Goal: Information Seeking & Learning: Learn about a topic

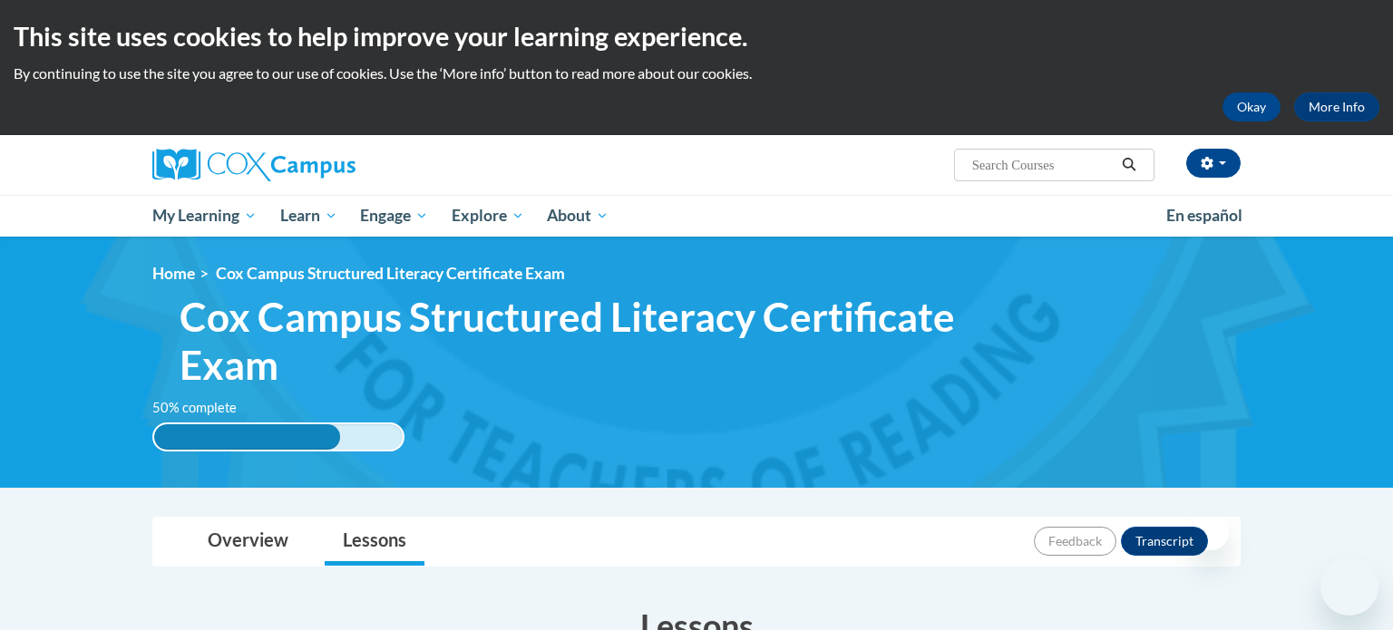
scroll to position [529, 0]
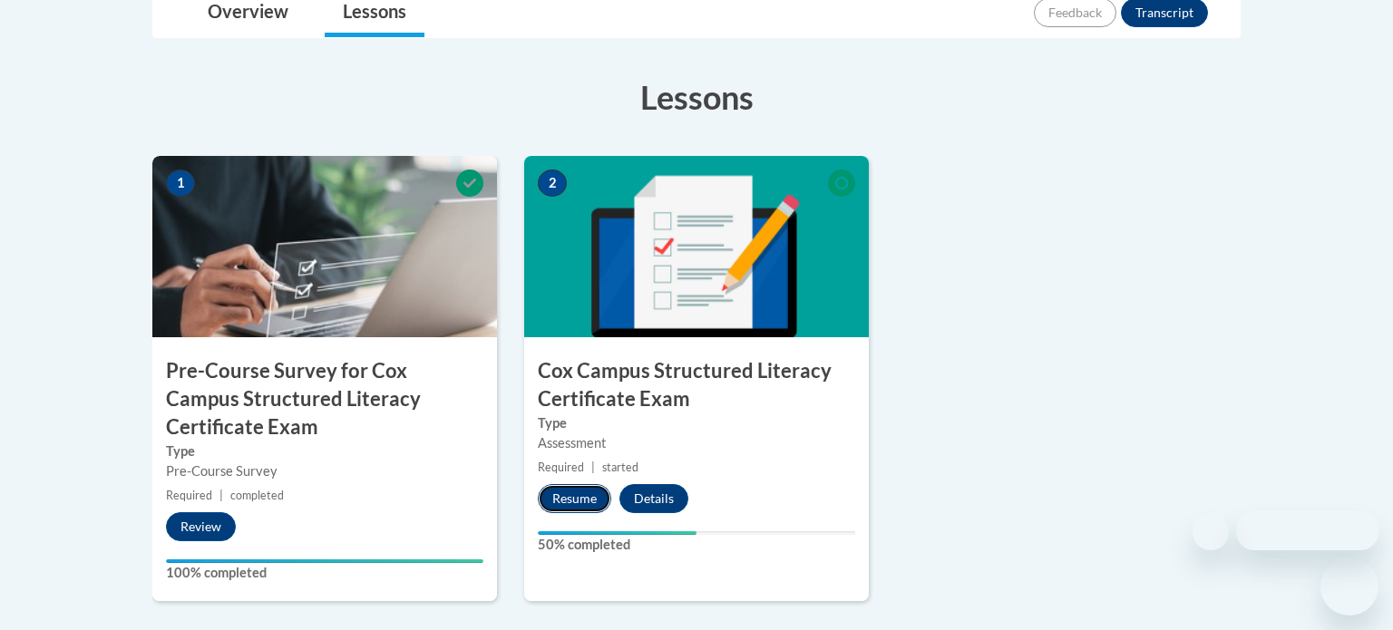
click at [589, 495] on button "Resume" at bounding box center [574, 498] width 73 height 29
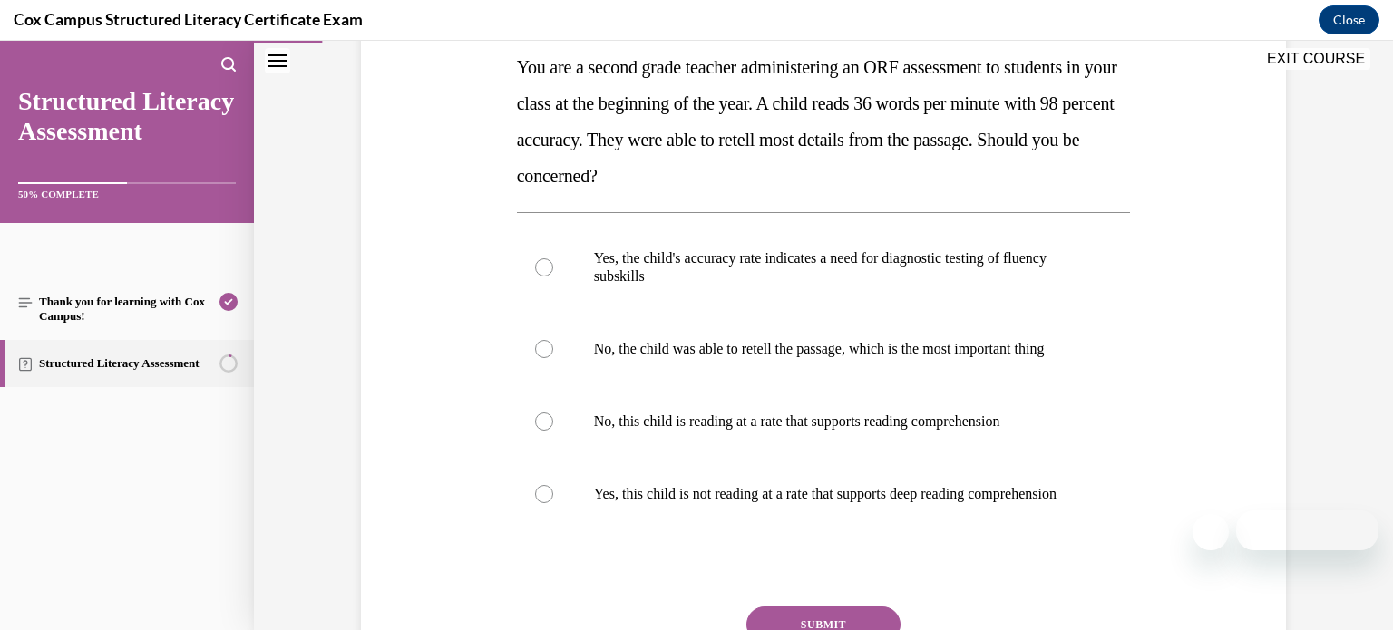
scroll to position [297, 0]
click at [594, 502] on p "Yes, this child is not reading at a rate that supports deep reading comprehensi…" at bounding box center [840, 493] width 492 height 18
click at [553, 502] on input "Yes, this child is not reading at a rate that supports deep reading comprehensi…" at bounding box center [544, 493] width 18 height 18
radio input "true"
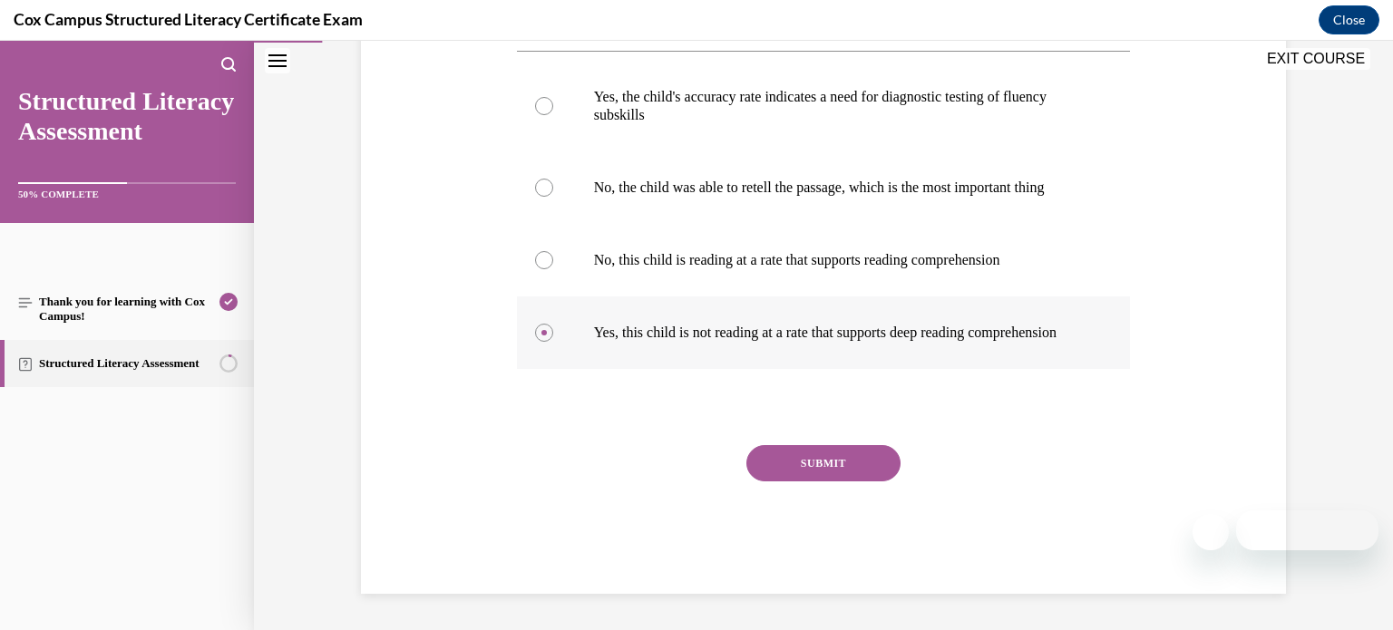
scroll to position [493, 0]
click at [849, 462] on button "SUBMIT" at bounding box center [823, 463] width 154 height 36
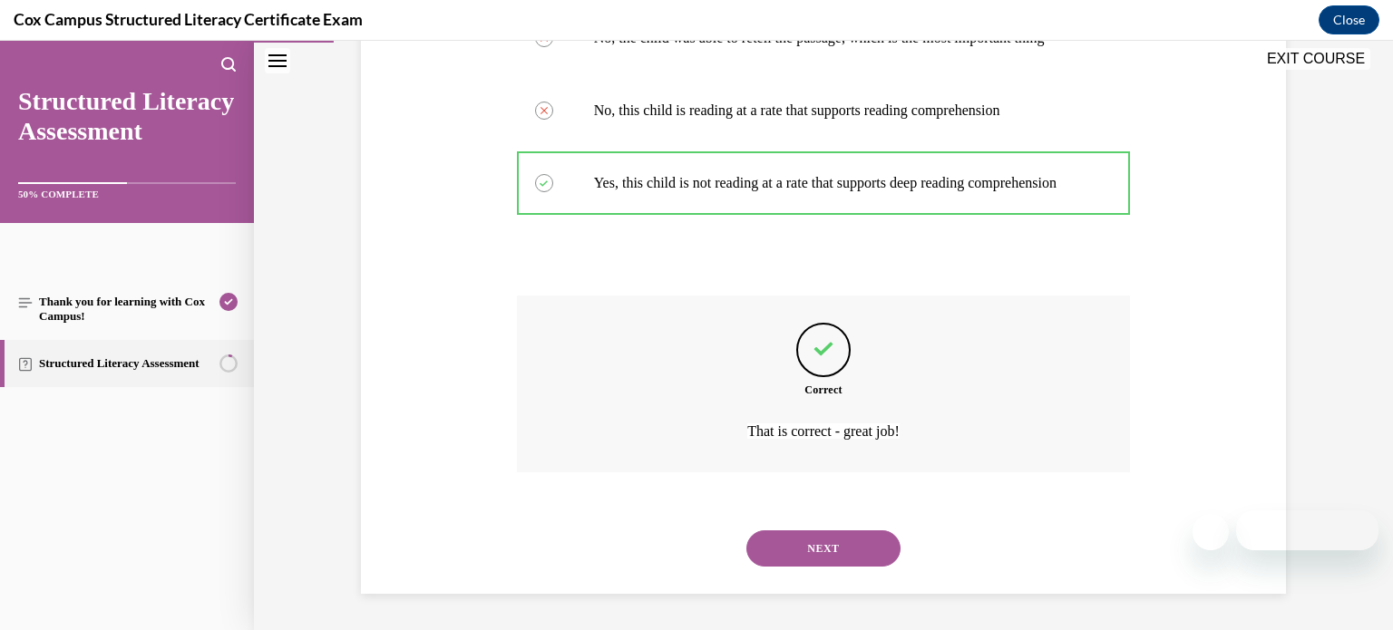
scroll to position [643, 0]
click at [820, 550] on button "NEXT" at bounding box center [823, 549] width 154 height 36
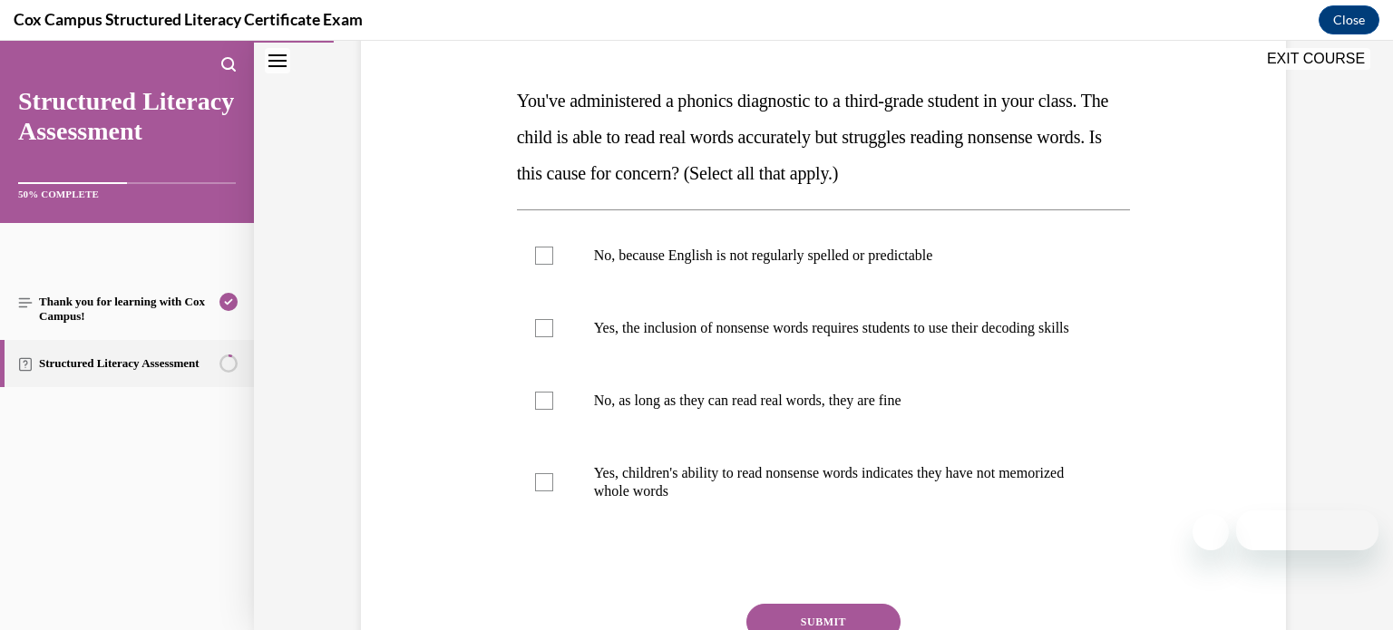
scroll to position [261, 0]
click at [557, 498] on label "Yes, children's ability to read nonsense words indicates they have not memorize…" at bounding box center [824, 484] width 614 height 91
click at [553, 493] on input "Yes, children's ability to read nonsense words indicates they have not memorize…" at bounding box center [544, 484] width 18 height 18
checkbox input "true"
click at [540, 339] on div at bounding box center [544, 330] width 18 height 18
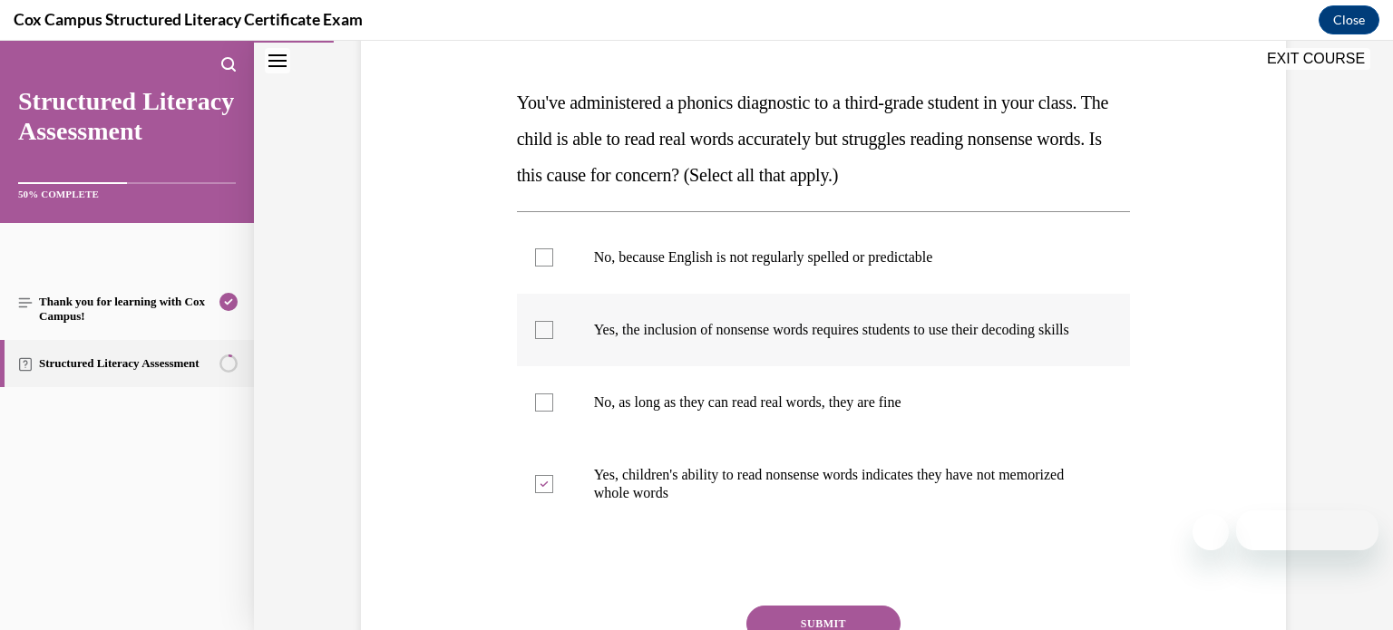
click at [540, 339] on input "Yes, the inclusion of nonsense words requires students to use their decoding sk…" at bounding box center [544, 330] width 18 height 18
checkbox input "true"
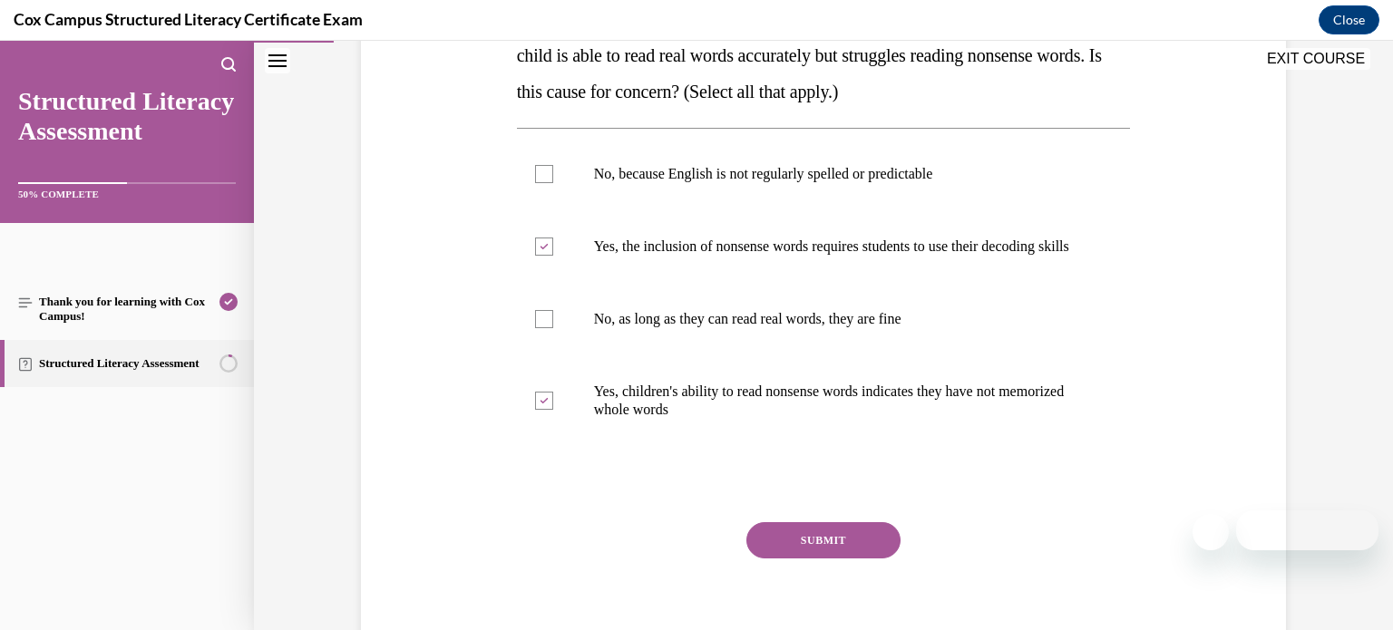
click at [806, 559] on button "SUBMIT" at bounding box center [823, 540] width 154 height 36
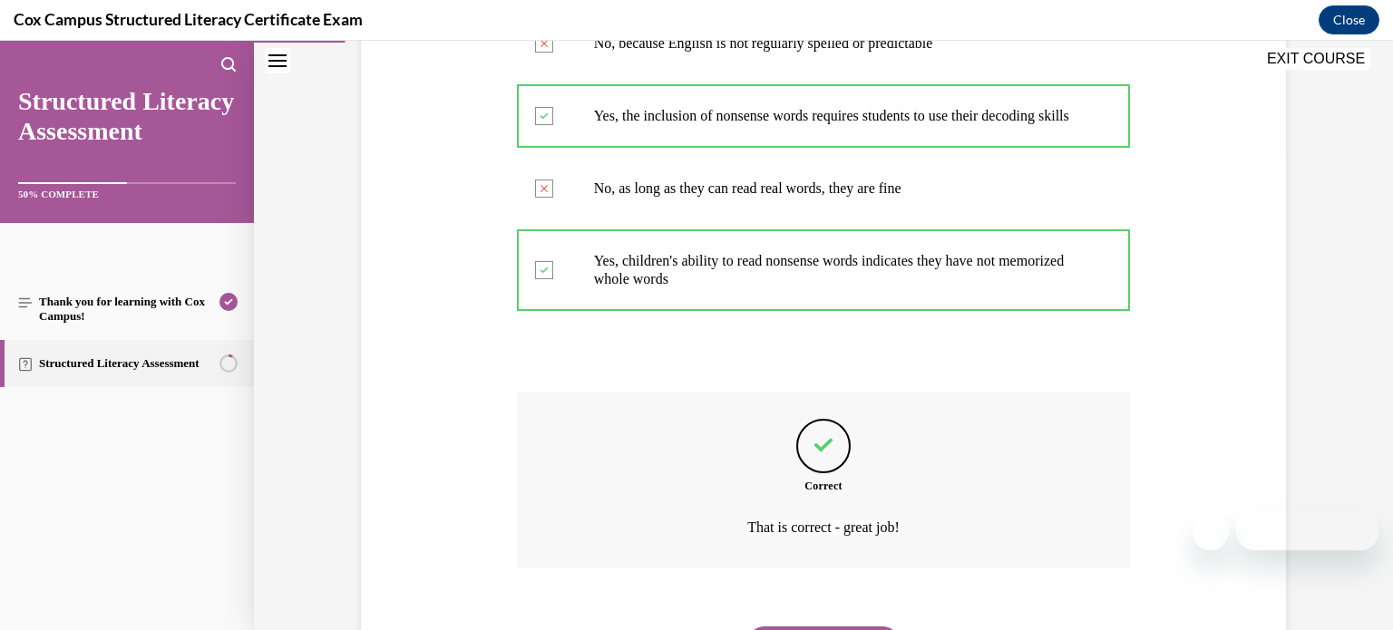
scroll to position [589, 0]
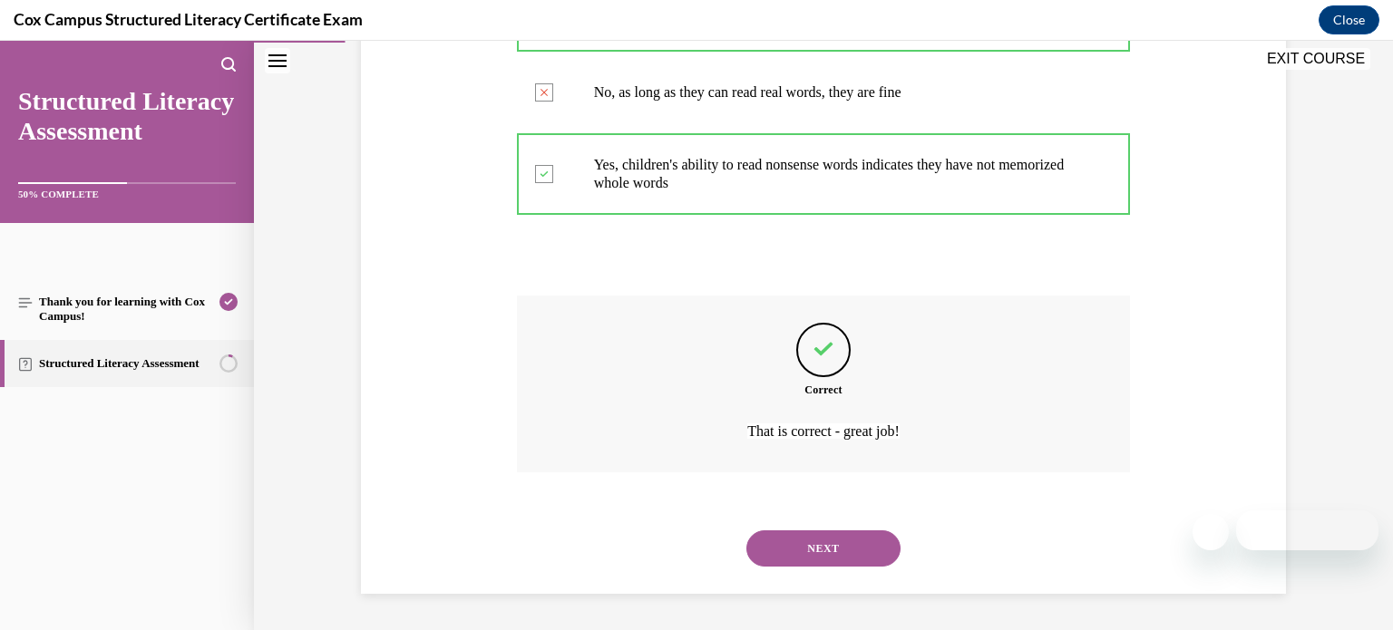
click at [806, 560] on button "NEXT" at bounding box center [823, 549] width 154 height 36
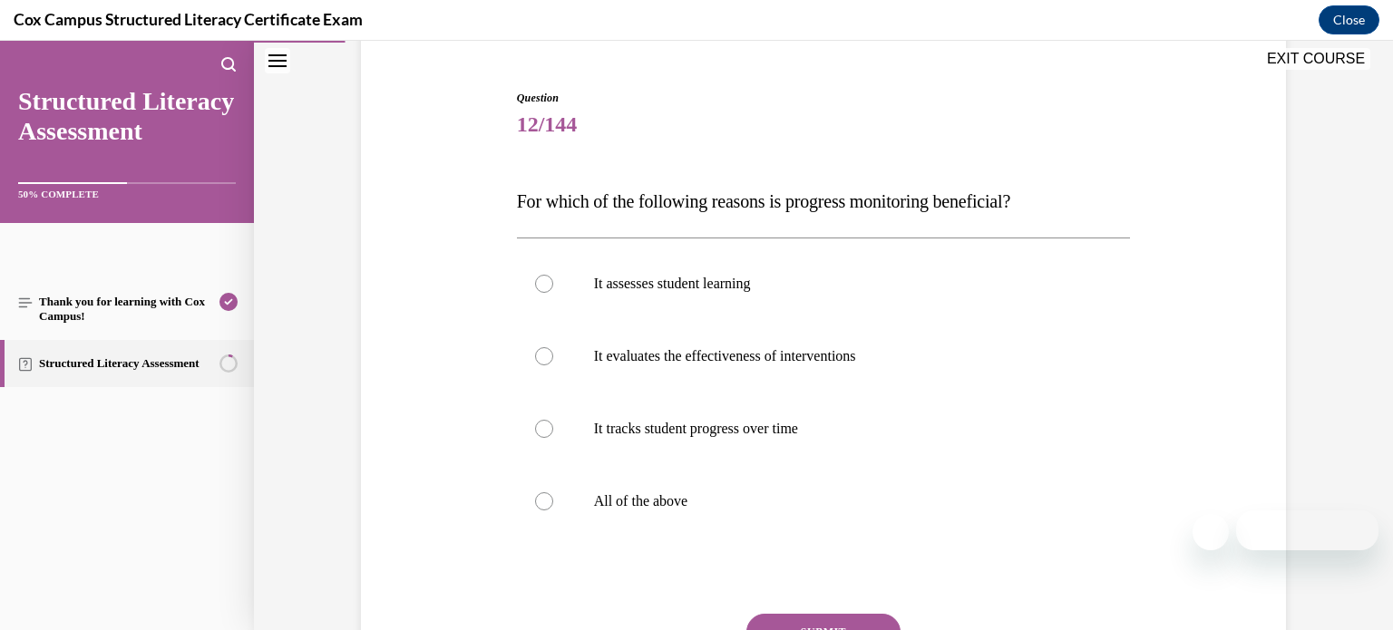
scroll to position [154, 0]
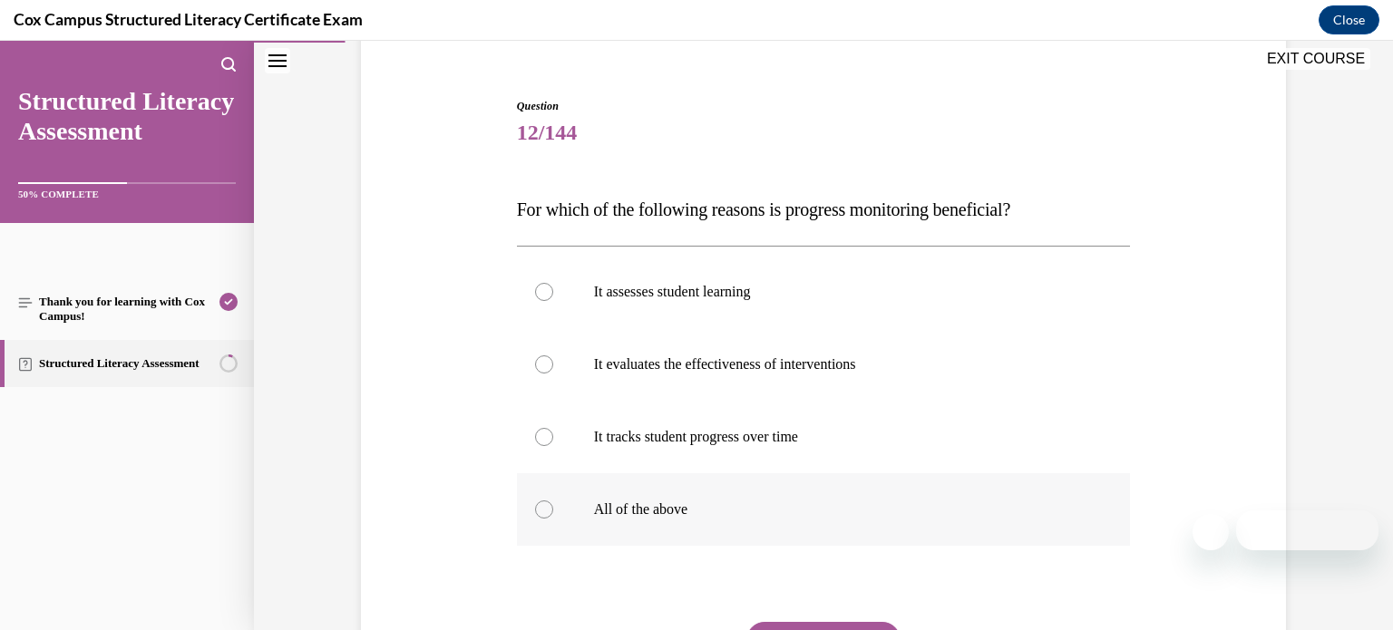
click at [551, 504] on div at bounding box center [544, 510] width 18 height 18
click at [551, 504] on input "All of the above" at bounding box center [544, 510] width 18 height 18
radio input "true"
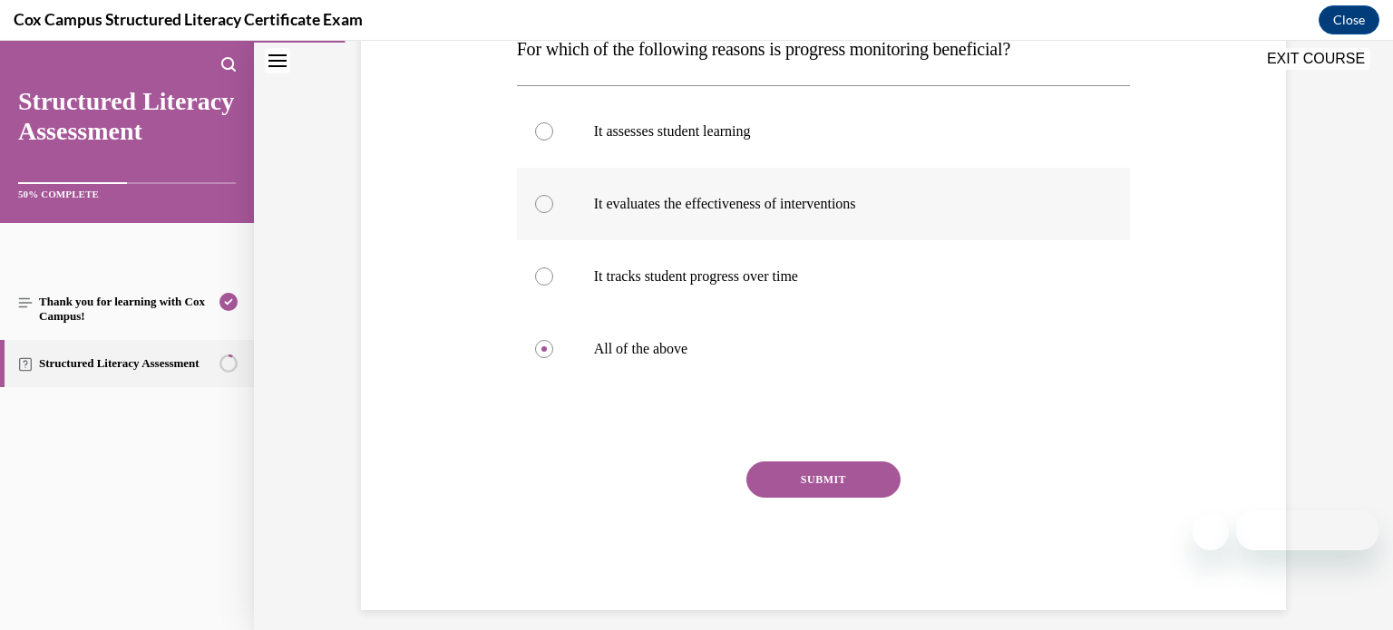
scroll to position [268, 0]
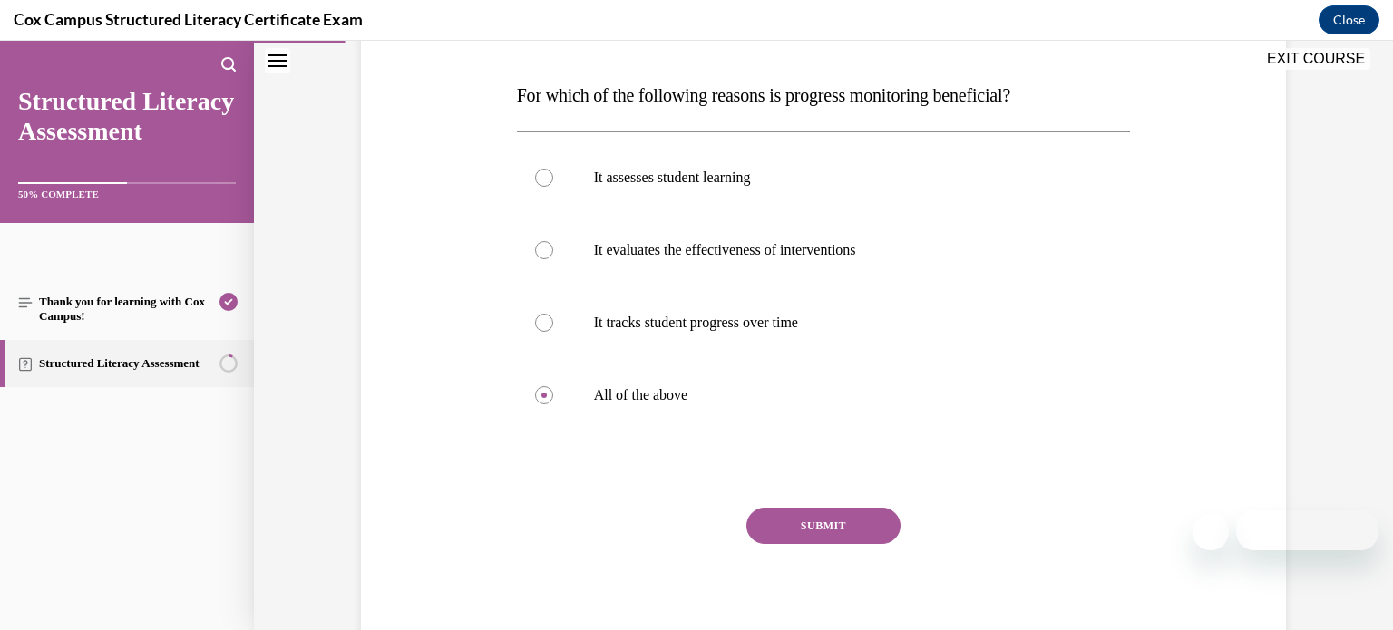
click at [796, 522] on button "SUBMIT" at bounding box center [823, 526] width 154 height 36
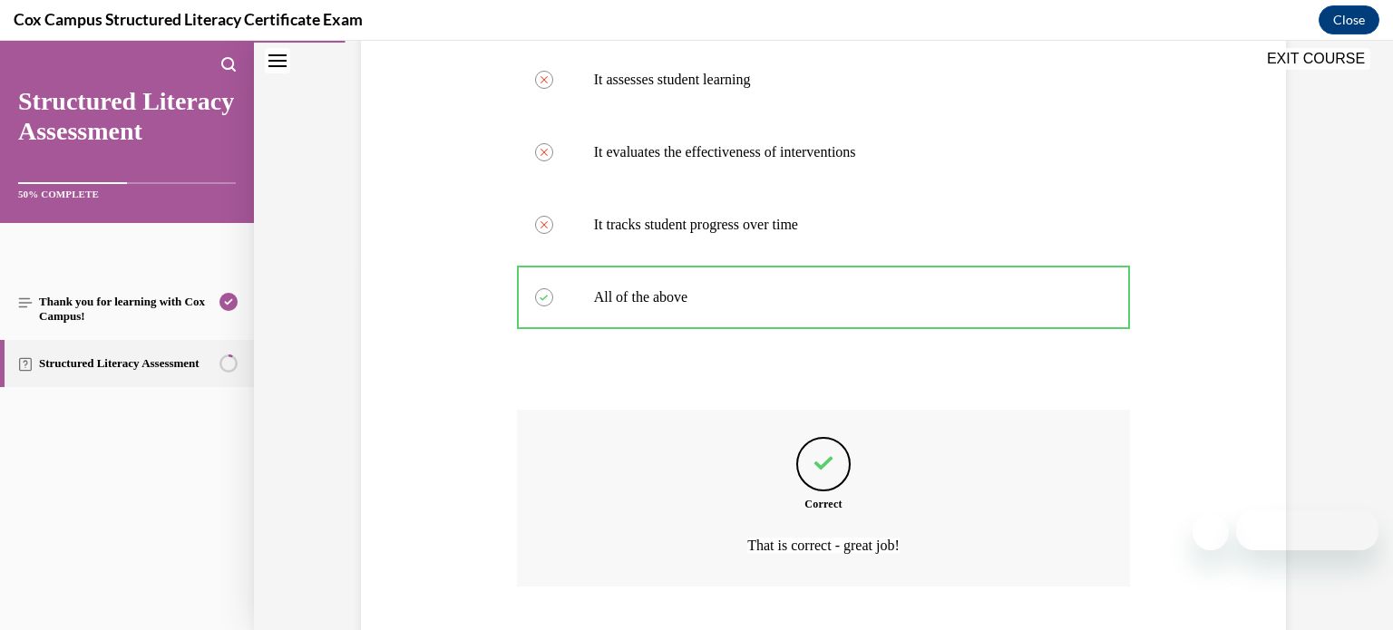
scroll to position [480, 0]
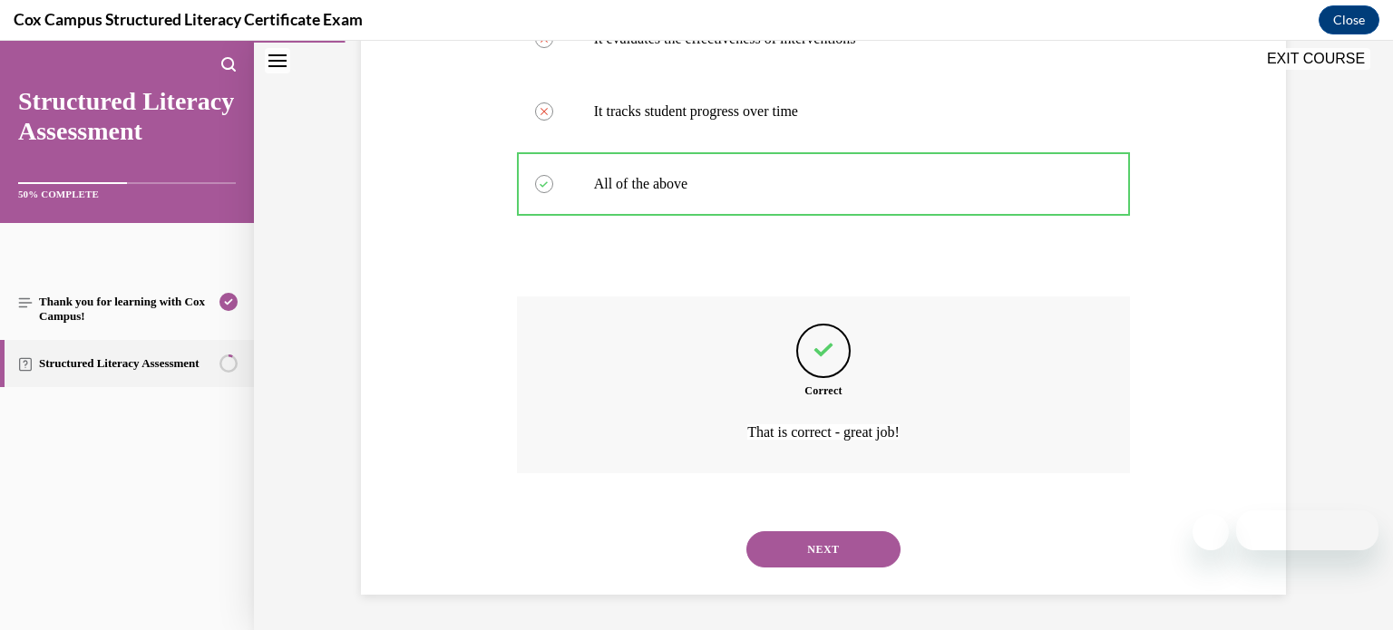
click at [800, 541] on button "NEXT" at bounding box center [823, 549] width 154 height 36
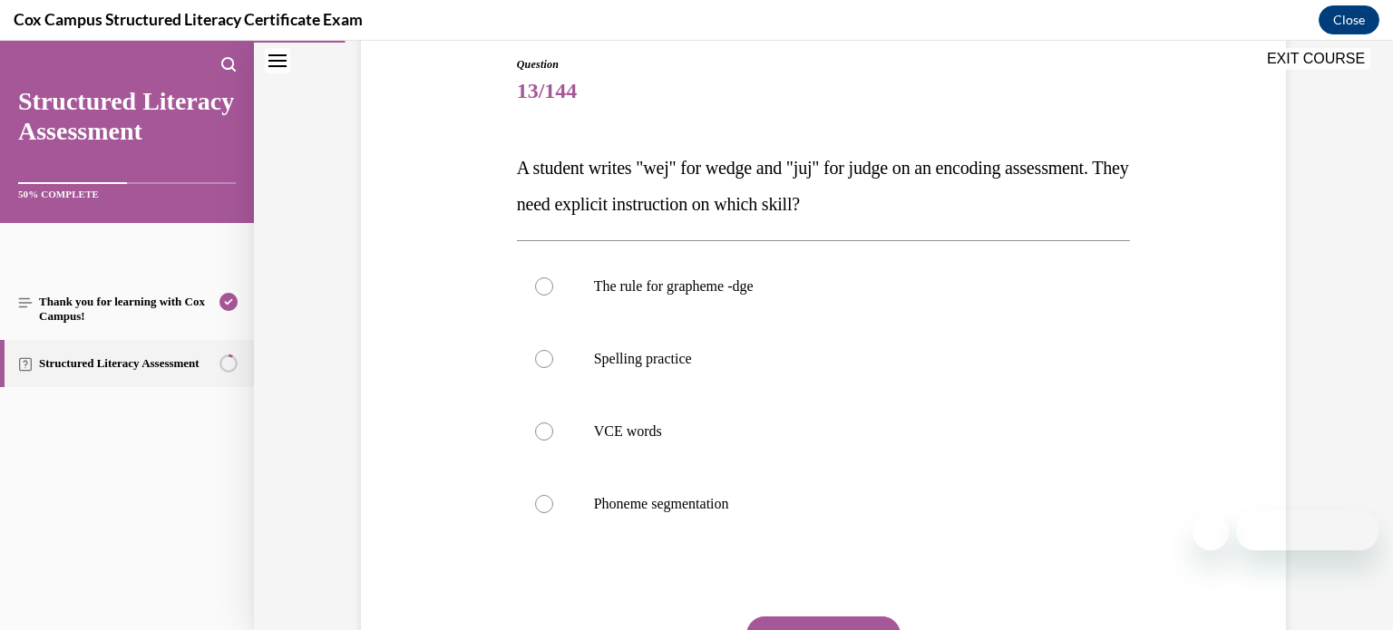
scroll to position [199, 0]
click at [768, 282] on p "The rule for grapheme -dge" at bounding box center [840, 284] width 492 height 18
click at [553, 282] on input "The rule for grapheme -dge" at bounding box center [544, 284] width 18 height 18
radio input "true"
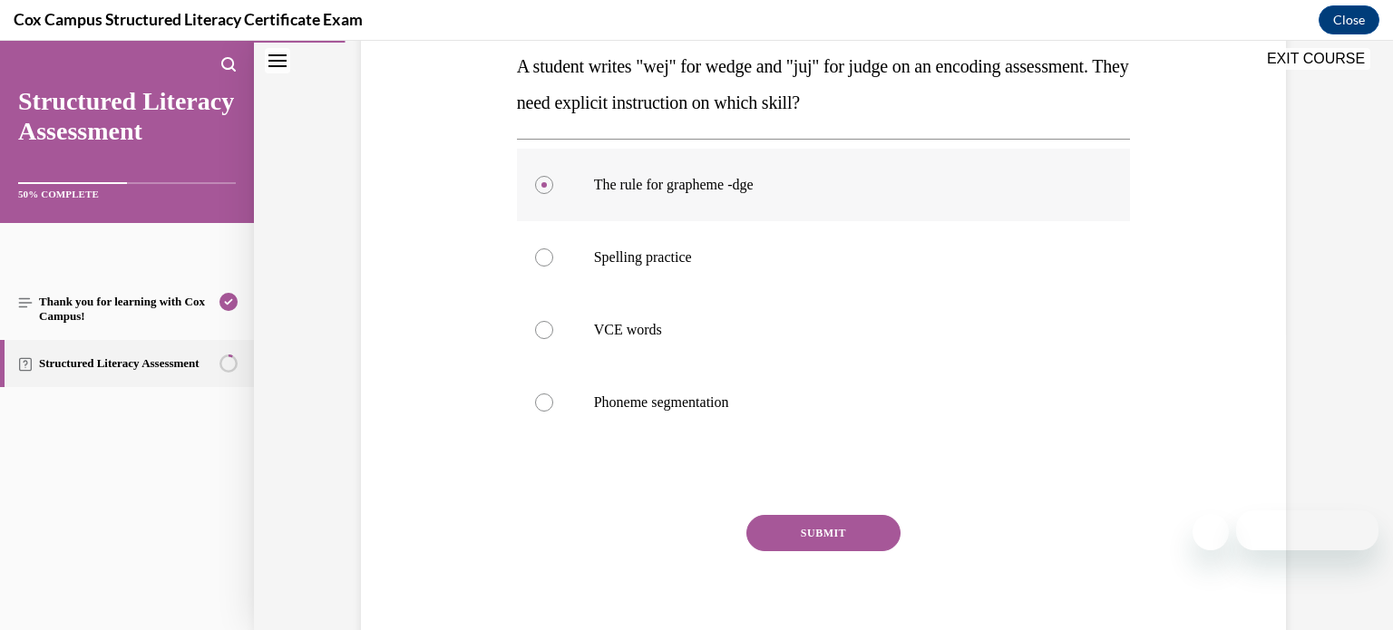
scroll to position [307, 0]
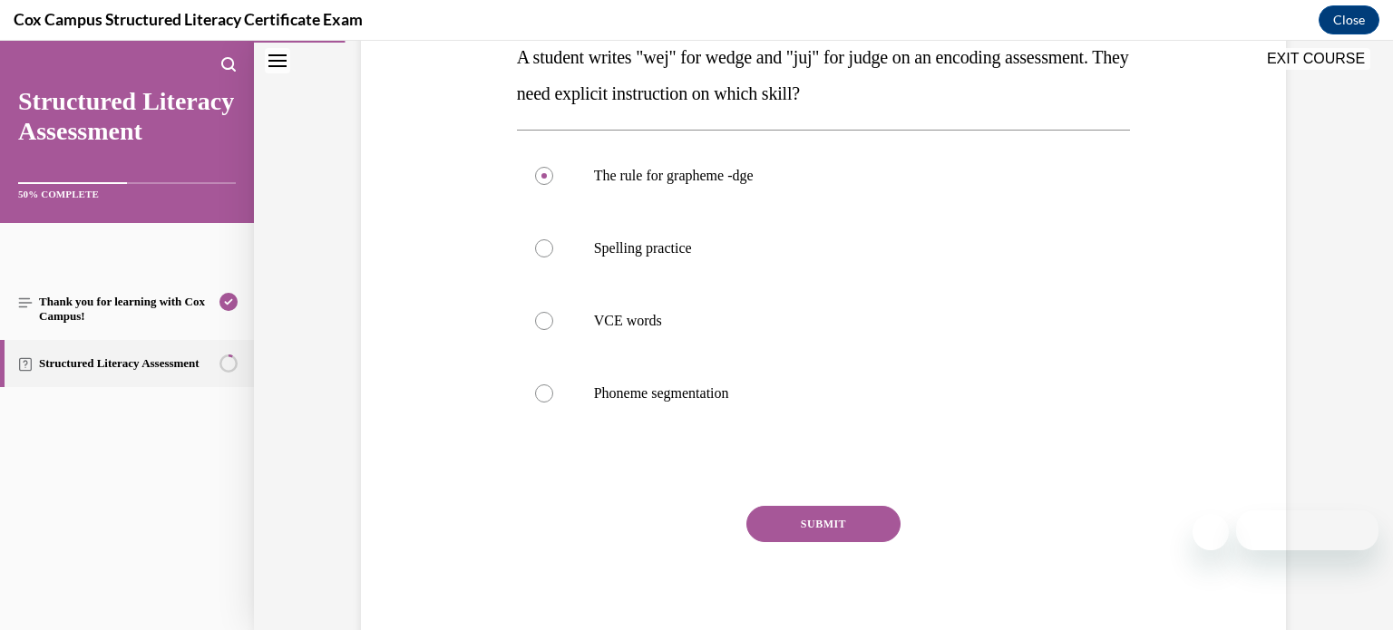
click at [768, 523] on button "SUBMIT" at bounding box center [823, 524] width 154 height 36
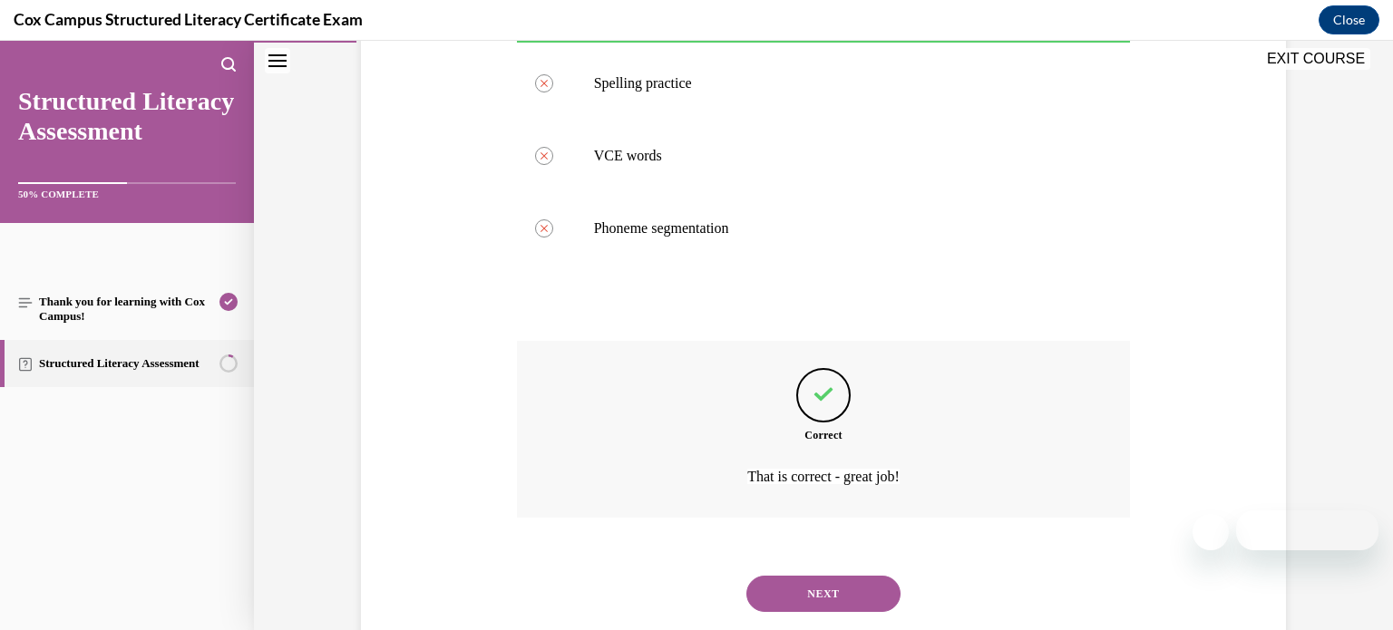
scroll to position [516, 0]
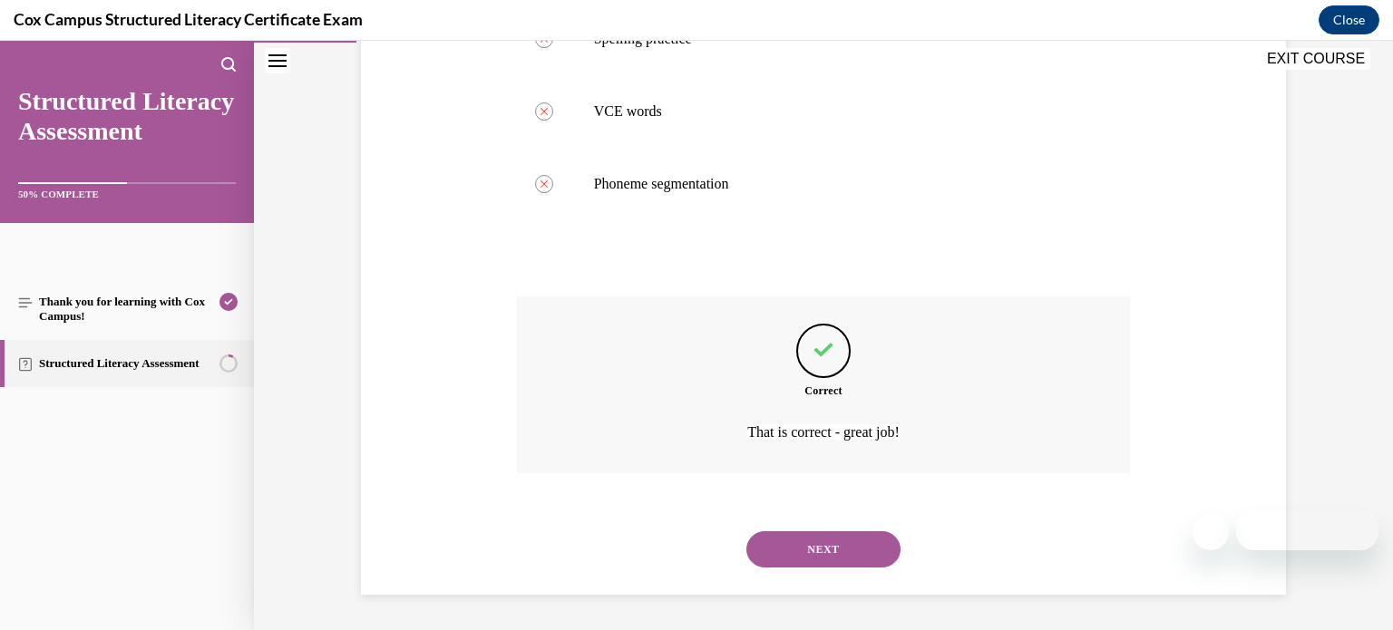
click at [815, 536] on button "NEXT" at bounding box center [823, 549] width 154 height 36
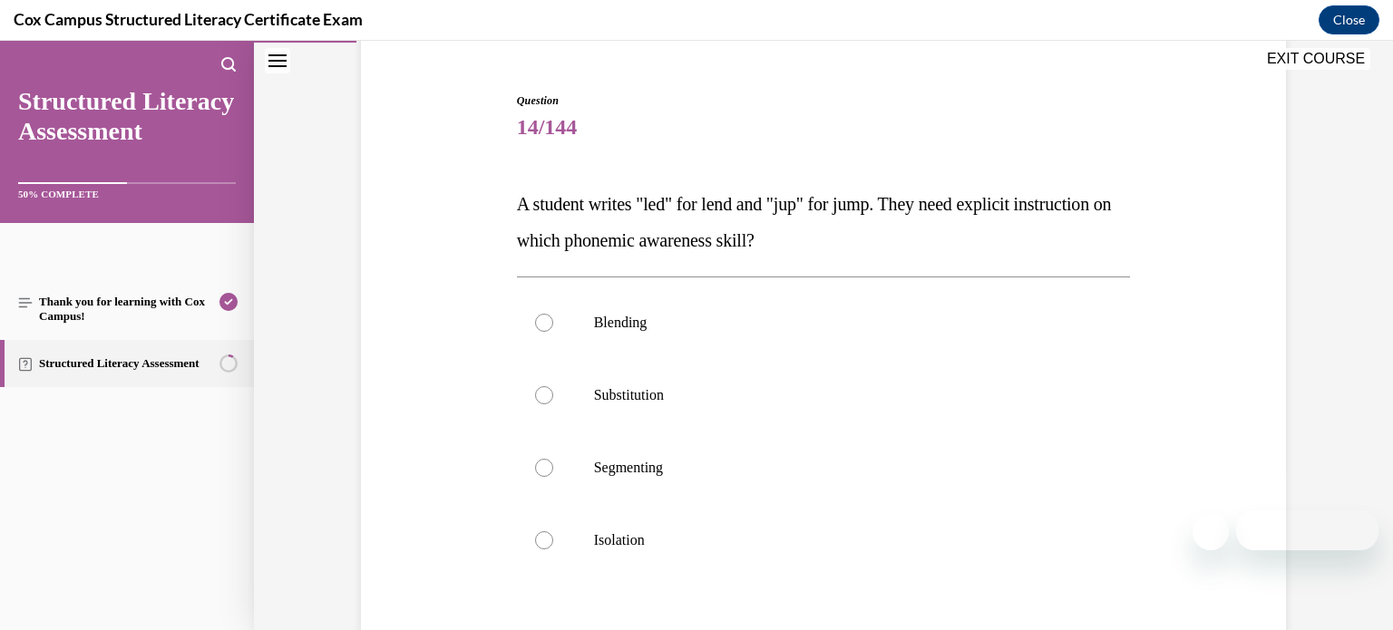
scroll to position [173, 0]
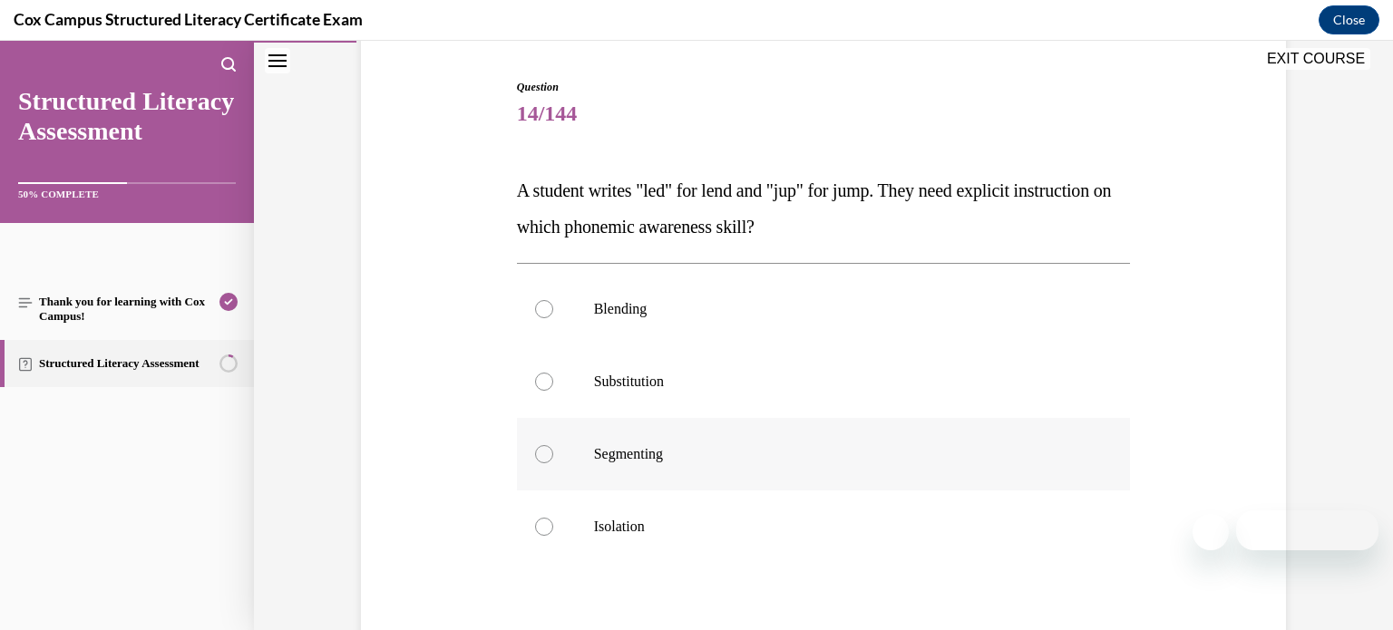
click at [603, 470] on label "Segmenting" at bounding box center [824, 454] width 614 height 73
click at [553, 463] on input "Segmenting" at bounding box center [544, 454] width 18 height 18
radio input "true"
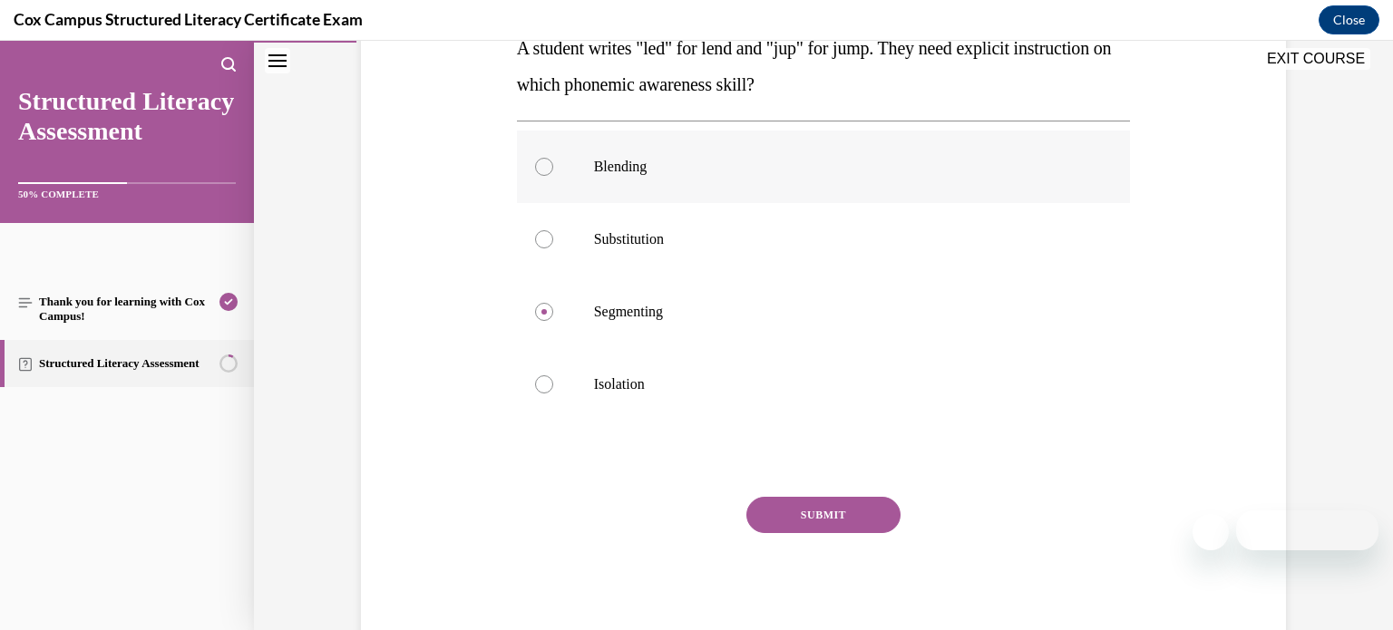
scroll to position [330, 0]
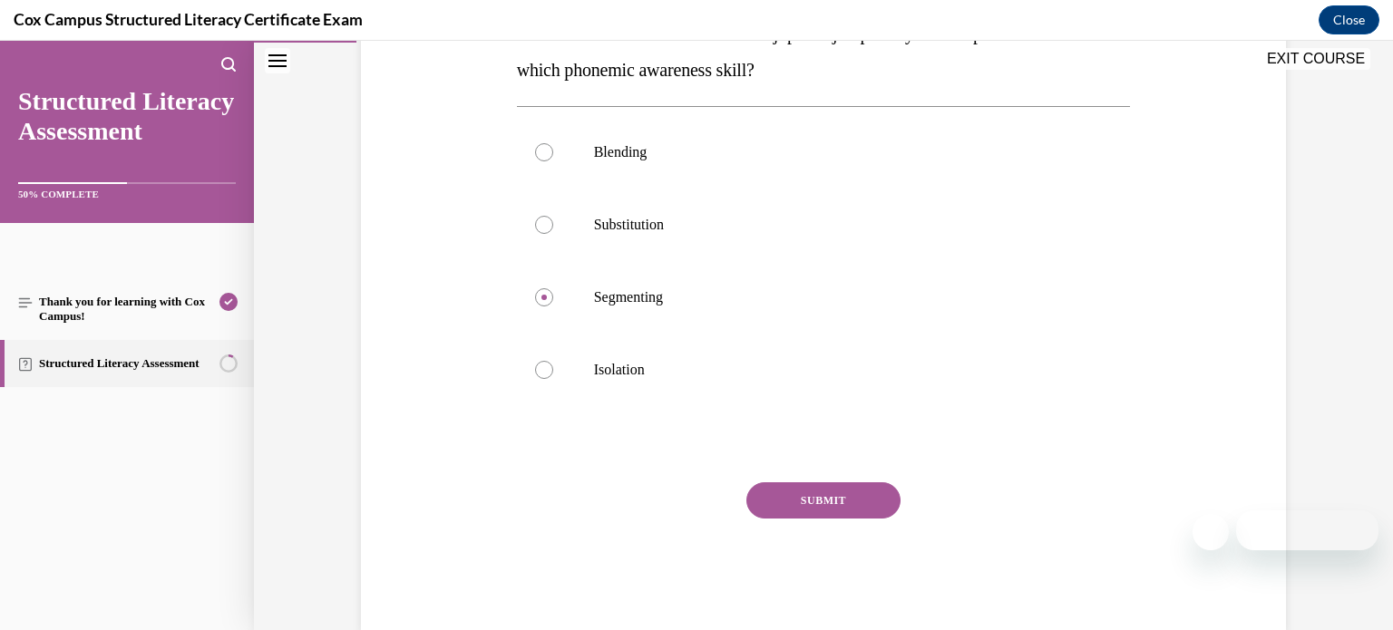
click at [864, 492] on button "SUBMIT" at bounding box center [823, 500] width 154 height 36
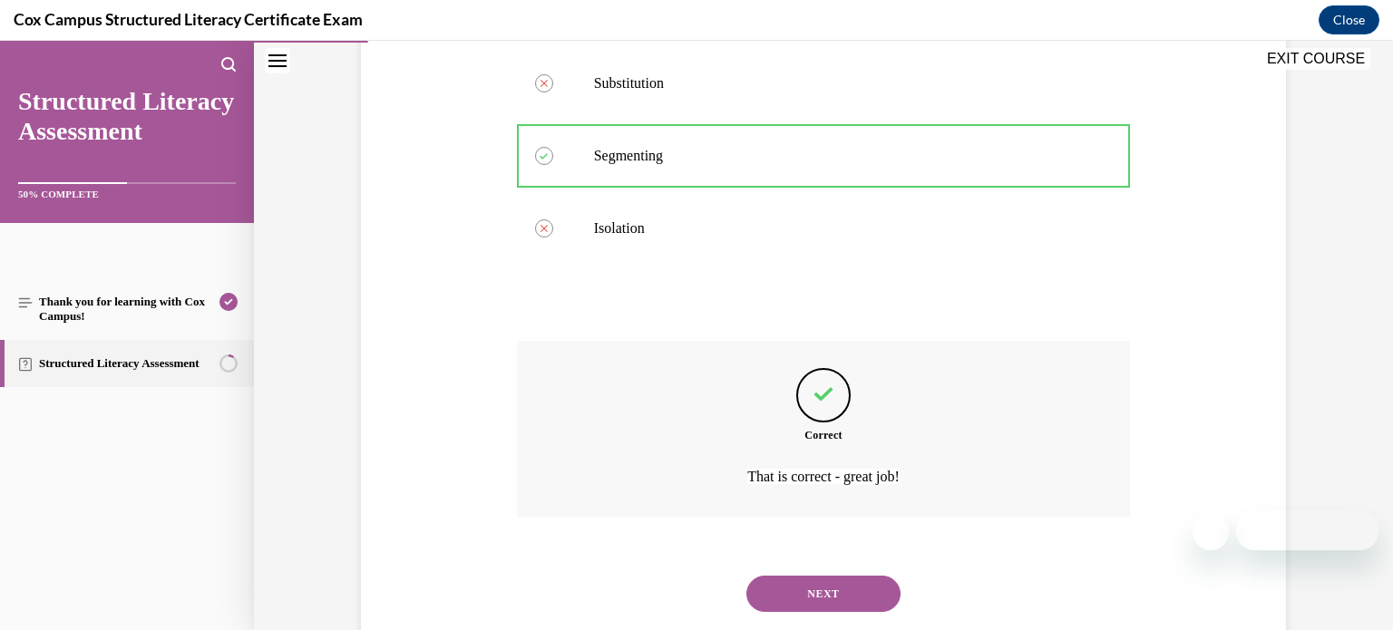
scroll to position [516, 0]
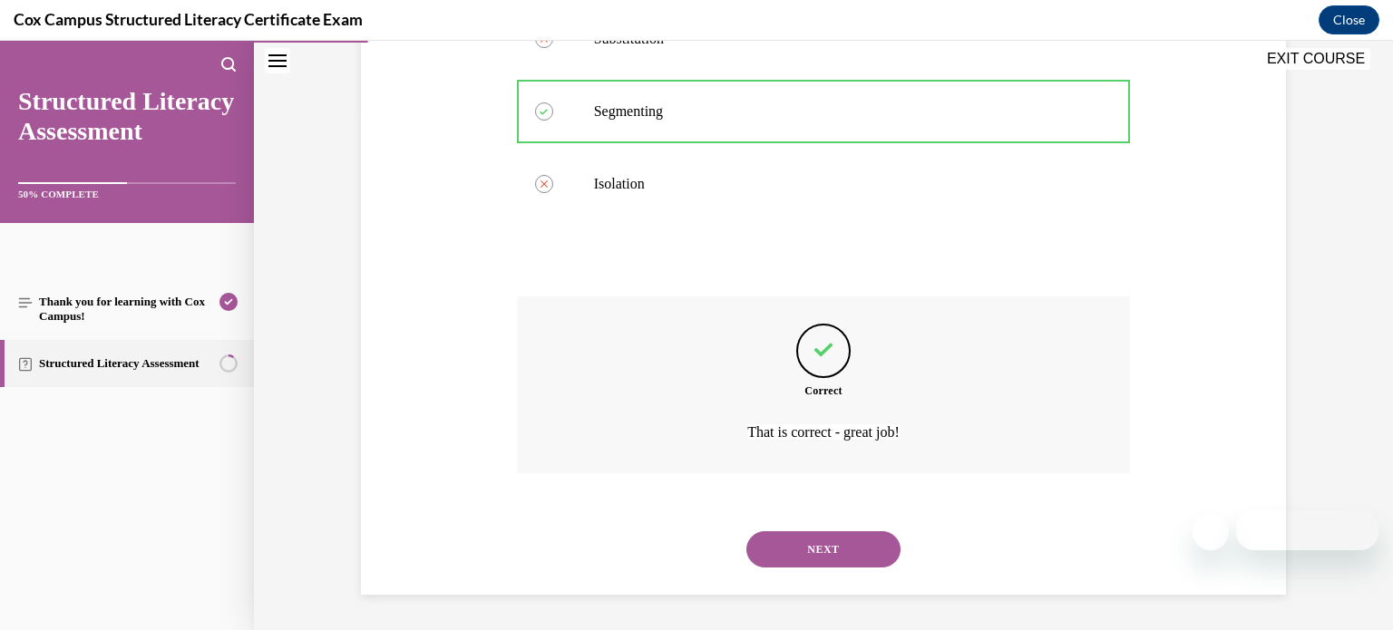
click at [834, 558] on button "NEXT" at bounding box center [823, 549] width 154 height 36
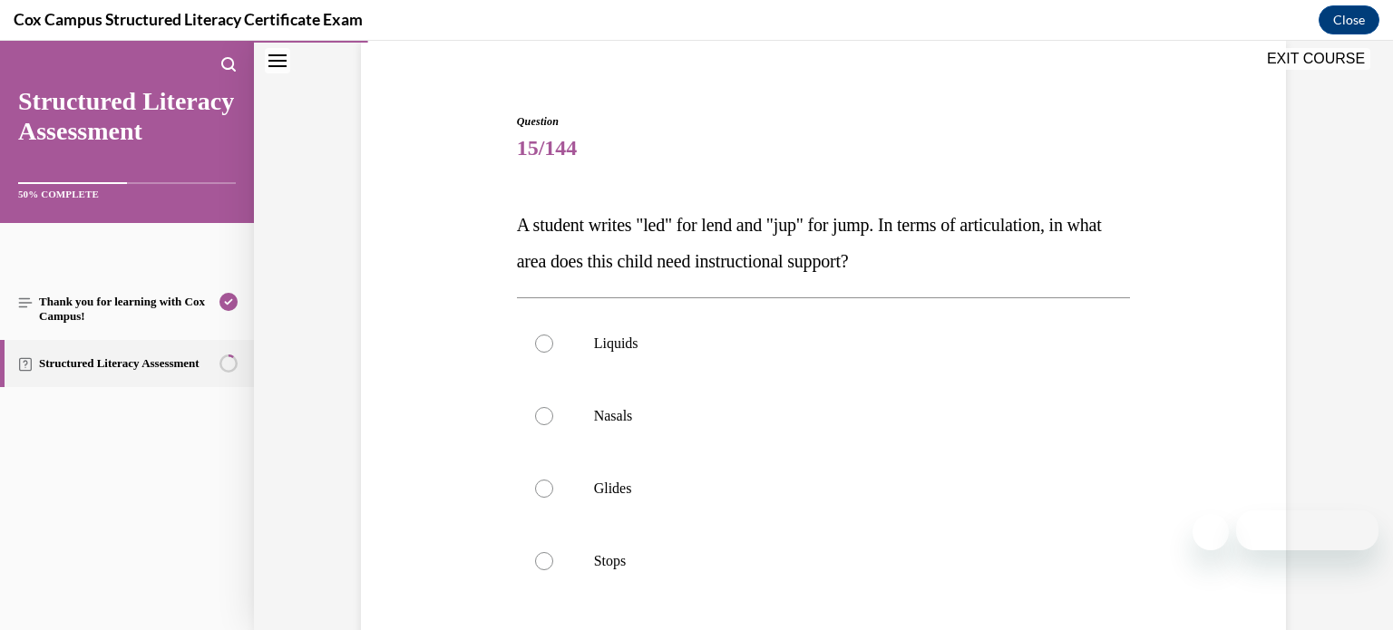
scroll to position [132, 0]
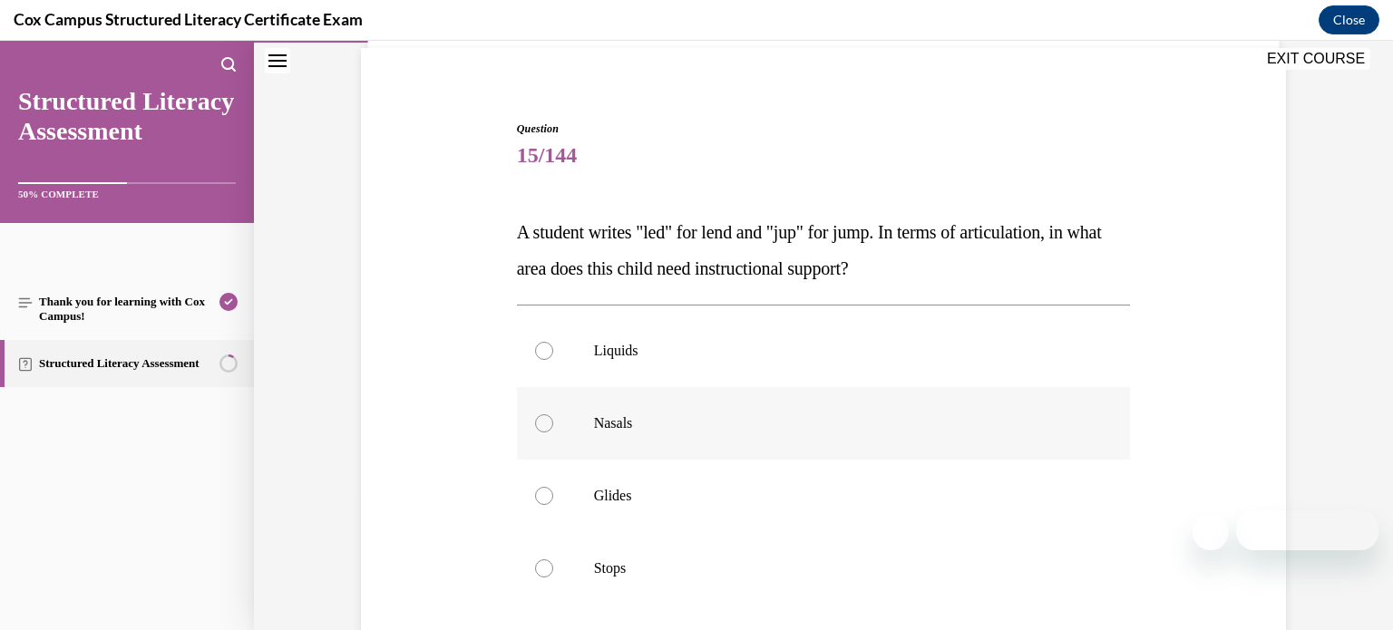
click at [830, 444] on label "Nasals" at bounding box center [824, 423] width 614 height 73
click at [553, 433] on input "Nasals" at bounding box center [544, 423] width 18 height 18
radio input "true"
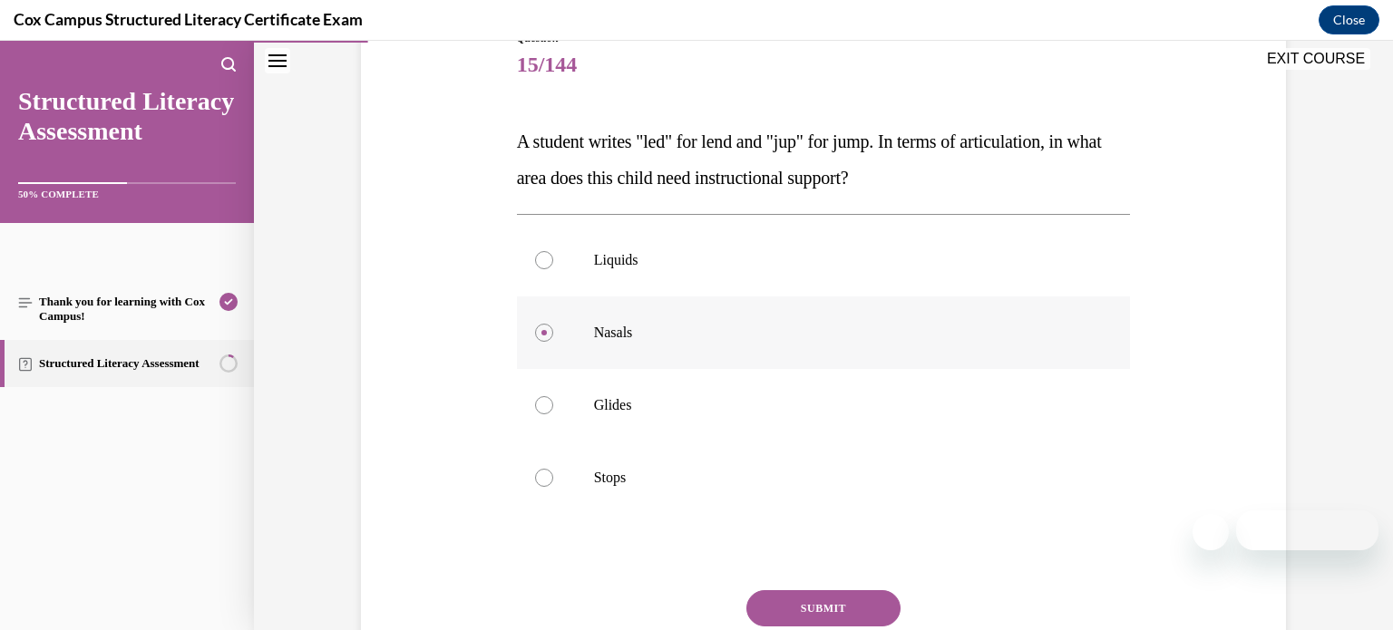
scroll to position [215, 0]
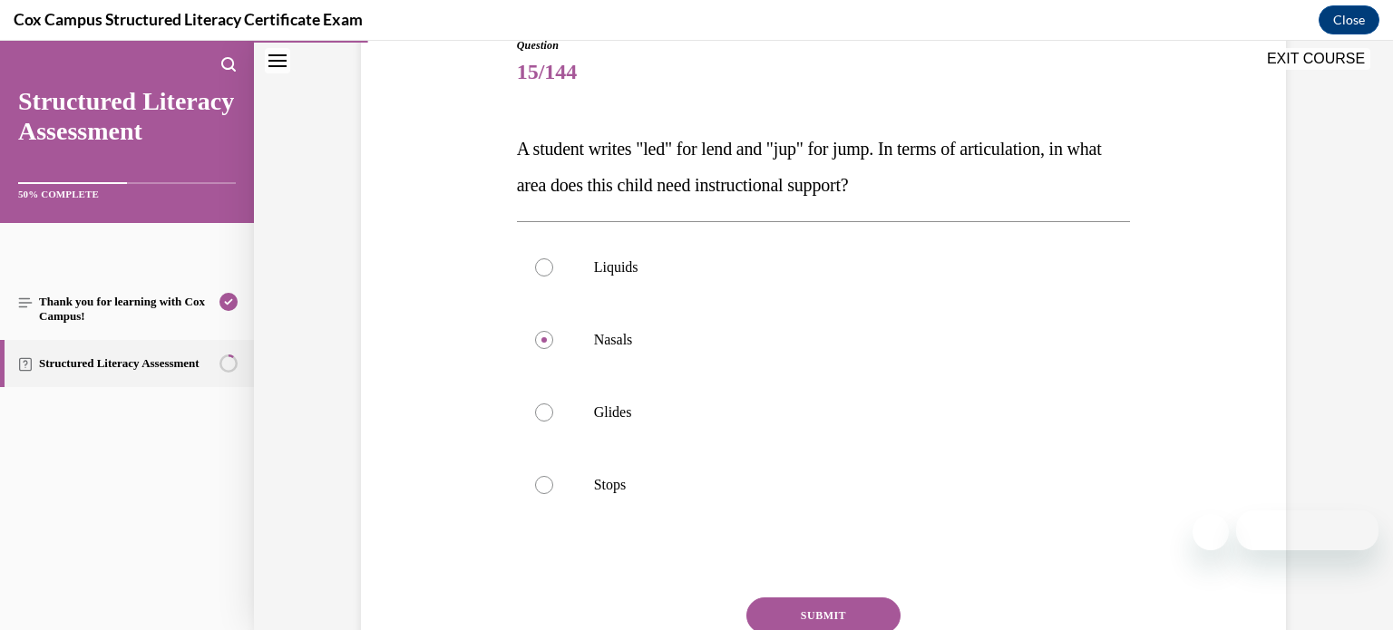
click at [823, 612] on button "SUBMIT" at bounding box center [823, 616] width 154 height 36
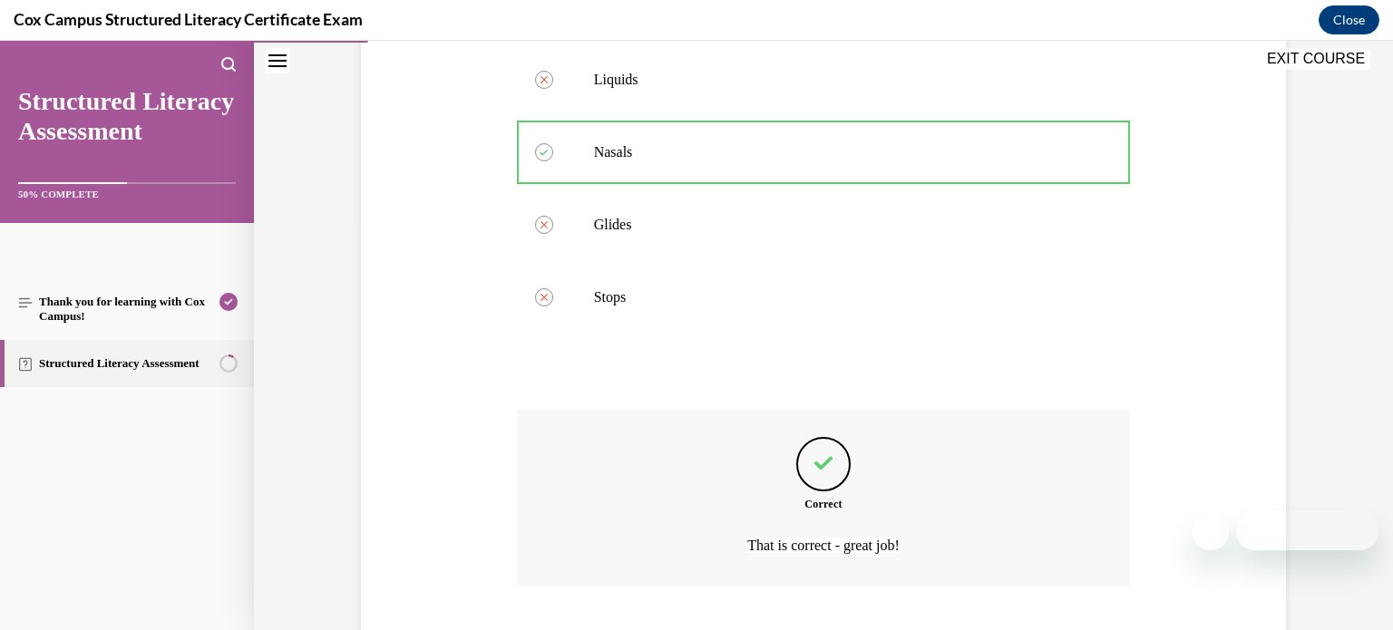
scroll to position [516, 0]
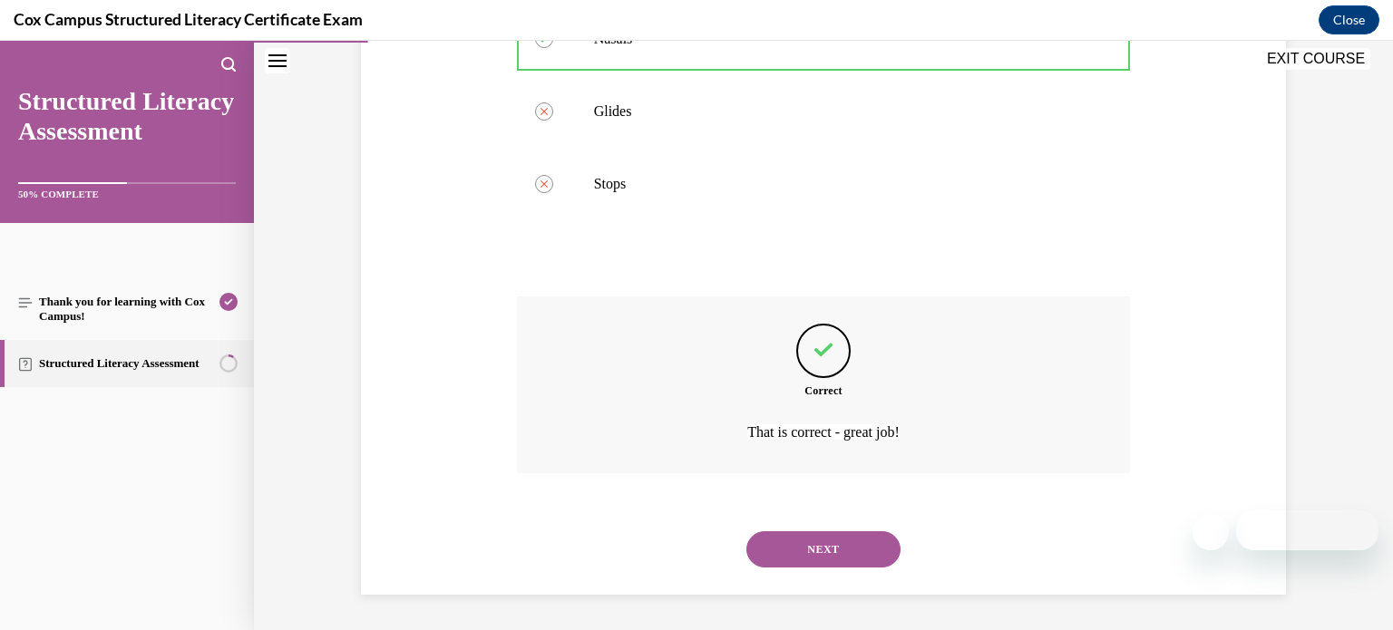
click at [852, 551] on button "NEXT" at bounding box center [823, 549] width 154 height 36
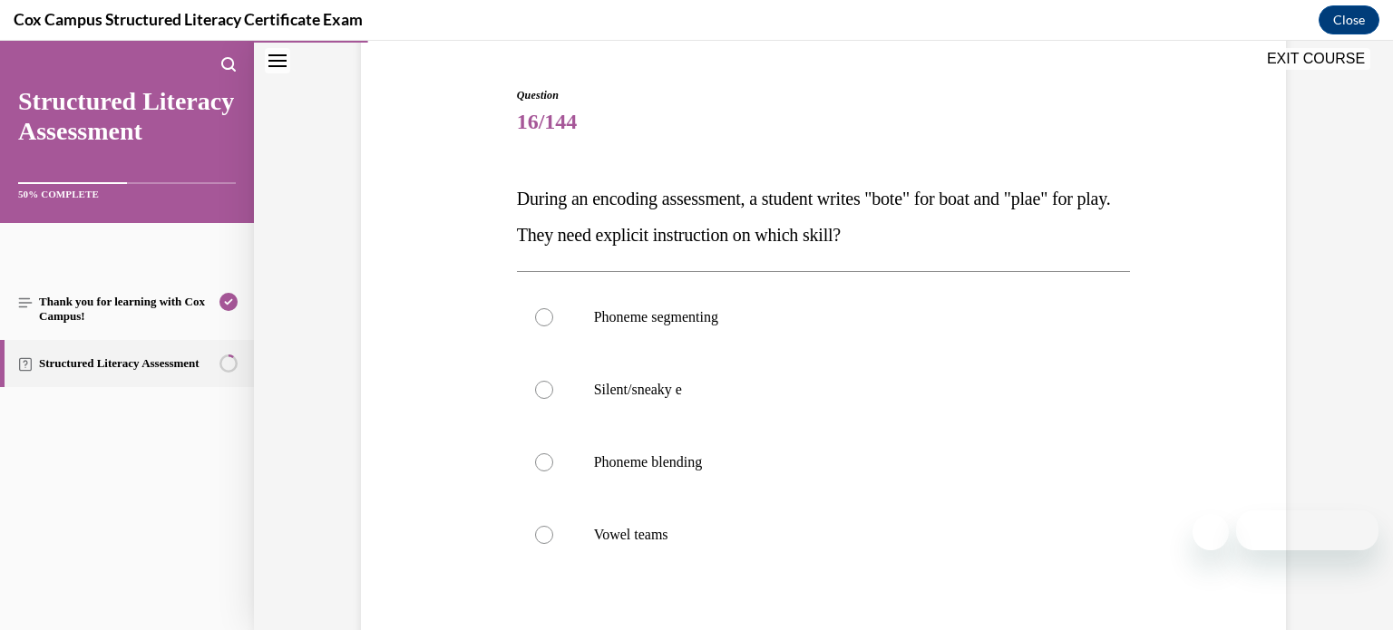
scroll to position [163, 0]
click at [852, 551] on label "Vowel teams" at bounding box center [824, 537] width 614 height 73
click at [553, 546] on input "Vowel teams" at bounding box center [544, 537] width 18 height 18
radio input "true"
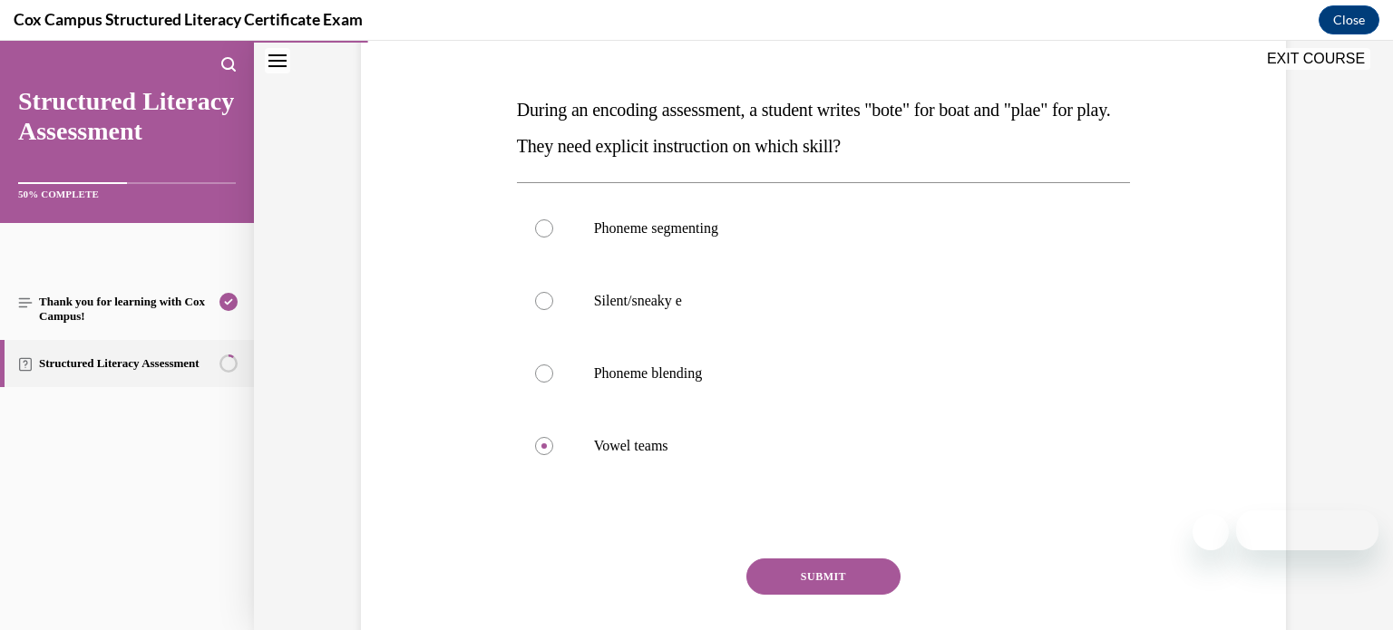
scroll to position [219, 0]
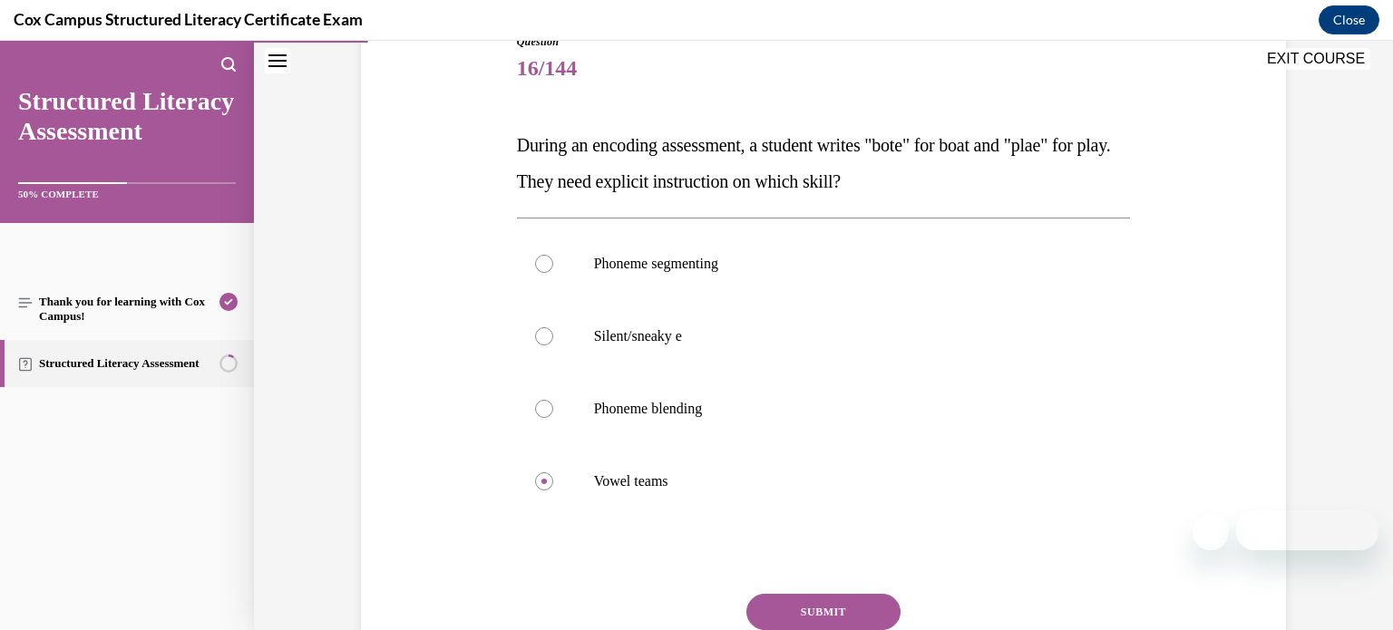
click at [839, 599] on button "SUBMIT" at bounding box center [823, 612] width 154 height 36
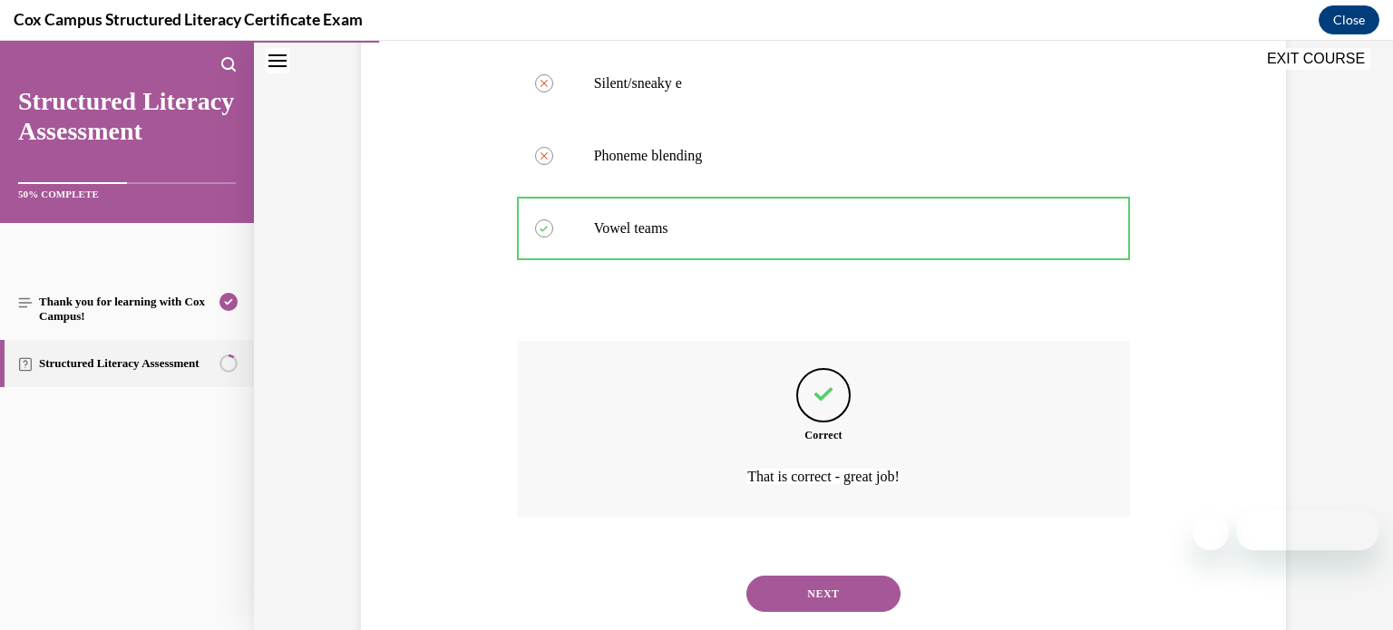
scroll to position [516, 0]
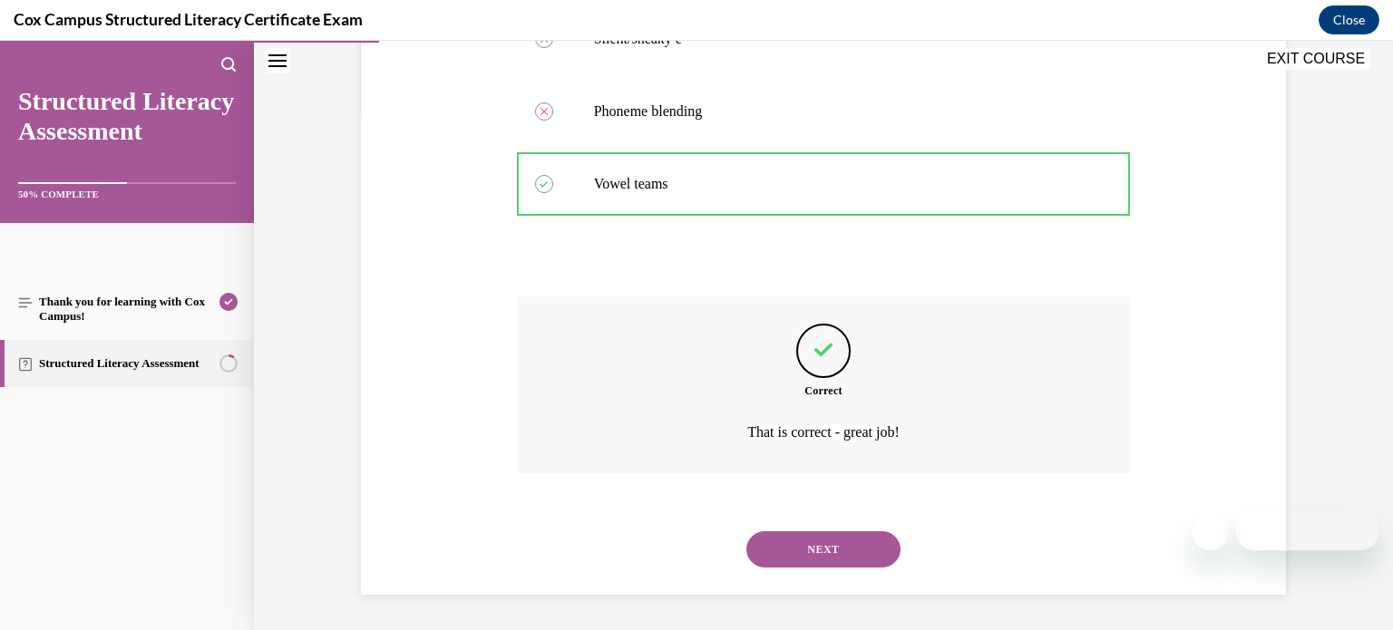
click at [846, 548] on button "NEXT" at bounding box center [823, 549] width 154 height 36
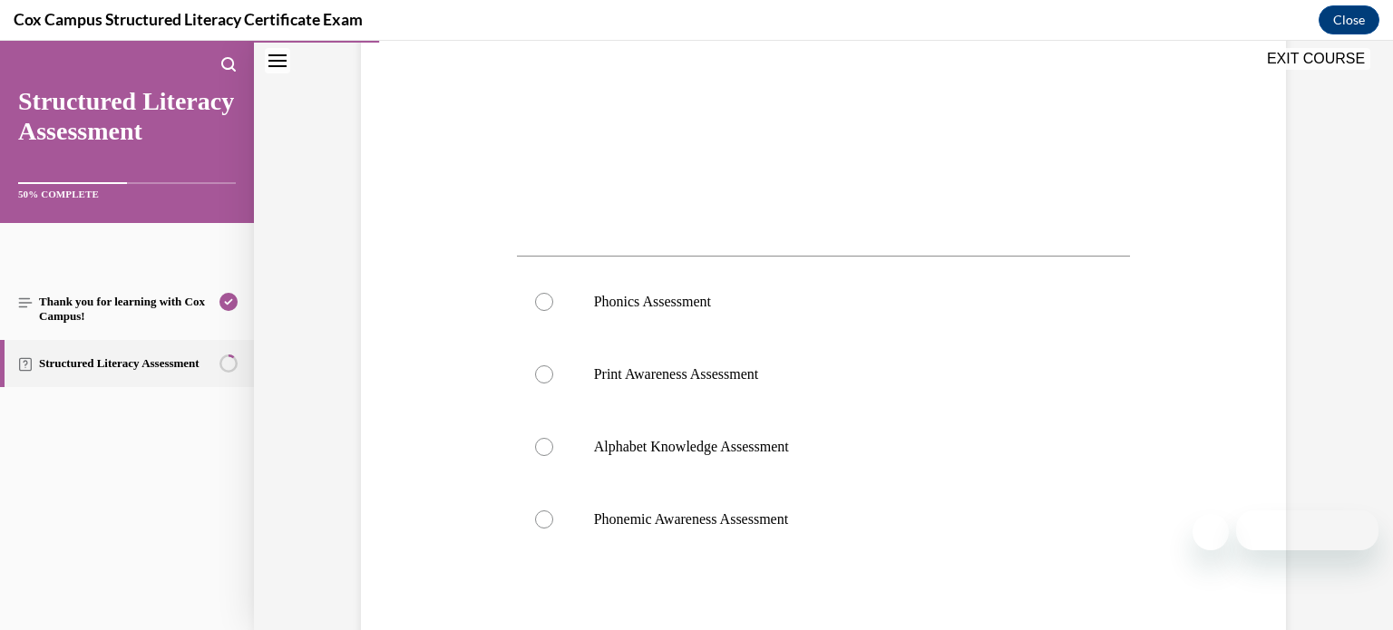
scroll to position [573, 0]
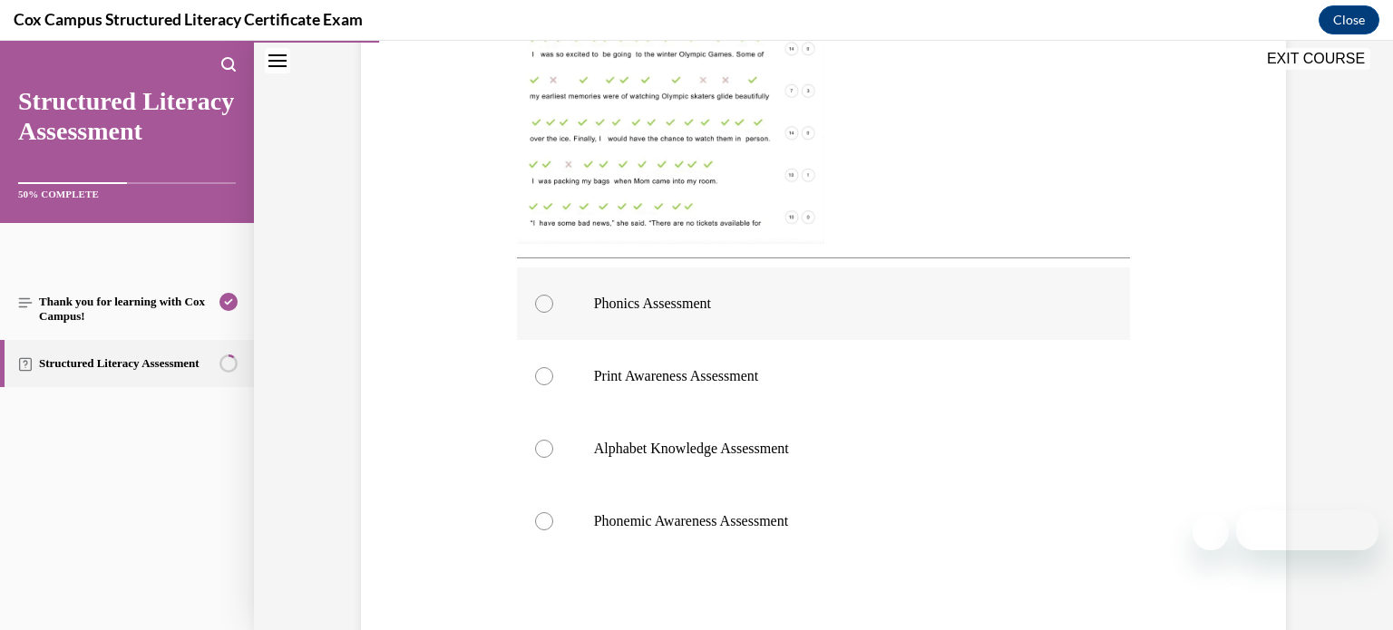
click at [719, 295] on p "Phonics Assessment" at bounding box center [840, 304] width 492 height 18
click at [553, 295] on input "Phonics Assessment" at bounding box center [544, 304] width 18 height 18
radio input "true"
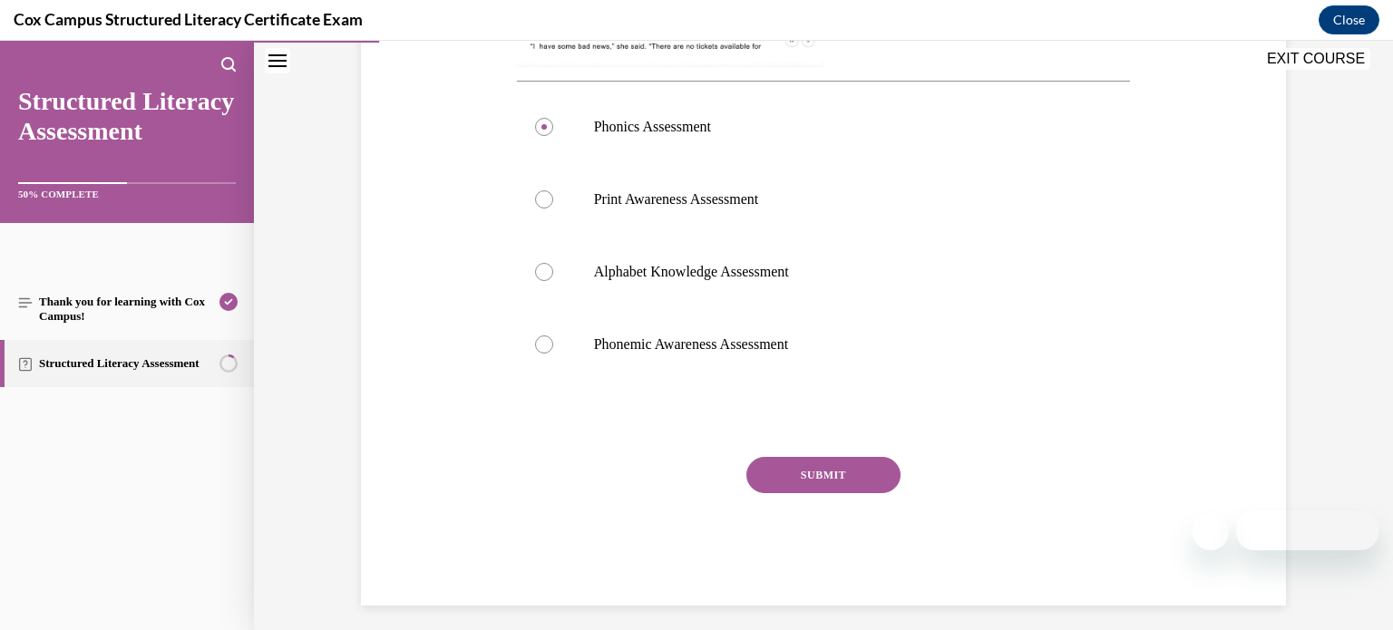
click at [793, 463] on button "SUBMIT" at bounding box center [823, 475] width 154 height 36
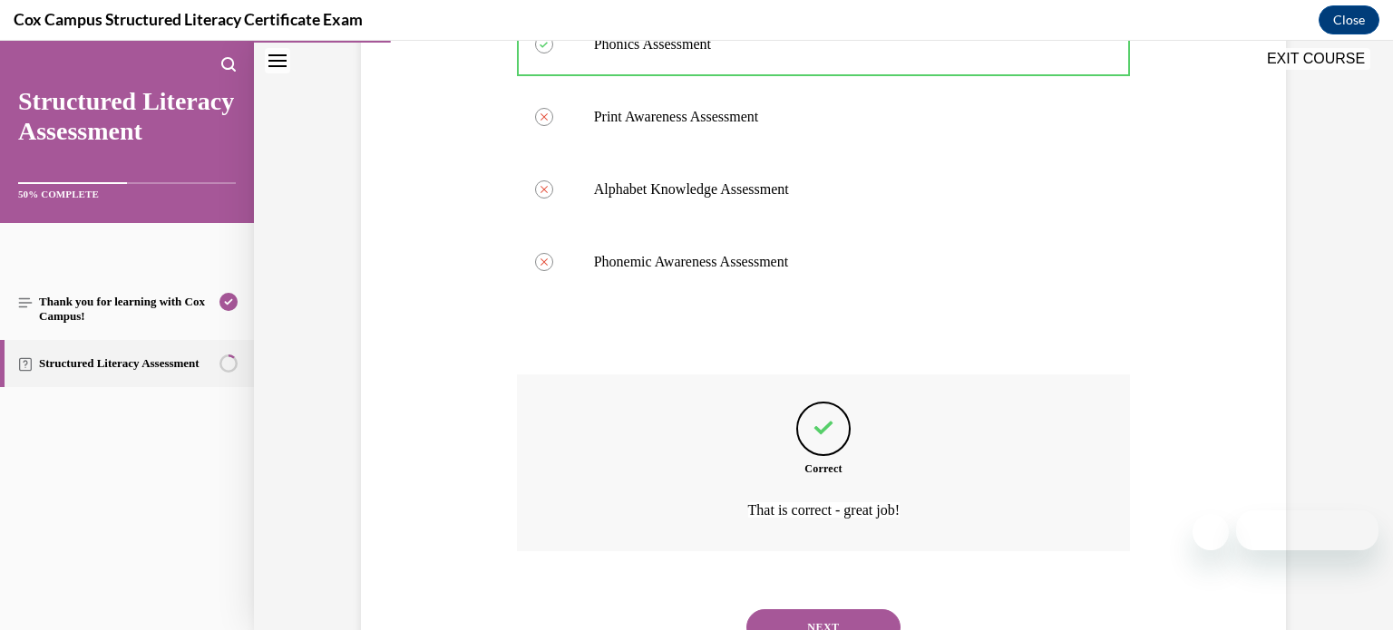
scroll to position [911, 0]
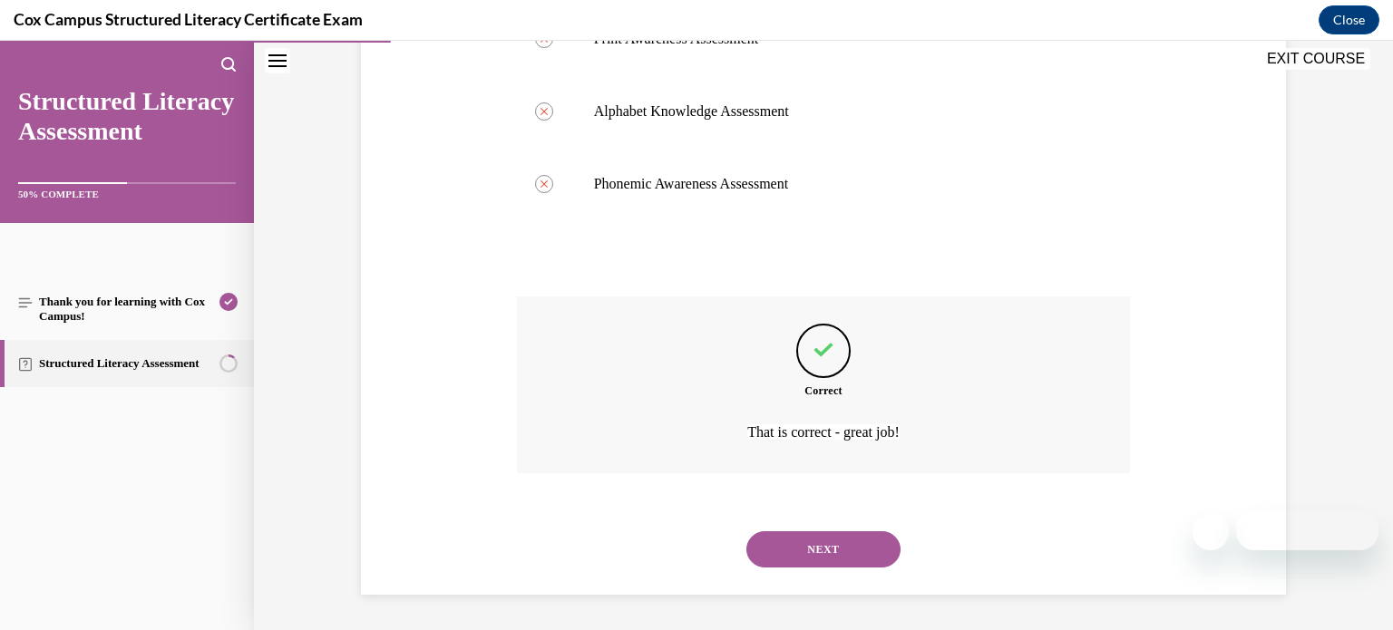
click at [803, 549] on button "NEXT" at bounding box center [823, 549] width 154 height 36
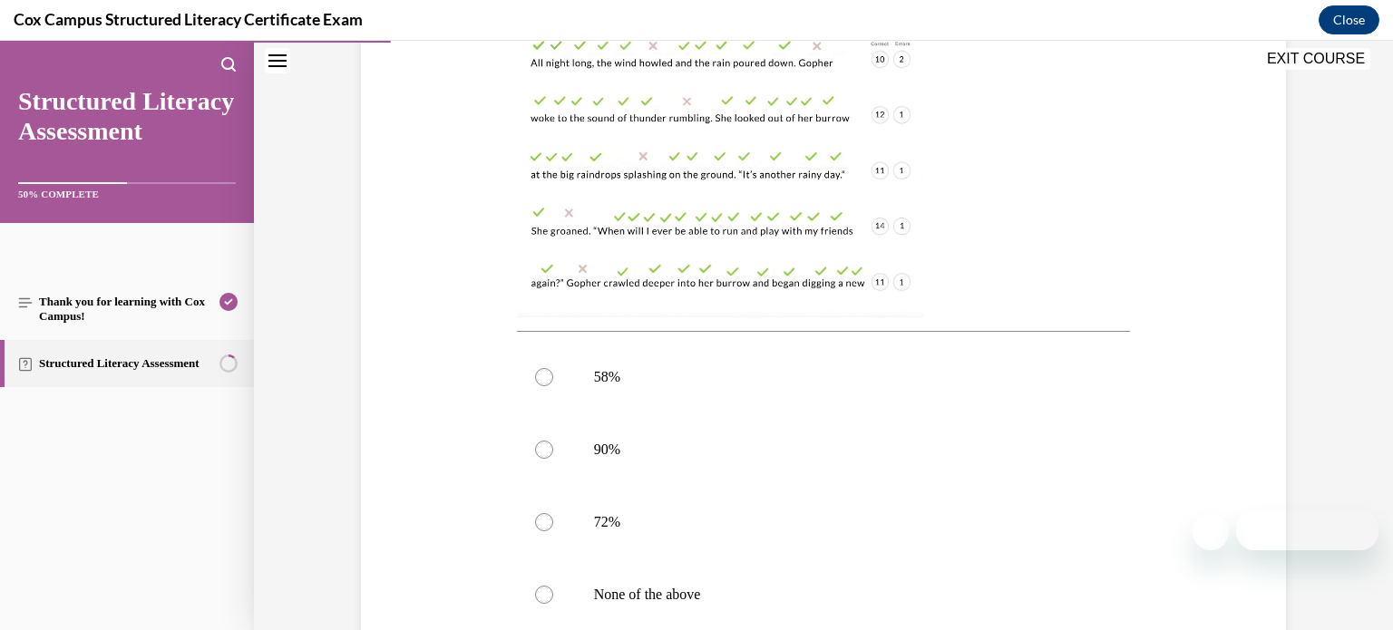
scroll to position [539, 0]
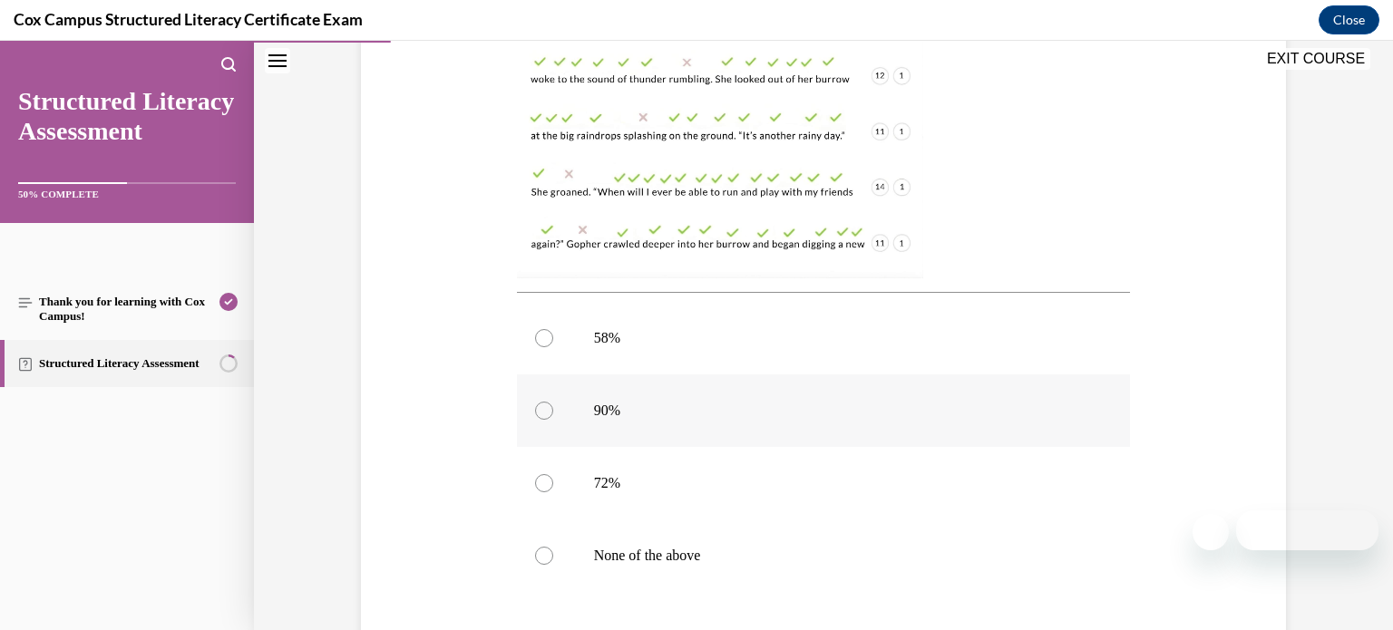
click at [677, 414] on p "90%" at bounding box center [840, 411] width 492 height 18
click at [553, 414] on input "90%" at bounding box center [544, 411] width 18 height 18
radio input "true"
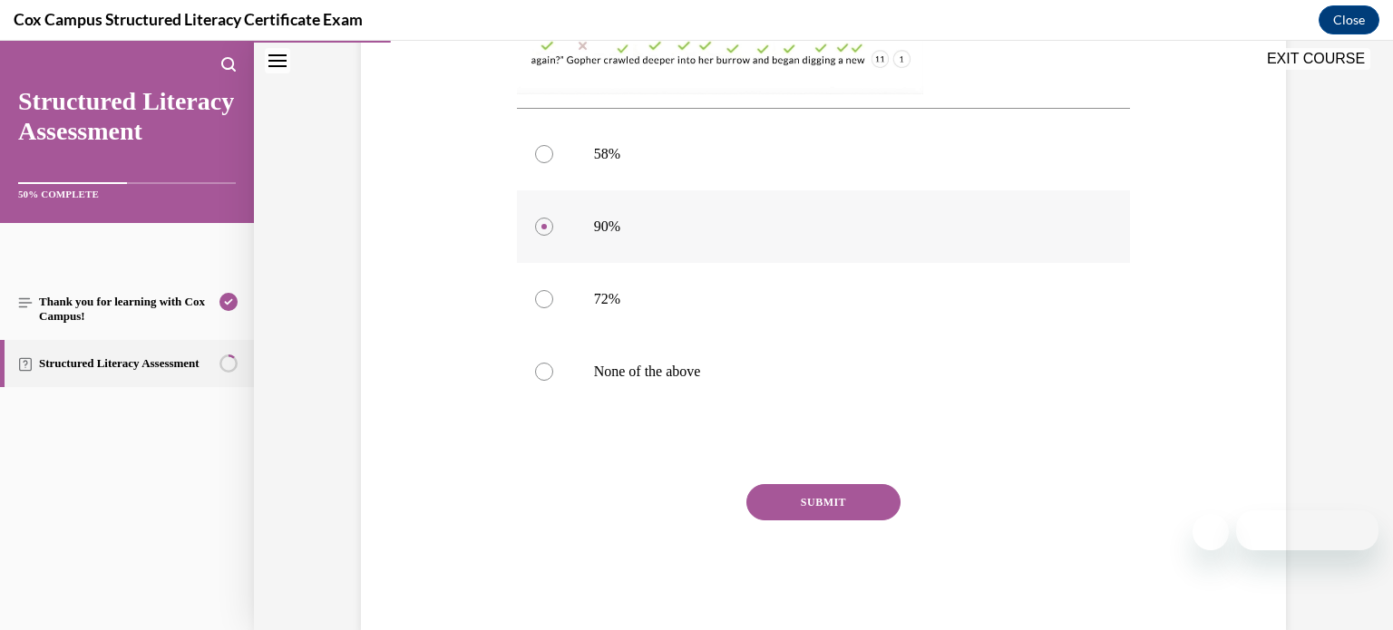
scroll to position [734, 0]
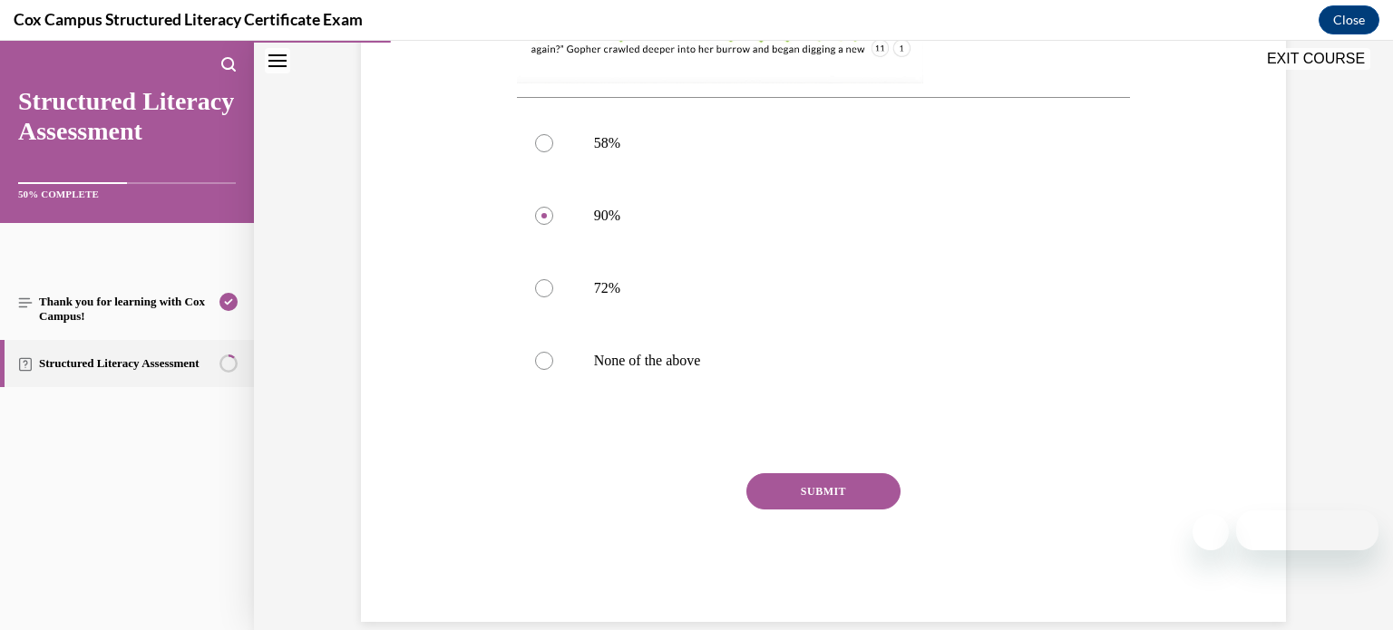
click at [763, 501] on button "SUBMIT" at bounding box center [823, 491] width 154 height 36
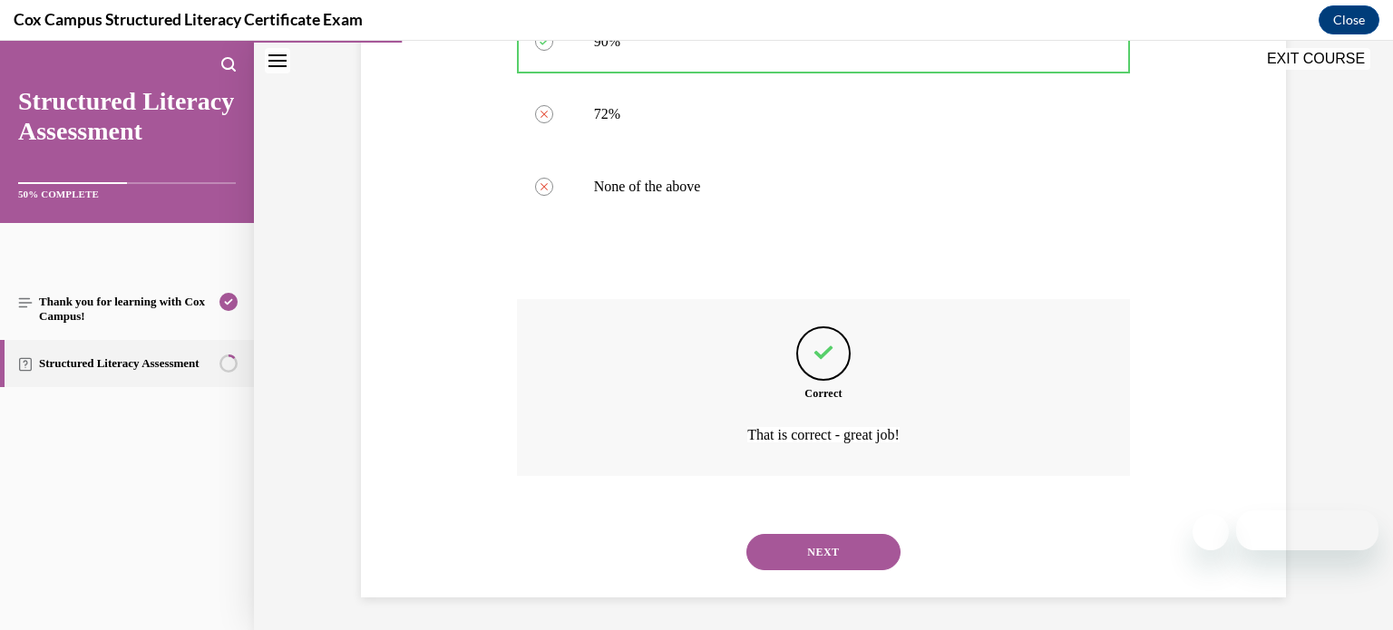
scroll to position [911, 0]
click at [785, 541] on button "NEXT" at bounding box center [823, 549] width 154 height 36
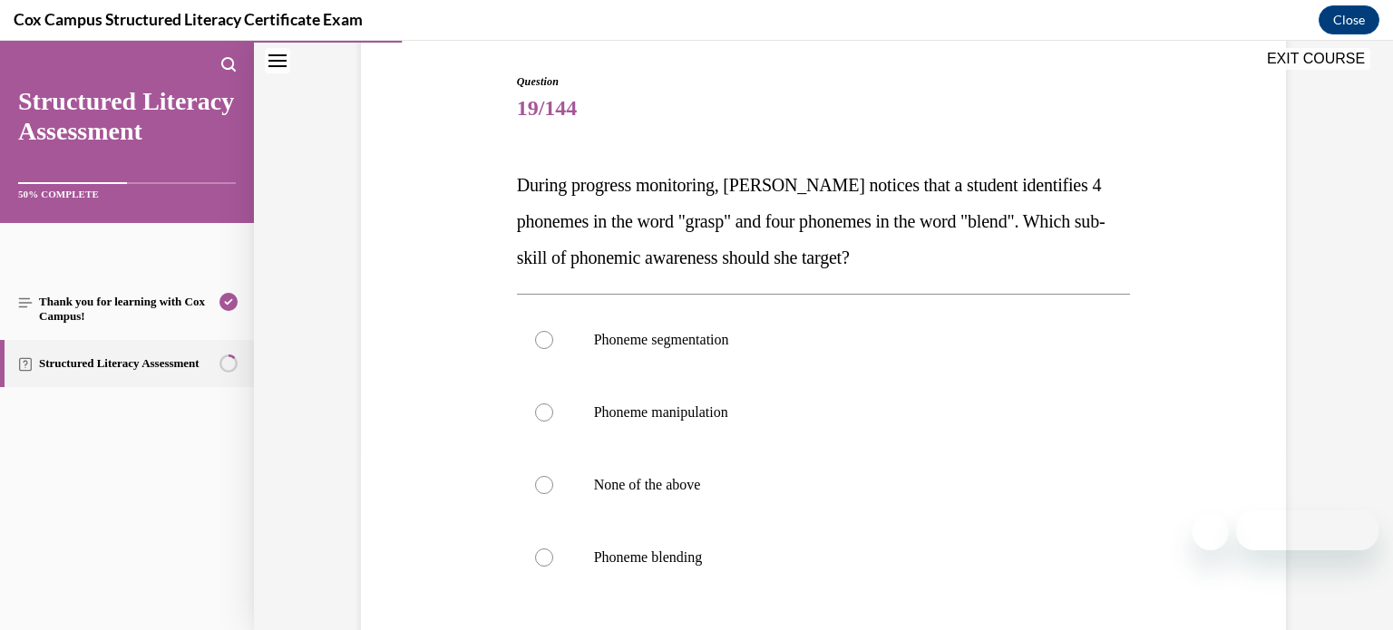
scroll to position [200, 0]
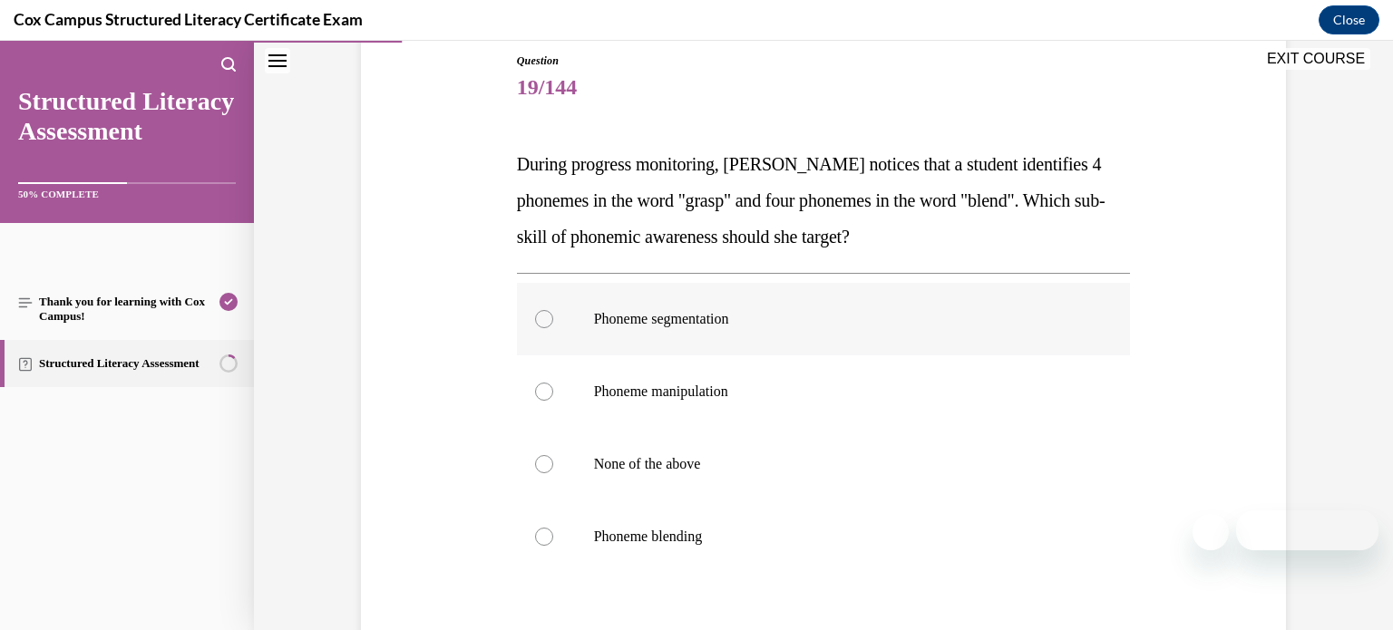
click at [844, 330] on label "Phoneme segmentation" at bounding box center [824, 319] width 614 height 73
click at [553, 328] on input "Phoneme segmentation" at bounding box center [544, 319] width 18 height 18
radio input "true"
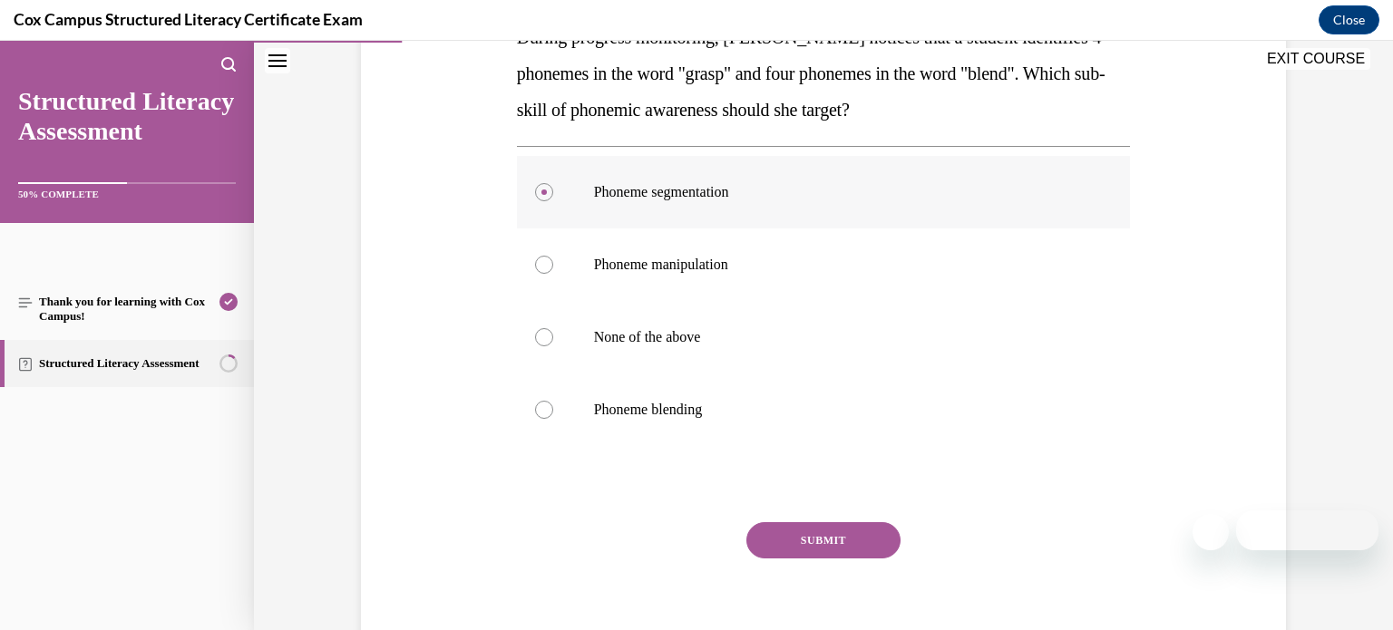
scroll to position [353, 0]
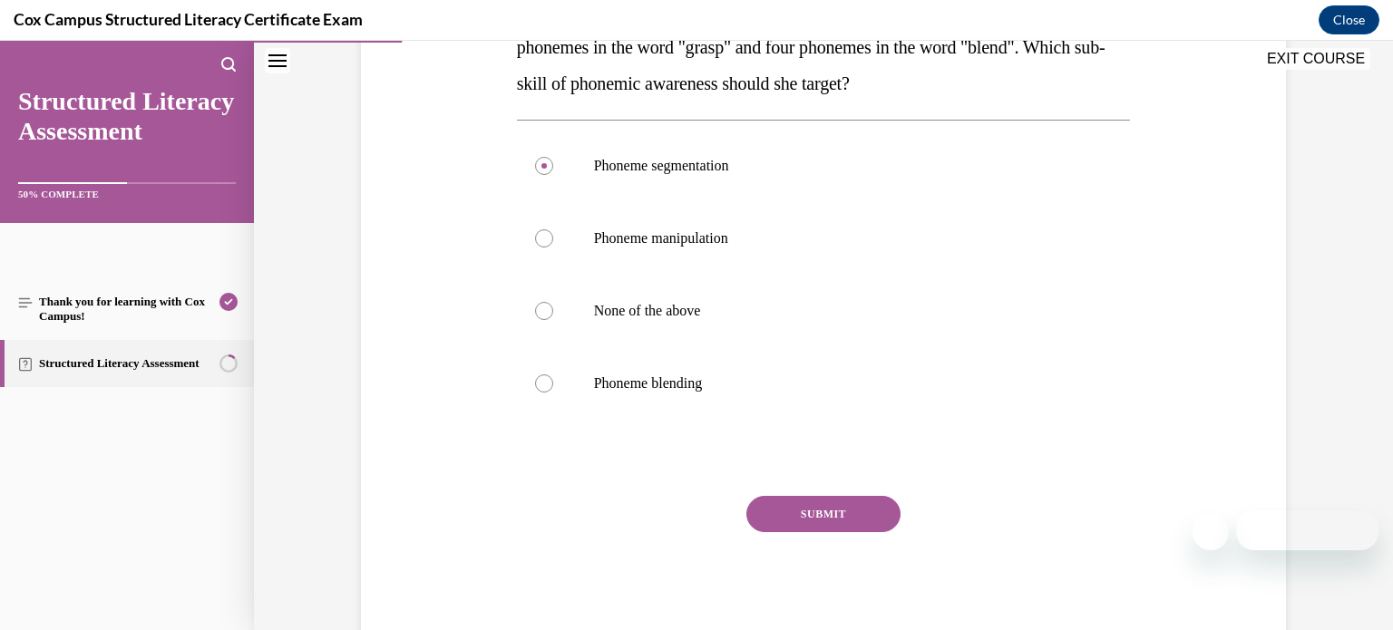
click at [813, 521] on button "SUBMIT" at bounding box center [823, 514] width 154 height 36
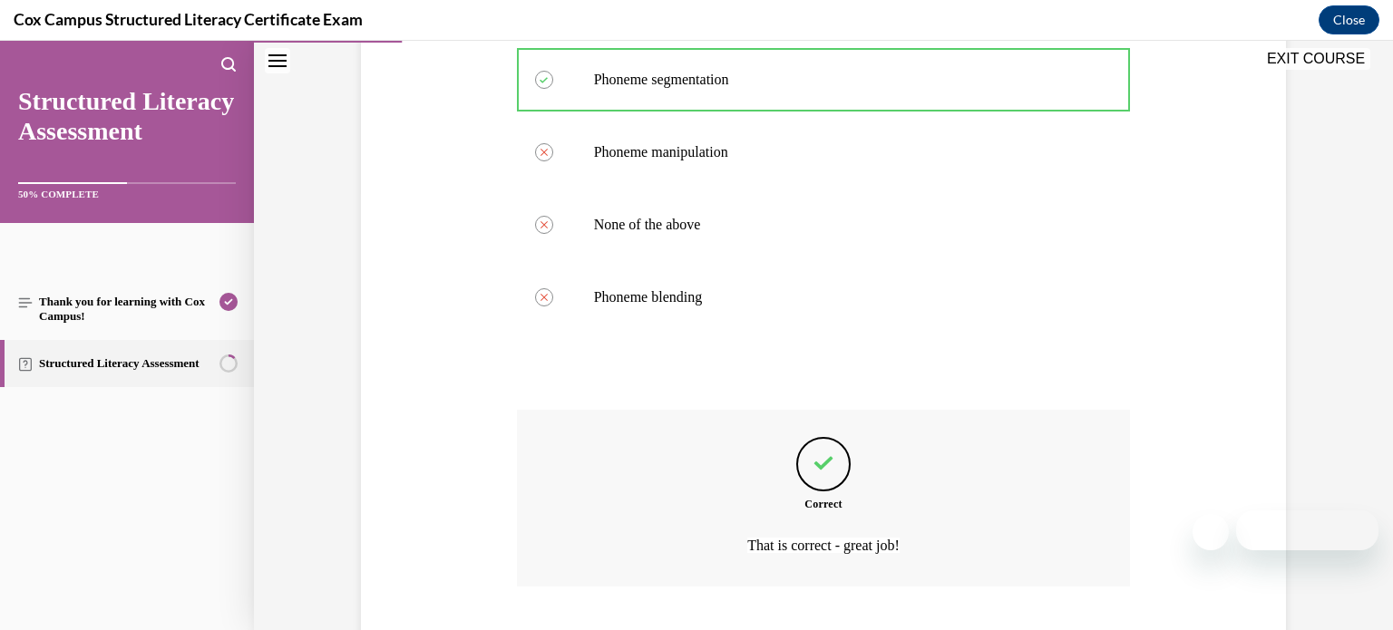
scroll to position [552, 0]
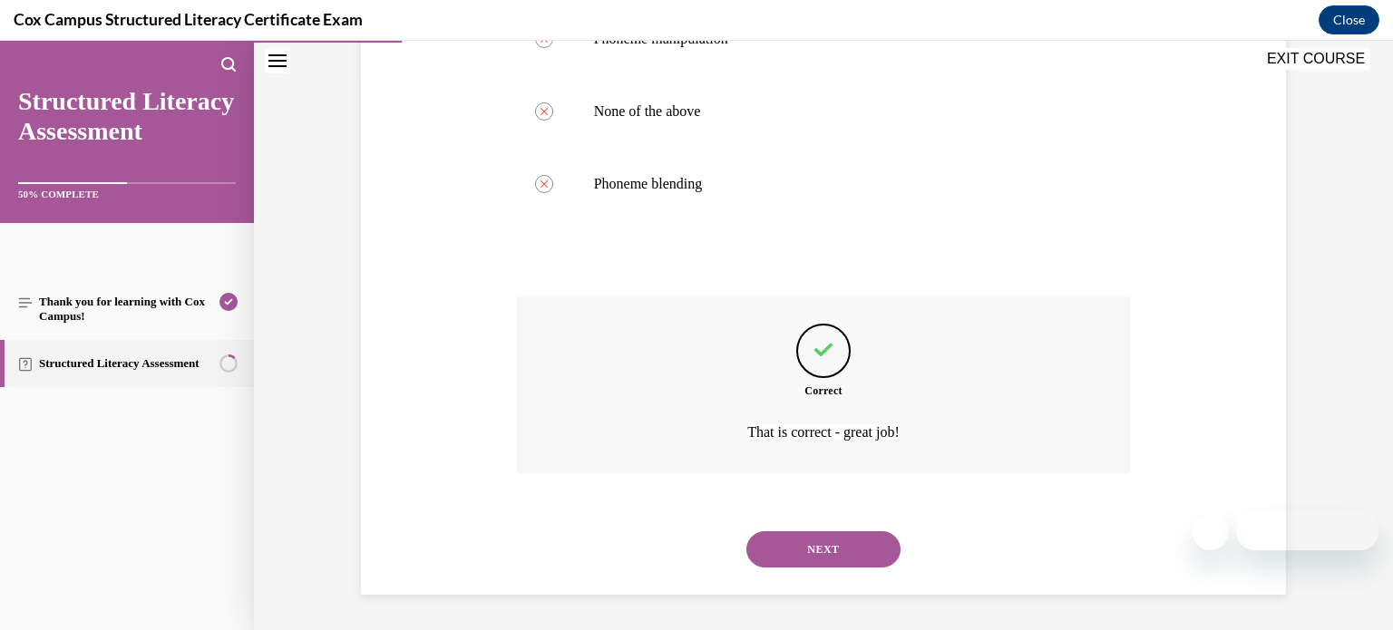
click at [816, 545] on button "NEXT" at bounding box center [823, 549] width 154 height 36
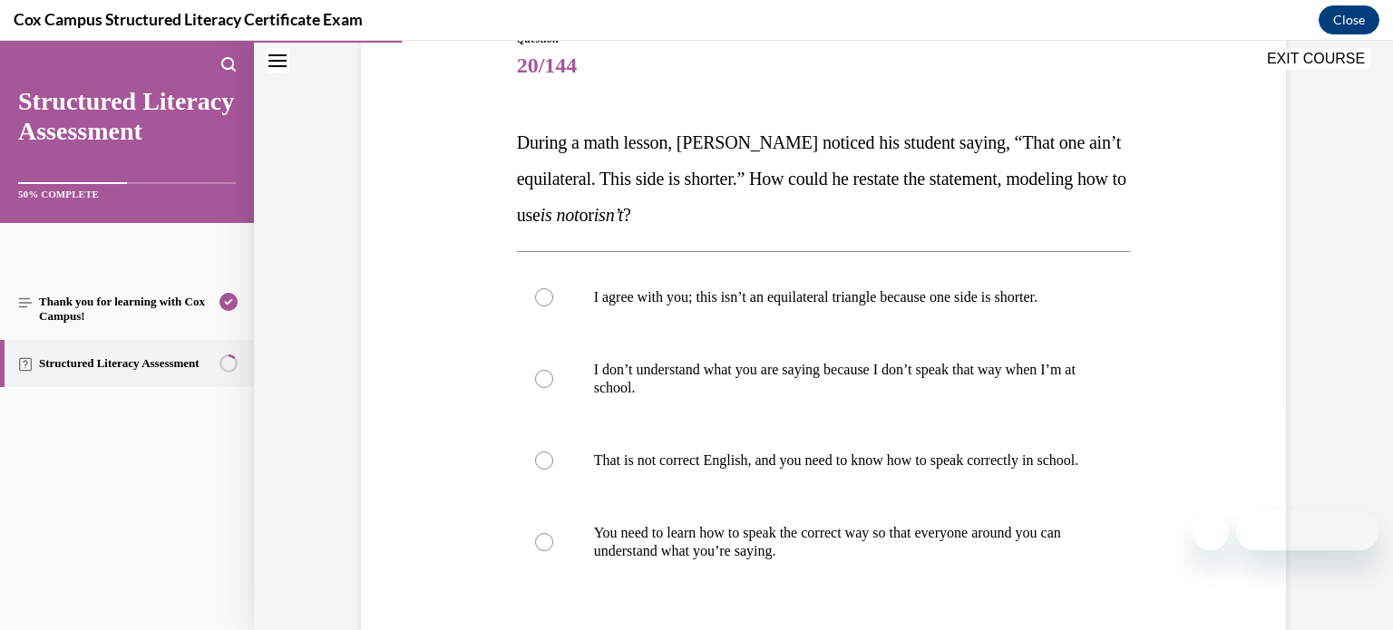
scroll to position [223, 0]
click at [882, 305] on label "I agree with you; this isn’t an equilateral triangle because one side is shorte…" at bounding box center [824, 295] width 614 height 73
click at [553, 305] on input "I agree with you; this isn’t an equilateral triangle because one side is shorte…" at bounding box center [544, 296] width 18 height 18
radio input "true"
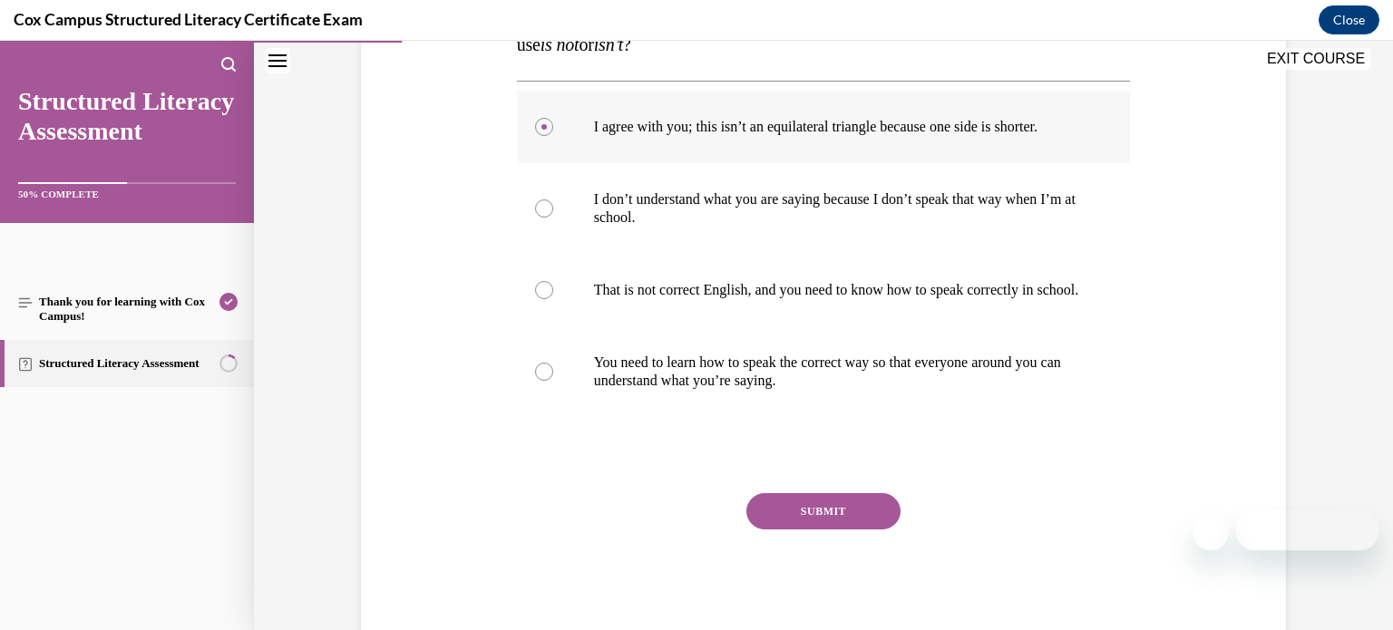
scroll to position [401, 0]
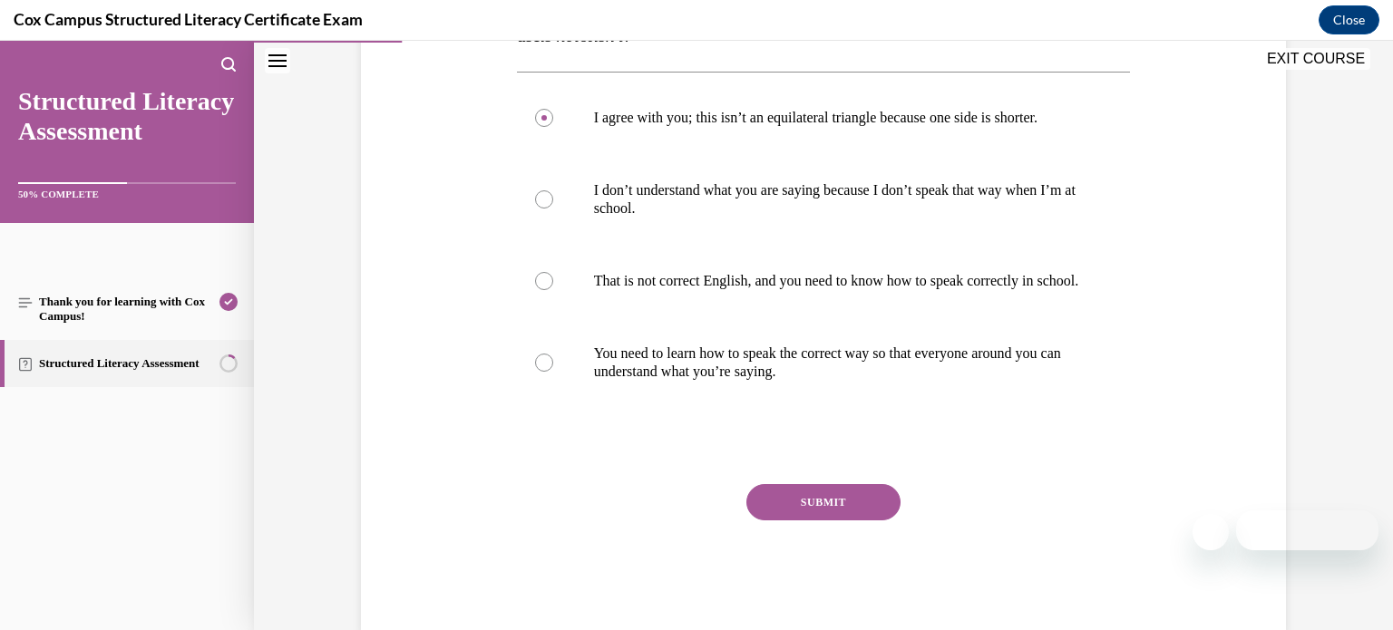
click at [833, 513] on button "SUBMIT" at bounding box center [823, 502] width 154 height 36
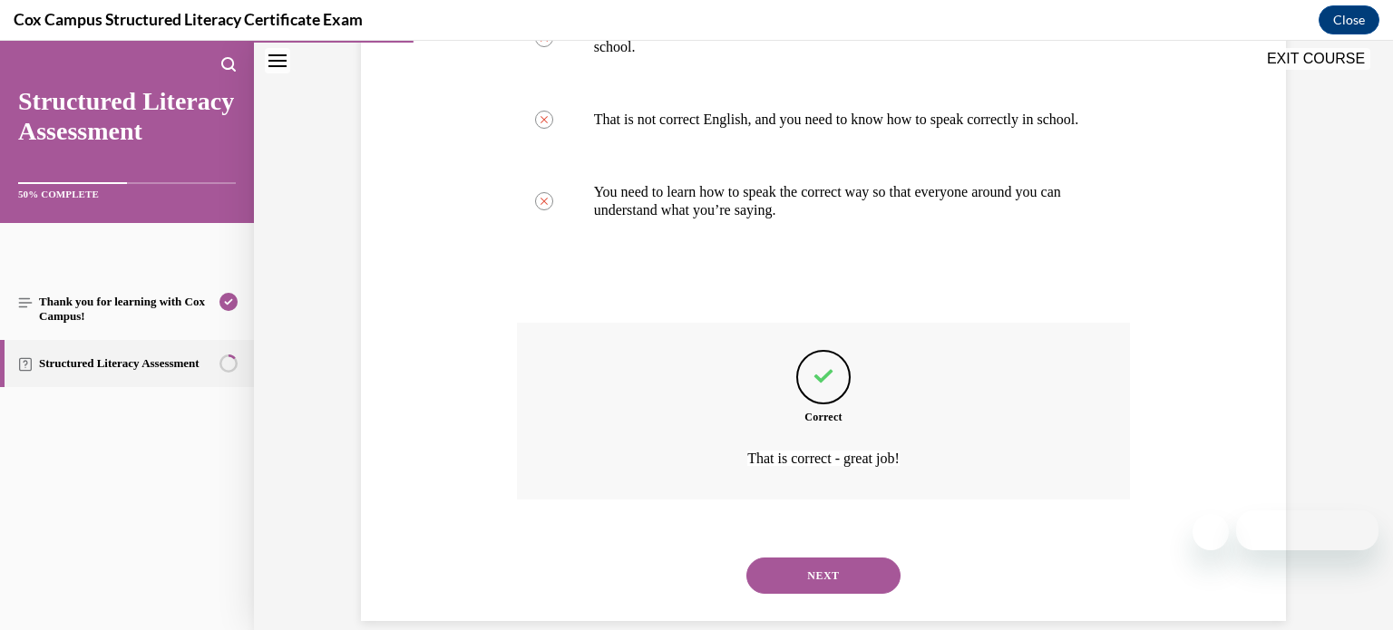
scroll to position [607, 0]
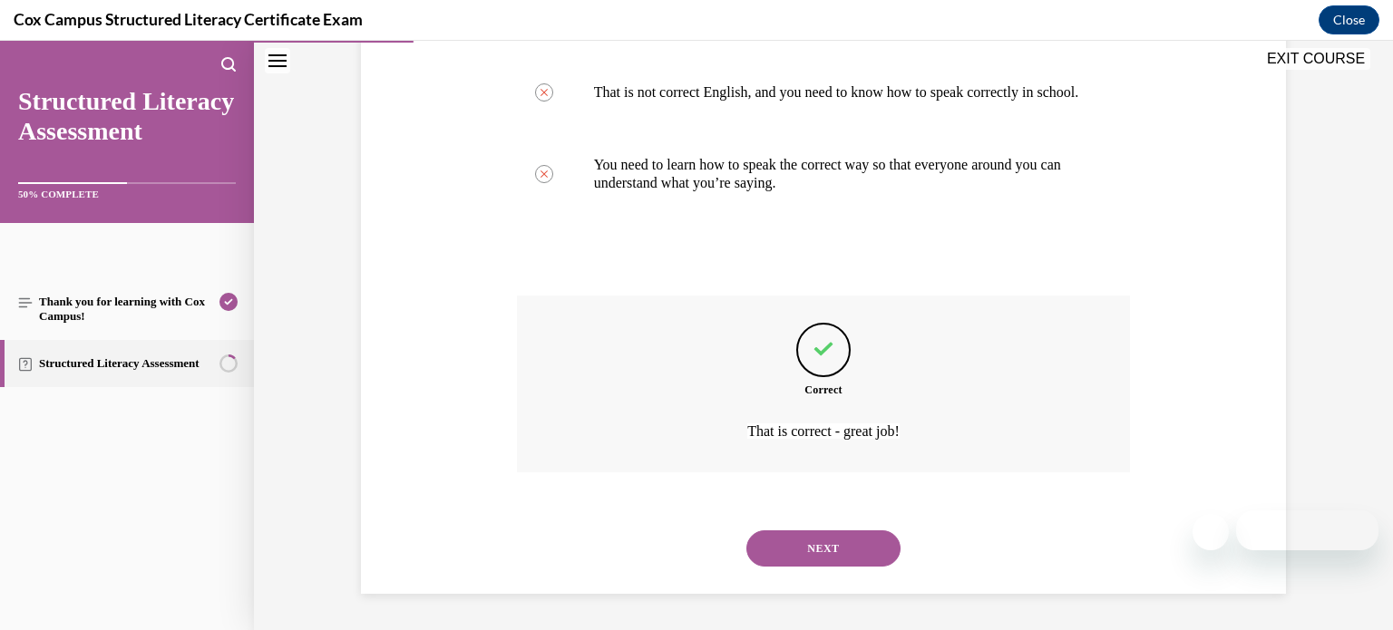
click at [833, 558] on button "NEXT" at bounding box center [823, 549] width 154 height 36
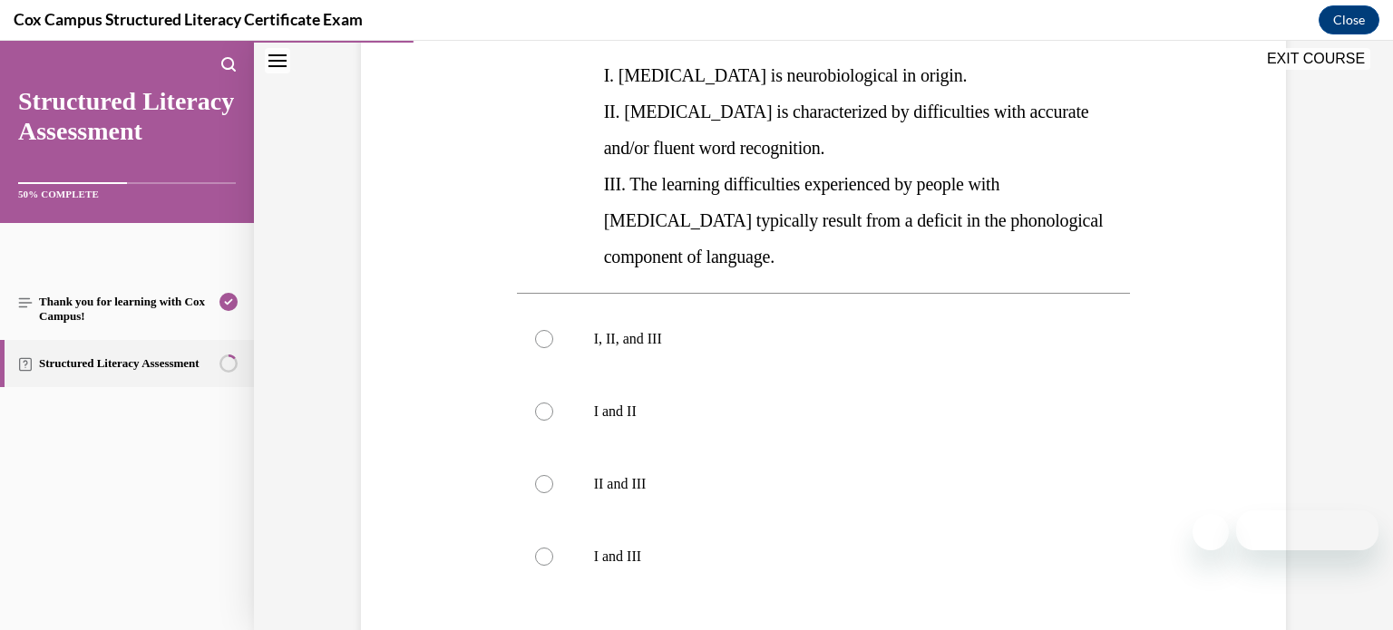
scroll to position [411, 0]
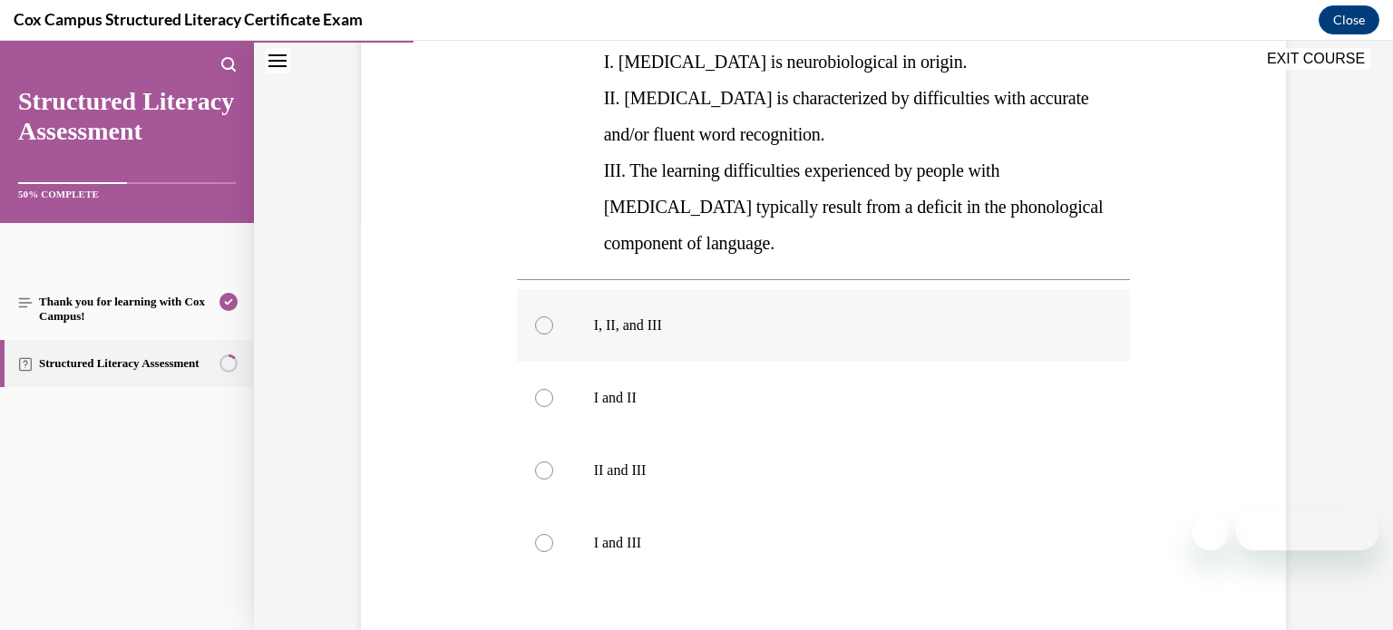
click at [916, 303] on label "I, II, and III" at bounding box center [824, 325] width 614 height 73
click at [553, 317] on input "I, II, and III" at bounding box center [544, 326] width 18 height 18
radio input "true"
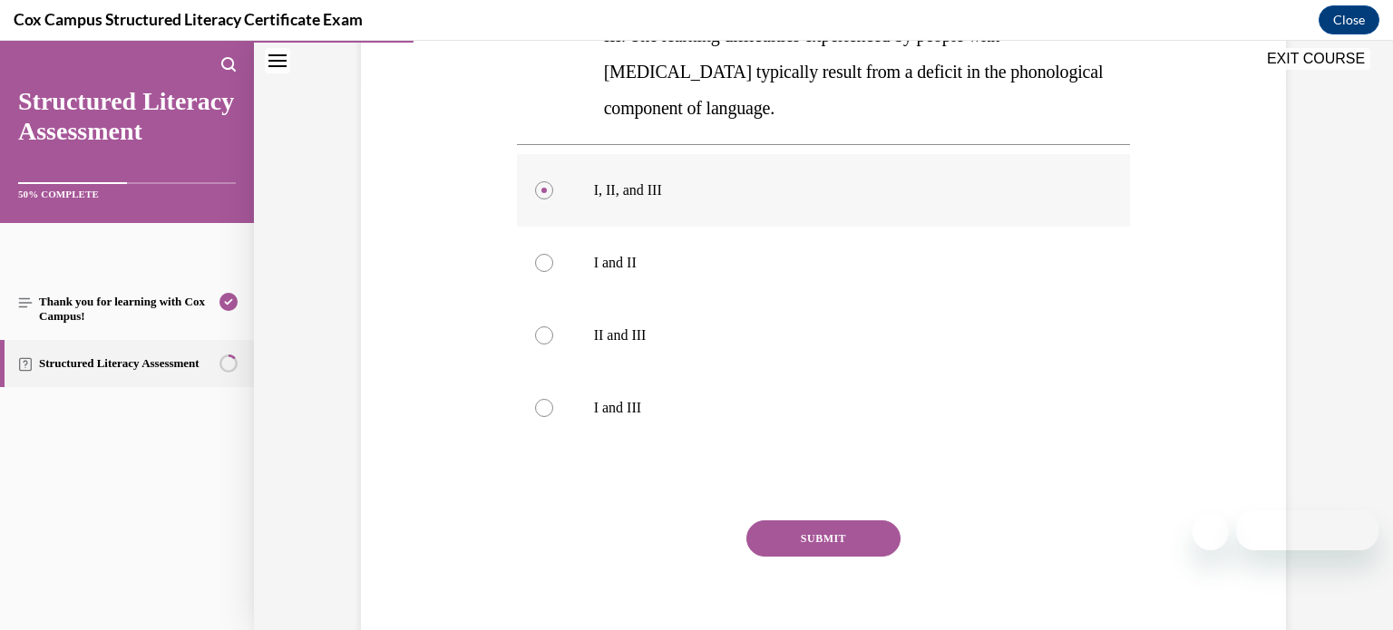
scroll to position [564, 0]
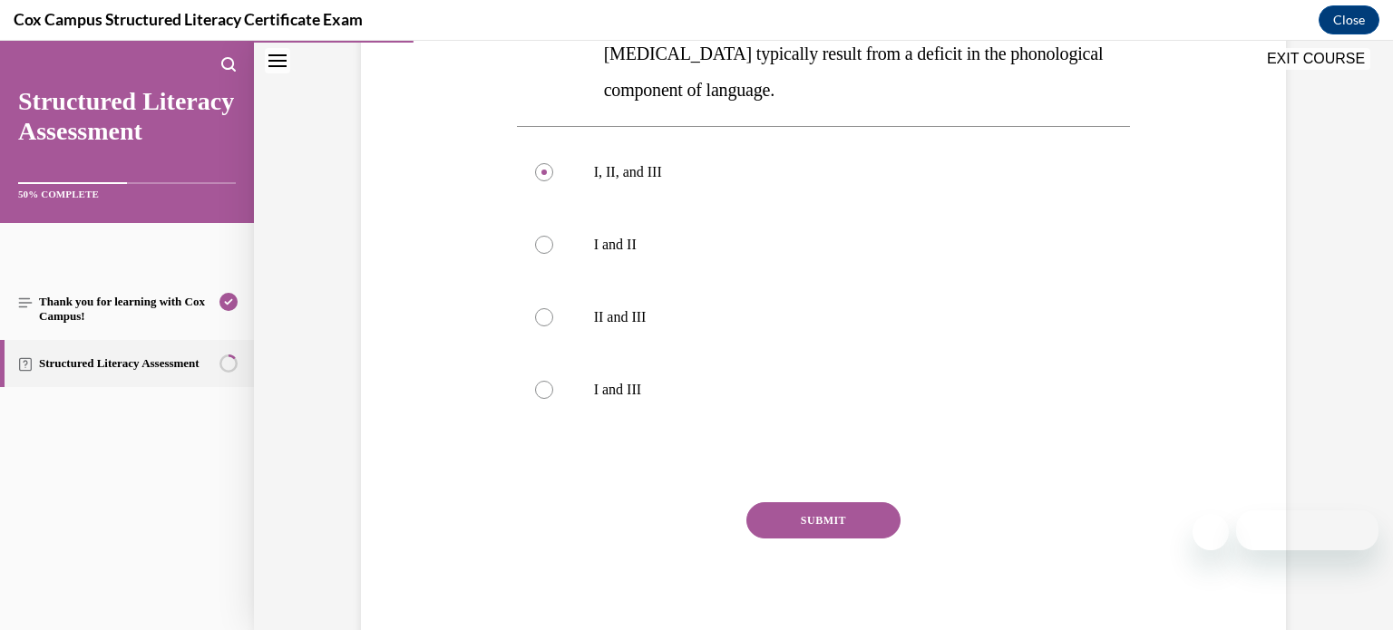
click at [849, 502] on button "SUBMIT" at bounding box center [823, 520] width 154 height 36
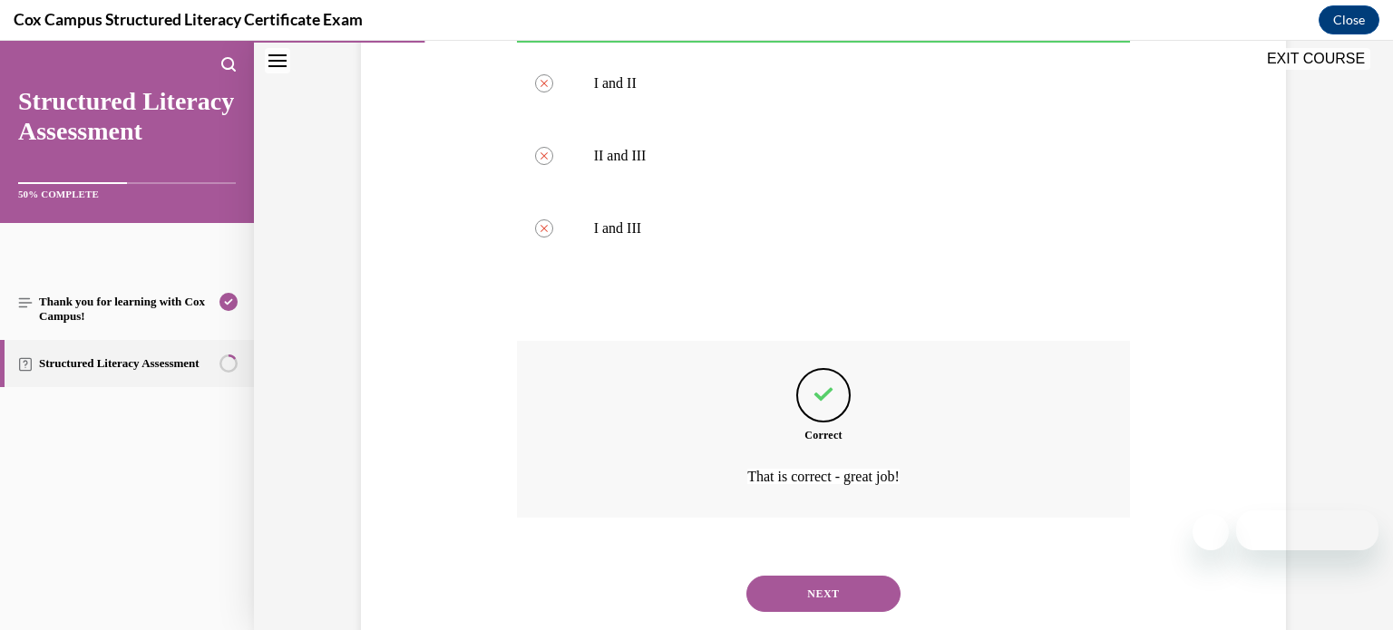
scroll to position [734, 0]
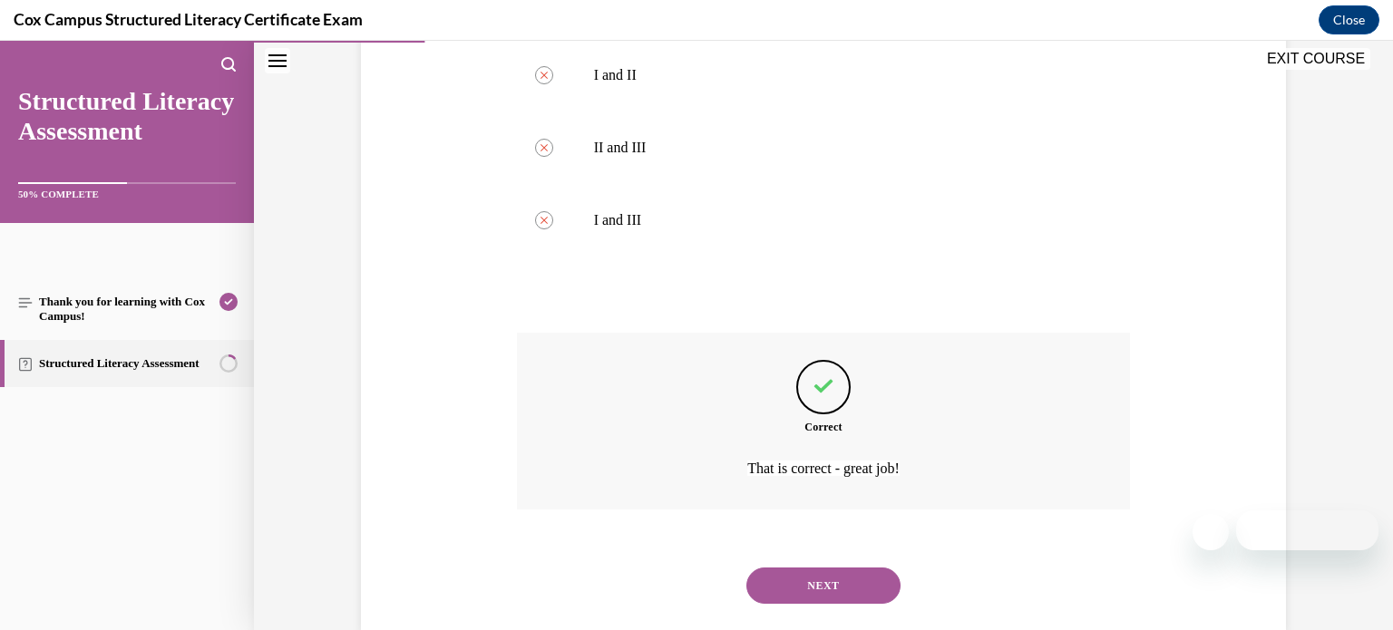
click at [838, 568] on button "NEXT" at bounding box center [823, 586] width 154 height 36
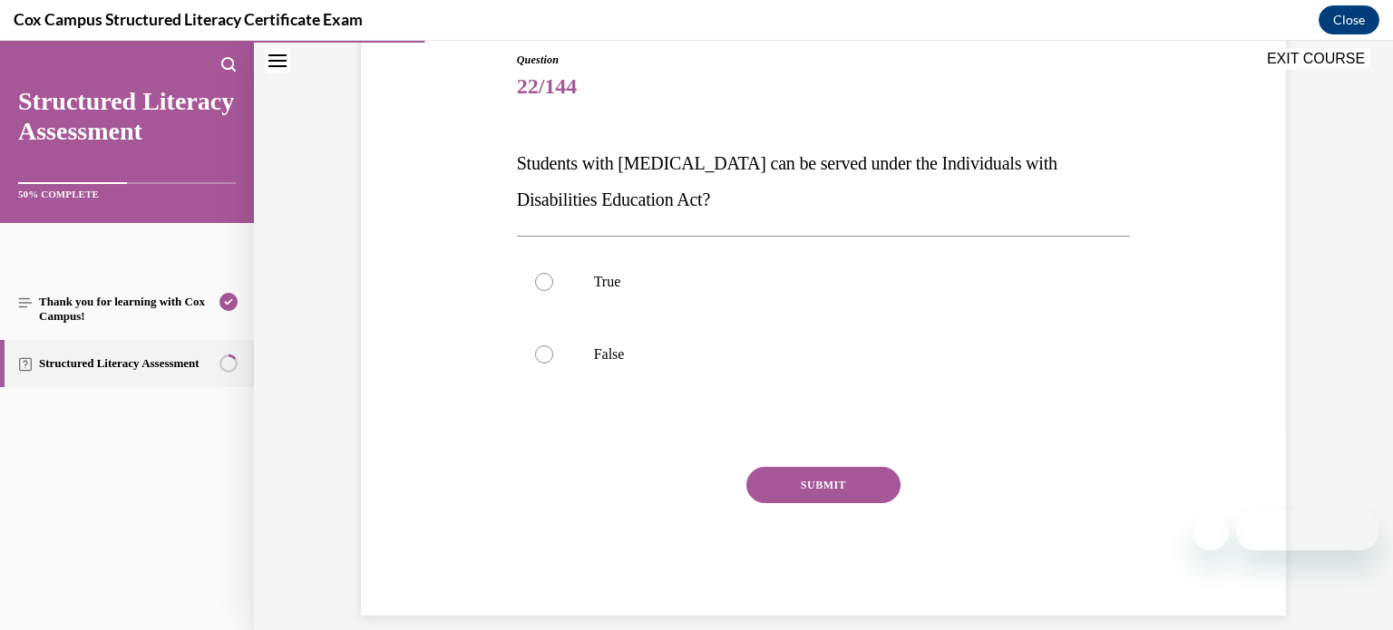
scroll to position [203, 0]
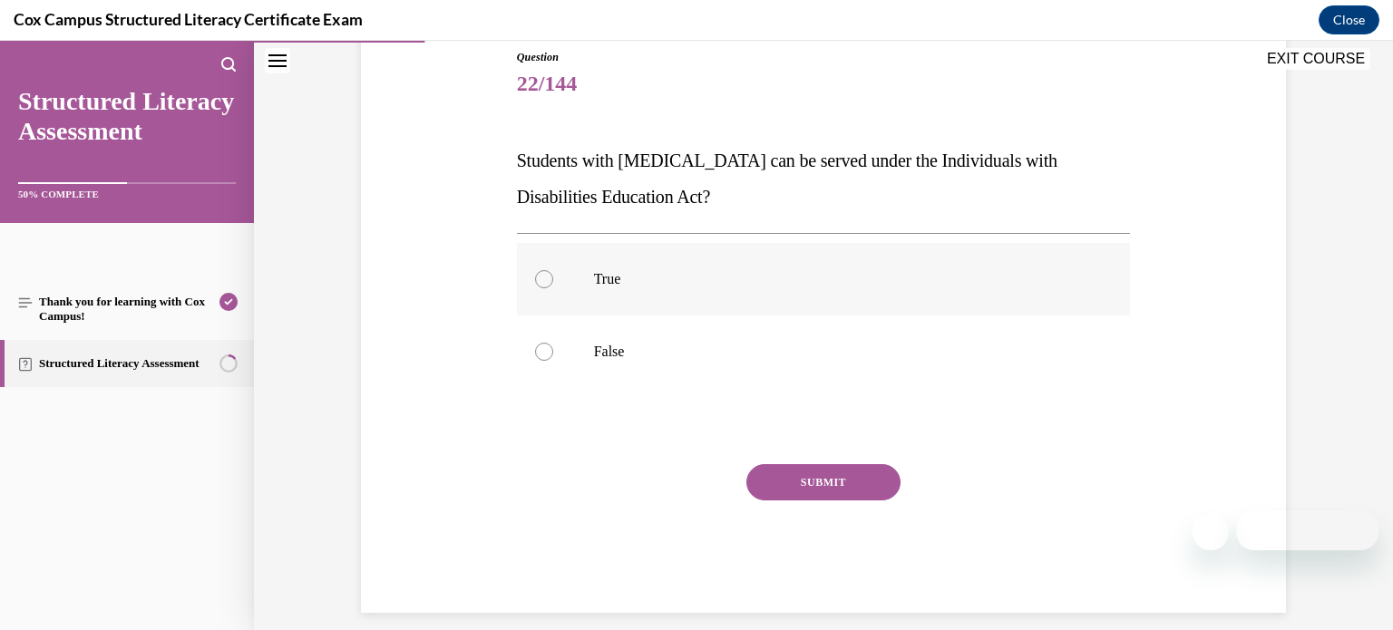
click at [571, 292] on label "True" at bounding box center [824, 279] width 614 height 73
click at [553, 288] on input "True" at bounding box center [544, 279] width 18 height 18
radio input "true"
click at [774, 472] on button "SUBMIT" at bounding box center [823, 482] width 154 height 36
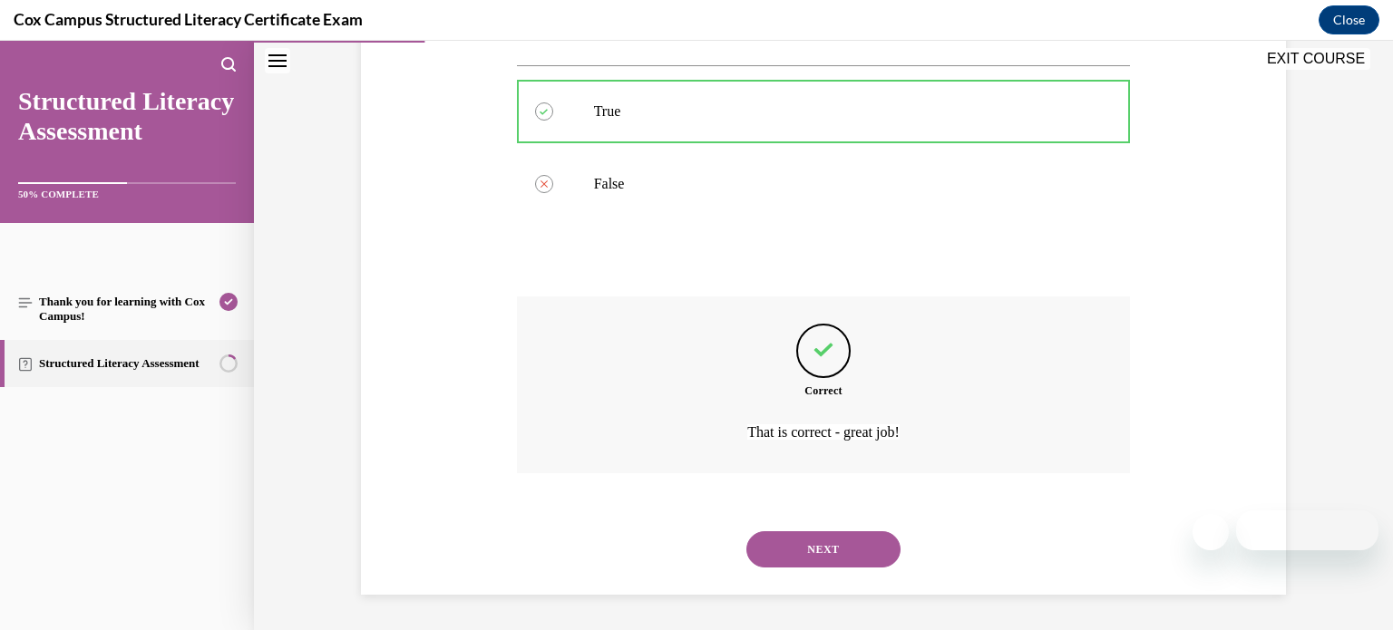
click at [789, 545] on button "NEXT" at bounding box center [823, 549] width 154 height 36
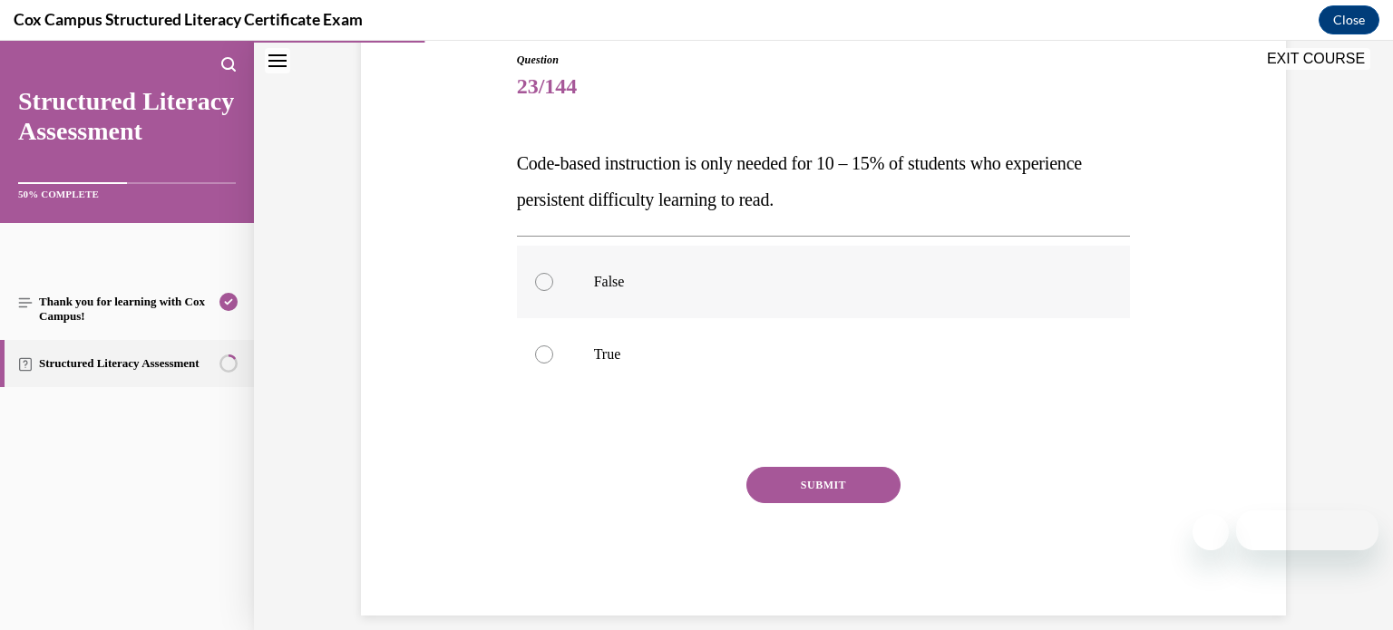
click at [643, 279] on p "False" at bounding box center [840, 282] width 492 height 18
click at [553, 279] on input "False" at bounding box center [544, 282] width 18 height 18
radio input "true"
click at [769, 468] on button "SUBMIT" at bounding box center [823, 485] width 154 height 36
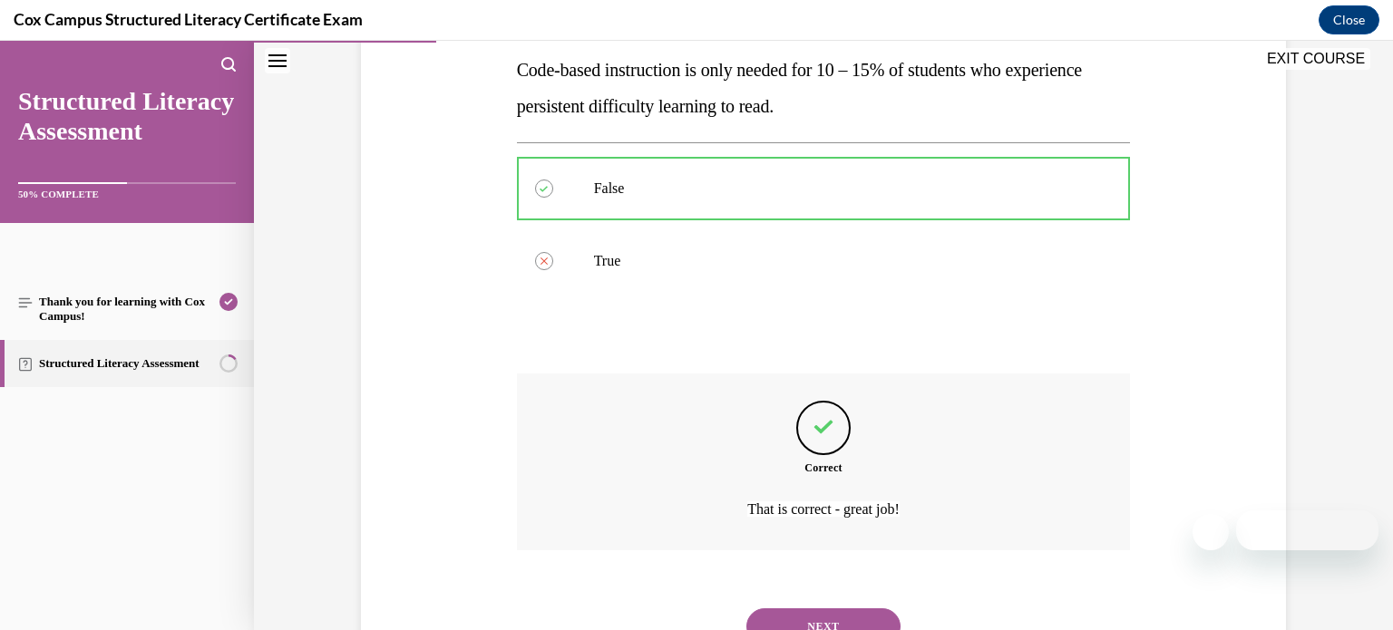
scroll to position [371, 0]
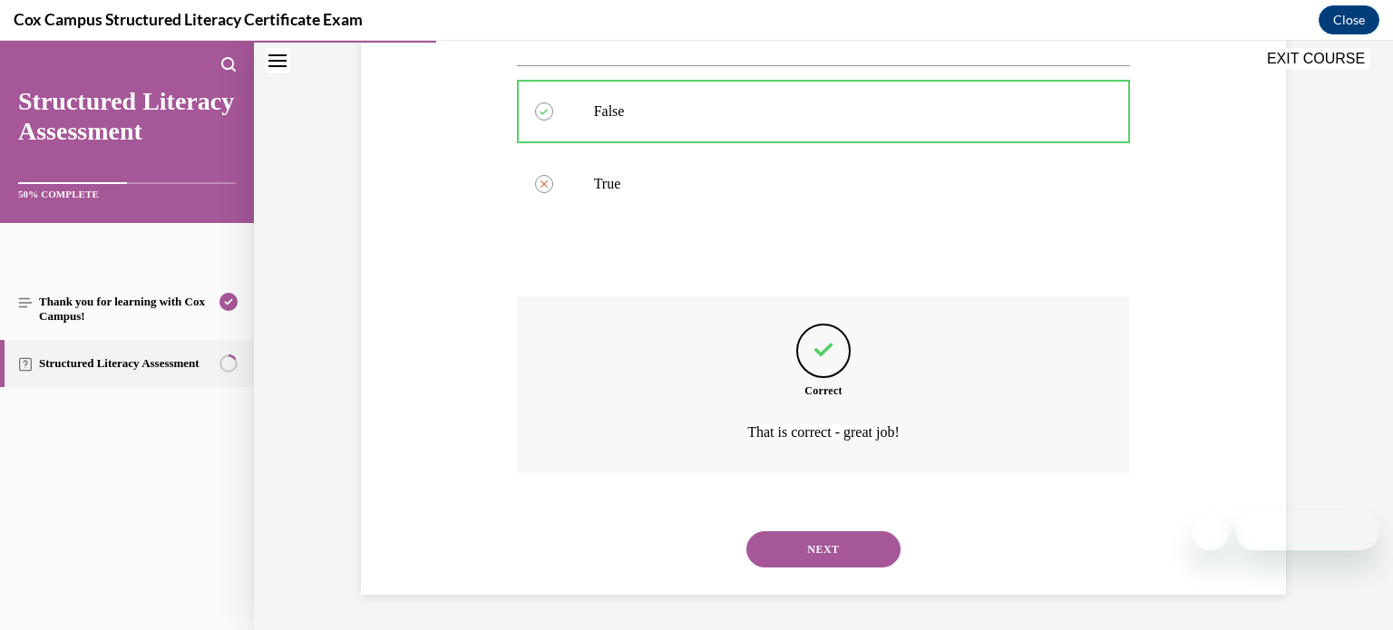
click at [804, 544] on button "NEXT" at bounding box center [823, 549] width 154 height 36
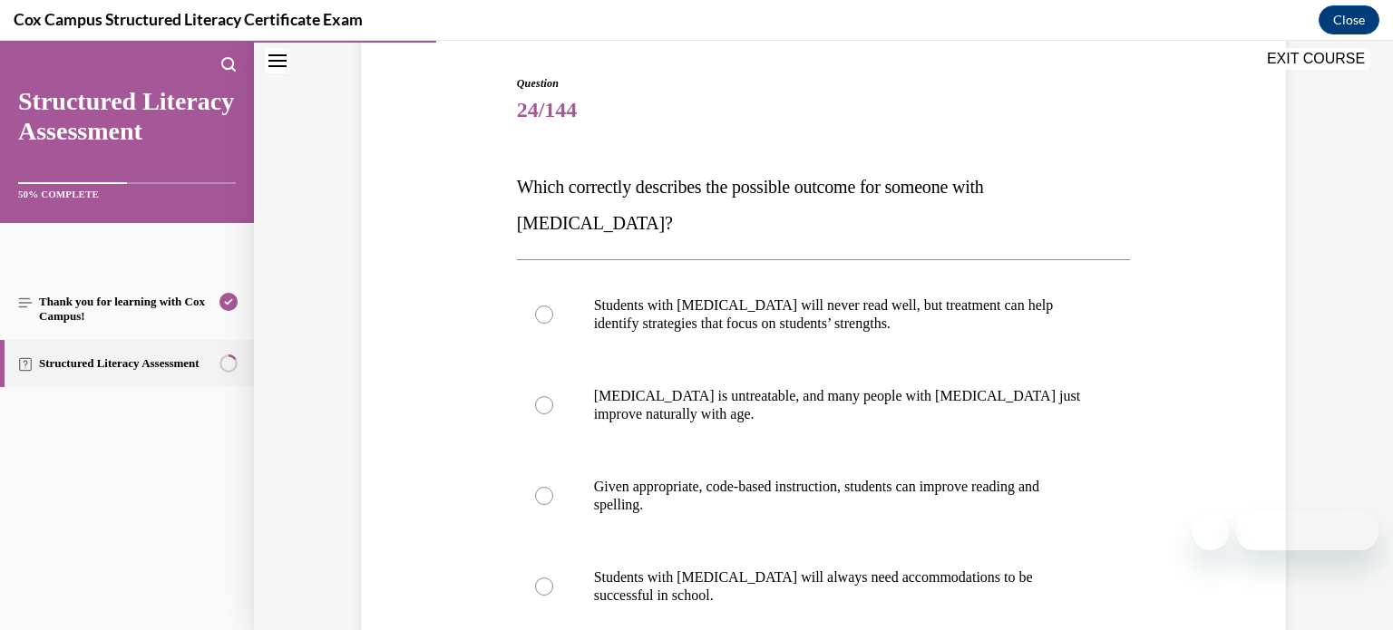
scroll to position [177, 0]
click at [848, 492] on label "Given appropriate, code-based instruction, students can improve reading and spe…" at bounding box center [824, 496] width 614 height 91
click at [553, 492] on input "Given appropriate, code-based instruction, students can improve reading and spe…" at bounding box center [544, 496] width 18 height 18
radio input "true"
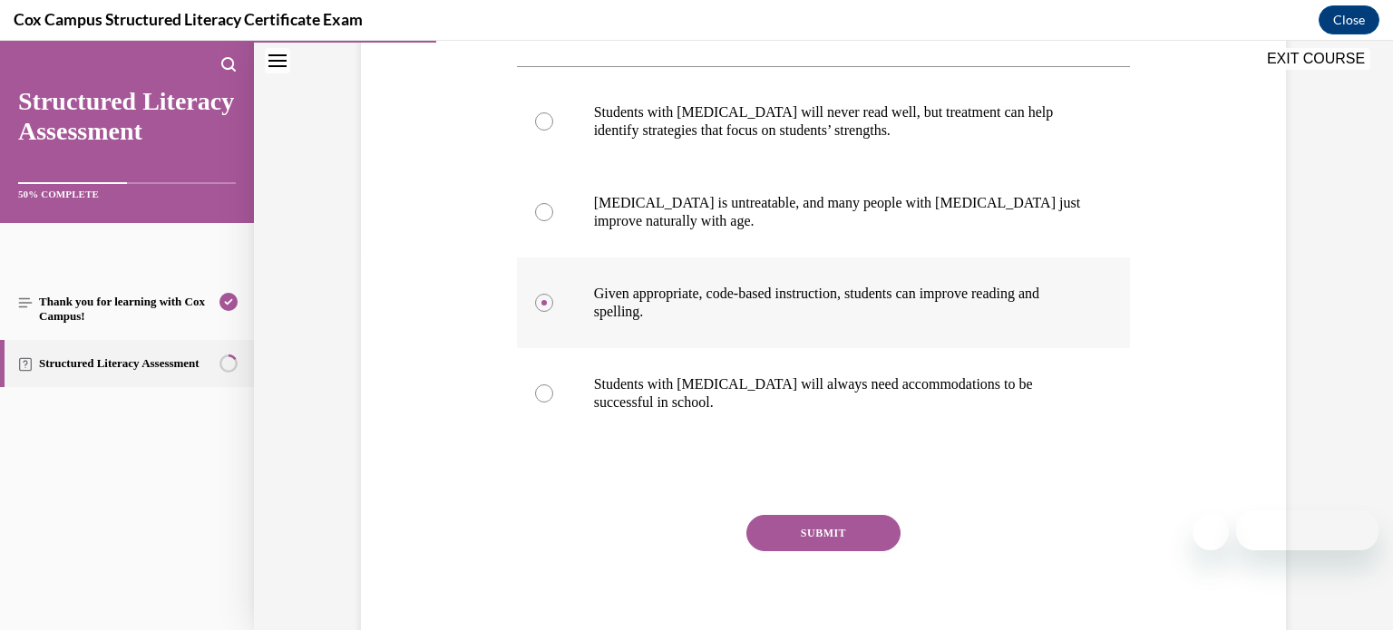
click at [848, 515] on button "SUBMIT" at bounding box center [823, 533] width 154 height 36
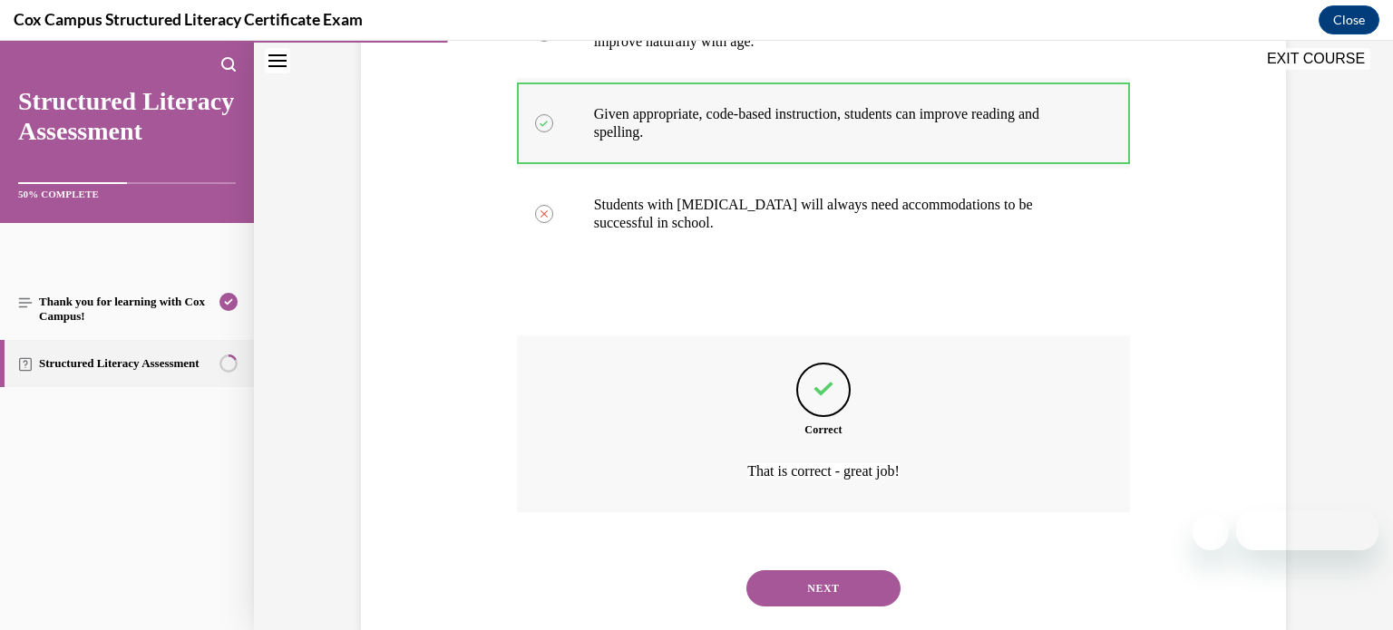
scroll to position [552, 0]
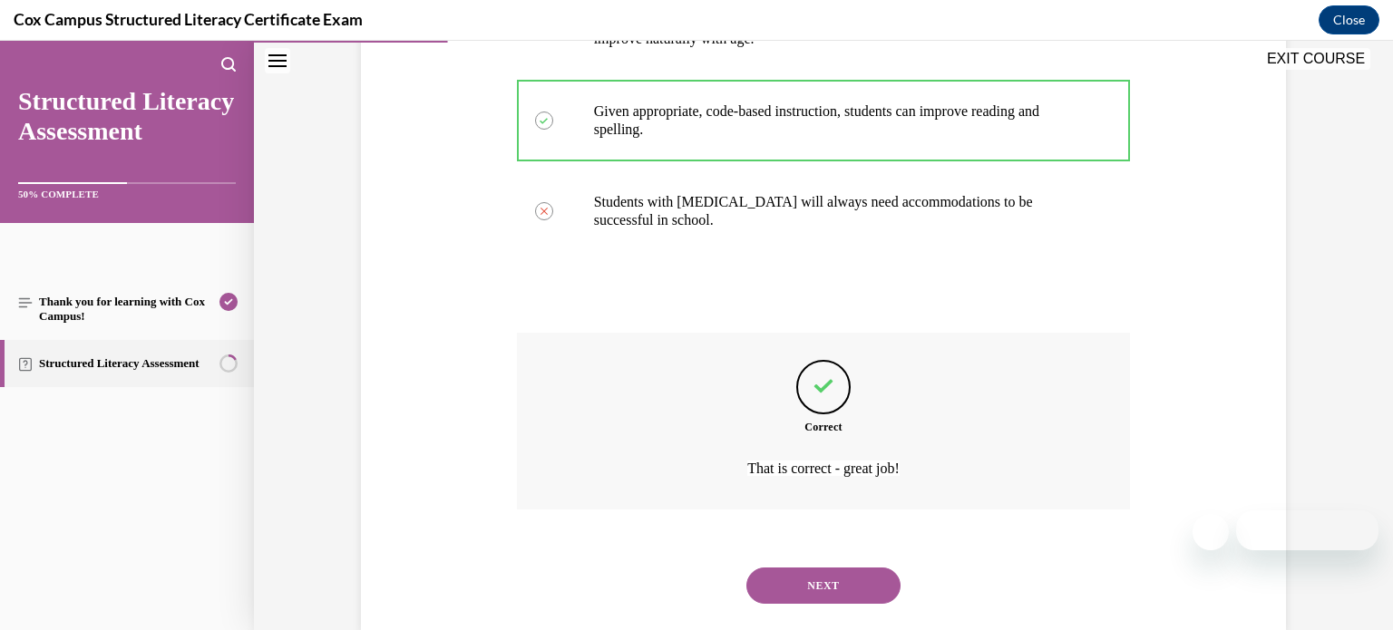
click at [845, 568] on button "NEXT" at bounding box center [823, 586] width 154 height 36
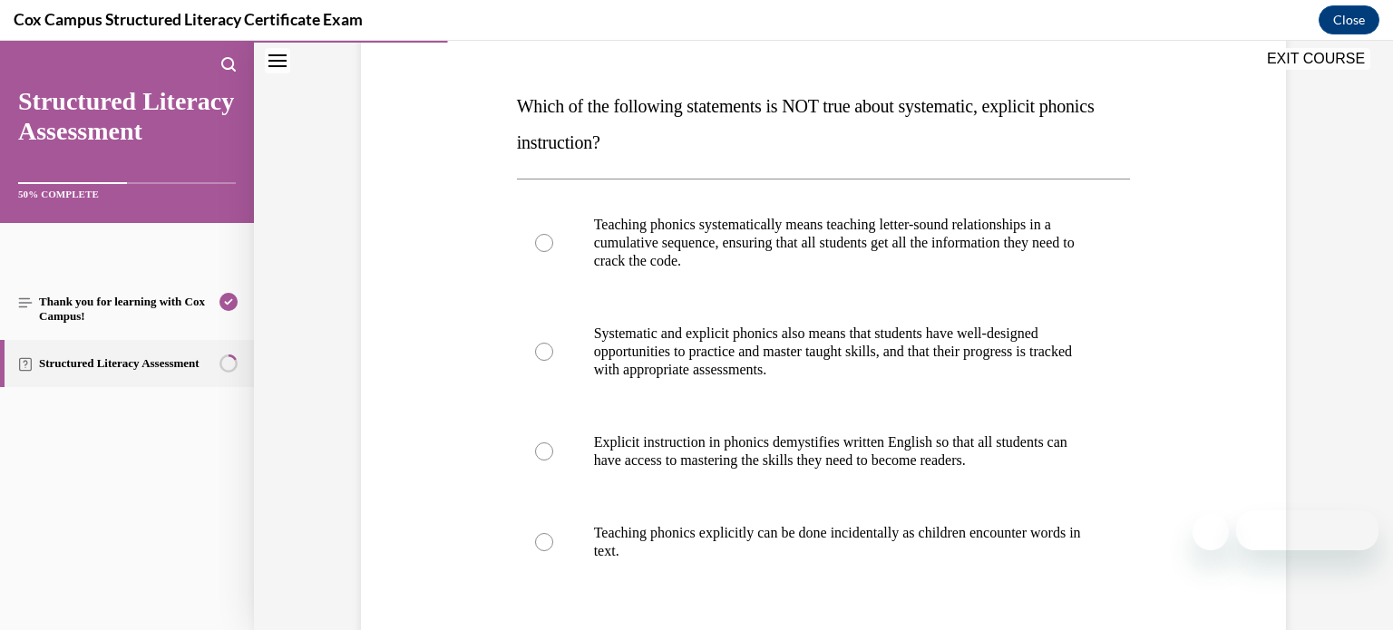
scroll to position [255, 0]
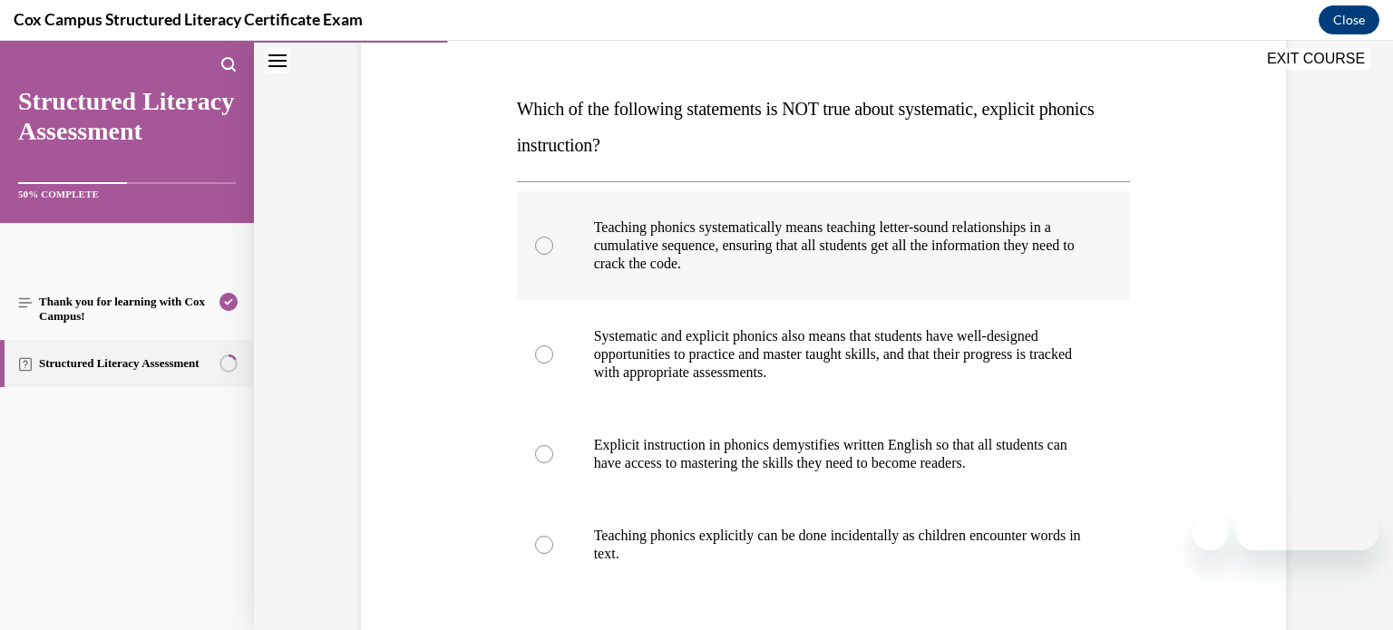
click at [945, 248] on p "Teaching phonics systematically means teaching letter-sound relationships in a …" at bounding box center [840, 246] width 492 height 54
click at [553, 248] on input "Teaching phonics systematically means teaching letter-sound relationships in a …" at bounding box center [544, 246] width 18 height 18
radio input "true"
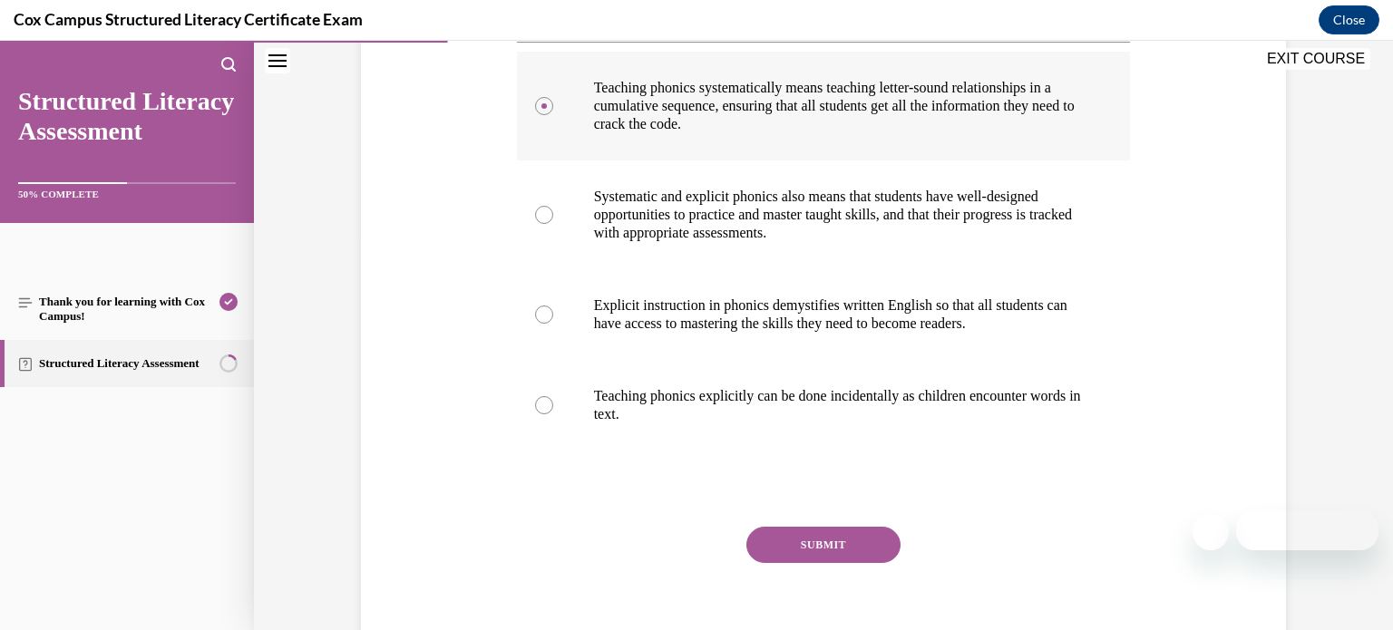
scroll to position [399, 0]
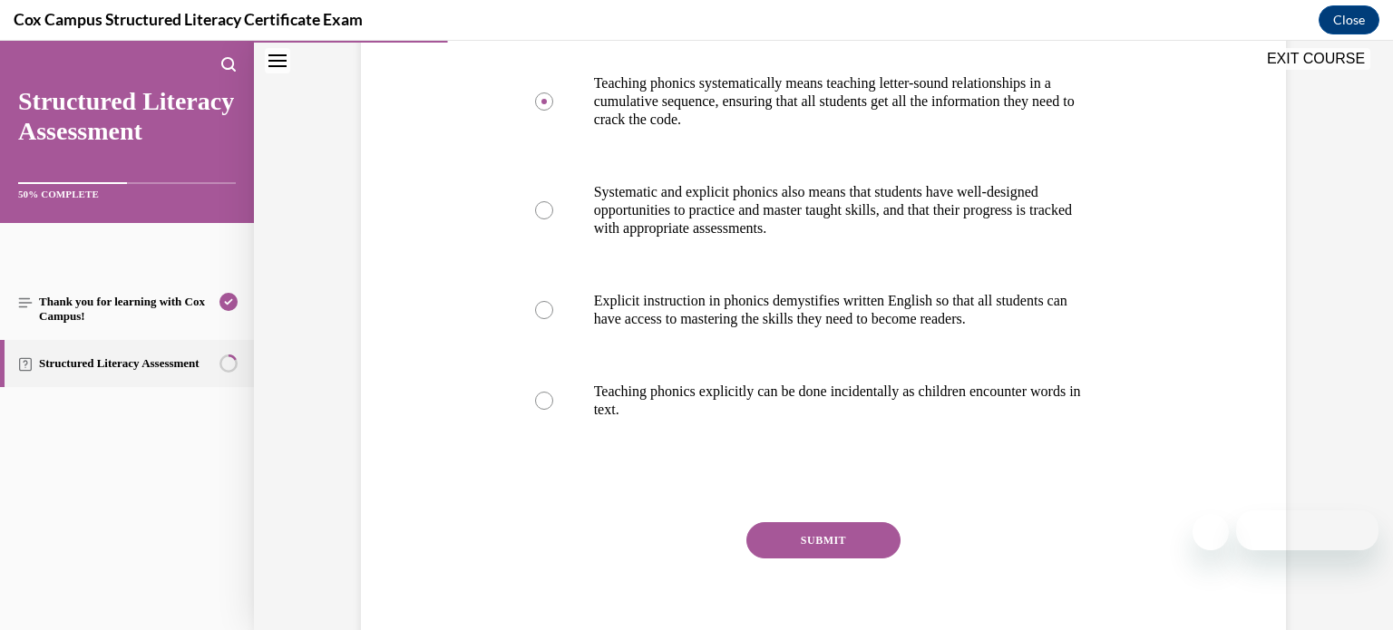
click at [816, 545] on button "SUBMIT" at bounding box center [823, 540] width 154 height 36
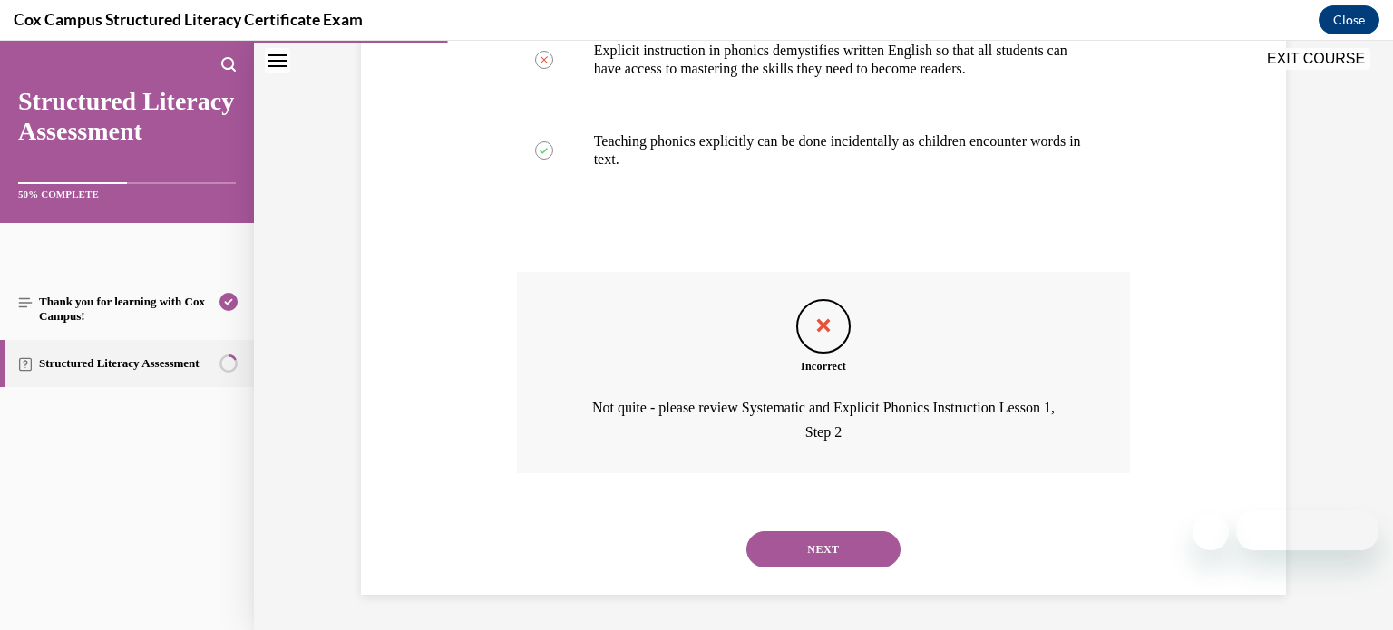
scroll to position [649, 0]
click at [821, 546] on button "NEXT" at bounding box center [823, 549] width 154 height 36
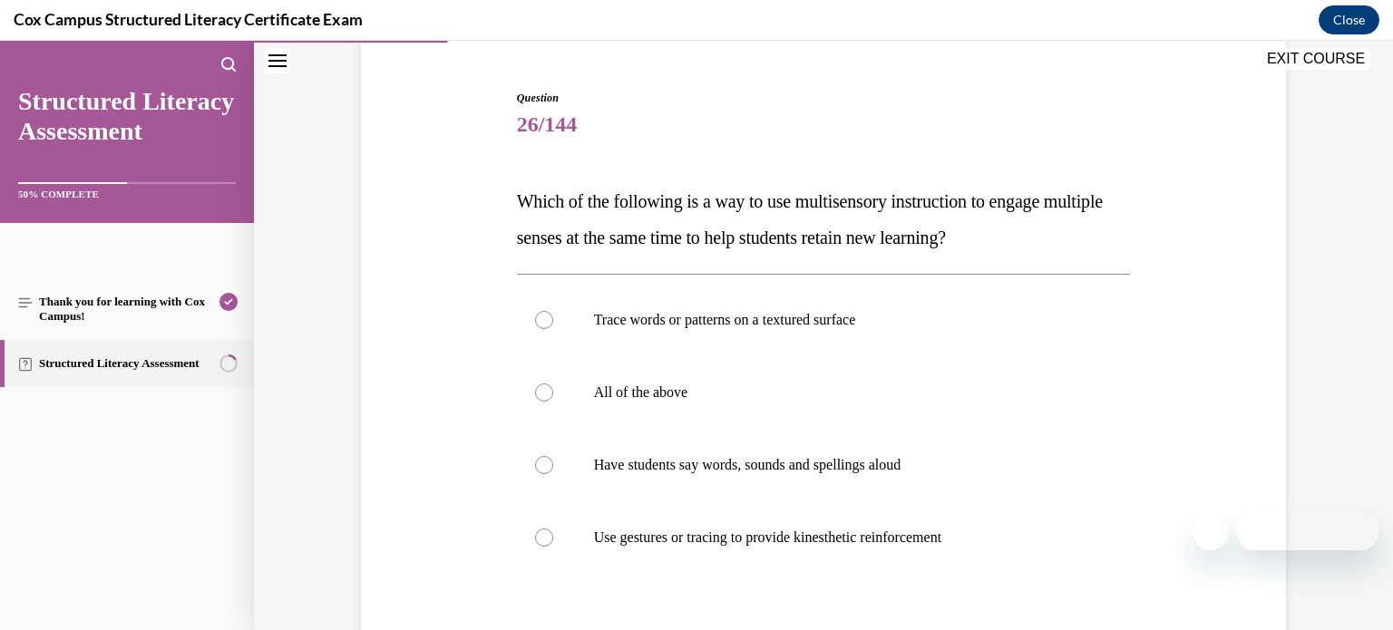
scroll to position [156, 0]
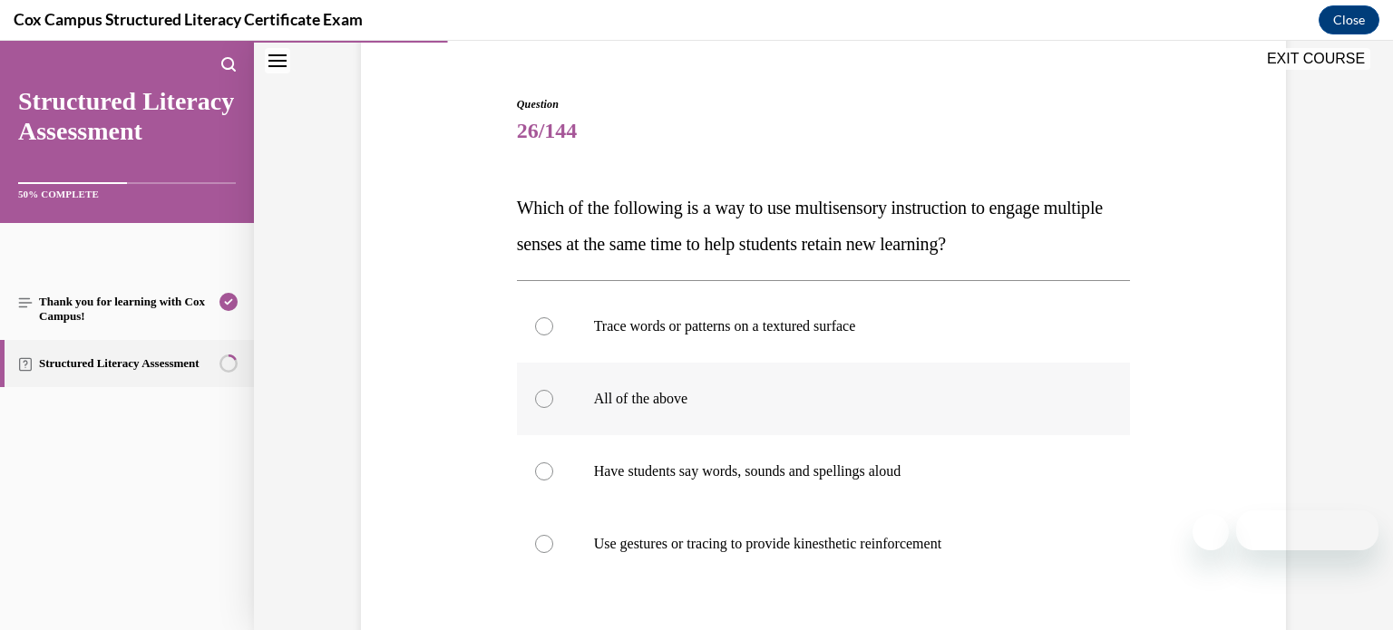
click at [789, 409] on label "All of the above" at bounding box center [824, 399] width 614 height 73
click at [553, 408] on input "All of the above" at bounding box center [544, 399] width 18 height 18
radio input "true"
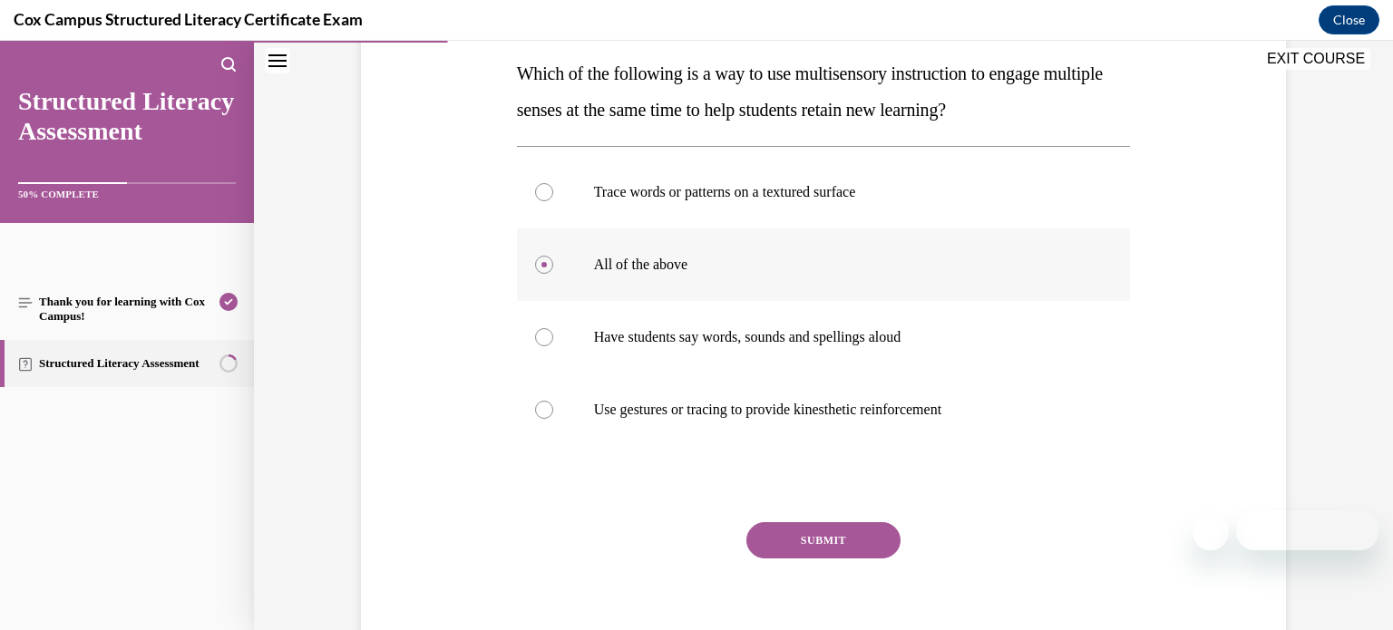
scroll to position [324, 0]
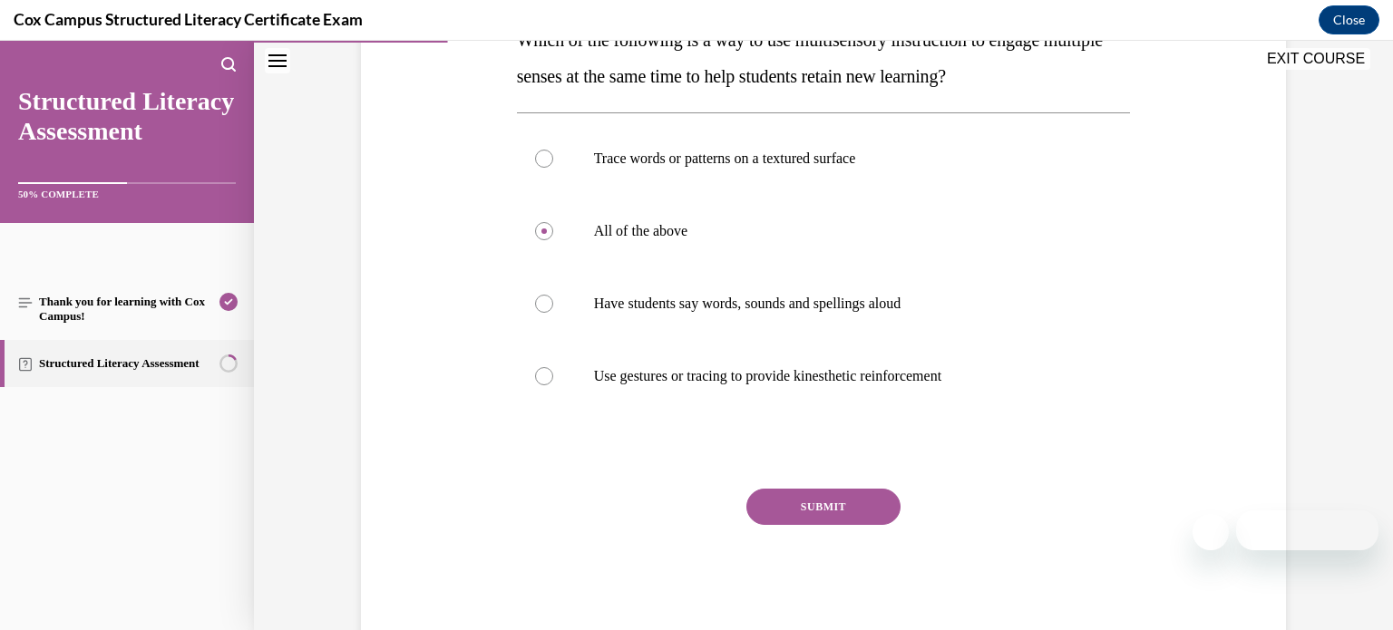
click at [828, 490] on button "SUBMIT" at bounding box center [823, 507] width 154 height 36
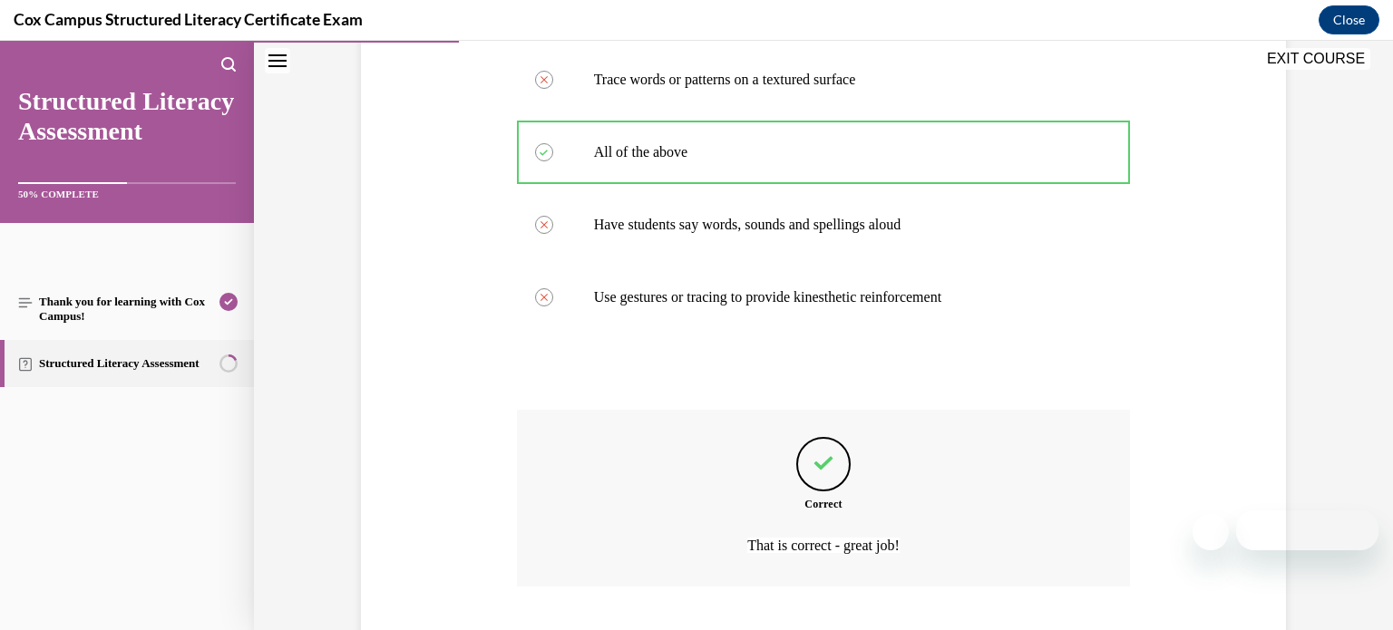
scroll to position [516, 0]
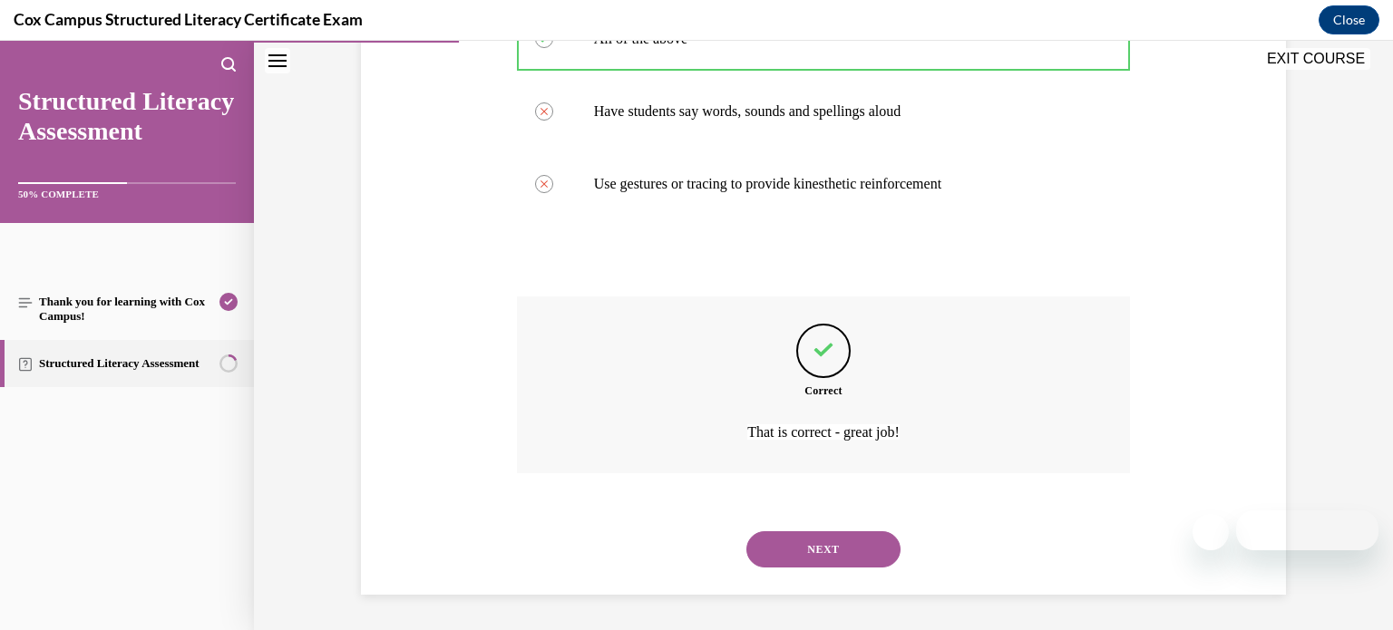
click at [821, 550] on button "NEXT" at bounding box center [823, 549] width 154 height 36
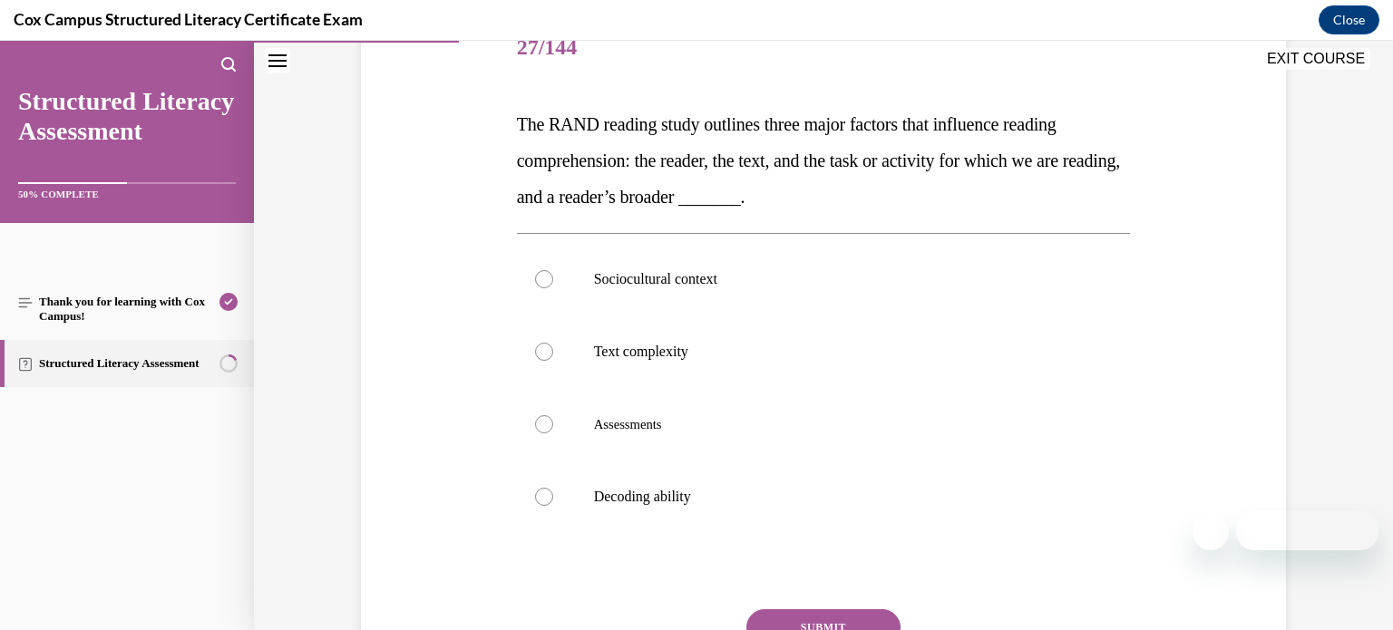
scroll to position [254, 0]
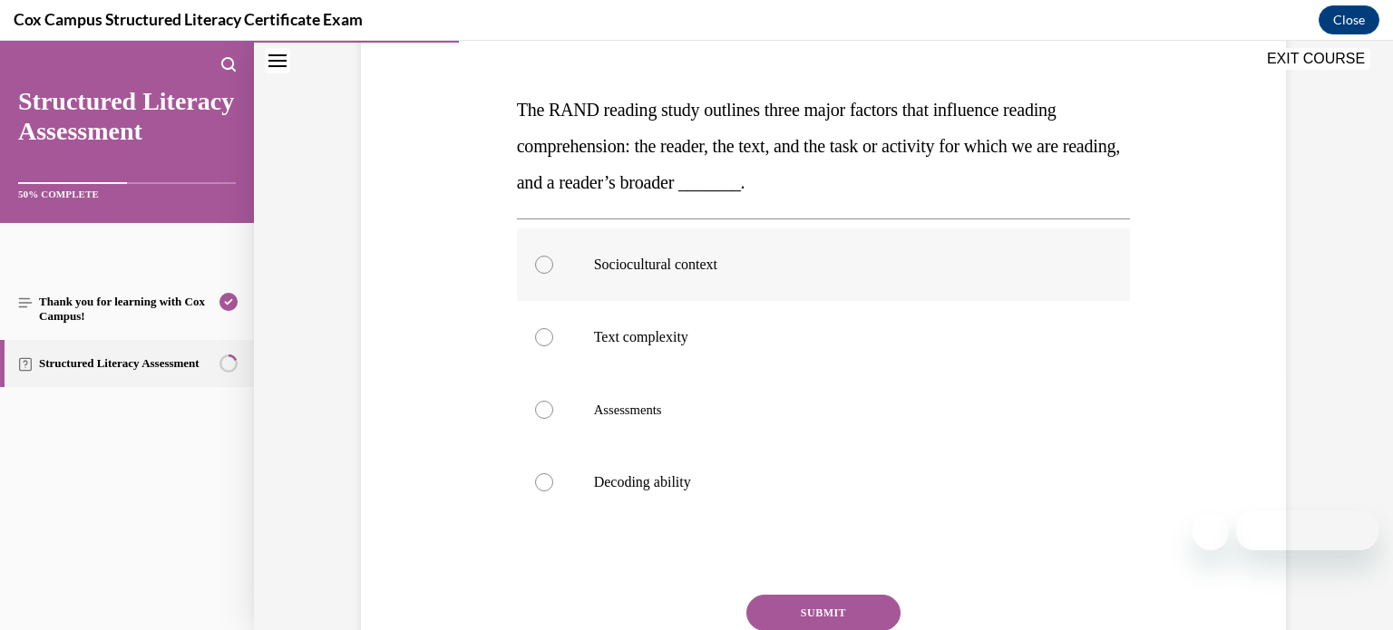
click at [892, 256] on p "Sociocultural context" at bounding box center [840, 265] width 492 height 18
click at [553, 256] on input "Sociocultural context" at bounding box center [544, 265] width 18 height 18
radio input "true"
click at [771, 618] on button "SUBMIT" at bounding box center [823, 613] width 154 height 36
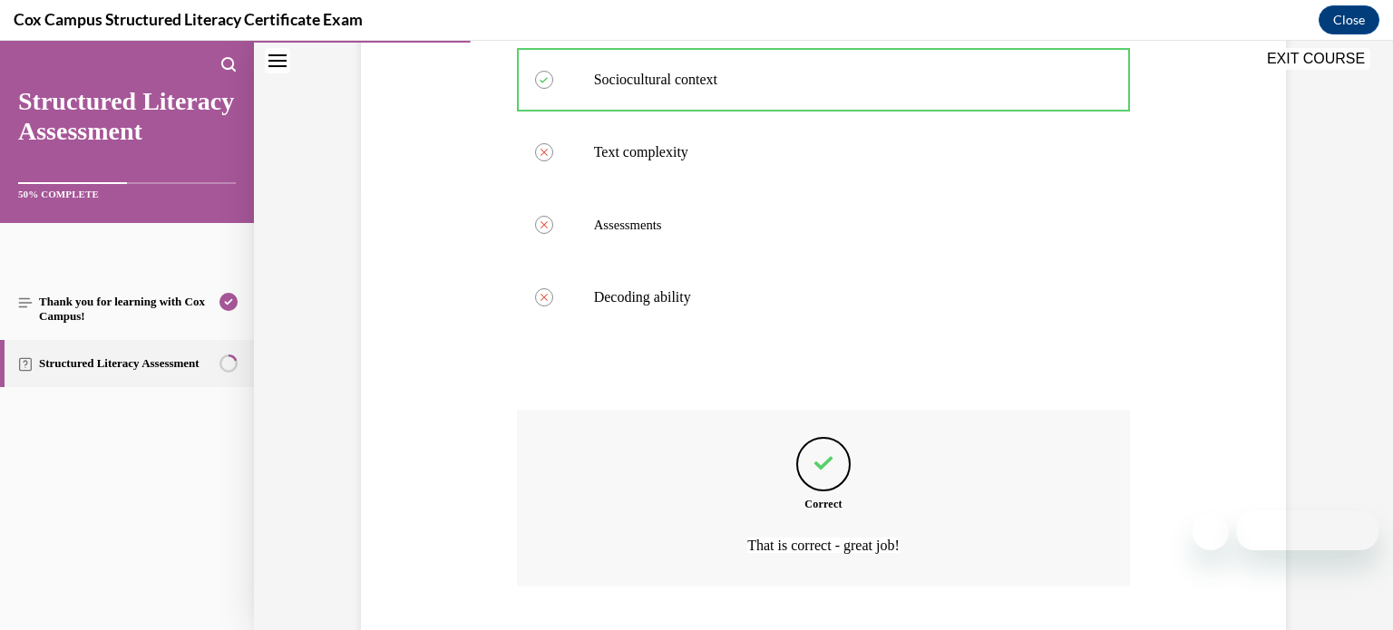
scroll to position [552, 0]
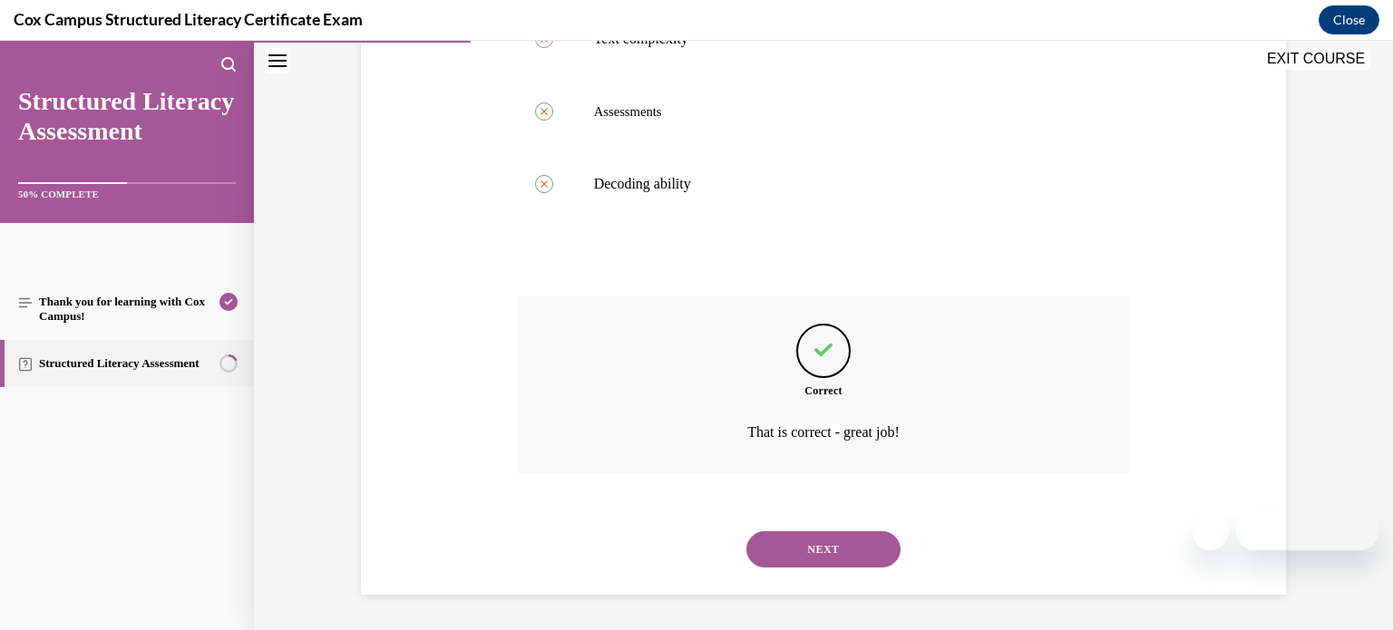
click at [786, 557] on button "NEXT" at bounding box center [823, 549] width 154 height 36
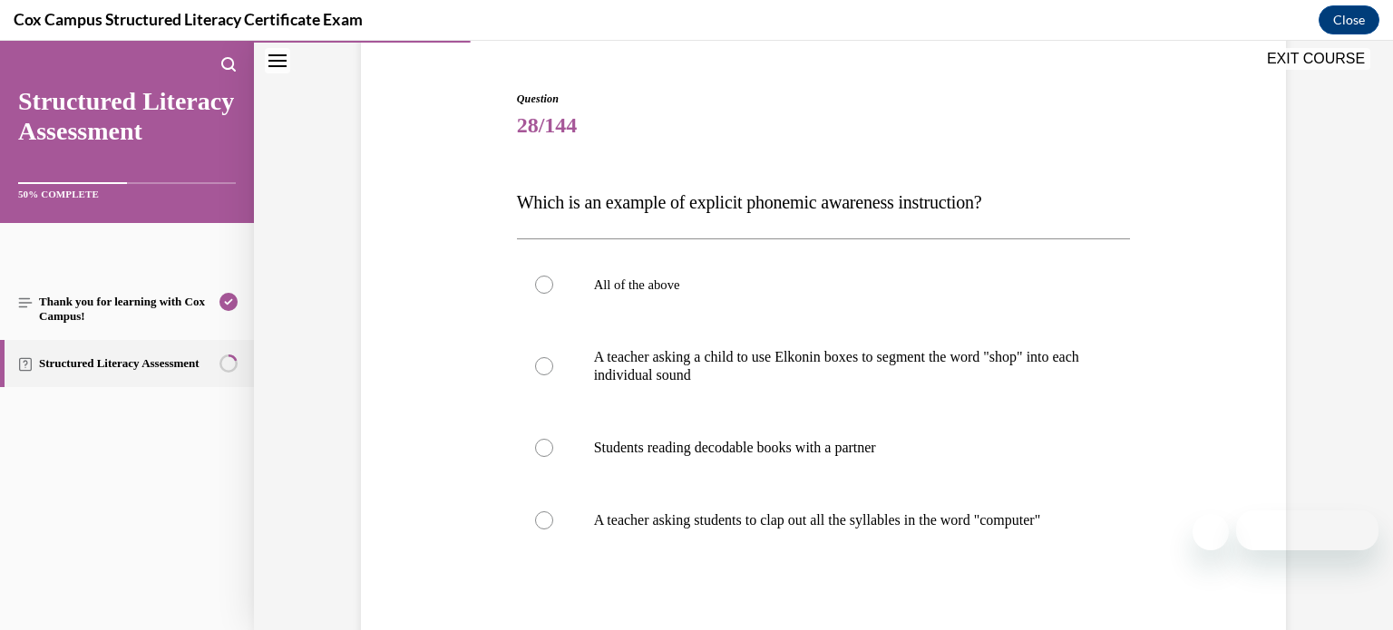
scroll to position [163, 0]
click at [895, 387] on label "A teacher asking a child to use Elkonin boxes to segment the word "shop" into e…" at bounding box center [824, 364] width 614 height 91
click at [553, 374] on input "A teacher asking a child to use Elkonin boxes to segment the word "shop" into e…" at bounding box center [544, 365] width 18 height 18
radio input "true"
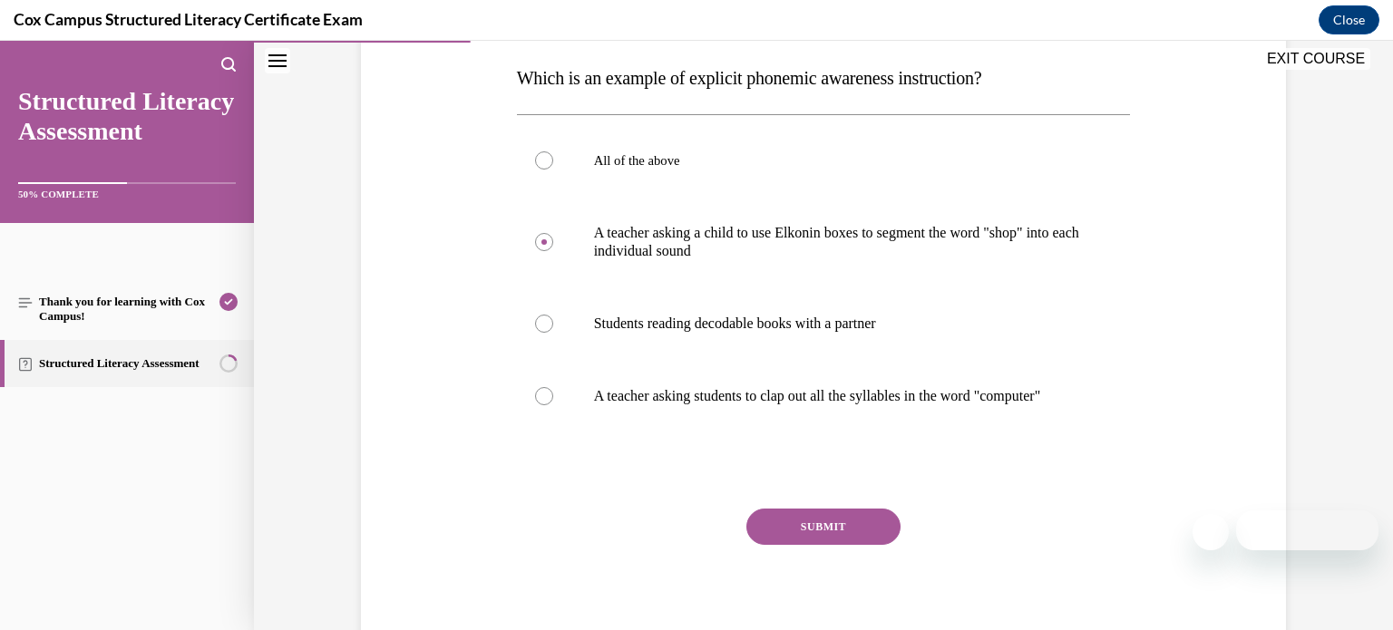
click at [825, 531] on button "SUBMIT" at bounding box center [823, 527] width 154 height 36
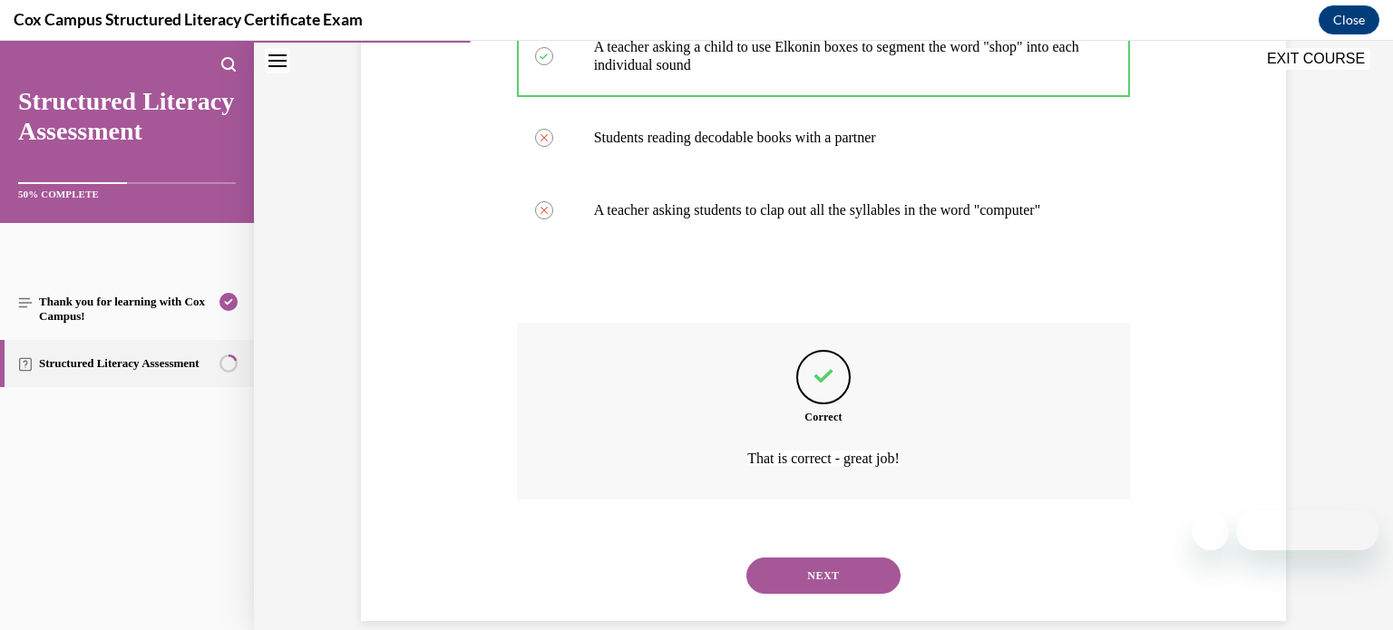
scroll to position [516, 0]
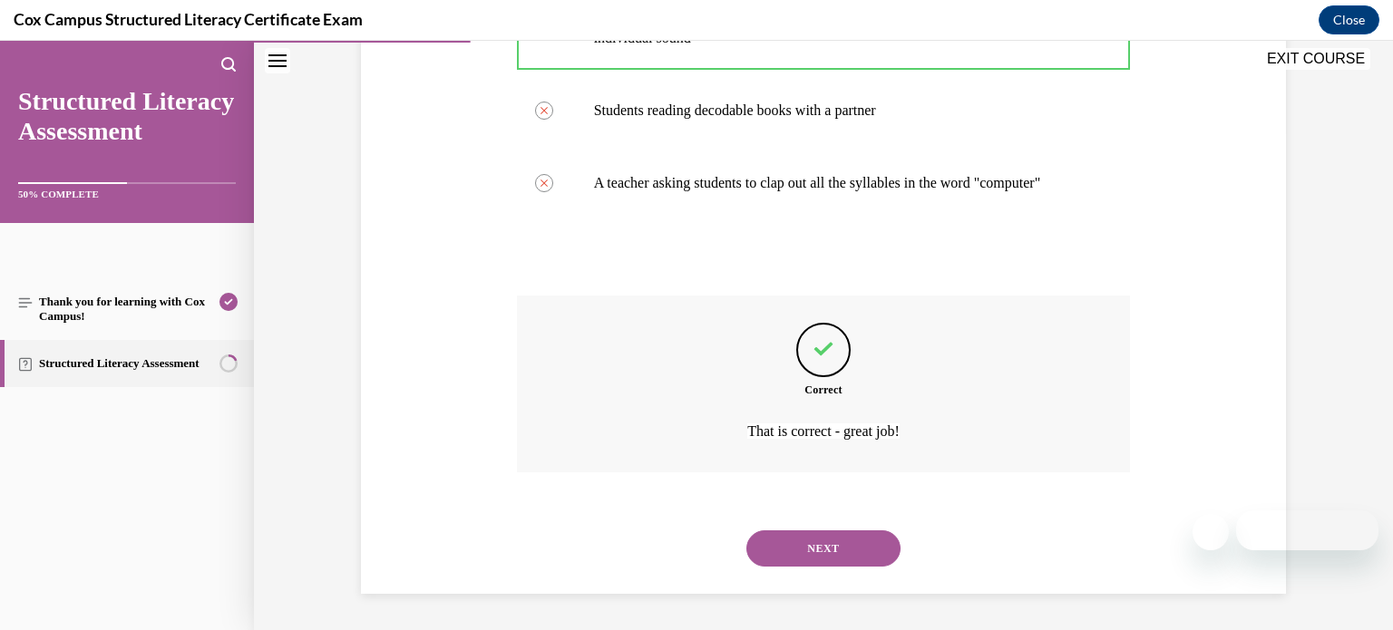
click at [826, 543] on button "NEXT" at bounding box center [823, 549] width 154 height 36
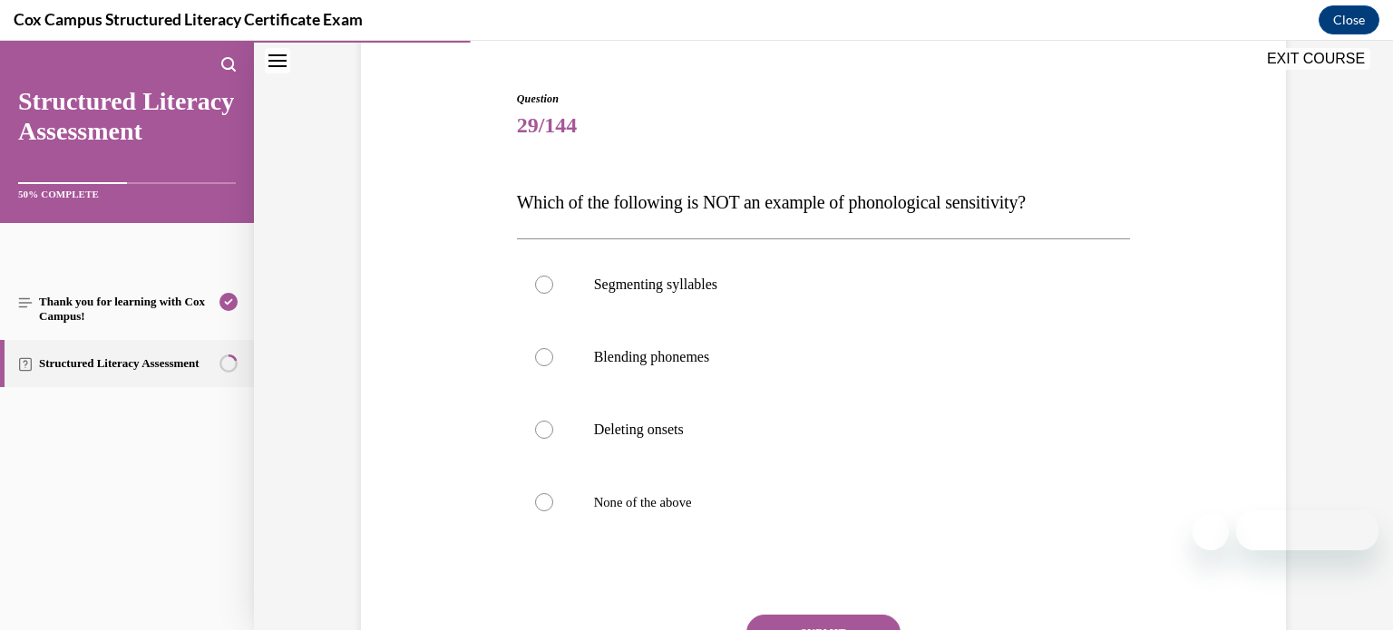
scroll to position [154, 0]
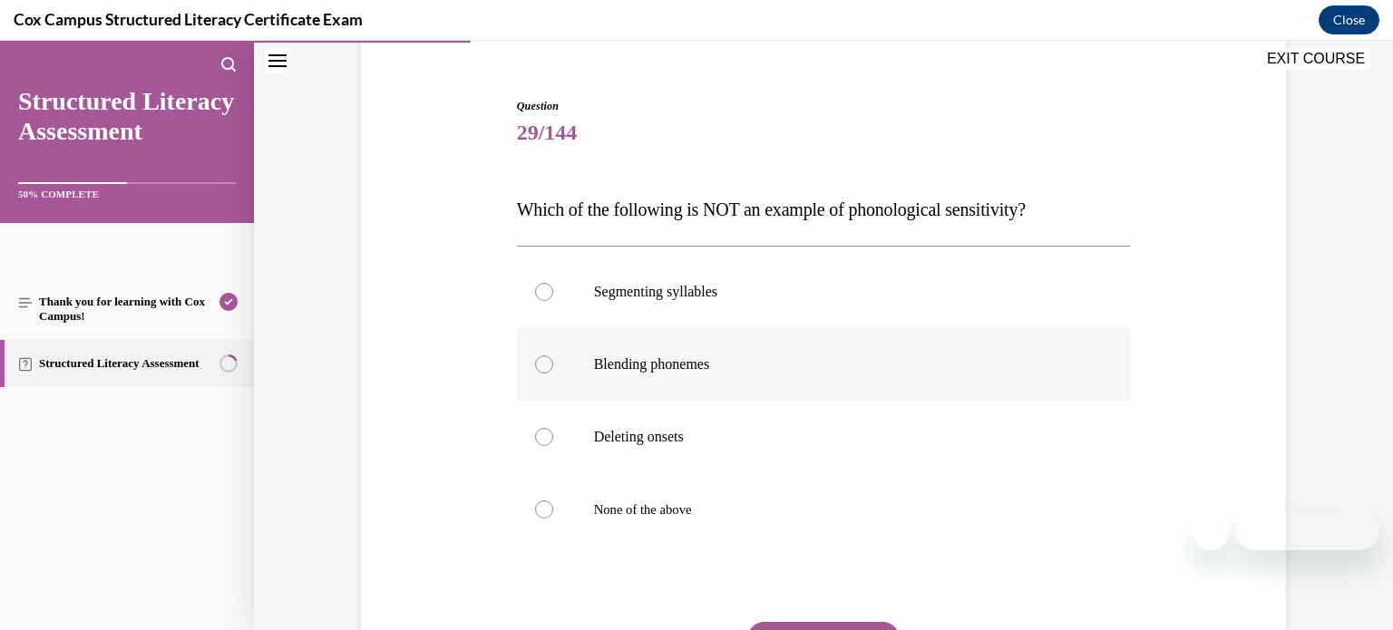
click at [864, 375] on label "Blending phonemes" at bounding box center [824, 364] width 614 height 73
click at [553, 374] on input "Blending phonemes" at bounding box center [544, 365] width 18 height 18
radio input "true"
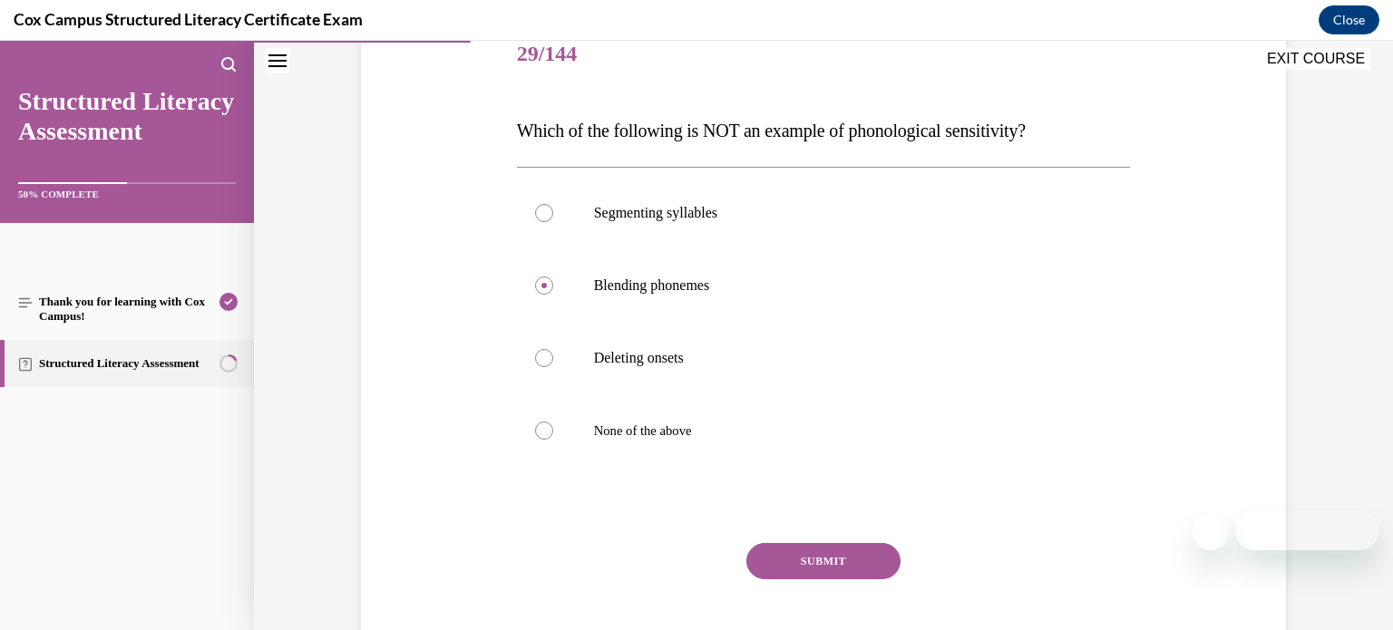
scroll to position [232, 0]
click at [821, 557] on button "SUBMIT" at bounding box center [823, 562] width 154 height 36
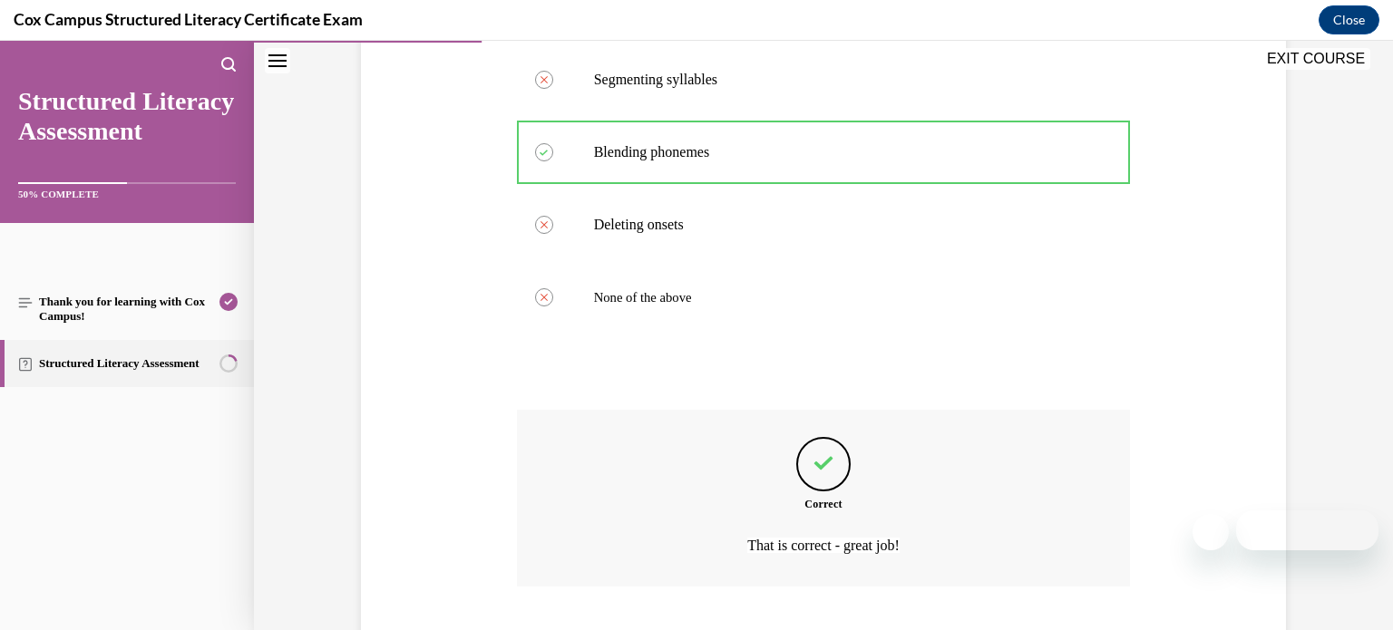
scroll to position [480, 0]
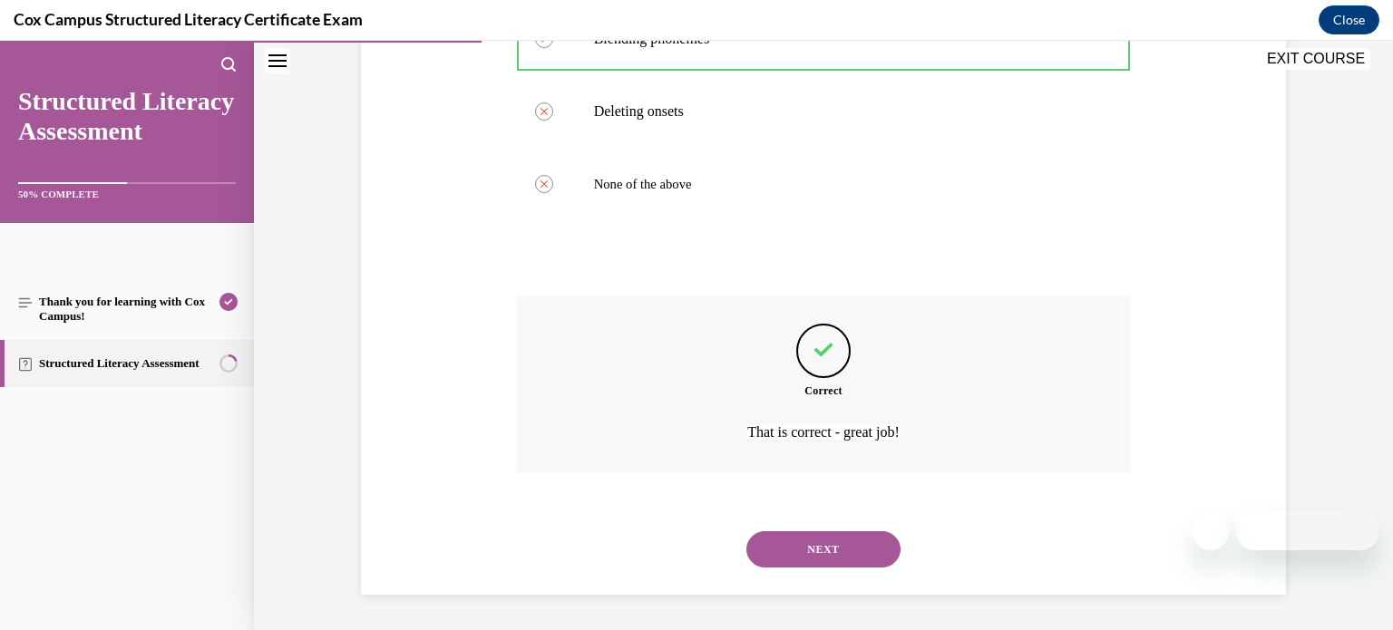
click at [797, 553] on button "NEXT" at bounding box center [823, 549] width 154 height 36
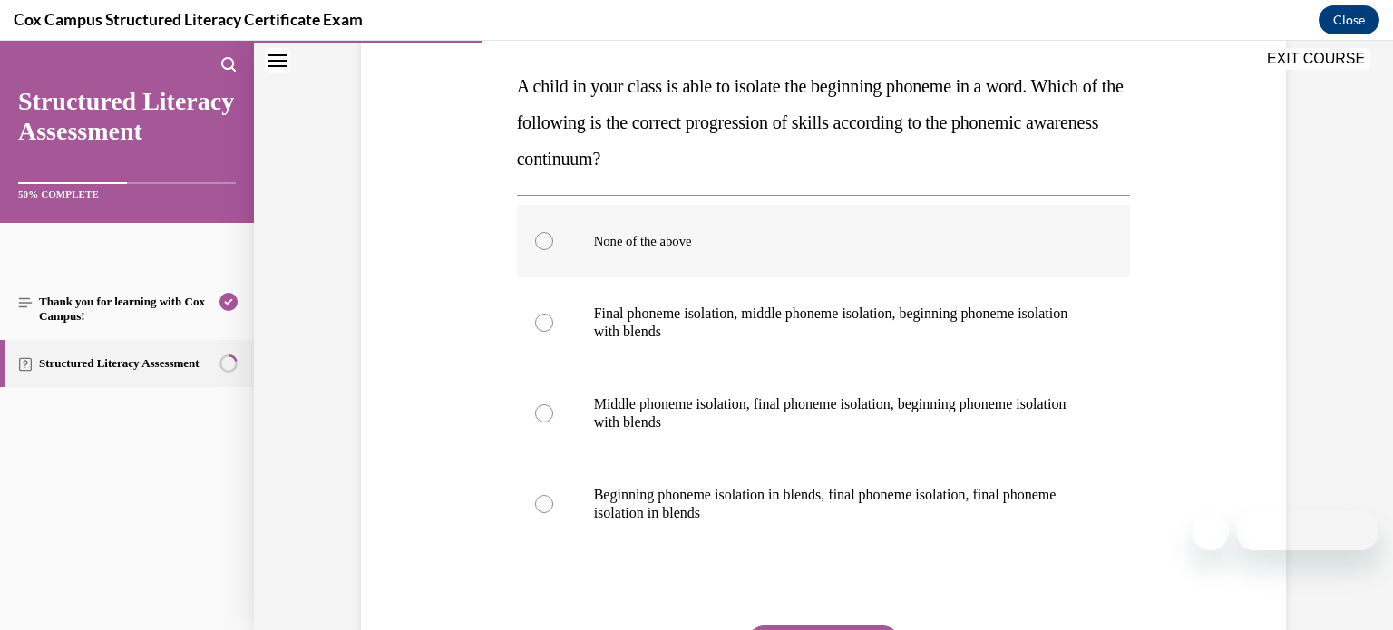
scroll to position [282, 0]
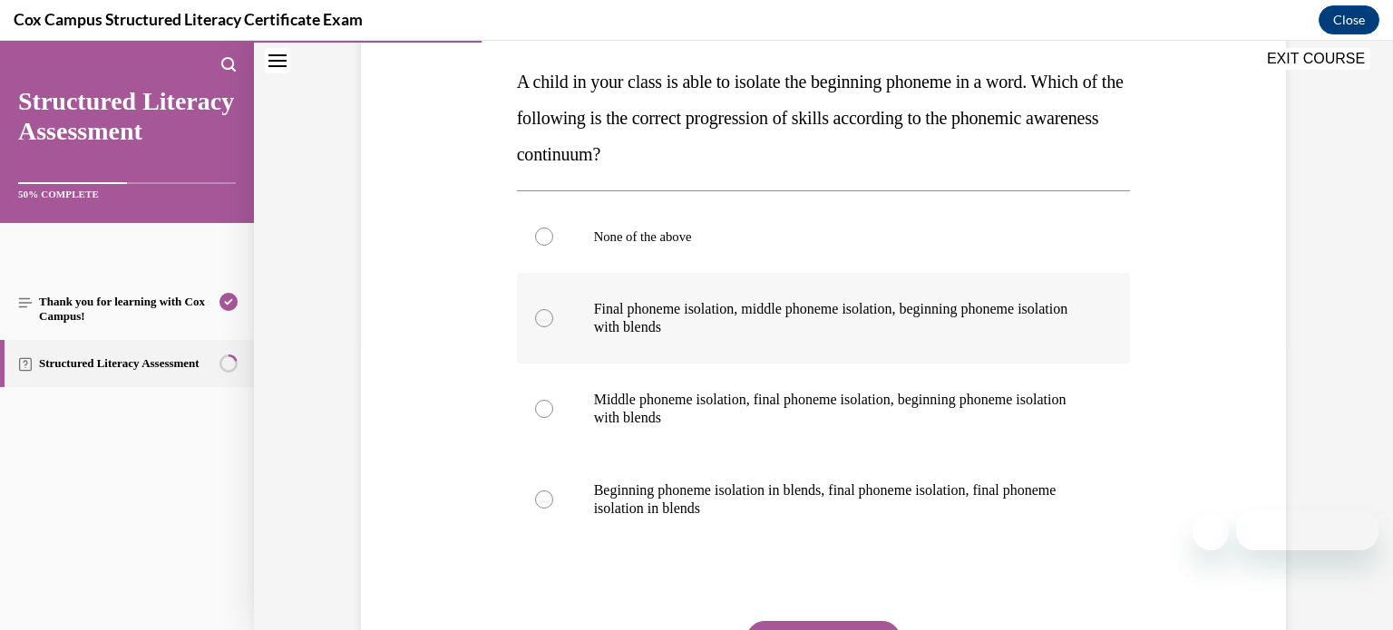
click at [1035, 333] on p "Final phoneme isolation, middle phoneme isolation, beginning phoneme isolation …" at bounding box center [840, 318] width 492 height 36
click at [553, 327] on input "Final phoneme isolation, middle phoneme isolation, beginning phoneme isolation …" at bounding box center [544, 318] width 18 height 18
radio input "true"
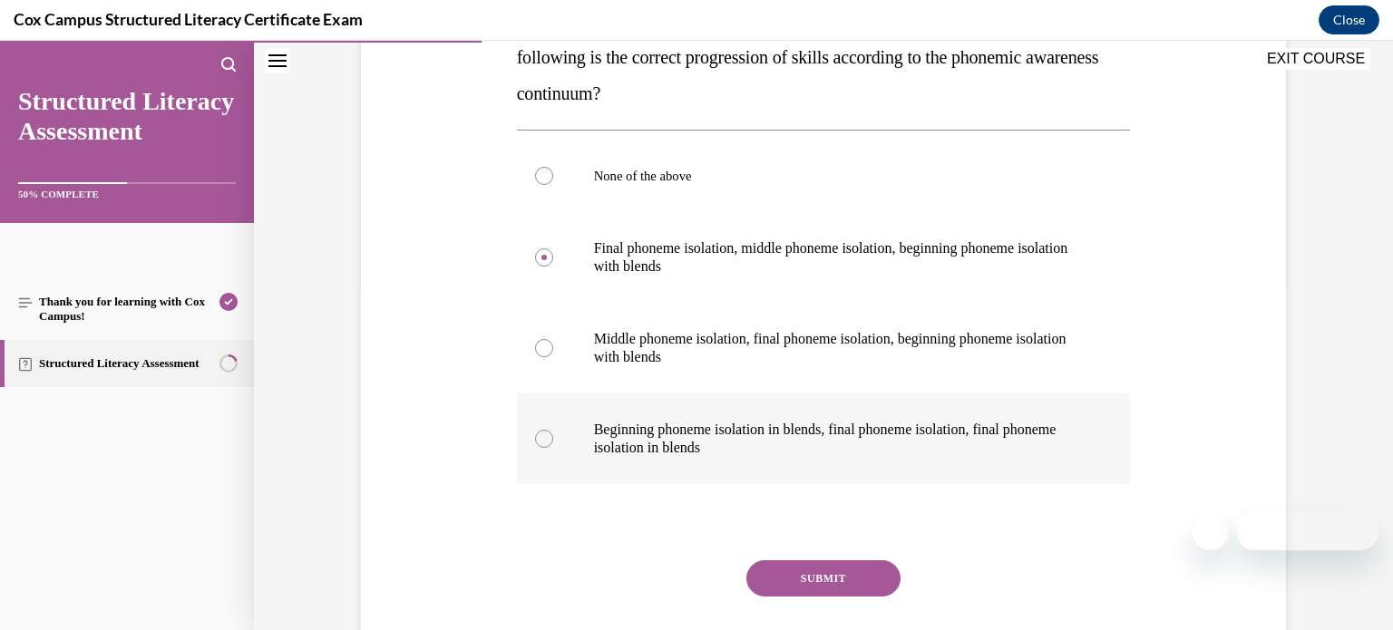
scroll to position [345, 0]
click at [863, 570] on button "SUBMIT" at bounding box center [823, 577] width 154 height 36
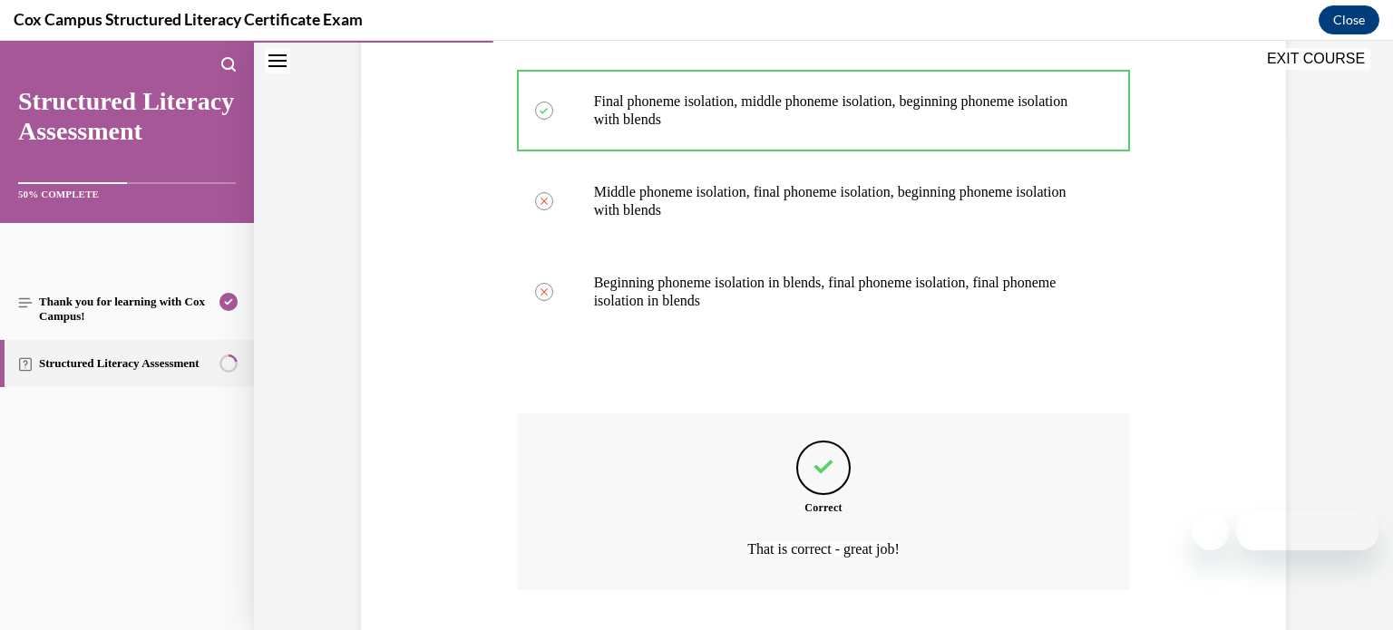
scroll to position [607, 0]
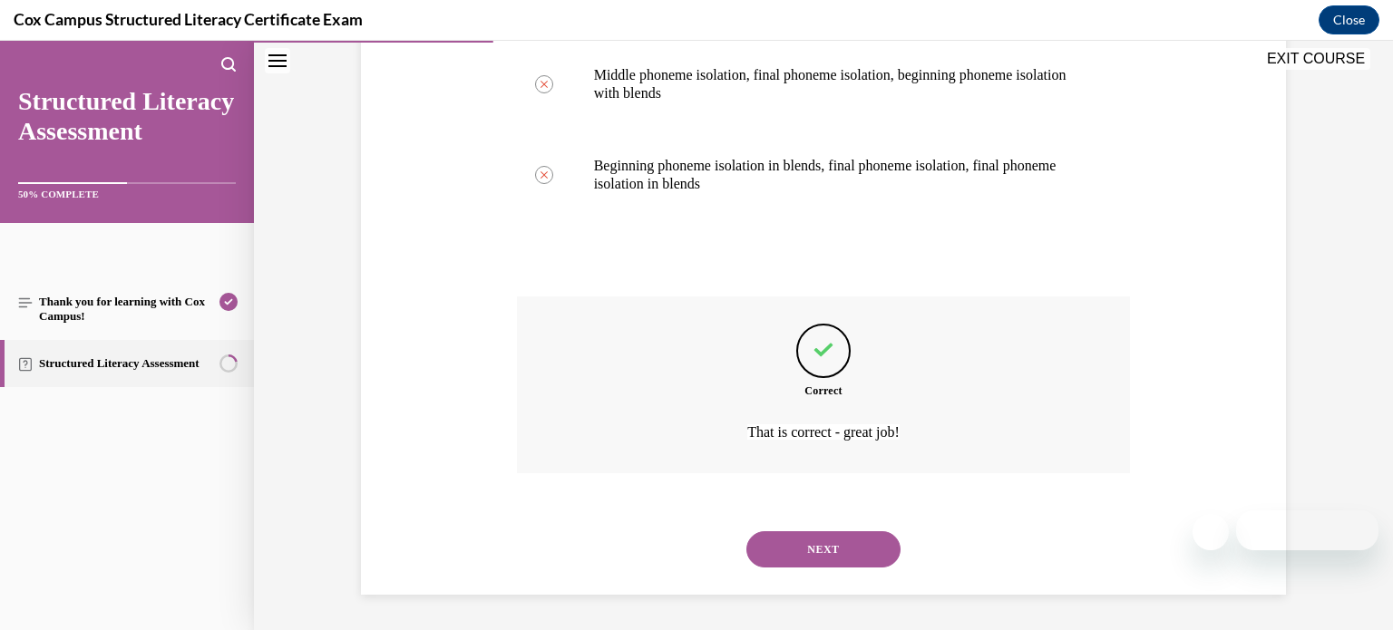
click at [863, 570] on div "NEXT" at bounding box center [824, 549] width 614 height 73
click at [855, 553] on button "NEXT" at bounding box center [823, 549] width 154 height 36
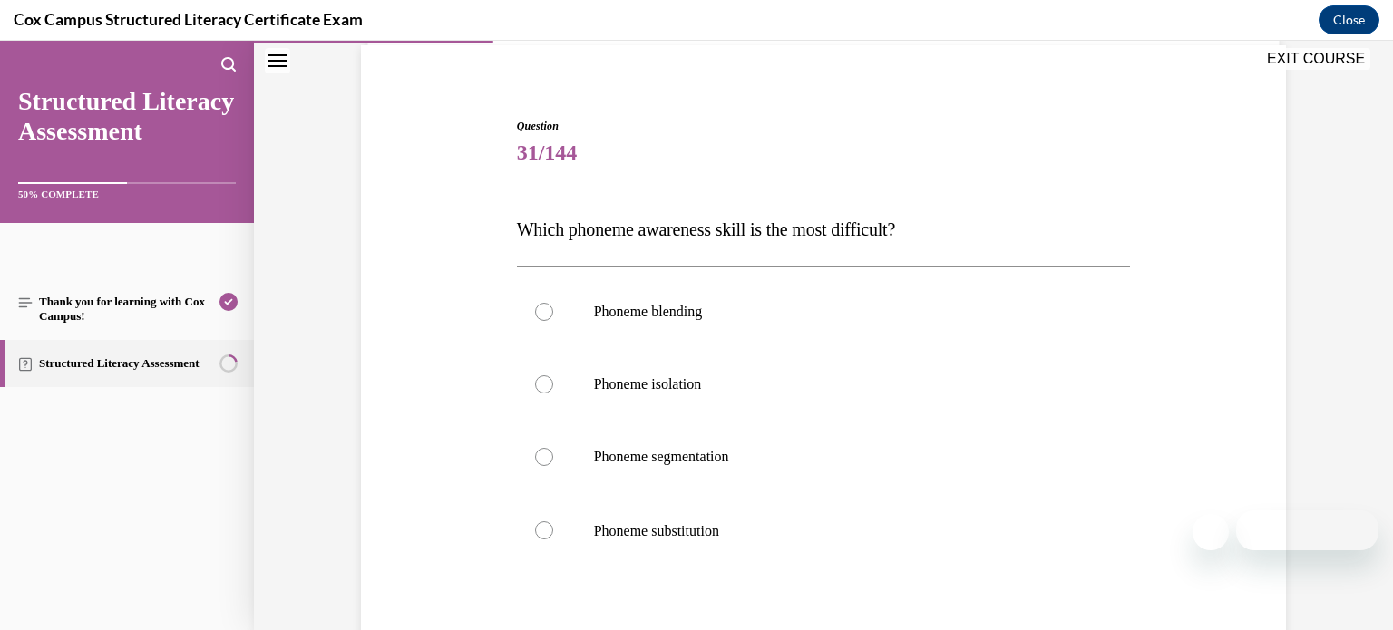
scroll to position [131, 0]
click at [855, 553] on label "Phoneme substitution" at bounding box center [824, 534] width 614 height 74
click at [553, 543] on input "Phoneme substitution" at bounding box center [544, 534] width 18 height 18
radio input "true"
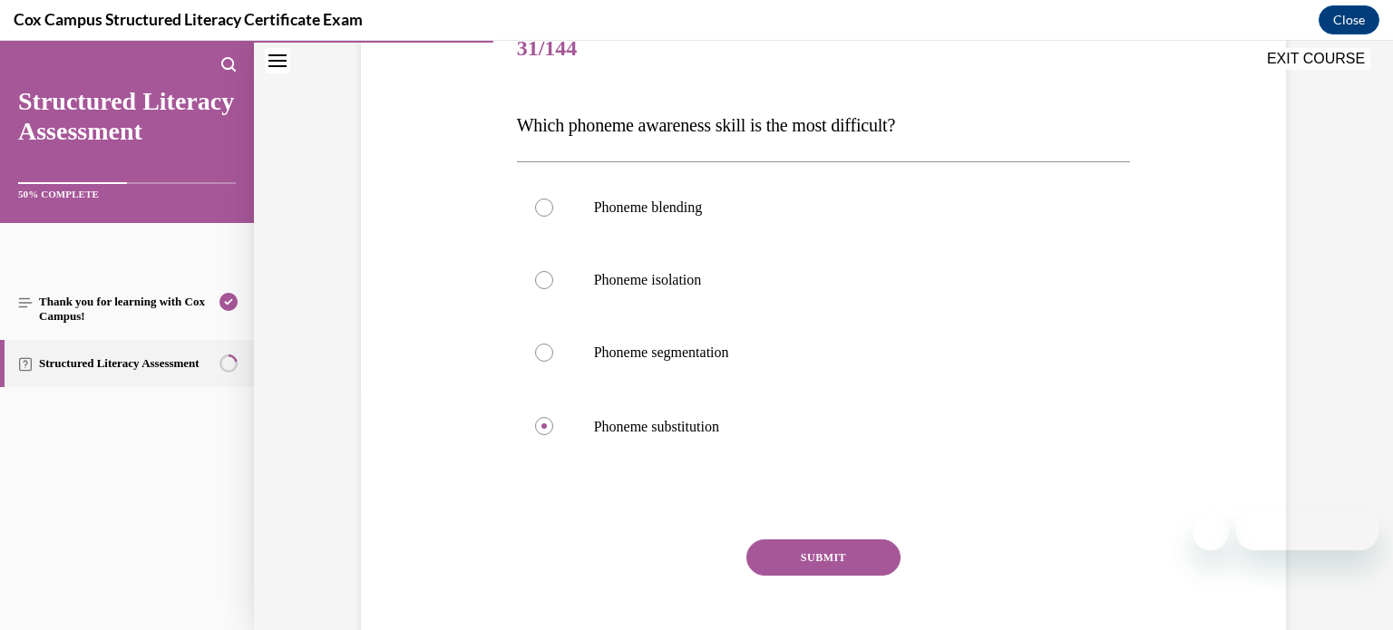
click at [855, 553] on button "SUBMIT" at bounding box center [823, 558] width 154 height 36
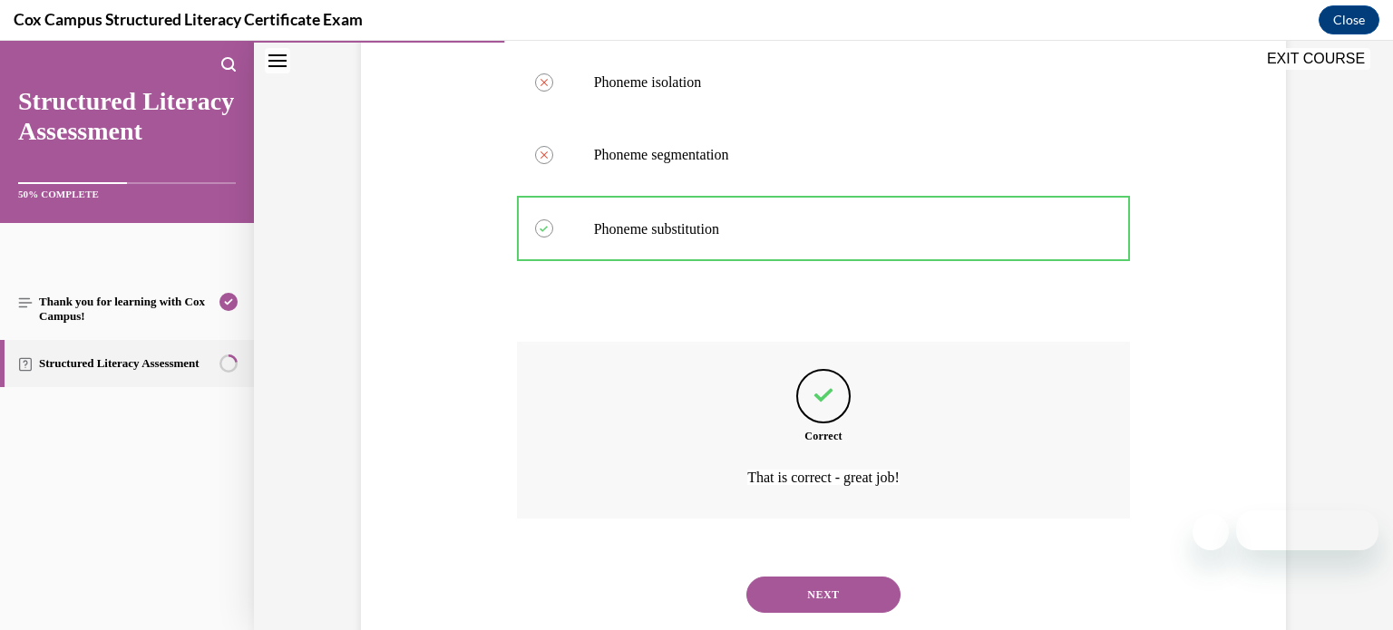
scroll to position [482, 0]
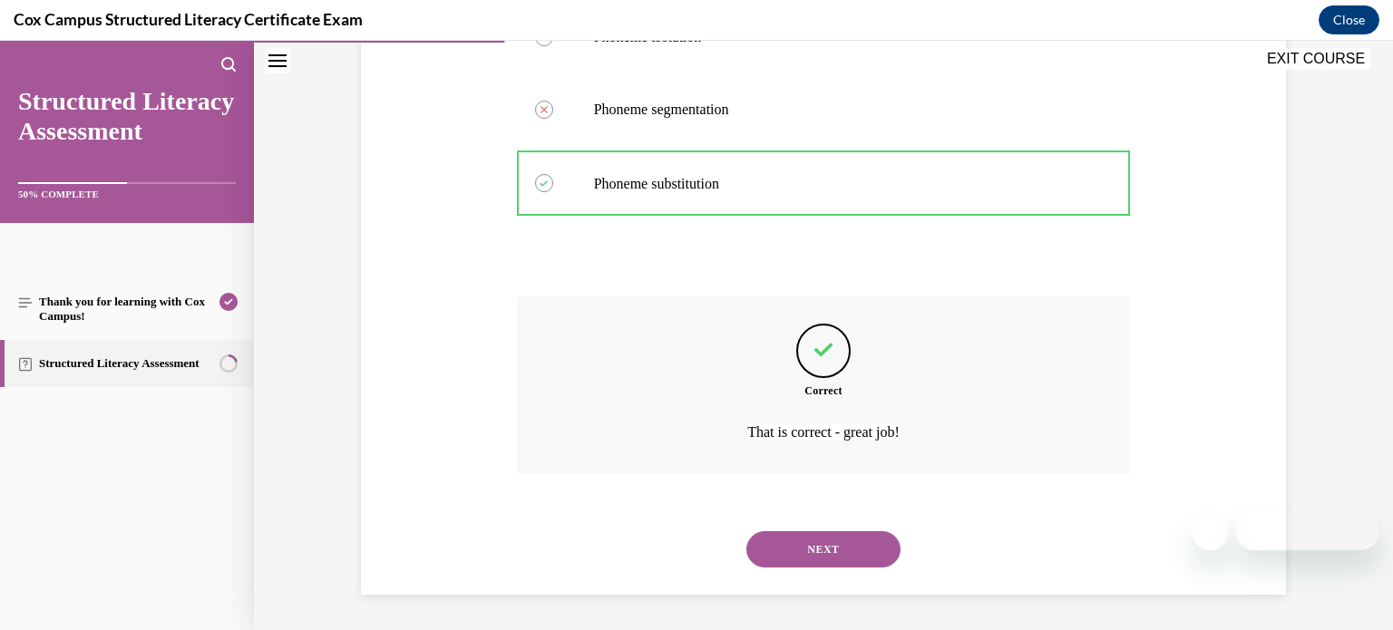
click at [855, 553] on button "NEXT" at bounding box center [823, 549] width 154 height 36
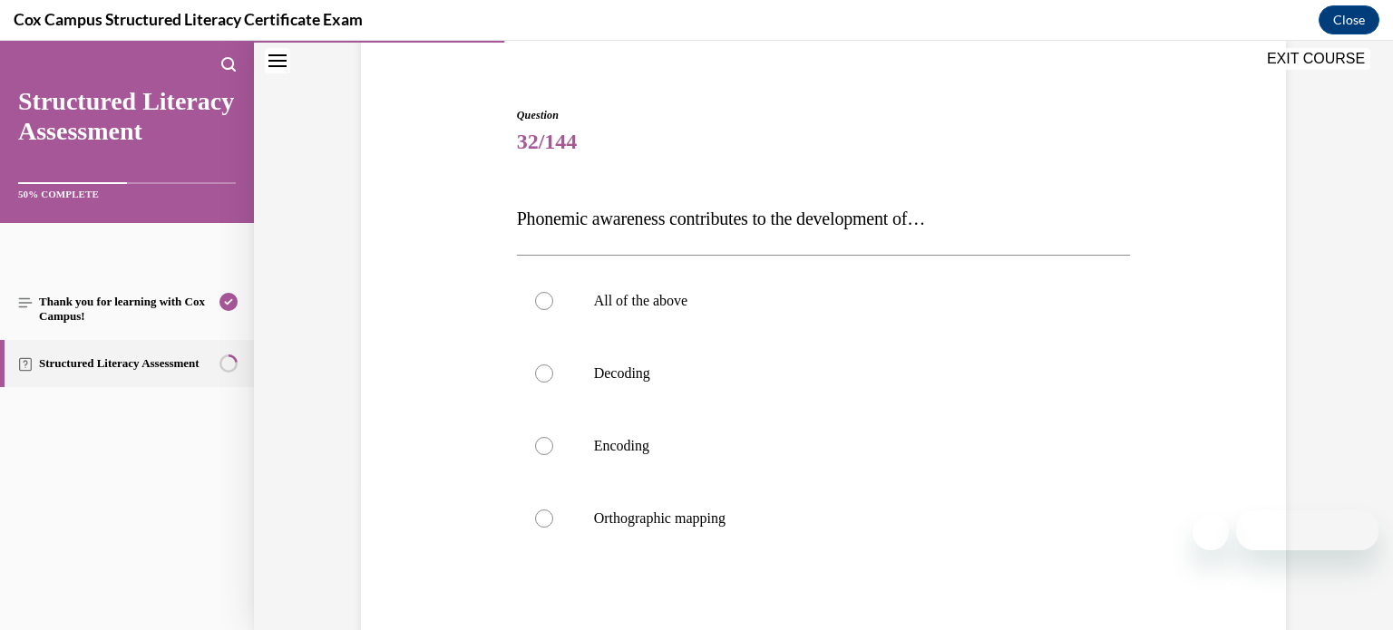
scroll to position [146, 0]
click at [544, 304] on div at bounding box center [544, 300] width 18 height 18
click at [544, 304] on input "All of the above" at bounding box center [544, 300] width 18 height 18
radio input "true"
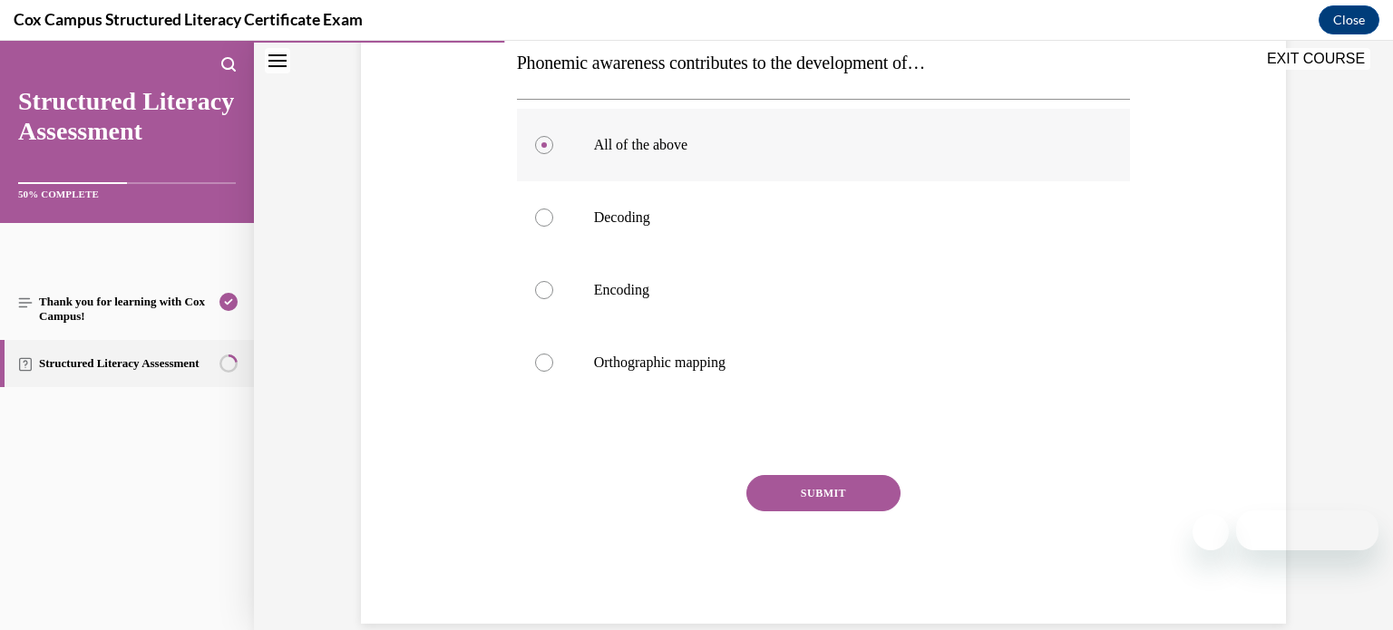
scroll to position [295, 0]
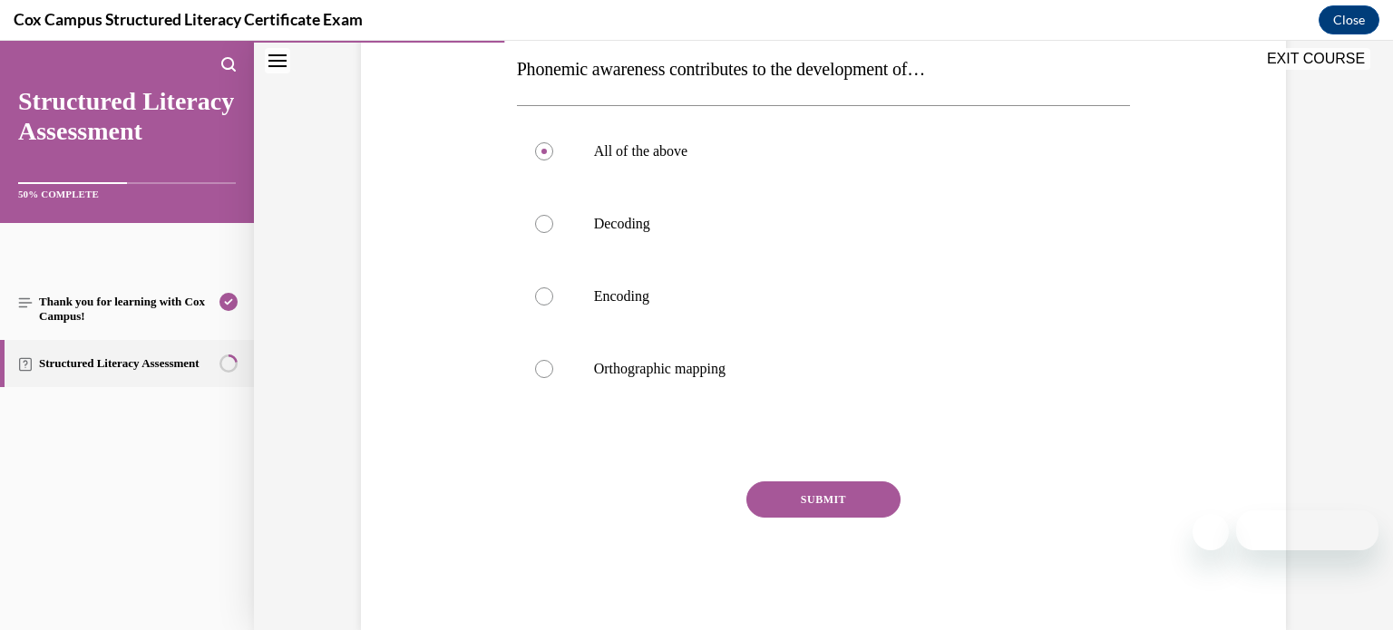
click at [809, 504] on button "SUBMIT" at bounding box center [823, 500] width 154 height 36
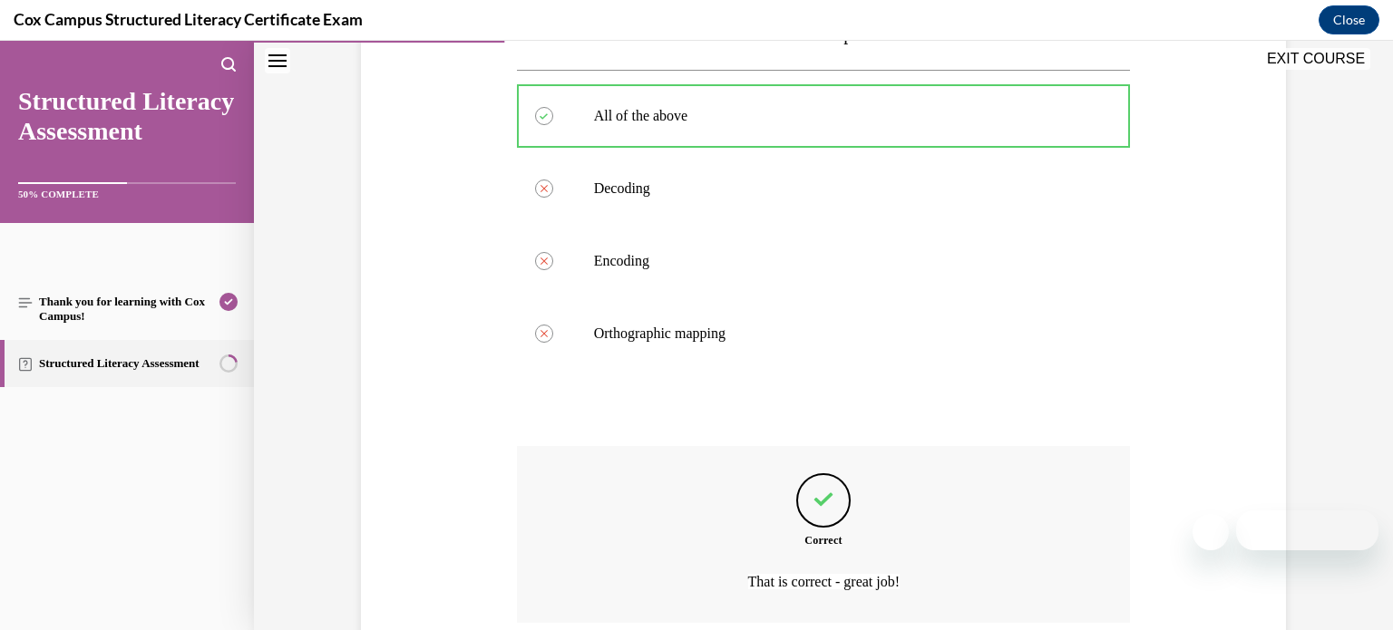
scroll to position [480, 0]
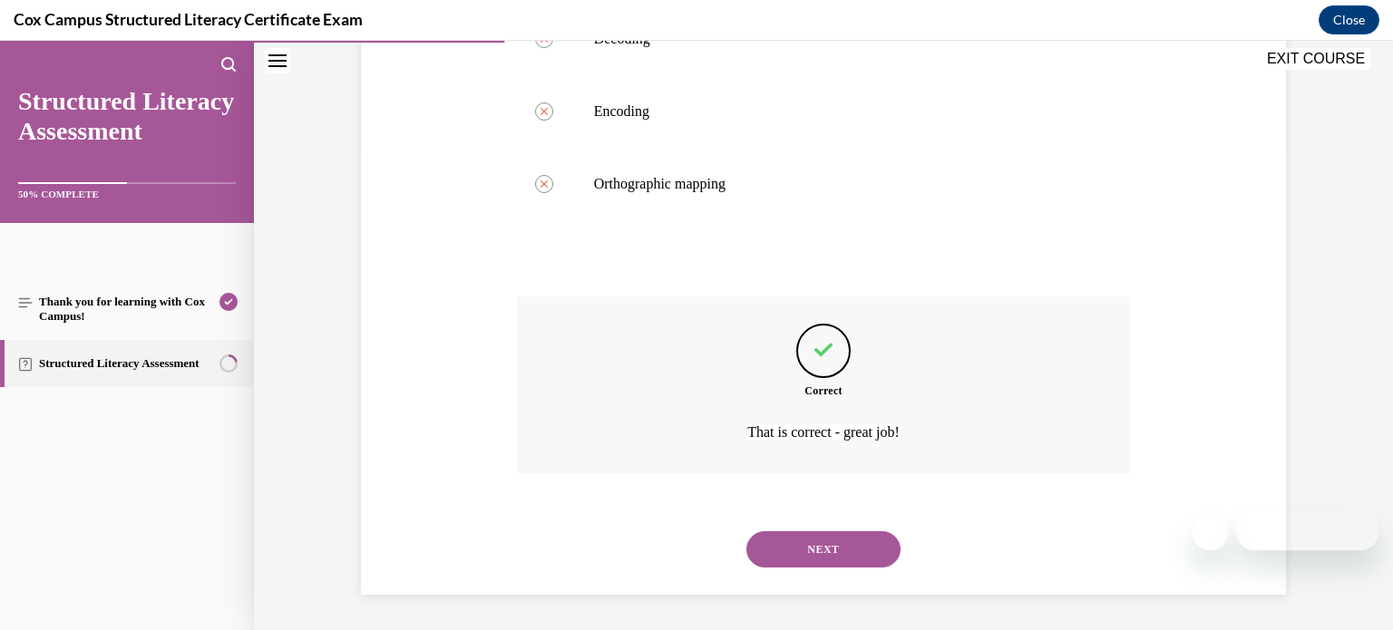
click at [819, 543] on button "NEXT" at bounding box center [823, 549] width 154 height 36
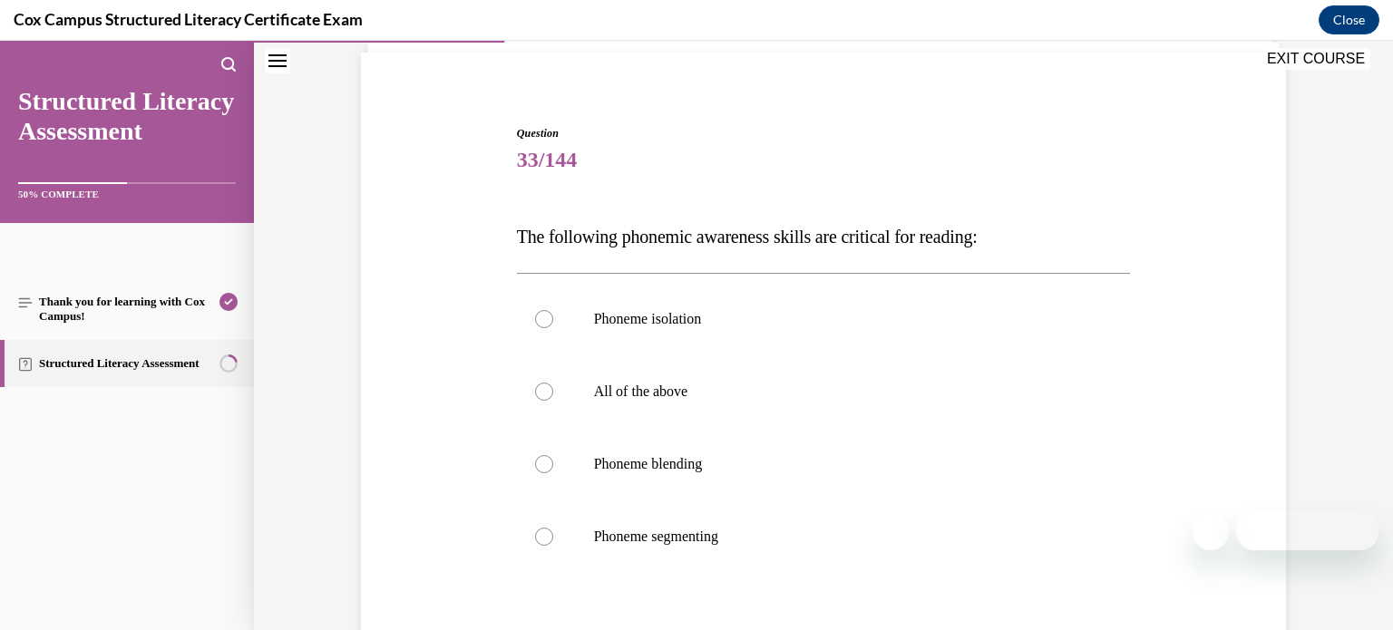
scroll to position [132, 0]
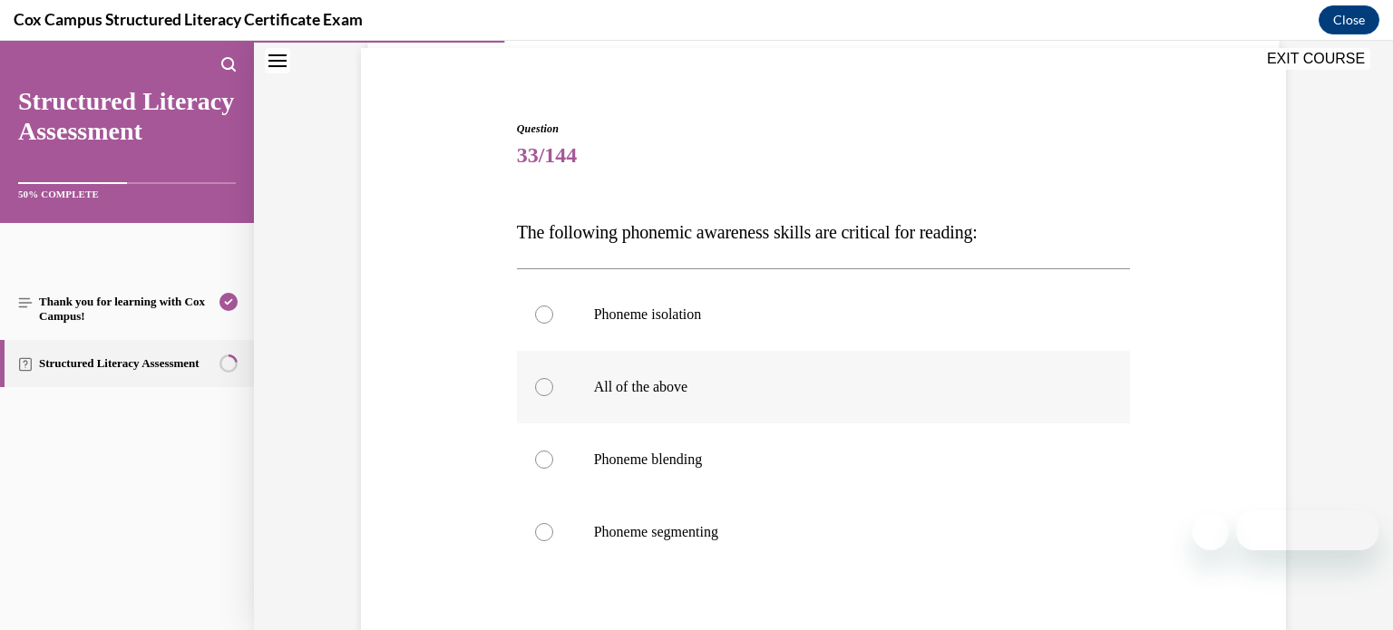
click at [822, 407] on label "All of the above" at bounding box center [824, 387] width 614 height 73
click at [553, 396] on input "All of the above" at bounding box center [544, 387] width 18 height 18
radio input "true"
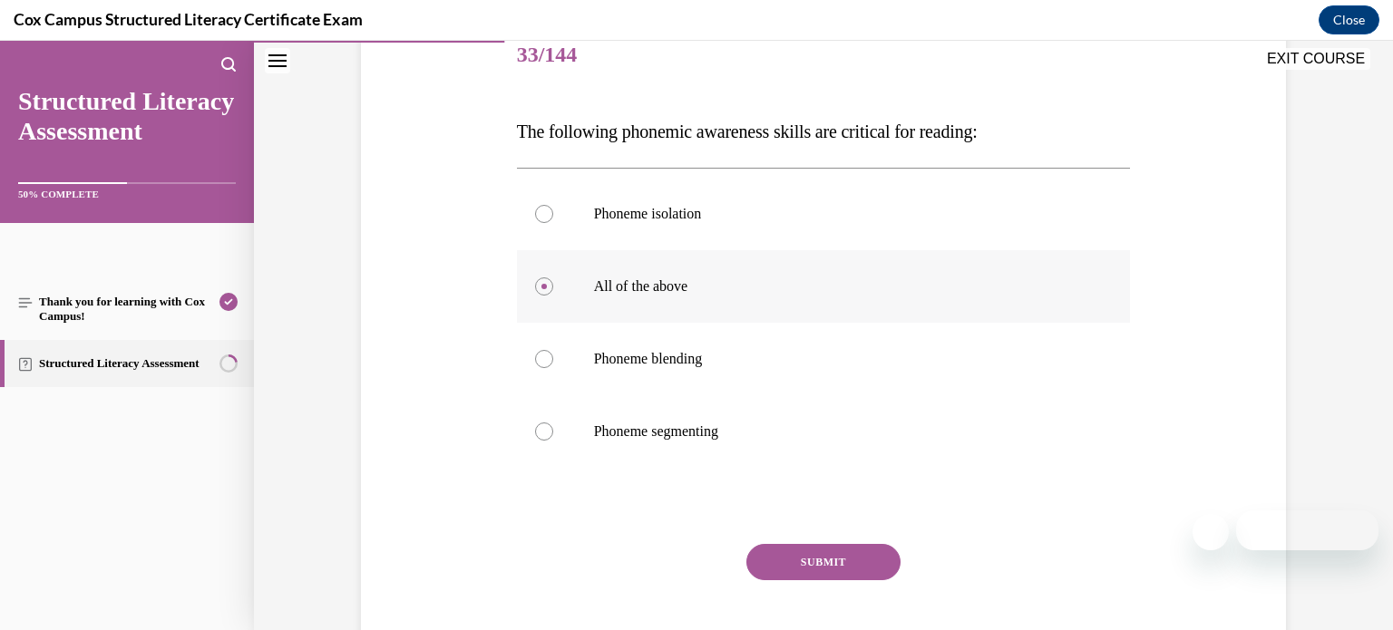
scroll to position [218, 0]
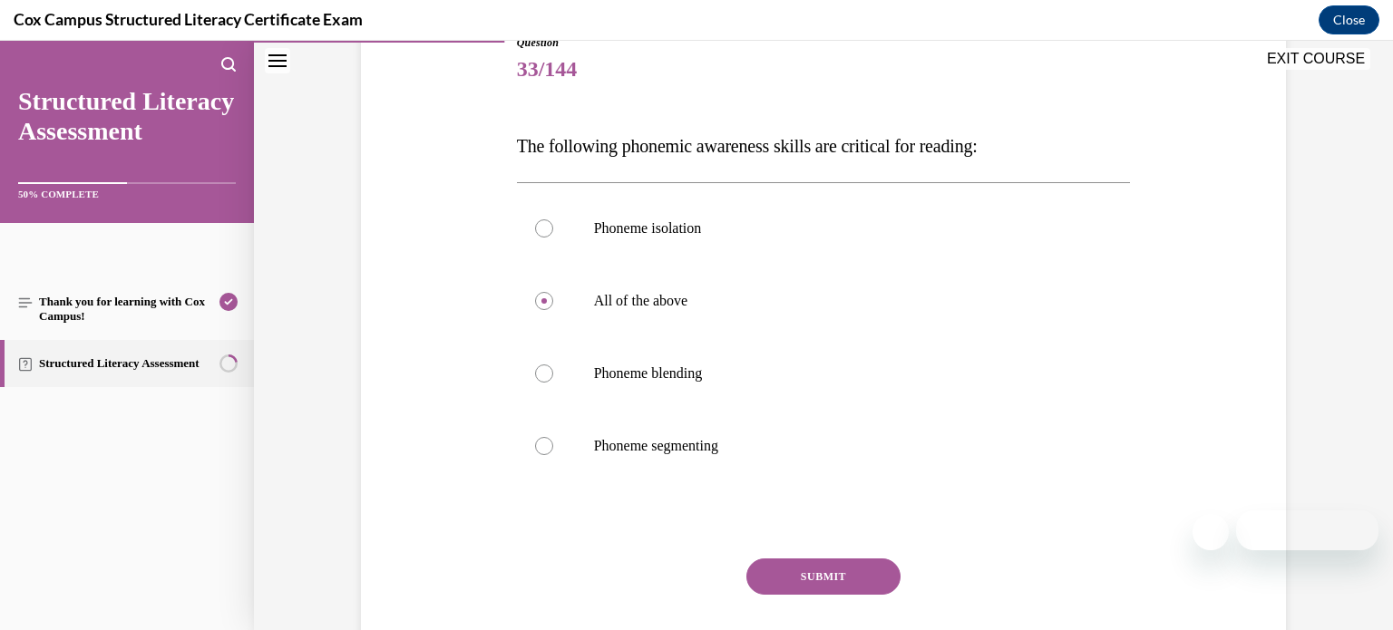
click at [789, 565] on button "SUBMIT" at bounding box center [823, 577] width 154 height 36
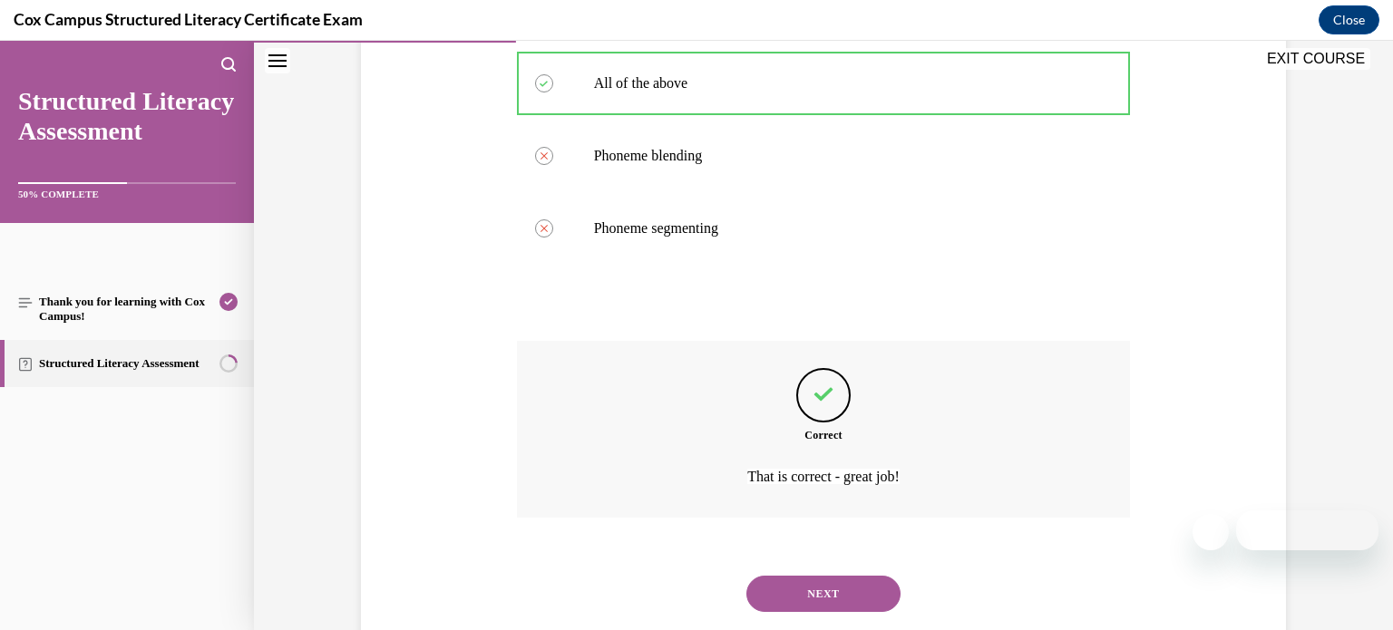
scroll to position [480, 0]
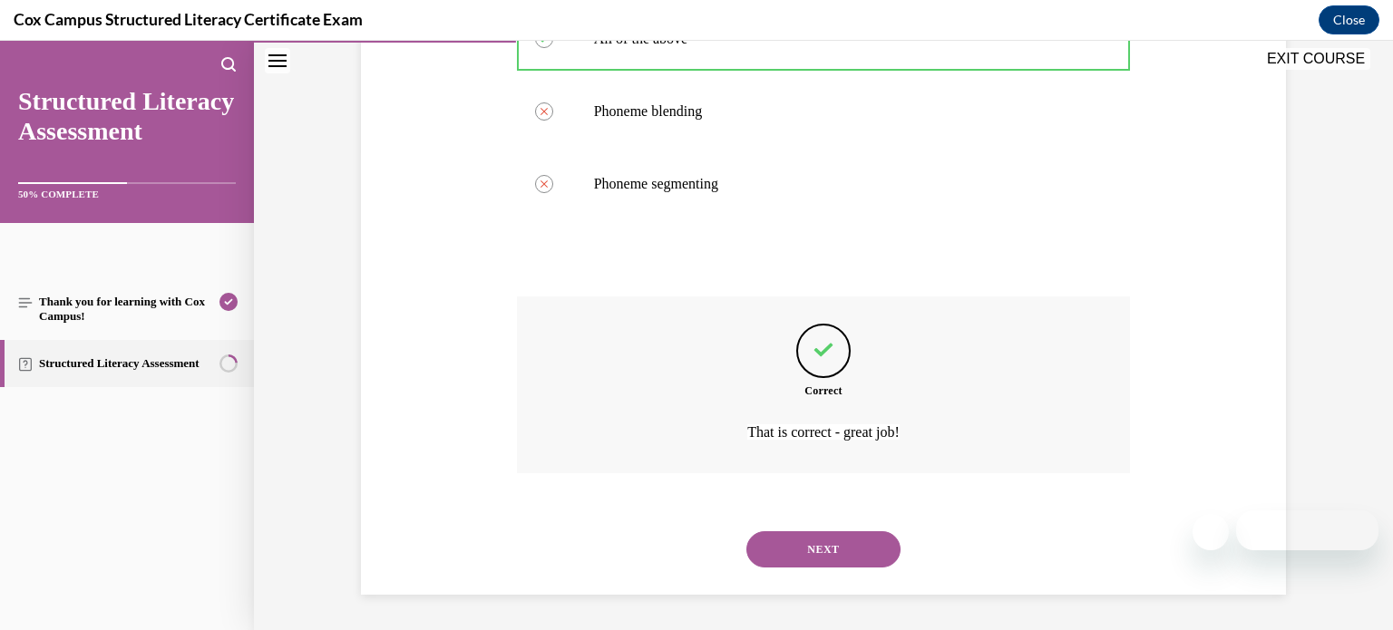
click at [789, 565] on button "NEXT" at bounding box center [823, 549] width 154 height 36
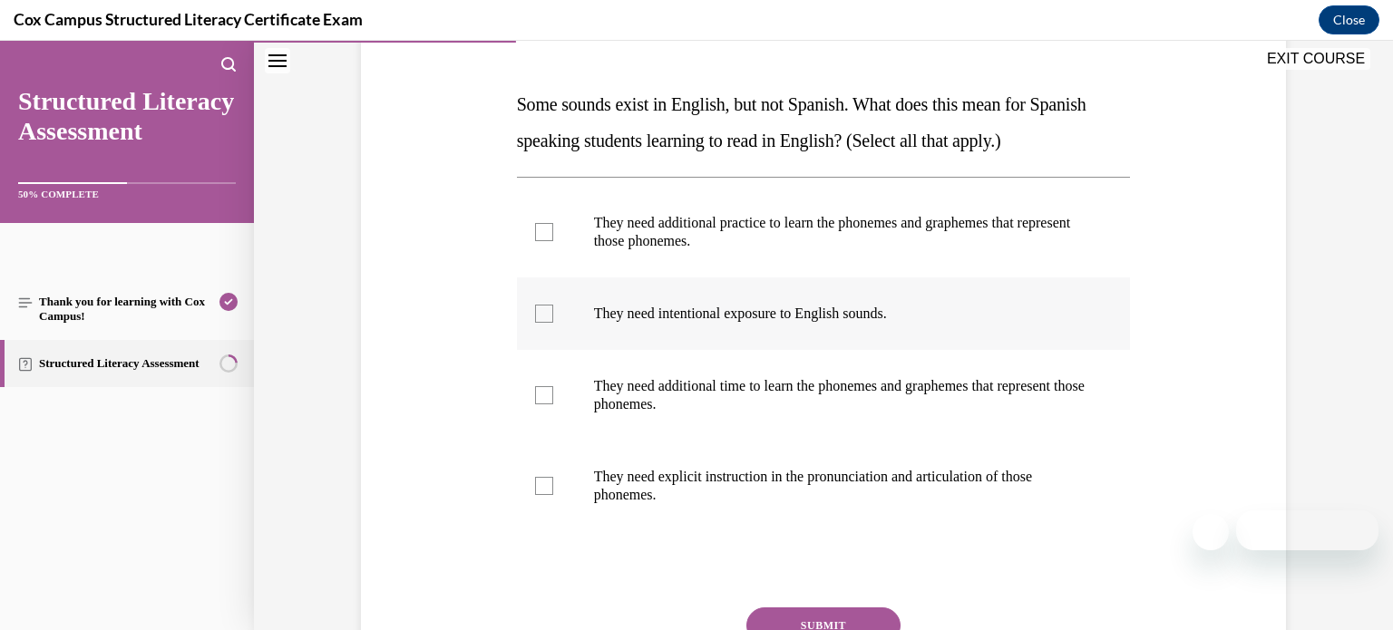
scroll to position [258, 0]
click at [549, 246] on label "They need additional practice to learn the phonemes and graphemes that represen…" at bounding box center [824, 233] width 614 height 91
click at [549, 242] on input "They need additional practice to learn the phonemes and graphemes that represen…" at bounding box center [544, 233] width 18 height 18
checkbox input "true"
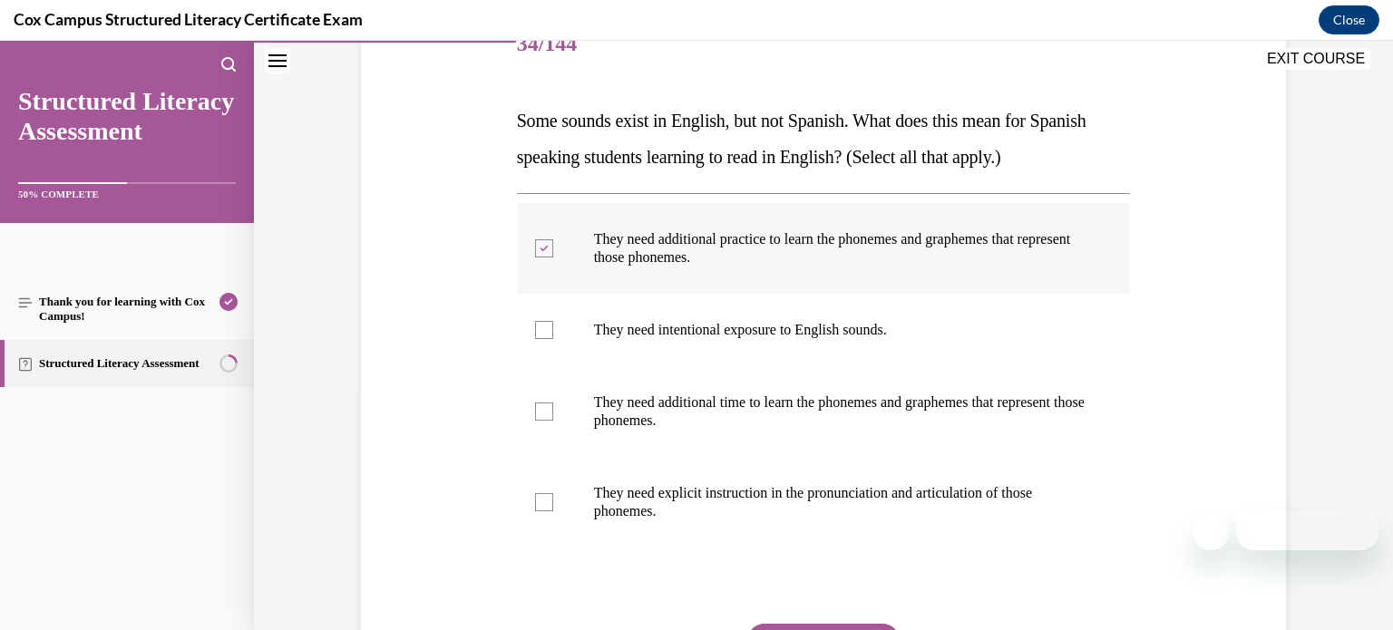
scroll to position [280, 0]
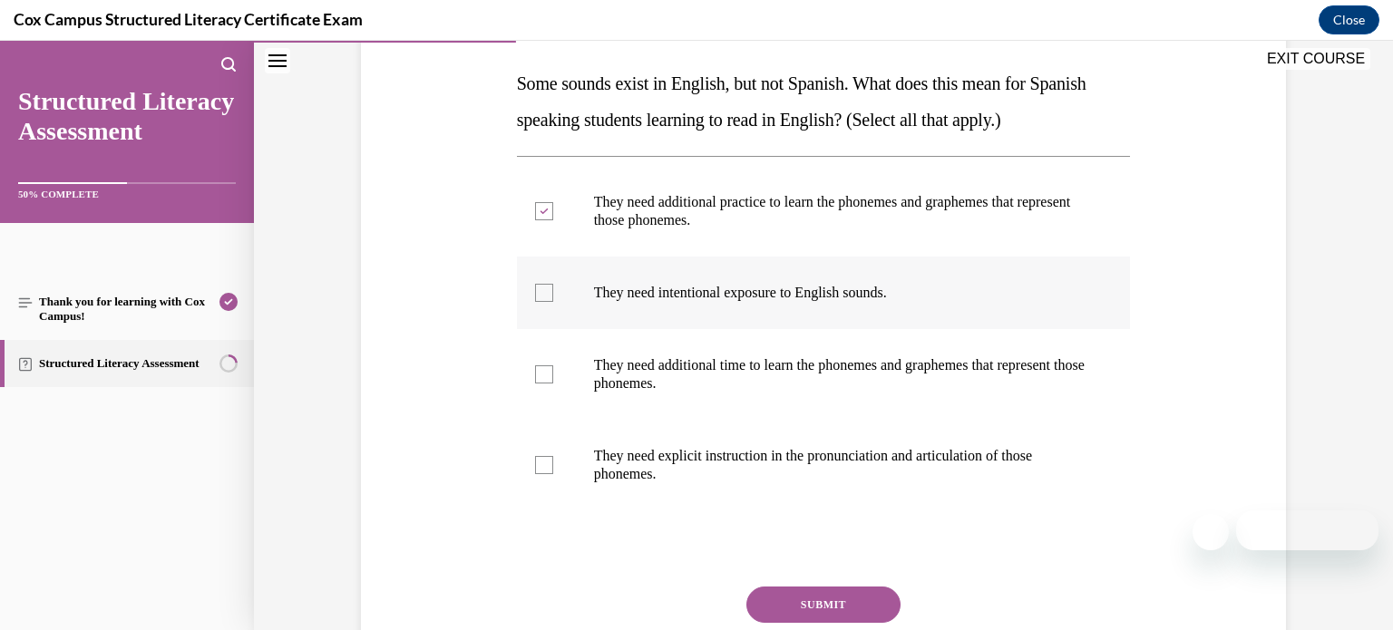
click at [540, 297] on div at bounding box center [544, 293] width 18 height 18
click at [540, 297] on input "They need intentional exposure to English sounds." at bounding box center [544, 293] width 18 height 18
checkbox input "true"
click at [545, 375] on div at bounding box center [544, 374] width 18 height 18
click at [545, 375] on input "They need additional time to learn the phonemes and graphemes that represent th…" at bounding box center [544, 374] width 18 height 18
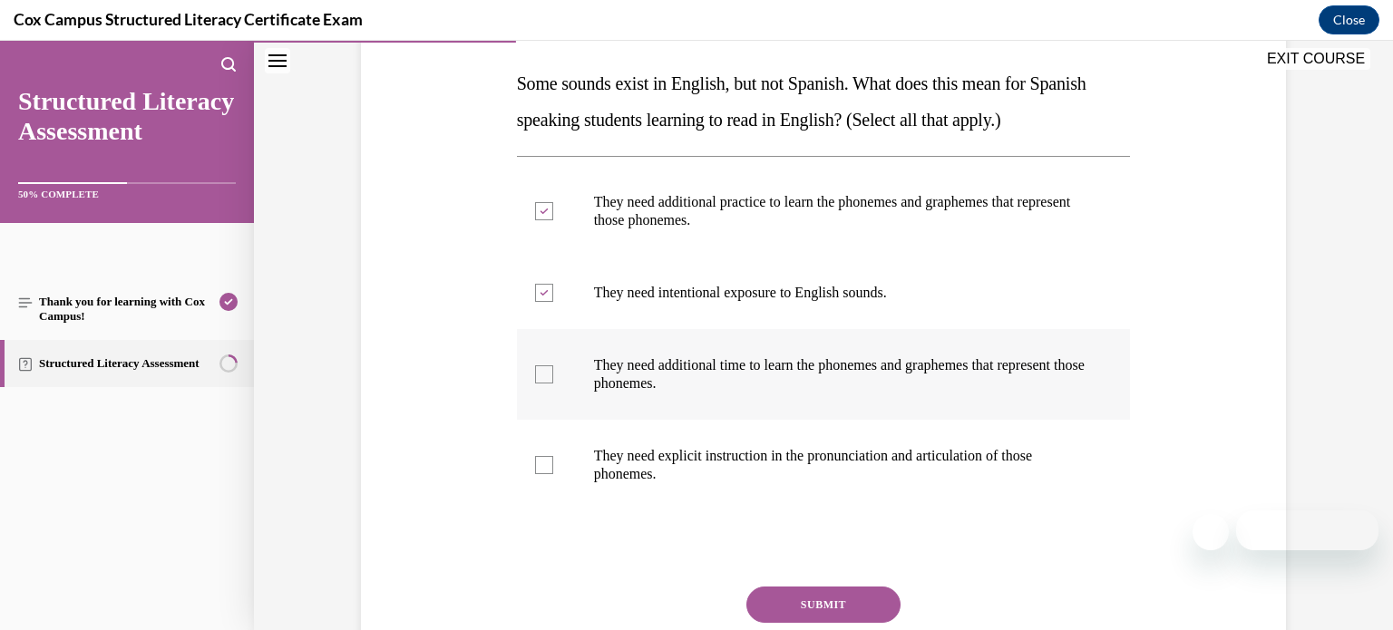
checkbox input "true"
click at [541, 472] on div at bounding box center [544, 465] width 18 height 18
click at [541, 472] on input "They need explicit instruction in the pronunciation and articulation of those p…" at bounding box center [544, 465] width 18 height 18
checkbox input "true"
click at [804, 601] on button "SUBMIT" at bounding box center [823, 605] width 154 height 36
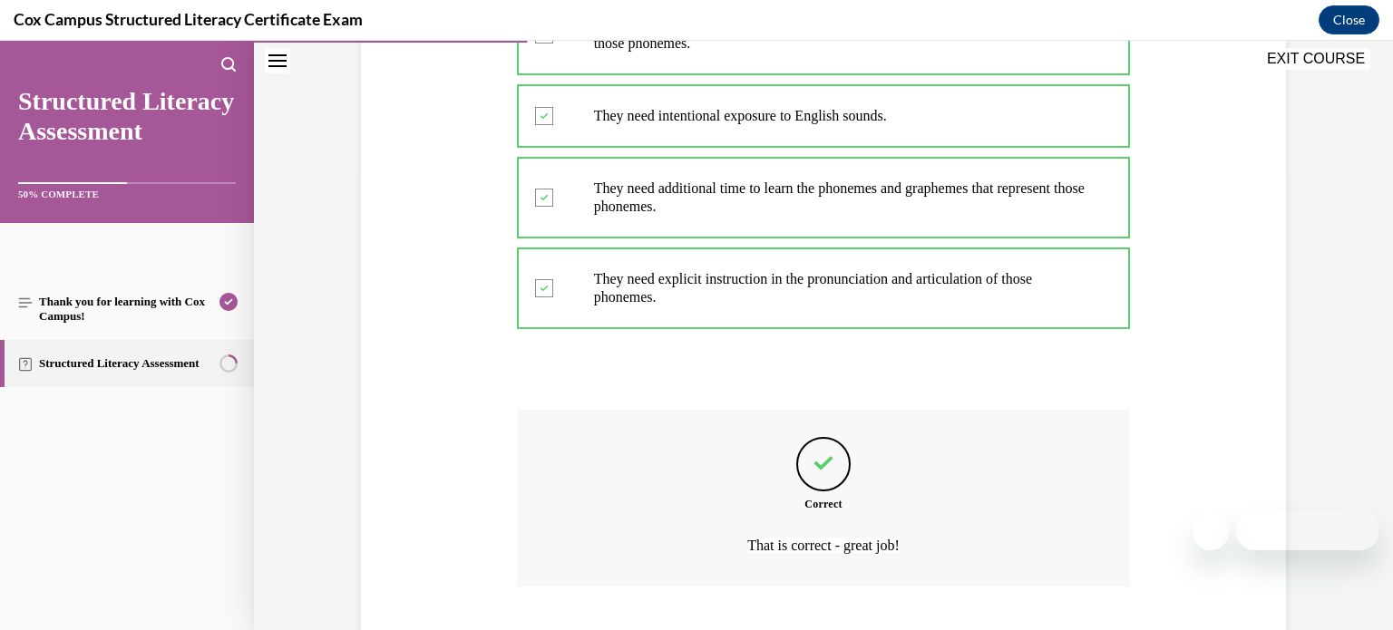
scroll to position [570, 0]
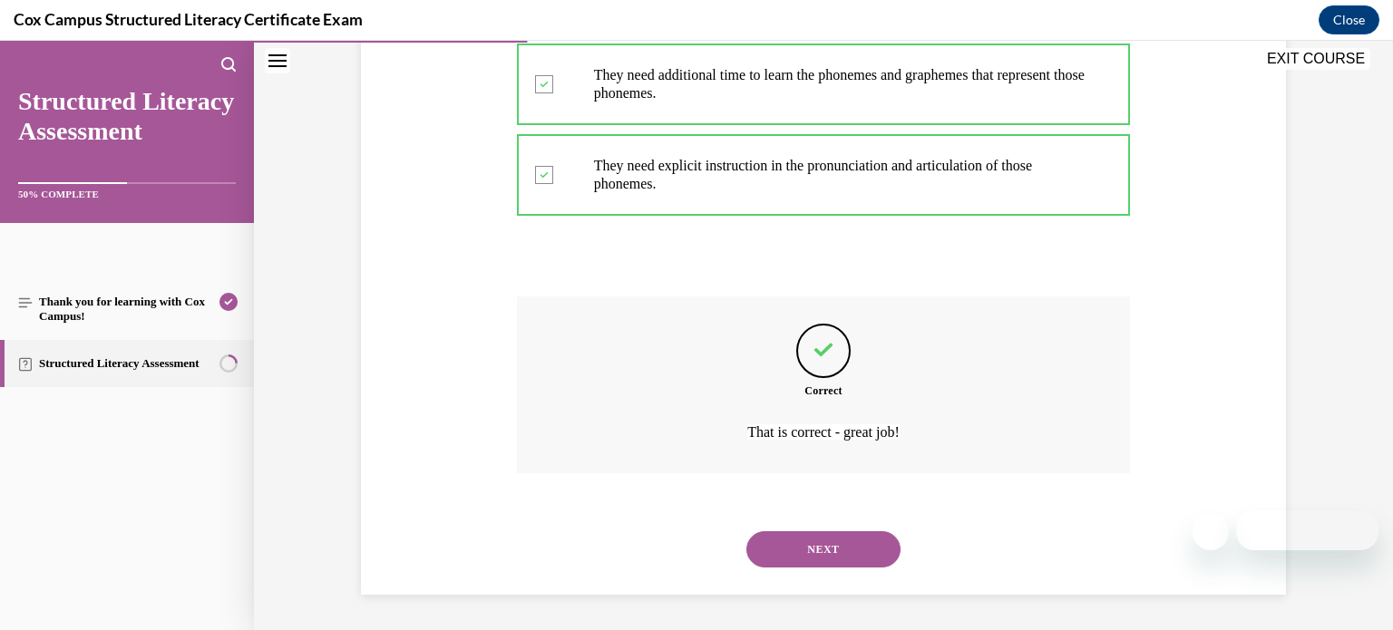
click at [859, 547] on button "NEXT" at bounding box center [823, 549] width 154 height 36
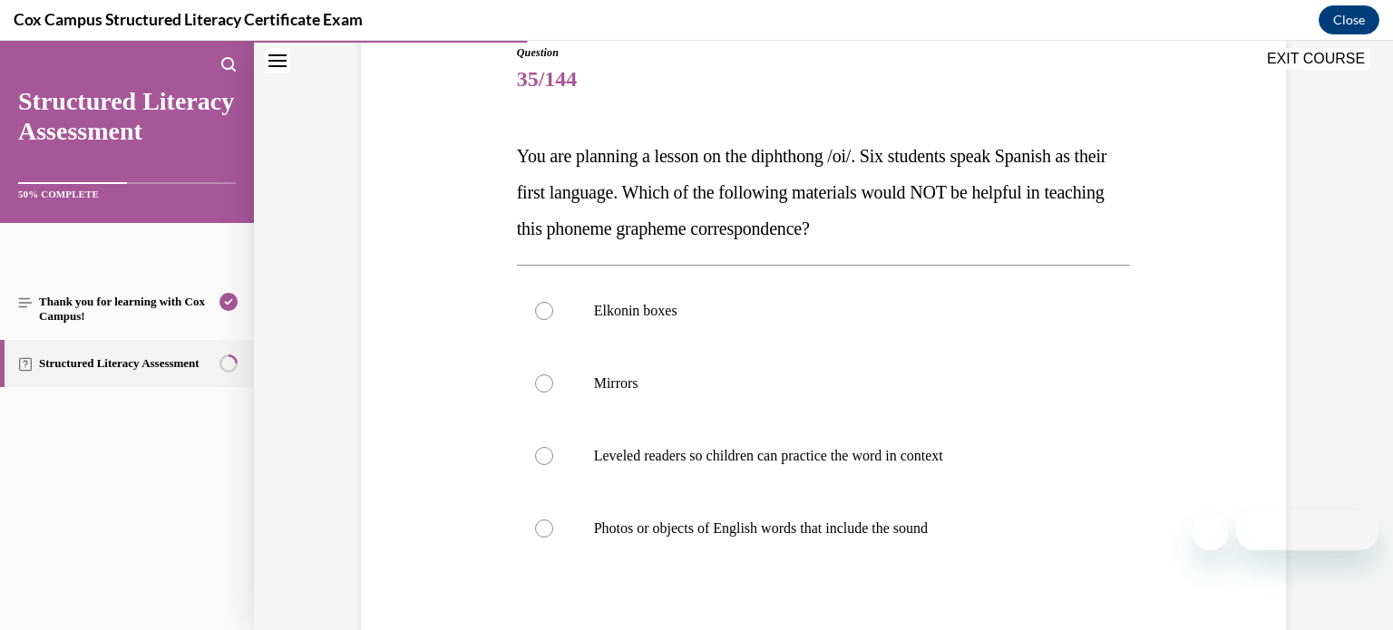
scroll to position [205, 0]
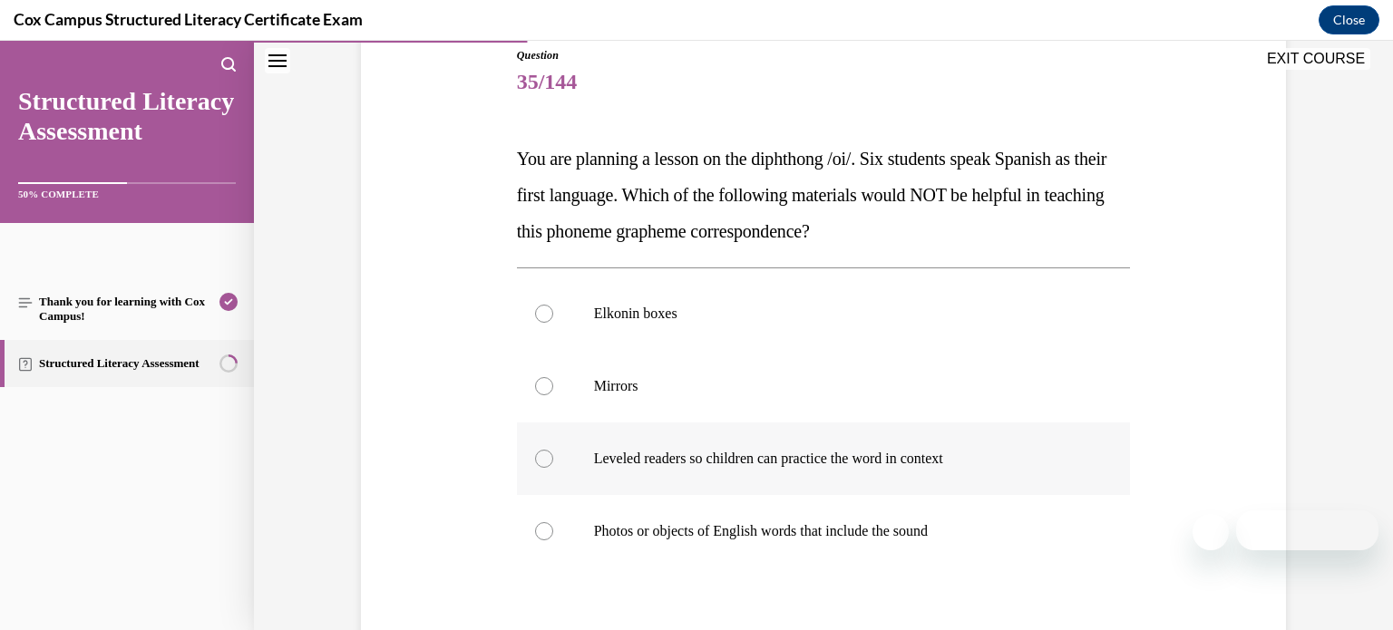
click at [893, 482] on label "Leveled readers so children can practice the word in context" at bounding box center [824, 459] width 614 height 73
click at [553, 468] on input "Leveled readers so children can practice the word in context" at bounding box center [544, 459] width 18 height 18
radio input "true"
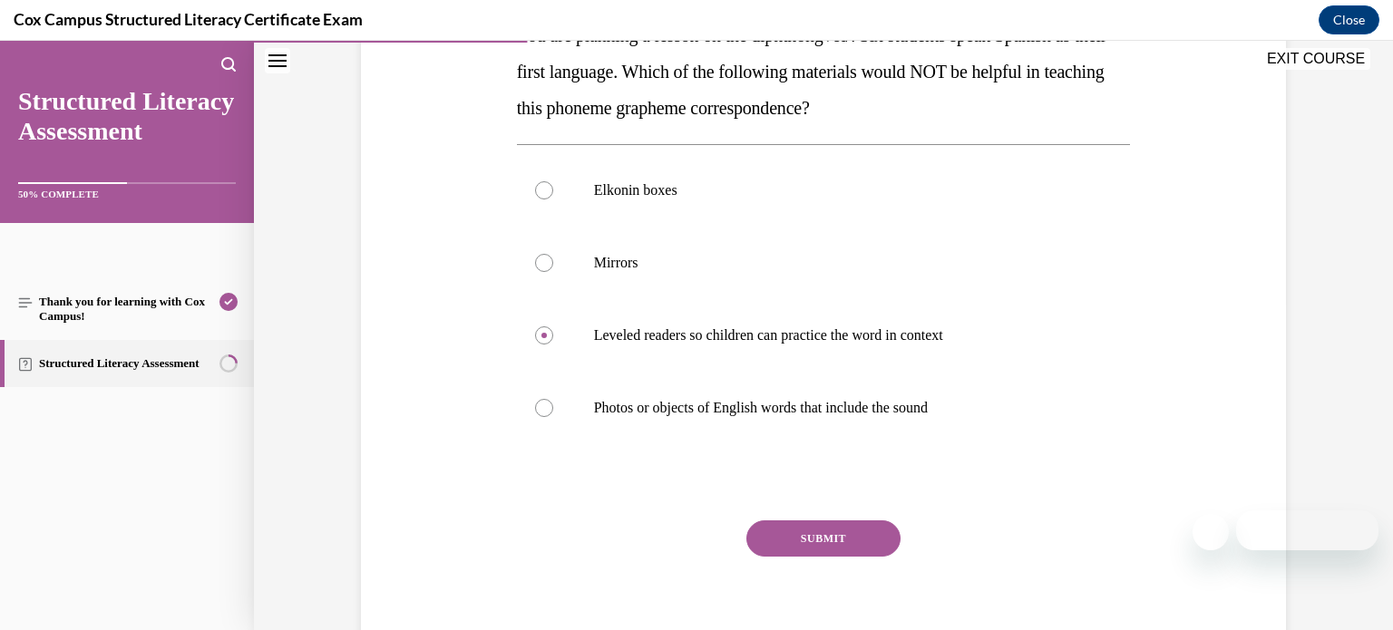
click at [862, 540] on button "SUBMIT" at bounding box center [823, 539] width 154 height 36
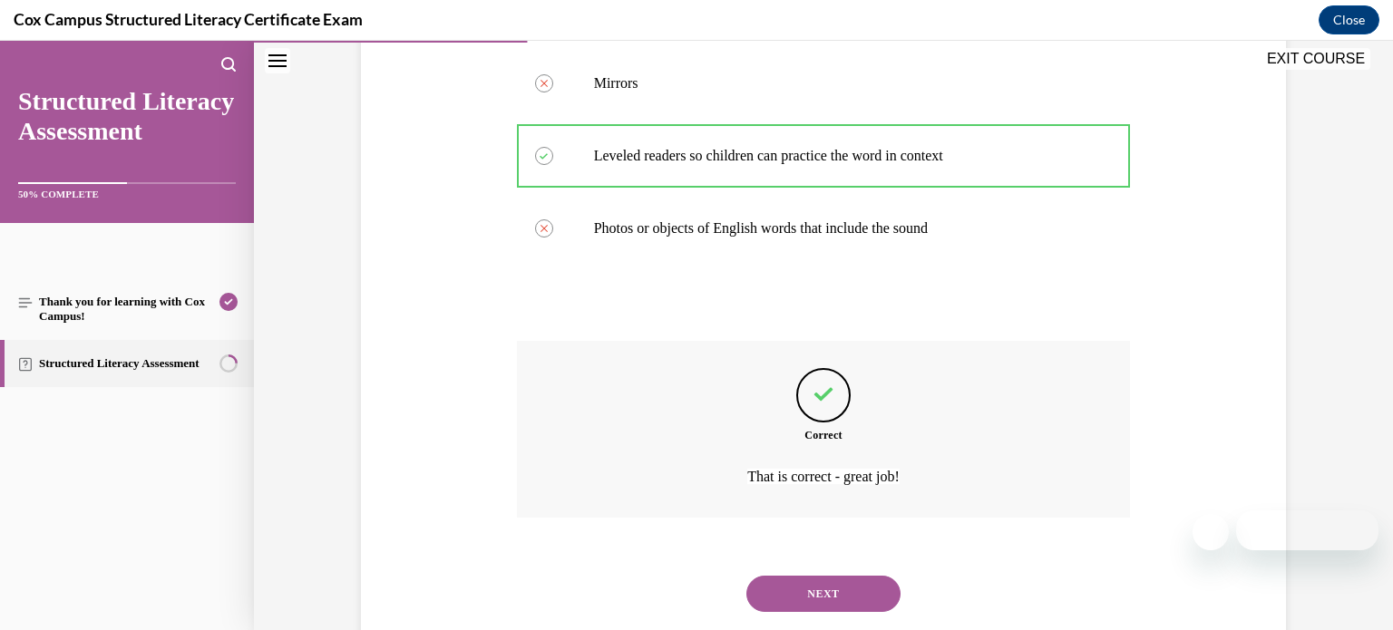
scroll to position [552, 0]
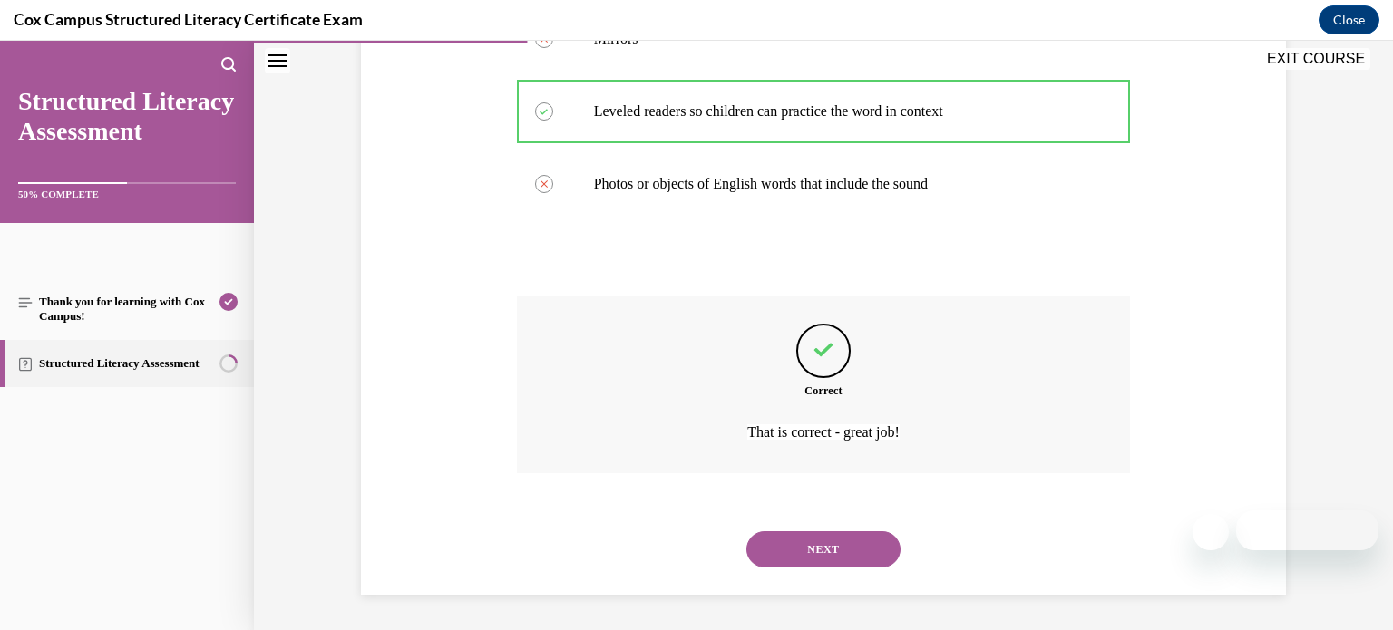
click at [866, 550] on button "NEXT" at bounding box center [823, 549] width 154 height 36
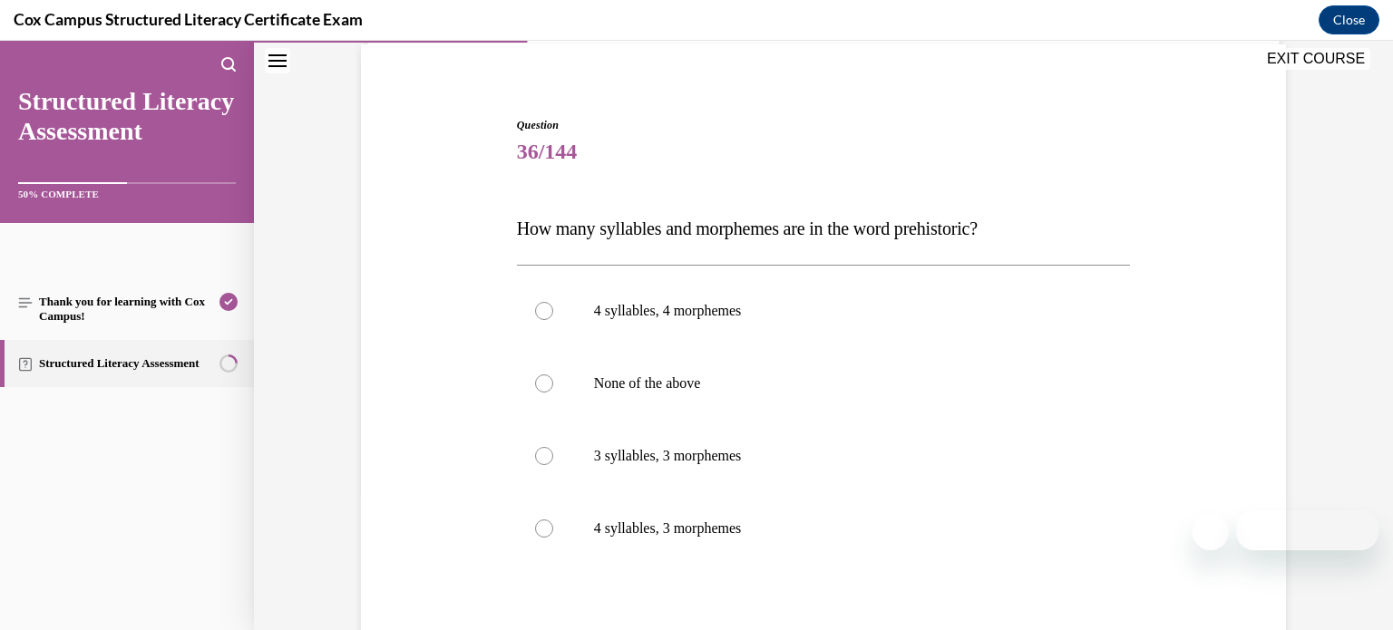
scroll to position [137, 0]
click at [866, 550] on label "4 syllables, 3 morphemes" at bounding box center [824, 527] width 614 height 73
click at [553, 536] on input "4 syllables, 3 morphemes" at bounding box center [544, 527] width 18 height 18
radio input "true"
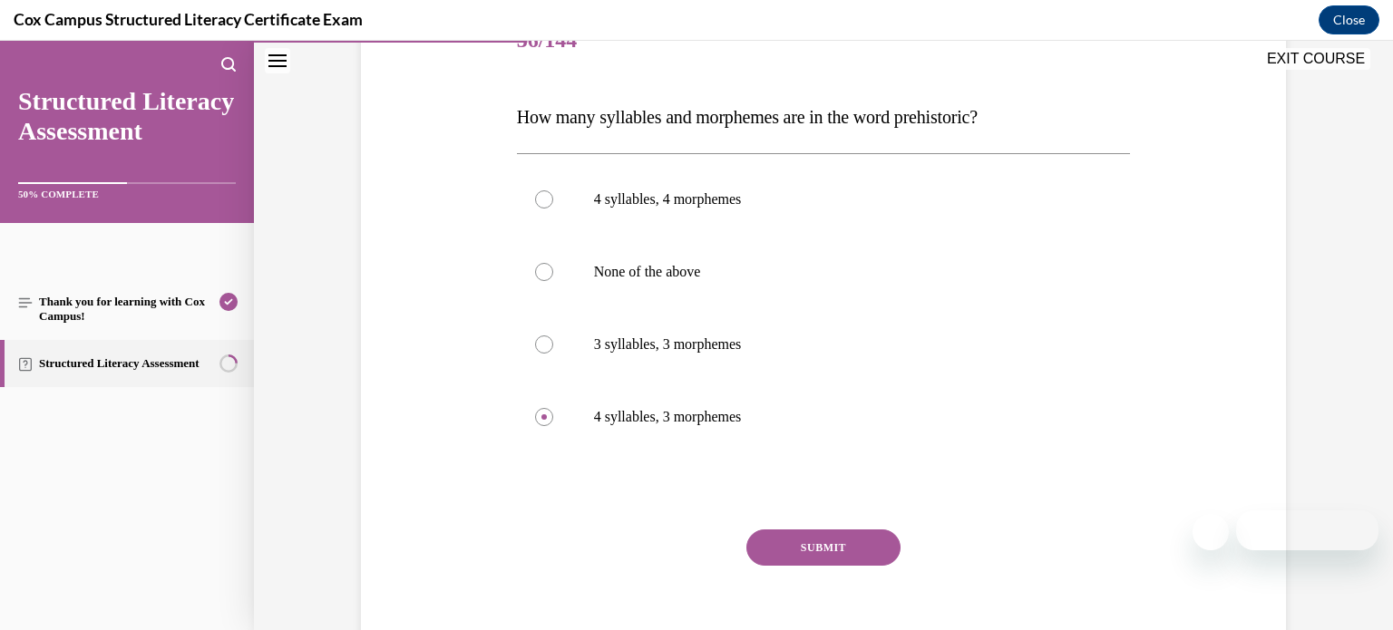
scroll to position [252, 0]
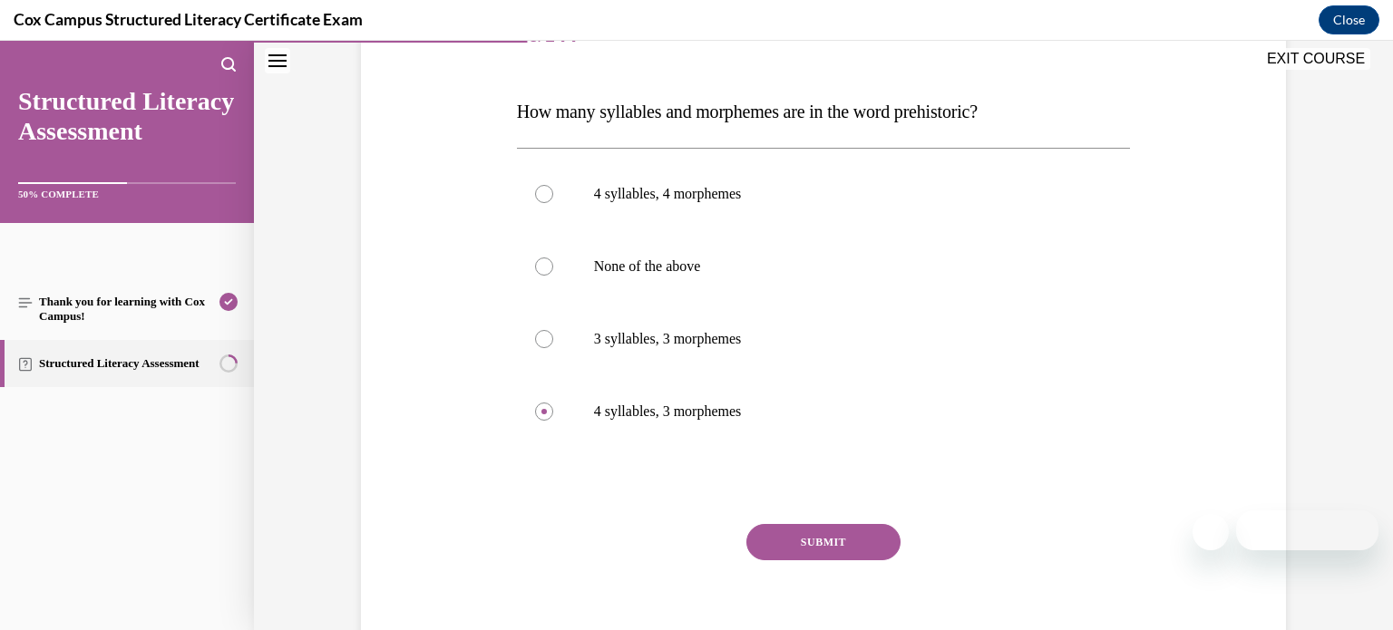
click at [873, 546] on button "SUBMIT" at bounding box center [823, 542] width 154 height 36
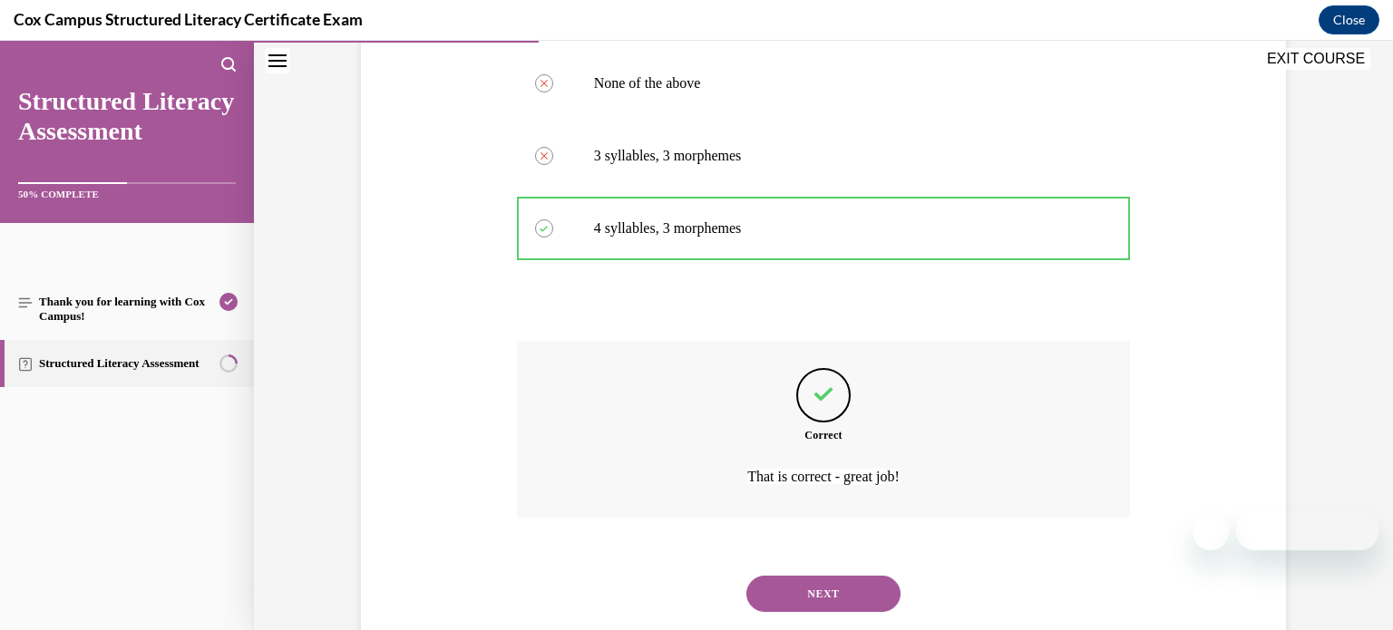
scroll to position [480, 0]
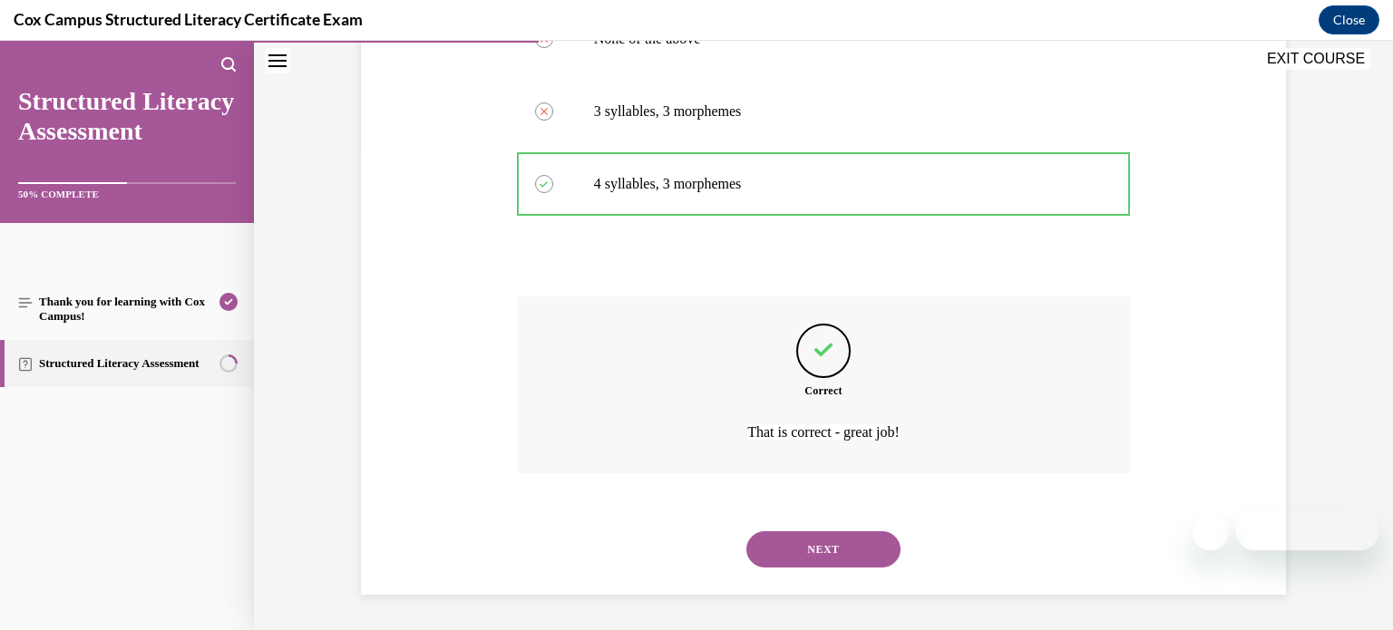
click at [873, 546] on button "NEXT" at bounding box center [823, 549] width 154 height 36
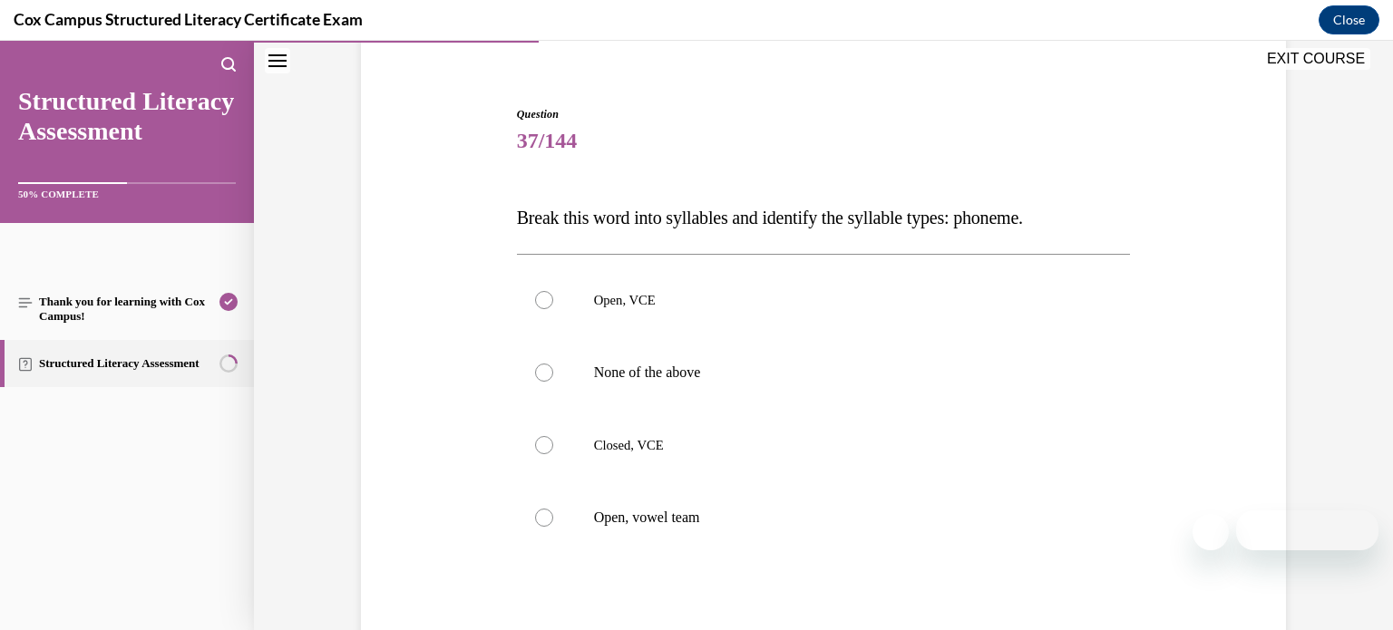
scroll to position [143, 0]
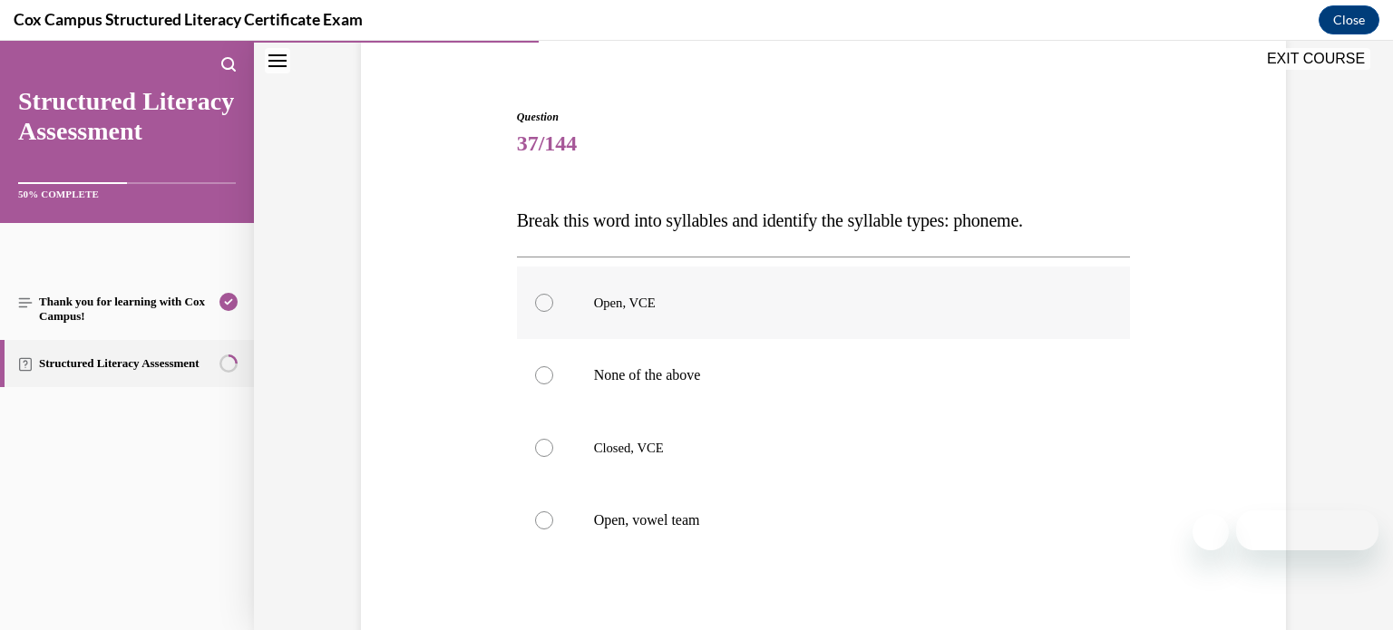
click at [880, 323] on label "Open, VCE" at bounding box center [824, 303] width 614 height 73
click at [553, 312] on input "Open, VCE" at bounding box center [544, 303] width 18 height 18
radio input "true"
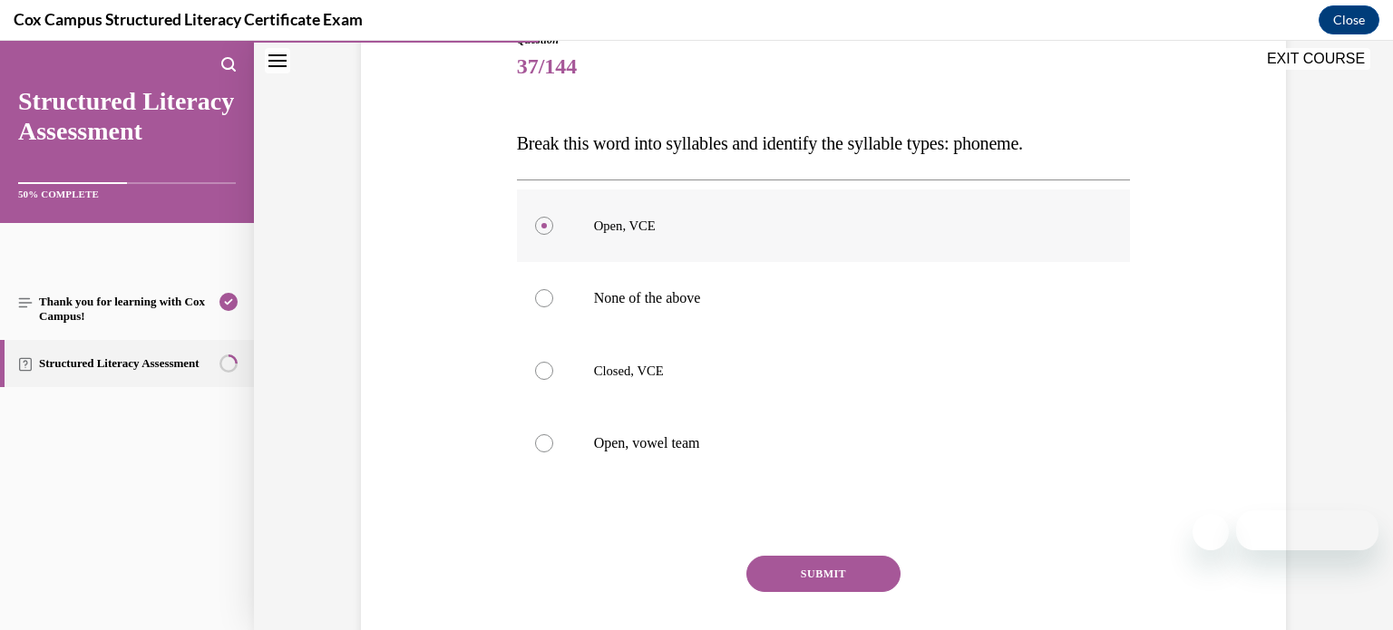
scroll to position [231, 0]
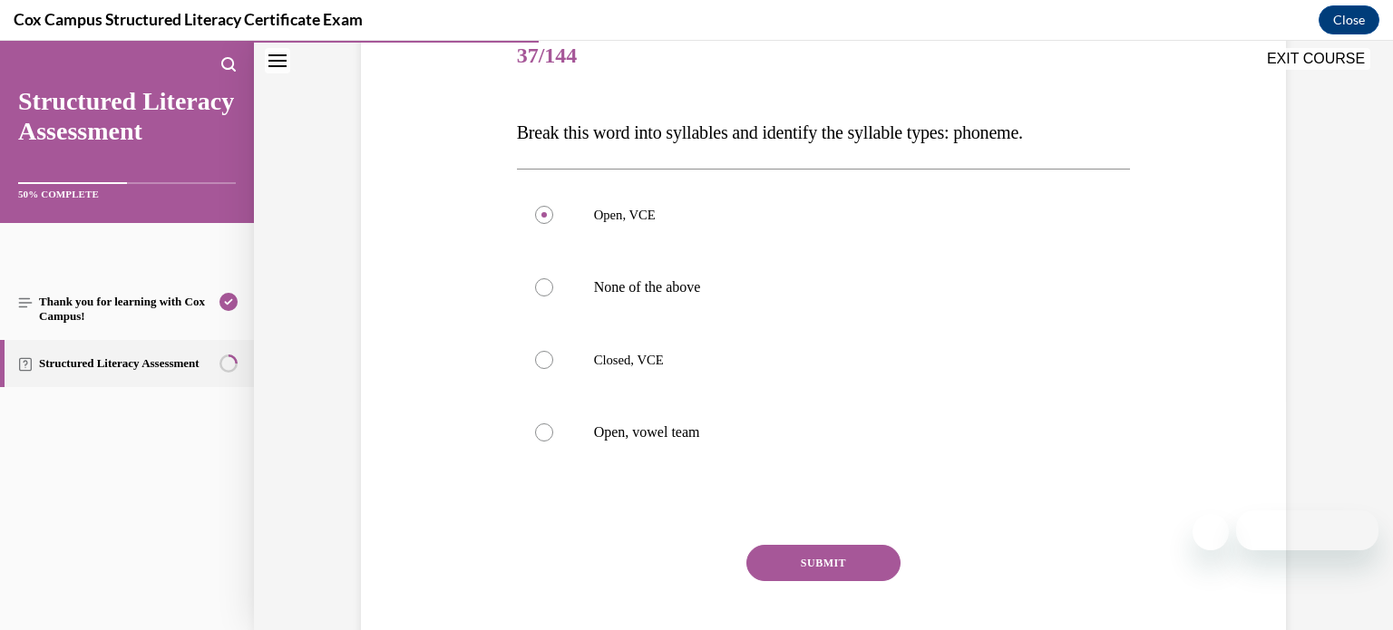
click at [796, 564] on button "SUBMIT" at bounding box center [823, 563] width 154 height 36
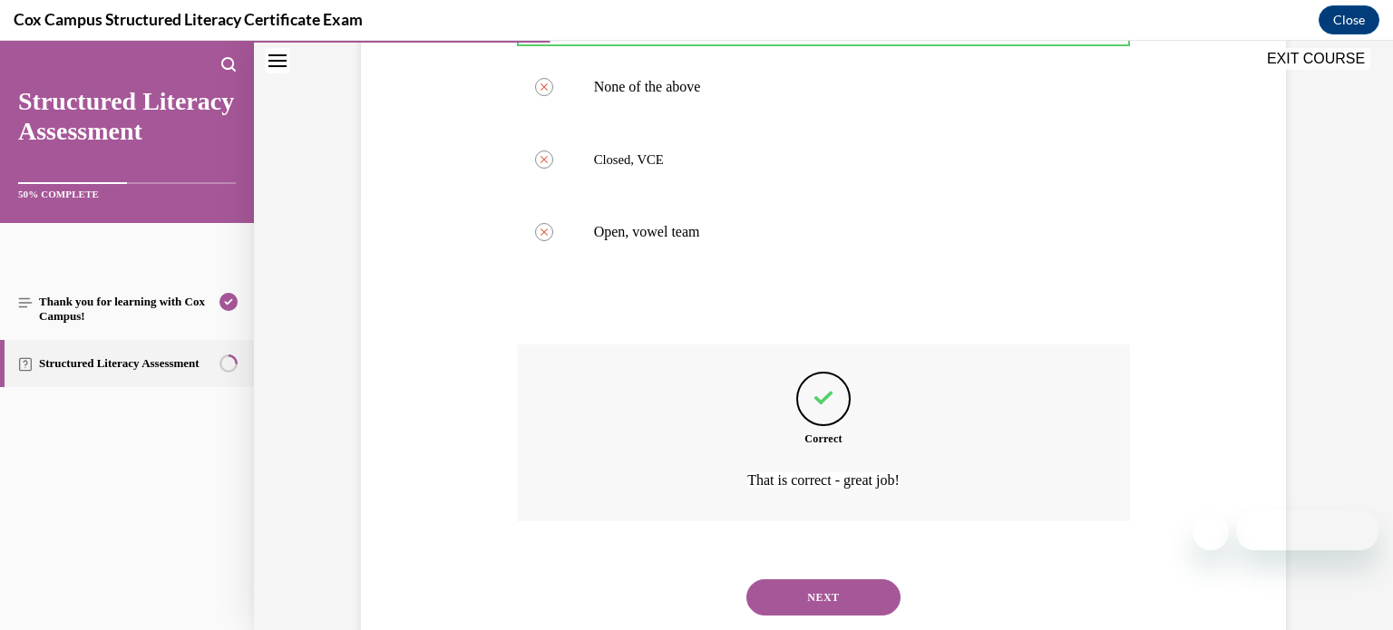
scroll to position [480, 0]
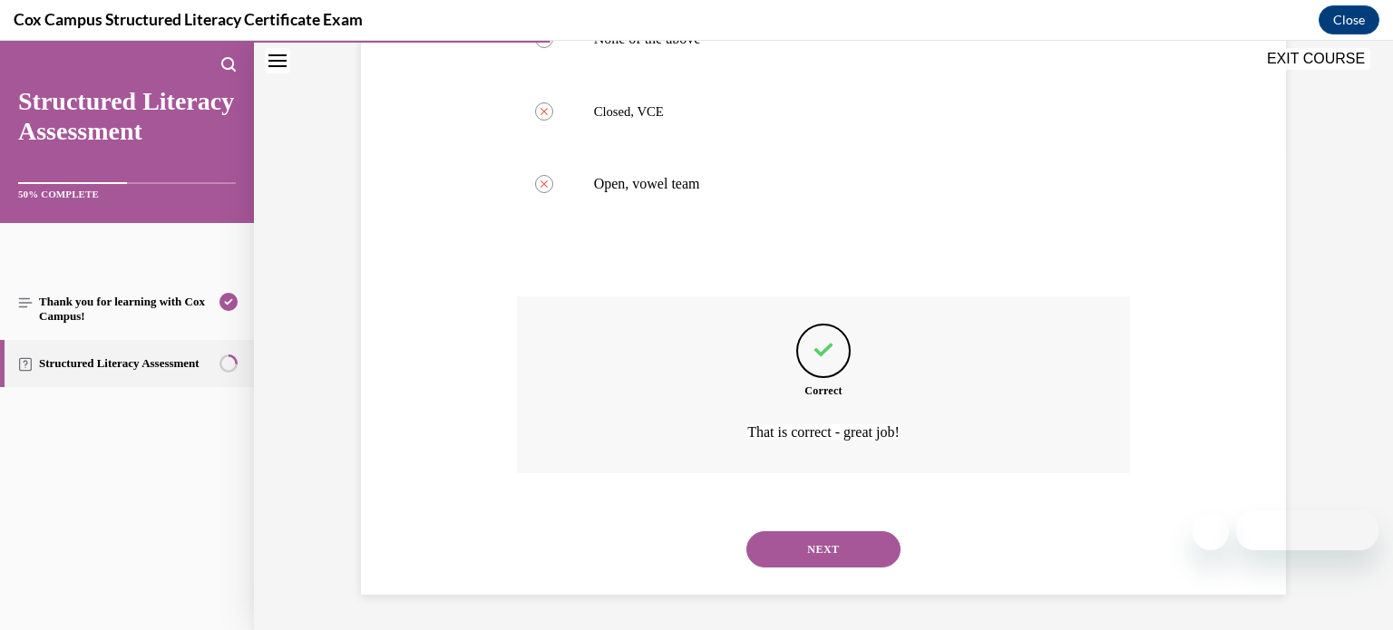
click at [796, 564] on button "NEXT" at bounding box center [823, 549] width 154 height 36
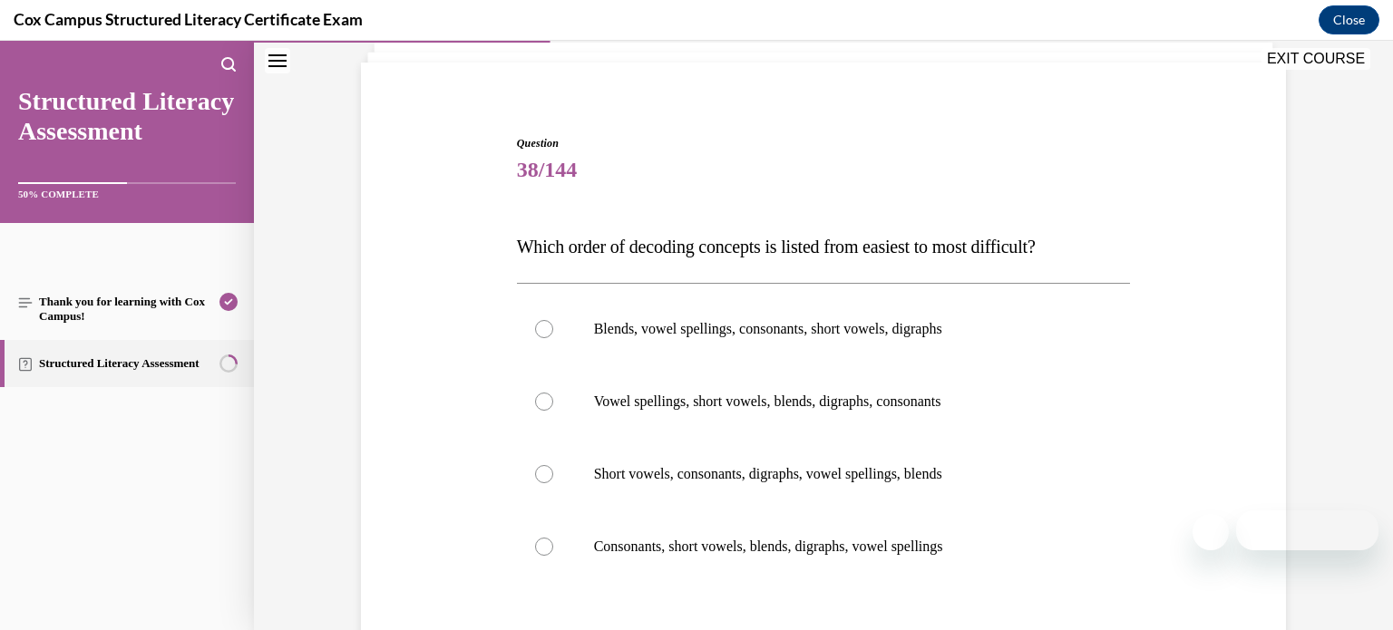
scroll to position [139, 0]
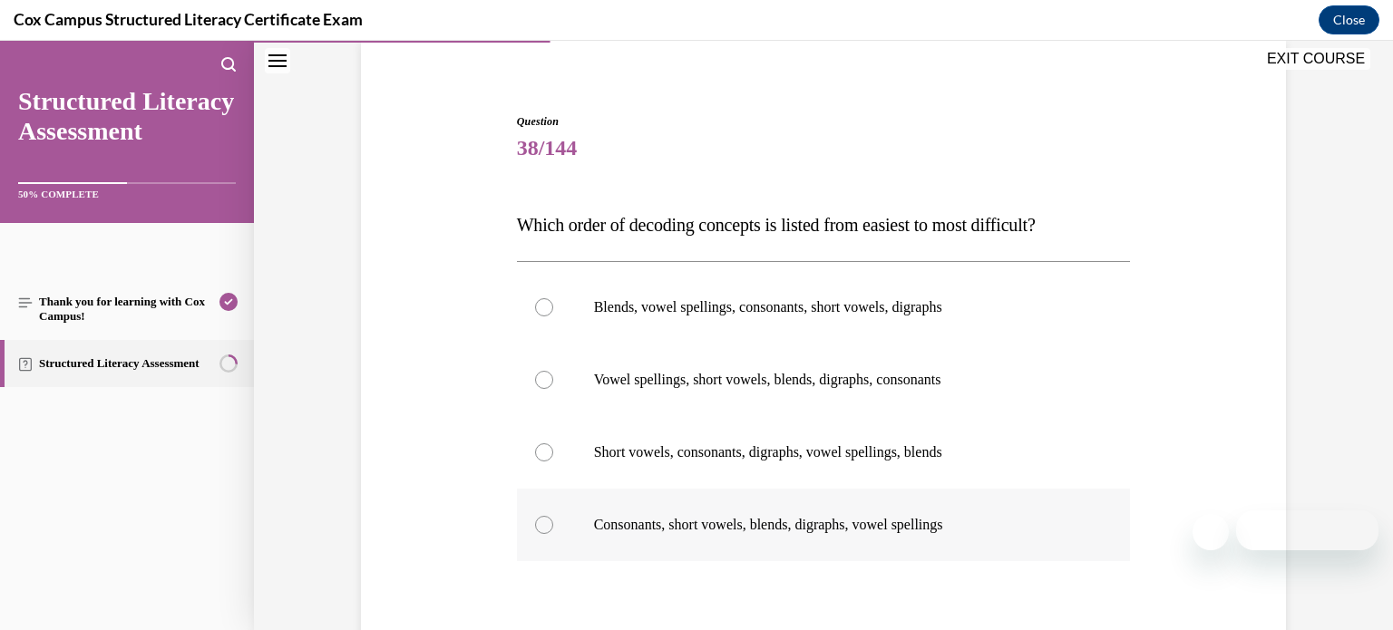
click at [794, 551] on label "Consonants, short vowels, blends, digraphs, vowel spellings" at bounding box center [824, 525] width 614 height 73
click at [553, 534] on input "Consonants, short vowels, blends, digraphs, vowel spellings" at bounding box center [544, 525] width 18 height 18
radio input "true"
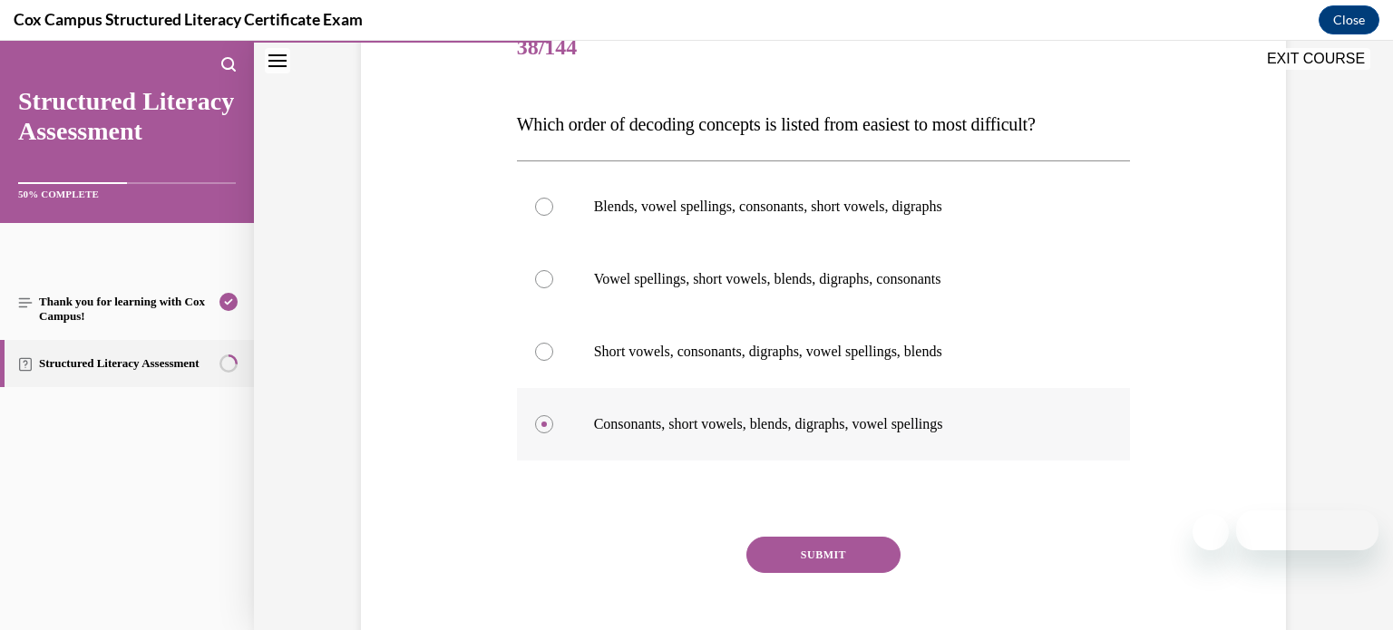
click at [794, 551] on button "SUBMIT" at bounding box center [823, 555] width 154 height 36
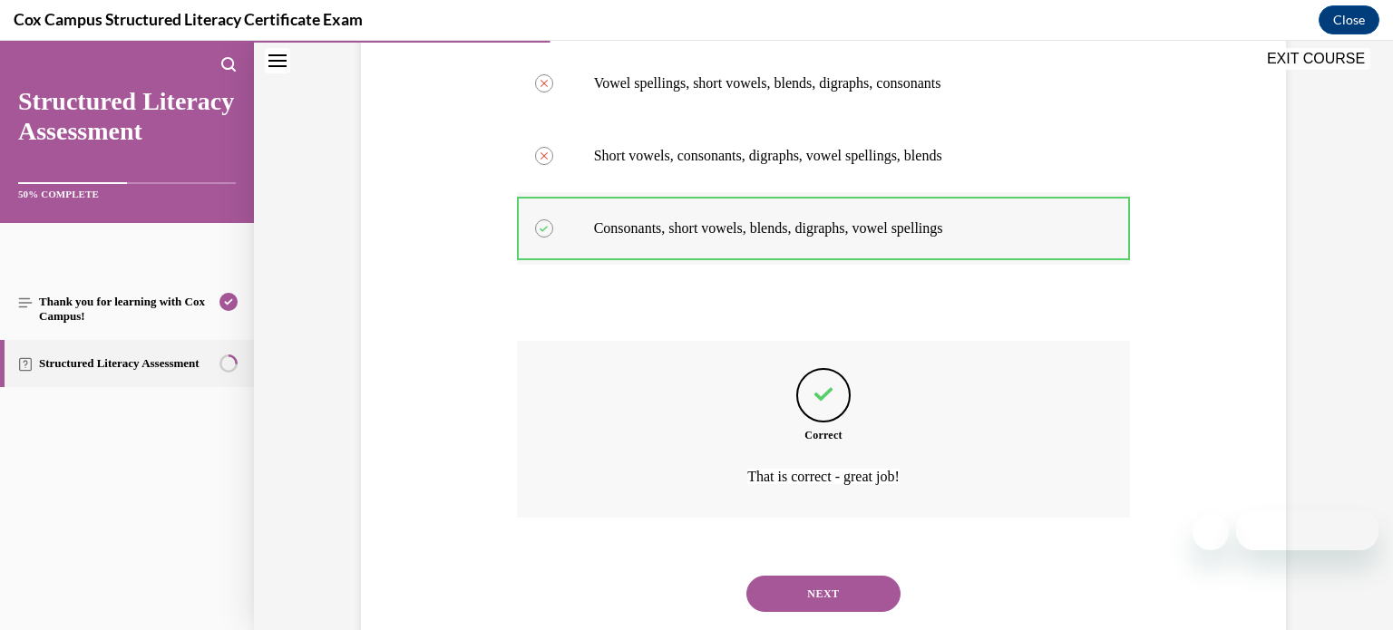
scroll to position [480, 0]
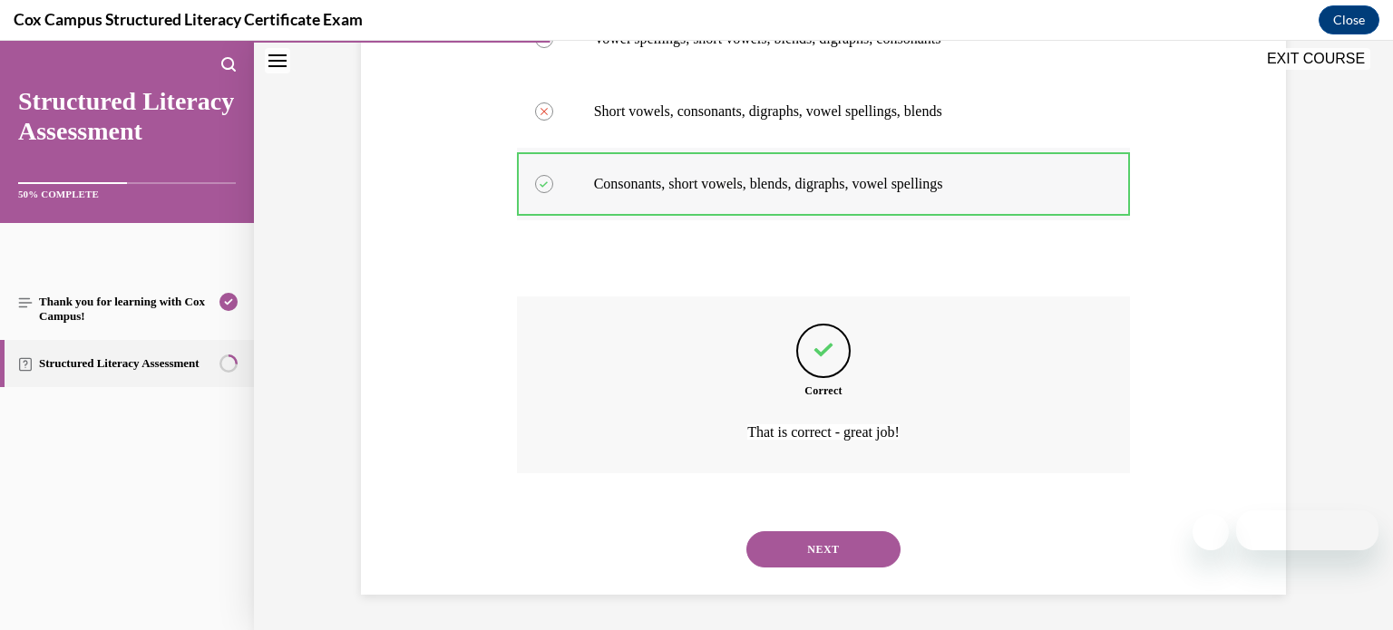
click at [794, 551] on button "NEXT" at bounding box center [823, 549] width 154 height 36
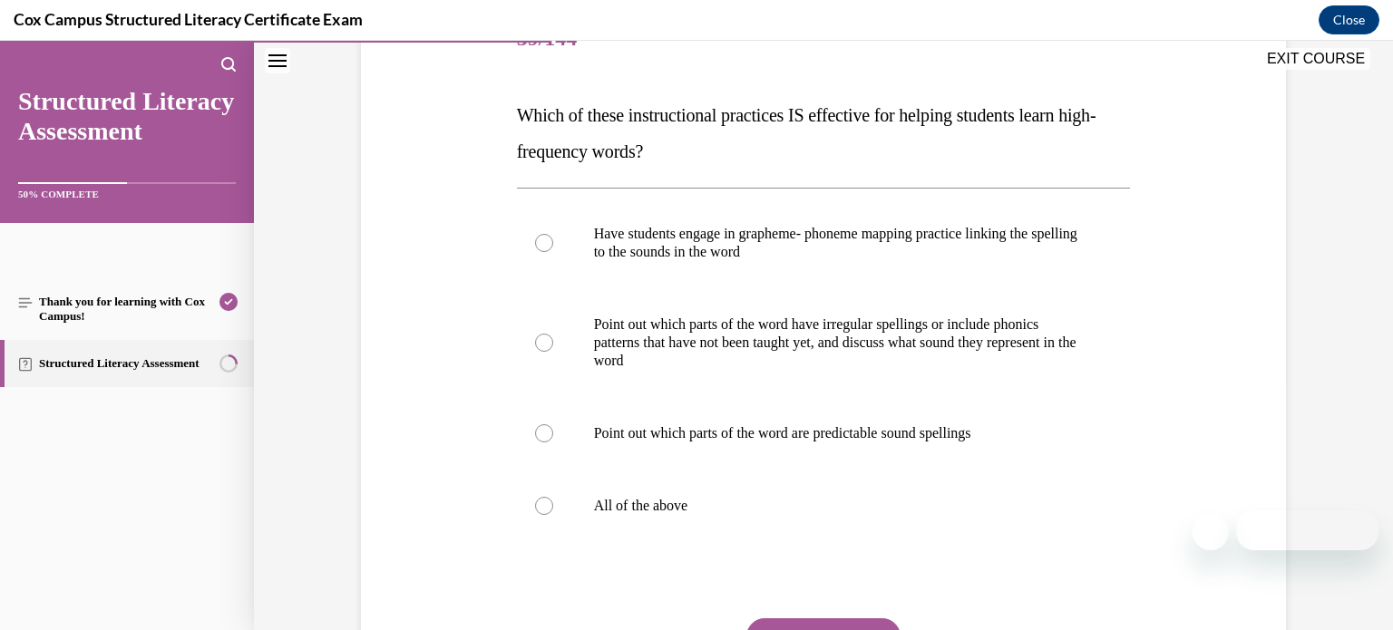
scroll to position [250, 0]
click at [710, 507] on p "All of the above" at bounding box center [840, 504] width 492 height 18
click at [553, 507] on input "All of the above" at bounding box center [544, 504] width 18 height 18
radio input "true"
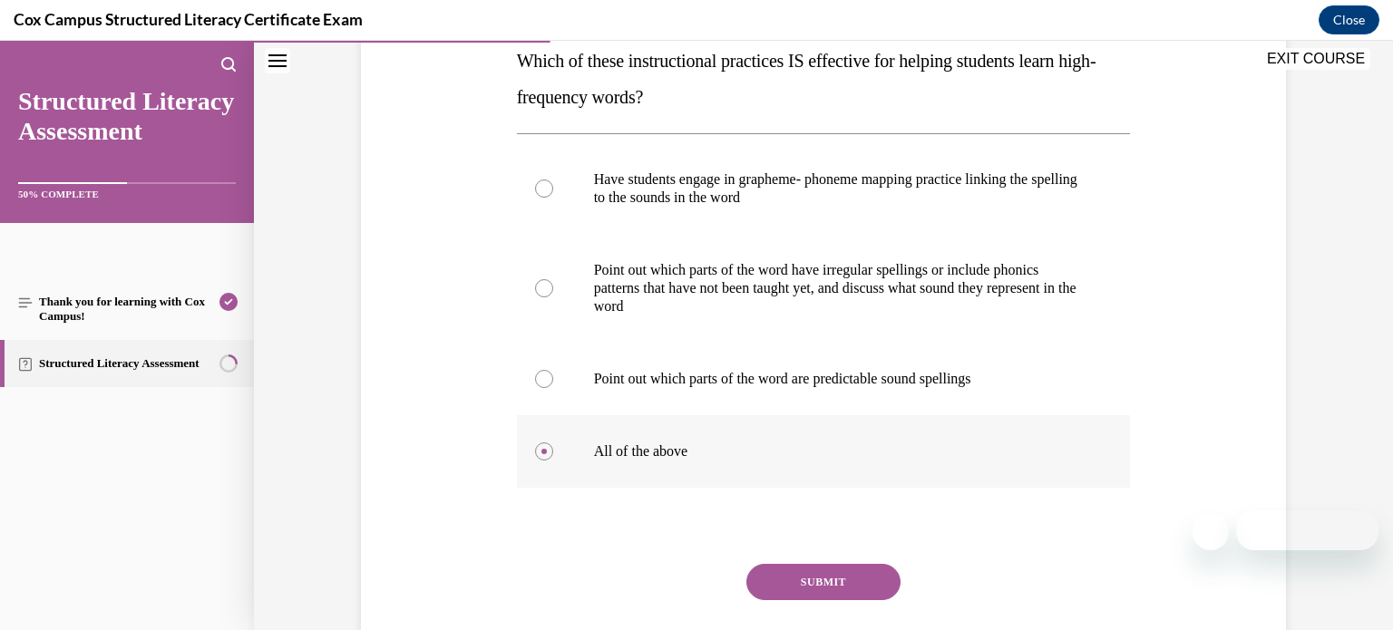
scroll to position [317, 0]
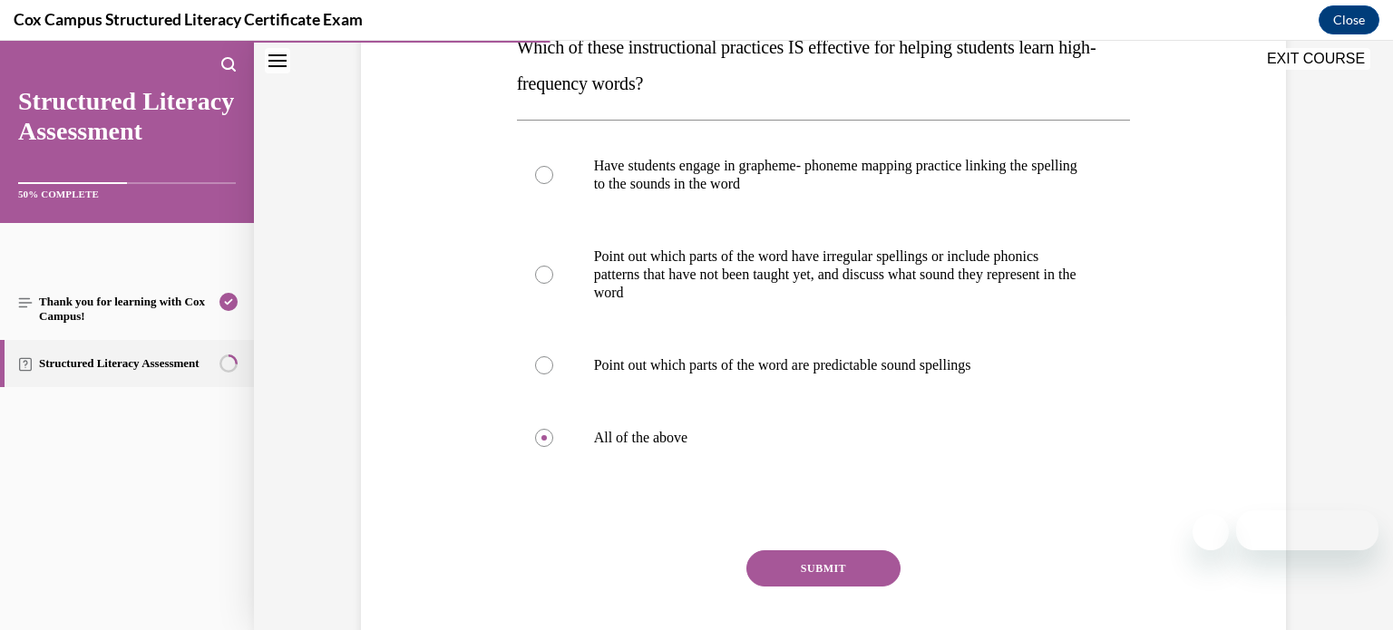
click at [768, 560] on button "SUBMIT" at bounding box center [823, 568] width 154 height 36
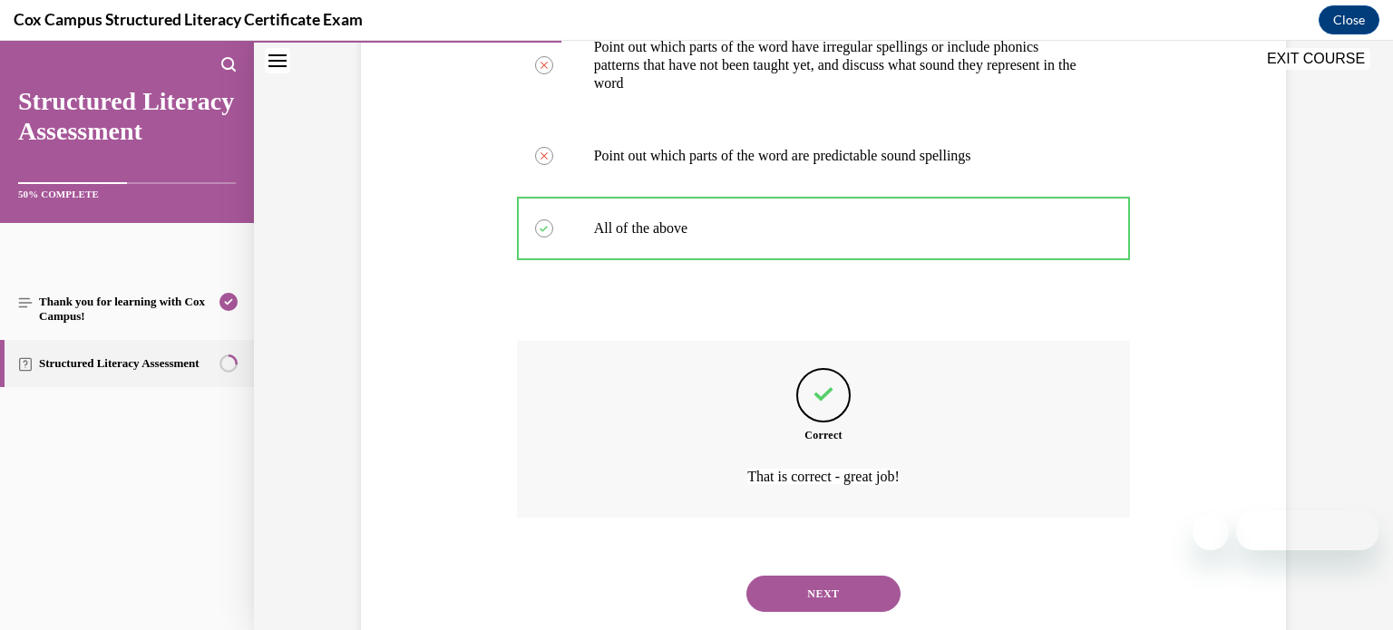
scroll to position [570, 0]
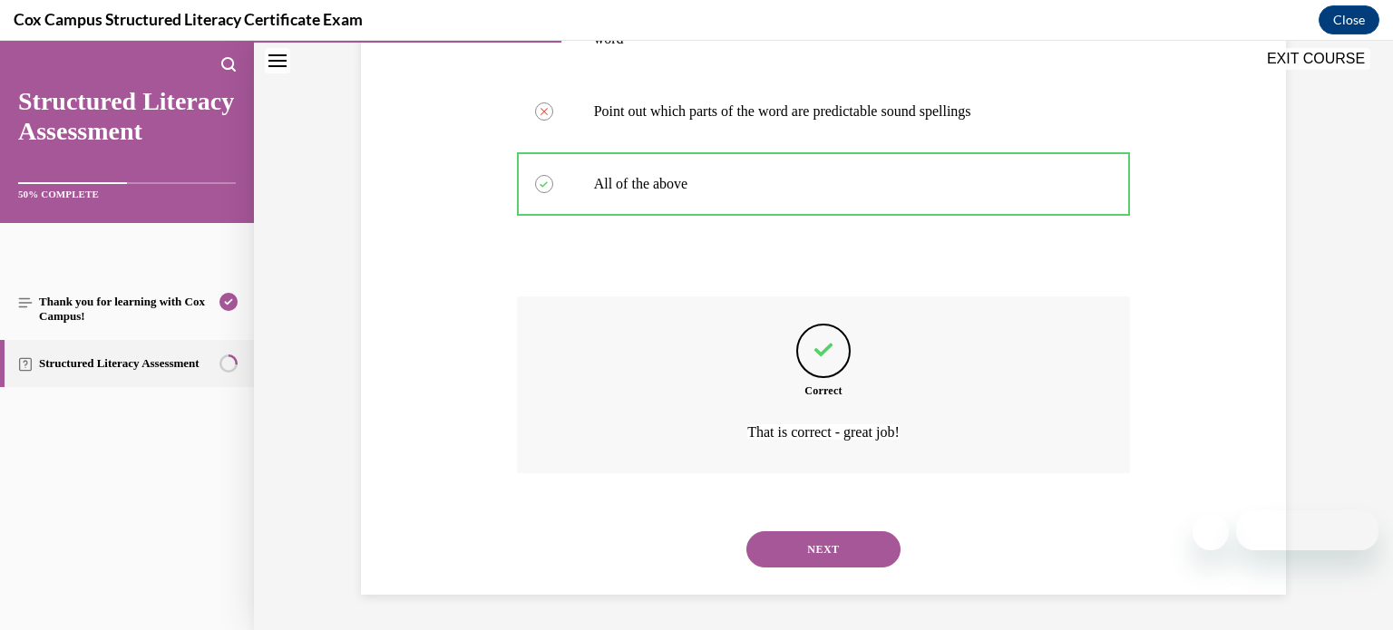
click at [768, 560] on button "NEXT" at bounding box center [823, 549] width 154 height 36
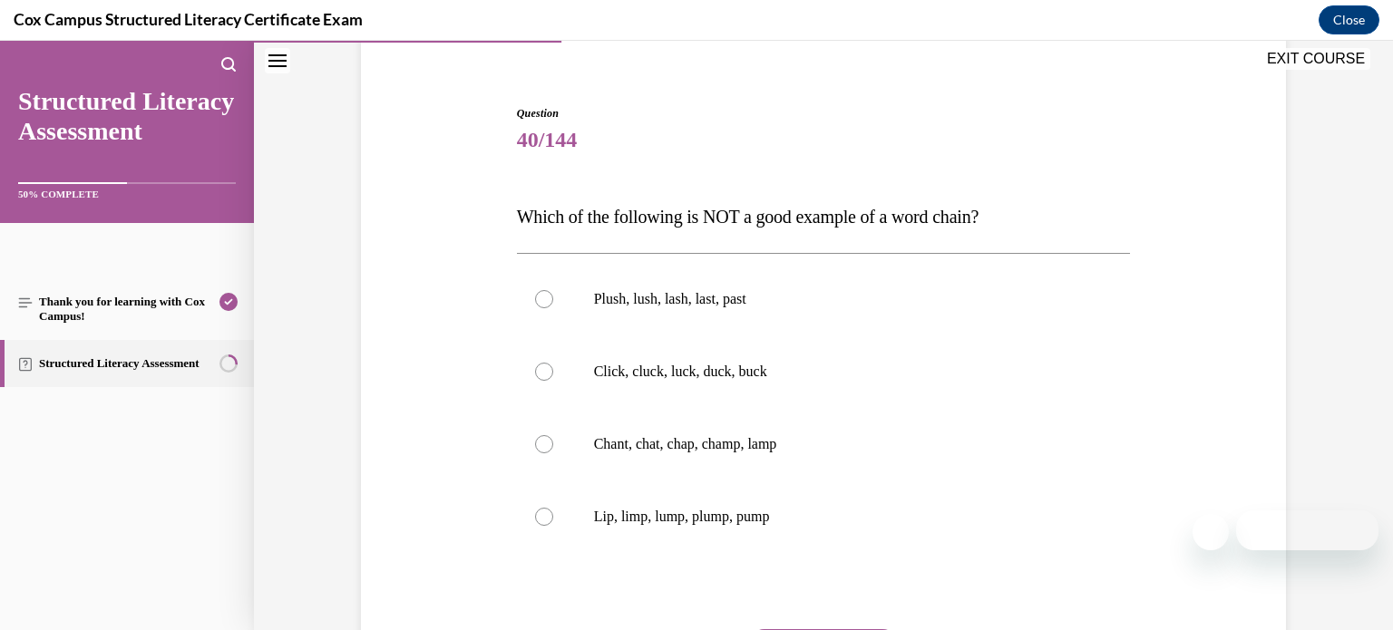
scroll to position [150, 0]
click at [868, 307] on label "Plush, lush, lash, last, past" at bounding box center [824, 296] width 614 height 73
click at [553, 306] on input "Plush, lush, lash, last, past" at bounding box center [544, 296] width 18 height 18
radio input "true"
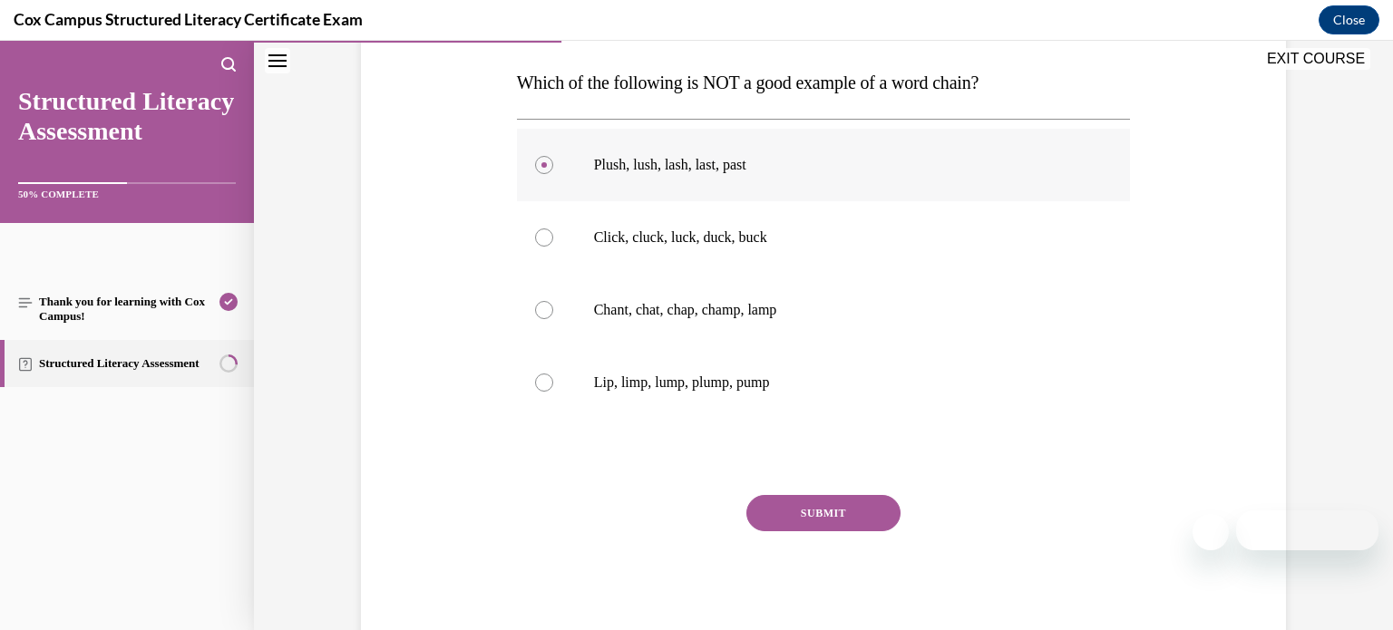
scroll to position [286, 0]
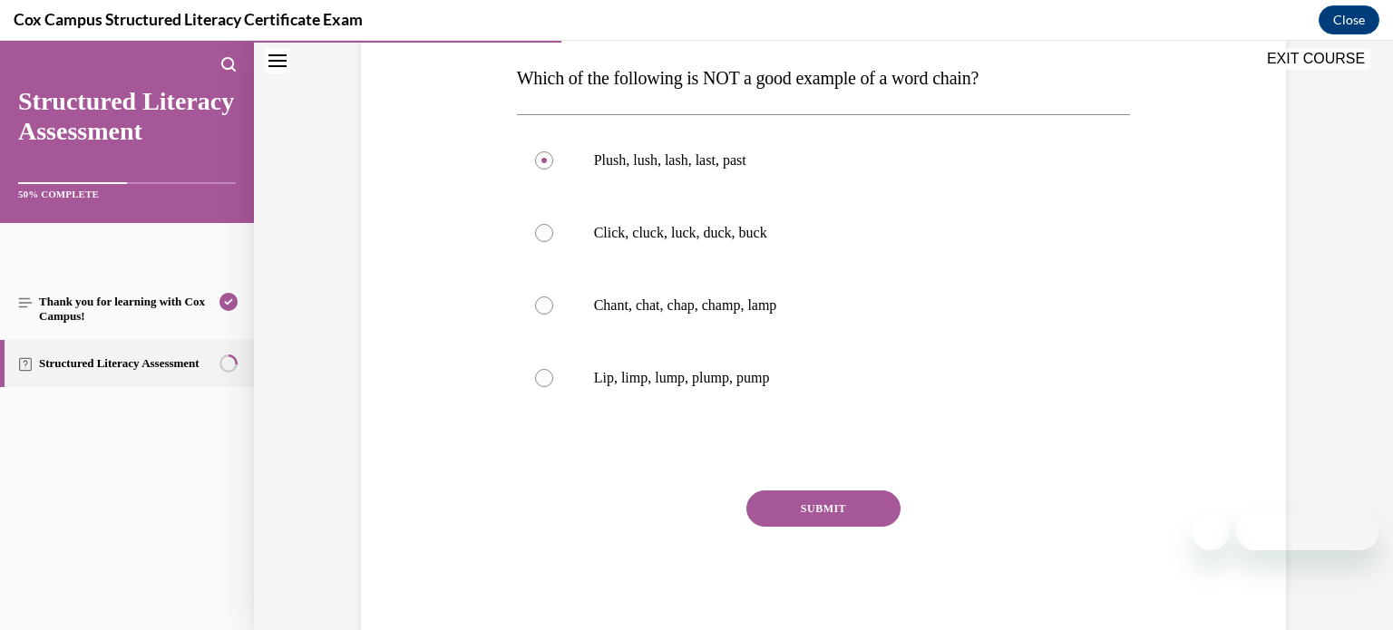
click at [802, 493] on button "SUBMIT" at bounding box center [823, 509] width 154 height 36
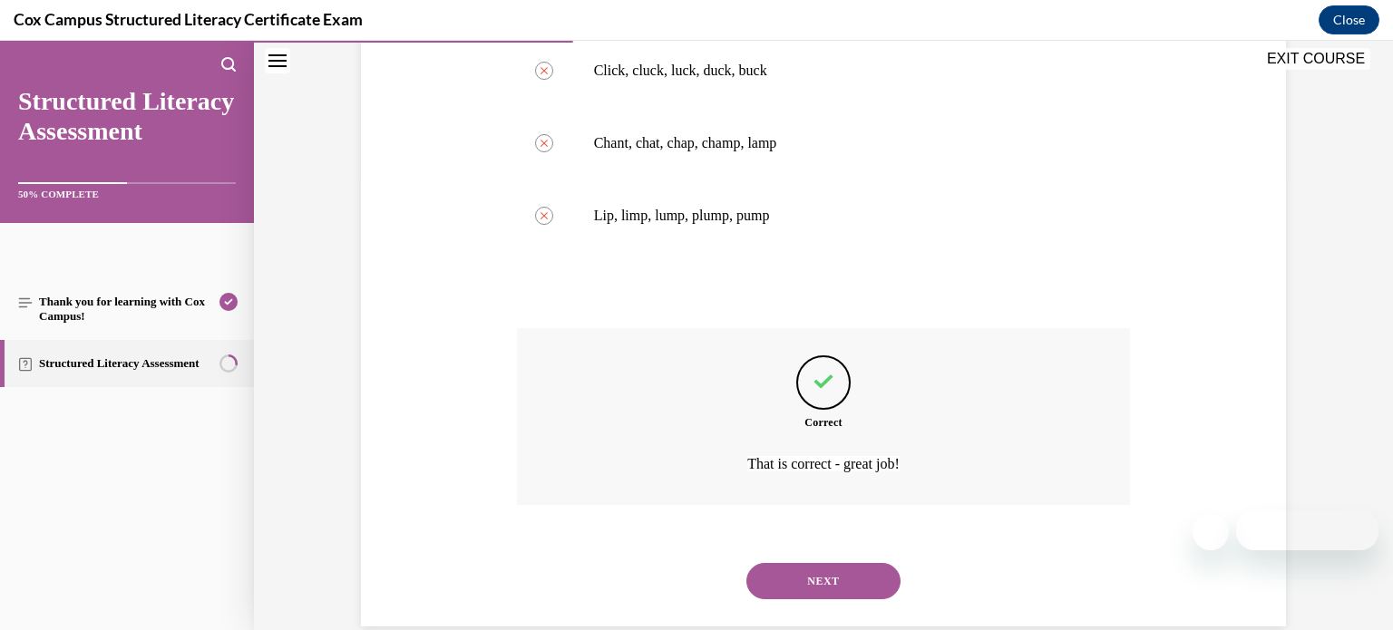
scroll to position [480, 0]
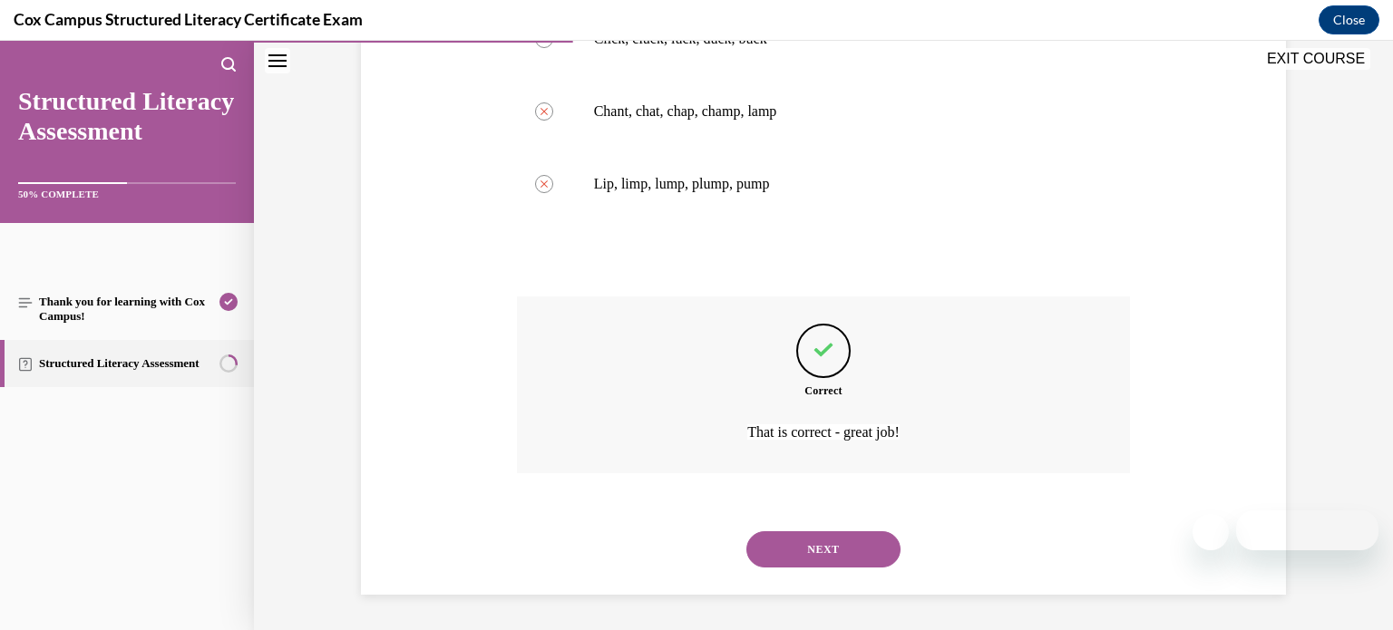
click at [875, 543] on button "NEXT" at bounding box center [823, 549] width 154 height 36
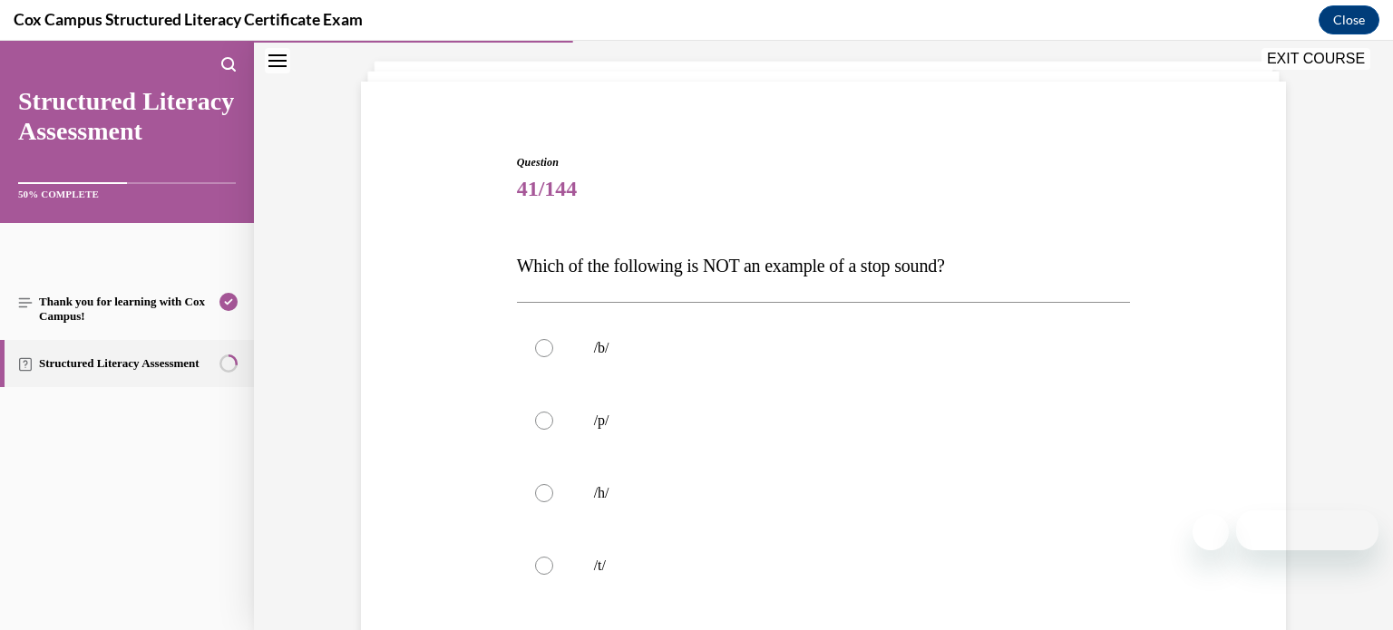
scroll to position [109, 0]
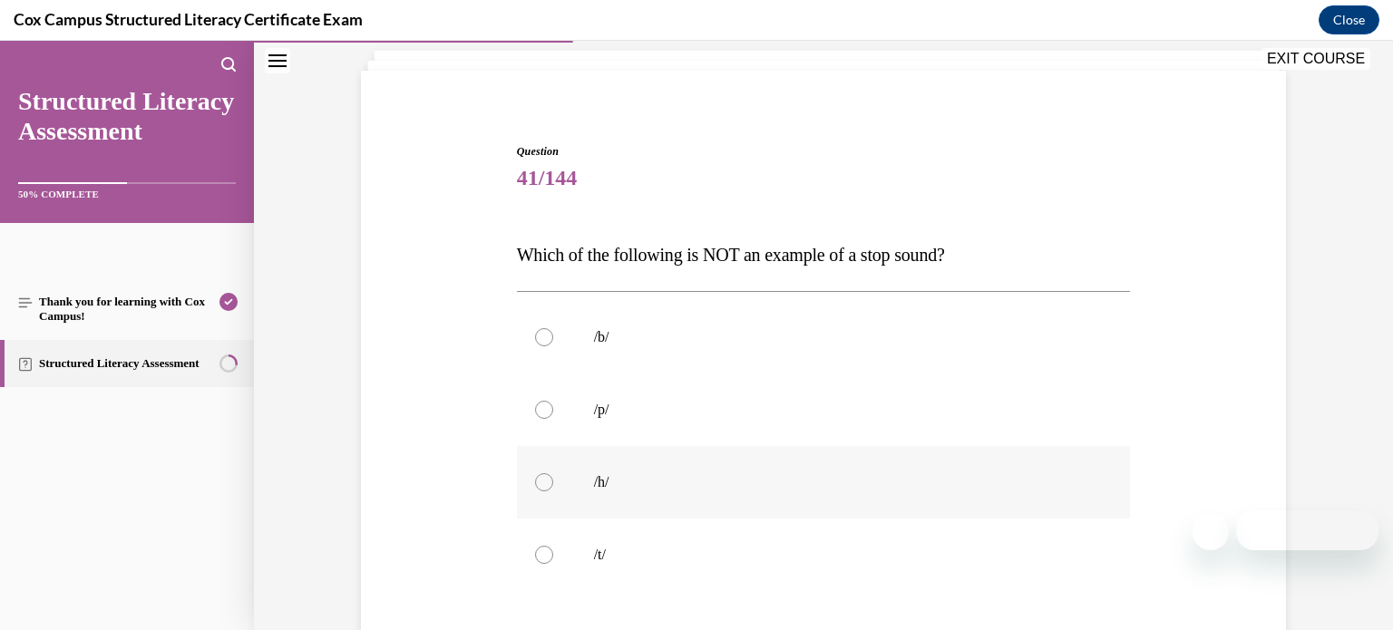
click at [886, 497] on label "/h/" at bounding box center [824, 482] width 614 height 73
click at [553, 492] on input "/h/" at bounding box center [544, 482] width 18 height 18
radio input "true"
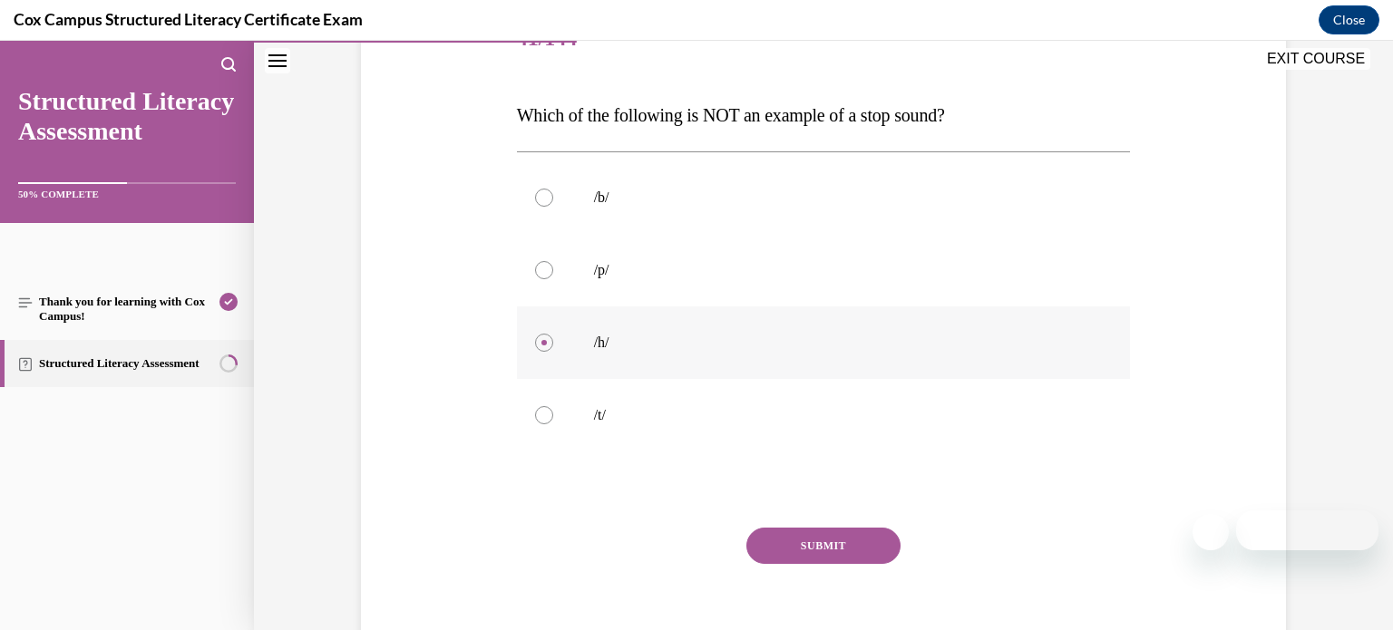
scroll to position [278, 0]
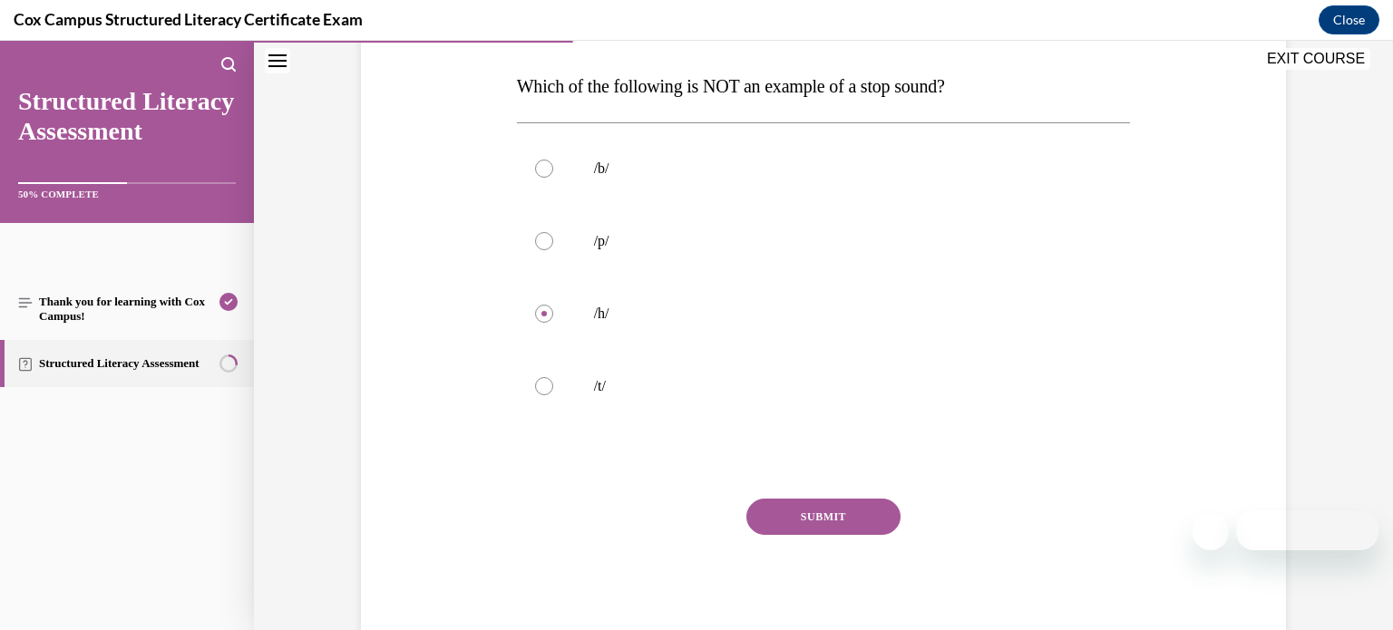
click at [885, 511] on button "SUBMIT" at bounding box center [823, 517] width 154 height 36
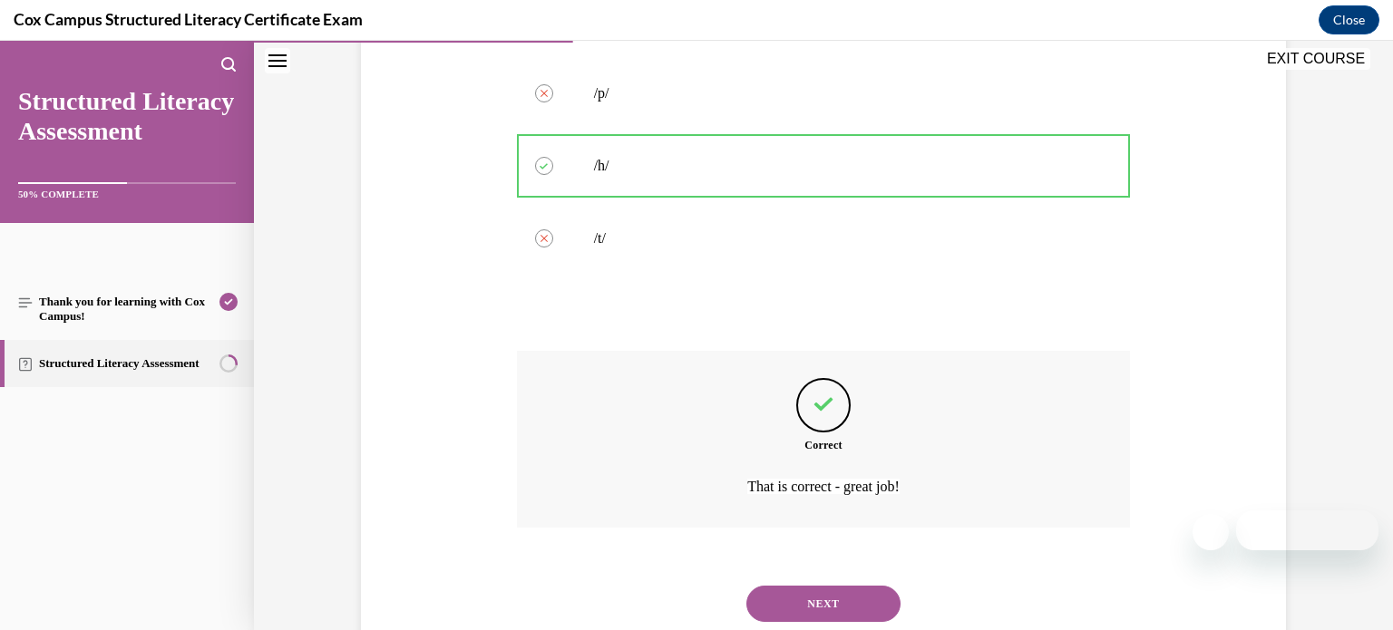
scroll to position [480, 0]
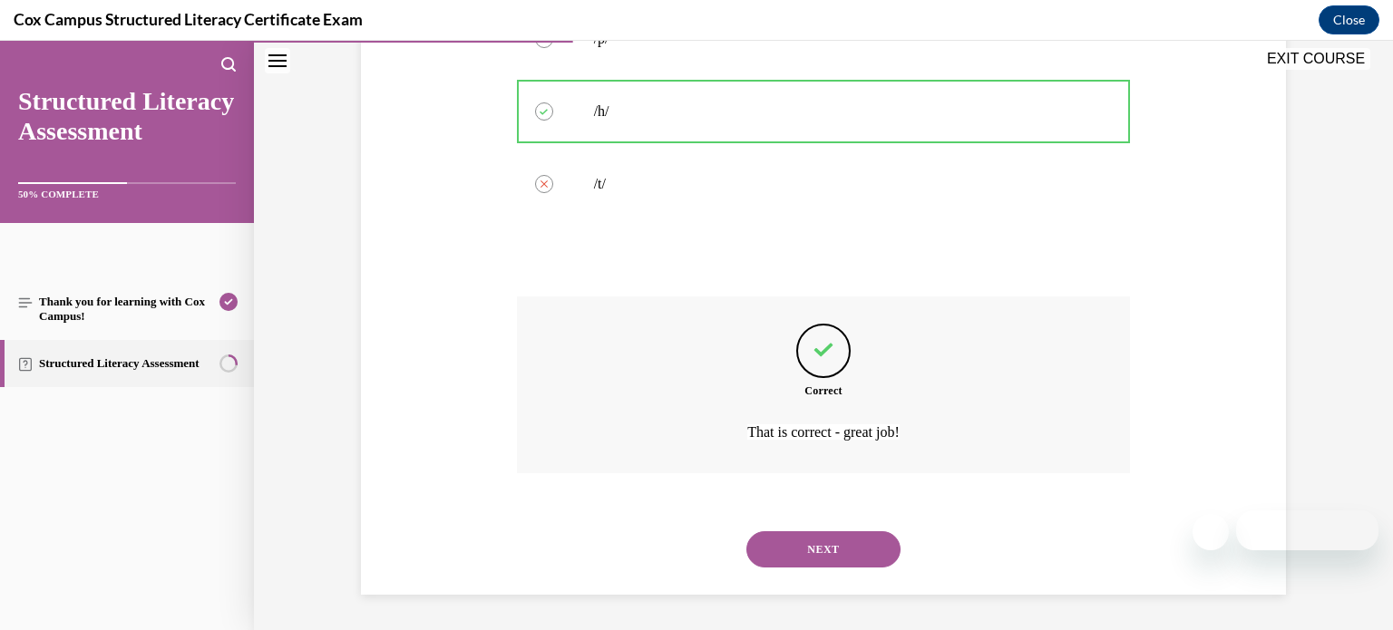
click at [856, 549] on button "NEXT" at bounding box center [823, 549] width 154 height 36
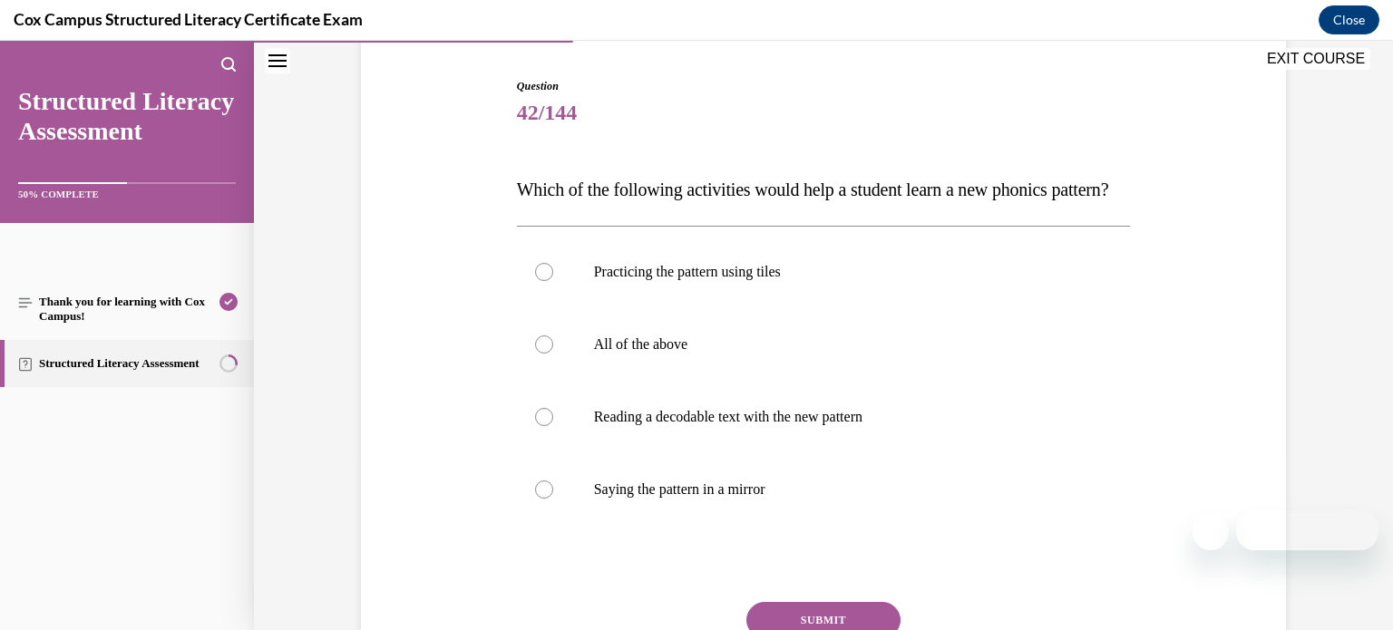
scroll to position [173, 0]
click at [777, 355] on p "All of the above" at bounding box center [840, 345] width 492 height 18
click at [553, 355] on input "All of the above" at bounding box center [544, 345] width 18 height 18
radio input "true"
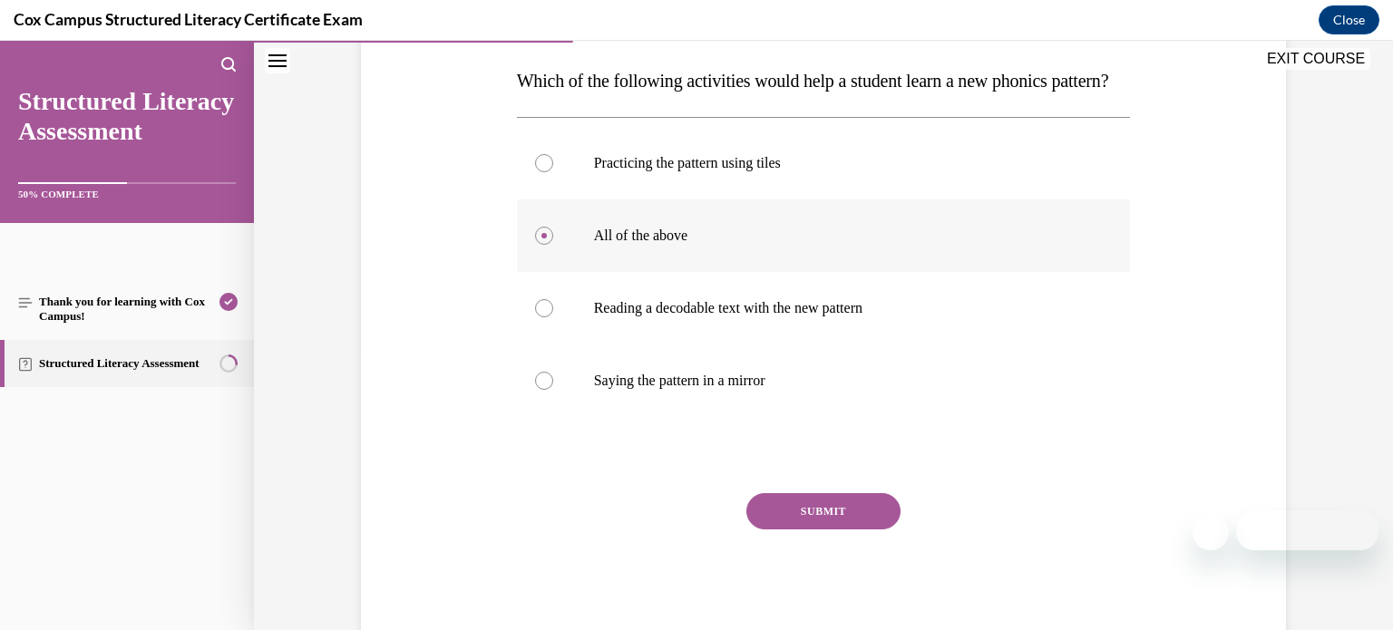
scroll to position [325, 0]
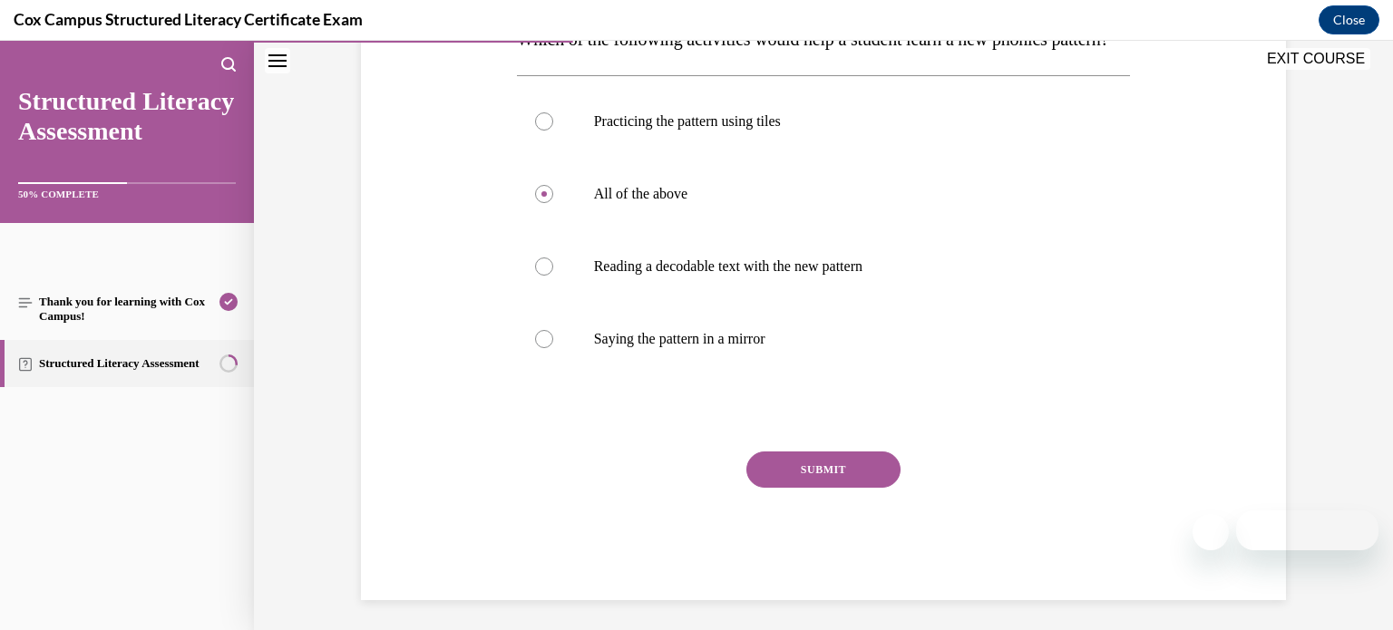
click at [808, 488] on button "SUBMIT" at bounding box center [823, 470] width 154 height 36
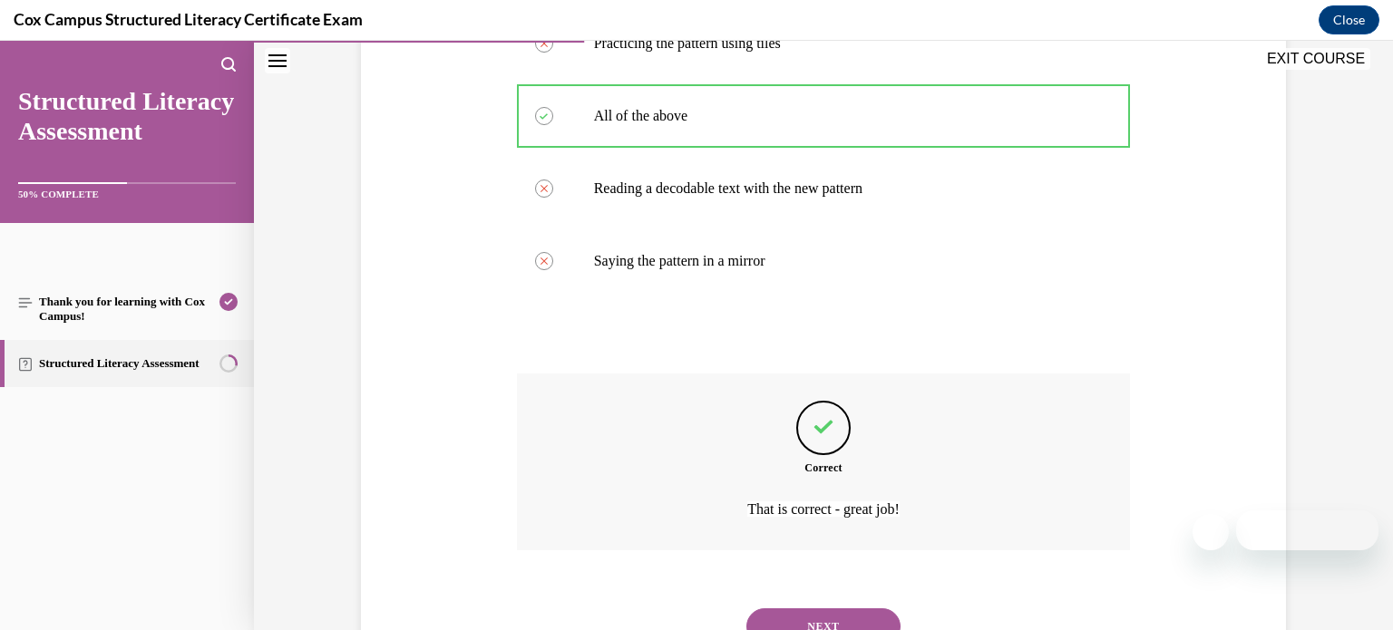
scroll to position [516, 0]
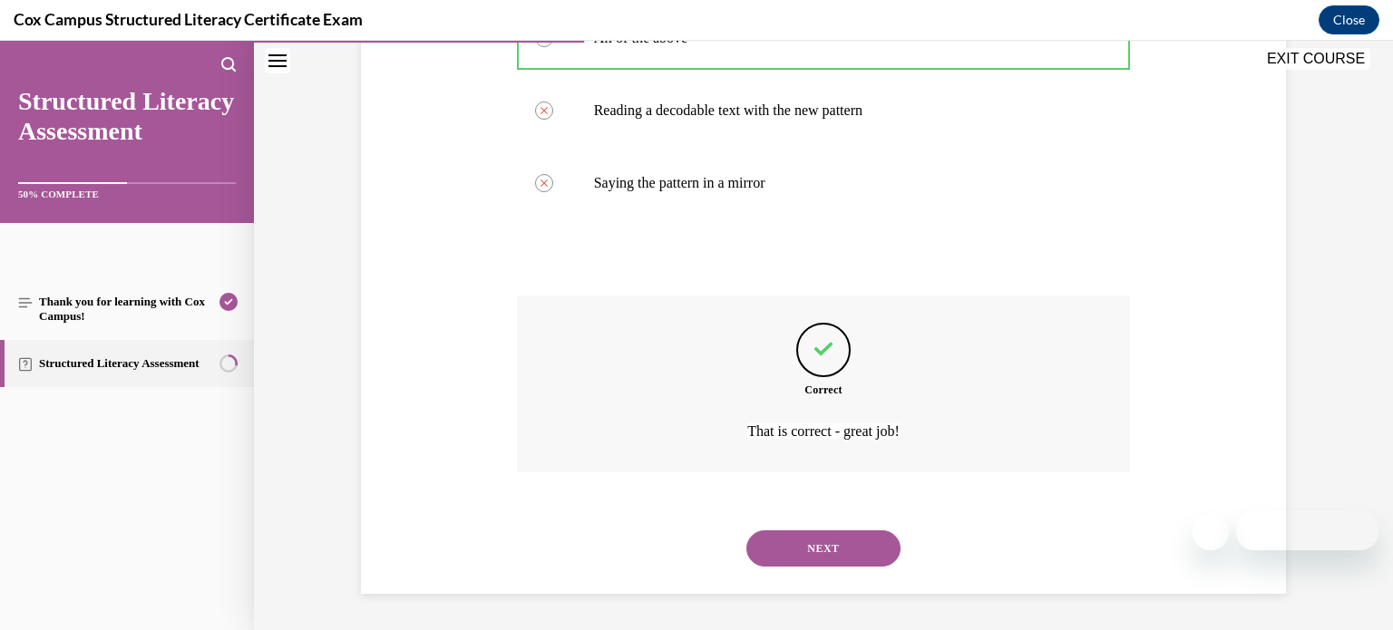
click at [810, 538] on button "NEXT" at bounding box center [823, 549] width 154 height 36
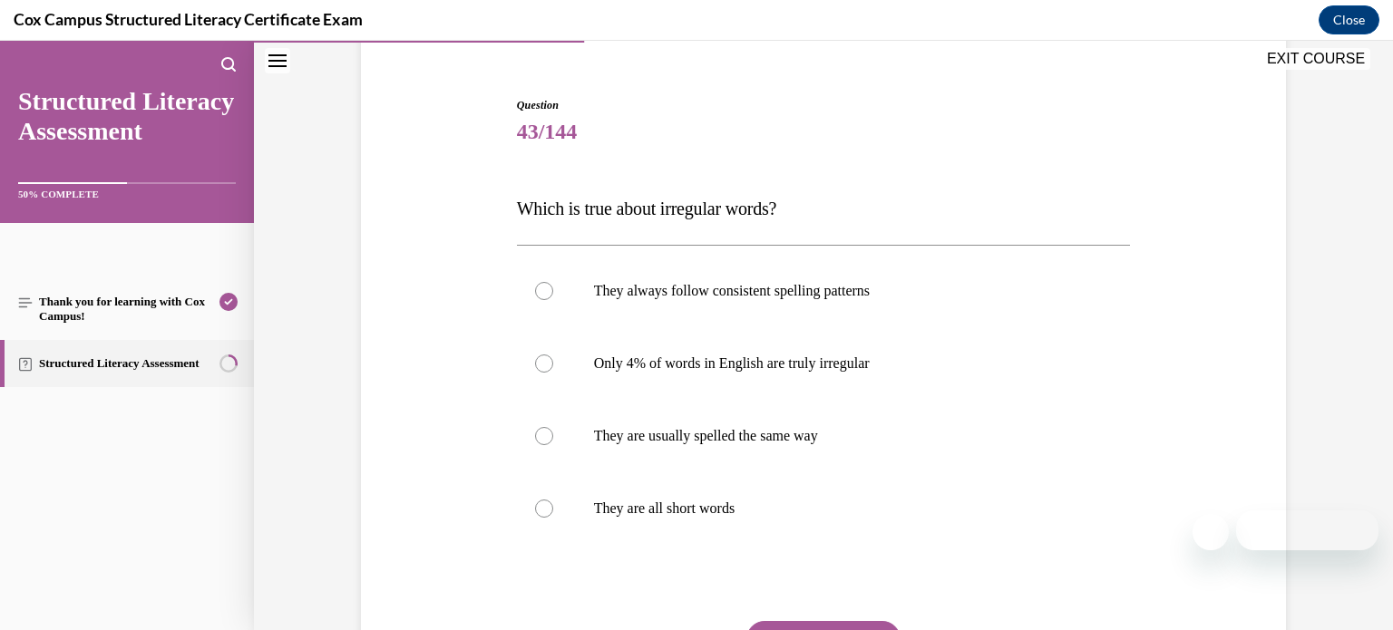
scroll to position [146, 0]
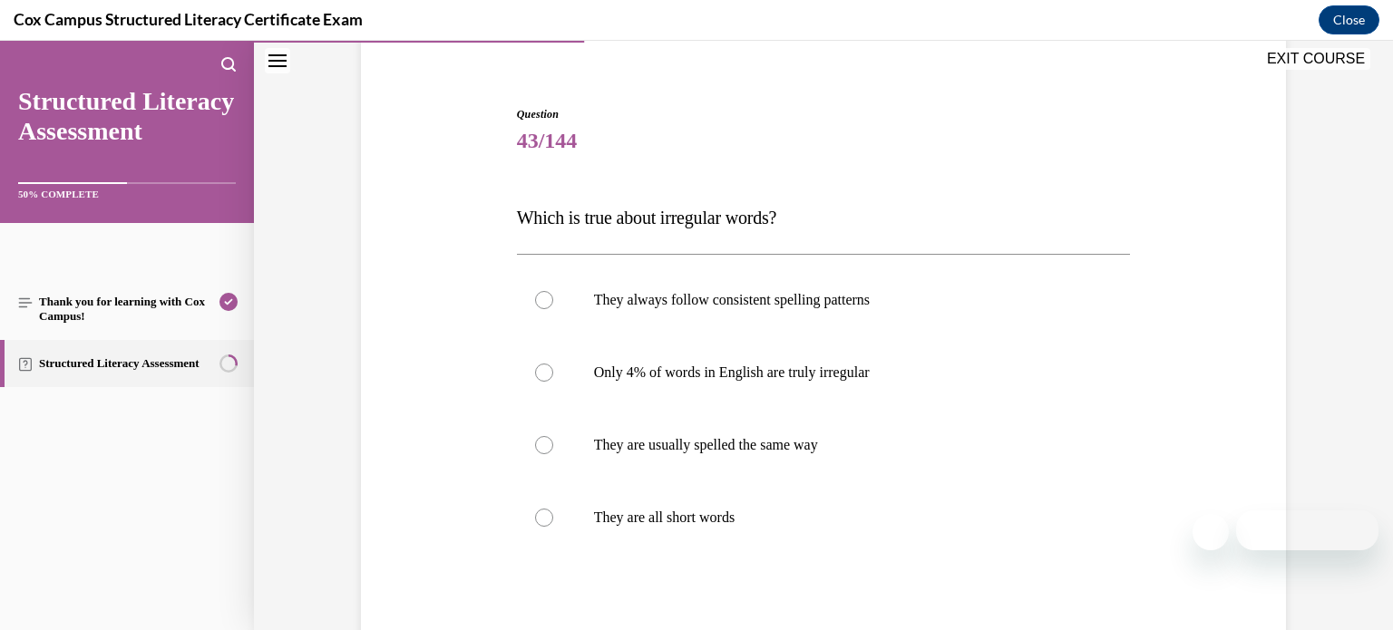
click at [1060, 368] on p "Only 4% of words in English are truly irregular" at bounding box center [840, 373] width 492 height 18
click at [553, 368] on input "Only 4% of words in English are truly irregular" at bounding box center [544, 373] width 18 height 18
radio input "true"
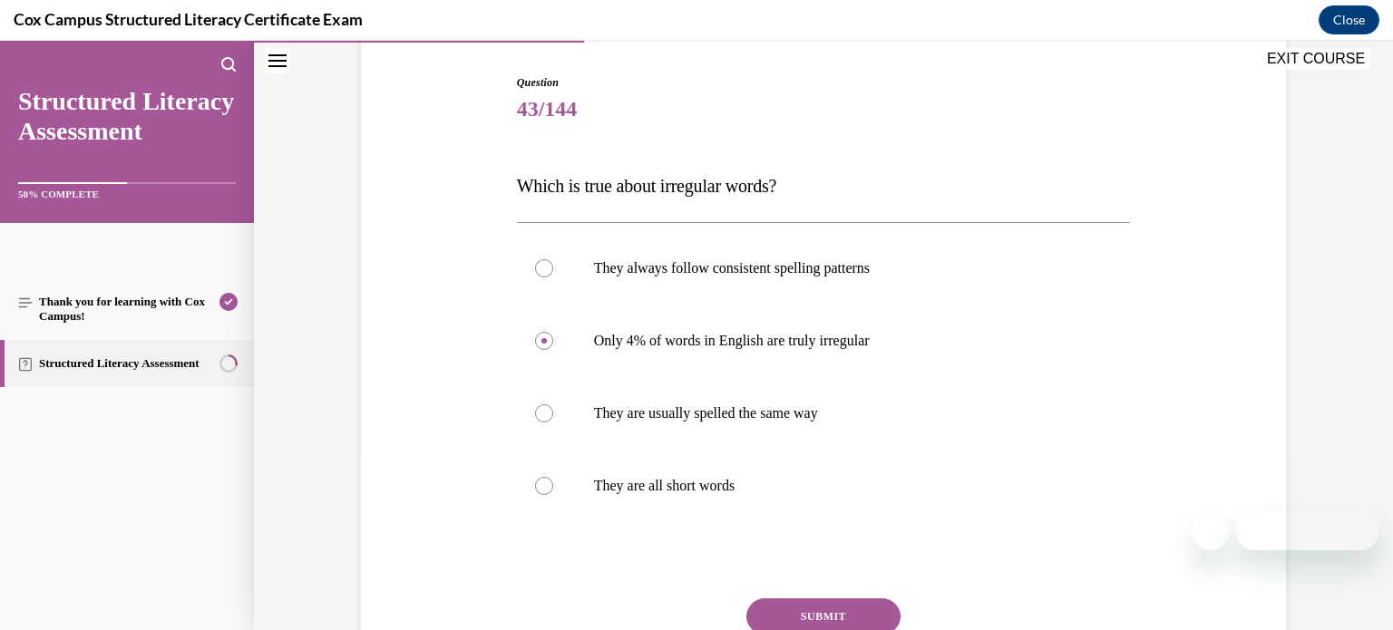
scroll to position [183, 0]
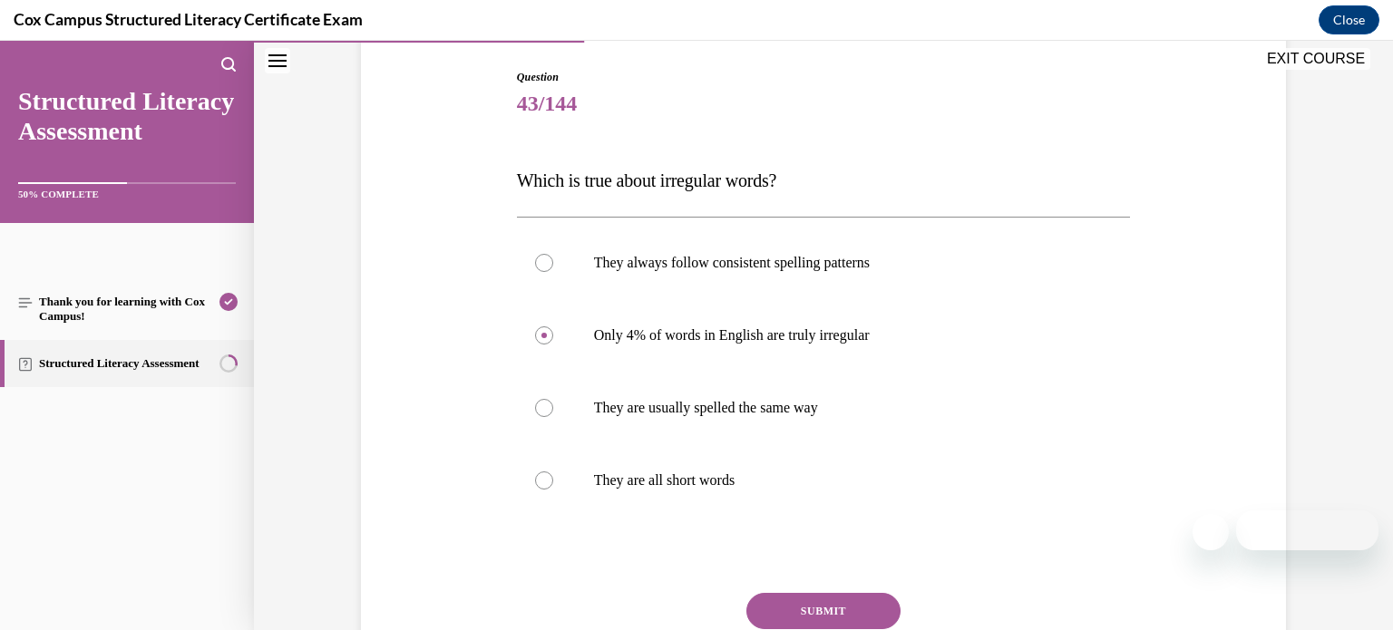
click at [892, 608] on button "SUBMIT" at bounding box center [823, 611] width 154 height 36
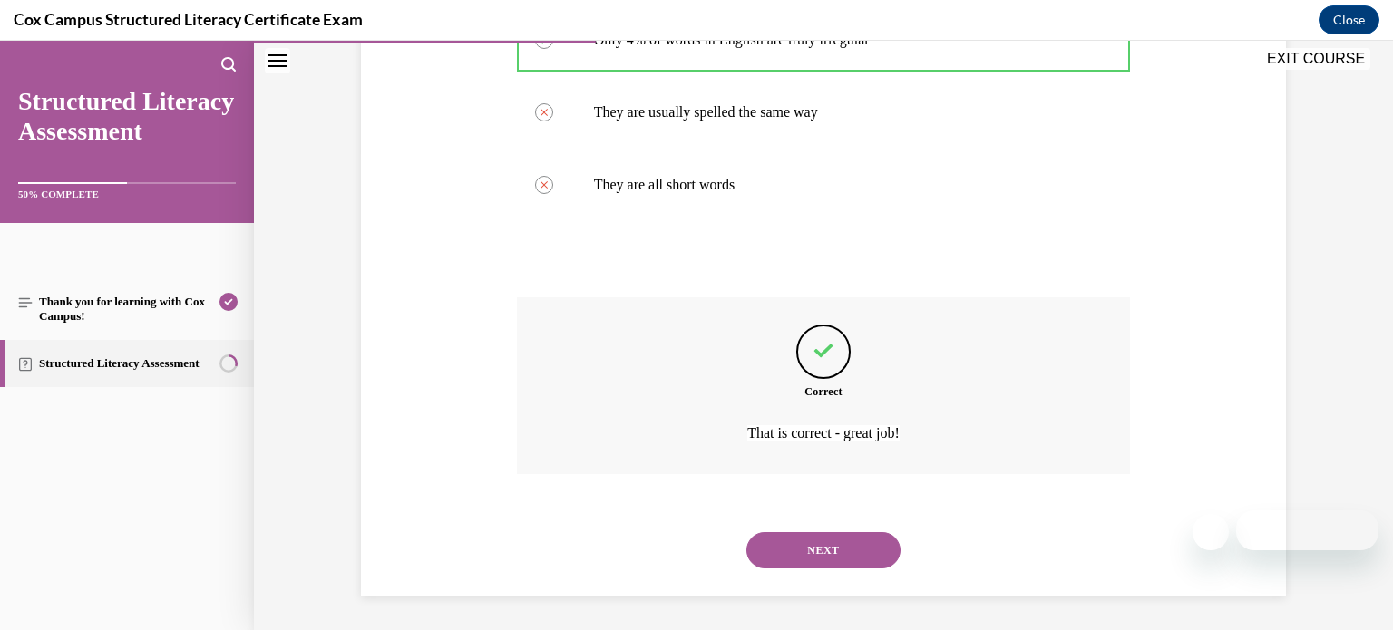
scroll to position [480, 0]
click at [838, 555] on button "NEXT" at bounding box center [823, 549] width 154 height 36
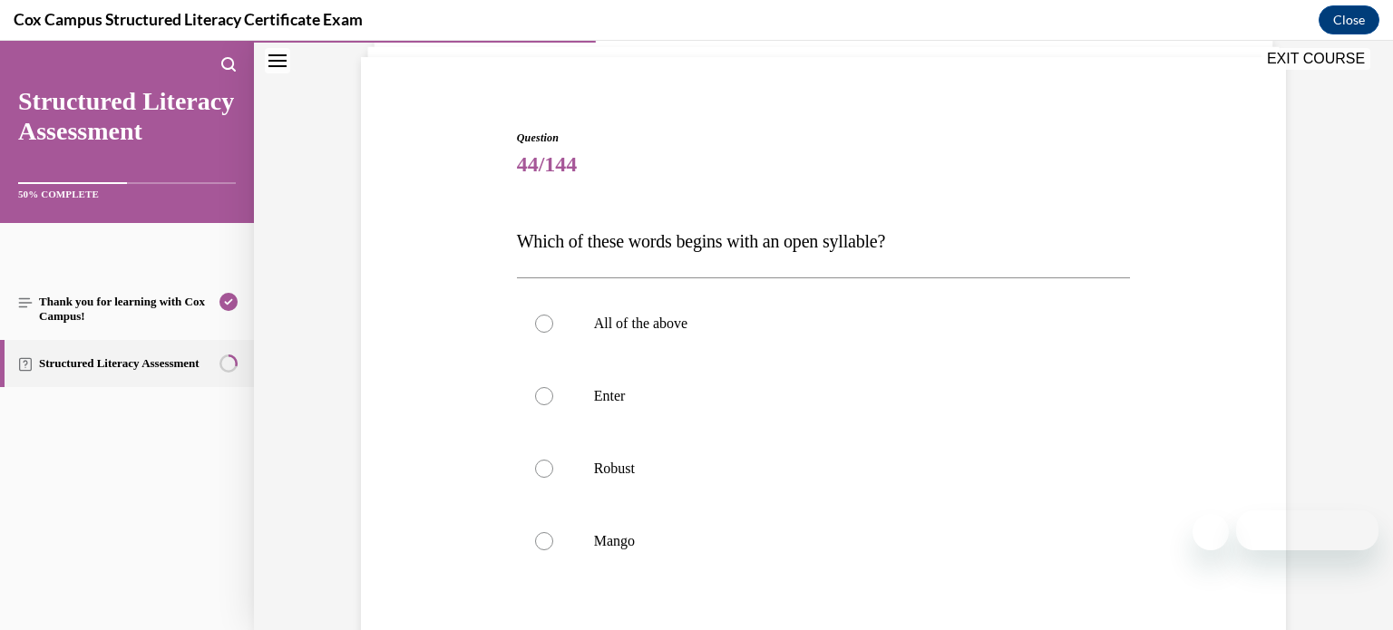
scroll to position [120, 0]
click at [1050, 488] on label "Robust" at bounding box center [824, 471] width 614 height 73
click at [553, 481] on input "Robust" at bounding box center [544, 472] width 18 height 18
radio input "true"
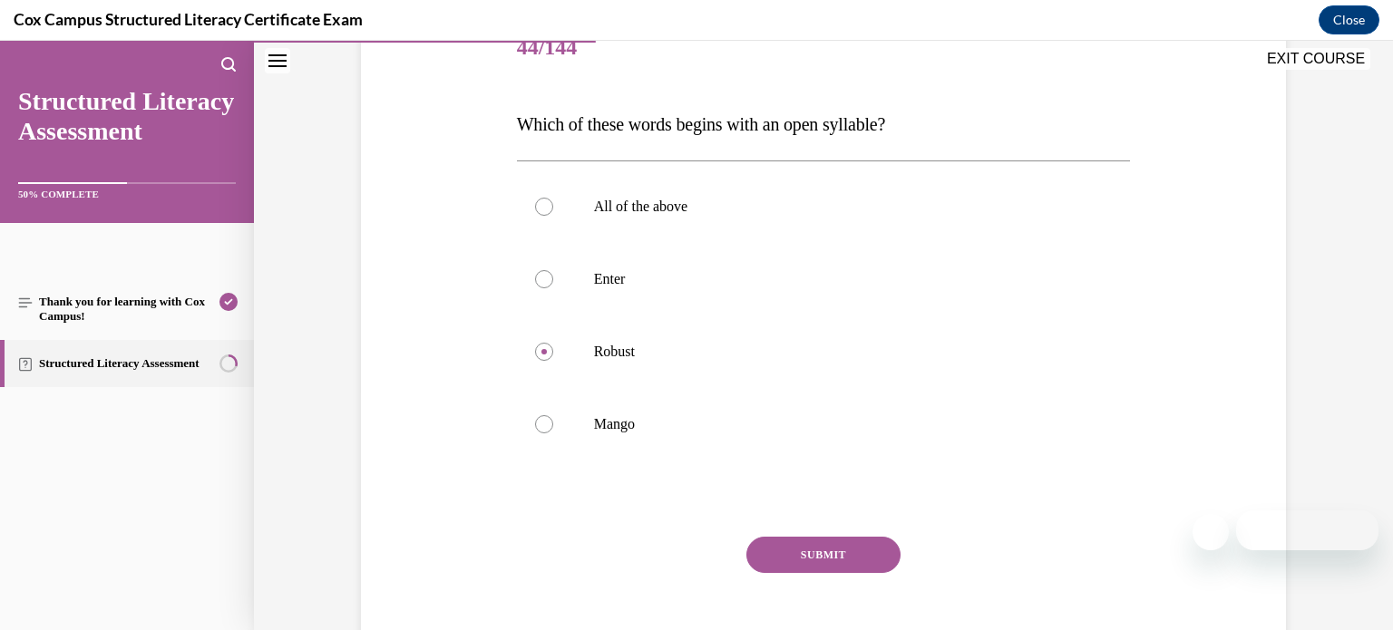
scroll to position [237, 0]
click at [875, 555] on button "SUBMIT" at bounding box center [823, 558] width 154 height 36
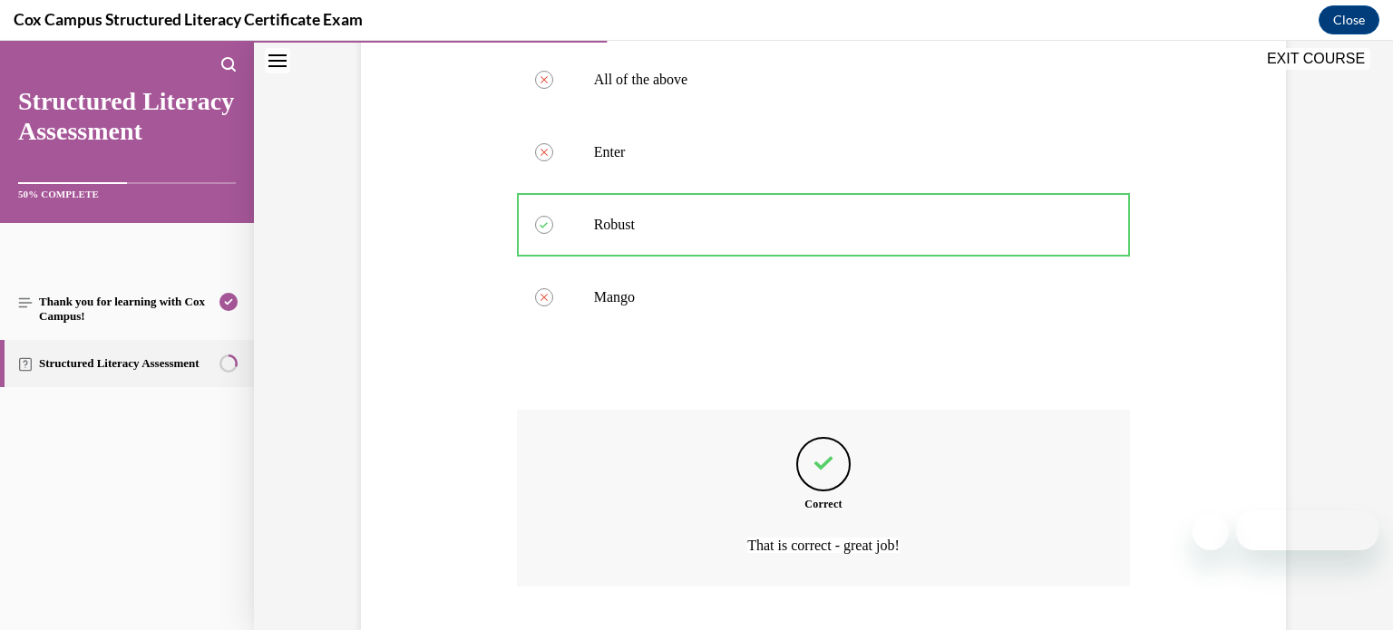
scroll to position [480, 0]
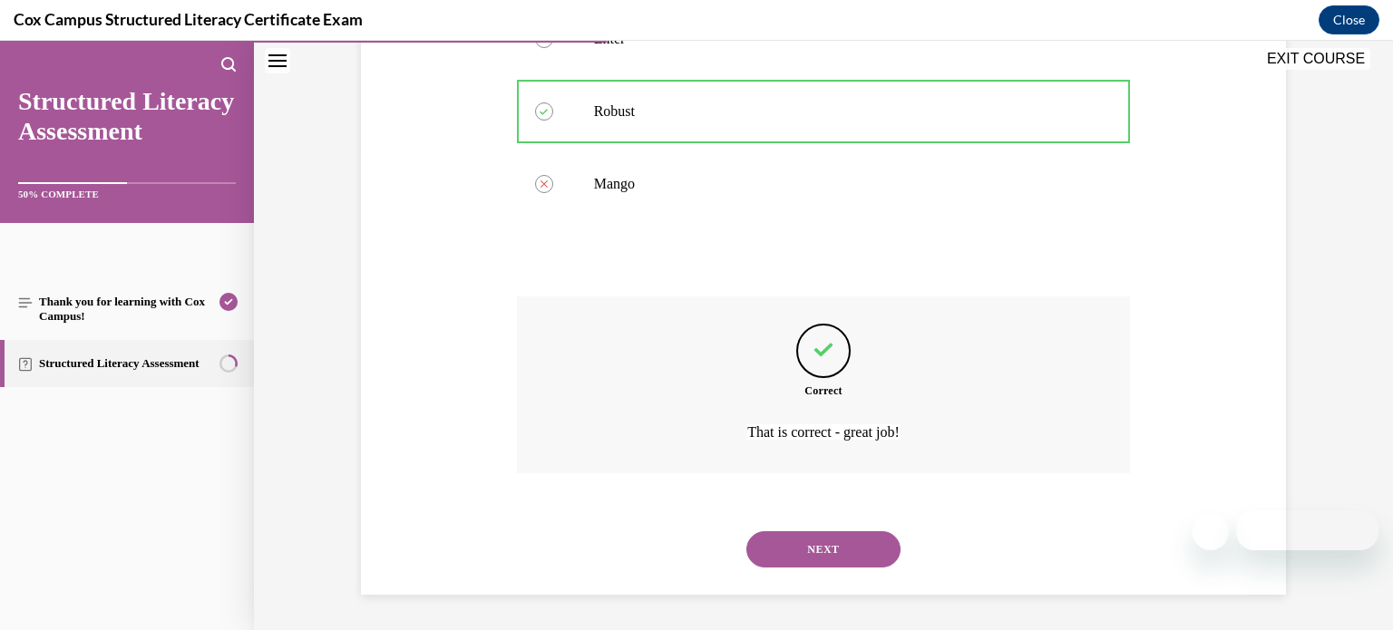
click at [875, 555] on button "NEXT" at bounding box center [823, 549] width 154 height 36
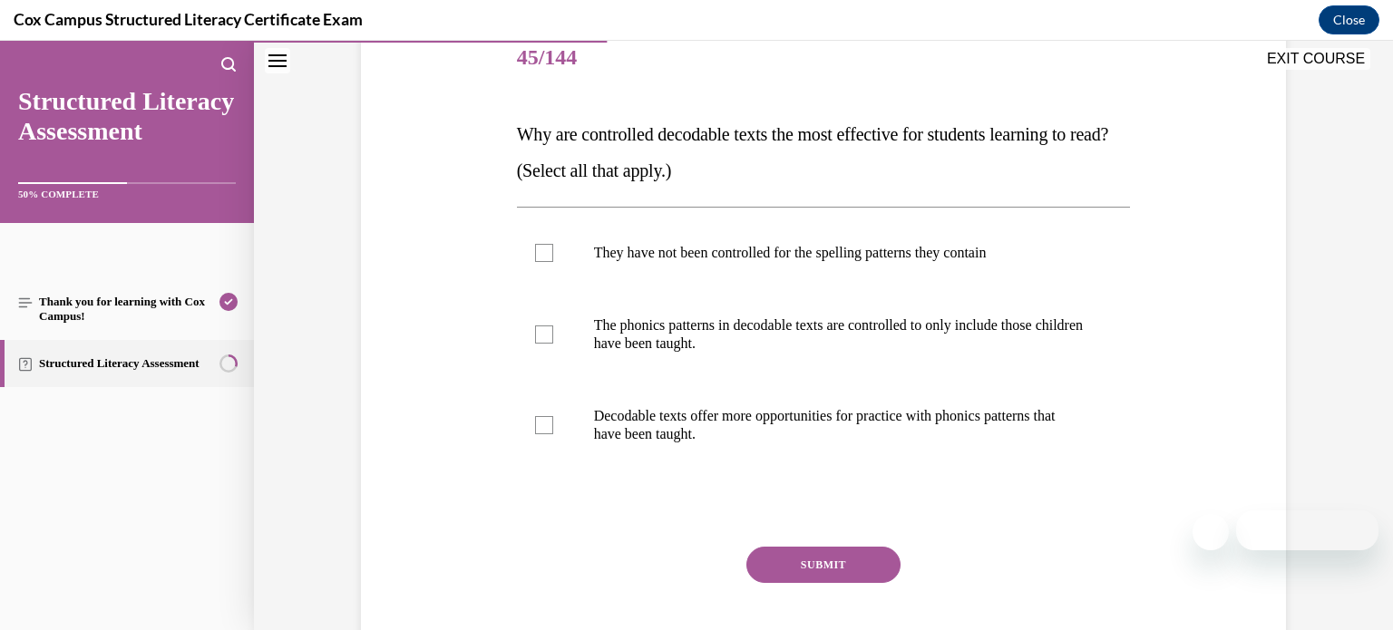
scroll to position [221, 0]
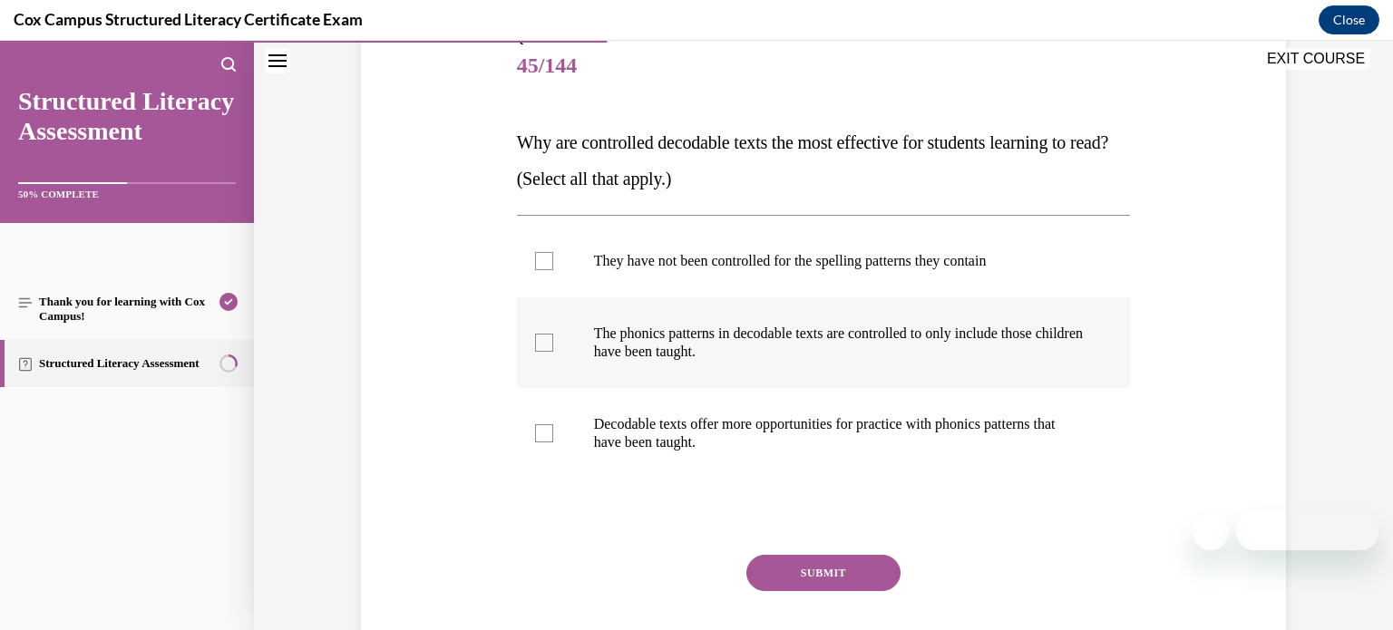
click at [1044, 343] on p "The phonics patterns in decodable texts are controlled to only include those ch…" at bounding box center [840, 343] width 492 height 36
click at [553, 343] on input "The phonics patterns in decodable texts are controlled to only include those ch…" at bounding box center [544, 343] width 18 height 18
checkbox input "true"
click at [862, 563] on button "SUBMIT" at bounding box center [823, 573] width 154 height 36
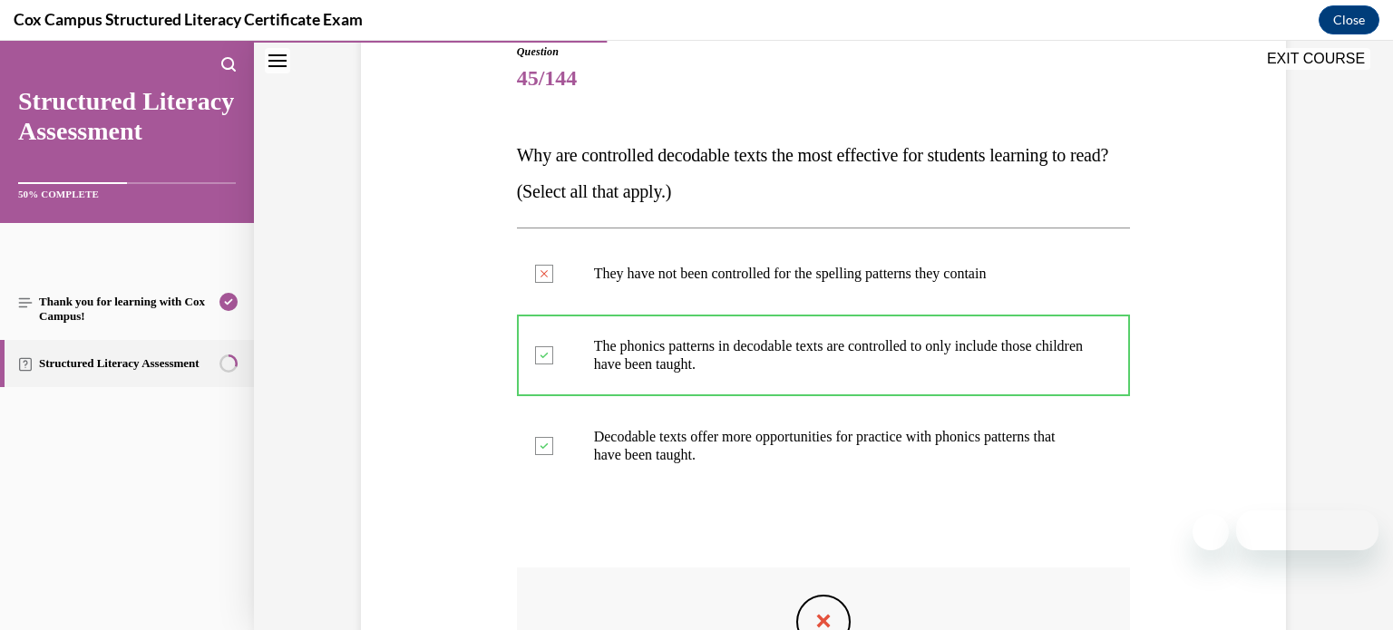
scroll to position [504, 0]
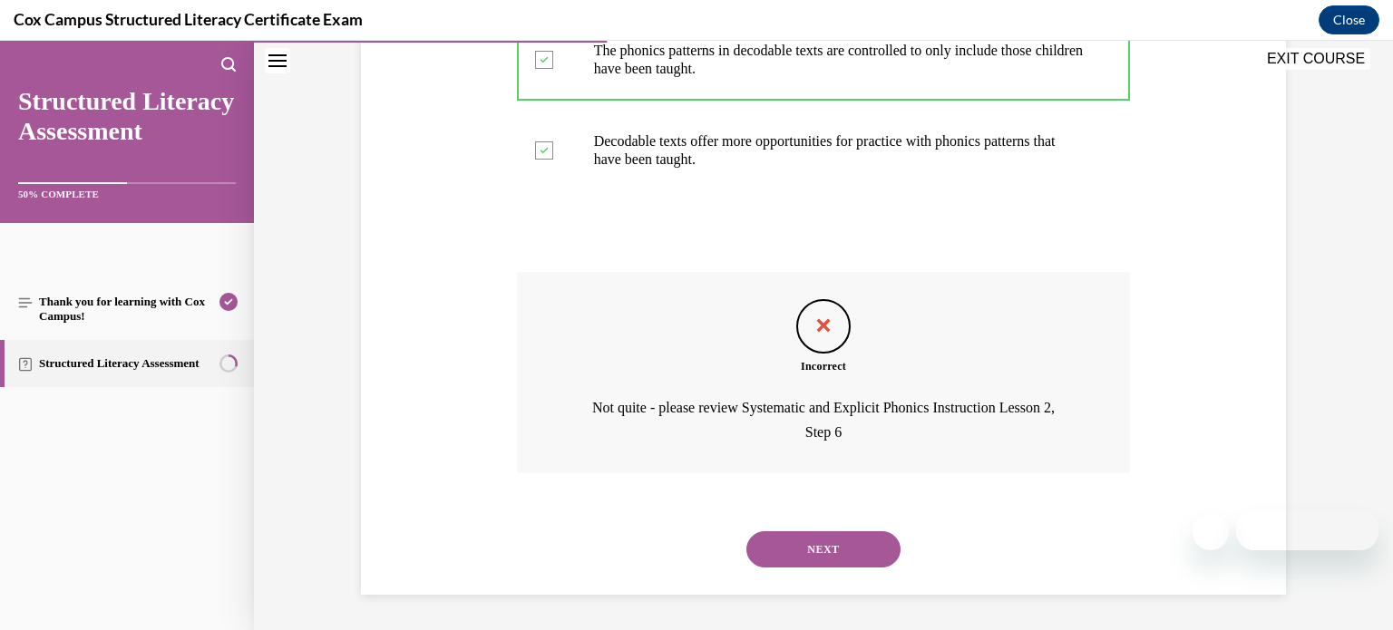
click at [875, 545] on button "NEXT" at bounding box center [823, 549] width 154 height 36
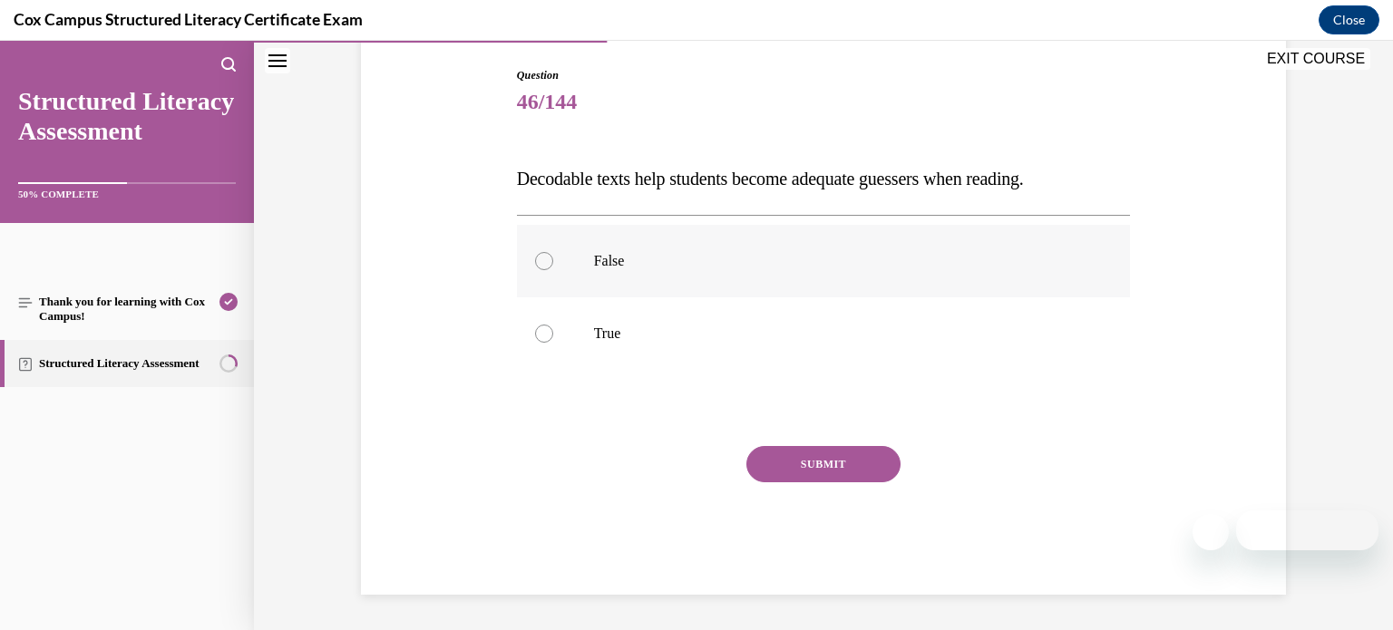
click at [556, 257] on label "False" at bounding box center [824, 261] width 614 height 73
click at [553, 257] on input "False" at bounding box center [544, 261] width 18 height 18
radio input "true"
click at [795, 453] on button "SUBMIT" at bounding box center [823, 464] width 154 height 36
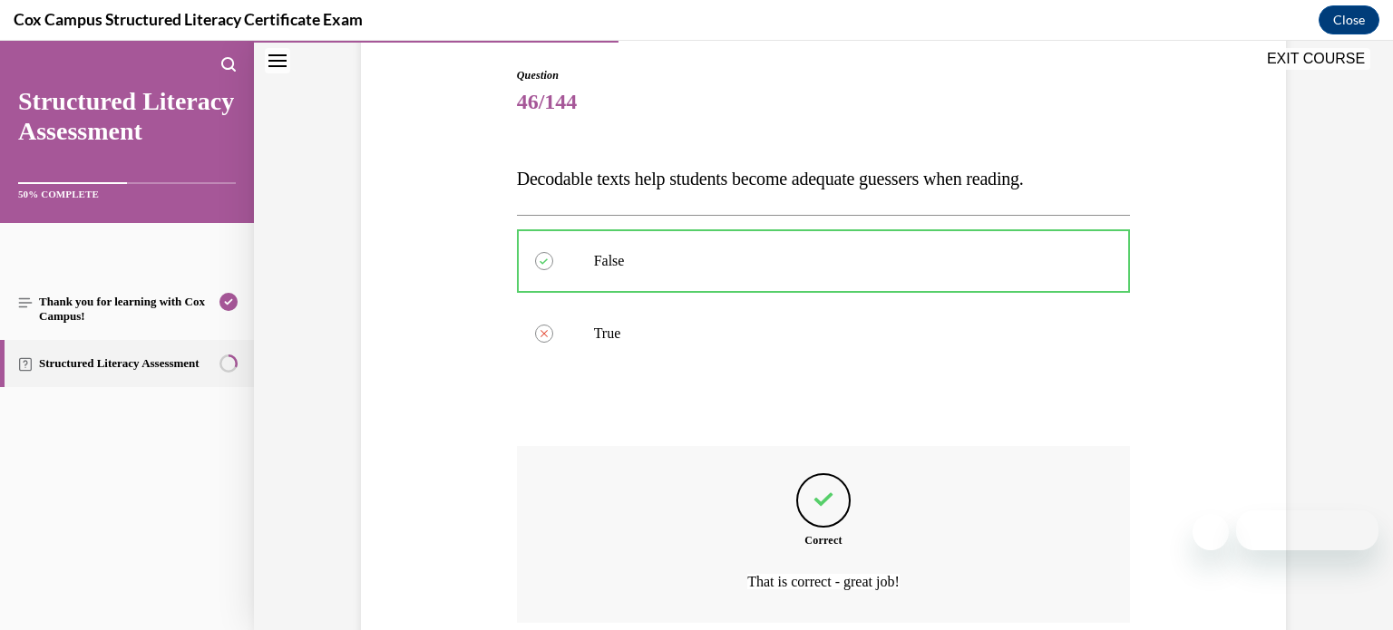
scroll to position [335, 0]
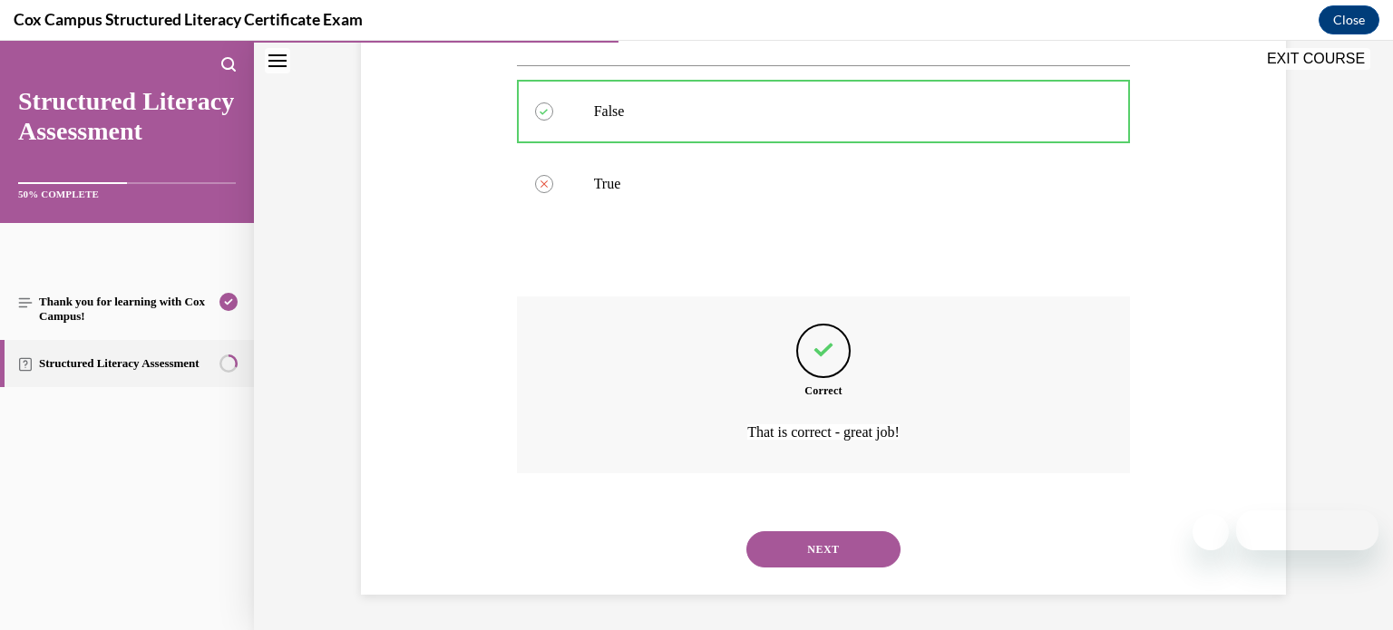
click at [806, 547] on button "NEXT" at bounding box center [823, 549] width 154 height 36
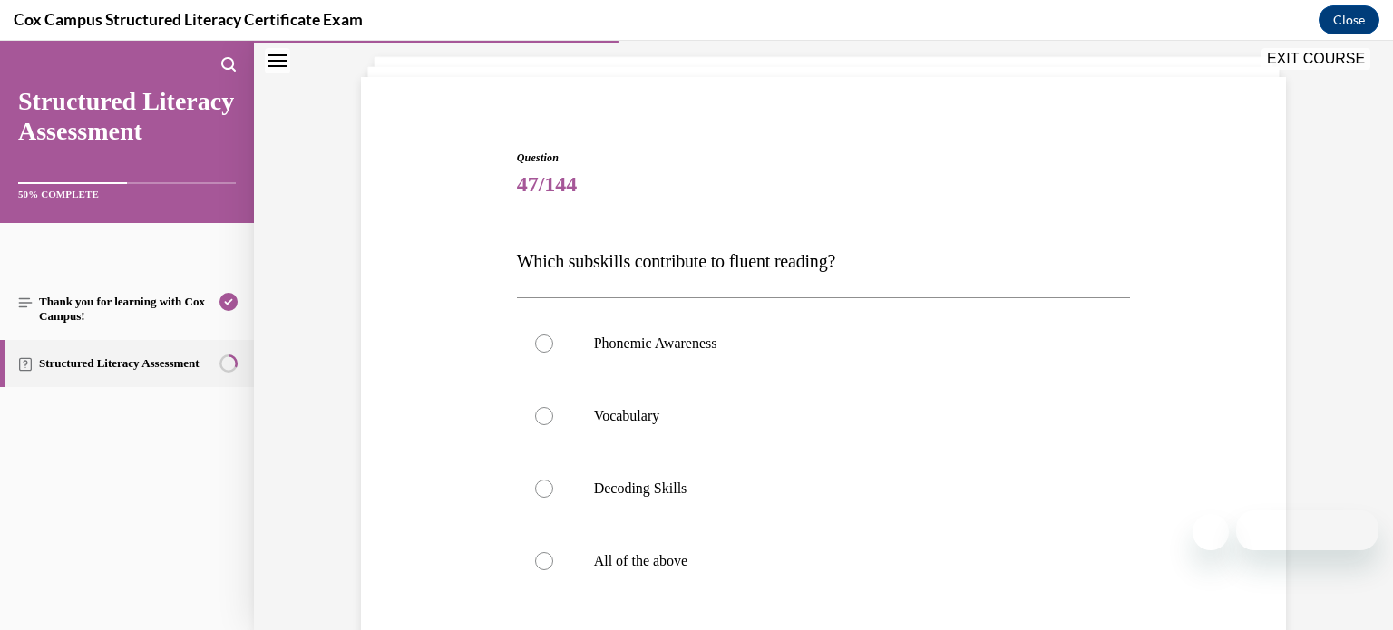
scroll to position [104, 0]
click at [806, 547] on label "All of the above" at bounding box center [824, 559] width 614 height 73
click at [553, 550] on input "All of the above" at bounding box center [544, 559] width 18 height 18
radio input "true"
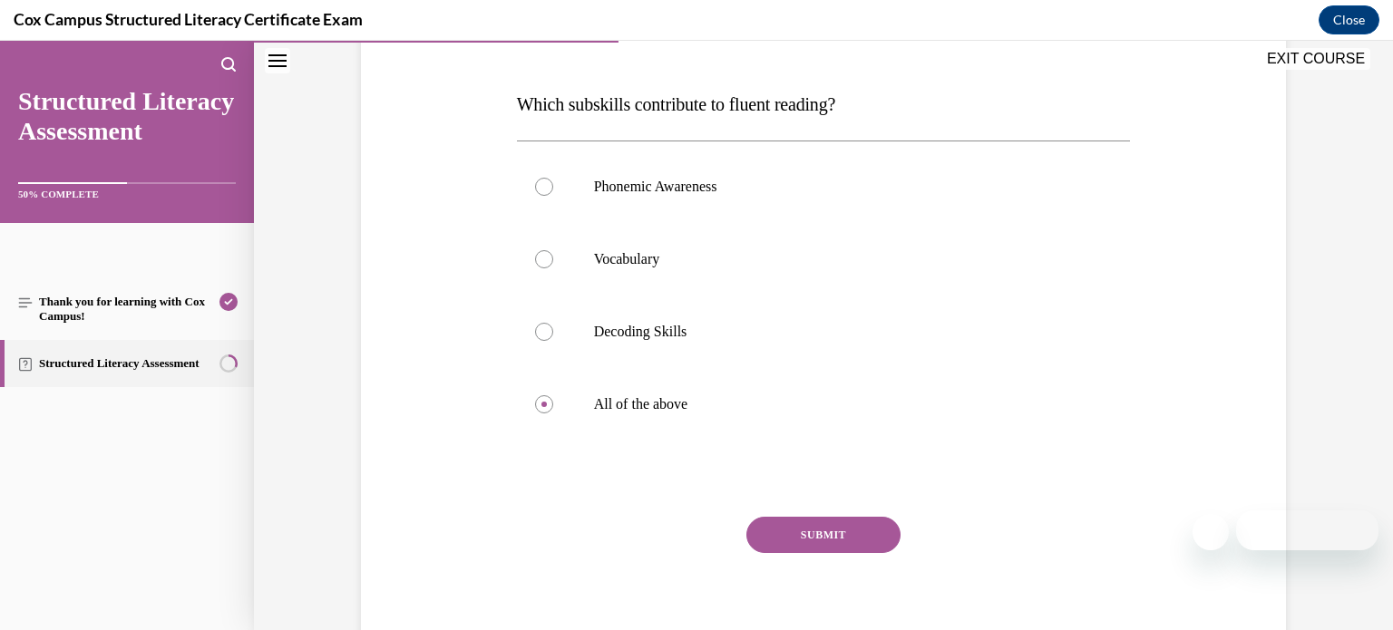
click at [806, 547] on button "SUBMIT" at bounding box center [823, 535] width 154 height 36
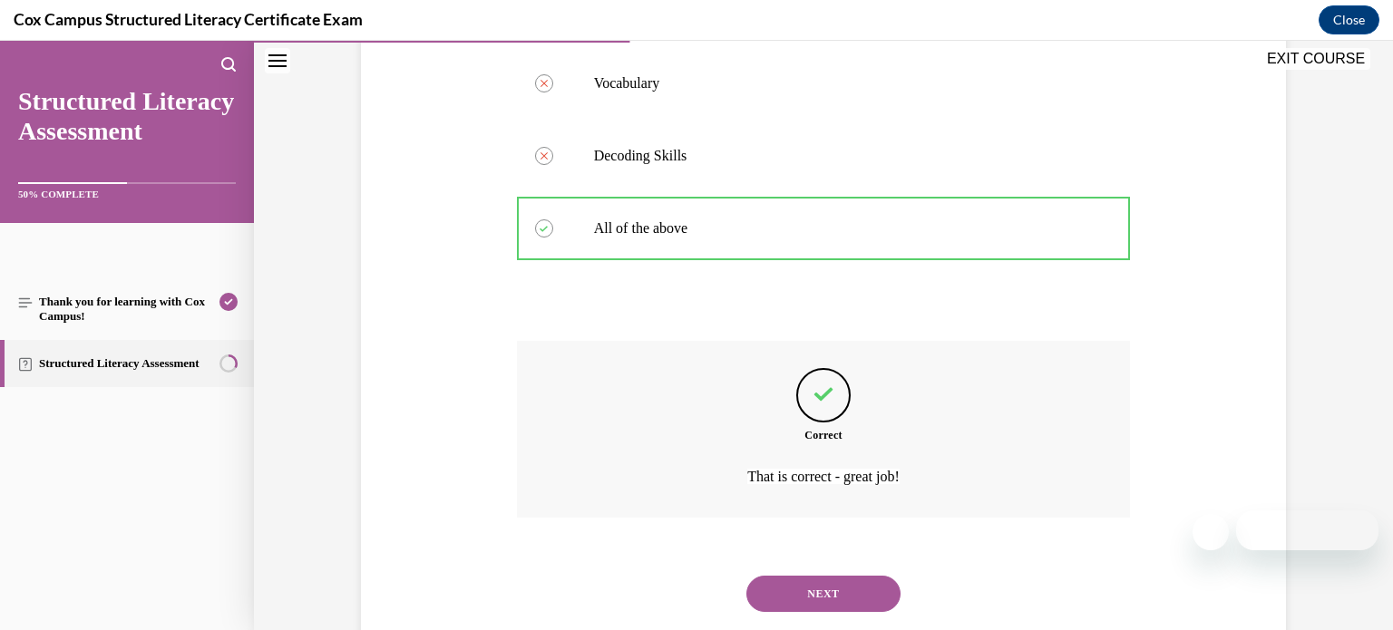
scroll to position [480, 0]
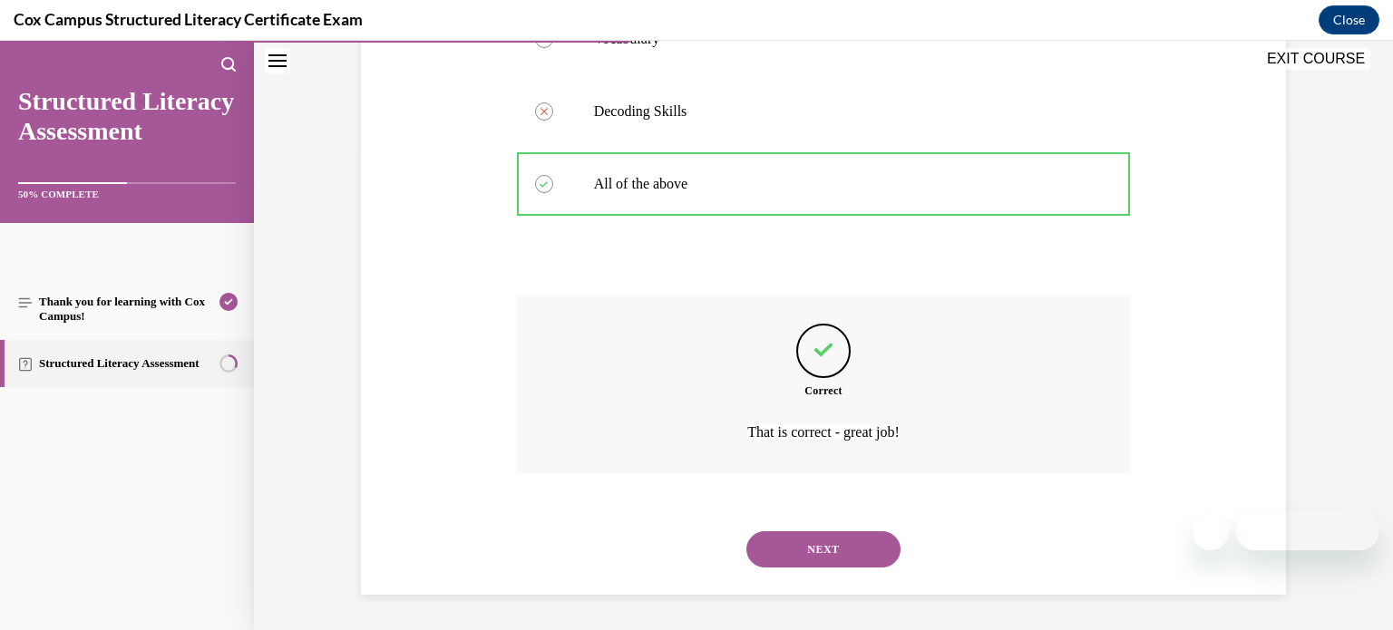
click at [806, 547] on button "NEXT" at bounding box center [823, 549] width 154 height 36
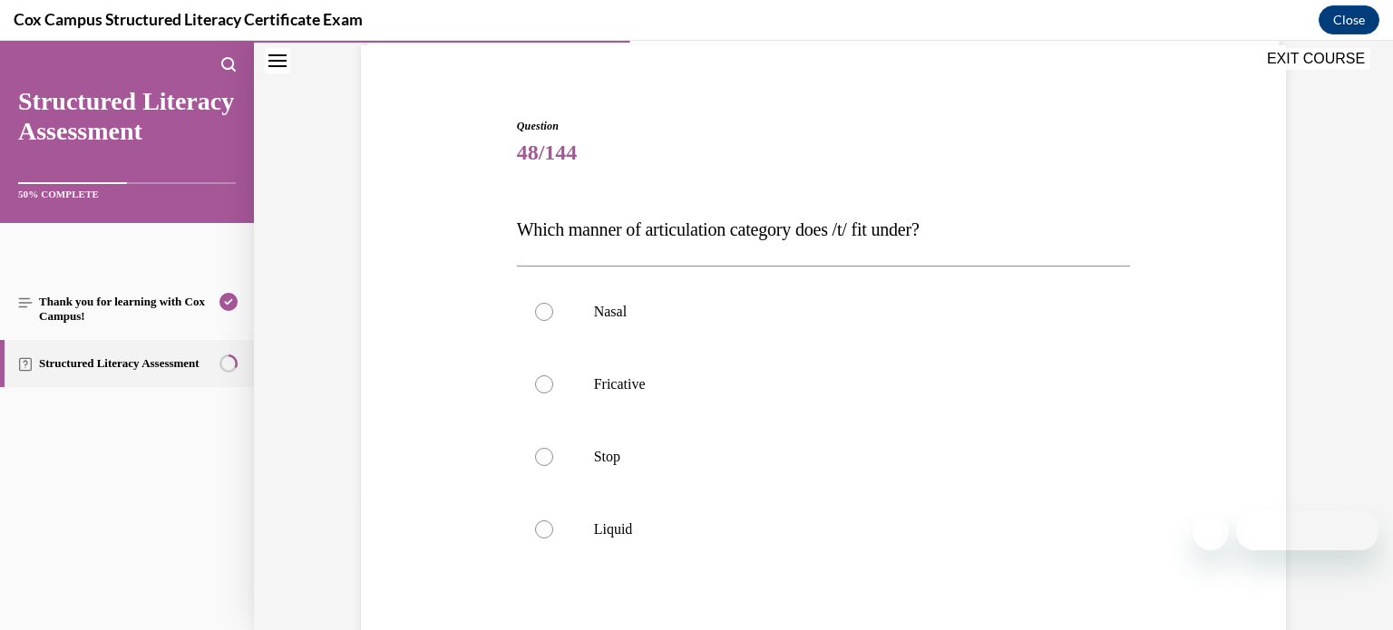
scroll to position [135, 0]
click at [841, 474] on label "Stop" at bounding box center [824, 456] width 614 height 73
click at [553, 465] on input "Stop" at bounding box center [544, 456] width 18 height 18
radio input "true"
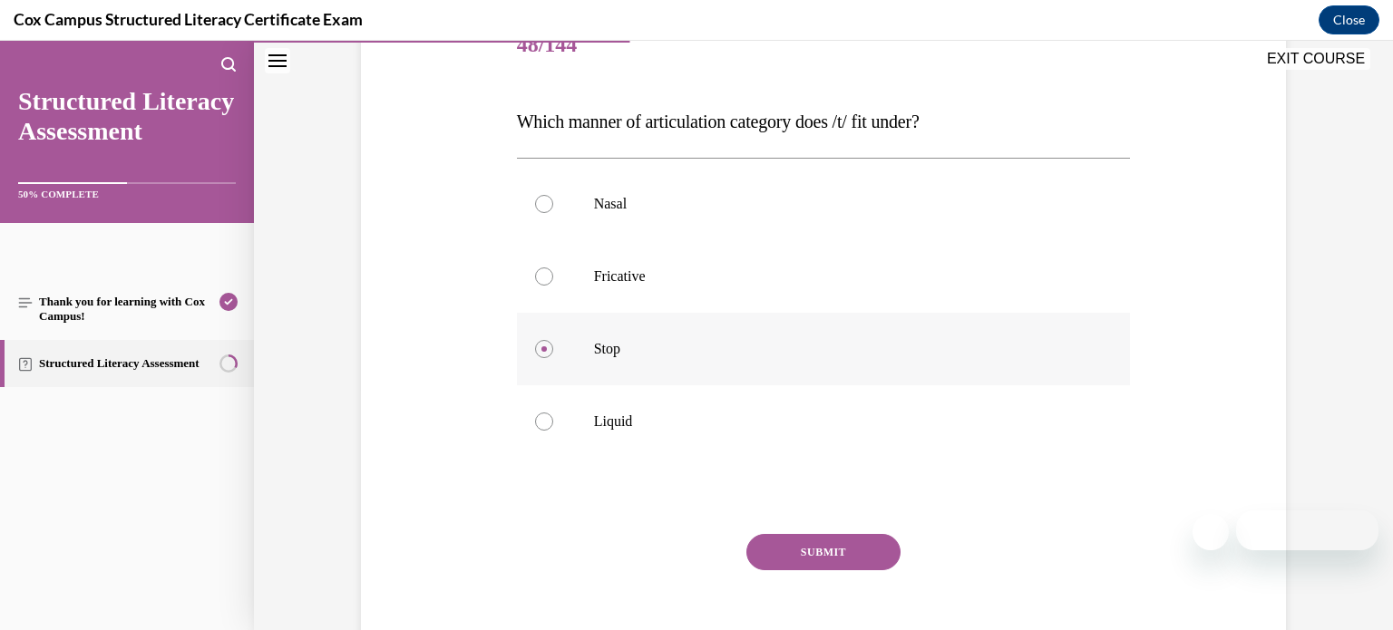
scroll to position [309, 0]
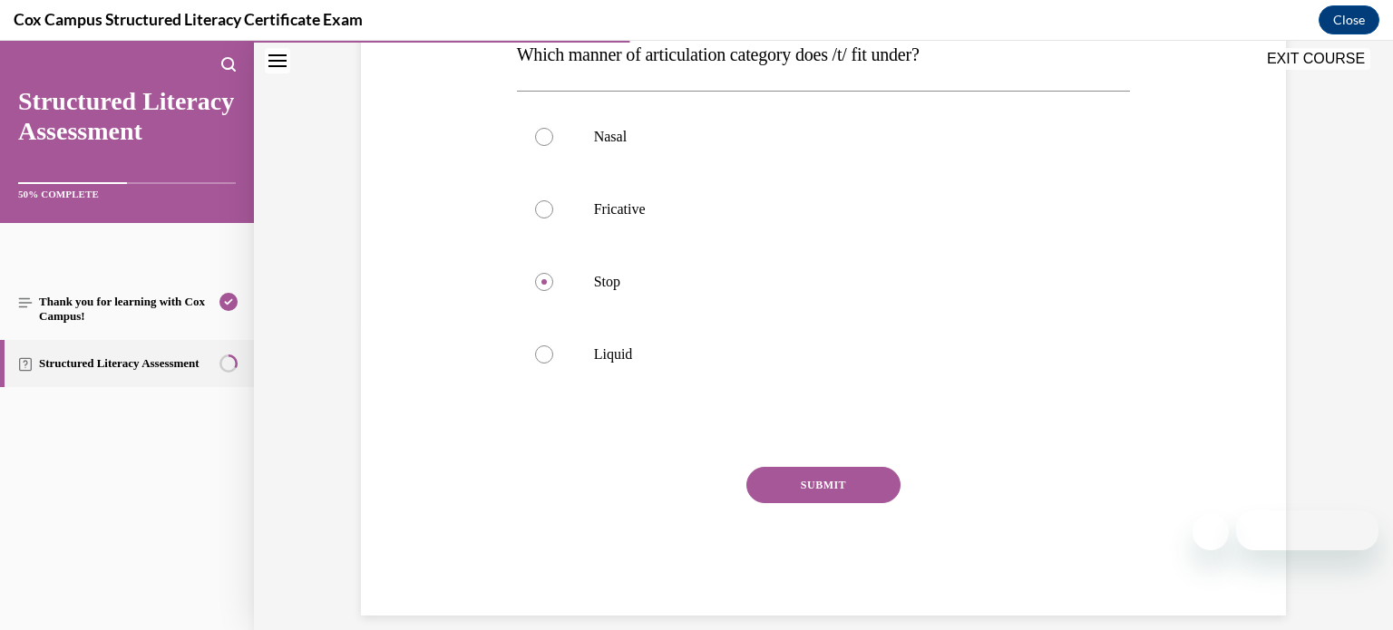
click at [839, 485] on button "SUBMIT" at bounding box center [823, 485] width 154 height 36
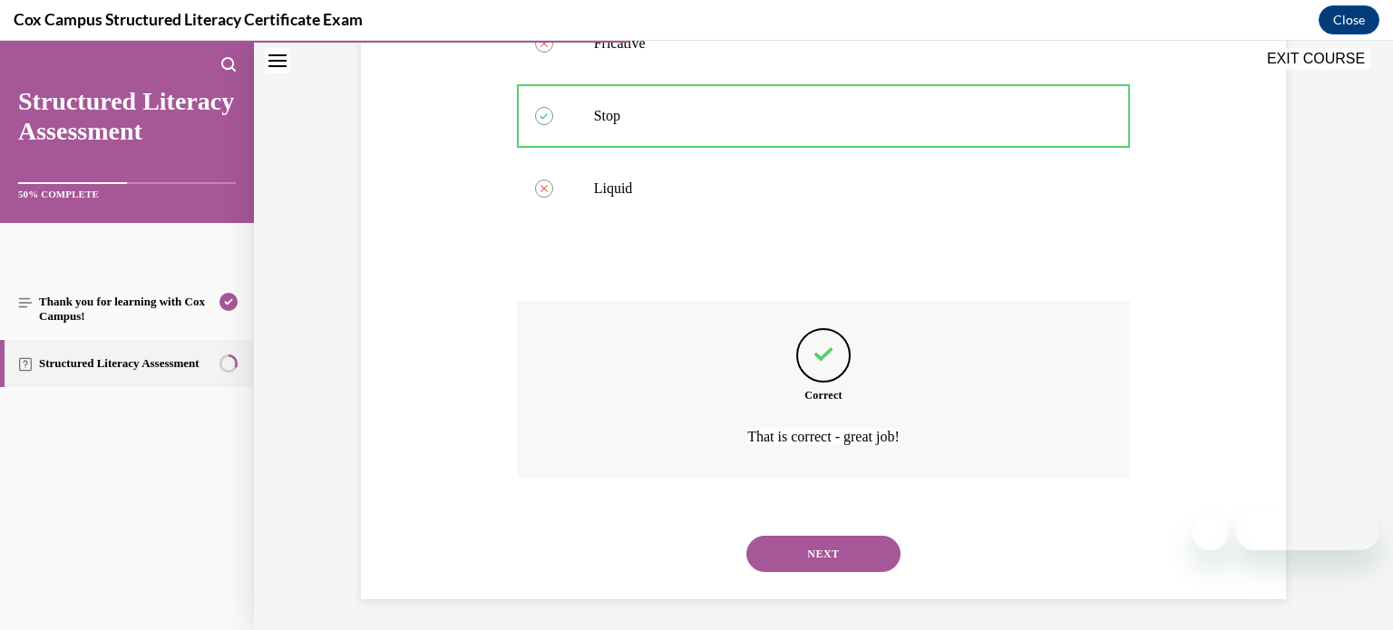
scroll to position [469, 0]
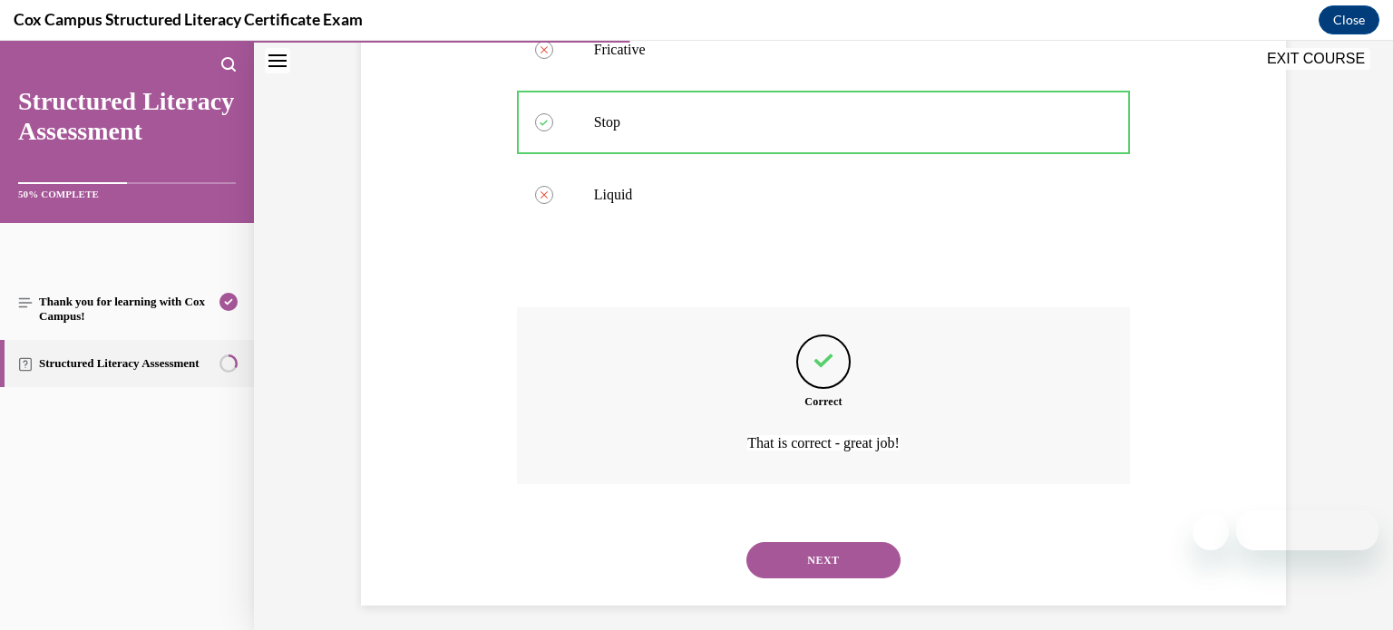
click at [826, 562] on button "NEXT" at bounding box center [823, 560] width 154 height 36
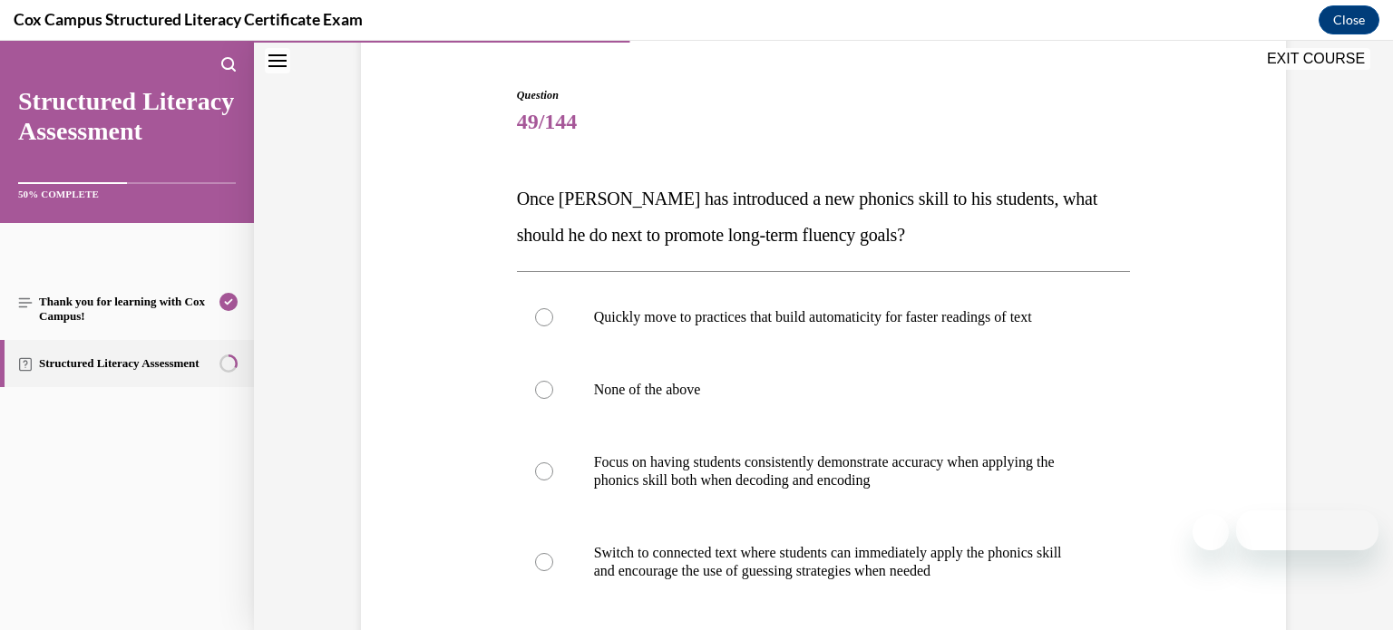
scroll to position [163, 0]
click at [863, 484] on p "Focus on having students consistently demonstrate accuracy when applying the ph…" at bounding box center [840, 473] width 492 height 36
click at [553, 482] on input "Focus on having students consistently demonstrate accuracy when applying the ph…" at bounding box center [544, 473] width 18 height 18
radio input "true"
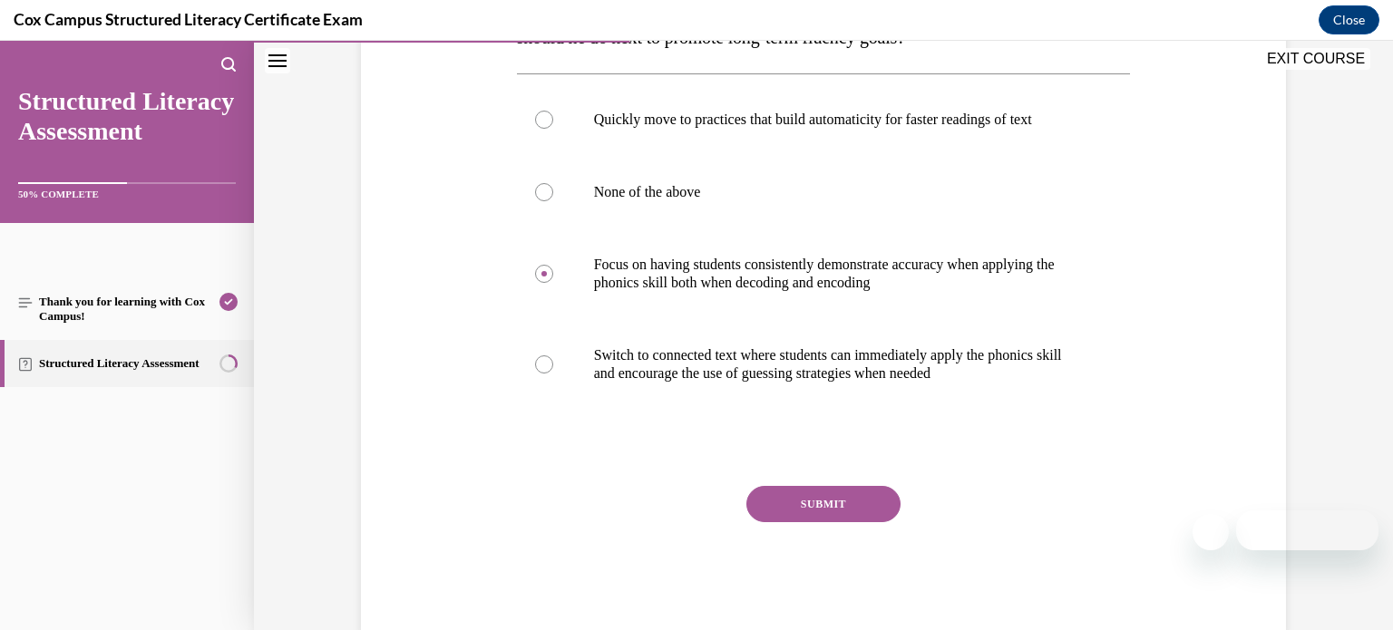
click at [864, 498] on button "SUBMIT" at bounding box center [823, 504] width 154 height 36
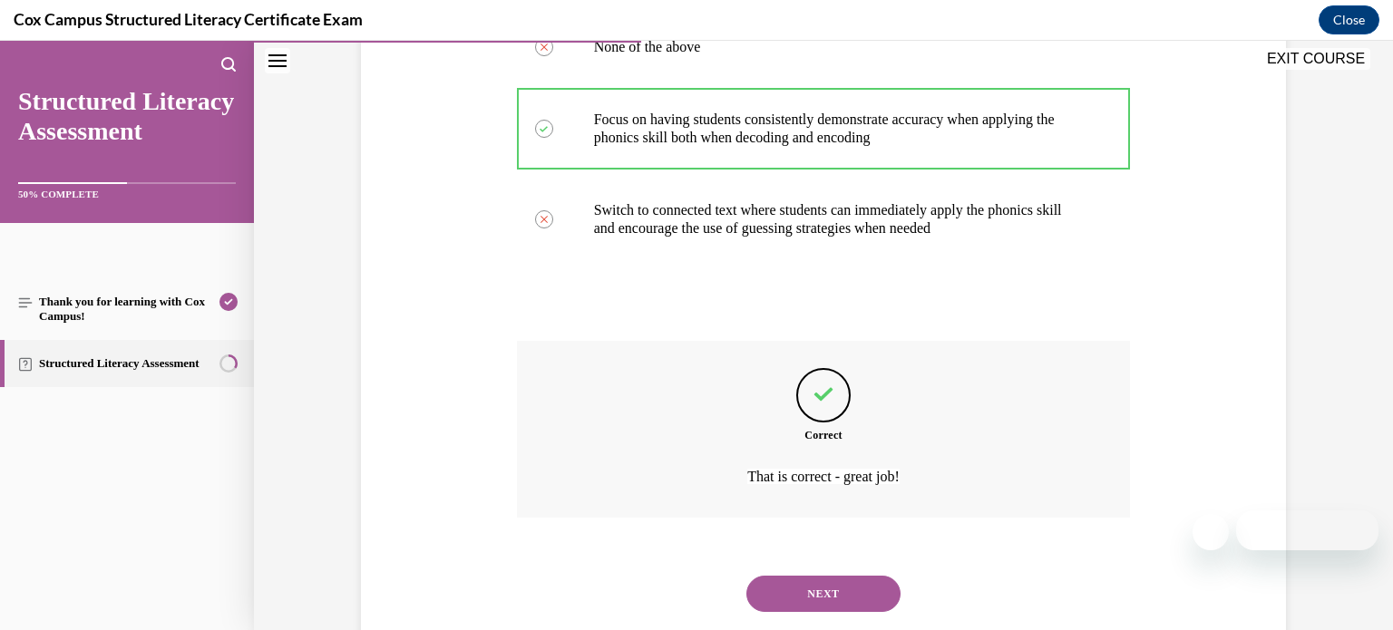
scroll to position [552, 0]
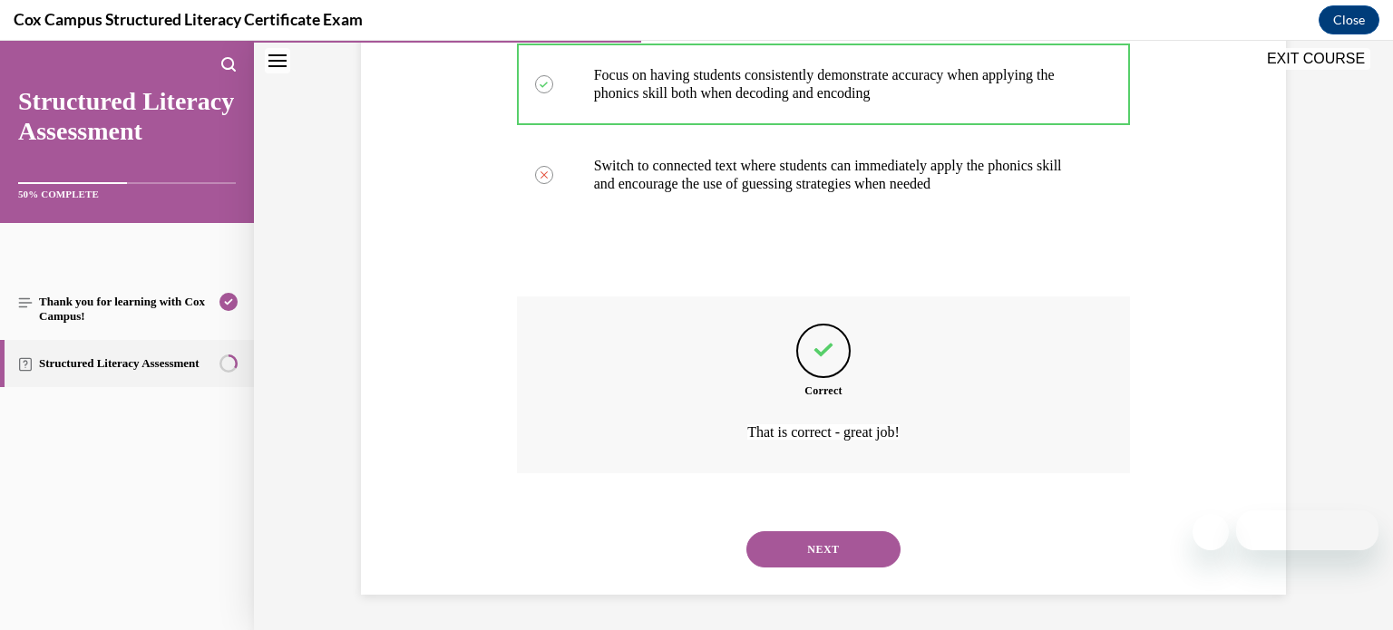
click at [847, 543] on button "NEXT" at bounding box center [823, 549] width 154 height 36
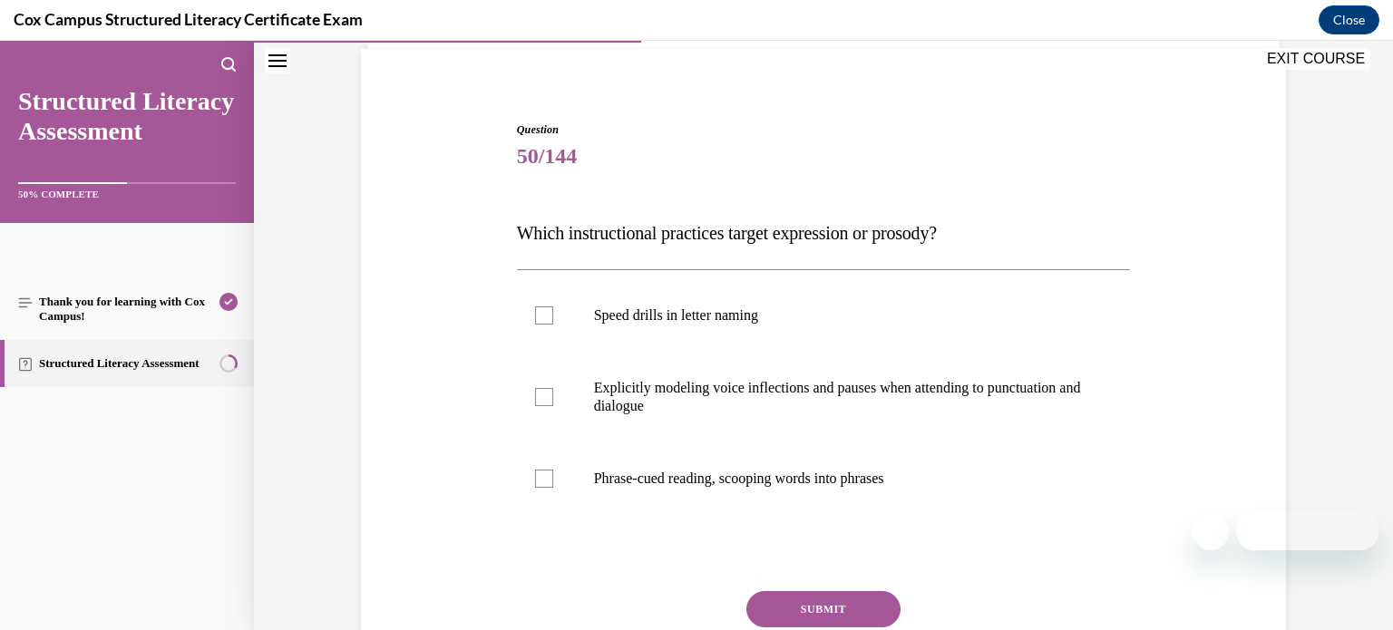
scroll to position [133, 0]
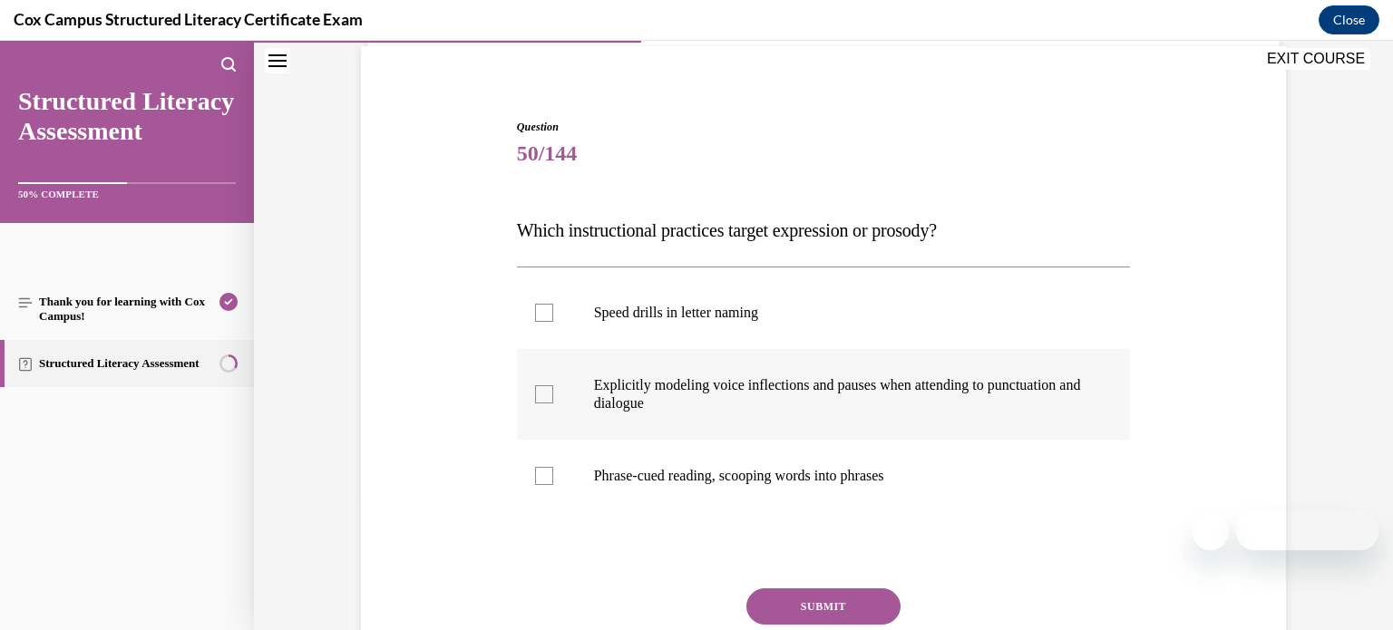
click at [860, 423] on label "Explicitly modeling voice inflections and pauses when attending to punctuation …" at bounding box center [824, 394] width 614 height 91
click at [553, 404] on input "Explicitly modeling voice inflections and pauses when attending to punctuation …" at bounding box center [544, 394] width 18 height 18
checkbox input "true"
click at [843, 475] on p "Phrase-cued reading, scooping words into phrases" at bounding box center [840, 476] width 492 height 18
click at [553, 475] on input "Phrase-cued reading, scooping words into phrases" at bounding box center [544, 476] width 18 height 18
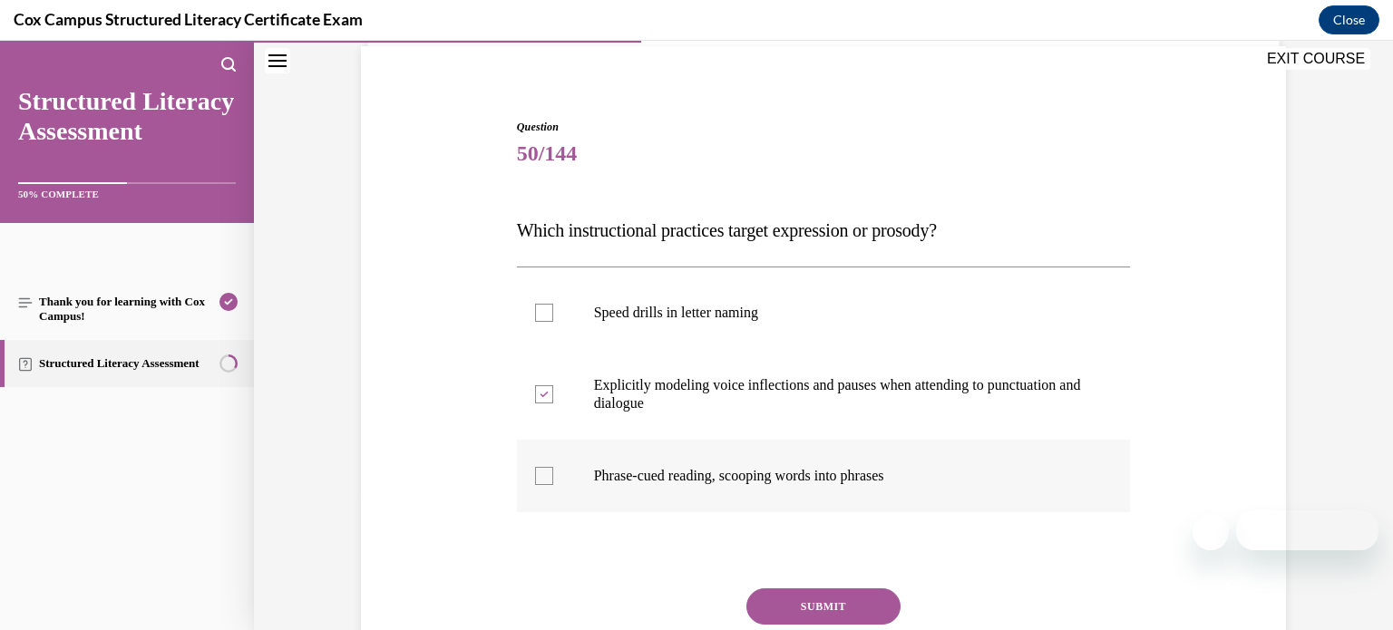
checkbox input "true"
click at [835, 589] on button "SUBMIT" at bounding box center [823, 607] width 154 height 36
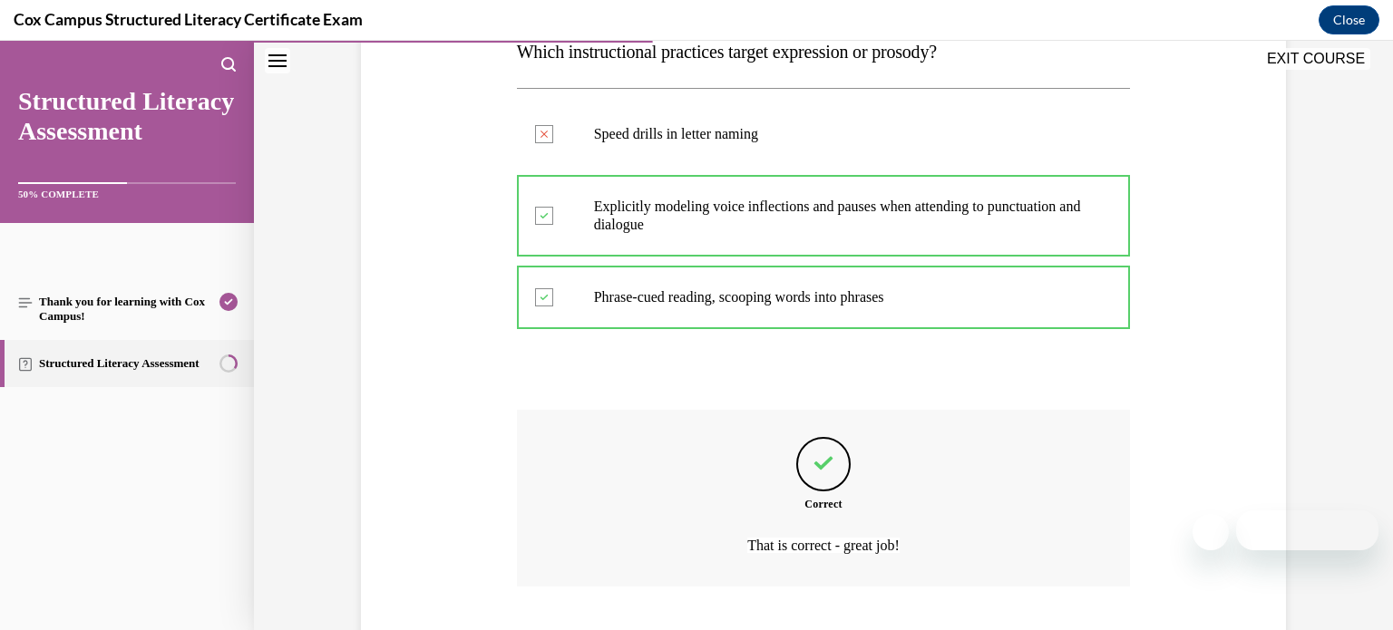
scroll to position [425, 0]
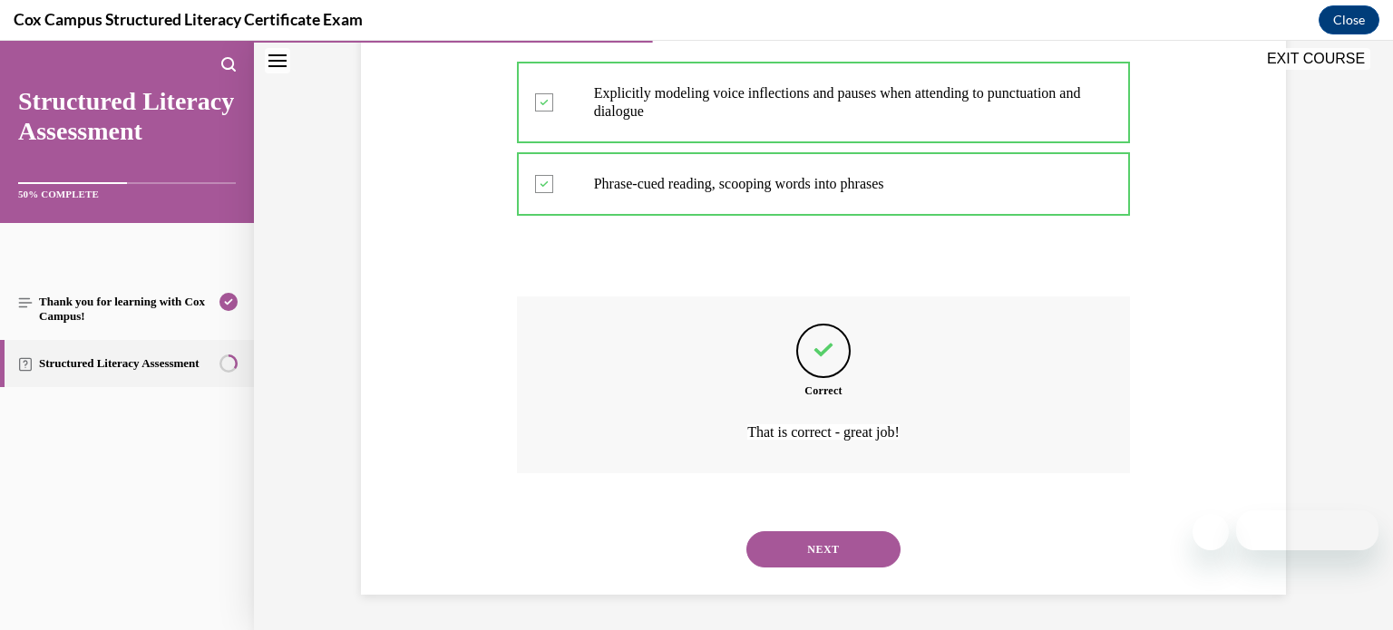
click at [862, 554] on button "NEXT" at bounding box center [823, 549] width 154 height 36
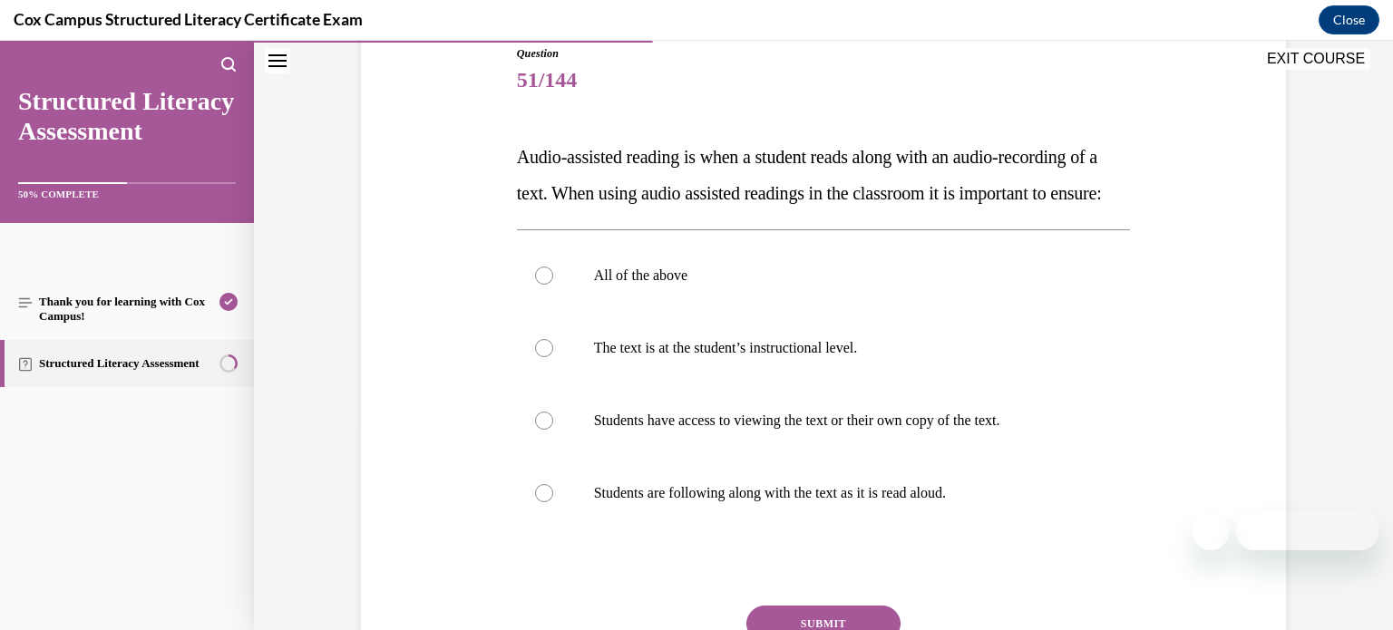
scroll to position [203, 0]
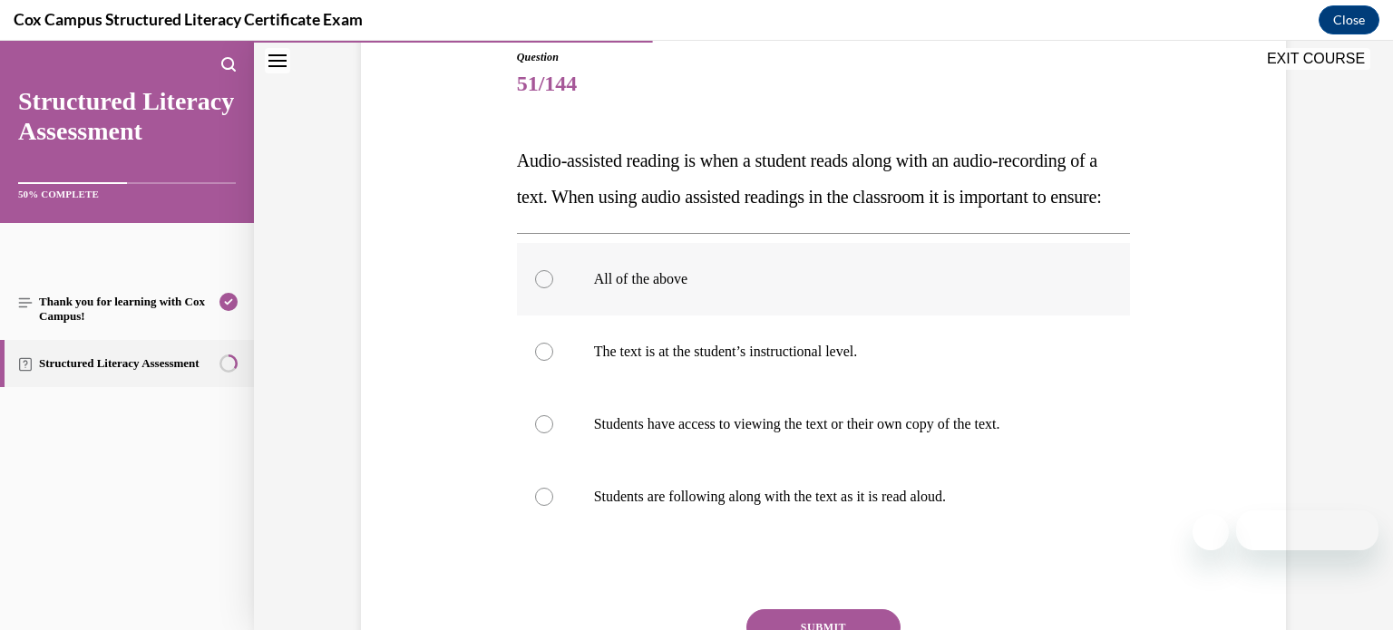
click at [777, 288] on p "All of the above" at bounding box center [840, 279] width 492 height 18
click at [553, 288] on input "All of the above" at bounding box center [544, 279] width 18 height 18
radio input "true"
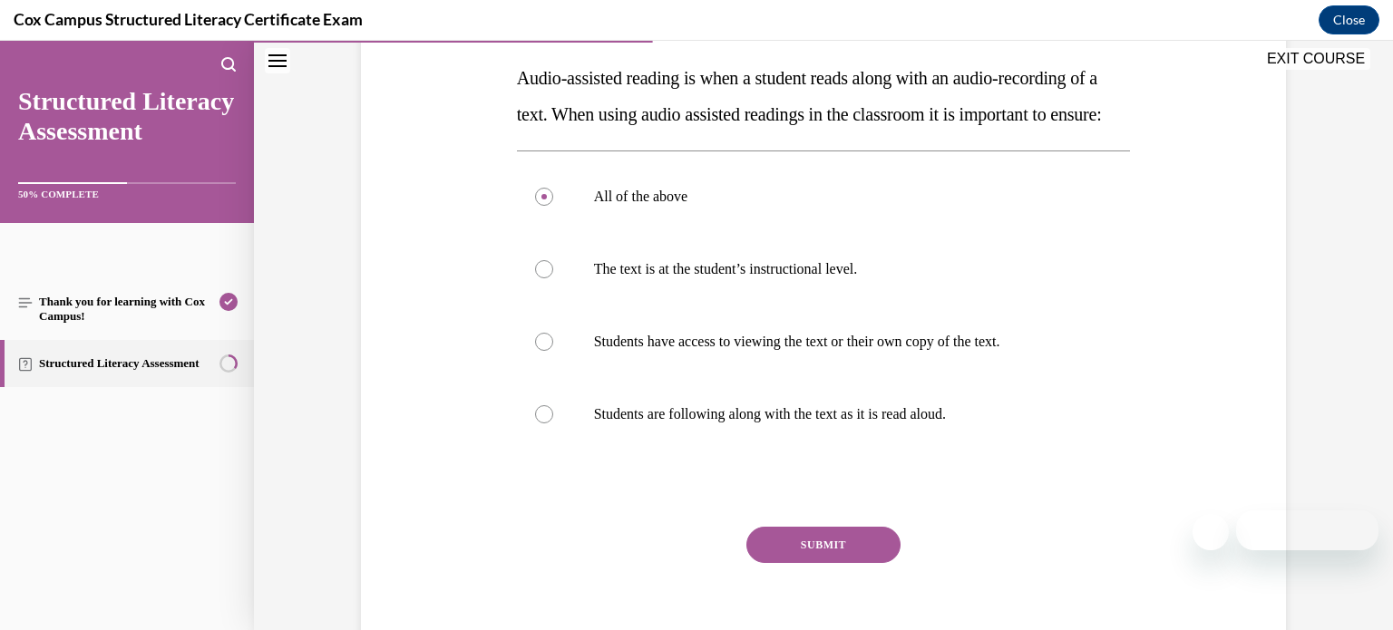
click at [815, 563] on button "SUBMIT" at bounding box center [823, 545] width 154 height 36
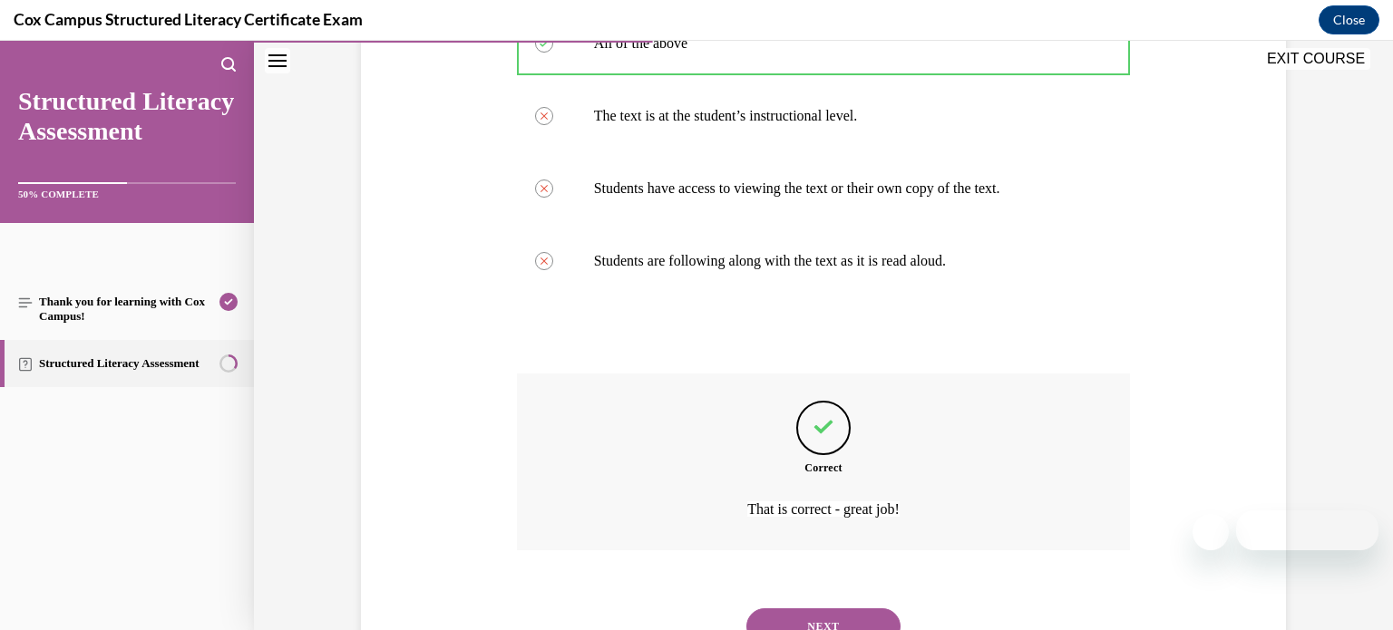
scroll to position [552, 0]
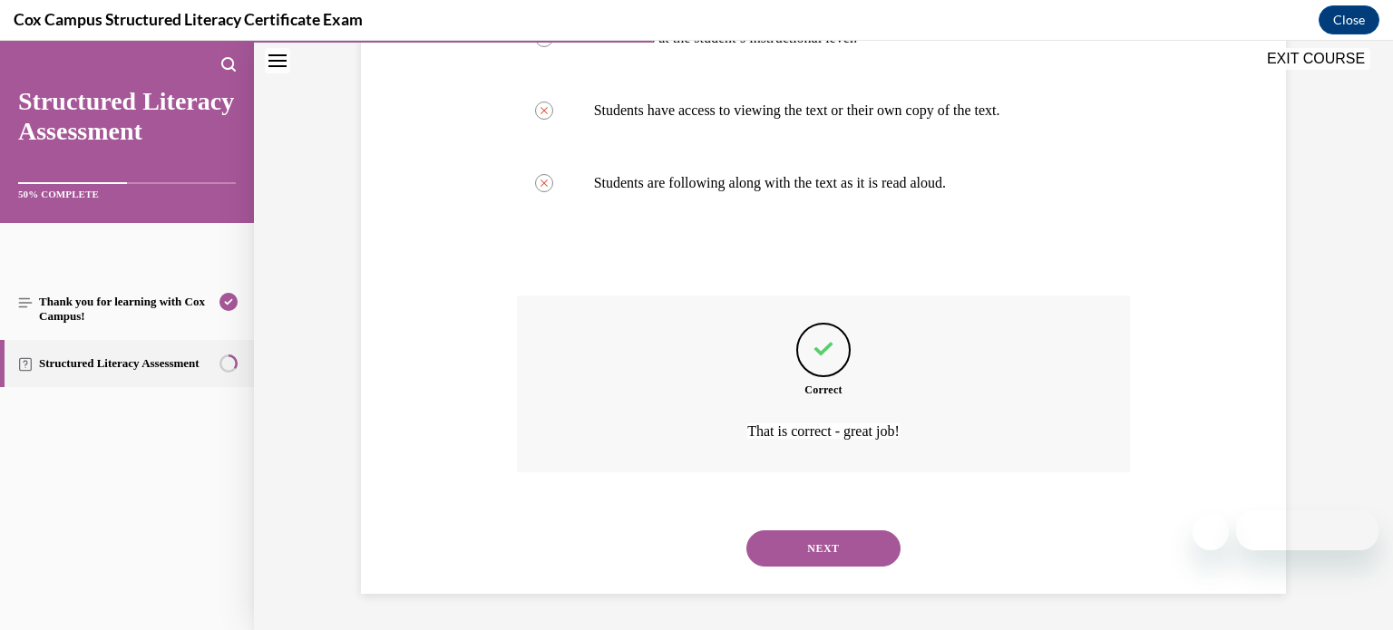
click at [823, 560] on button "NEXT" at bounding box center [823, 549] width 154 height 36
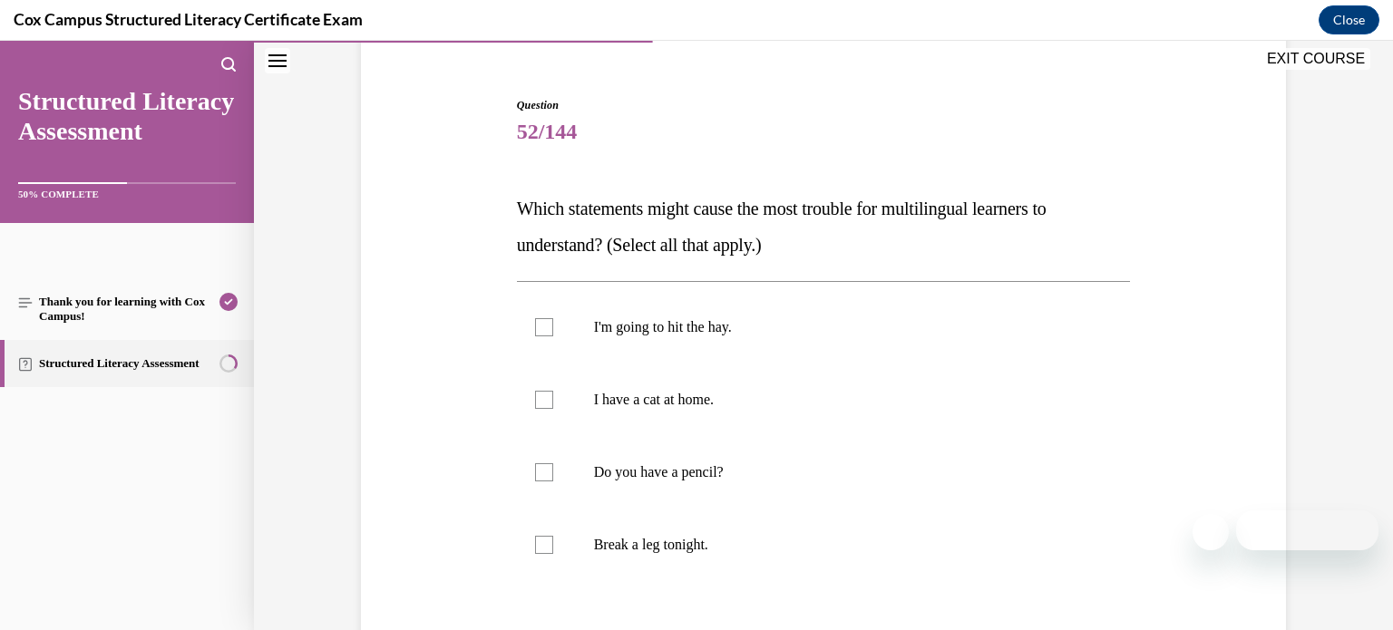
scroll to position [152, 0]
click at [833, 524] on label "Break a leg tonight." at bounding box center [824, 547] width 614 height 73
click at [553, 539] on input "Break a leg tonight." at bounding box center [544, 548] width 18 height 18
checkbox input "true"
click at [921, 323] on p "I'm going to hit the hay." at bounding box center [840, 330] width 492 height 18
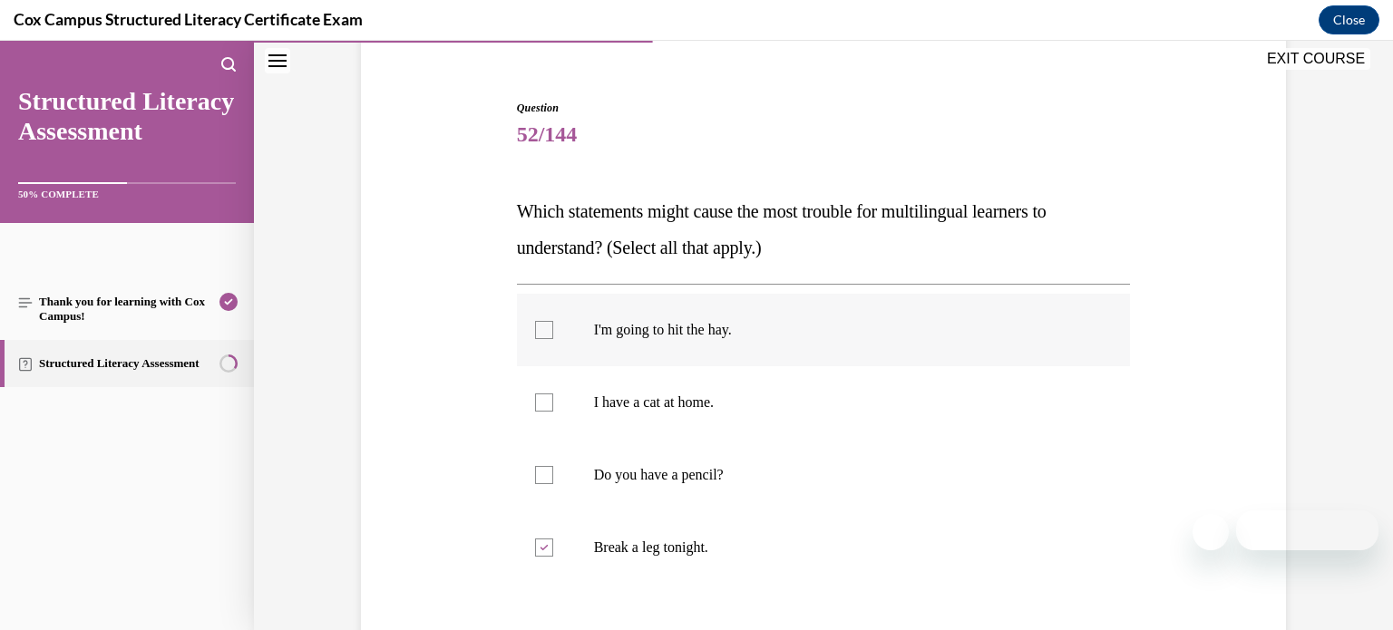
click at [553, 323] on input "I'm going to hit the hay." at bounding box center [544, 330] width 18 height 18
checkbox input "true"
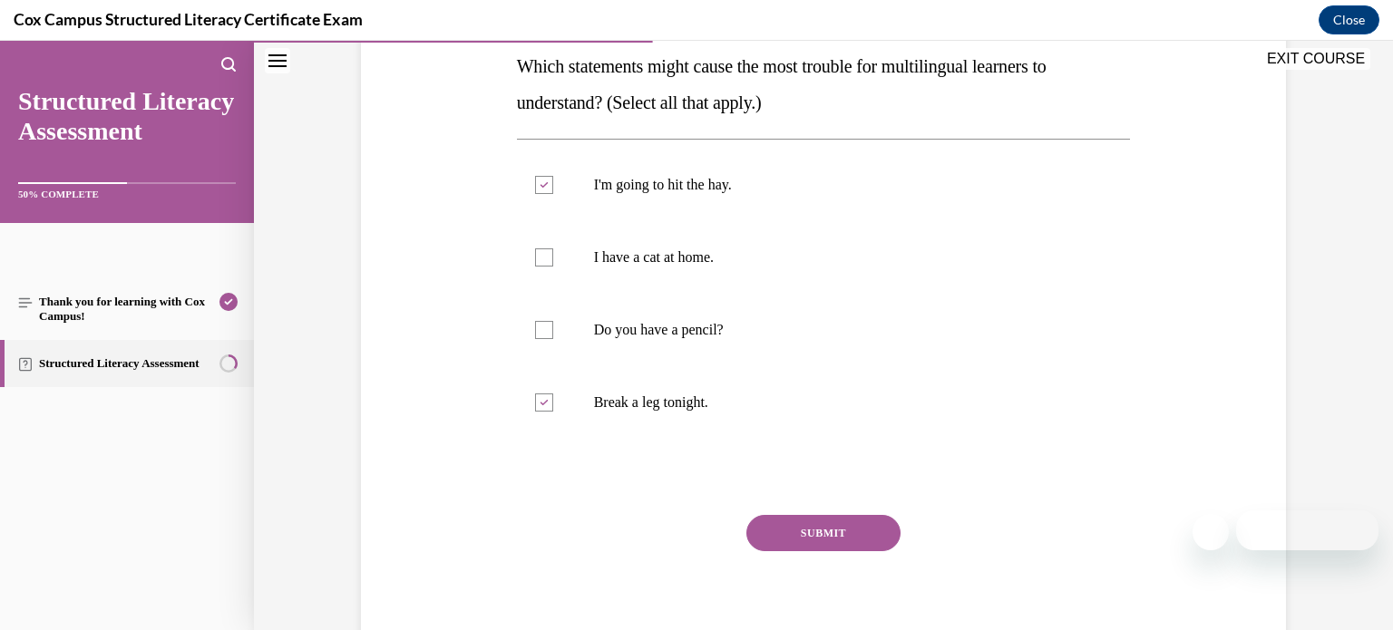
click at [815, 521] on button "SUBMIT" at bounding box center [823, 533] width 154 height 36
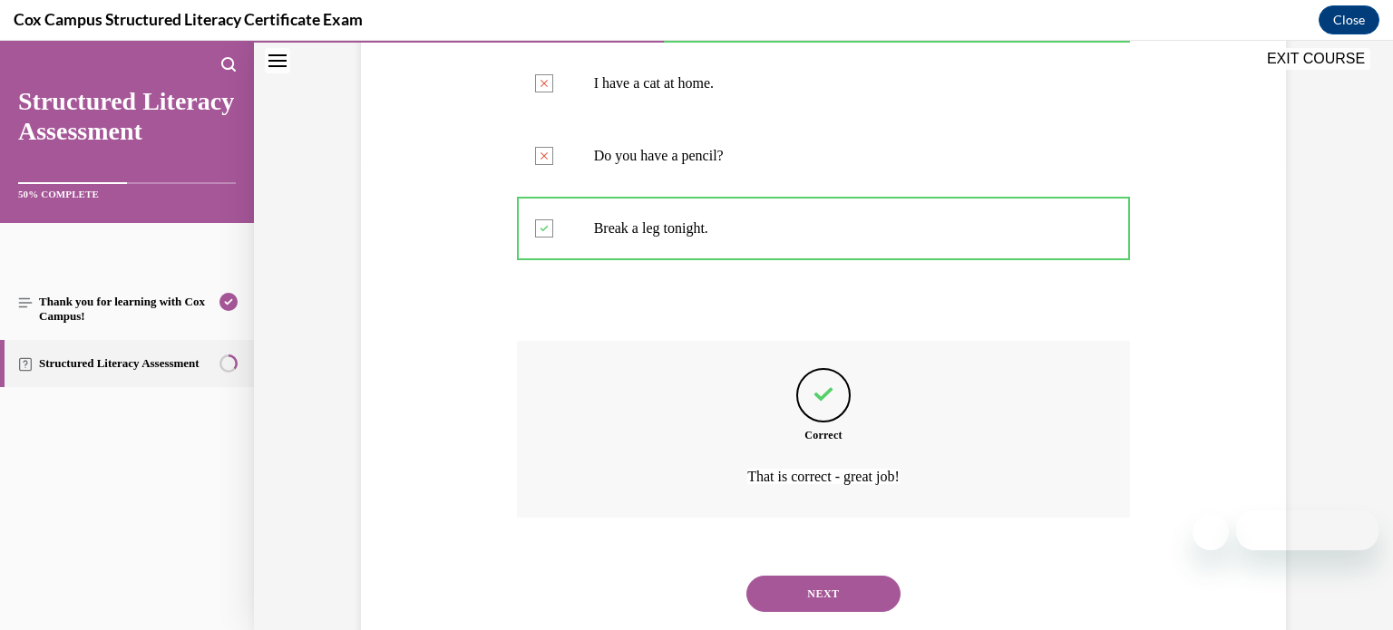
scroll to position [516, 0]
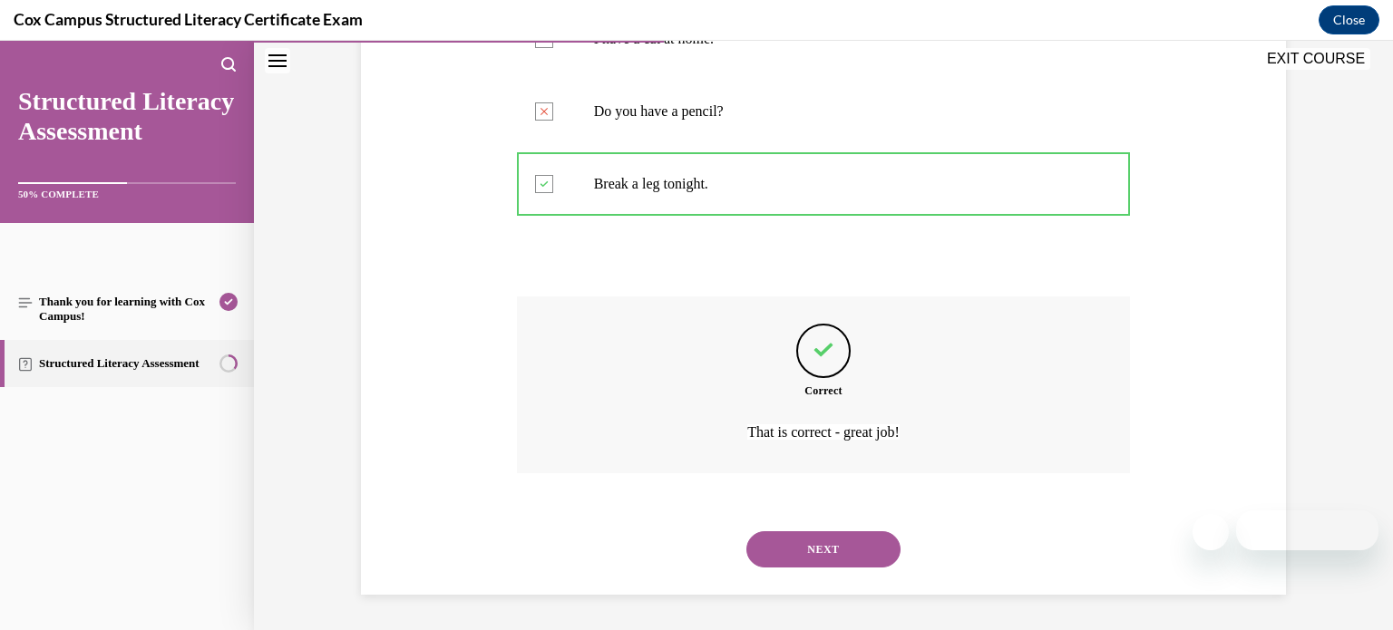
click at [821, 549] on button "NEXT" at bounding box center [823, 549] width 154 height 36
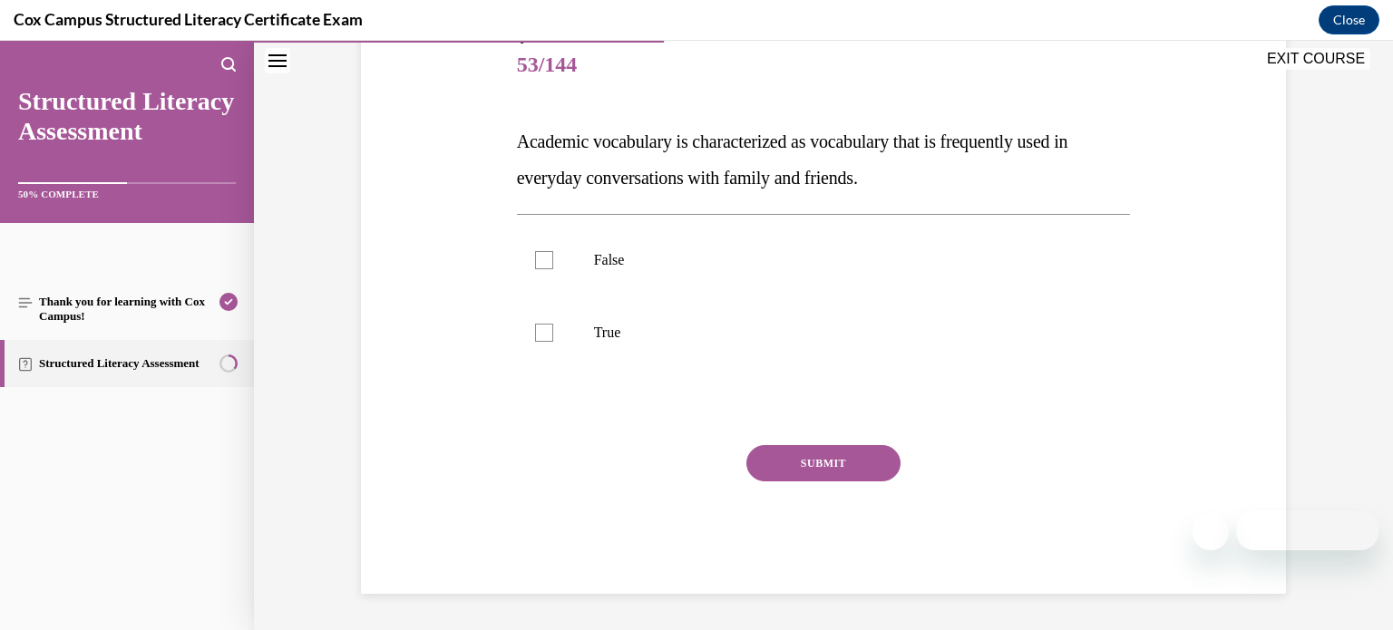
scroll to position [200, 0]
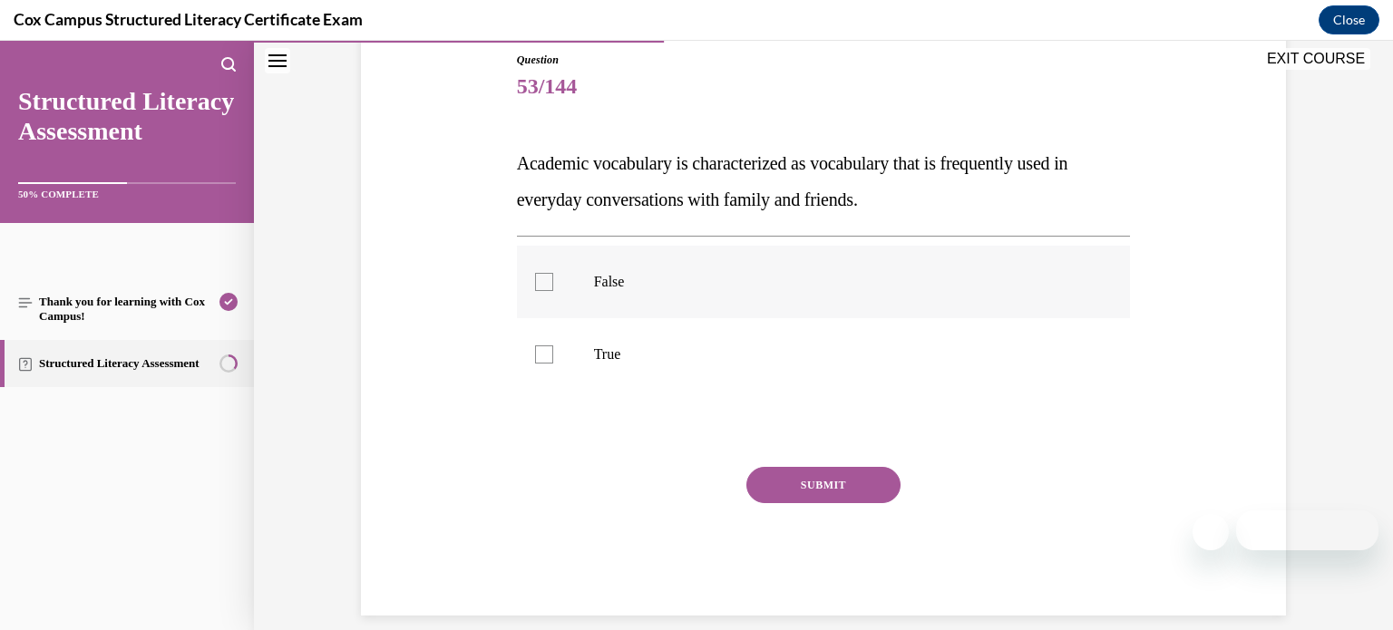
click at [711, 273] on p "False" at bounding box center [840, 282] width 492 height 18
click at [553, 273] on input "False" at bounding box center [544, 282] width 18 height 18
checkbox input "true"
click at [778, 486] on button "SUBMIT" at bounding box center [823, 485] width 154 height 36
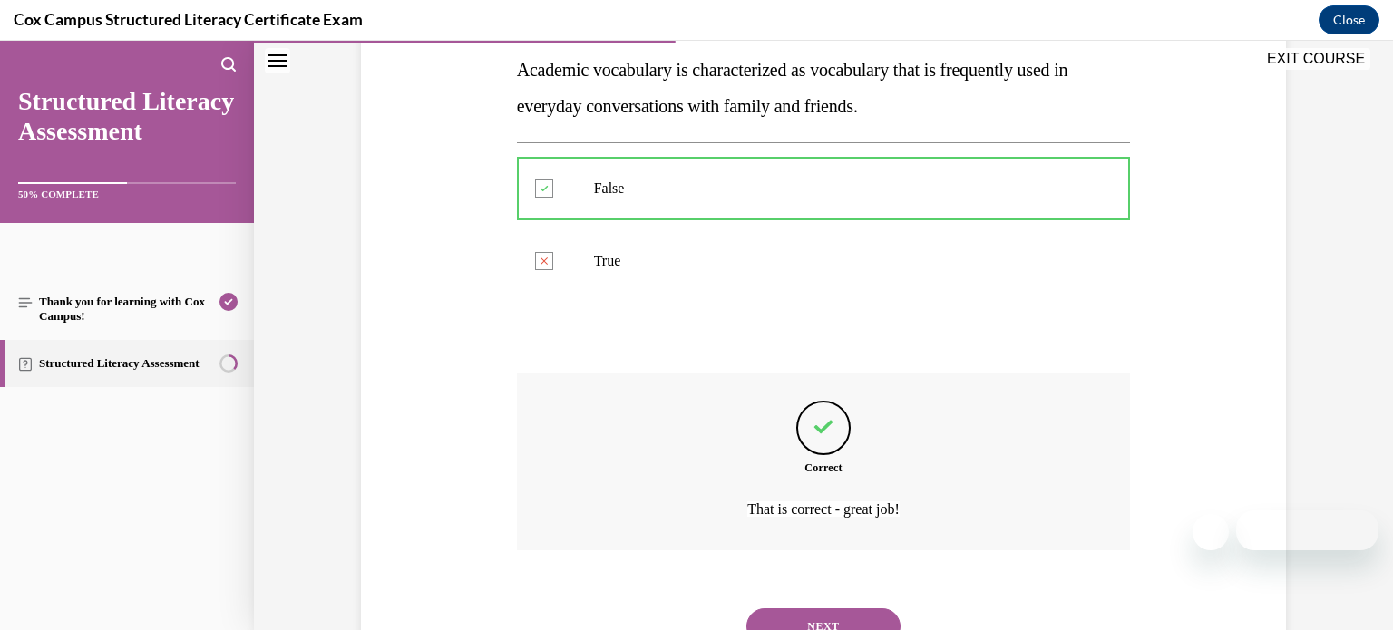
scroll to position [371, 0]
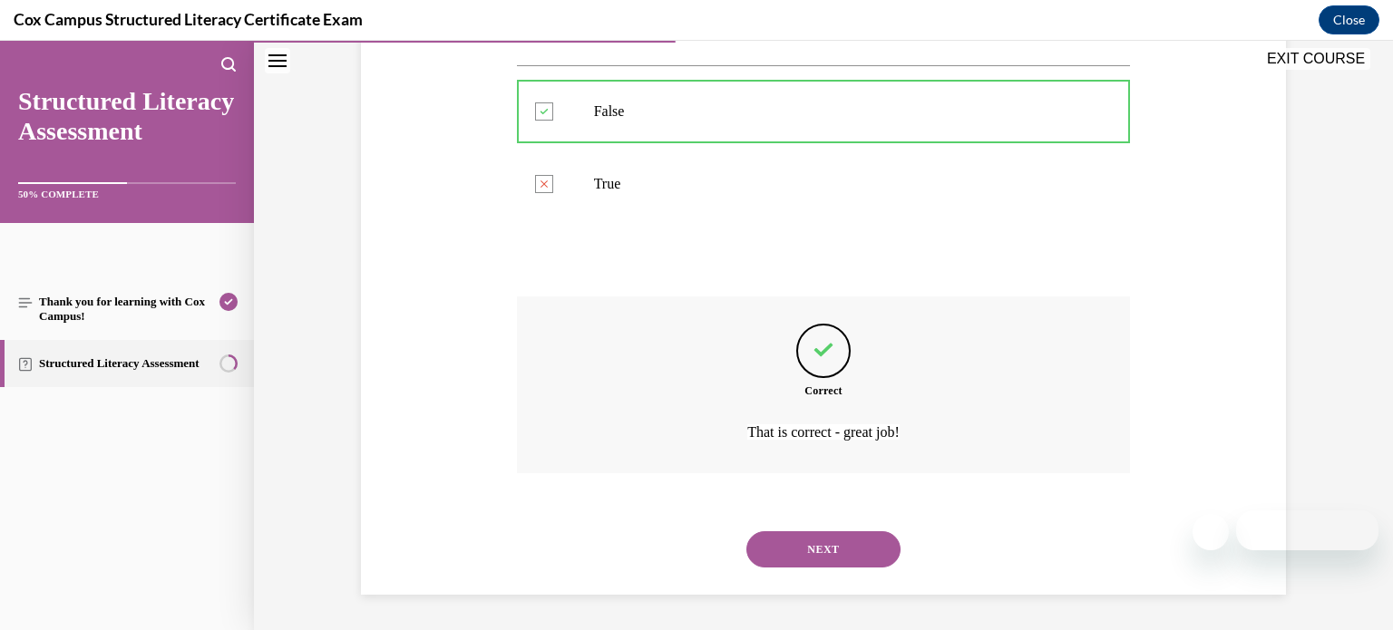
click at [804, 542] on button "NEXT" at bounding box center [823, 549] width 154 height 36
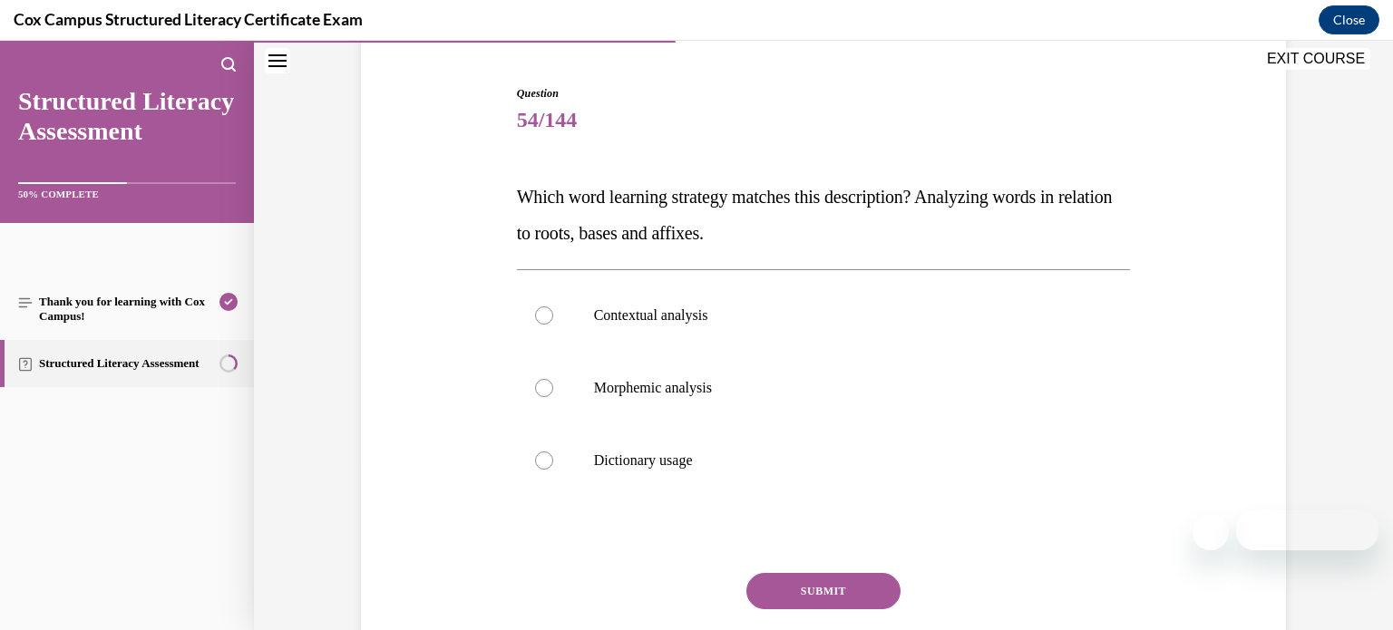
scroll to position [172, 0]
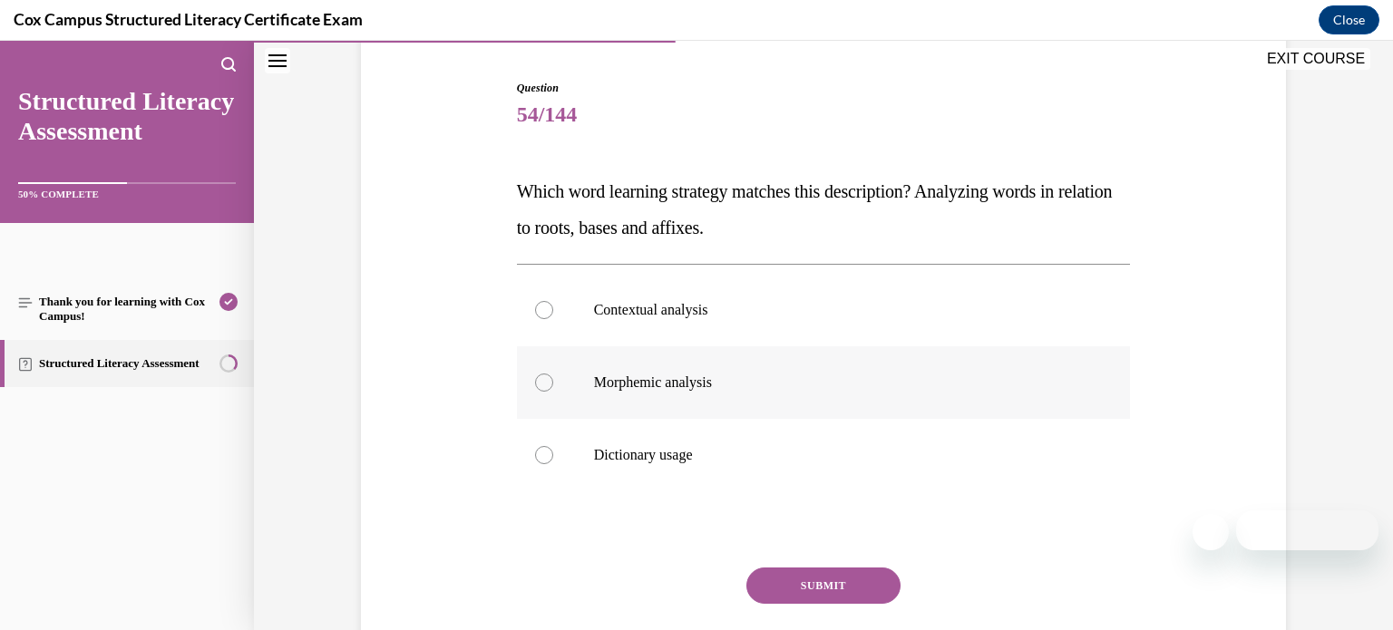
click at [862, 379] on p "Morphemic analysis" at bounding box center [840, 383] width 492 height 18
click at [553, 379] on input "Morphemic analysis" at bounding box center [544, 383] width 18 height 18
radio input "true"
click at [812, 584] on button "SUBMIT" at bounding box center [823, 586] width 154 height 36
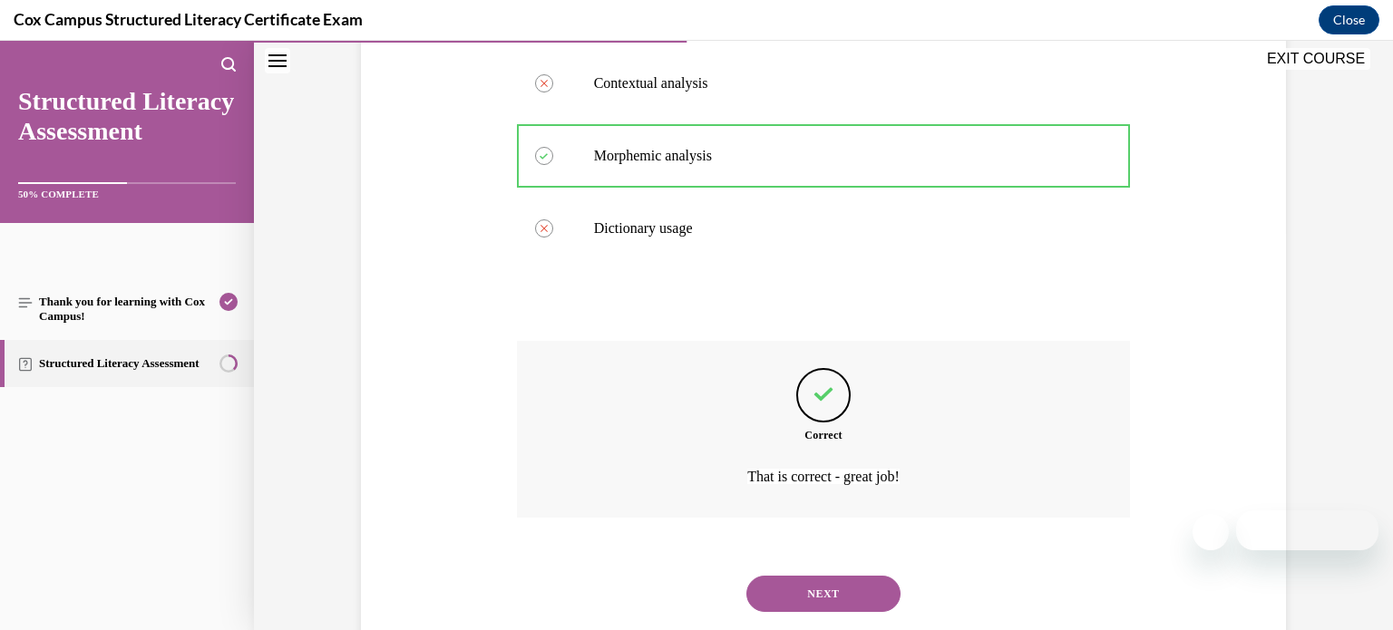
scroll to position [443, 0]
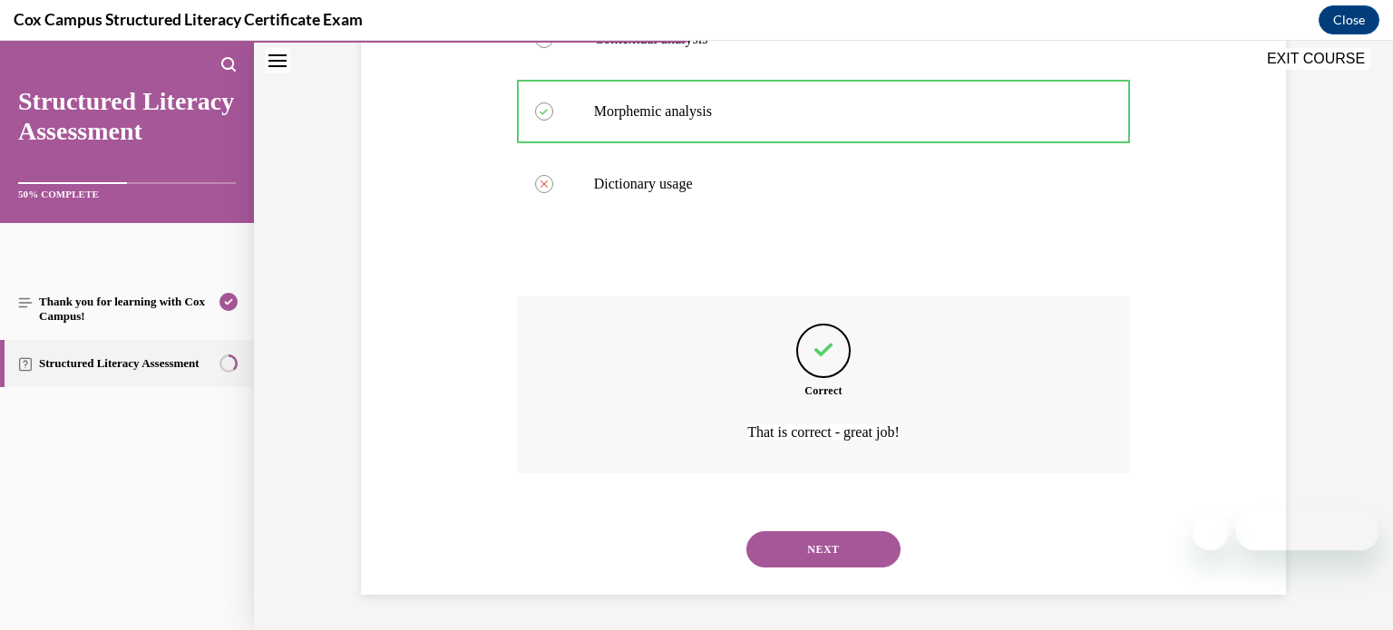
click at [795, 560] on button "NEXT" at bounding box center [823, 549] width 154 height 36
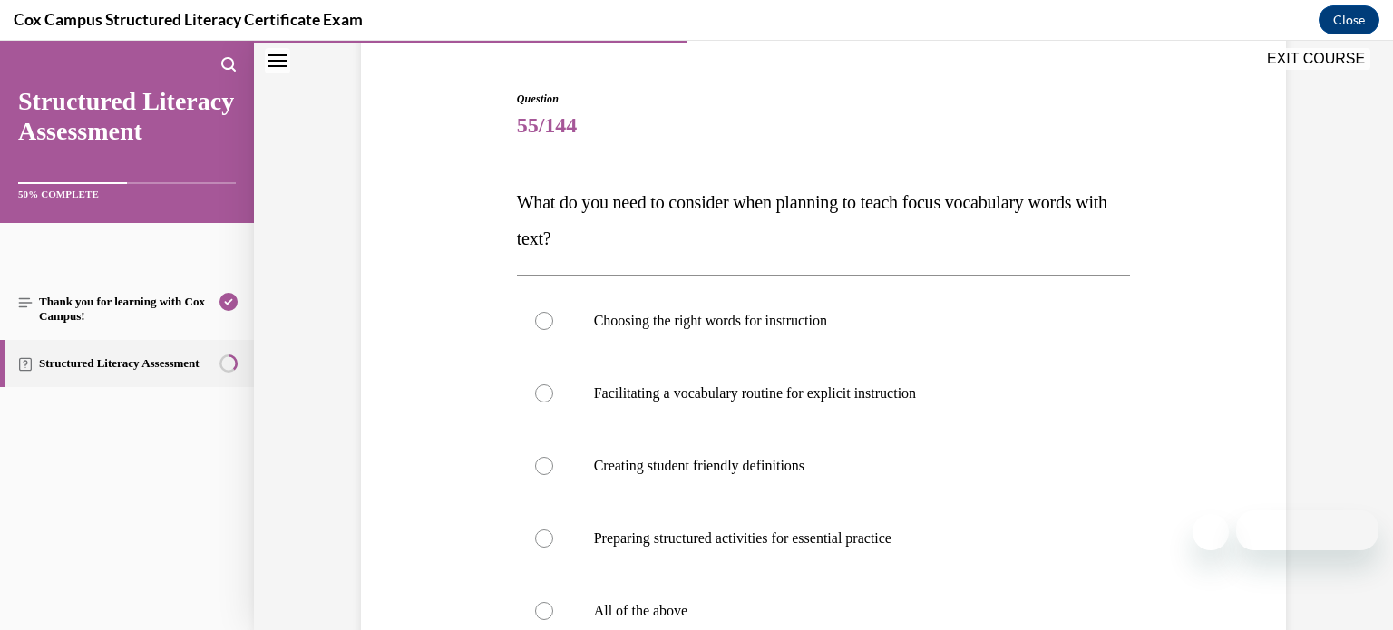
scroll to position [170, 0]
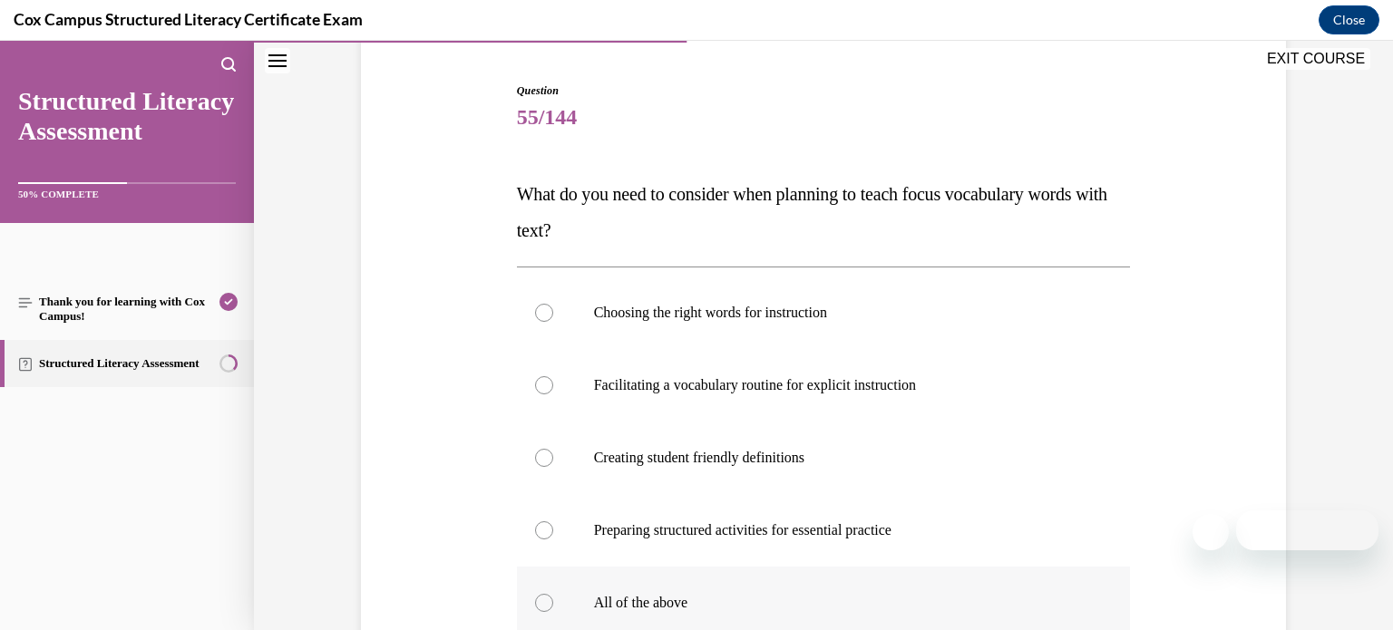
click at [789, 588] on label "All of the above" at bounding box center [824, 603] width 614 height 73
click at [553, 594] on input "All of the above" at bounding box center [544, 603] width 18 height 18
radio input "true"
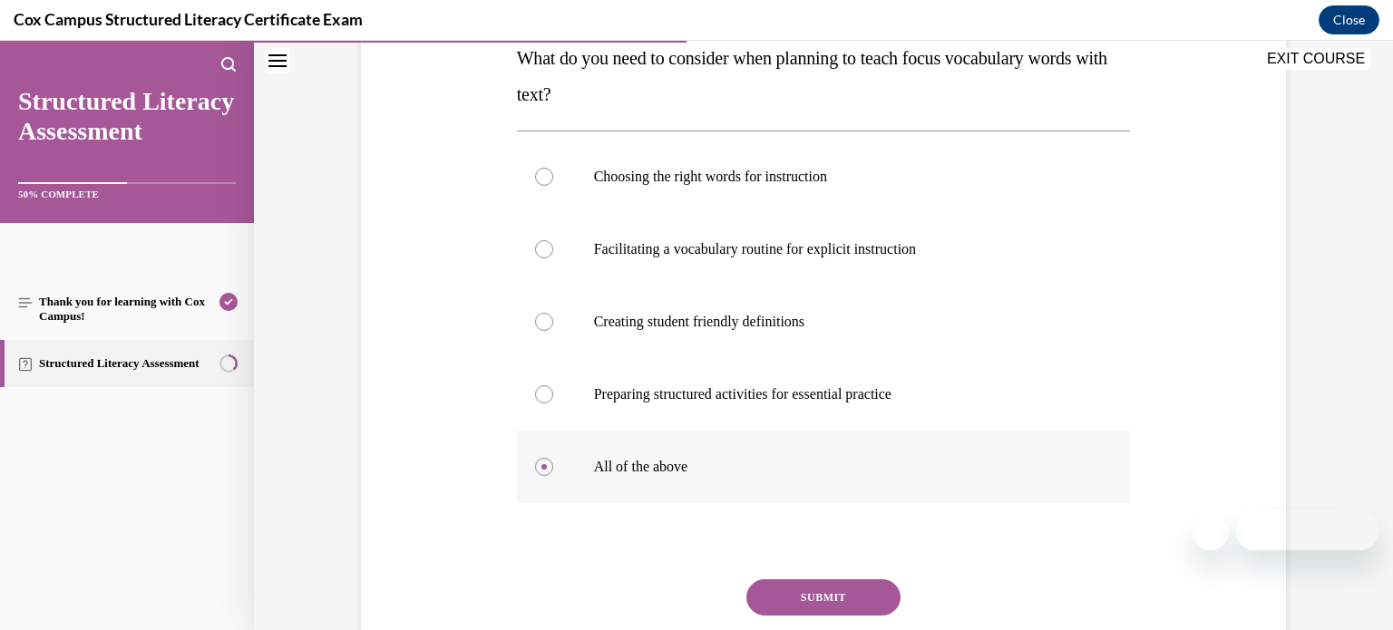
click at [789, 588] on button "SUBMIT" at bounding box center [823, 598] width 154 height 36
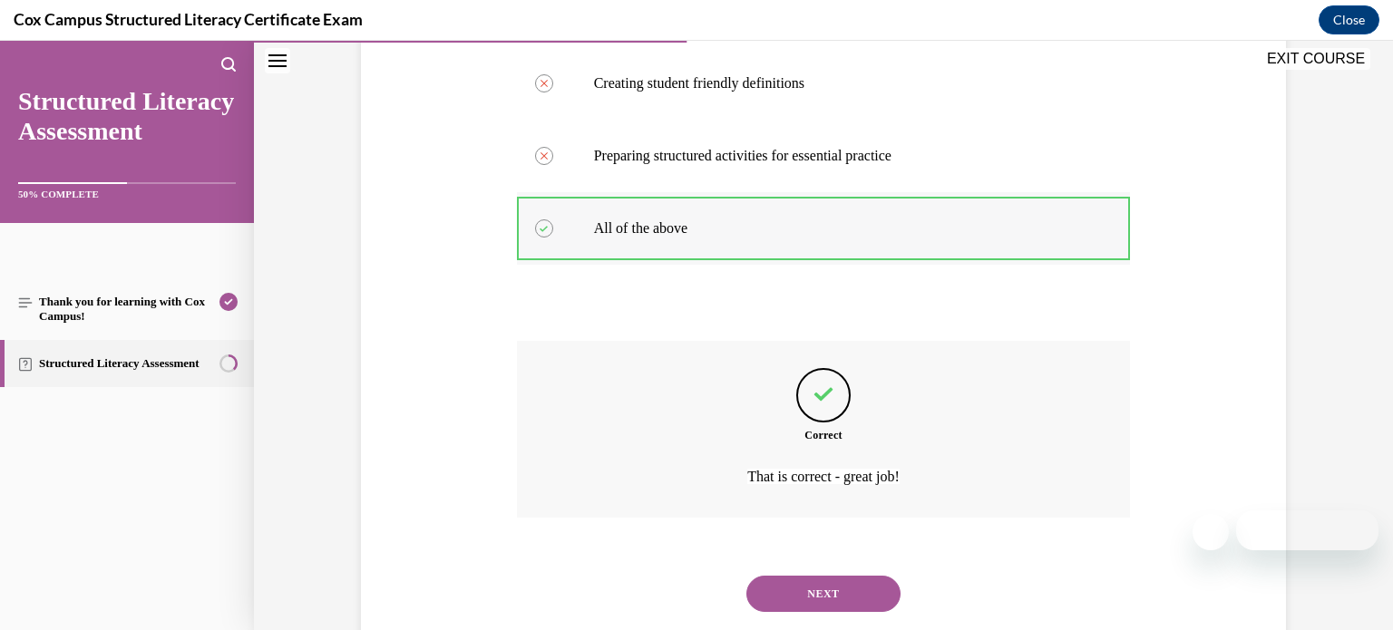
scroll to position [589, 0]
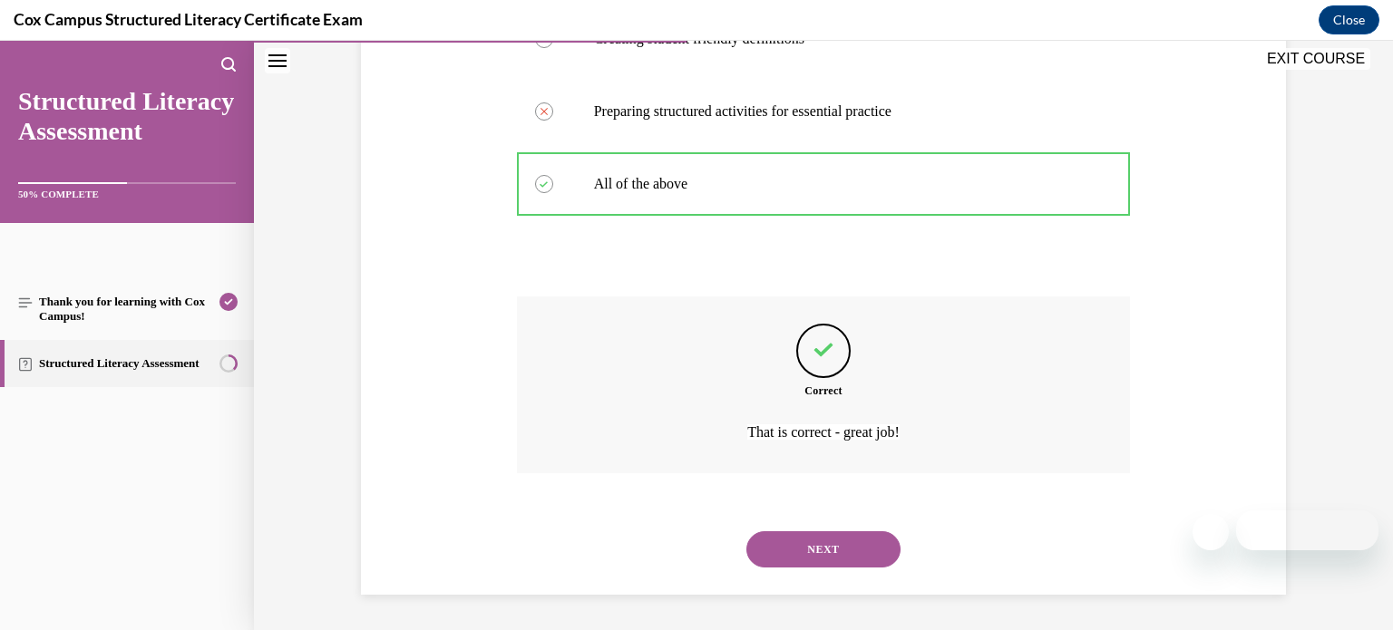
click at [819, 558] on button "NEXT" at bounding box center [823, 549] width 154 height 36
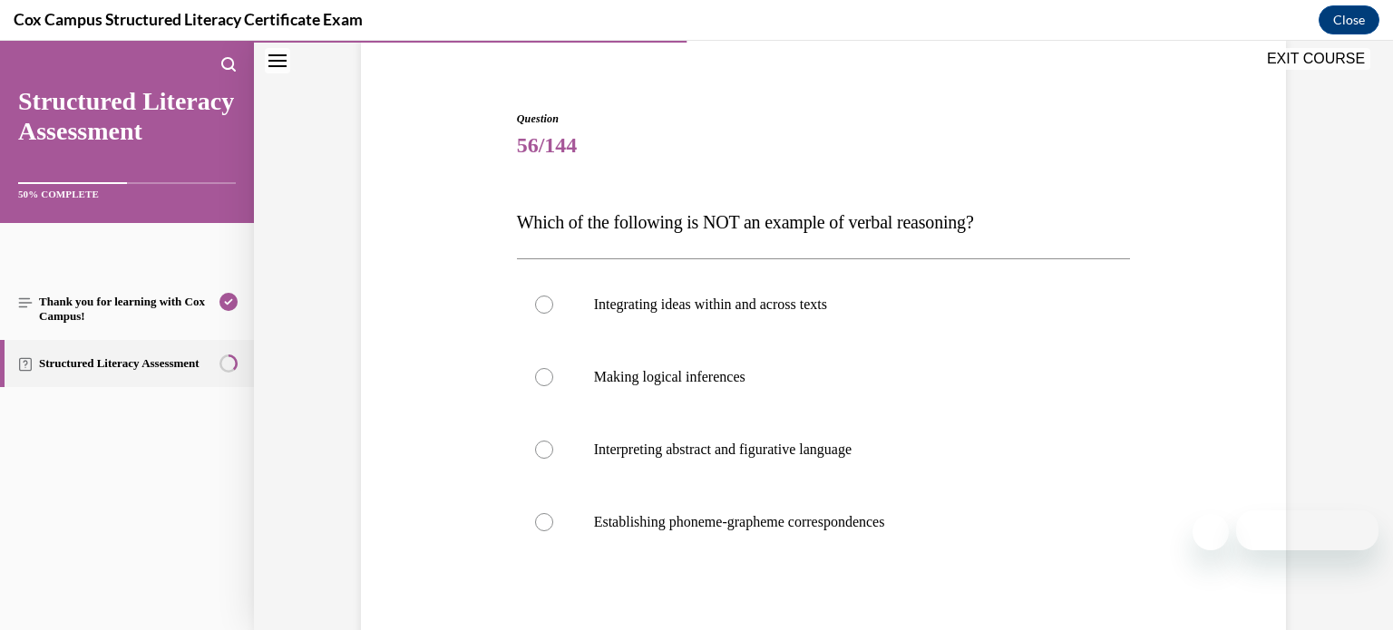
scroll to position [138, 0]
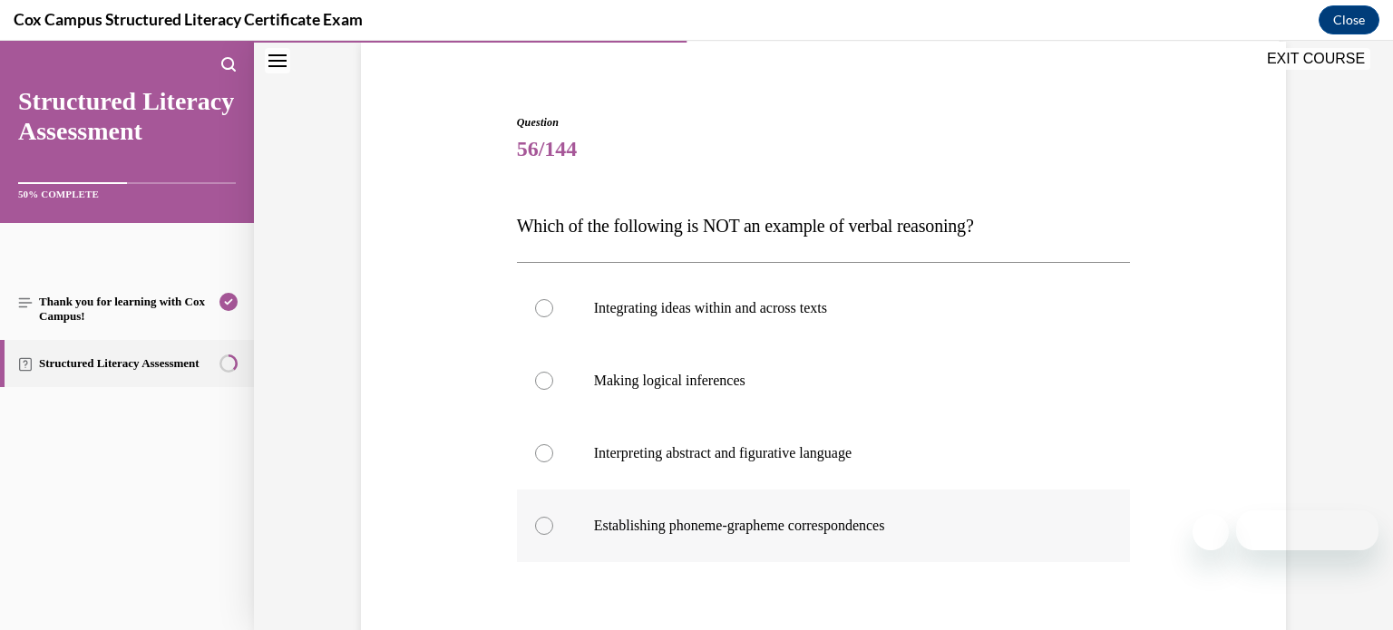
click at [831, 539] on label "Establishing phoneme-grapheme correspondences" at bounding box center [824, 526] width 614 height 73
click at [553, 535] on input "Establishing phoneme-grapheme correspondences" at bounding box center [544, 526] width 18 height 18
radio input "true"
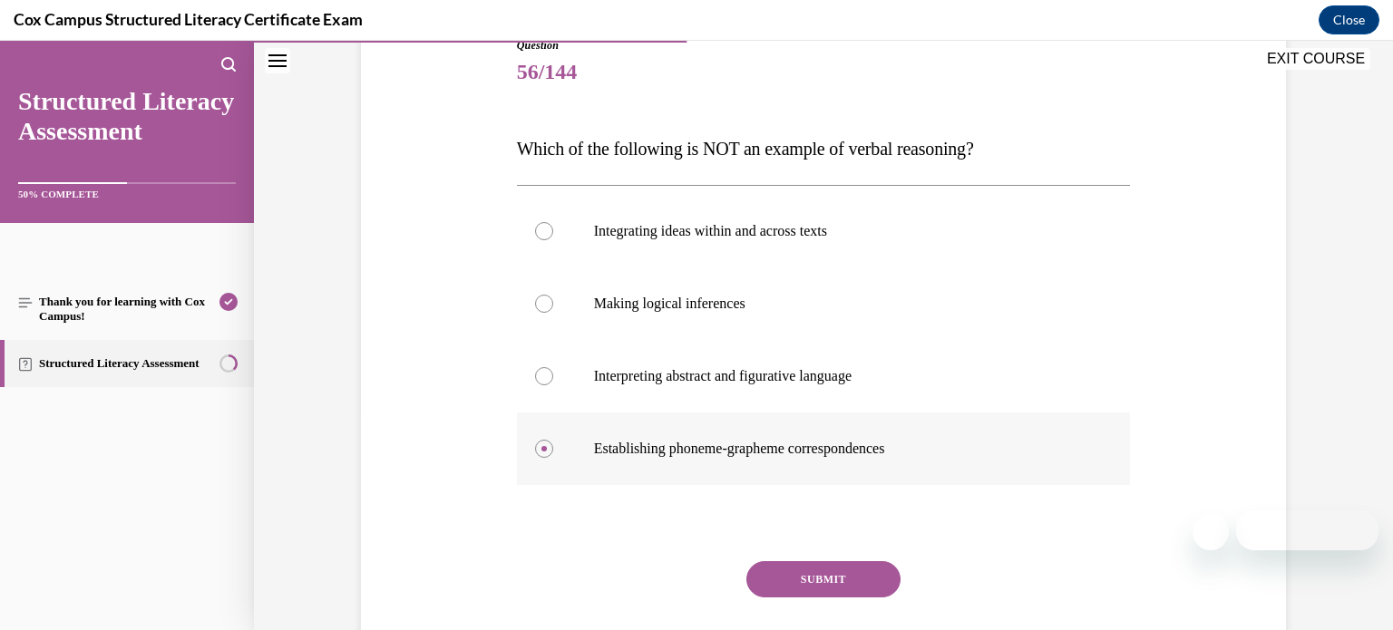
scroll to position [207, 0]
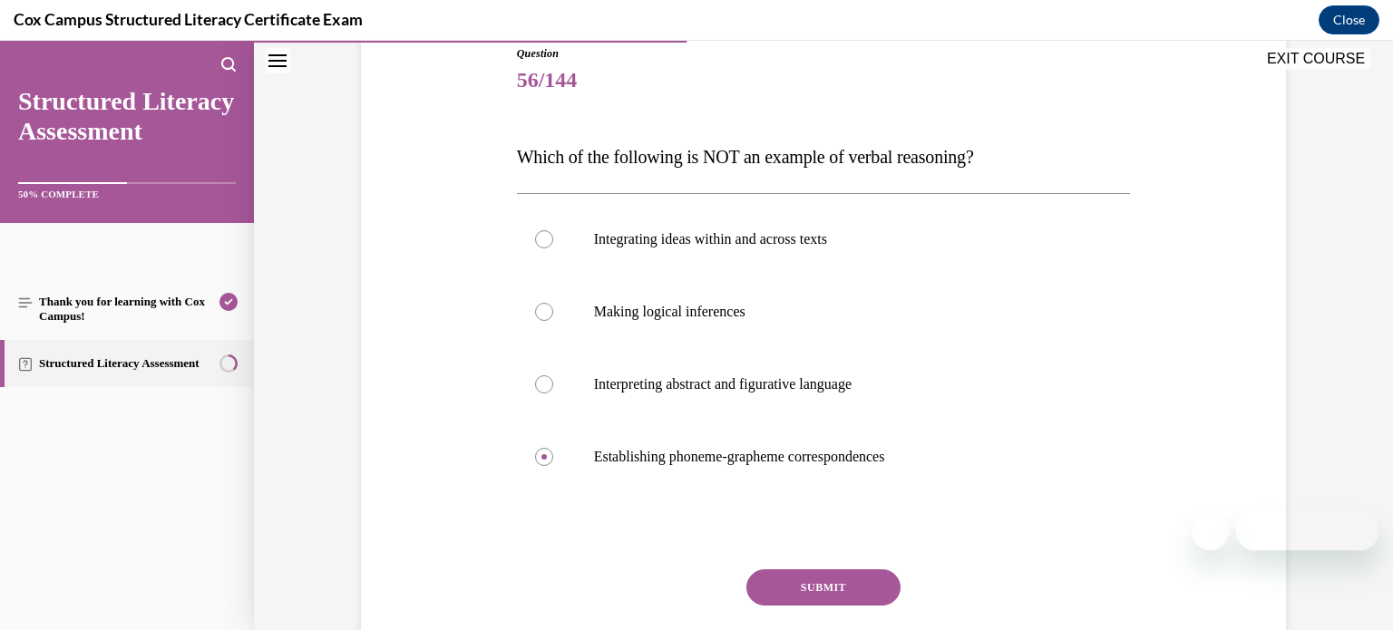
click at [833, 586] on button "SUBMIT" at bounding box center [823, 588] width 154 height 36
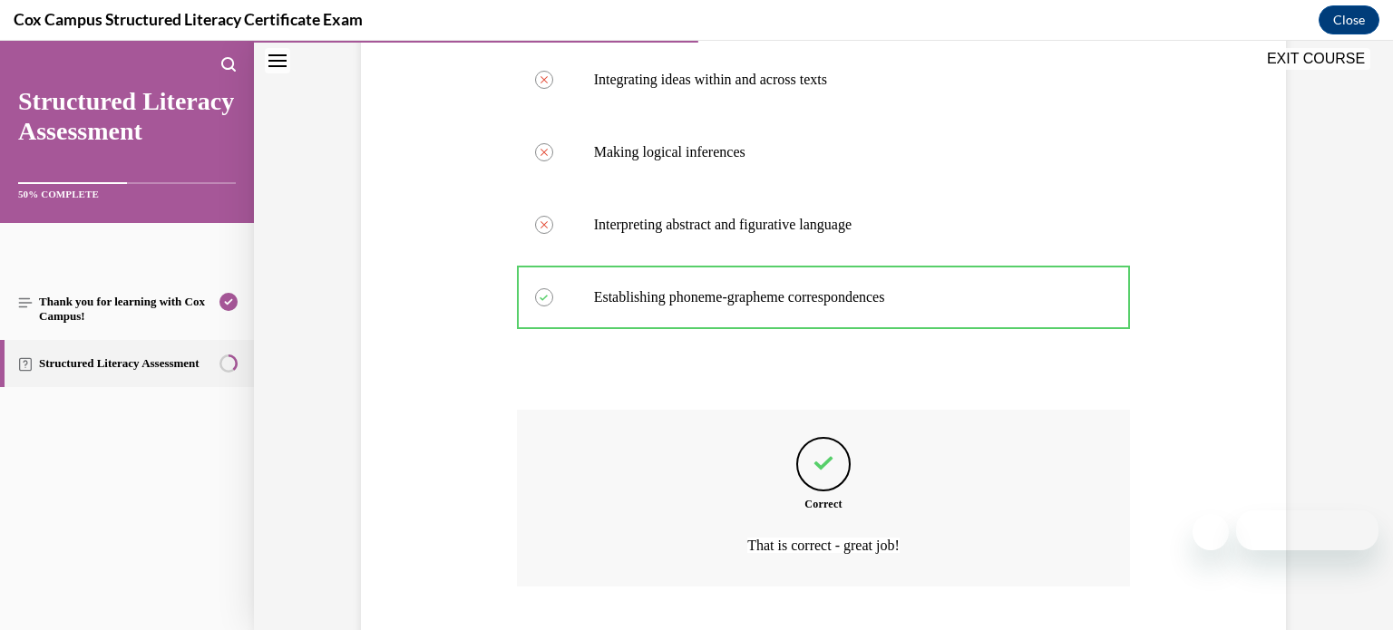
scroll to position [480, 0]
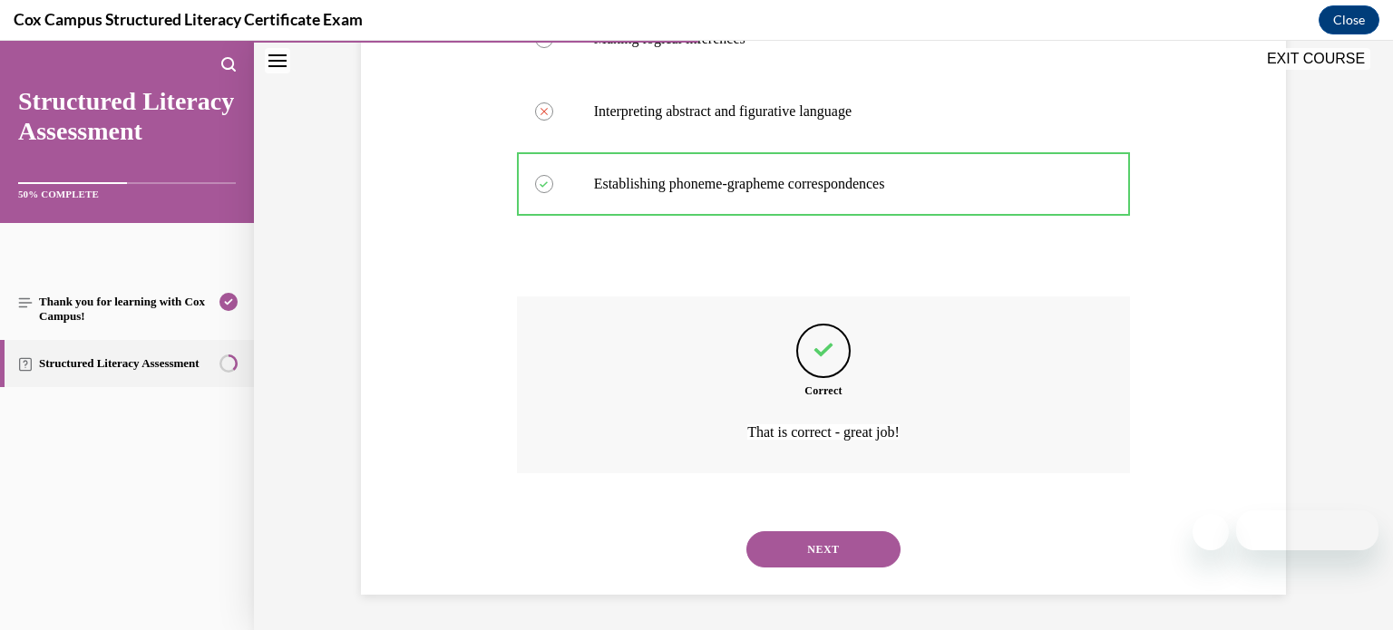
click at [818, 550] on button "NEXT" at bounding box center [823, 549] width 154 height 36
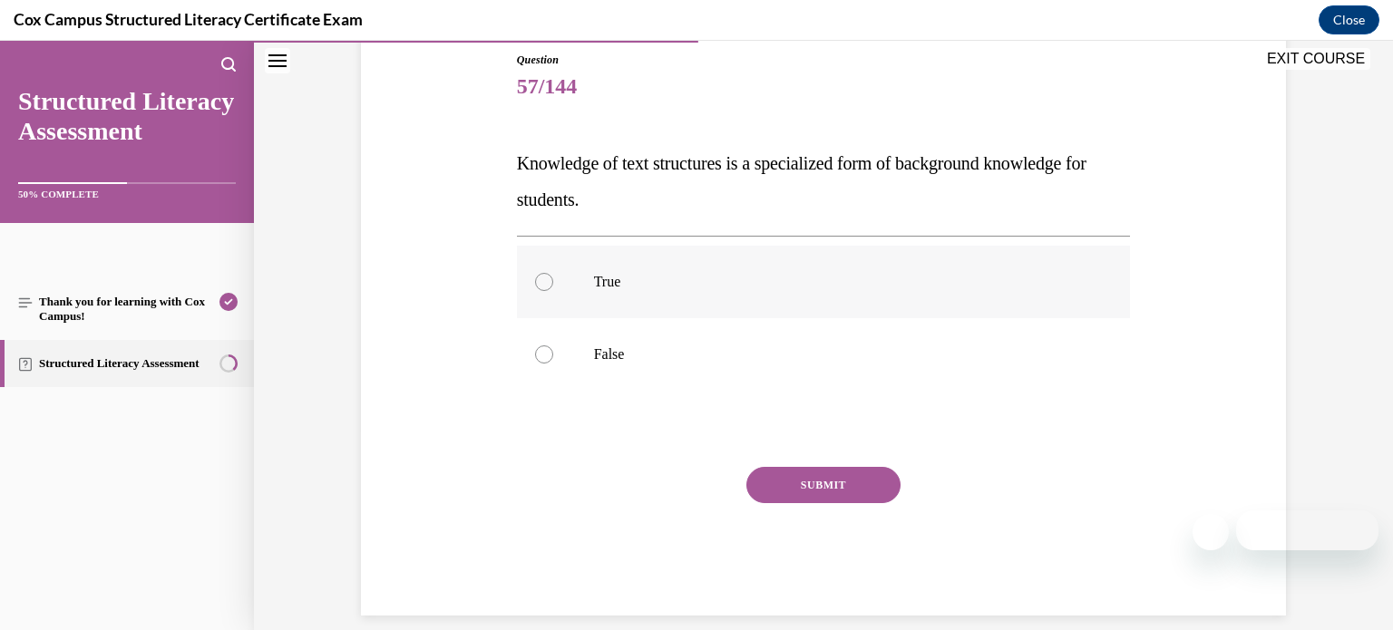
click at [804, 268] on label "True" at bounding box center [824, 282] width 614 height 73
click at [553, 273] on input "True" at bounding box center [544, 282] width 18 height 18
radio input "true"
click at [799, 496] on button "SUBMIT" at bounding box center [823, 485] width 154 height 36
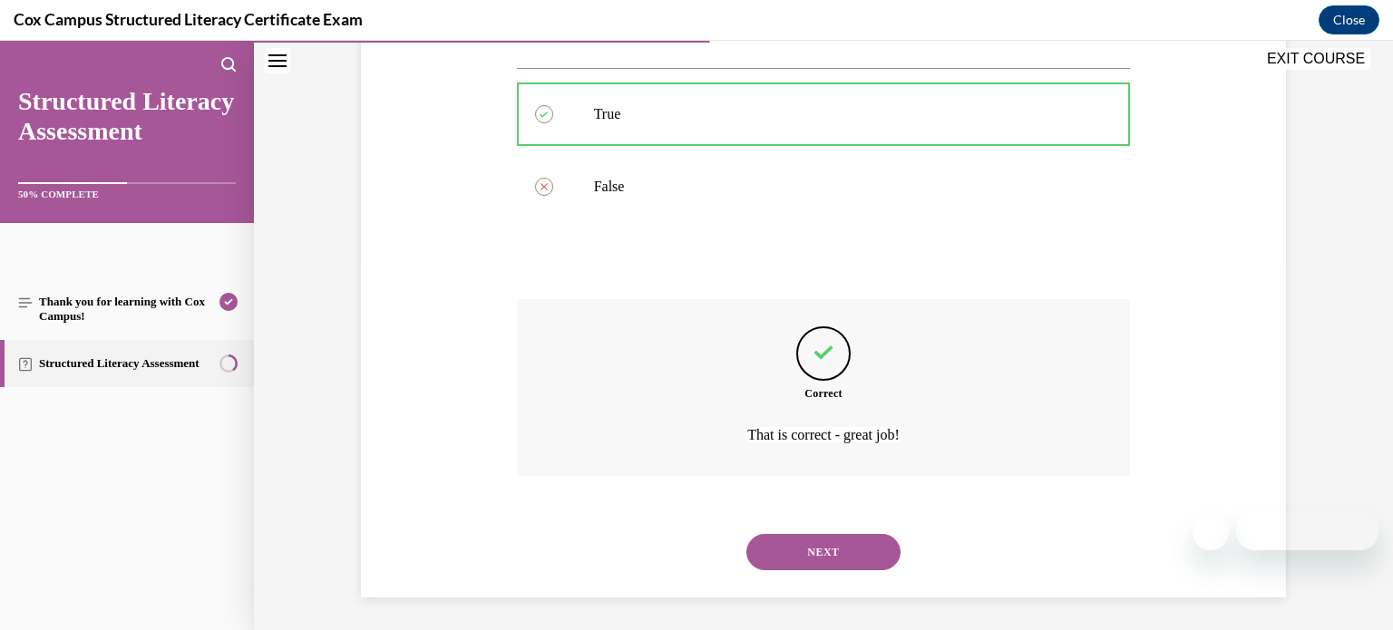
scroll to position [371, 0]
click at [810, 540] on button "NEXT" at bounding box center [823, 549] width 154 height 36
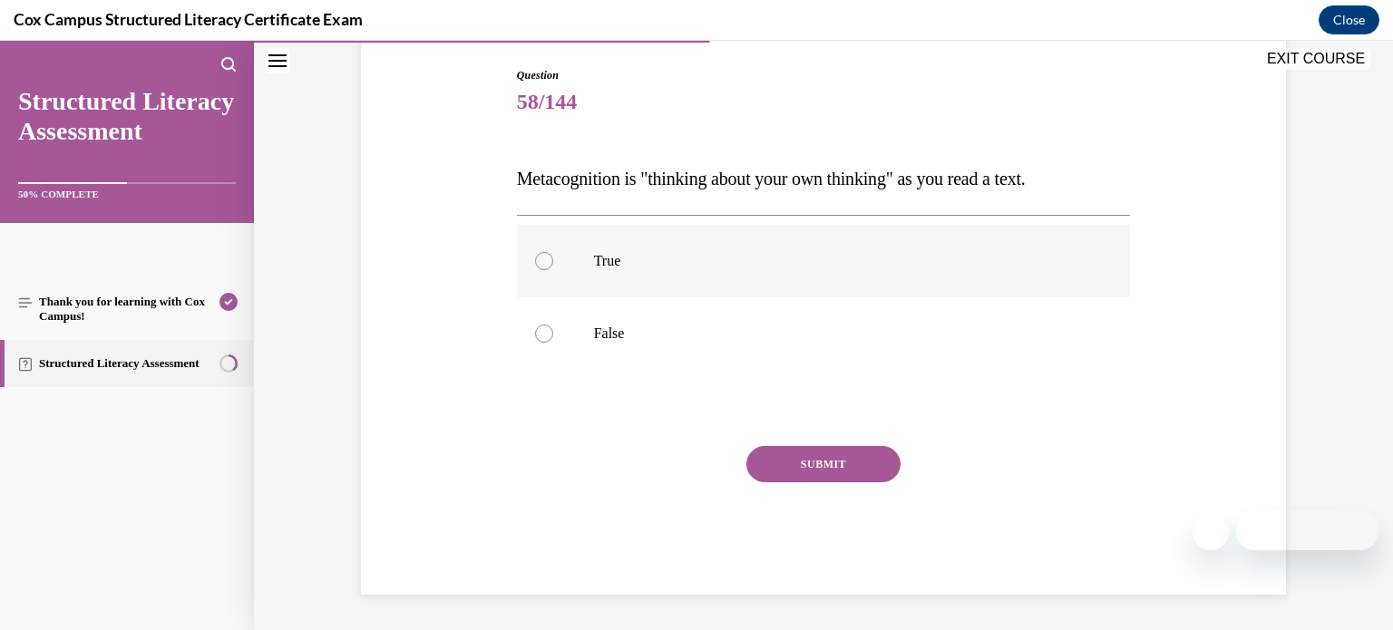
click at [859, 252] on p "True" at bounding box center [840, 261] width 492 height 18
click at [553, 252] on input "True" at bounding box center [544, 261] width 18 height 18
radio input "true"
click at [817, 465] on button "SUBMIT" at bounding box center [823, 464] width 154 height 36
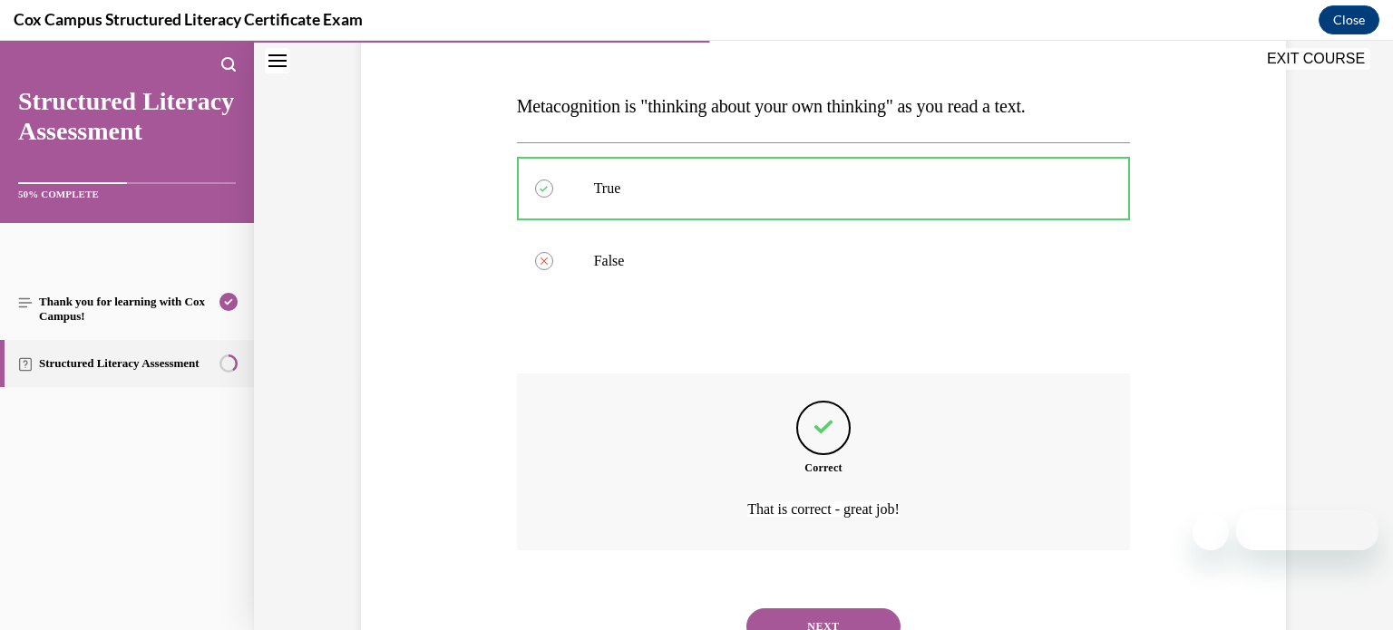
scroll to position [335, 0]
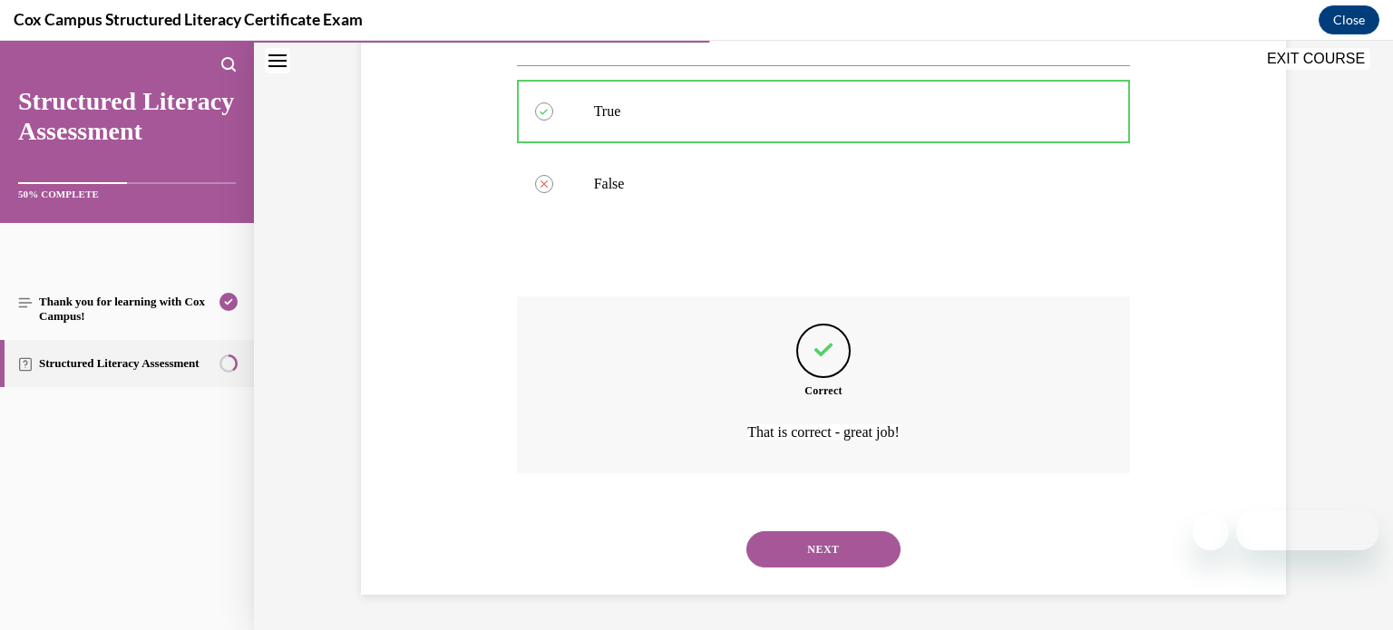
click at [809, 552] on button "NEXT" at bounding box center [823, 549] width 154 height 36
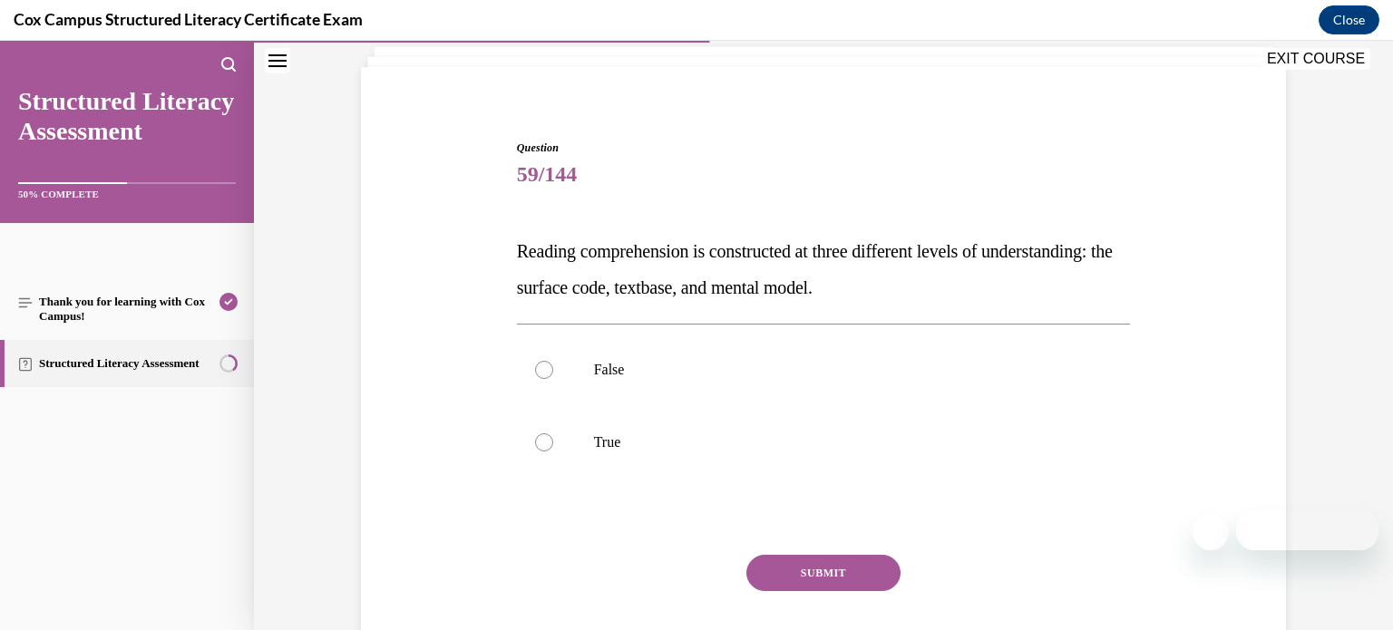
scroll to position [114, 0]
click at [865, 461] on label "True" at bounding box center [824, 440] width 614 height 73
click at [553, 450] on input "True" at bounding box center [544, 441] width 18 height 18
radio input "true"
click at [833, 576] on button "SUBMIT" at bounding box center [823, 571] width 154 height 36
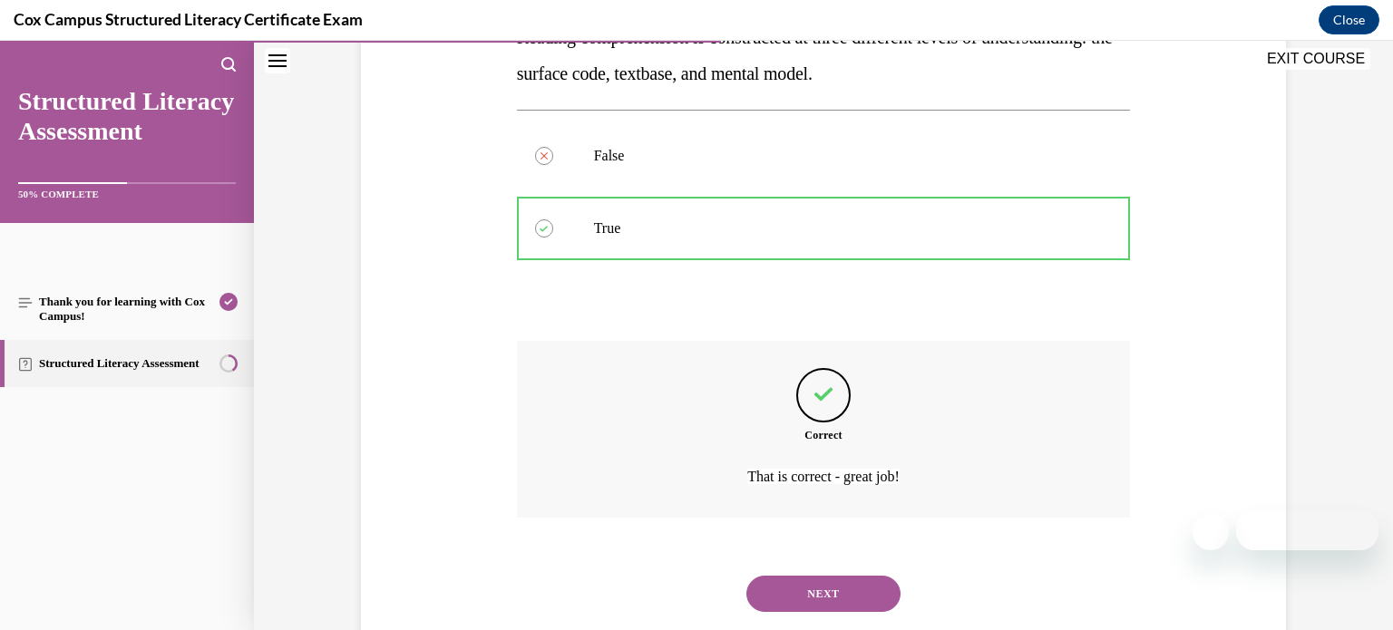
scroll to position [371, 0]
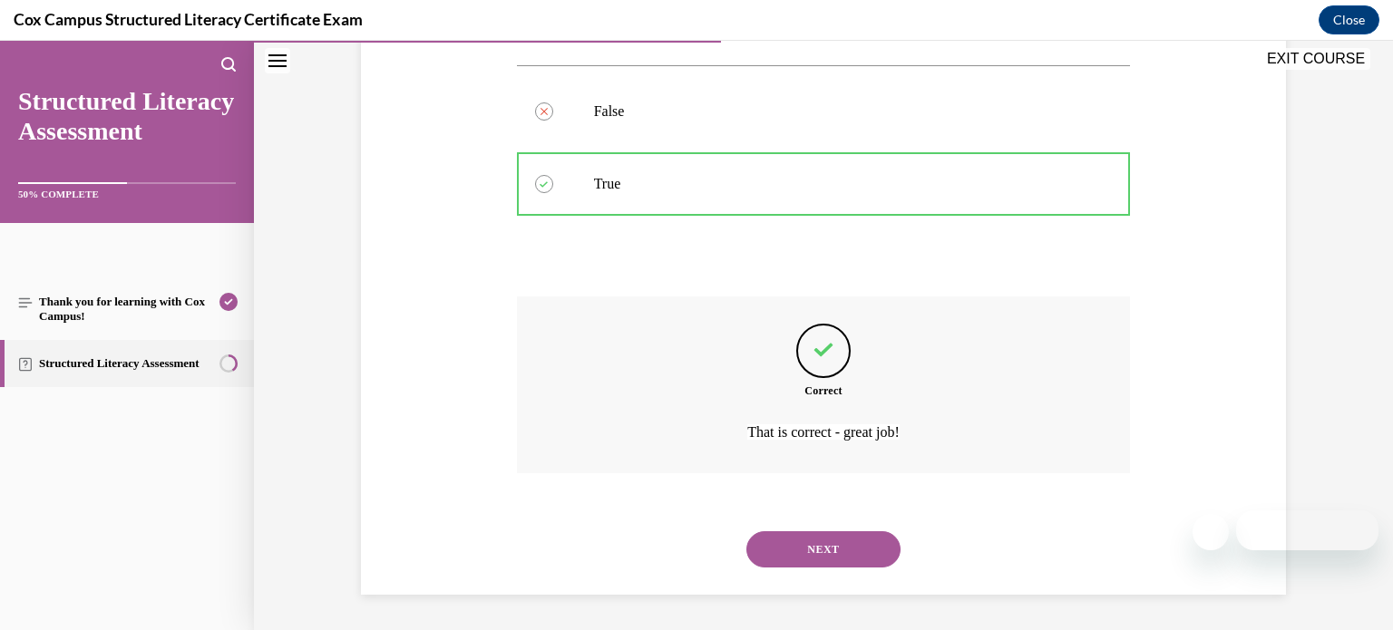
click at [825, 560] on button "NEXT" at bounding box center [823, 549] width 154 height 36
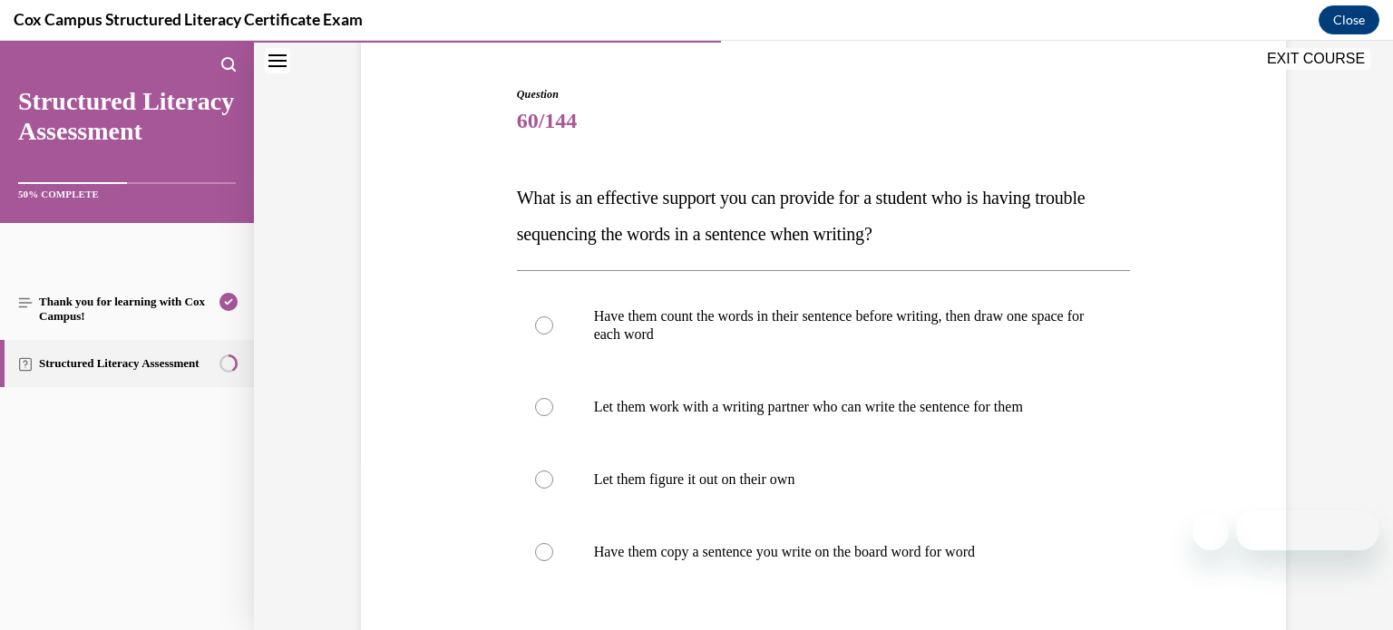
scroll to position [166, 0]
click at [936, 350] on label "Have them count the words in their sentence before writing, then draw one space…" at bounding box center [824, 325] width 614 height 91
click at [553, 335] on input "Have them count the words in their sentence before writing, then draw one space…" at bounding box center [544, 326] width 18 height 18
radio input "true"
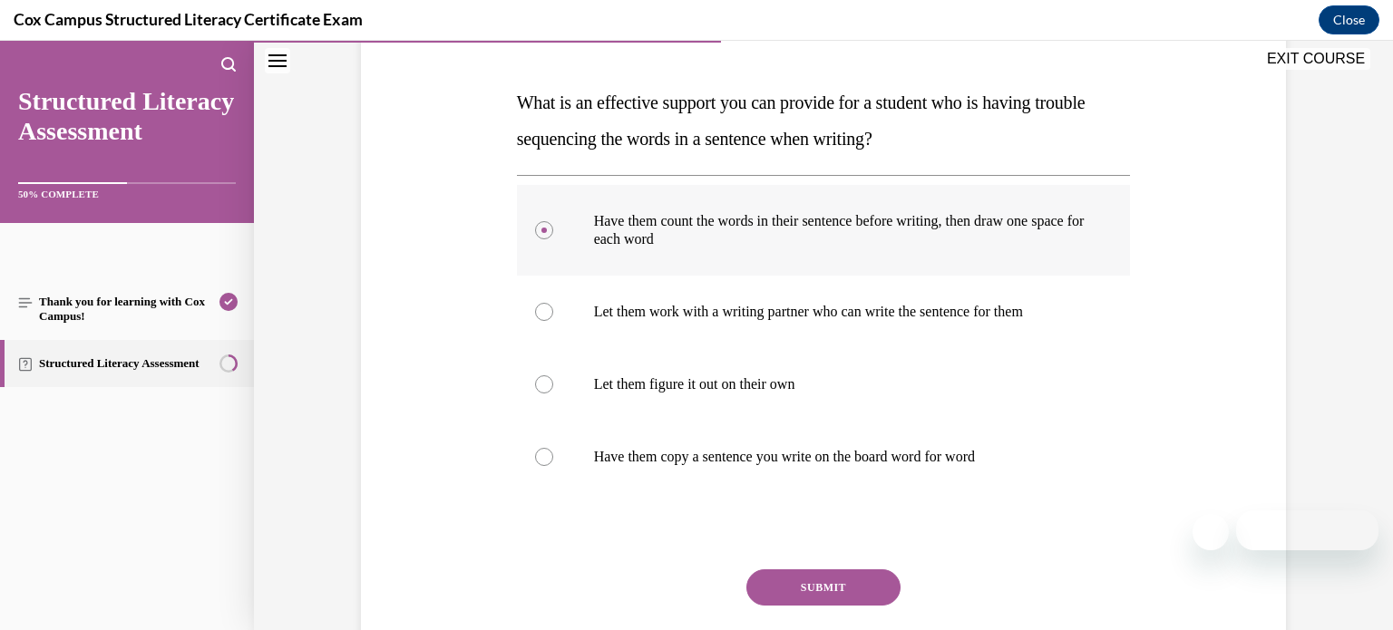
scroll to position [257, 0]
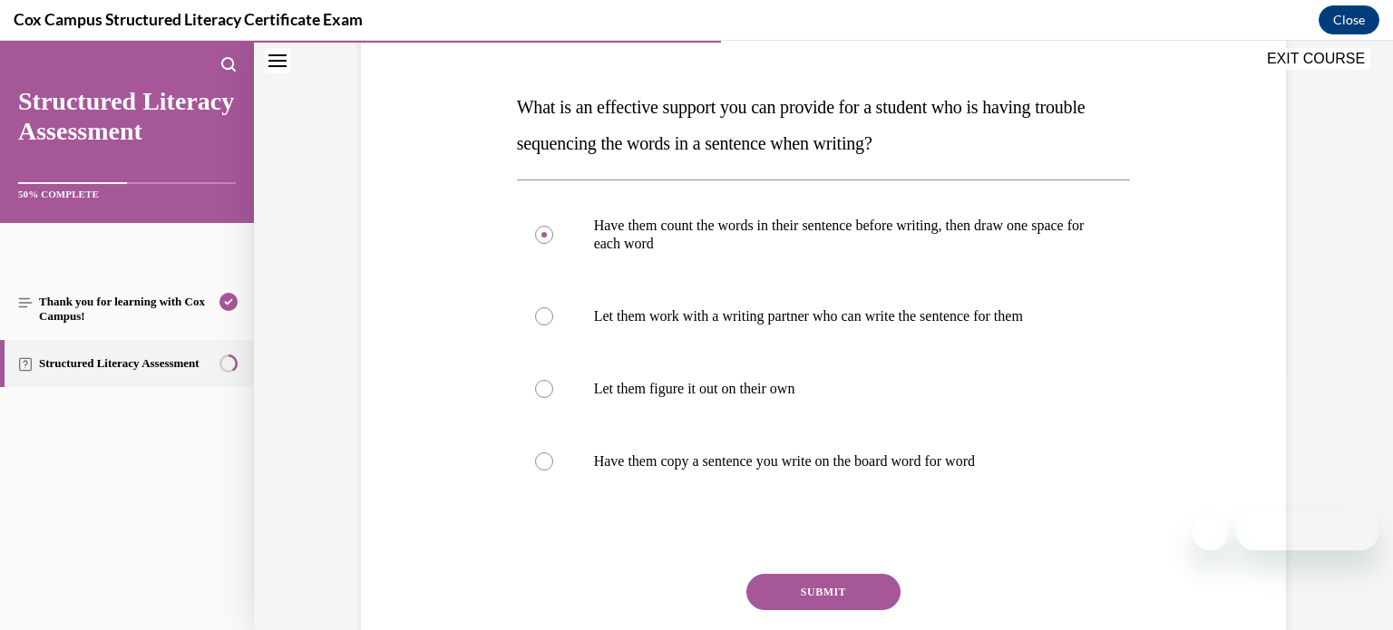
click at [852, 584] on button "SUBMIT" at bounding box center [823, 592] width 154 height 36
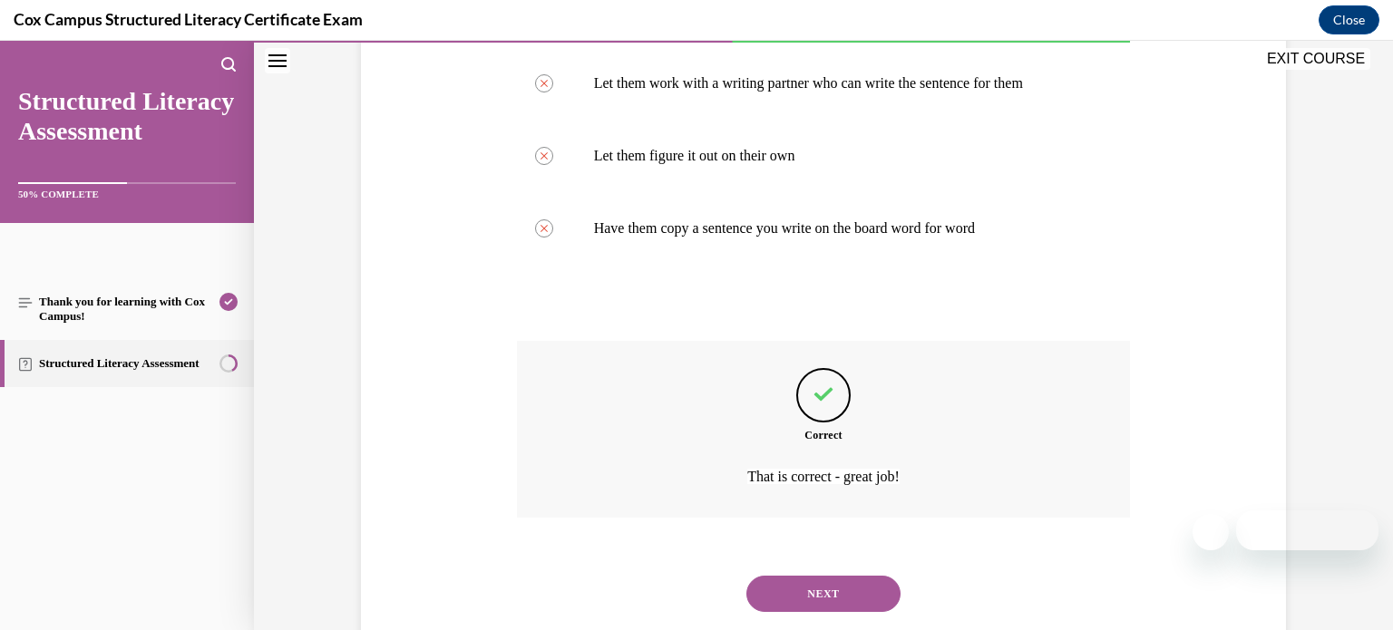
scroll to position [534, 0]
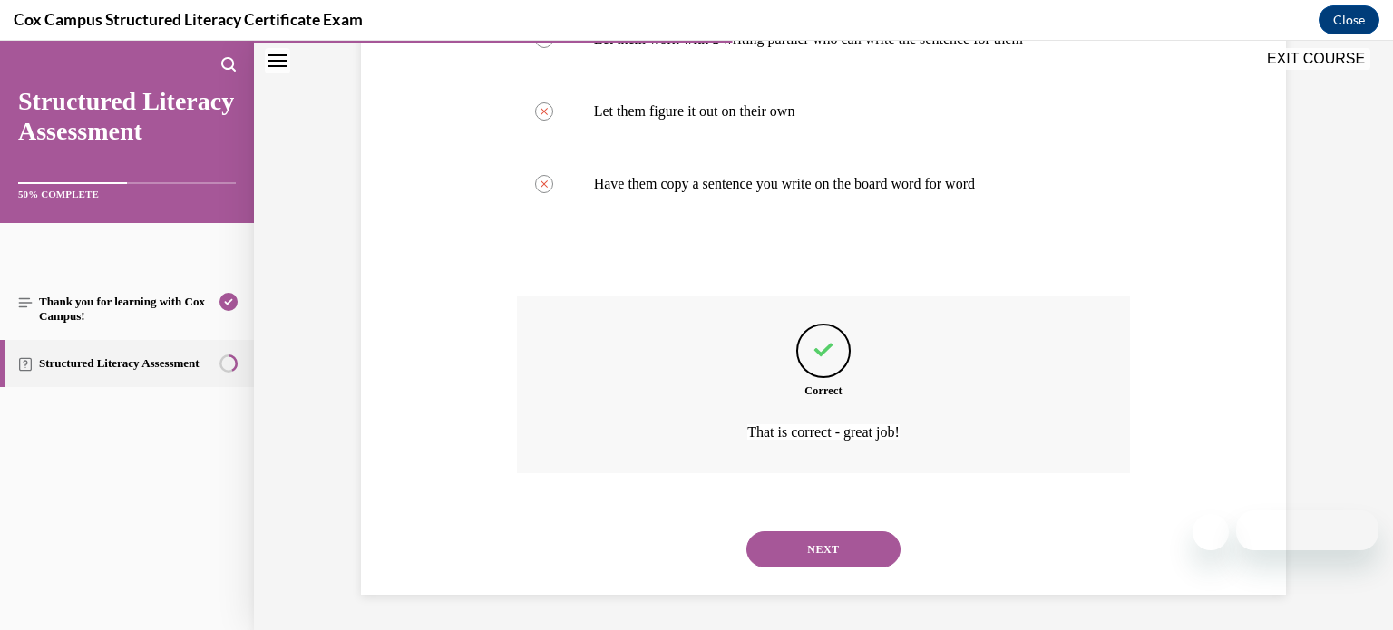
click at [833, 550] on button "NEXT" at bounding box center [823, 549] width 154 height 36
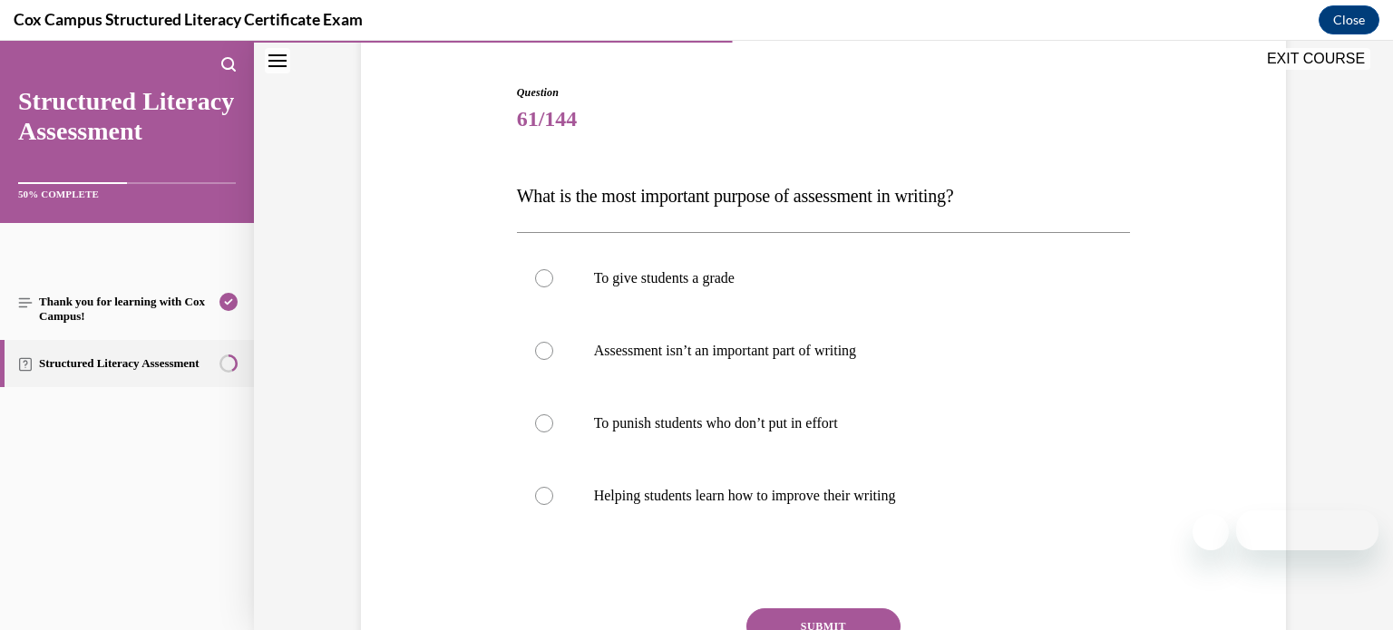
scroll to position [160, 0]
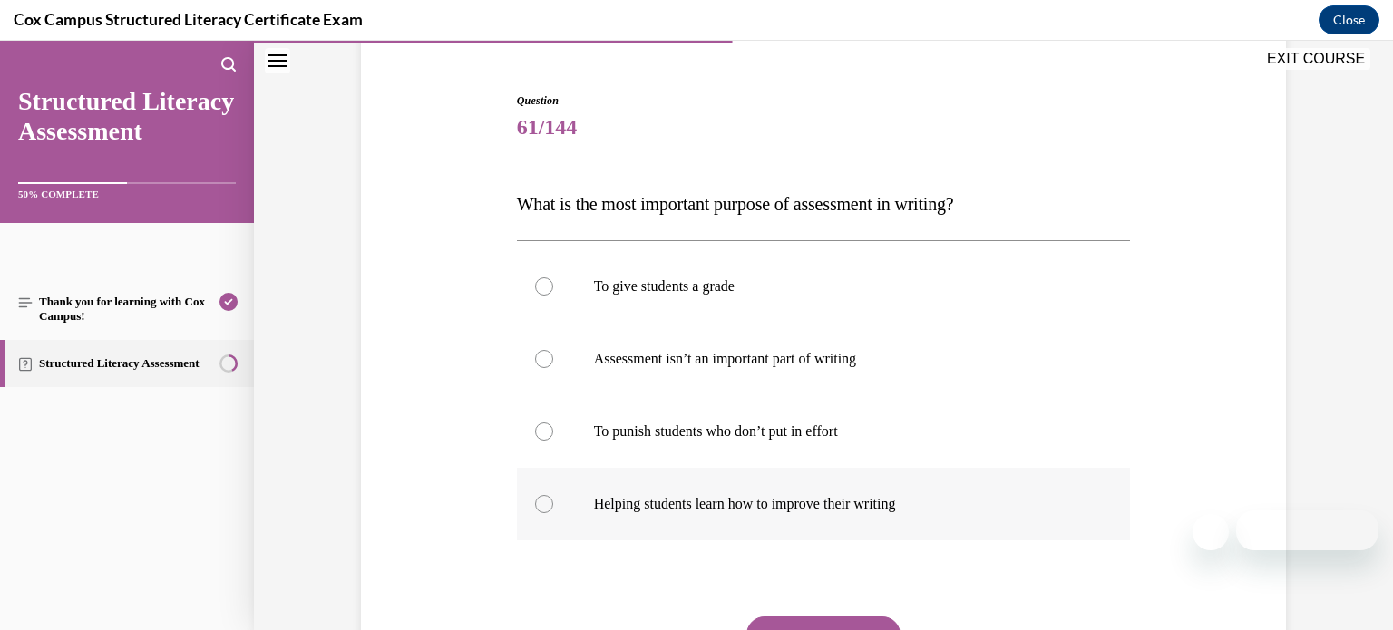
click at [921, 492] on label "Helping students learn how to improve their writing" at bounding box center [824, 504] width 614 height 73
click at [553, 495] on input "Helping students learn how to improve their writing" at bounding box center [544, 504] width 18 height 18
radio input "true"
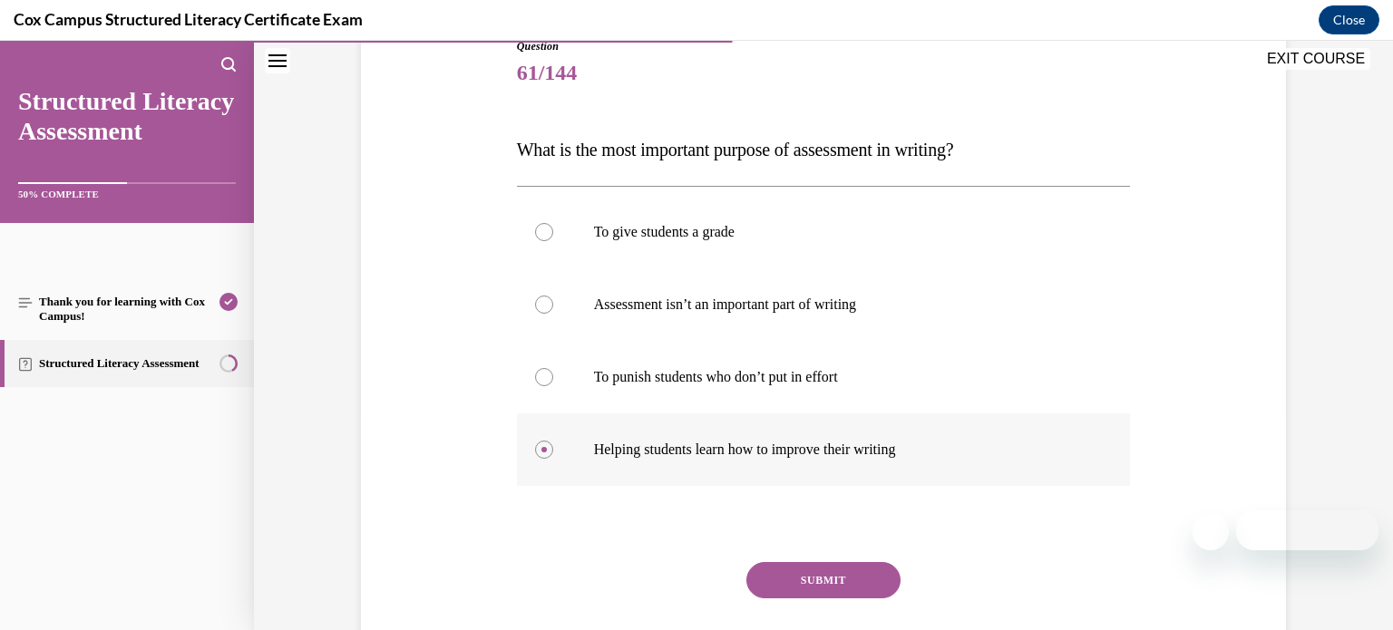
scroll to position [197, 0]
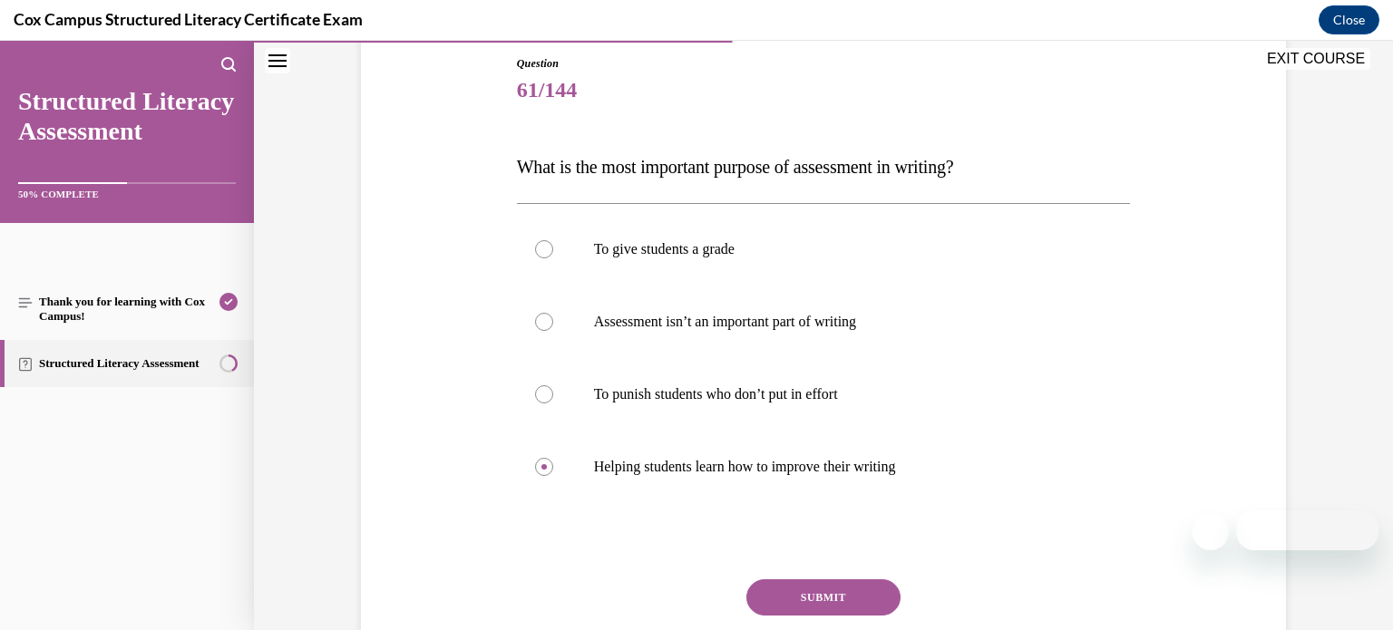
click at [876, 600] on button "SUBMIT" at bounding box center [823, 598] width 154 height 36
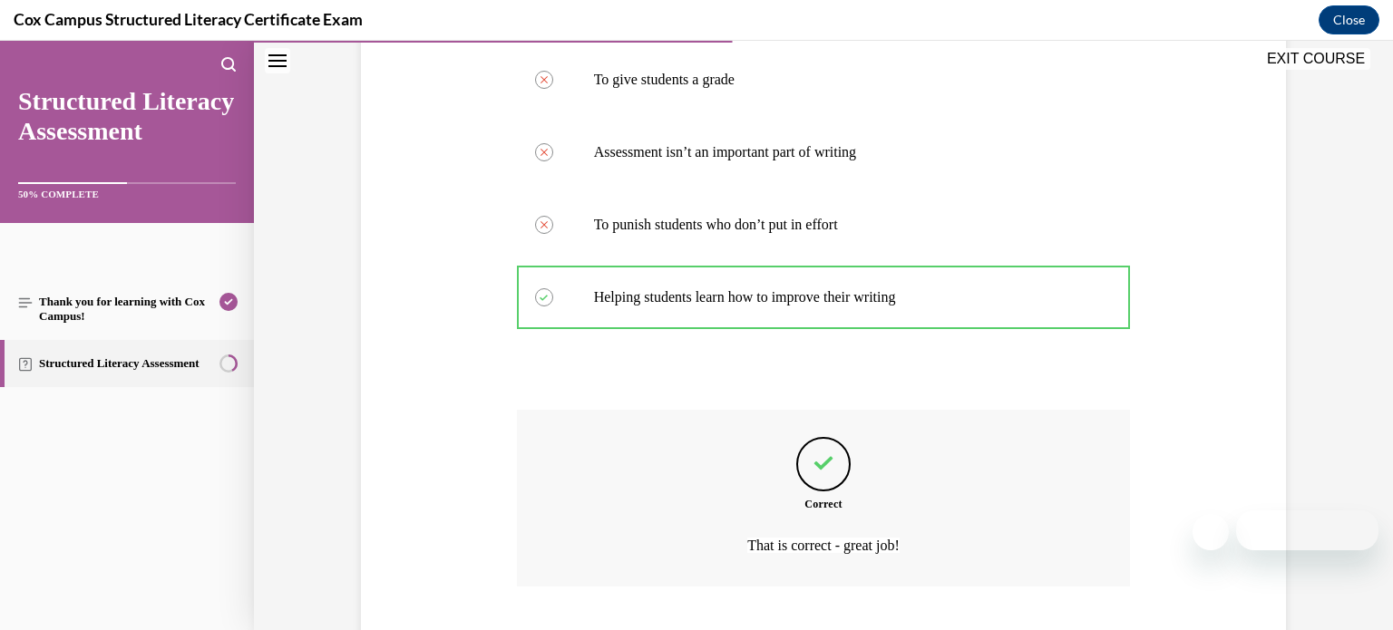
scroll to position [480, 0]
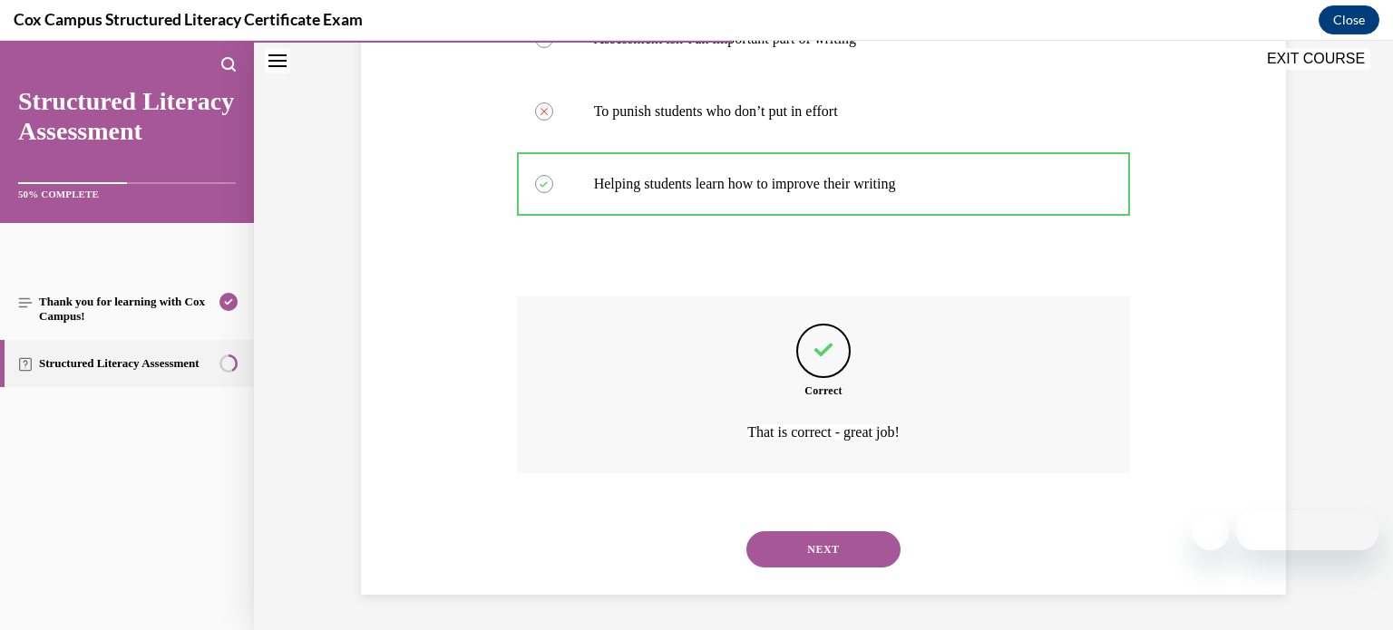
click at [851, 548] on button "NEXT" at bounding box center [823, 549] width 154 height 36
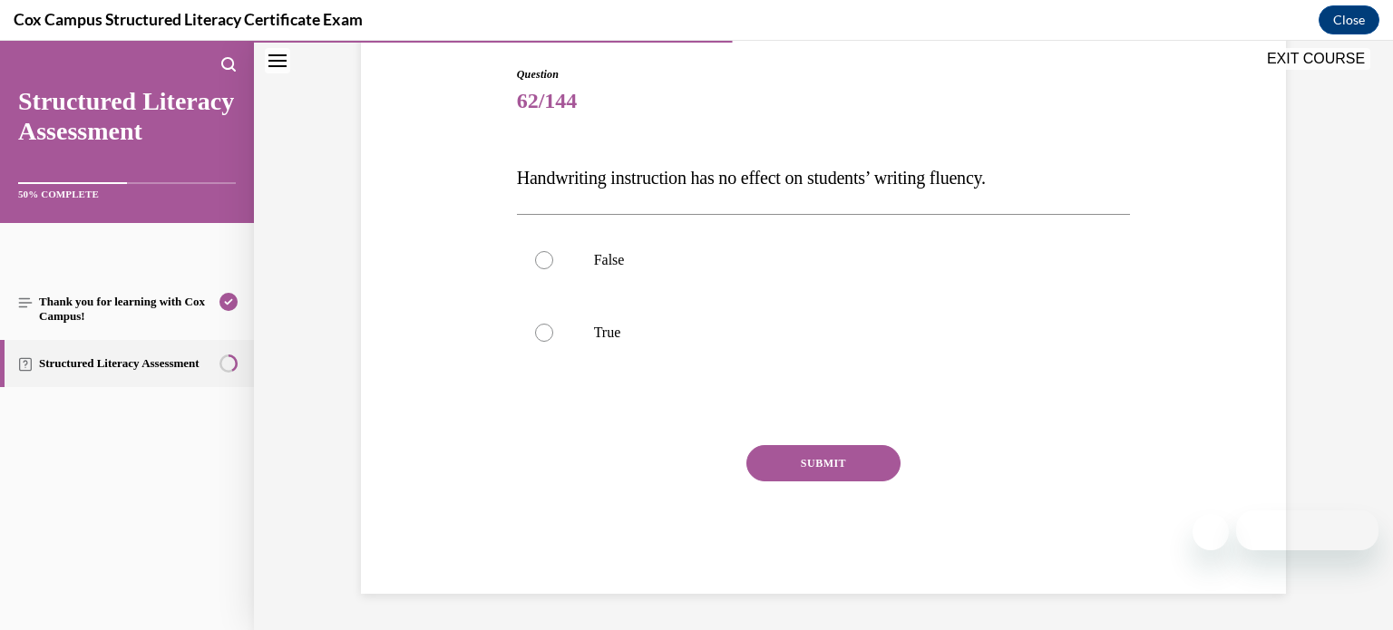
scroll to position [185, 0]
click at [896, 281] on label "False" at bounding box center [824, 261] width 614 height 73
click at [553, 270] on input "False" at bounding box center [544, 261] width 18 height 18
radio input "true"
click at [835, 465] on button "SUBMIT" at bounding box center [823, 464] width 154 height 36
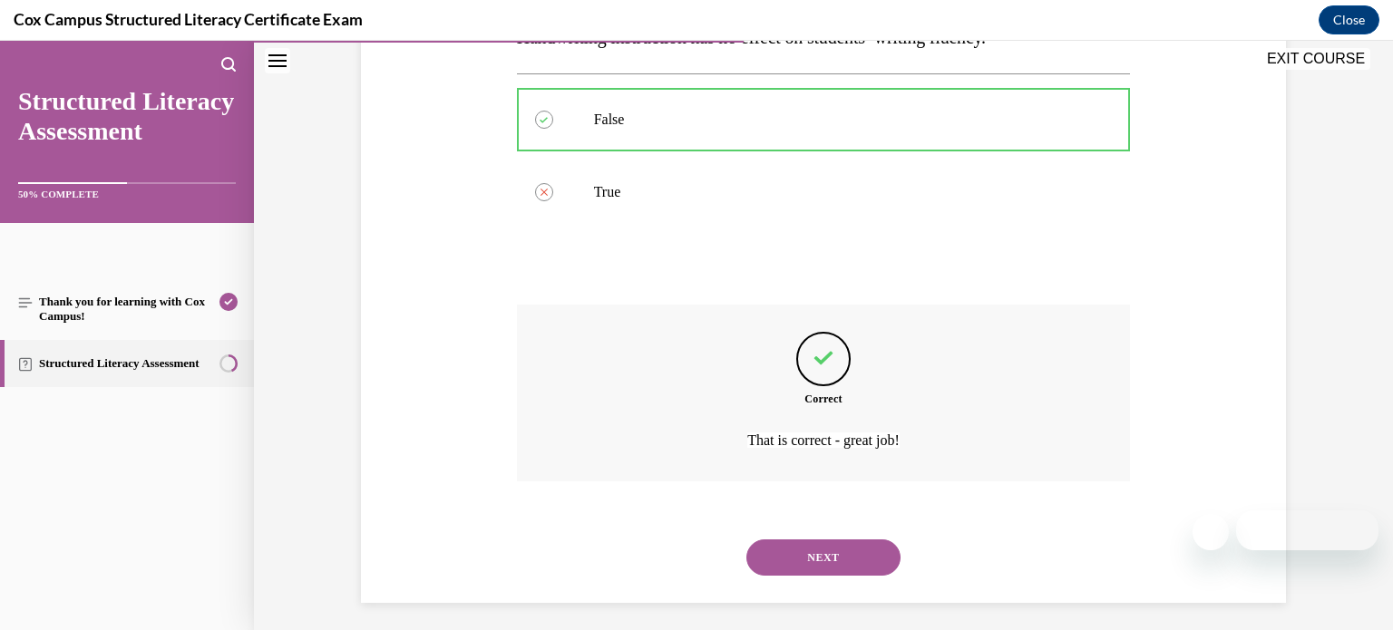
scroll to position [335, 0]
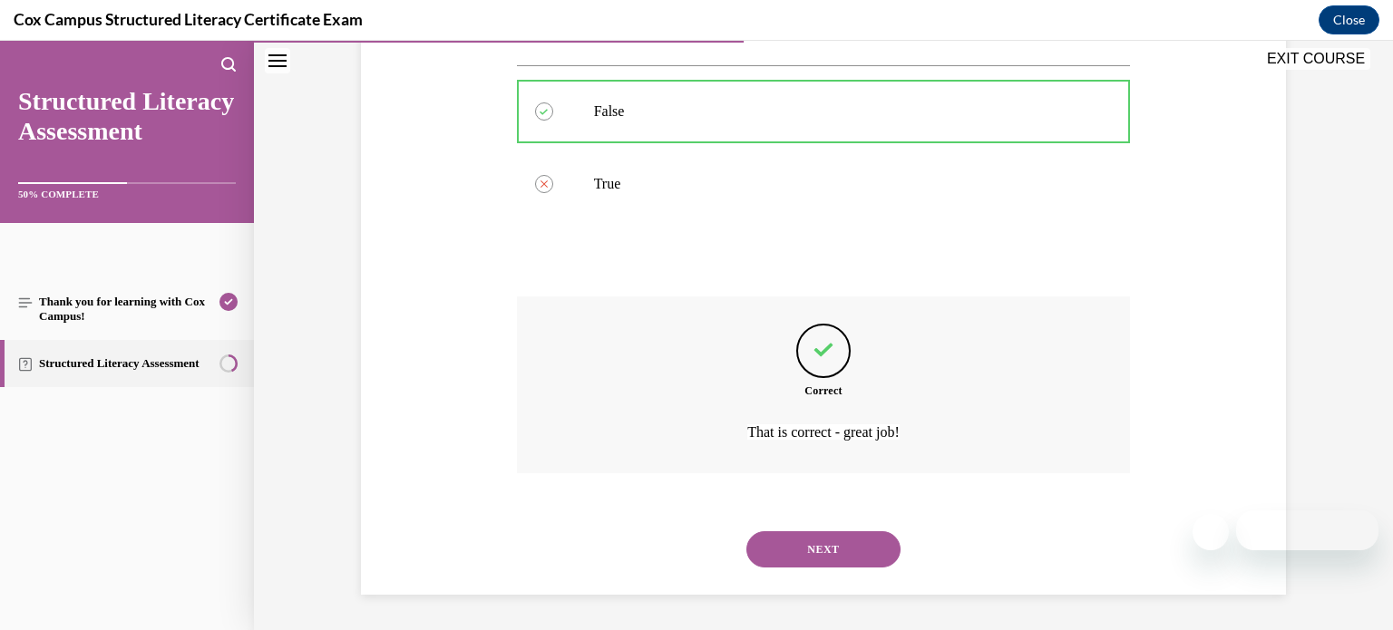
click at [840, 545] on button "NEXT" at bounding box center [823, 549] width 154 height 36
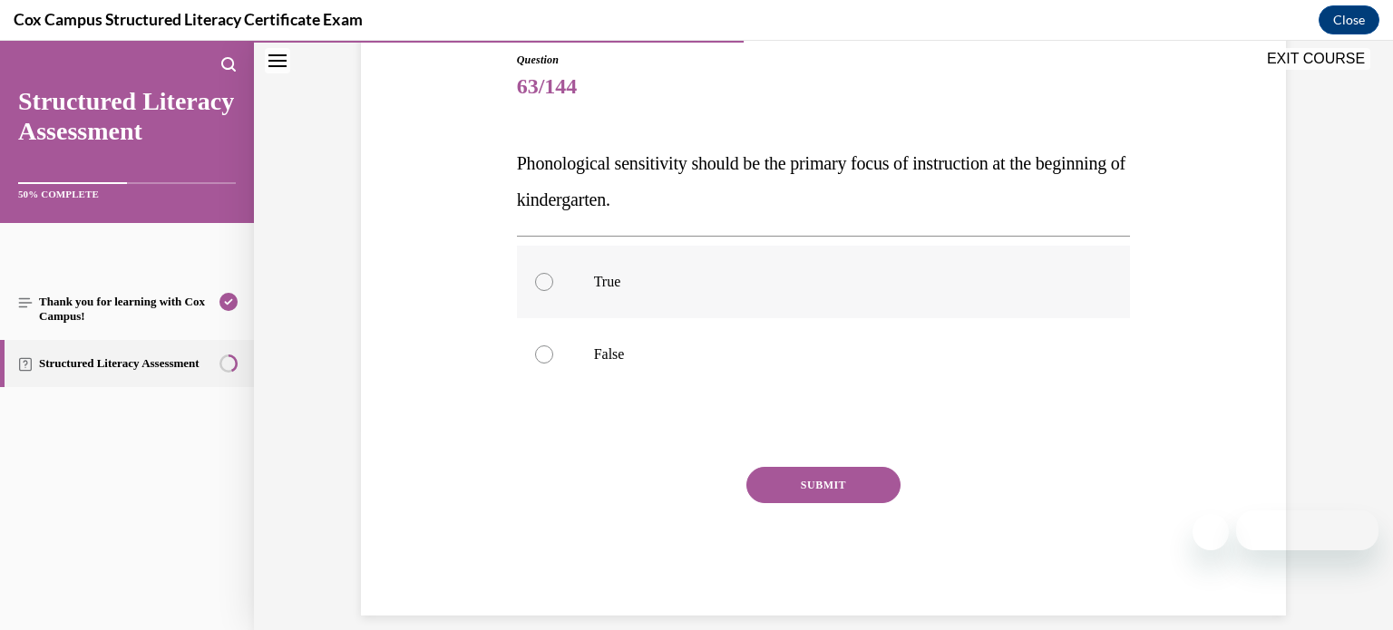
click at [877, 295] on label "True" at bounding box center [824, 282] width 614 height 73
click at [553, 291] on input "True" at bounding box center [544, 282] width 18 height 18
radio input "true"
click at [812, 369] on label "False" at bounding box center [824, 354] width 614 height 73
click at [553, 364] on input "False" at bounding box center [544, 355] width 18 height 18
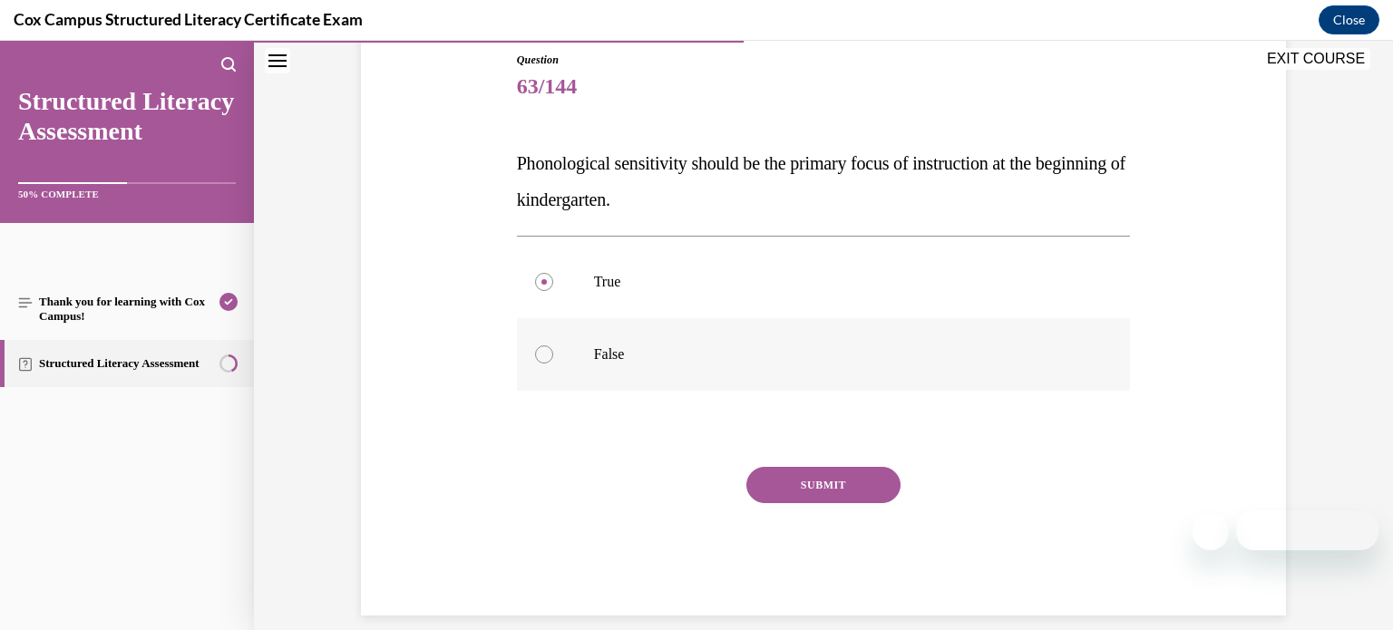
radio input "true"
click at [804, 493] on button "SUBMIT" at bounding box center [823, 485] width 154 height 36
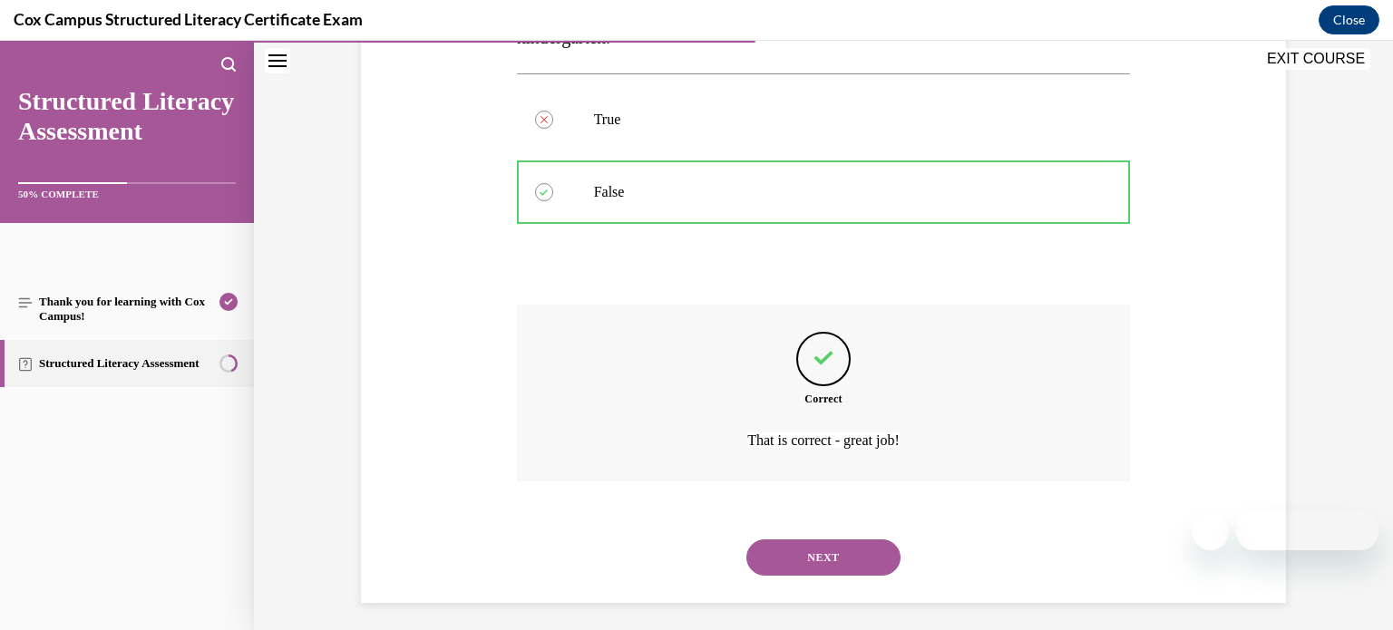
scroll to position [371, 0]
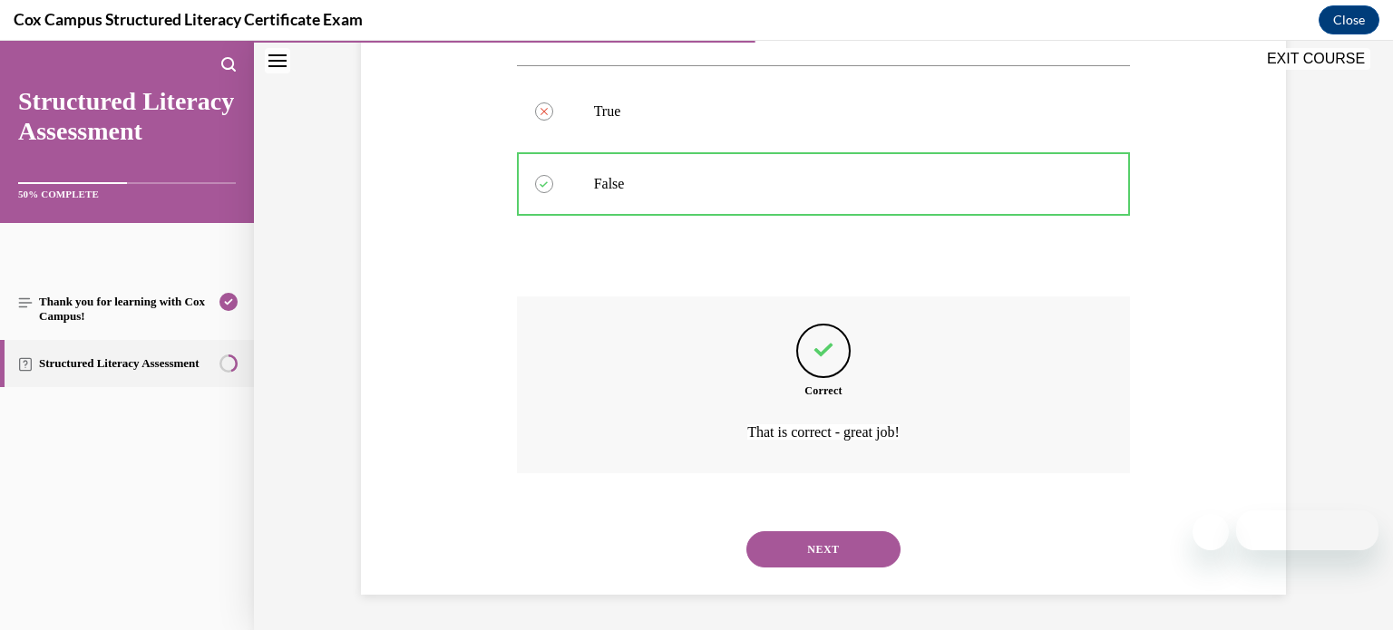
click at [810, 550] on button "NEXT" at bounding box center [823, 549] width 154 height 36
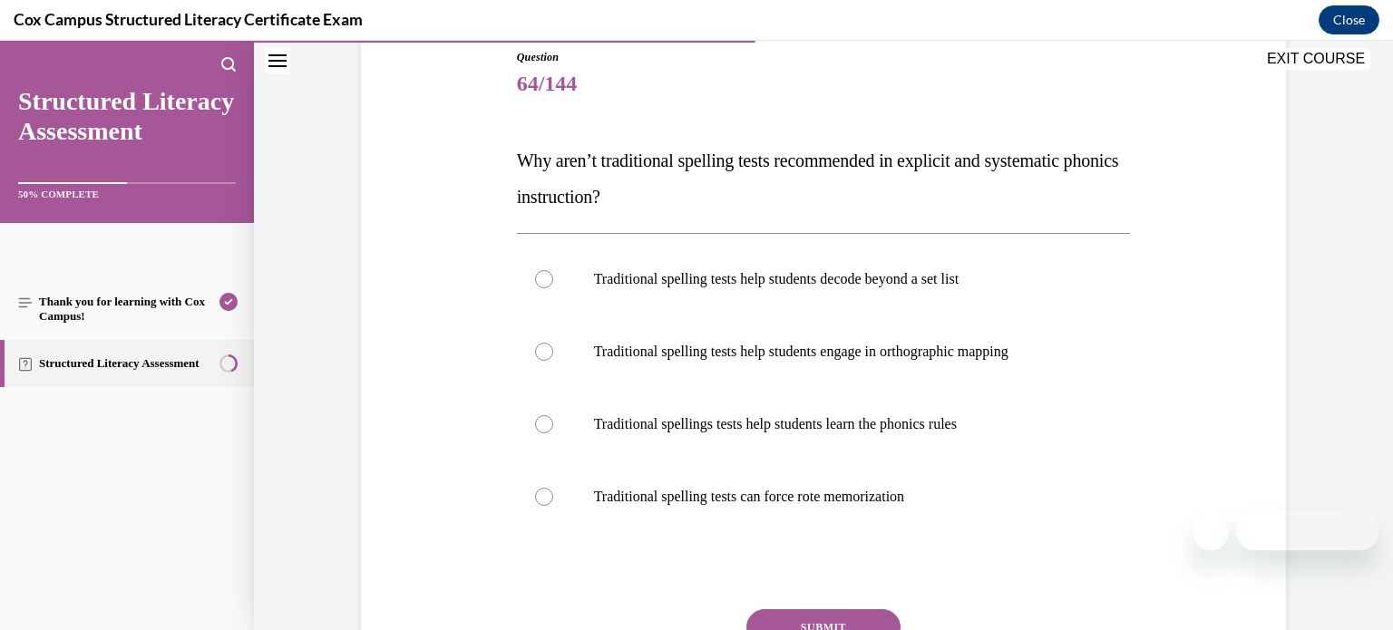
scroll to position [193, 0]
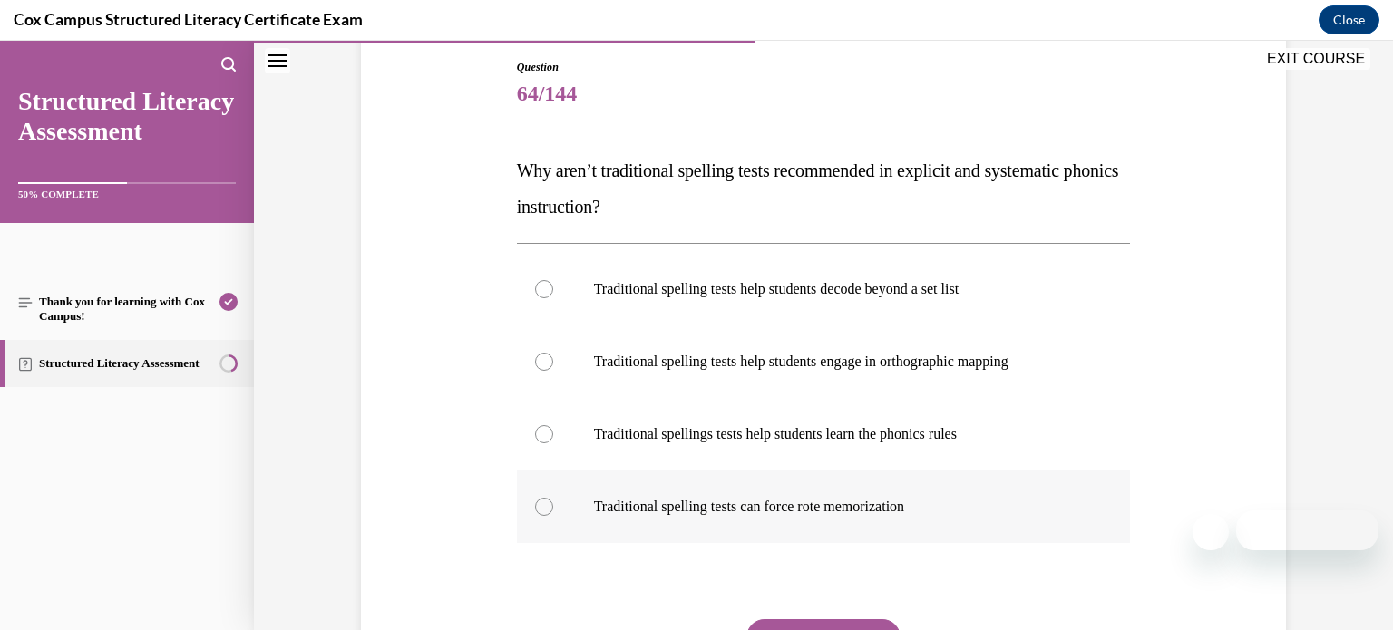
click at [885, 524] on label "Traditional spelling tests can force rote memorization" at bounding box center [824, 507] width 614 height 73
click at [553, 516] on input "Traditional spelling tests can force rote memorization" at bounding box center [544, 507] width 18 height 18
radio input "true"
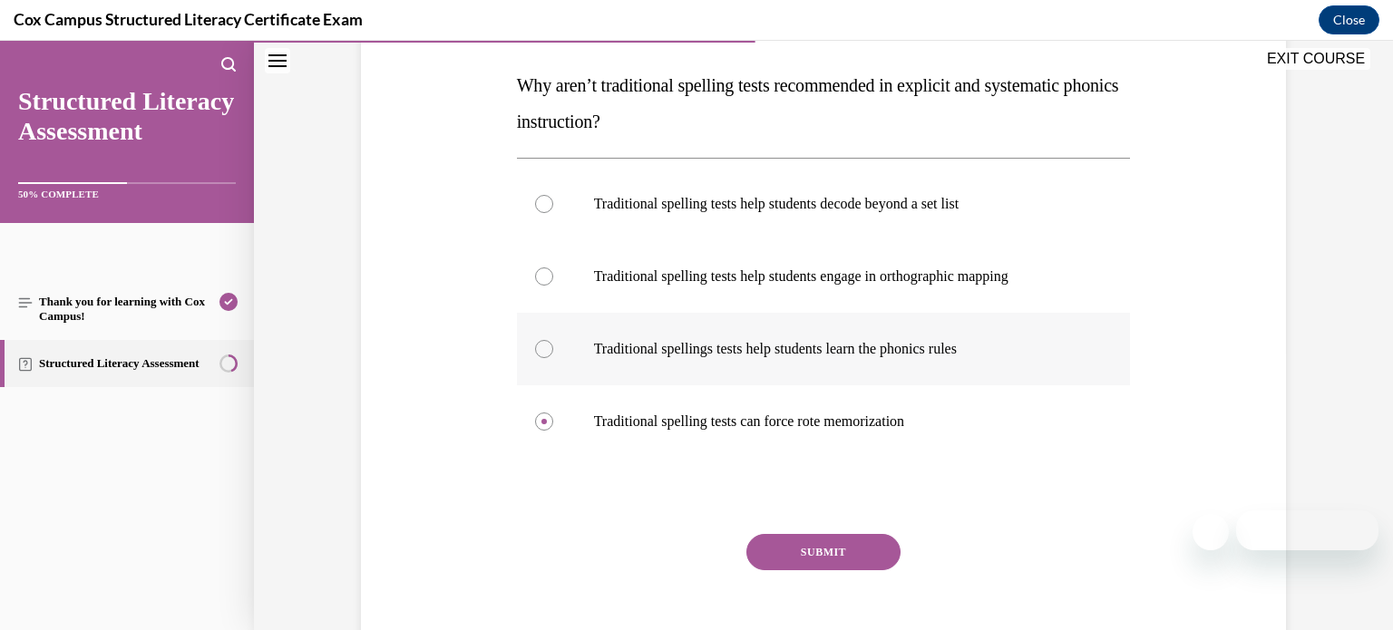
scroll to position [274, 0]
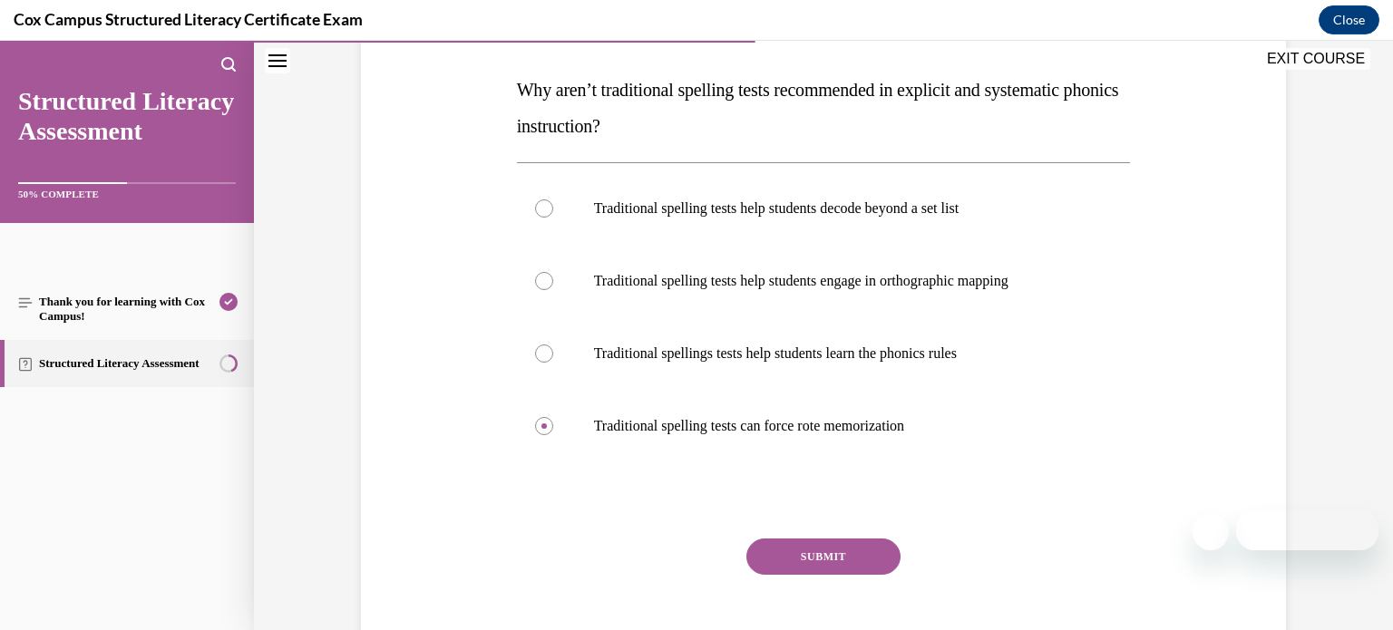
click at [868, 561] on button "SUBMIT" at bounding box center [823, 557] width 154 height 36
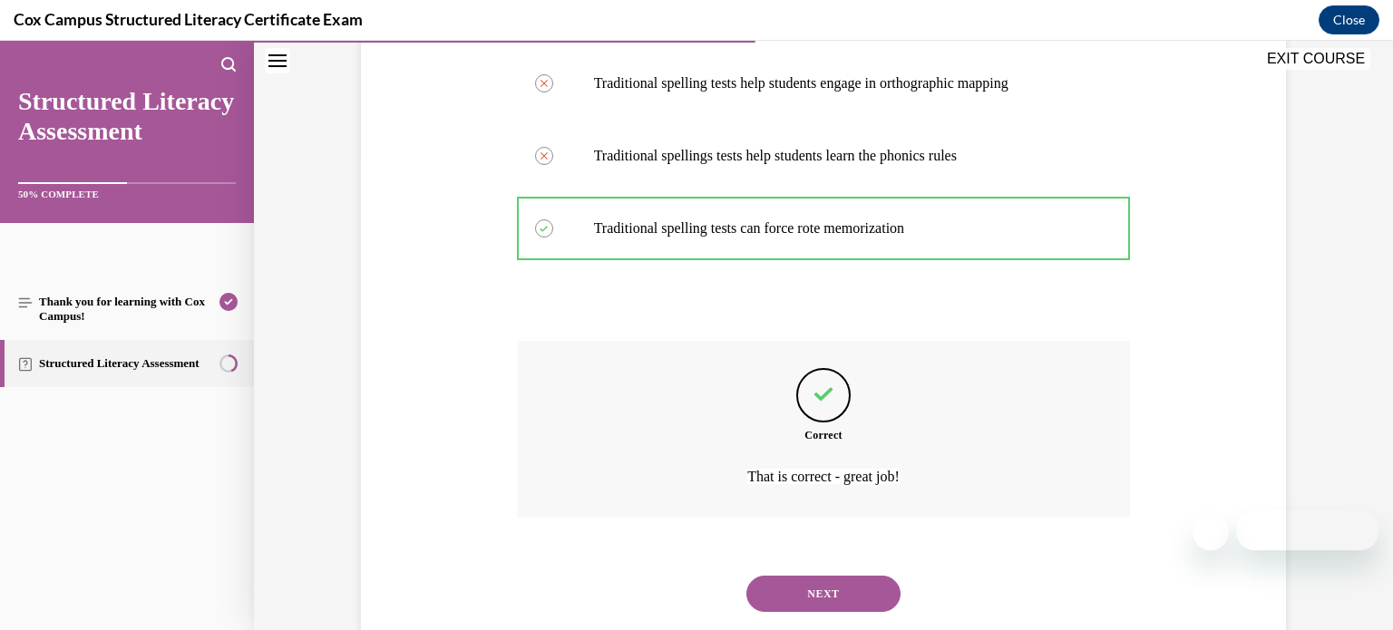
scroll to position [516, 0]
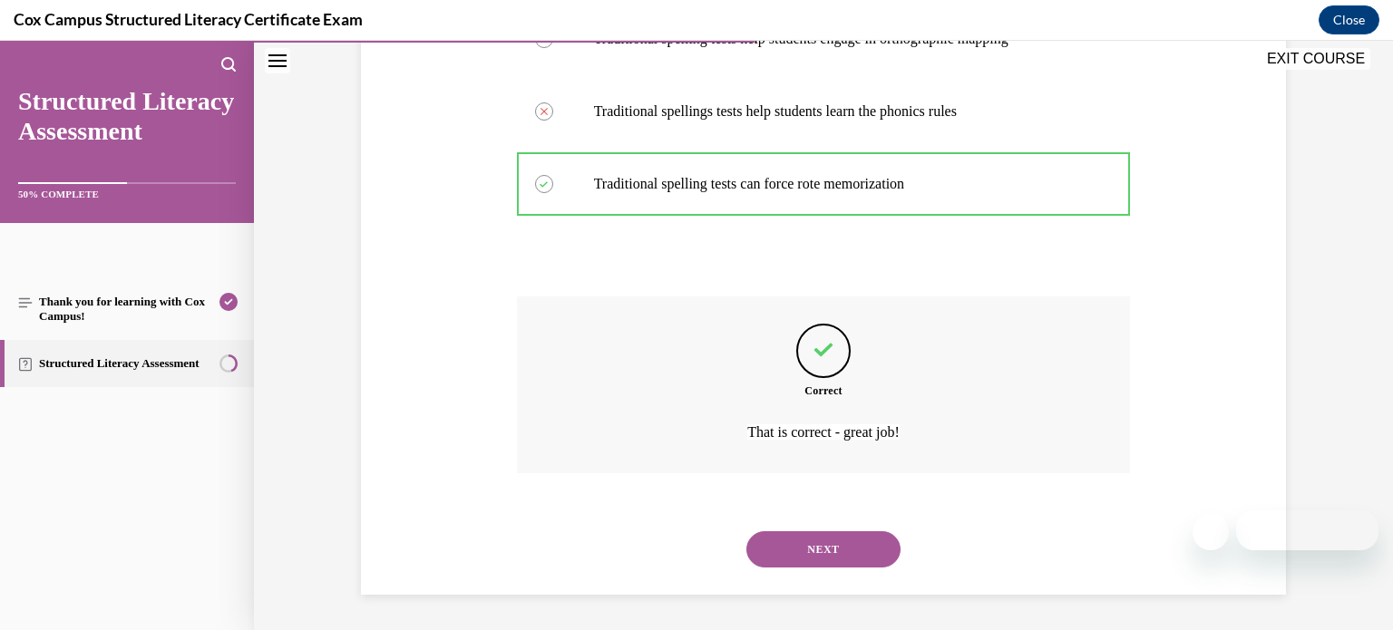
click at [856, 557] on button "NEXT" at bounding box center [823, 549] width 154 height 36
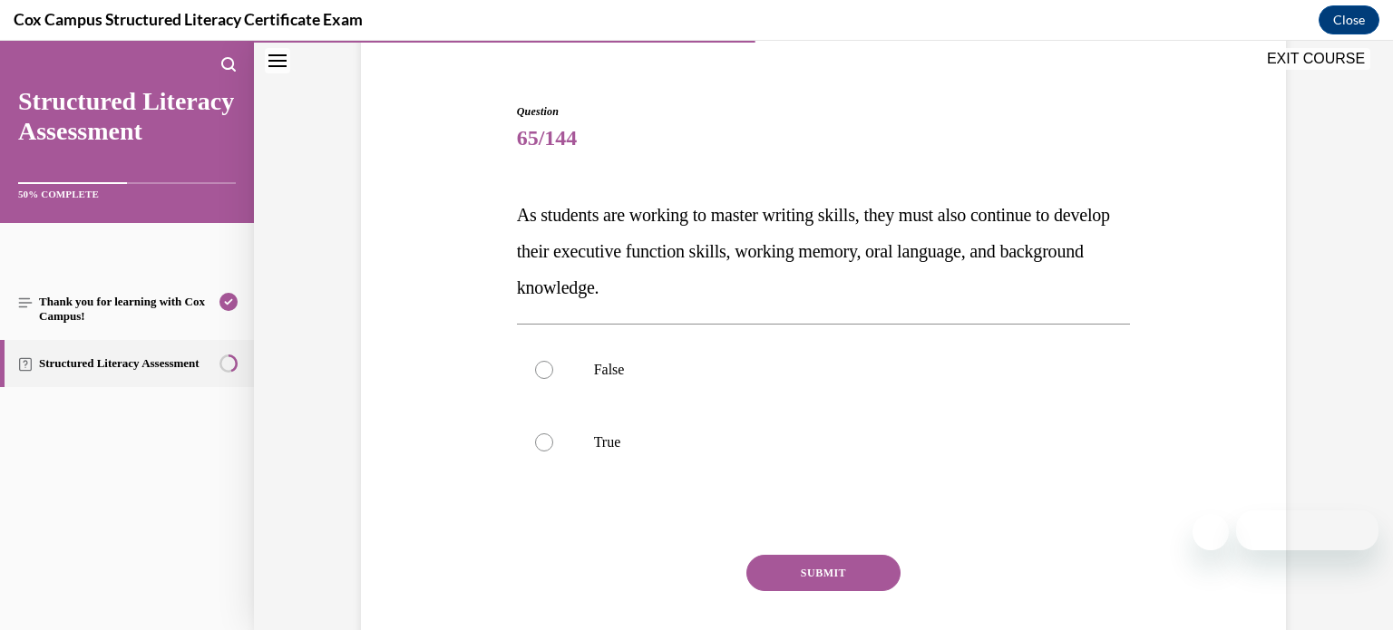
scroll to position [145, 0]
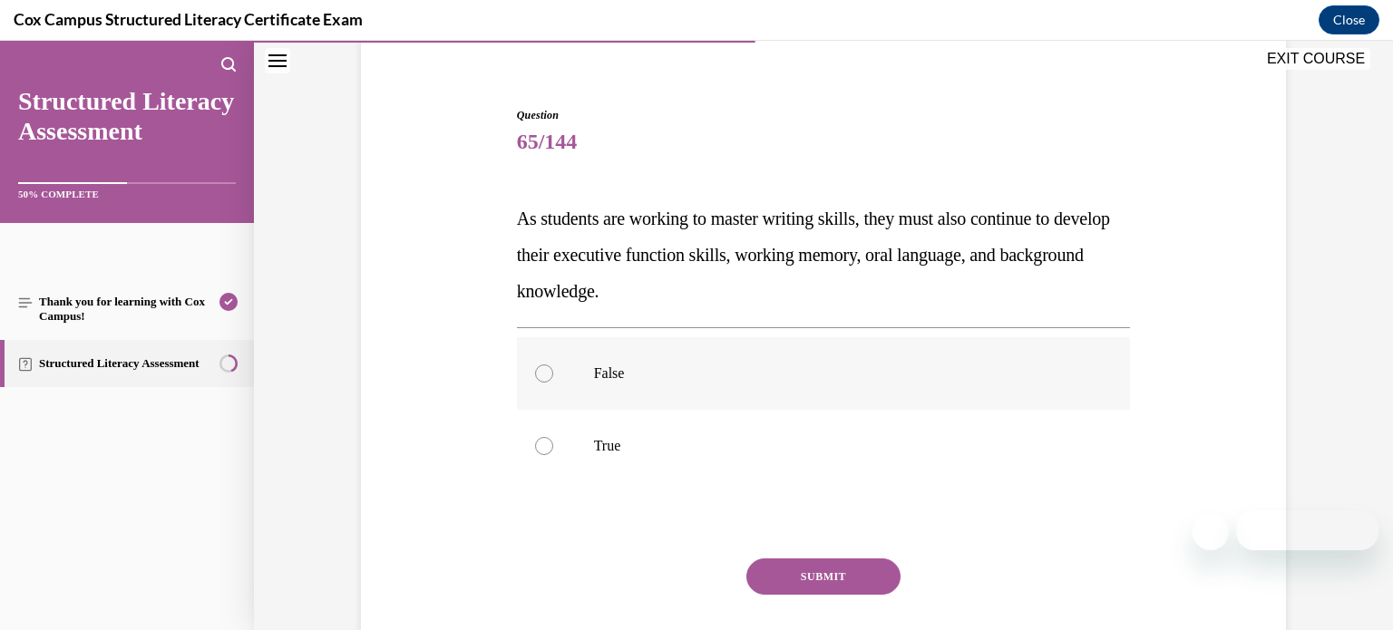
click at [1023, 381] on p "False" at bounding box center [840, 374] width 492 height 18
click at [553, 381] on input "False" at bounding box center [544, 374] width 18 height 18
radio input "true"
click at [1015, 416] on label "True" at bounding box center [824, 446] width 614 height 73
click at [553, 437] on input "True" at bounding box center [544, 446] width 18 height 18
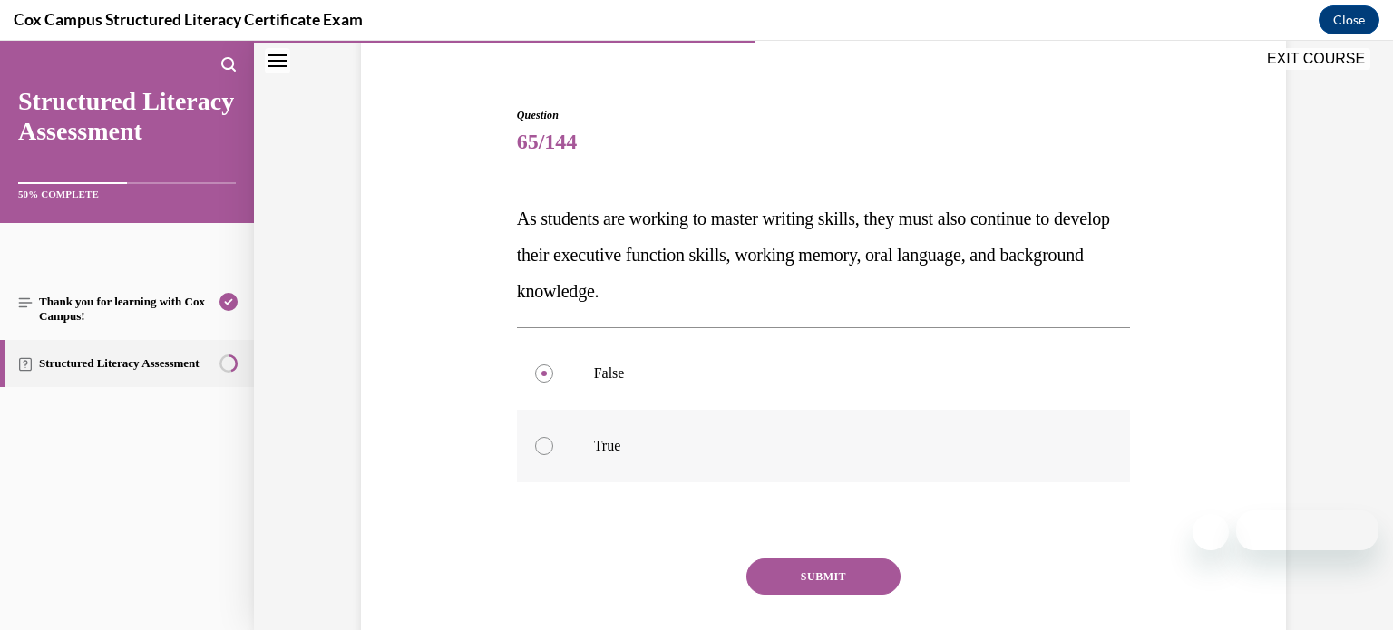
radio input "true"
click at [839, 581] on button "SUBMIT" at bounding box center [823, 577] width 154 height 36
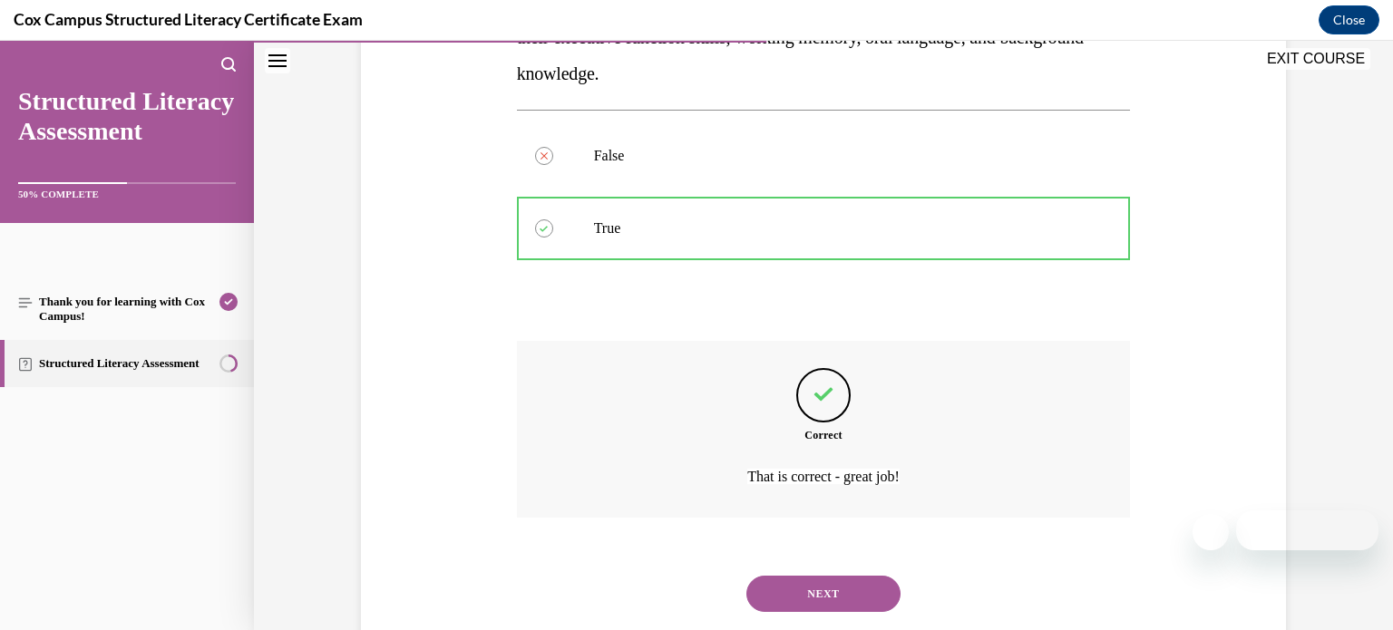
scroll to position [407, 0]
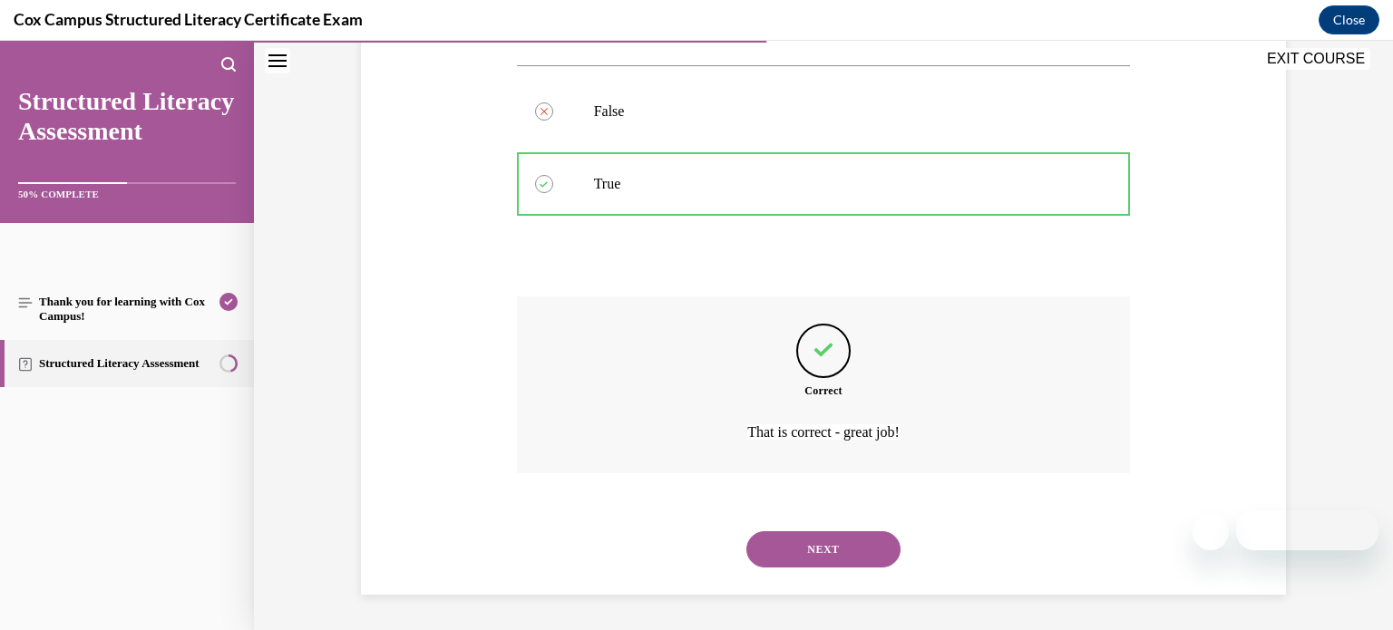
click at [833, 554] on button "NEXT" at bounding box center [823, 549] width 154 height 36
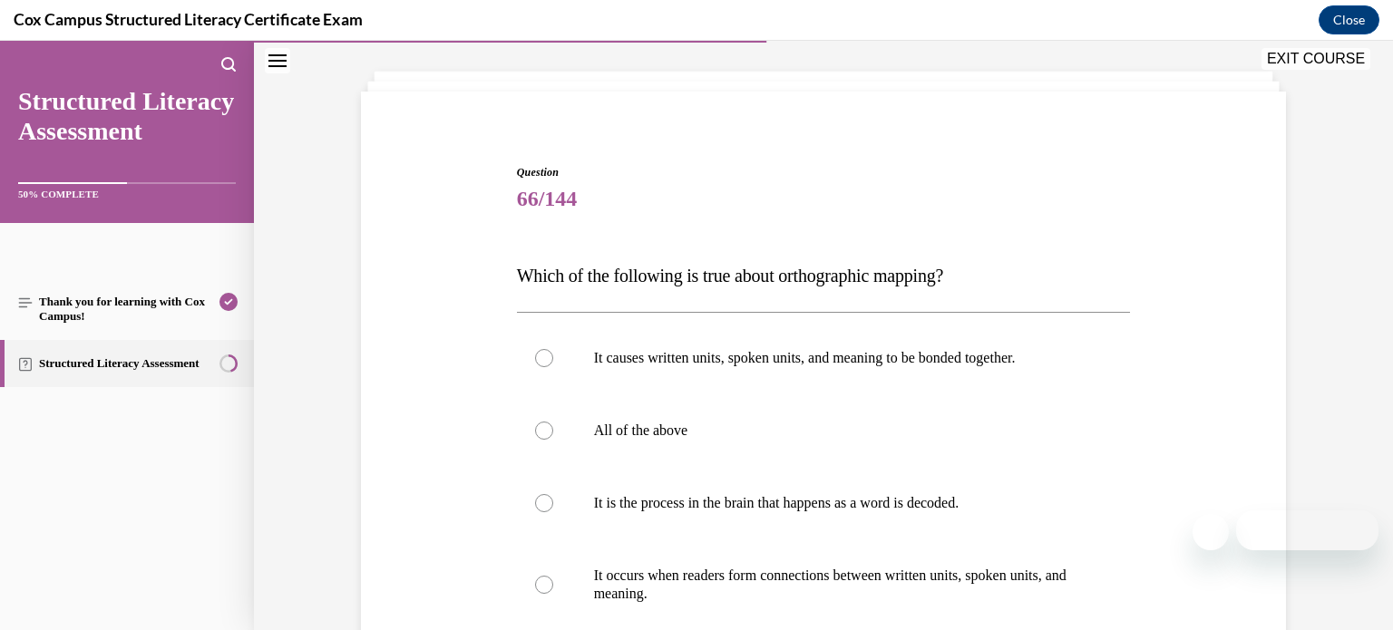
scroll to position [139, 0]
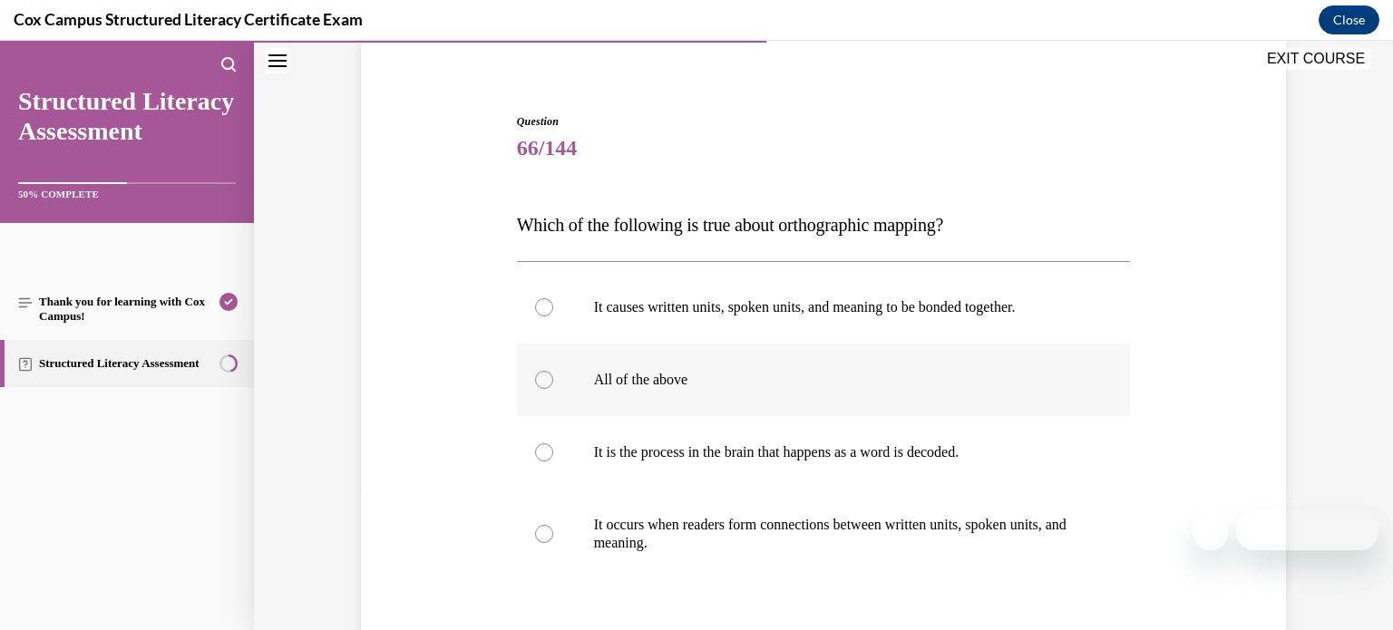
click at [732, 395] on label "All of the above" at bounding box center [824, 380] width 614 height 73
click at [553, 389] on input "All of the above" at bounding box center [544, 380] width 18 height 18
radio input "true"
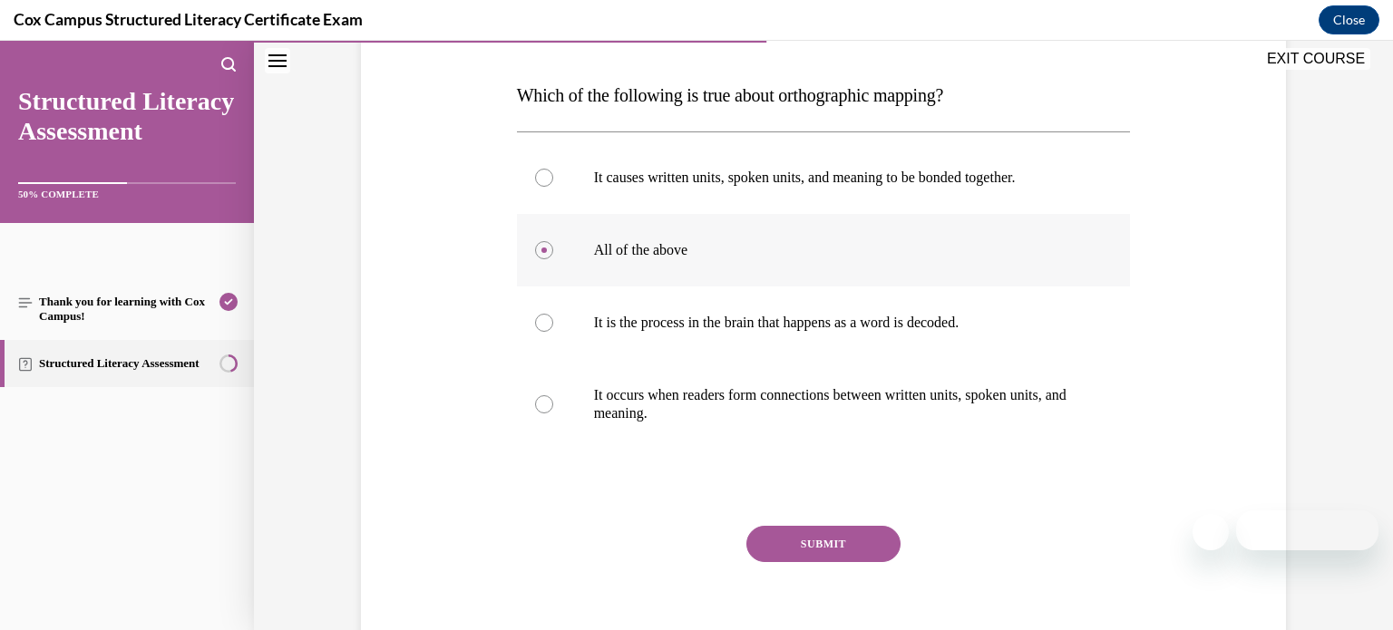
scroll to position [290, 0]
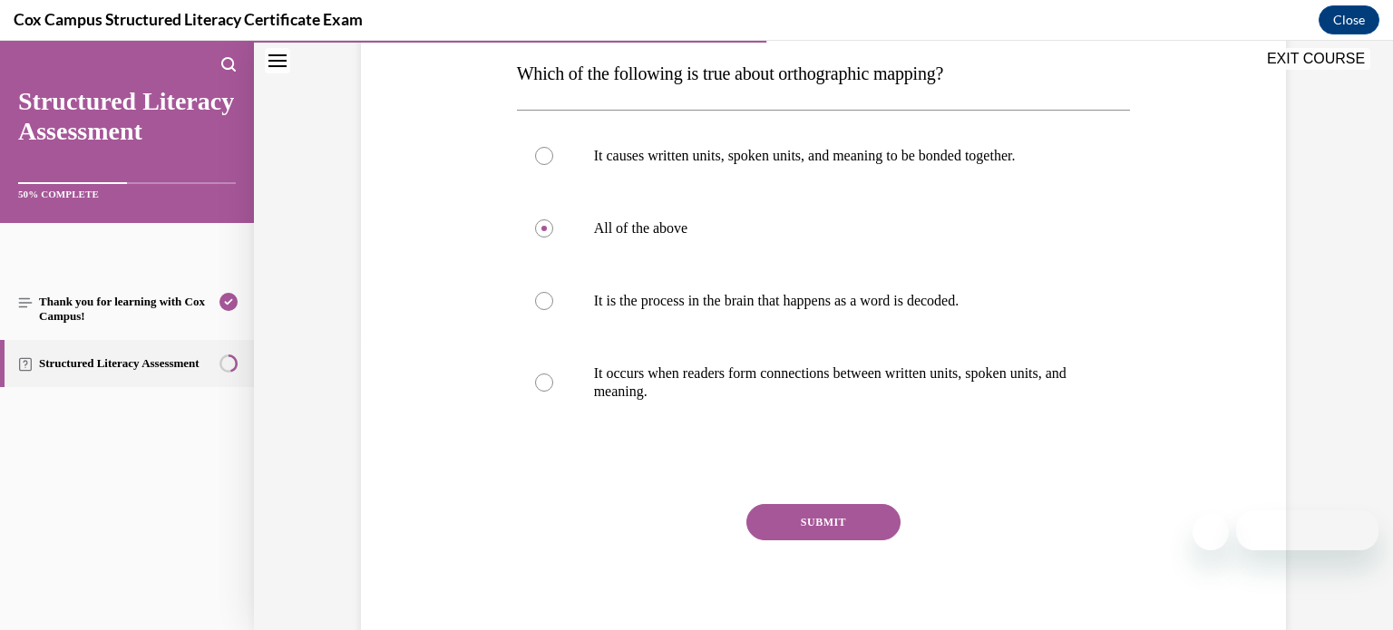
click at [835, 521] on button "SUBMIT" at bounding box center [823, 522] width 154 height 36
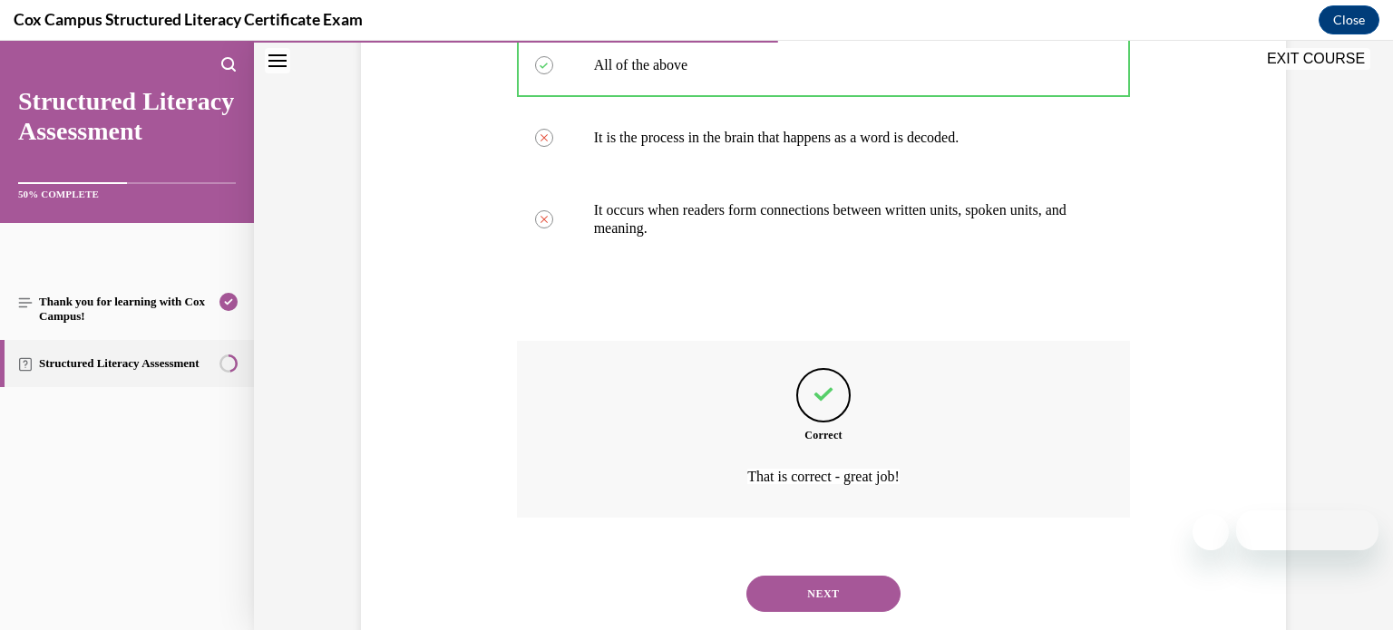
scroll to position [498, 0]
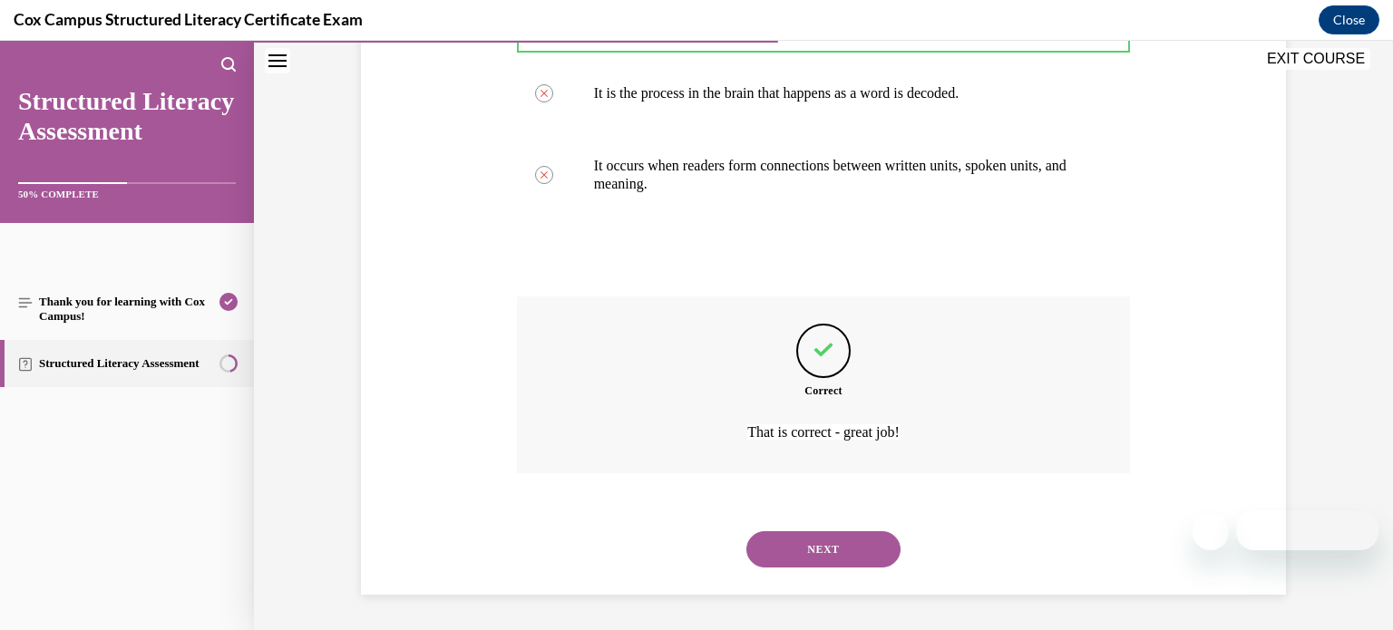
click at [834, 541] on button "NEXT" at bounding box center [823, 549] width 154 height 36
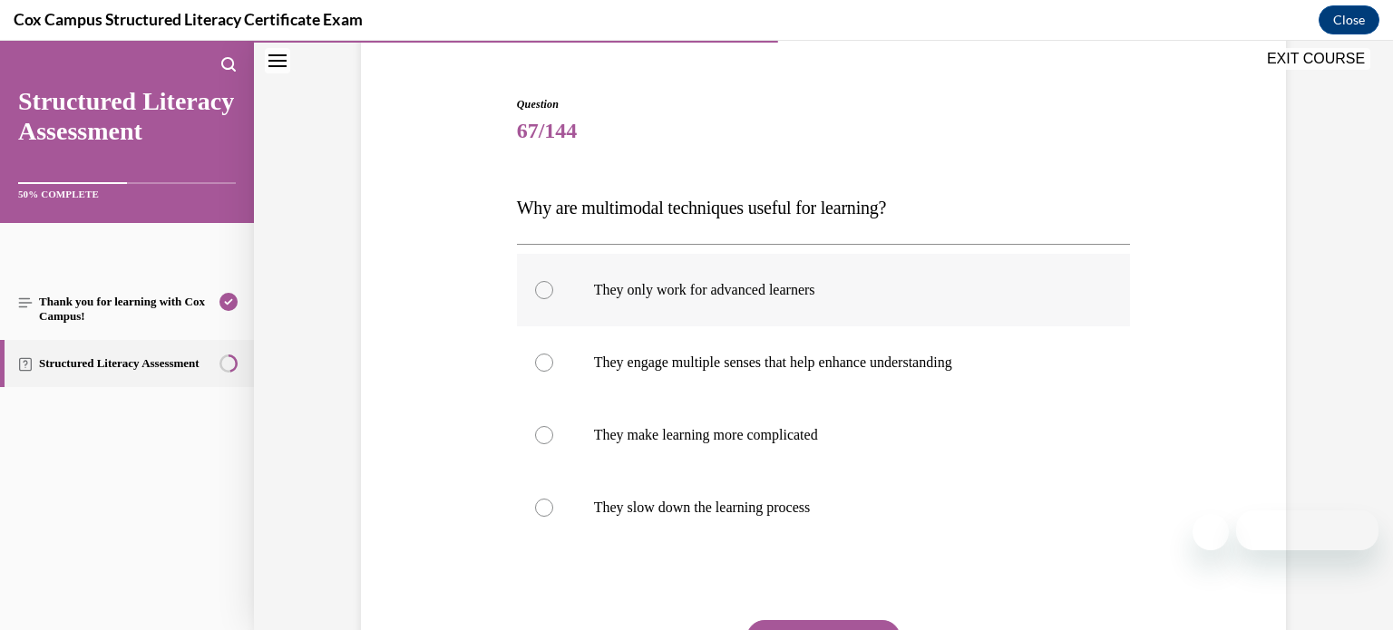
scroll to position [145, 0]
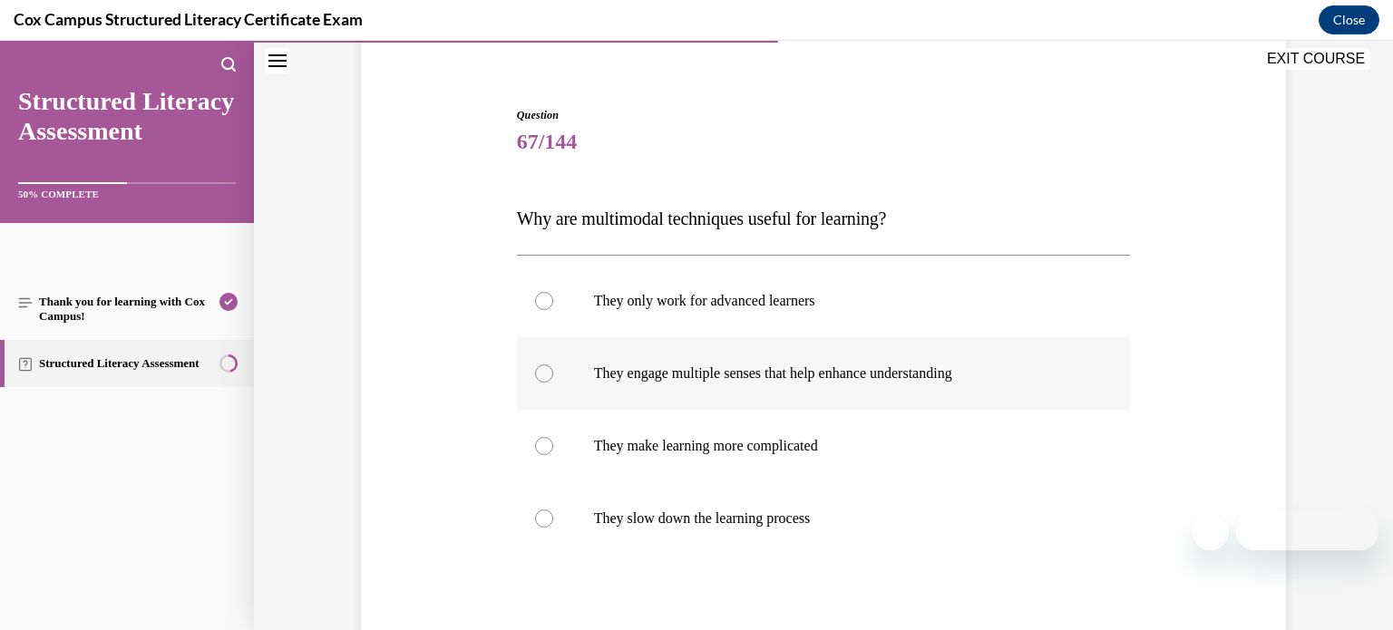
click at [925, 391] on label "They engage multiple senses that help enhance understanding" at bounding box center [824, 373] width 614 height 73
click at [553, 383] on input "They engage multiple senses that help enhance understanding" at bounding box center [544, 374] width 18 height 18
radio input "true"
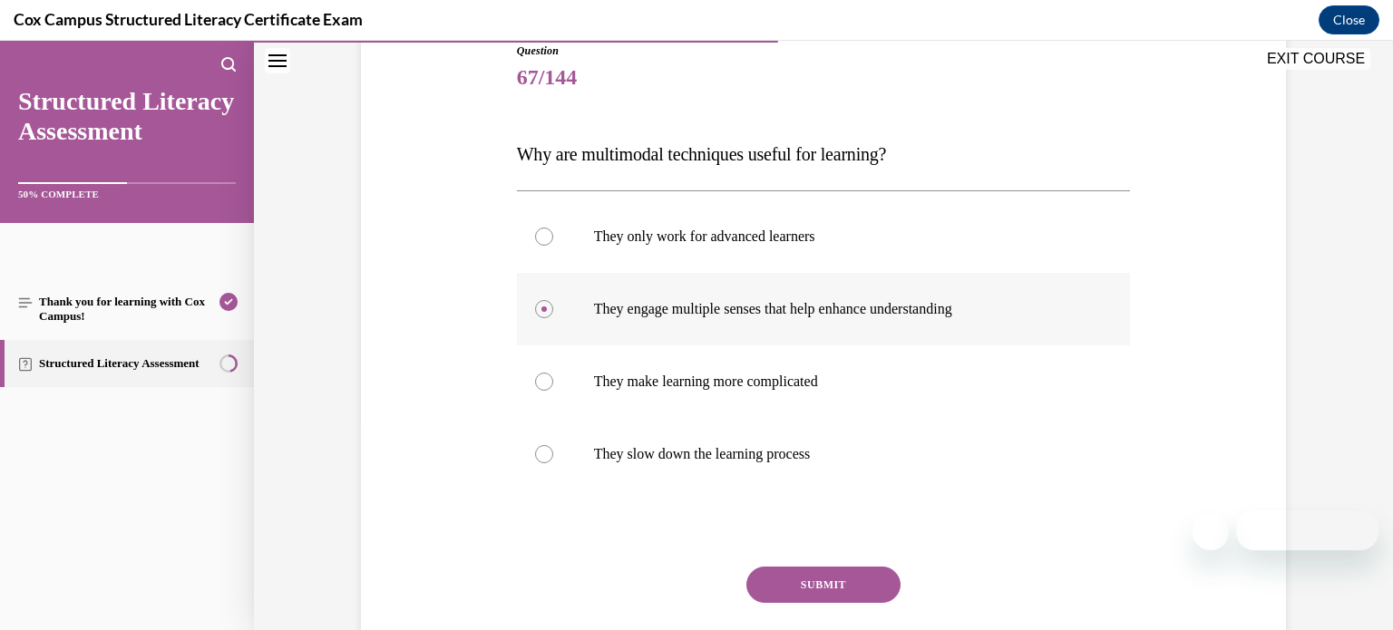
scroll to position [248, 0]
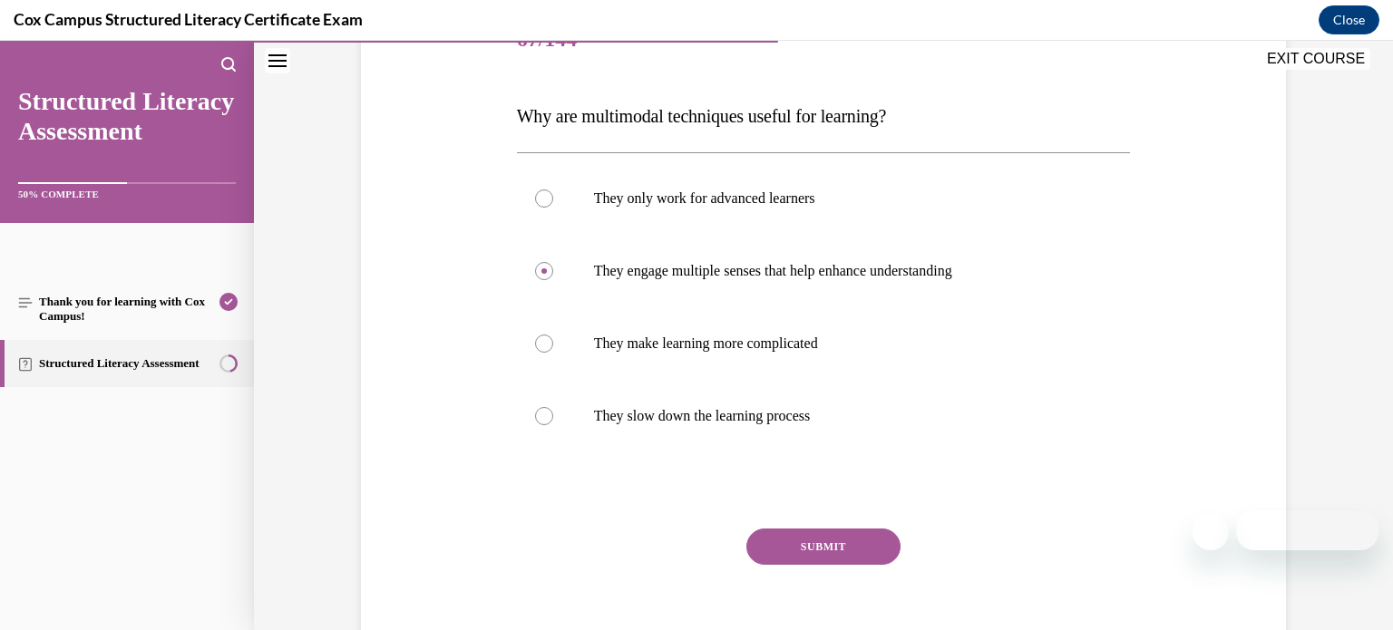
click at [872, 551] on button "SUBMIT" at bounding box center [823, 547] width 154 height 36
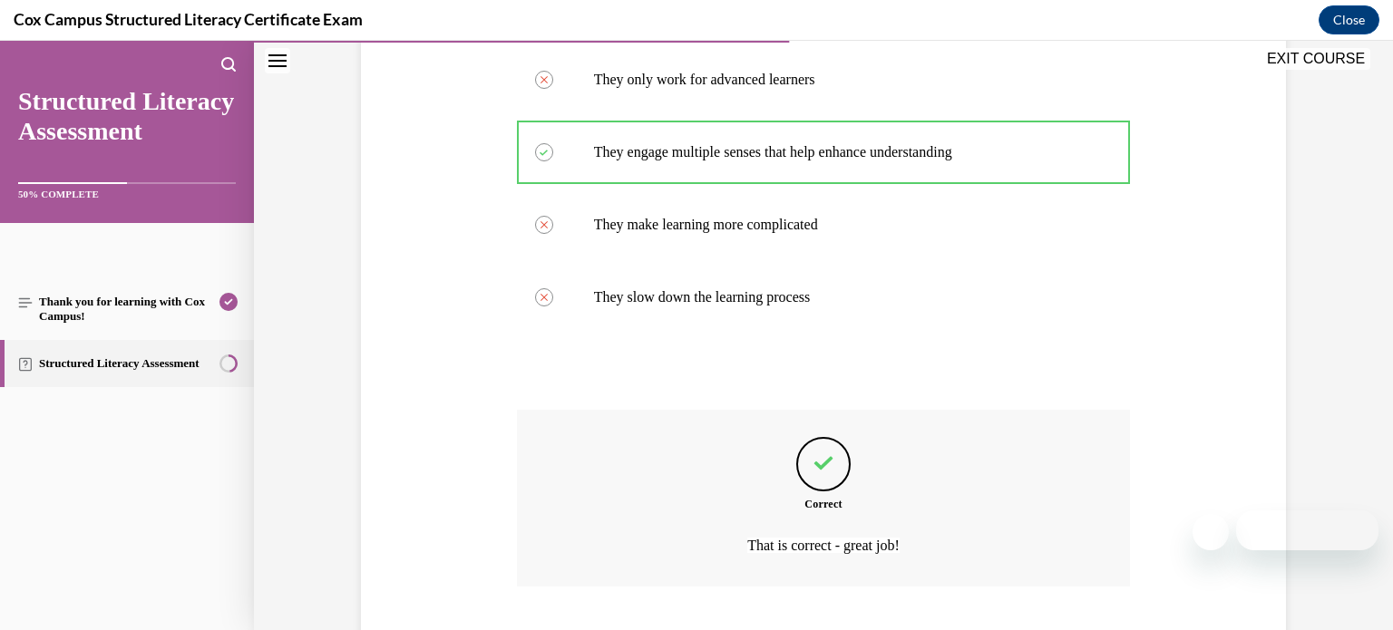
scroll to position [480, 0]
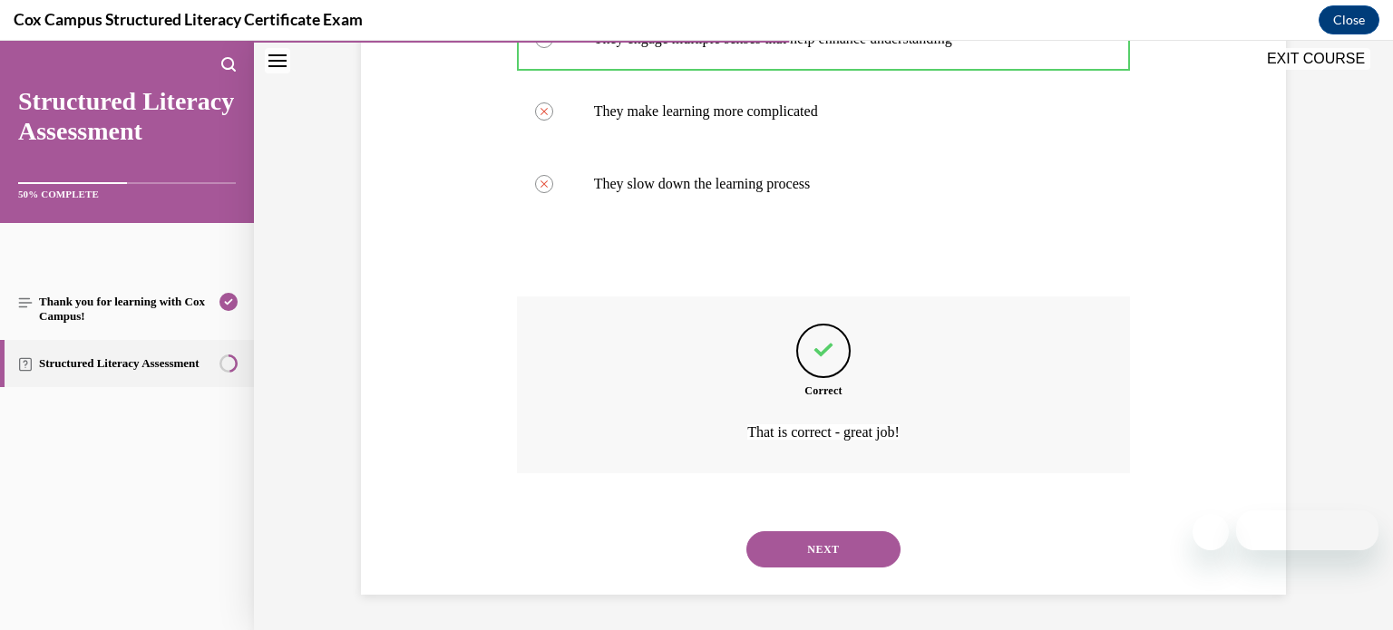
click at [858, 557] on button "NEXT" at bounding box center [823, 549] width 154 height 36
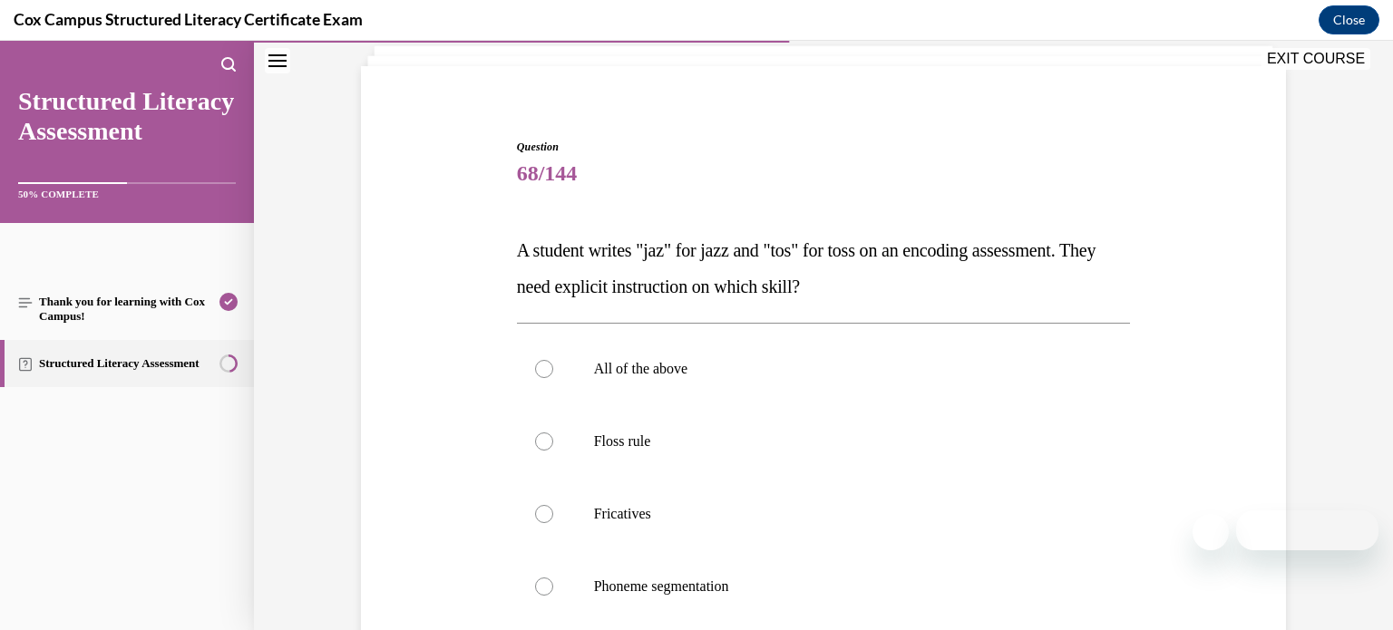
scroll to position [116, 0]
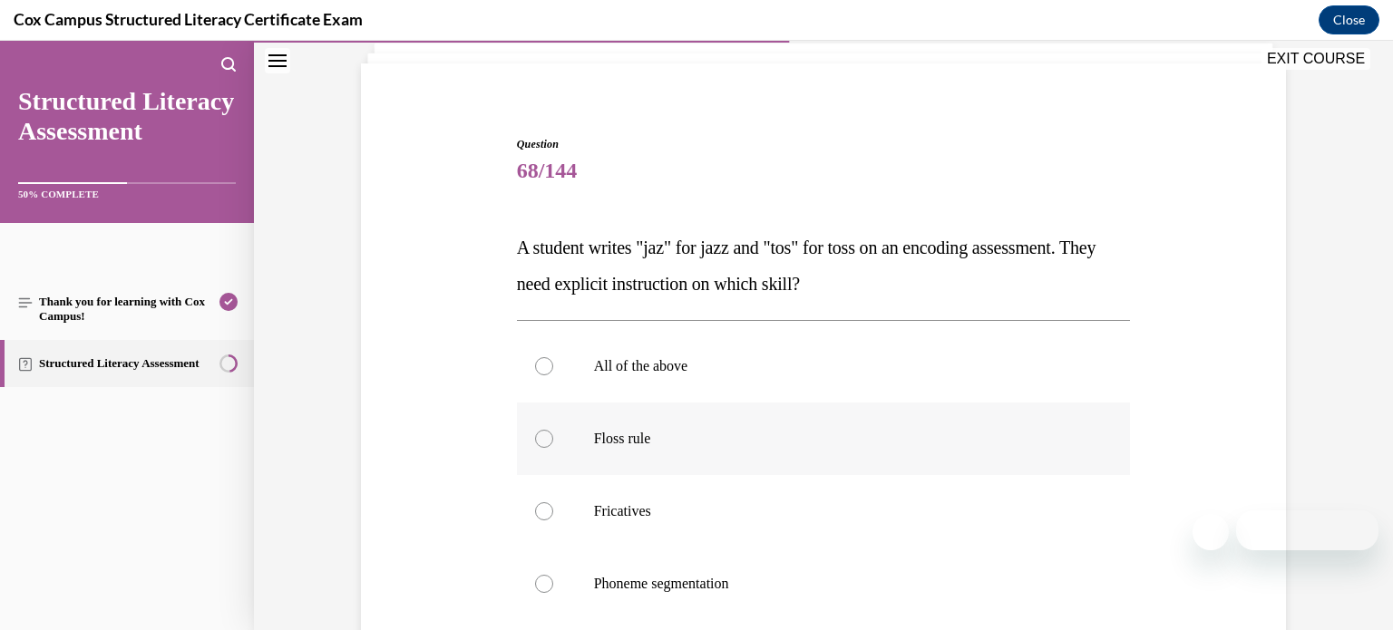
click at [818, 449] on label "Floss rule" at bounding box center [824, 439] width 614 height 73
click at [553, 448] on input "Floss rule" at bounding box center [544, 439] width 18 height 18
radio input "true"
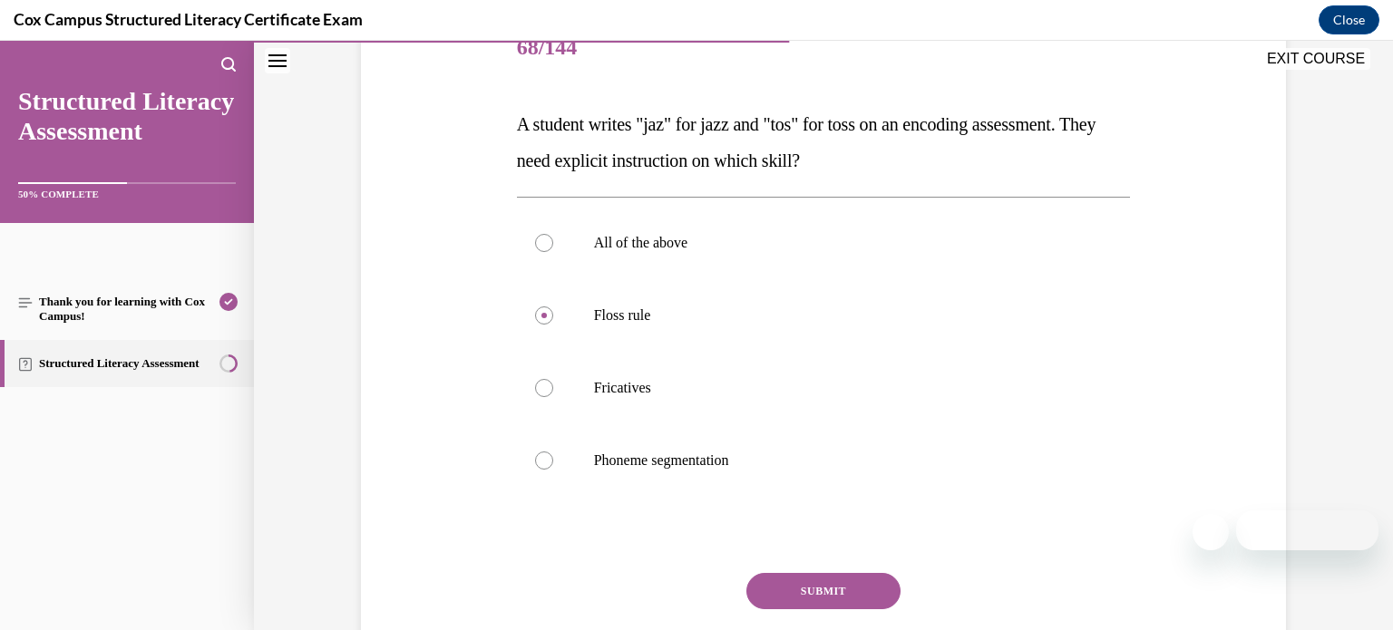
click at [821, 585] on button "SUBMIT" at bounding box center [823, 591] width 154 height 36
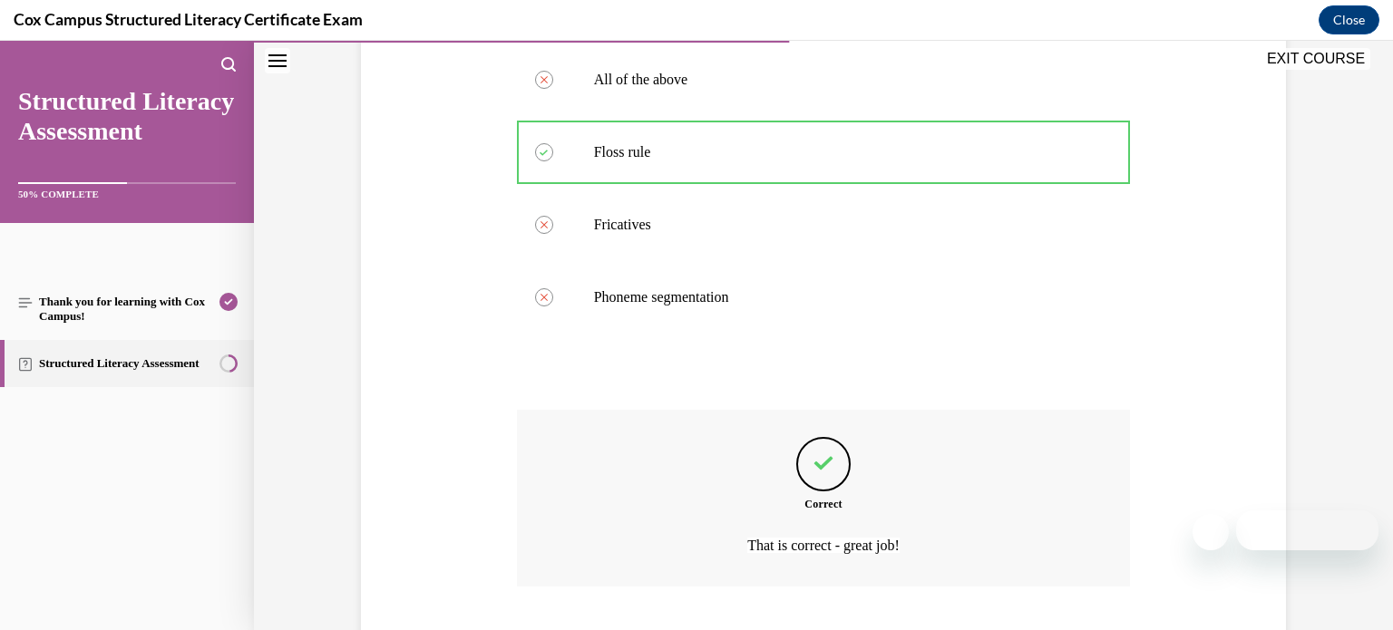
scroll to position [516, 0]
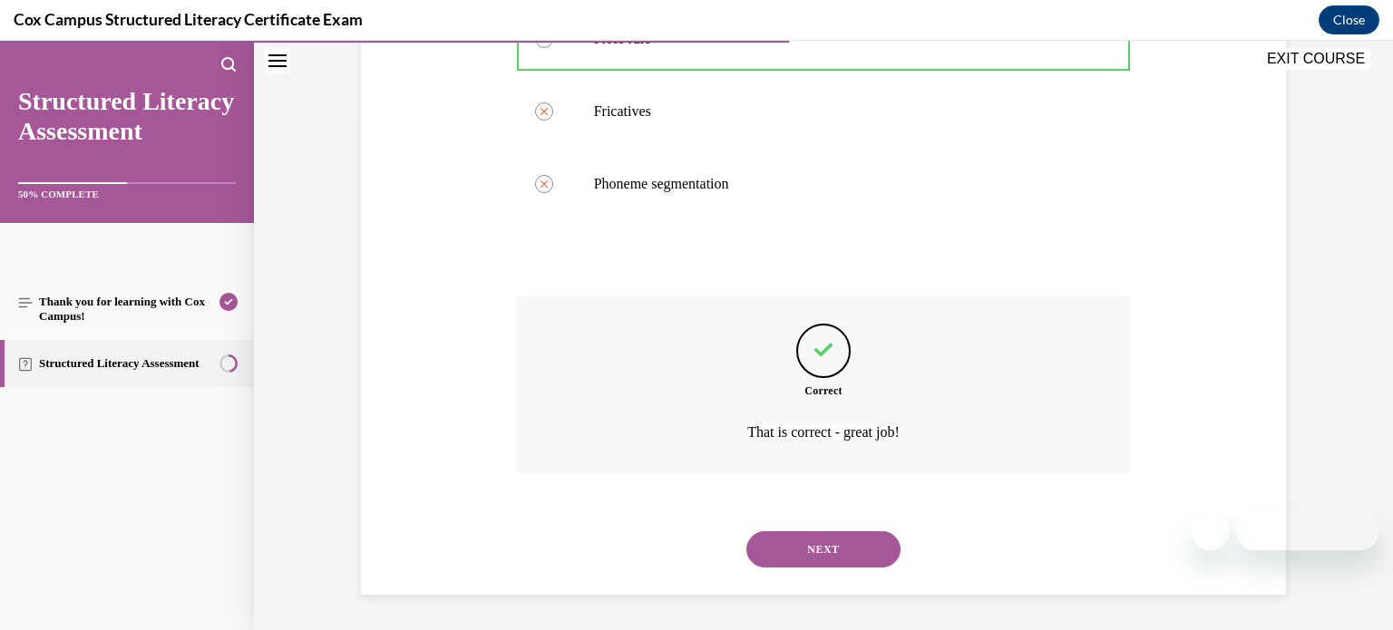
click at [818, 550] on button "NEXT" at bounding box center [823, 549] width 154 height 36
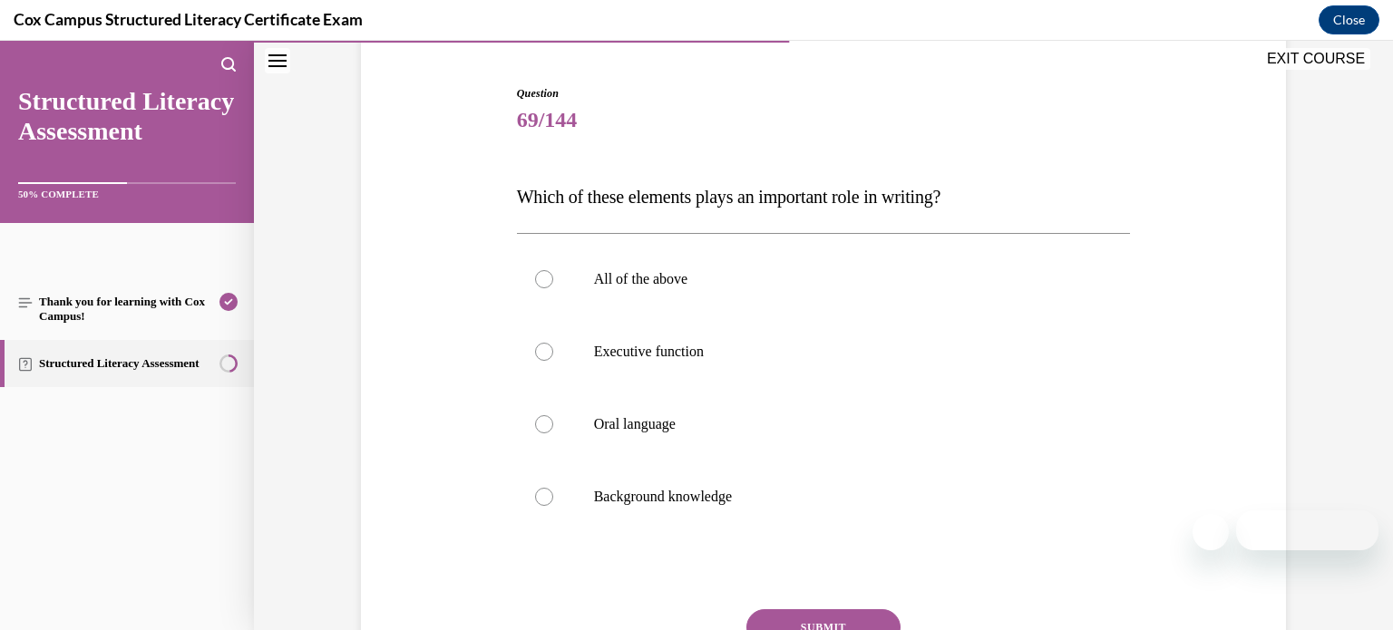
scroll to position [156, 0]
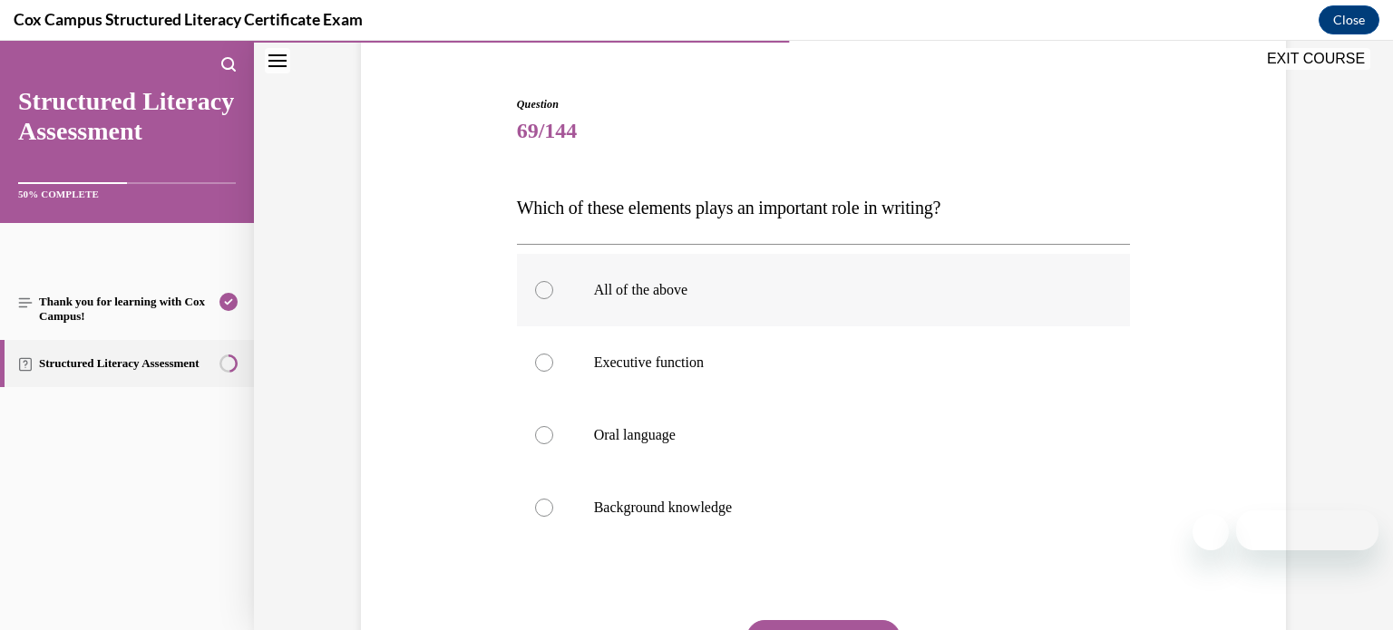
click at [777, 284] on p "All of the above" at bounding box center [840, 290] width 492 height 18
click at [553, 284] on input "All of the above" at bounding box center [544, 290] width 18 height 18
radio input "true"
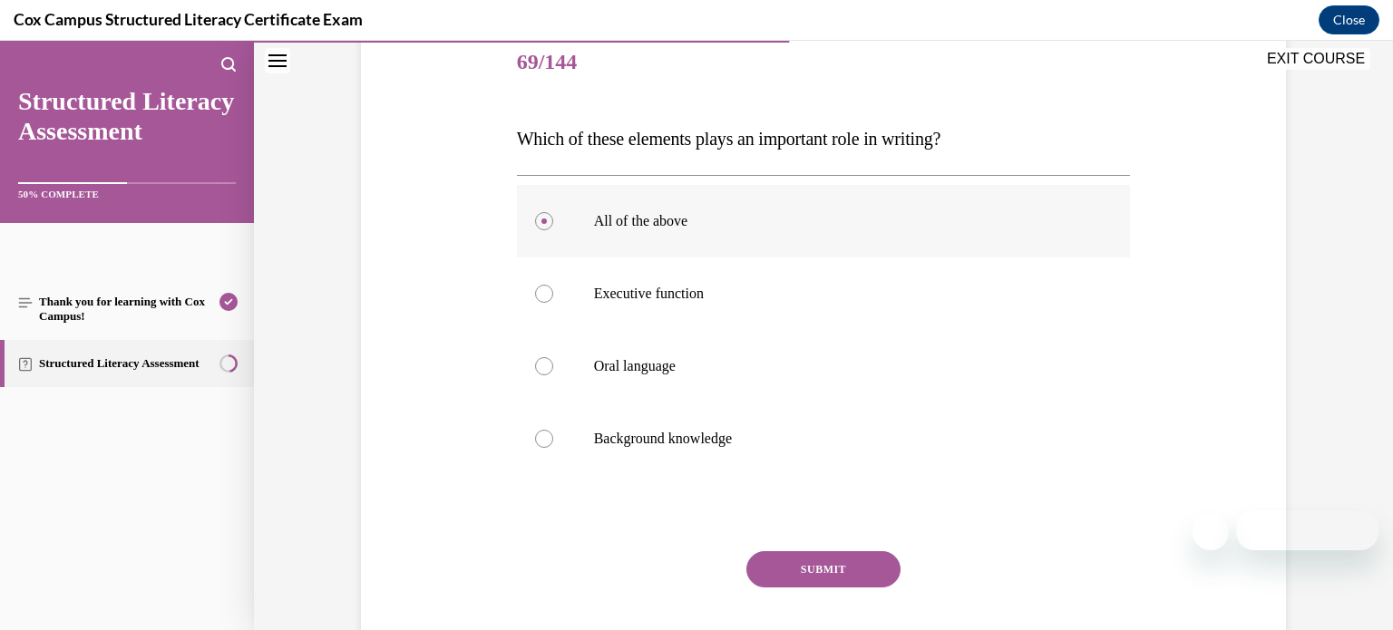
scroll to position [226, 0]
click at [796, 570] on button "SUBMIT" at bounding box center [823, 568] width 154 height 36
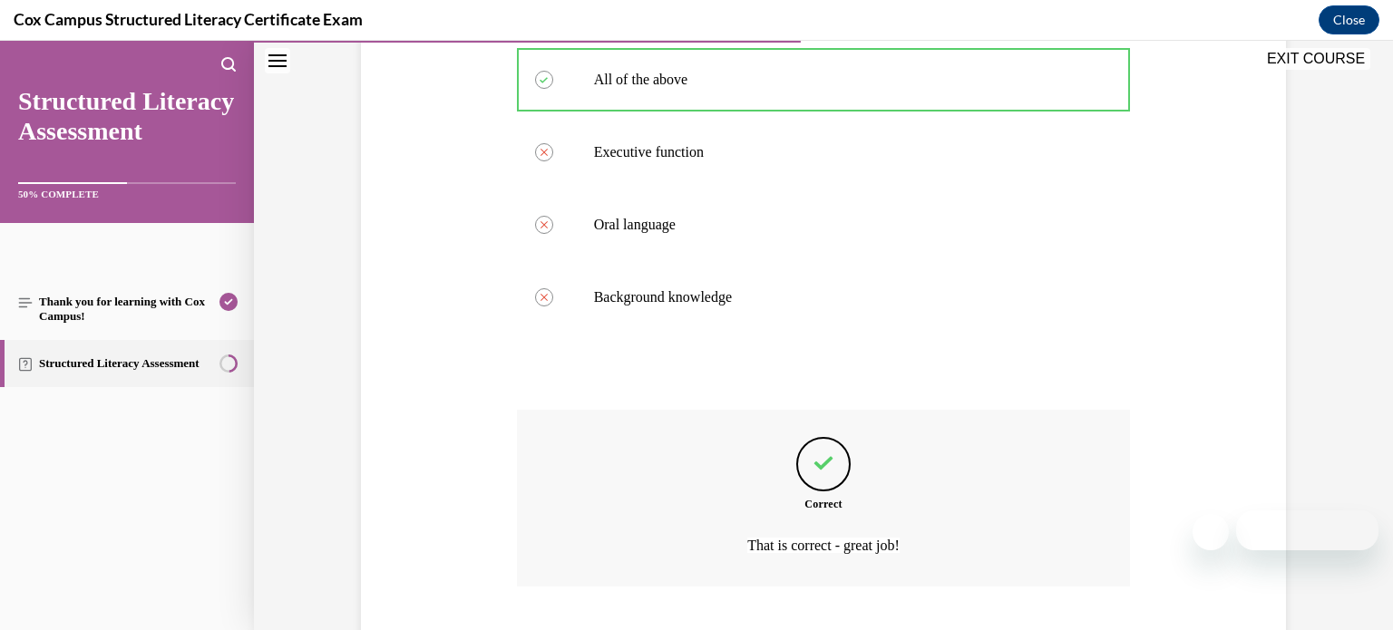
scroll to position [480, 0]
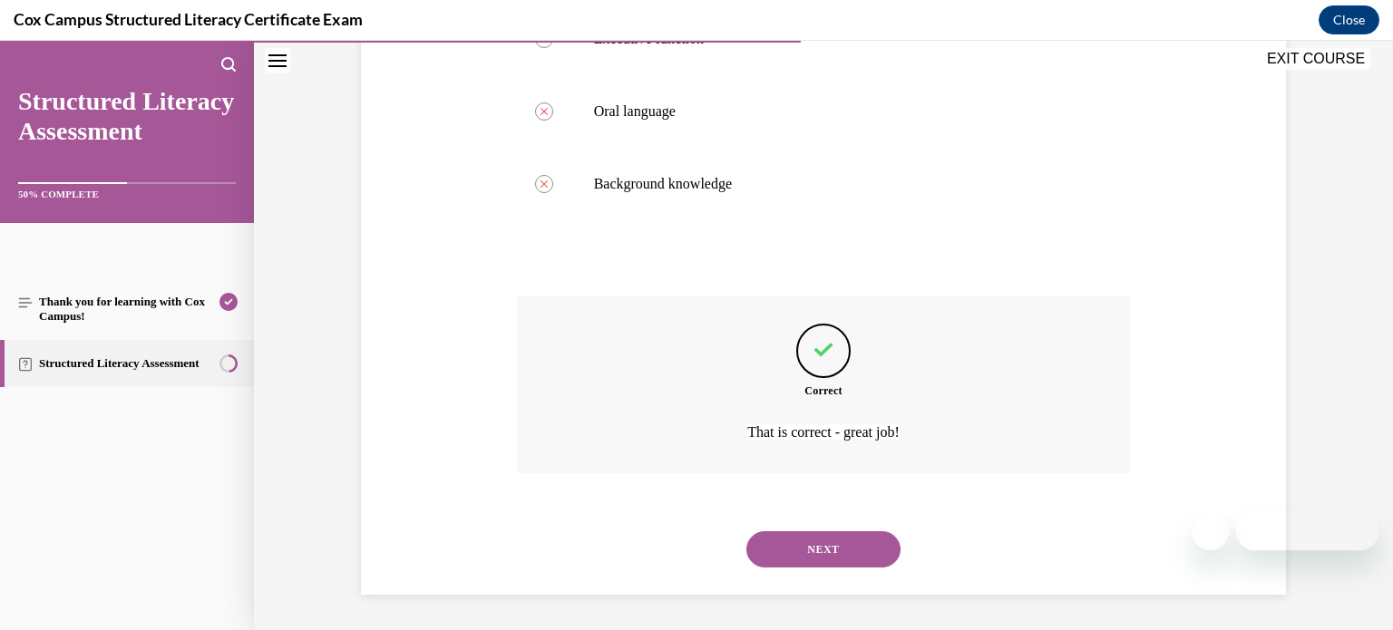
click at [794, 553] on button "NEXT" at bounding box center [823, 549] width 154 height 36
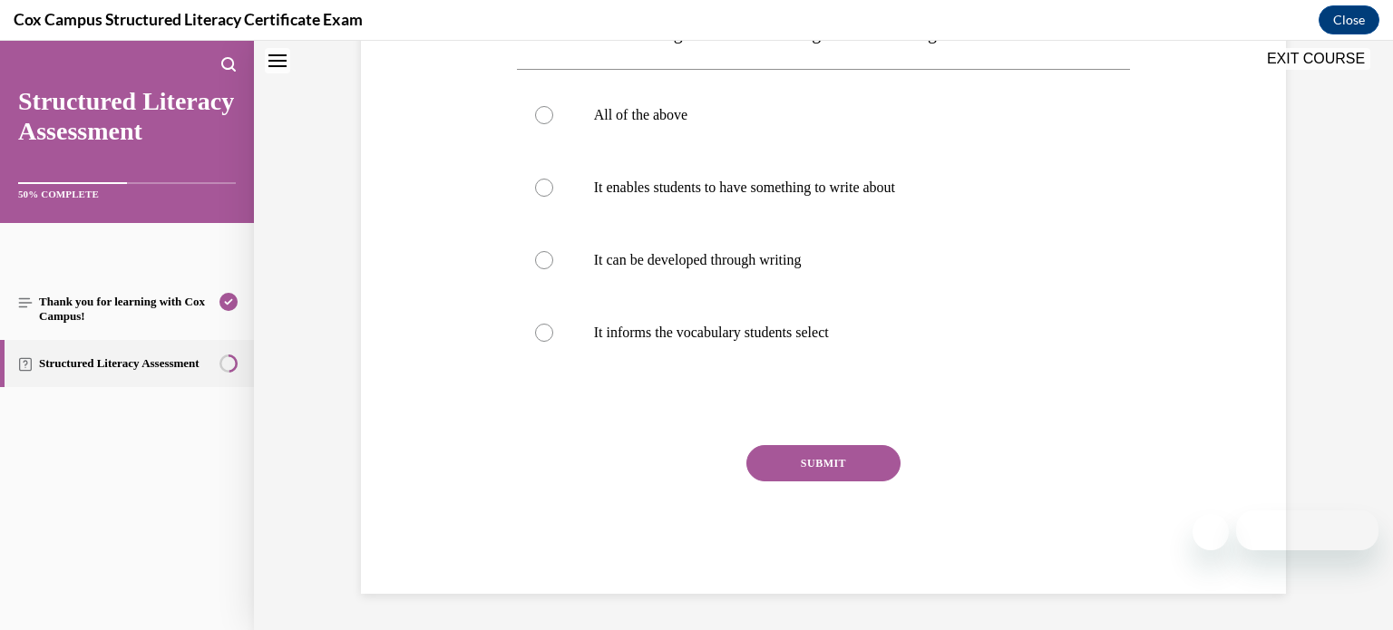
scroll to position [0, 0]
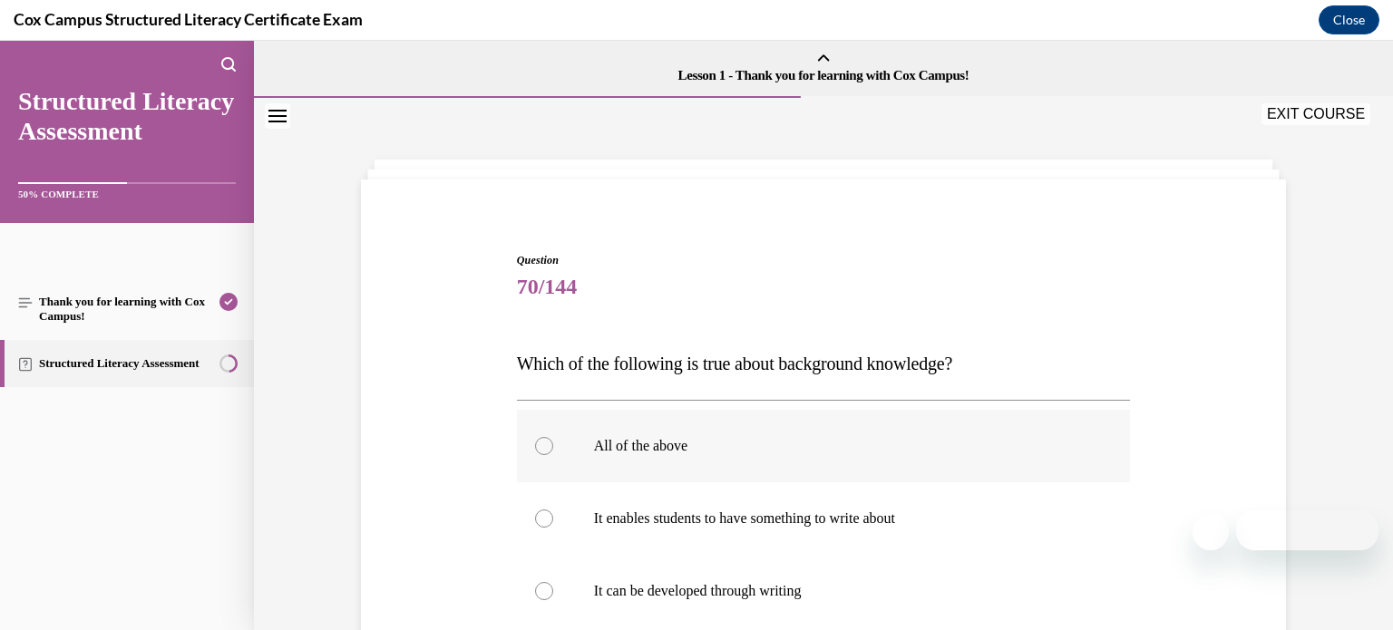
click at [773, 453] on p "All of the above" at bounding box center [840, 446] width 492 height 18
click at [553, 453] on input "All of the above" at bounding box center [544, 446] width 18 height 18
radio input "true"
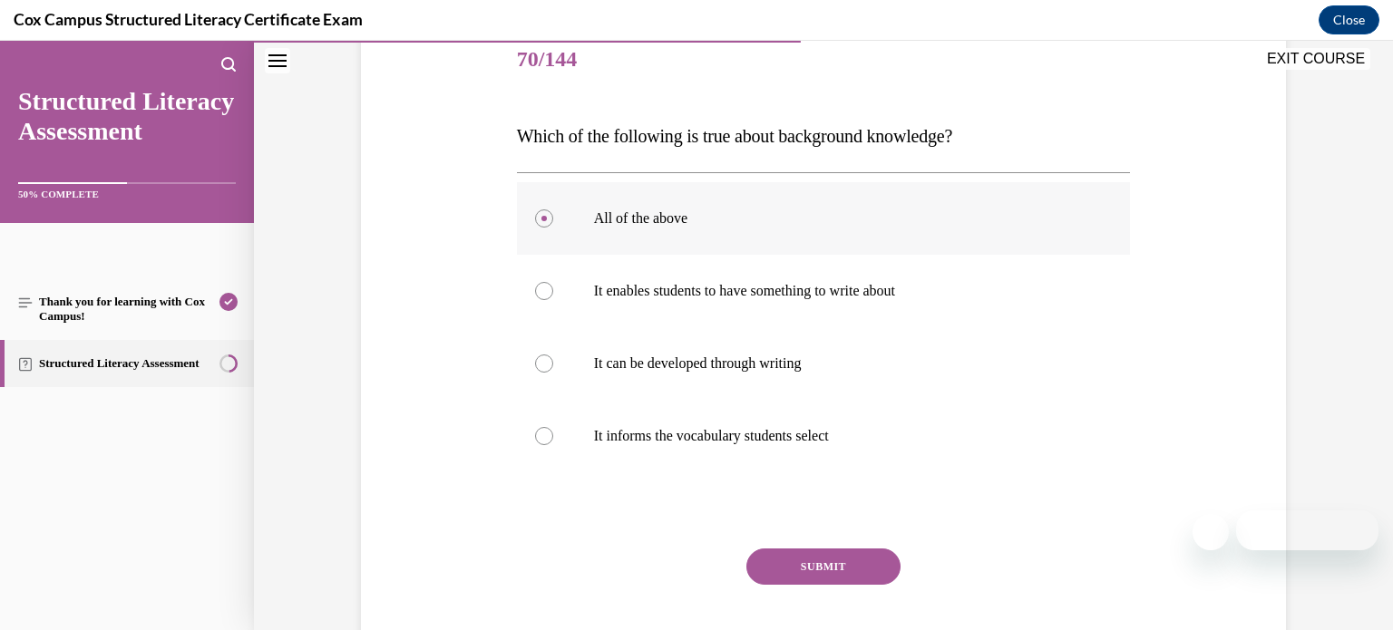
scroll to position [254, 0]
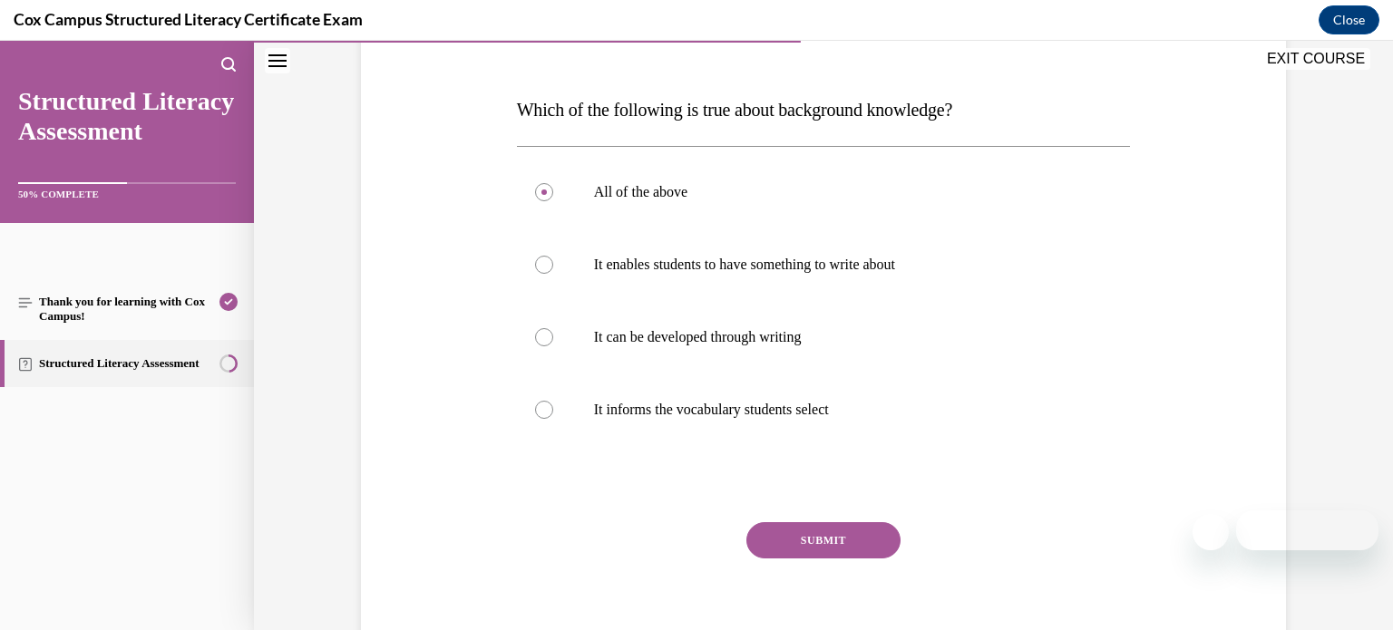
click at [812, 540] on button "SUBMIT" at bounding box center [823, 540] width 154 height 36
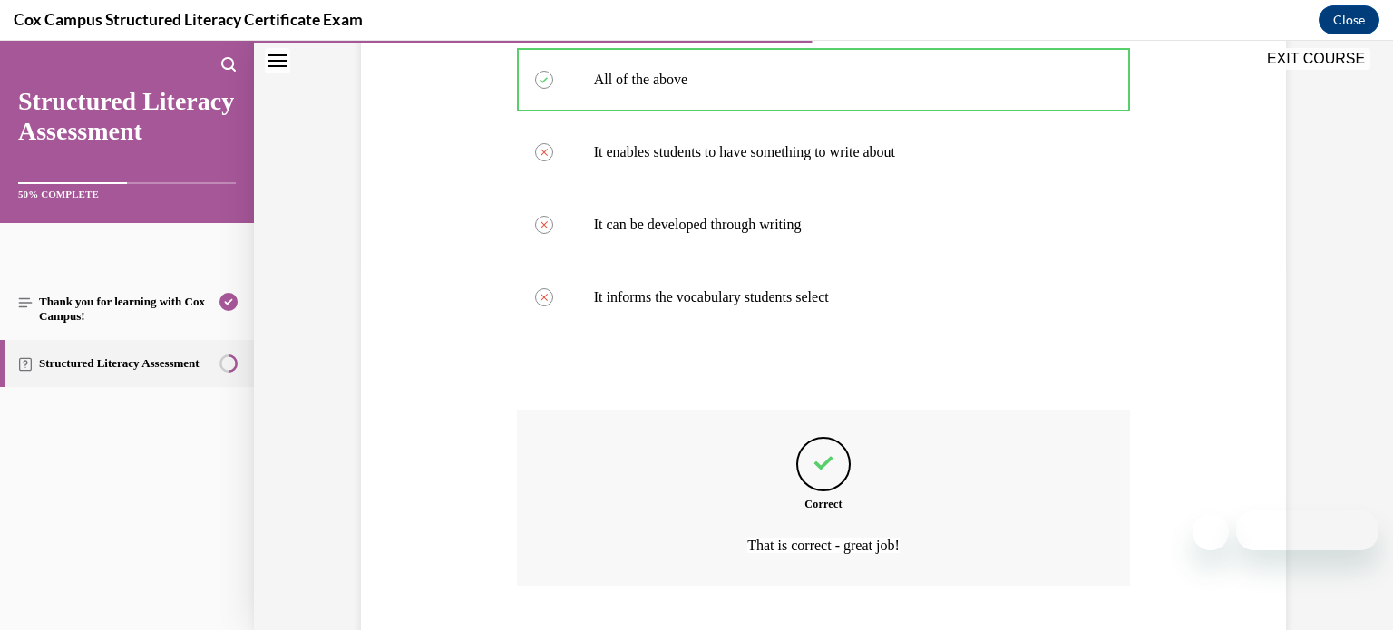
scroll to position [480, 0]
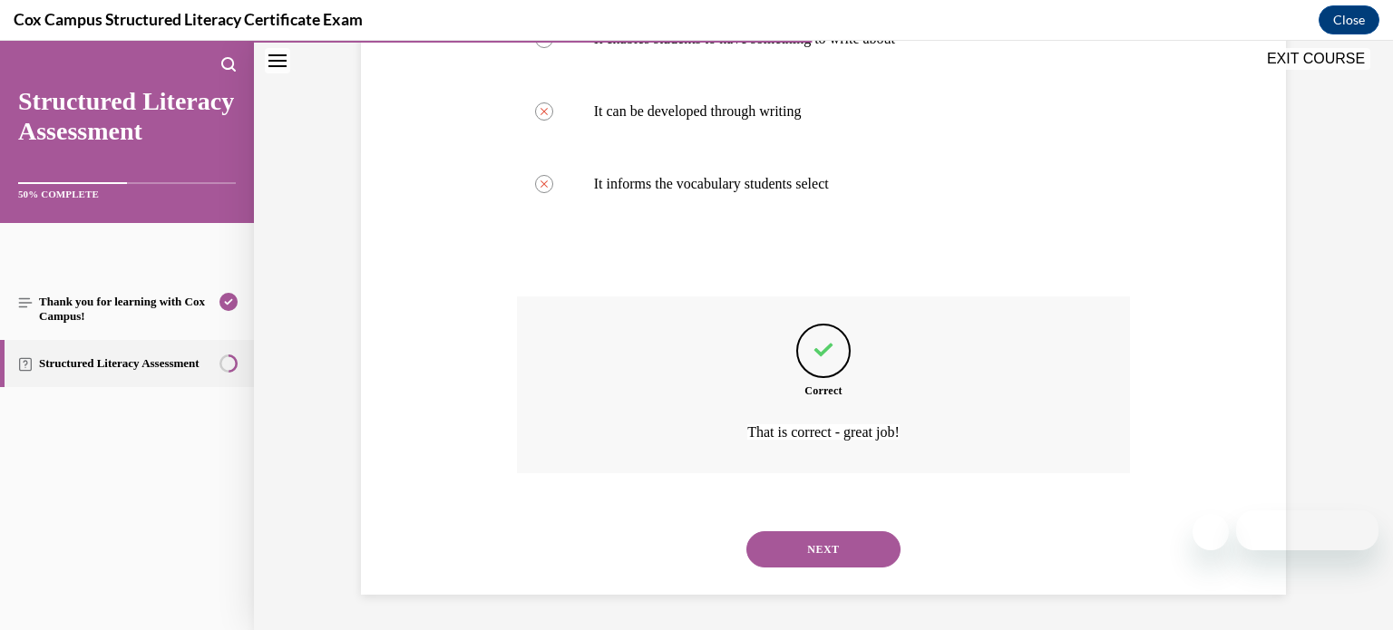
click at [812, 540] on button "NEXT" at bounding box center [823, 549] width 154 height 36
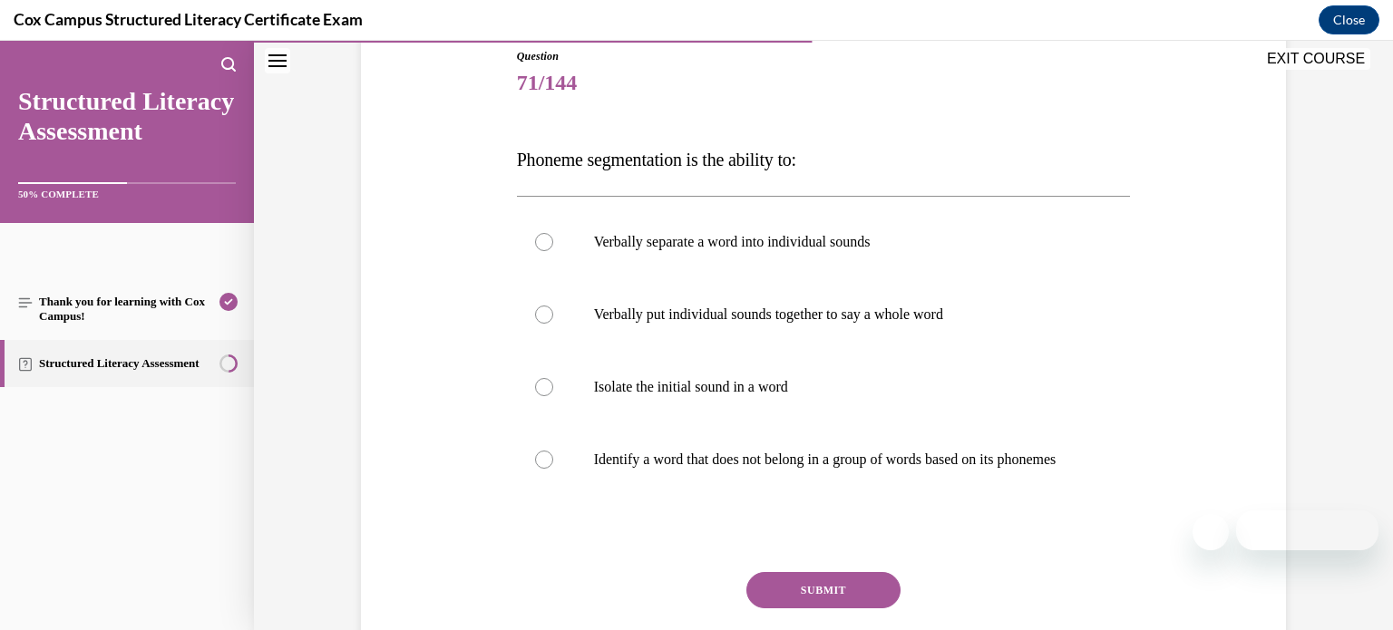
scroll to position [202, 0]
click at [823, 228] on label "Verbally separate a word into individual sounds" at bounding box center [824, 244] width 614 height 73
click at [553, 235] on input "Verbally separate a word into individual sounds" at bounding box center [544, 244] width 18 height 18
radio input "true"
click at [825, 609] on button "SUBMIT" at bounding box center [823, 592] width 154 height 36
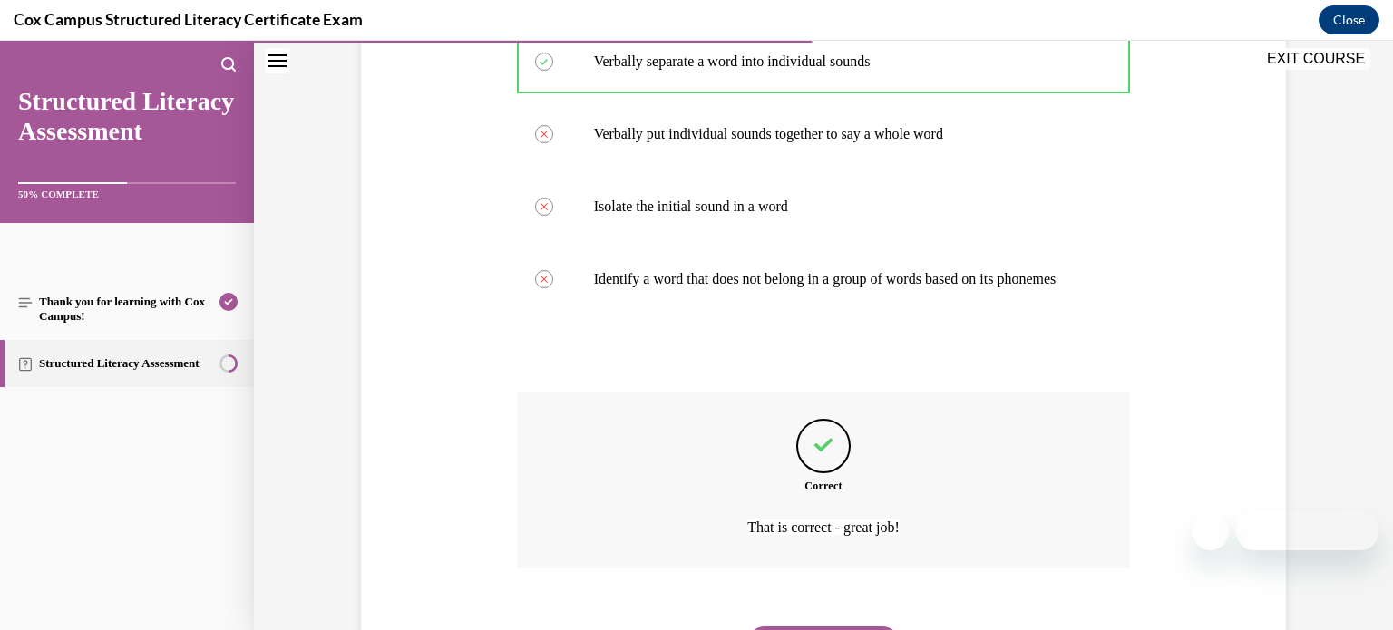
scroll to position [498, 0]
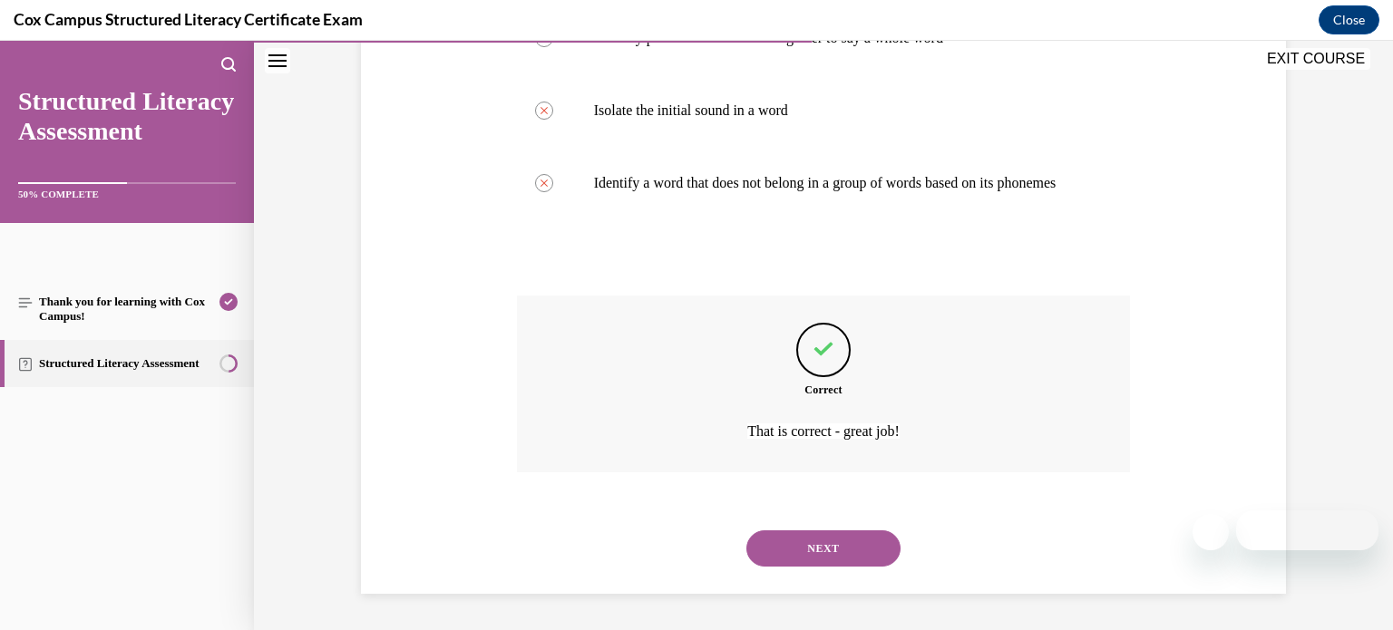
click at [839, 555] on button "NEXT" at bounding box center [823, 549] width 154 height 36
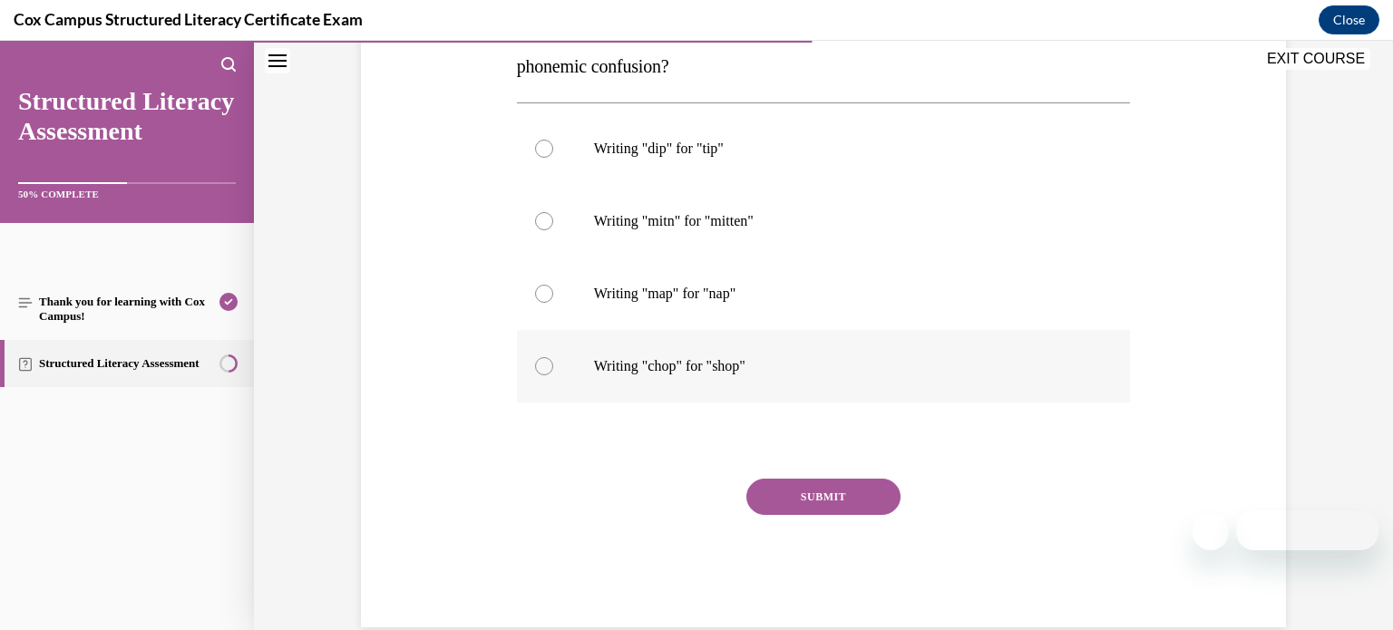
scroll to position [292, 0]
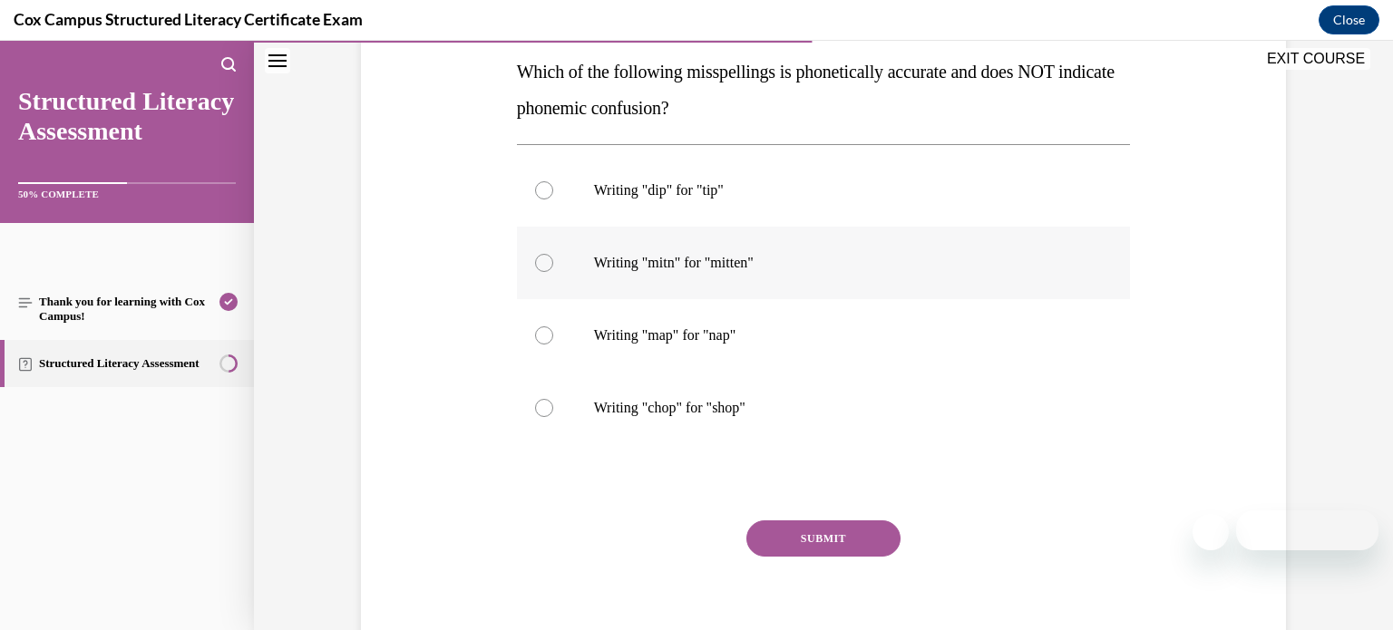
click at [893, 270] on p "Writing "mitn" for "mitten"" at bounding box center [840, 263] width 492 height 18
click at [553, 270] on input "Writing "mitn" for "mitten"" at bounding box center [544, 263] width 18 height 18
radio input "true"
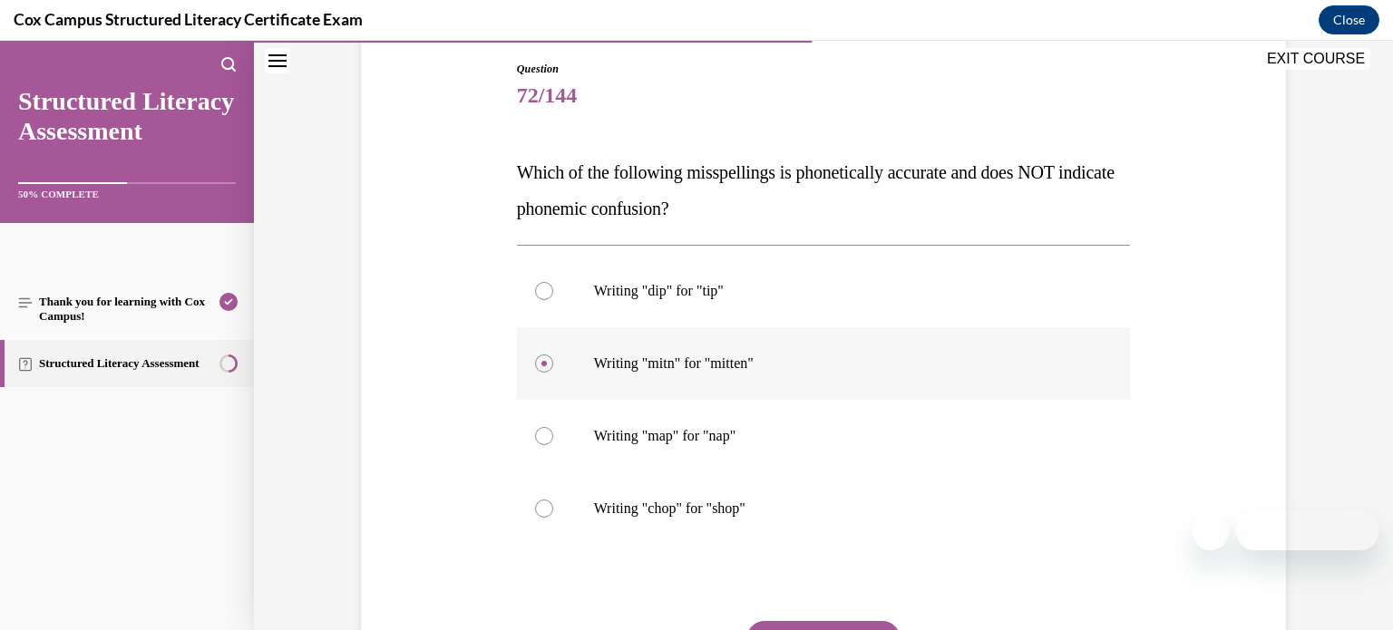
scroll to position [251, 0]
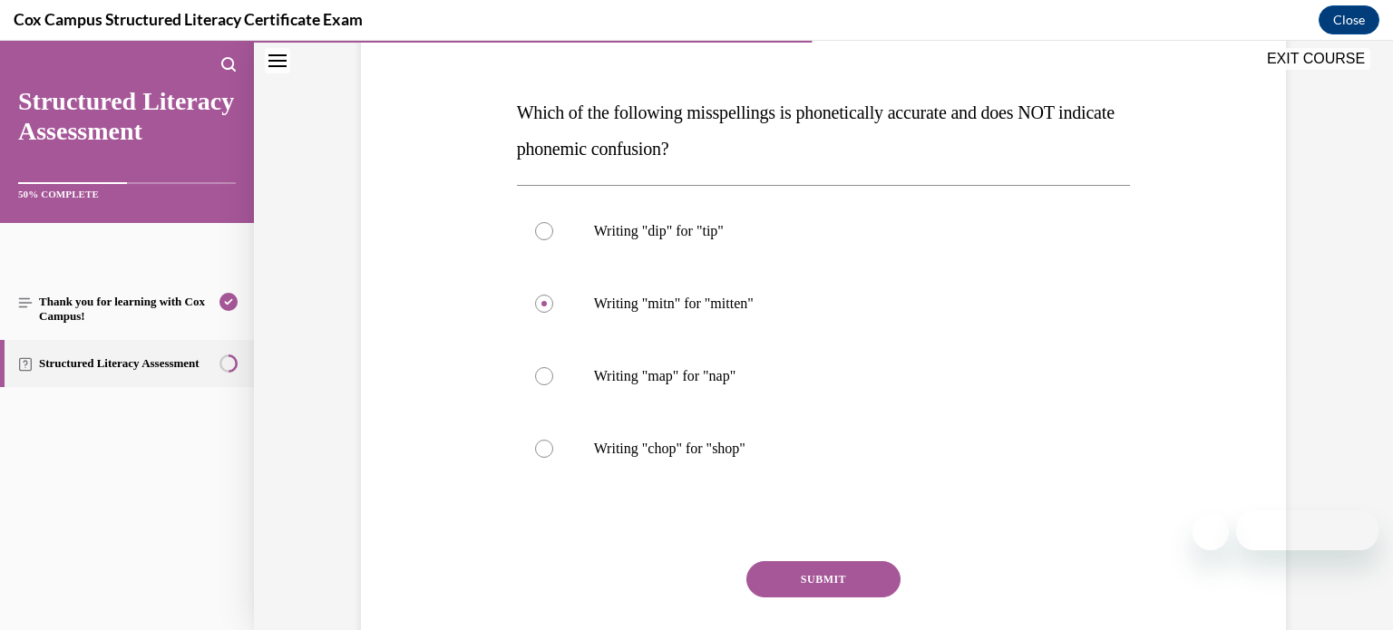
click at [862, 573] on button "SUBMIT" at bounding box center [823, 579] width 154 height 36
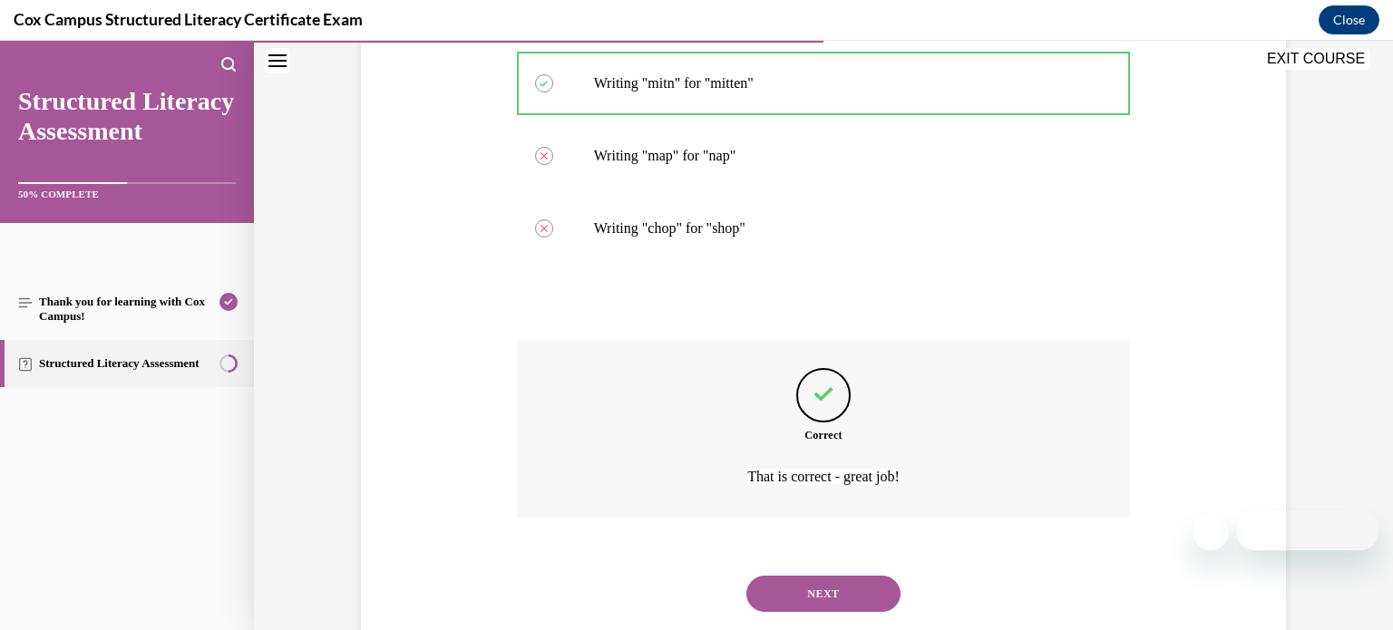
scroll to position [516, 0]
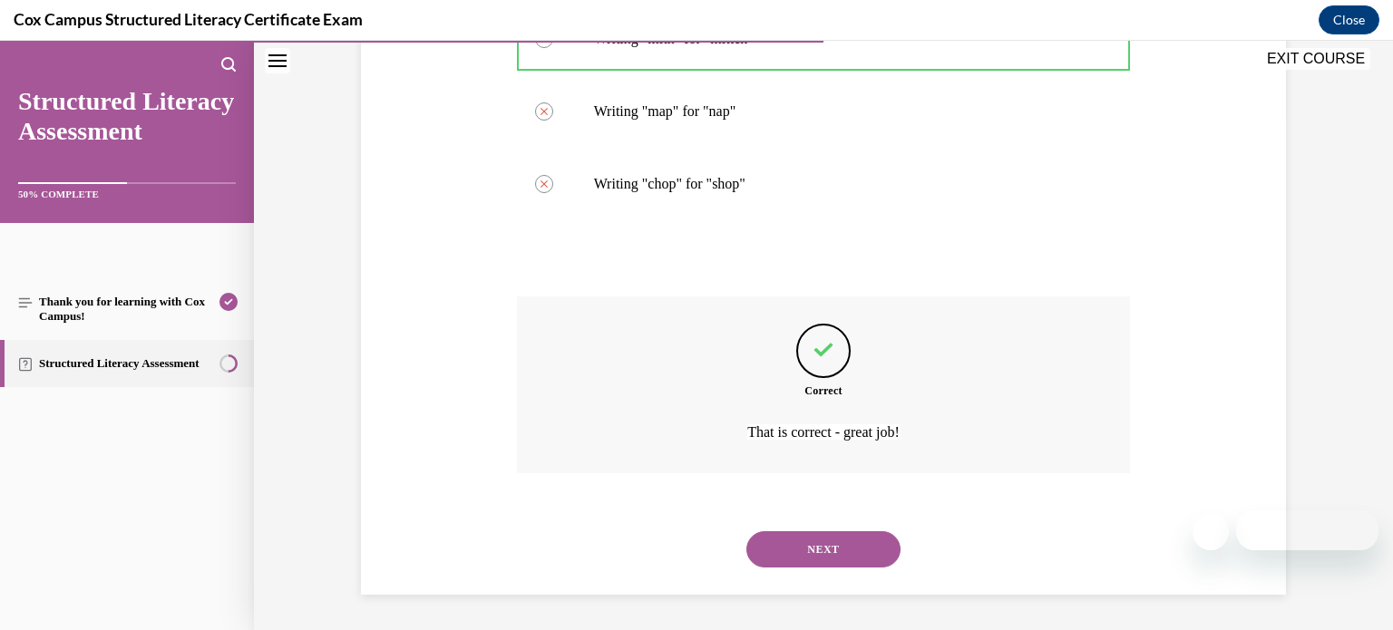
click at [855, 548] on button "NEXT" at bounding box center [823, 549] width 154 height 36
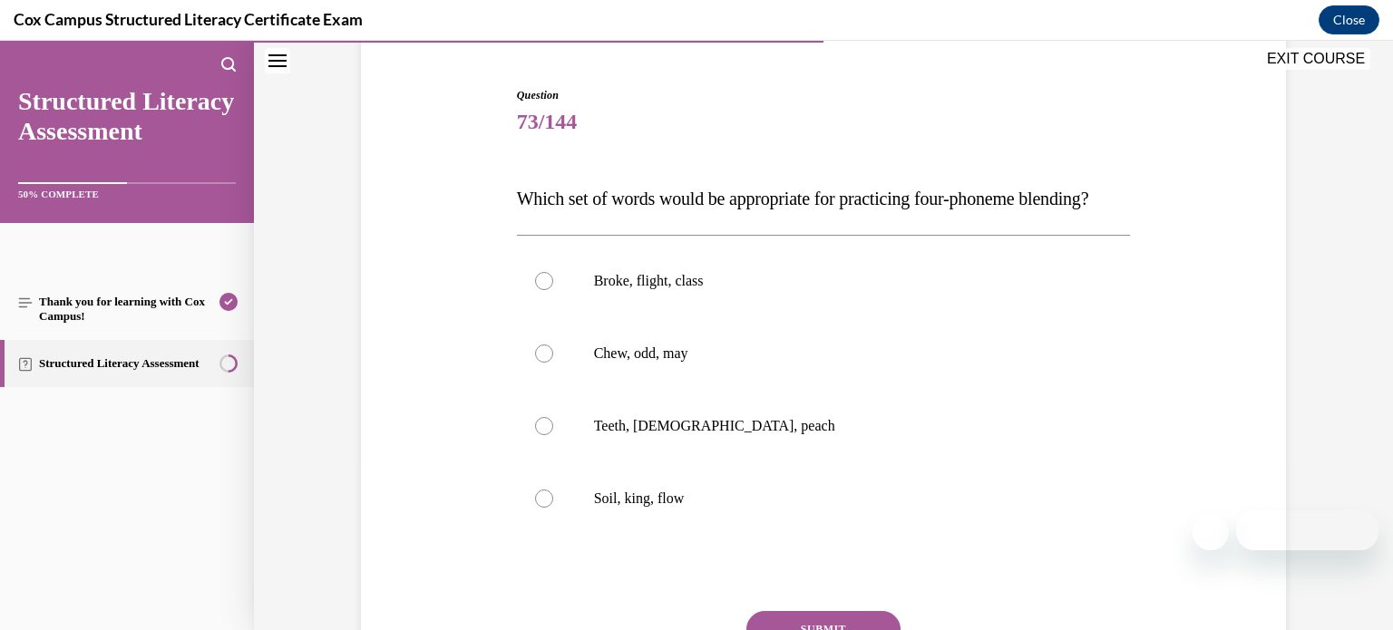
scroll to position [162, 0]
click at [910, 320] on label "Broke, flight, class" at bounding box center [824, 284] width 614 height 73
click at [553, 293] on input "Broke, flight, class" at bounding box center [544, 284] width 18 height 18
radio input "true"
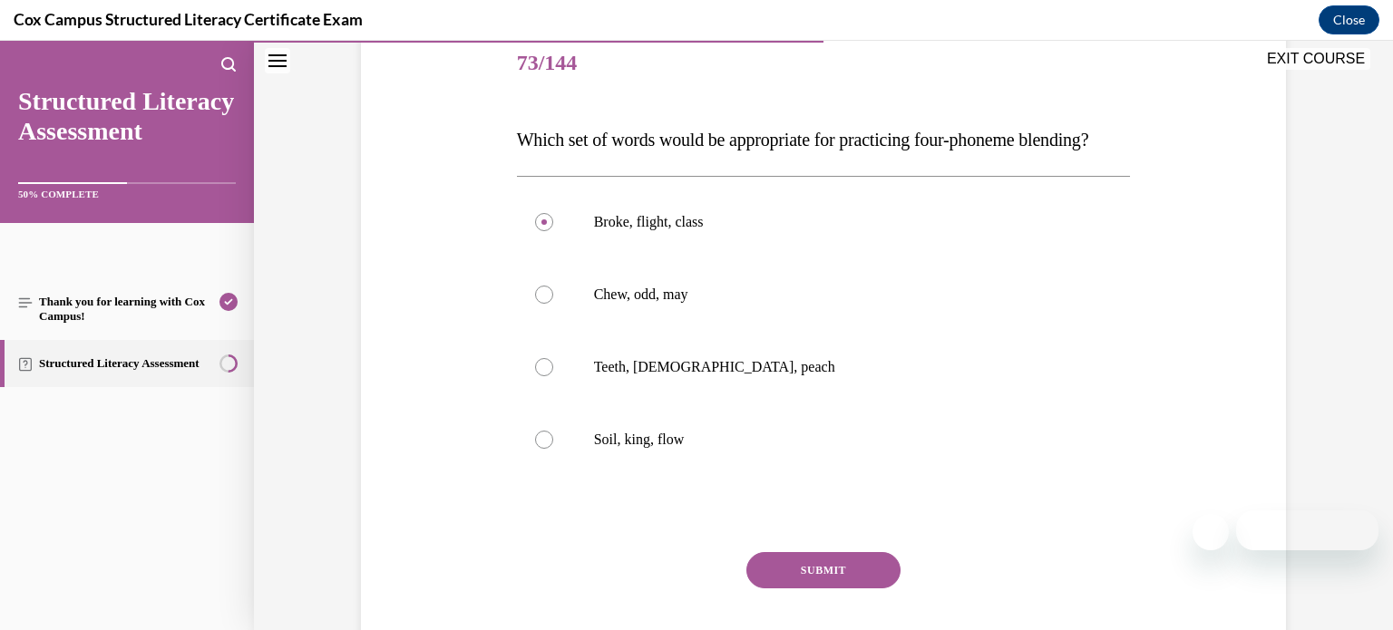
scroll to position [222, 0]
click at [867, 590] on button "SUBMIT" at bounding box center [823, 572] width 154 height 36
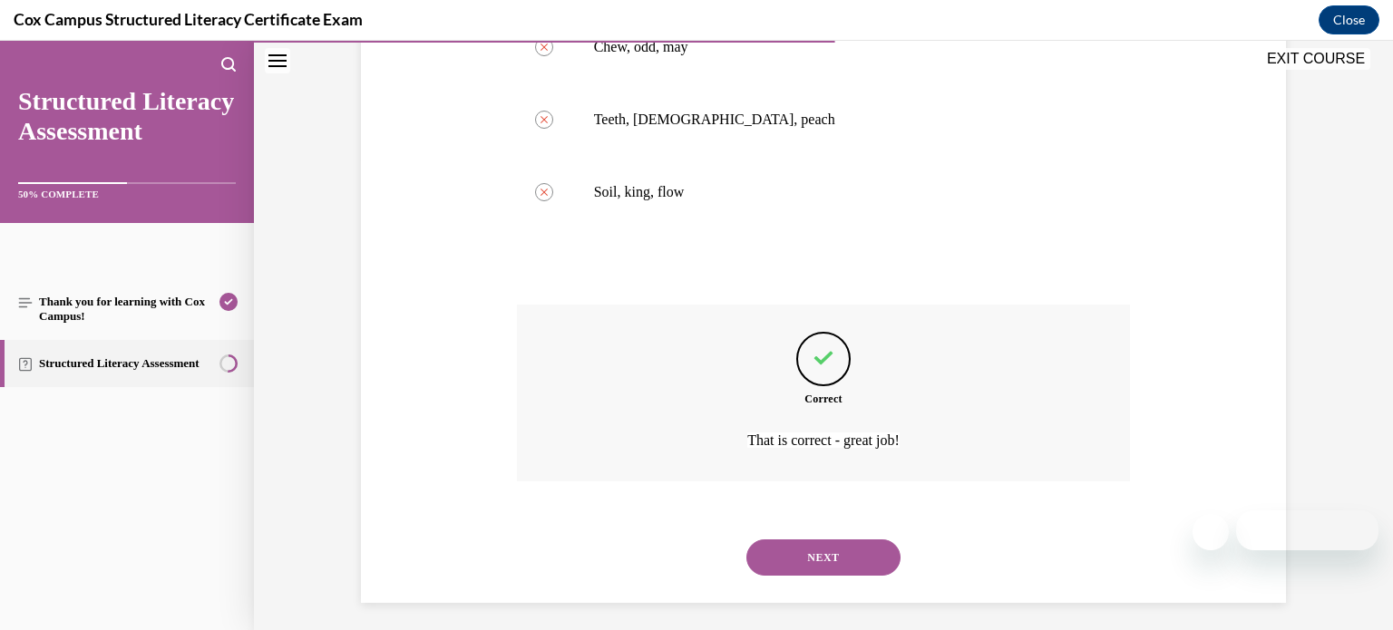
scroll to position [516, 0]
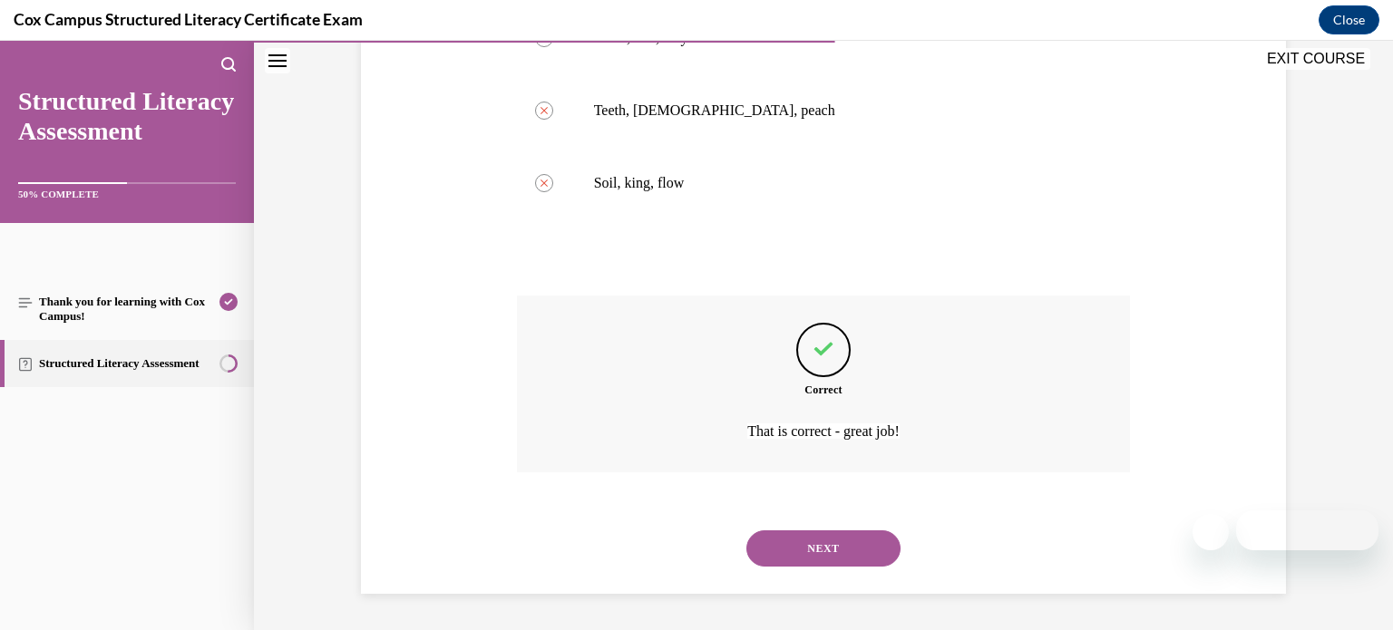
click at [844, 551] on button "NEXT" at bounding box center [823, 549] width 154 height 36
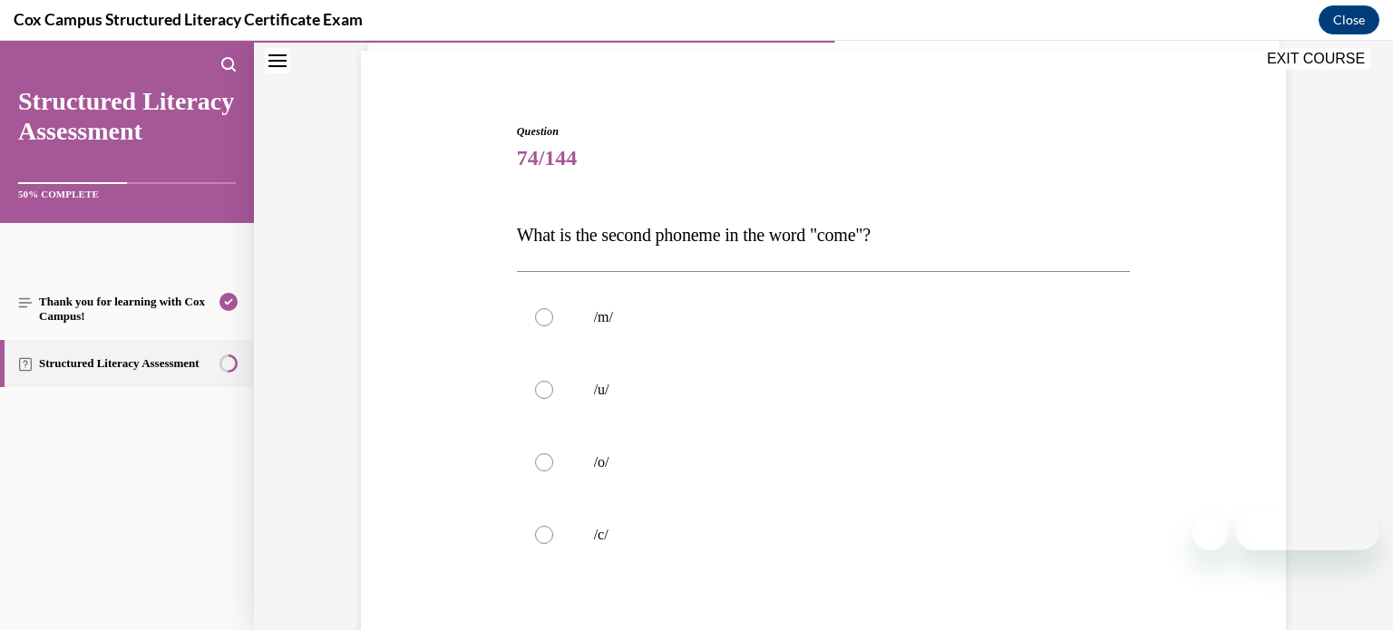
scroll to position [124, 0]
click at [749, 380] on label "/u/" at bounding box center [824, 394] width 614 height 73
click at [553, 385] on input "/u/" at bounding box center [544, 394] width 18 height 18
radio input "true"
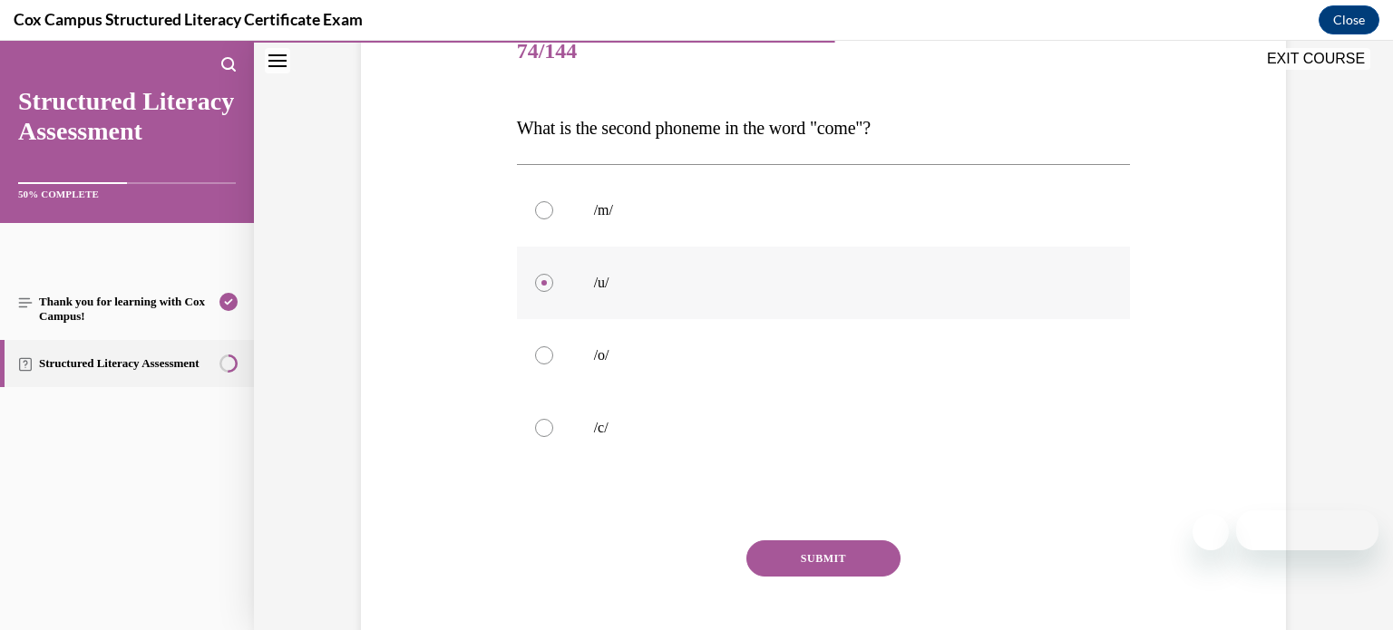
scroll to position [259, 0]
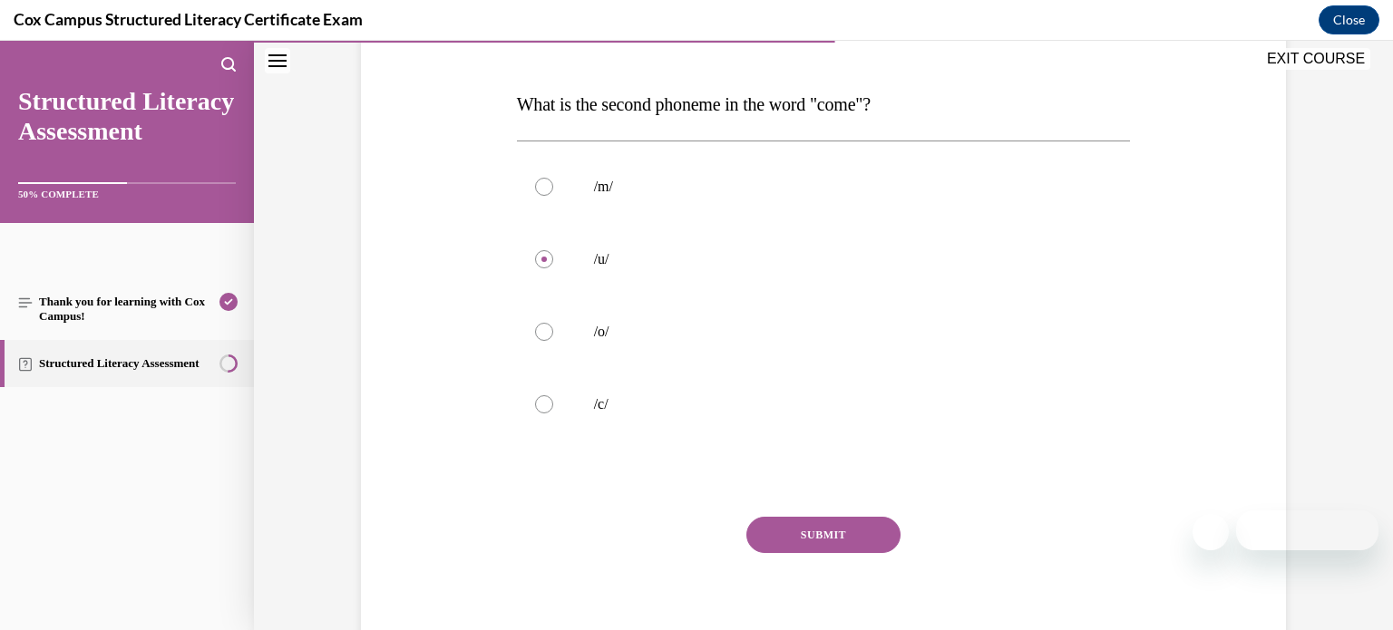
click at [820, 536] on button "SUBMIT" at bounding box center [823, 535] width 154 height 36
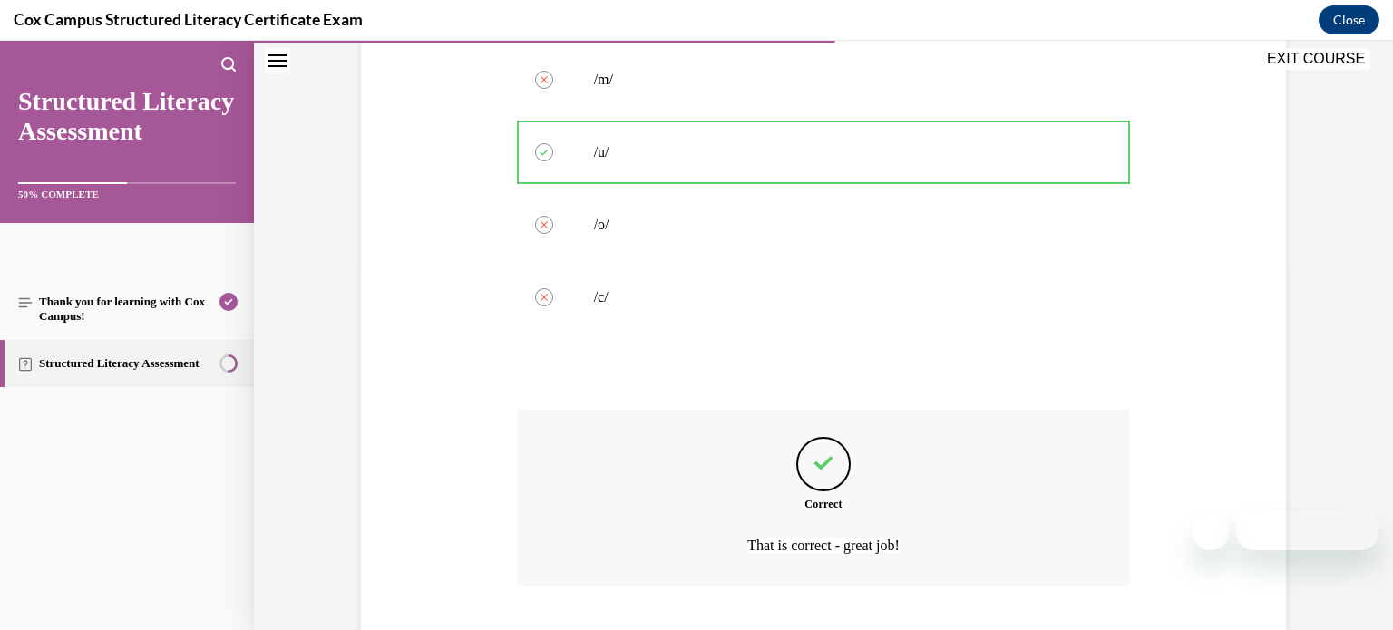
scroll to position [480, 0]
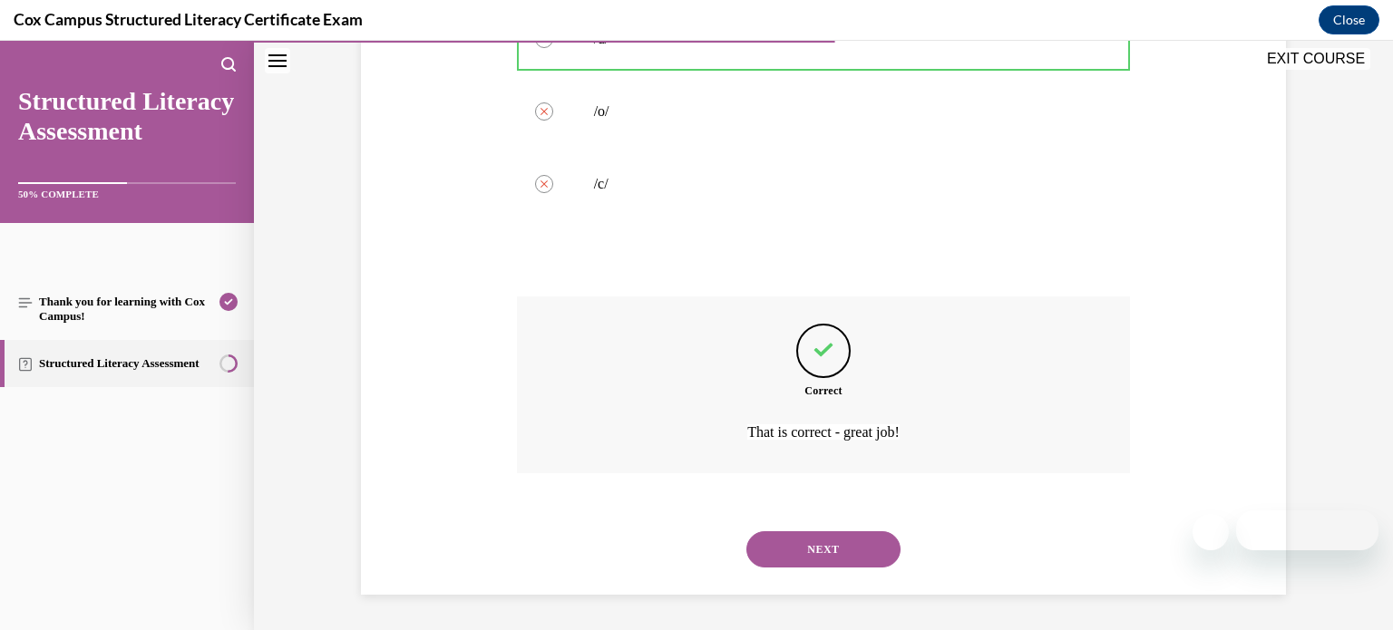
click at [822, 542] on button "NEXT" at bounding box center [823, 549] width 154 height 36
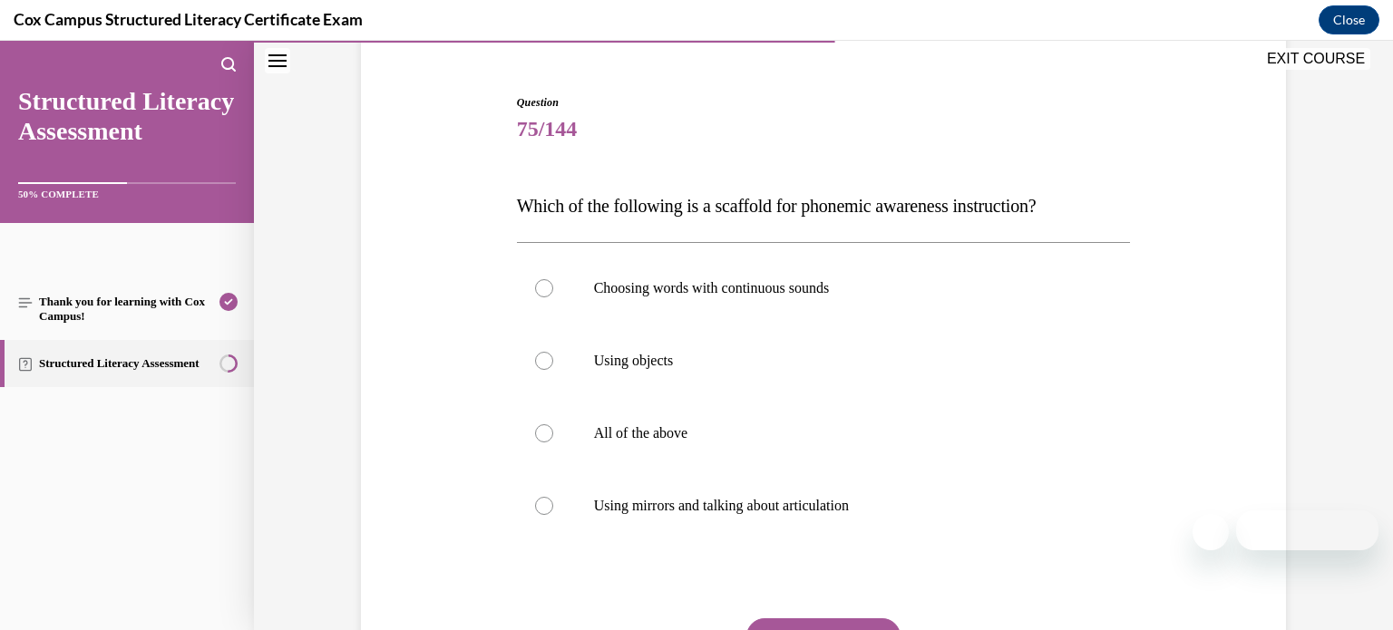
scroll to position [145, 0]
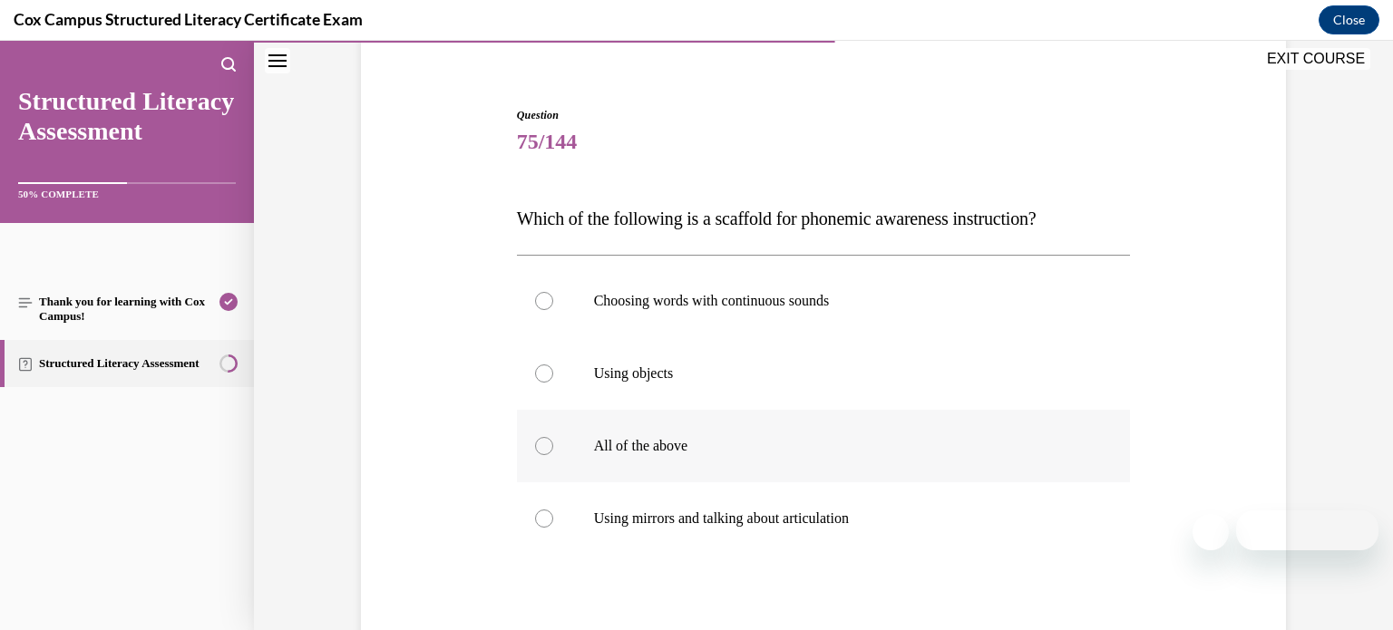
click at [804, 472] on label "All of the above" at bounding box center [824, 446] width 614 height 73
click at [553, 455] on input "All of the above" at bounding box center [544, 446] width 18 height 18
radio input "true"
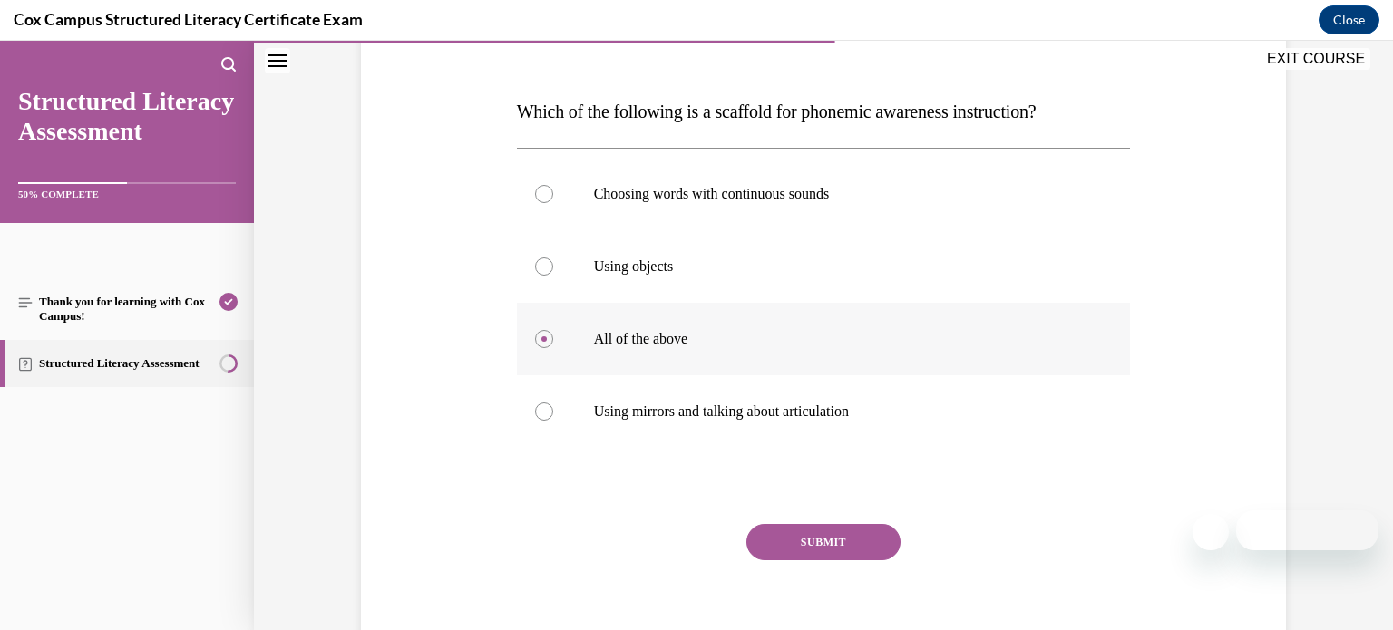
scroll to position [281, 0]
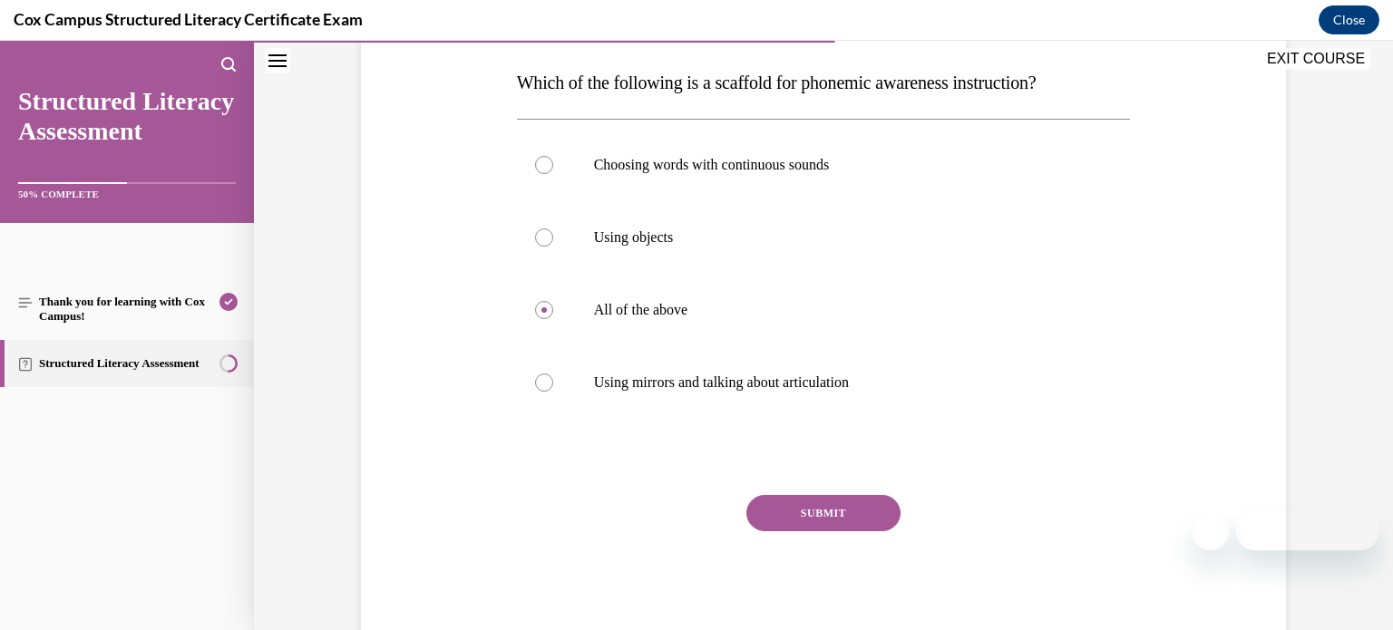
click at [814, 510] on button "SUBMIT" at bounding box center [823, 513] width 154 height 36
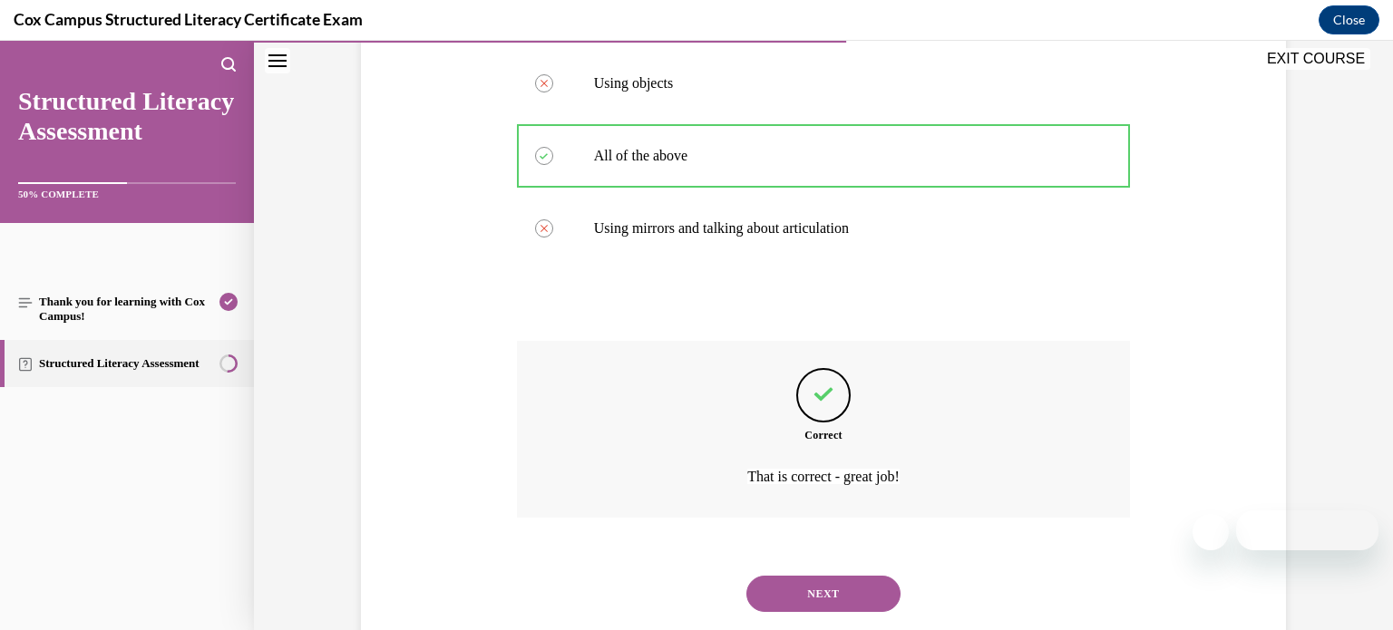
scroll to position [480, 0]
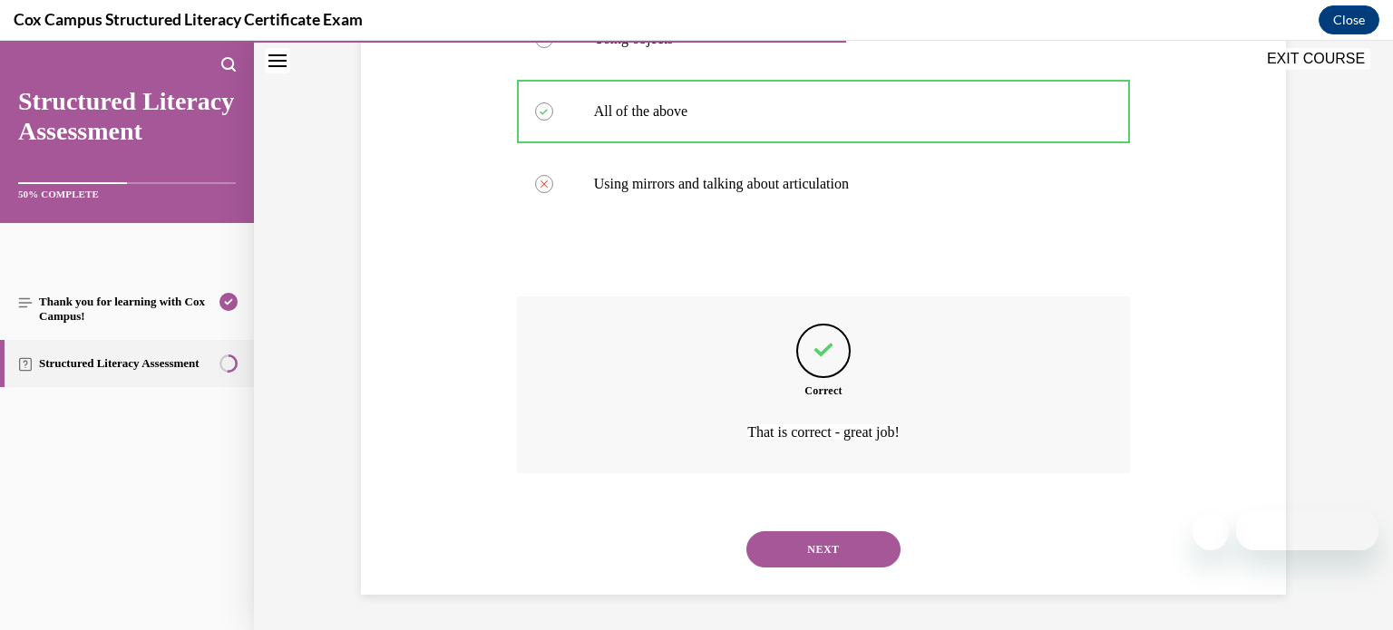
click at [817, 543] on button "NEXT" at bounding box center [823, 549] width 154 height 36
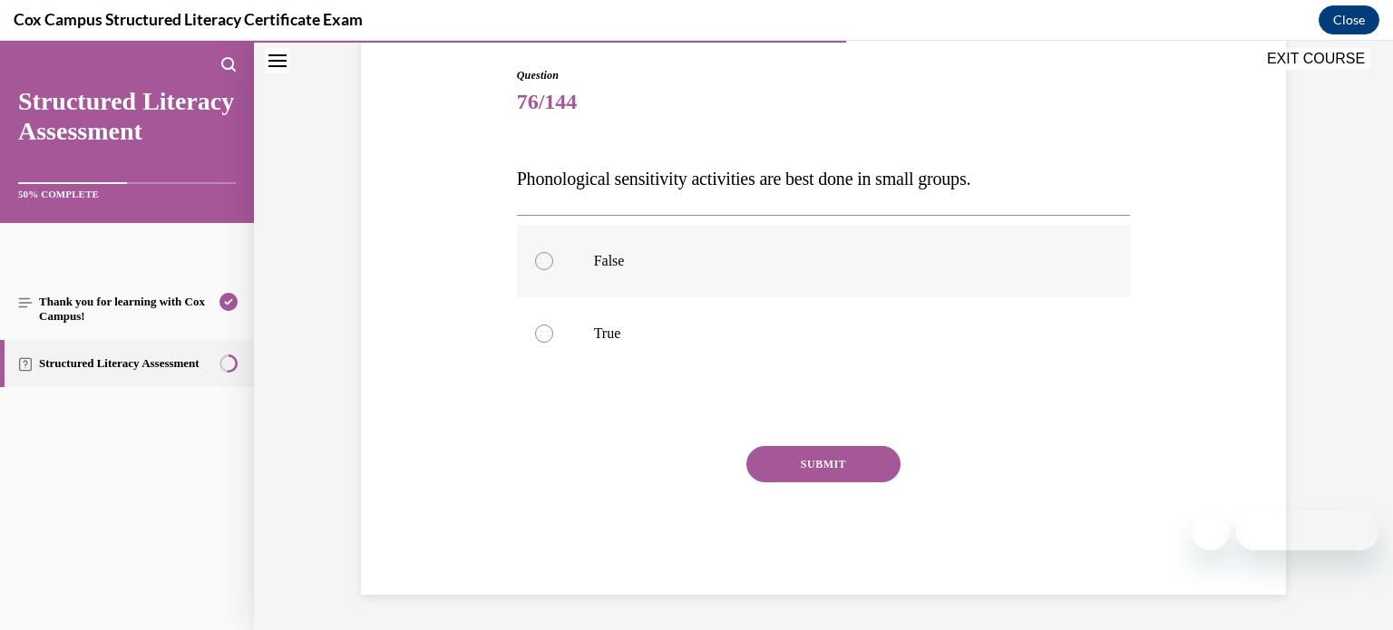
click at [919, 258] on p "False" at bounding box center [840, 261] width 492 height 18
click at [553, 258] on input "False" at bounding box center [544, 261] width 18 height 18
radio input "true"
click at [866, 470] on button "SUBMIT" at bounding box center [823, 464] width 154 height 36
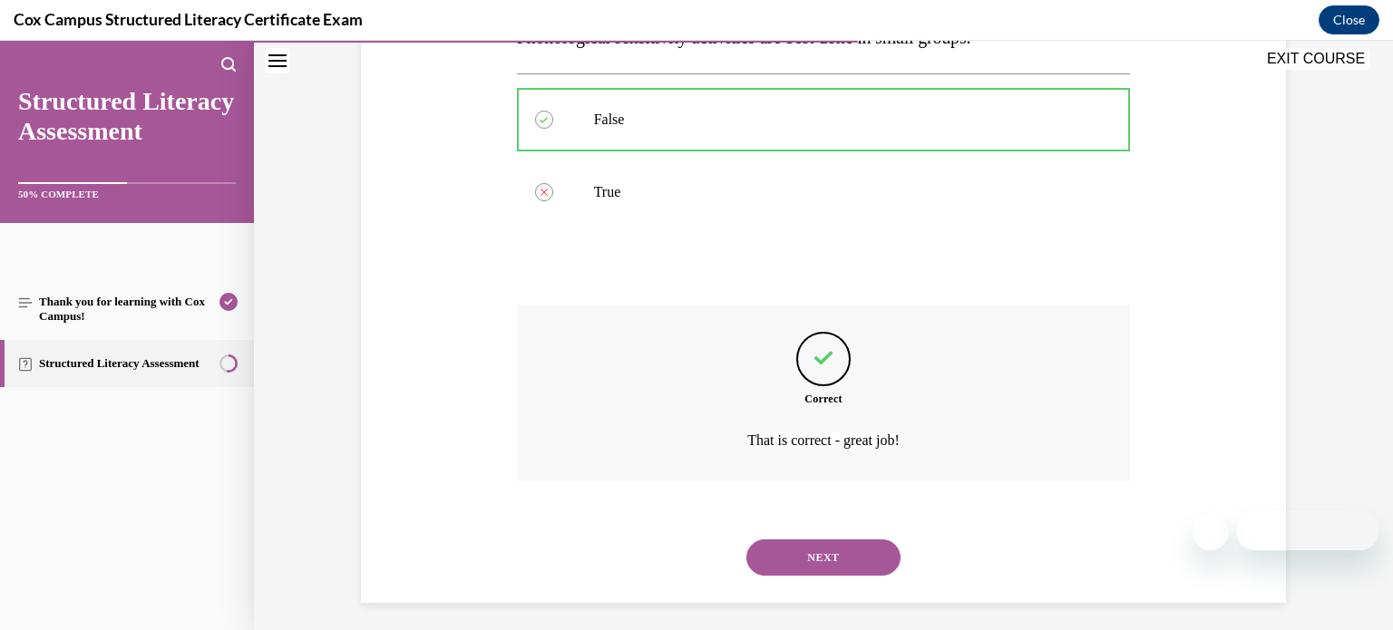
scroll to position [335, 0]
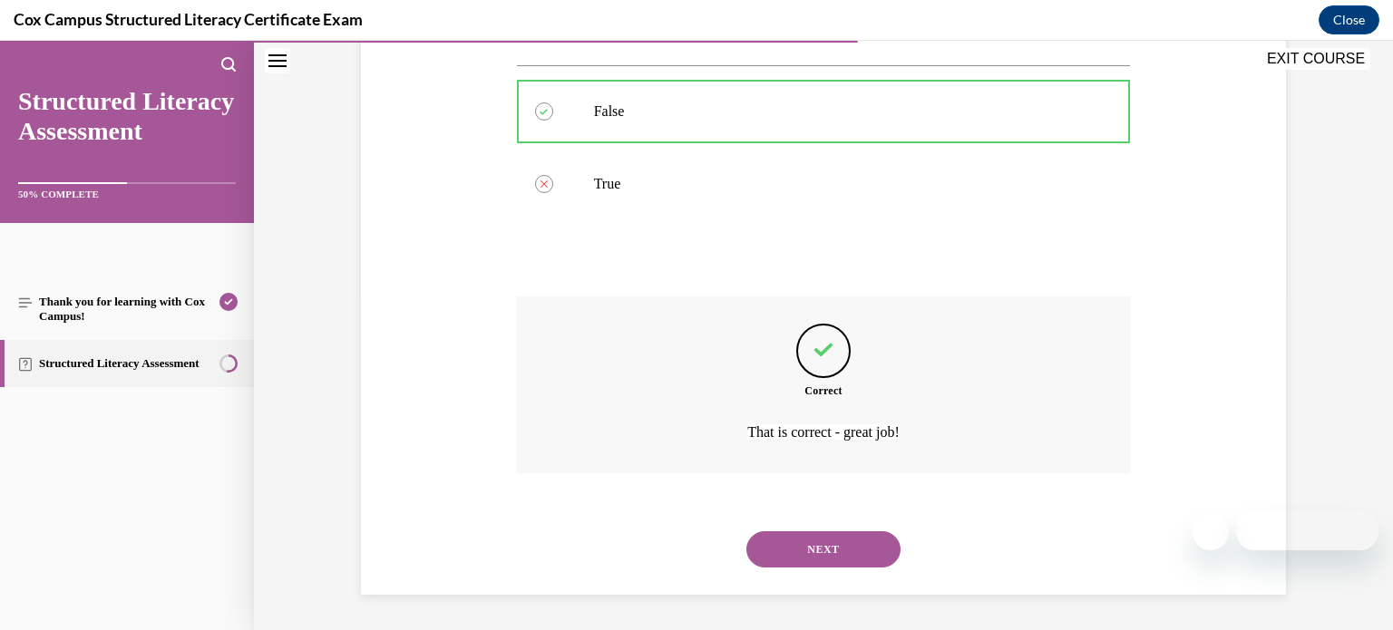
click at [860, 541] on button "NEXT" at bounding box center [823, 549] width 154 height 36
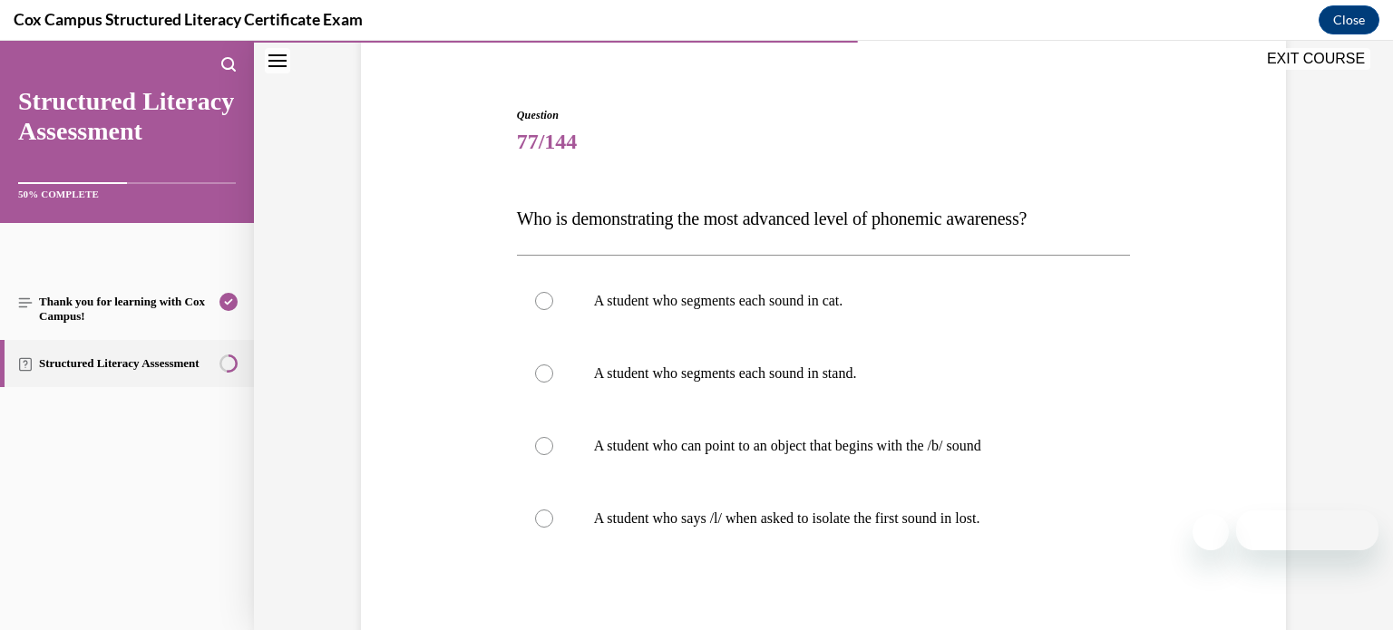
scroll to position [146, 0]
click at [881, 385] on label "A student who segments each sound in stand." at bounding box center [824, 372] width 614 height 73
click at [553, 382] on input "A student who segments each sound in stand." at bounding box center [544, 373] width 18 height 18
radio input "true"
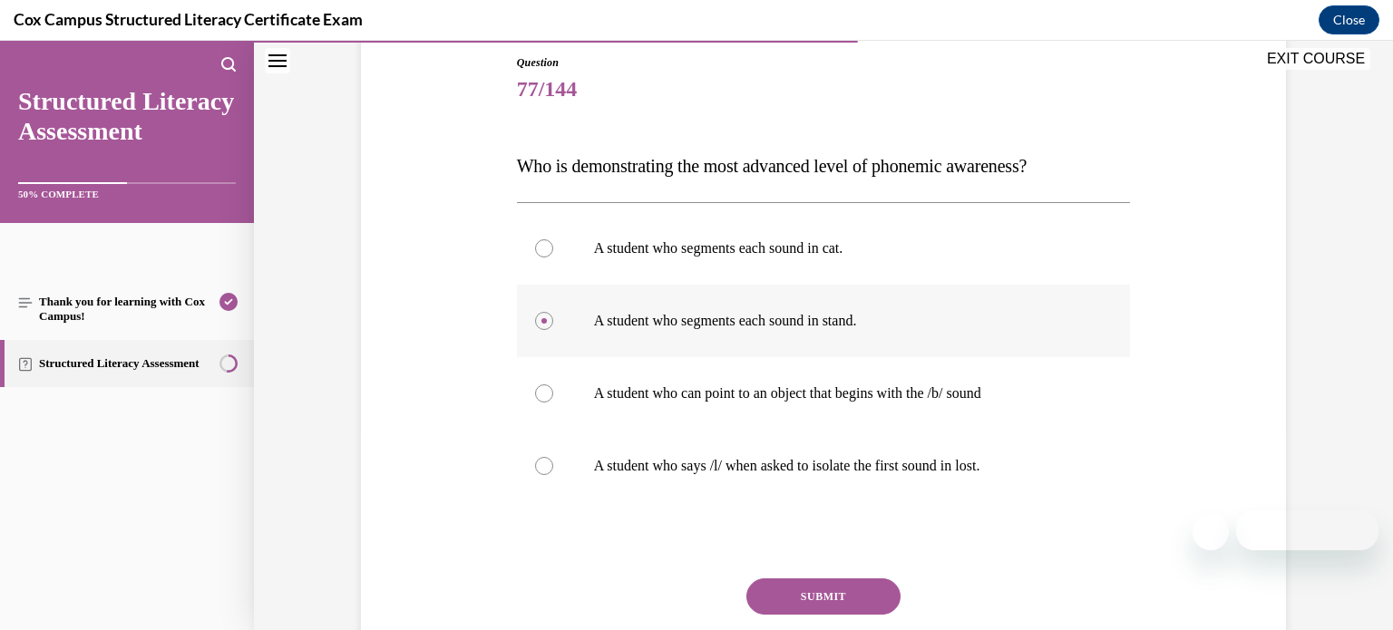
scroll to position [235, 0]
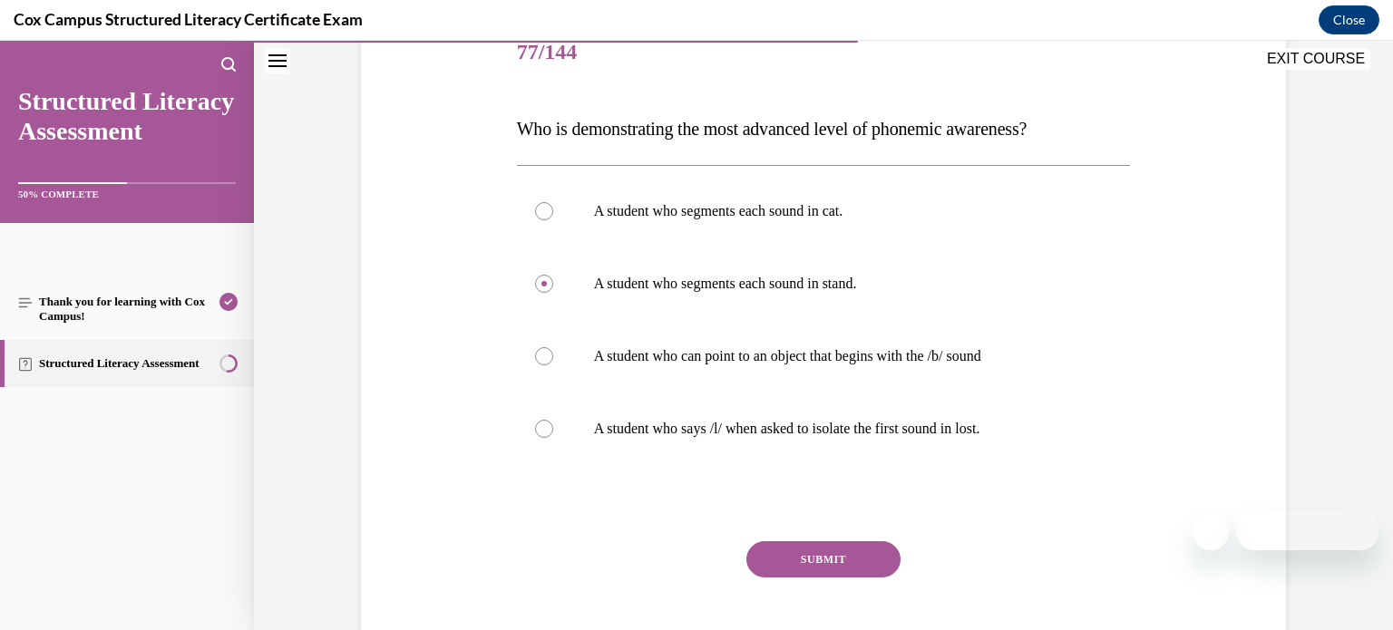
click at [831, 557] on button "SUBMIT" at bounding box center [823, 559] width 154 height 36
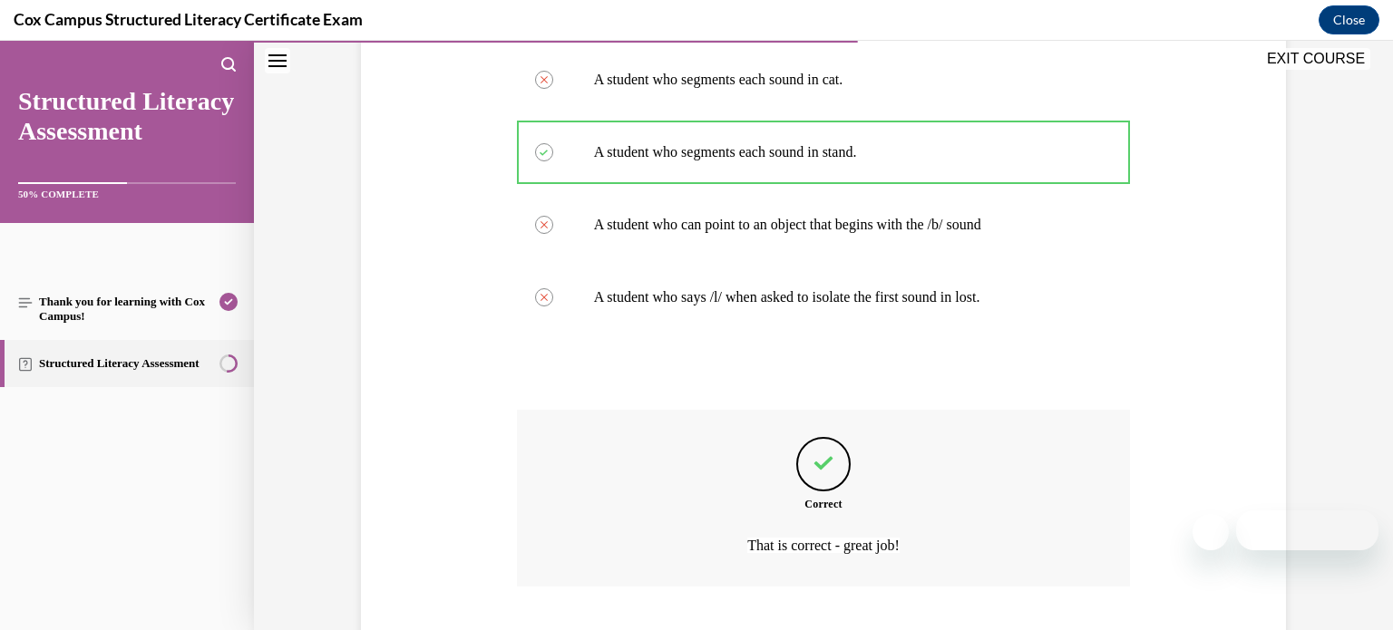
scroll to position [480, 0]
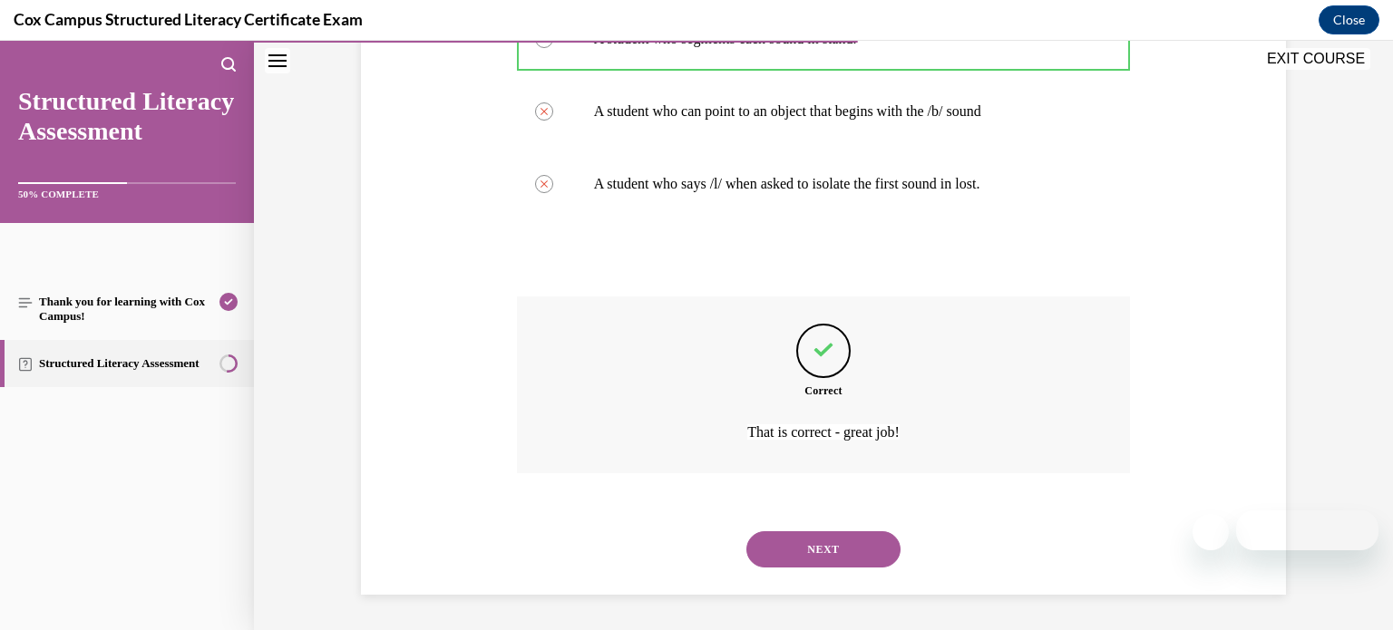
click at [831, 558] on button "NEXT" at bounding box center [823, 549] width 154 height 36
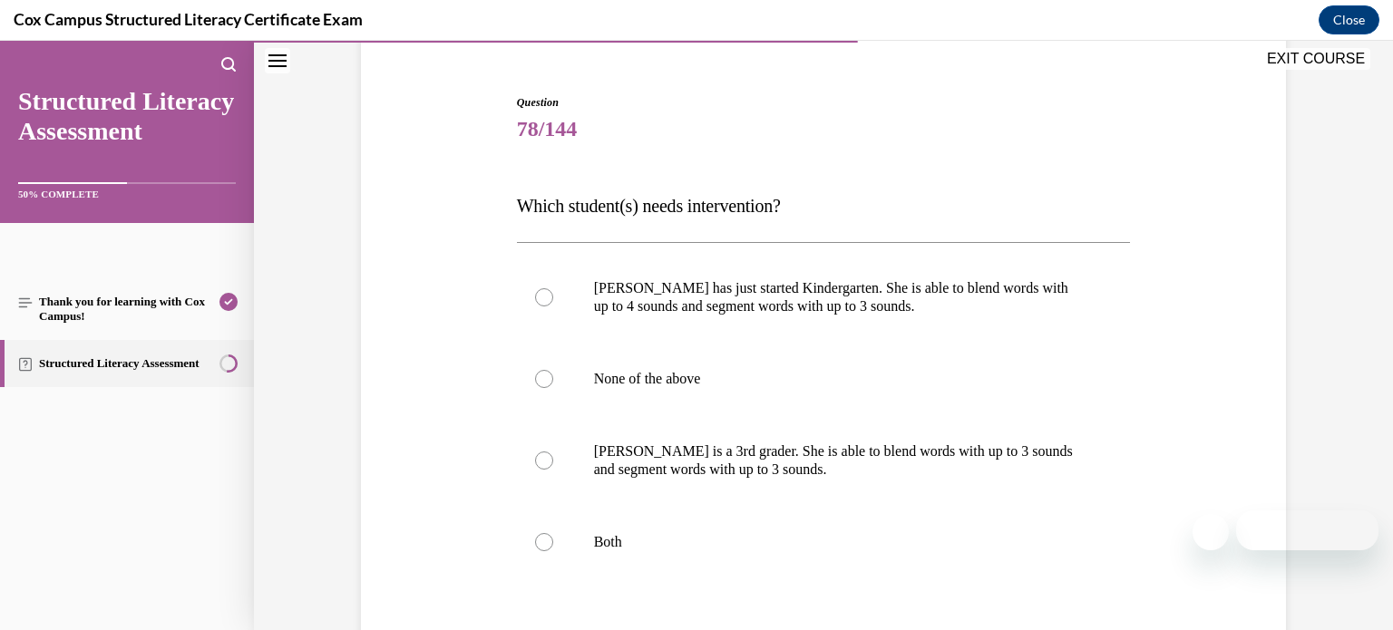
scroll to position [162, 0]
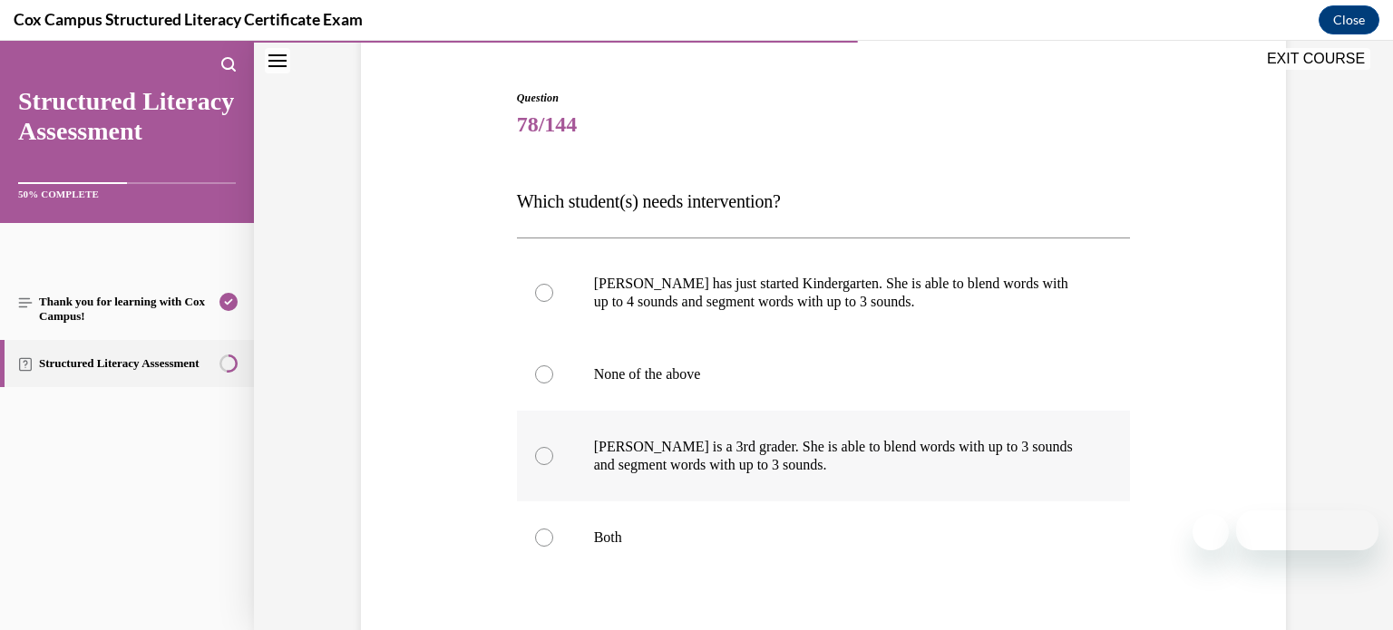
click at [840, 490] on label "Ella is a 3rd grader. She is able to blend words with up to 3 sounds and segmen…" at bounding box center [824, 456] width 614 height 91
click at [553, 465] on input "Ella is a 3rd grader. She is able to blend words with up to 3 sounds and segmen…" at bounding box center [544, 456] width 18 height 18
radio input "true"
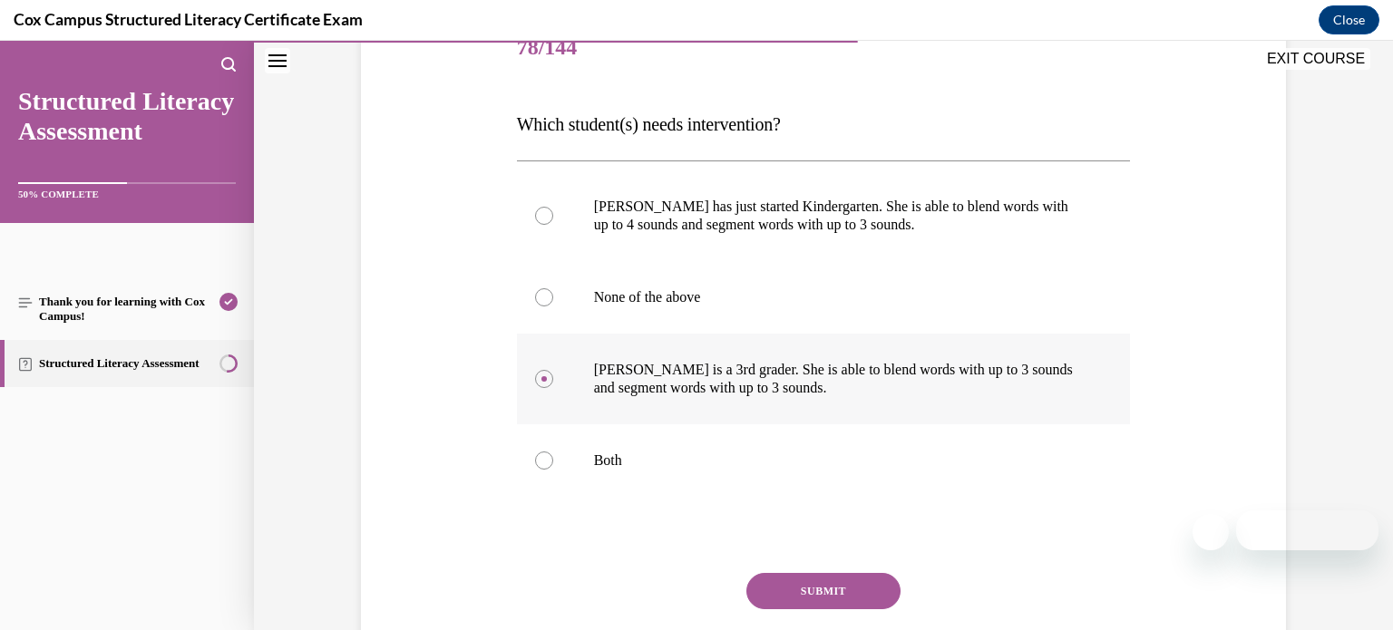
scroll to position [241, 0]
click at [843, 587] on button "SUBMIT" at bounding box center [823, 589] width 154 height 36
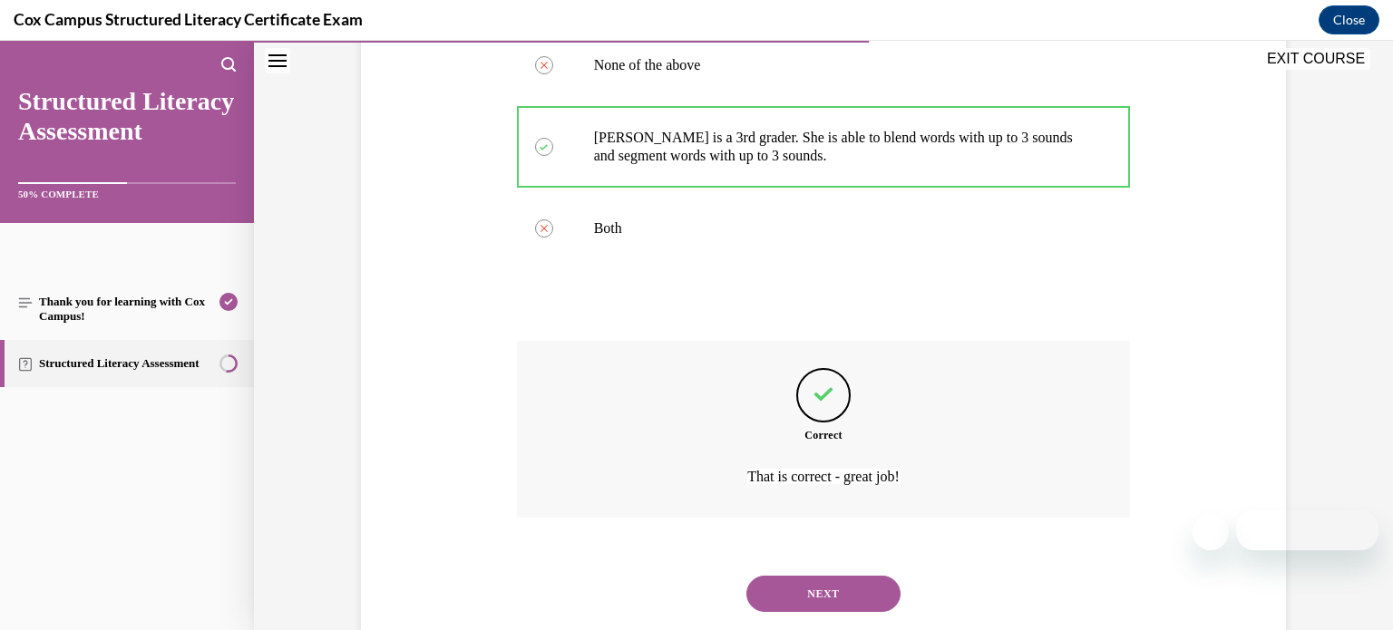
scroll to position [516, 0]
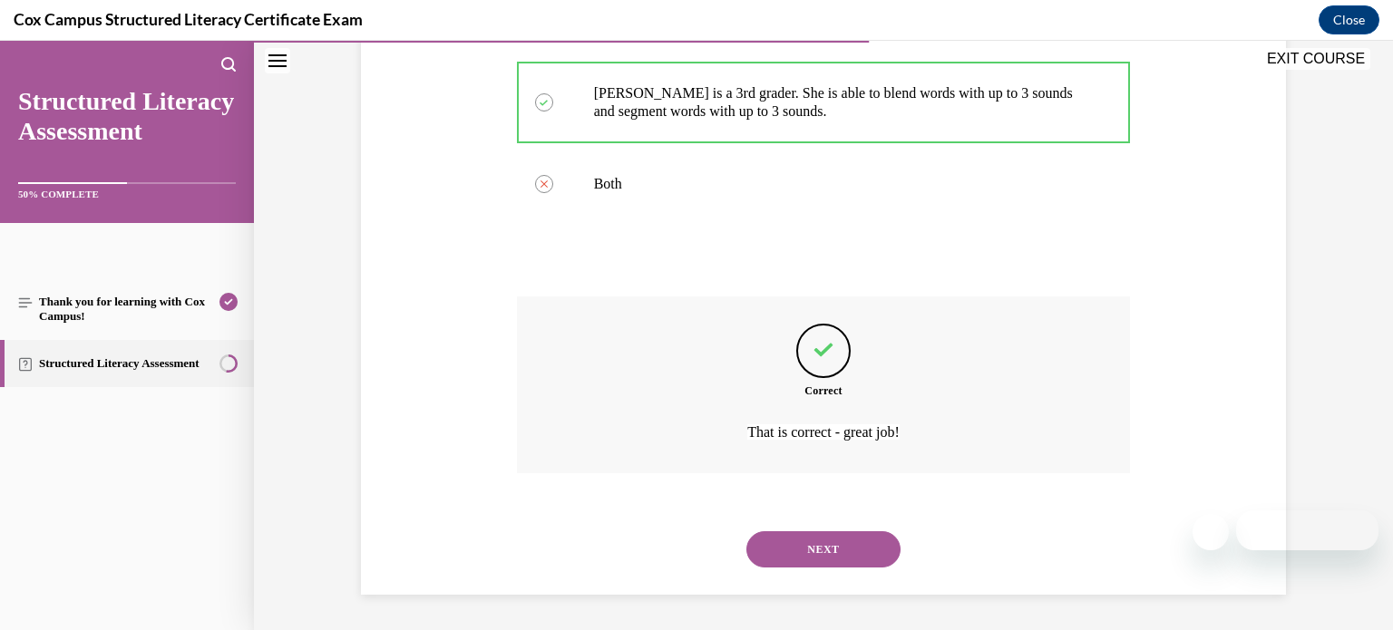
click at [838, 550] on button "NEXT" at bounding box center [823, 549] width 154 height 36
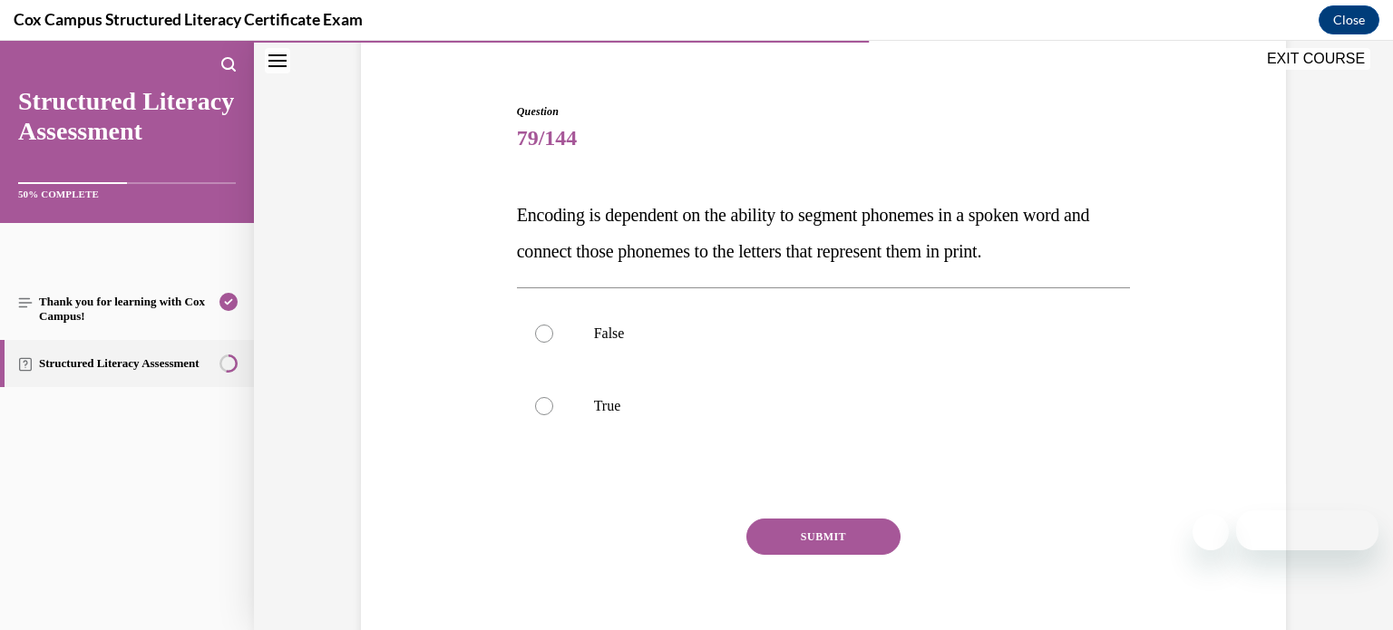
scroll to position [151, 0]
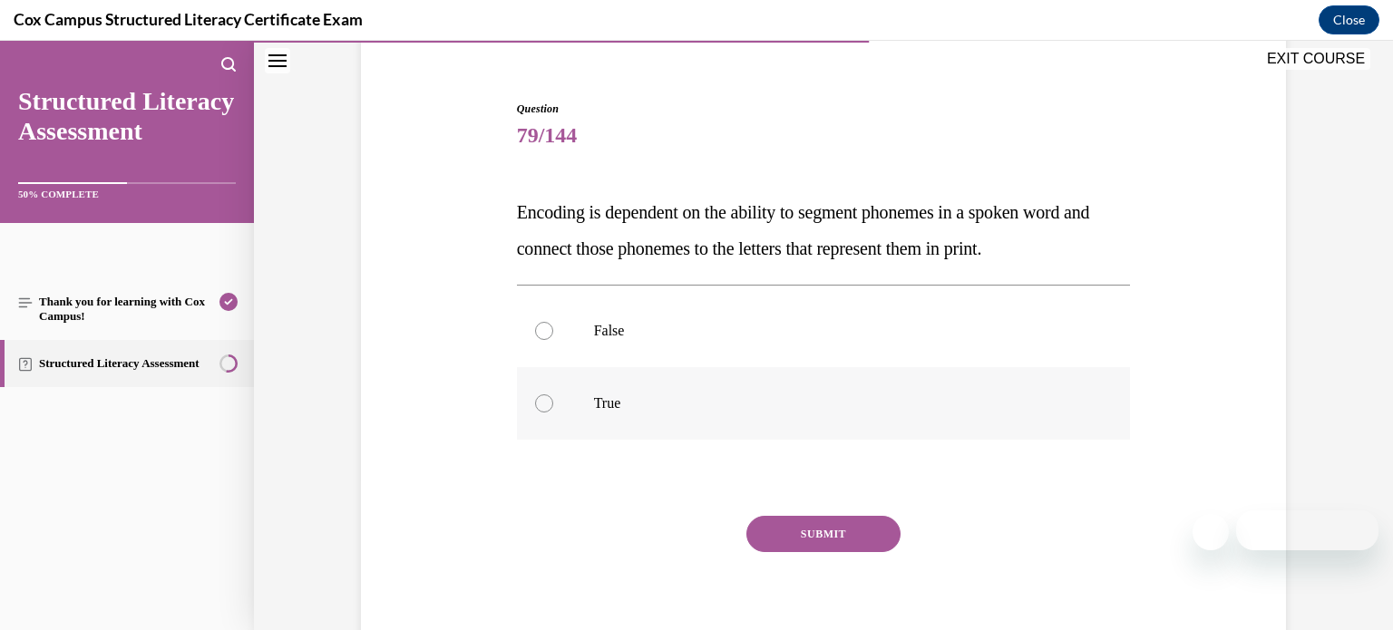
click at [821, 404] on p "True" at bounding box center [840, 404] width 492 height 18
click at [553, 404] on input "True" at bounding box center [544, 404] width 18 height 18
radio input "true"
click at [815, 533] on button "SUBMIT" at bounding box center [823, 534] width 154 height 36
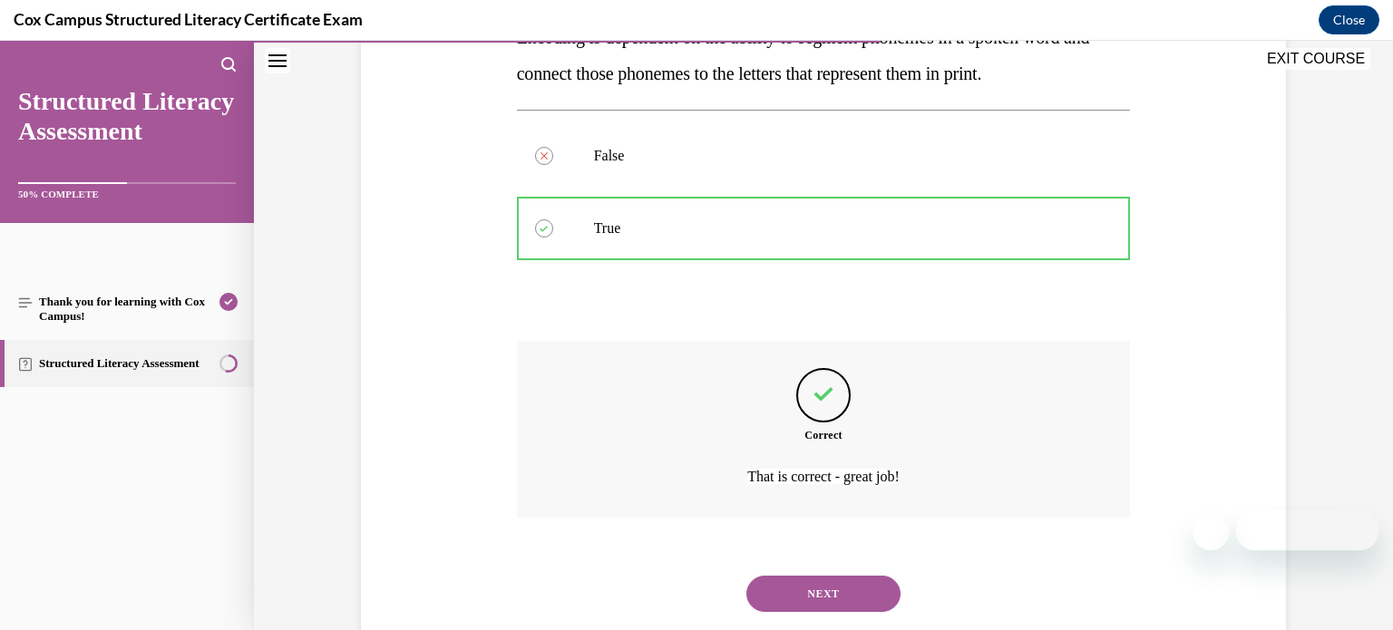
scroll to position [371, 0]
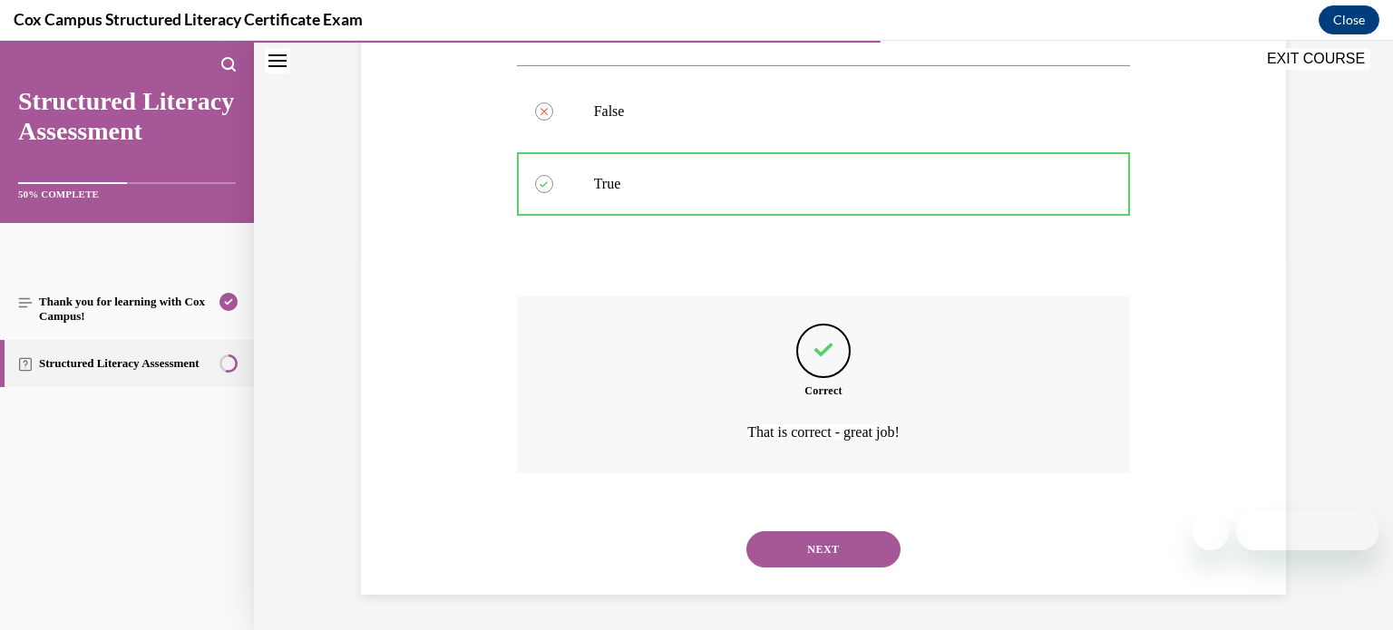
click at [816, 543] on button "NEXT" at bounding box center [823, 549] width 154 height 36
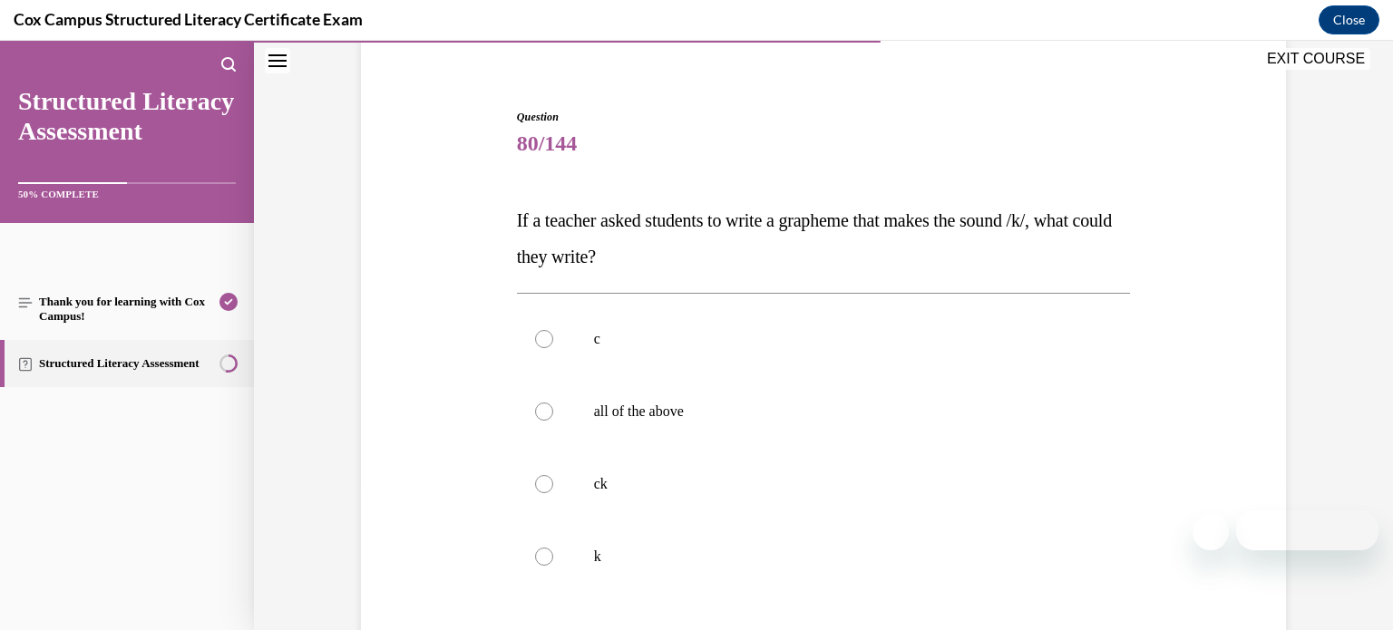
scroll to position [165, 0]
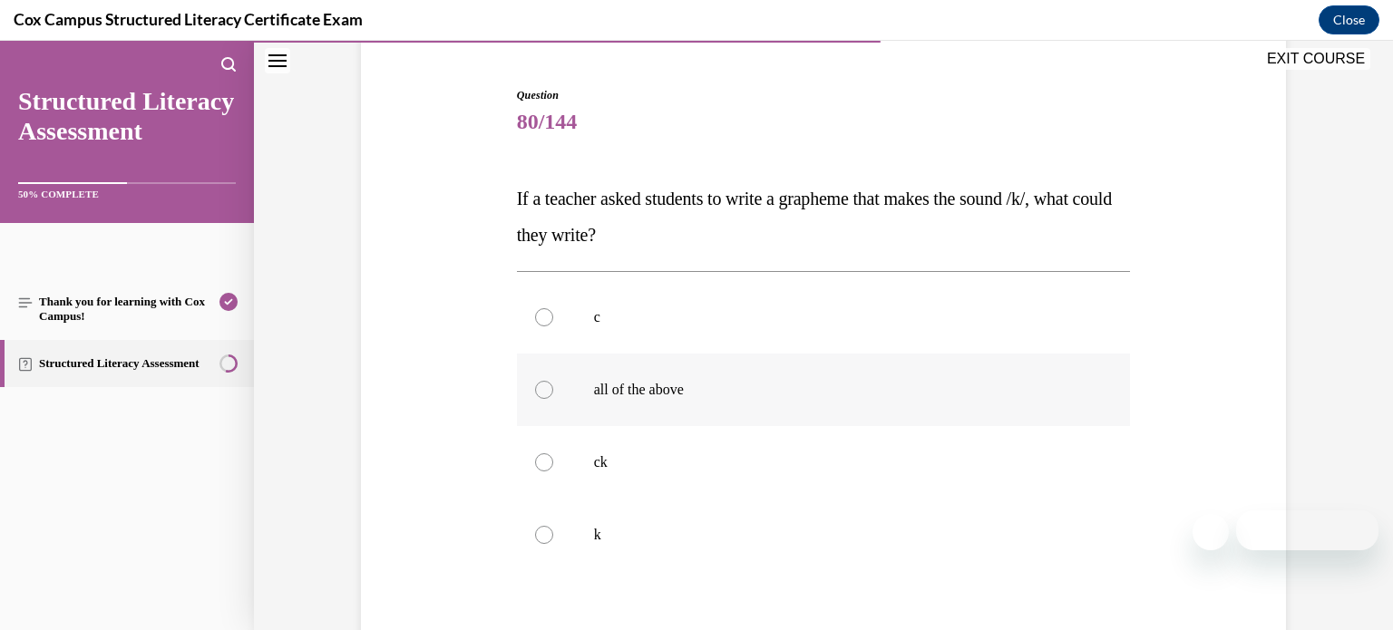
click at [777, 396] on p "all of the above" at bounding box center [840, 390] width 492 height 18
click at [553, 396] on input "all of the above" at bounding box center [544, 390] width 18 height 18
radio input "true"
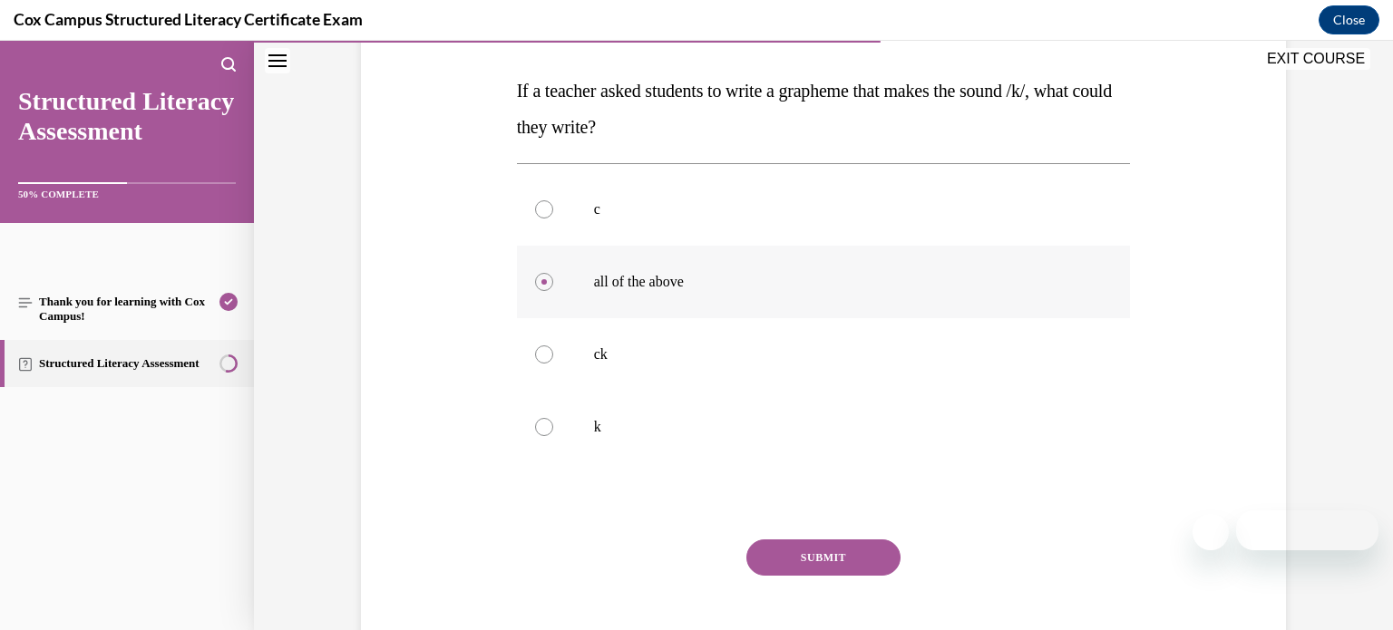
scroll to position [274, 0]
click at [805, 550] on button "SUBMIT" at bounding box center [823, 557] width 154 height 36
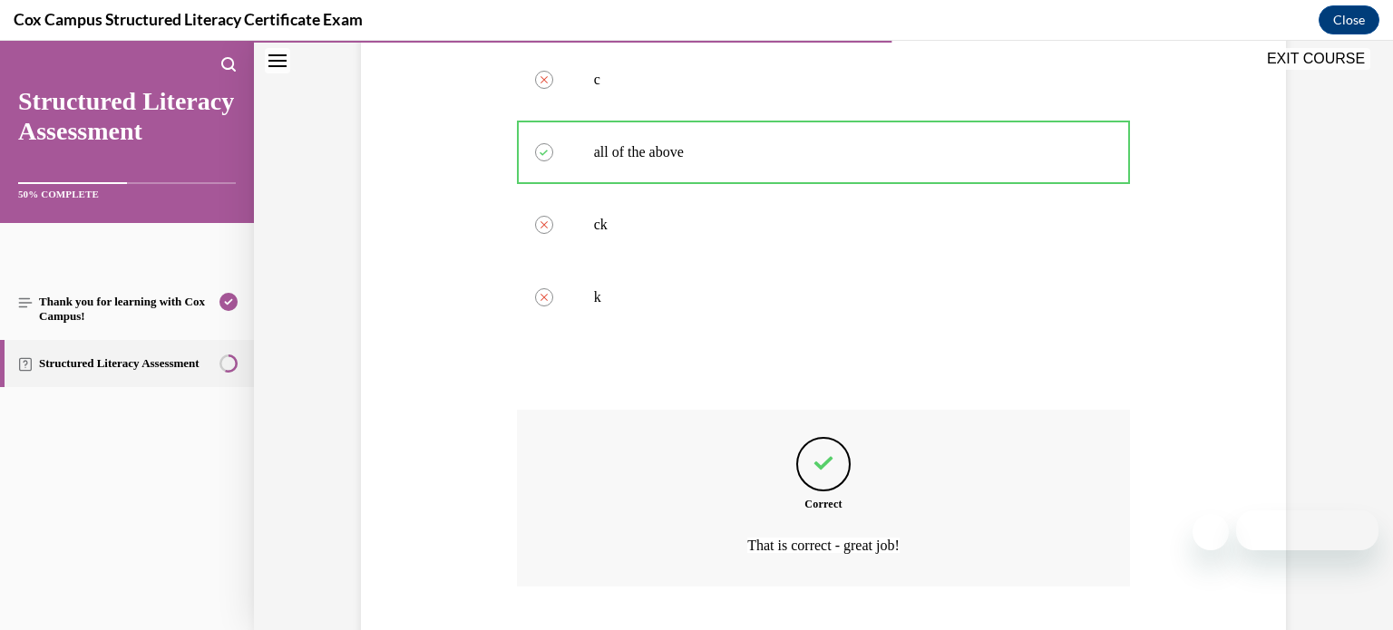
scroll to position [516, 0]
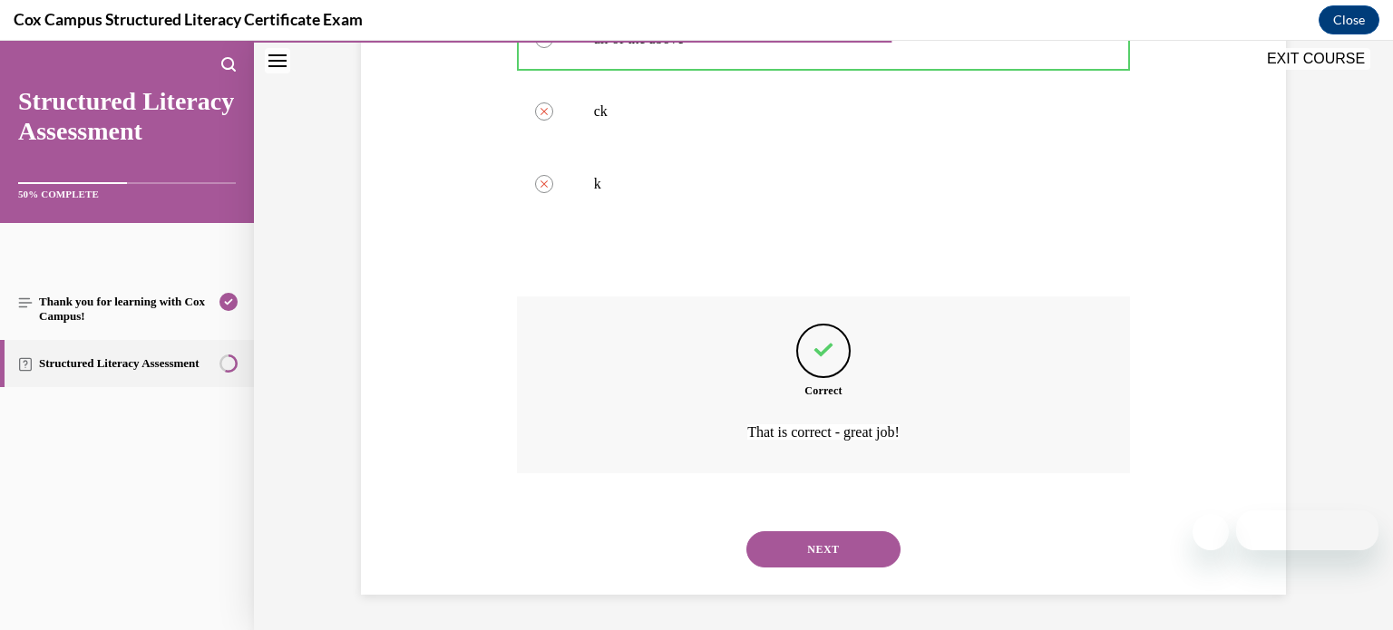
click at [805, 550] on button "NEXT" at bounding box center [823, 549] width 154 height 36
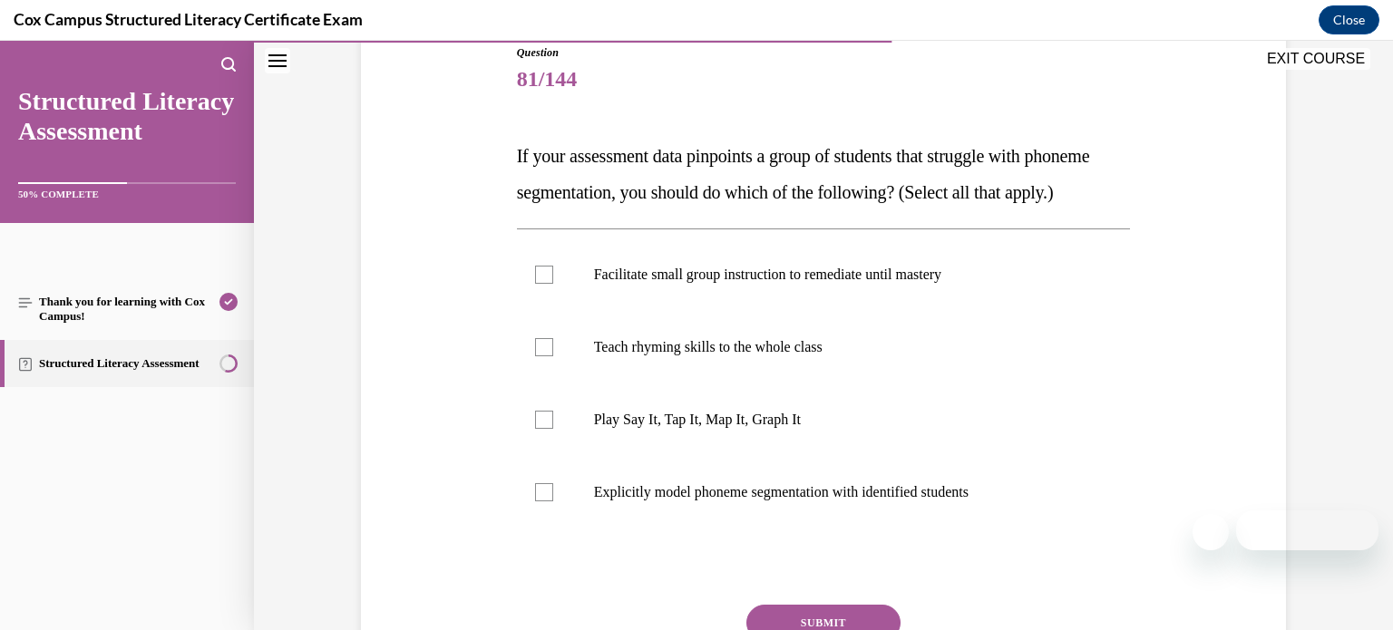
scroll to position [224, 0]
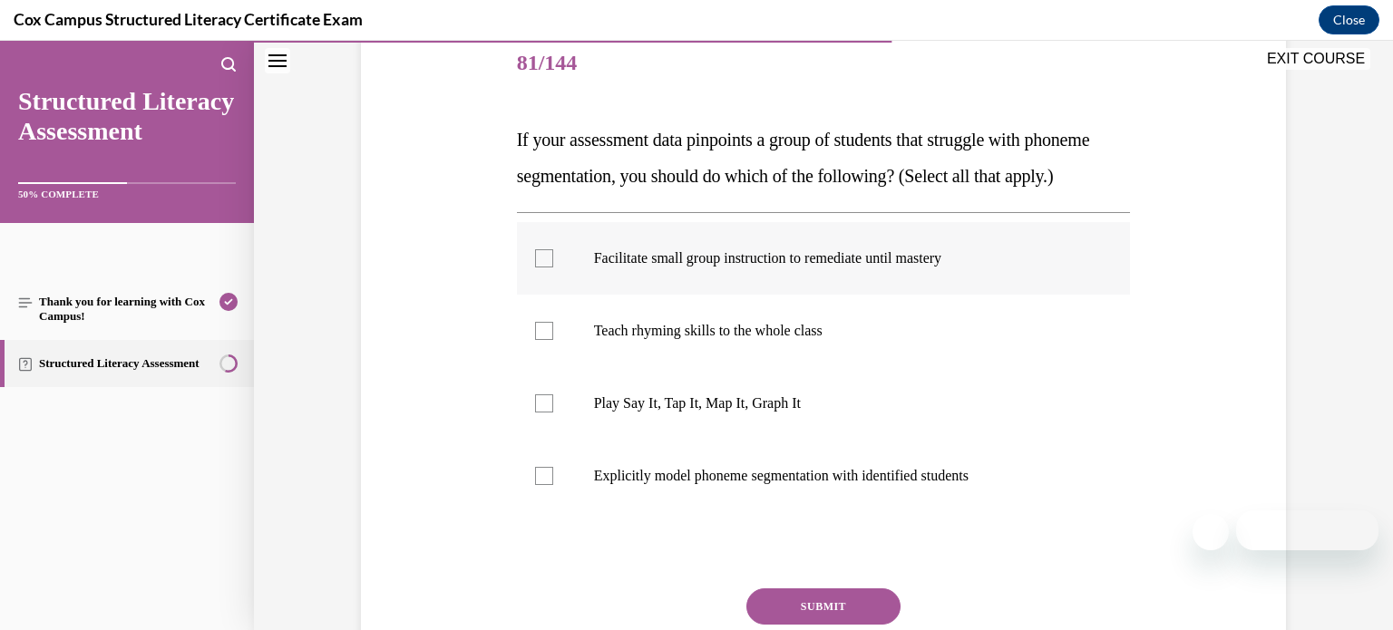
click at [962, 268] on p "Facilitate small group instruction to remediate until mastery" at bounding box center [840, 258] width 492 height 18
click at [553, 268] on input "Facilitate small group instruction to remediate until mastery" at bounding box center [544, 258] width 18 height 18
checkbox input "true"
click at [873, 485] on p "Explicitly model phoneme segmentation with identified students" at bounding box center [840, 476] width 492 height 18
click at [553, 485] on input "Explicitly model phoneme segmentation with identified students" at bounding box center [544, 476] width 18 height 18
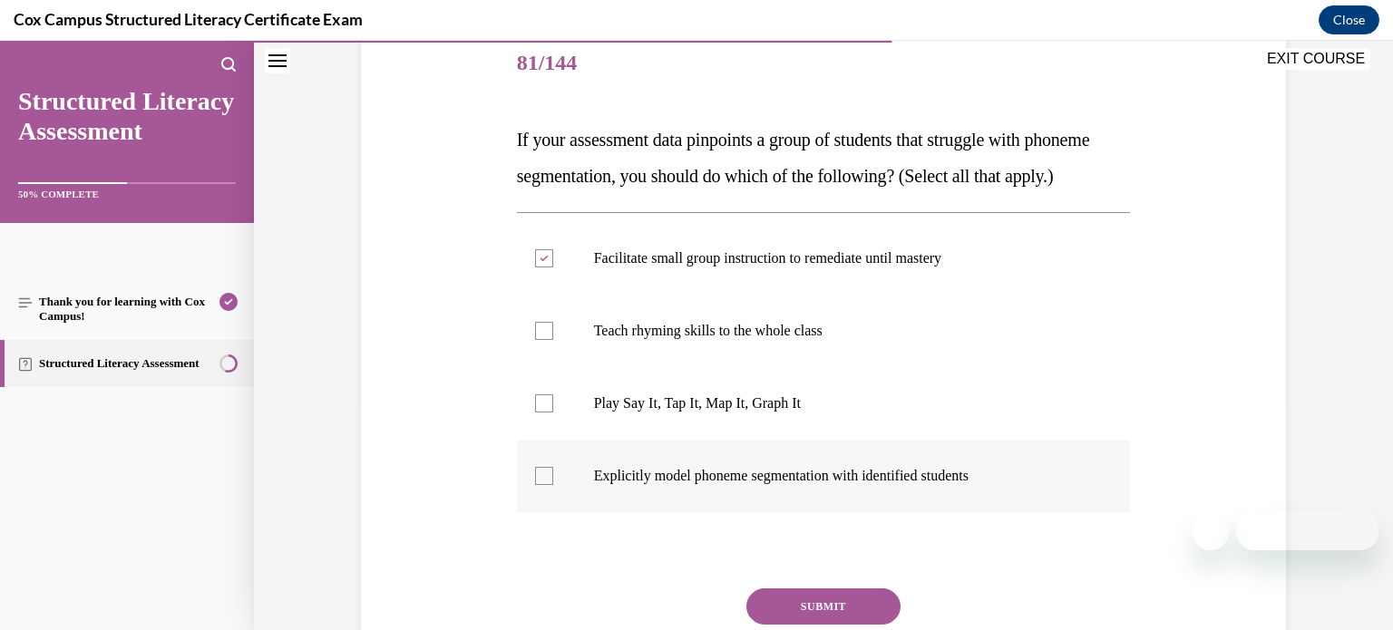
checkbox input "true"
click at [861, 413] on p "Play Say It, Tap It, Map It, Graph It" at bounding box center [840, 404] width 492 height 18
click at [553, 413] on input "Play Say It, Tap It, Map It, Graph It" at bounding box center [544, 404] width 18 height 18
checkbox input "true"
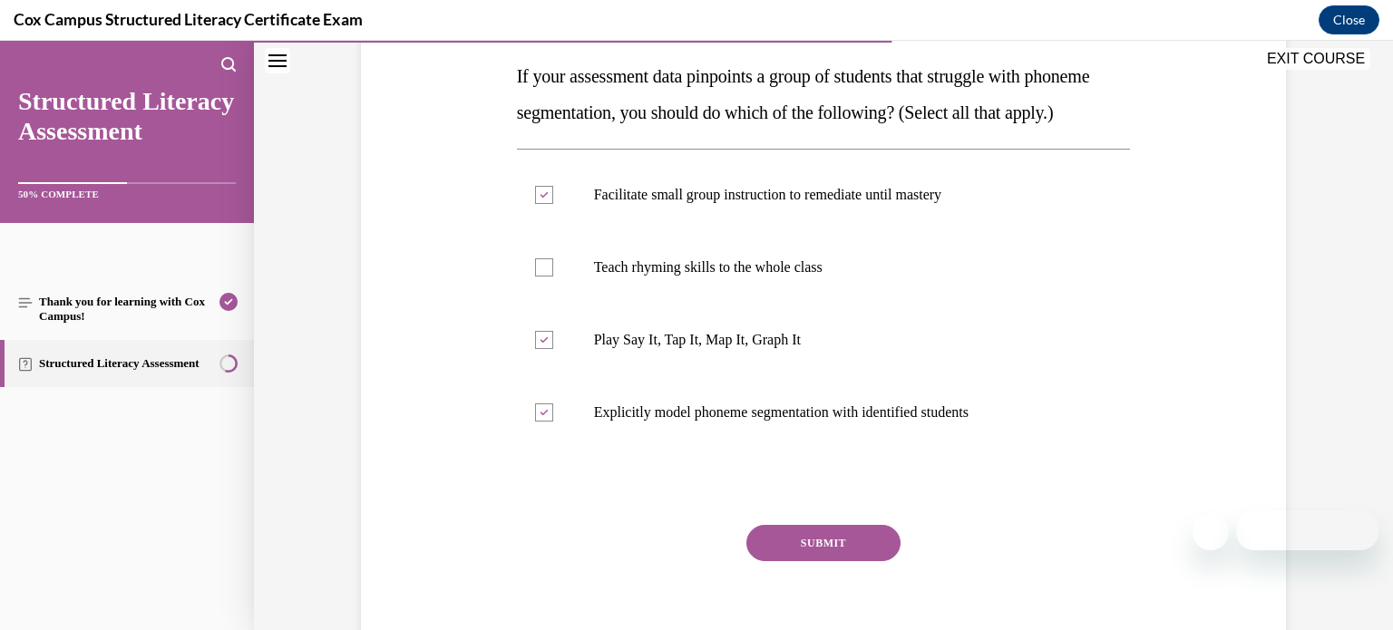
click at [850, 561] on button "SUBMIT" at bounding box center [823, 543] width 154 height 36
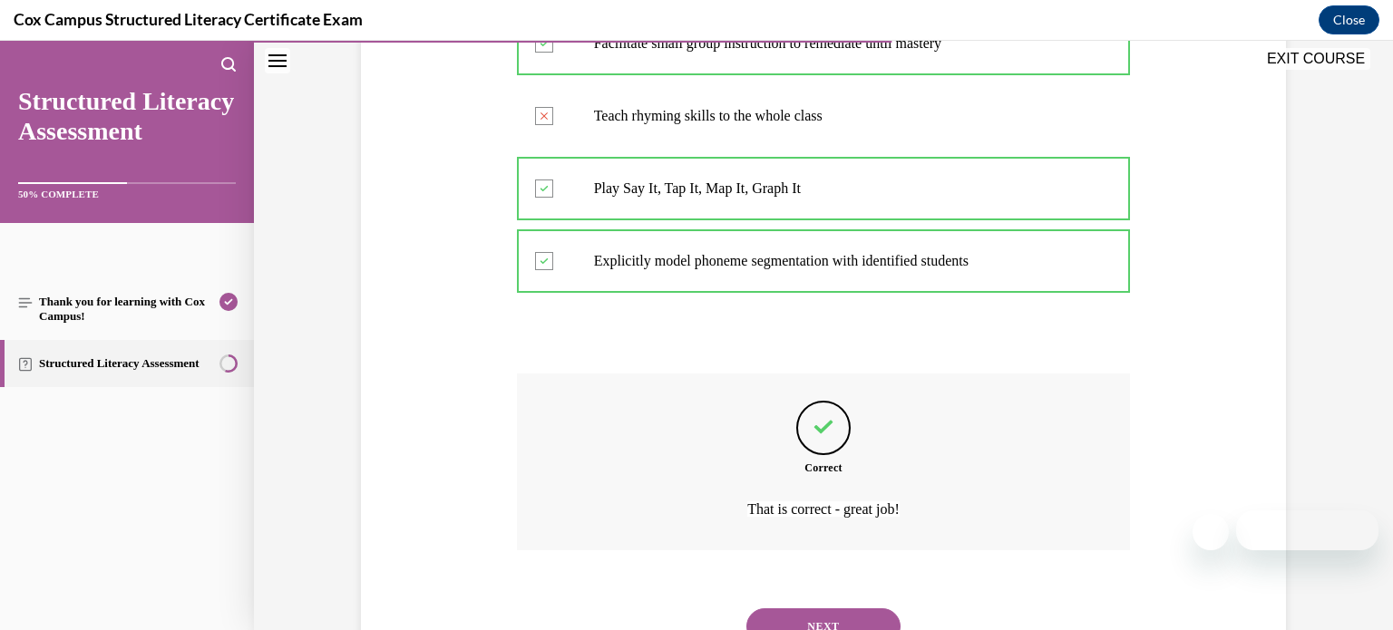
scroll to position [552, 0]
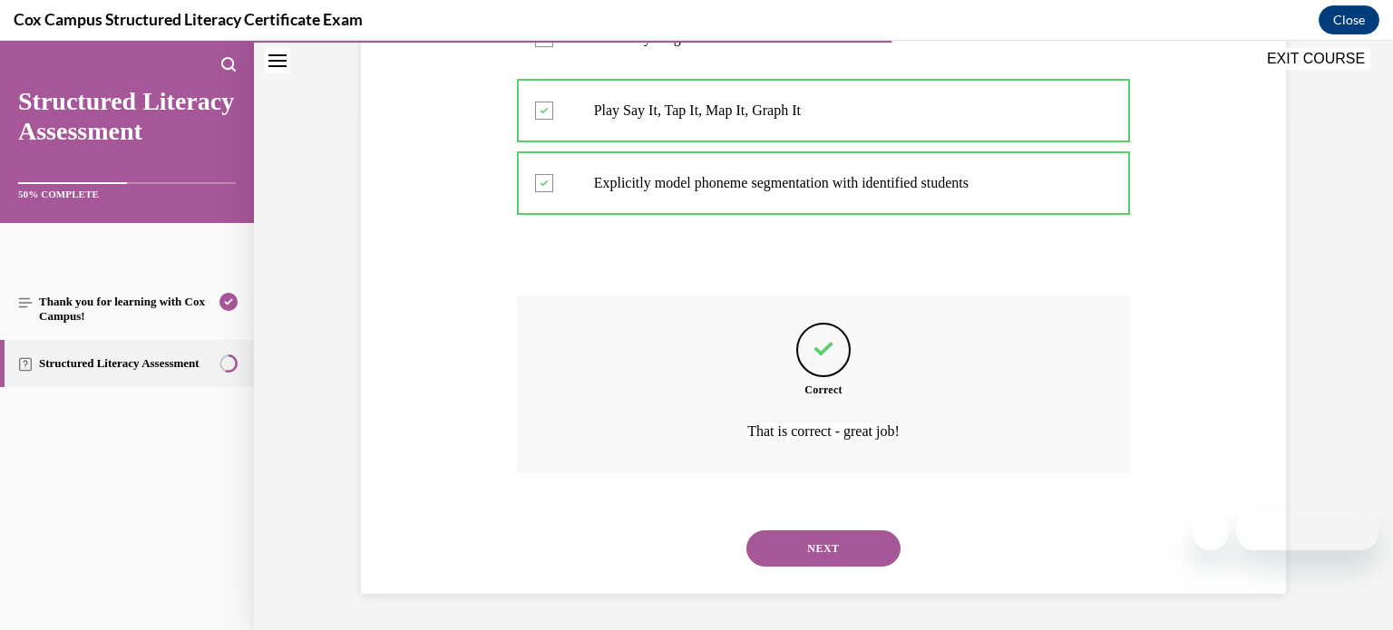
click at [833, 551] on button "NEXT" at bounding box center [823, 549] width 154 height 36
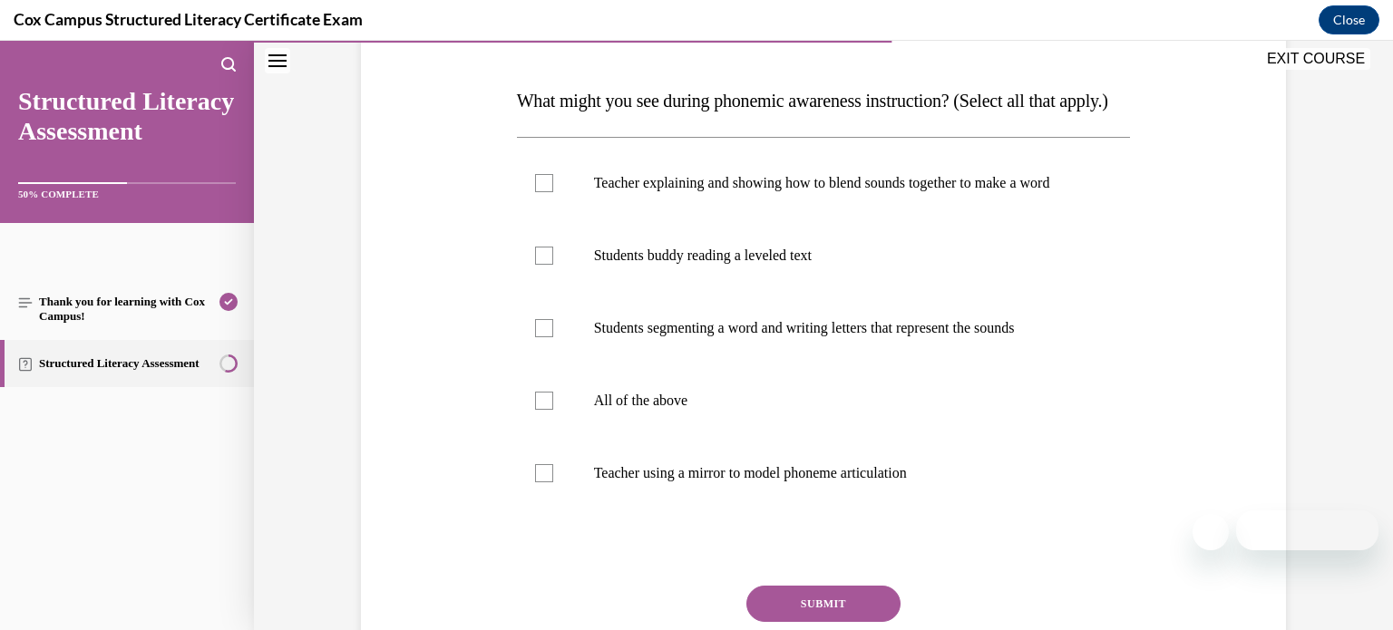
scroll to position [259, 0]
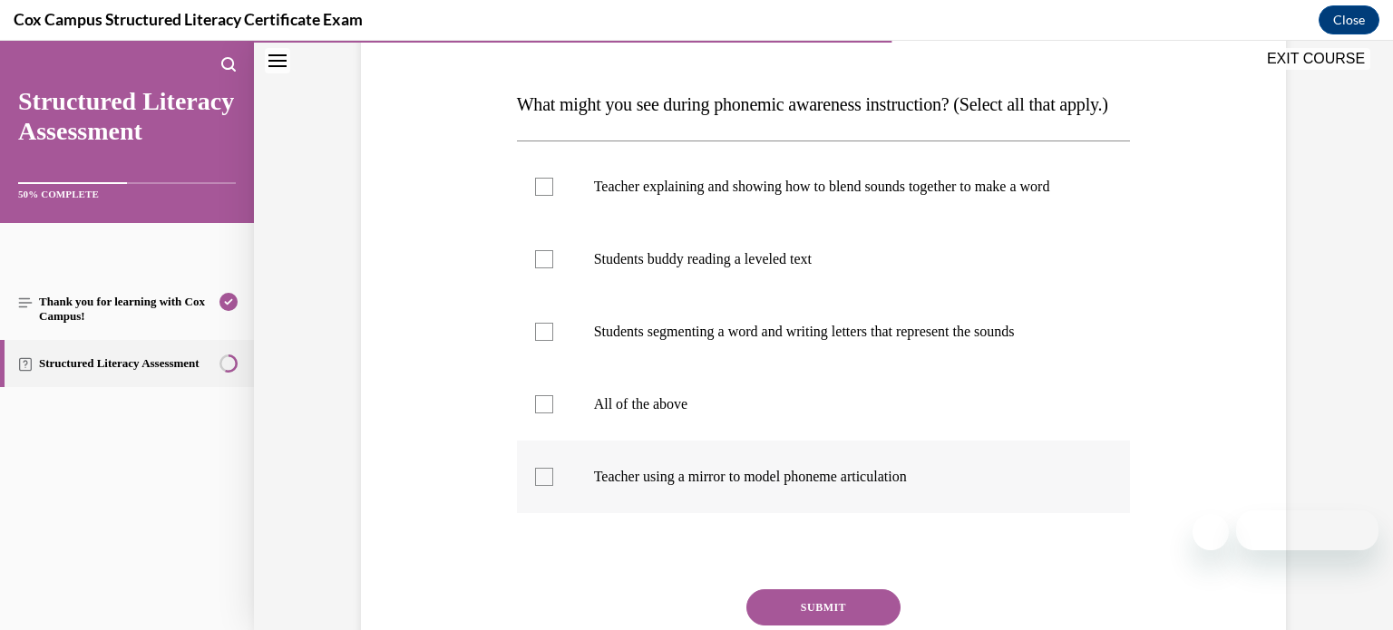
click at [918, 513] on label "Teacher using a mirror to model phoneme articulation" at bounding box center [824, 477] width 614 height 73
click at [553, 486] on input "Teacher using a mirror to model phoneme articulation" at bounding box center [544, 477] width 18 height 18
checkbox input "true"
click at [964, 196] on p "Teacher explaining and showing how to blend sounds together to make a word" at bounding box center [840, 187] width 492 height 18
click at [553, 196] on input "Teacher explaining and showing how to blend sounds together to make a word" at bounding box center [544, 187] width 18 height 18
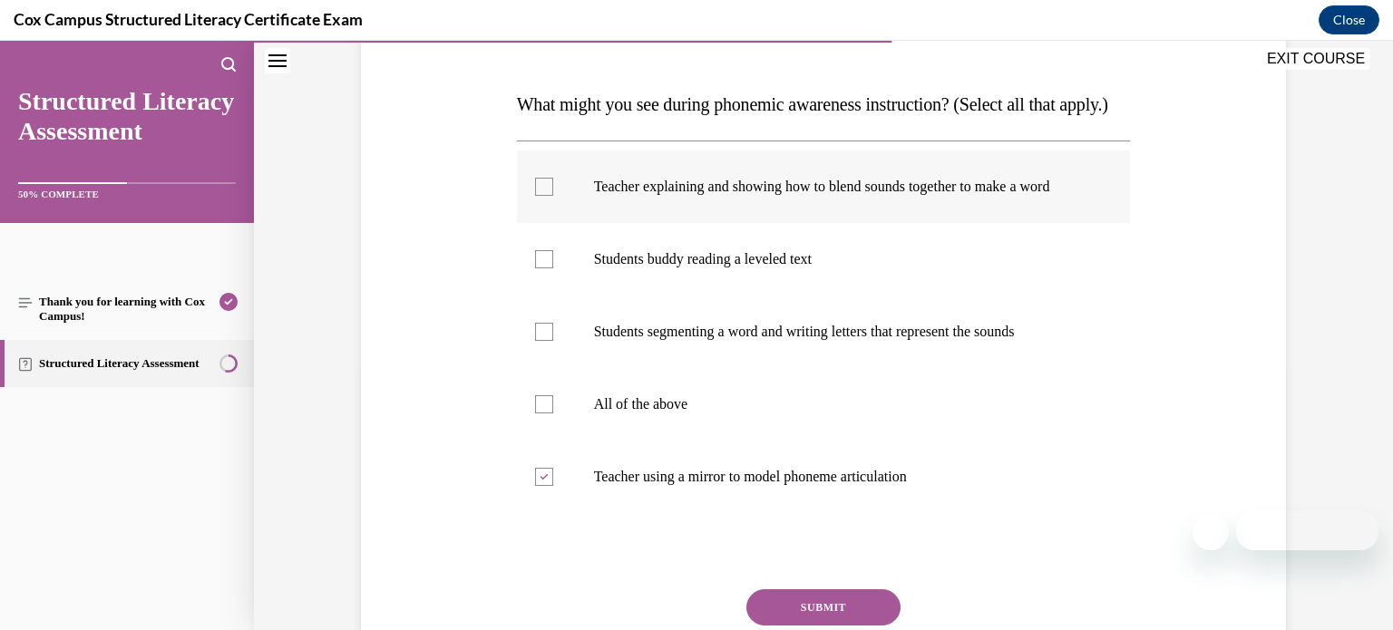
checkbox input "true"
click at [917, 368] on label "Students segmenting a word and writing letters that represent the sounds" at bounding box center [824, 332] width 614 height 73
click at [553, 341] on input "Students segmenting a word and writing letters that represent the sounds" at bounding box center [544, 332] width 18 height 18
checkbox input "true"
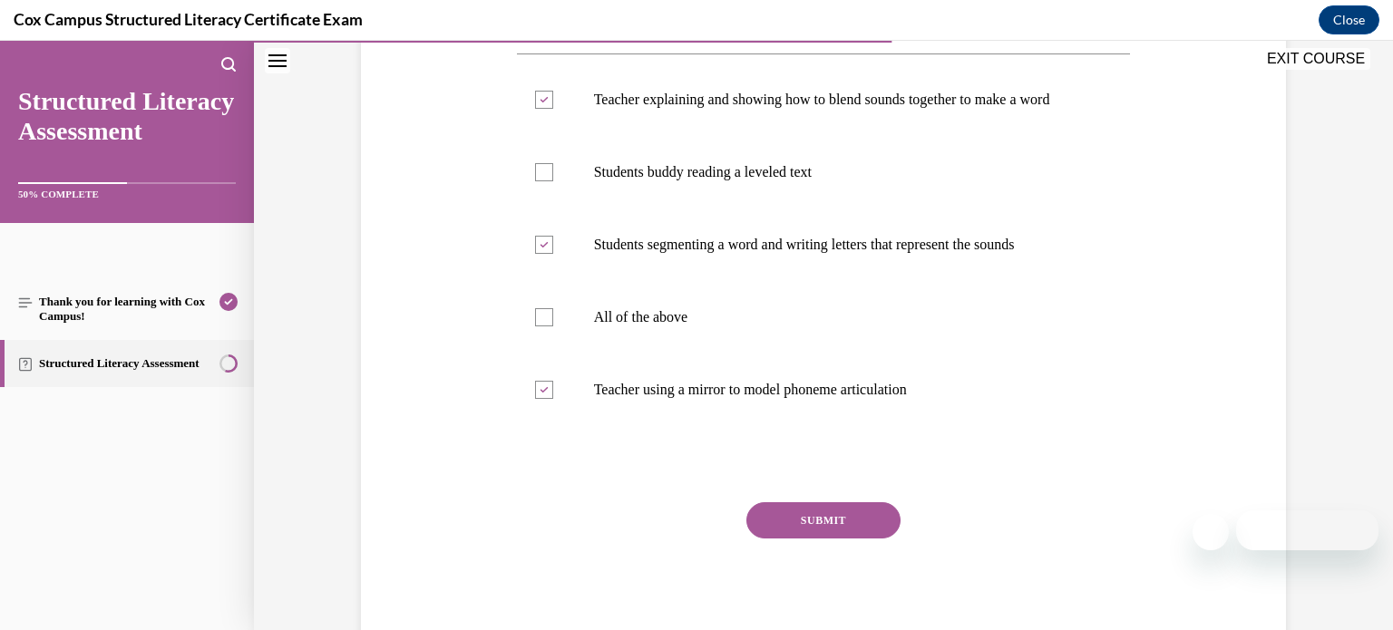
click at [845, 539] on button "SUBMIT" at bounding box center [823, 520] width 154 height 36
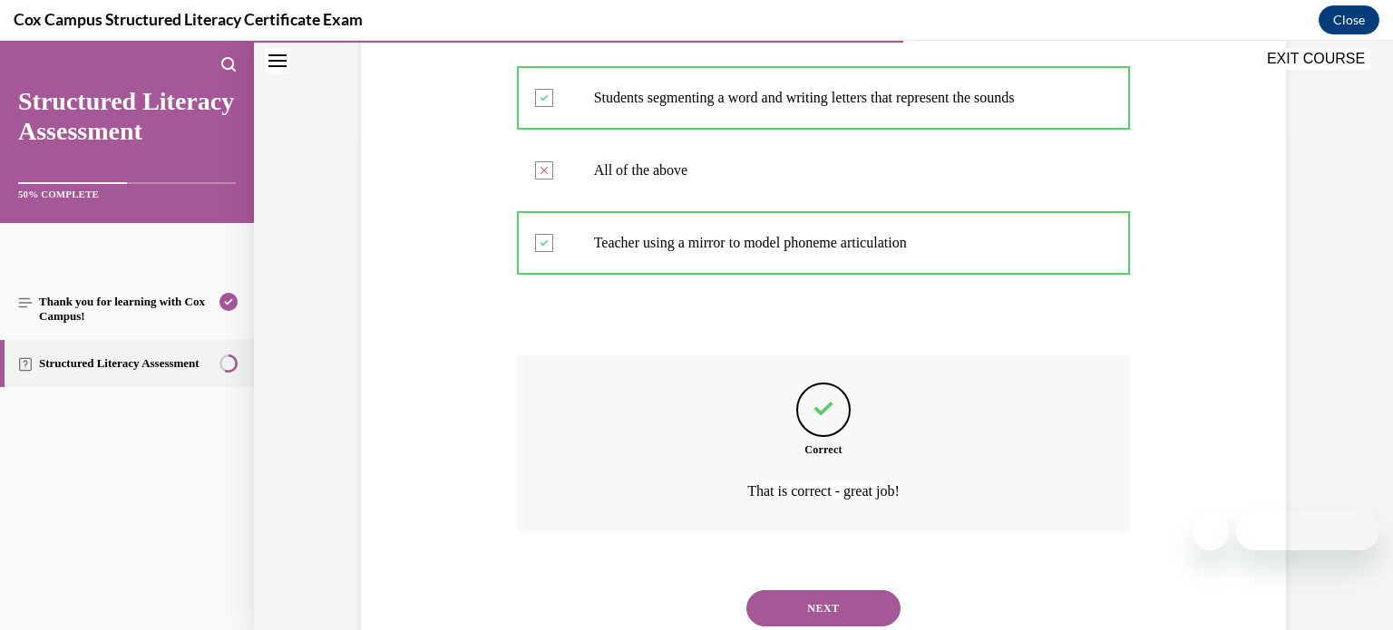
scroll to position [607, 0]
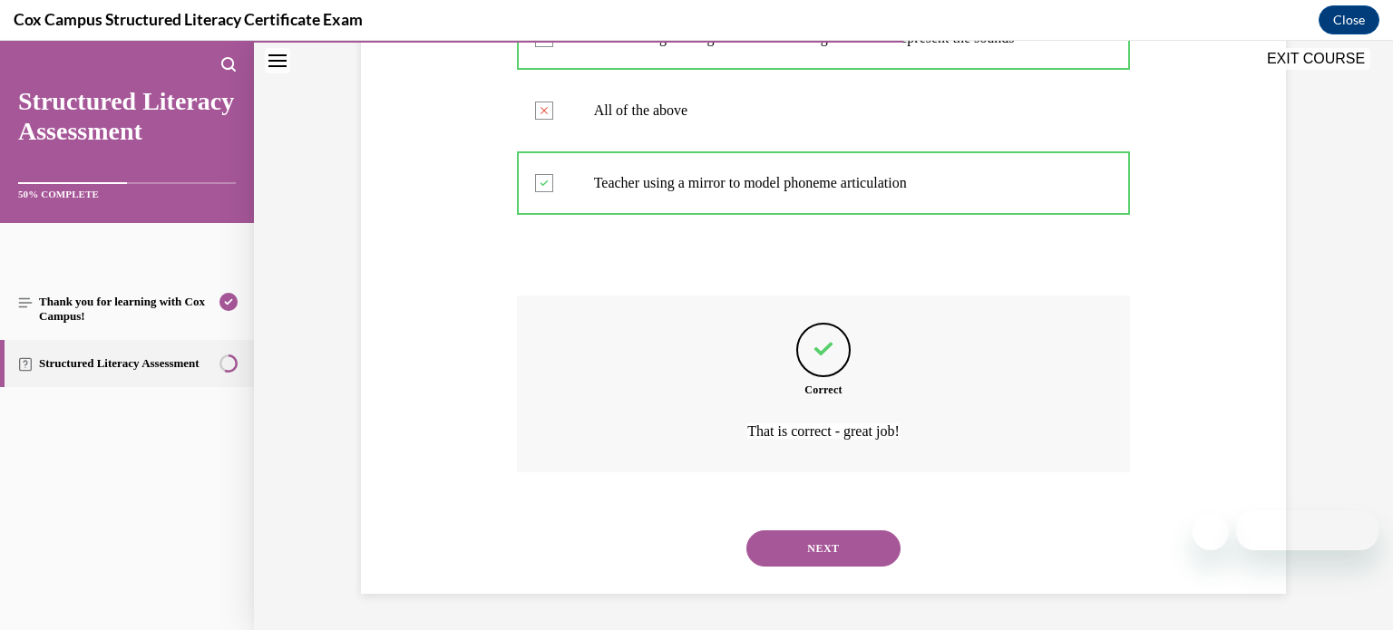
click at [850, 553] on button "NEXT" at bounding box center [823, 549] width 154 height 36
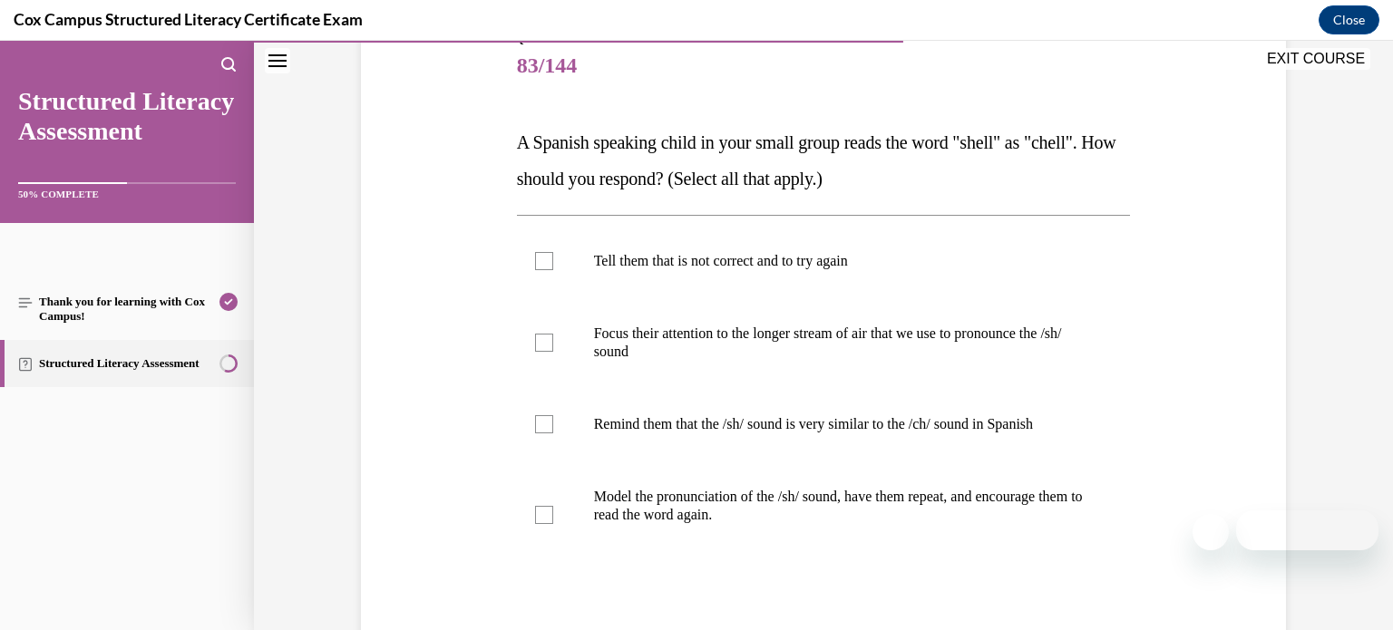
scroll to position [224, 0]
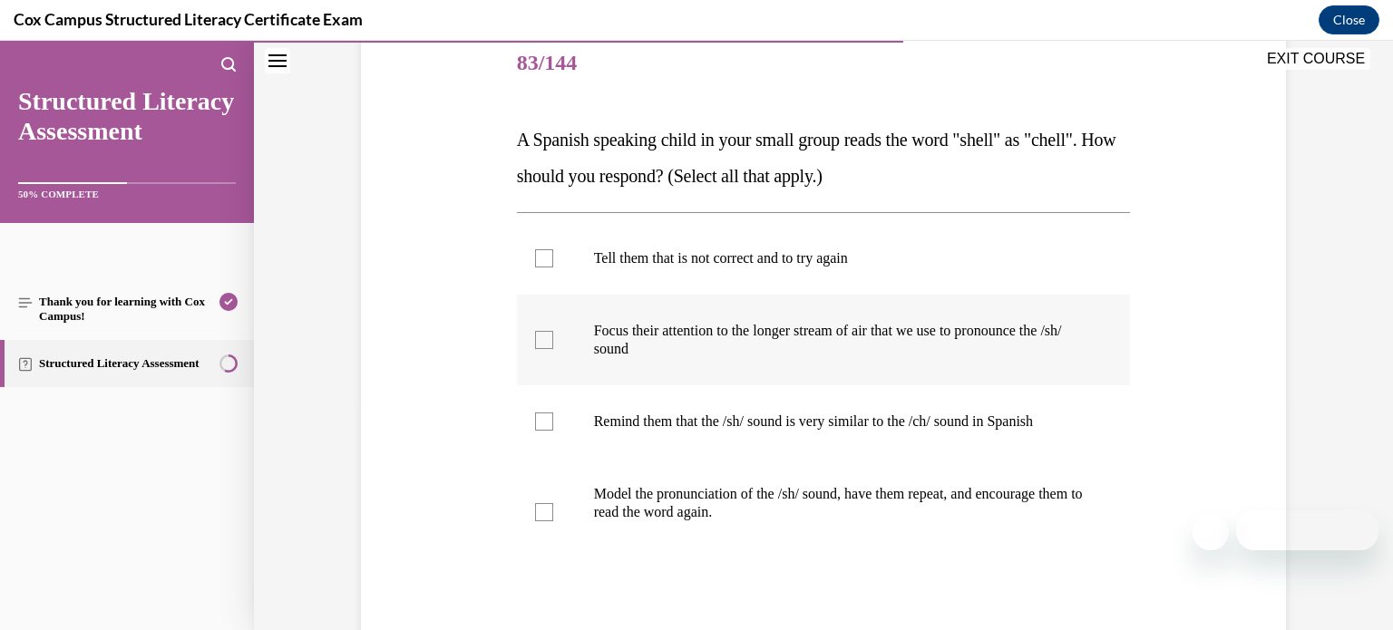
click at [548, 334] on div at bounding box center [544, 340] width 18 height 18
click at [548, 334] on input "Focus their attention to the longer stream of air that we use to pronounce the …" at bounding box center [544, 340] width 18 height 18
checkbox input "true"
click at [543, 418] on div at bounding box center [544, 422] width 18 height 18
click at [543, 418] on input "Remind them that the /sh/ sound is very similar to the /ch/ sound in Spanish" at bounding box center [544, 422] width 18 height 18
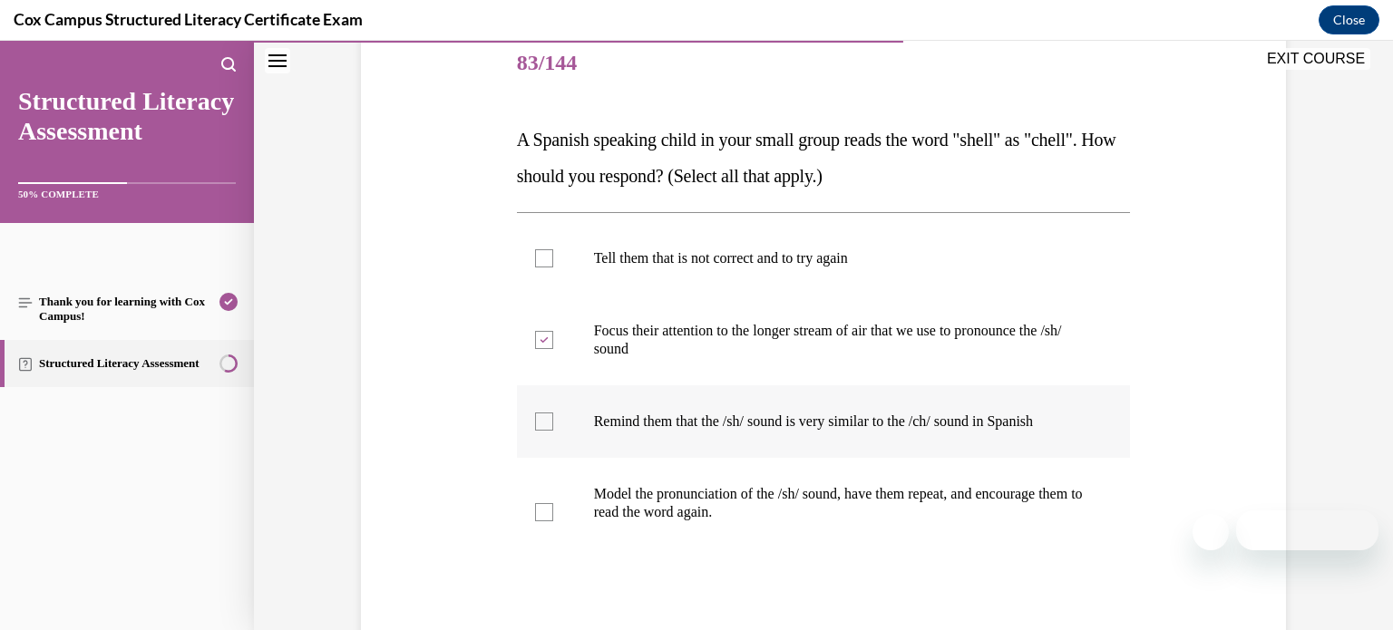
checkbox input "true"
click at [547, 515] on div at bounding box center [544, 512] width 18 height 18
click at [547, 515] on input "Model the pronunciation of the /sh/ sound, have them repeat, and encourage them…" at bounding box center [544, 512] width 18 height 18
checkbox input "true"
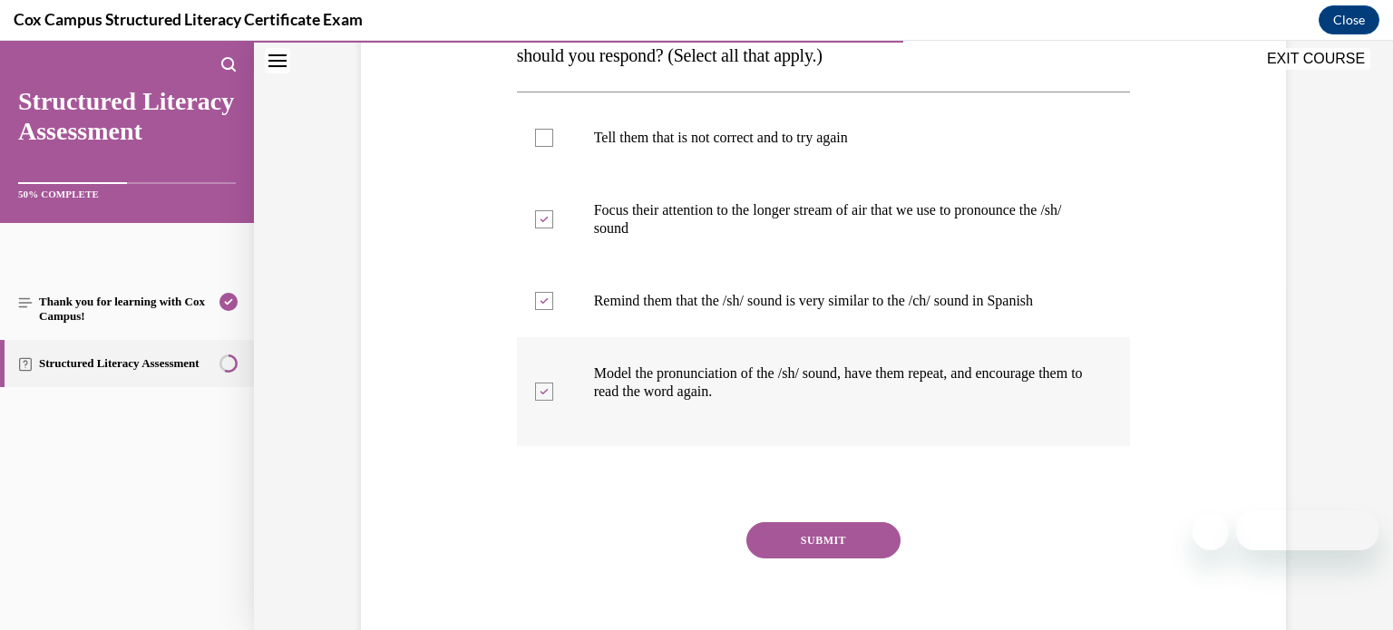
scroll to position [381, 0]
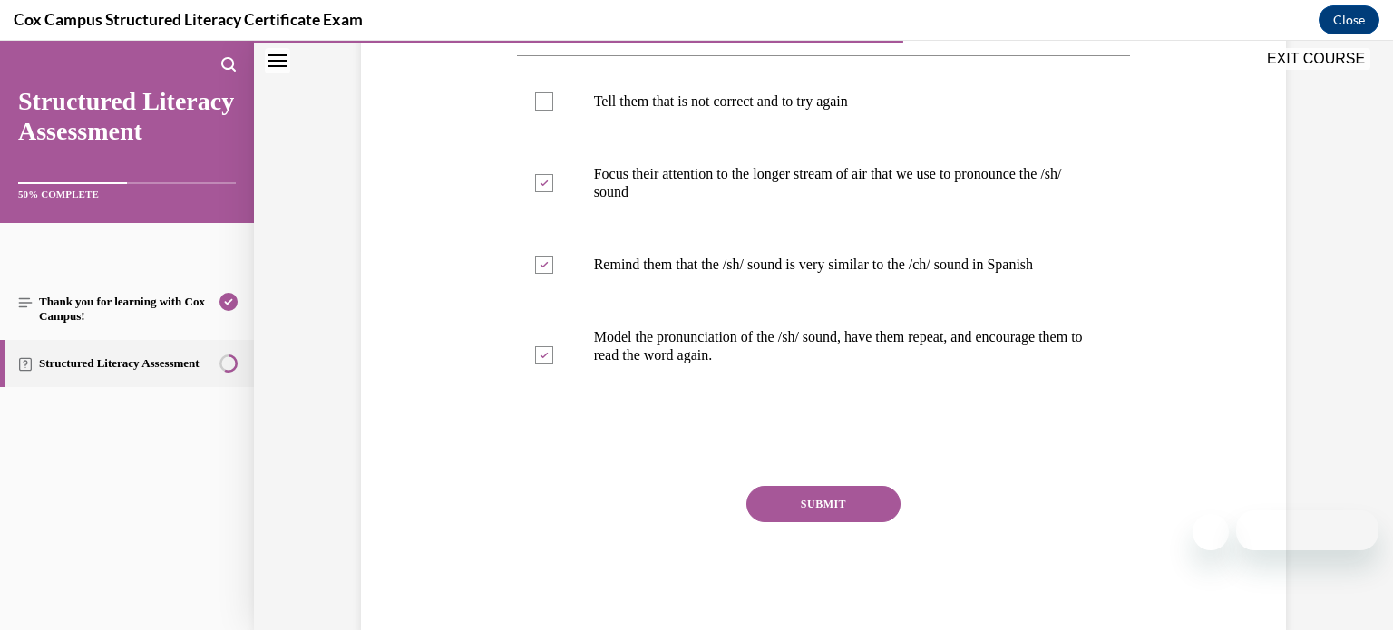
click at [842, 508] on button "SUBMIT" at bounding box center [823, 504] width 154 height 36
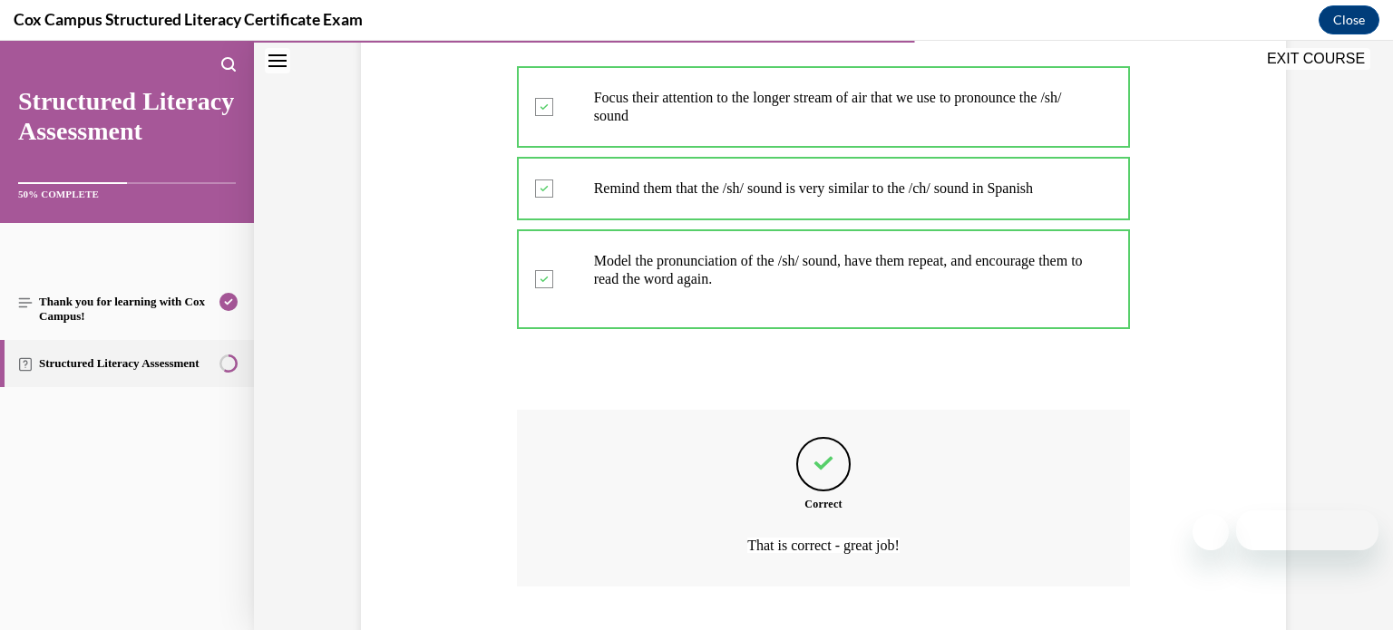
scroll to position [570, 0]
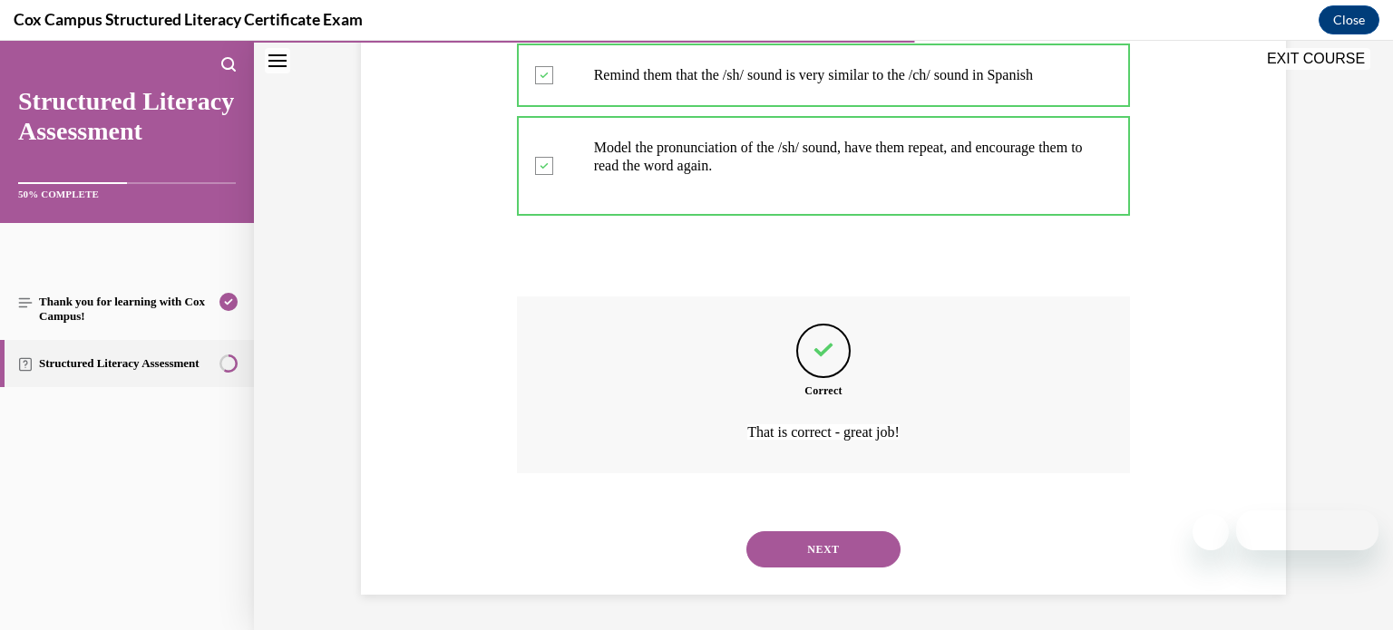
click at [836, 554] on button "NEXT" at bounding box center [823, 549] width 154 height 36
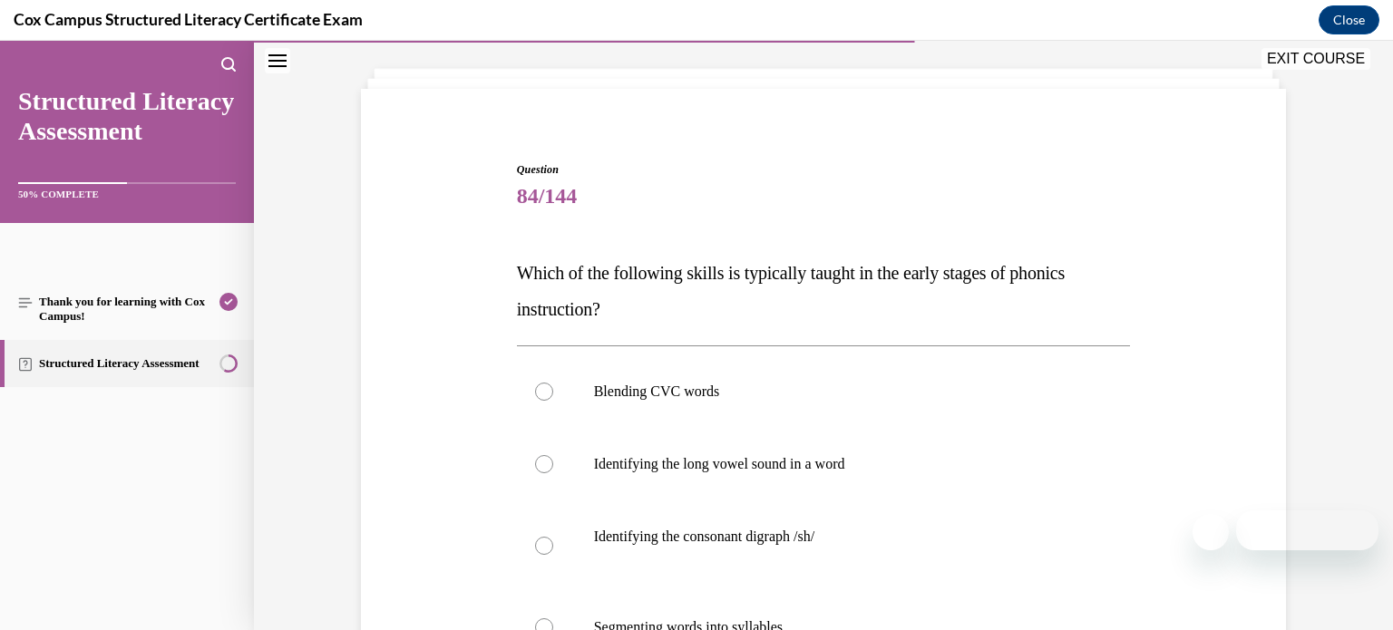
scroll to position [94, 0]
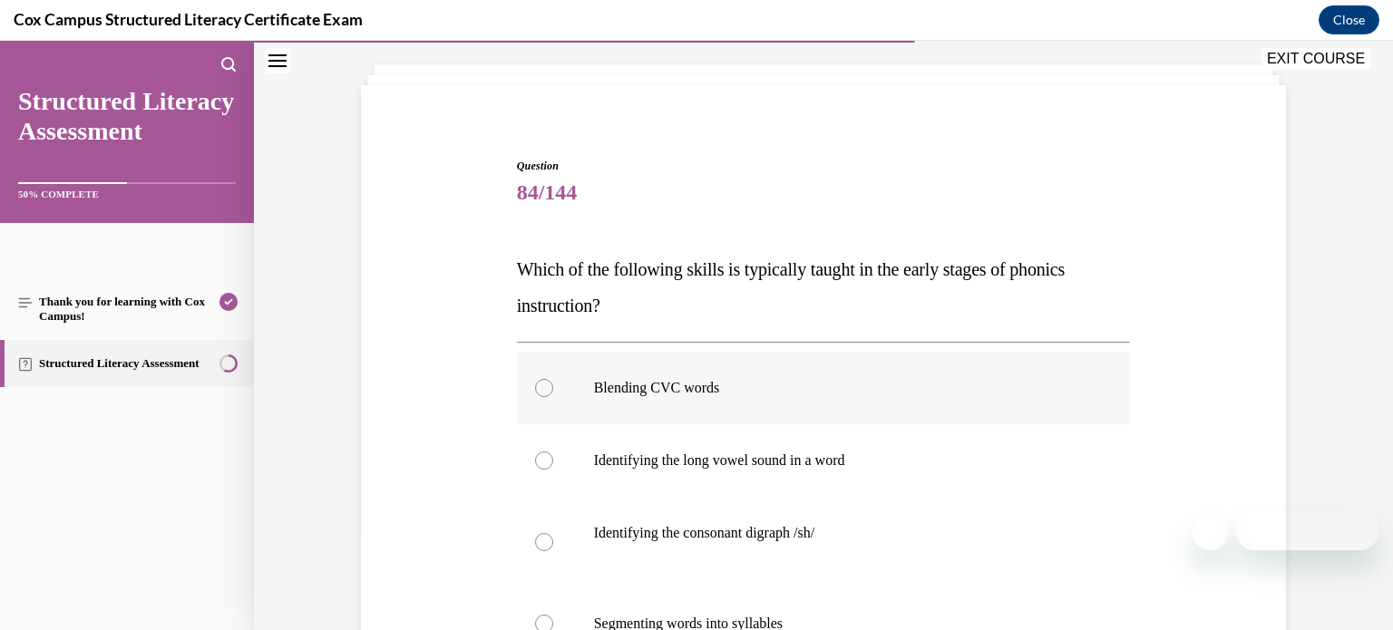
click at [795, 377] on label "Blending CVC words" at bounding box center [824, 388] width 614 height 73
click at [553, 379] on input "Blending CVC words" at bounding box center [544, 388] width 18 height 18
radio input "true"
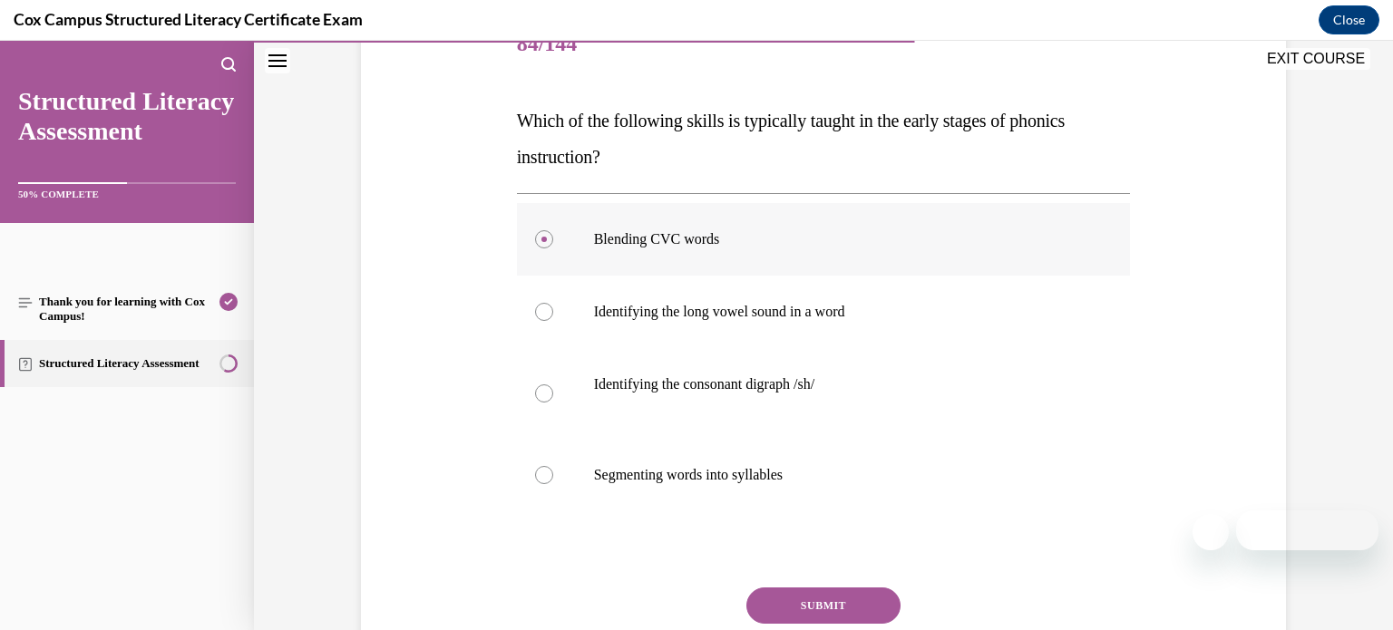
scroll to position [262, 0]
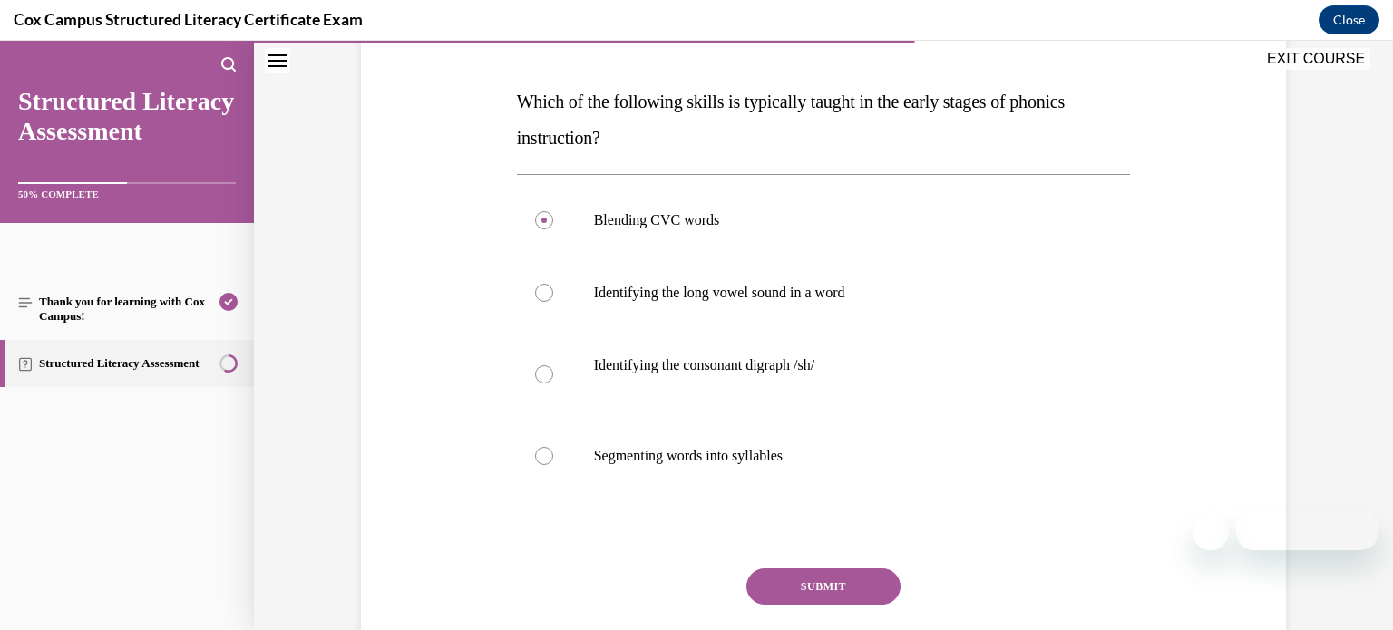
click at [796, 569] on button "SUBMIT" at bounding box center [823, 587] width 154 height 36
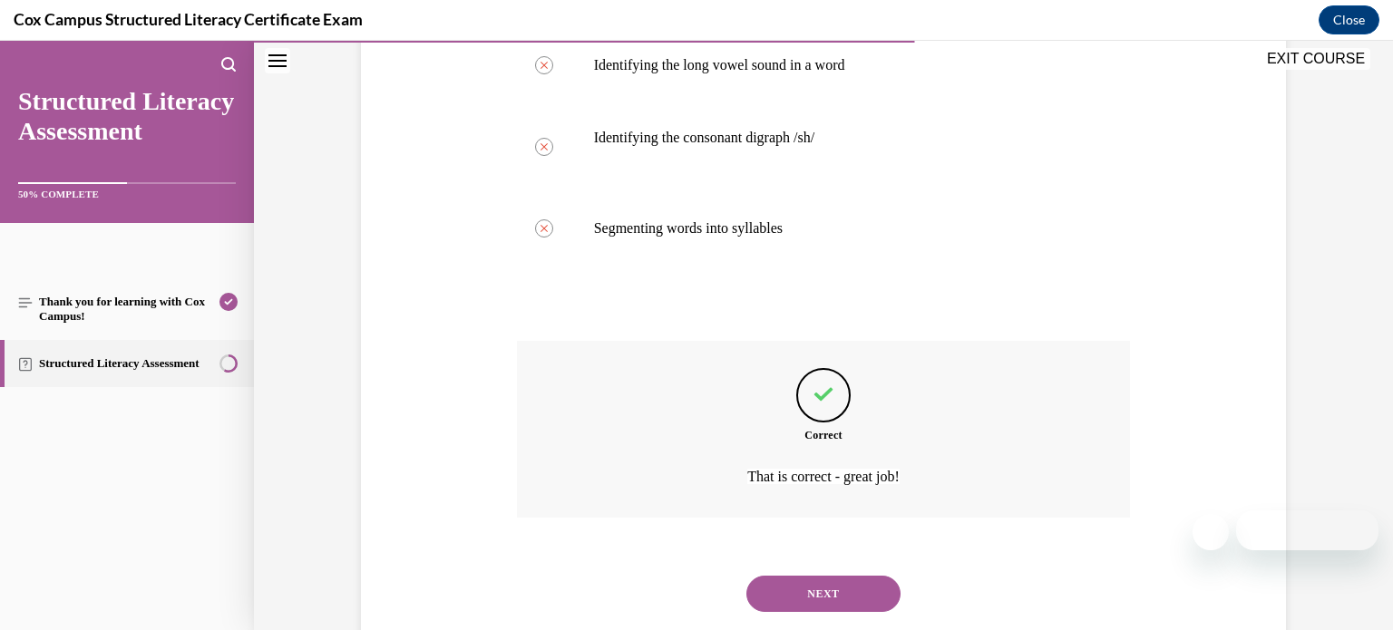
scroll to position [534, 0]
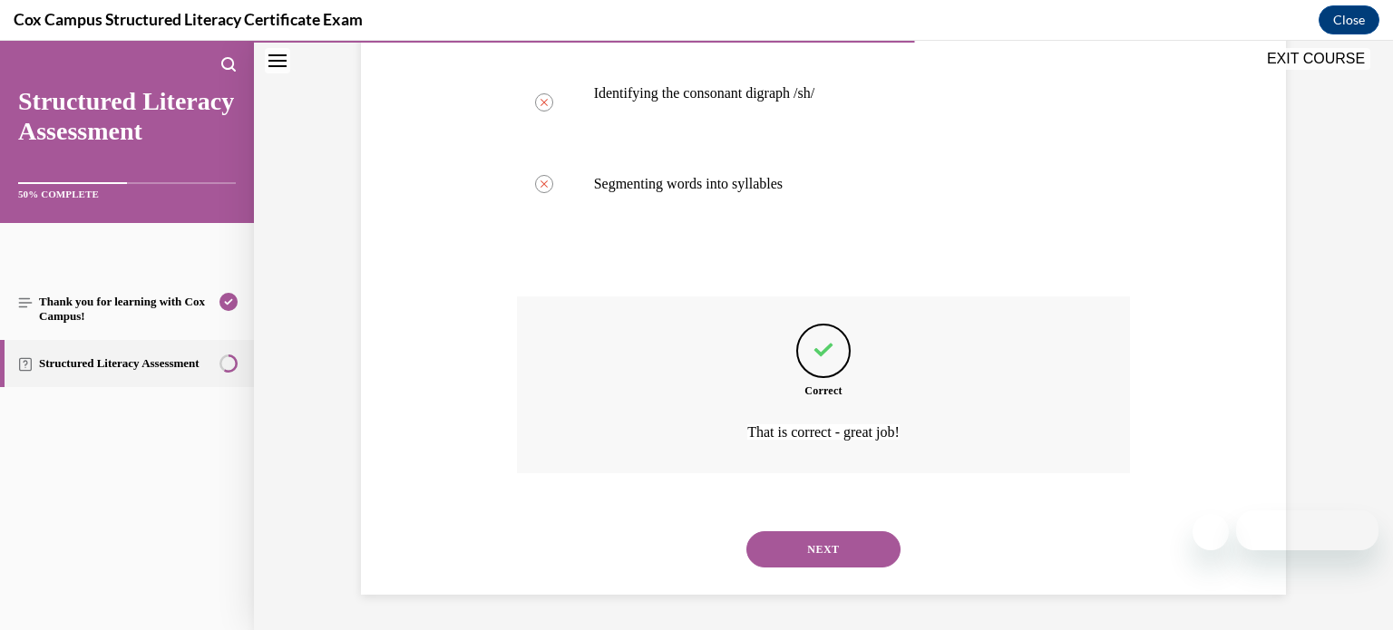
click at [812, 534] on button "NEXT" at bounding box center [823, 549] width 154 height 36
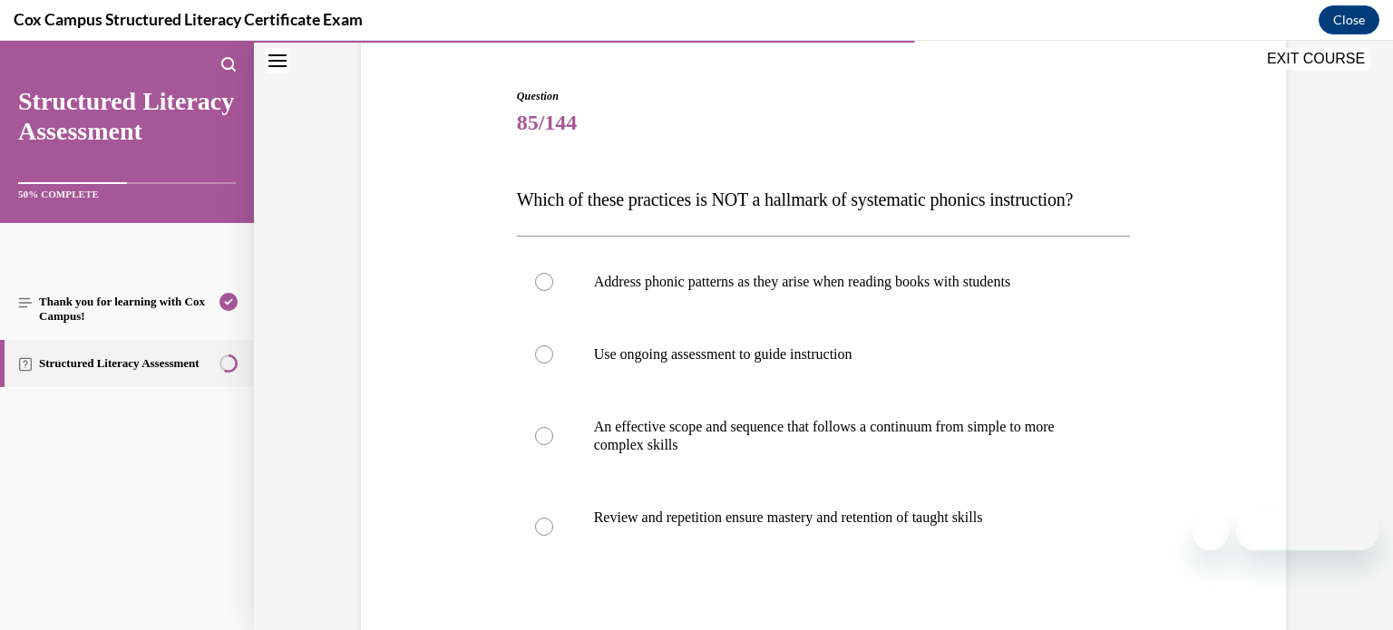
scroll to position [161, 0]
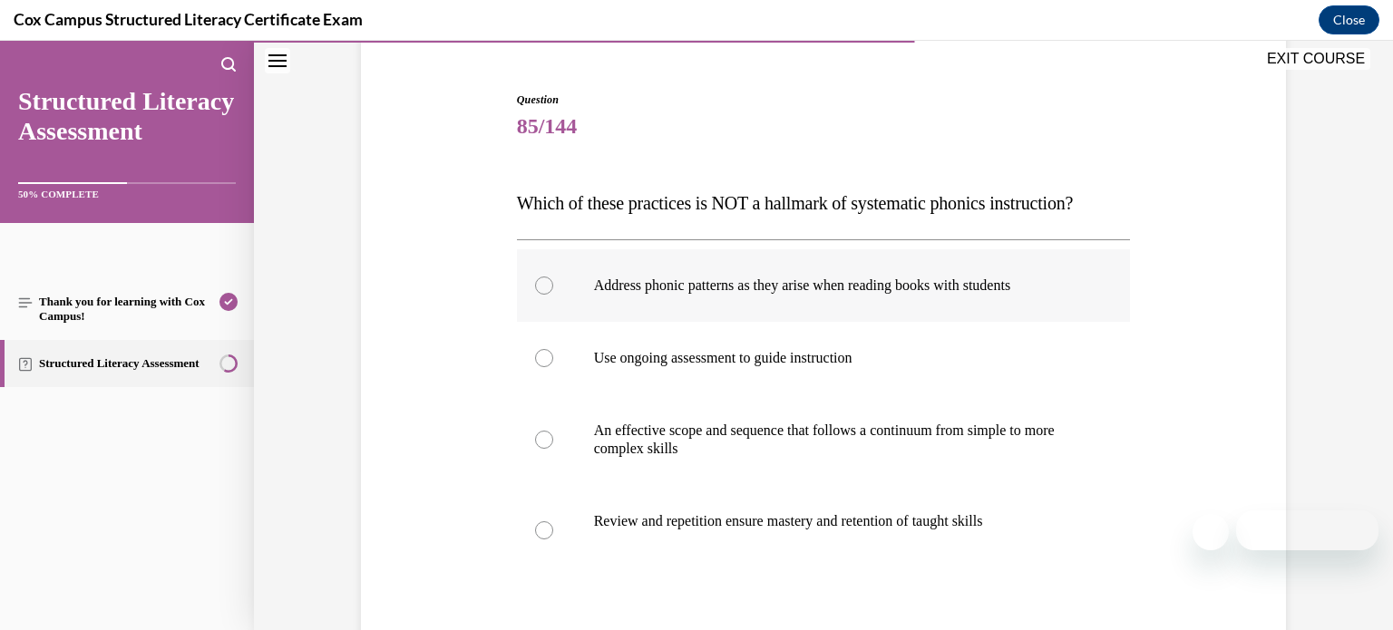
click at [905, 295] on p "Address phonic patterns as they arise when reading books with students" at bounding box center [840, 286] width 492 height 18
click at [553, 295] on input "Address phonic patterns as they arise when reading books with students" at bounding box center [544, 286] width 18 height 18
radio input "true"
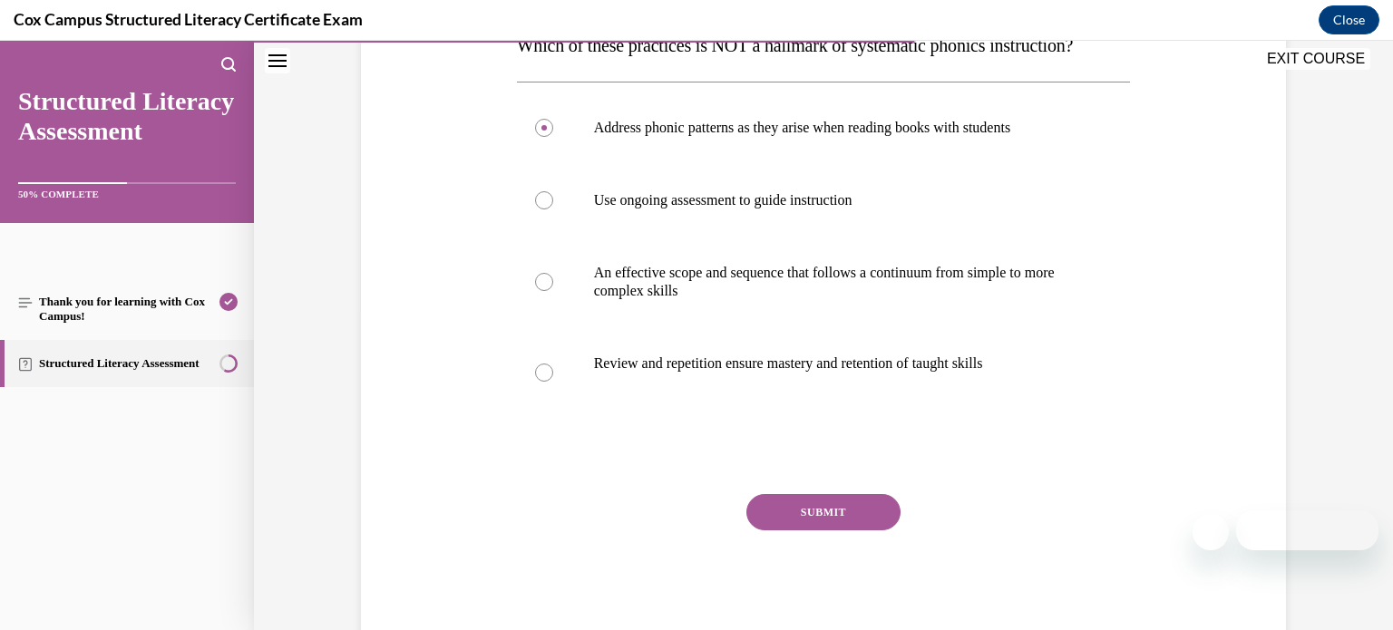
scroll to position [330, 0]
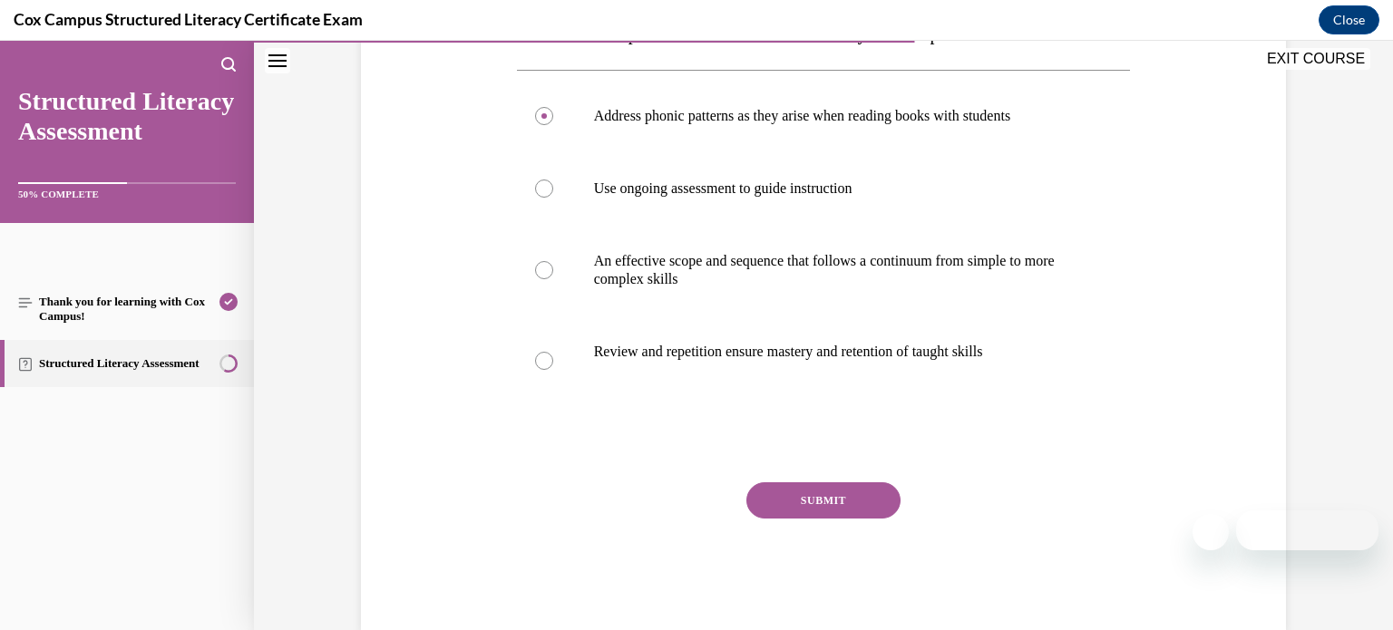
click at [831, 519] on button "SUBMIT" at bounding box center [823, 500] width 154 height 36
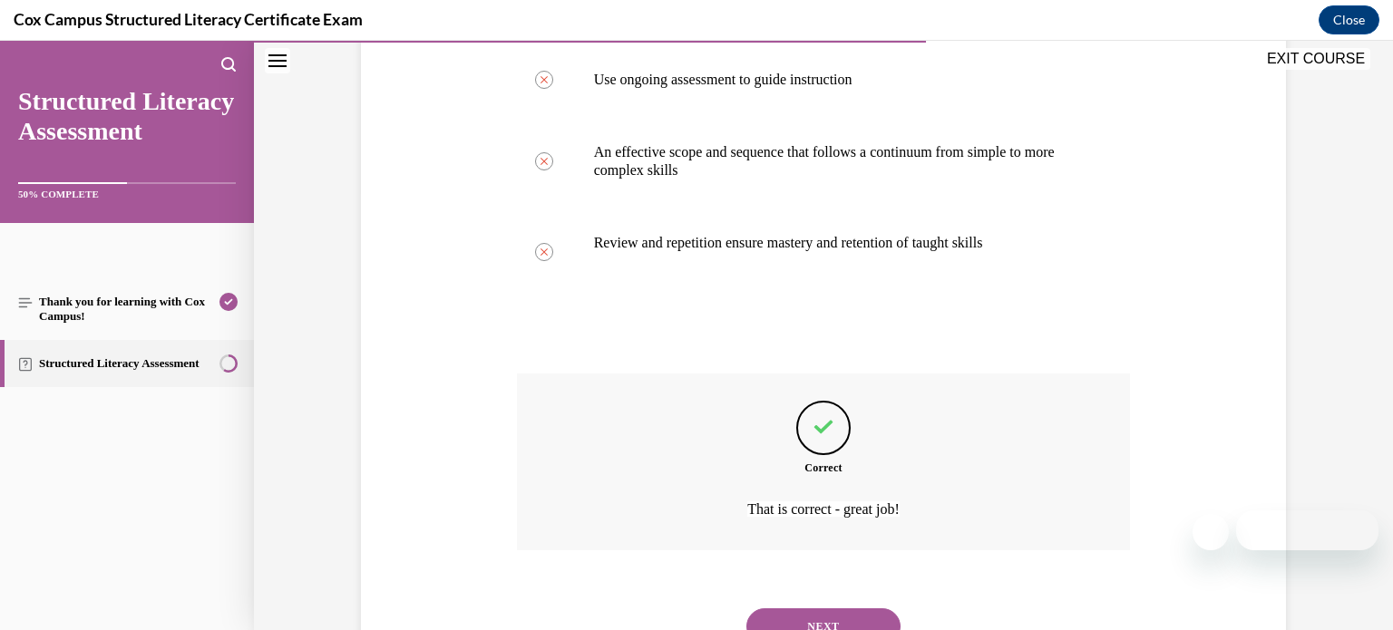
scroll to position [552, 0]
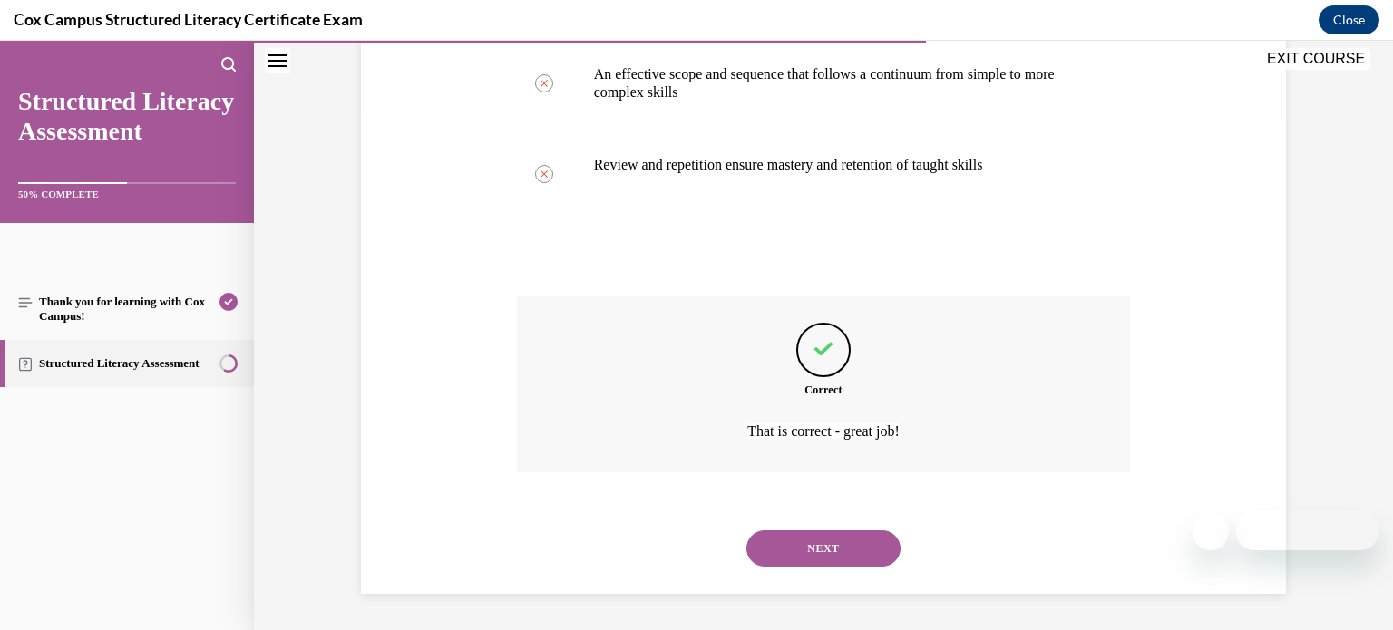
click at [831, 545] on button "NEXT" at bounding box center [823, 549] width 154 height 36
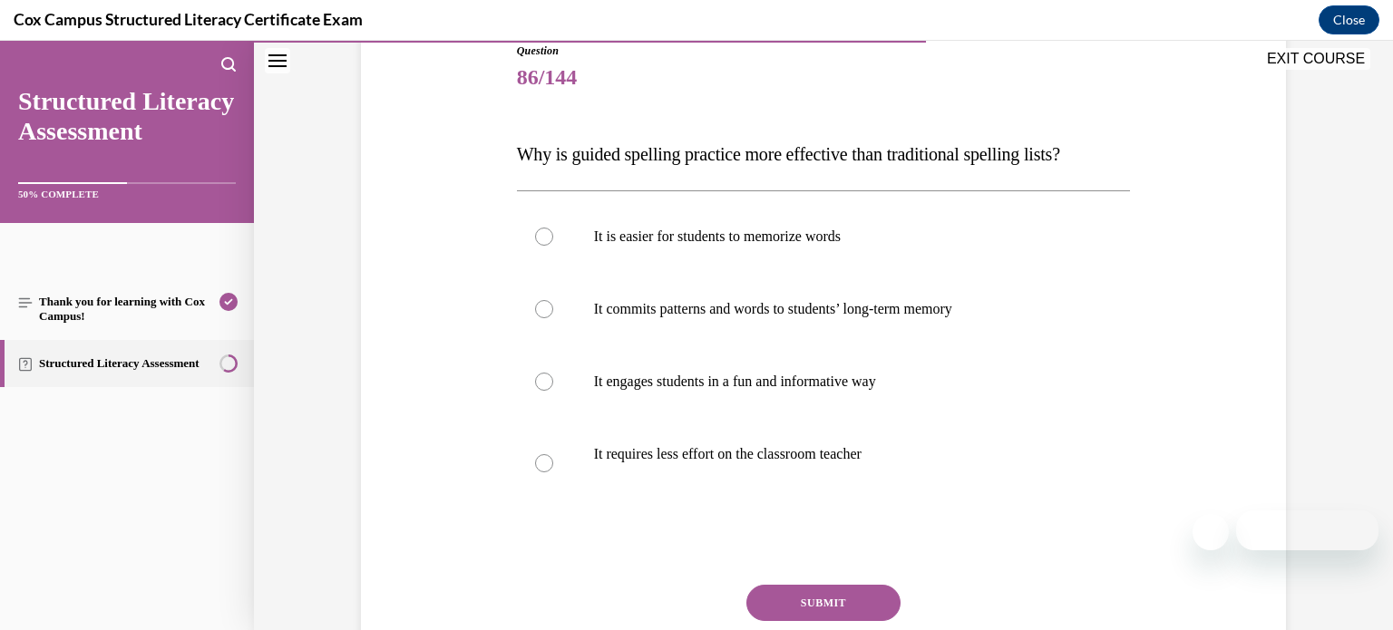
scroll to position [210, 0]
click at [930, 326] on label "It commits patterns and words to students’ long-term memory" at bounding box center [824, 308] width 614 height 73
click at [553, 317] on input "It commits patterns and words to students’ long-term memory" at bounding box center [544, 308] width 18 height 18
radio input "true"
click at [815, 593] on button "SUBMIT" at bounding box center [823, 602] width 154 height 36
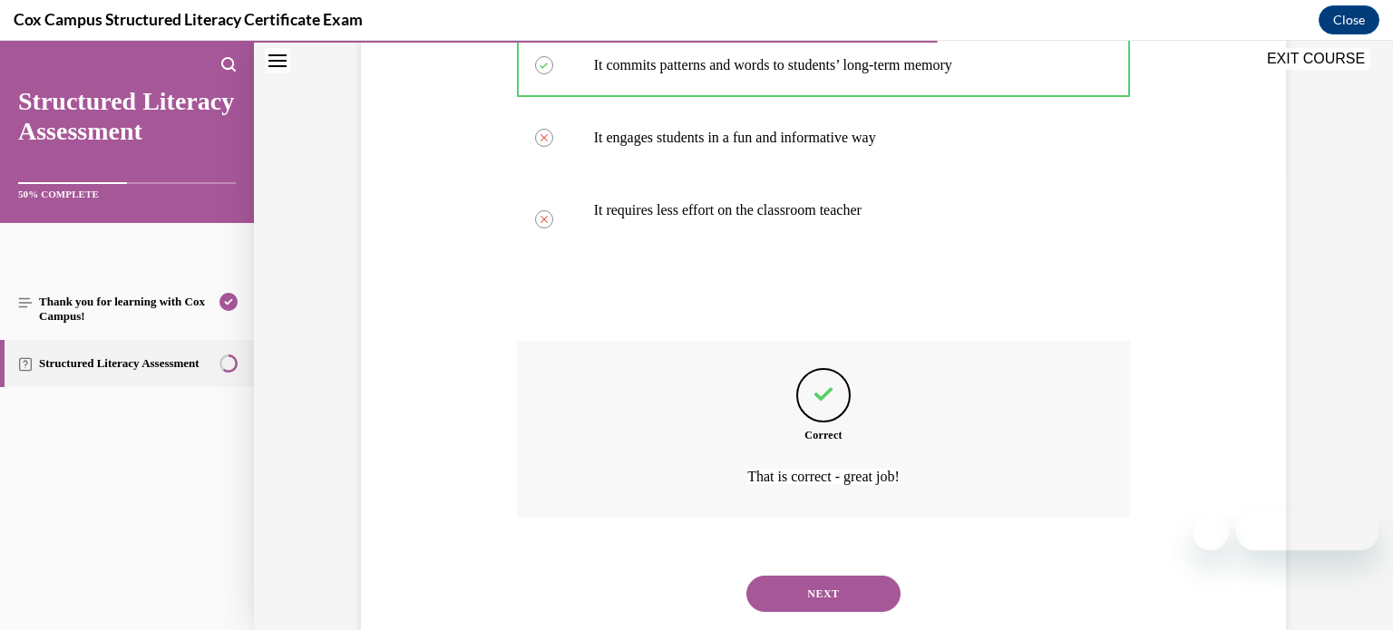
scroll to position [498, 0]
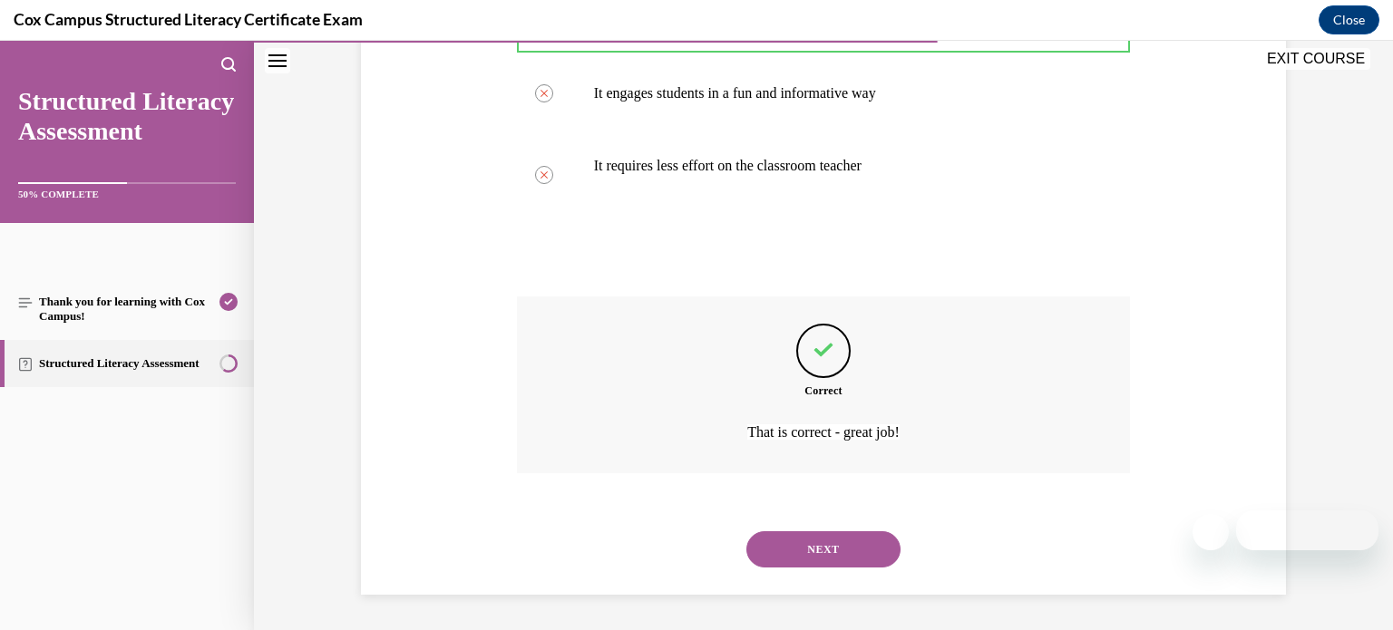
click at [817, 559] on button "NEXT" at bounding box center [823, 549] width 154 height 36
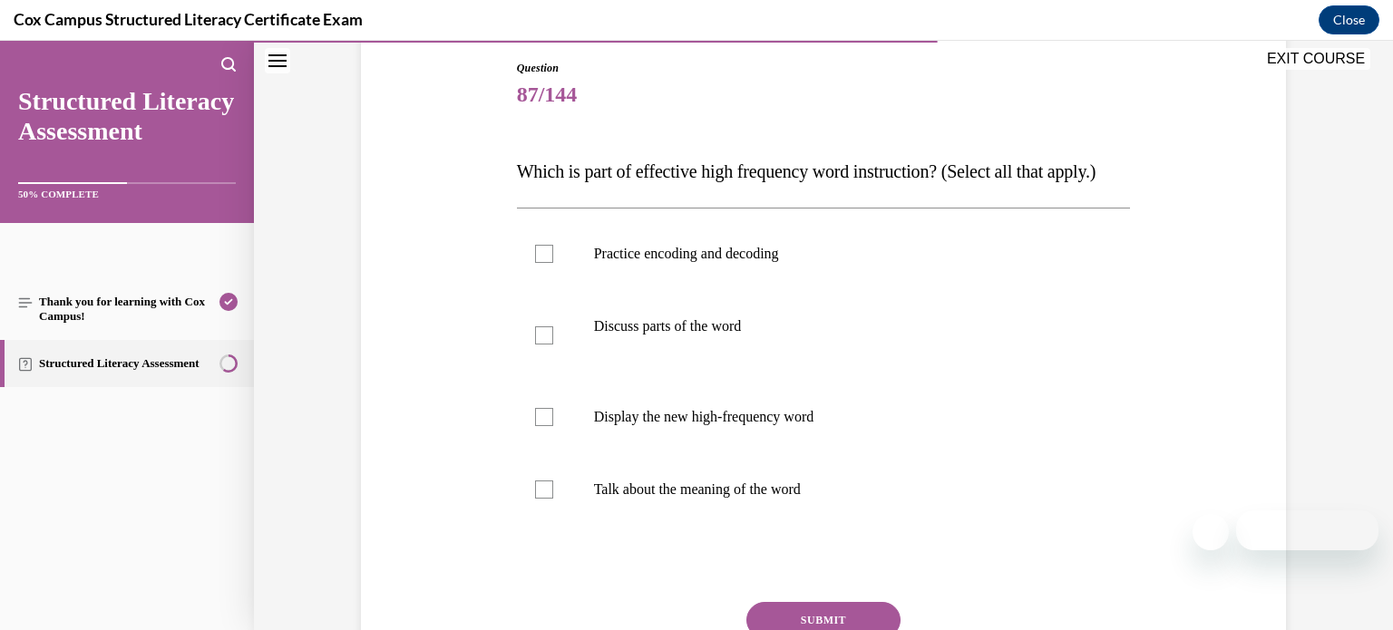
scroll to position [200, 0]
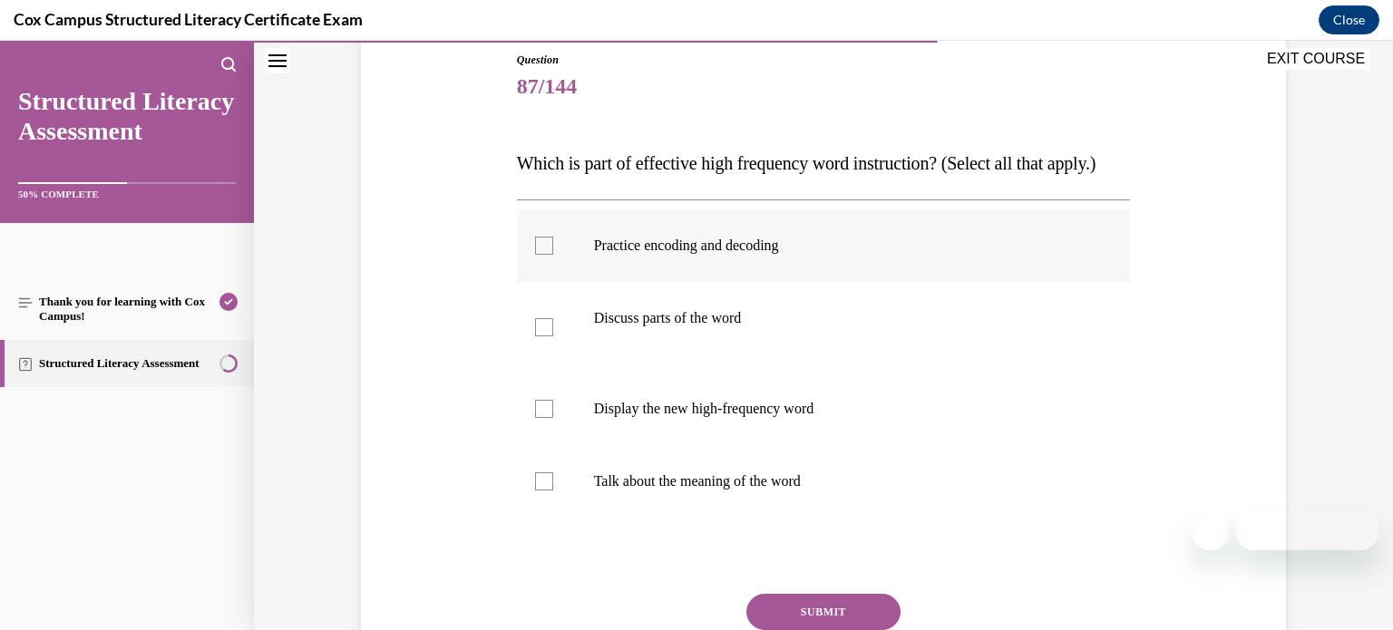
click at [550, 255] on div at bounding box center [544, 246] width 18 height 18
click at [550, 255] on input "Practice encoding and decoding" at bounding box center [544, 246] width 18 height 18
checkbox input "true"
click at [541, 336] on div at bounding box center [544, 327] width 18 height 18
click at [541, 336] on input "Discuss parts of the word" at bounding box center [544, 327] width 18 height 18
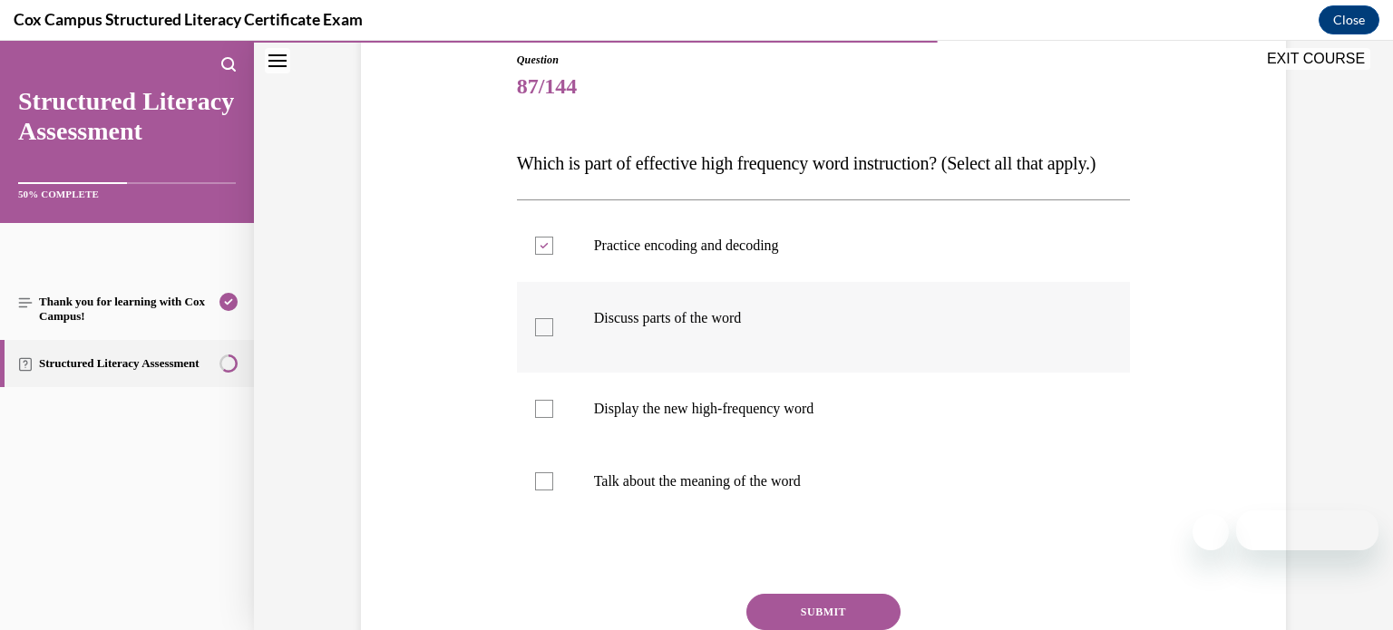
checkbox input "true"
click at [542, 418] on div at bounding box center [544, 409] width 18 height 18
click at [542, 418] on input "Display the new high-frequency word" at bounding box center [544, 409] width 18 height 18
checkbox input "true"
click at [546, 491] on div at bounding box center [544, 481] width 18 height 18
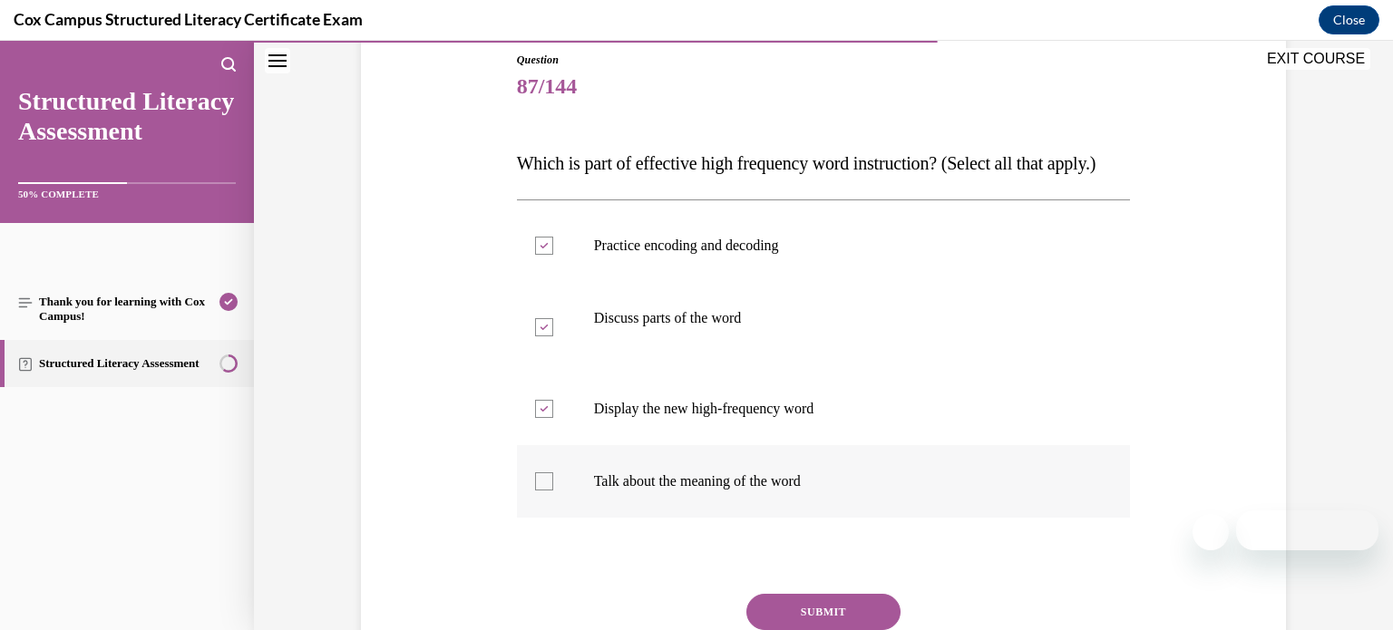
click at [546, 491] on input "Talk about the meaning of the word" at bounding box center [544, 481] width 18 height 18
checkbox input "true"
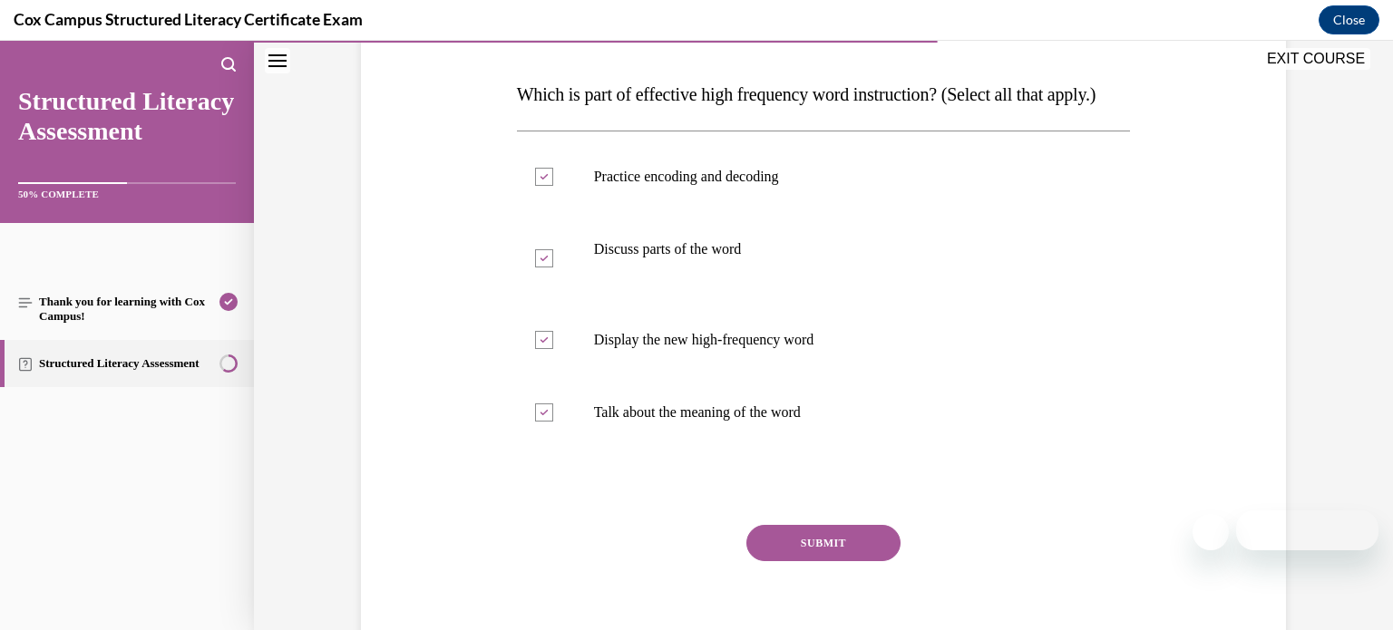
click at [801, 561] on button "SUBMIT" at bounding box center [823, 543] width 154 height 36
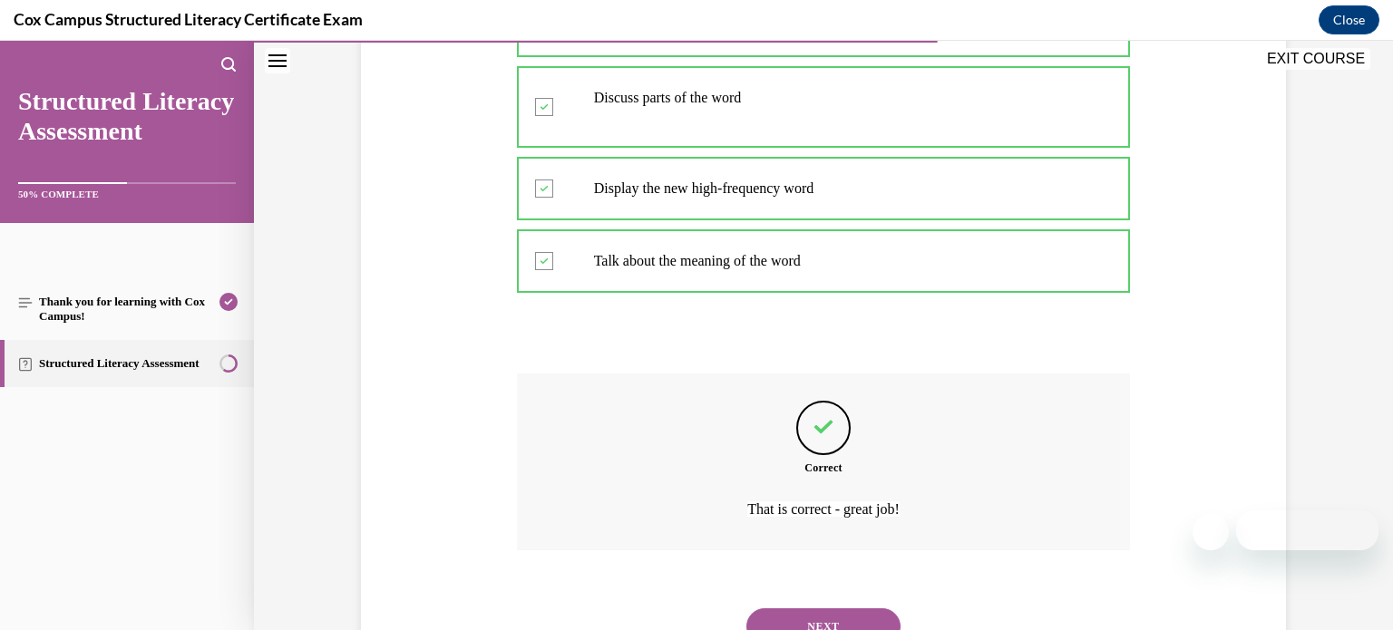
scroll to position [534, 0]
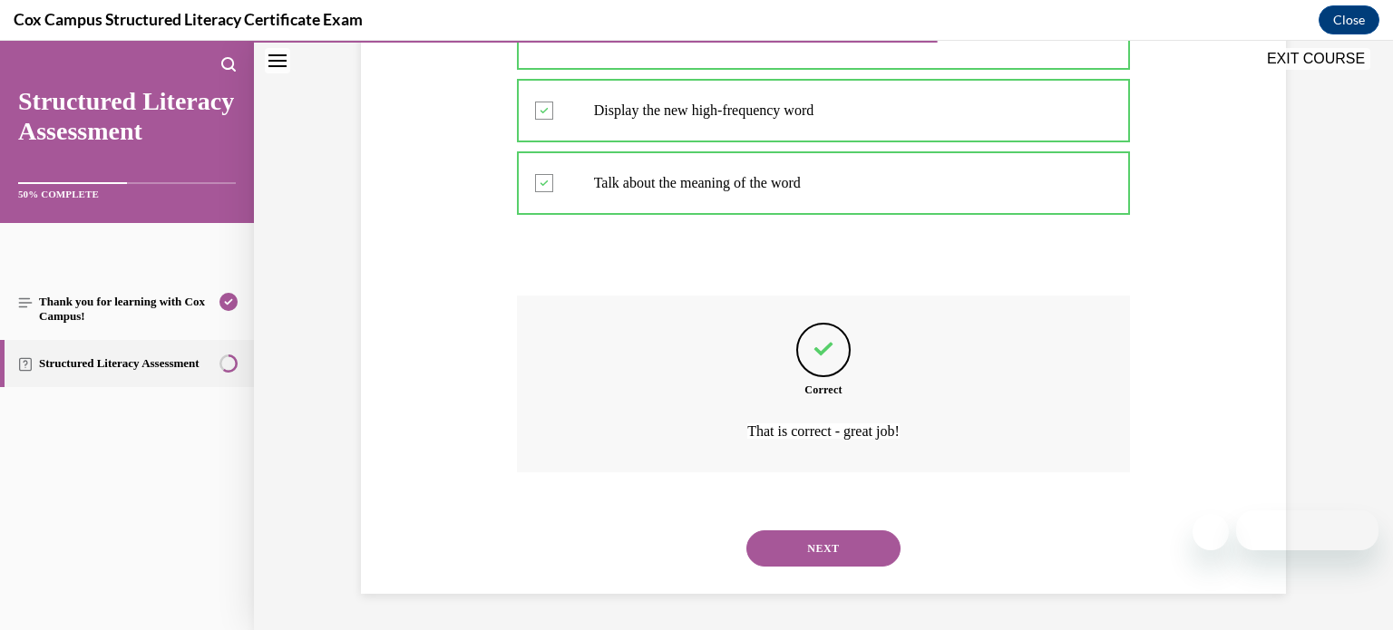
click at [825, 551] on button "NEXT" at bounding box center [823, 549] width 154 height 36
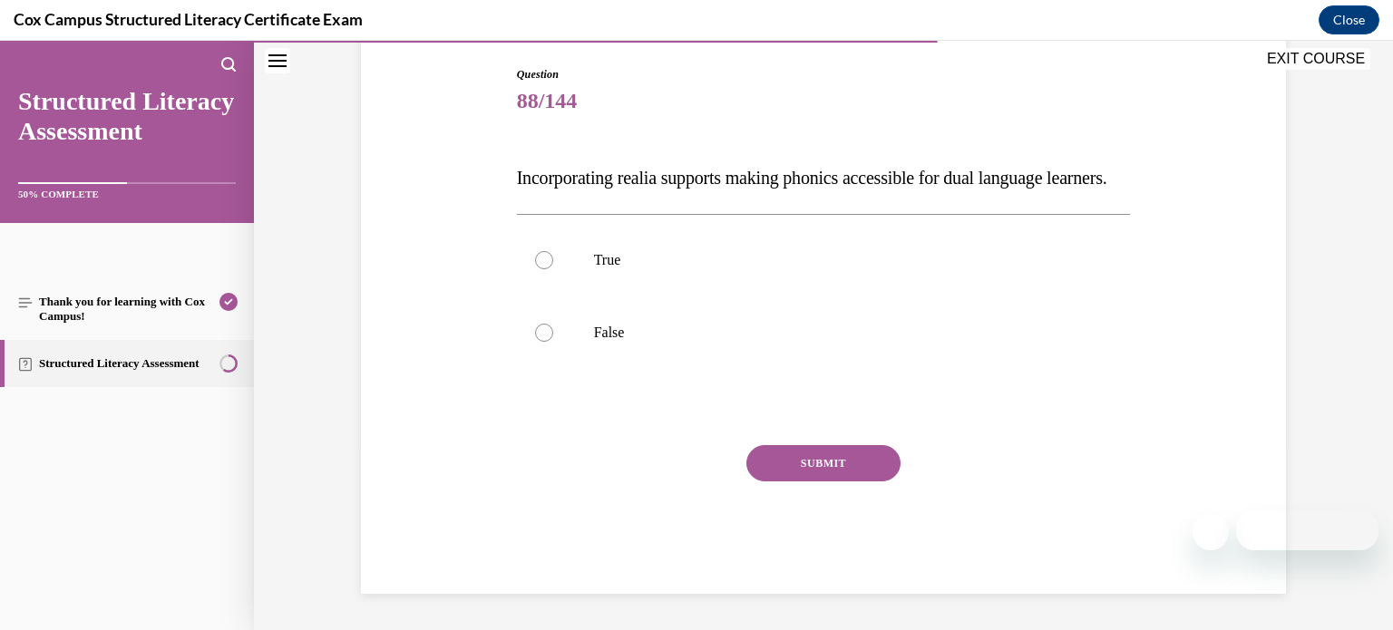
scroll to position [163, 0]
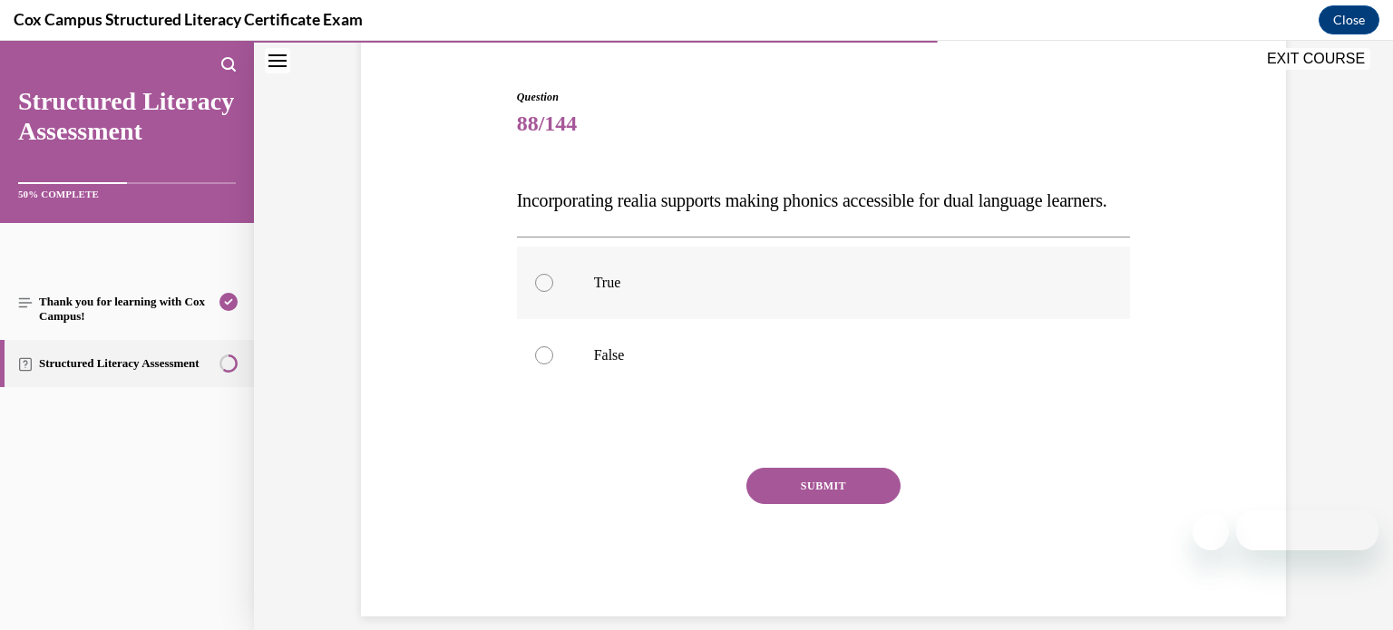
click at [675, 303] on label "True" at bounding box center [824, 283] width 614 height 73
click at [553, 292] on input "True" at bounding box center [544, 283] width 18 height 18
radio input "true"
click at [775, 504] on button "SUBMIT" at bounding box center [823, 486] width 154 height 36
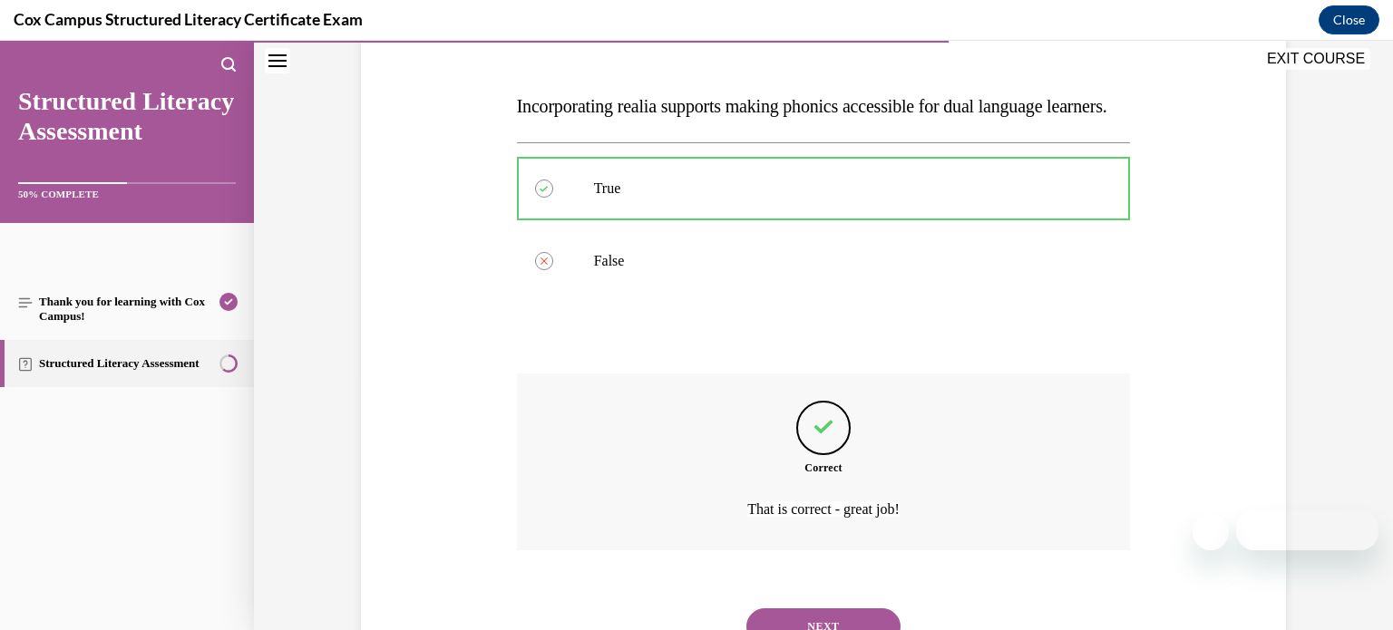
scroll to position [371, 0]
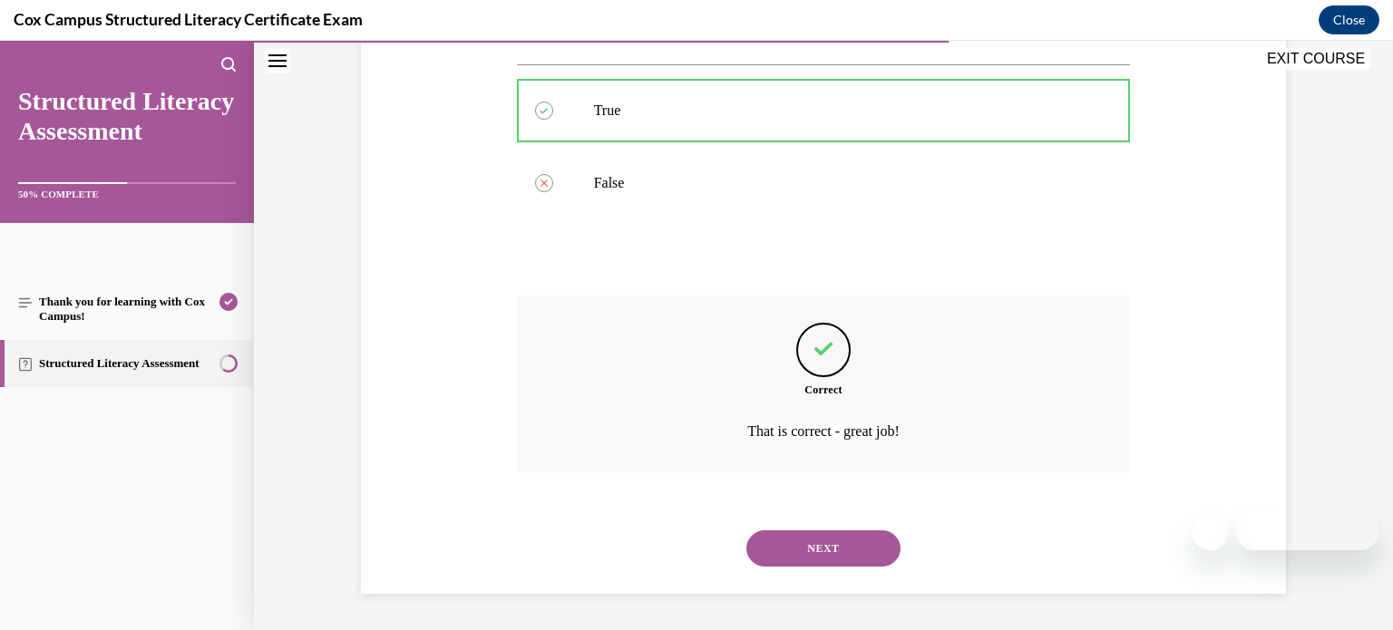
click at [800, 550] on button "NEXT" at bounding box center [823, 549] width 154 height 36
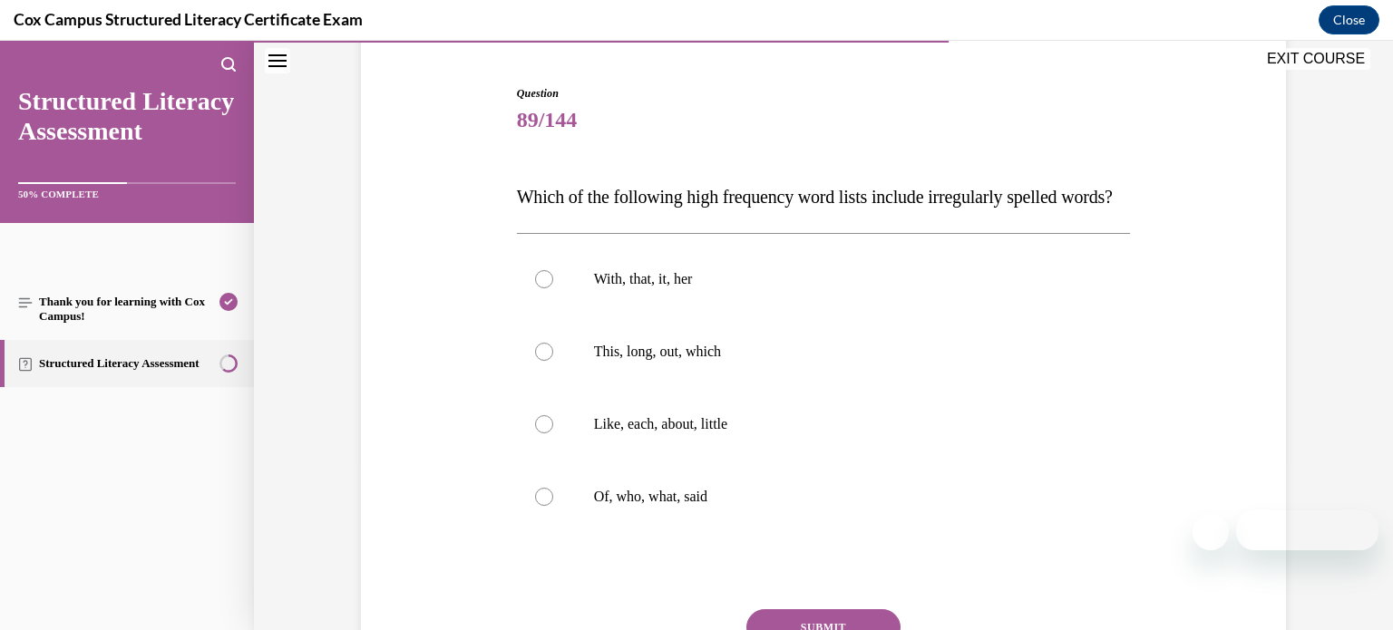
scroll to position [170, 0]
click at [804, 503] on p "Of, who, what, said" at bounding box center [840, 494] width 492 height 18
click at [553, 503] on input "Of, who, what, said" at bounding box center [544, 494] width 18 height 18
radio input "true"
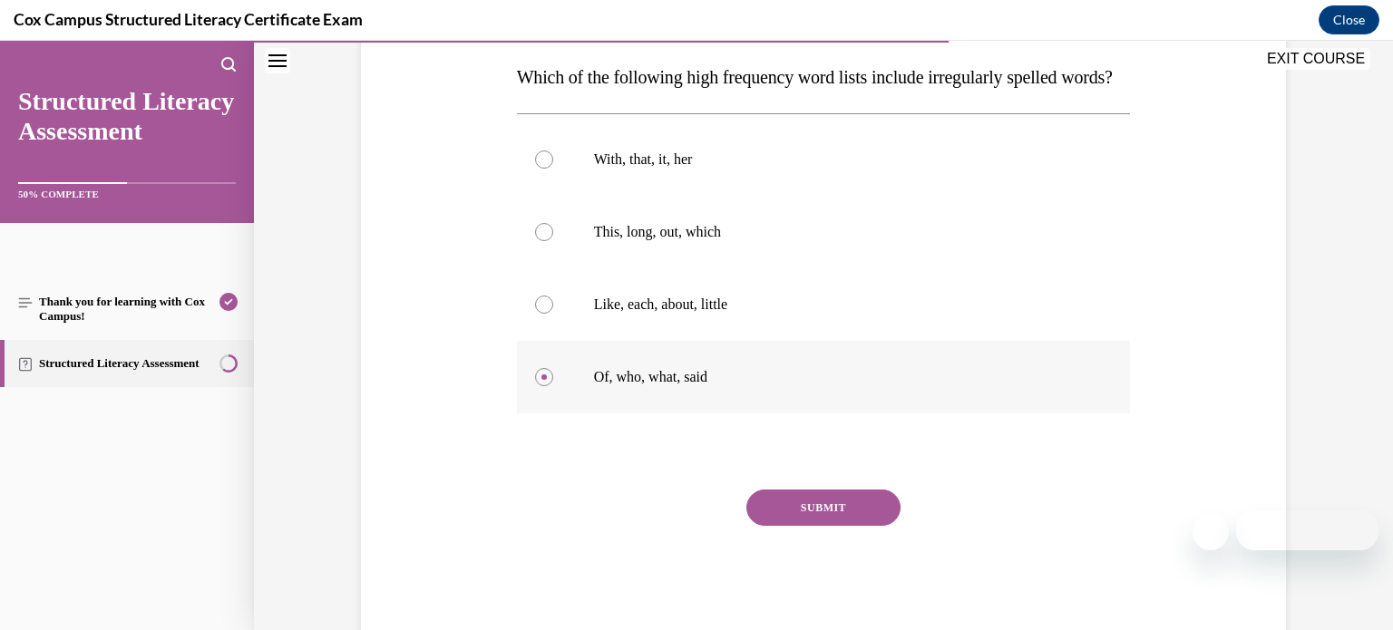
scroll to position [291, 0]
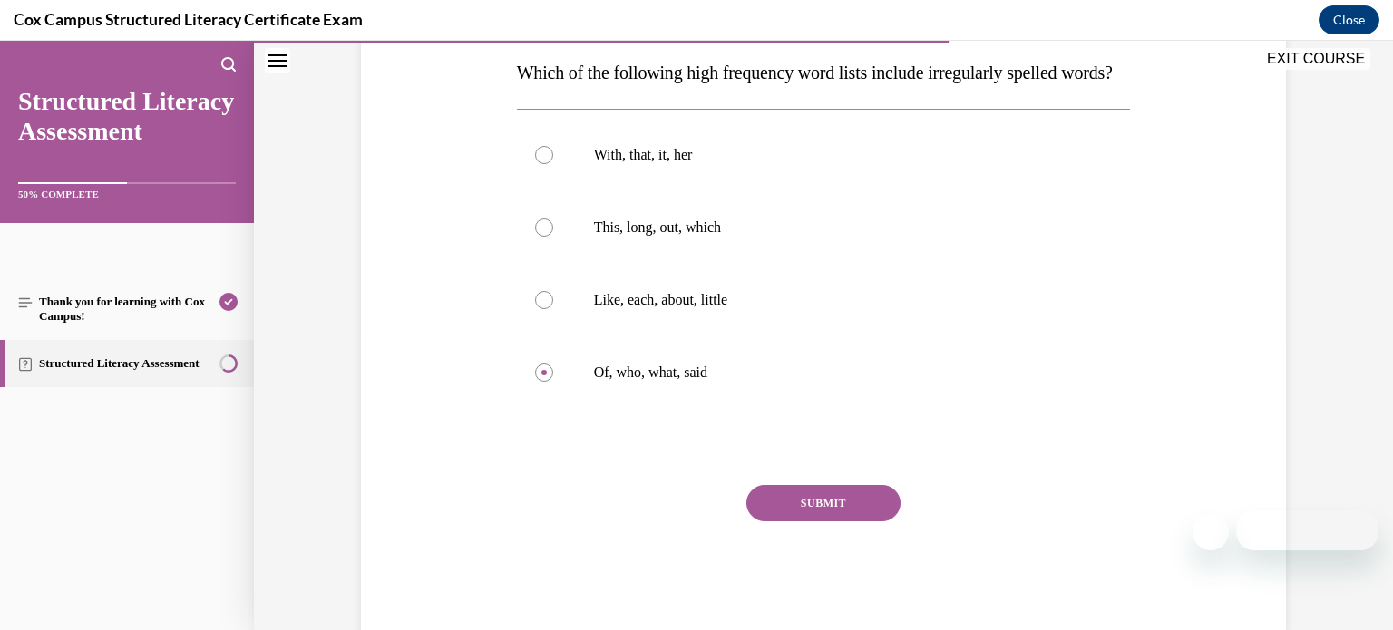
click at [804, 521] on button "SUBMIT" at bounding box center [823, 503] width 154 height 36
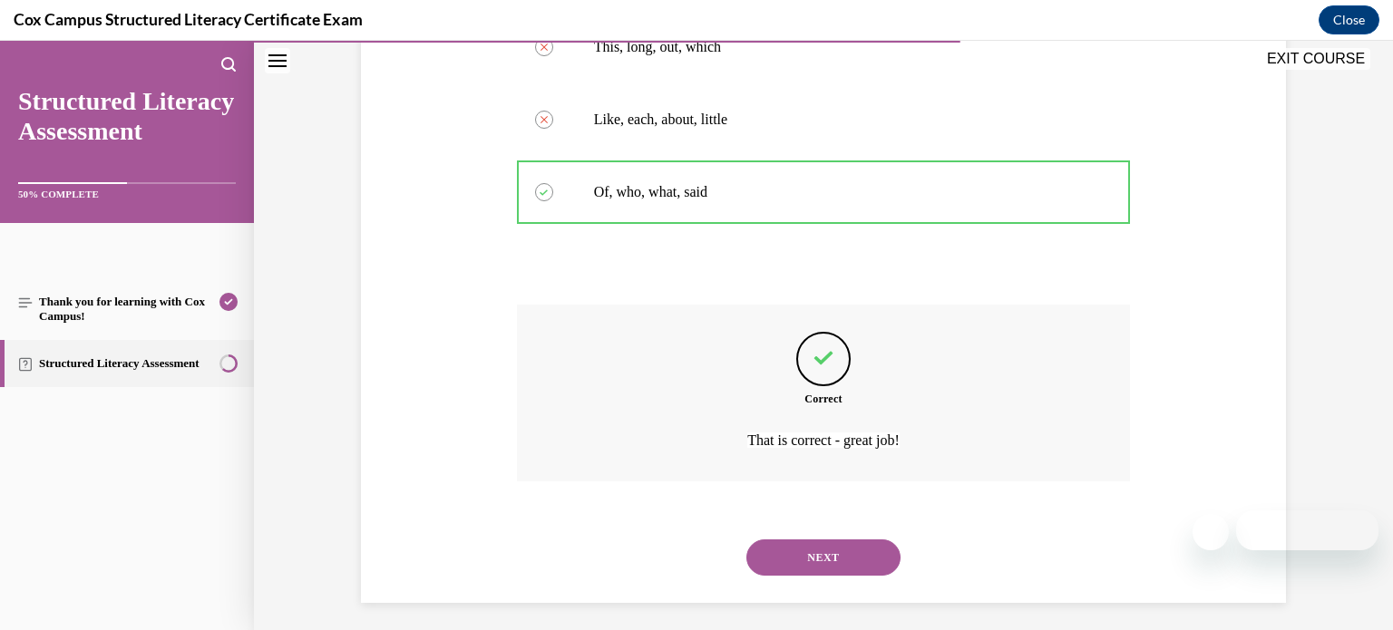
scroll to position [516, 0]
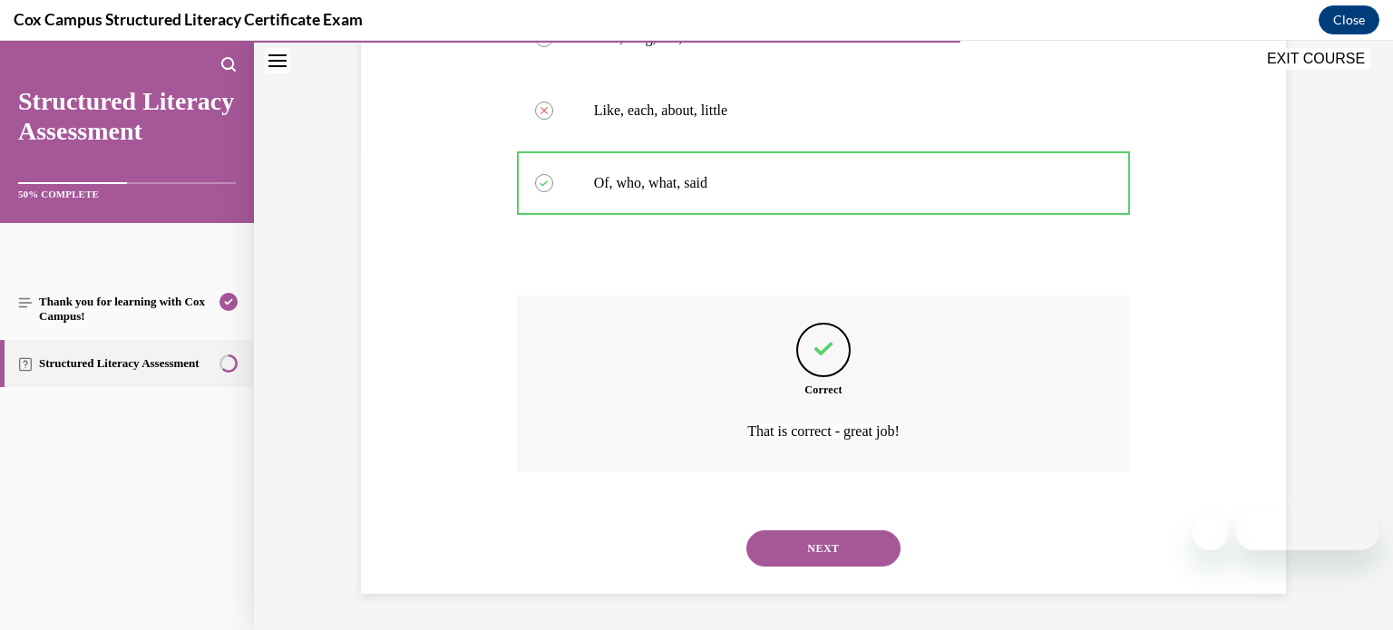
click at [804, 557] on button "NEXT" at bounding box center [823, 549] width 154 height 36
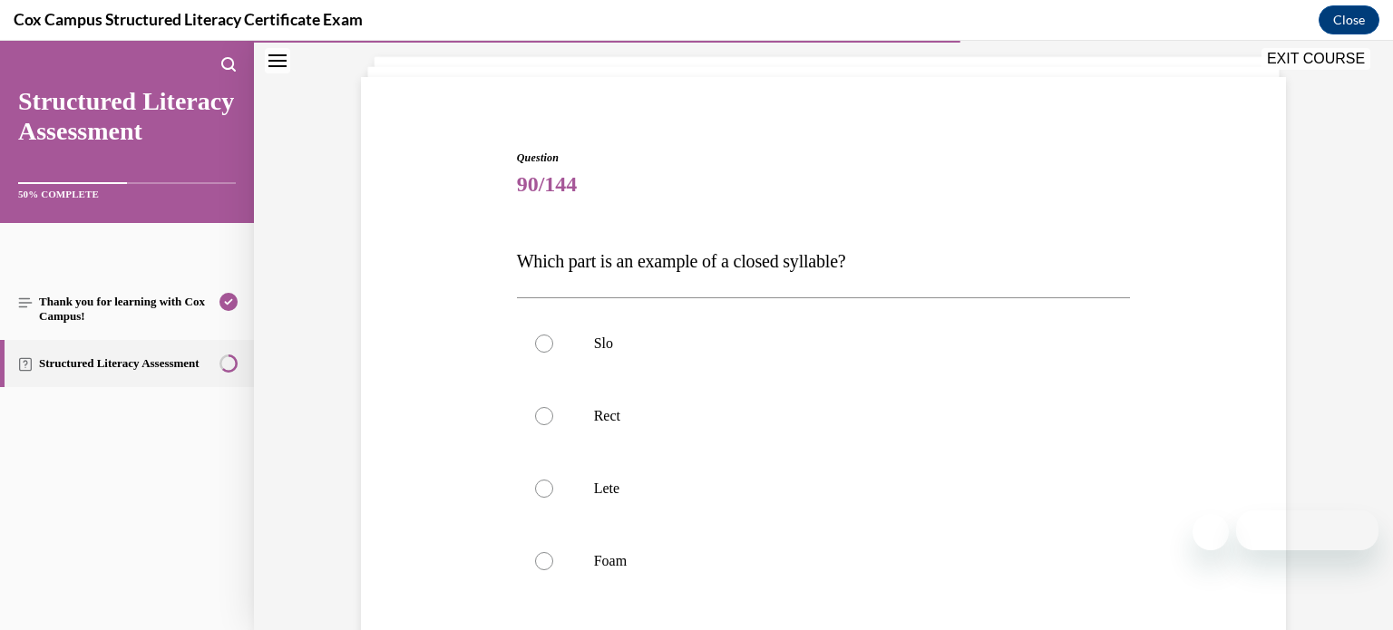
scroll to position [105, 0]
click at [843, 434] on label "Rect" at bounding box center [824, 413] width 614 height 73
click at [553, 423] on input "Rect" at bounding box center [544, 413] width 18 height 18
radio input "true"
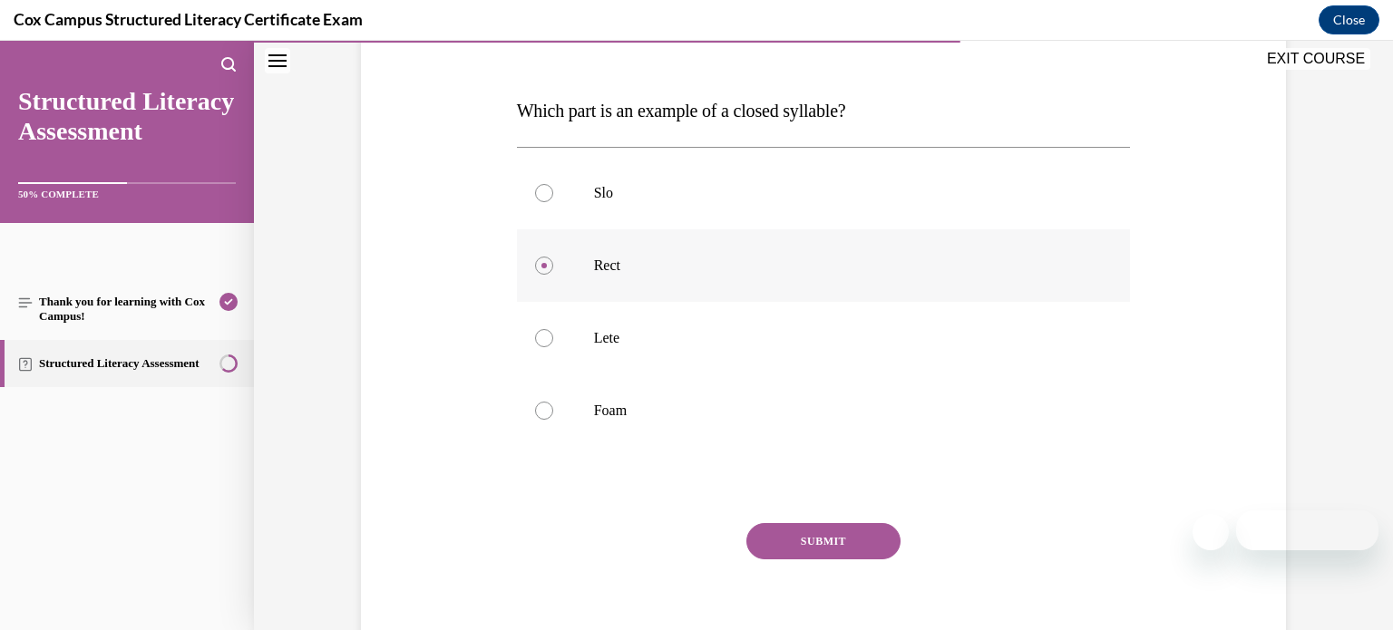
scroll to position [258, 0]
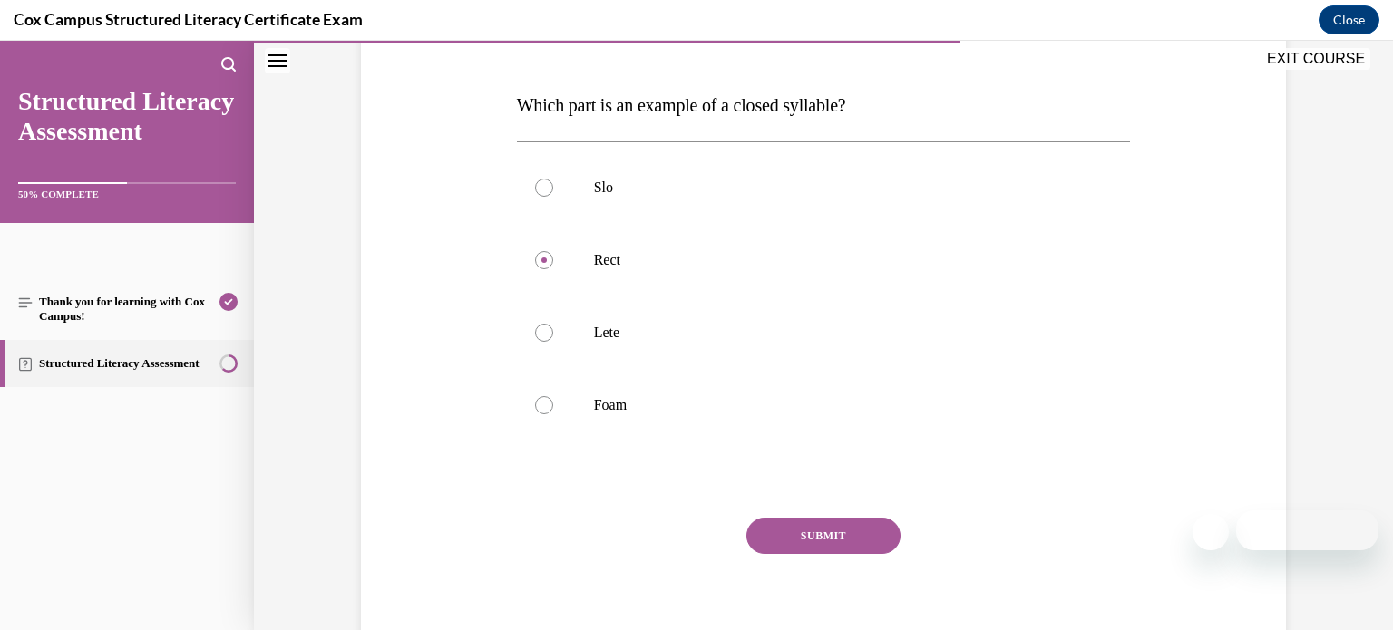
click at [827, 537] on button "SUBMIT" at bounding box center [823, 536] width 154 height 36
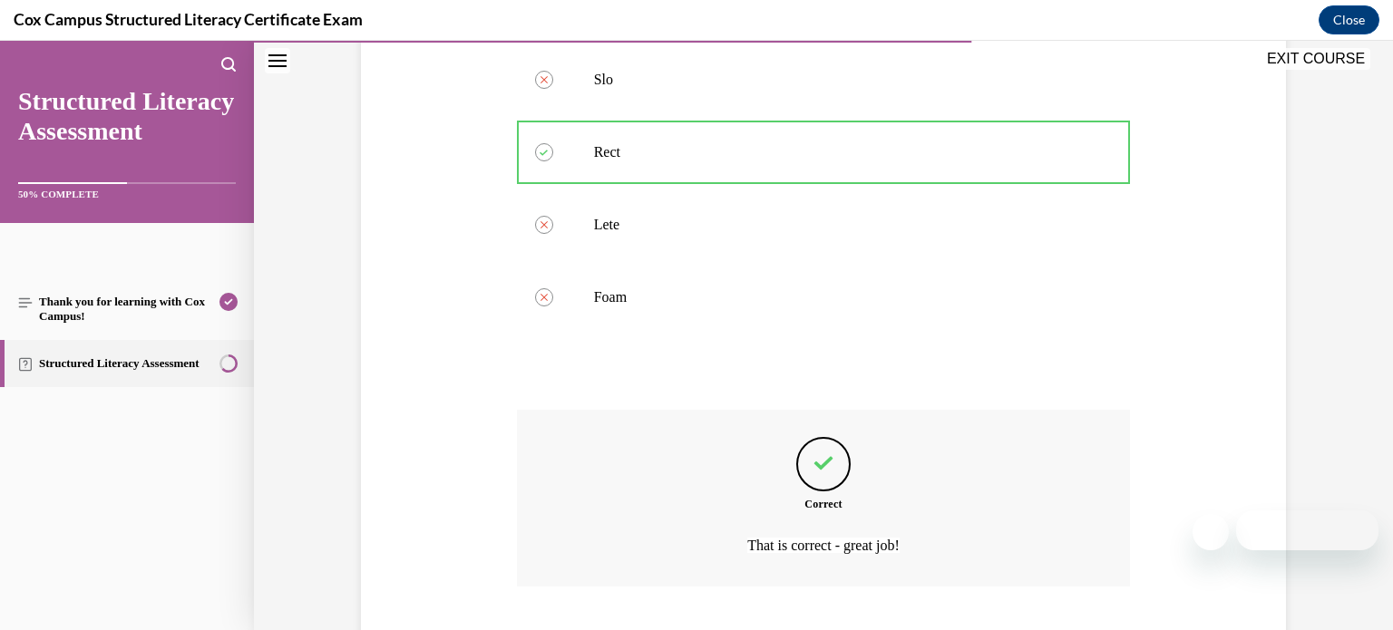
scroll to position [480, 0]
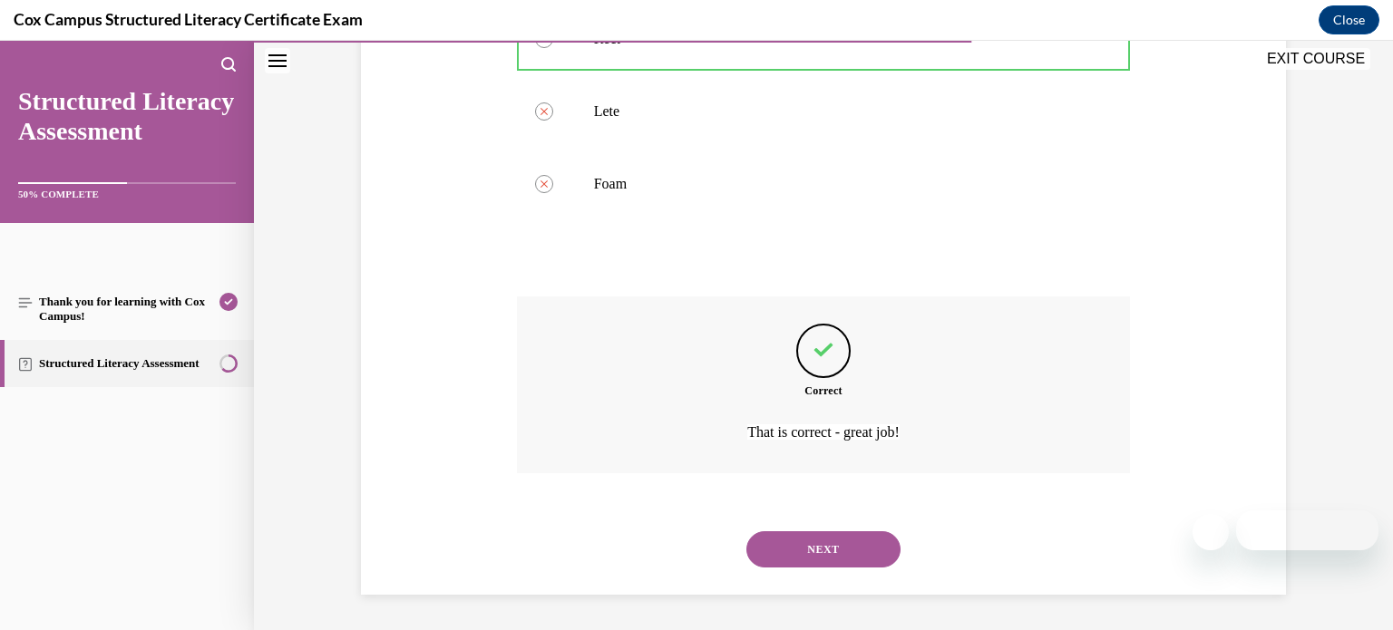
click at [826, 545] on button "NEXT" at bounding box center [823, 549] width 154 height 36
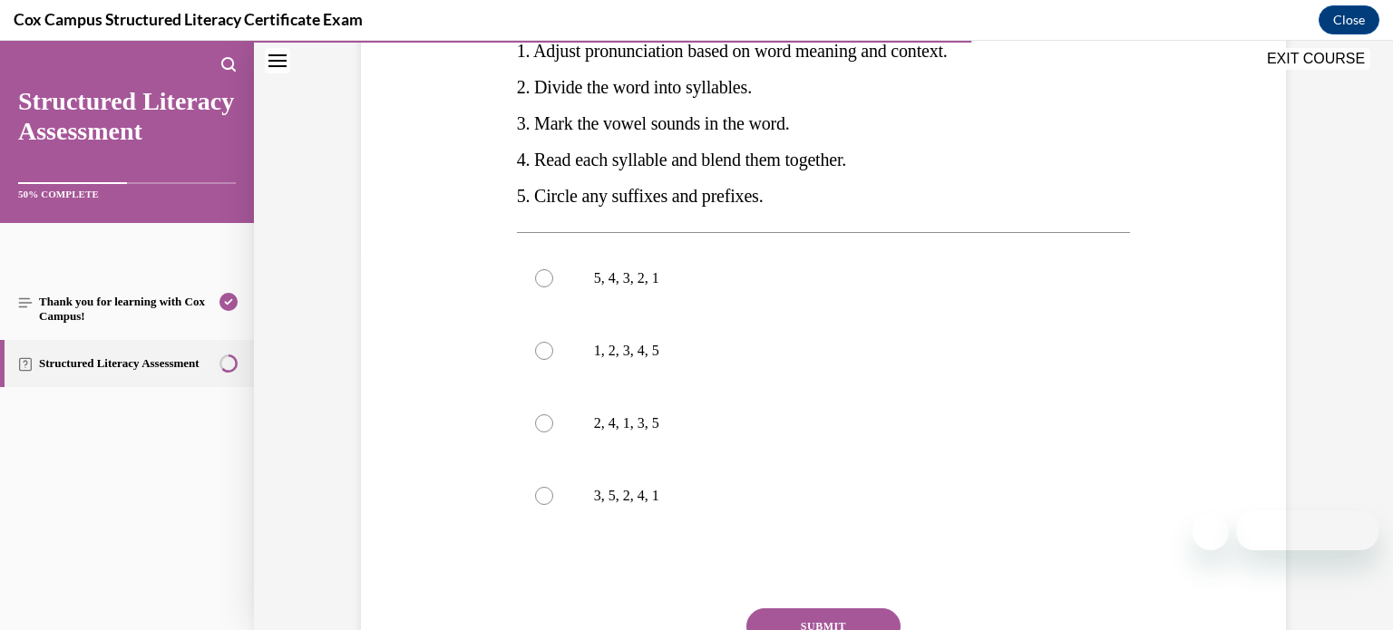
scroll to position [388, 0]
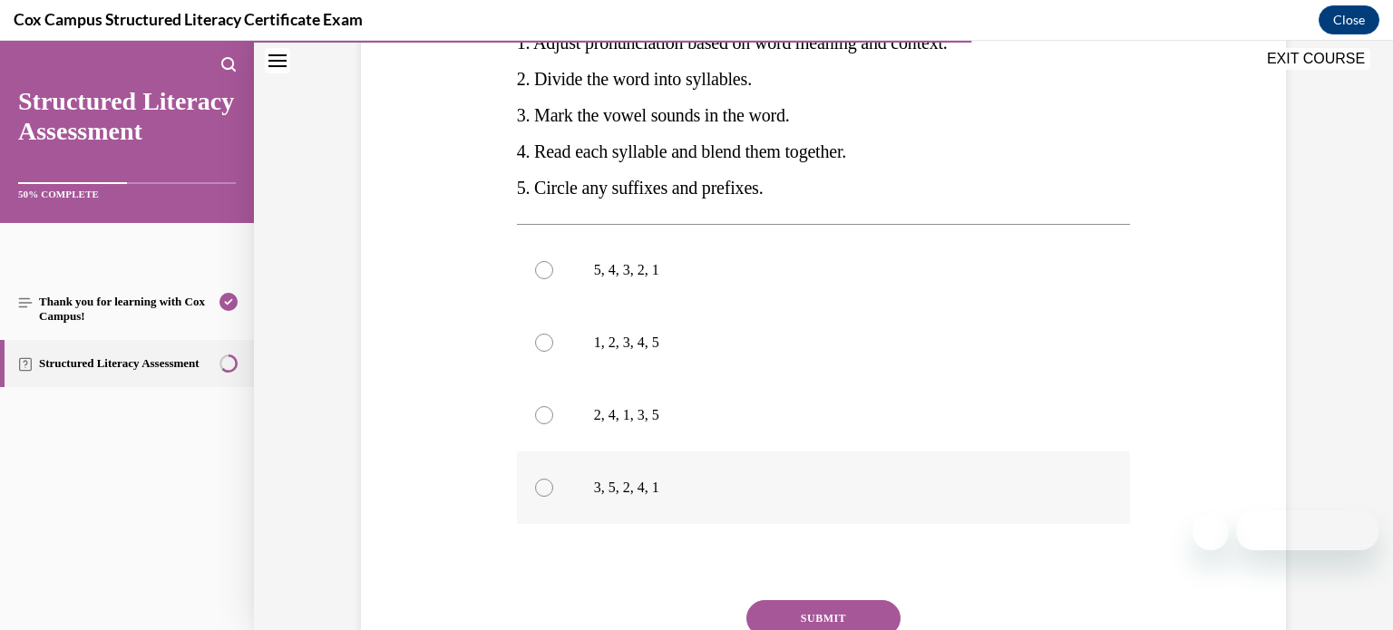
click at [774, 512] on label "3, 5, 2, 4, 1" at bounding box center [824, 488] width 614 height 73
click at [553, 497] on input "3, 5, 2, 4, 1" at bounding box center [544, 488] width 18 height 18
radio input "true"
click at [783, 611] on button "SUBMIT" at bounding box center [823, 618] width 154 height 36
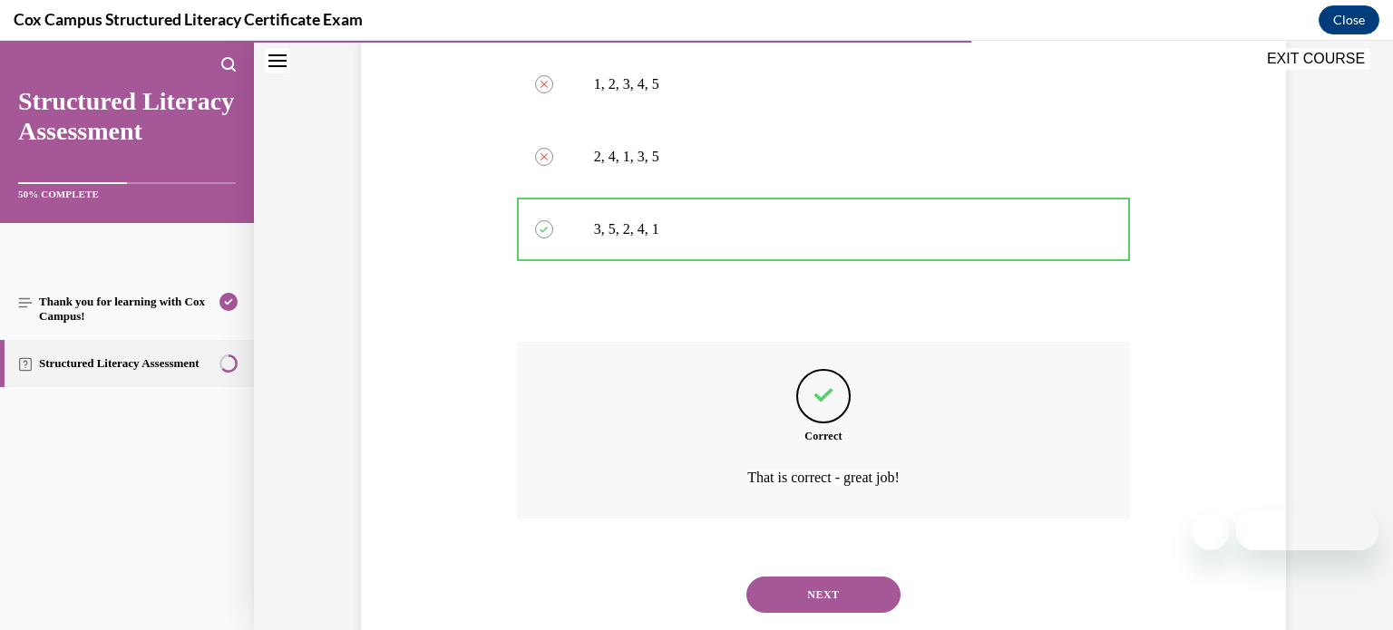
scroll to position [693, 0]
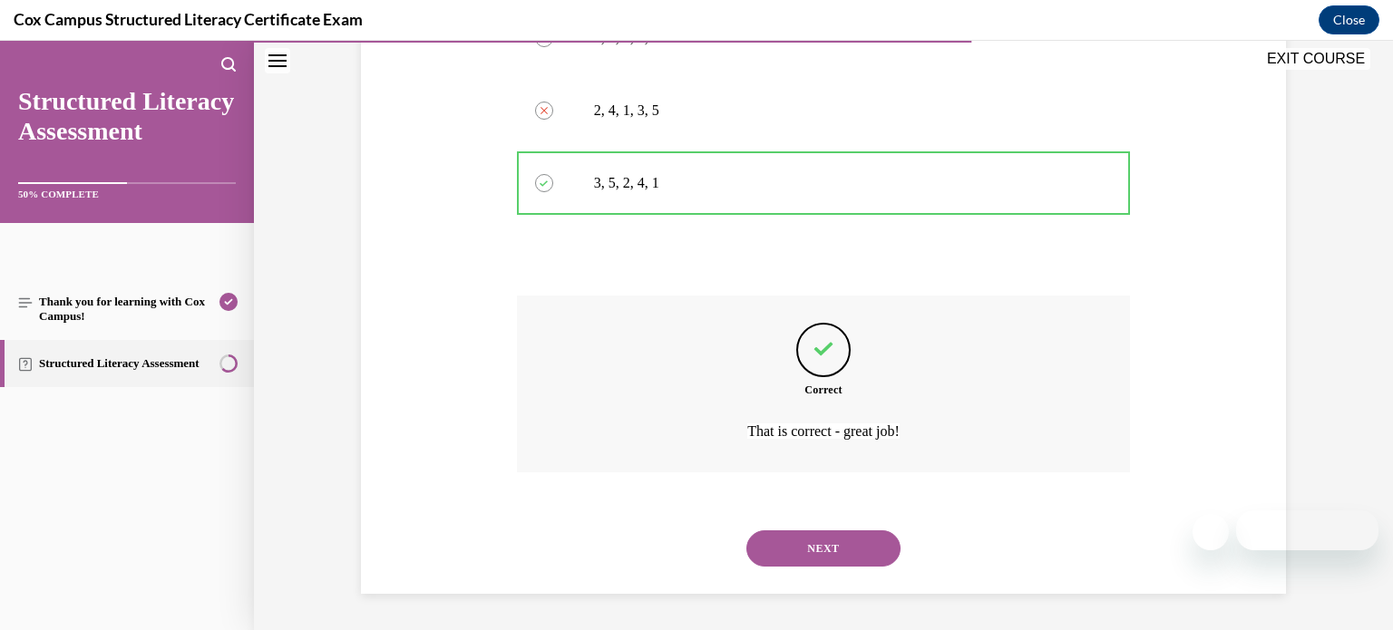
click at [825, 545] on button "NEXT" at bounding box center [823, 549] width 154 height 36
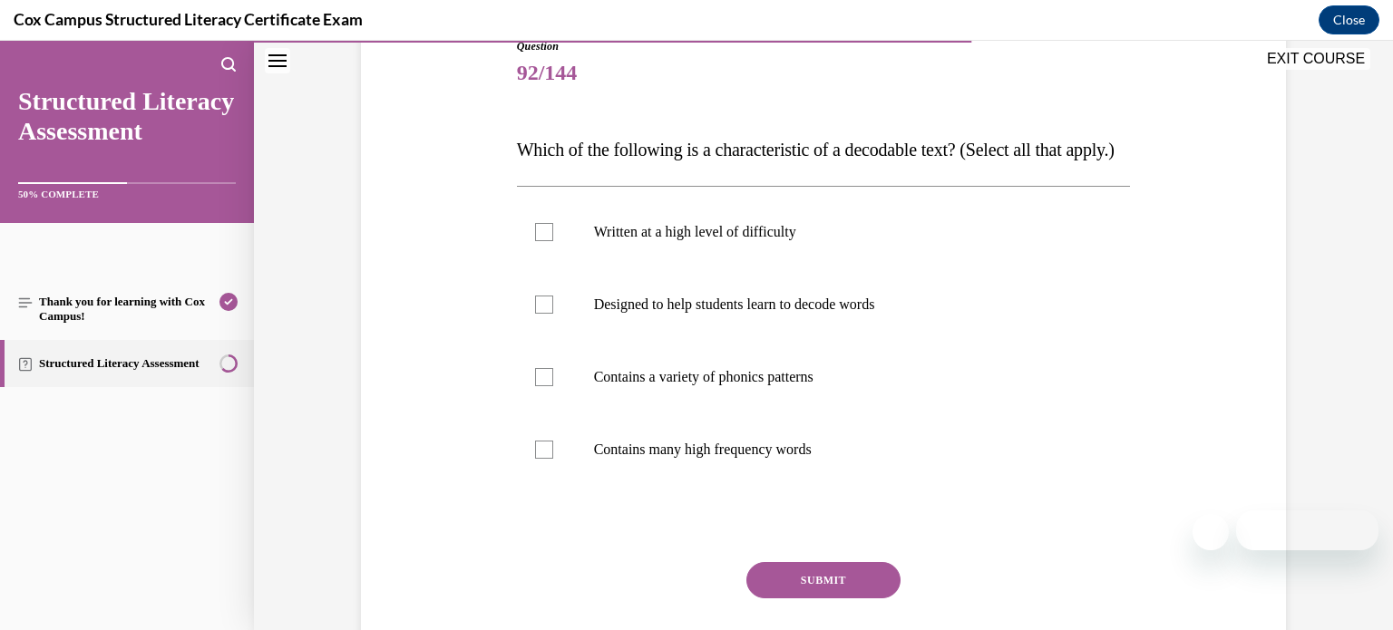
scroll to position [215, 0]
click at [832, 326] on label "Designed to help students learn to decode words" at bounding box center [824, 304] width 614 height 73
click at [553, 313] on input "Designed to help students learn to decode words" at bounding box center [544, 304] width 18 height 18
checkbox input "true"
click at [804, 382] on label "Contains a variety of phonics patterns" at bounding box center [824, 376] width 614 height 73
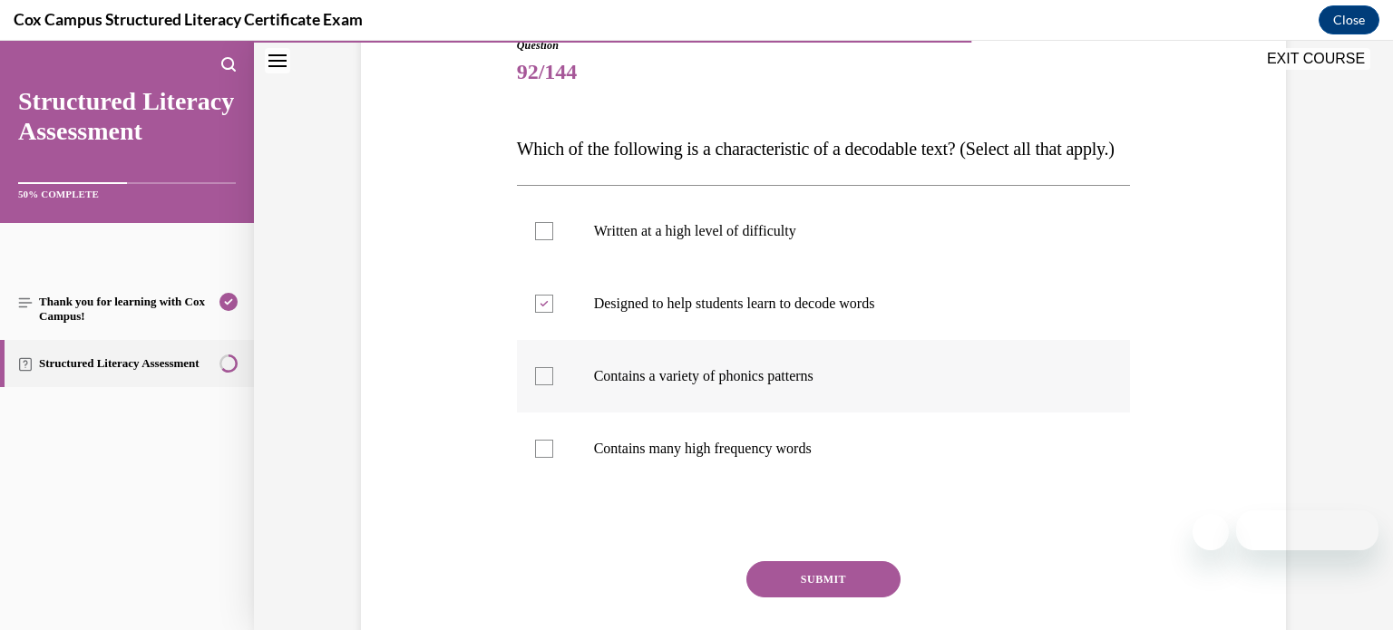
click at [553, 382] on input "Contains a variety of phonics patterns" at bounding box center [544, 376] width 18 height 18
checkbox input "true"
click at [756, 458] on p "Contains many high frequency words" at bounding box center [840, 449] width 492 height 18
click at [553, 458] on input "Contains many high frequency words" at bounding box center [544, 449] width 18 height 18
checkbox input "true"
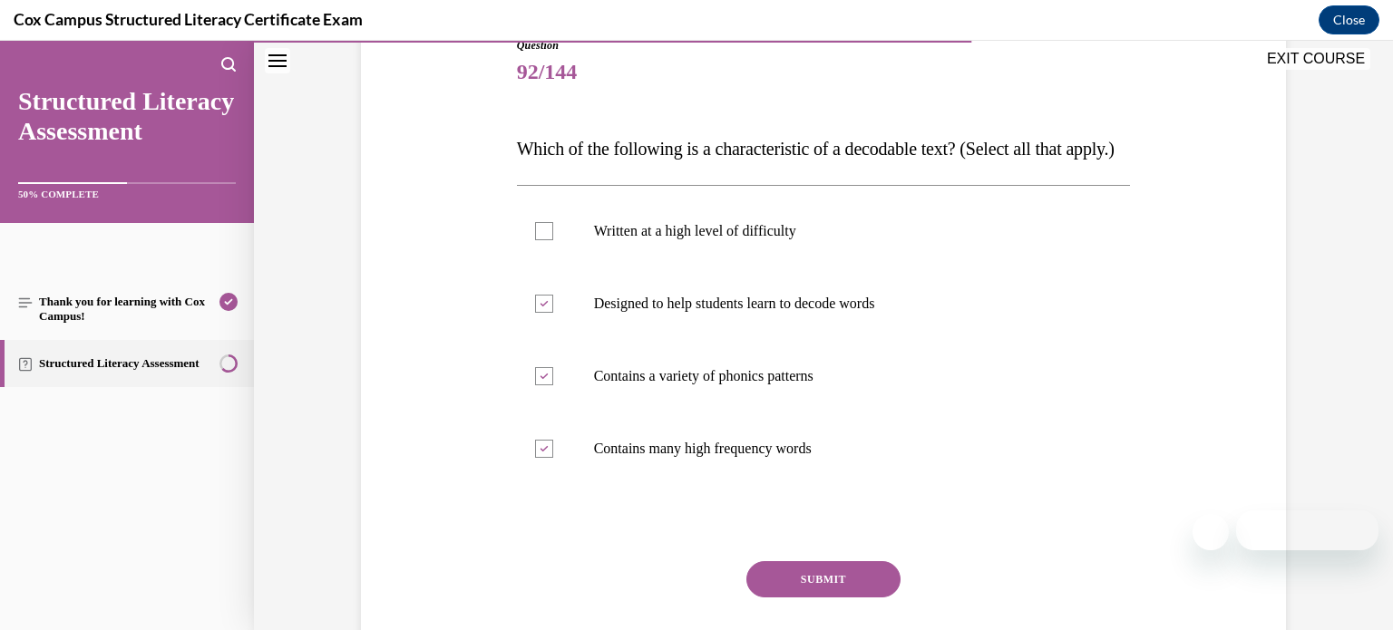
click at [785, 598] on button "SUBMIT" at bounding box center [823, 579] width 154 height 36
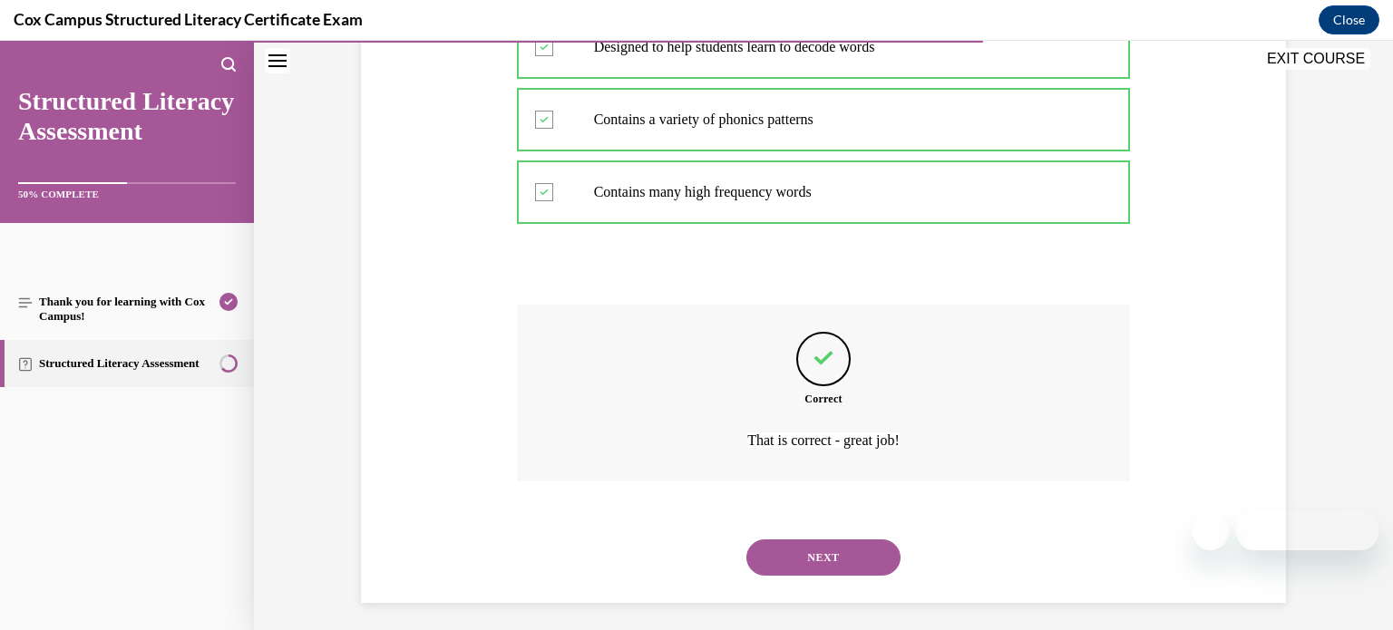
scroll to position [516, 0]
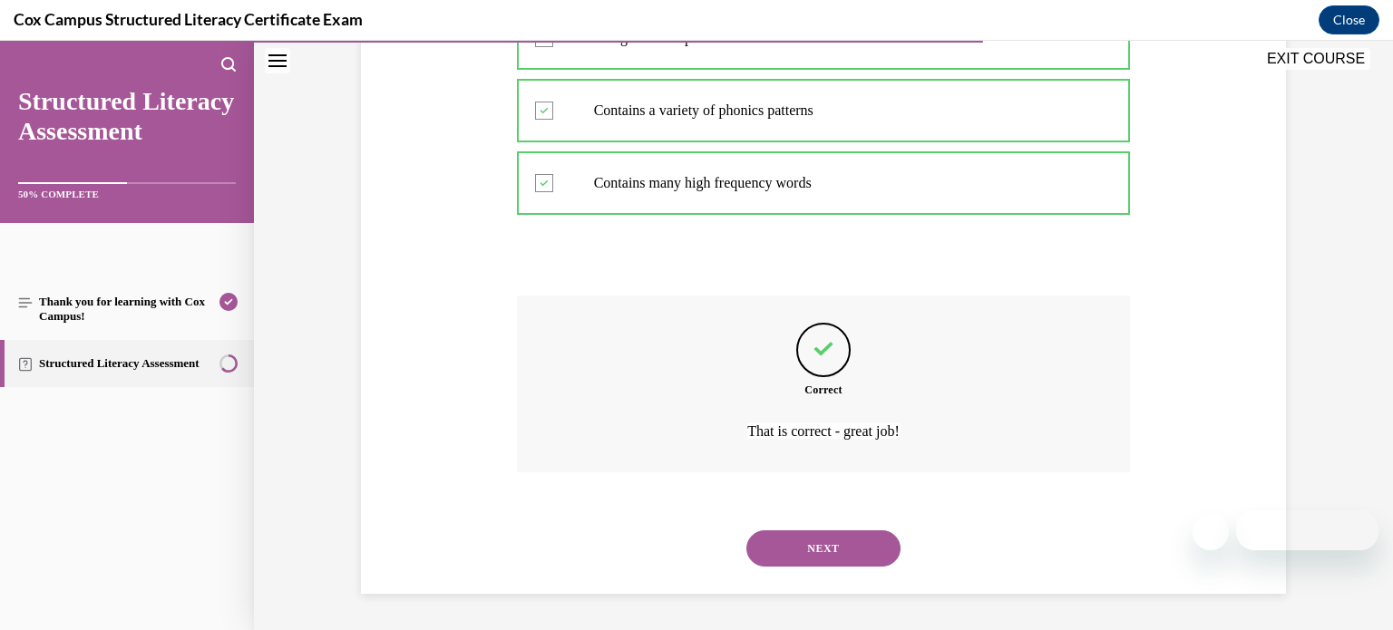
click at [823, 546] on button "NEXT" at bounding box center [823, 549] width 154 height 36
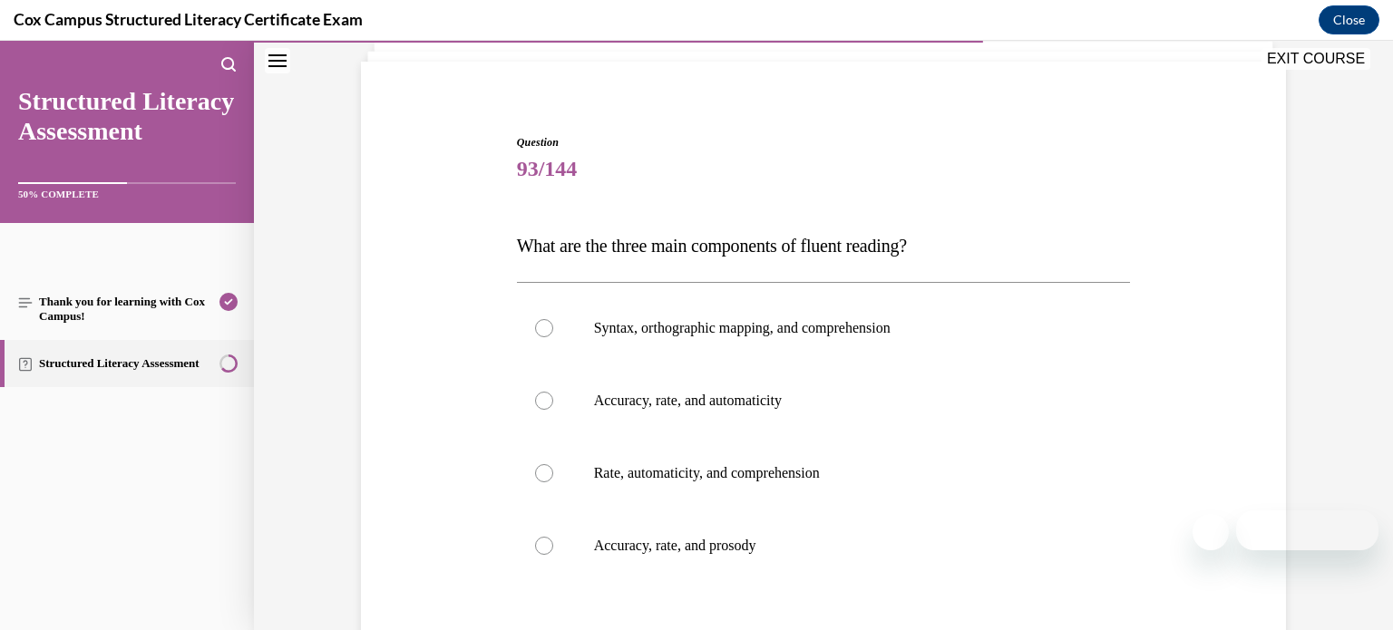
scroll to position [120, 0]
click at [836, 550] on p "Accuracy, rate, and prosody" at bounding box center [840, 544] width 492 height 18
click at [553, 550] on input "Accuracy, rate, and prosody" at bounding box center [544, 544] width 18 height 18
radio input "true"
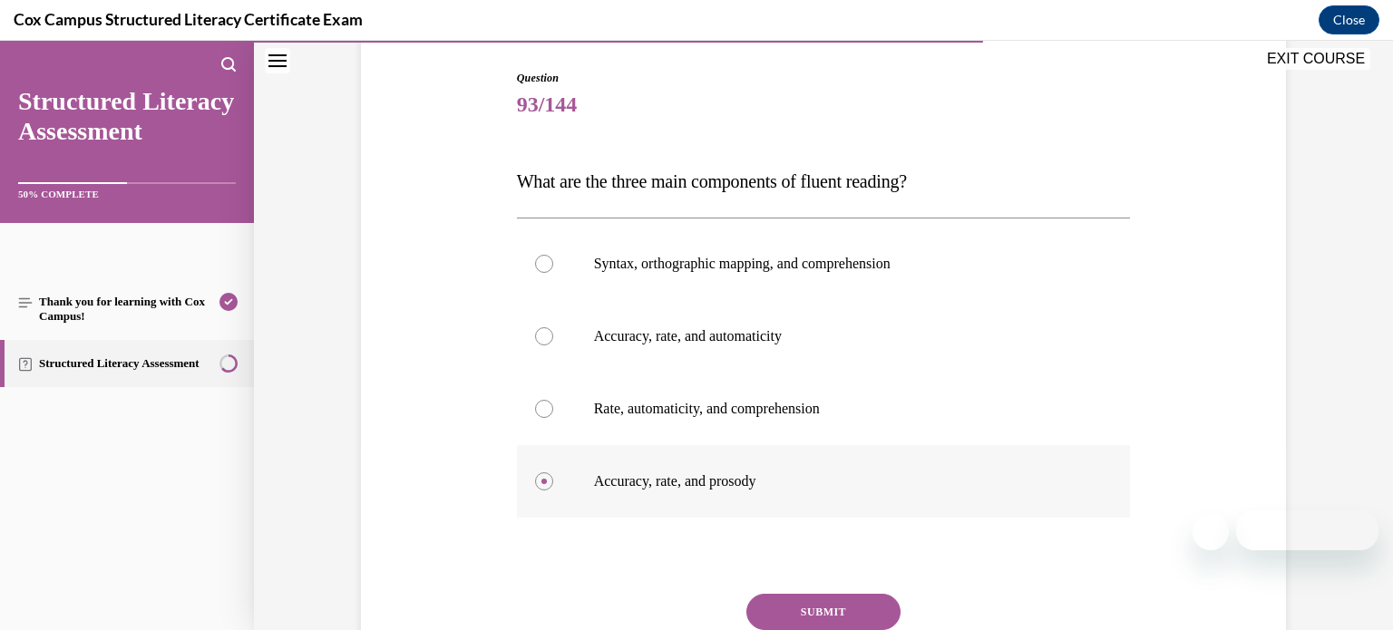
scroll to position [177, 0]
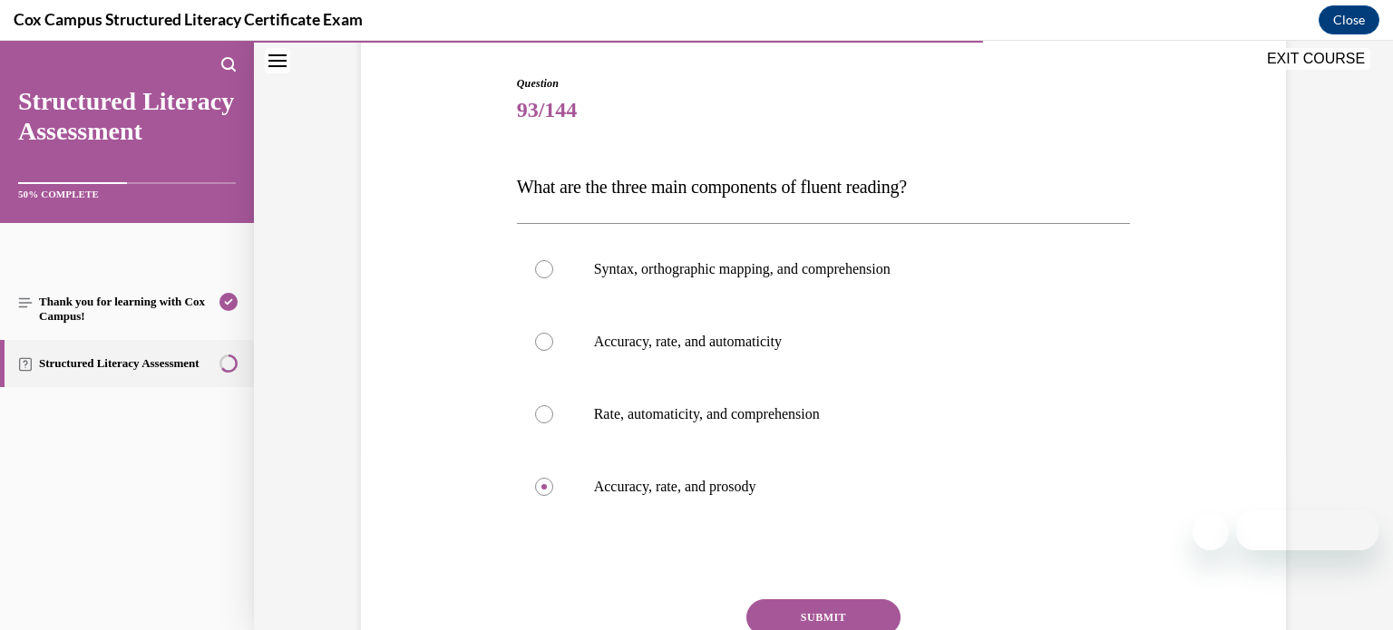
click at [831, 609] on button "SUBMIT" at bounding box center [823, 617] width 154 height 36
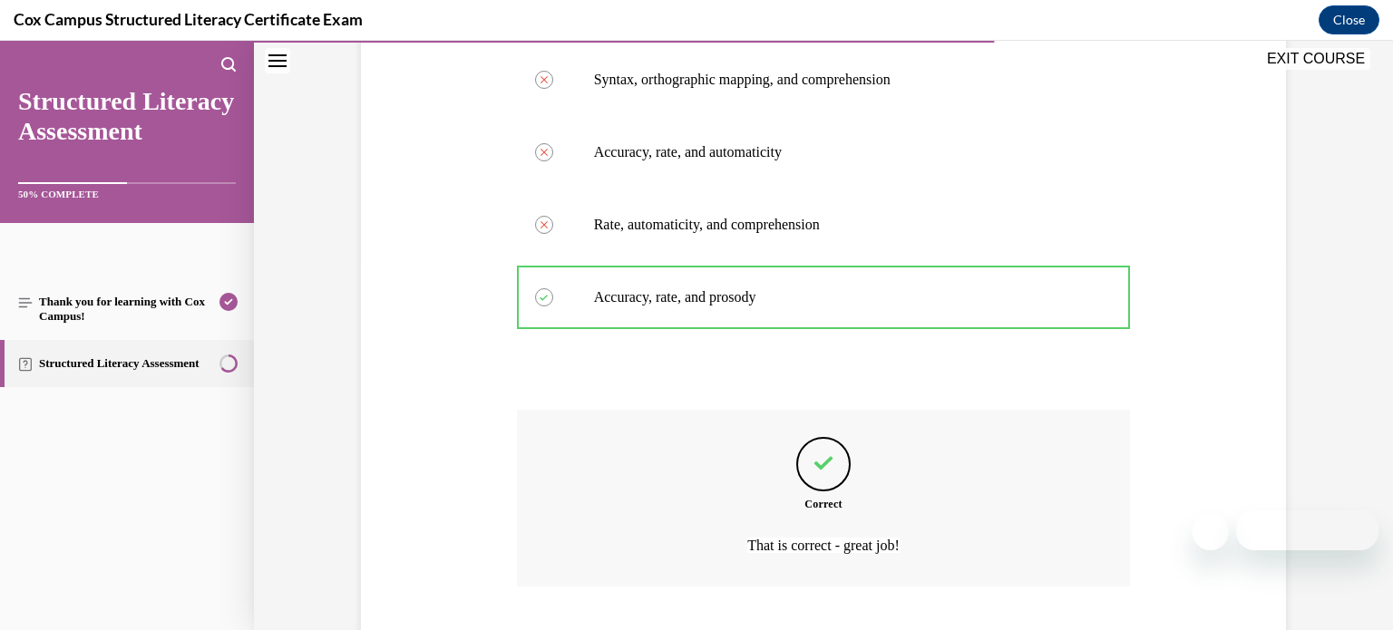
scroll to position [480, 0]
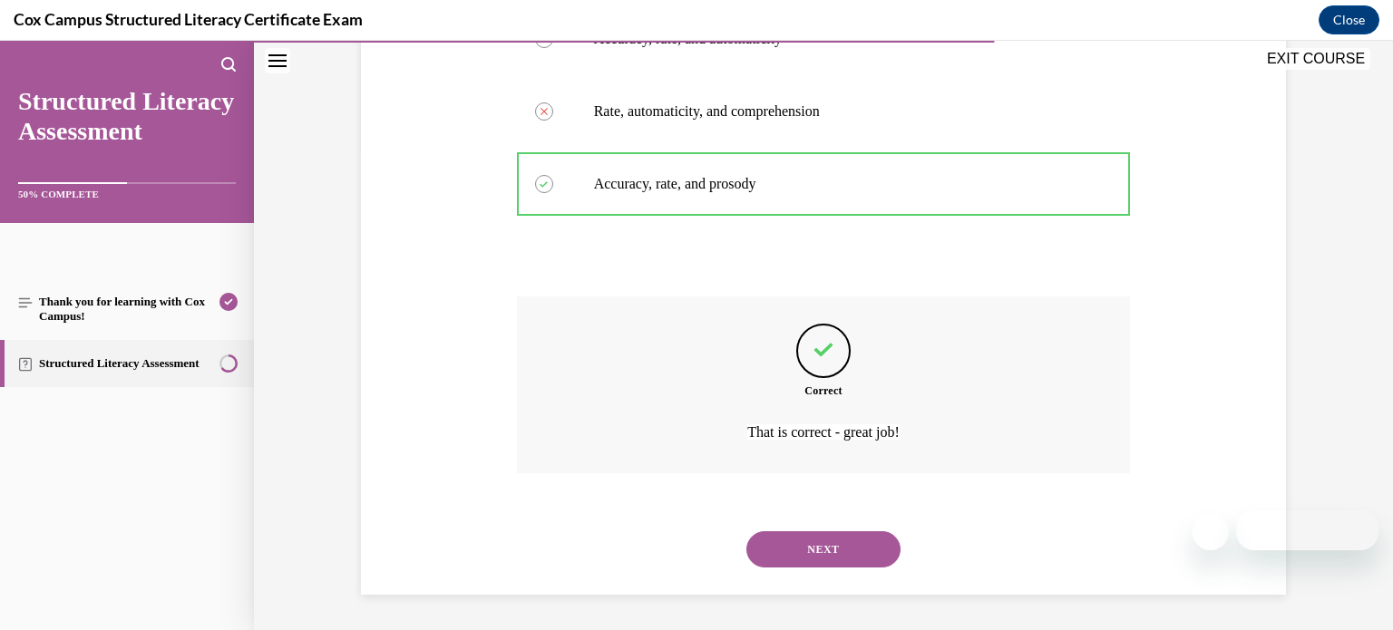
click at [831, 557] on button "NEXT" at bounding box center [823, 549] width 154 height 36
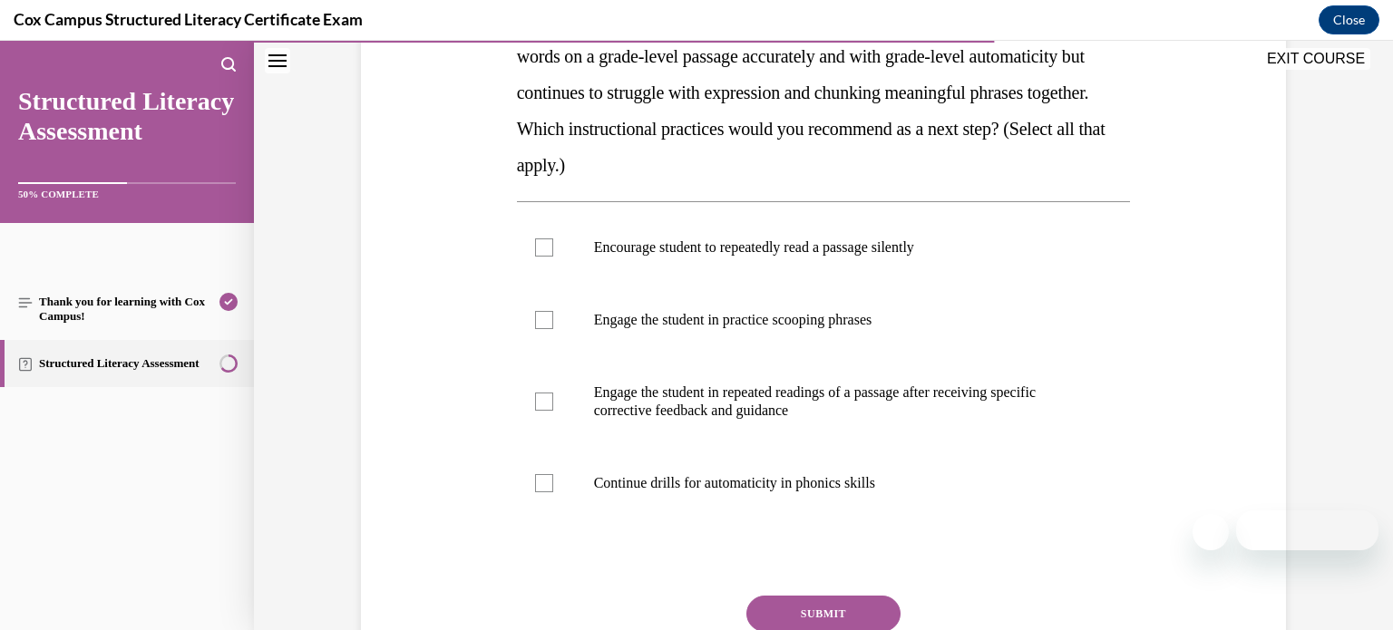
scroll to position [342, 0]
click at [769, 306] on label "Engage the student in practice scooping phrases" at bounding box center [824, 322] width 614 height 73
click at [553, 313] on input "Engage the student in practice scooping phrases" at bounding box center [544, 322] width 18 height 18
checkbox input "true"
click at [749, 379] on label "Engage the student in repeated readings of a passage after receiving specific c…" at bounding box center [824, 403] width 614 height 91
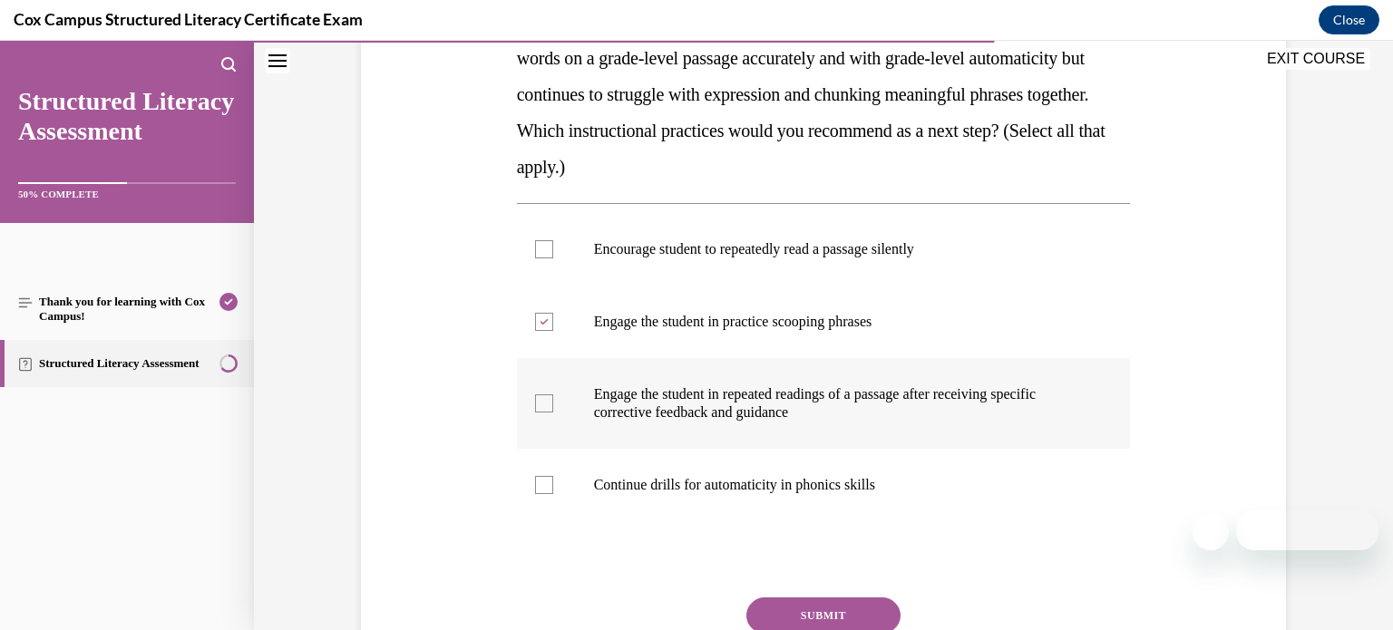
click at [553, 395] on input "Engage the student in repeated readings of a passage after receiving specific c…" at bounding box center [544, 404] width 18 height 18
checkbox input "true"
click at [781, 610] on button "SUBMIT" at bounding box center [823, 616] width 154 height 36
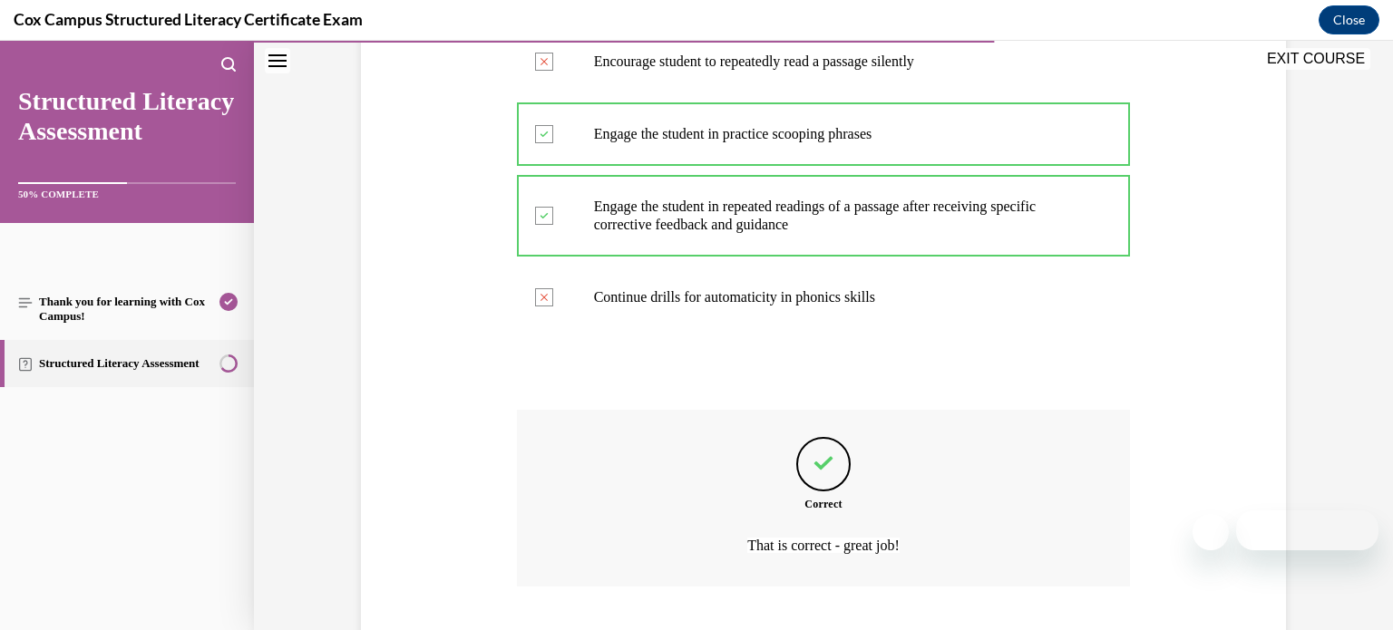
scroll to position [643, 0]
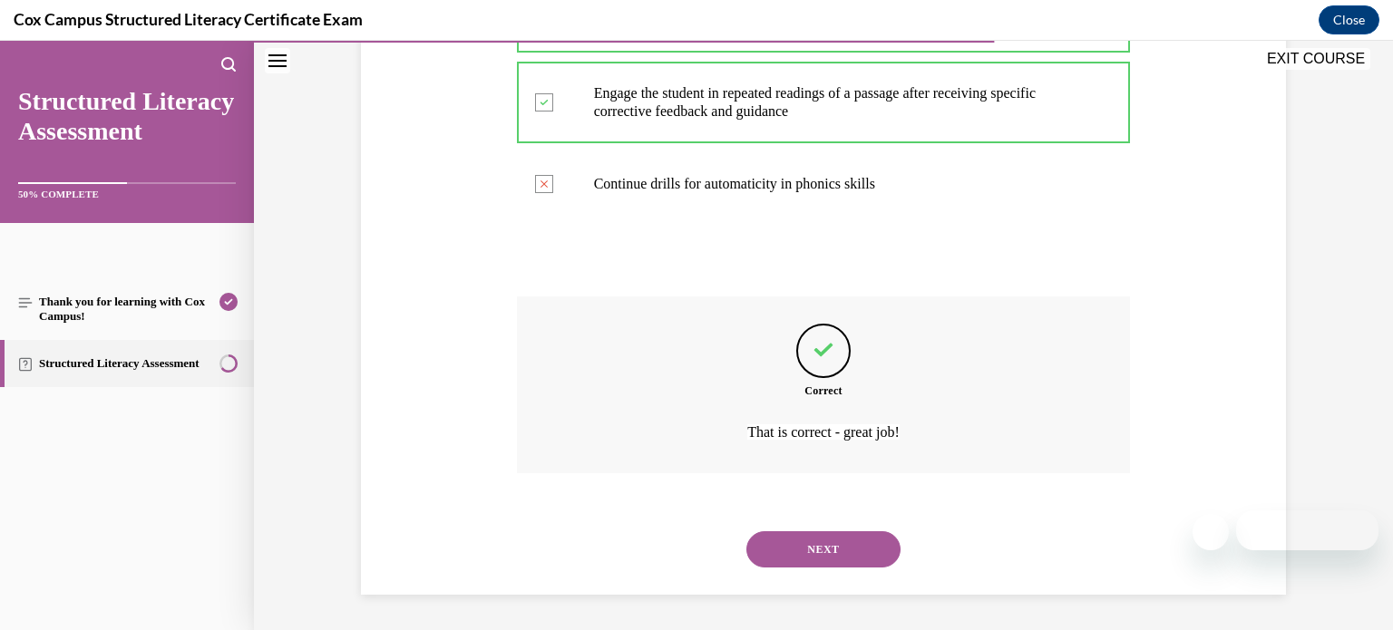
click at [835, 550] on button "NEXT" at bounding box center [823, 549] width 154 height 36
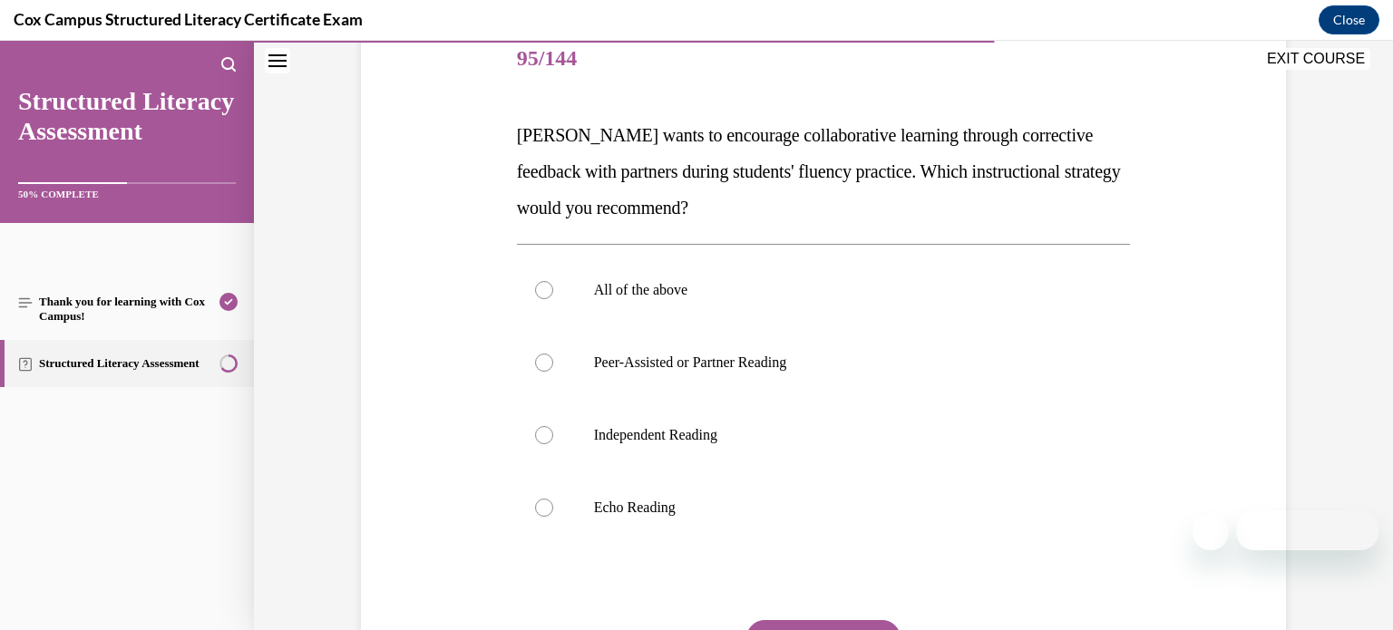
scroll to position [232, 0]
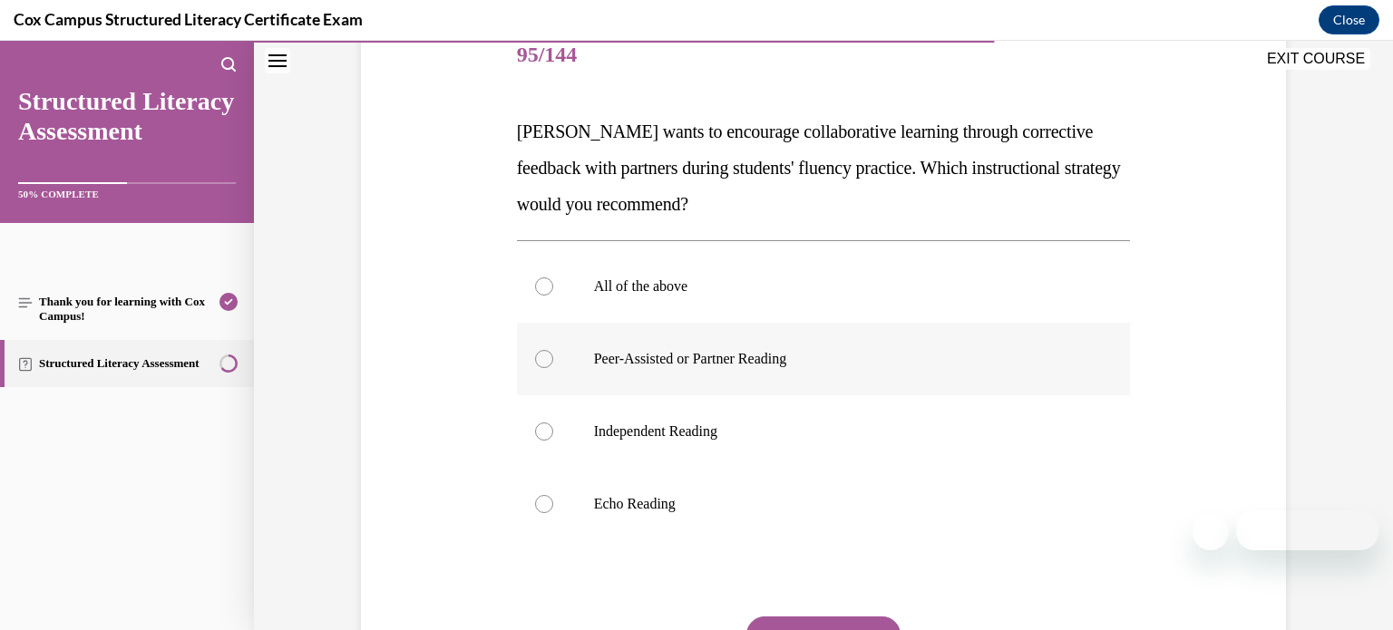
click at [921, 356] on p "Peer-Assisted or Partner Reading" at bounding box center [840, 359] width 492 height 18
click at [553, 356] on input "Peer-Assisted or Partner Reading" at bounding box center [544, 359] width 18 height 18
radio input "true"
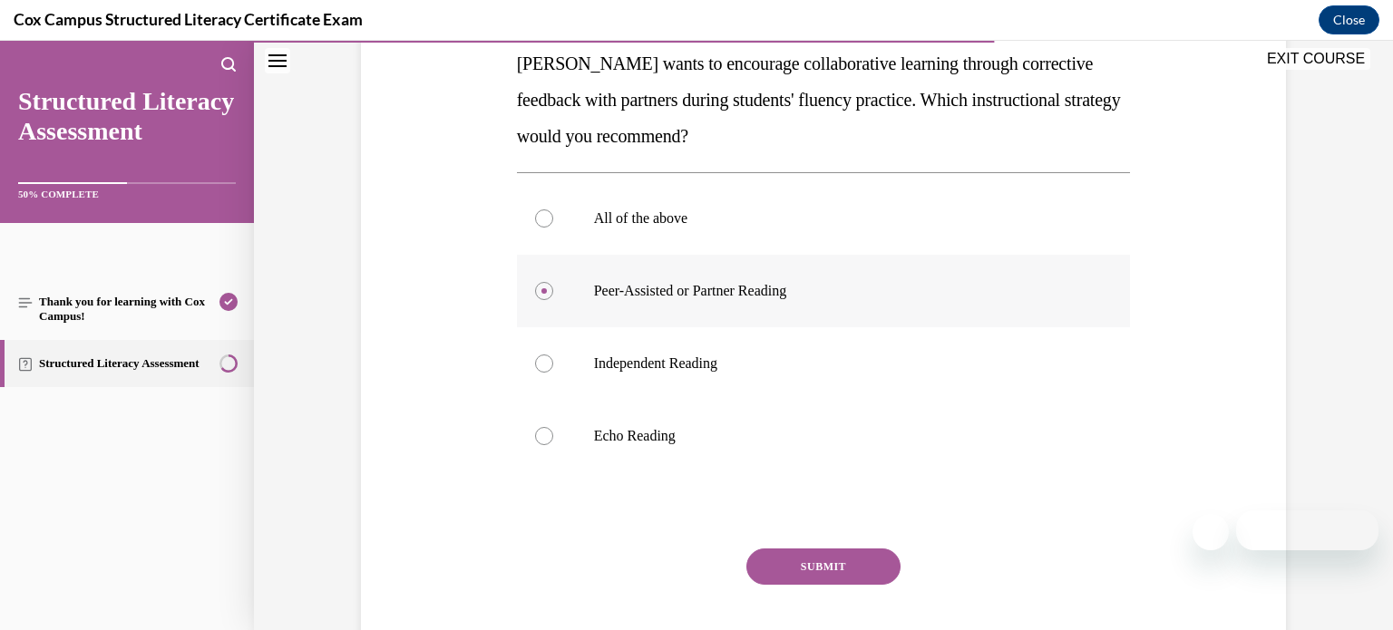
scroll to position [303, 0]
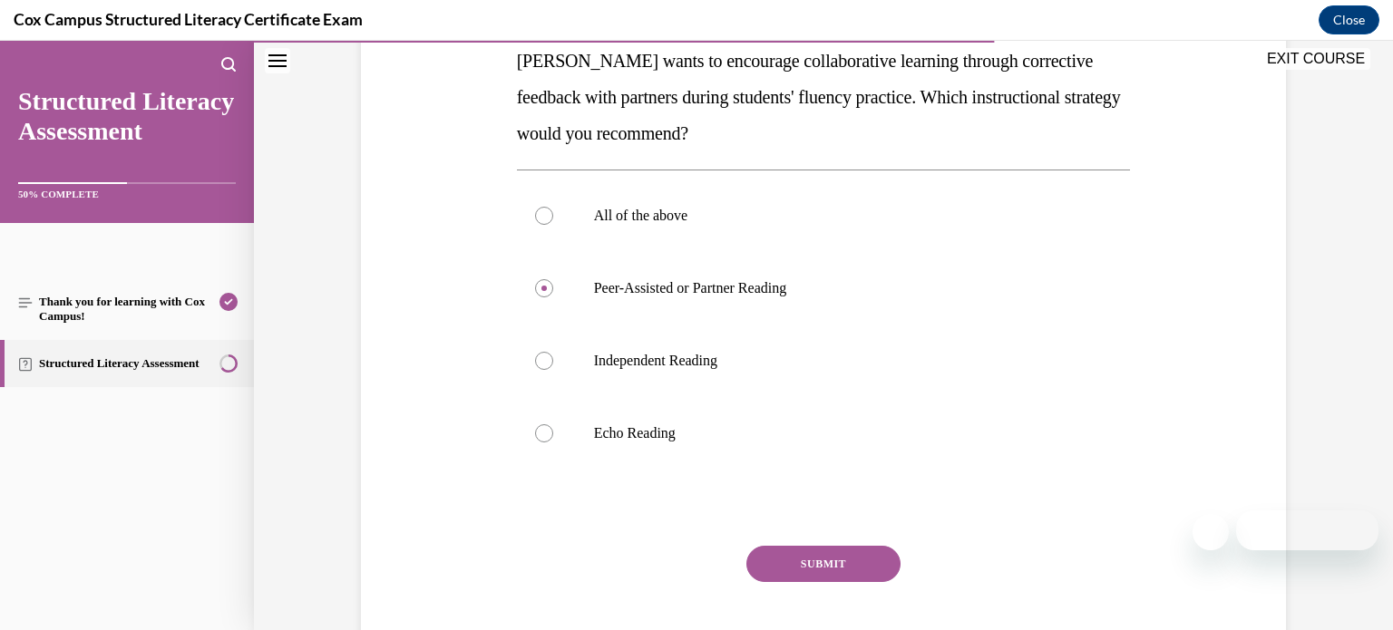
click at [843, 560] on button "SUBMIT" at bounding box center [823, 564] width 154 height 36
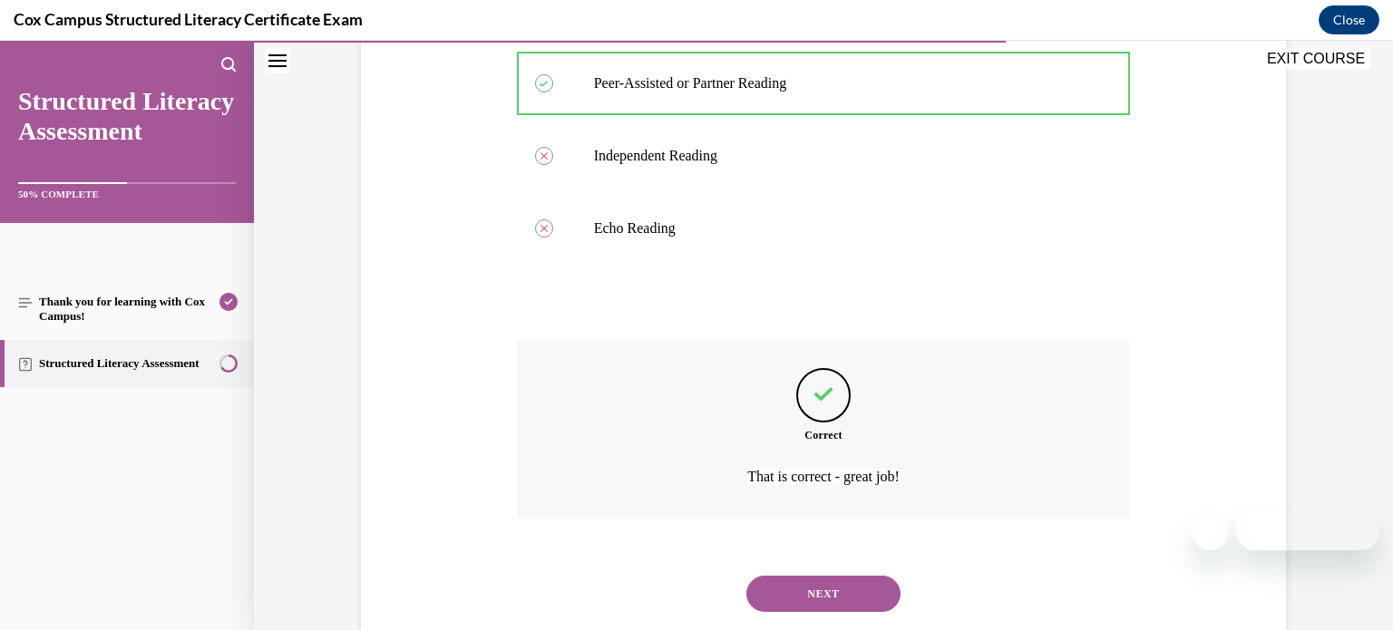
scroll to position [552, 0]
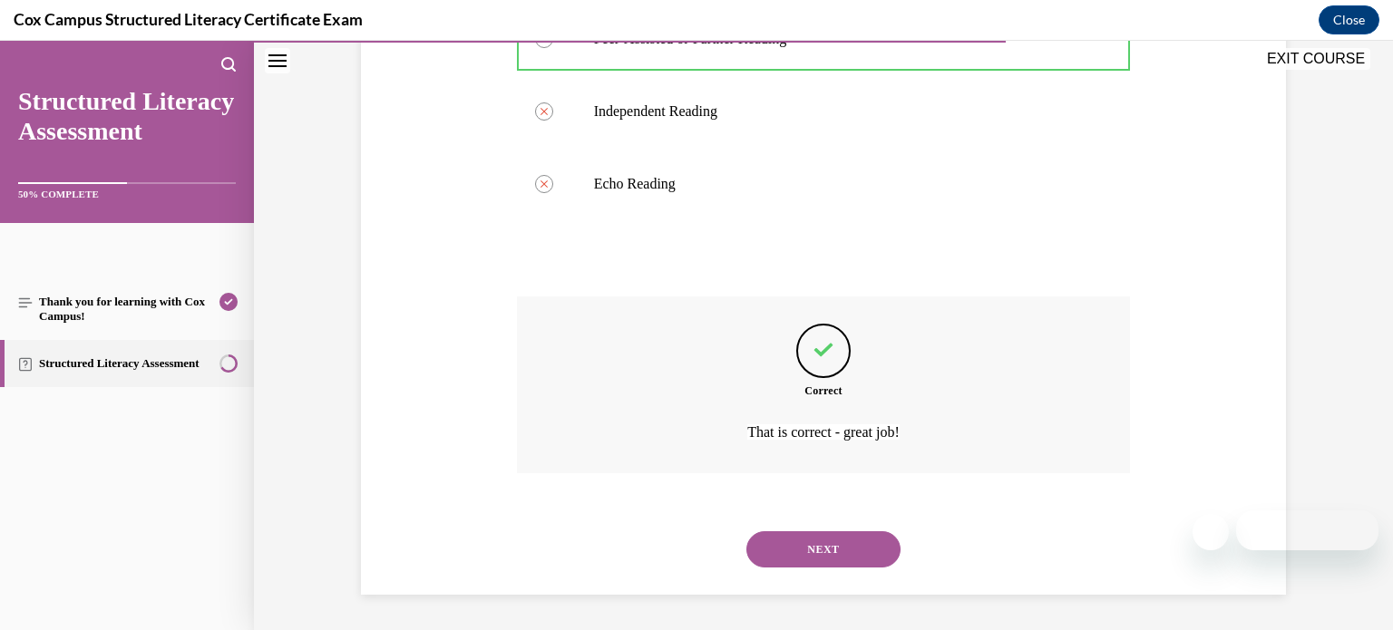
click at [843, 561] on button "NEXT" at bounding box center [823, 549] width 154 height 36
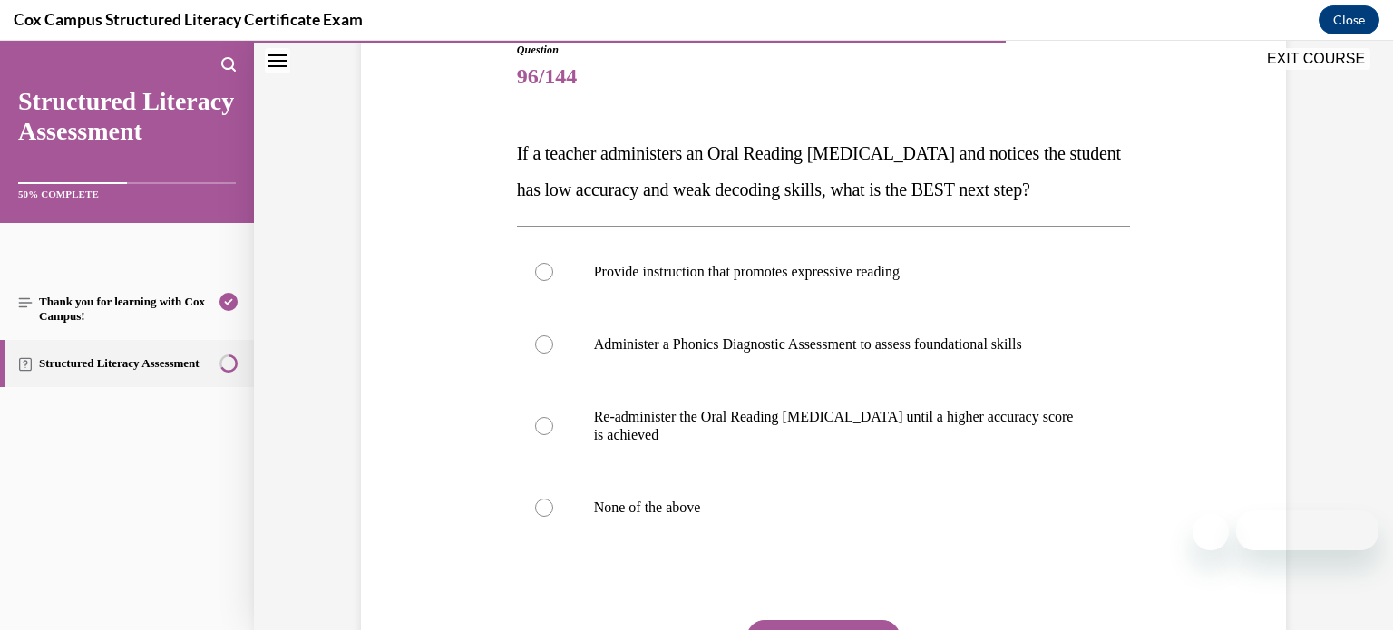
scroll to position [210, 0]
click at [903, 354] on p "Administer a Phonics Diagnostic Assessment to assess foundational skills" at bounding box center [840, 345] width 492 height 18
click at [553, 354] on input "Administer a Phonics Diagnostic Assessment to assess foundational skills" at bounding box center [544, 345] width 18 height 18
radio input "true"
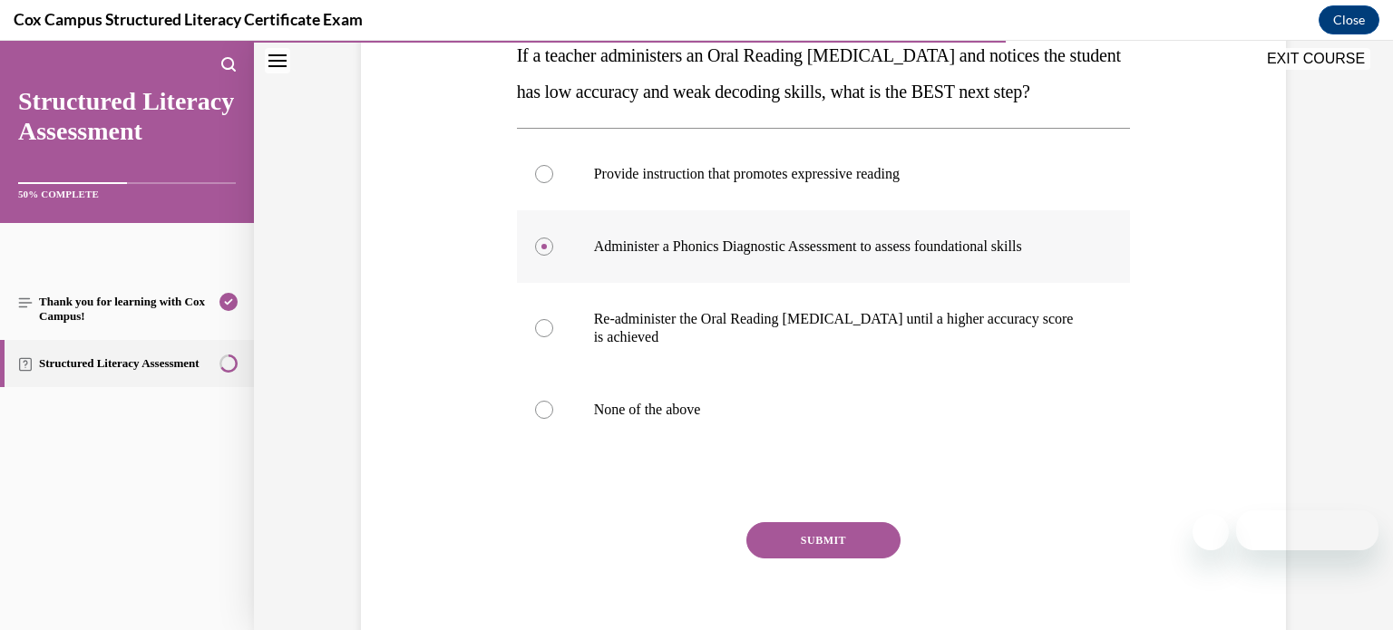
scroll to position [305, 0]
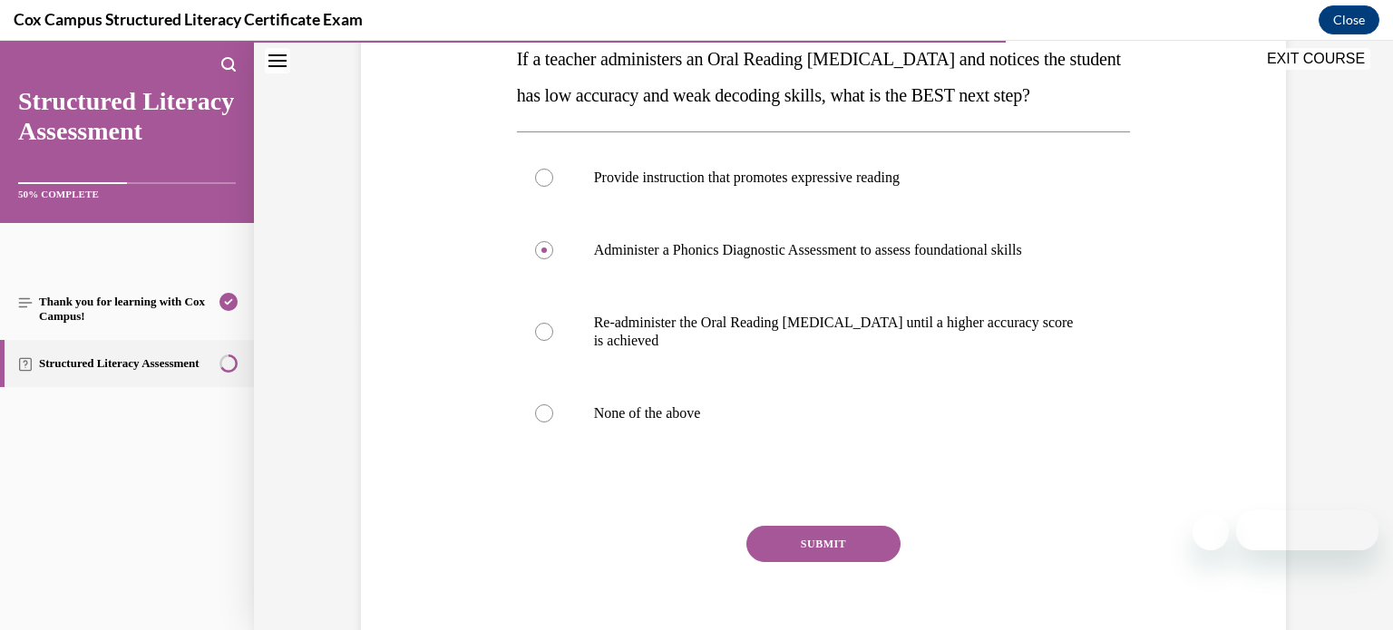
click at [813, 562] on button "SUBMIT" at bounding box center [823, 544] width 154 height 36
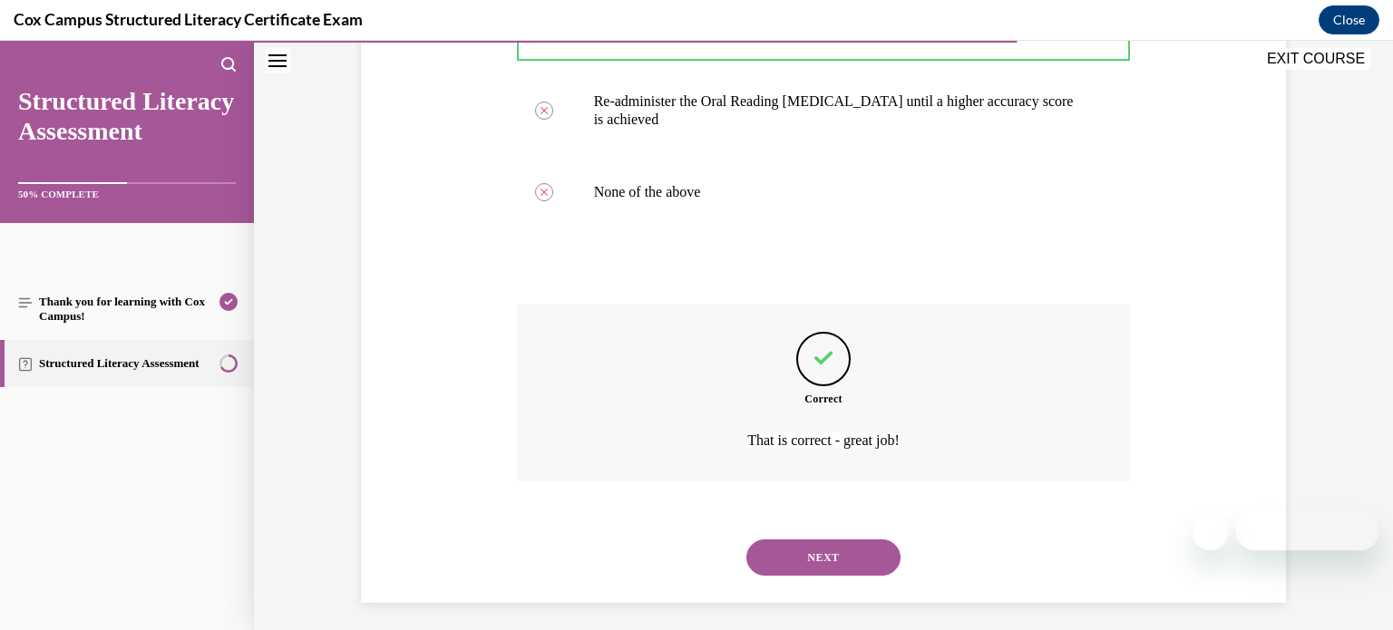
scroll to position [570, 0]
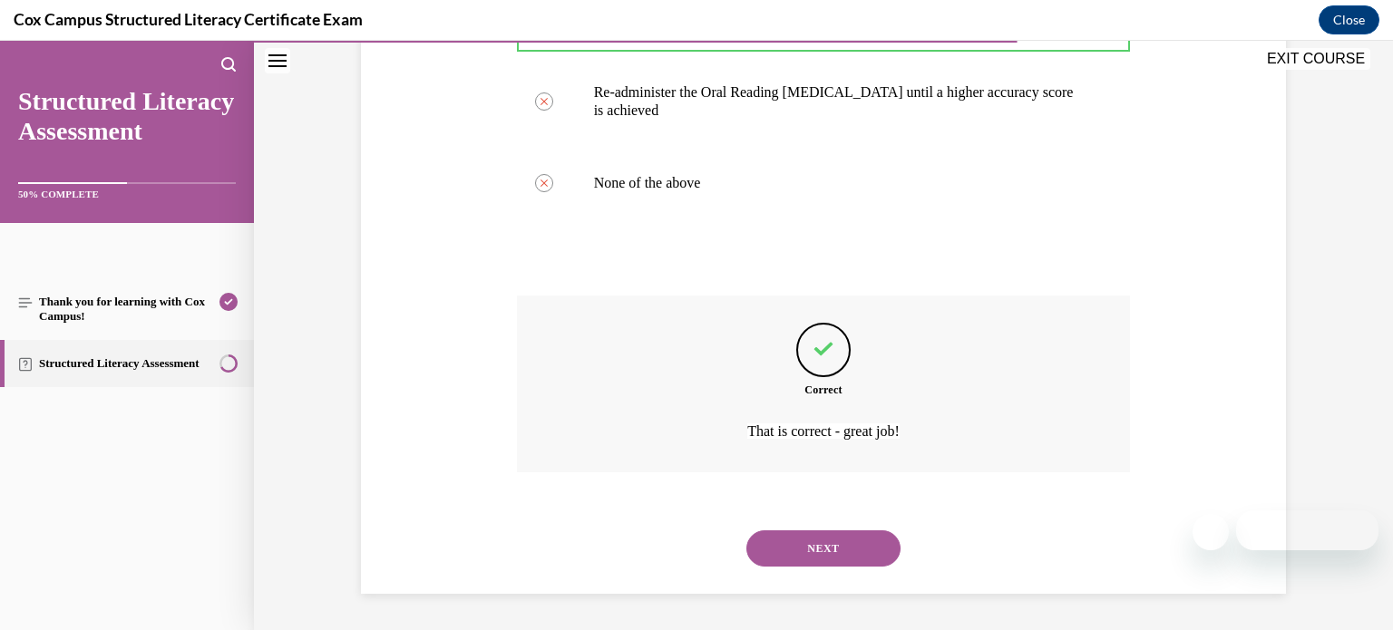
click at [783, 547] on button "NEXT" at bounding box center [823, 549] width 154 height 36
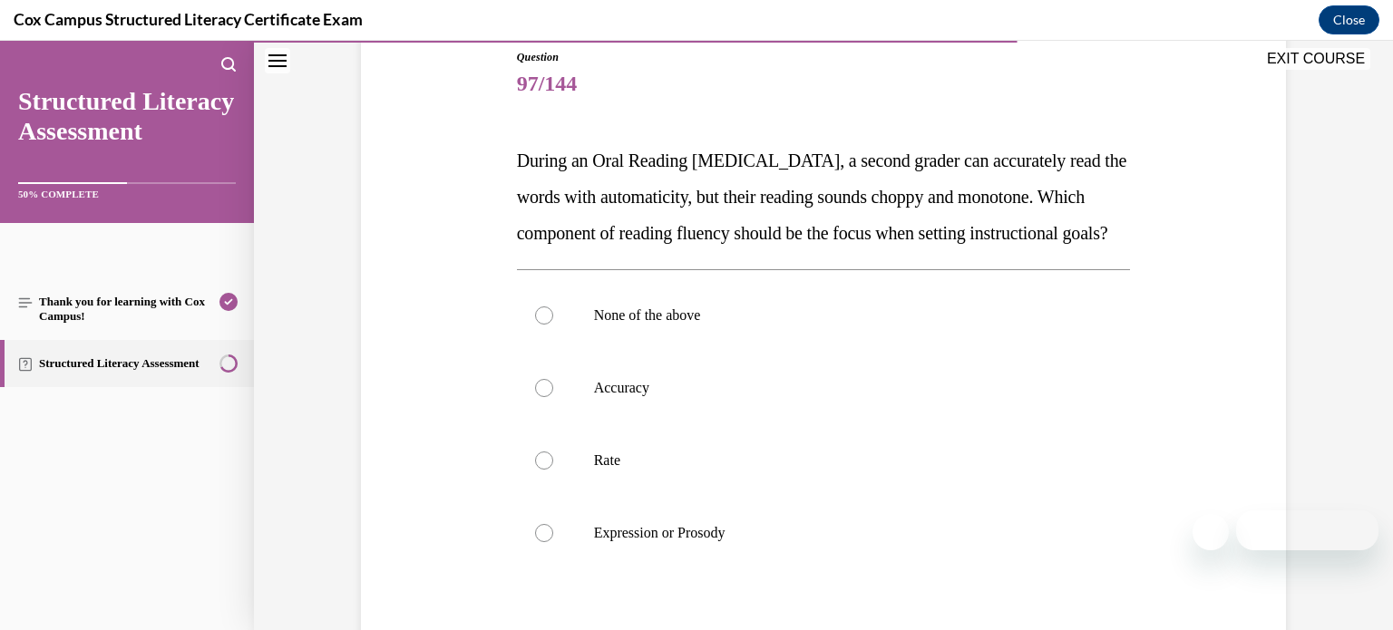
scroll to position [200, 0]
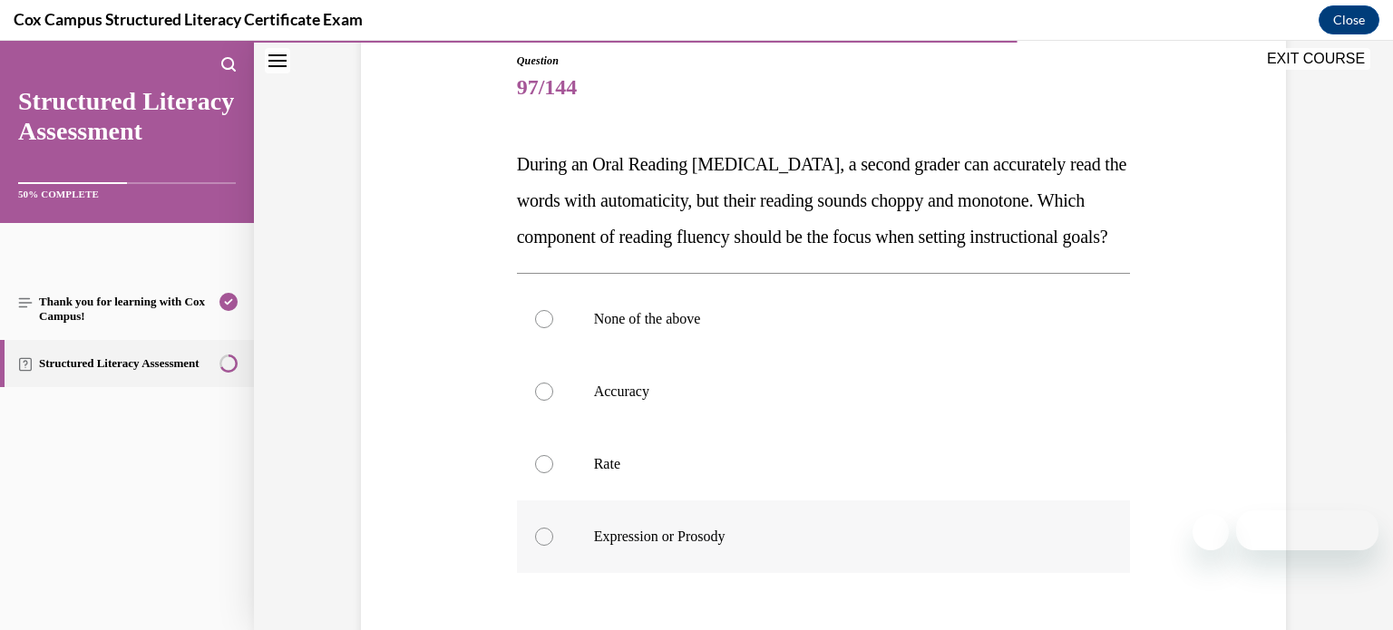
click at [771, 556] on label "Expression or Prosody" at bounding box center [824, 537] width 614 height 73
click at [553, 546] on input "Expression or Prosody" at bounding box center [544, 537] width 18 height 18
radio input "true"
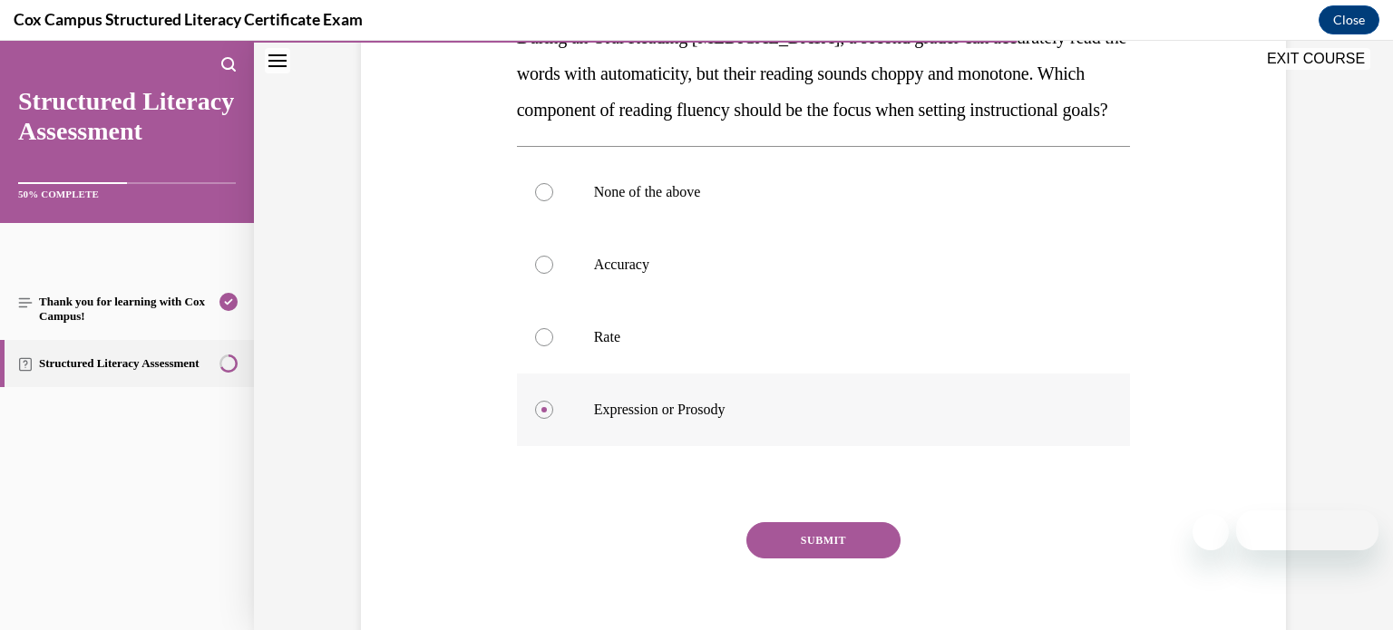
scroll to position [374, 0]
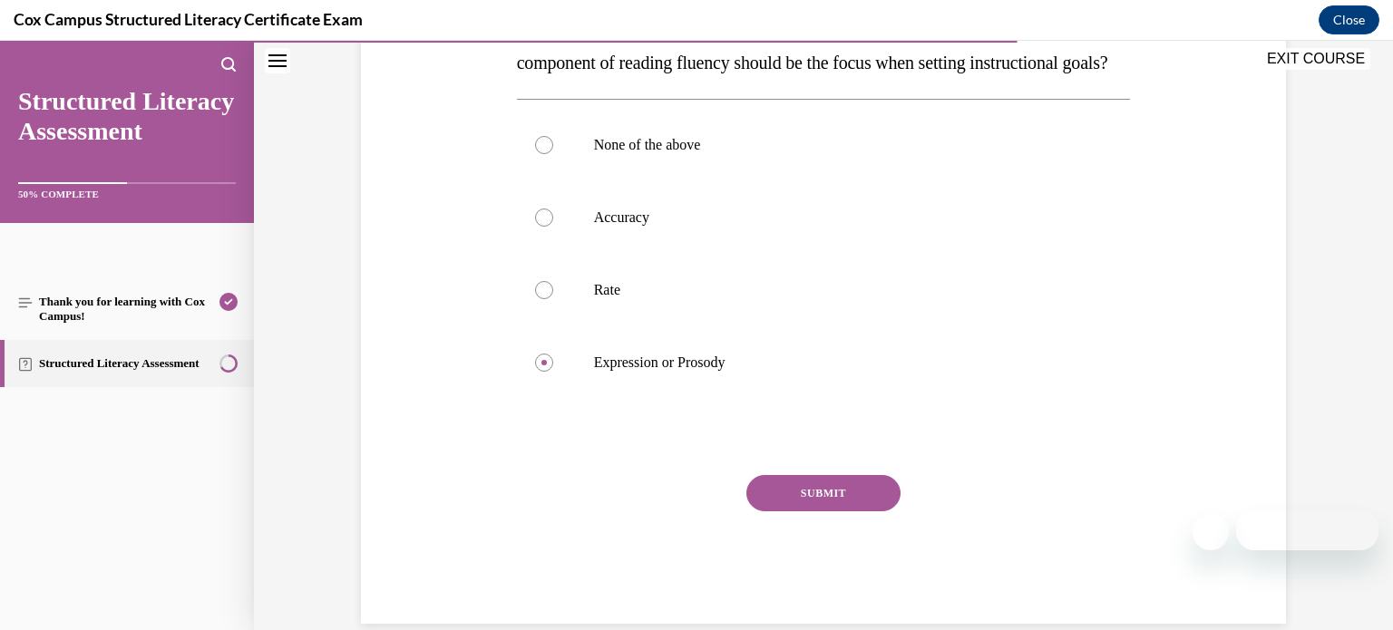
click at [832, 511] on button "SUBMIT" at bounding box center [823, 493] width 154 height 36
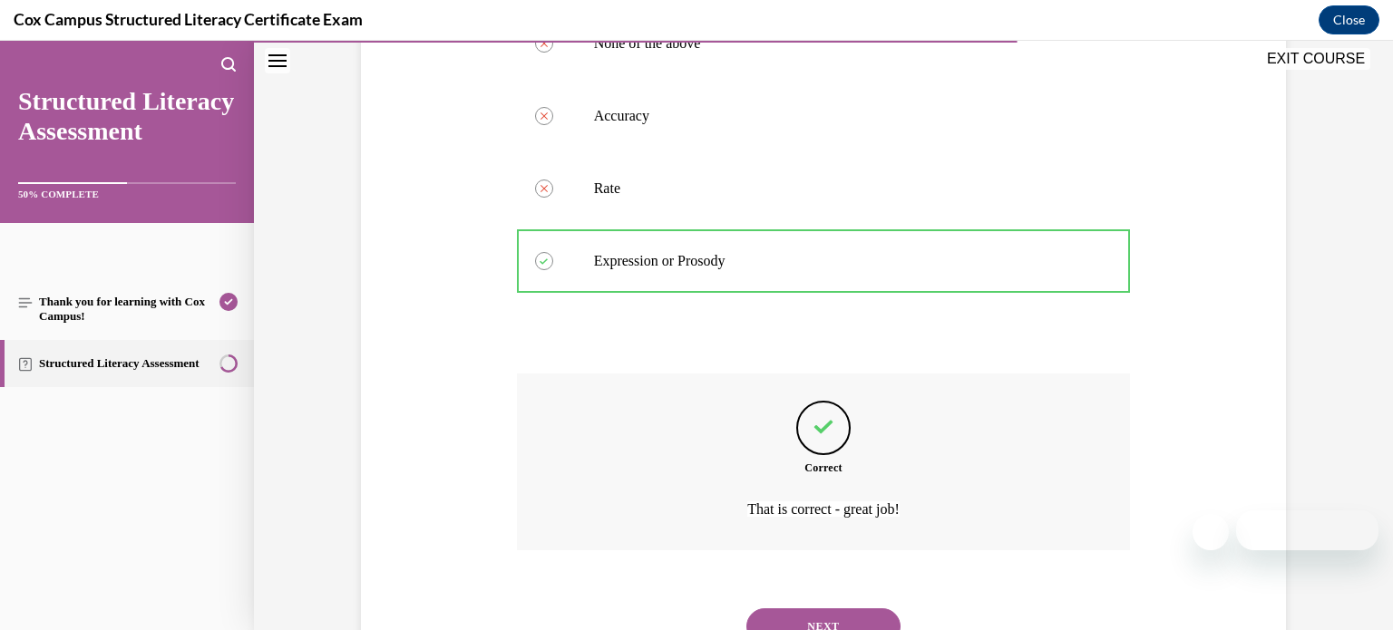
scroll to position [589, 0]
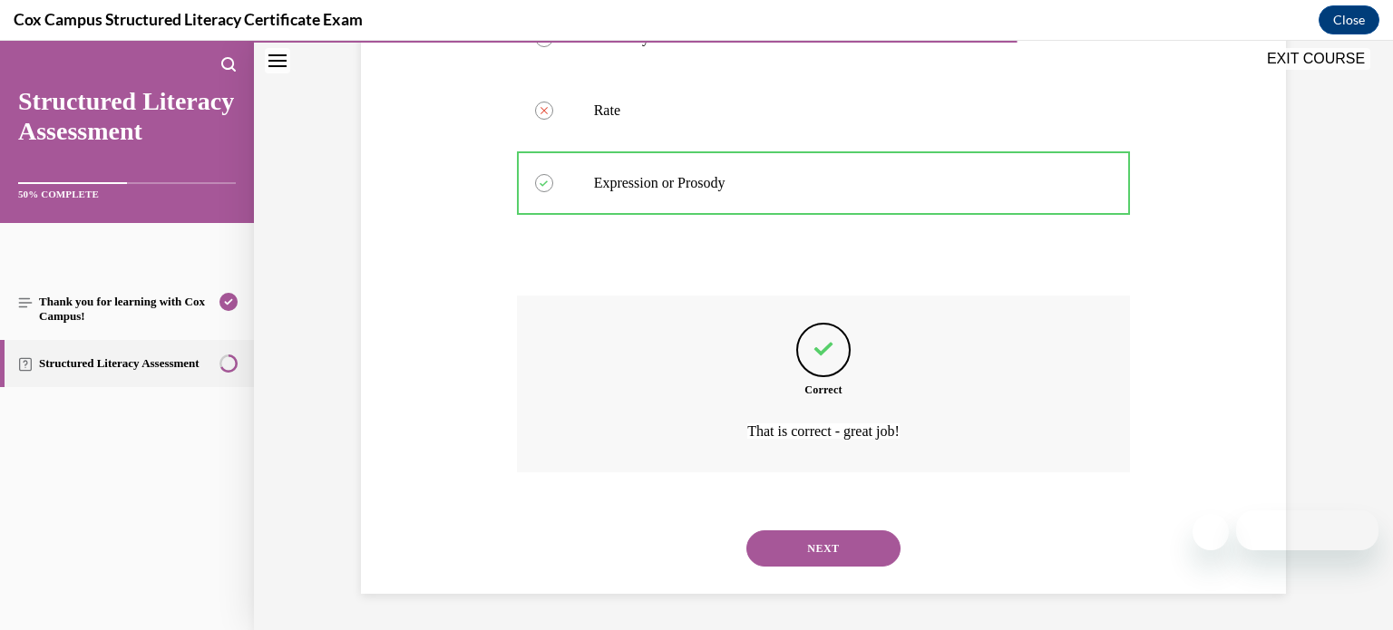
click at [832, 531] on button "NEXT" at bounding box center [823, 549] width 154 height 36
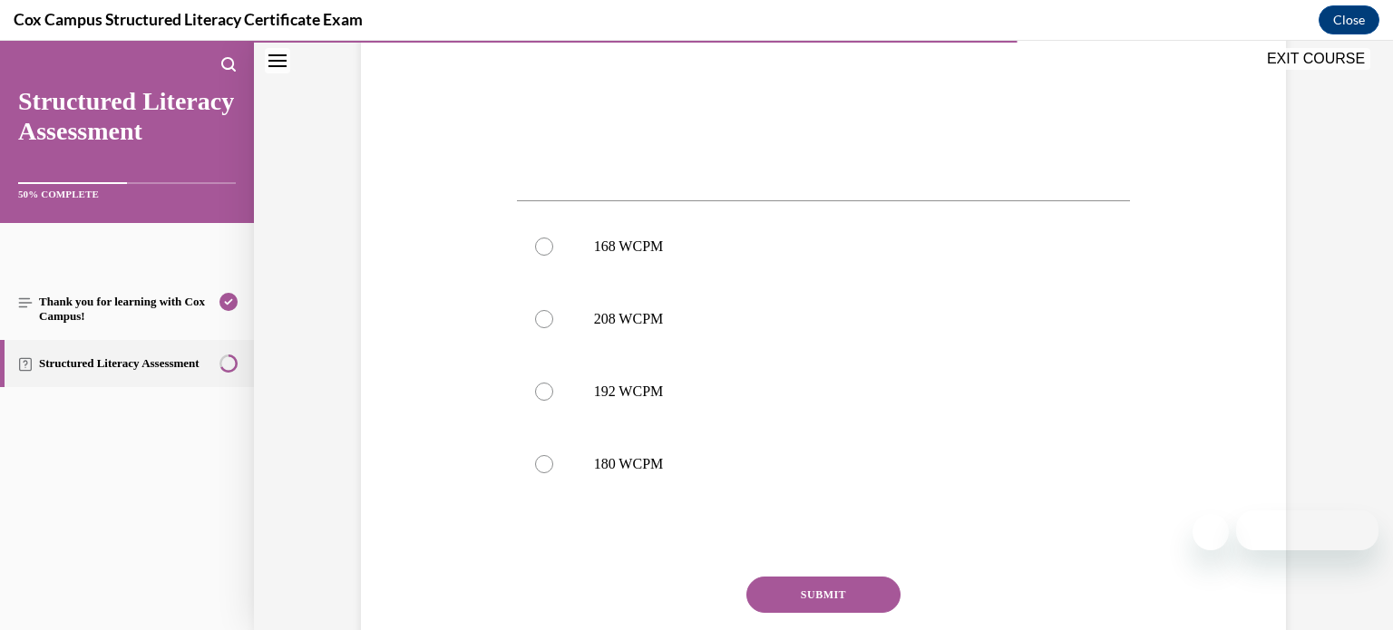
scroll to position [706, 0]
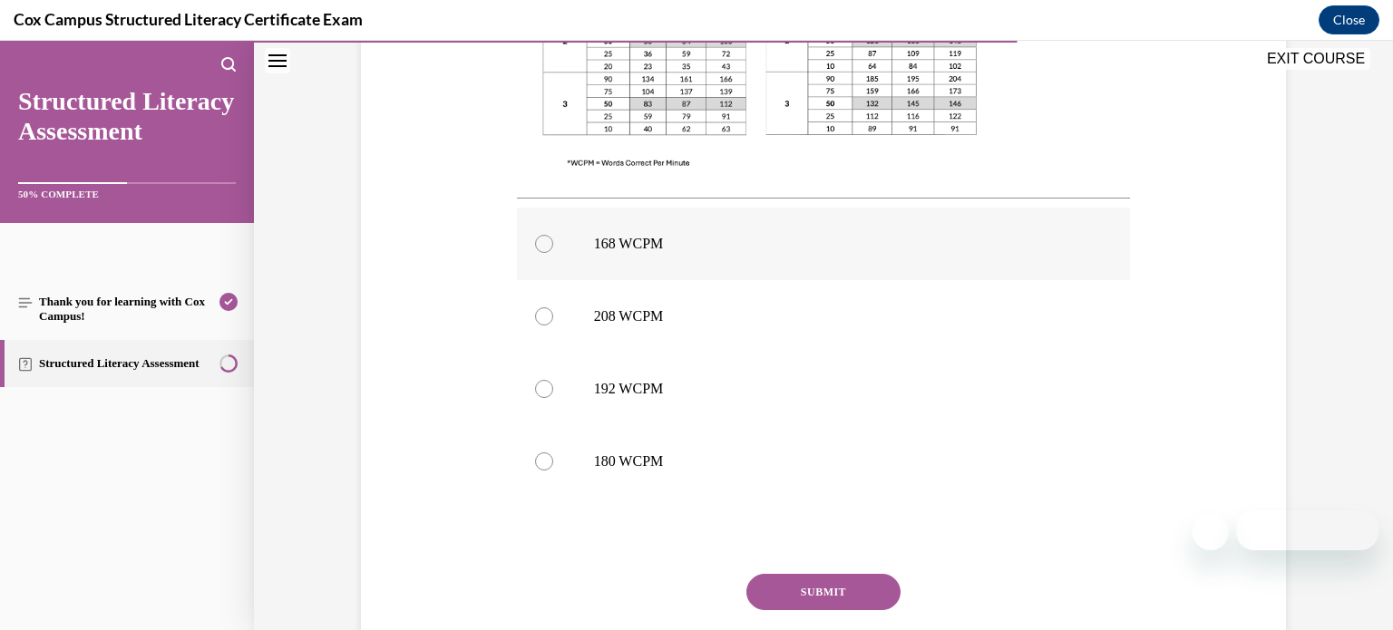
click at [836, 263] on label "168 WCPM" at bounding box center [824, 244] width 614 height 73
click at [553, 253] on input "168 WCPM" at bounding box center [544, 244] width 18 height 18
radio input "true"
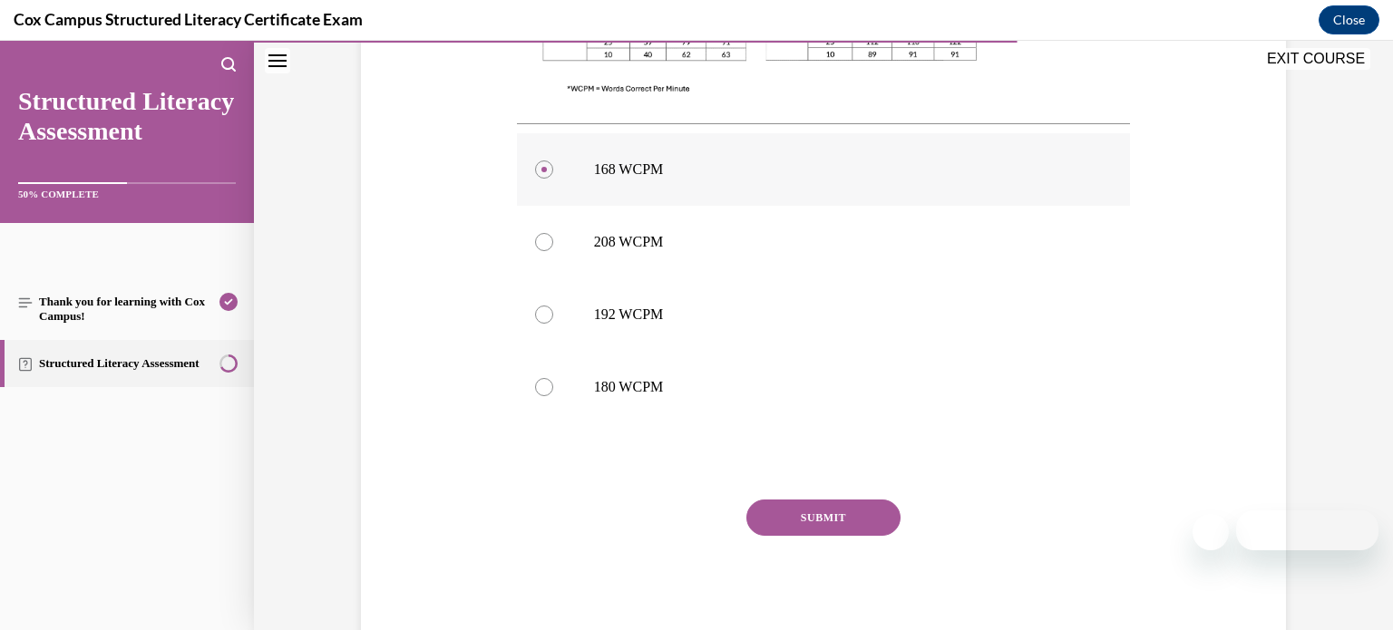
scroll to position [769, 0]
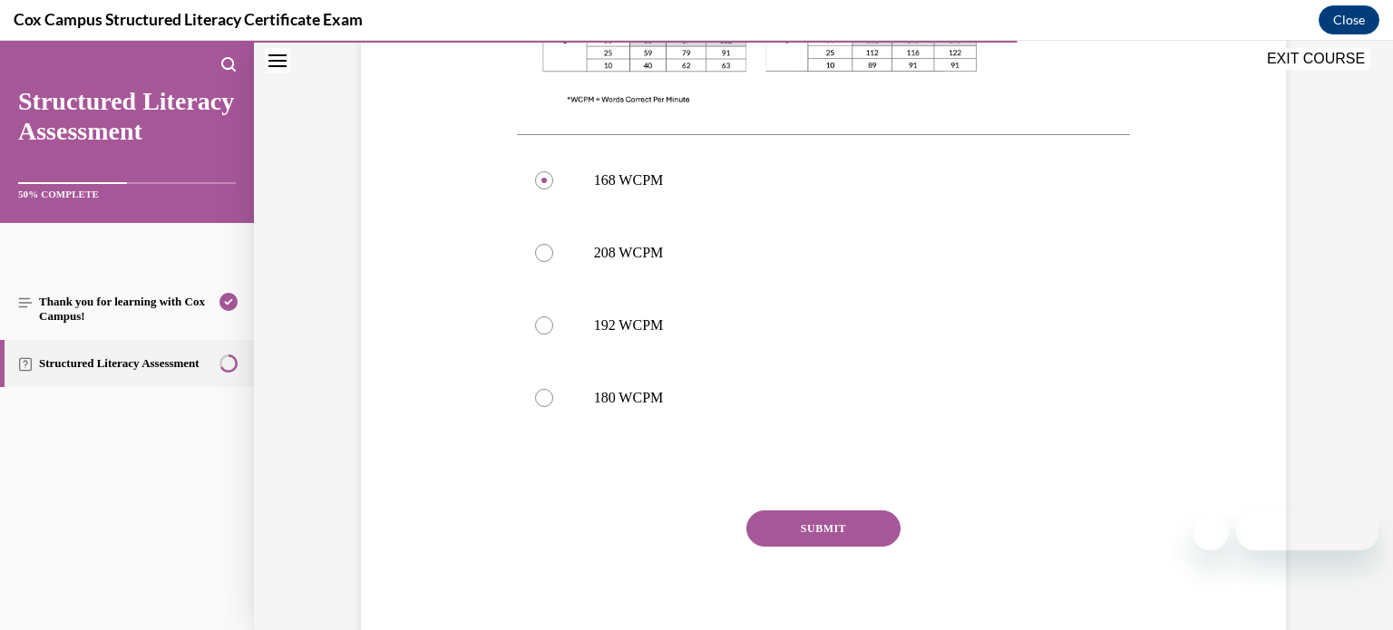
click at [802, 523] on button "SUBMIT" at bounding box center [823, 529] width 154 height 36
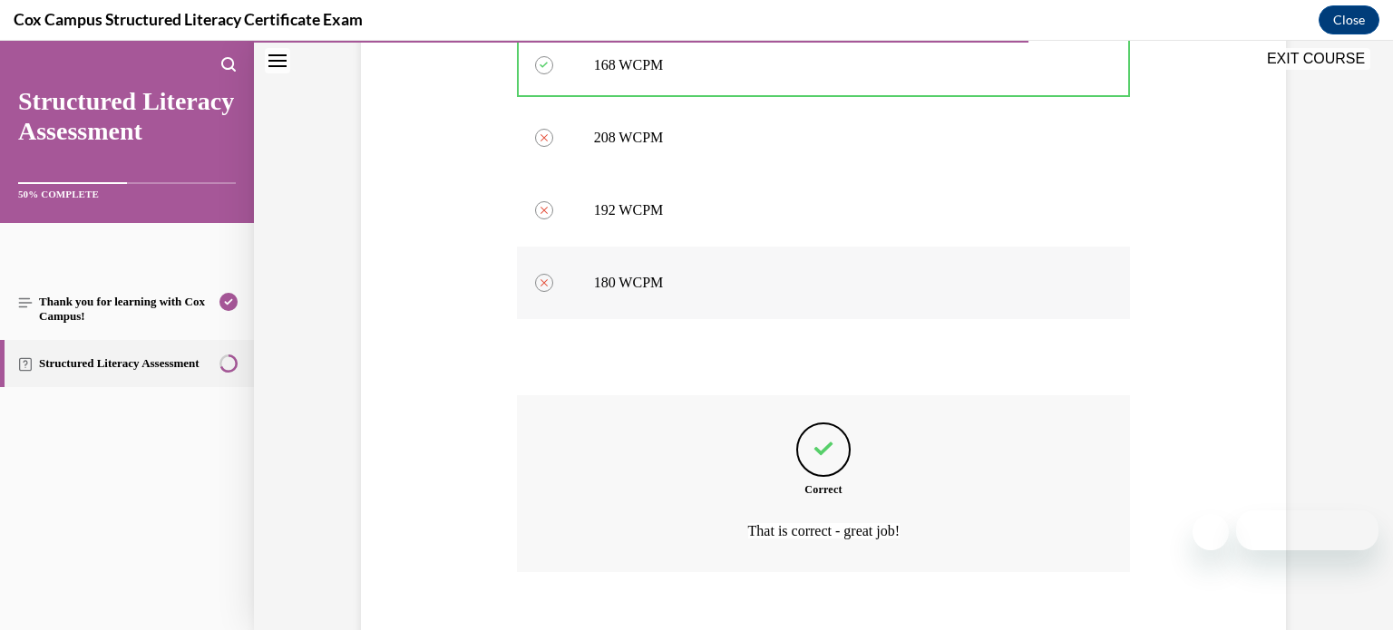
scroll to position [983, 0]
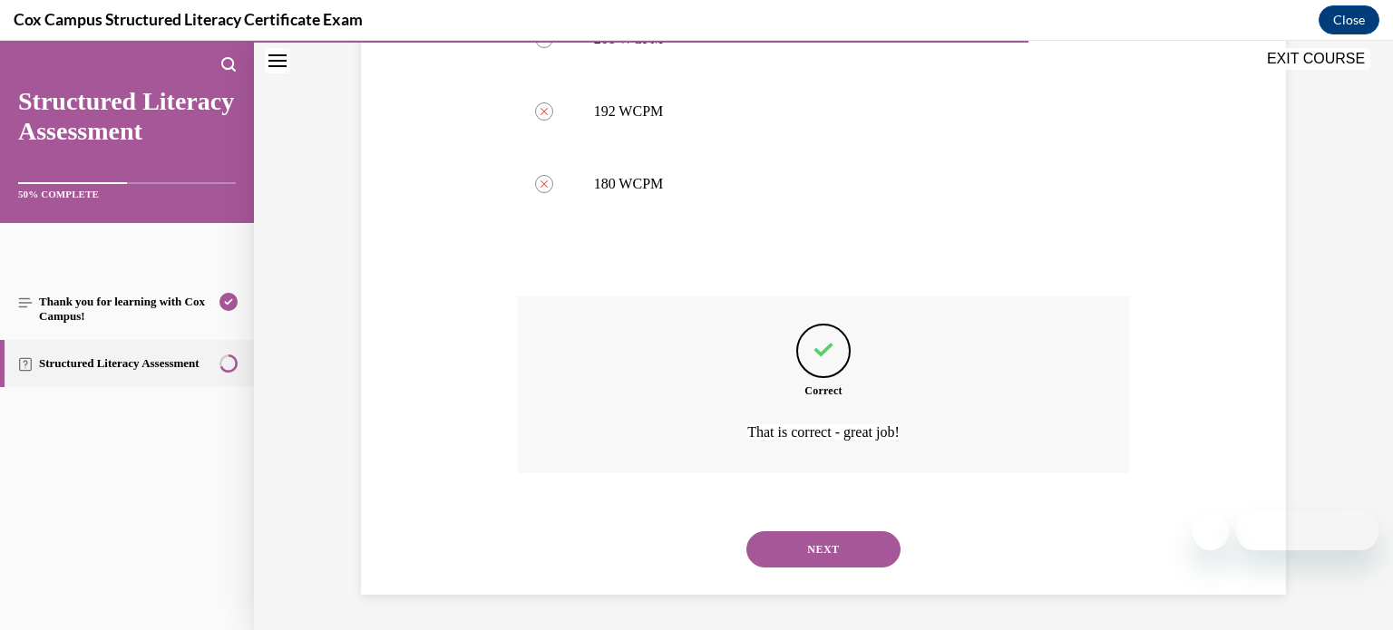
click at [786, 543] on button "NEXT" at bounding box center [823, 549] width 154 height 36
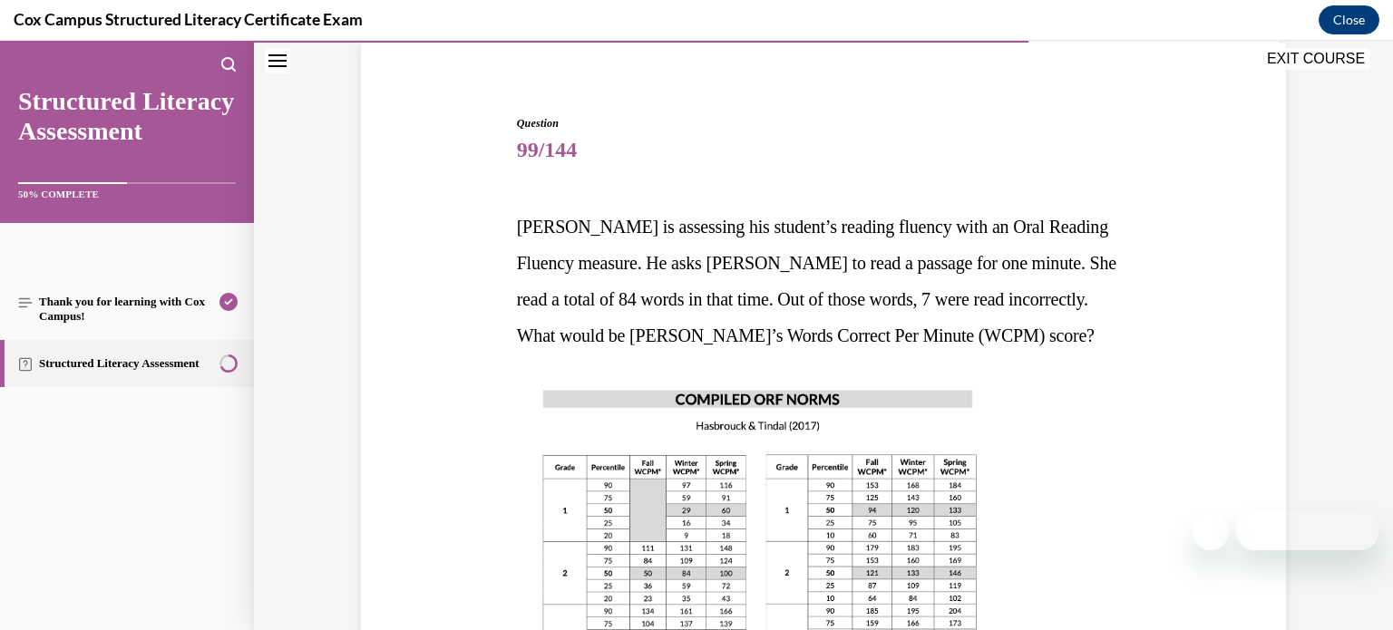
scroll to position [136, 0]
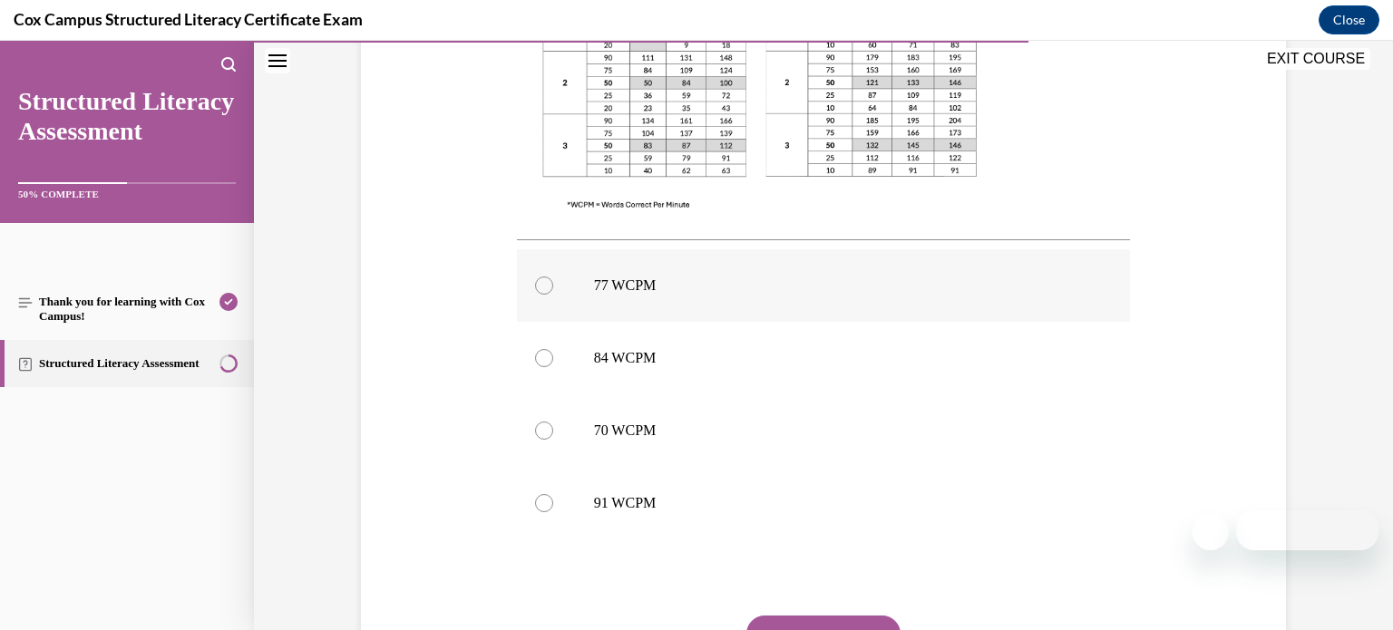
click at [829, 292] on p "77 WCPM" at bounding box center [840, 286] width 492 height 18
click at [553, 292] on input "77 WCPM" at bounding box center [544, 286] width 18 height 18
radio input "true"
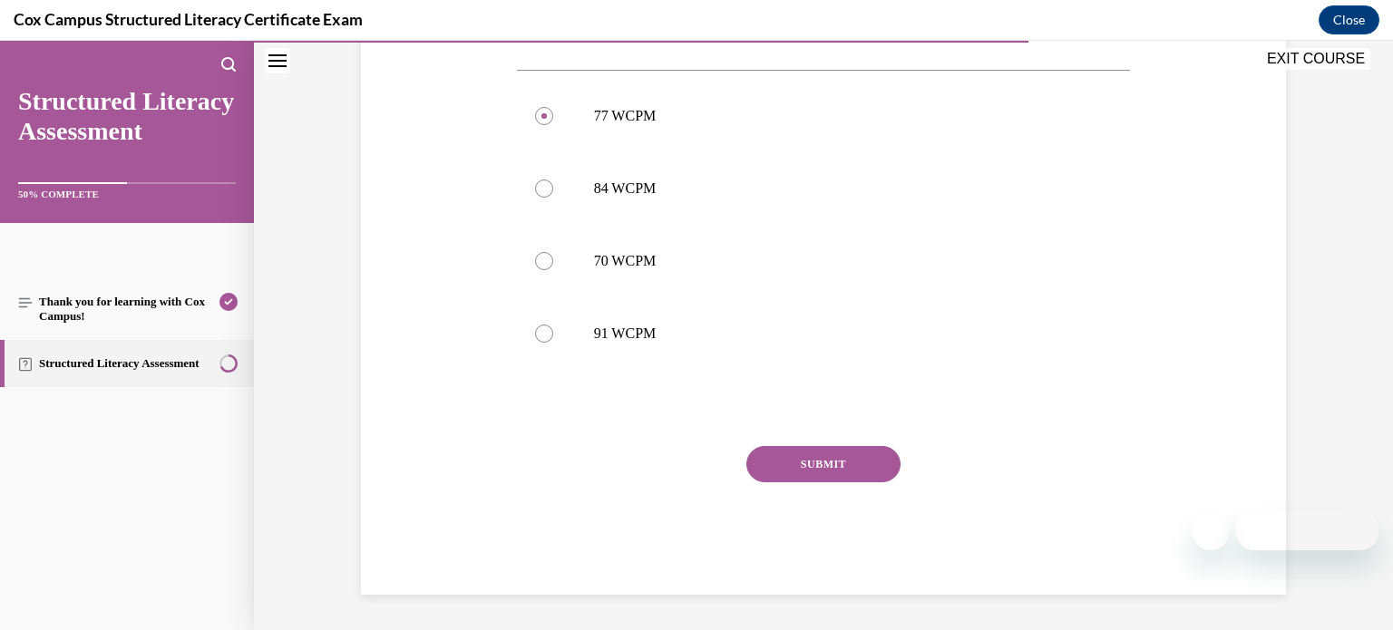
click at [821, 478] on button "SUBMIT" at bounding box center [823, 464] width 154 height 36
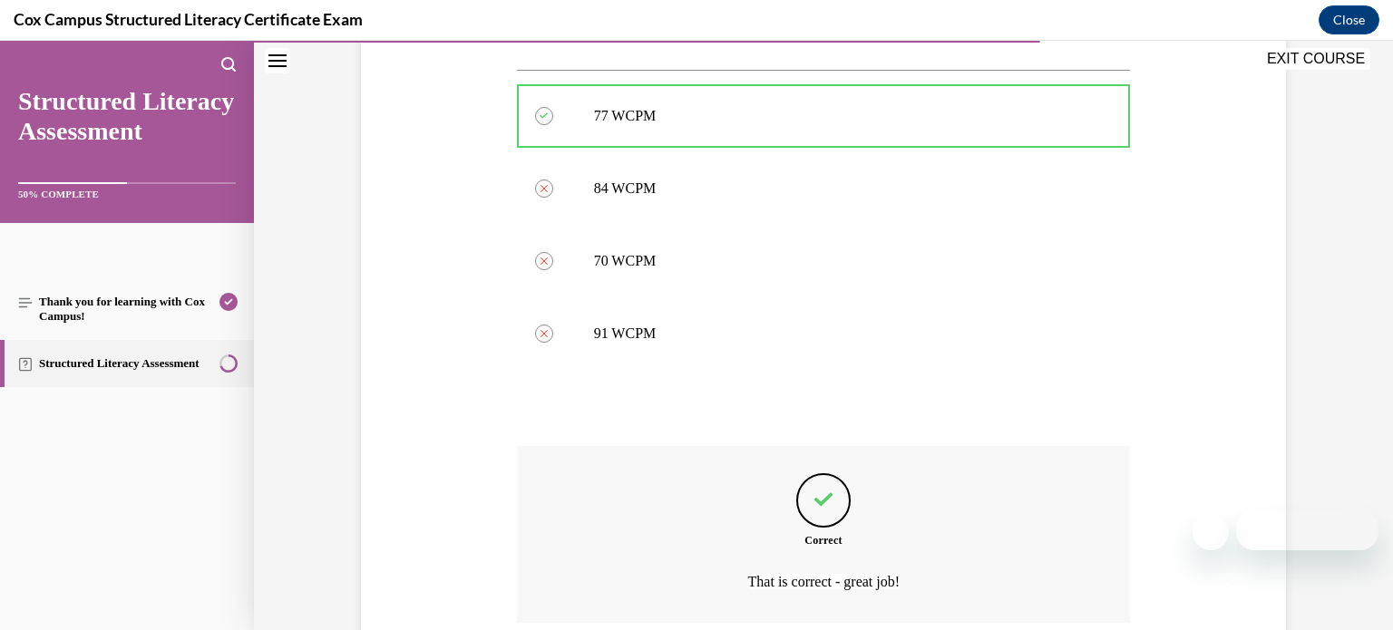
scroll to position [947, 0]
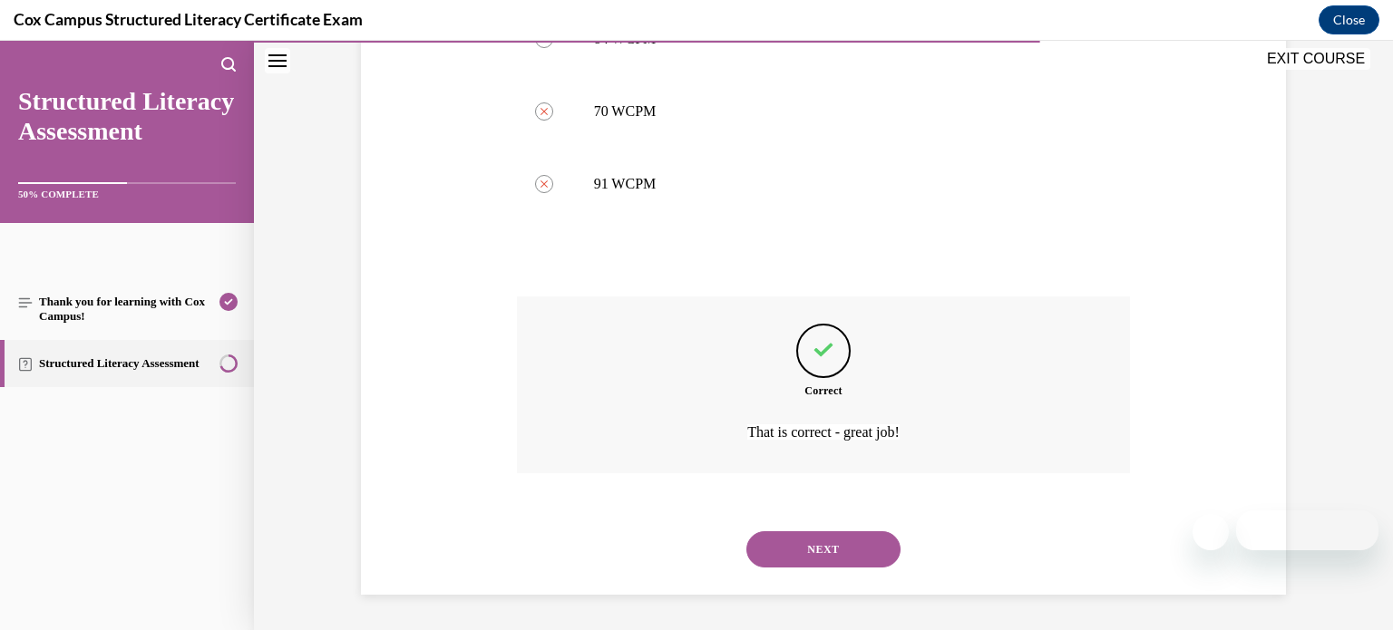
click at [843, 545] on button "NEXT" at bounding box center [823, 549] width 154 height 36
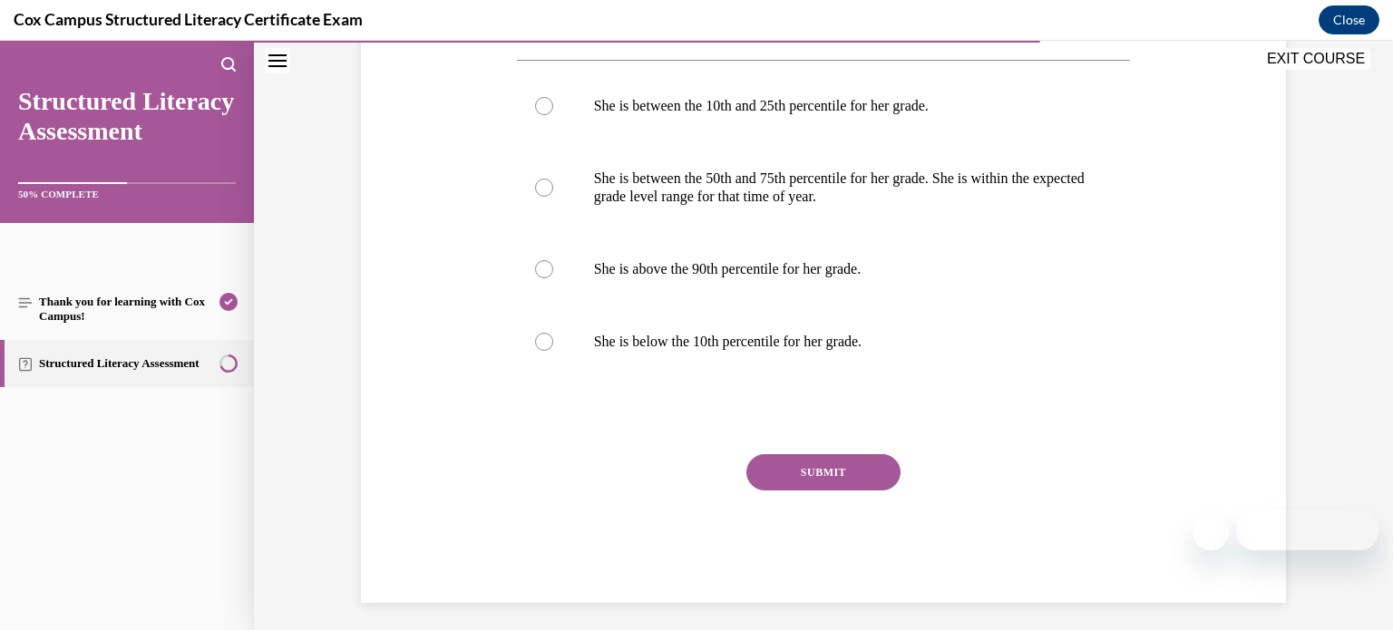
scroll to position [882, 0]
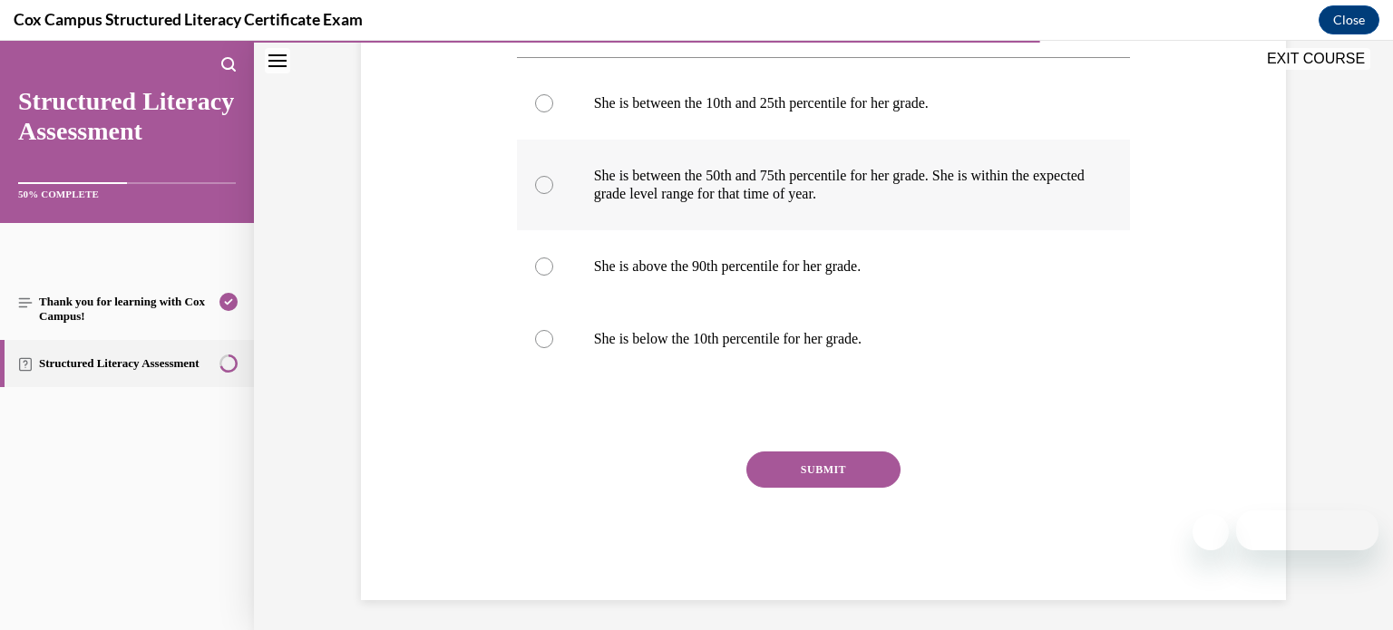
click at [928, 177] on p "She is between the 50th and 75th percentile for her grade. She is within the ex…" at bounding box center [840, 185] width 492 height 36
click at [553, 177] on input "She is between the 50th and 75th percentile for her grade. She is within the ex…" at bounding box center [544, 185] width 18 height 18
radio input "true"
click at [790, 473] on button "SUBMIT" at bounding box center [823, 470] width 154 height 36
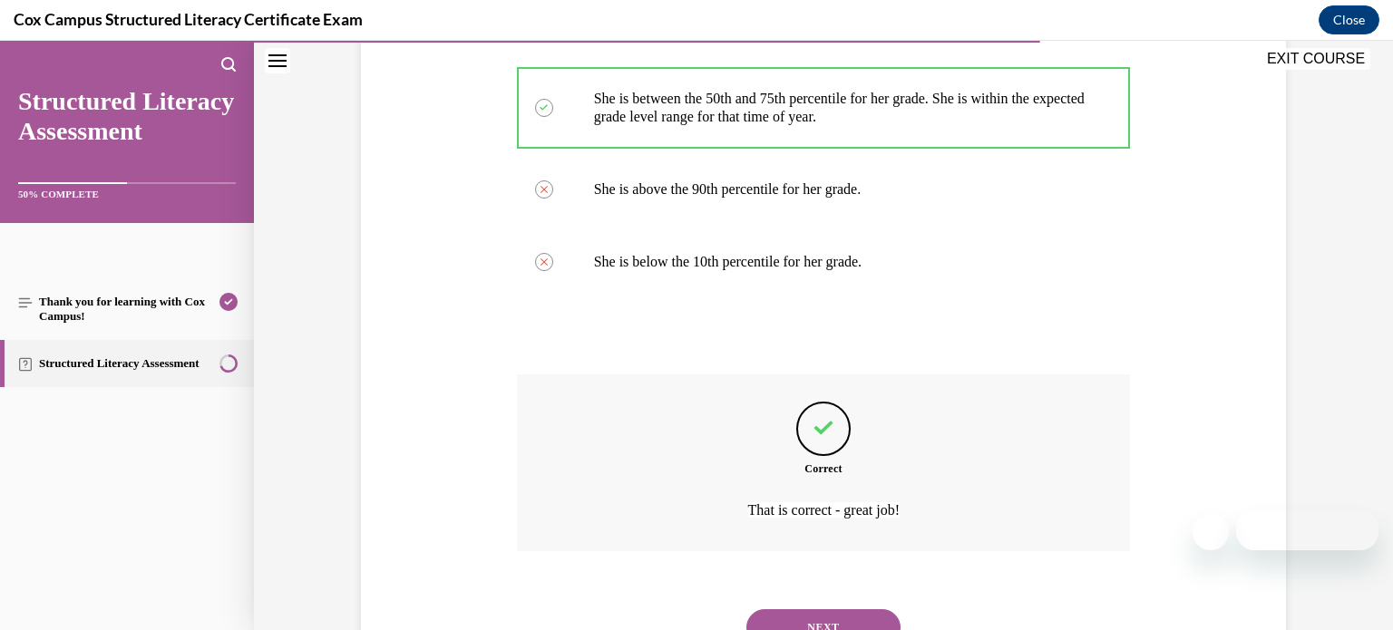
scroll to position [1038, 0]
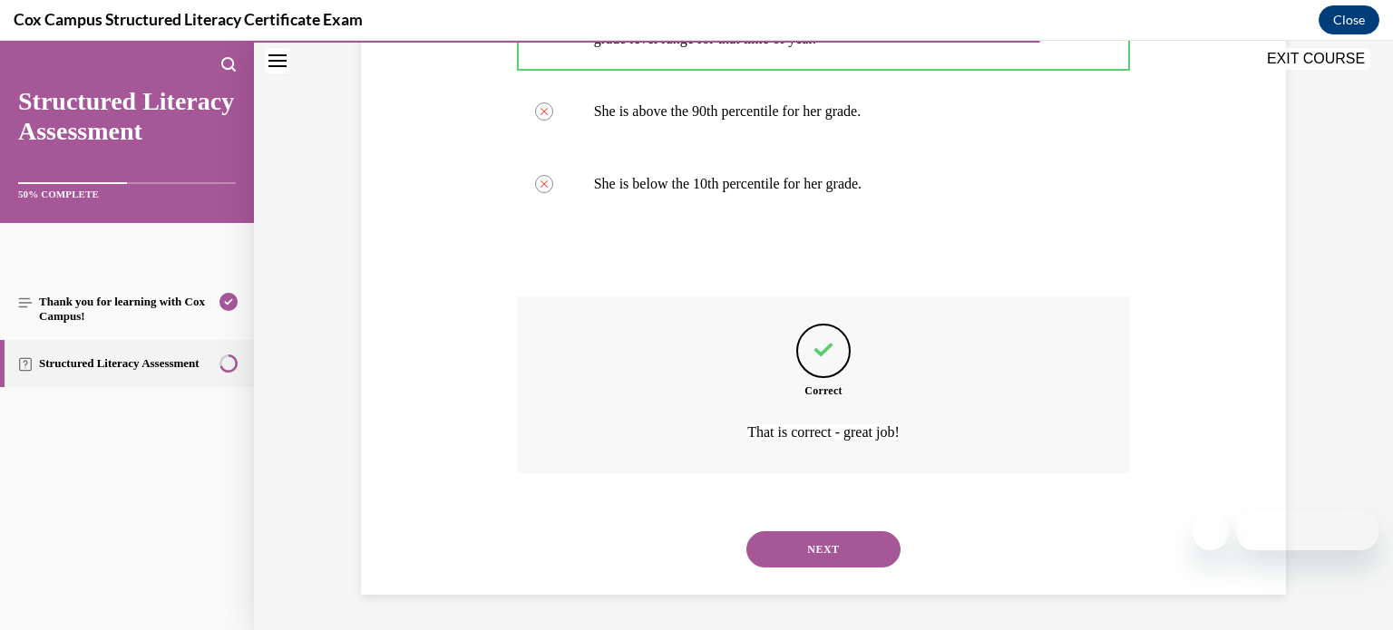
click at [786, 535] on button "NEXT" at bounding box center [823, 549] width 154 height 36
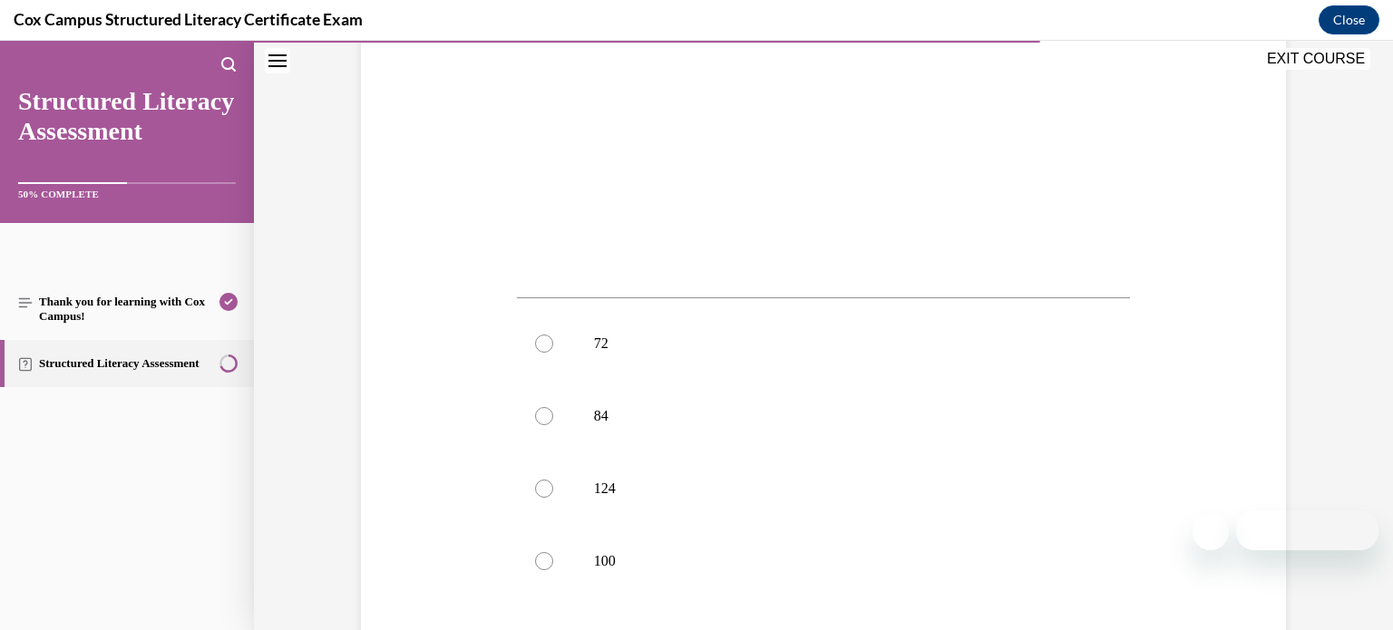
scroll to position [609, 0]
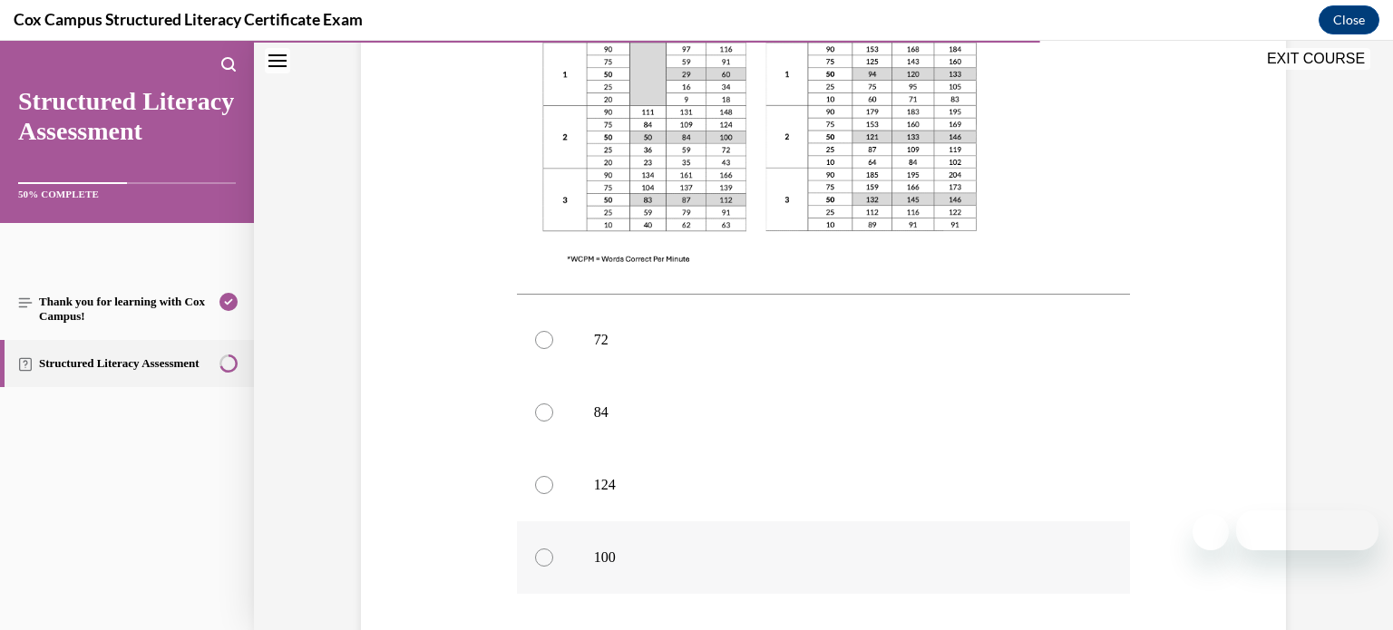
click at [758, 530] on label "100" at bounding box center [824, 557] width 614 height 73
click at [553, 549] on input "100" at bounding box center [544, 558] width 18 height 18
radio input "true"
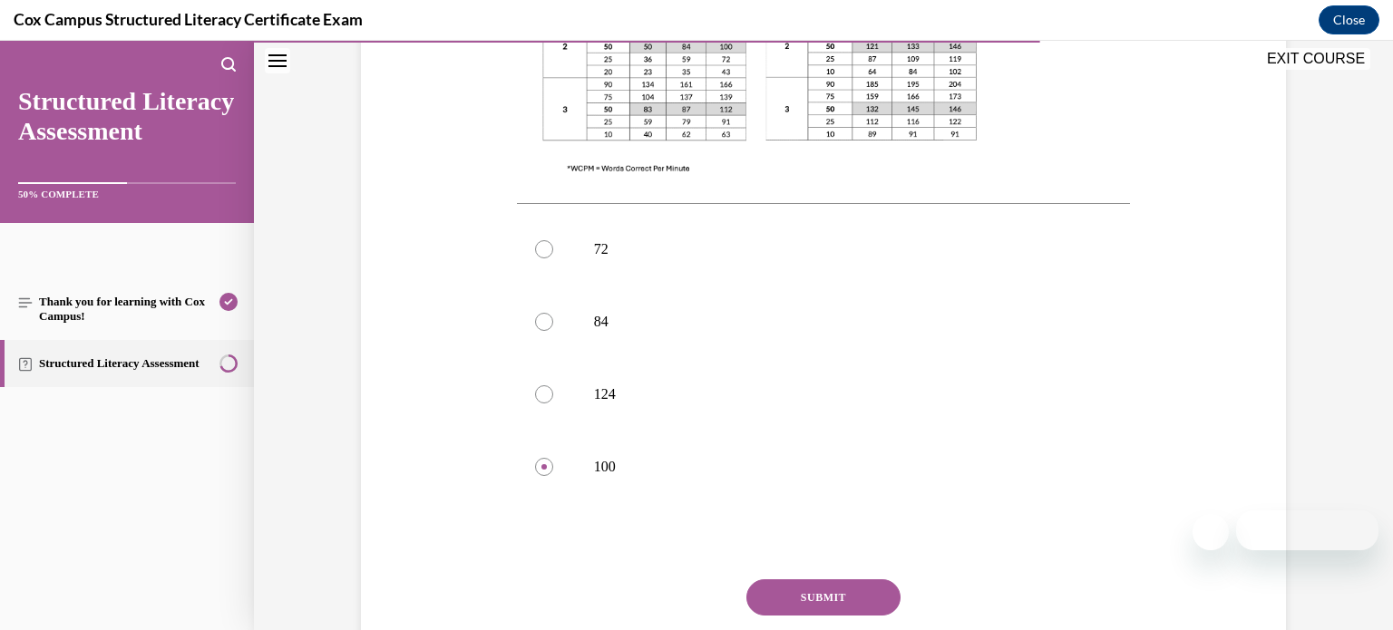
click at [782, 580] on button "SUBMIT" at bounding box center [823, 598] width 154 height 36
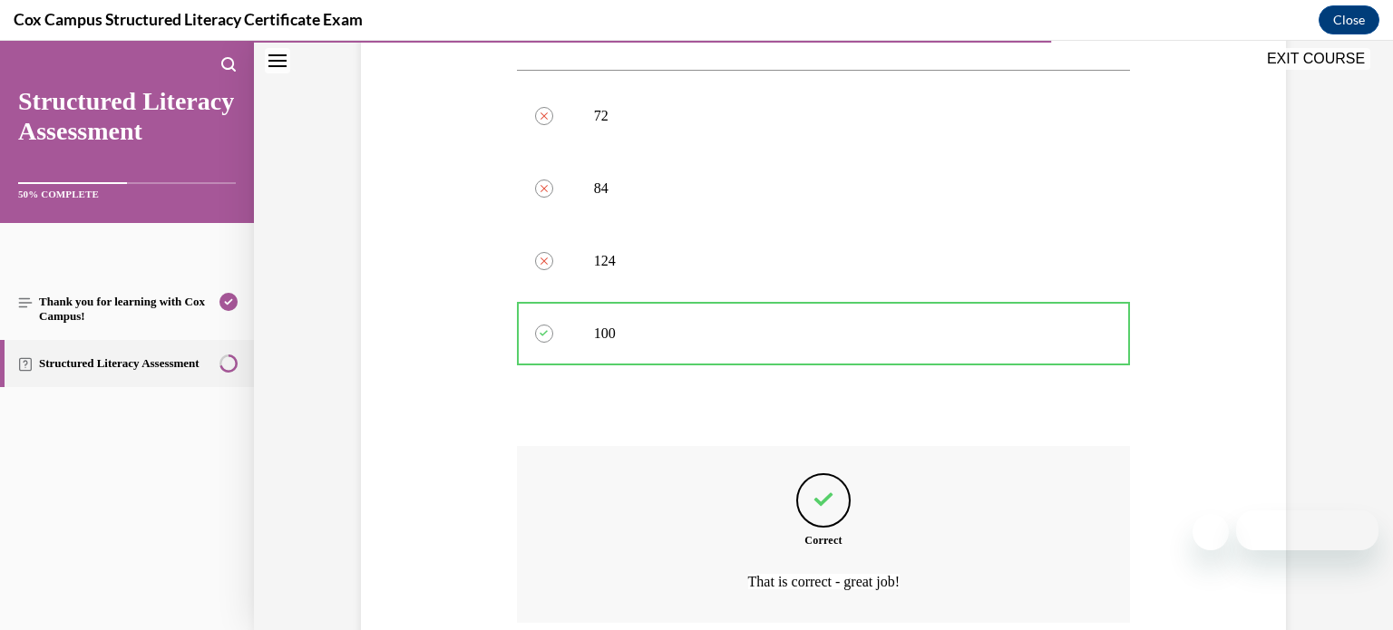
scroll to position [947, 0]
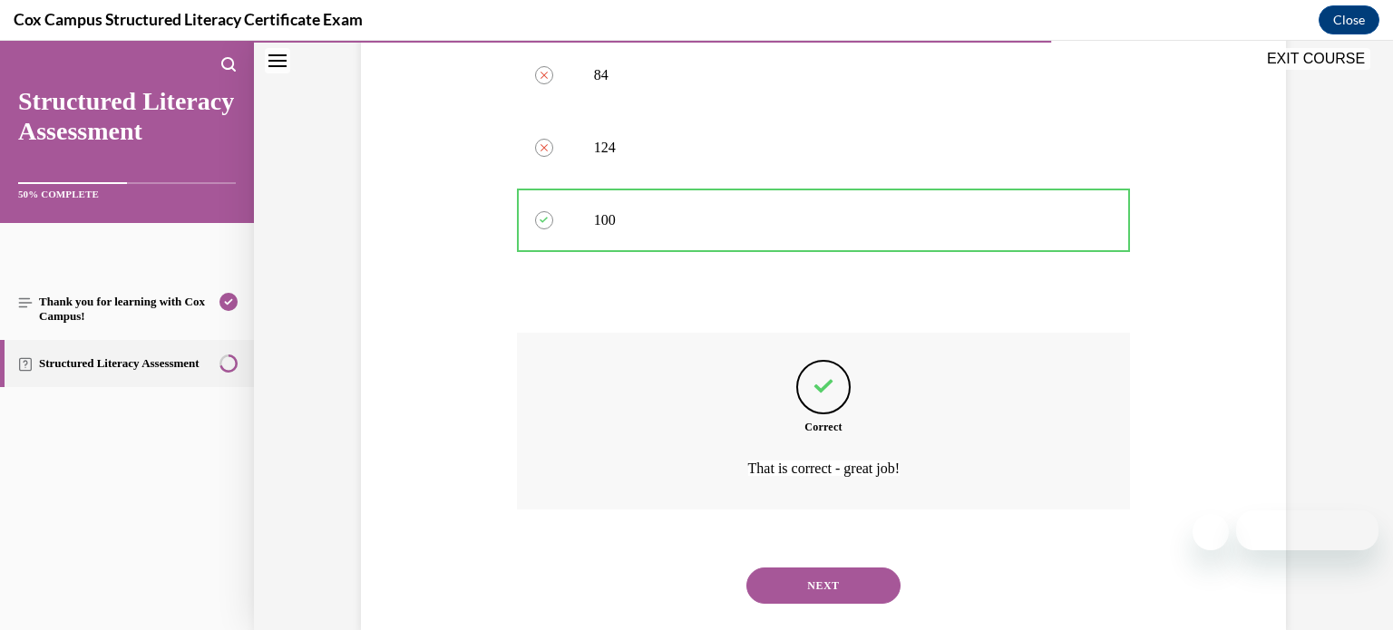
click at [782, 568] on button "NEXT" at bounding box center [823, 586] width 154 height 36
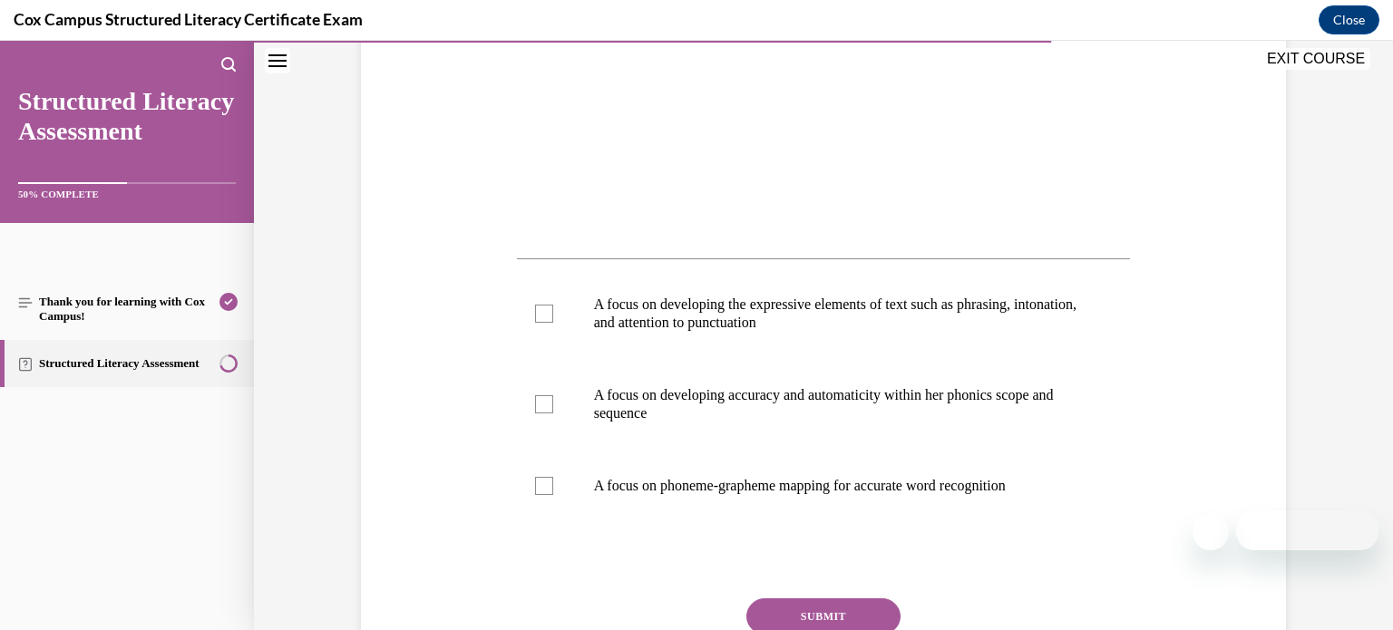
scroll to position [601, 0]
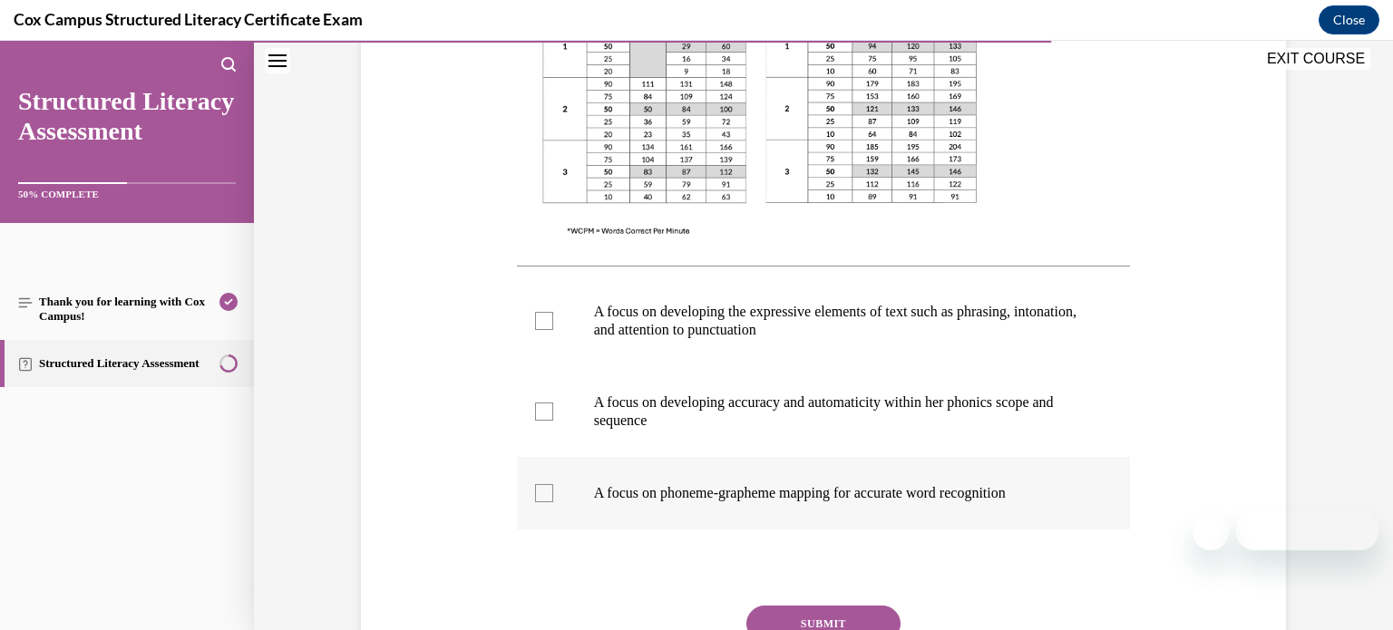
click at [662, 507] on label "A focus on phoneme-grapheme mapping for accurate word recognition" at bounding box center [824, 493] width 614 height 73
click at [553, 502] on input "A focus on phoneme-grapheme mapping for accurate word recognition" at bounding box center [544, 493] width 18 height 18
click at [617, 503] on label "A focus on phoneme-grapheme mapping for accurate word recognition" at bounding box center [824, 493] width 614 height 73
click at [553, 502] on input "A focus on phoneme-grapheme mapping for accurate word recognition" at bounding box center [544, 493] width 18 height 18
checkbox input "false"
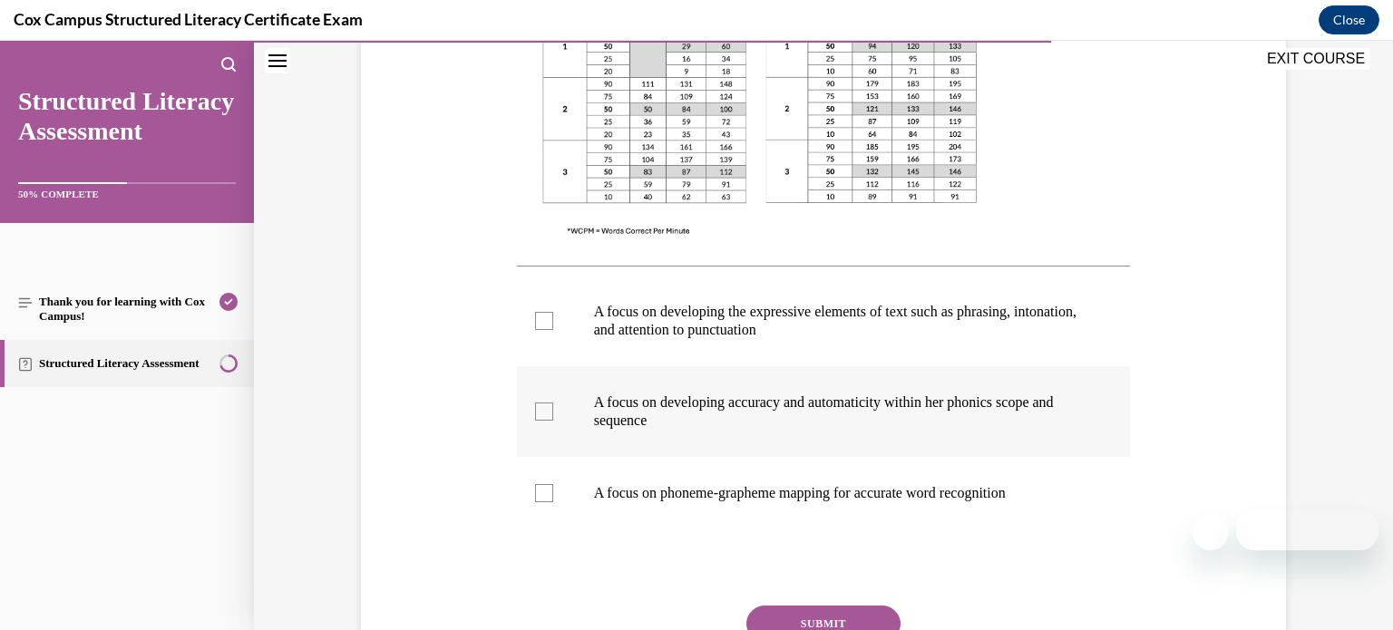
click at [658, 423] on p "A focus on developing accuracy and automaticity within her phonics scope and se…" at bounding box center [840, 412] width 492 height 36
click at [553, 421] on input "A focus on developing accuracy and automaticity within her phonics scope and se…" at bounding box center [544, 412] width 18 height 18
checkbox input "true"
click at [740, 311] on p "A focus on developing the expressive elements of text such as phrasing, intonat…" at bounding box center [840, 321] width 492 height 36
click at [553, 312] on input "A focus on developing the expressive elements of text such as phrasing, intonat…" at bounding box center [544, 321] width 18 height 18
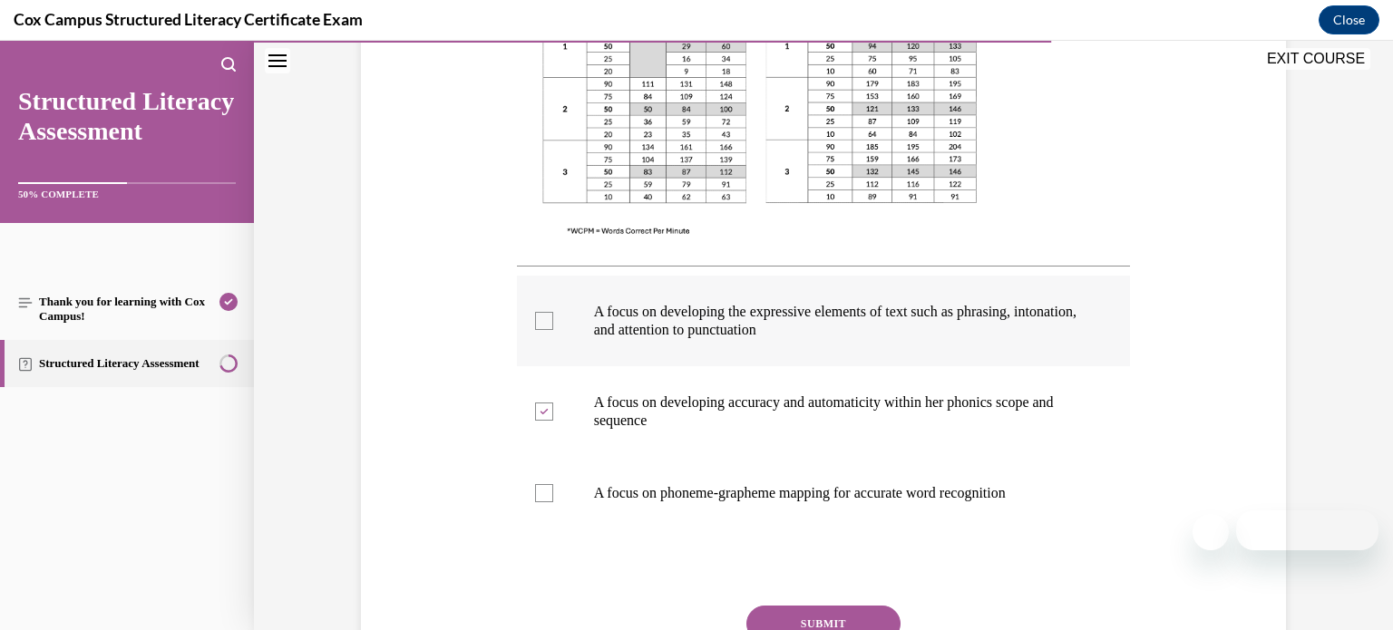
checkbox input "true"
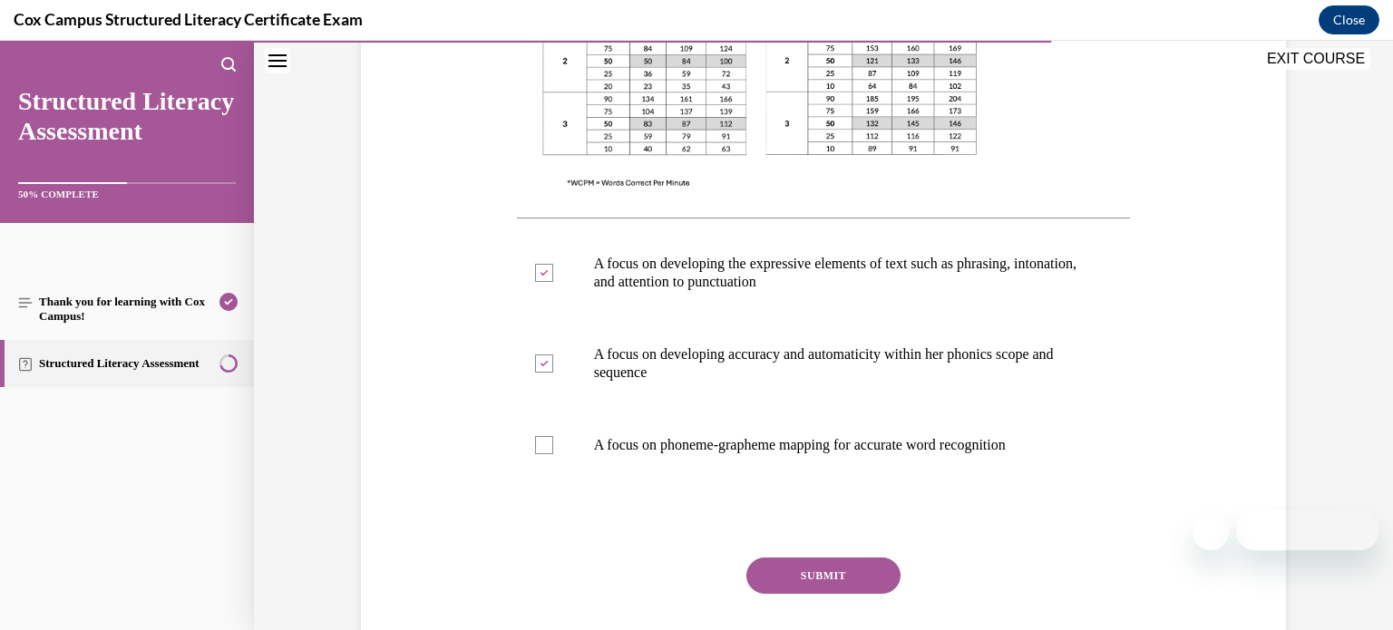
scroll to position [653, 0]
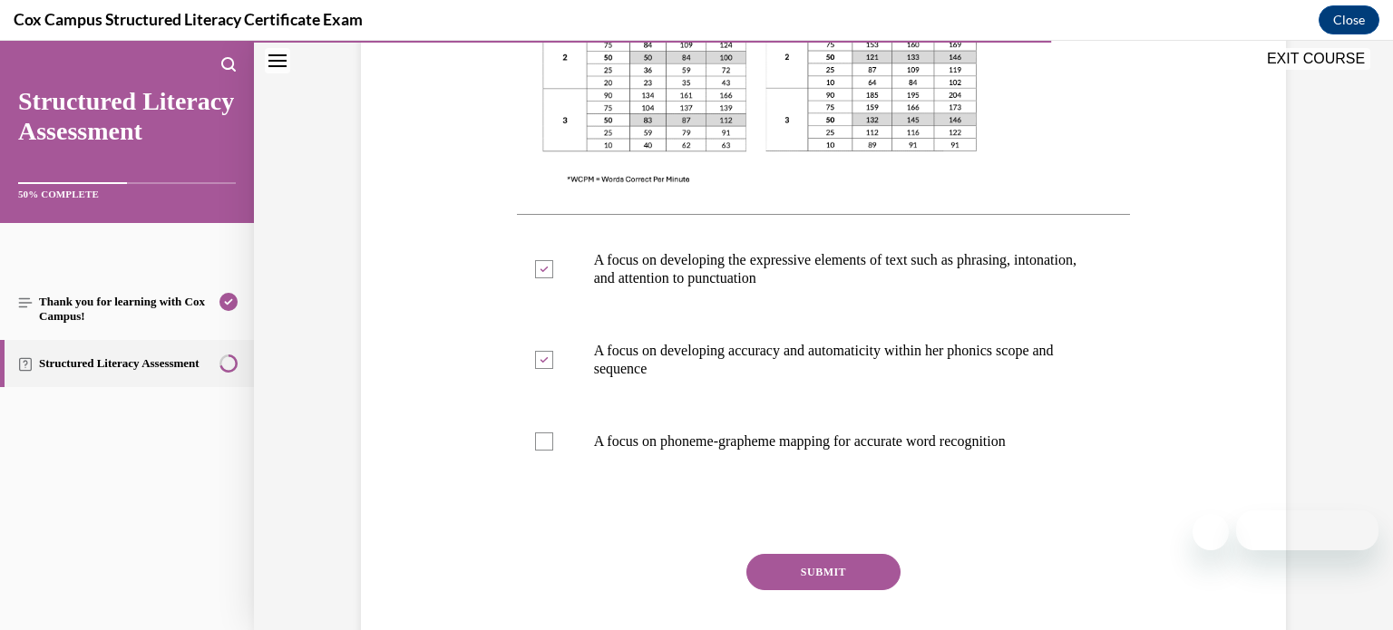
click at [811, 570] on button "SUBMIT" at bounding box center [823, 572] width 154 height 36
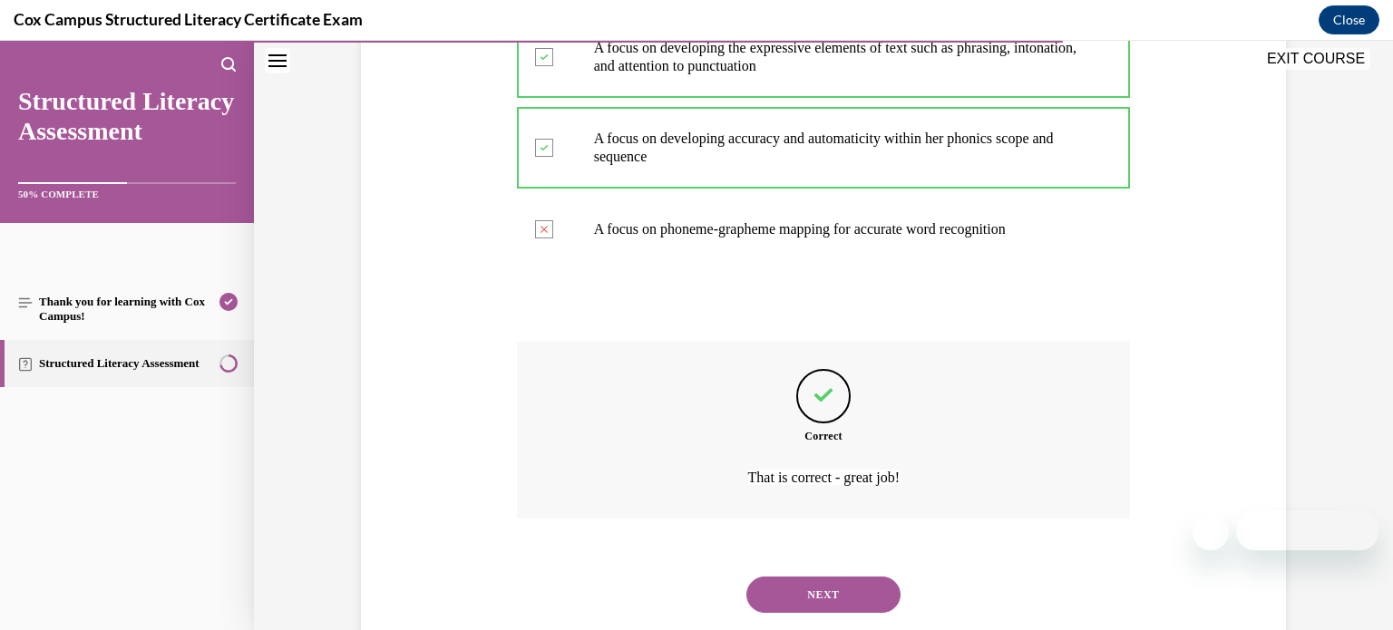
scroll to position [911, 0]
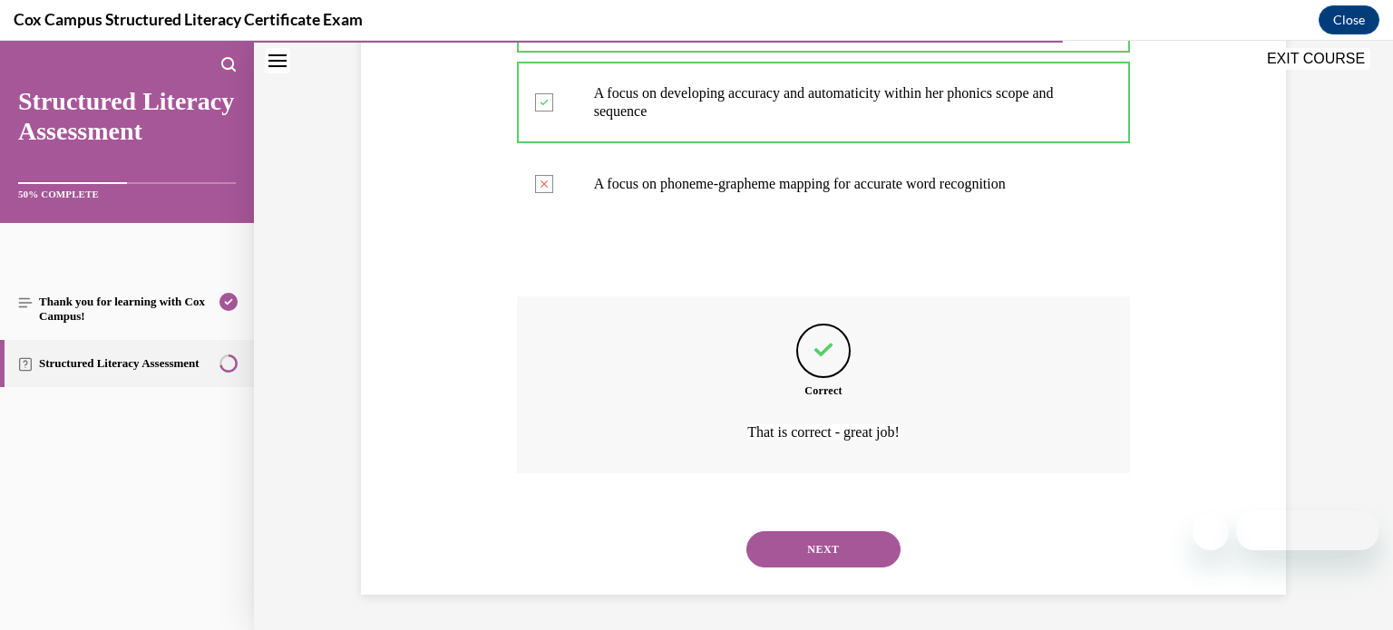
click at [823, 558] on button "NEXT" at bounding box center [823, 549] width 154 height 36
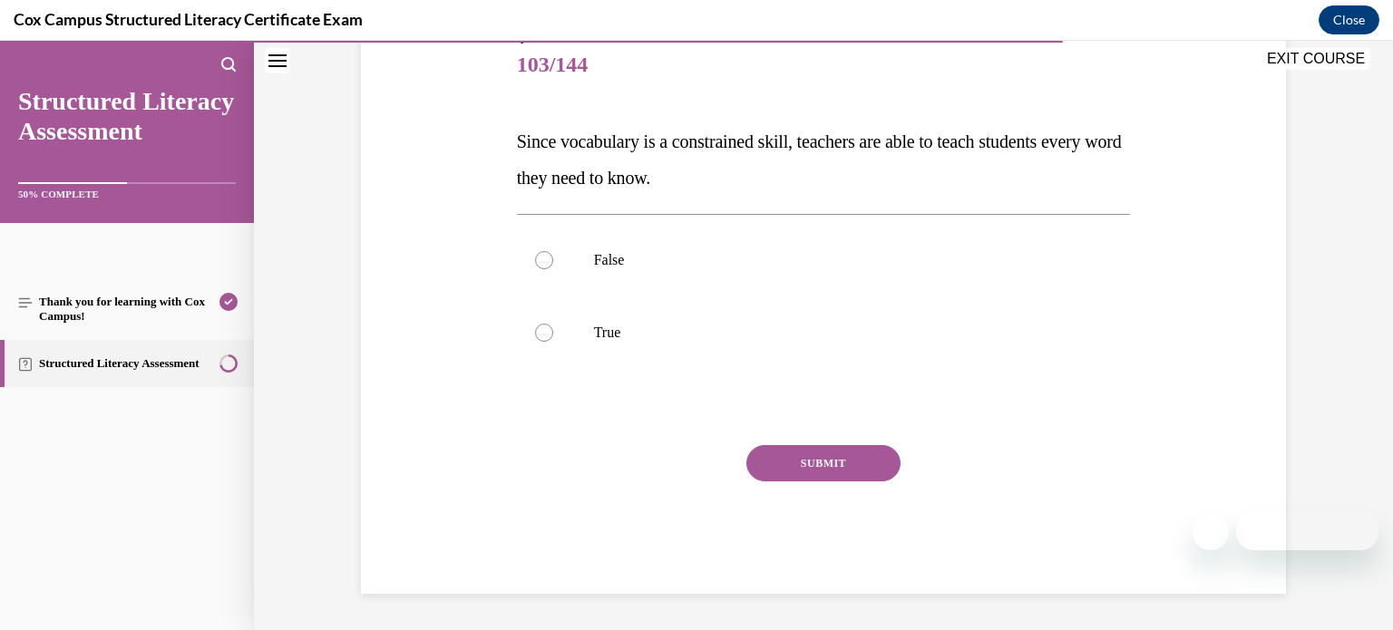
scroll to position [200, 0]
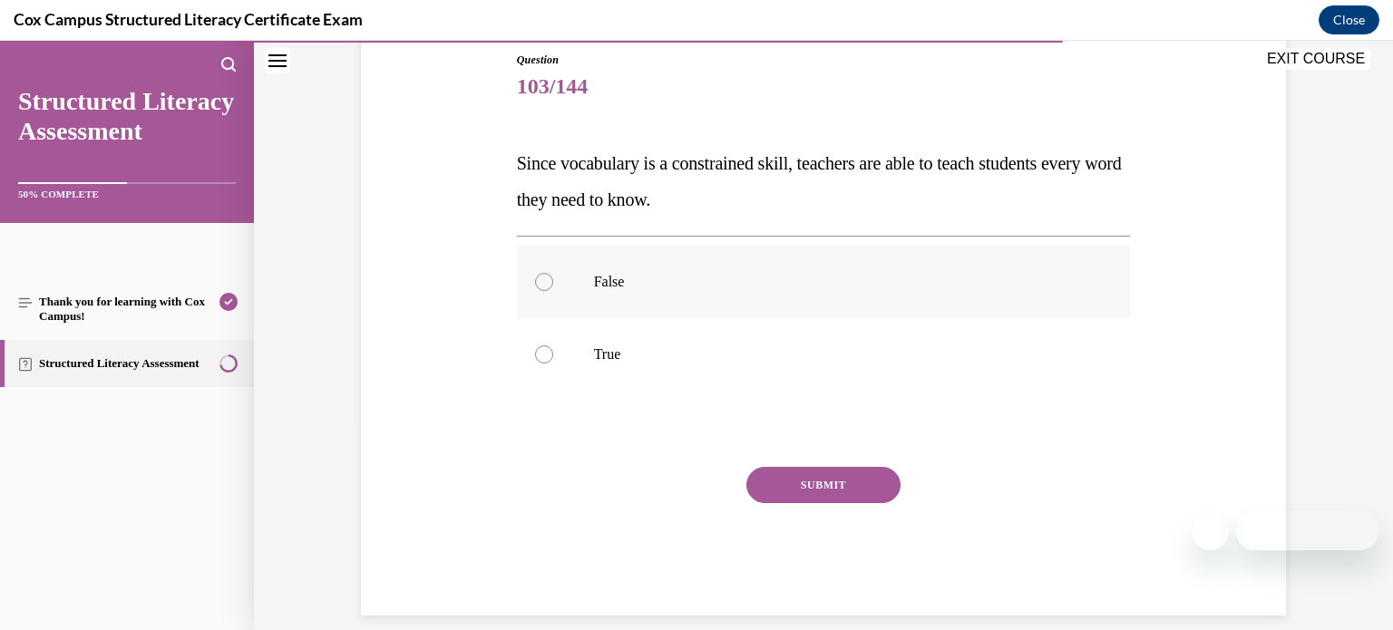
click at [710, 278] on p "False" at bounding box center [840, 282] width 492 height 18
click at [553, 278] on input "False" at bounding box center [544, 282] width 18 height 18
radio input "true"
click at [777, 481] on button "SUBMIT" at bounding box center [823, 485] width 154 height 36
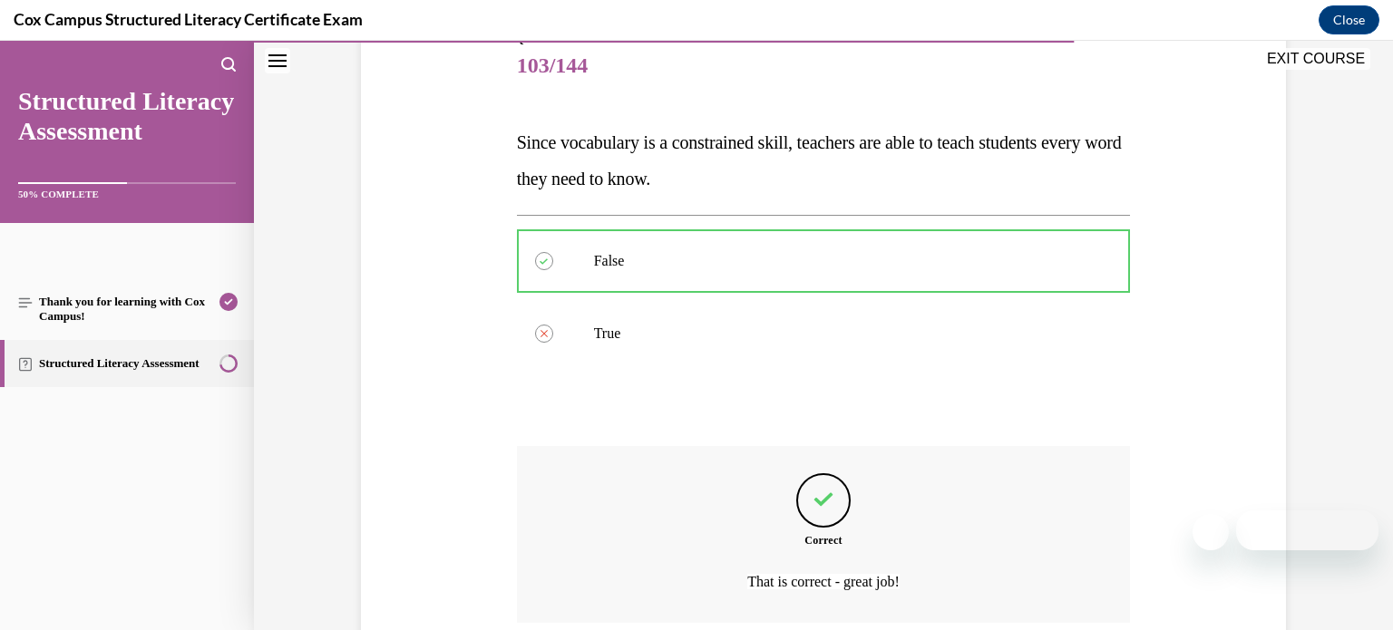
scroll to position [371, 0]
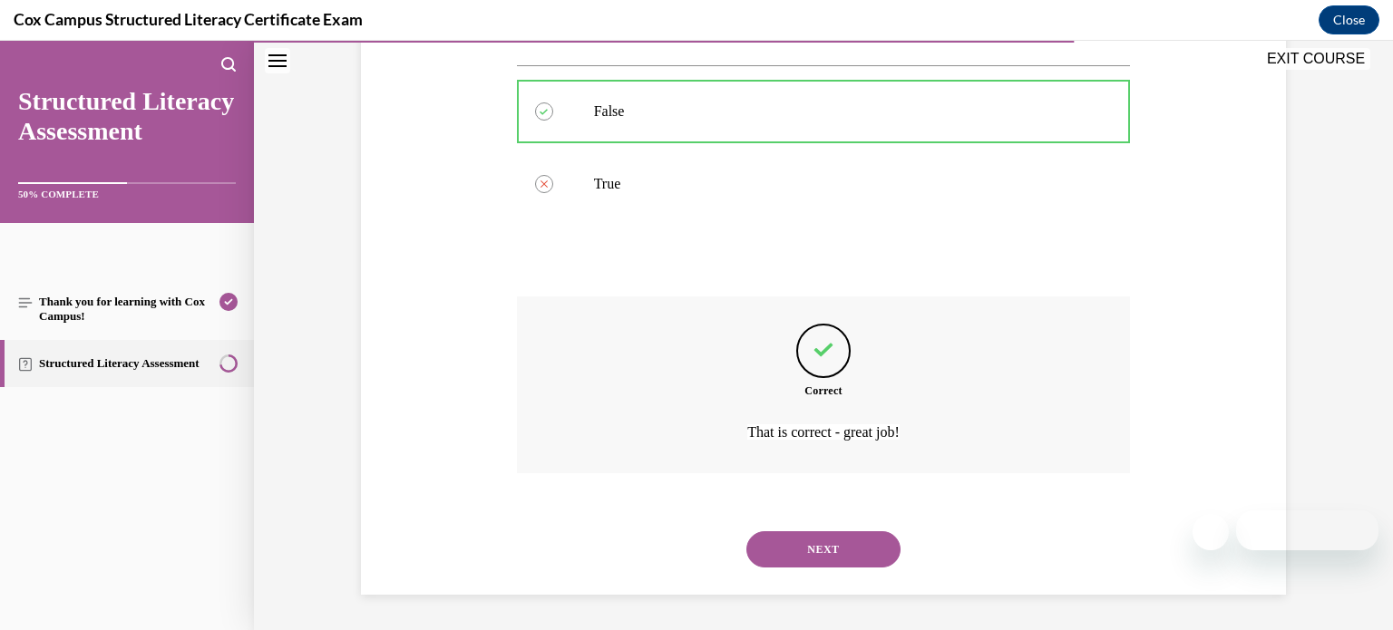
click at [800, 541] on button "NEXT" at bounding box center [823, 549] width 154 height 36
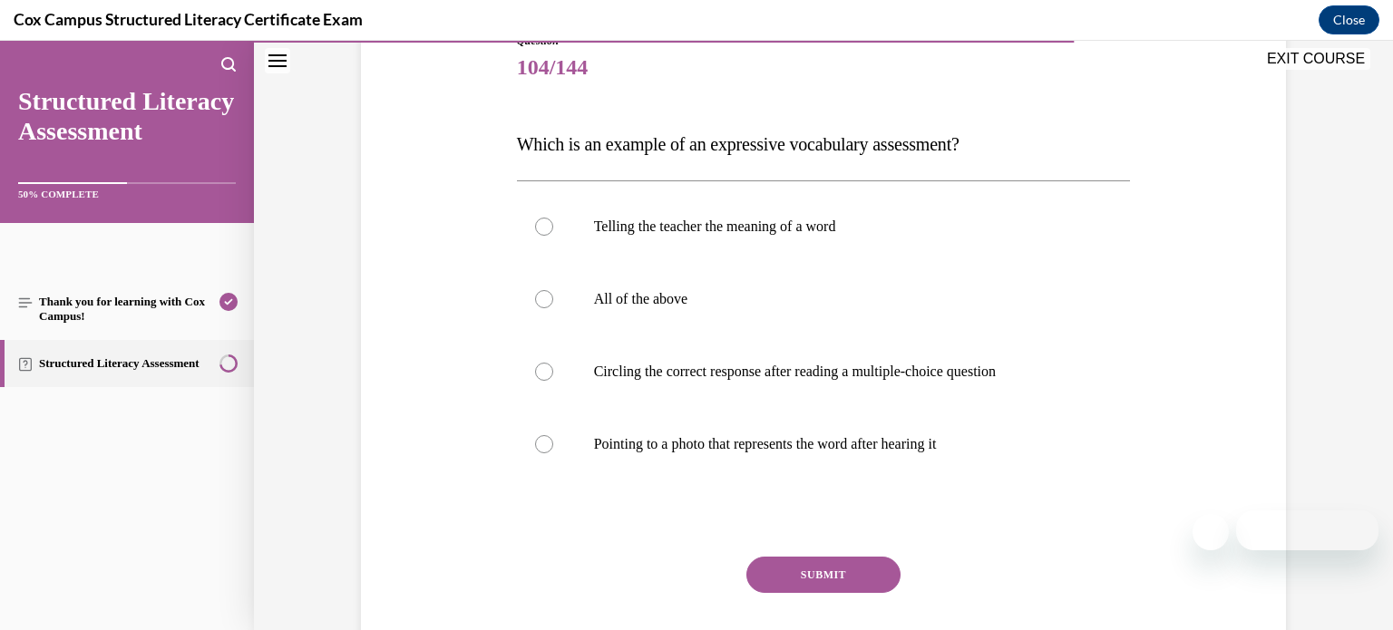
scroll to position [221, 0]
click at [852, 229] on p "Telling the teacher the meaning of a word" at bounding box center [840, 225] width 492 height 18
click at [553, 229] on input "Telling the teacher the meaning of a word" at bounding box center [544, 225] width 18 height 18
radio input "true"
click at [767, 571] on button "SUBMIT" at bounding box center [823, 573] width 154 height 36
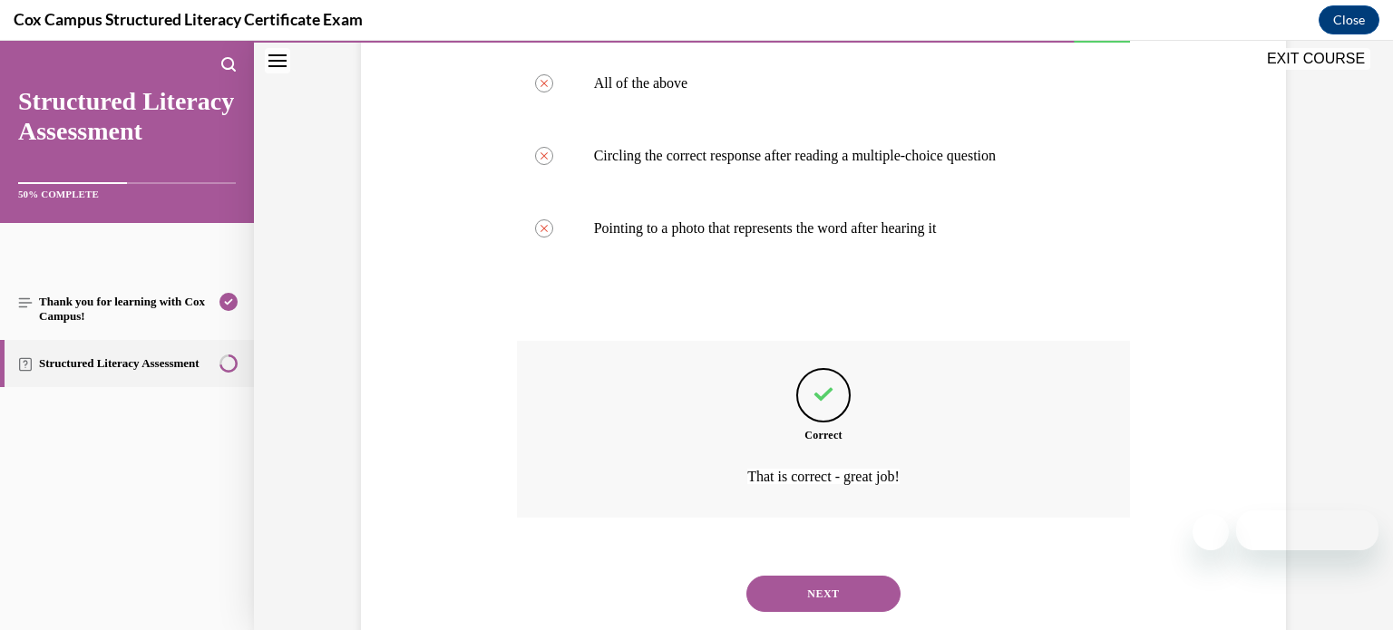
scroll to position [480, 0]
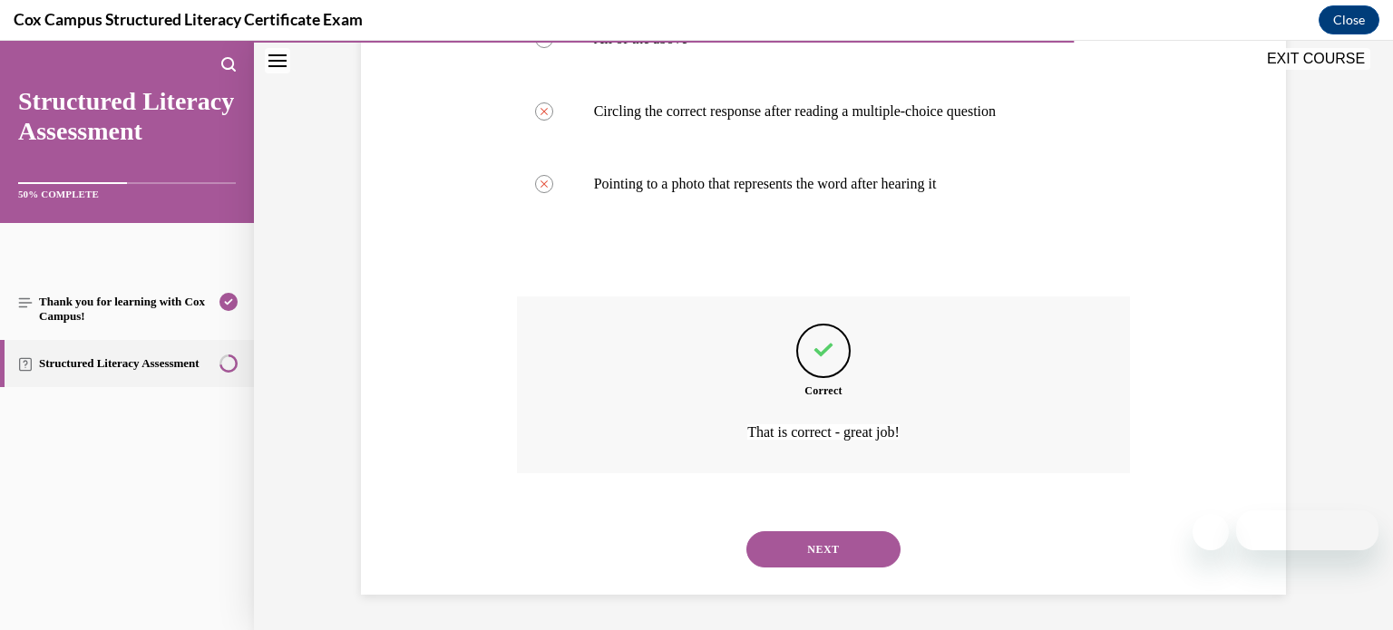
click at [804, 564] on button "NEXT" at bounding box center [823, 549] width 154 height 36
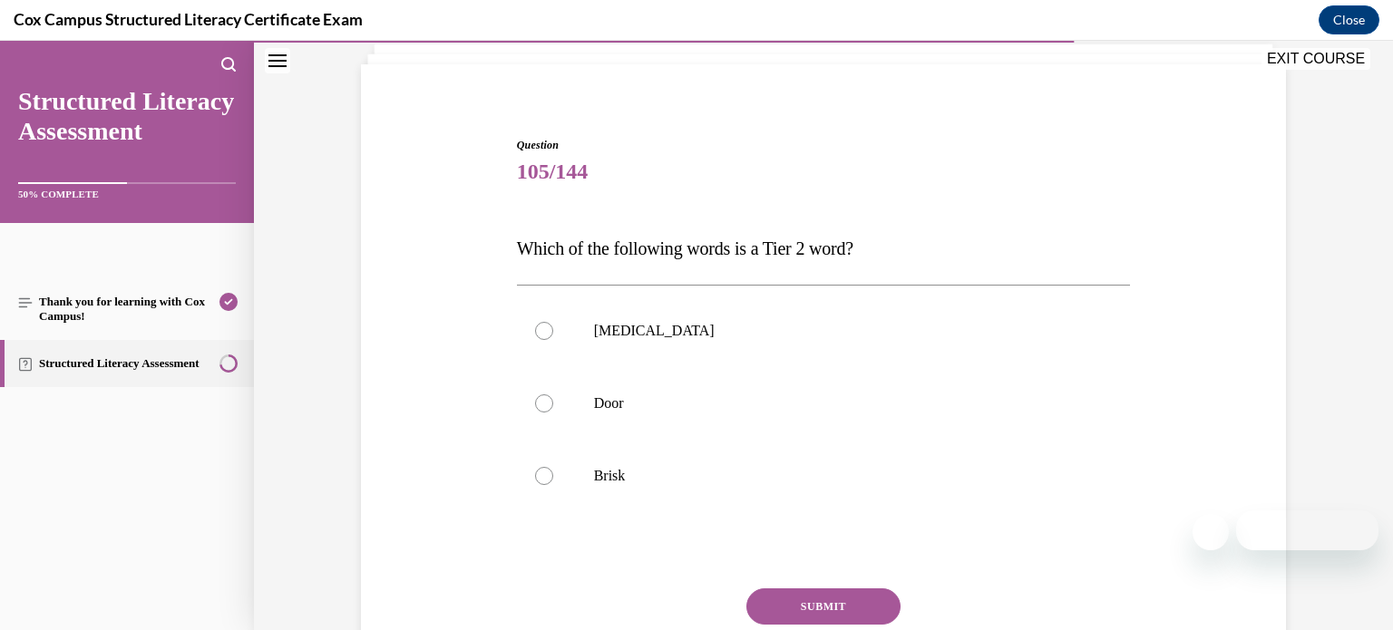
scroll to position [121, 0]
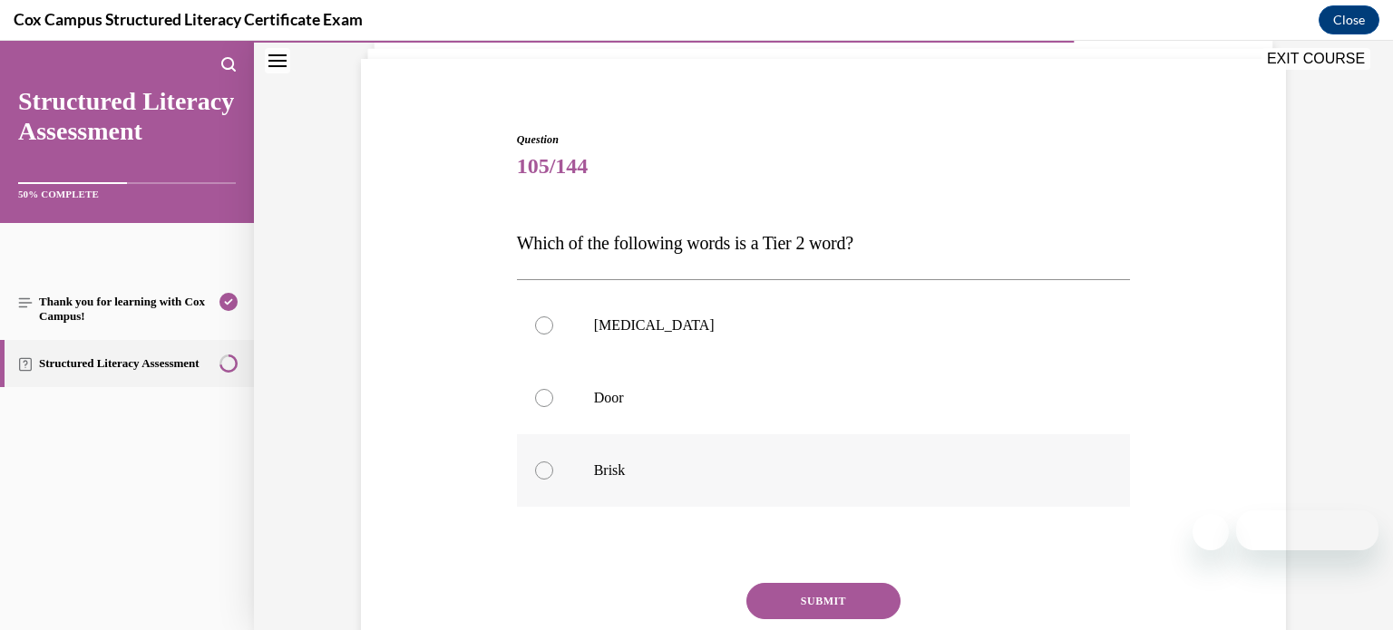
click at [813, 472] on p "Brisk" at bounding box center [840, 471] width 492 height 18
click at [553, 472] on input "Brisk" at bounding box center [544, 471] width 18 height 18
radio input "true"
click at [812, 597] on button "SUBMIT" at bounding box center [823, 601] width 154 height 36
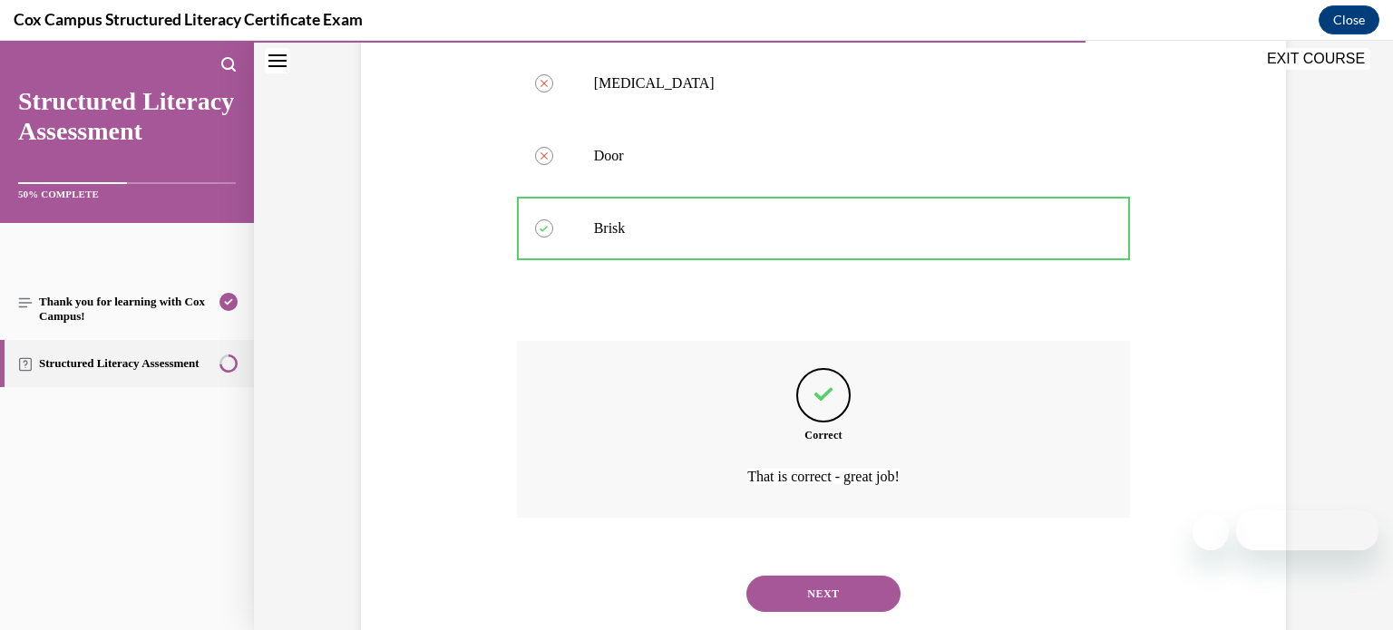
scroll to position [407, 0]
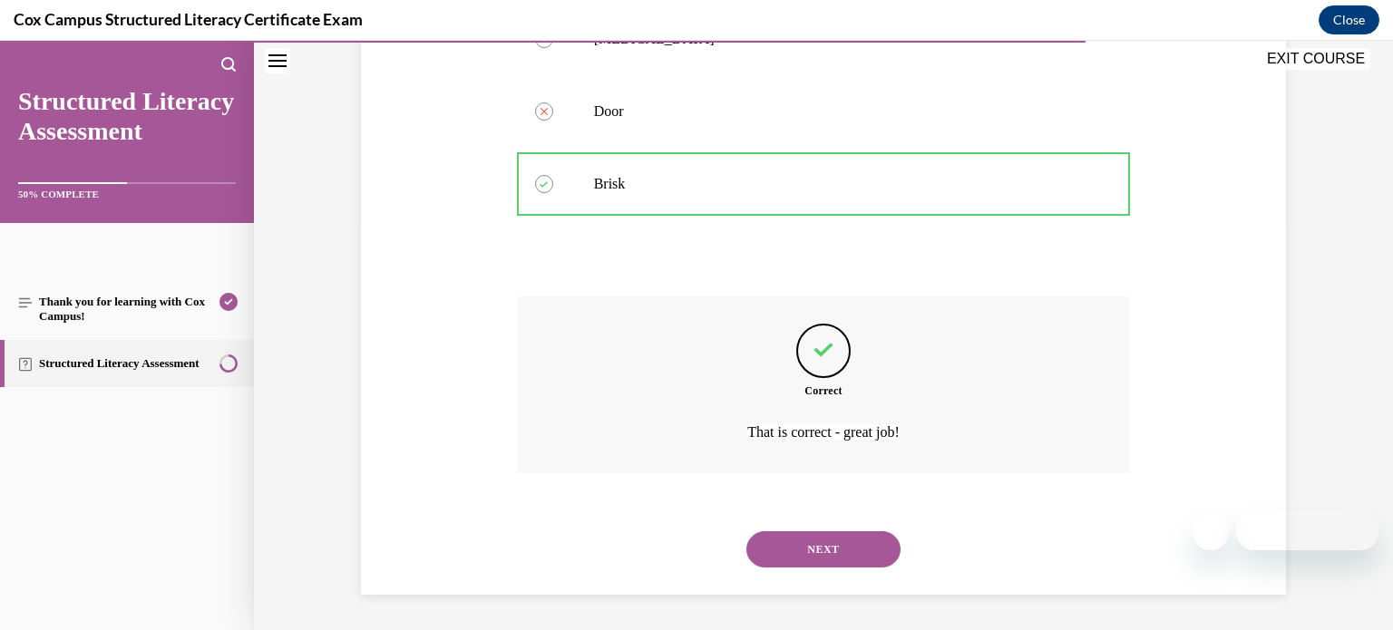
click at [843, 543] on button "NEXT" at bounding box center [823, 549] width 154 height 36
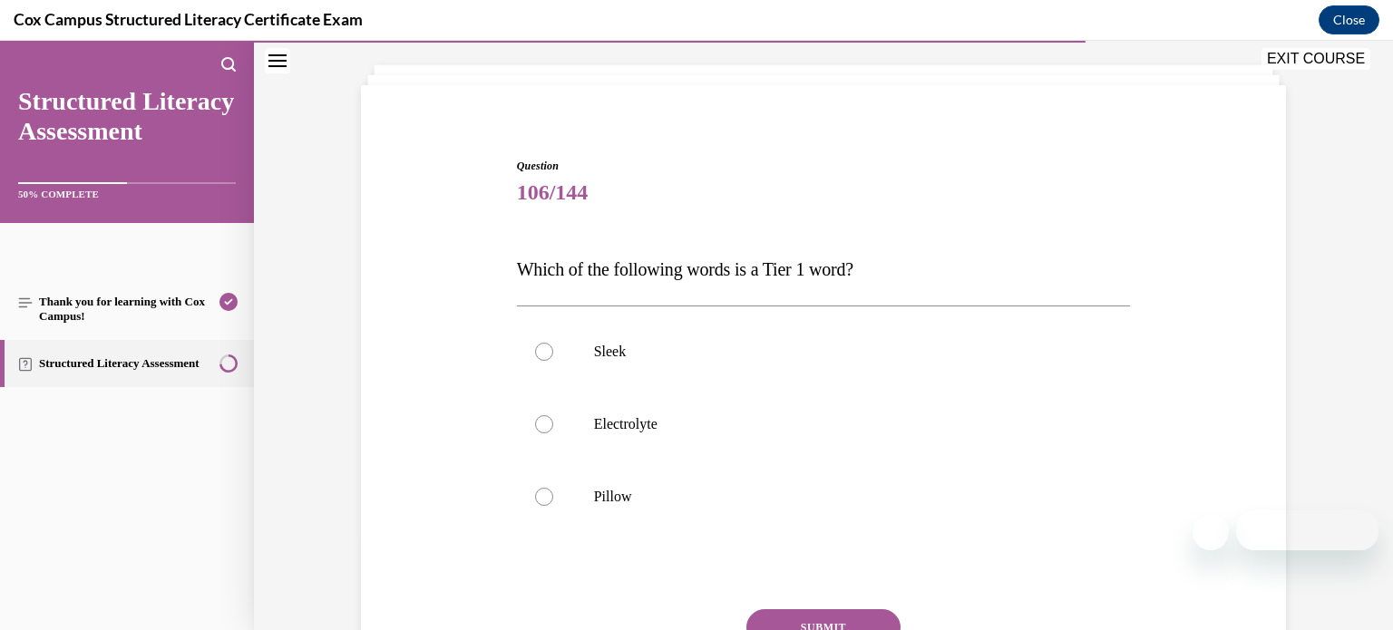
scroll to position [87, 0]
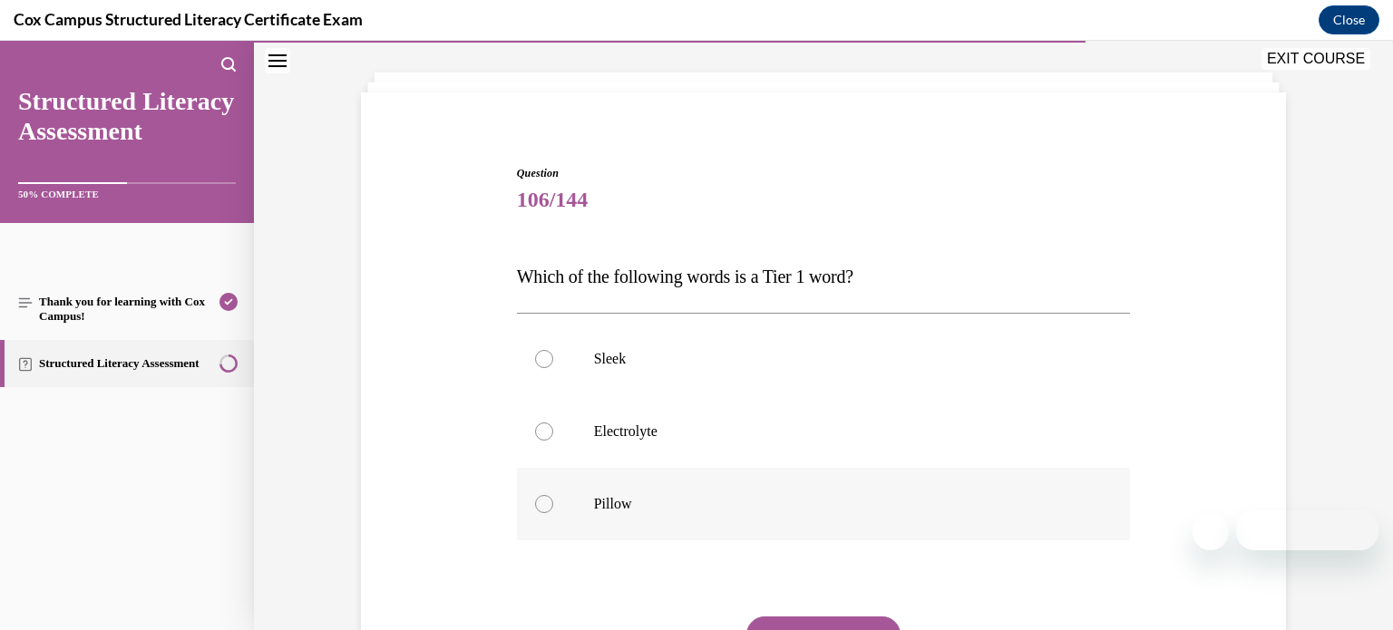
click at [855, 500] on p "Pillow" at bounding box center [840, 504] width 492 height 18
click at [553, 500] on input "Pillow" at bounding box center [544, 504] width 18 height 18
radio input "true"
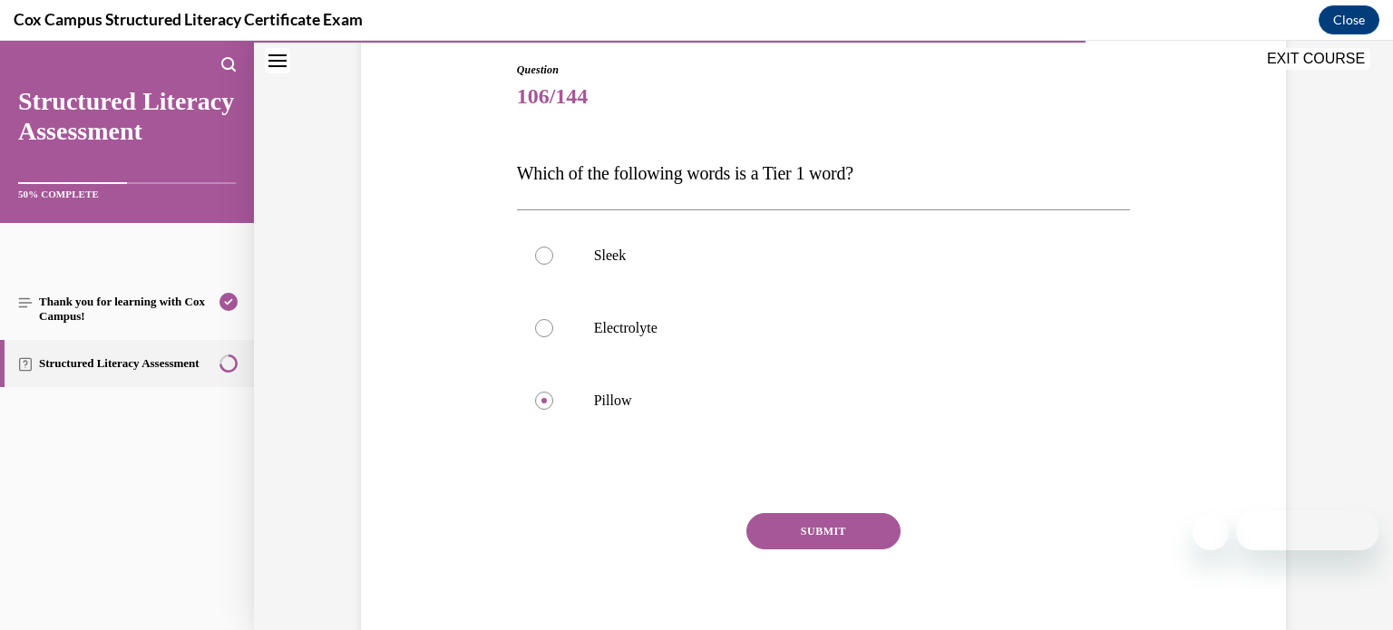
click at [853, 523] on button "SUBMIT" at bounding box center [823, 531] width 154 height 36
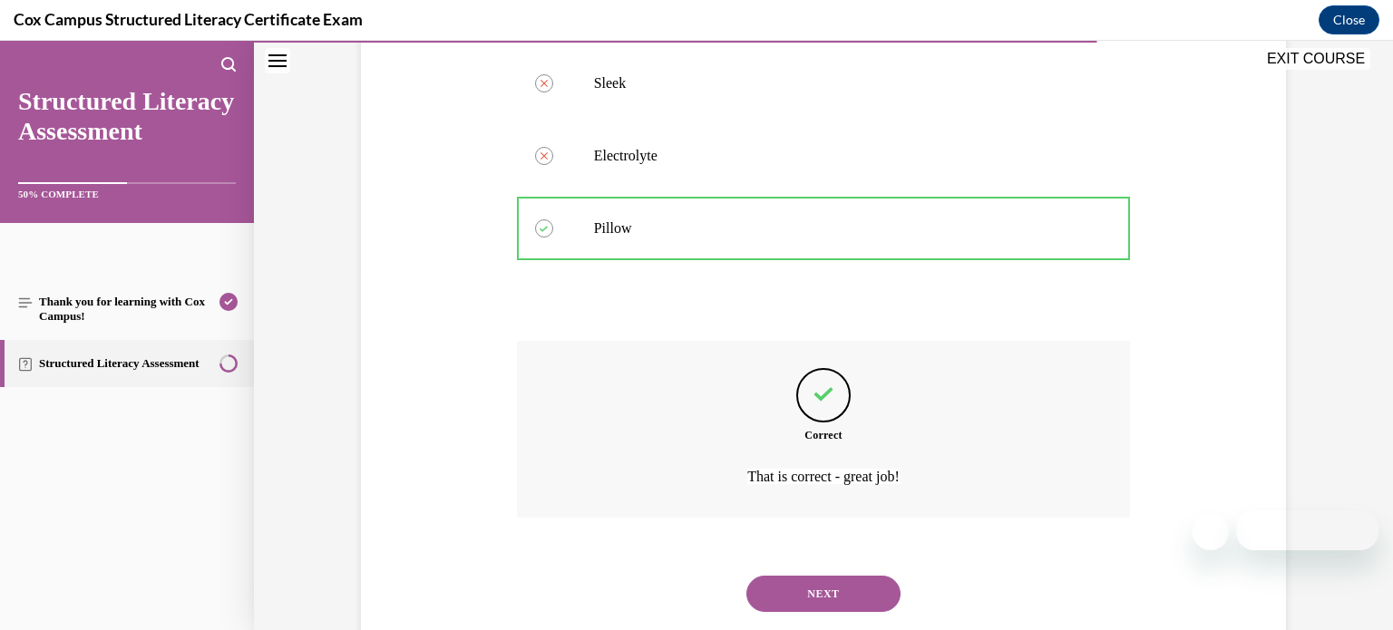
scroll to position [407, 0]
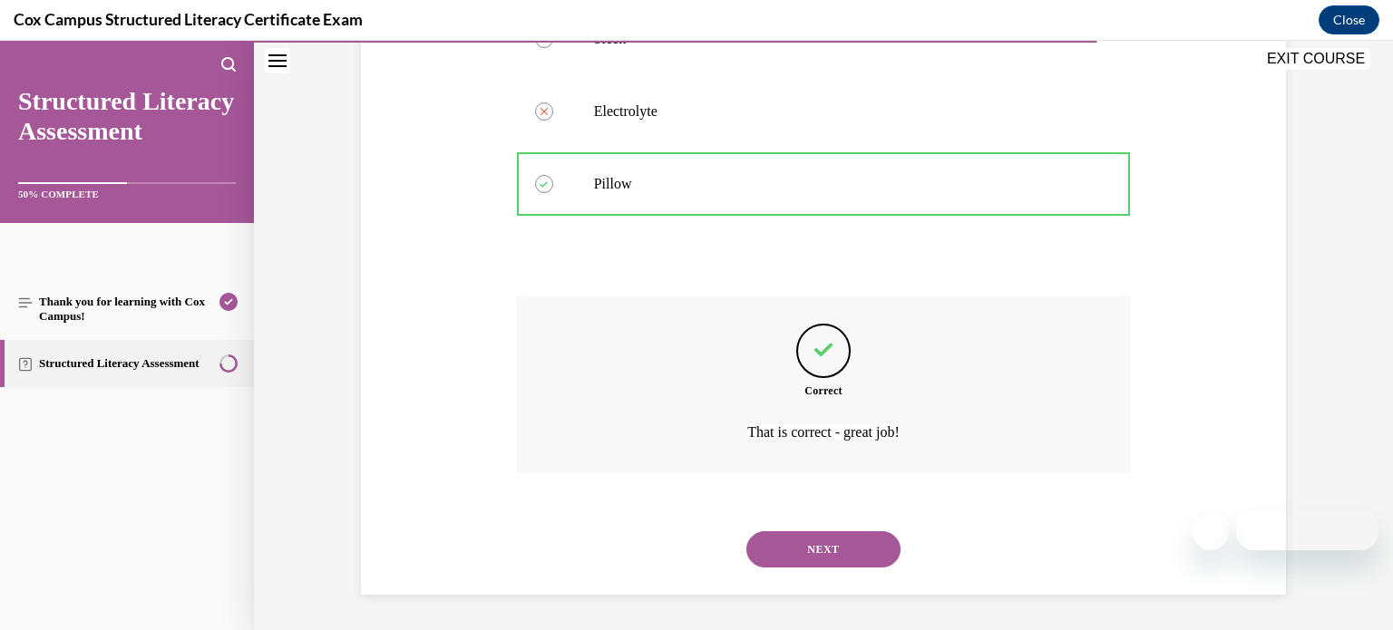
click at [853, 532] on button "NEXT" at bounding box center [823, 549] width 154 height 36
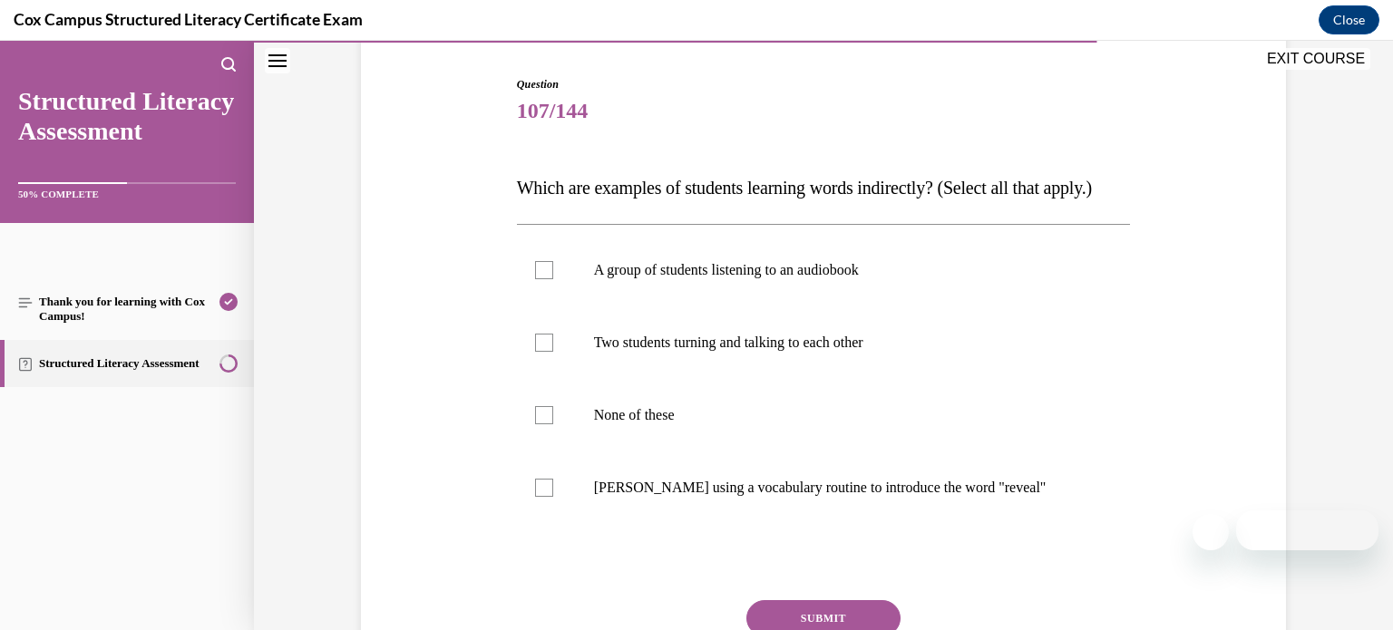
scroll to position [172, 0]
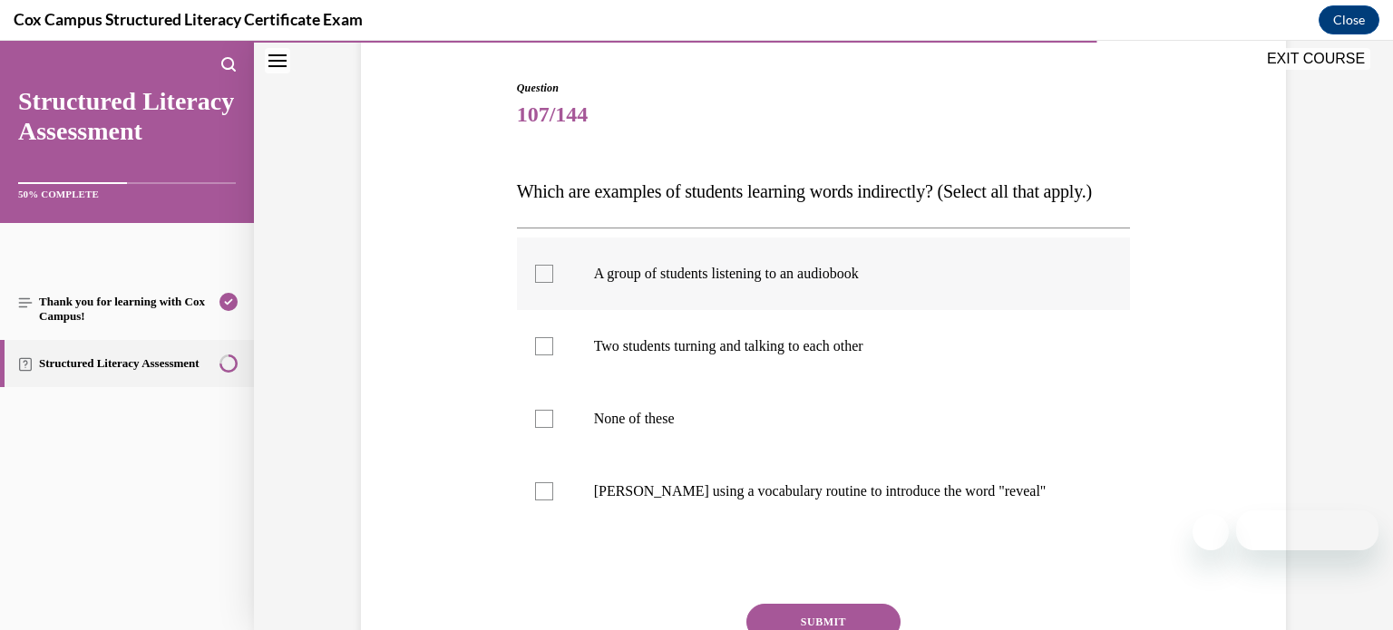
click at [882, 283] on p "A group of students listening to an audiobook" at bounding box center [840, 274] width 492 height 18
click at [553, 283] on input "A group of students listening to an audiobook" at bounding box center [544, 274] width 18 height 18
checkbox input "true"
click at [867, 356] on p "Two students turning and talking to each other" at bounding box center [840, 346] width 492 height 18
click at [553, 356] on input "Two students turning and talking to each other" at bounding box center [544, 346] width 18 height 18
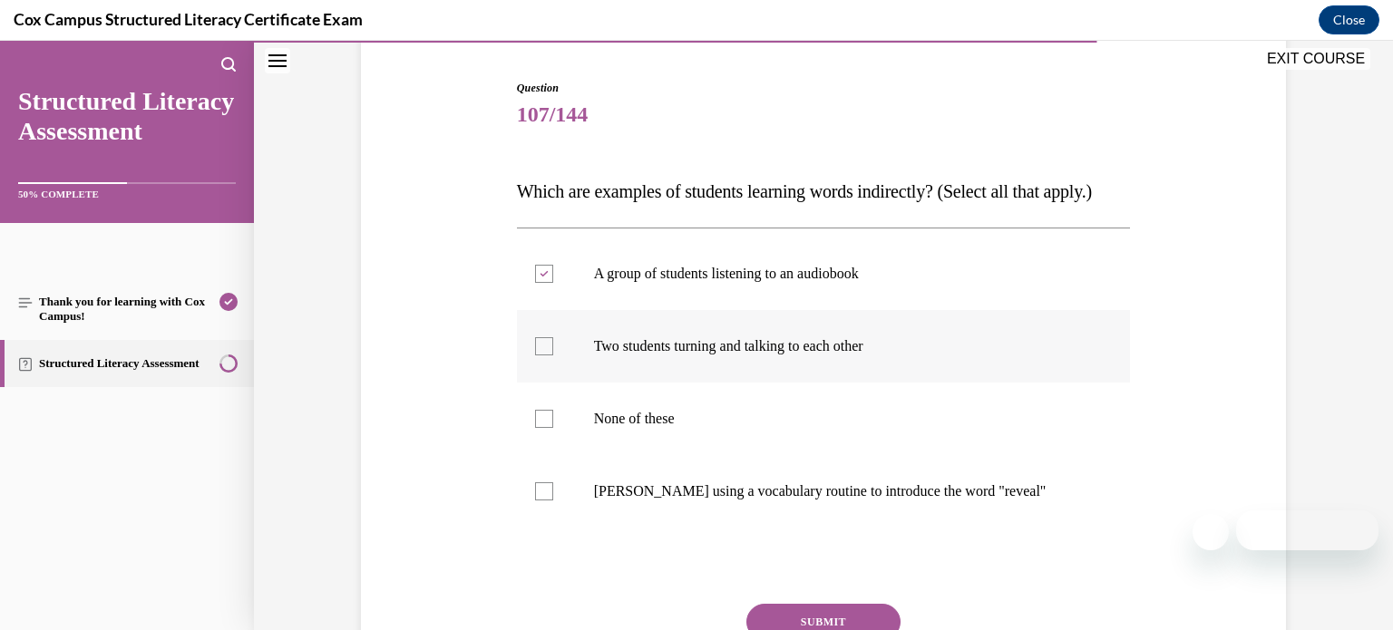
checkbox input "true"
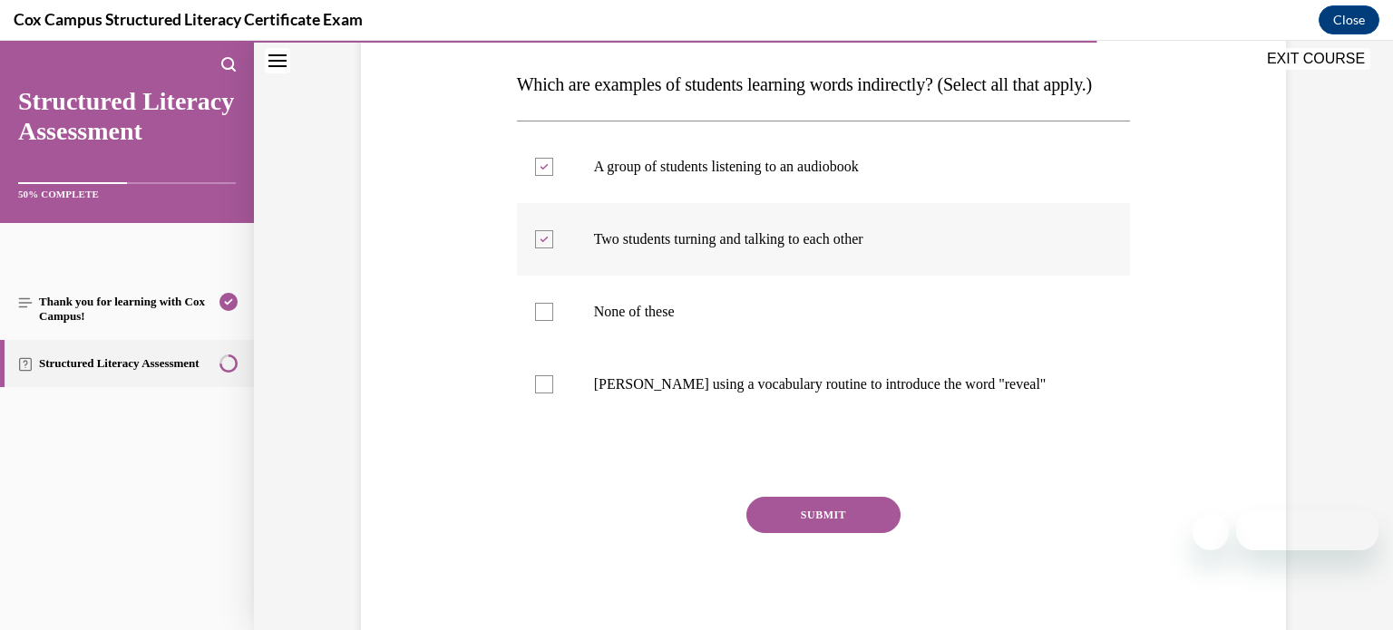
scroll to position [289, 0]
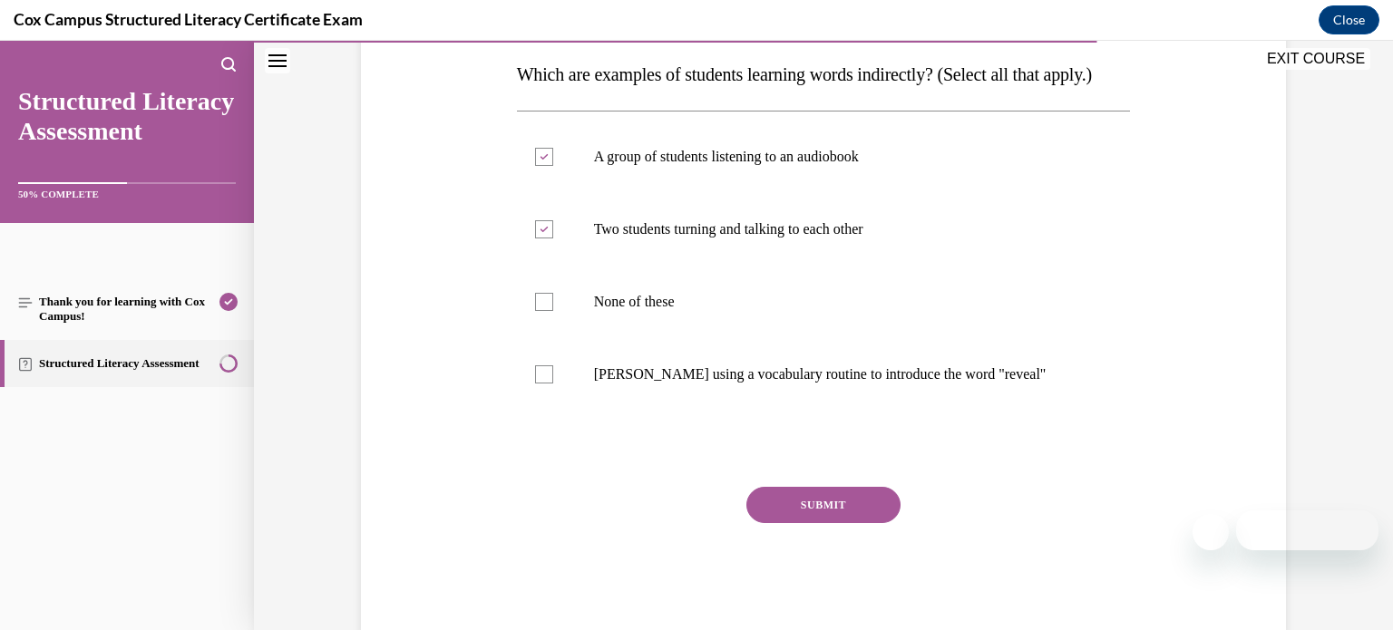
click at [840, 523] on button "SUBMIT" at bounding box center [823, 505] width 154 height 36
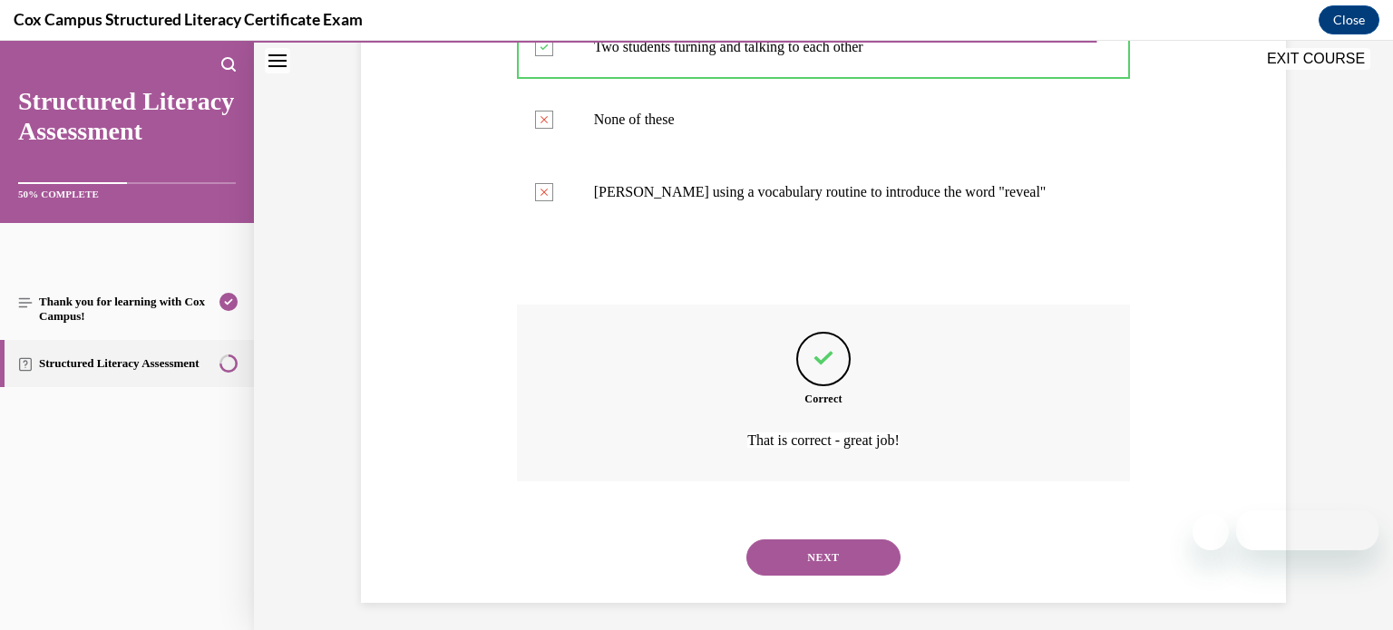
scroll to position [516, 0]
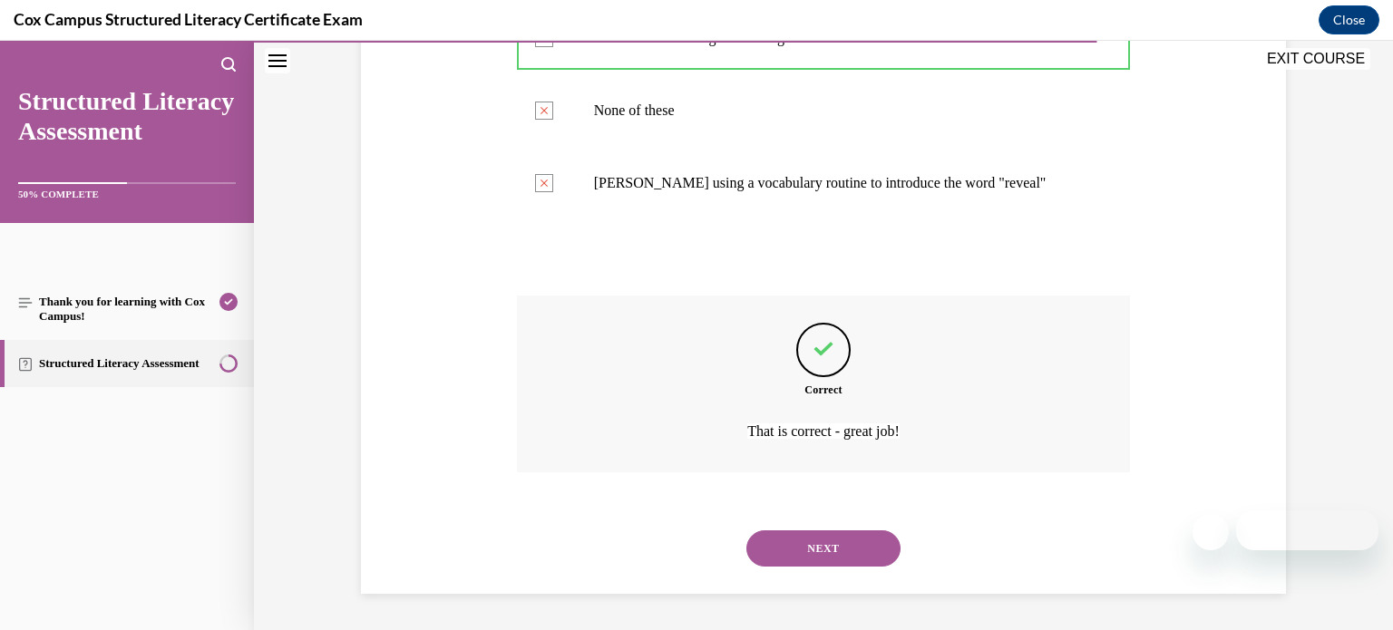
click at [840, 548] on button "NEXT" at bounding box center [823, 549] width 154 height 36
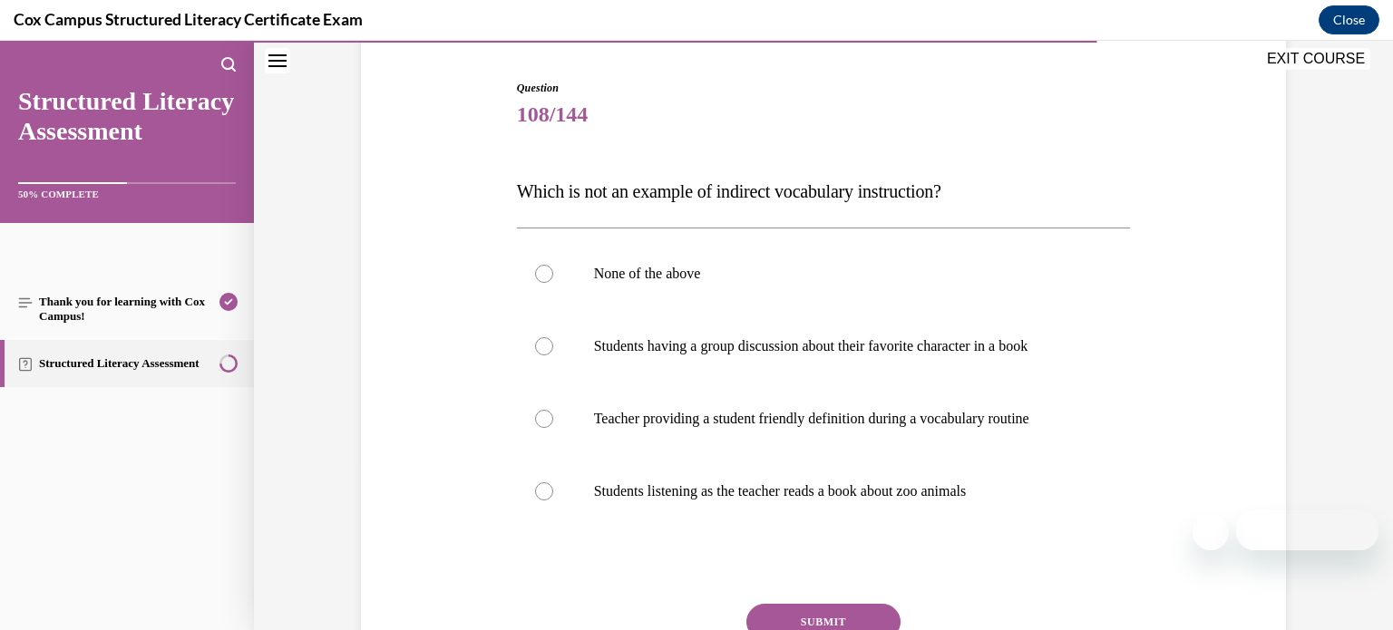
scroll to position [175, 0]
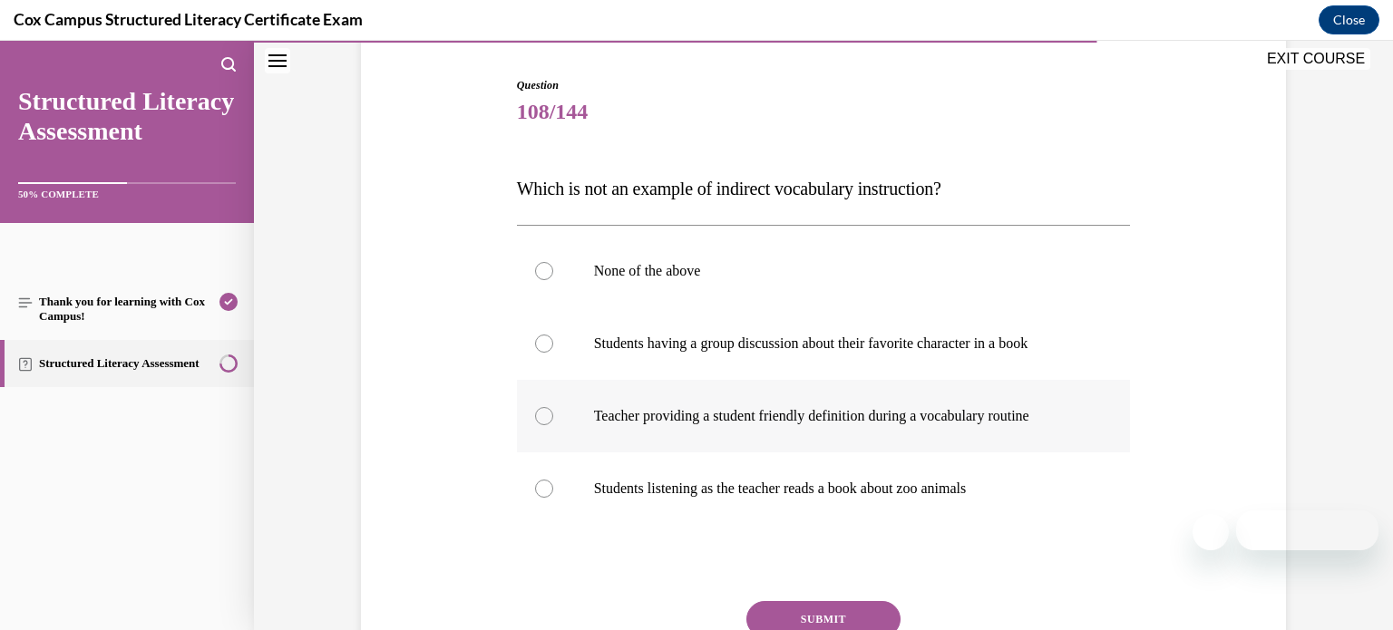
click at [897, 410] on p "Teacher providing a student friendly definition during a vocabulary routine" at bounding box center [840, 416] width 492 height 18
click at [553, 410] on input "Teacher providing a student friendly definition during a vocabulary routine" at bounding box center [544, 416] width 18 height 18
radio input "true"
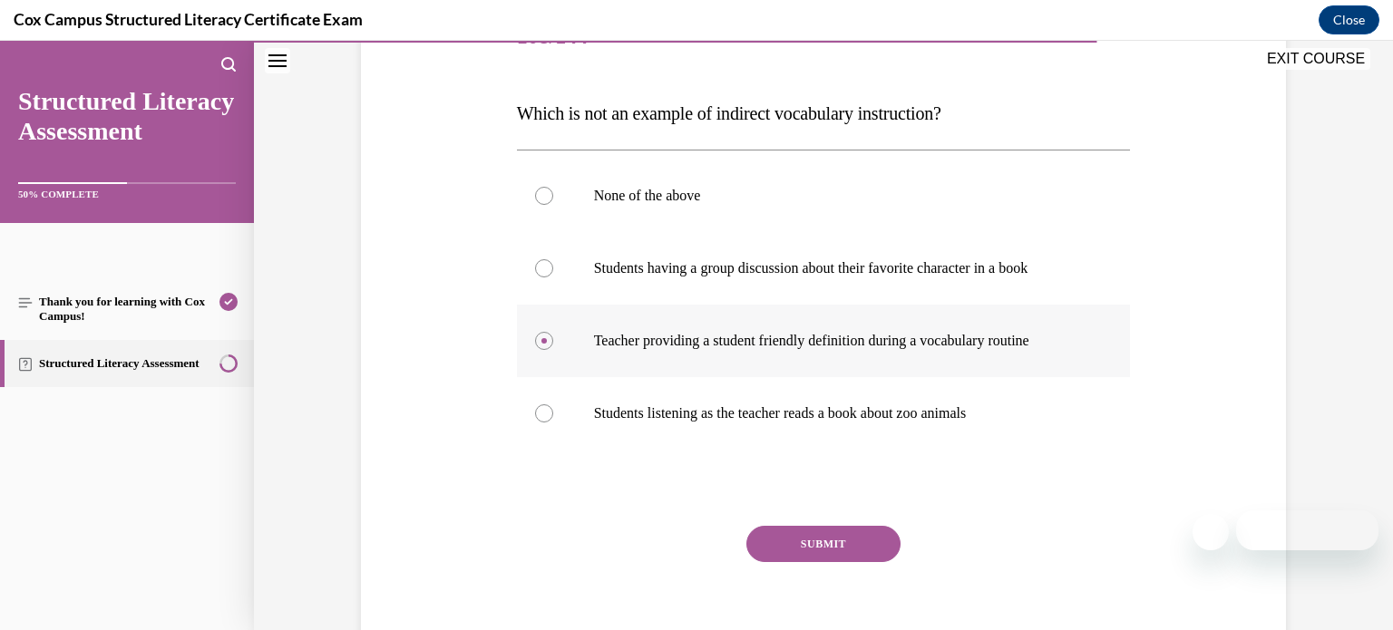
scroll to position [241, 0]
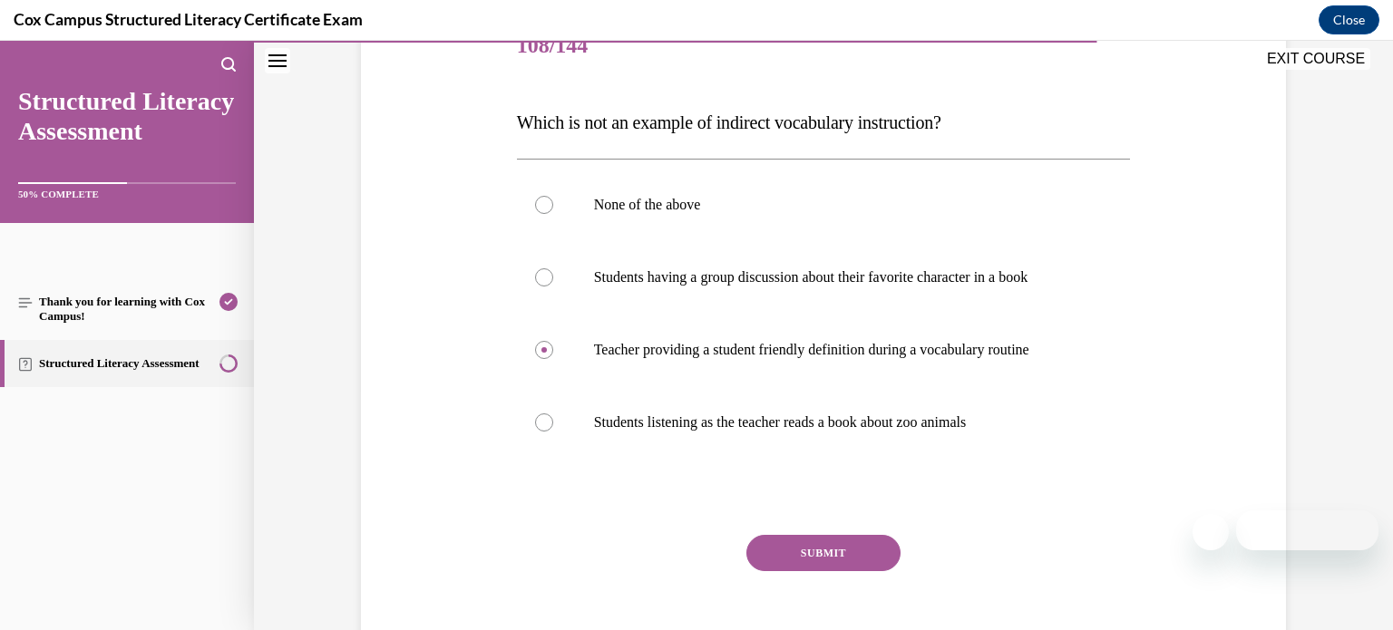
click at [872, 551] on button "SUBMIT" at bounding box center [823, 553] width 154 height 36
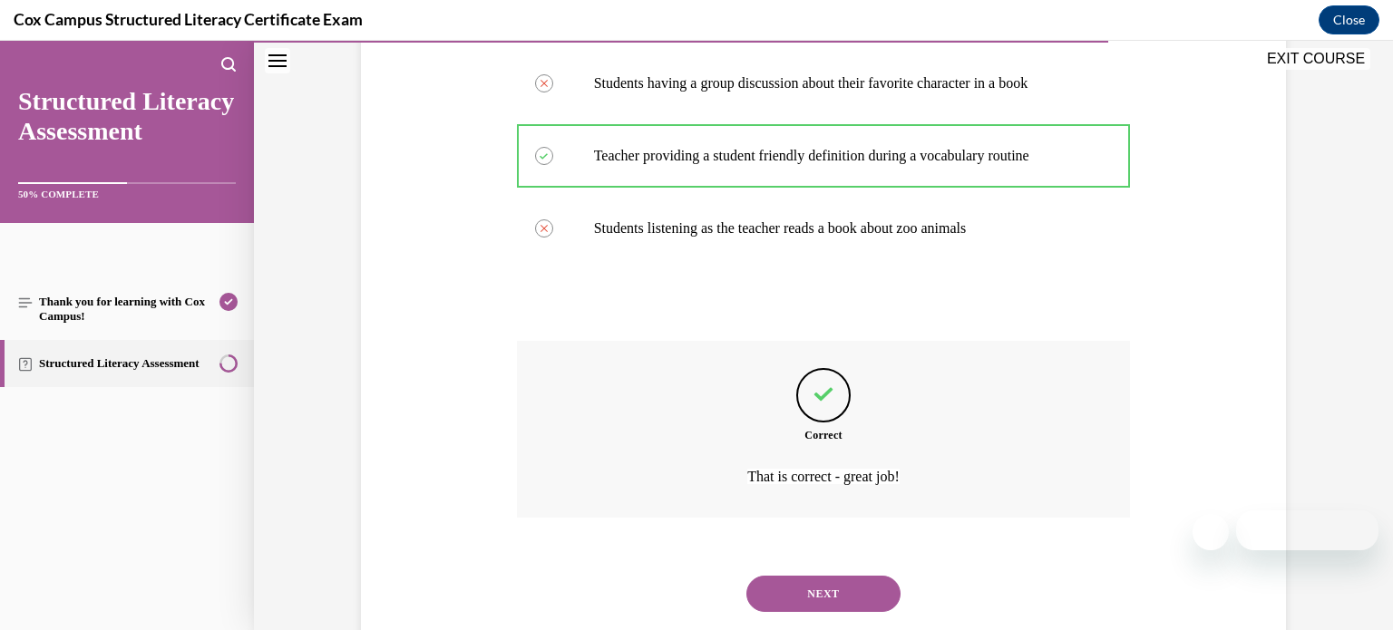
scroll to position [480, 0]
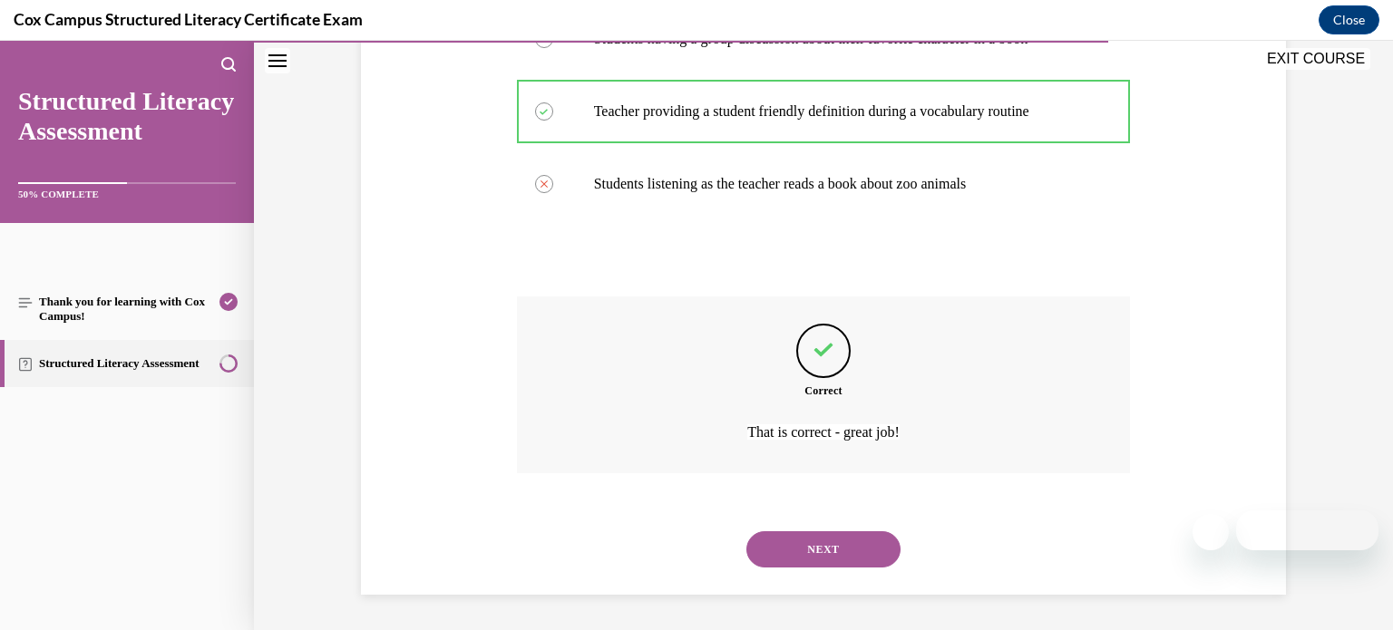
click at [872, 551] on button "NEXT" at bounding box center [823, 549] width 154 height 36
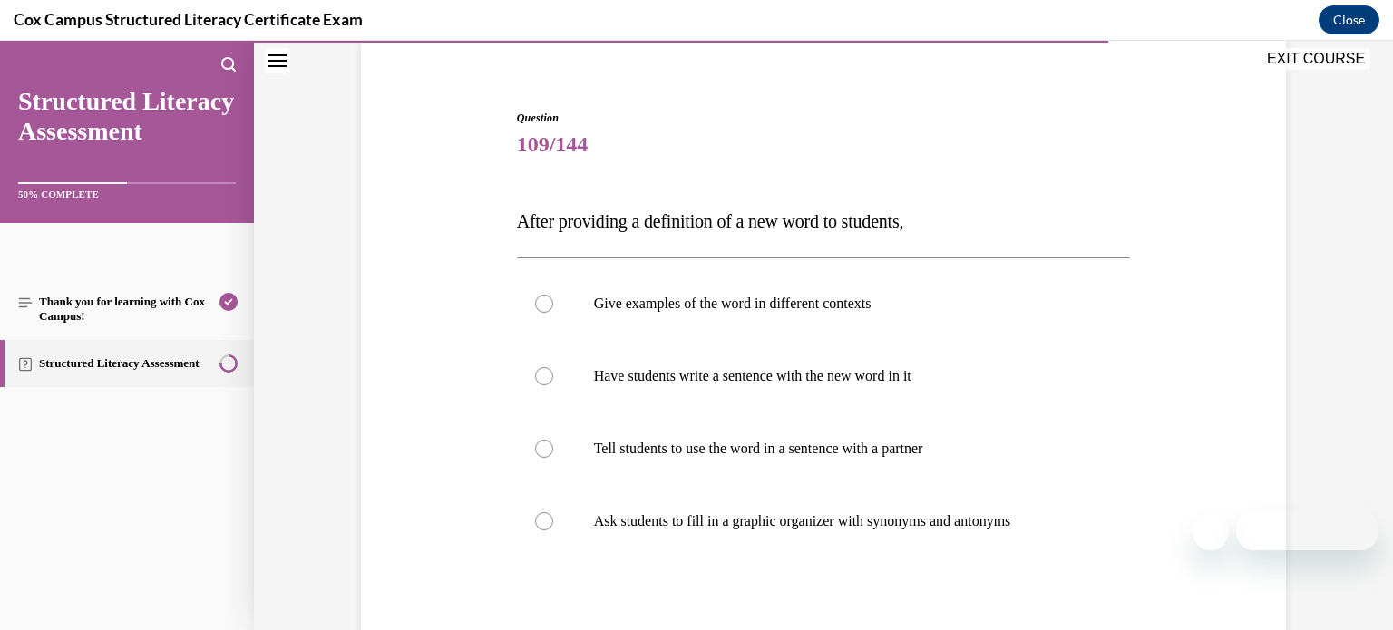
scroll to position [141, 0]
click at [974, 310] on p "Give examples of the word in different contexts" at bounding box center [840, 306] width 492 height 18
click at [553, 310] on input "Give examples of the word in different contexts" at bounding box center [544, 306] width 18 height 18
radio input "true"
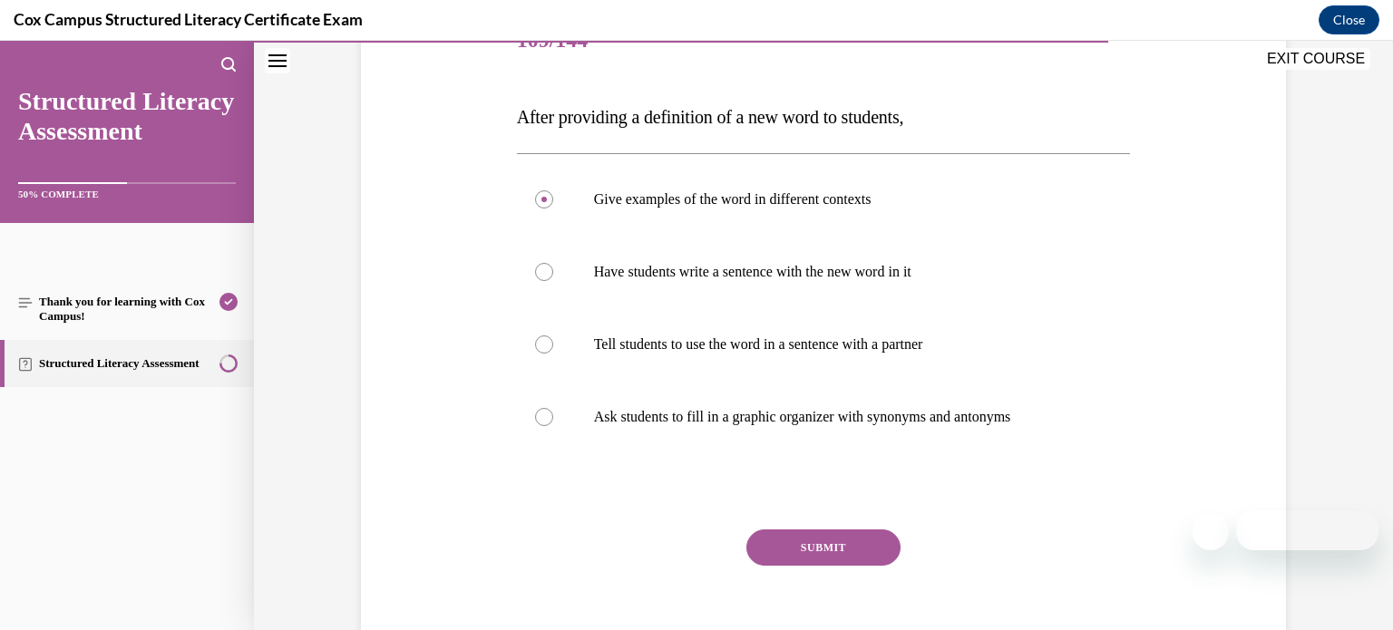
click at [843, 558] on button "SUBMIT" at bounding box center [823, 548] width 154 height 36
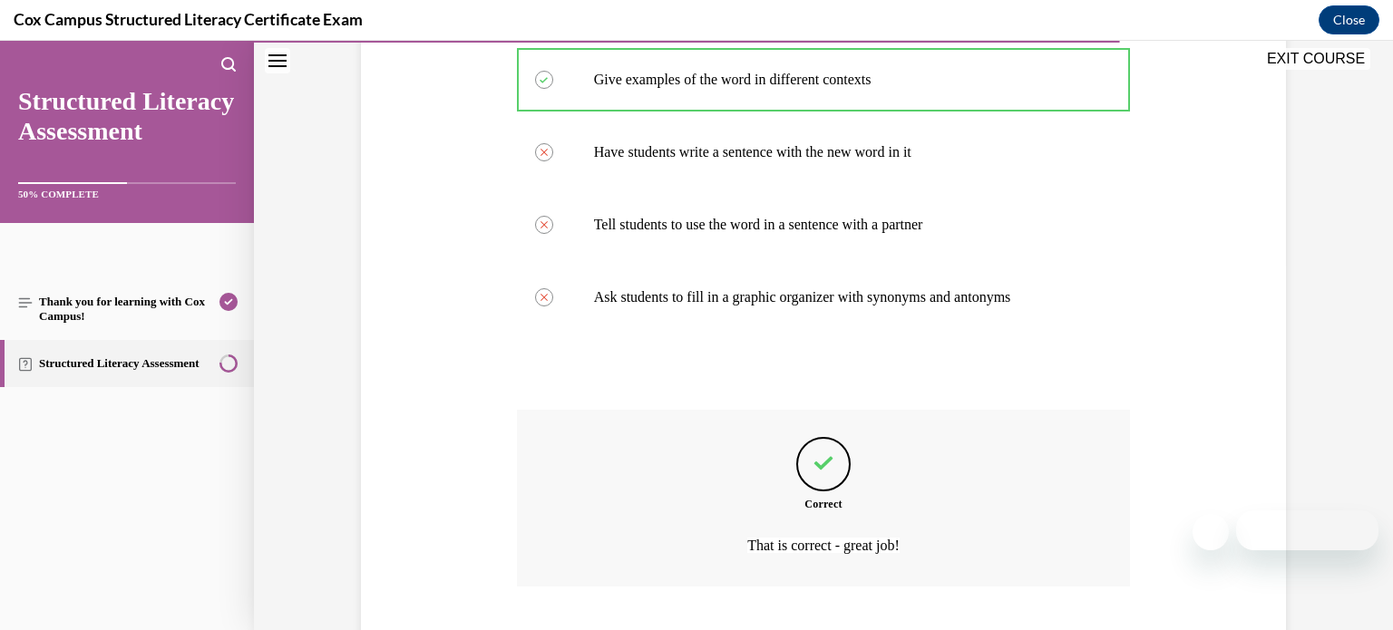
scroll to position [480, 0]
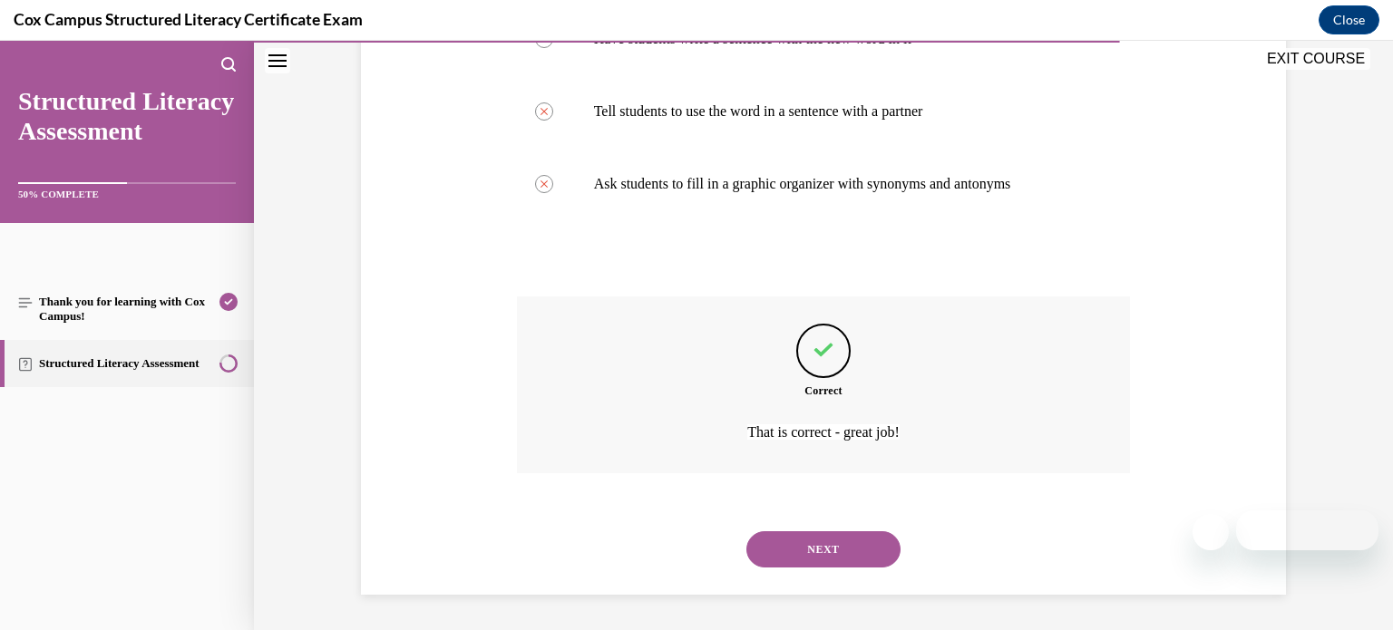
click at [843, 558] on button "NEXT" at bounding box center [823, 549] width 154 height 36
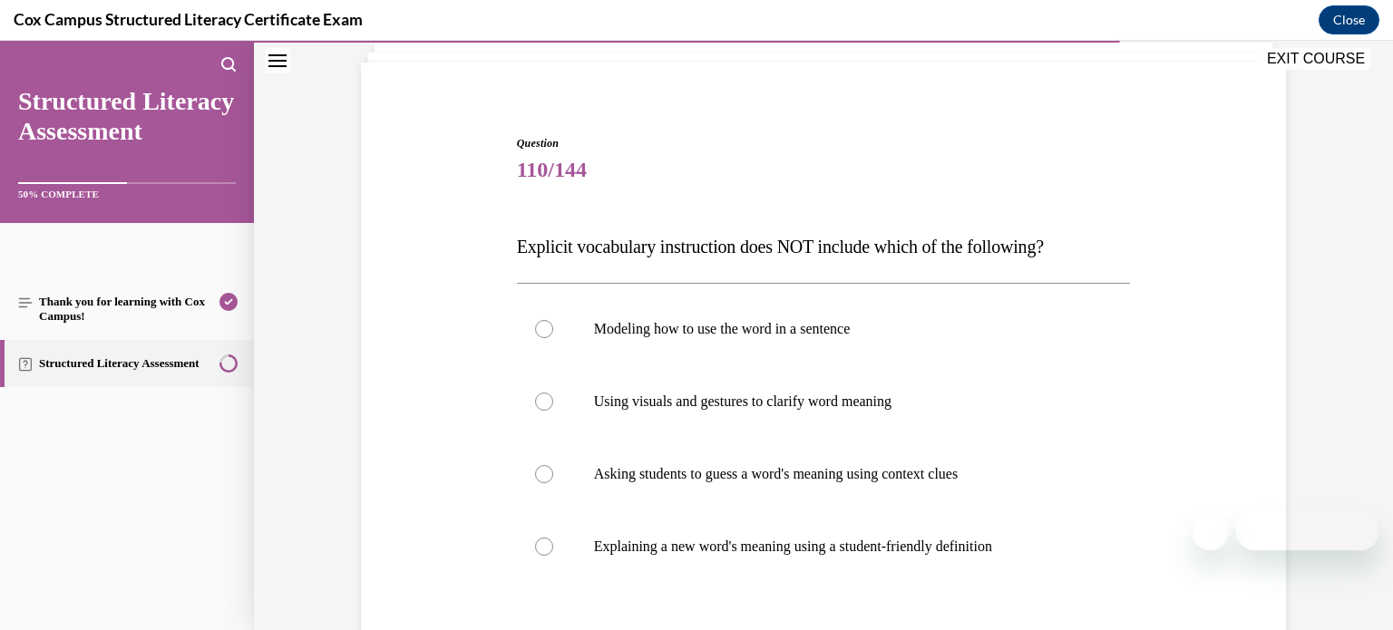
scroll to position [113, 0]
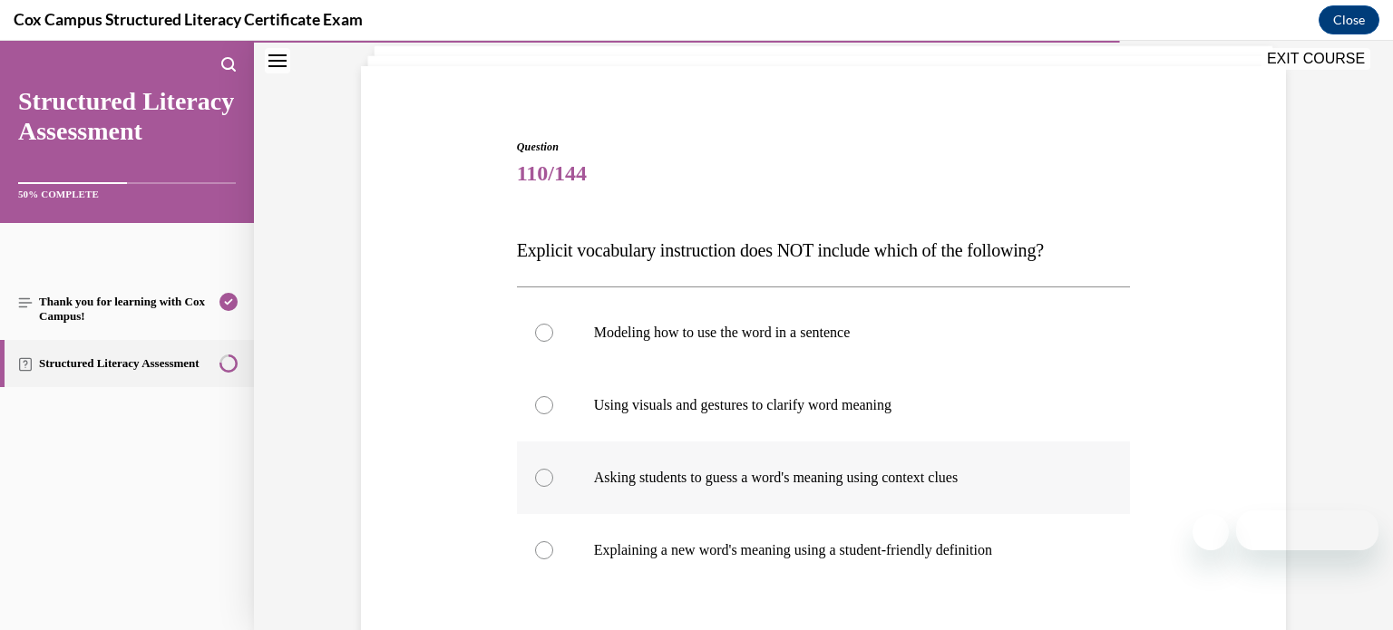
click at [870, 492] on label "Asking students to guess a word's meaning using context clues" at bounding box center [824, 478] width 614 height 73
click at [553, 487] on input "Asking students to guess a word's meaning using context clues" at bounding box center [544, 478] width 18 height 18
radio input "true"
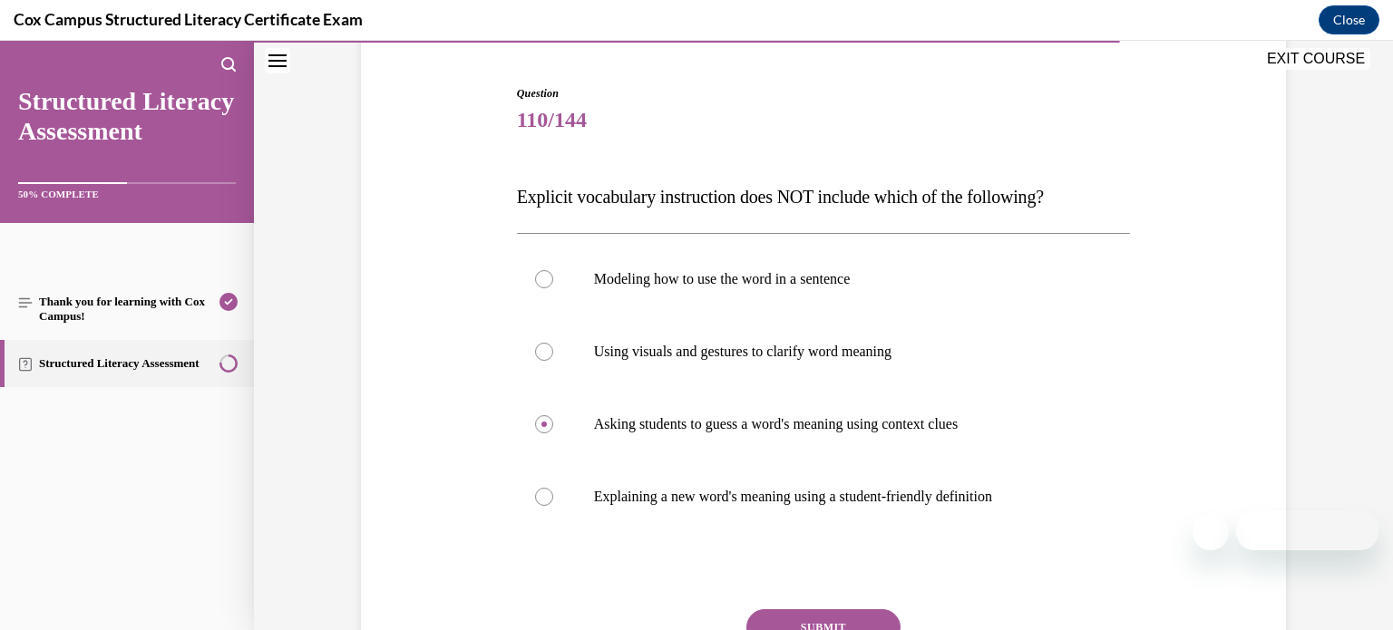
click at [839, 609] on button "SUBMIT" at bounding box center [823, 627] width 154 height 36
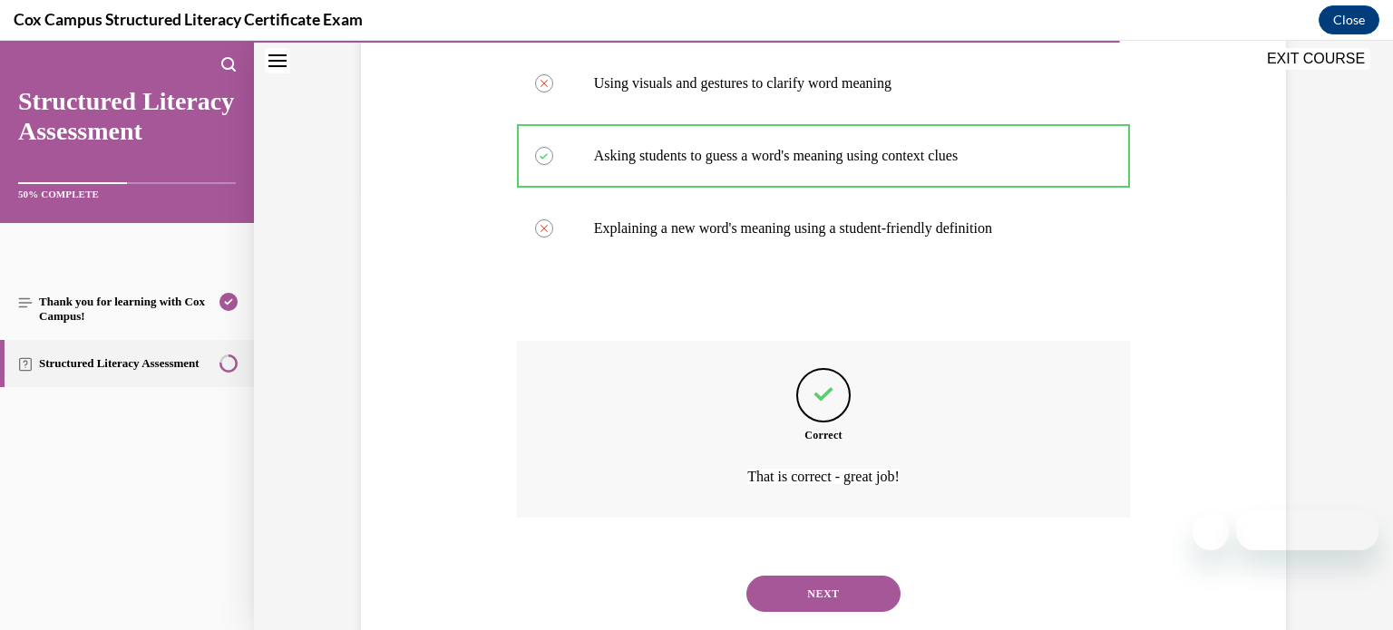
scroll to position [480, 0]
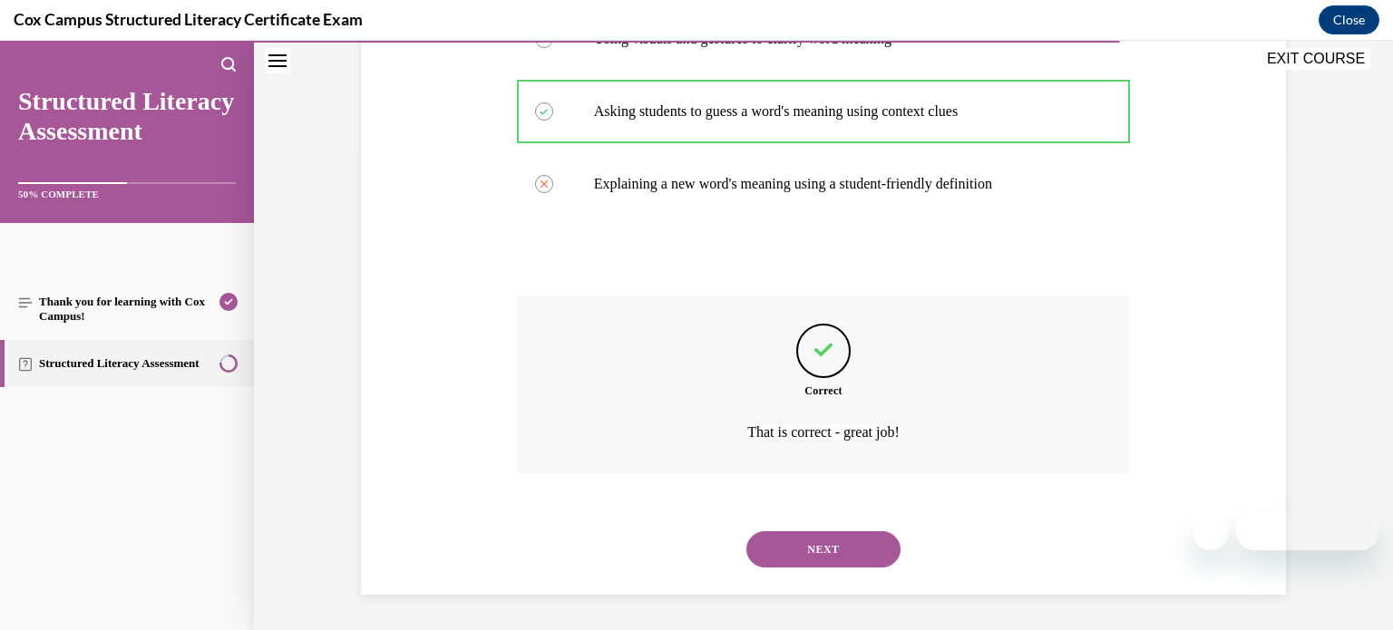
click at [839, 543] on button "NEXT" at bounding box center [823, 549] width 154 height 36
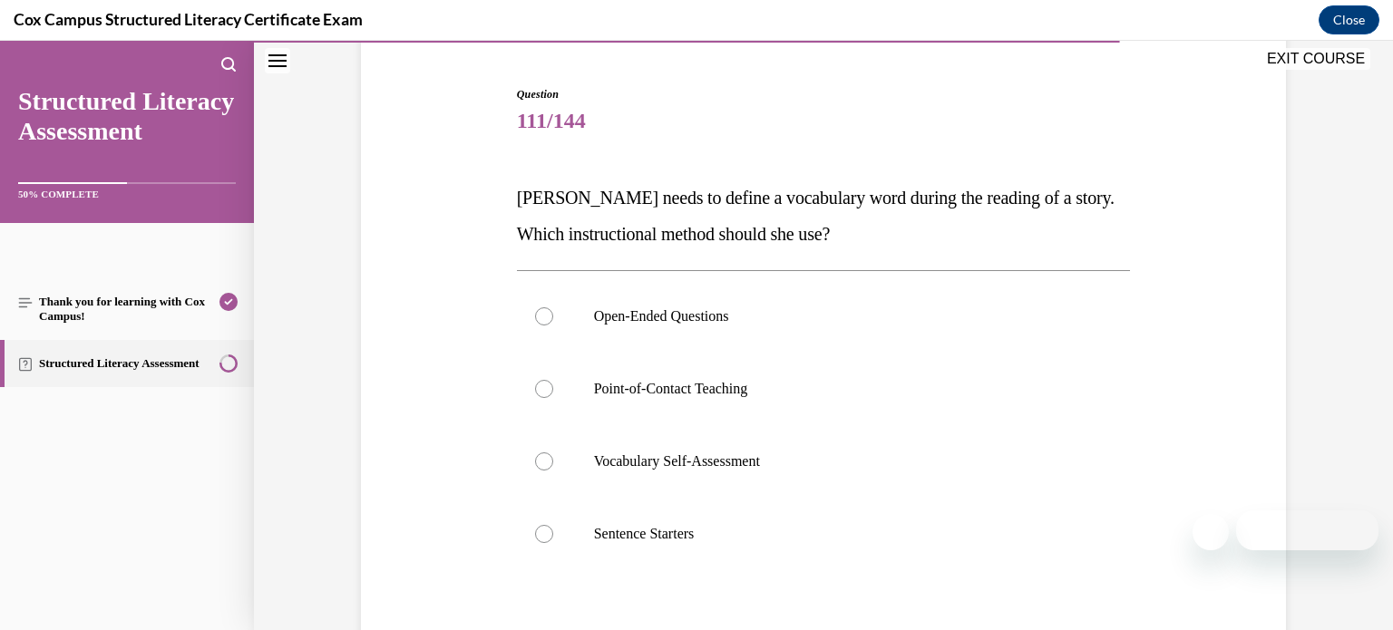
scroll to position [161, 0]
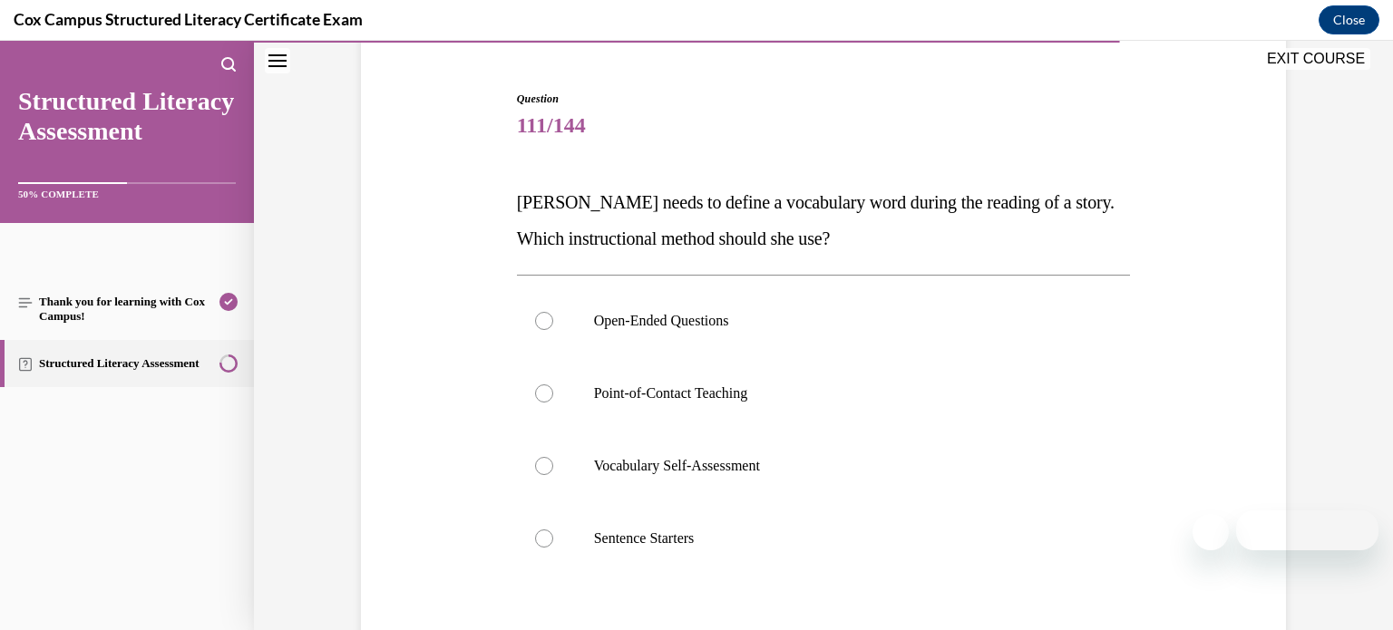
click at [989, 412] on label "Point-of-Contact Teaching" at bounding box center [824, 393] width 614 height 73
click at [553, 403] on input "Point-of-Contact Teaching" at bounding box center [544, 394] width 18 height 18
radio input "true"
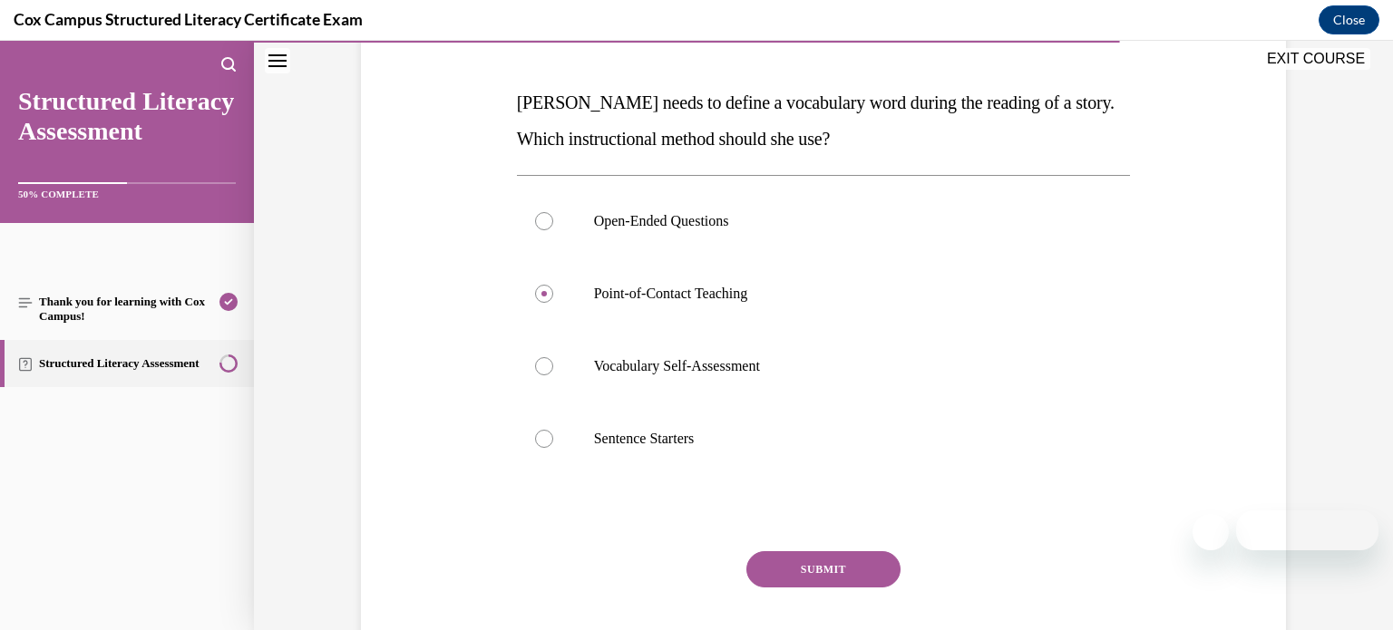
scroll to position [273, 0]
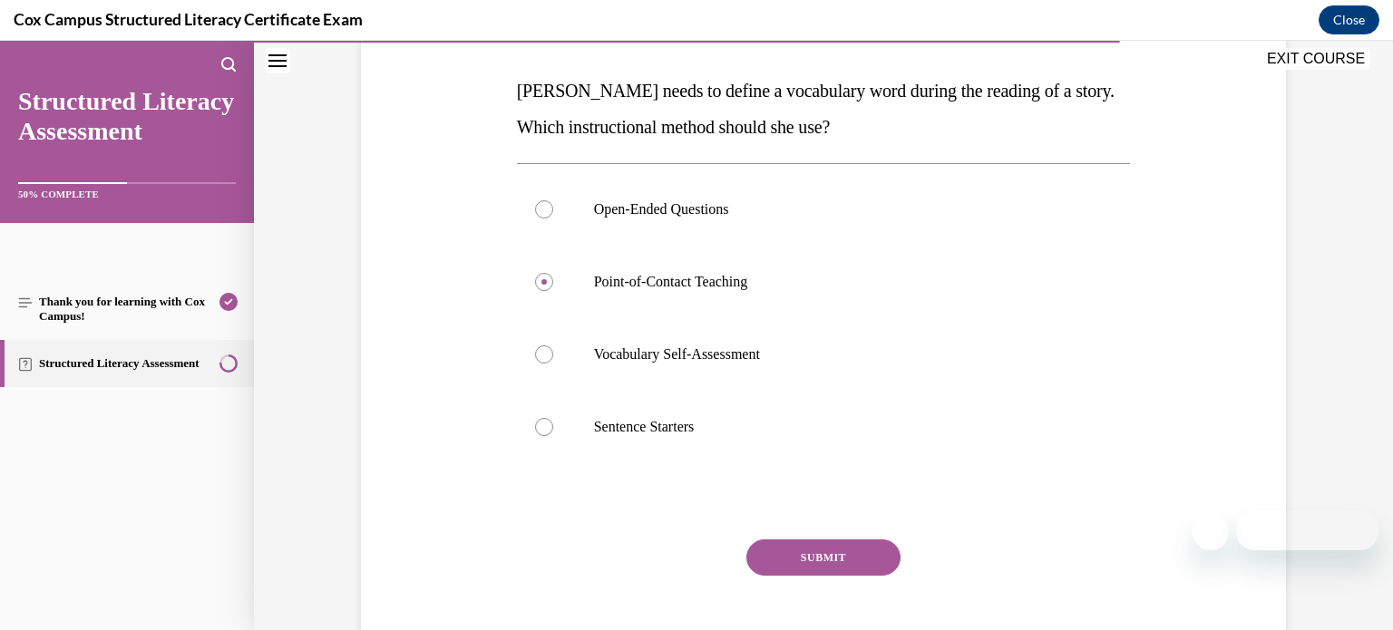
click at [877, 553] on button "SUBMIT" at bounding box center [823, 558] width 154 height 36
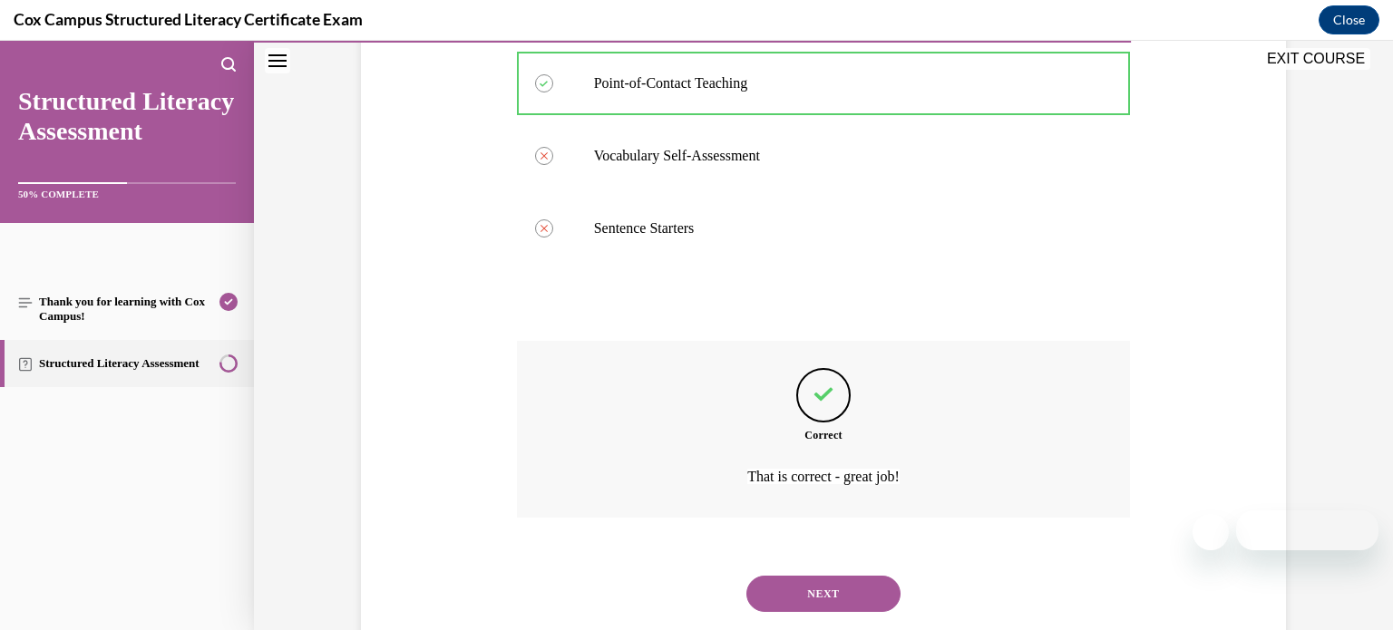
scroll to position [516, 0]
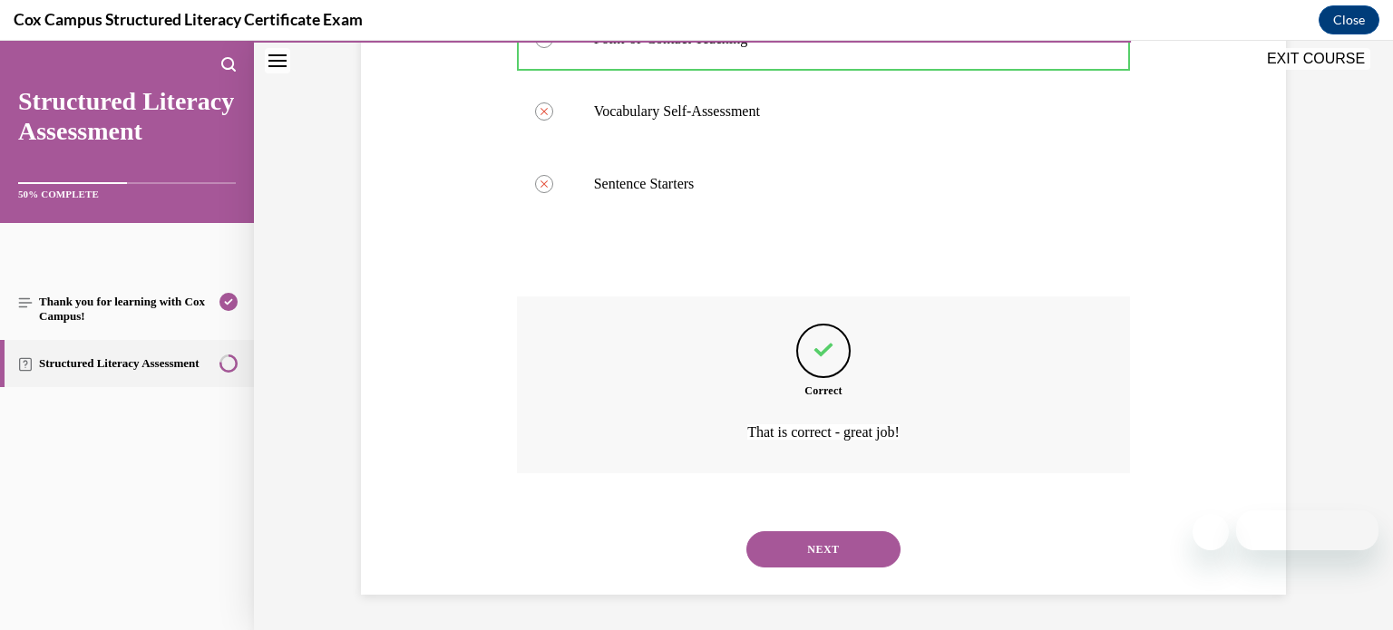
click at [862, 555] on button "NEXT" at bounding box center [823, 549] width 154 height 36
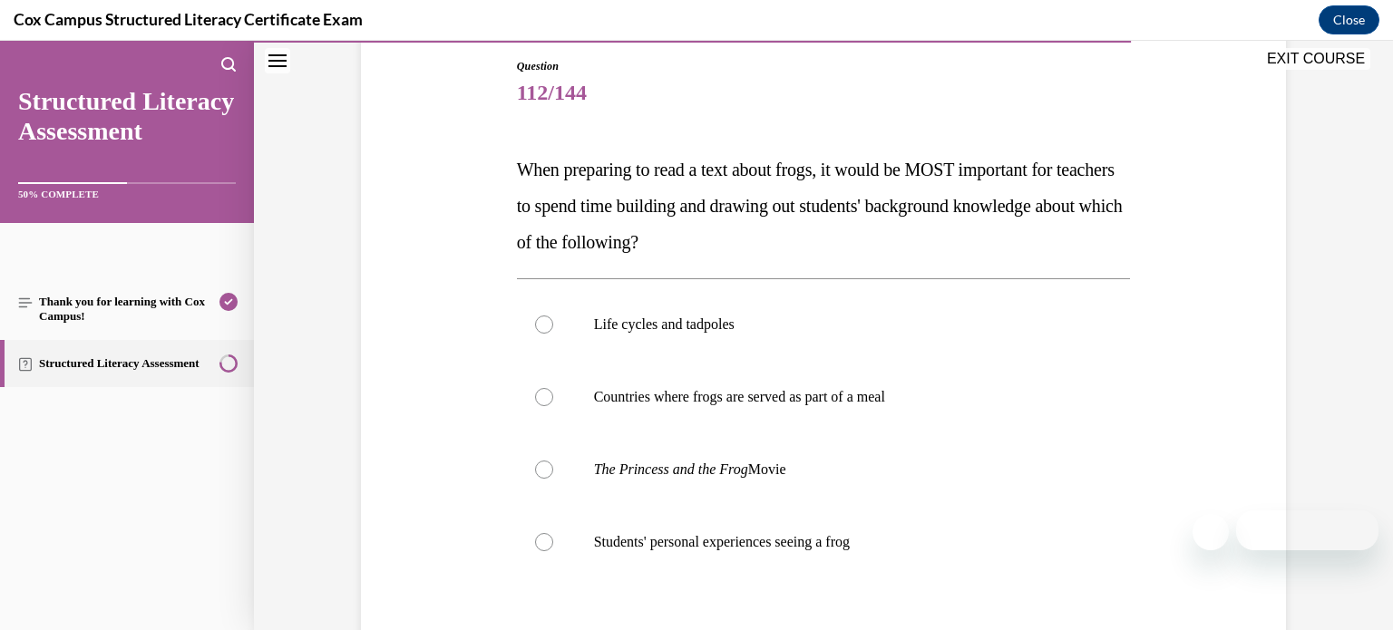
scroll to position [231, 0]
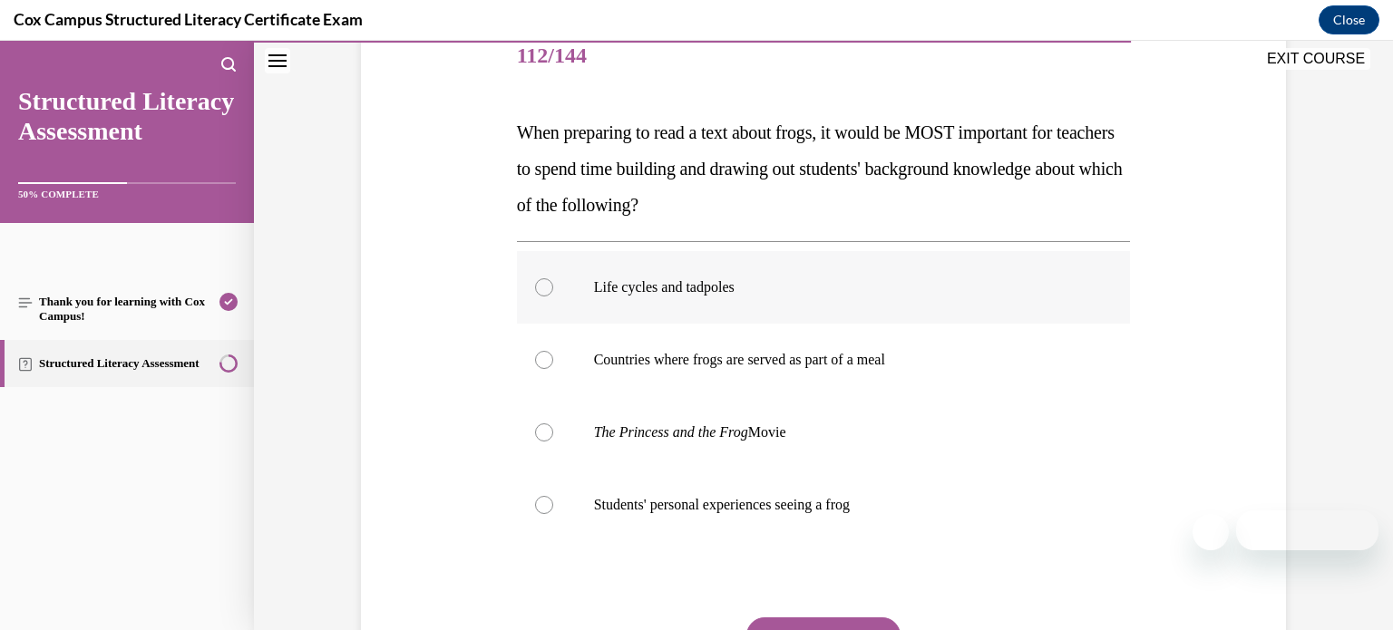
click at [918, 309] on label "Life cycles and tadpoles" at bounding box center [824, 287] width 614 height 73
click at [553, 297] on input "Life cycles and tadpoles" at bounding box center [544, 287] width 18 height 18
radio input "true"
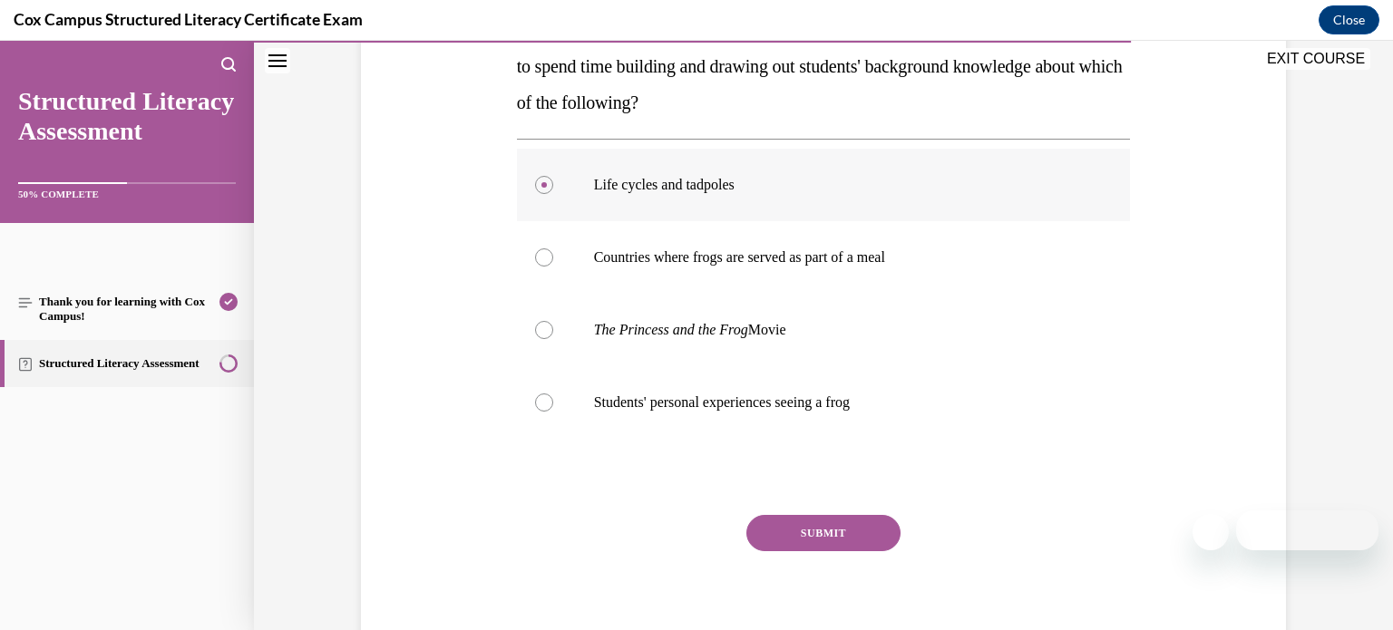
scroll to position [356, 0]
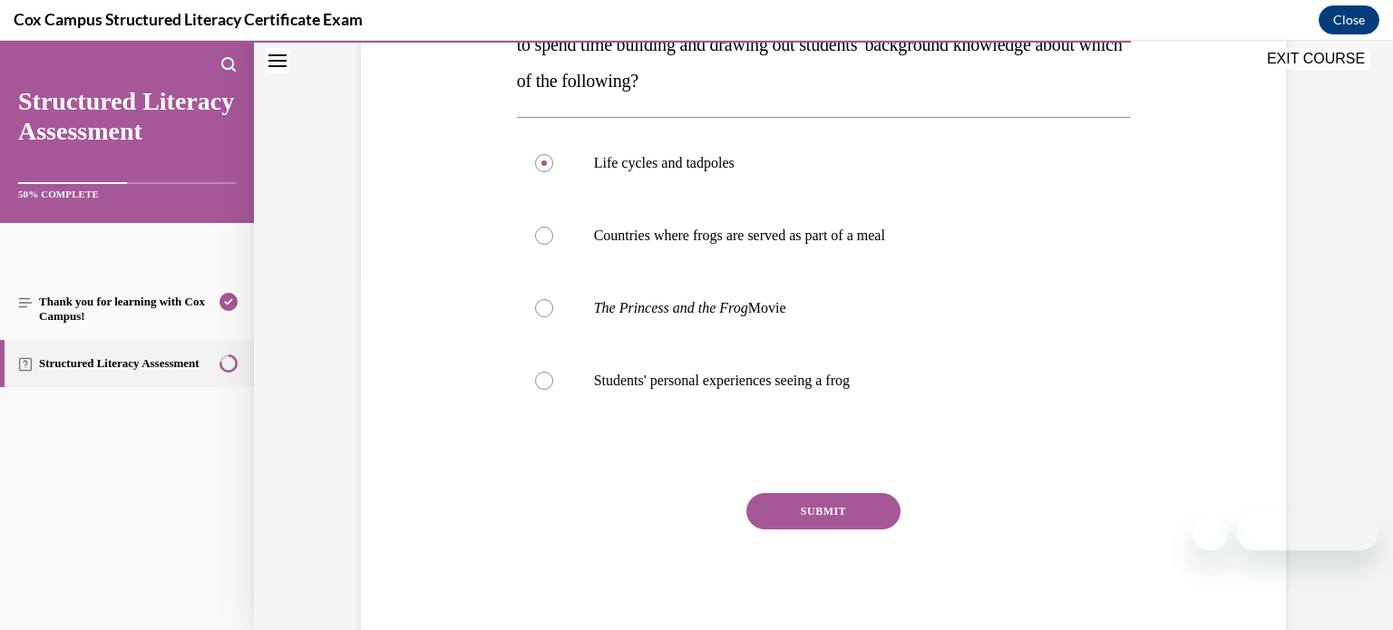
click at [795, 519] on button "SUBMIT" at bounding box center [823, 511] width 154 height 36
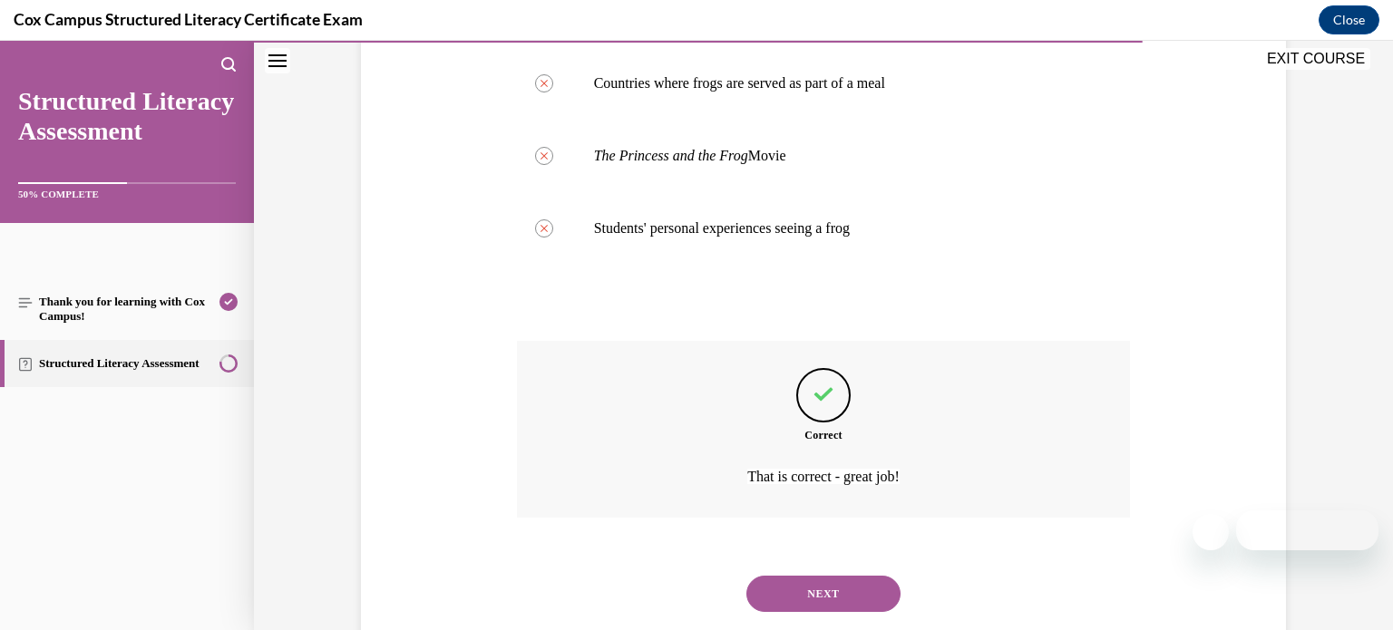
scroll to position [552, 0]
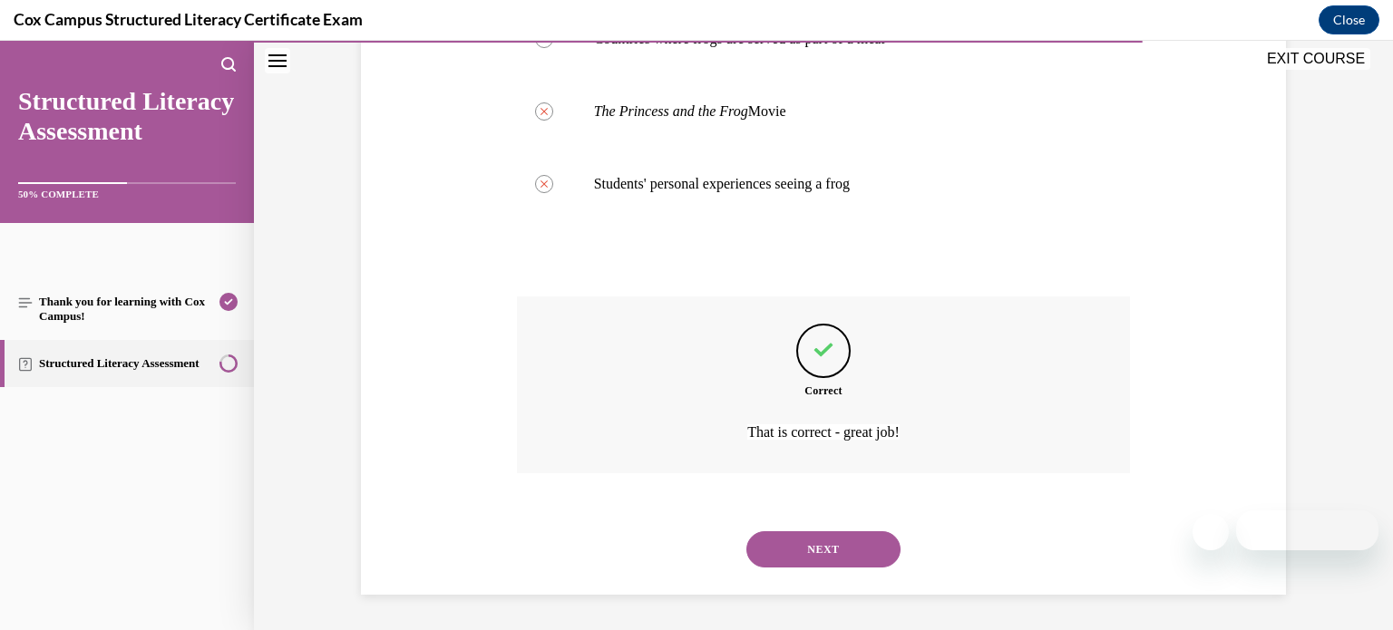
click at [793, 547] on button "NEXT" at bounding box center [823, 549] width 154 height 36
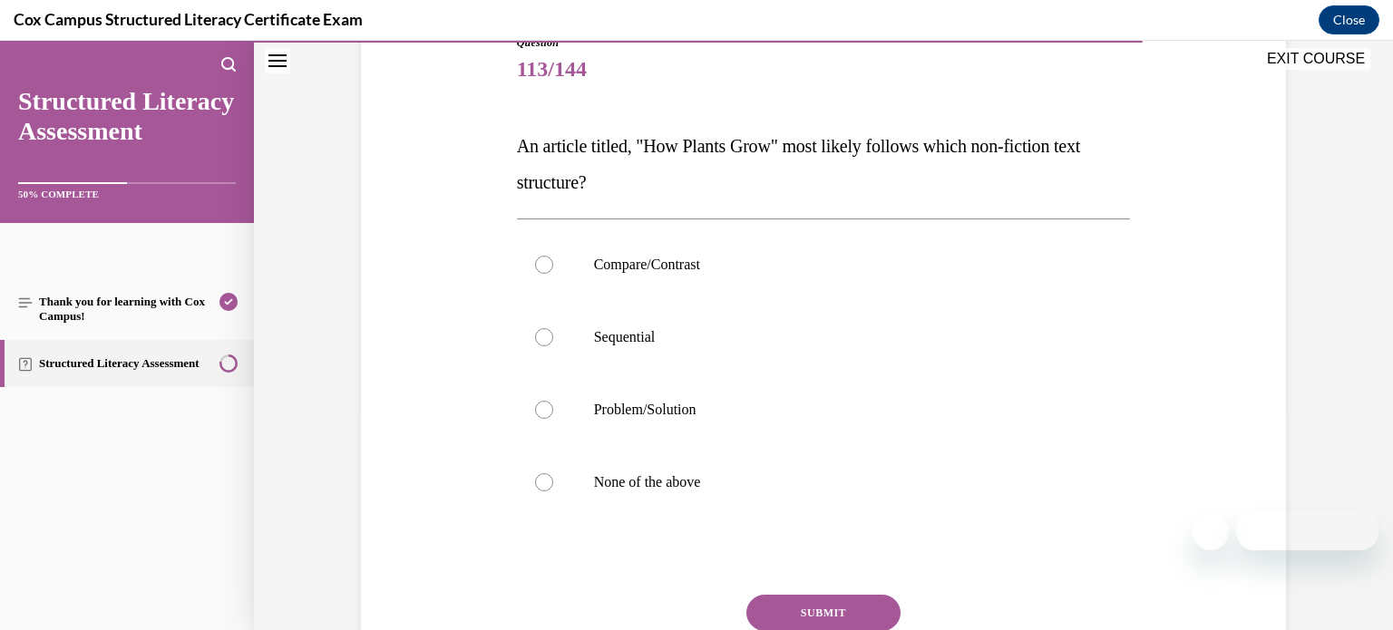
scroll to position [218, 0]
click at [799, 309] on label "Sequential" at bounding box center [824, 337] width 614 height 73
click at [553, 328] on input "Sequential" at bounding box center [544, 337] width 18 height 18
radio input "true"
click at [777, 609] on button "SUBMIT" at bounding box center [823, 613] width 154 height 36
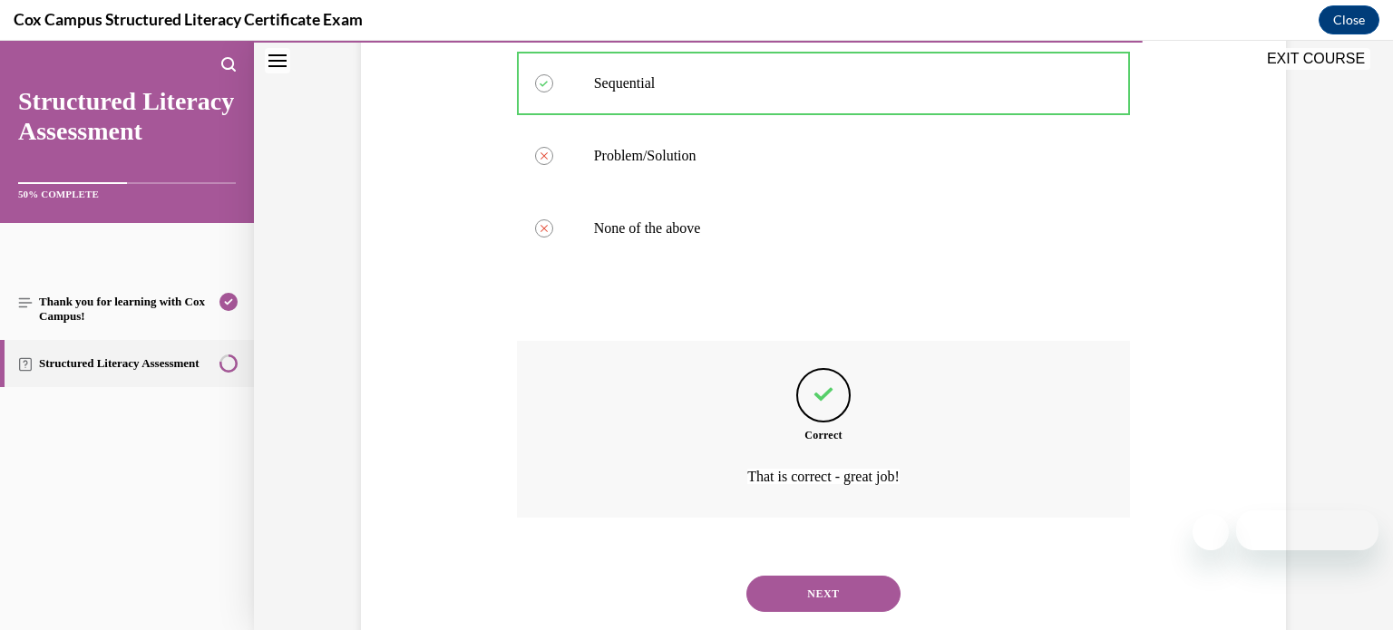
scroll to position [516, 0]
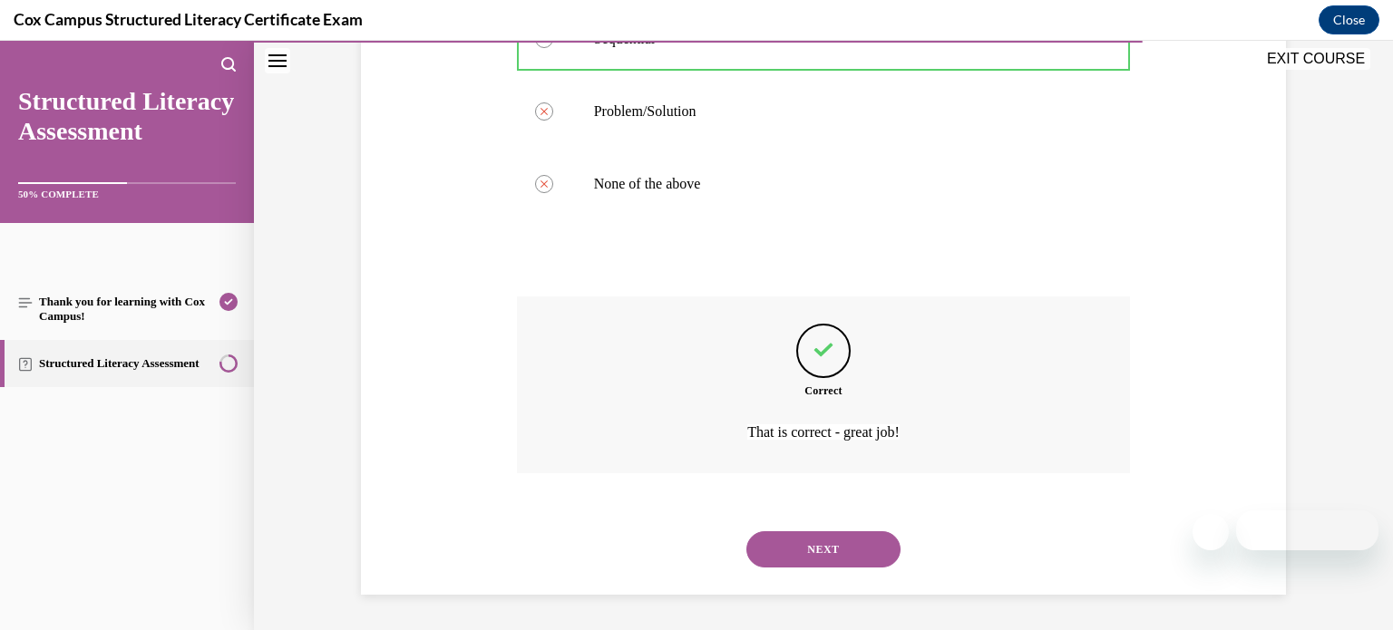
click at [815, 550] on button "NEXT" at bounding box center [823, 549] width 154 height 36
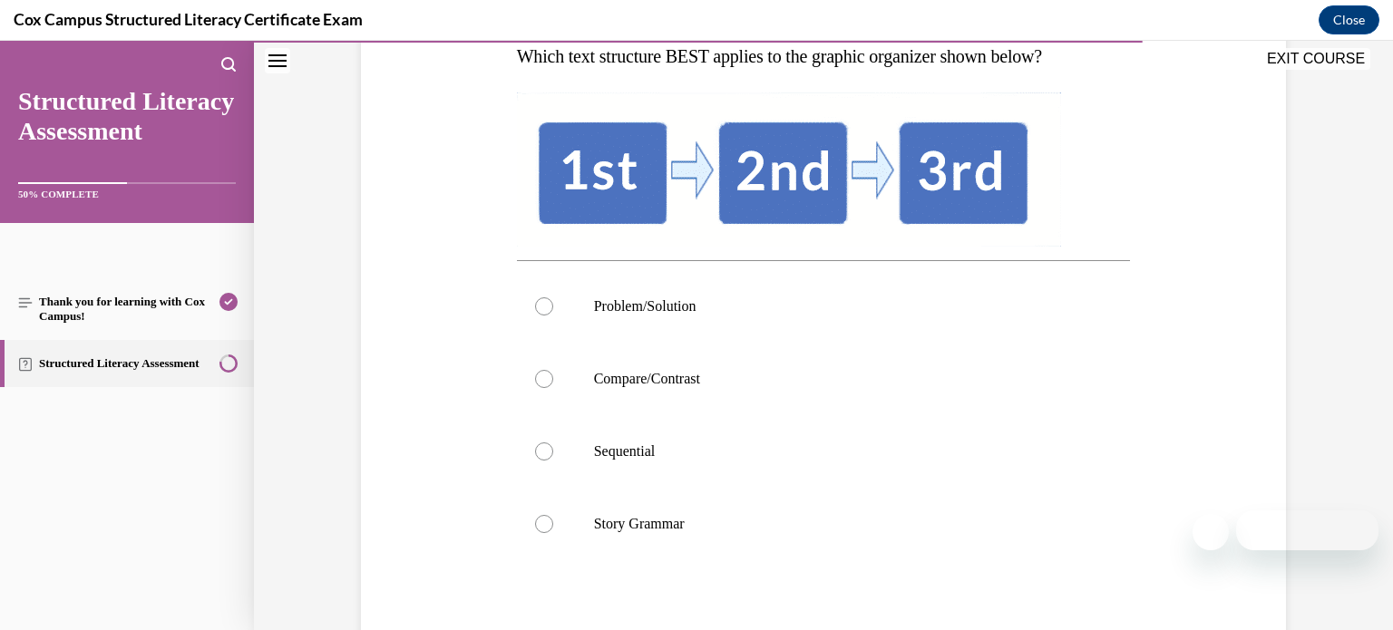
scroll to position [308, 0]
click at [793, 461] on label "Sequential" at bounding box center [824, 450] width 614 height 73
click at [553, 460] on input "Sequential" at bounding box center [544, 451] width 18 height 18
radio input "true"
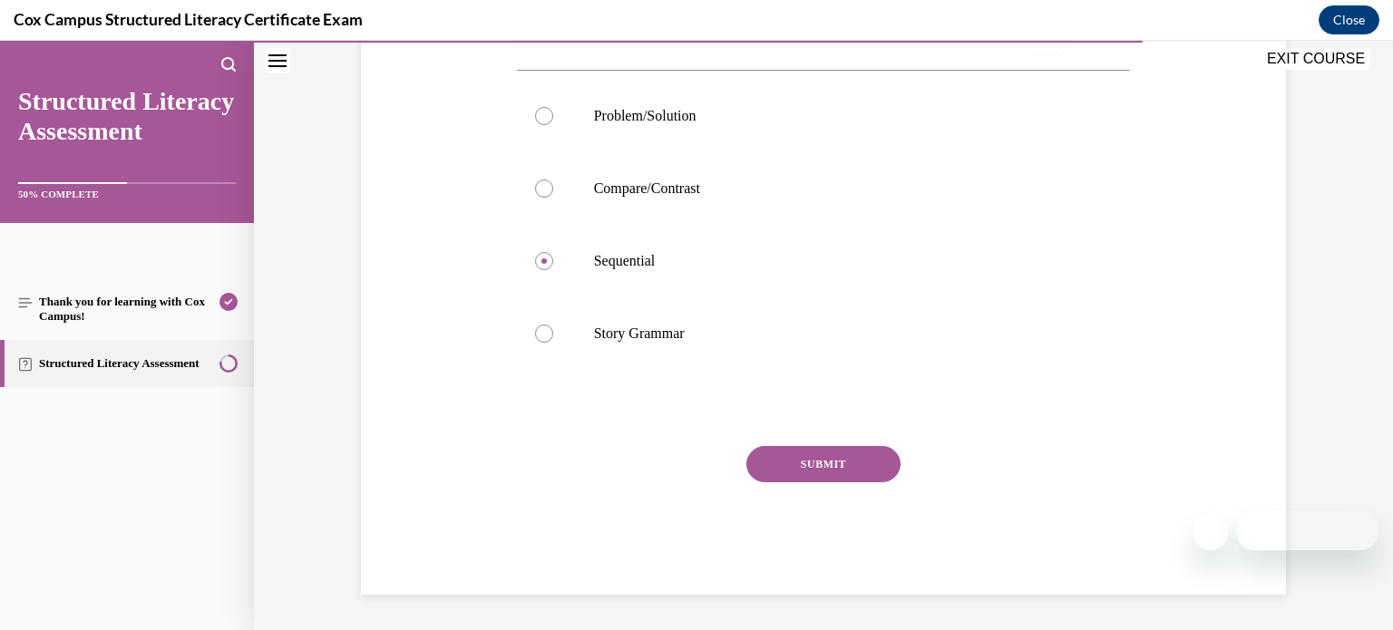
click at [793, 462] on button "SUBMIT" at bounding box center [823, 464] width 154 height 36
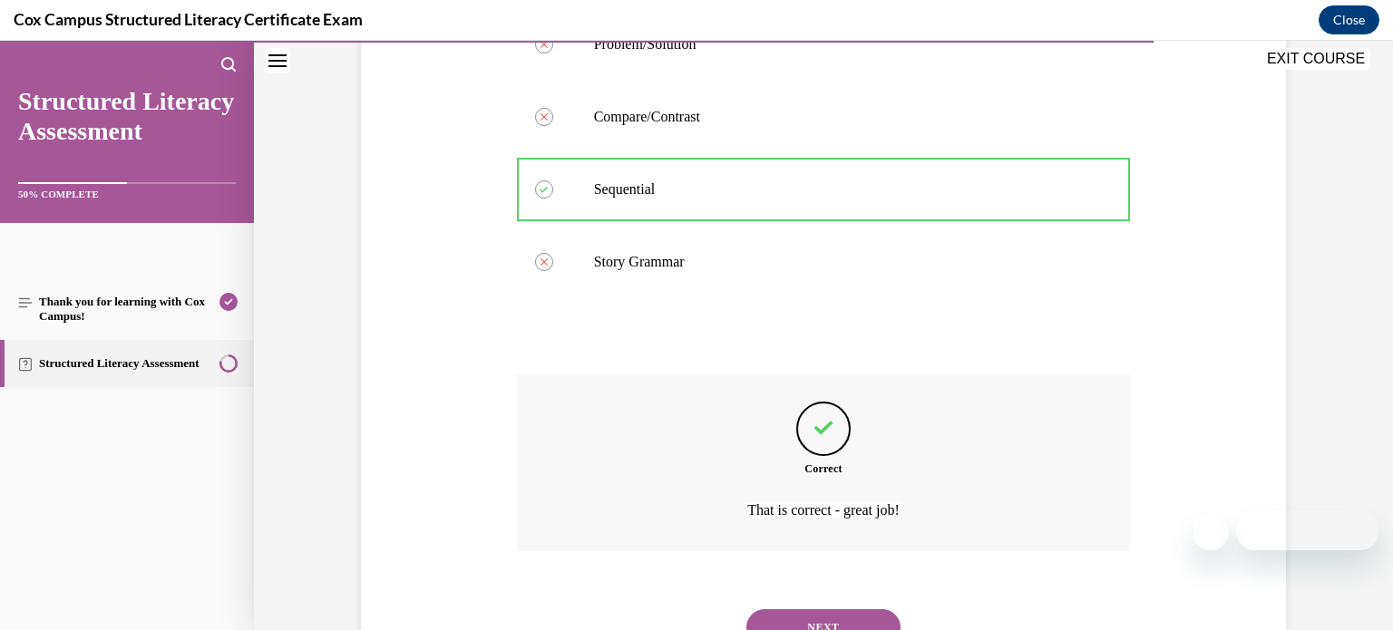
scroll to position [648, 0]
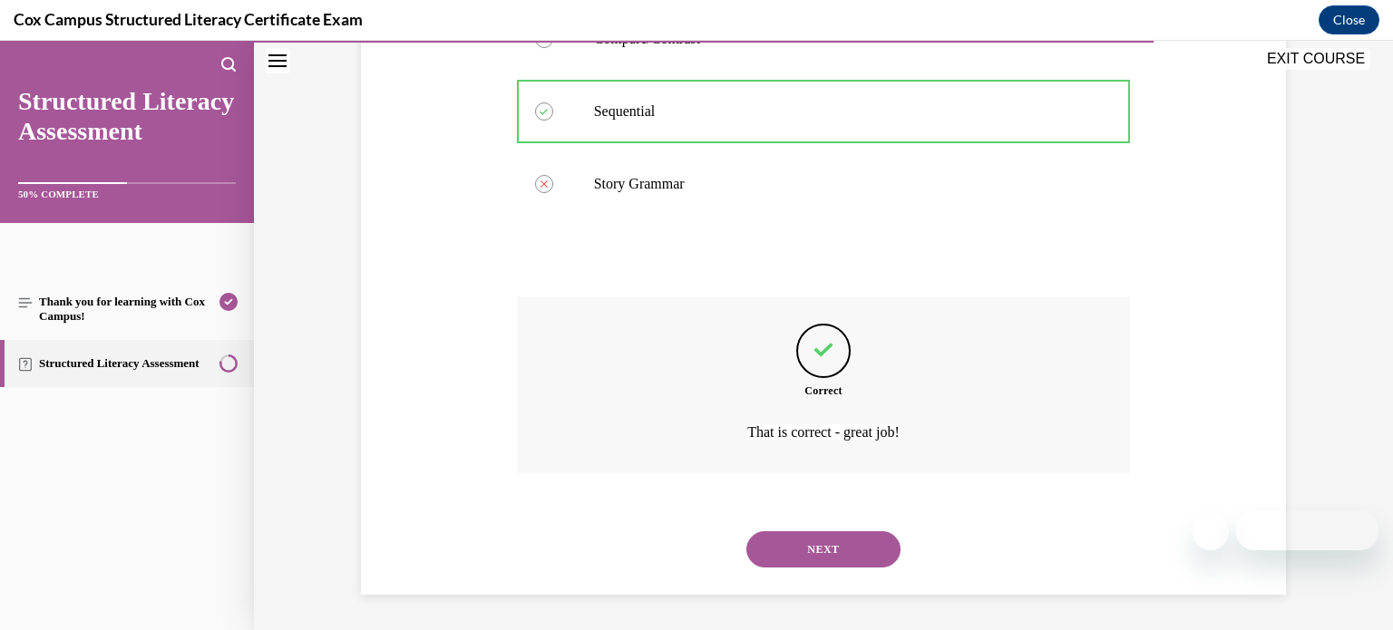
click at [807, 549] on button "NEXT" at bounding box center [823, 549] width 154 height 36
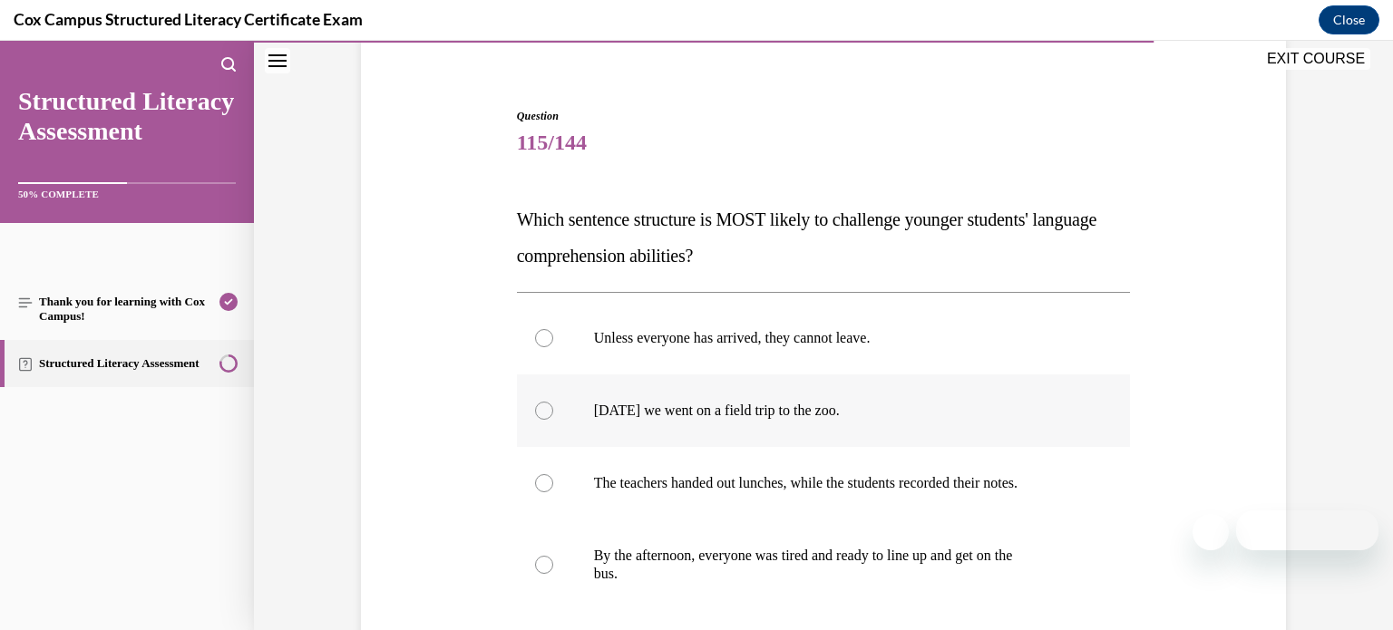
scroll to position [142, 0]
click at [884, 356] on label "Unless everyone has arrived, they cannot leave." at bounding box center [824, 340] width 614 height 73
click at [553, 349] on input "Unless everyone has arrived, they cannot leave." at bounding box center [544, 340] width 18 height 18
radio input "true"
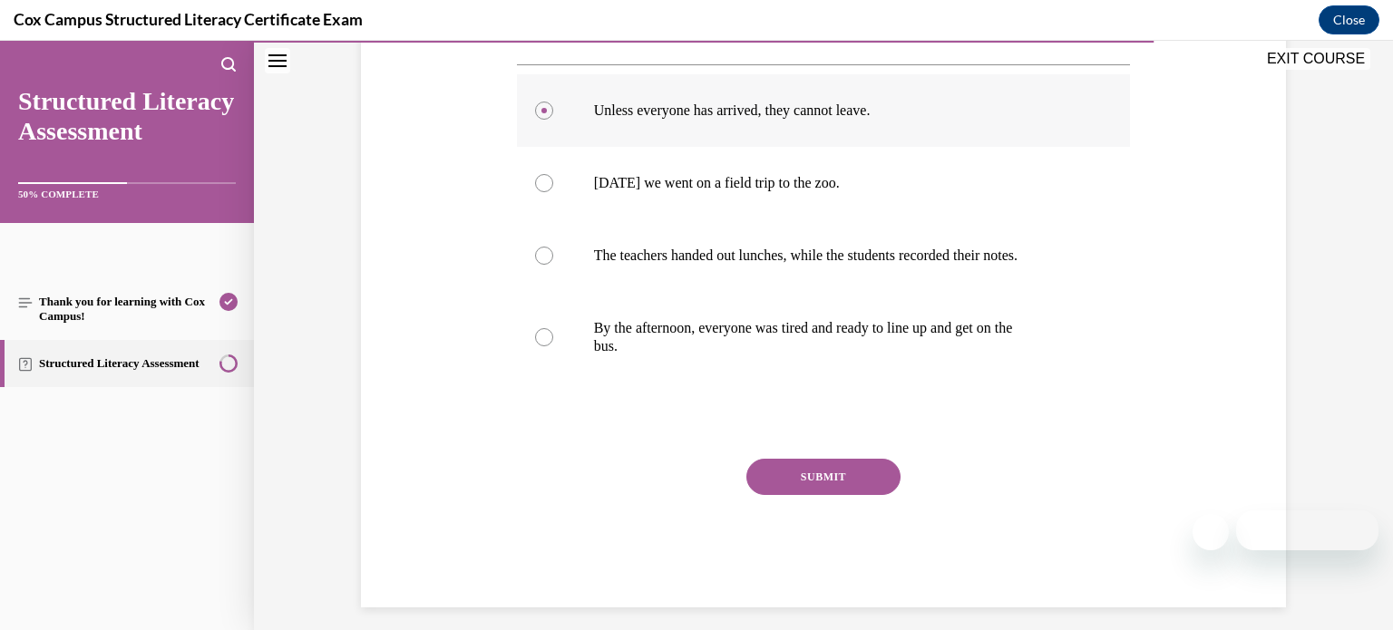
scroll to position [374, 0]
click at [836, 466] on button "SUBMIT" at bounding box center [823, 475] width 154 height 36
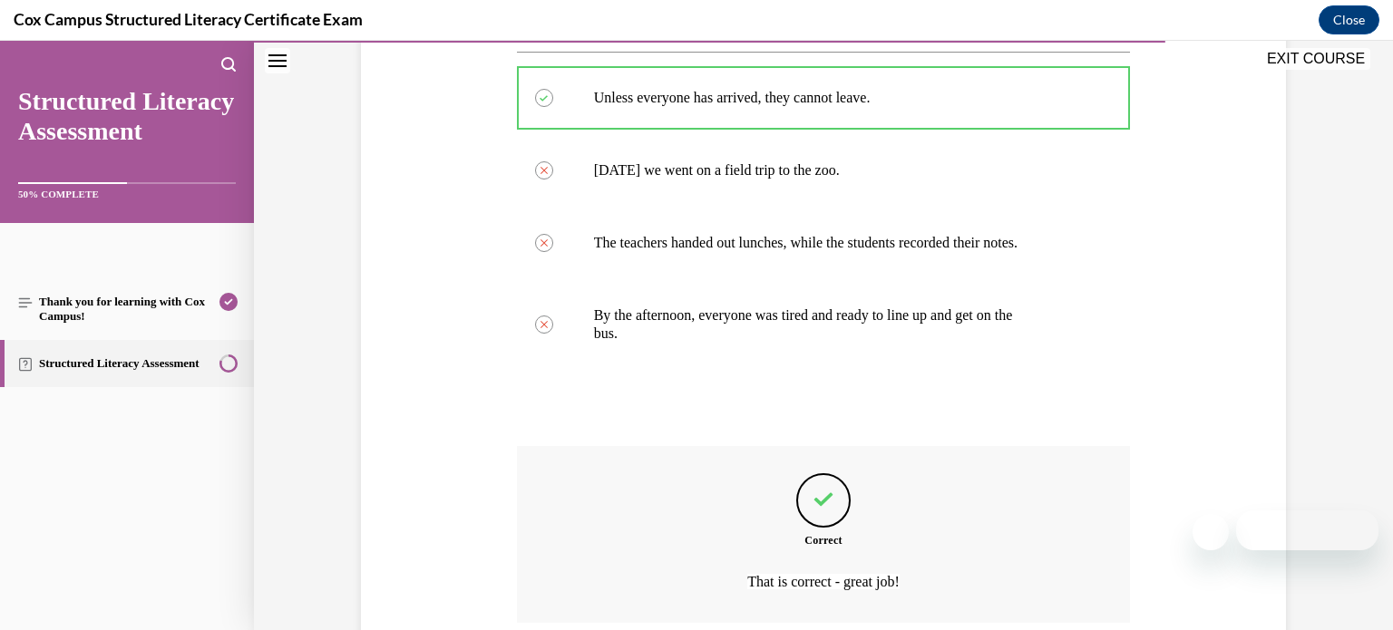
scroll to position [534, 0]
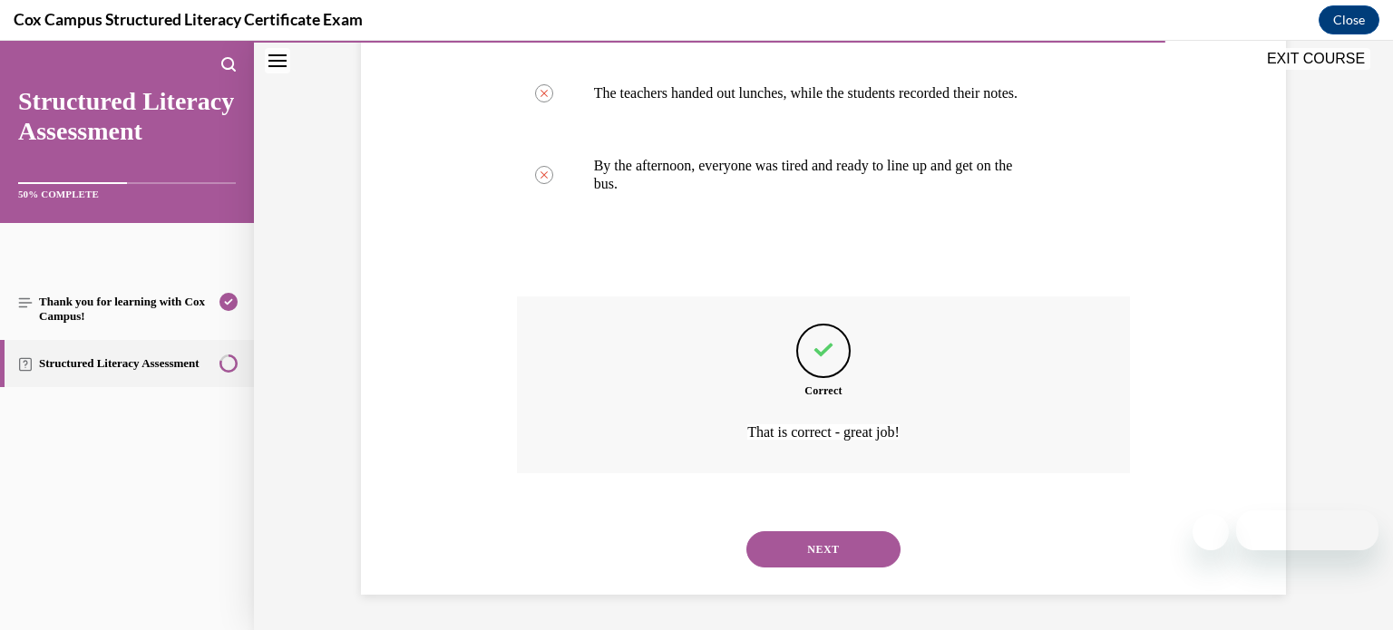
click at [826, 548] on button "NEXT" at bounding box center [823, 549] width 154 height 36
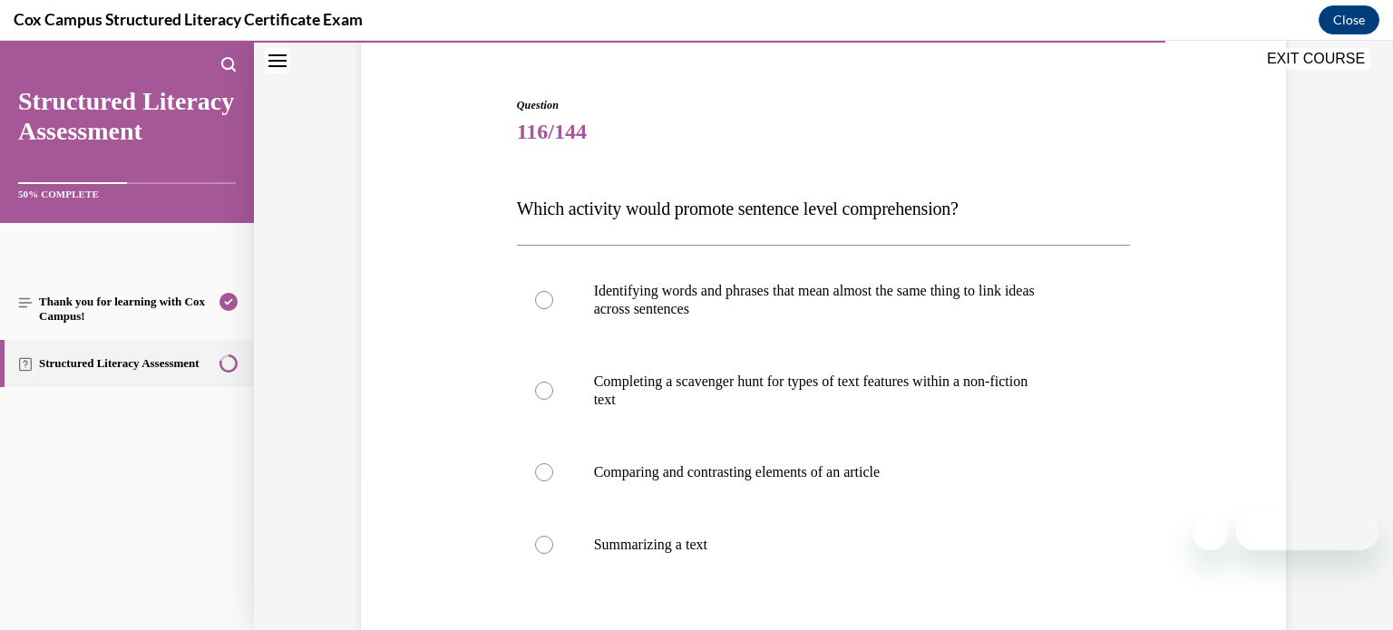
scroll to position [157, 0]
click at [921, 317] on label "Identifying words and phrases that mean almost the same thing to link ideas acr…" at bounding box center [824, 298] width 614 height 91
click at [553, 307] on input "Identifying words and phrases that mean almost the same thing to link ideas acr…" at bounding box center [544, 298] width 18 height 18
radio input "true"
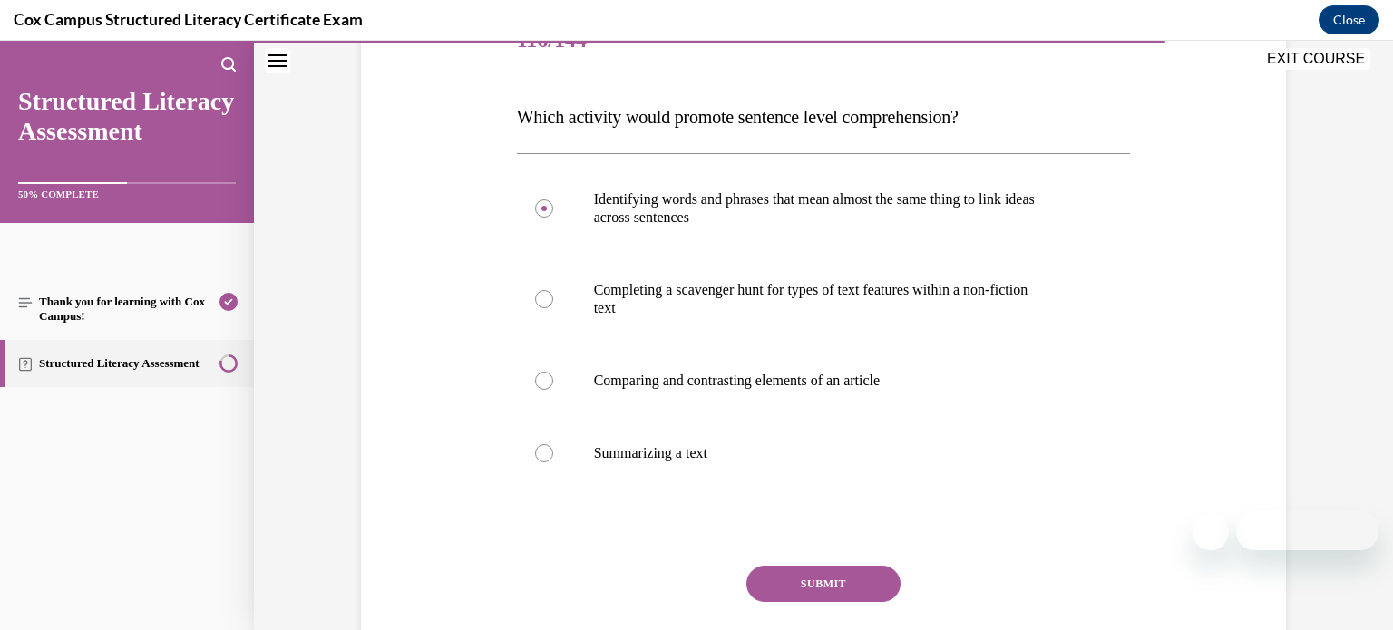
click at [823, 588] on button "SUBMIT" at bounding box center [823, 584] width 154 height 36
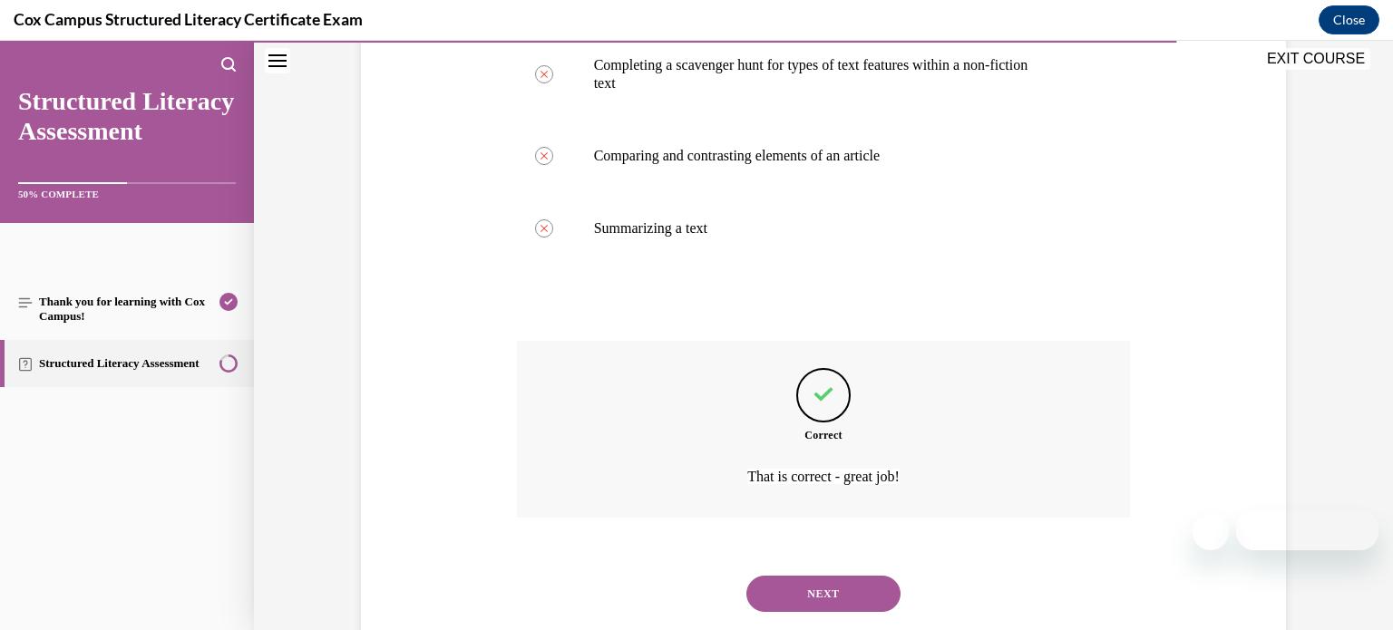
scroll to position [516, 0]
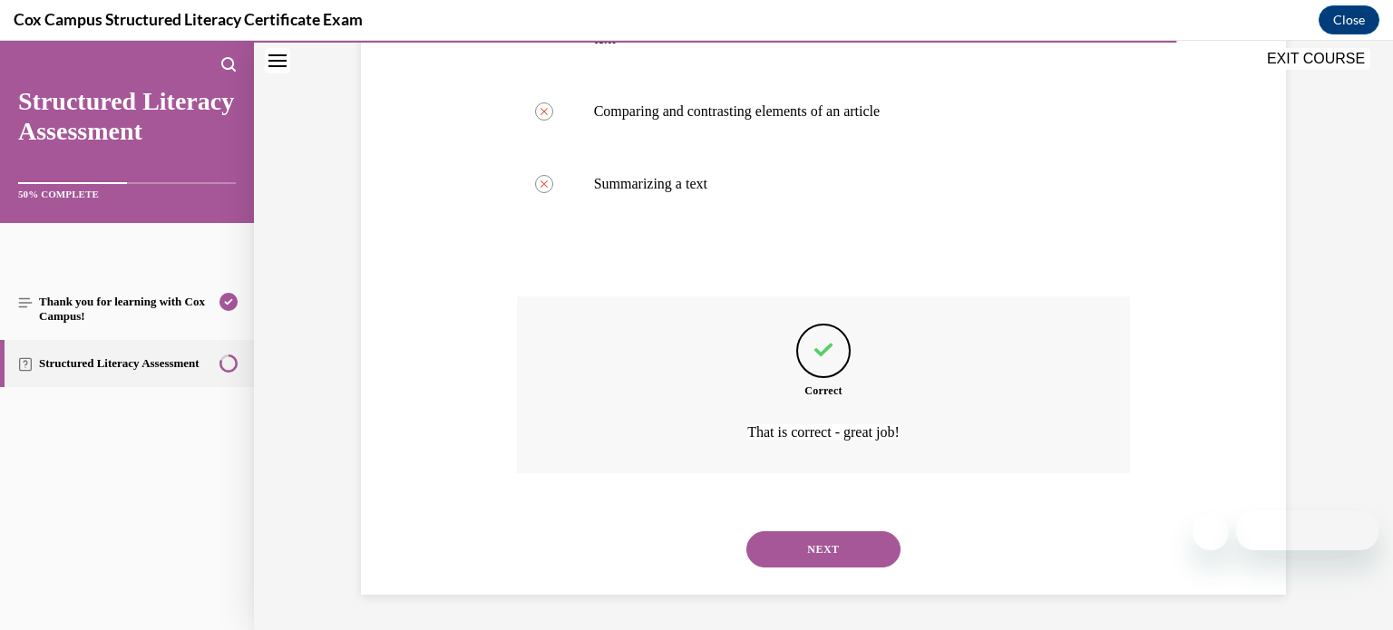
click at [843, 558] on button "NEXT" at bounding box center [823, 549] width 154 height 36
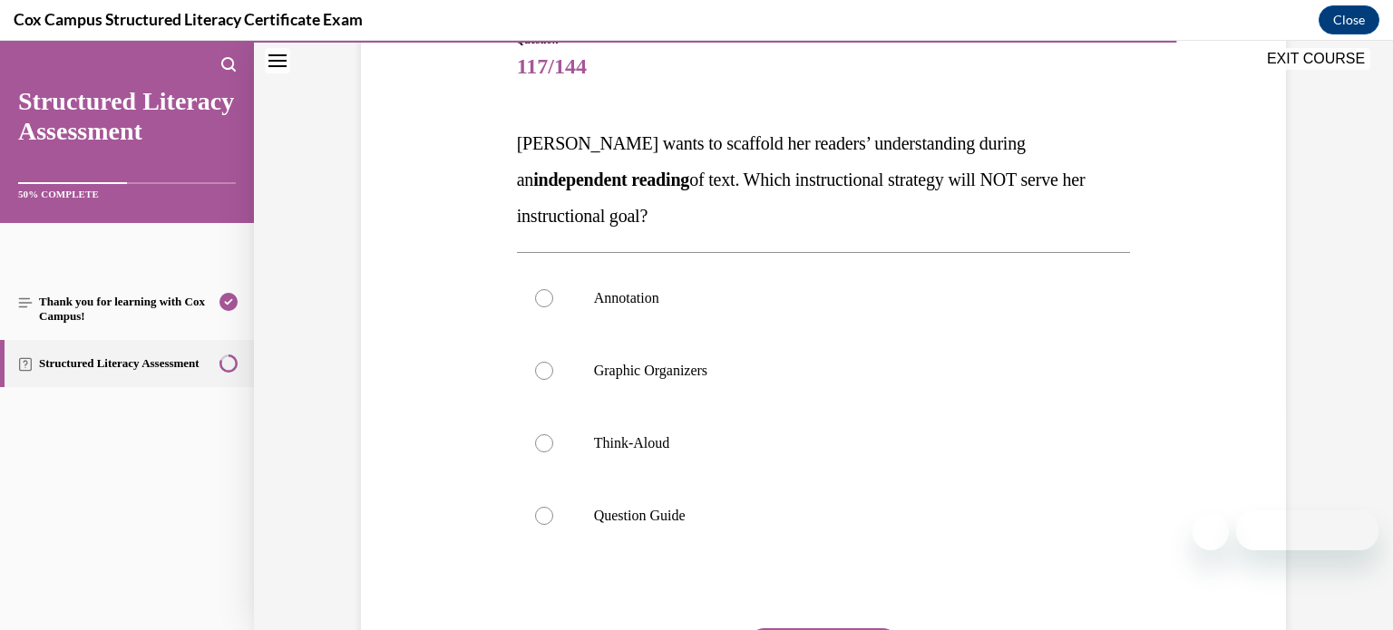
scroll to position [218, 0]
click at [854, 437] on p "Think-Aloud" at bounding box center [840, 446] width 492 height 18
click at [553, 437] on input "Think-Aloud" at bounding box center [544, 446] width 18 height 18
radio input "true"
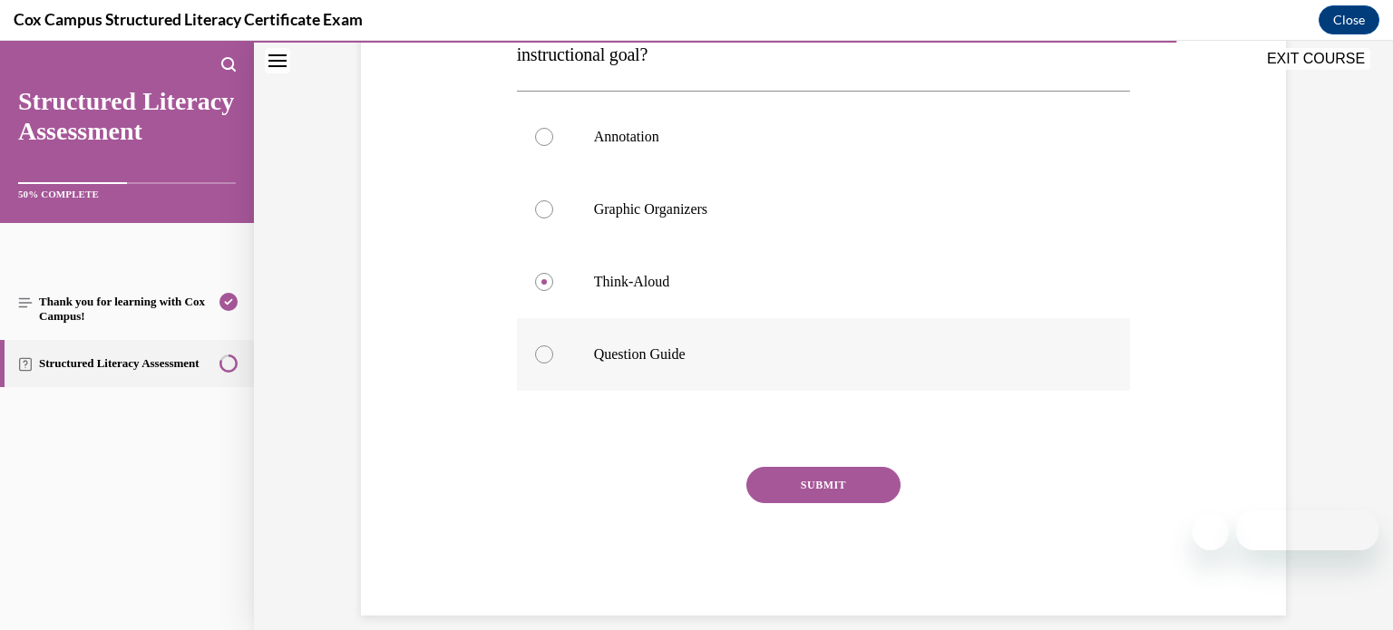
click at [834, 491] on button "SUBMIT" at bounding box center [823, 485] width 154 height 36
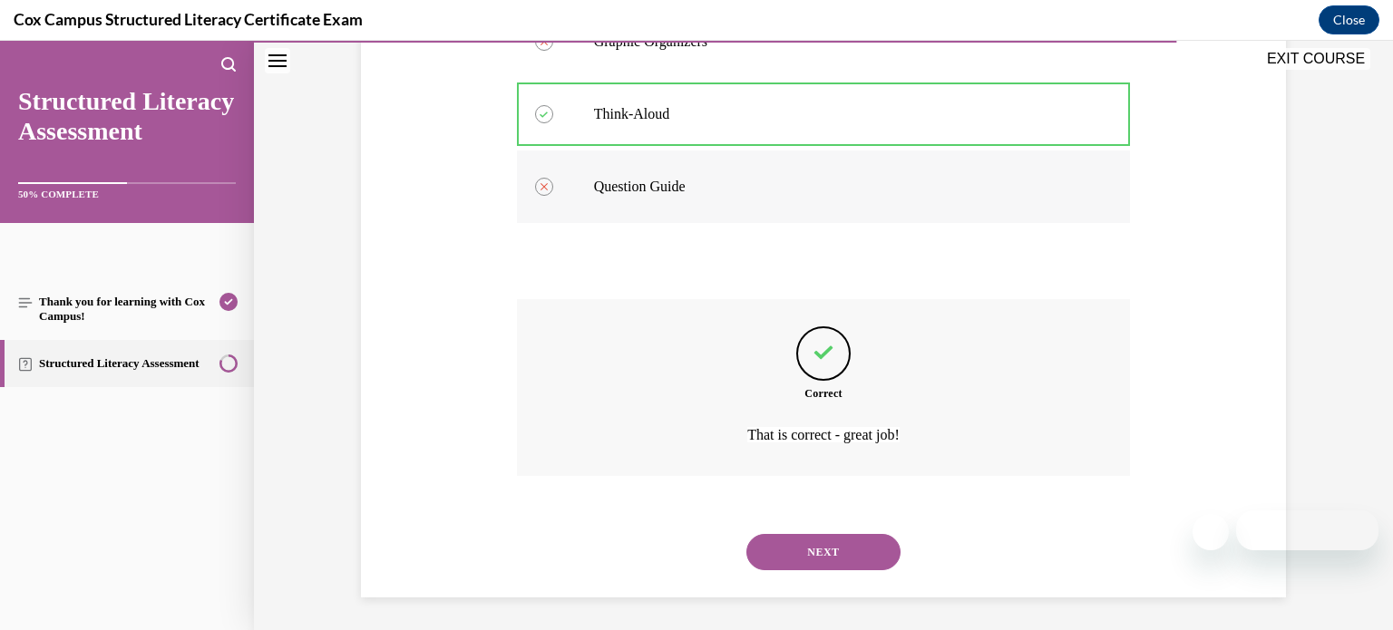
scroll to position [552, 0]
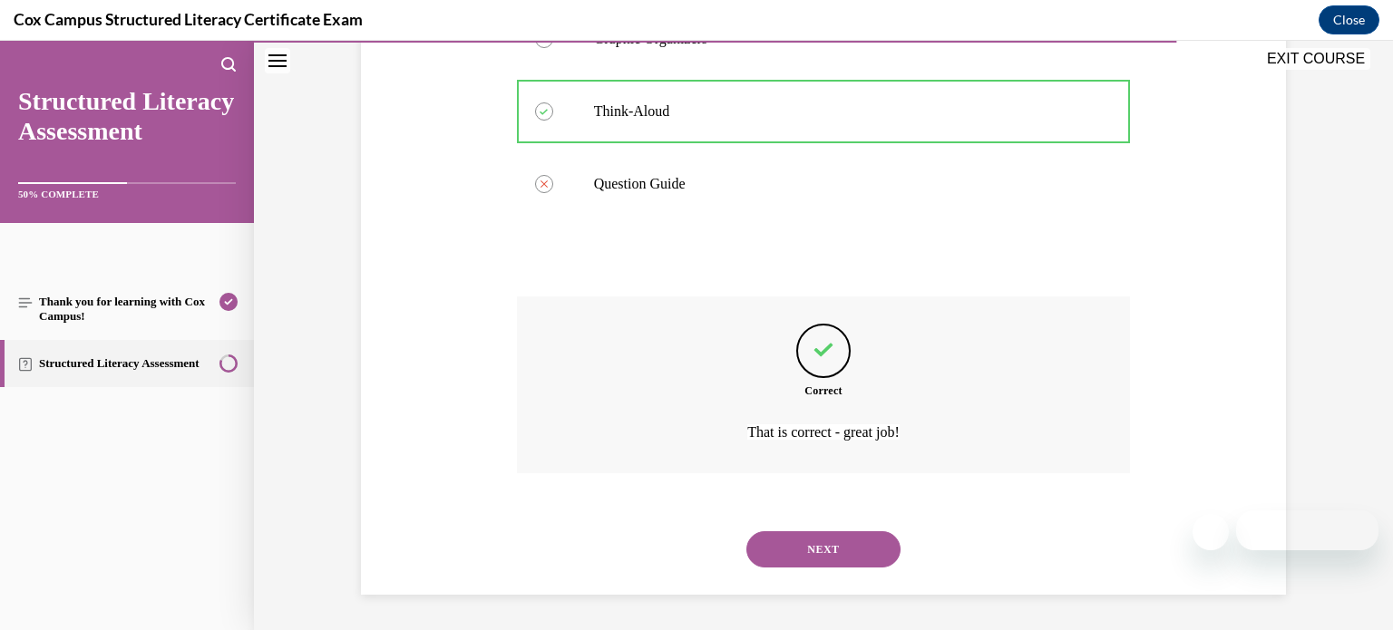
click at [824, 544] on button "NEXT" at bounding box center [823, 549] width 154 height 36
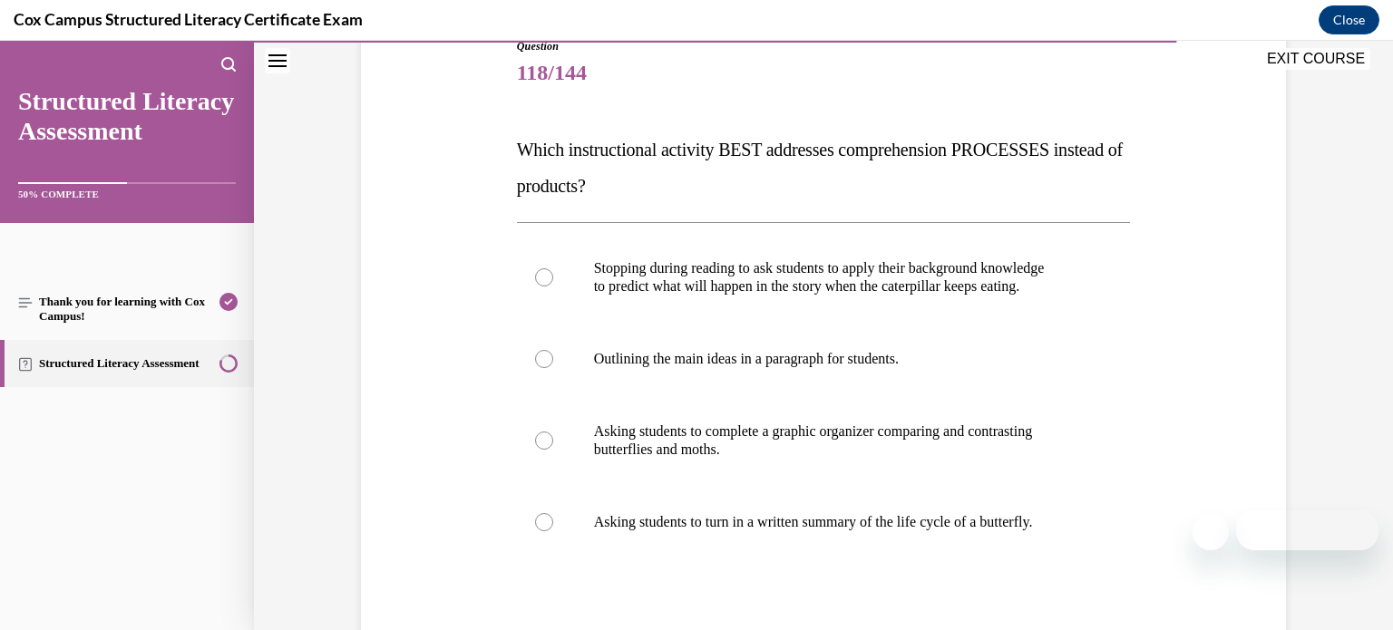
scroll to position [216, 0]
click at [913, 308] on label "Stopping during reading to ask students to apply their background knowledge to …" at bounding box center [824, 275] width 614 height 91
click at [553, 285] on input "Stopping during reading to ask students to apply their background knowledge to …" at bounding box center [544, 276] width 18 height 18
radio input "true"
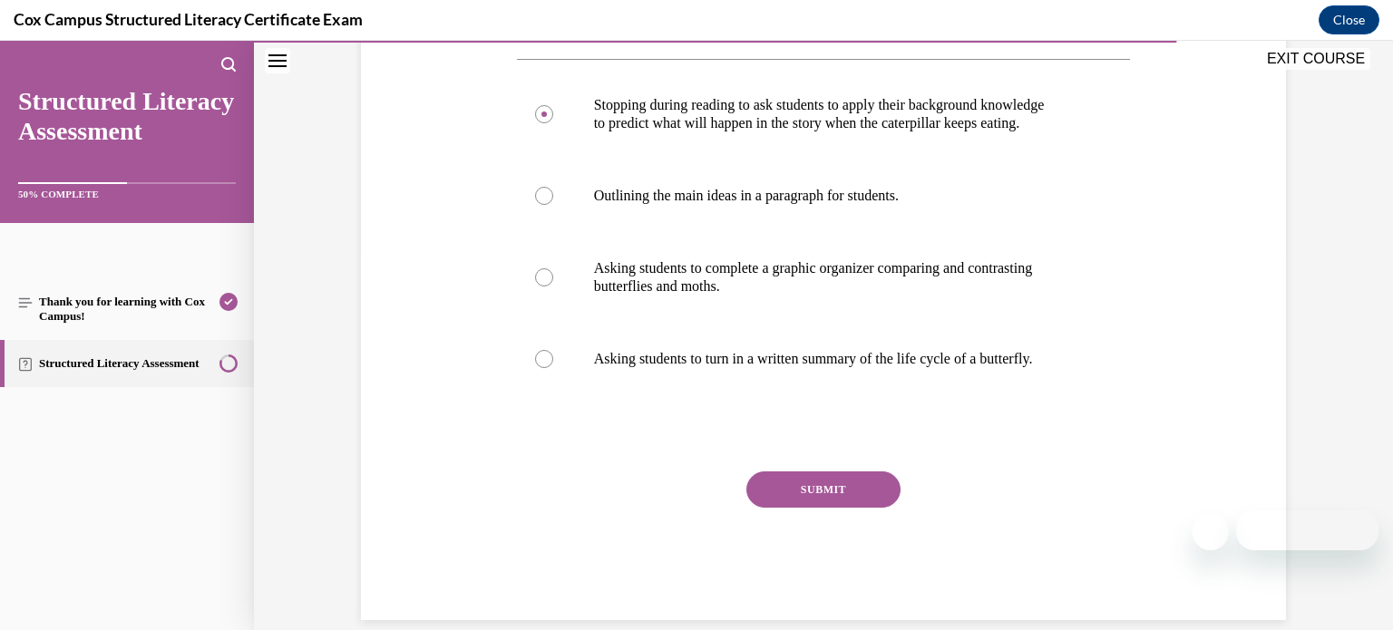
click at [832, 502] on button "SUBMIT" at bounding box center [823, 490] width 154 height 36
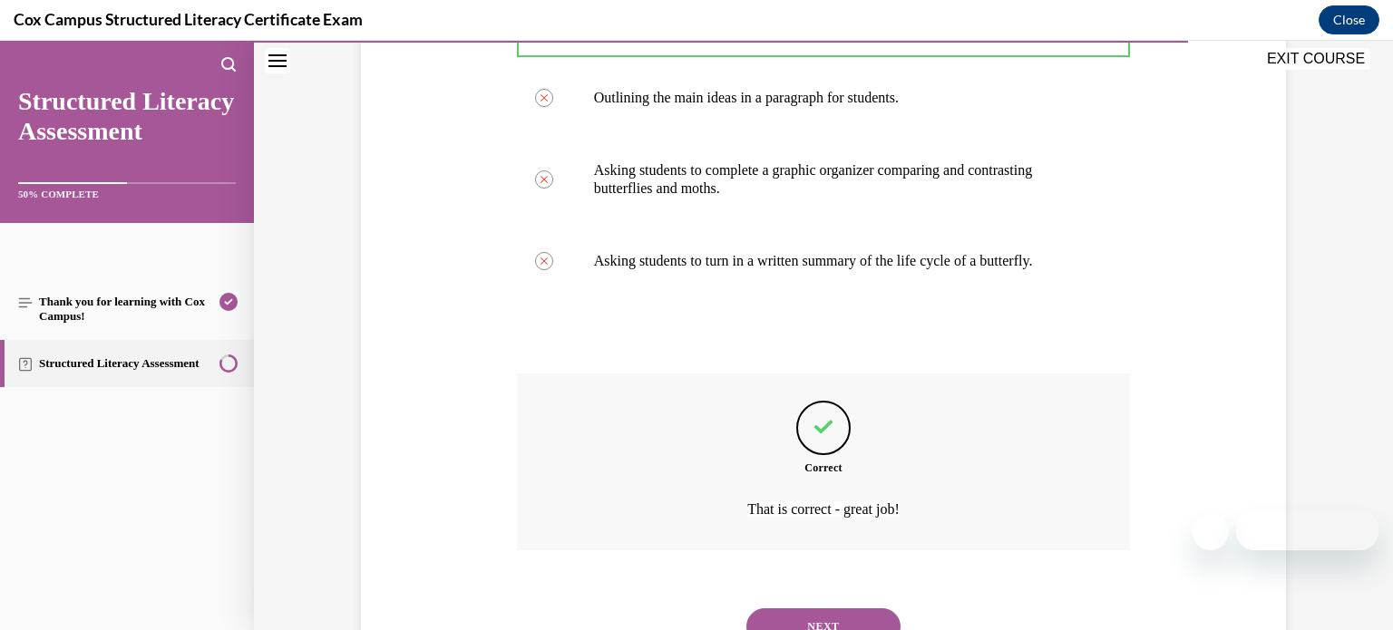
scroll to position [552, 0]
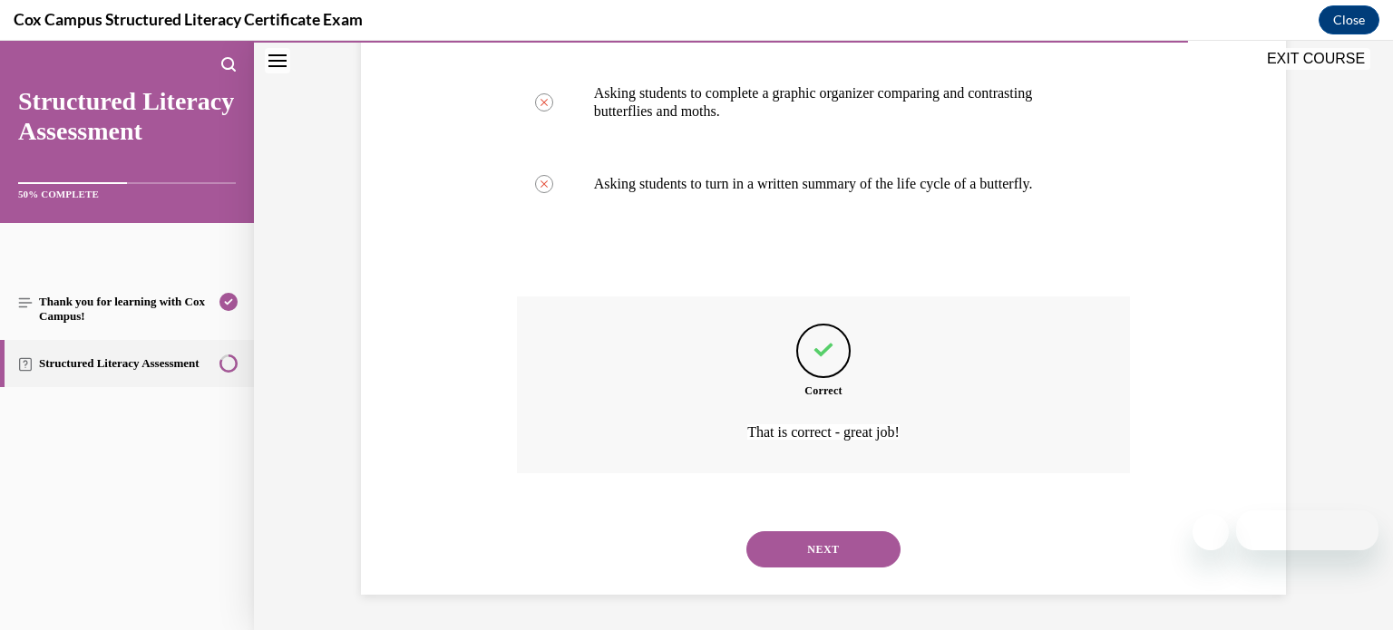
click at [829, 545] on button "NEXT" at bounding box center [823, 549] width 154 height 36
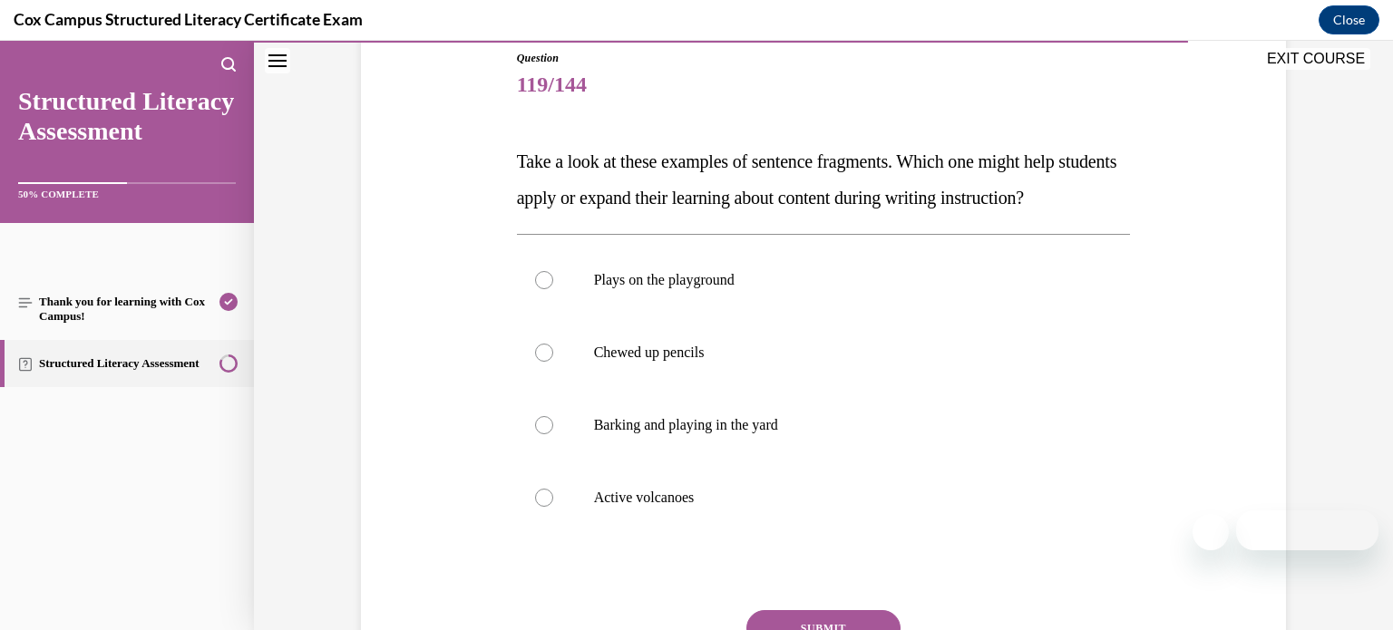
scroll to position [203, 0]
click at [829, 533] on label "Active volcanoes" at bounding box center [824, 497] width 614 height 73
click at [553, 506] on input "Active volcanoes" at bounding box center [544, 497] width 18 height 18
radio input "true"
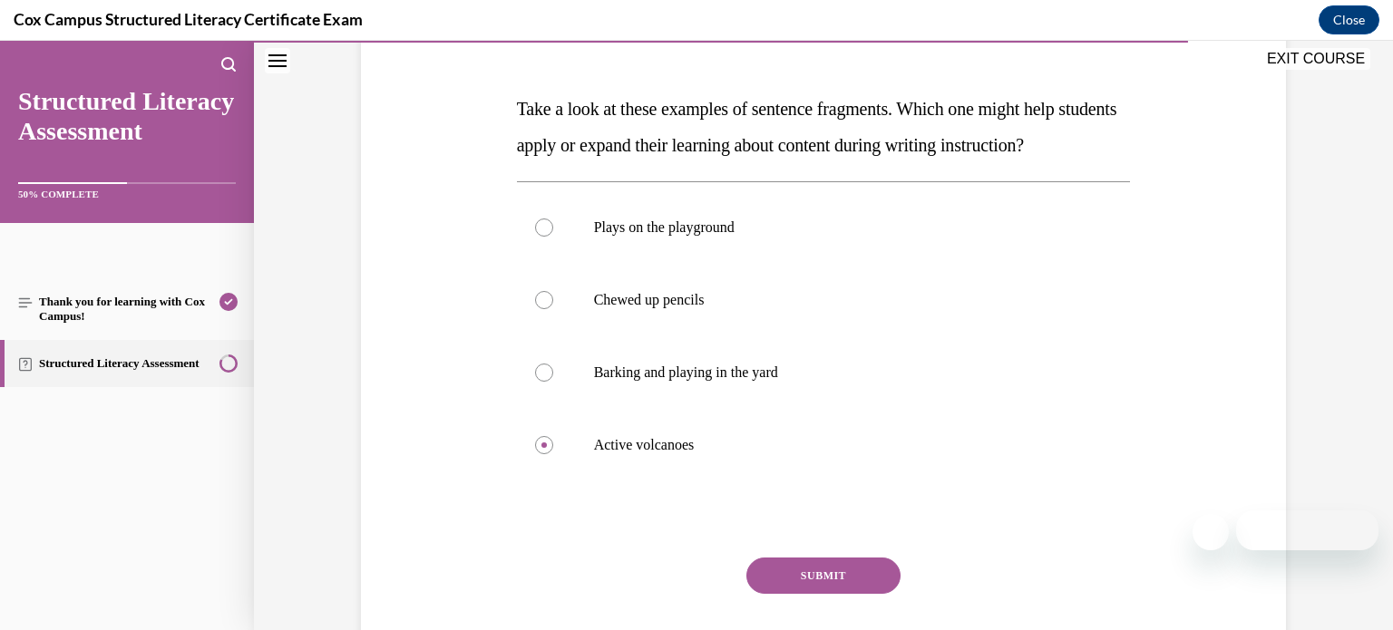
click at [823, 594] on button "SUBMIT" at bounding box center [823, 576] width 154 height 36
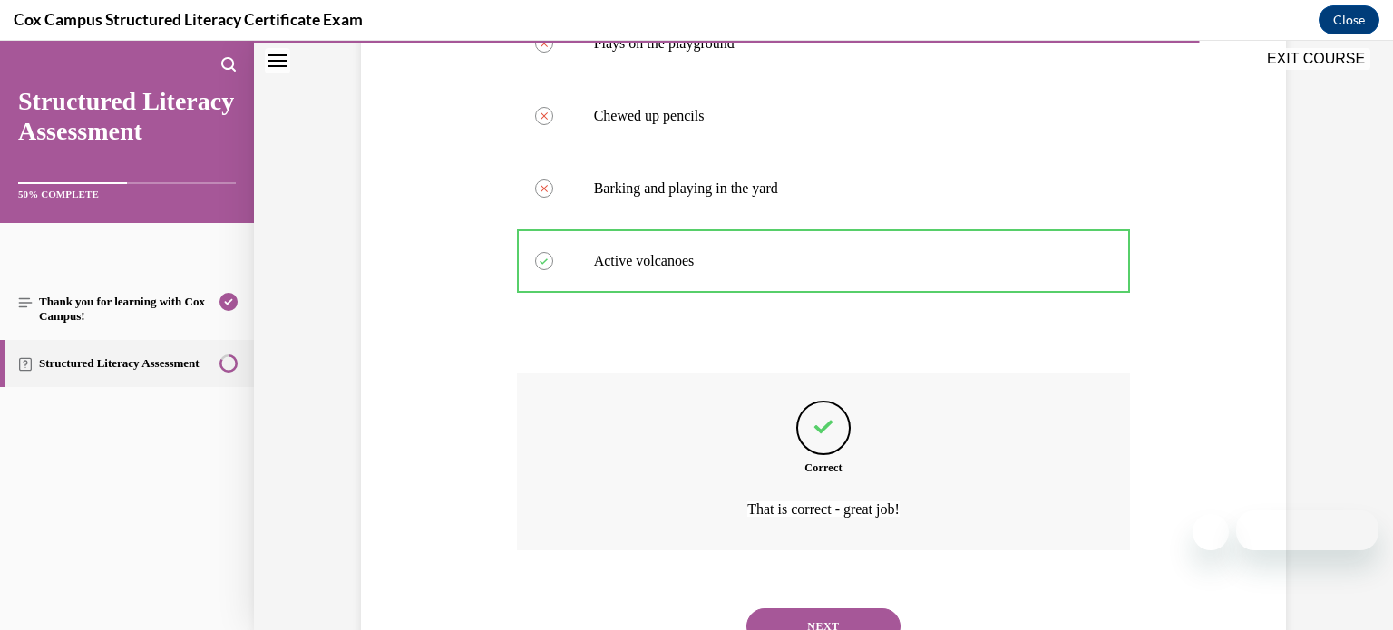
scroll to position [552, 0]
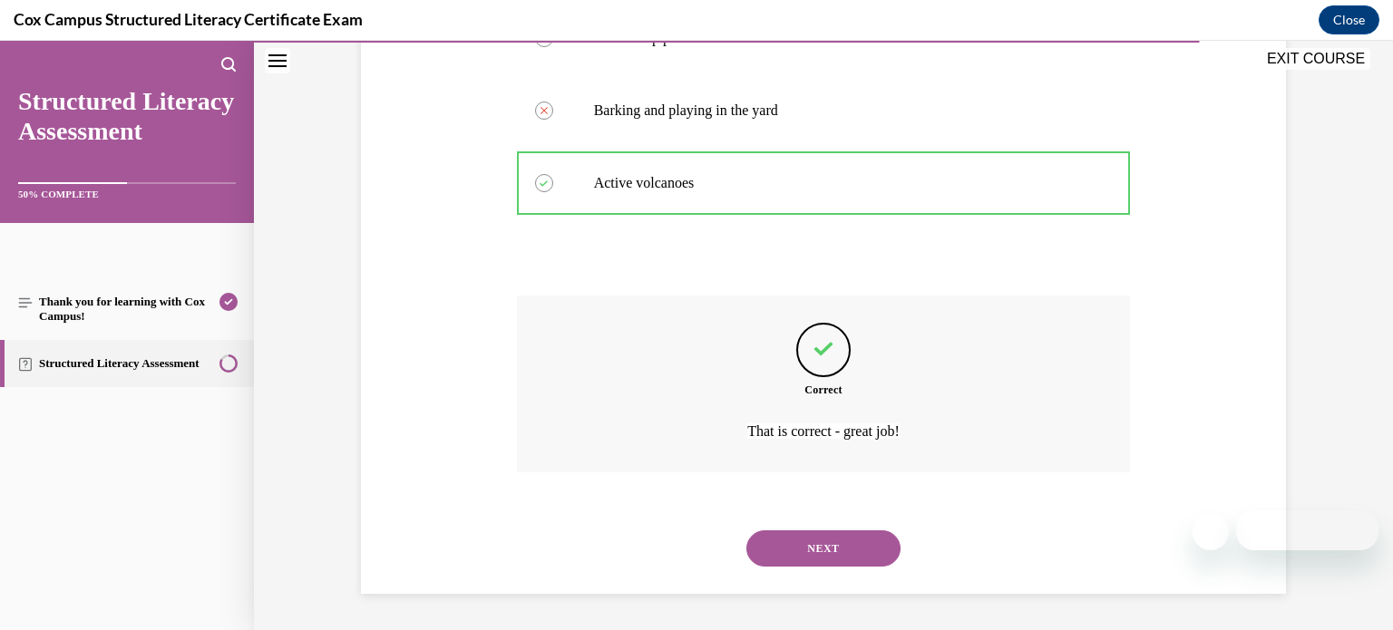
click at [844, 549] on button "NEXT" at bounding box center [823, 549] width 154 height 36
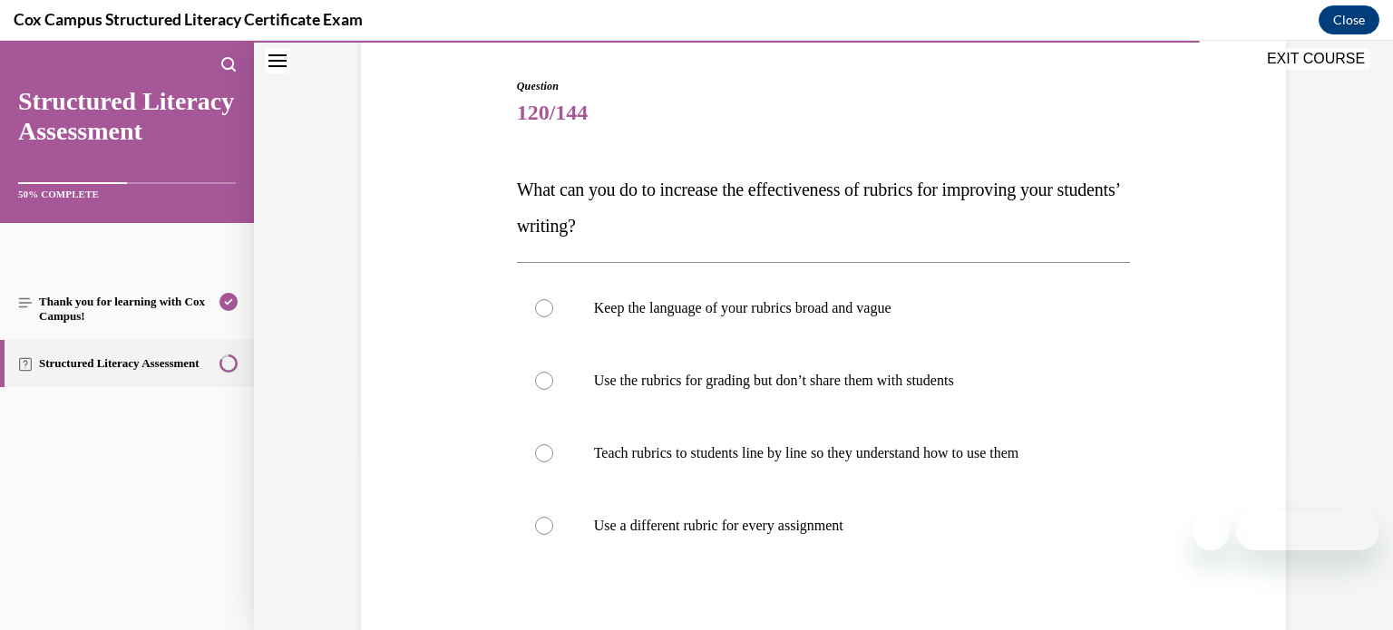
scroll to position [176, 0]
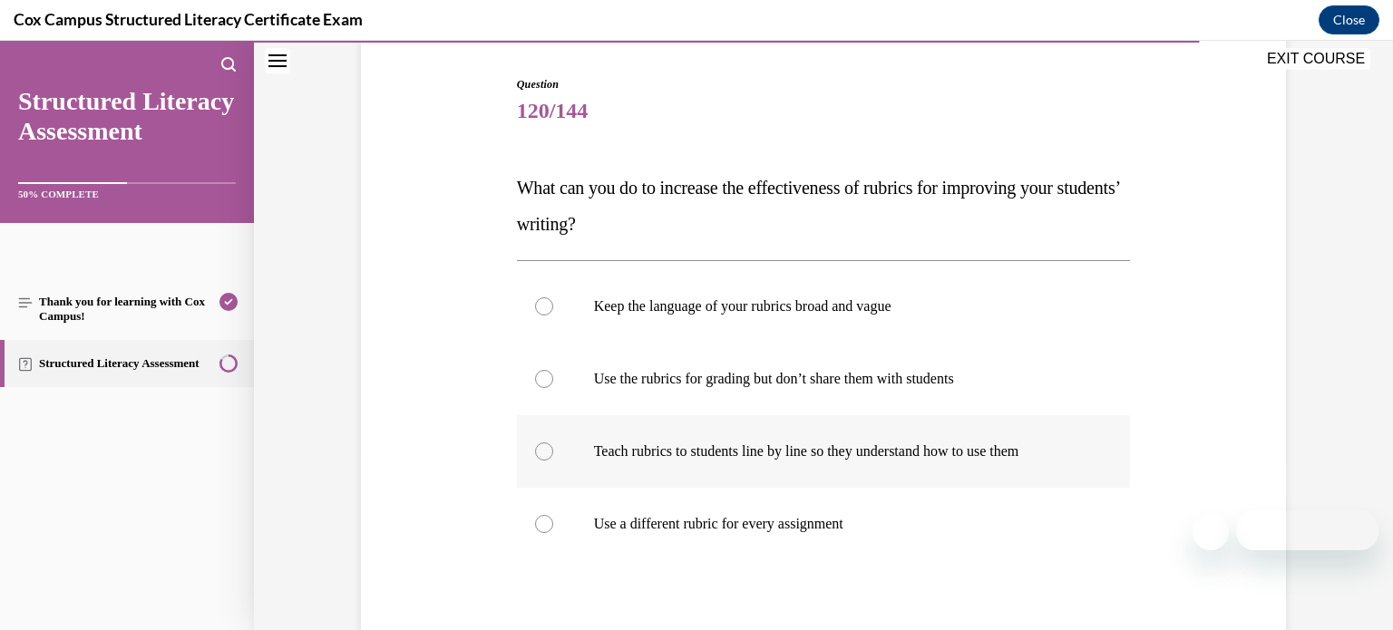
click at [900, 472] on label "Teach rubrics to students line by line so they understand how to use them" at bounding box center [824, 451] width 614 height 73
click at [553, 461] on input "Teach rubrics to students line by line so they understand how to use them" at bounding box center [544, 452] width 18 height 18
radio input "true"
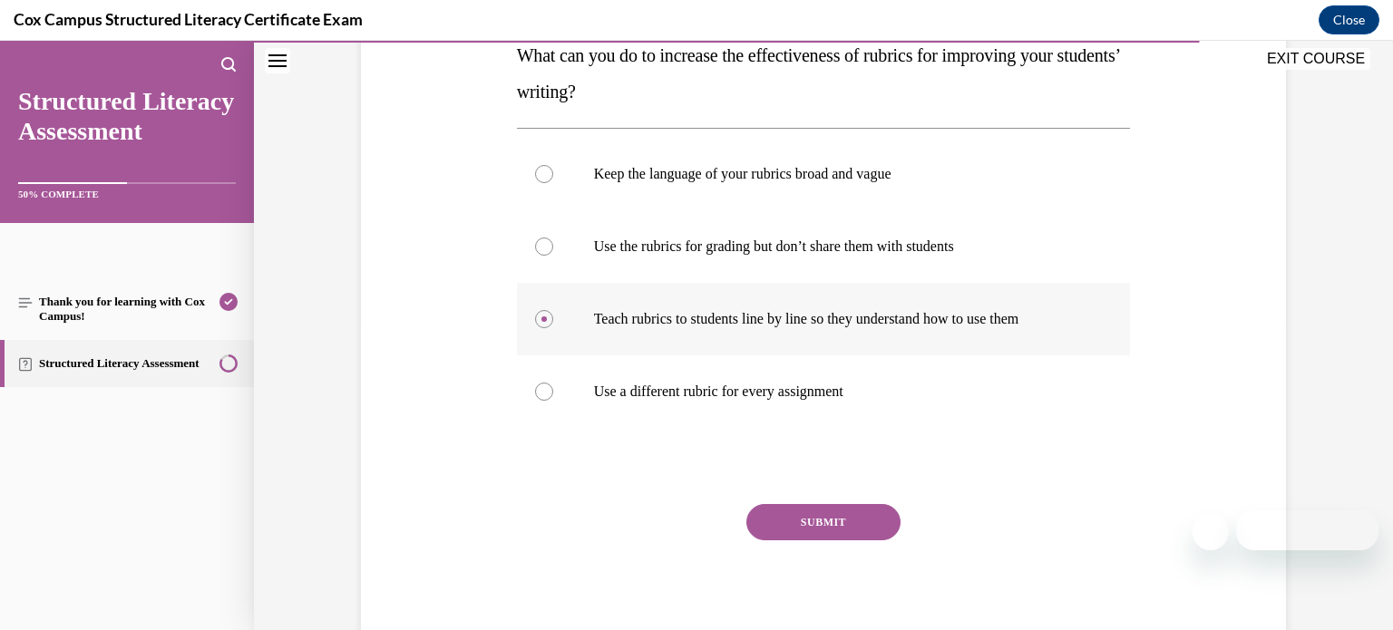
scroll to position [304, 0]
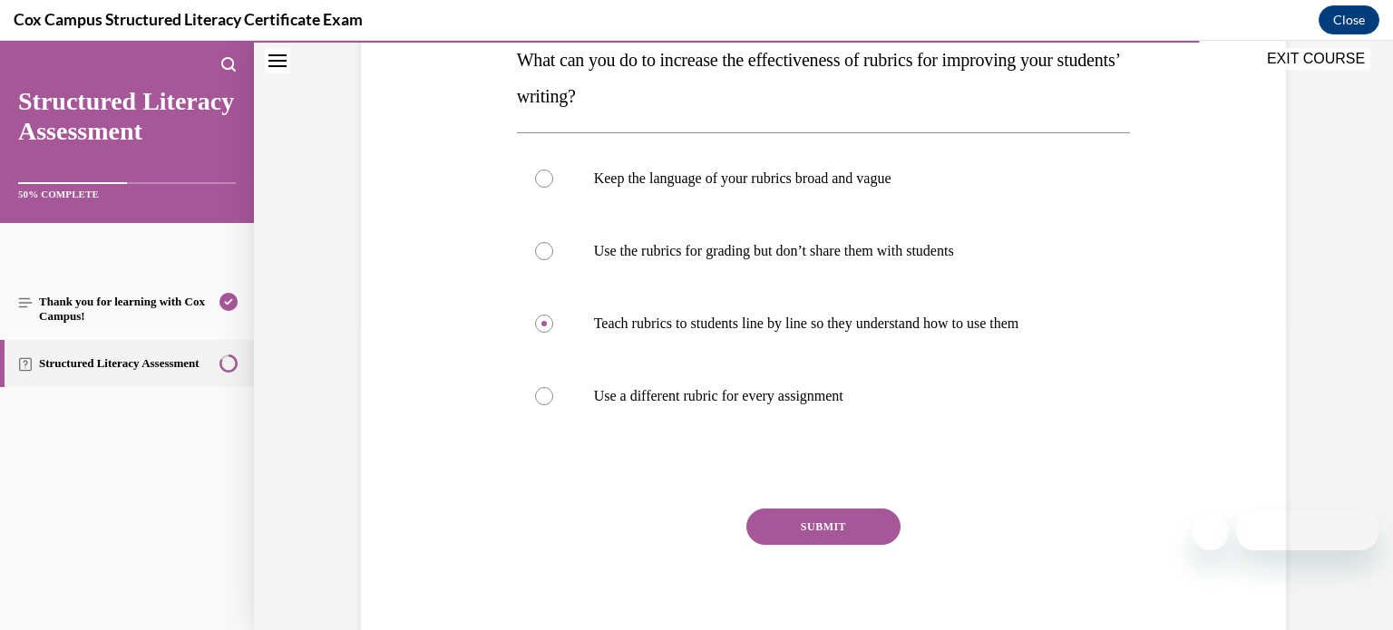
click at [859, 514] on button "SUBMIT" at bounding box center [823, 527] width 154 height 36
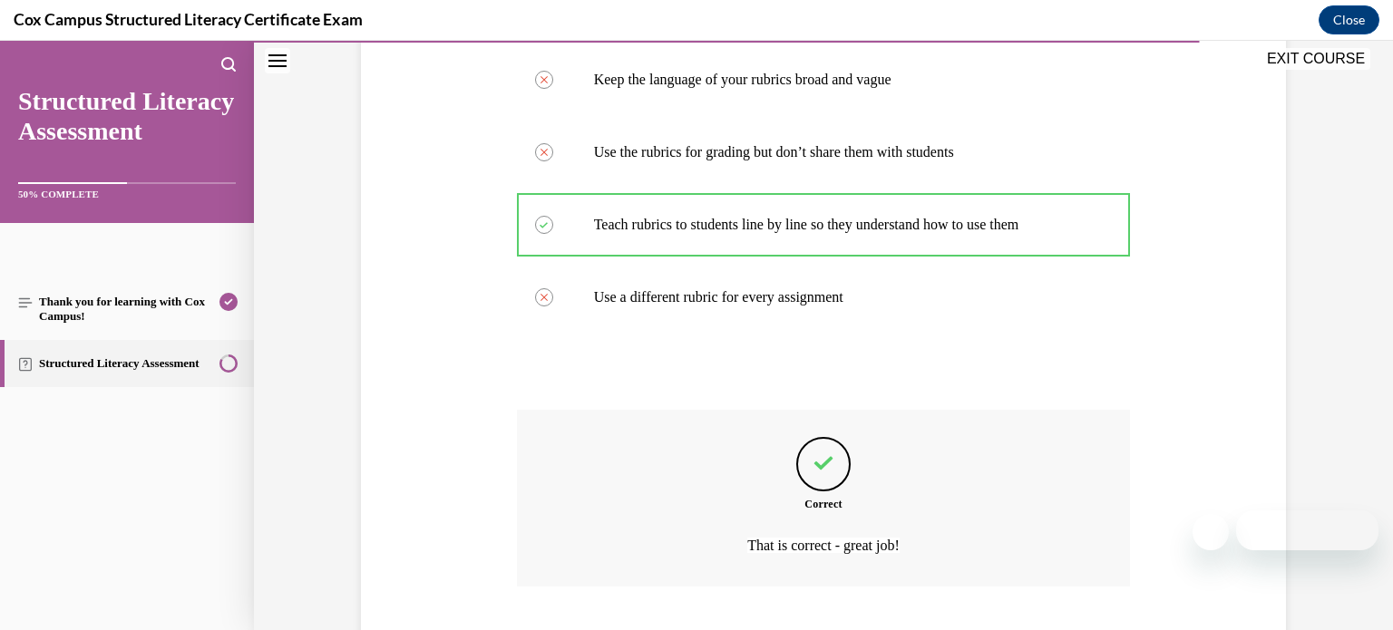
scroll to position [516, 0]
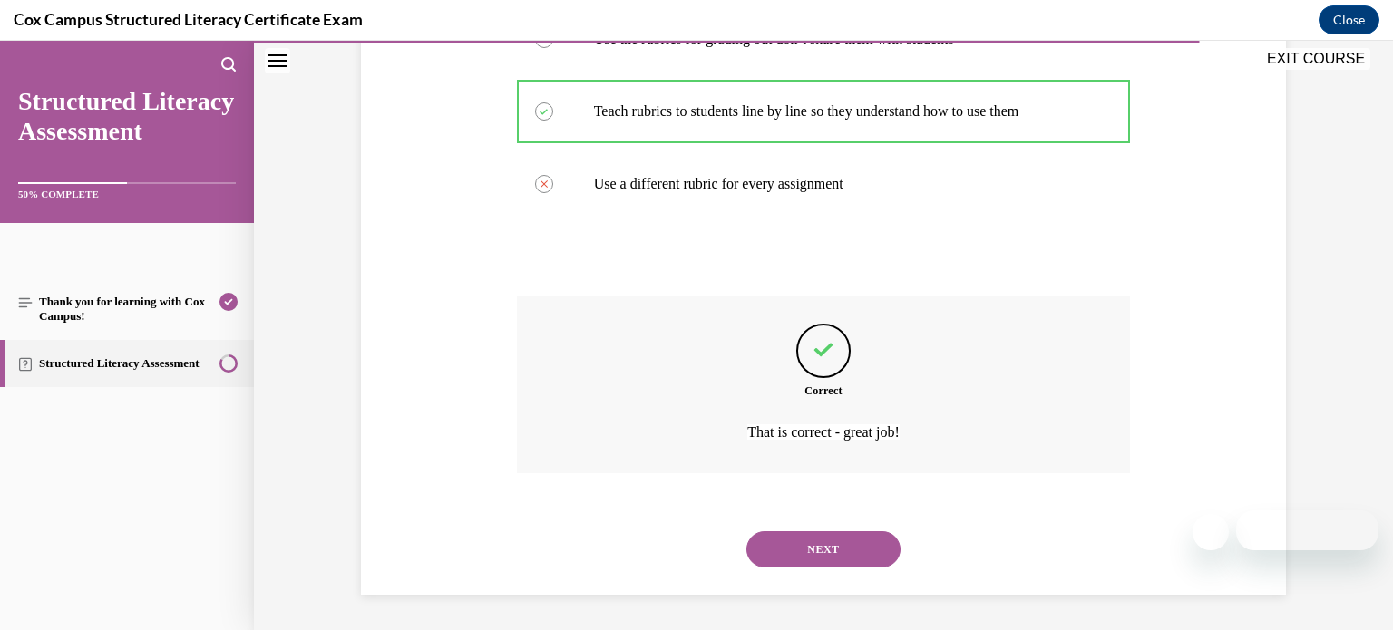
click at [850, 546] on button "NEXT" at bounding box center [823, 549] width 154 height 36
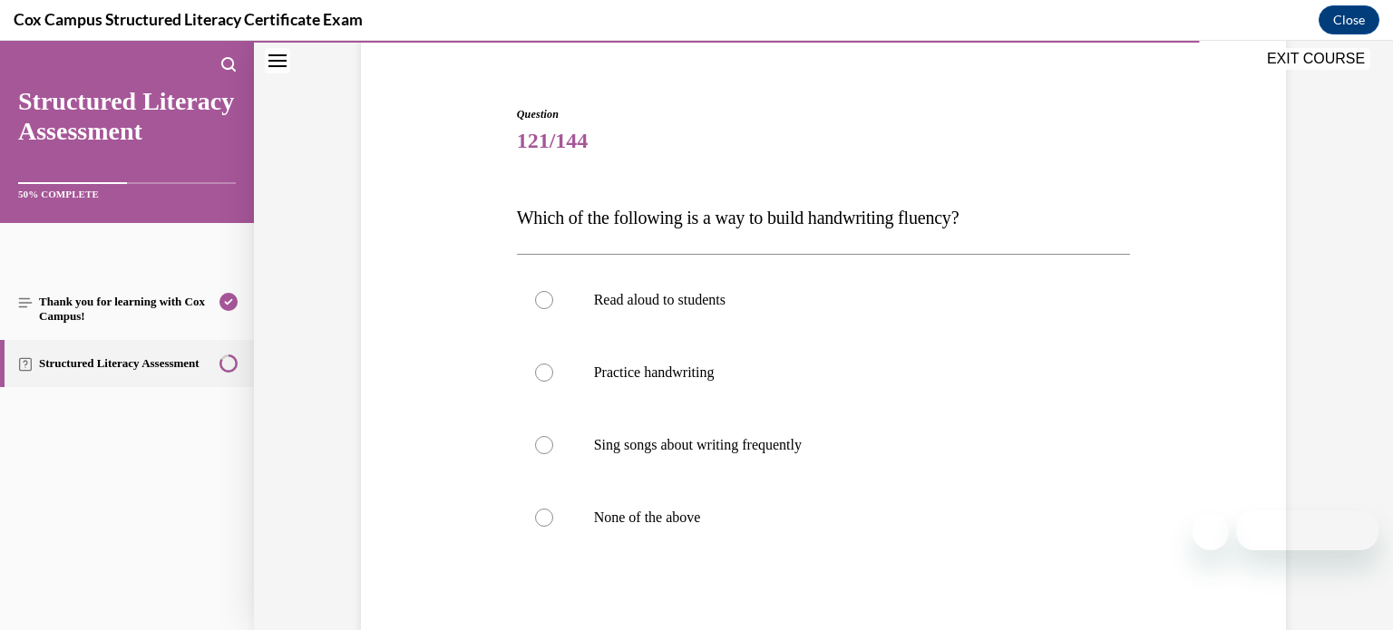
scroll to position [150, 0]
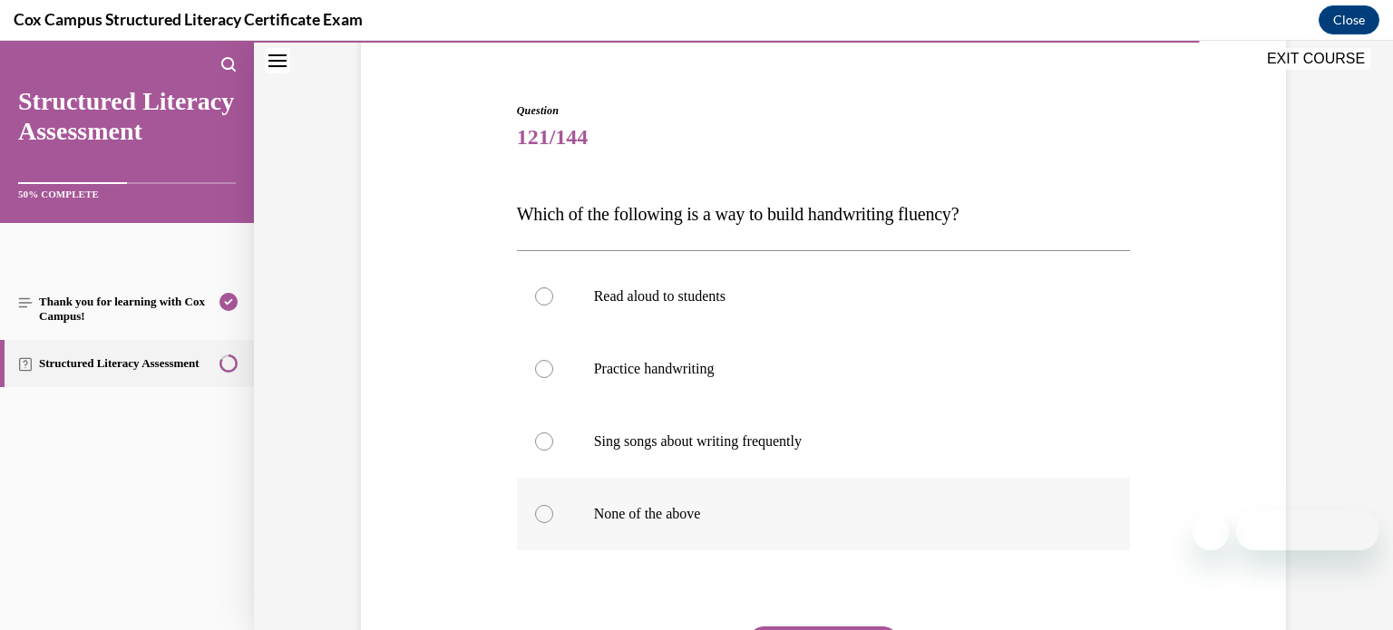
click at [802, 527] on label "None of the above" at bounding box center [824, 514] width 614 height 73
click at [553, 523] on input "None of the above" at bounding box center [544, 514] width 18 height 18
radio input "true"
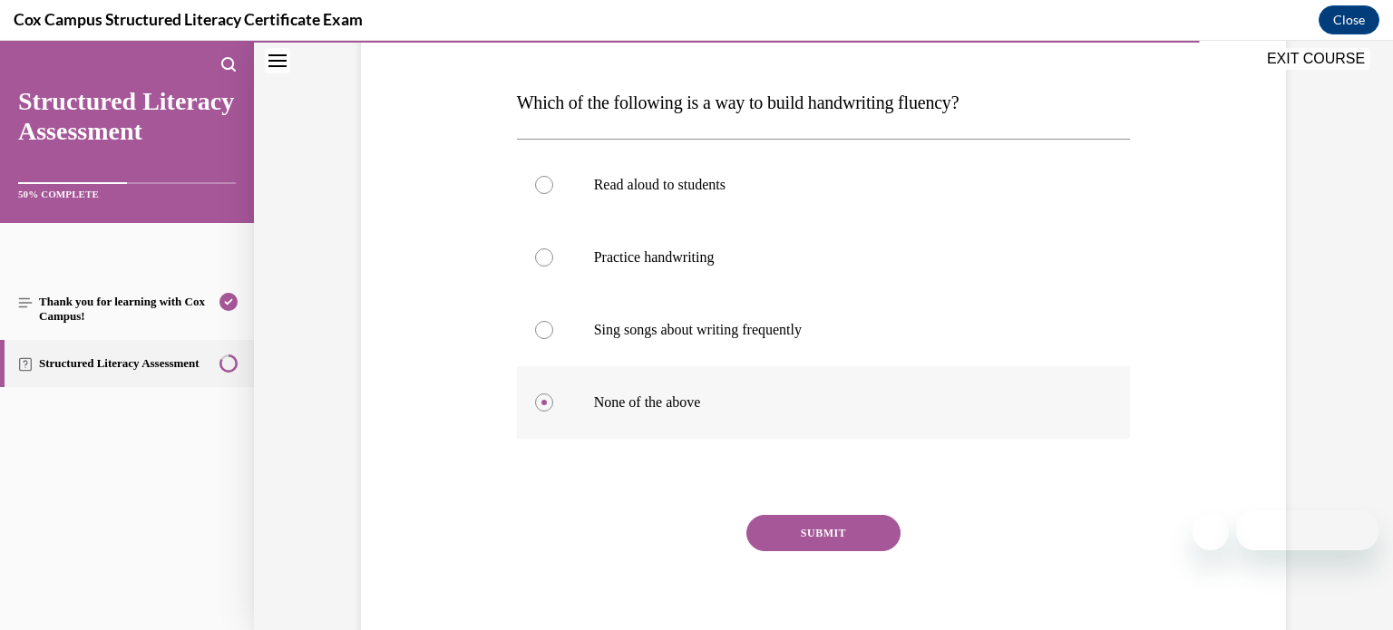
scroll to position [264, 0]
click at [799, 526] on button "SUBMIT" at bounding box center [823, 530] width 154 height 36
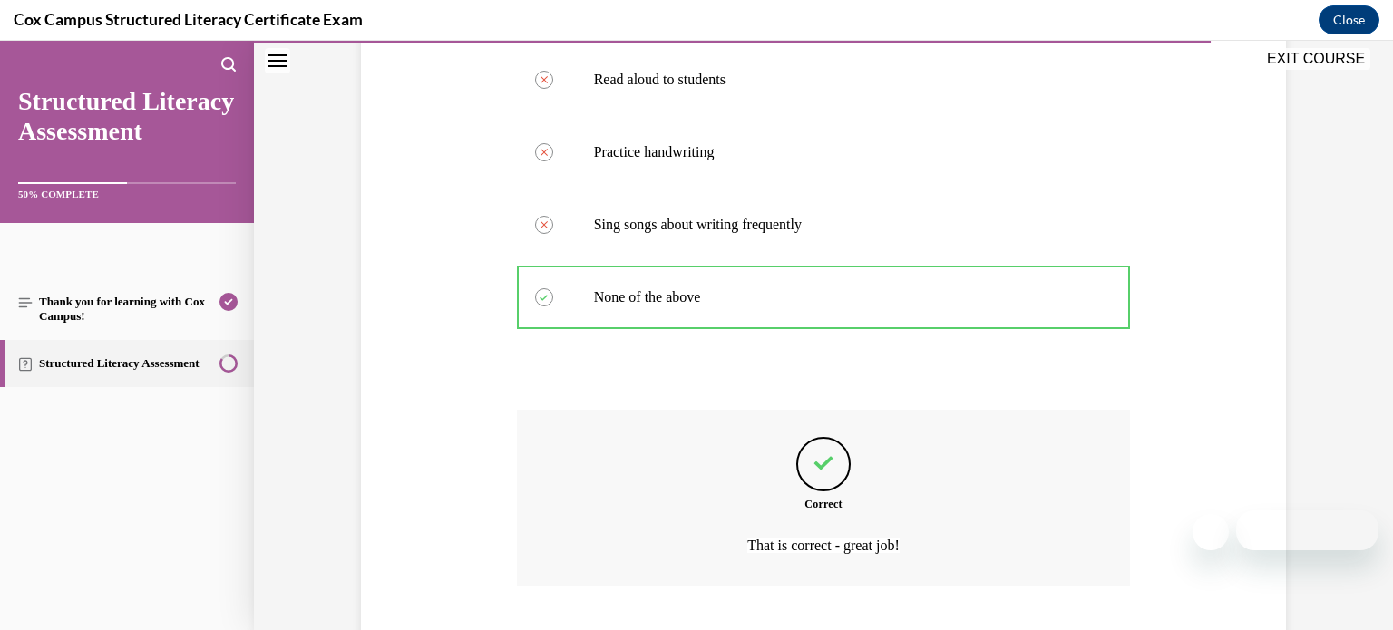
scroll to position [480, 0]
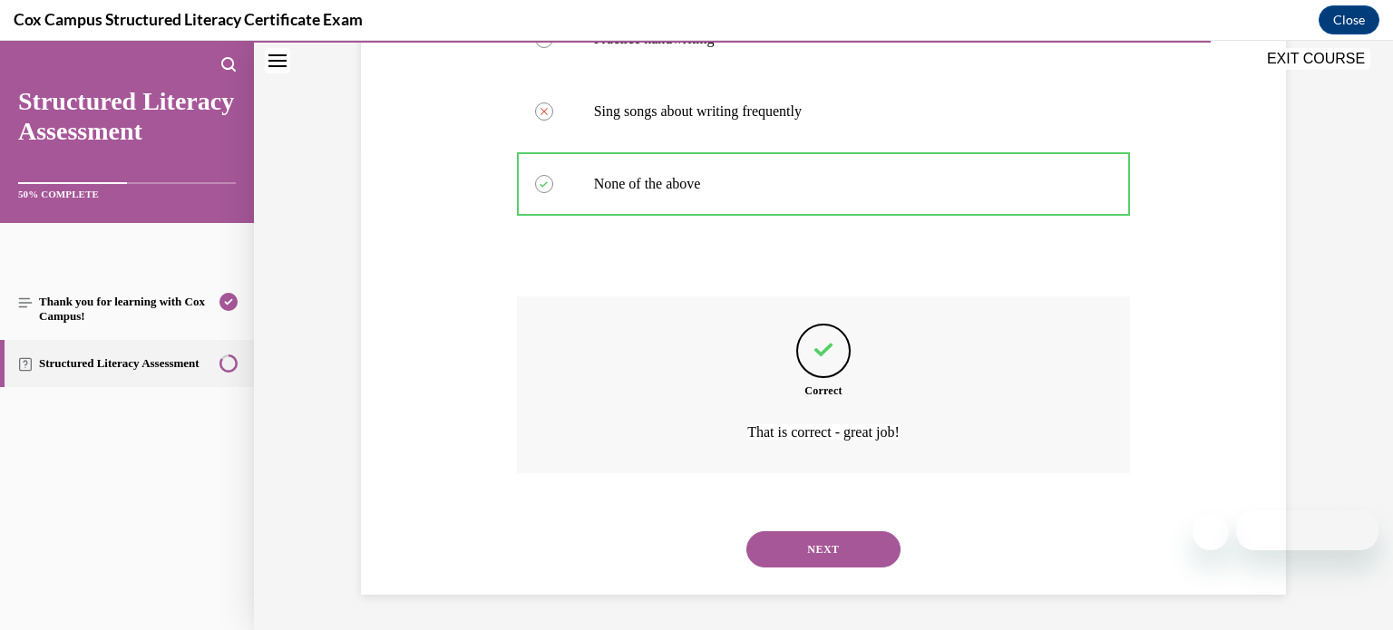
click at [804, 551] on button "NEXT" at bounding box center [823, 549] width 154 height 36
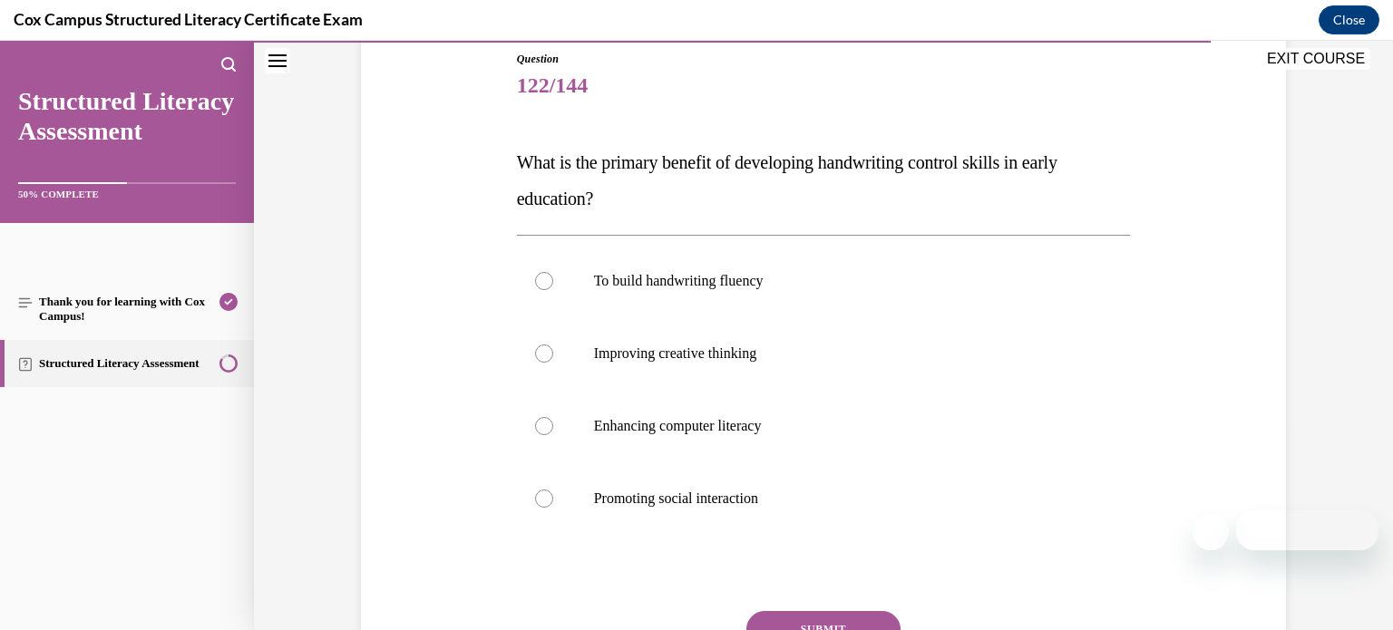
scroll to position [208, 0]
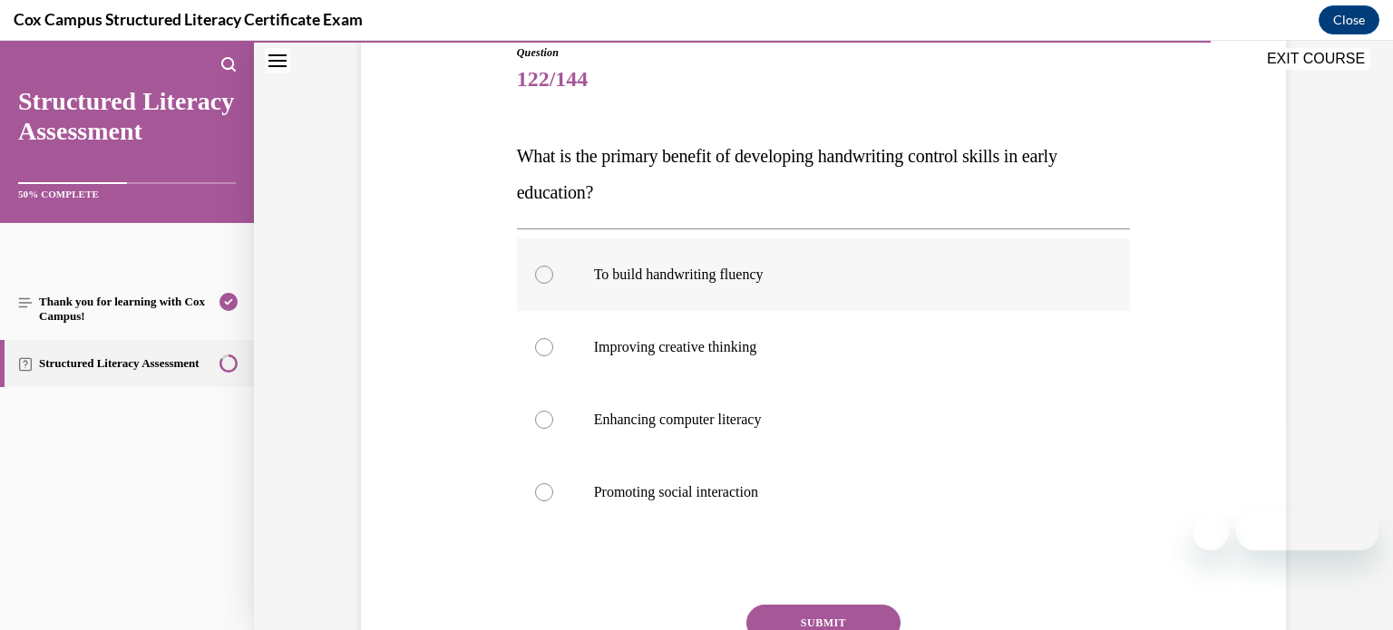
click at [878, 278] on p "To build handwriting fluency" at bounding box center [840, 275] width 492 height 18
click at [553, 278] on input "To build handwriting fluency" at bounding box center [544, 275] width 18 height 18
radio input "true"
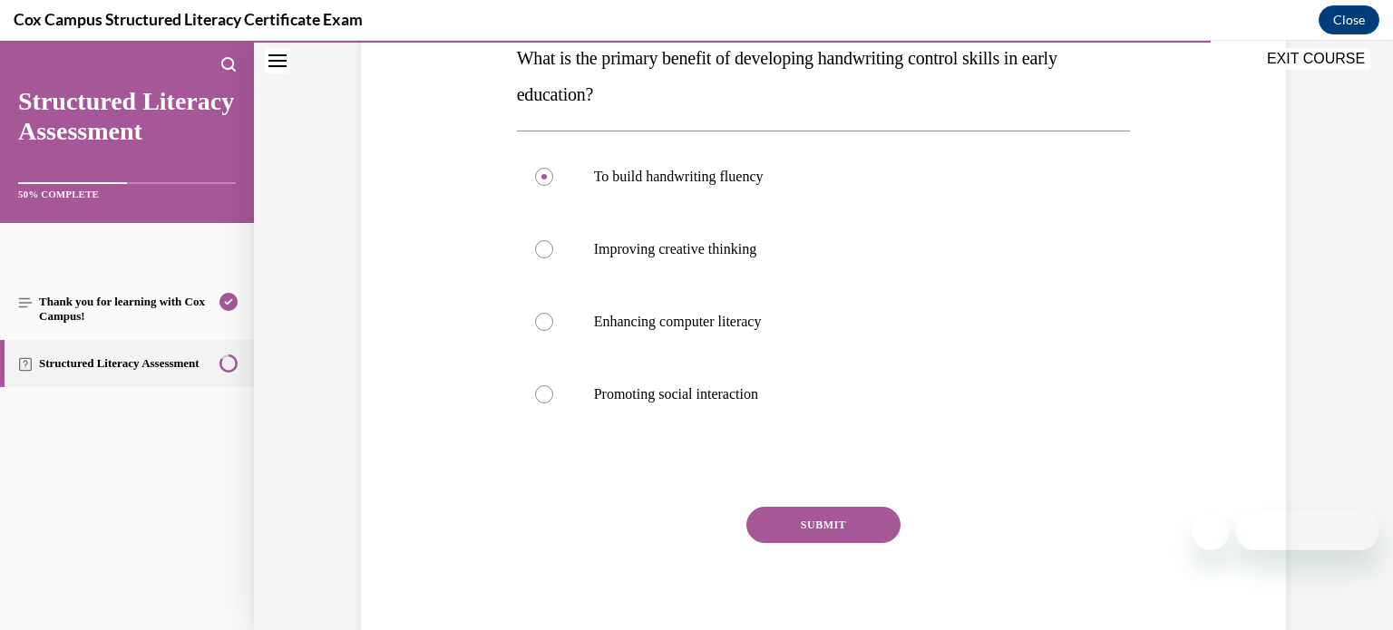
click at [833, 525] on button "SUBMIT" at bounding box center [823, 525] width 154 height 36
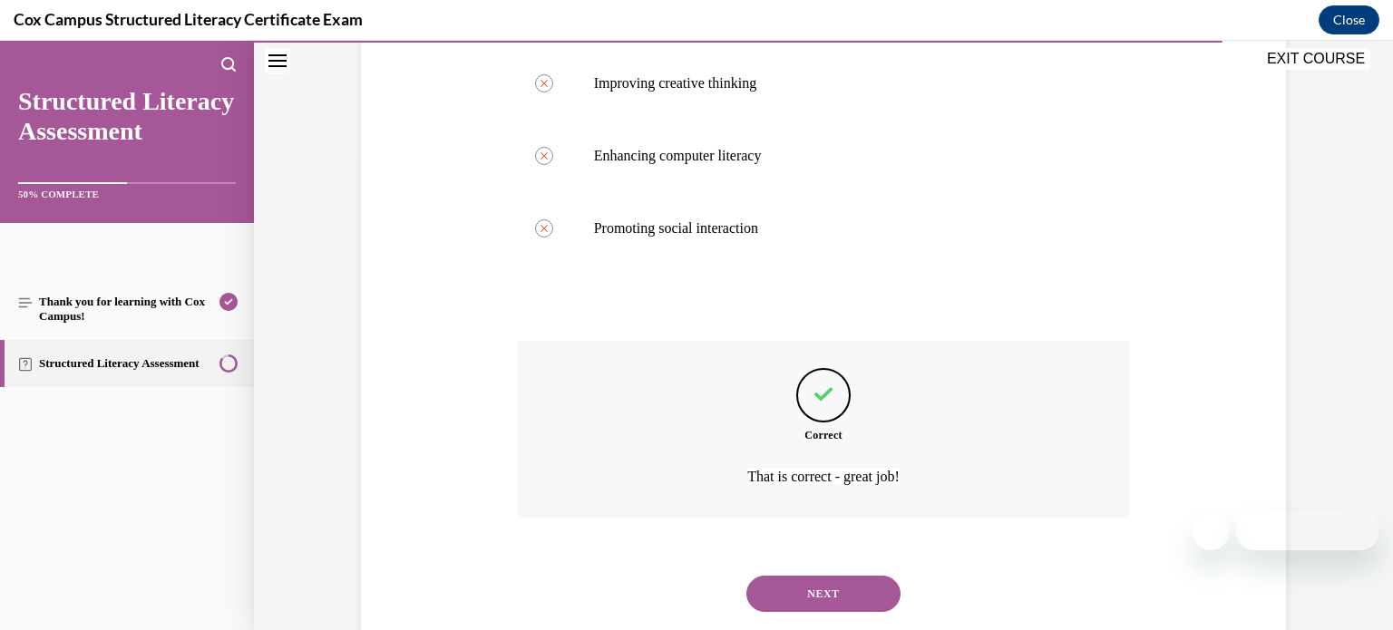
scroll to position [516, 0]
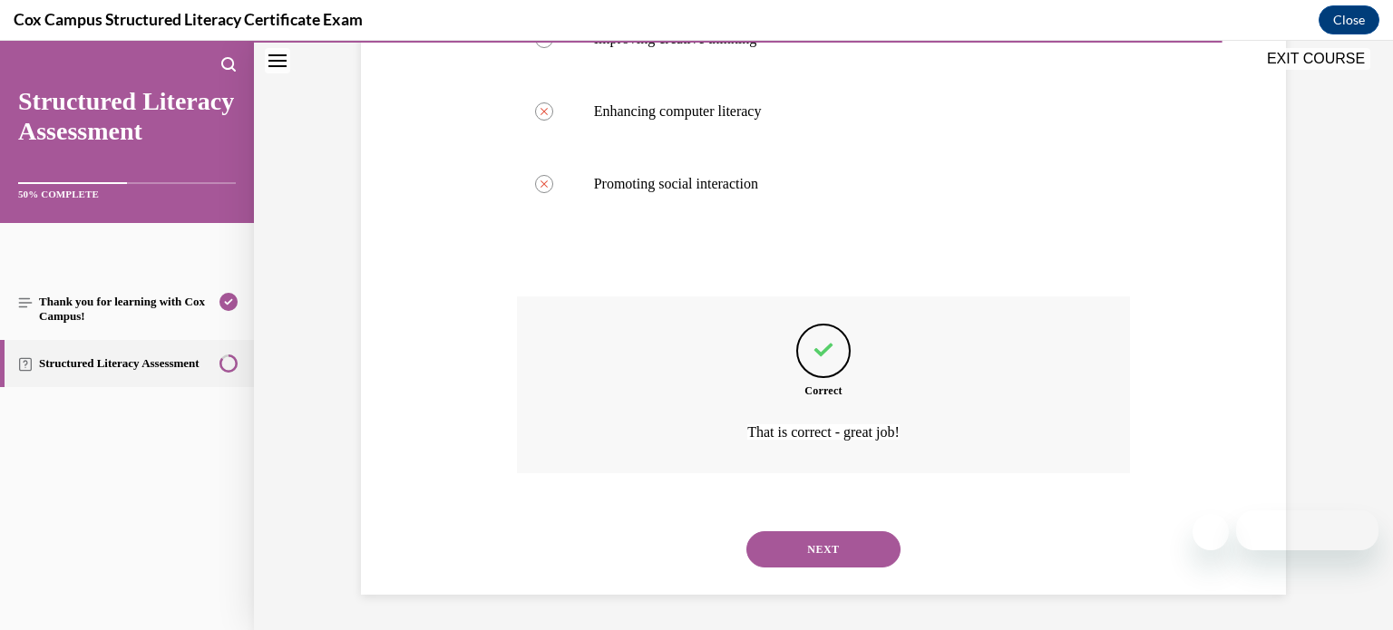
click at [833, 533] on button "NEXT" at bounding box center [823, 549] width 154 height 36
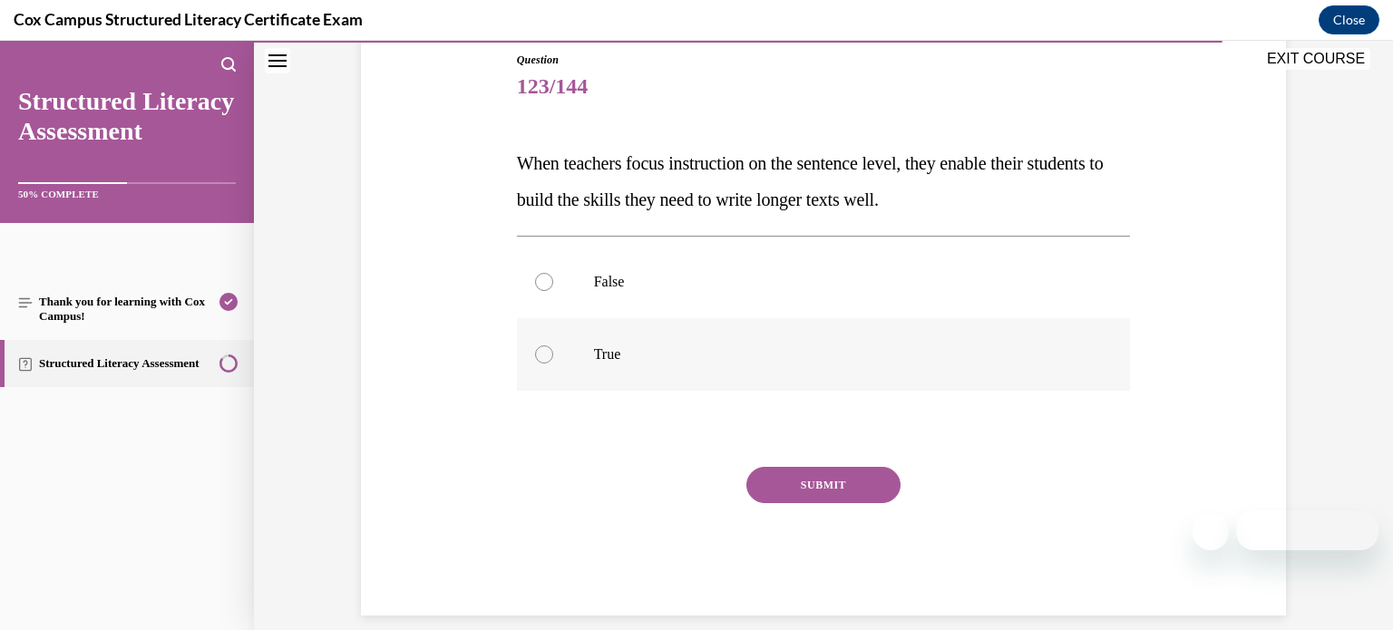
click at [872, 338] on label "True" at bounding box center [824, 354] width 614 height 73
click at [553, 346] on input "True" at bounding box center [544, 355] width 18 height 18
radio input "true"
click at [835, 490] on button "SUBMIT" at bounding box center [823, 485] width 154 height 36
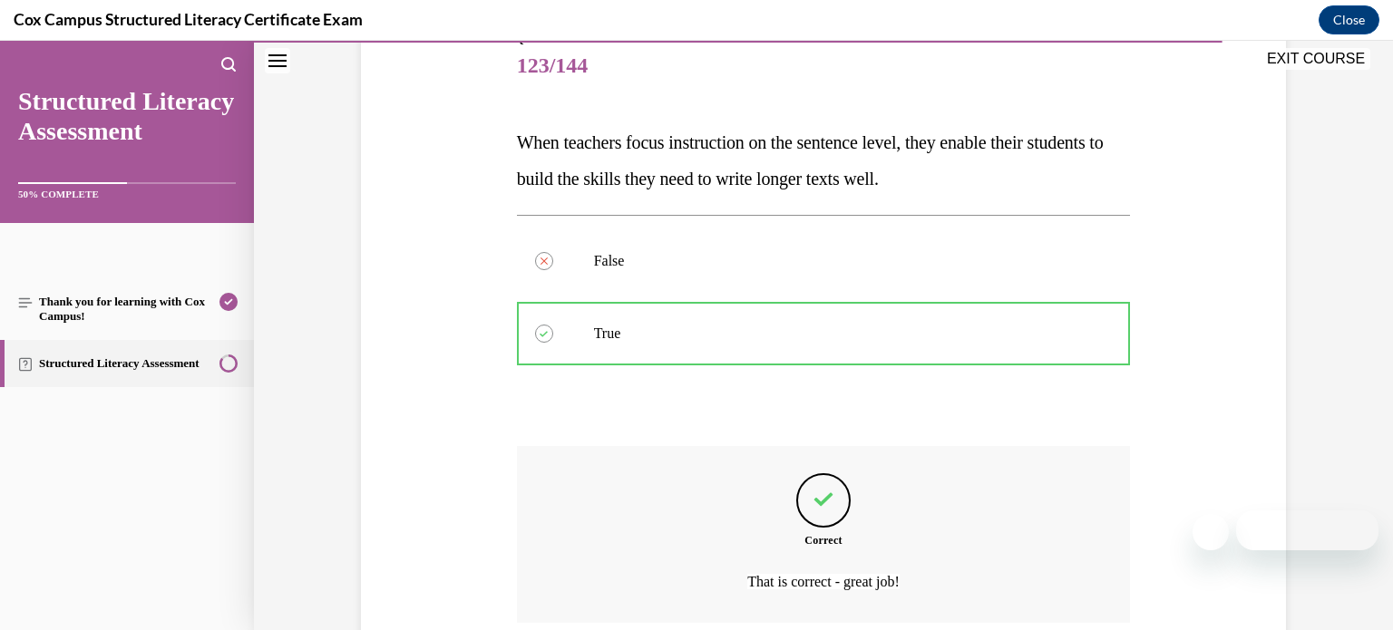
scroll to position [371, 0]
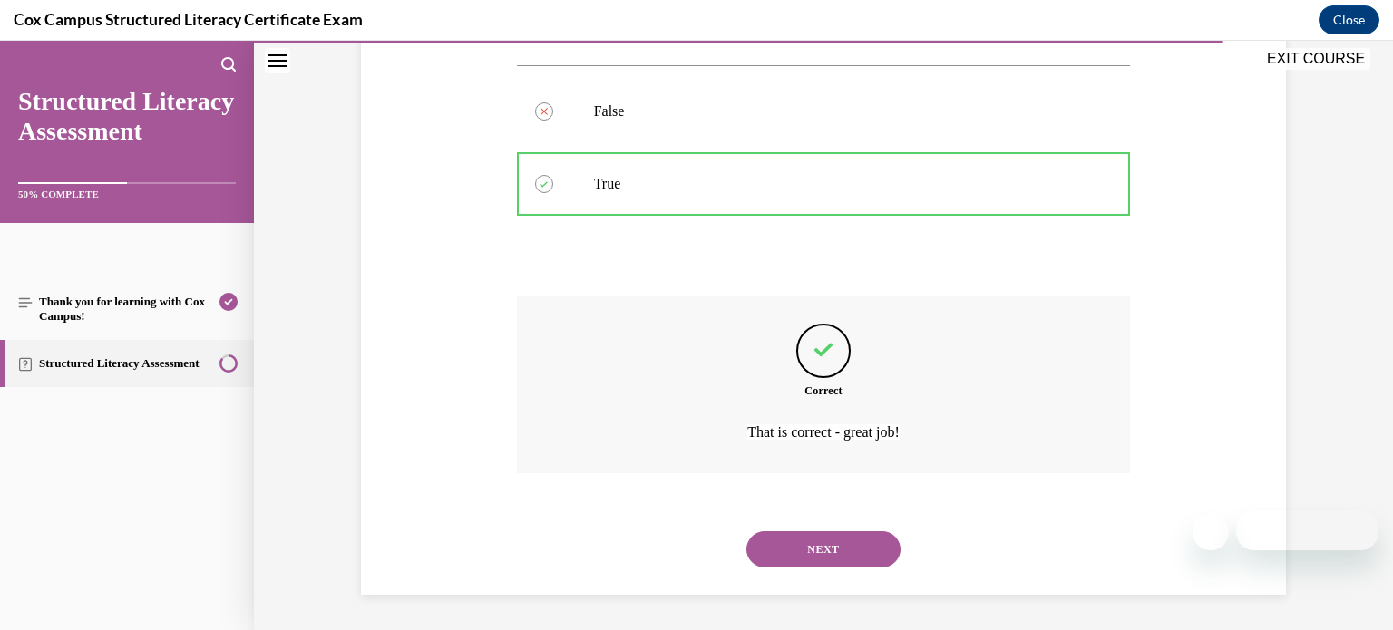
click at [827, 546] on button "NEXT" at bounding box center [823, 549] width 154 height 36
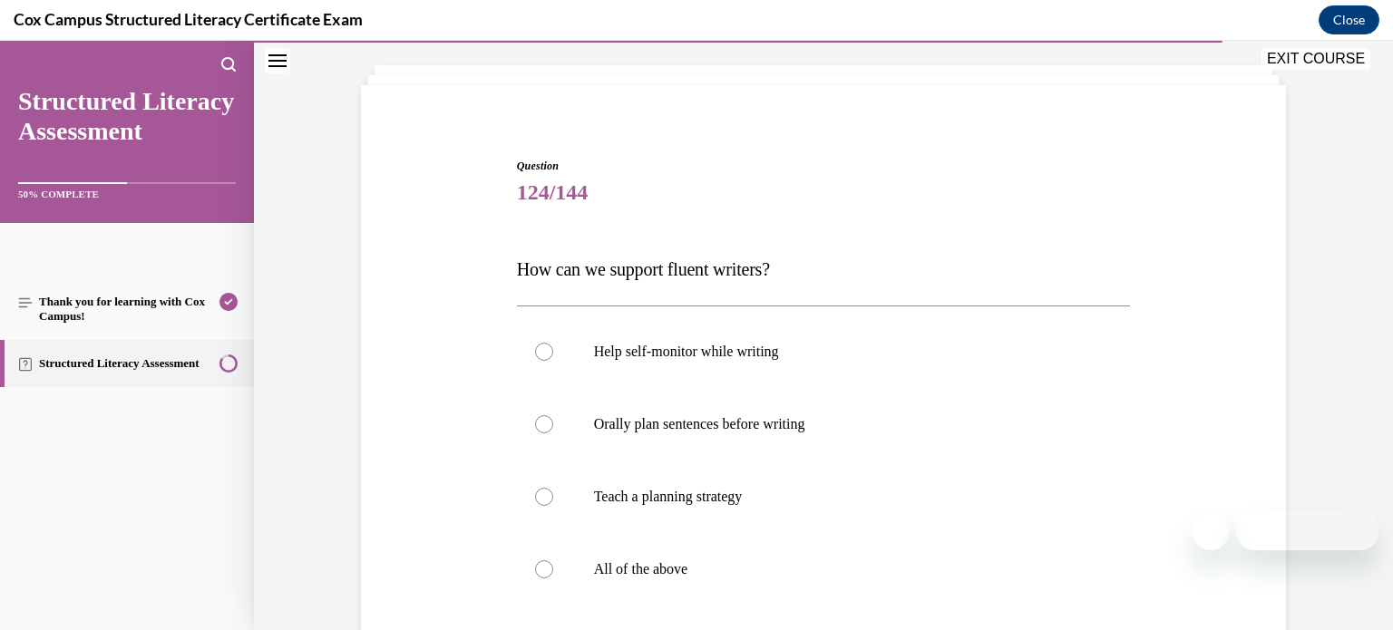
scroll to position [115, 0]
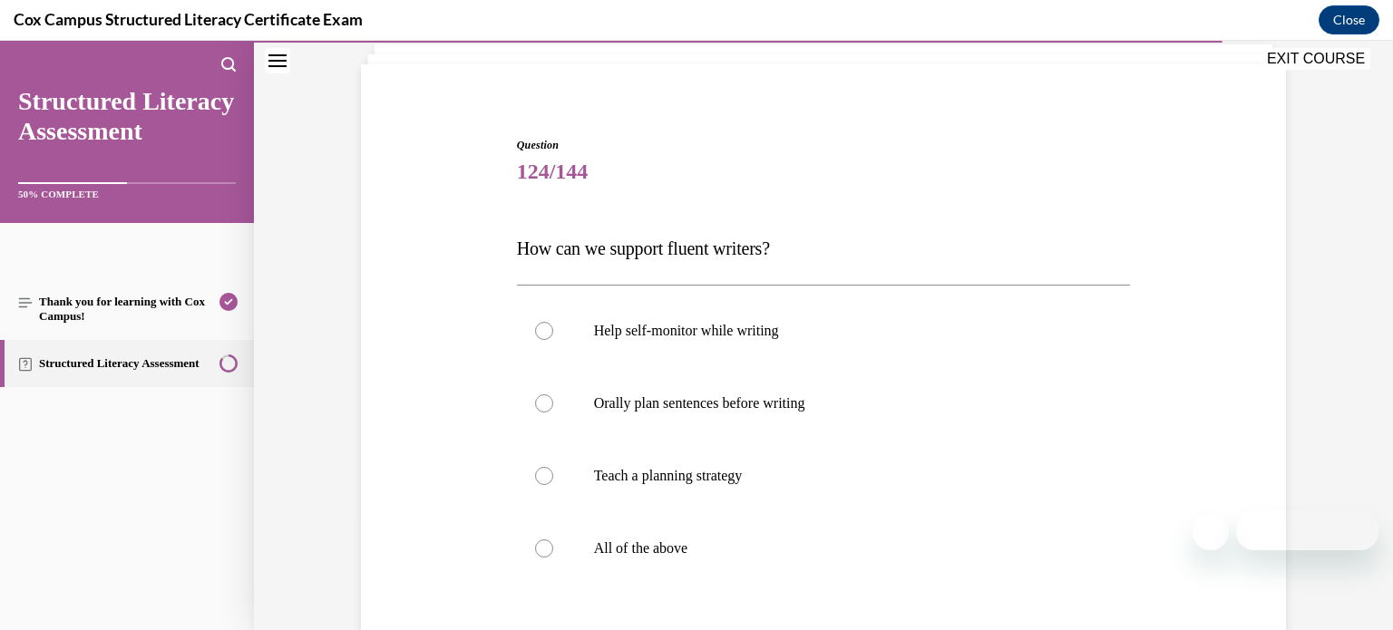
click at [827, 546] on p "All of the above" at bounding box center [840, 549] width 492 height 18
click at [553, 546] on input "All of the above" at bounding box center [544, 549] width 18 height 18
radio input "true"
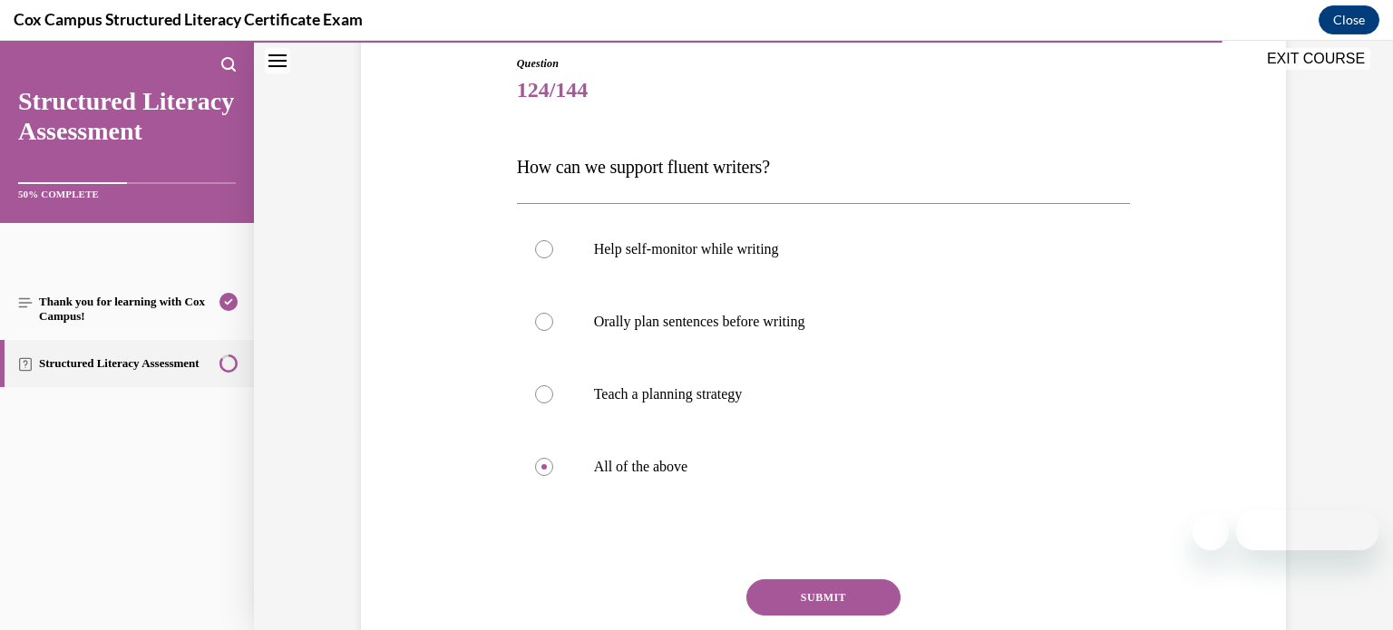
click at [836, 589] on button "SUBMIT" at bounding box center [823, 598] width 154 height 36
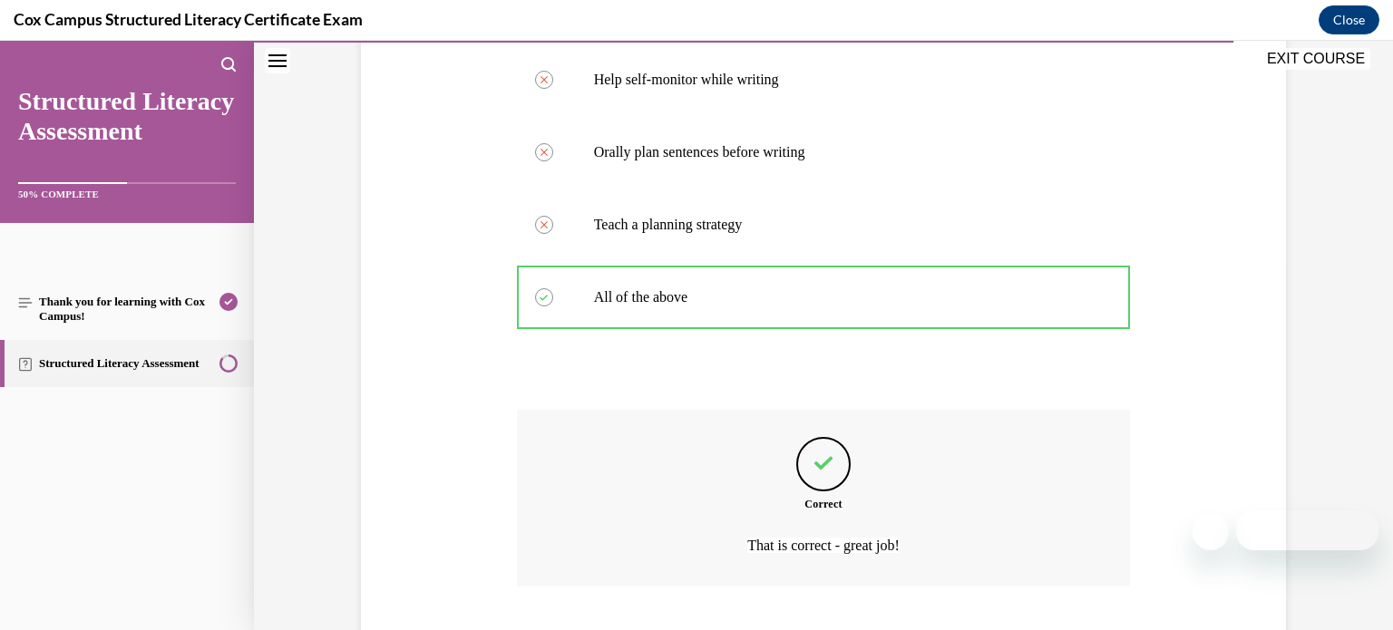
scroll to position [480, 0]
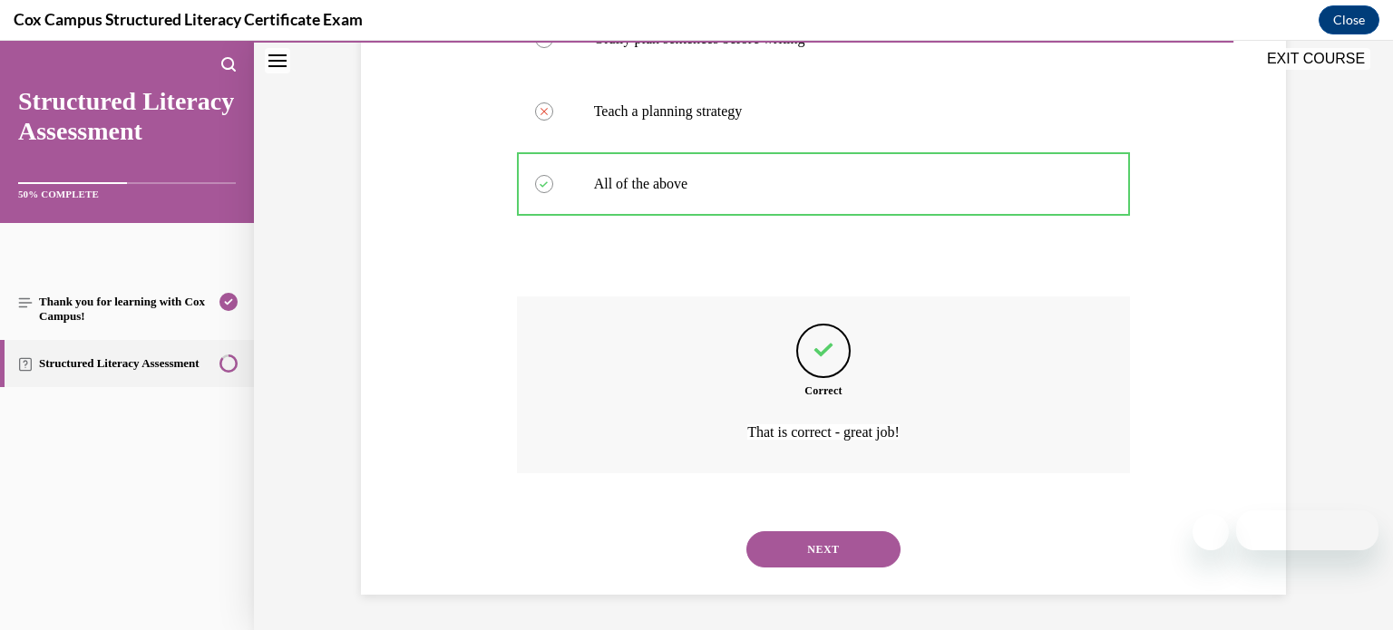
click at [846, 548] on button "NEXT" at bounding box center [823, 549] width 154 height 36
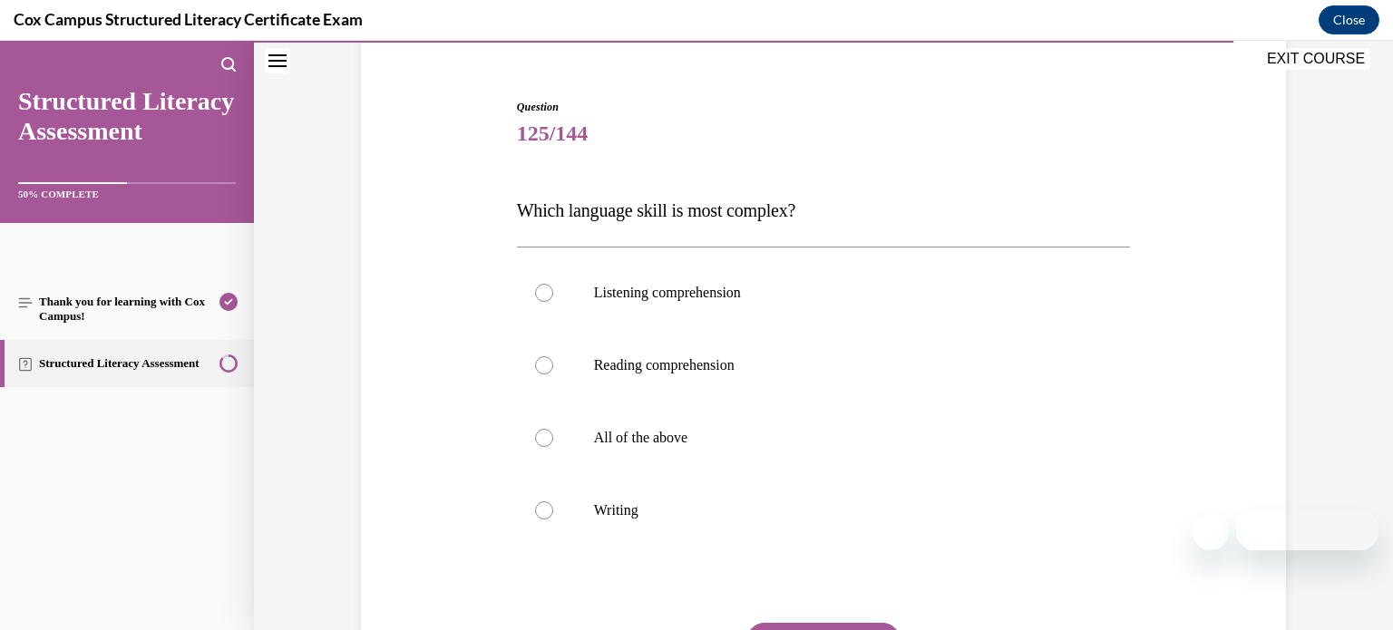
scroll to position [159, 0]
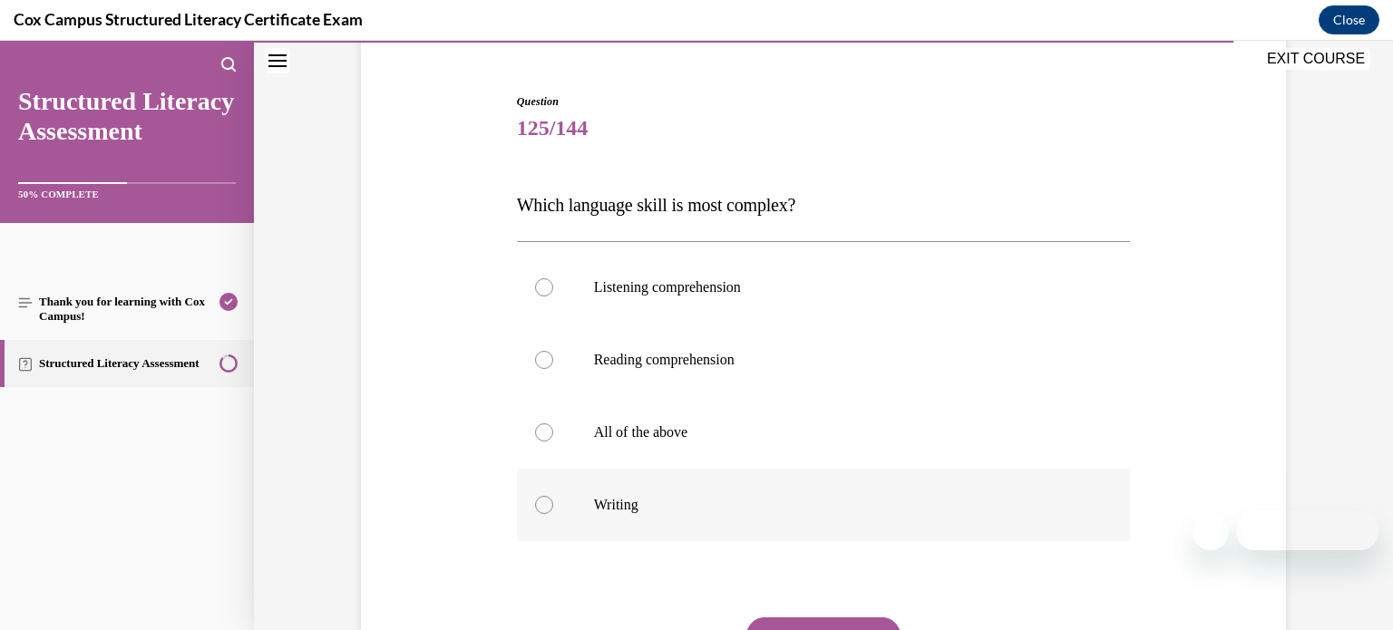
click at [830, 536] on label "Writing" at bounding box center [824, 505] width 614 height 73
click at [553, 514] on input "Writing" at bounding box center [544, 505] width 18 height 18
radio input "true"
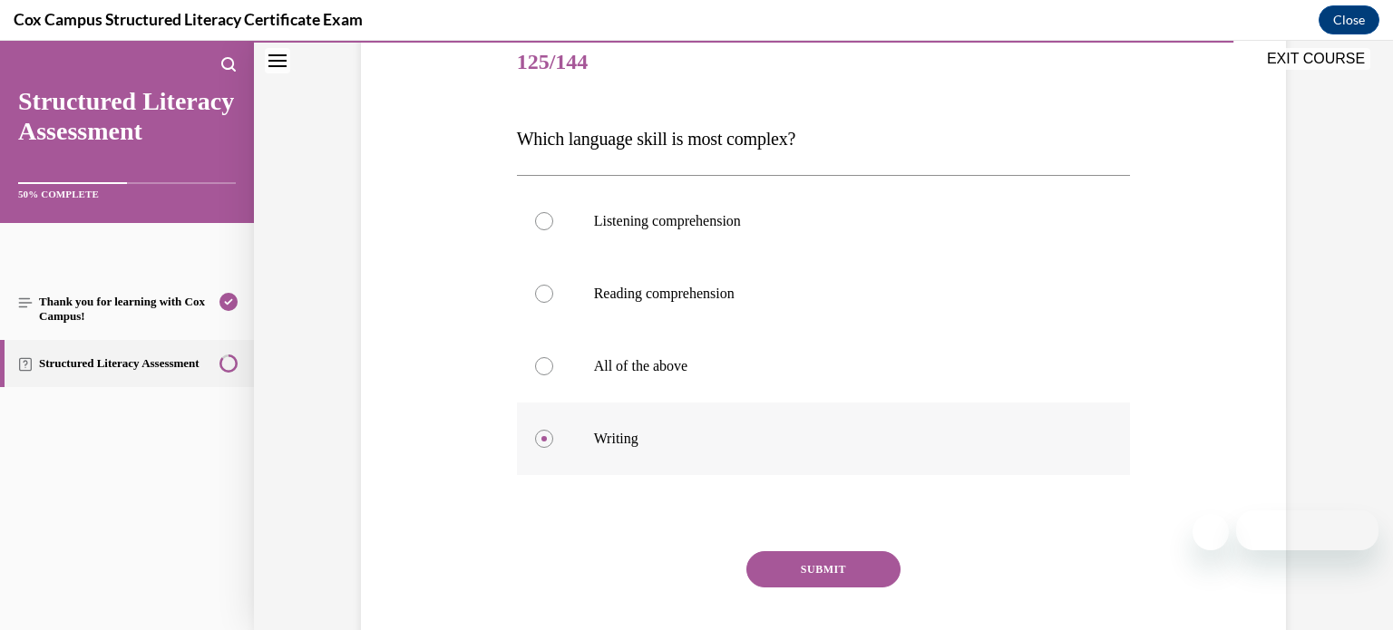
scroll to position [241, 0]
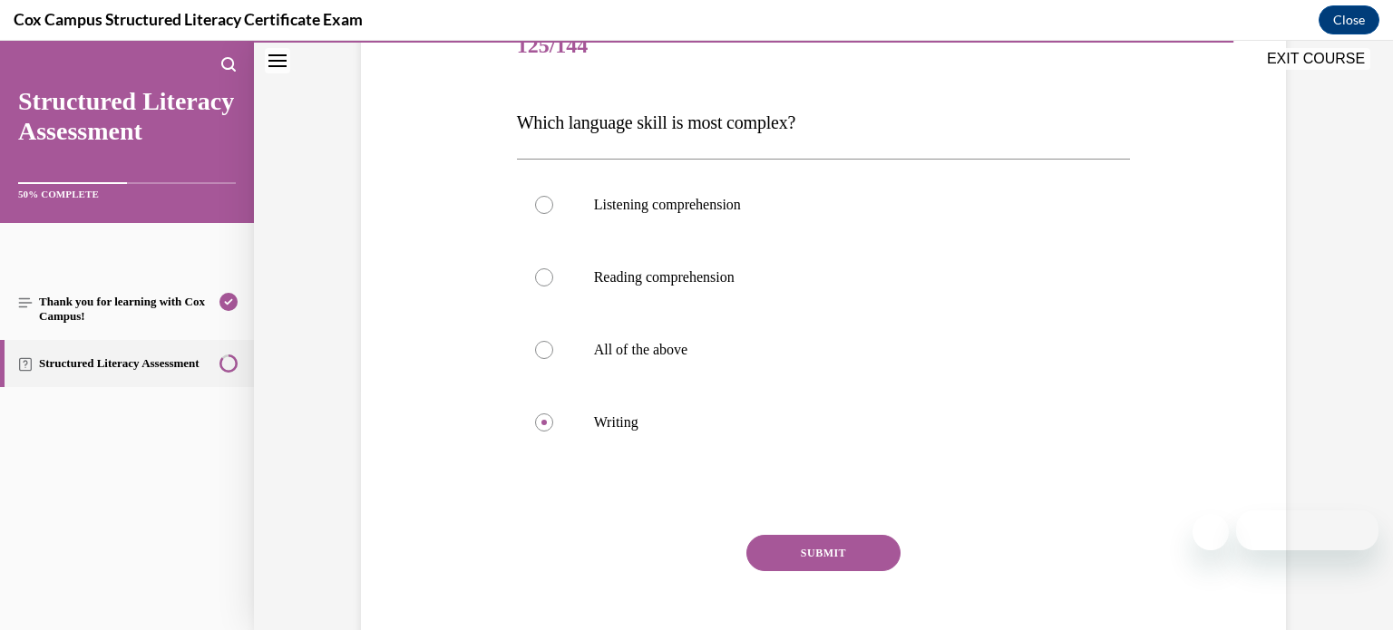
click at [830, 552] on button "SUBMIT" at bounding box center [823, 553] width 154 height 36
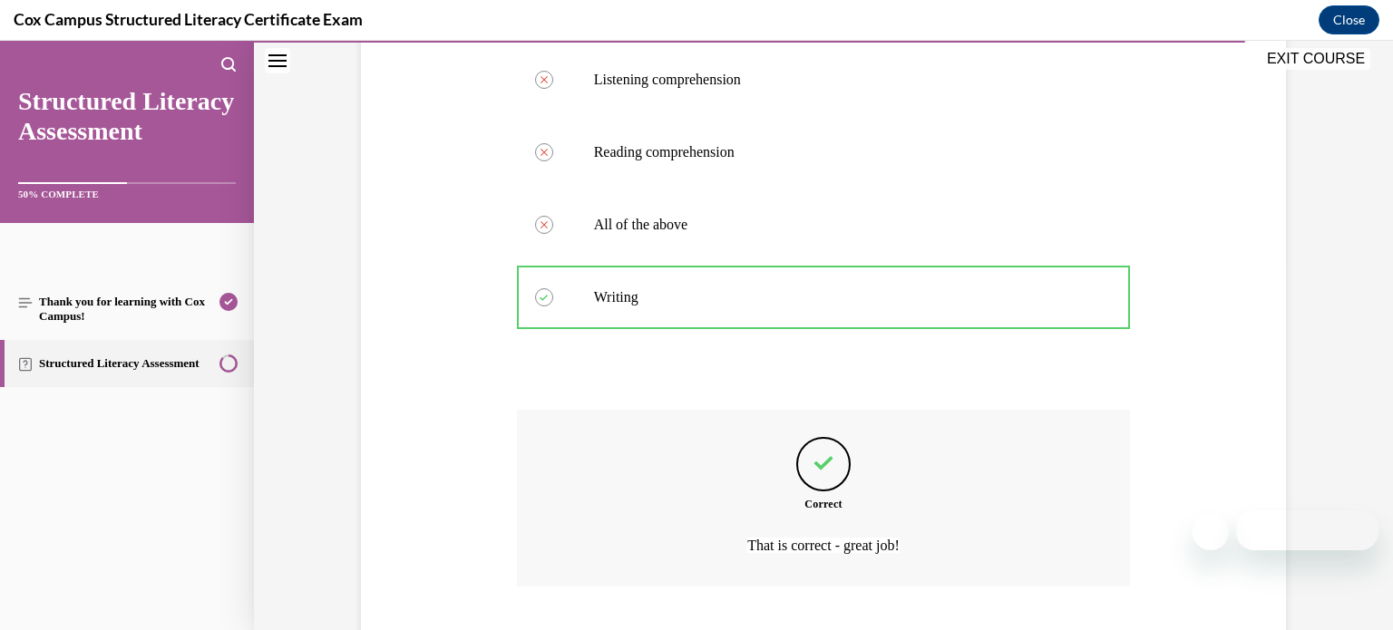
scroll to position [480, 0]
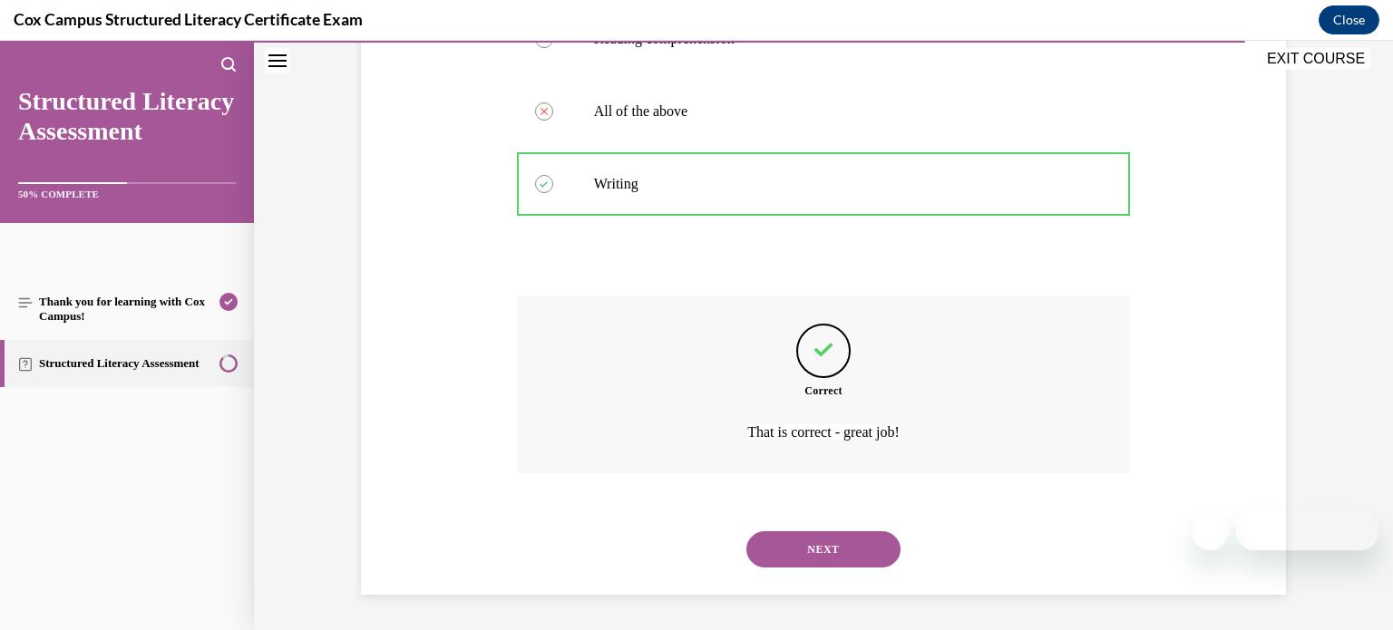
click at [830, 552] on button "NEXT" at bounding box center [823, 549] width 154 height 36
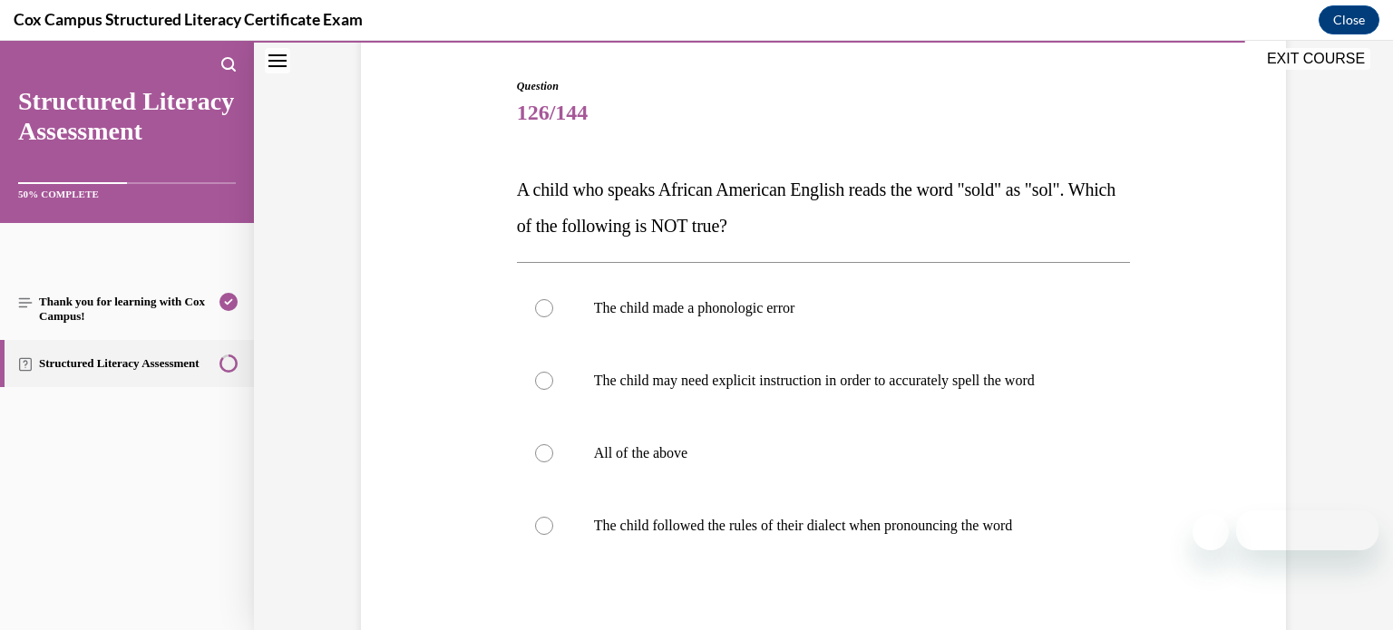
scroll to position [178, 0]
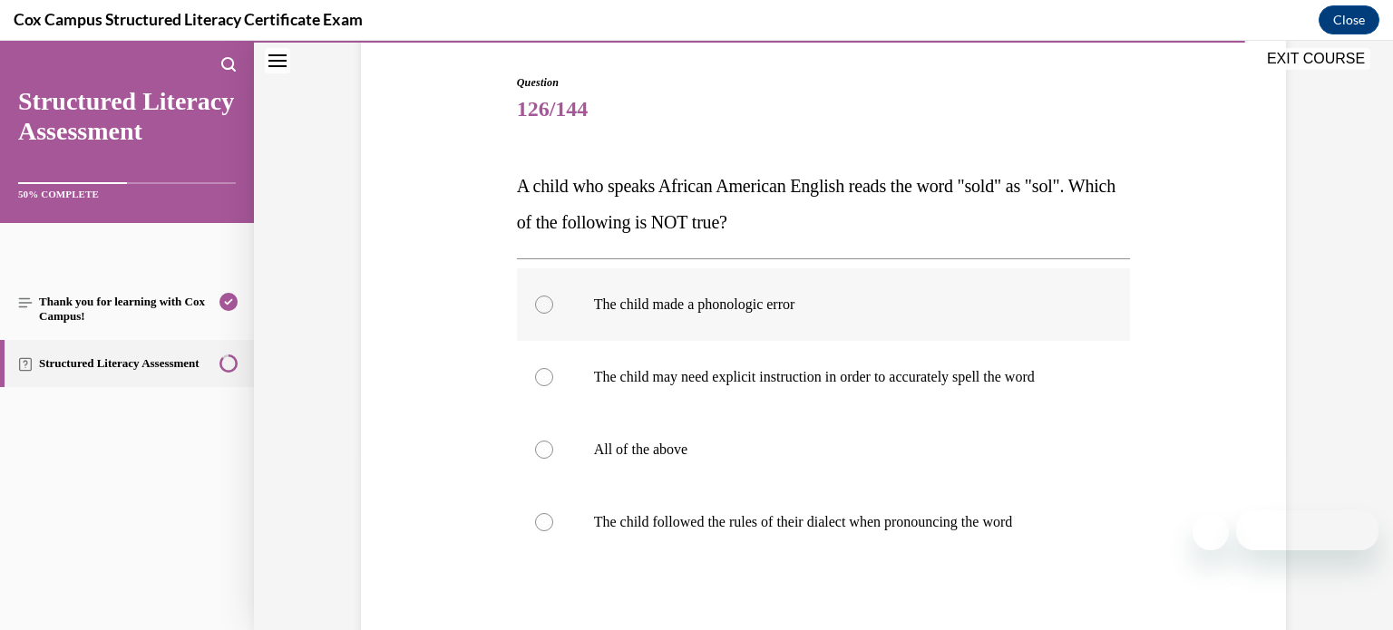
click at [841, 286] on label "The child made a phonologic error" at bounding box center [824, 304] width 614 height 73
click at [553, 296] on input "The child made a phonologic error" at bounding box center [544, 305] width 18 height 18
radio input "true"
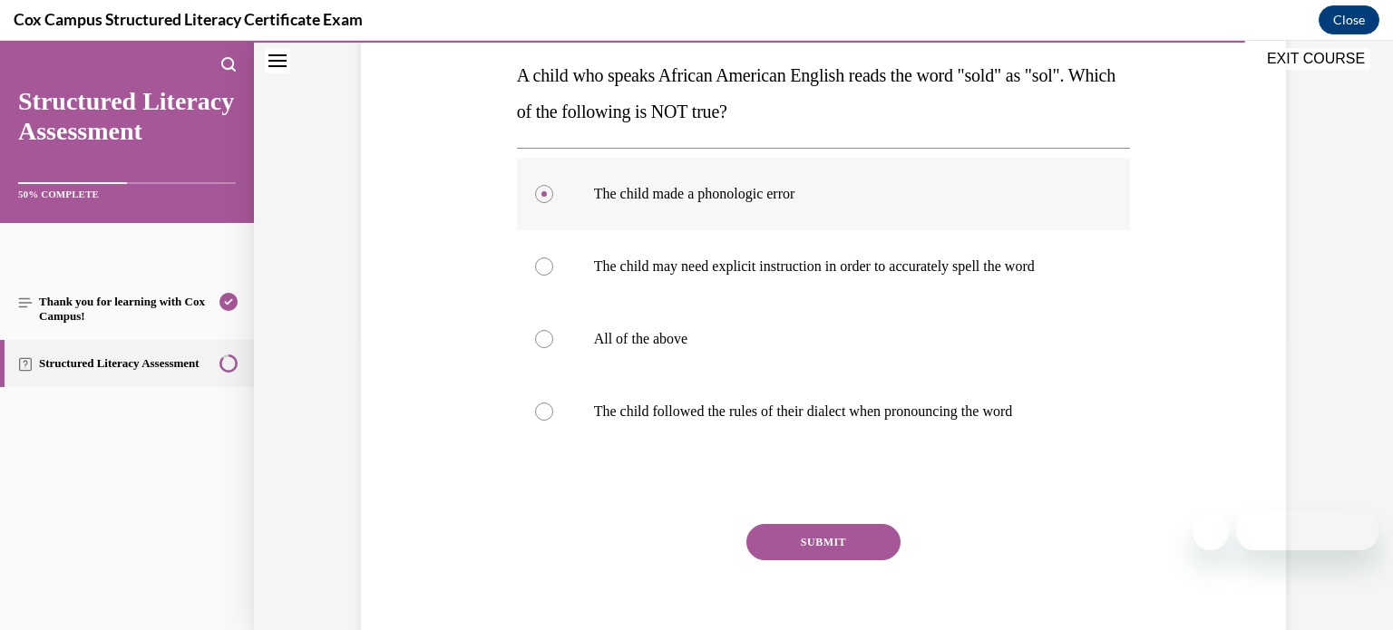
scroll to position [299, 0]
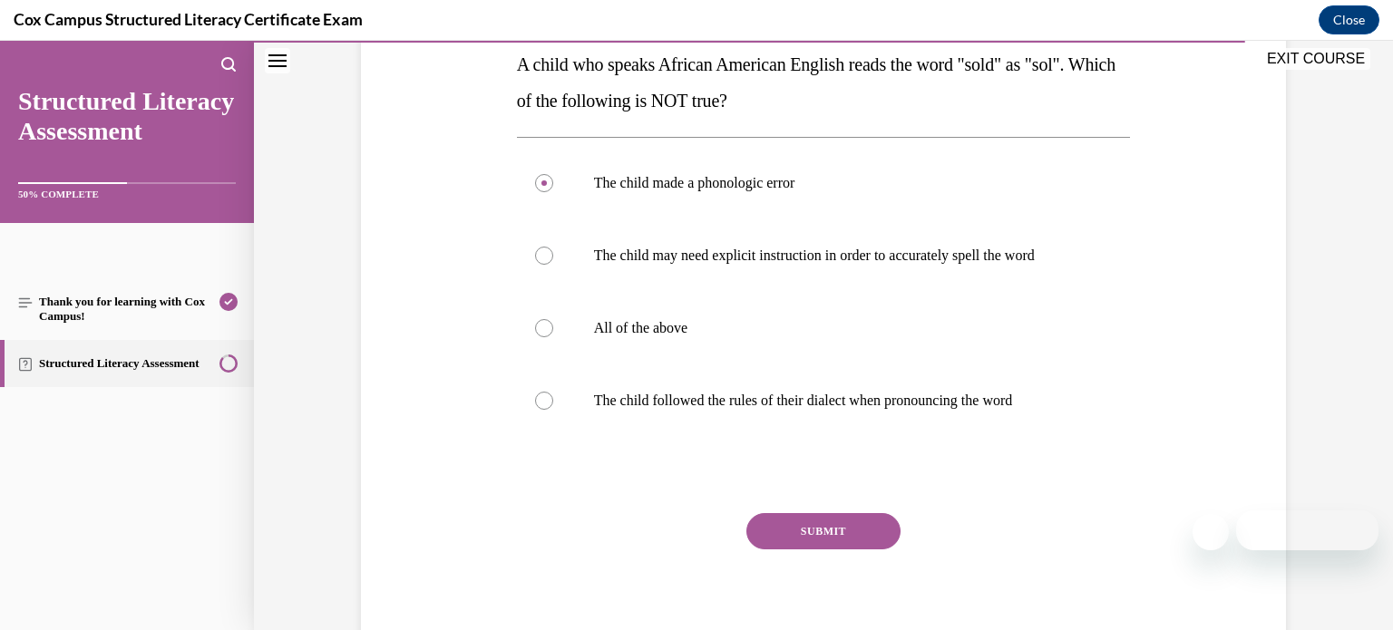
click at [805, 524] on button "SUBMIT" at bounding box center [823, 531] width 154 height 36
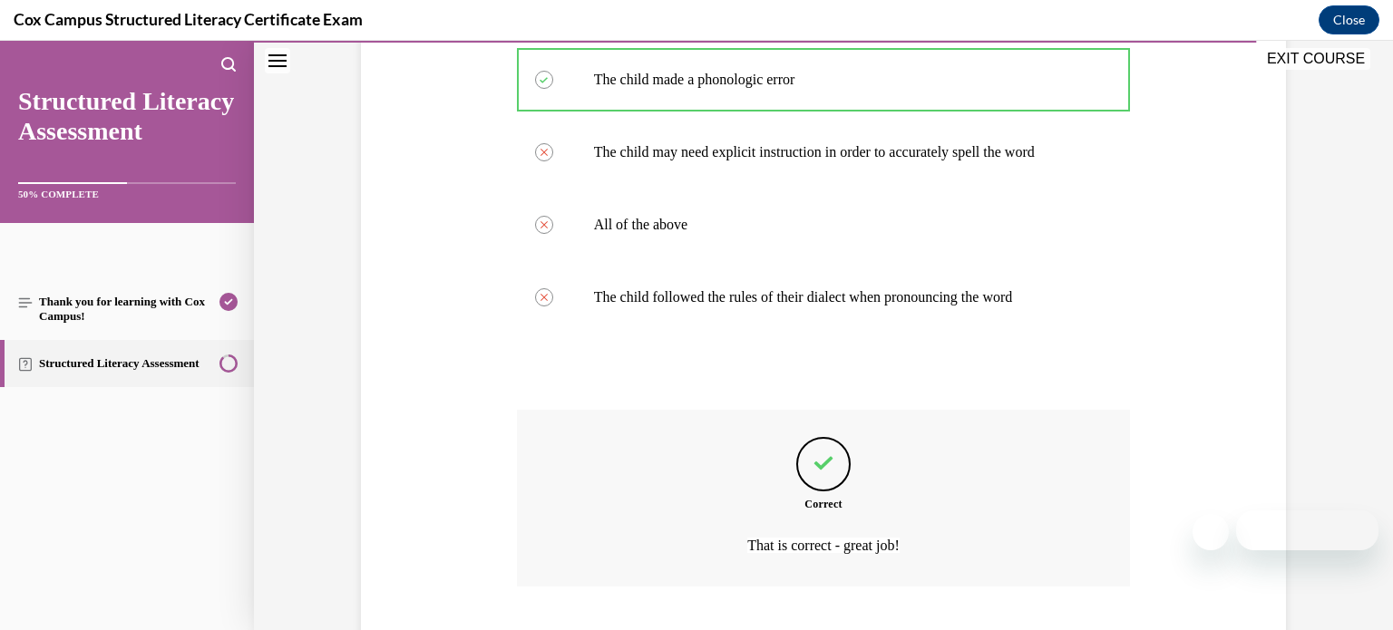
scroll to position [516, 0]
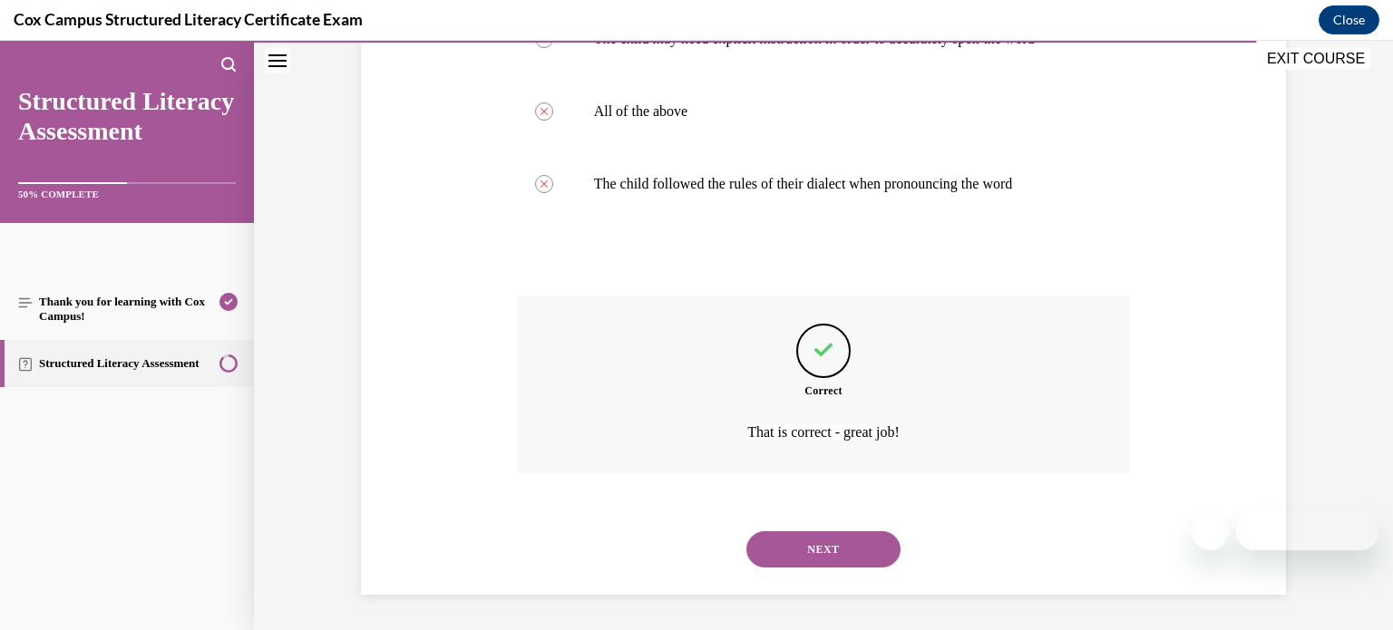
click at [808, 537] on button "NEXT" at bounding box center [823, 549] width 154 height 36
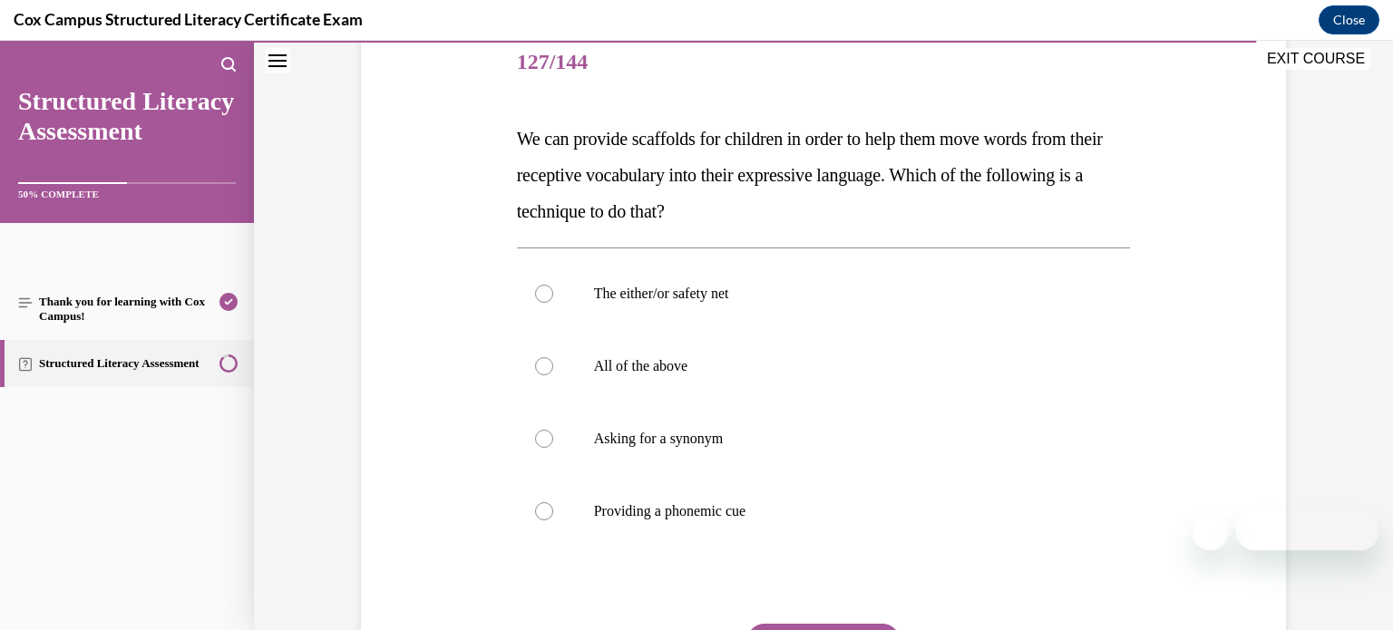
scroll to position [218, 0]
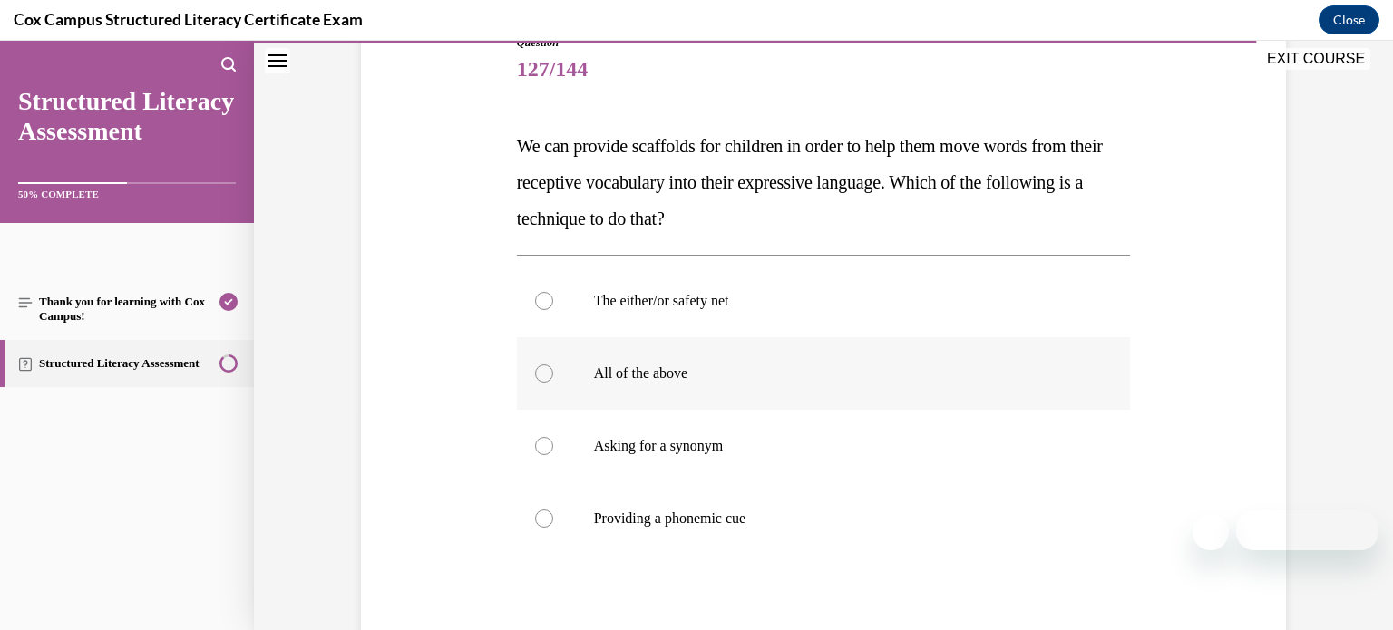
click at [813, 383] on label "All of the above" at bounding box center [824, 373] width 614 height 73
click at [553, 383] on input "All of the above" at bounding box center [544, 374] width 18 height 18
radio input "true"
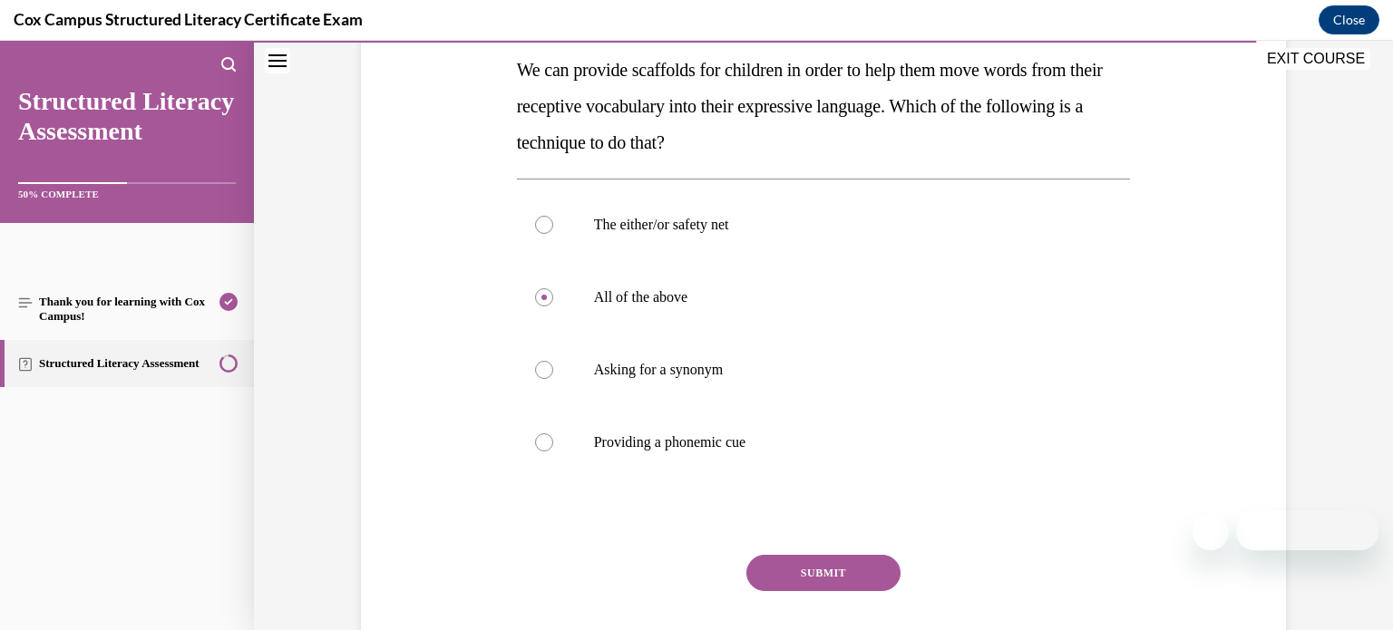
click at [827, 573] on button "SUBMIT" at bounding box center [823, 573] width 154 height 36
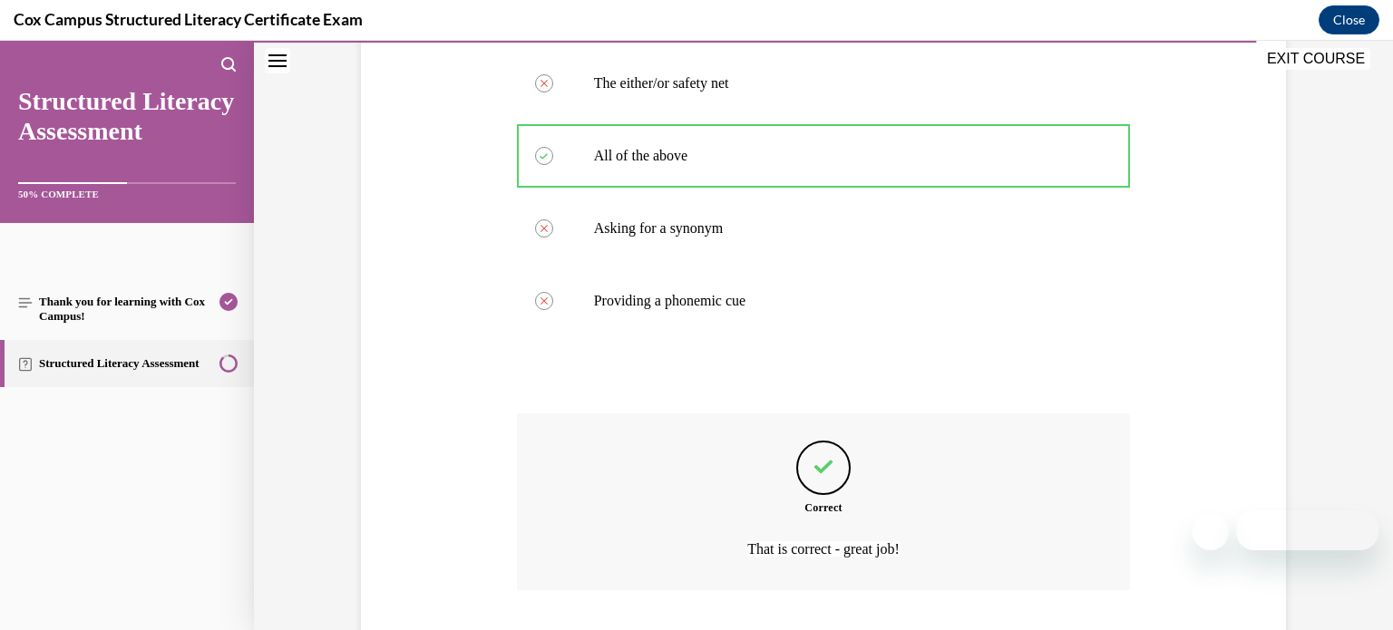
scroll to position [552, 0]
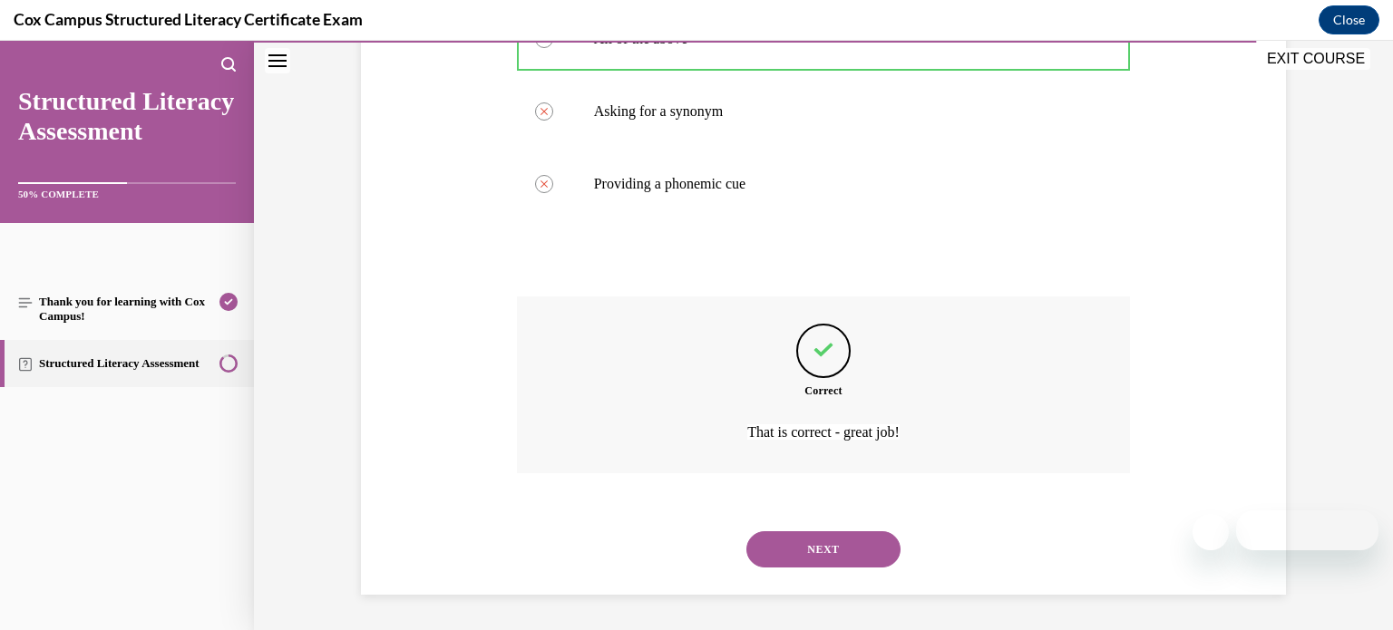
click at [822, 552] on button "NEXT" at bounding box center [823, 549] width 154 height 36
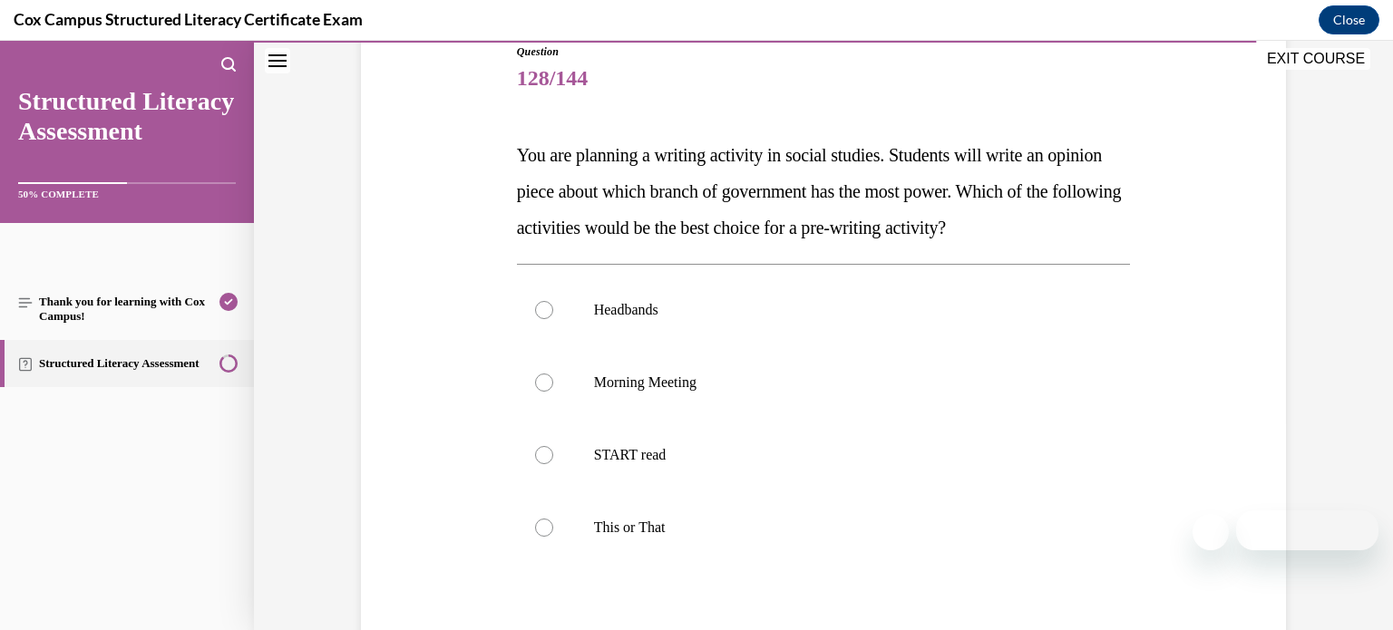
scroll to position [225, 0]
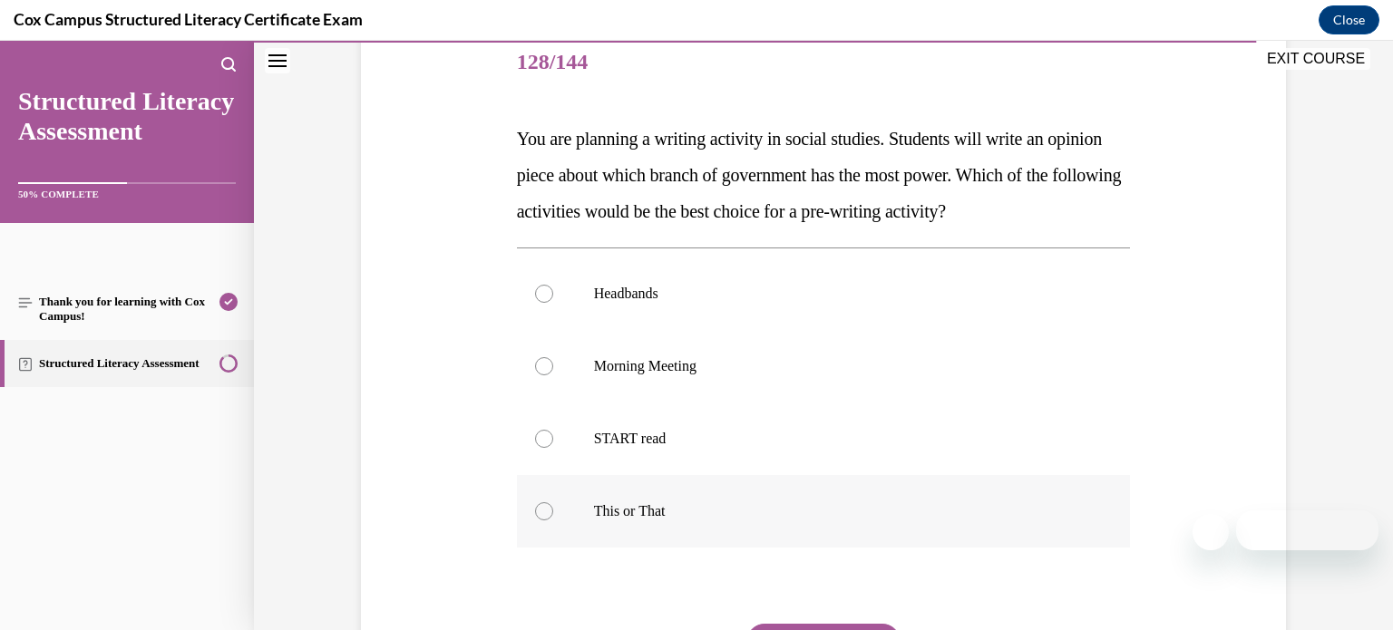
click at [796, 530] on label "This or That" at bounding box center [824, 511] width 614 height 73
click at [553, 521] on input "This or That" at bounding box center [544, 511] width 18 height 18
radio input "true"
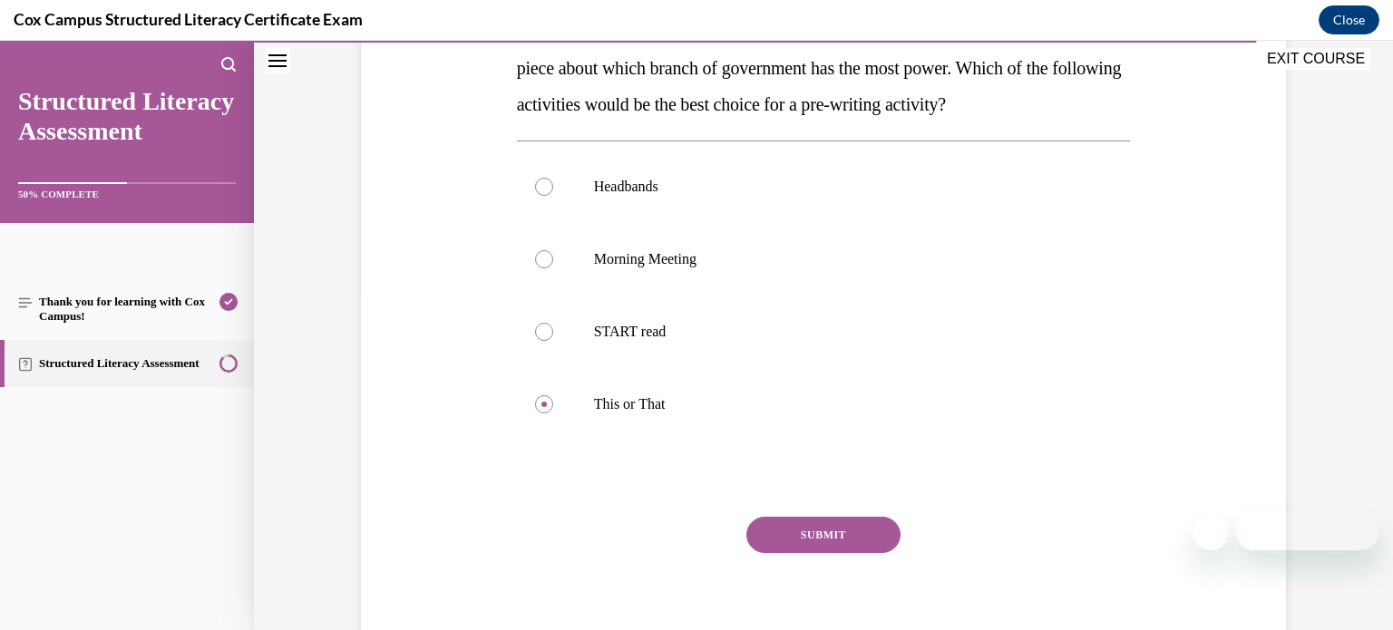
click at [800, 537] on button "SUBMIT" at bounding box center [823, 535] width 154 height 36
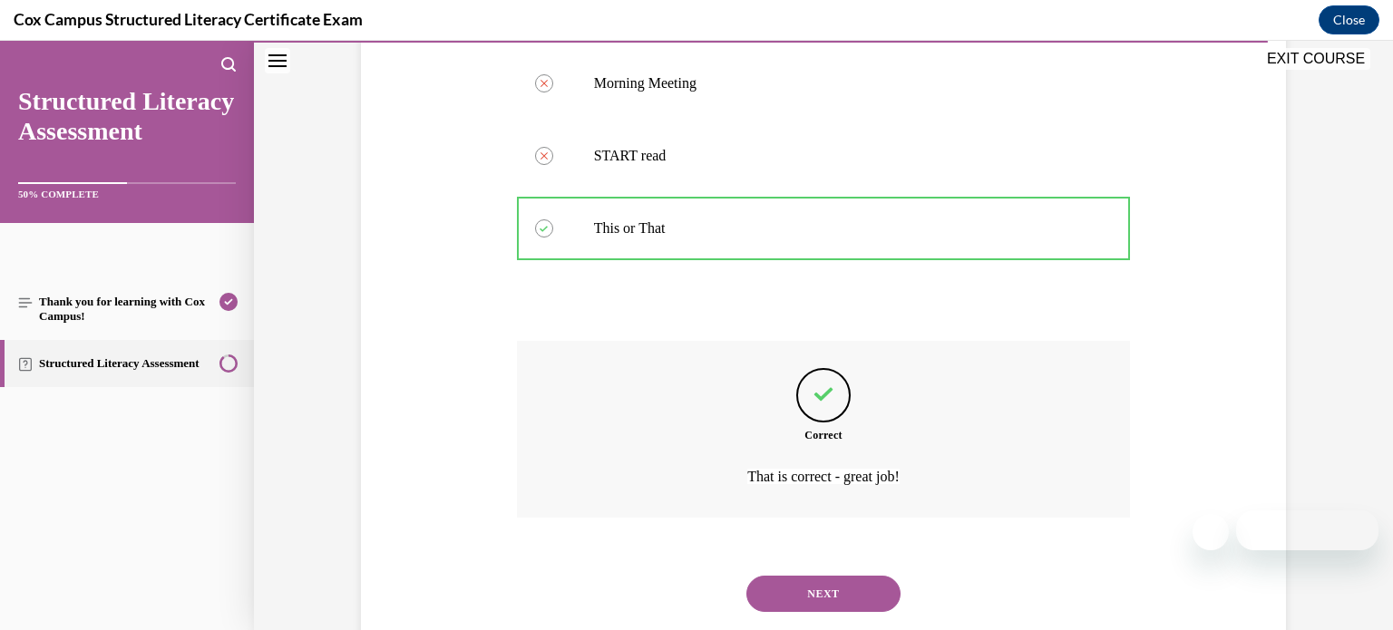
scroll to position [552, 0]
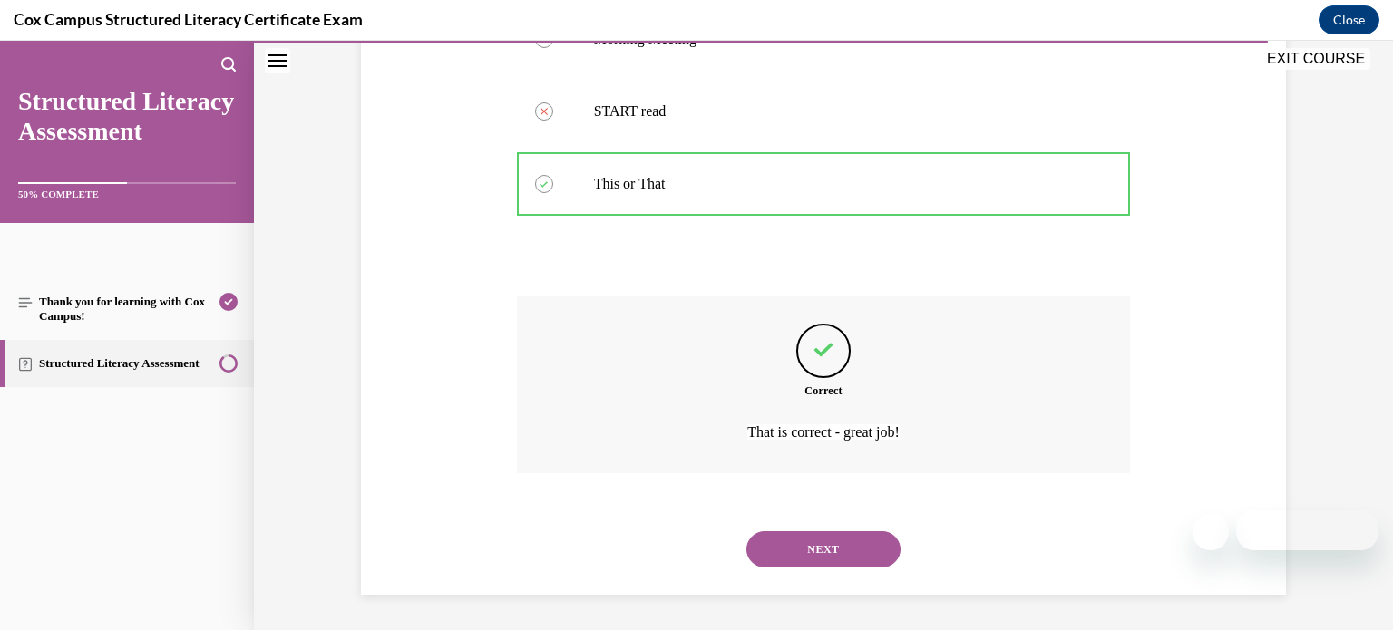
click at [800, 537] on button "NEXT" at bounding box center [823, 549] width 154 height 36
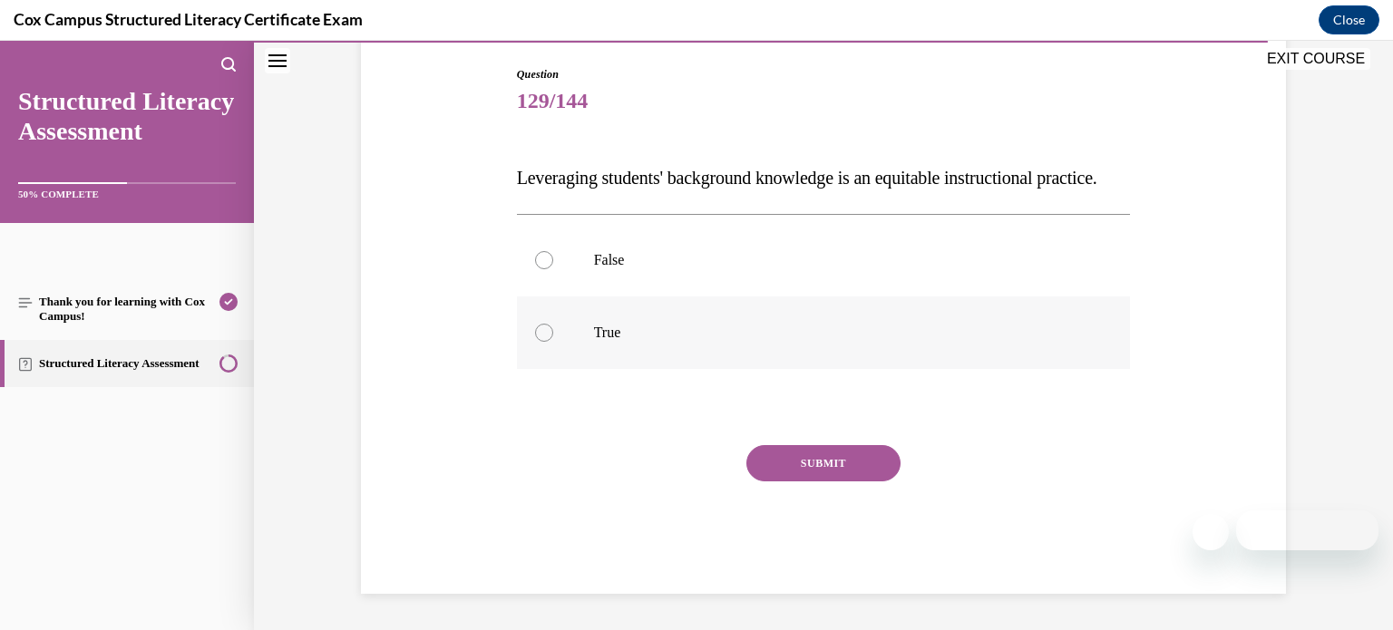
click at [739, 342] on p "True" at bounding box center [840, 333] width 492 height 18
click at [553, 342] on input "True" at bounding box center [544, 333] width 18 height 18
radio input "true"
click at [802, 482] on button "SUBMIT" at bounding box center [823, 463] width 154 height 36
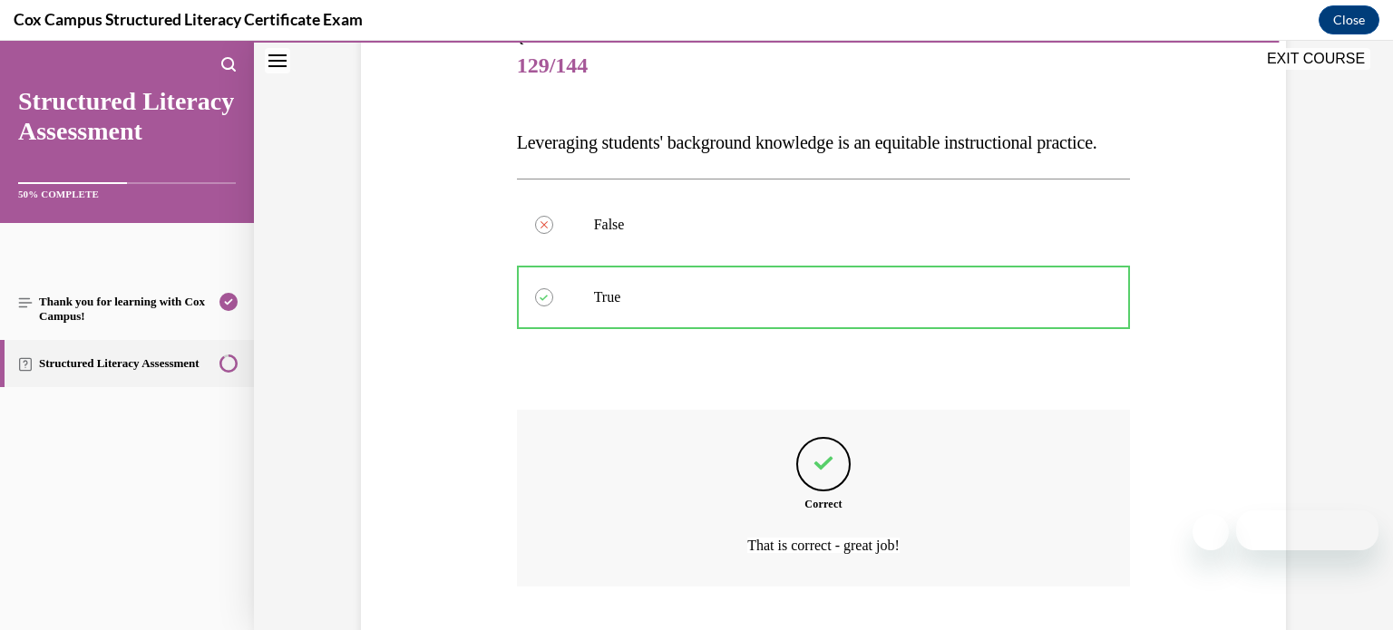
scroll to position [371, 0]
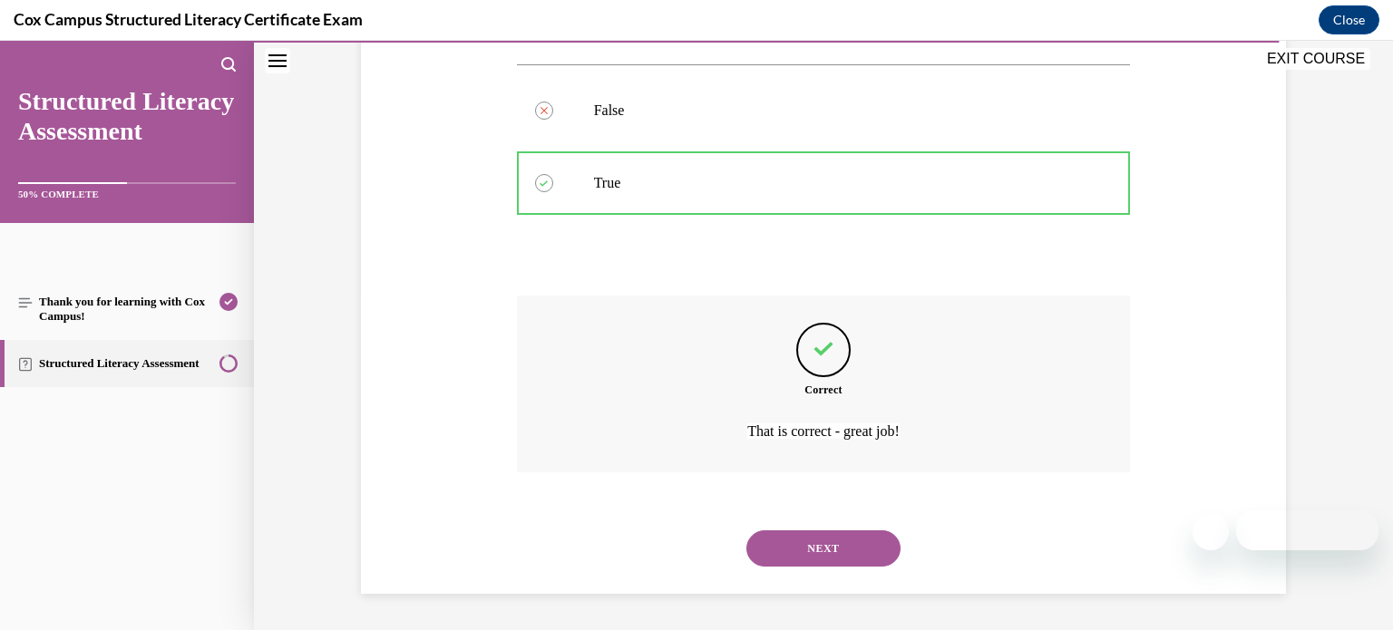
click at [807, 549] on button "NEXT" at bounding box center [823, 549] width 154 height 36
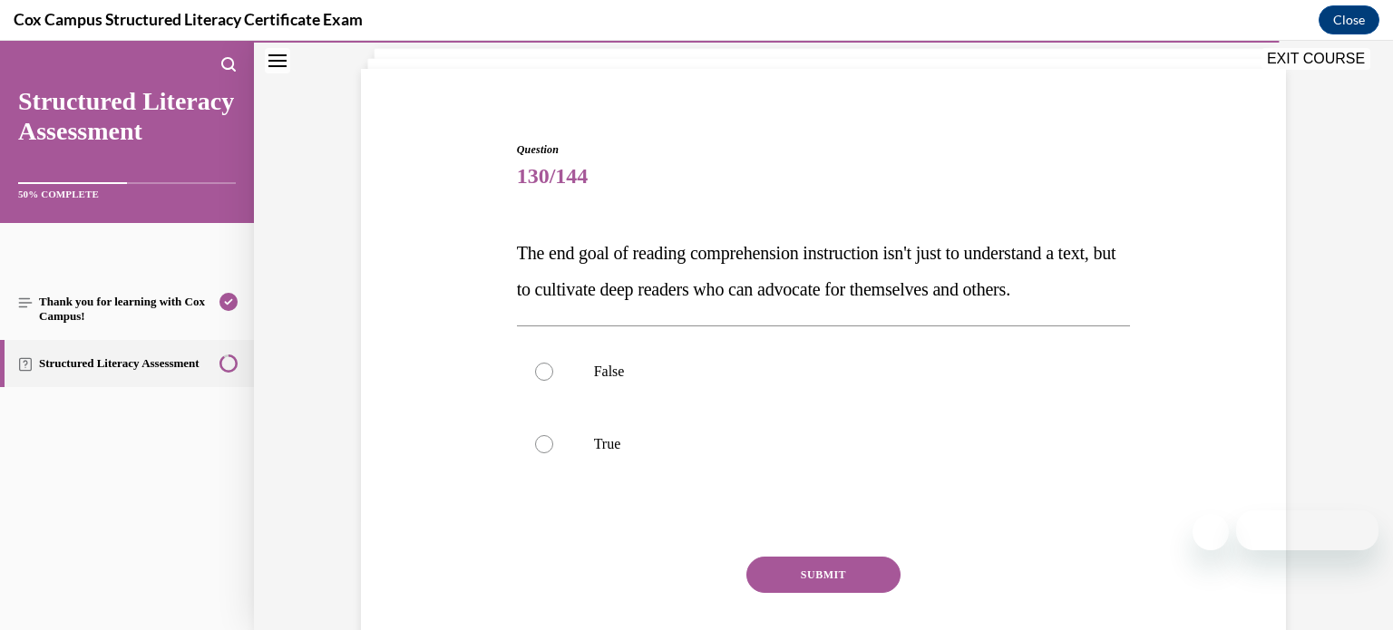
scroll to position [112, 0]
click at [773, 453] on p "True" at bounding box center [840, 443] width 492 height 18
click at [553, 453] on input "True" at bounding box center [544, 443] width 18 height 18
radio input "true"
click at [804, 592] on button "SUBMIT" at bounding box center [823, 574] width 154 height 36
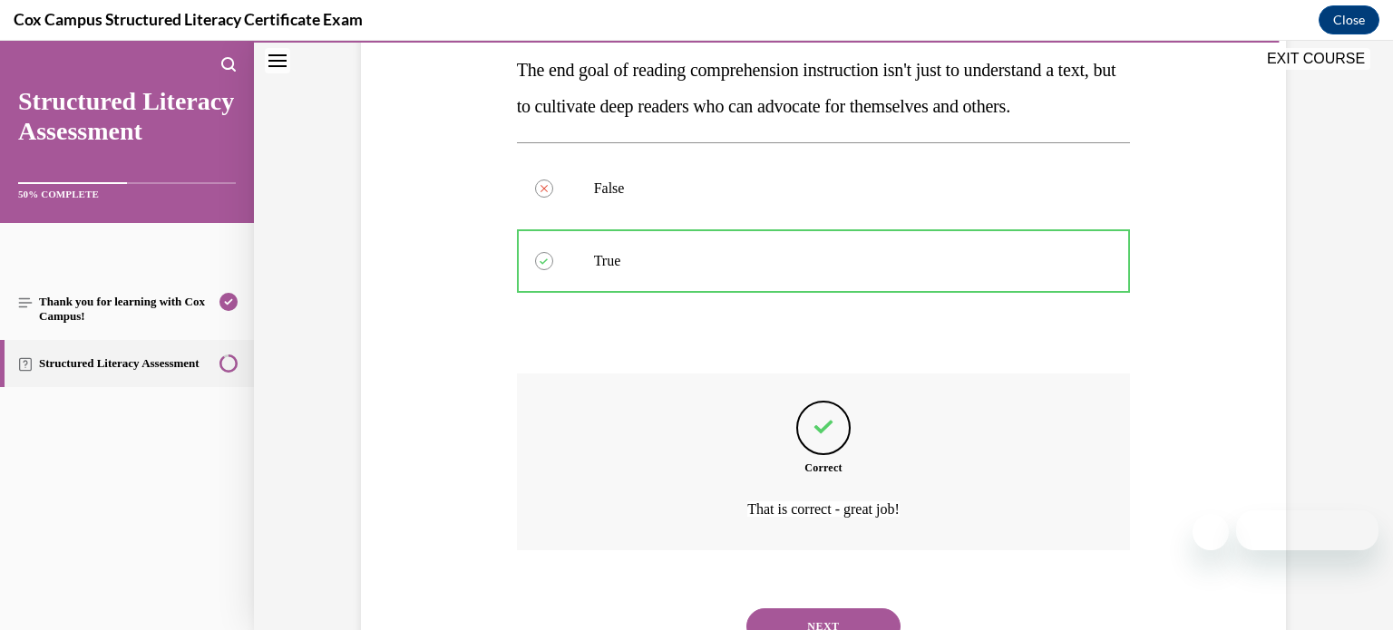
scroll to position [407, 0]
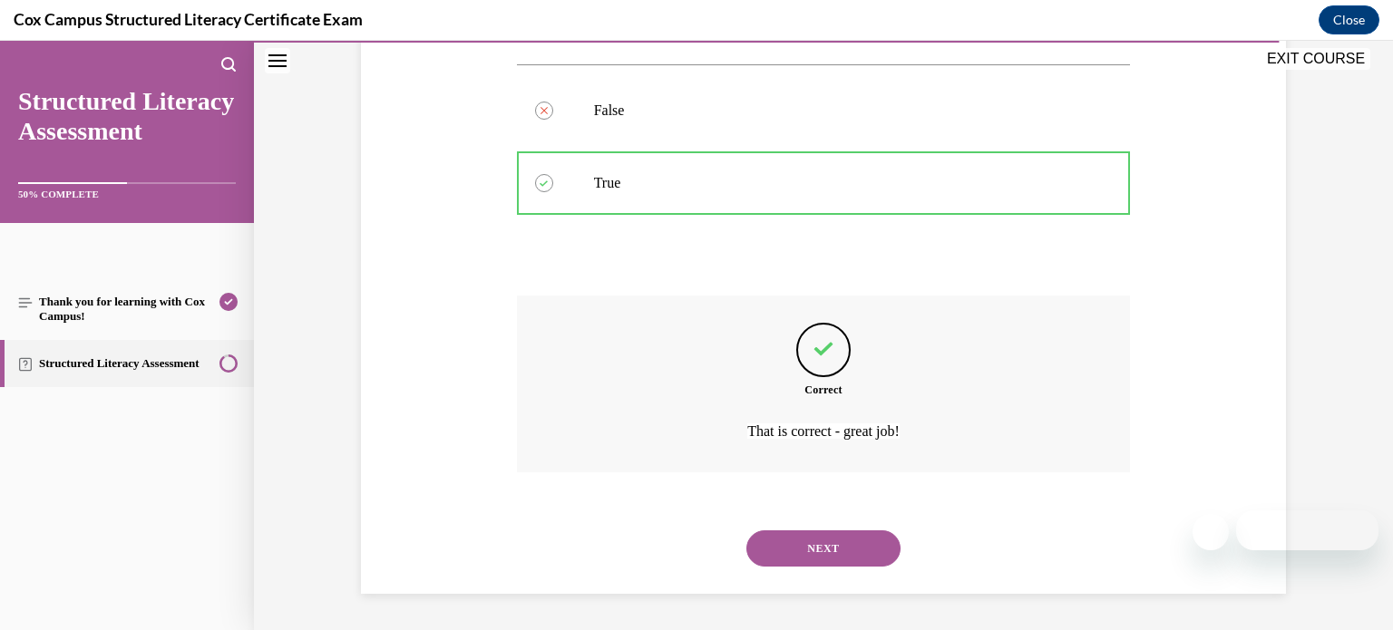
click at [815, 550] on button "NEXT" at bounding box center [823, 549] width 154 height 36
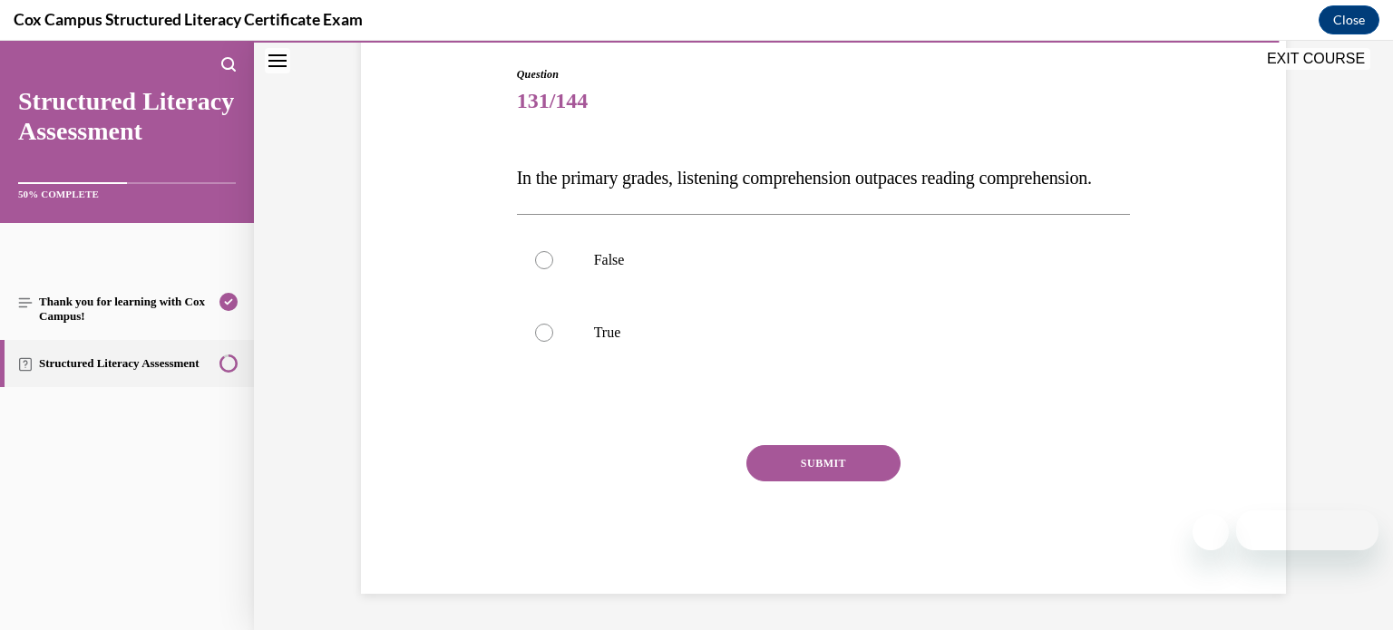
scroll to position [200, 0]
click at [782, 342] on p "True" at bounding box center [840, 333] width 492 height 18
click at [553, 342] on input "True" at bounding box center [544, 333] width 18 height 18
radio input "true"
click at [780, 482] on button "SUBMIT" at bounding box center [823, 463] width 154 height 36
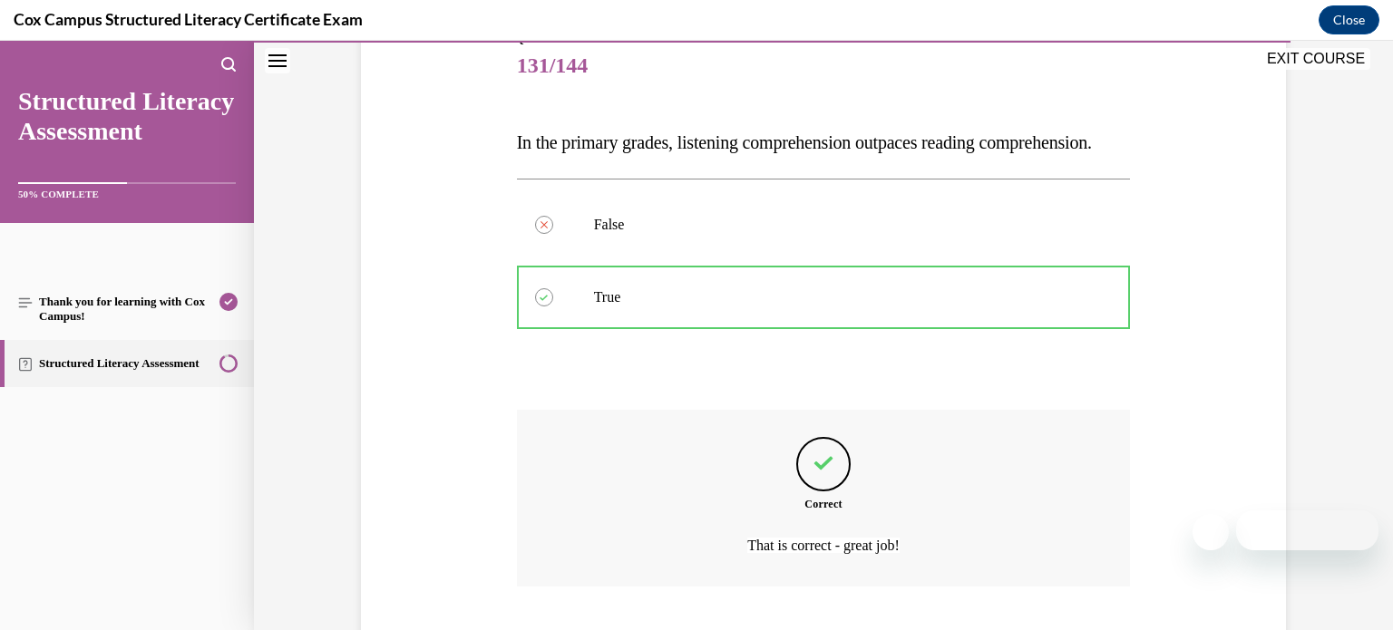
scroll to position [371, 0]
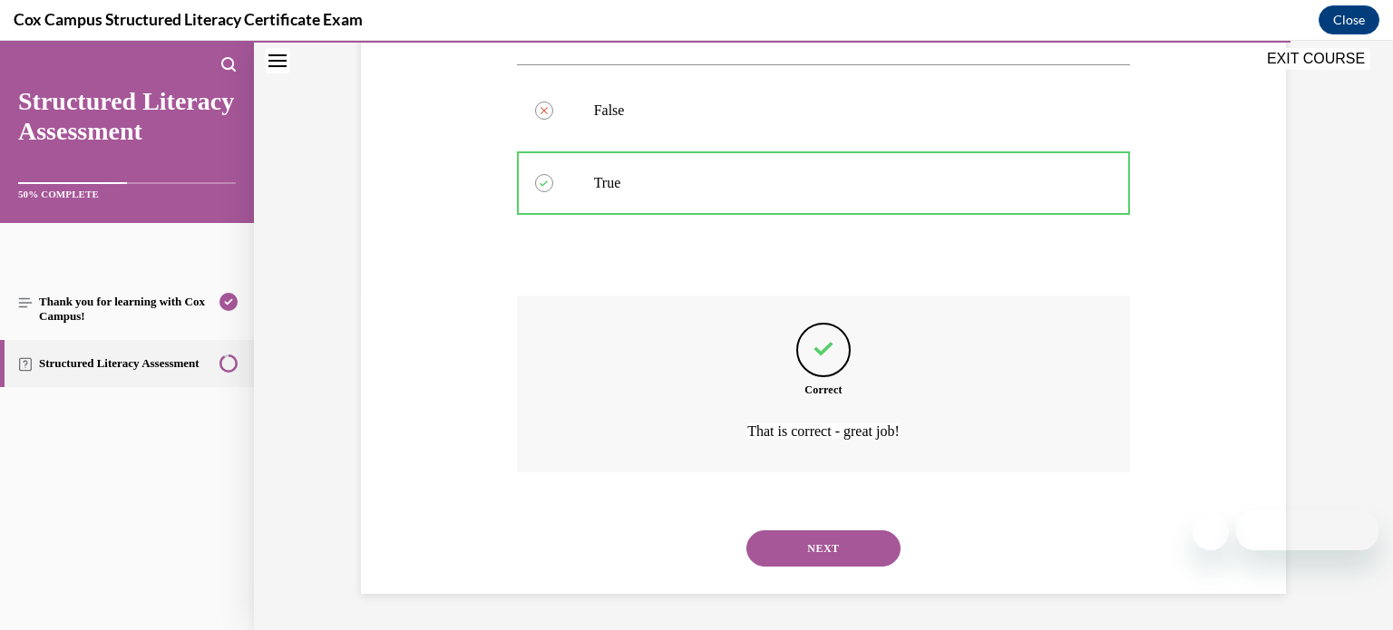
click at [794, 536] on button "NEXT" at bounding box center [823, 549] width 154 height 36
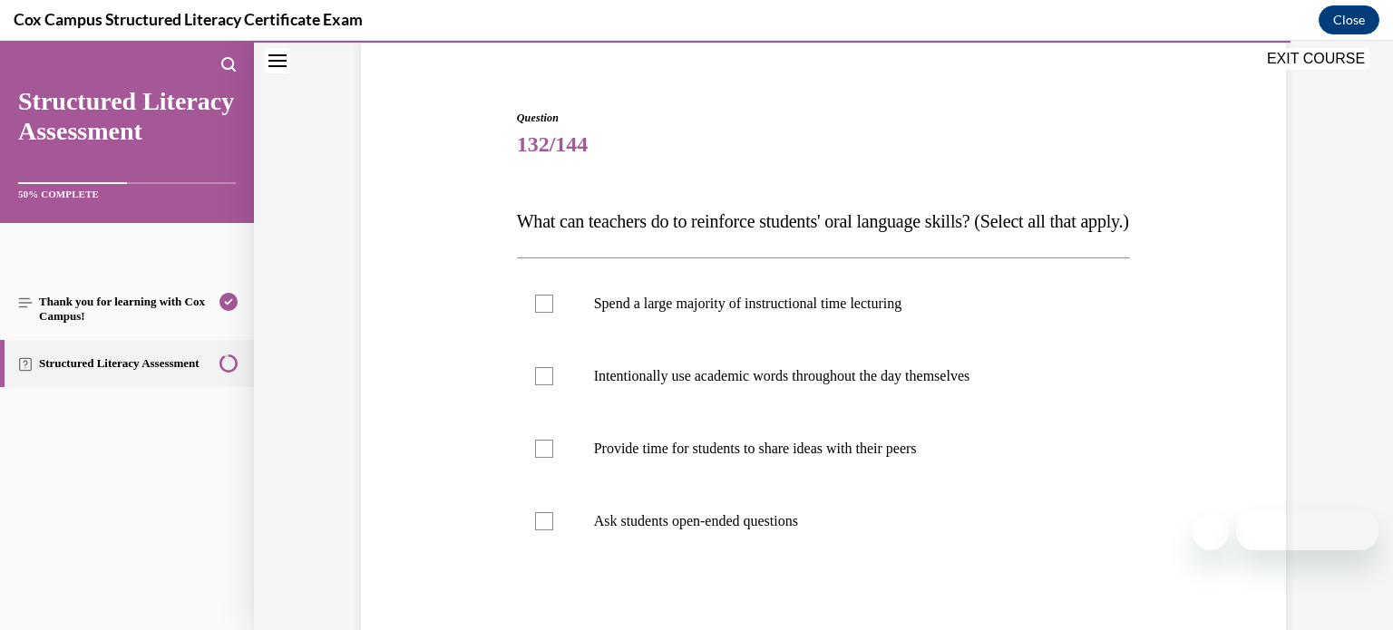
scroll to position [147, 0]
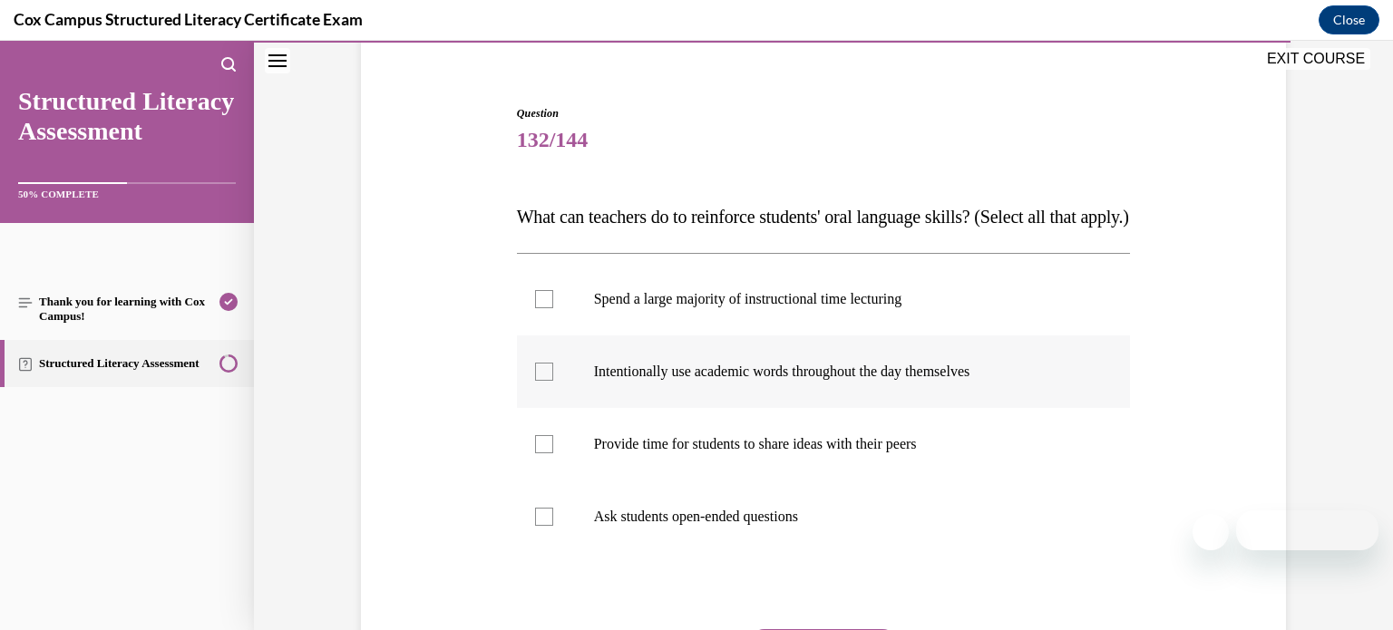
click at [759, 408] on label "Intentionally use academic words throughout the day themselves" at bounding box center [824, 372] width 614 height 73
click at [553, 381] on input "Intentionally use academic words throughout the day themselves" at bounding box center [544, 372] width 18 height 18
checkbox input "true"
click at [768, 453] on p "Provide time for students to share ideas with their peers" at bounding box center [840, 444] width 492 height 18
click at [553, 453] on input "Provide time for students to share ideas with their peers" at bounding box center [544, 444] width 18 height 18
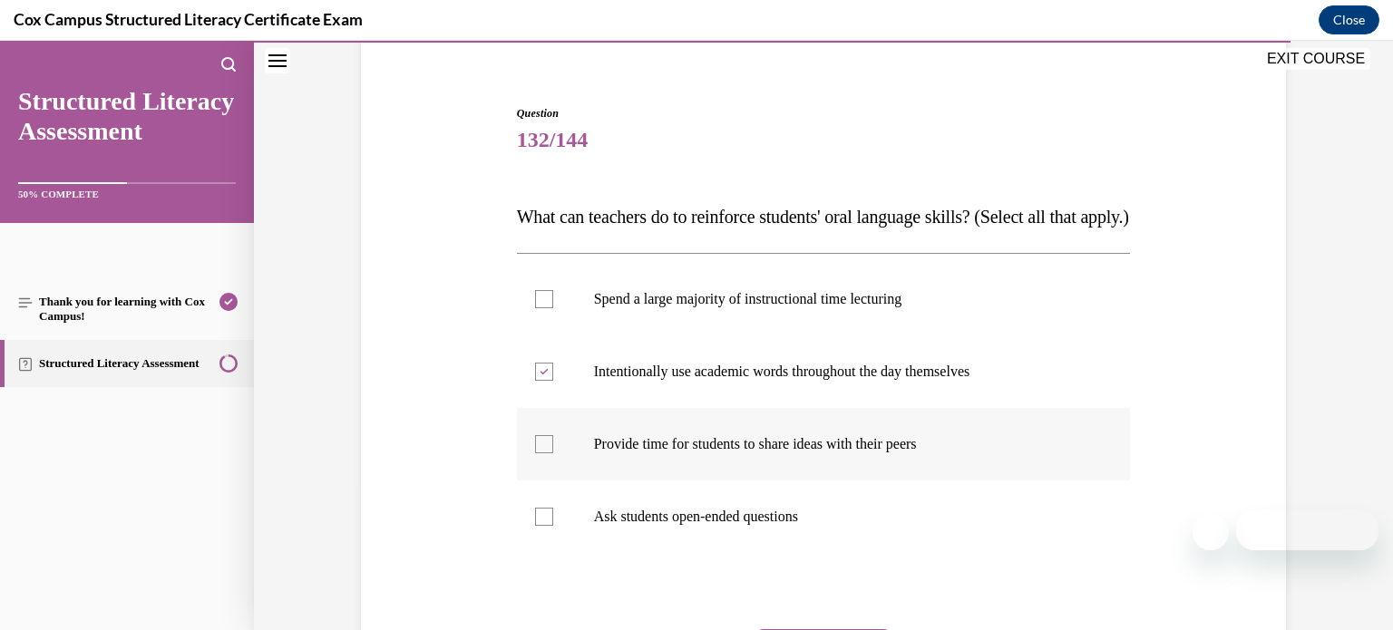
checkbox input "true"
click at [758, 526] on p "Ask students open-ended questions" at bounding box center [840, 517] width 492 height 18
click at [553, 526] on input "Ask students open-ended questions" at bounding box center [544, 517] width 18 height 18
checkbox input "true"
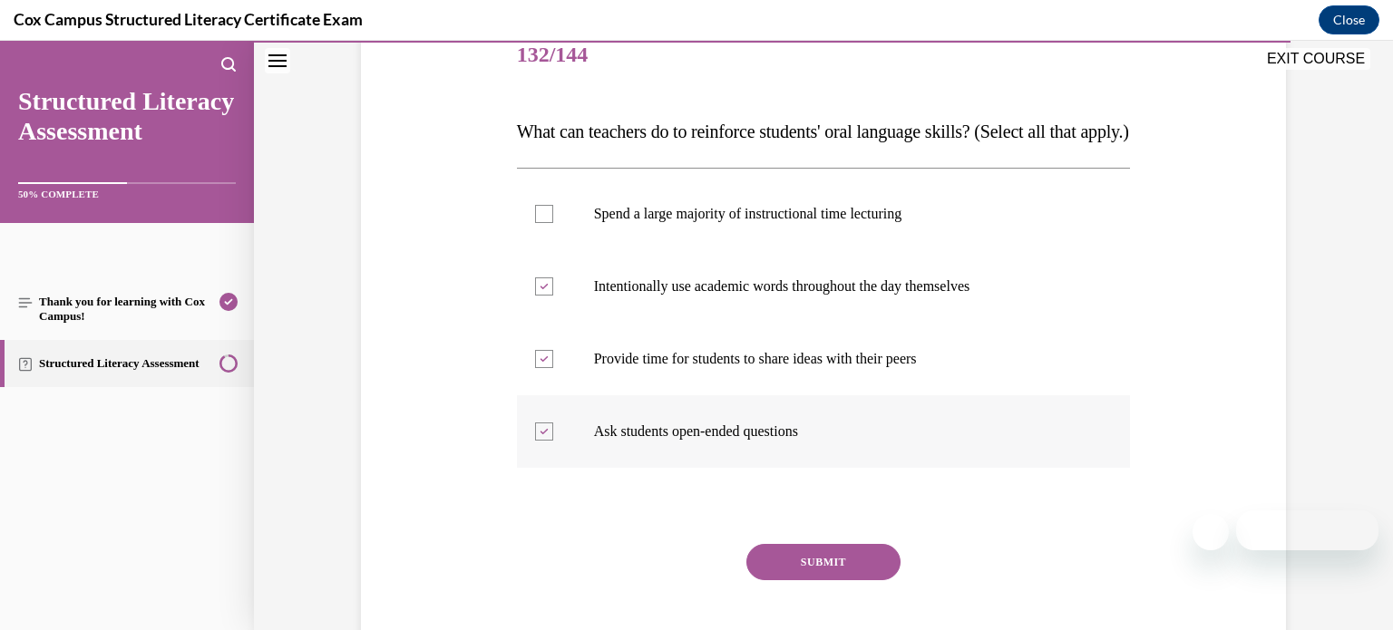
scroll to position [239, 0]
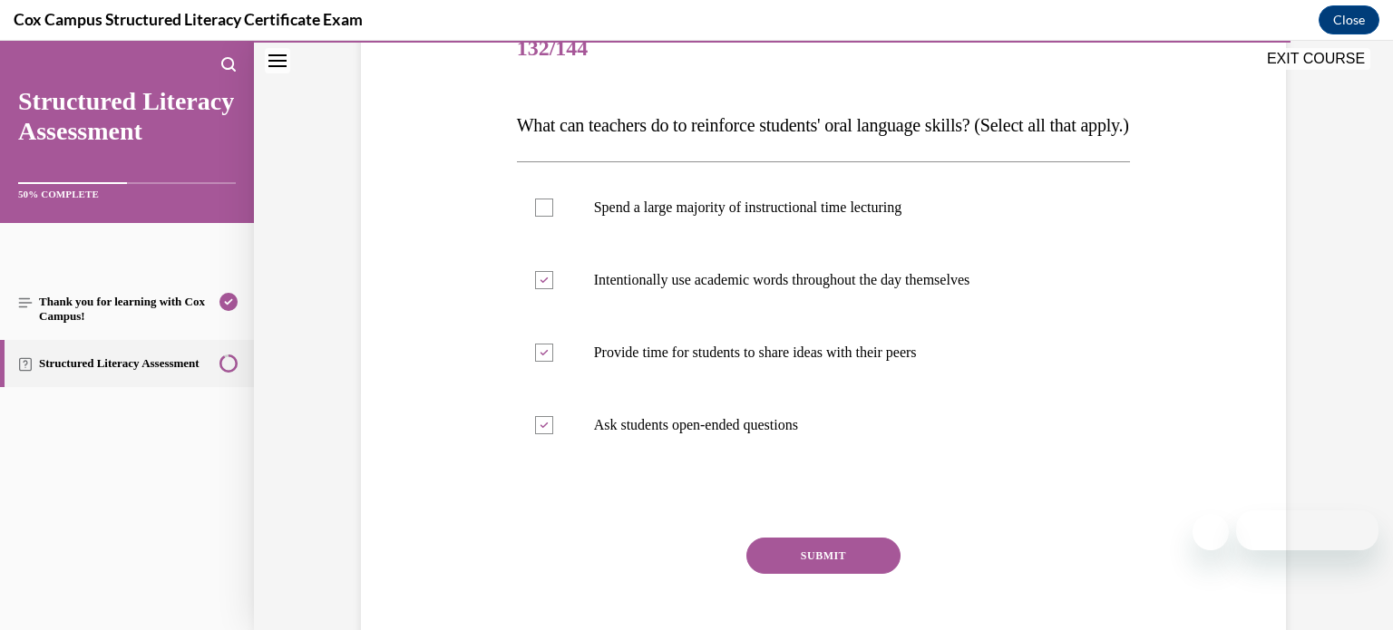
click at [782, 574] on button "SUBMIT" at bounding box center [823, 556] width 154 height 36
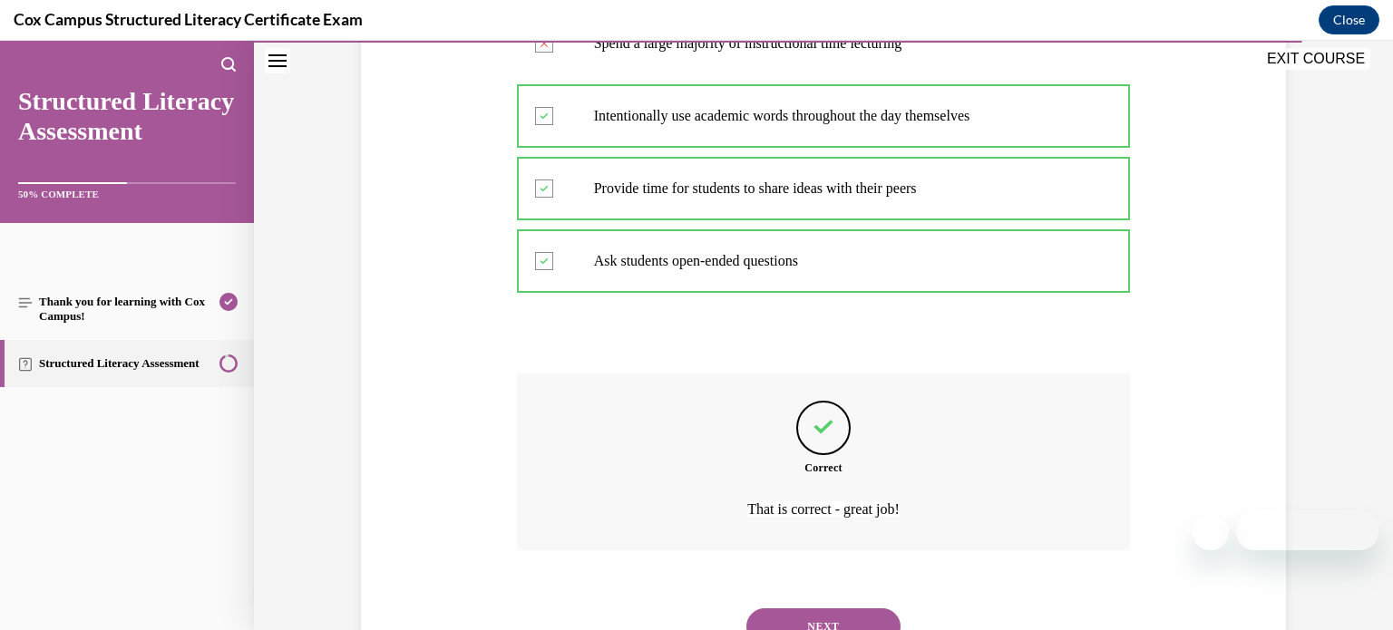
scroll to position [516, 0]
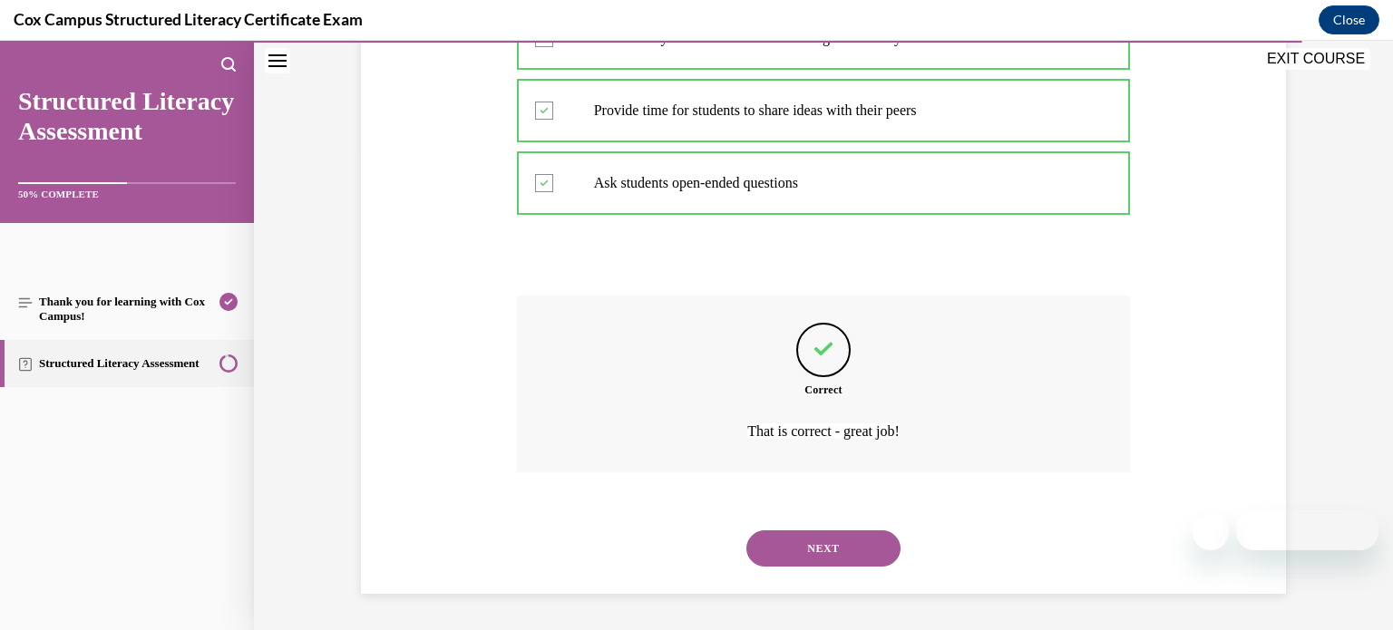
click at [819, 552] on button "NEXT" at bounding box center [823, 549] width 154 height 36
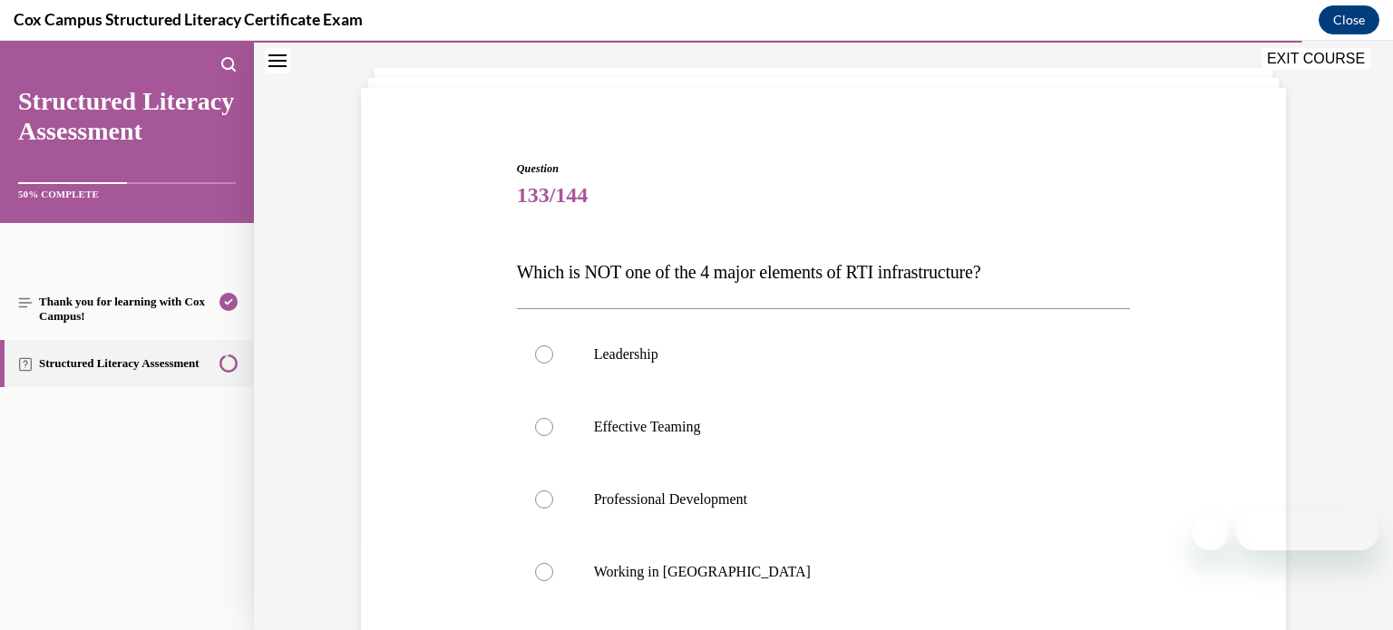
scroll to position [87, 0]
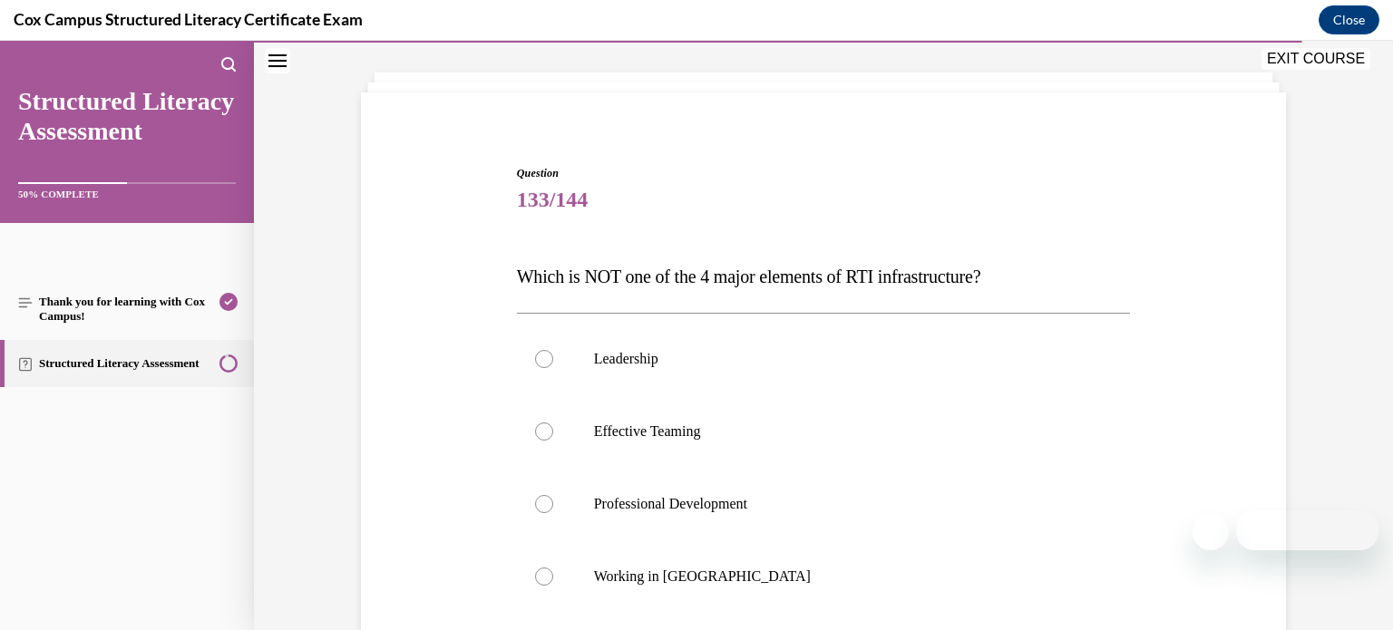
click at [819, 552] on label "Working in Silos" at bounding box center [824, 577] width 614 height 73
click at [553, 568] on input "Working in Silos" at bounding box center [544, 577] width 18 height 18
radio input "true"
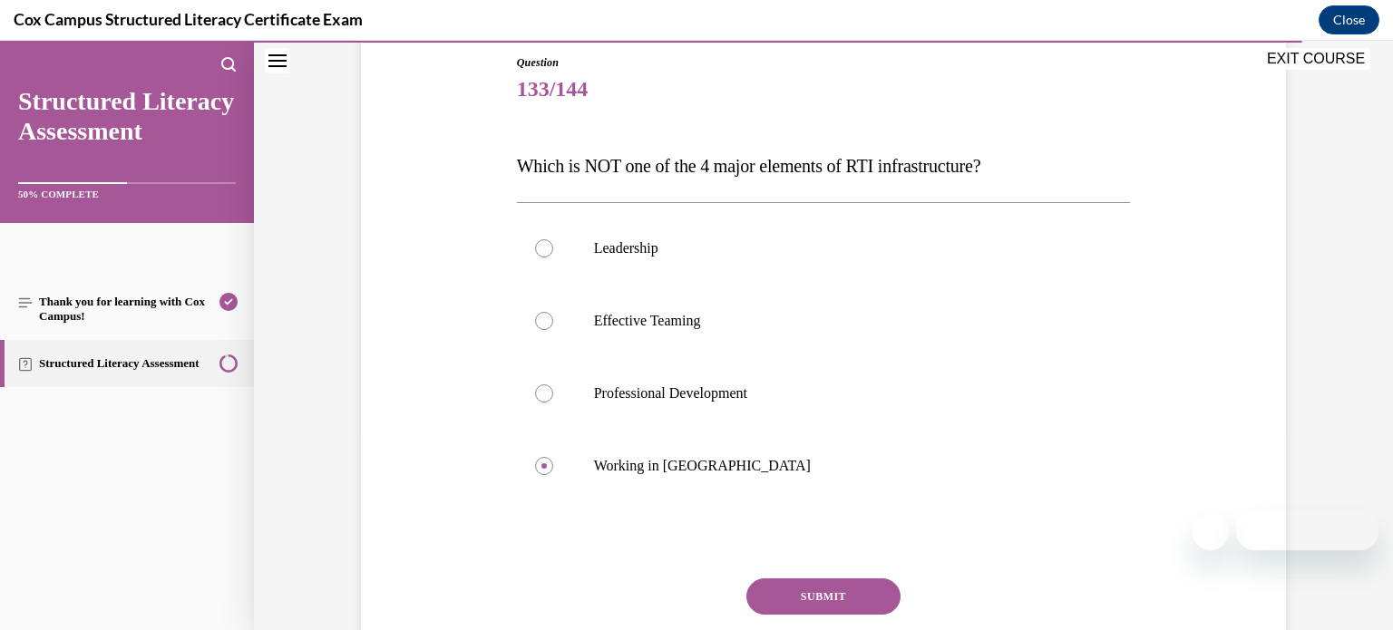
scroll to position [200, 0]
click at [829, 587] on button "SUBMIT" at bounding box center [823, 595] width 154 height 36
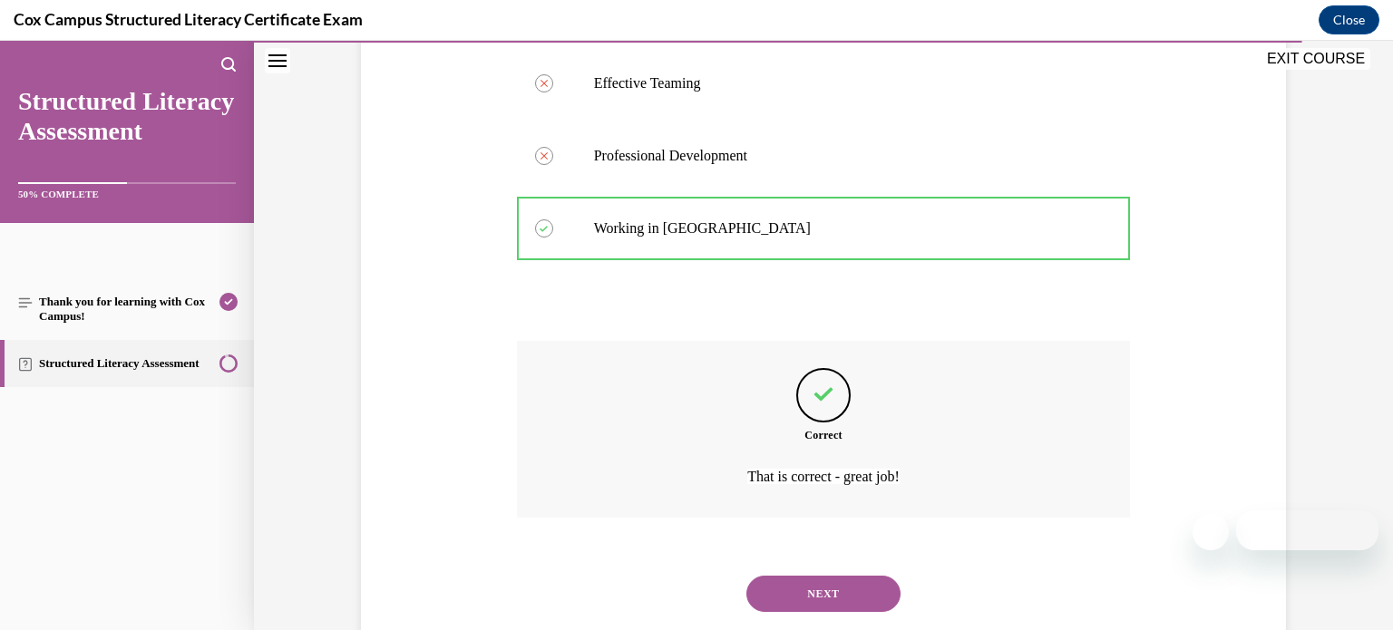
scroll to position [480, 0]
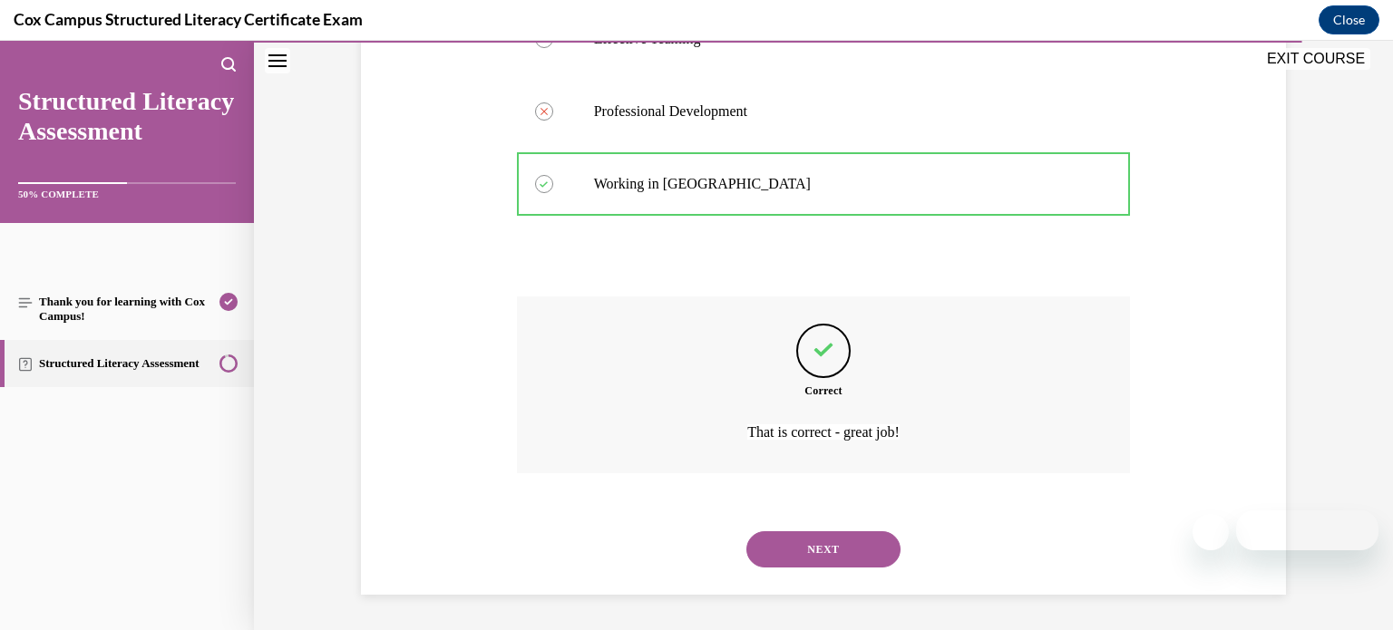
click at [835, 552] on button "NEXT" at bounding box center [823, 549] width 154 height 36
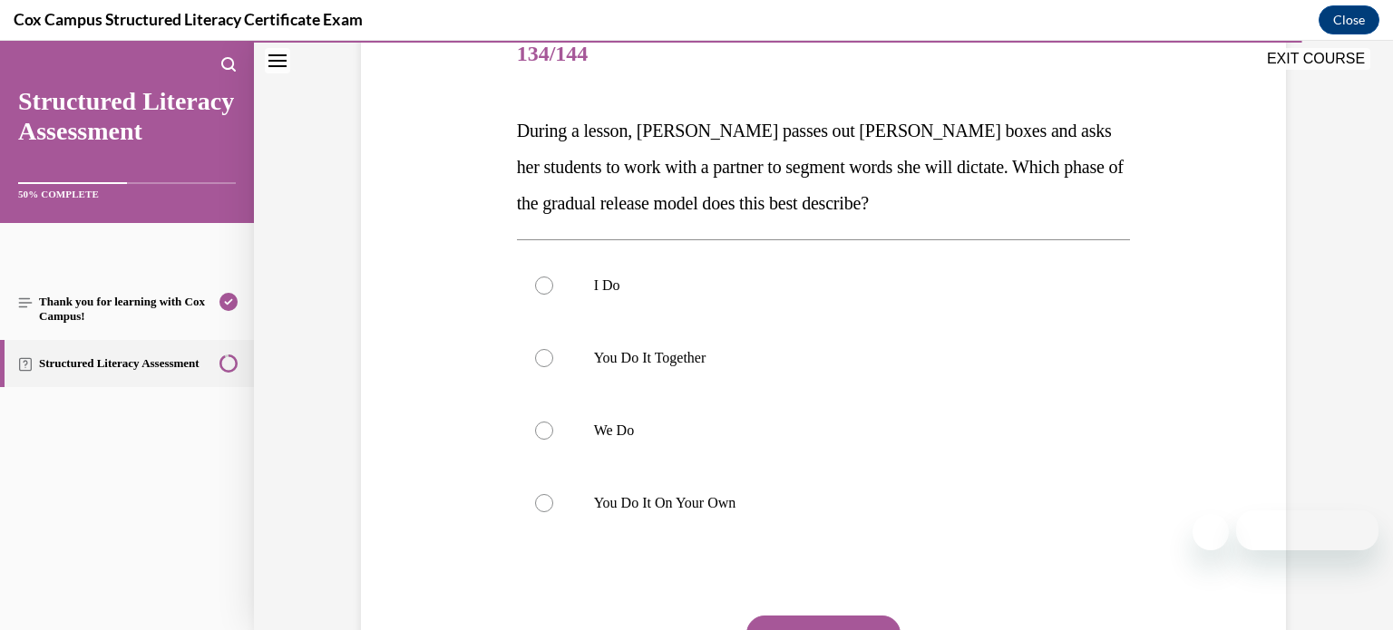
scroll to position [229, 0]
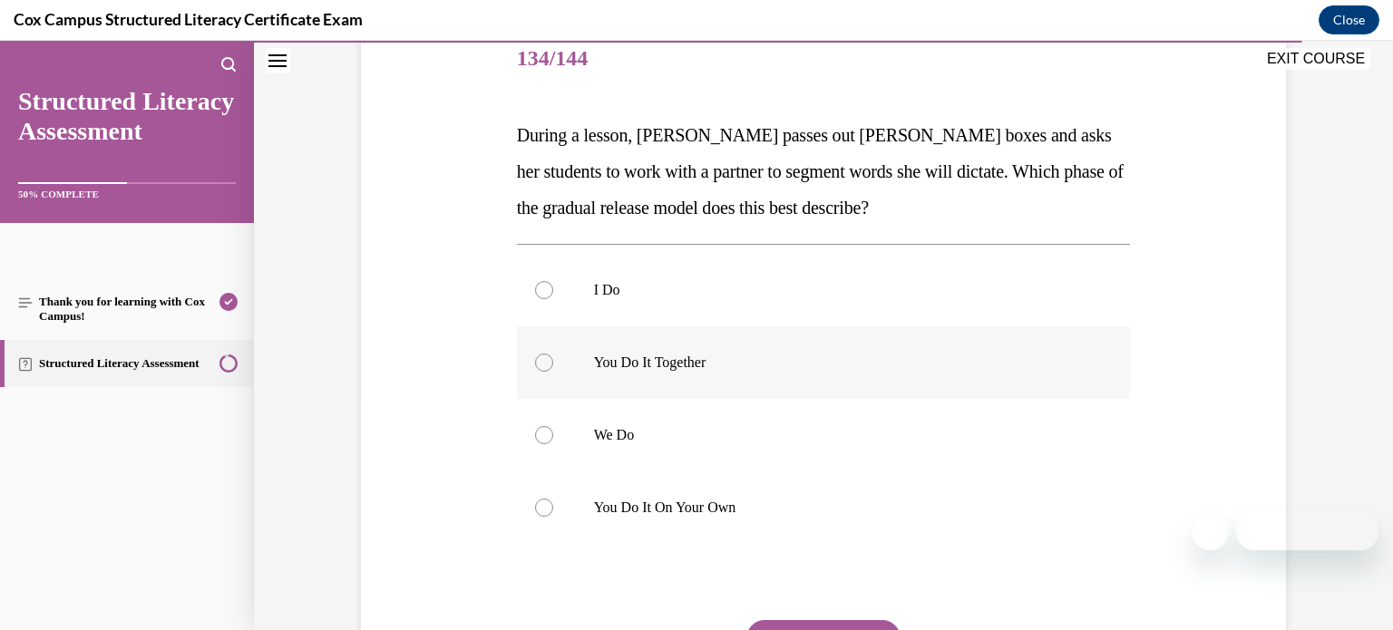
click at [905, 385] on label "You Do It Together" at bounding box center [824, 362] width 614 height 73
click at [553, 372] on input "You Do It Together" at bounding box center [544, 363] width 18 height 18
radio input "true"
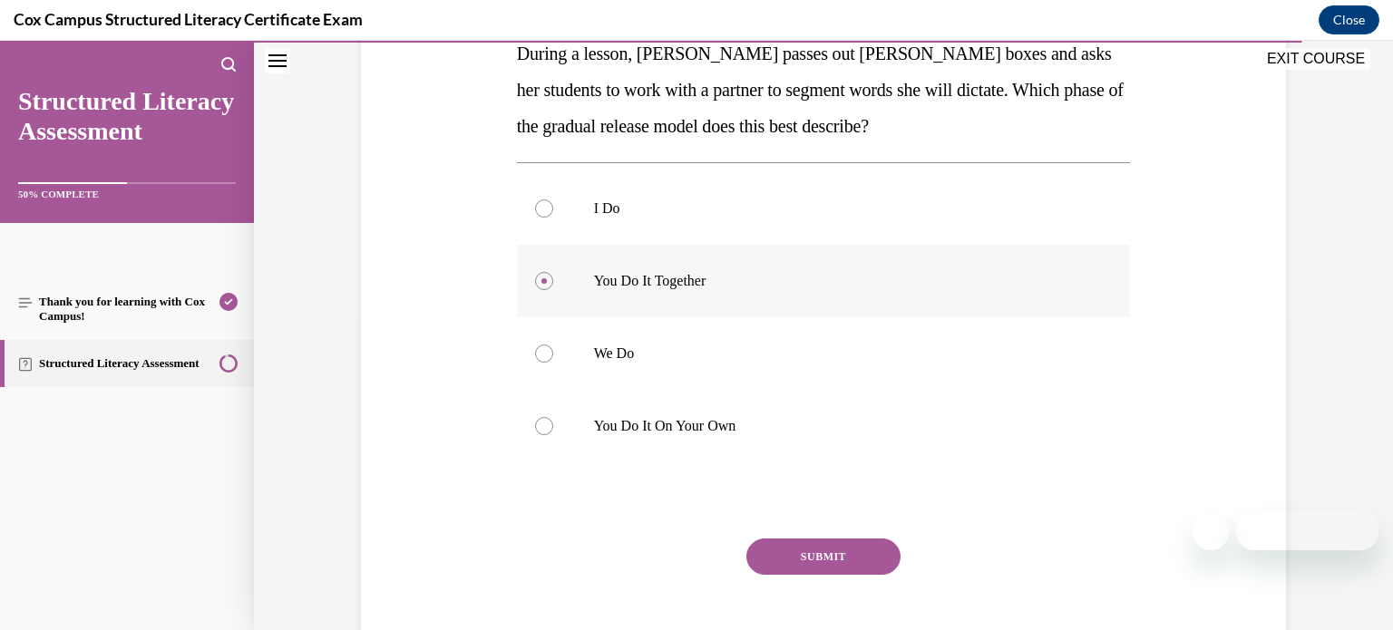
scroll to position [311, 0]
click at [837, 560] on button "SUBMIT" at bounding box center [823, 556] width 154 height 36
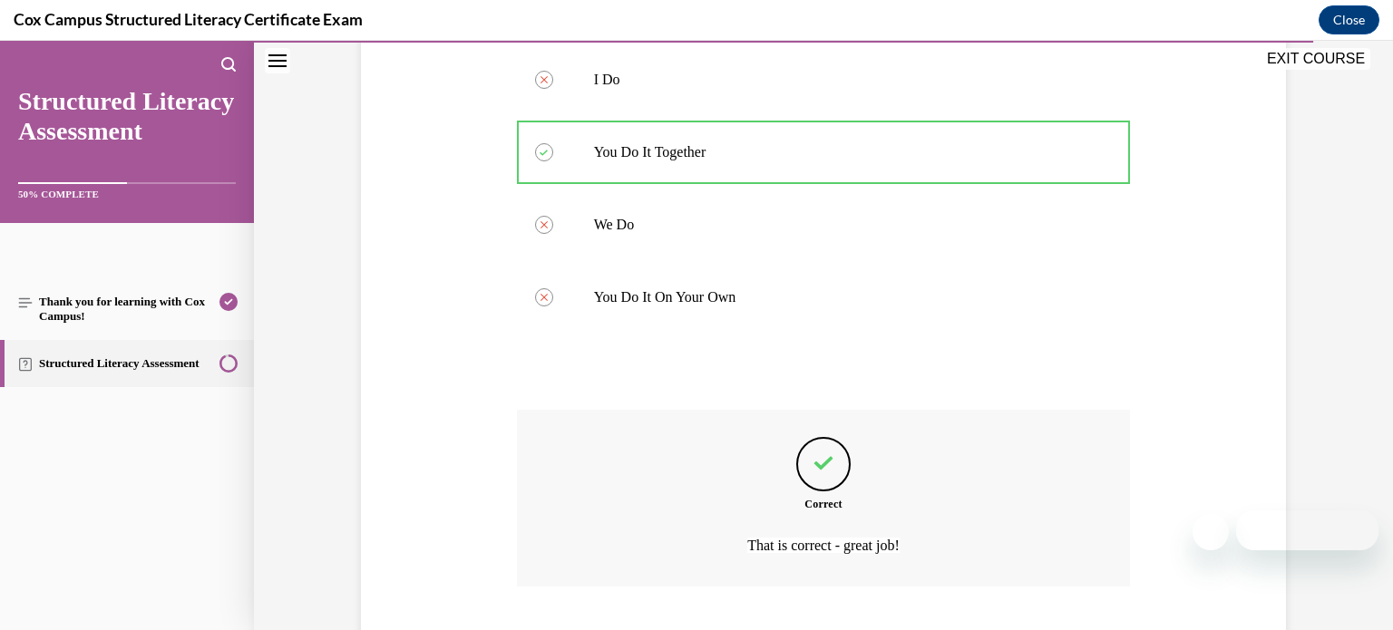
scroll to position [552, 0]
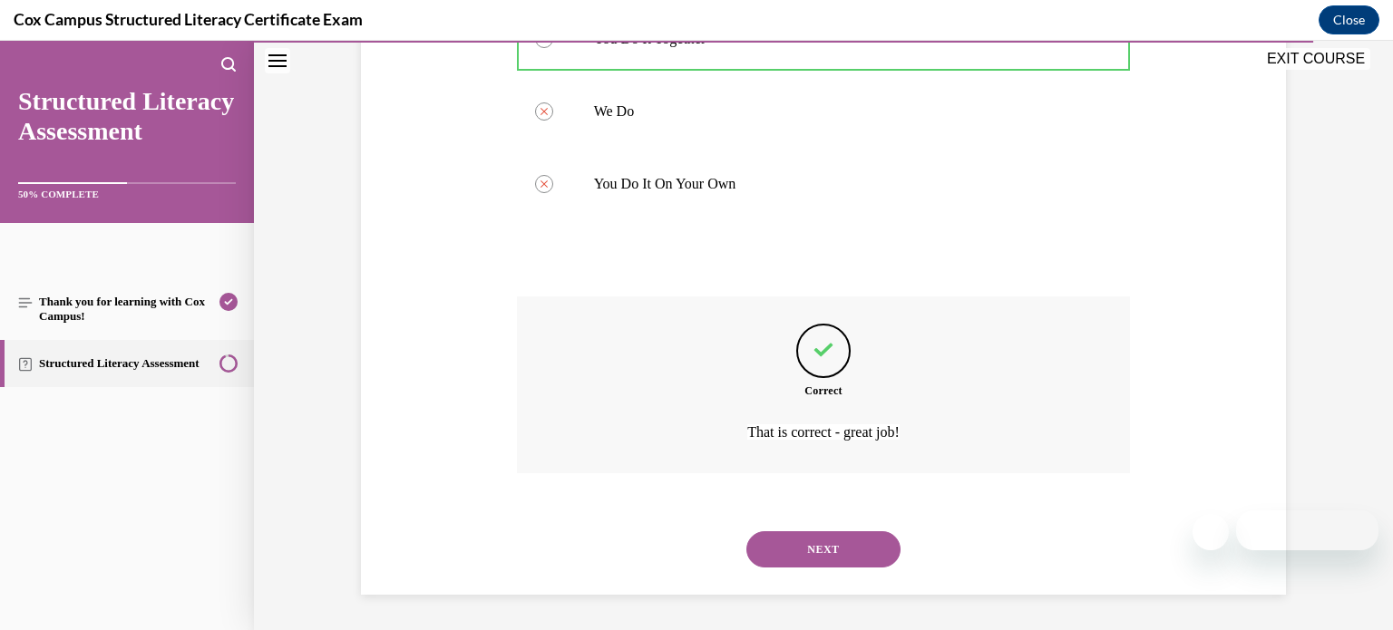
click at [836, 558] on button "NEXT" at bounding box center [823, 549] width 154 height 36
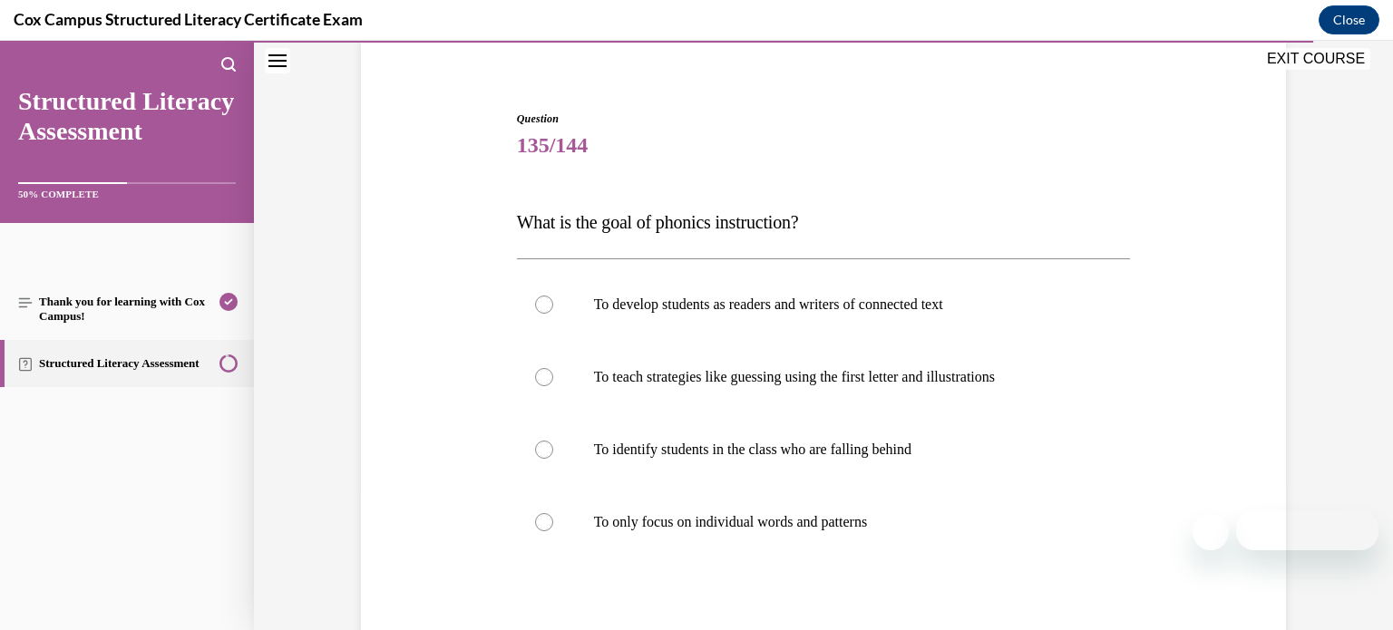
scroll to position [145, 0]
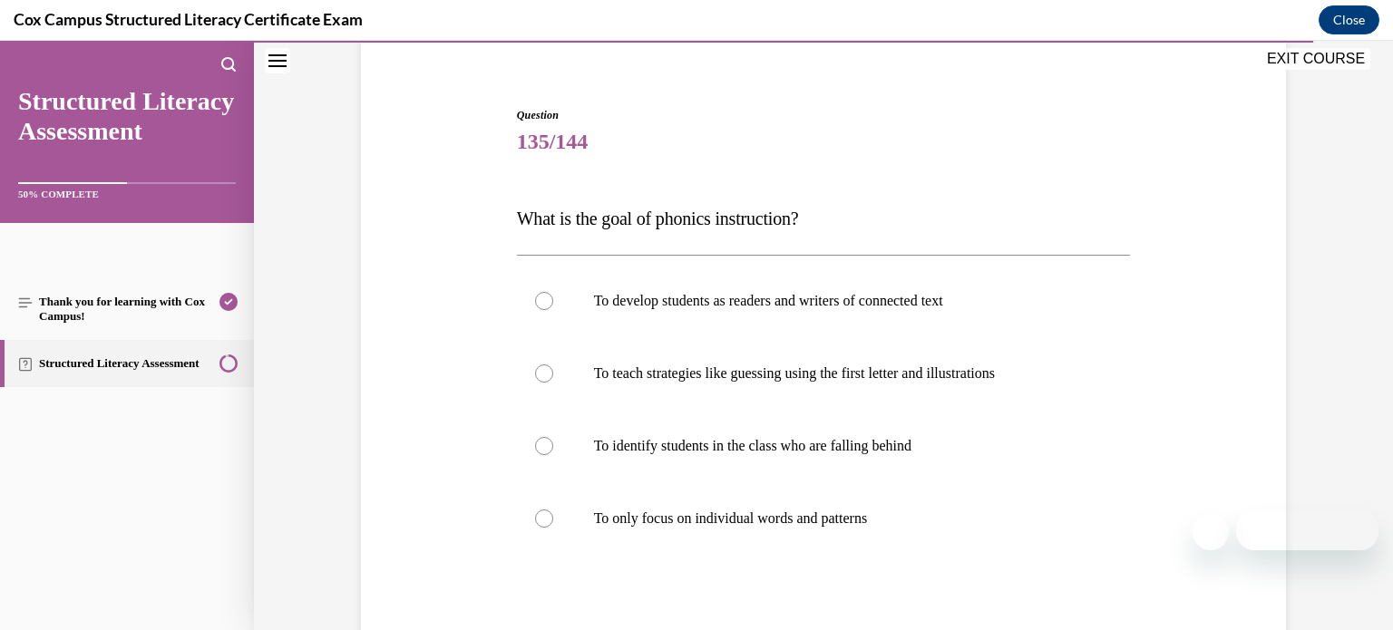
click at [836, 558] on div "To develop students as readers and writers of connected text To teach strategie…" at bounding box center [824, 409] width 614 height 309
click at [866, 302] on p "To develop students as readers and writers of connected text" at bounding box center [840, 301] width 492 height 18
click at [553, 302] on input "To develop students as readers and writers of connected text" at bounding box center [544, 301] width 18 height 18
radio input "true"
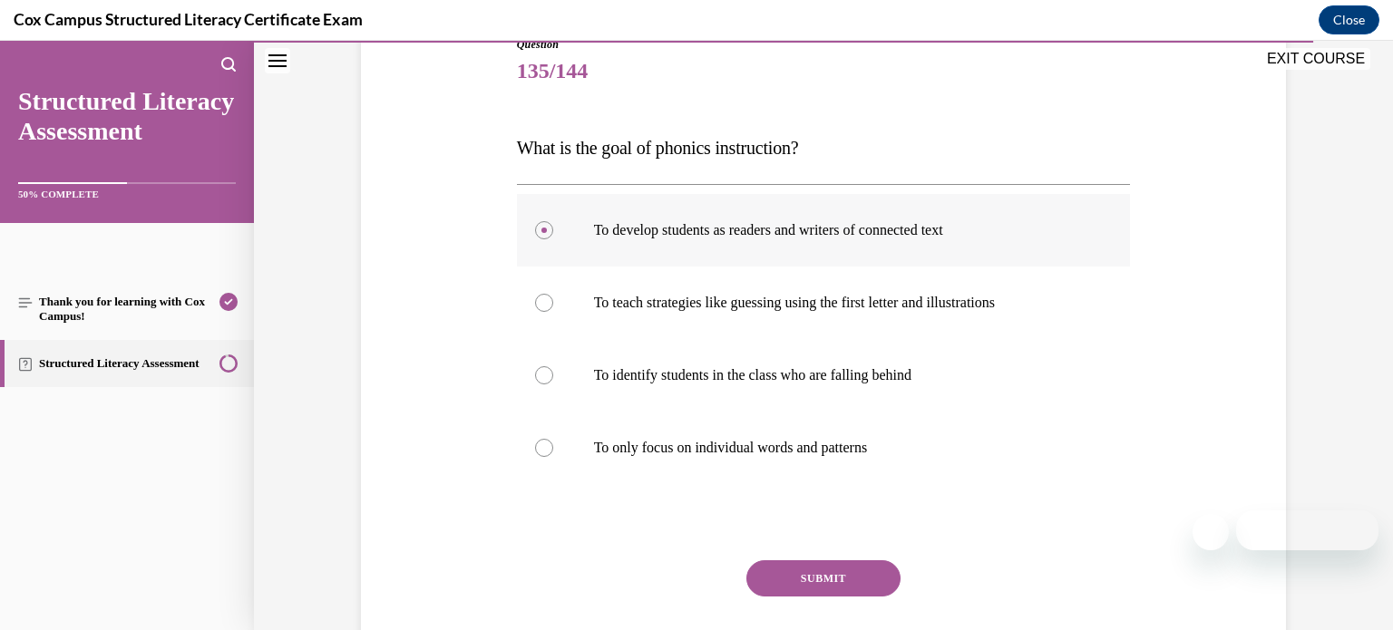
scroll to position [279, 0]
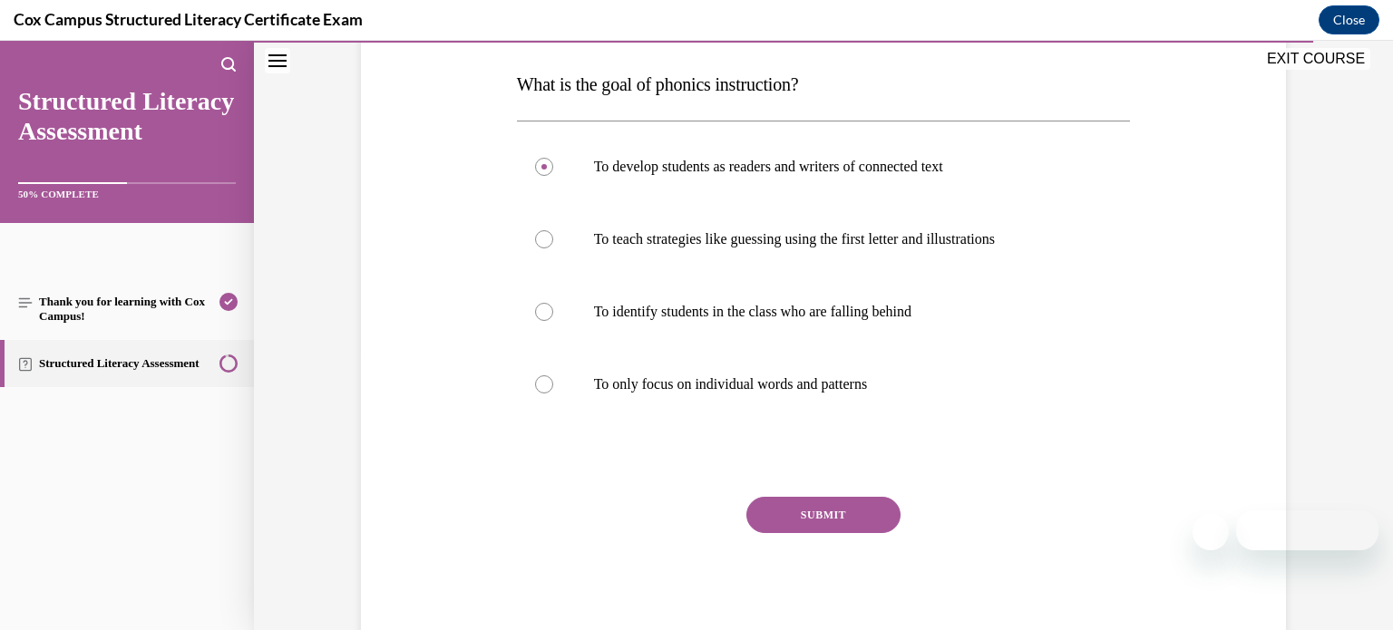
click at [840, 525] on button "SUBMIT" at bounding box center [823, 515] width 154 height 36
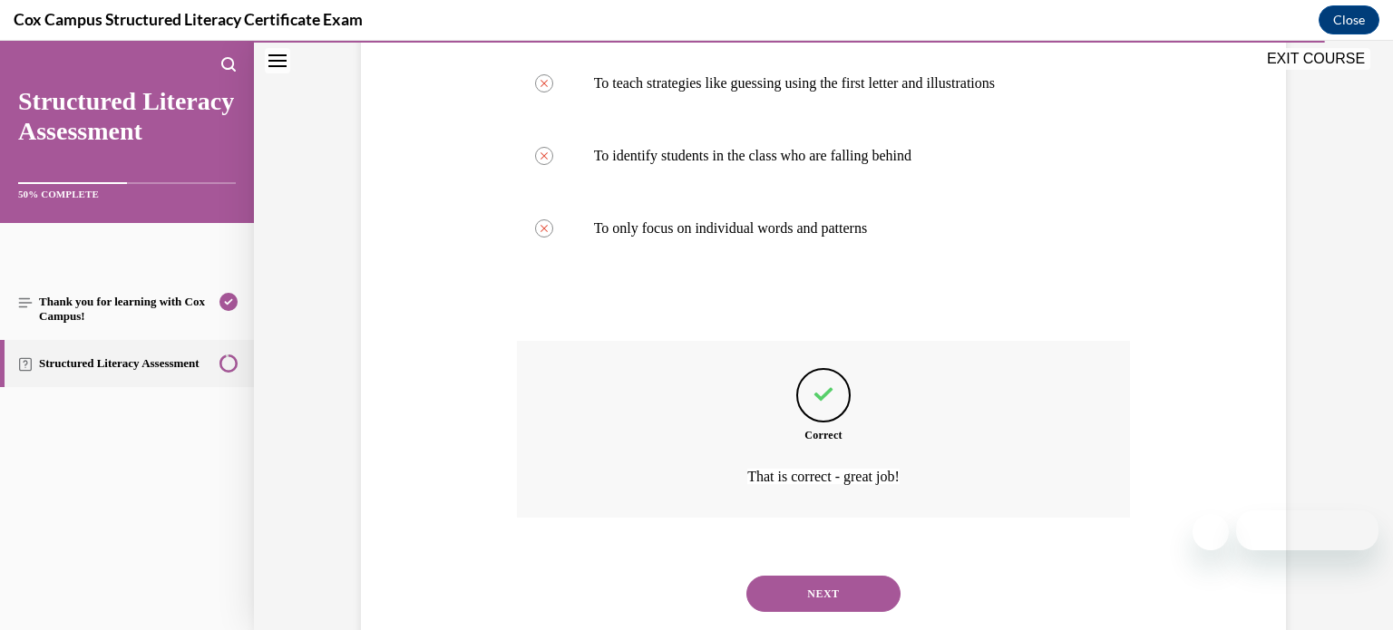
scroll to position [480, 0]
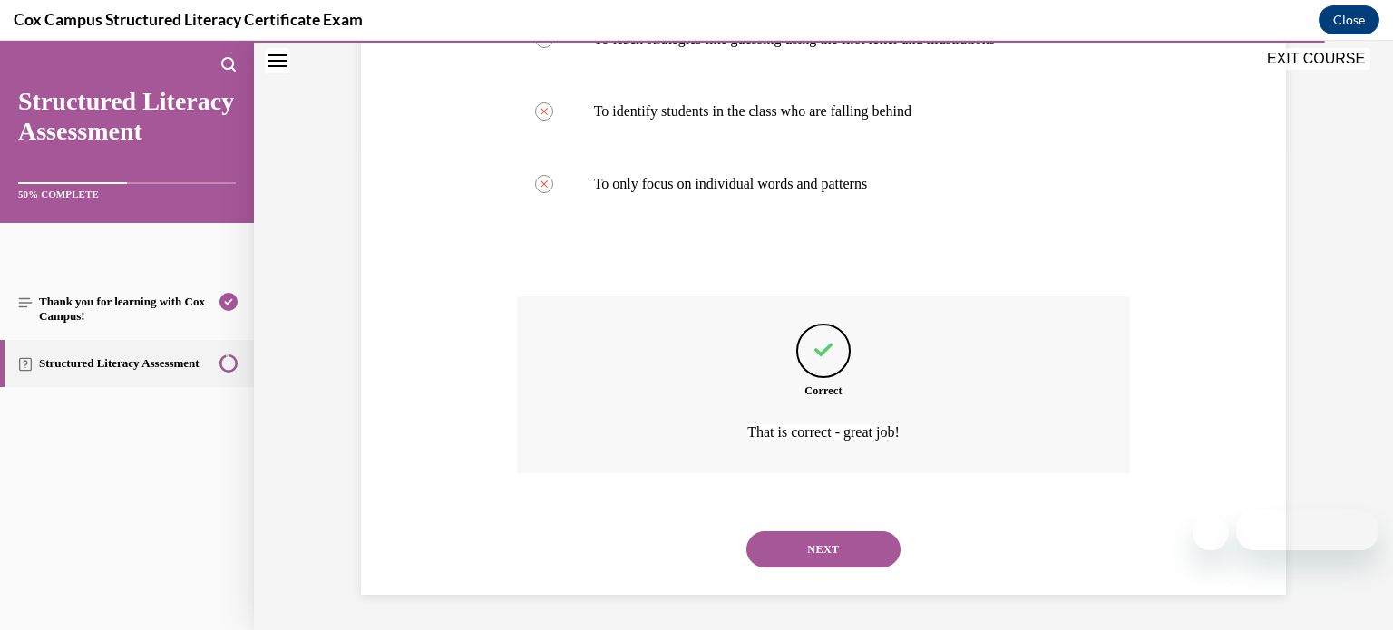
click at [842, 548] on button "NEXT" at bounding box center [823, 549] width 154 height 36
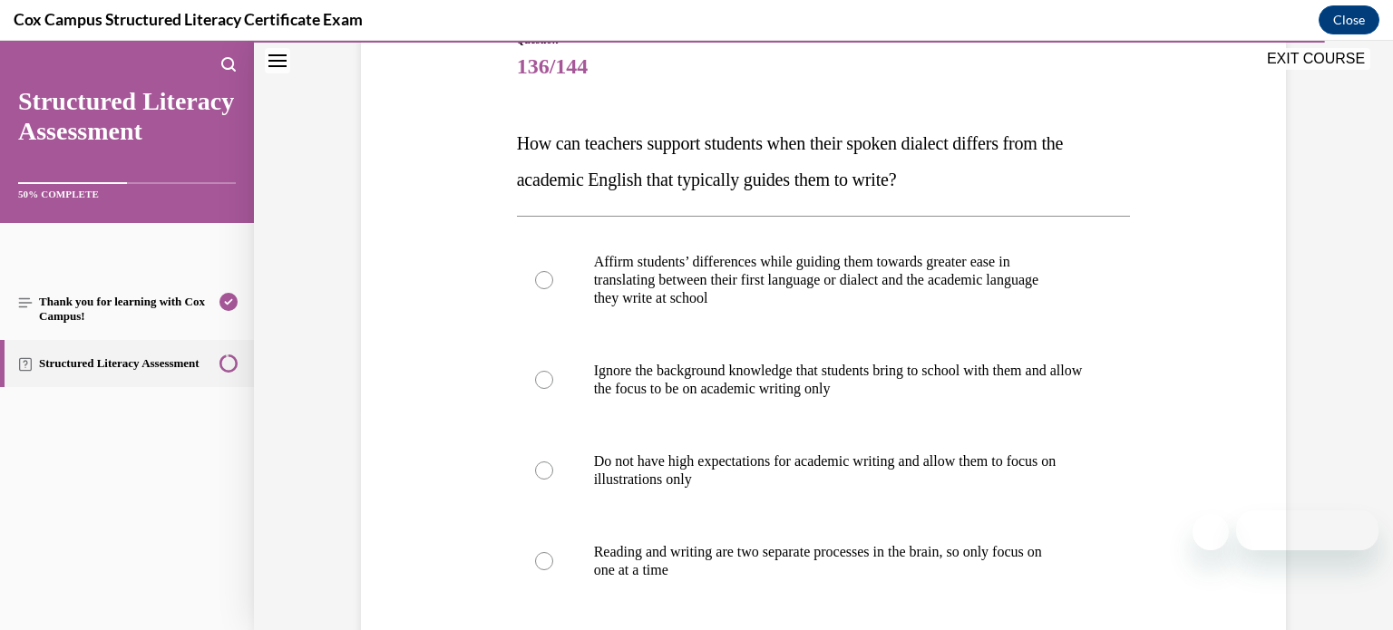
scroll to position [229, 0]
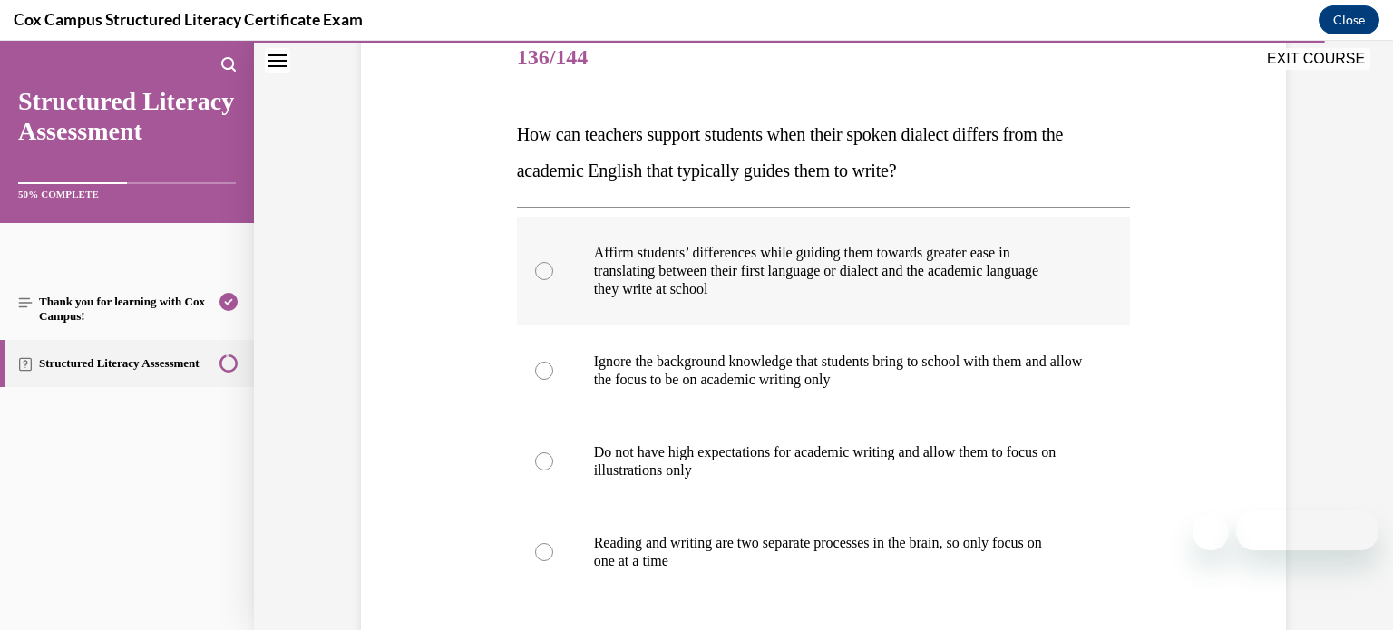
click at [864, 303] on label "Affirm students’ differences while guiding them towards greater ease in transla…" at bounding box center [824, 271] width 614 height 109
click at [553, 280] on input "Affirm students’ differences while guiding them towards greater ease in transla…" at bounding box center [544, 271] width 18 height 18
radio input "true"
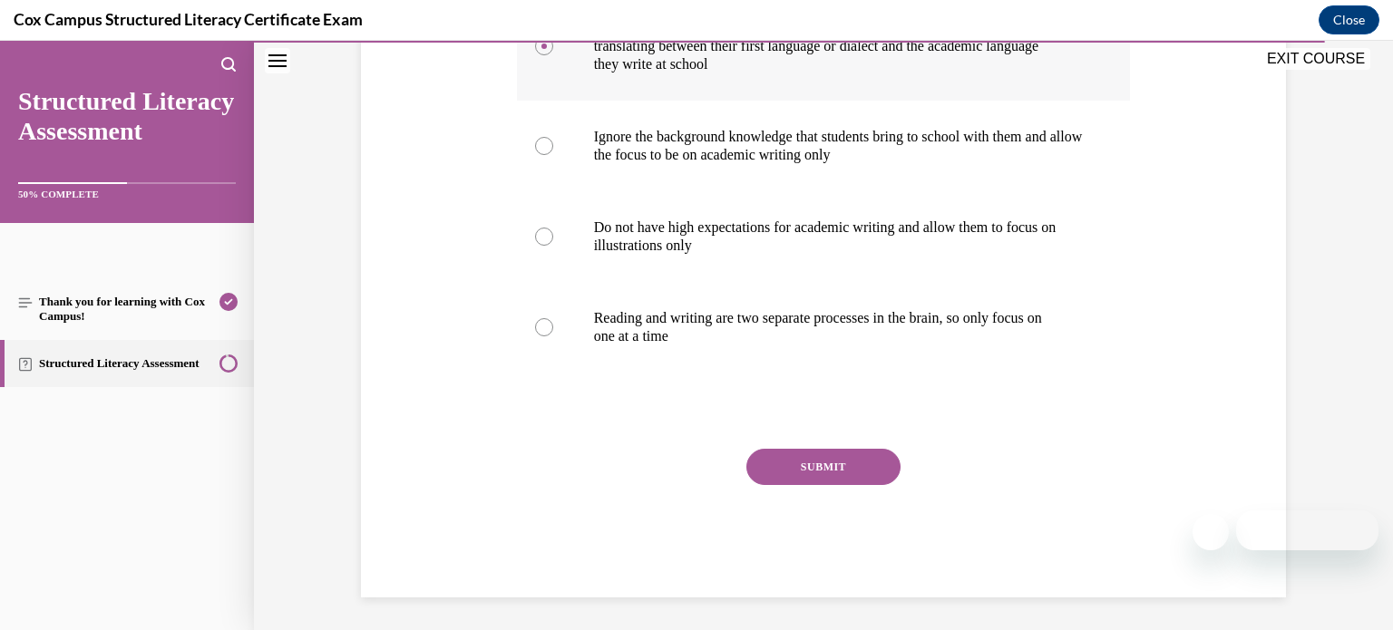
scroll to position [457, 0]
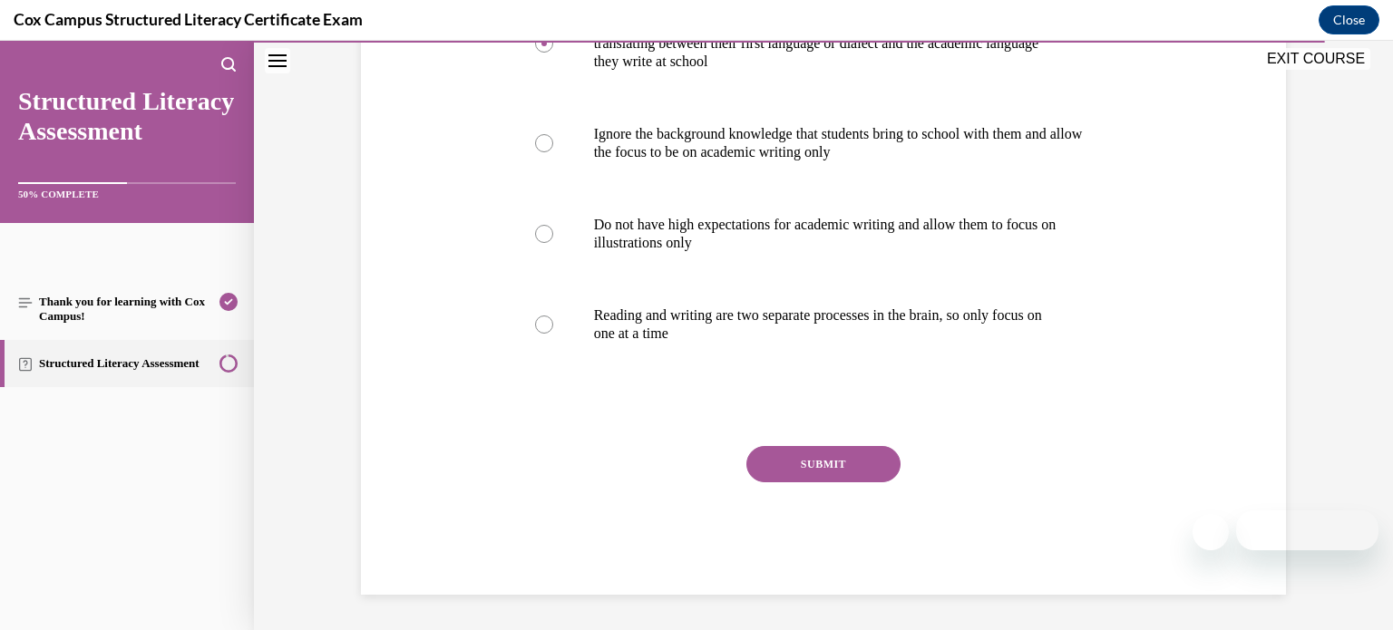
click at [851, 457] on button "SUBMIT" at bounding box center [823, 464] width 154 height 36
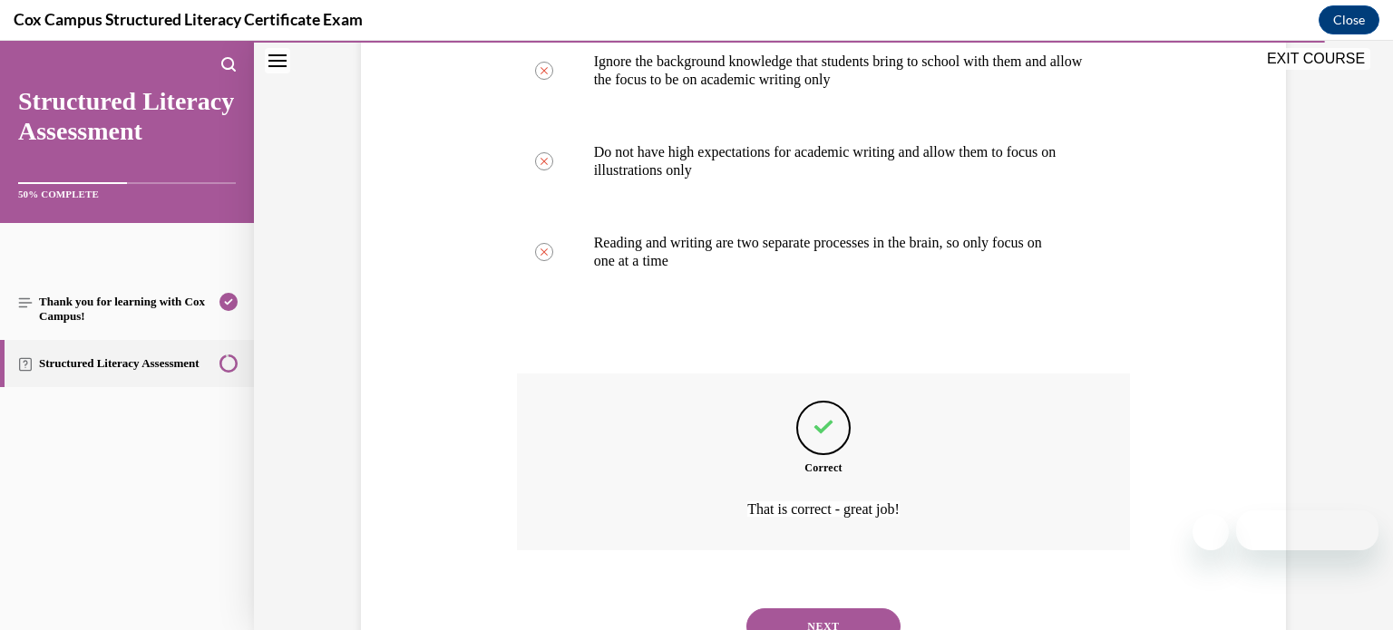
scroll to position [607, 0]
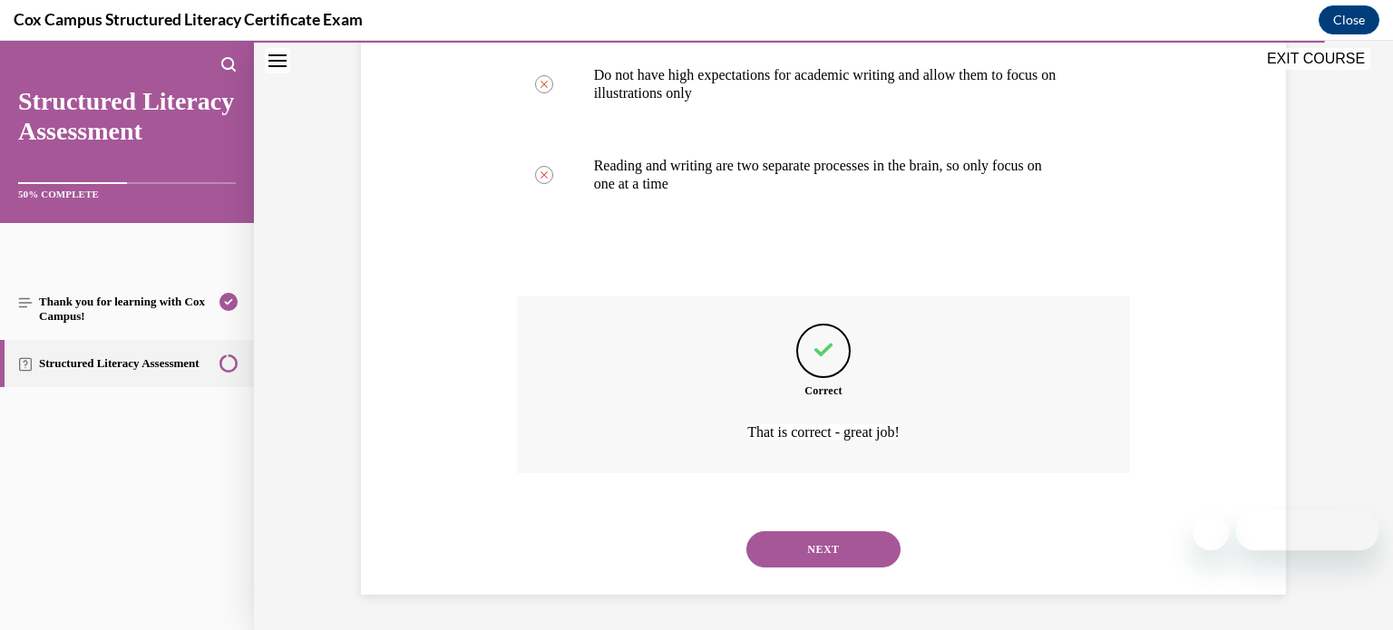
click at [850, 548] on button "NEXT" at bounding box center [823, 549] width 154 height 36
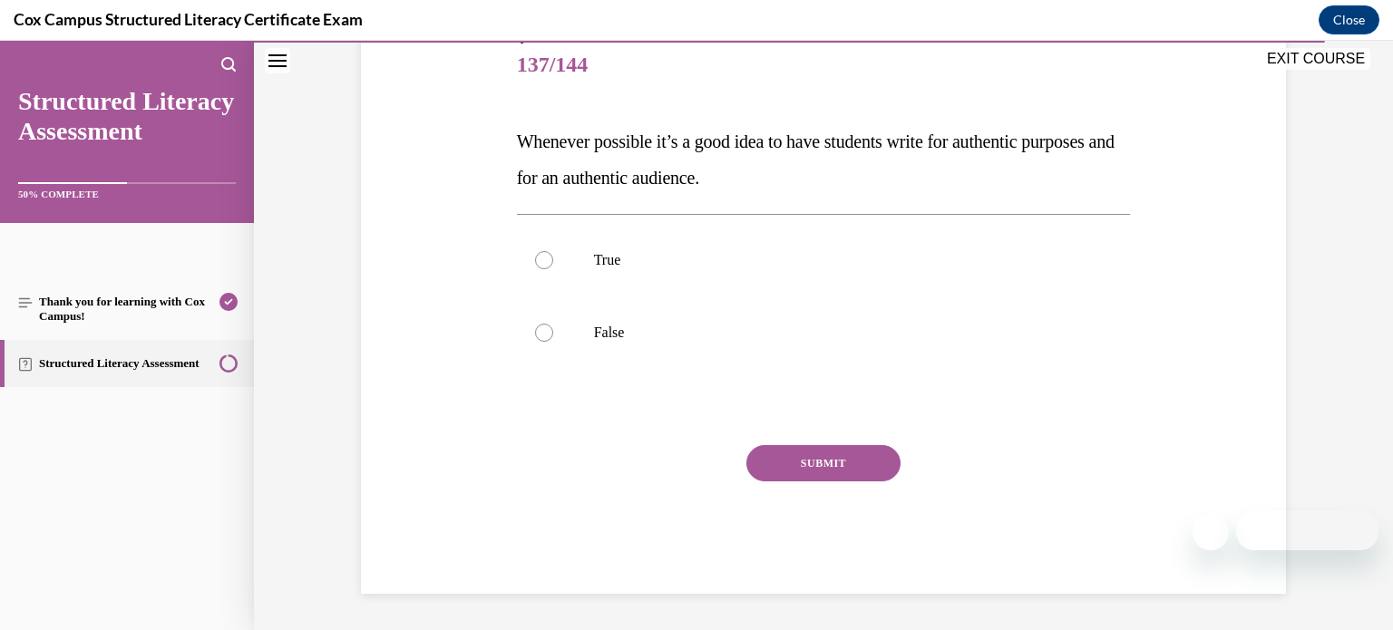
scroll to position [200, 0]
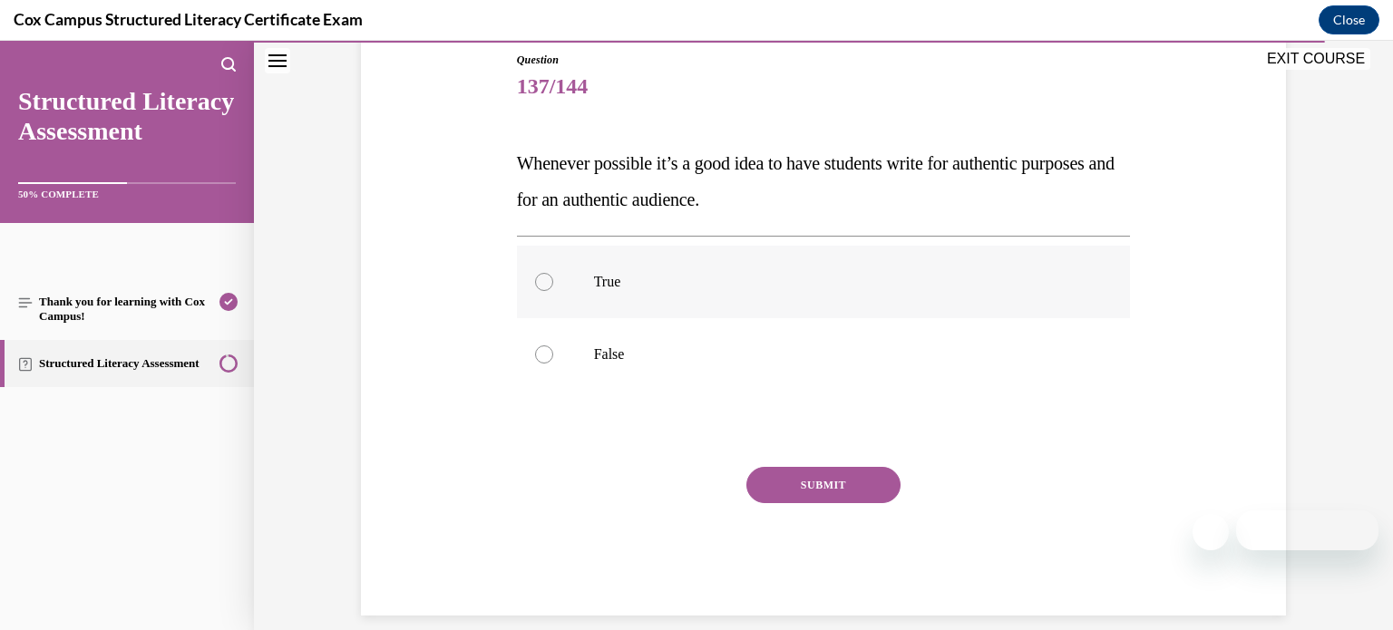
click at [825, 281] on p "True" at bounding box center [840, 282] width 492 height 18
click at [553, 281] on input "True" at bounding box center [544, 282] width 18 height 18
radio input "true"
click at [819, 477] on button "SUBMIT" at bounding box center [823, 485] width 154 height 36
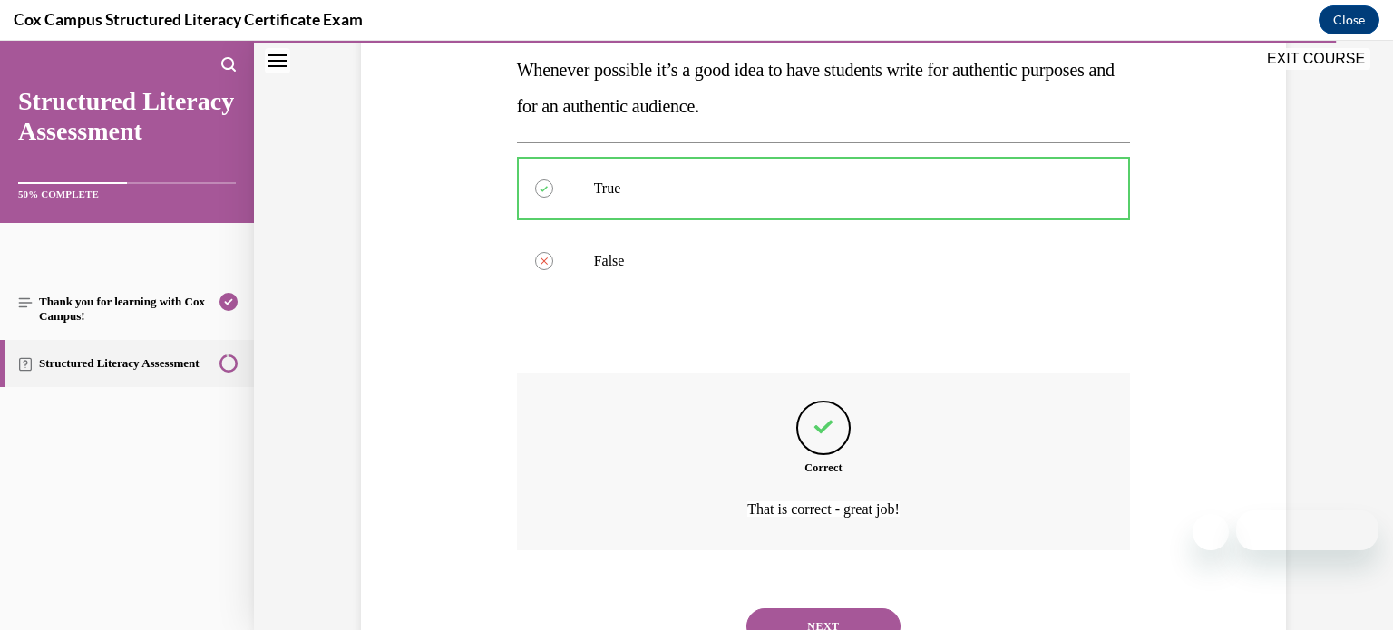
scroll to position [371, 0]
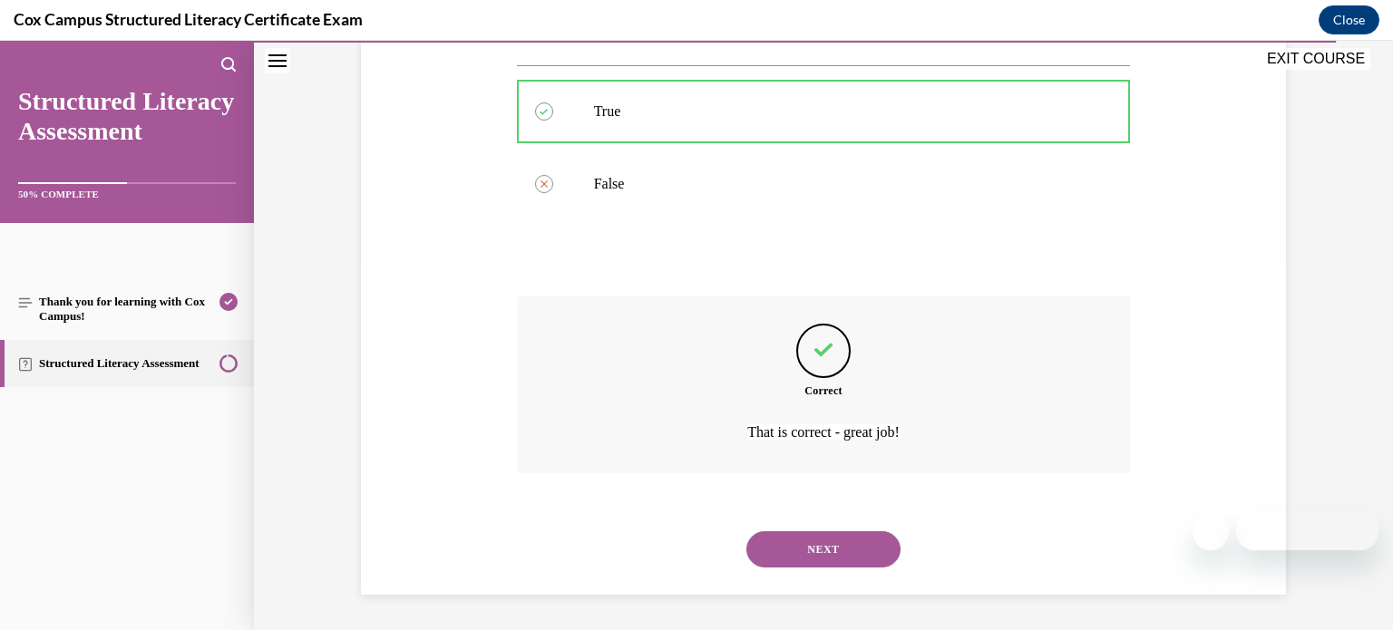
click at [838, 544] on button "NEXT" at bounding box center [823, 549] width 154 height 36
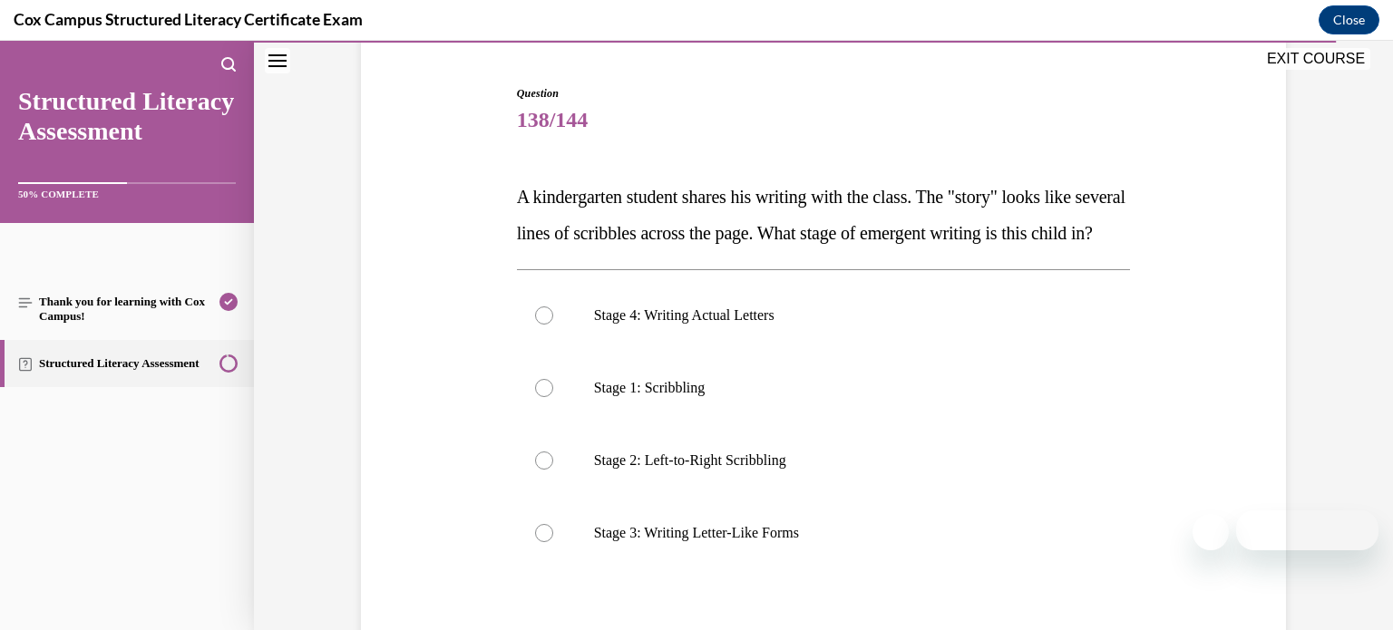
scroll to position [132, 0]
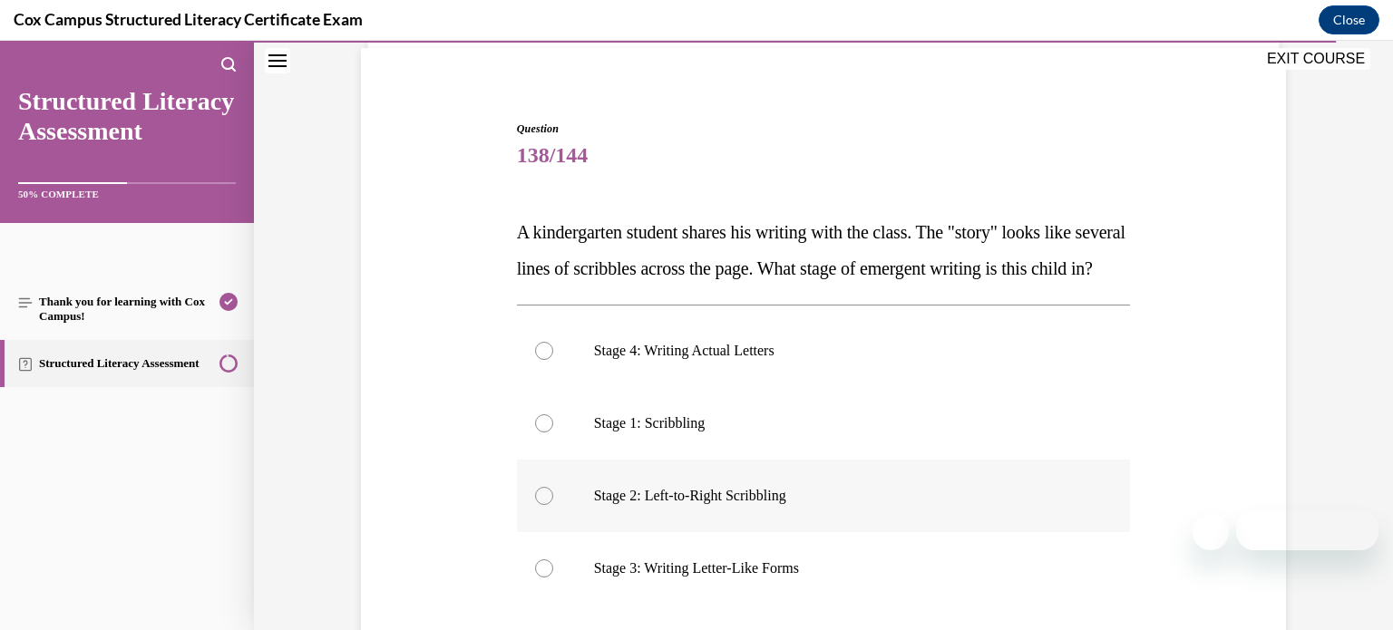
click at [831, 505] on p "Stage 2: Left-to-Right Scribbling" at bounding box center [840, 496] width 492 height 18
click at [553, 505] on input "Stage 2: Left-to-Right Scribbling" at bounding box center [544, 496] width 18 height 18
radio input "true"
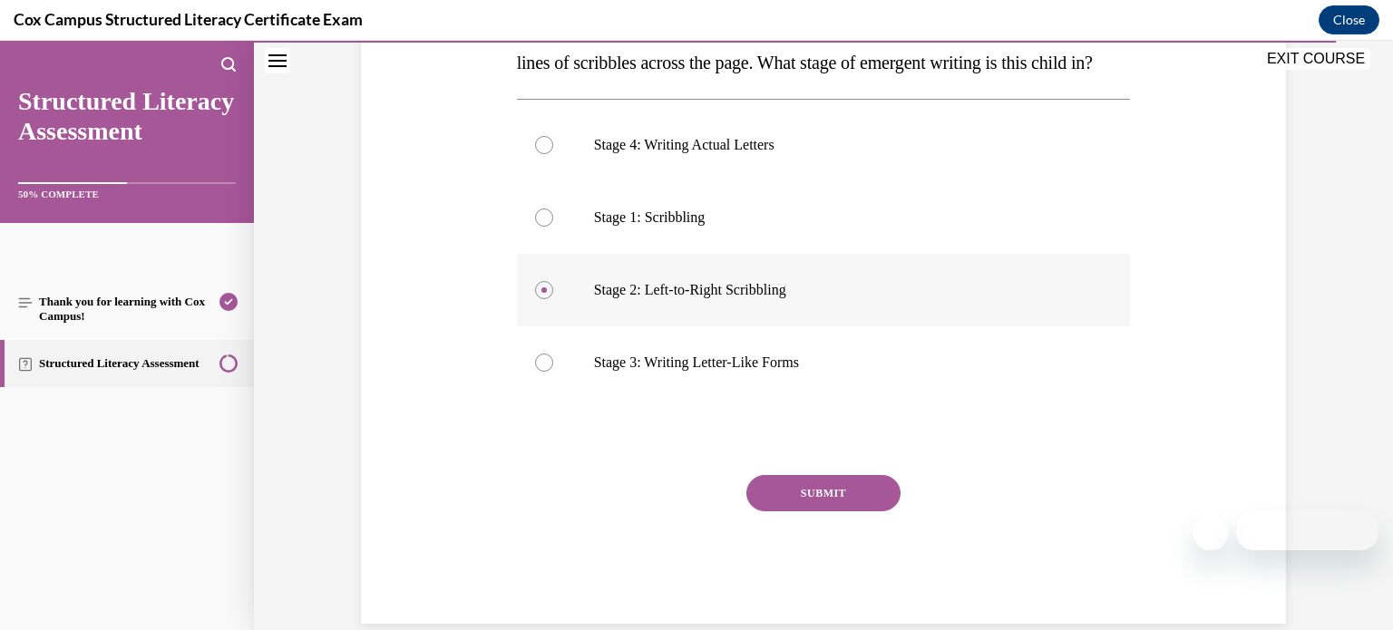
click at [831, 511] on button "SUBMIT" at bounding box center [823, 493] width 154 height 36
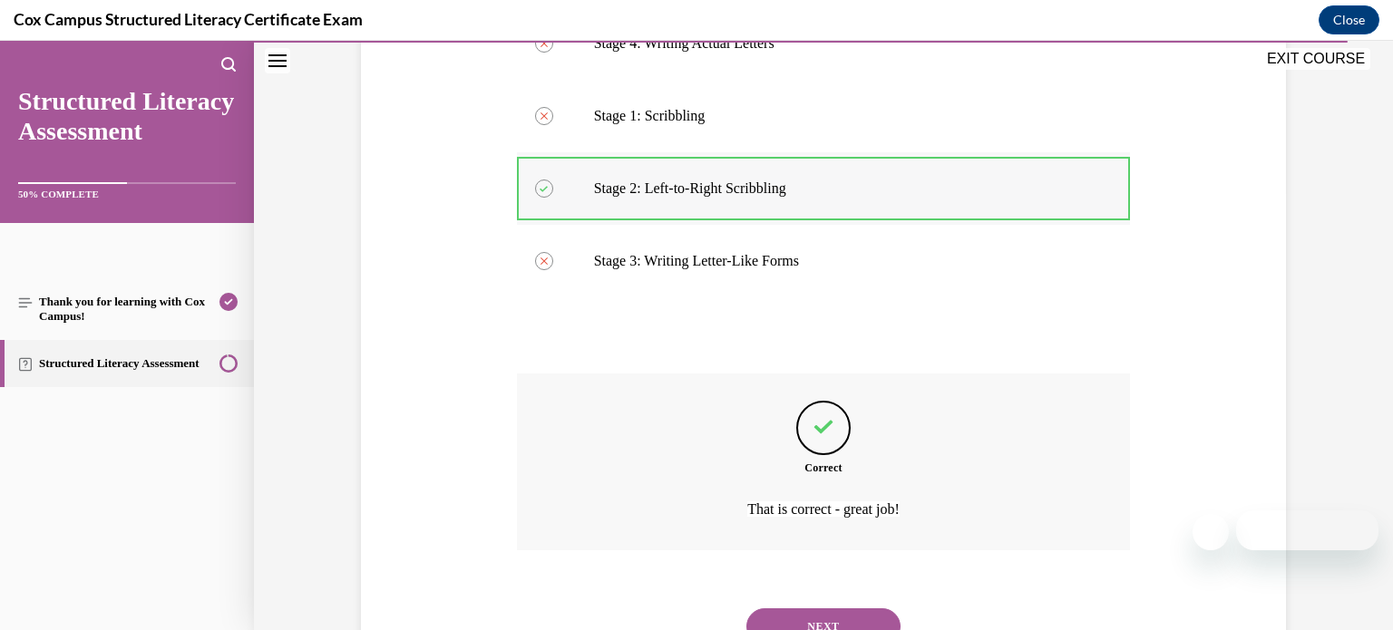
scroll to position [552, 0]
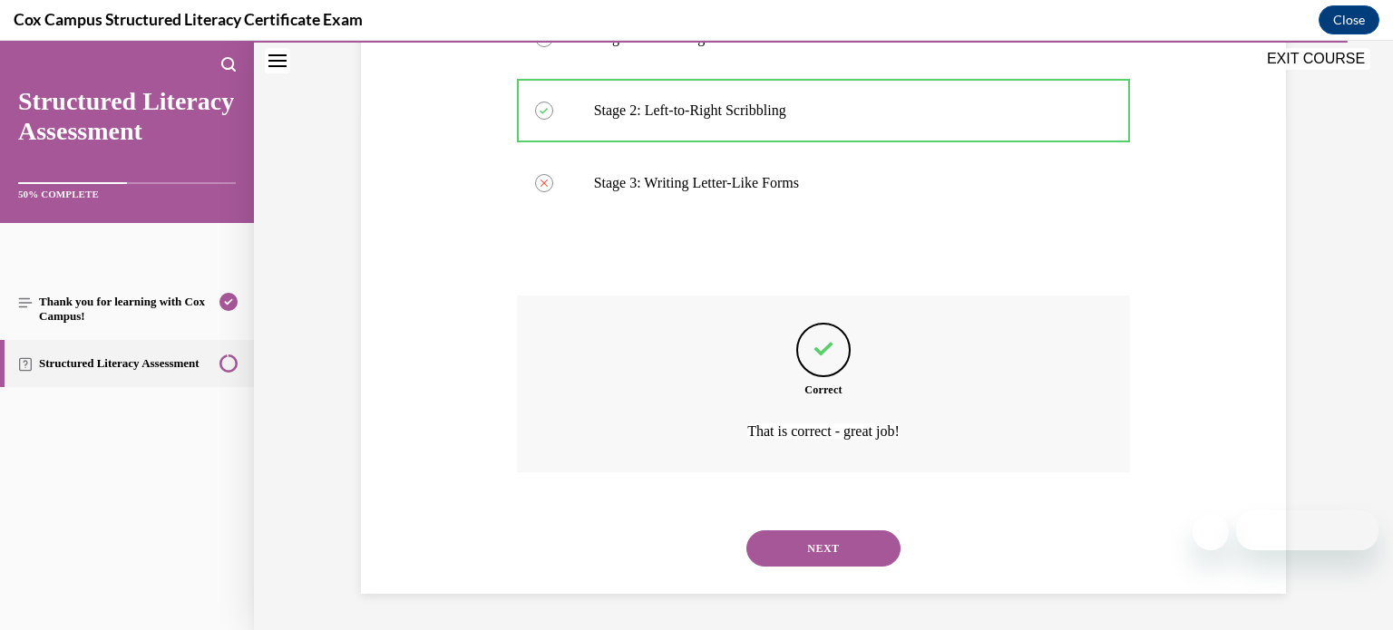
click at [829, 564] on button "NEXT" at bounding box center [823, 549] width 154 height 36
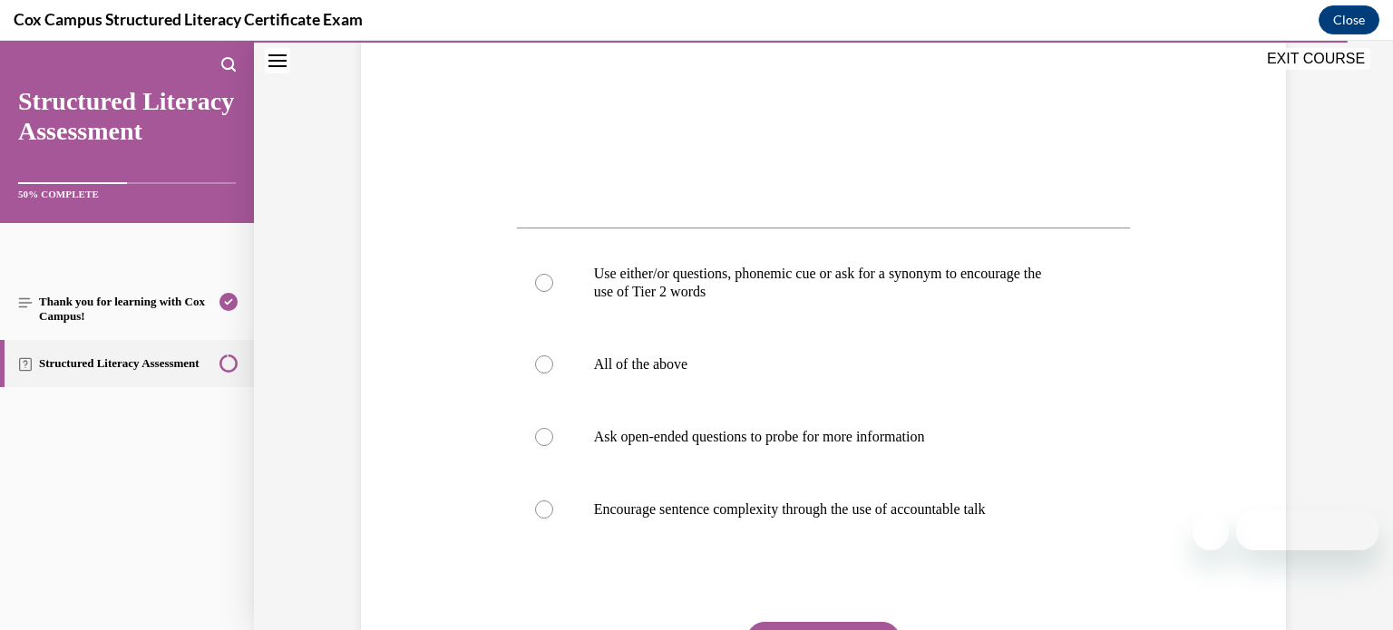
scroll to position [678, 0]
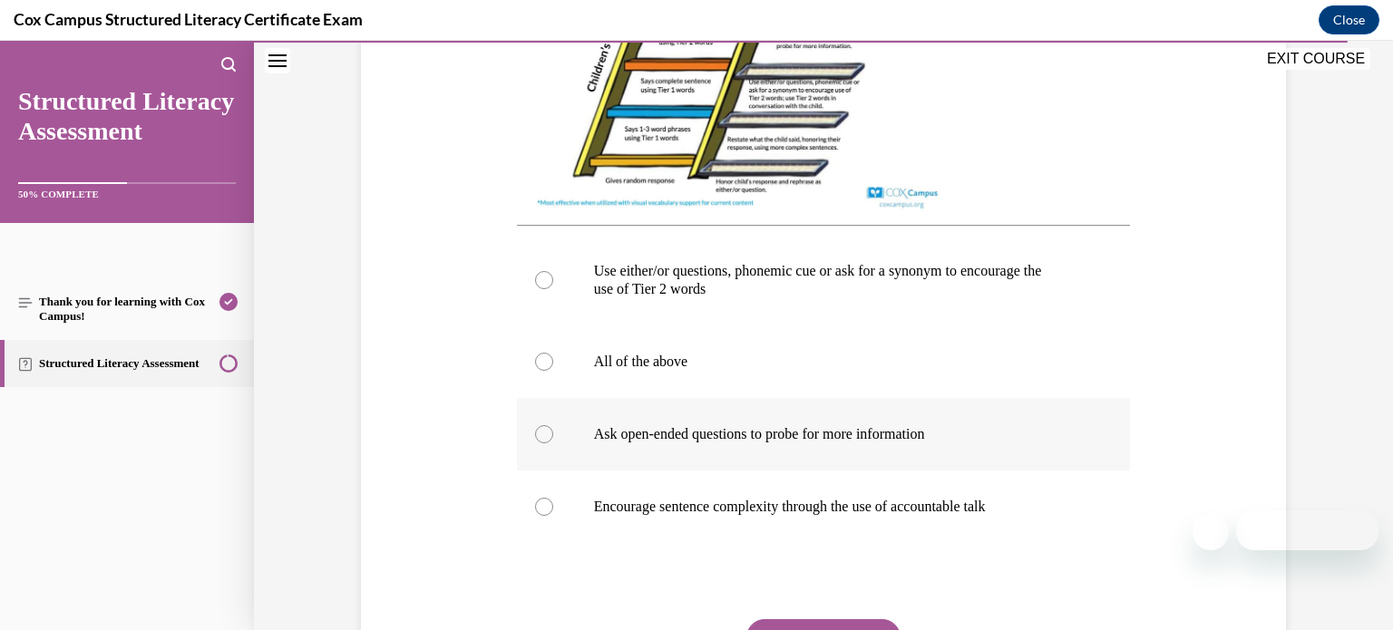
click at [813, 469] on label "Ask open-ended questions to probe for more information" at bounding box center [824, 434] width 614 height 73
click at [553, 443] on input "Ask open-ended questions to probe for more information" at bounding box center [544, 434] width 18 height 18
radio input "true"
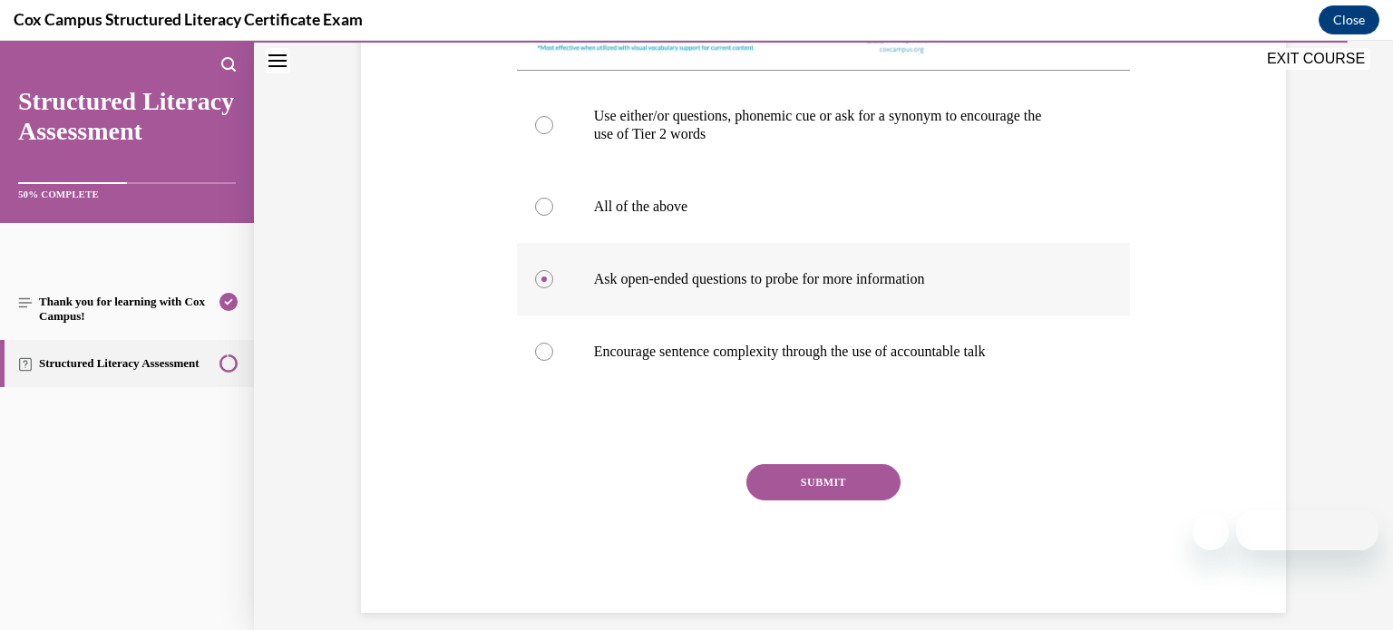
scroll to position [851, 0]
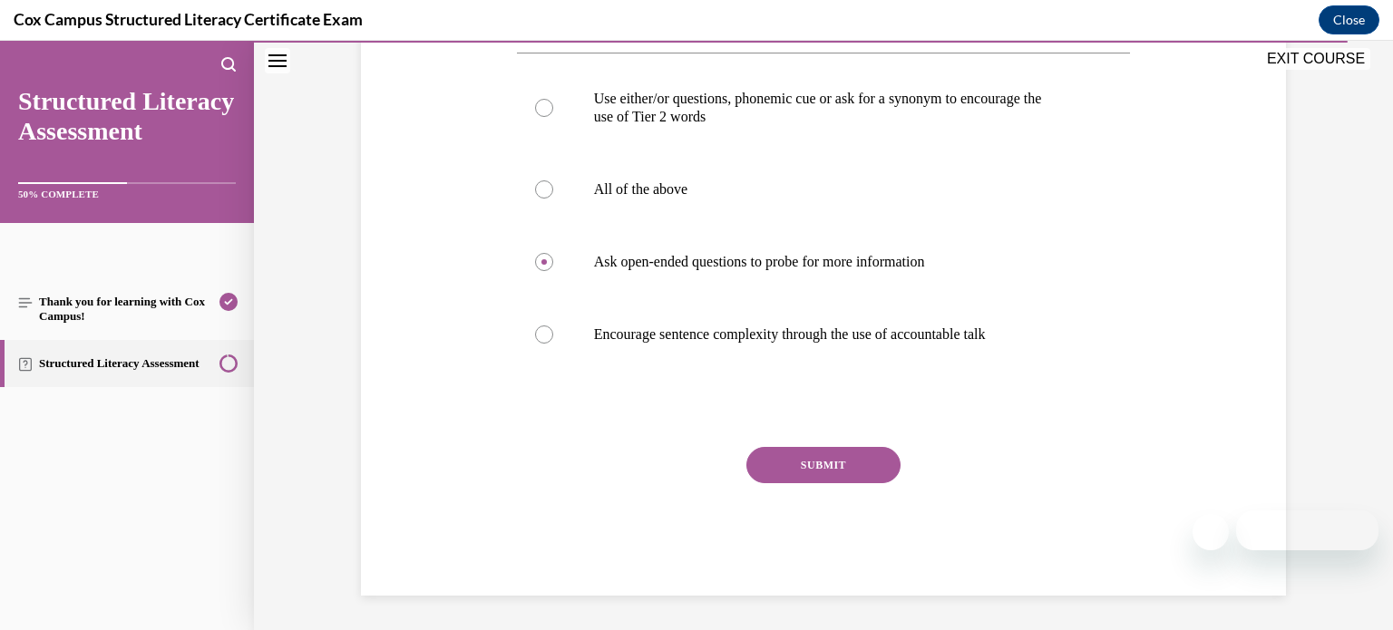
click at [816, 478] on button "SUBMIT" at bounding box center [823, 465] width 154 height 36
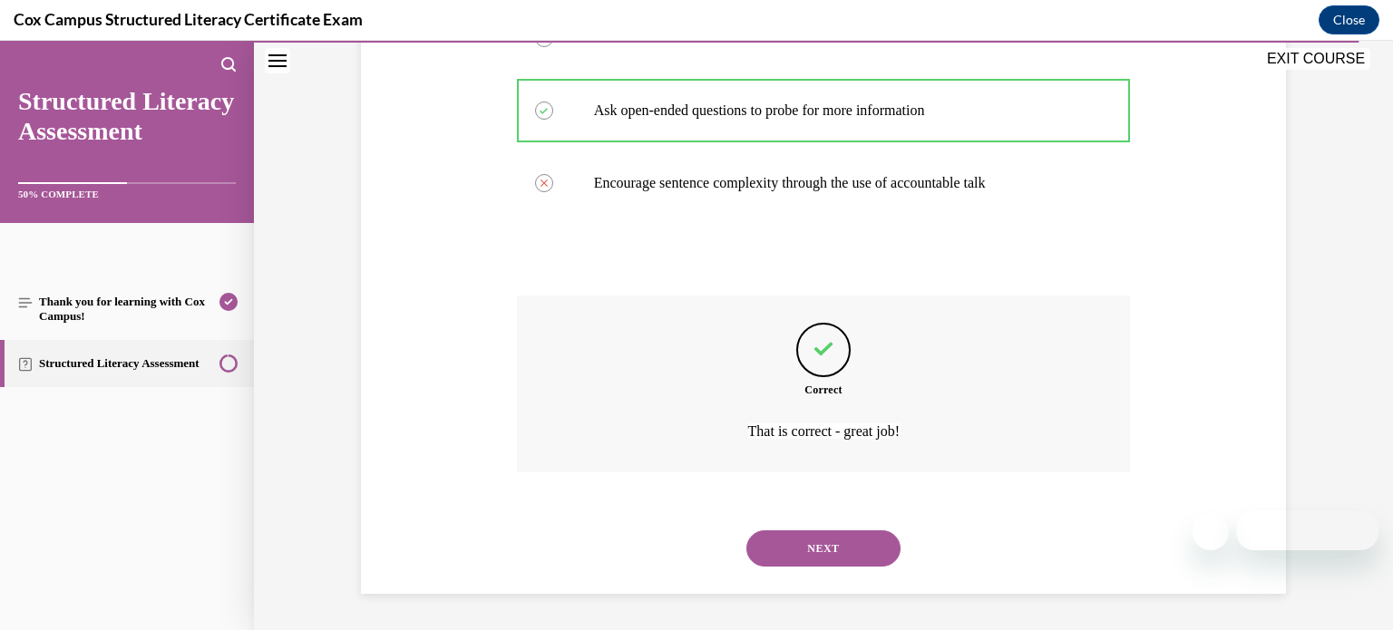
scroll to position [1019, 0]
click at [824, 543] on button "NEXT" at bounding box center [823, 549] width 154 height 36
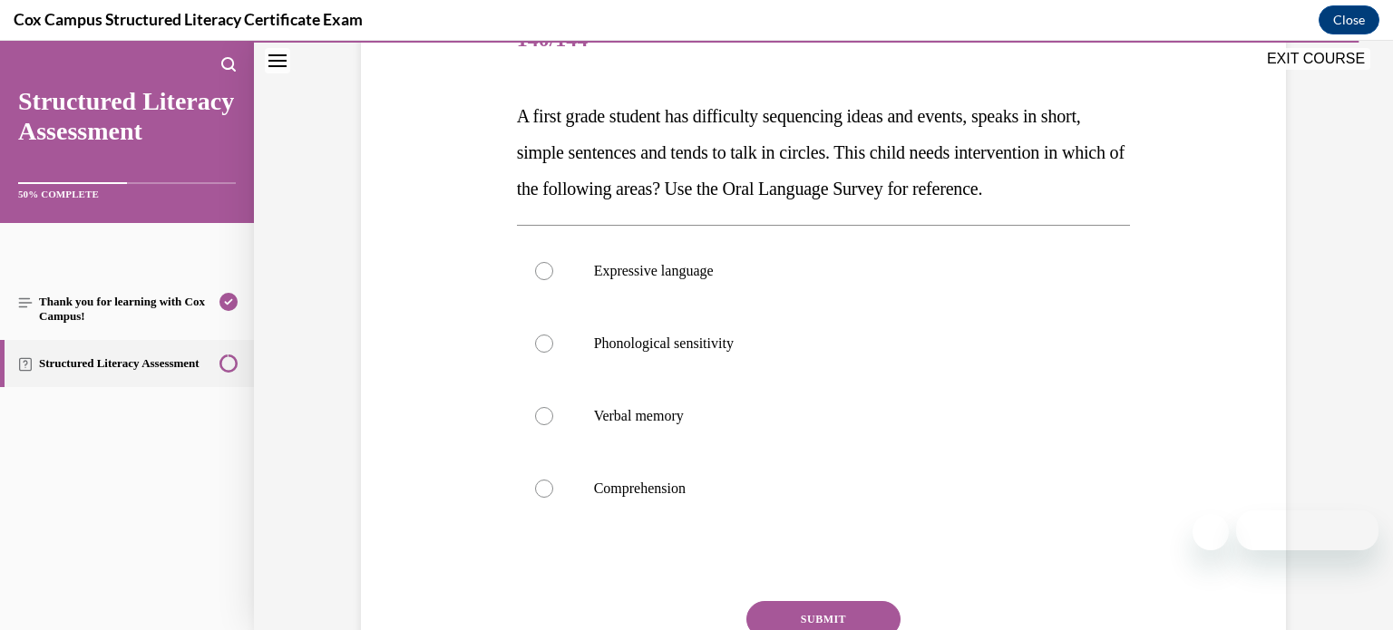
scroll to position [258, 0]
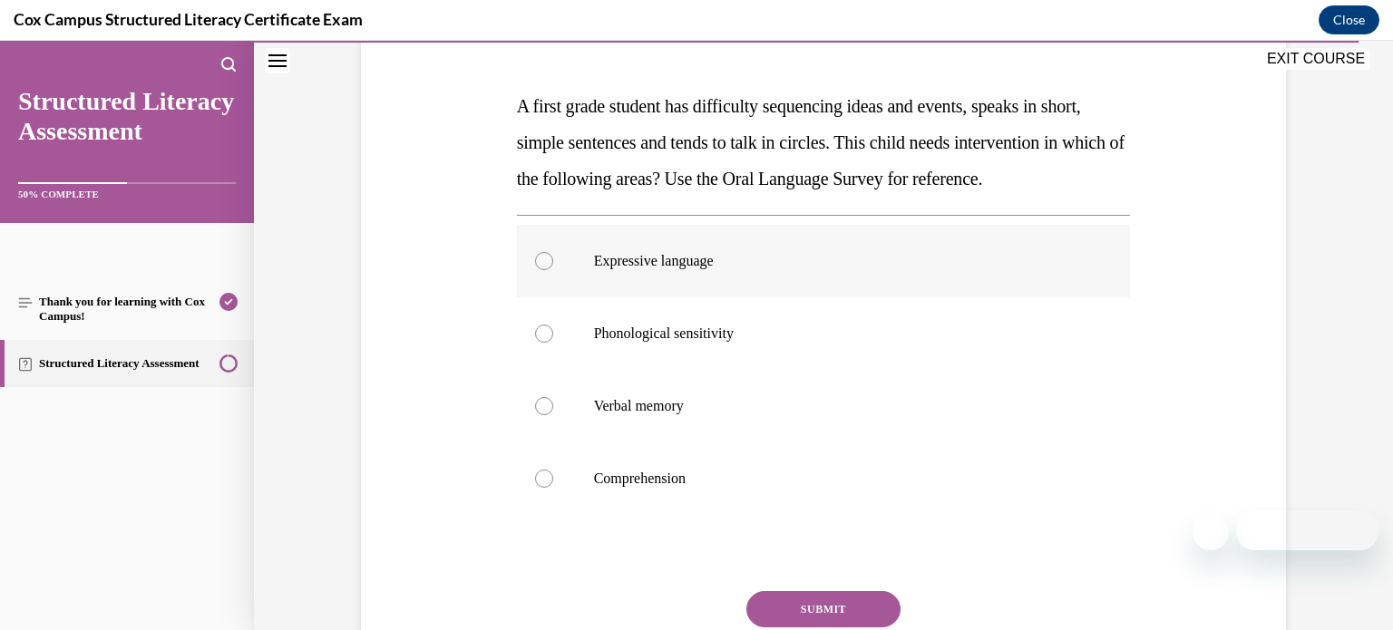
click at [812, 297] on label "Expressive language" at bounding box center [824, 261] width 614 height 73
click at [553, 270] on input "Expressive language" at bounding box center [544, 261] width 18 height 18
radio input "true"
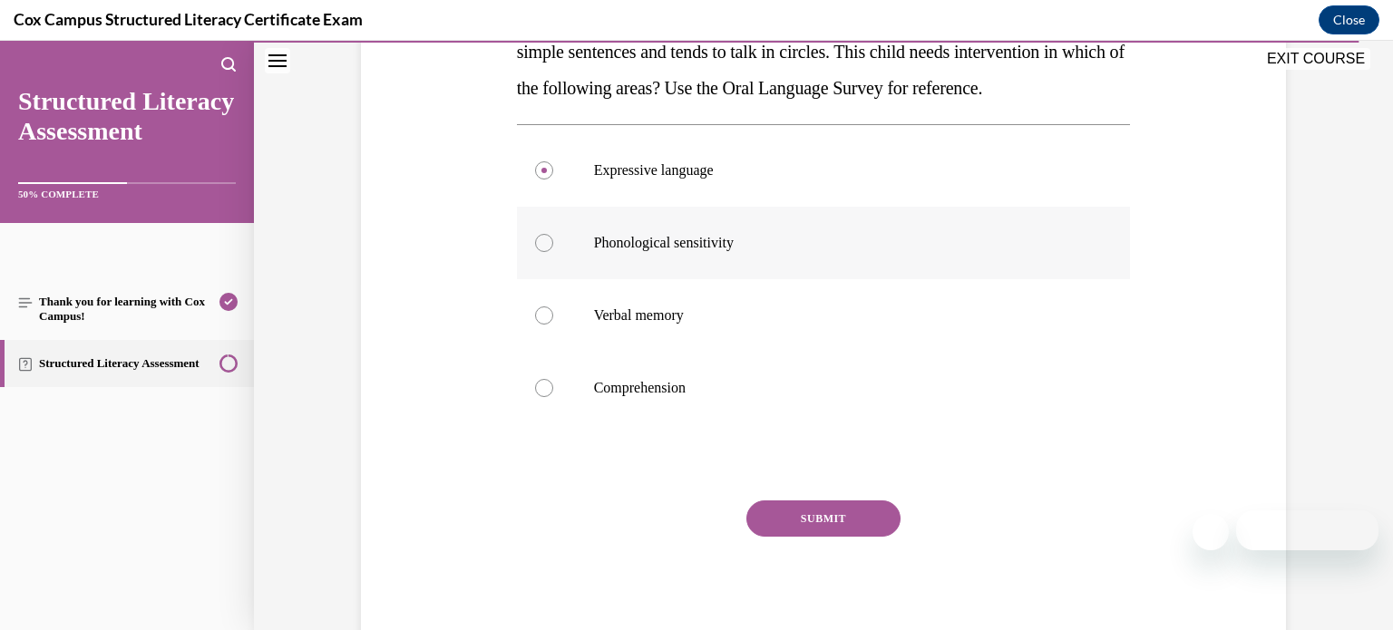
scroll to position [343, 0]
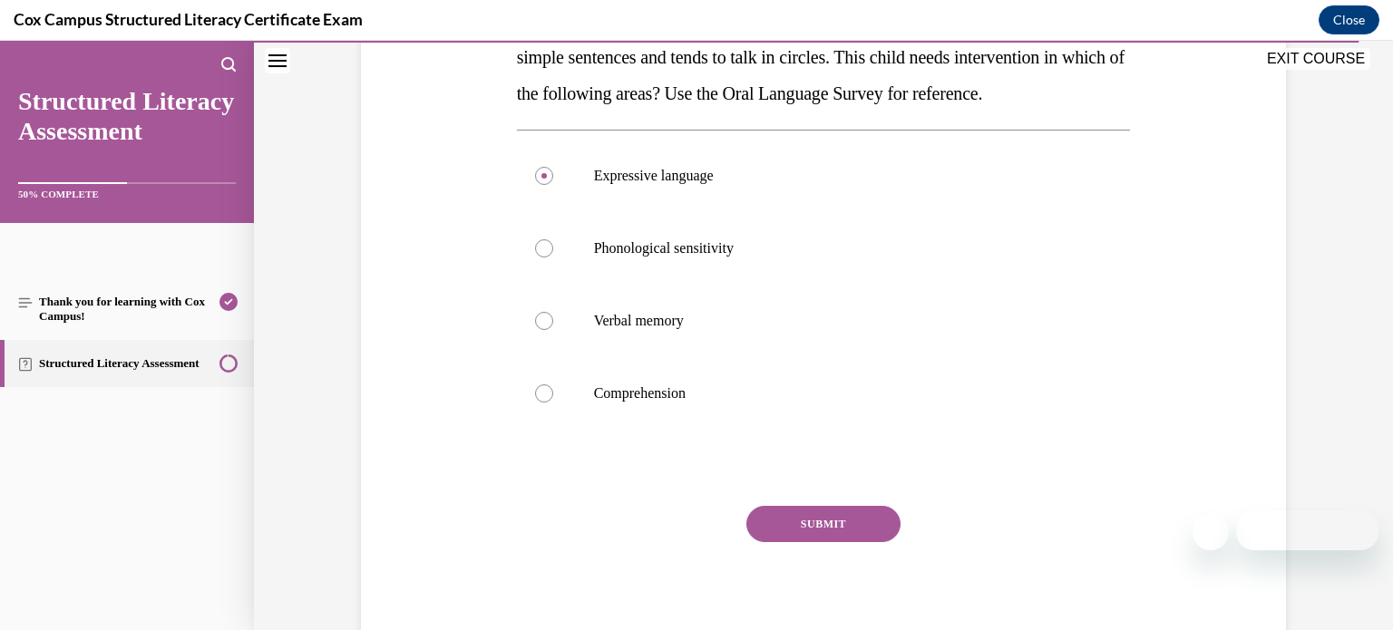
click at [831, 542] on button "SUBMIT" at bounding box center [823, 524] width 154 height 36
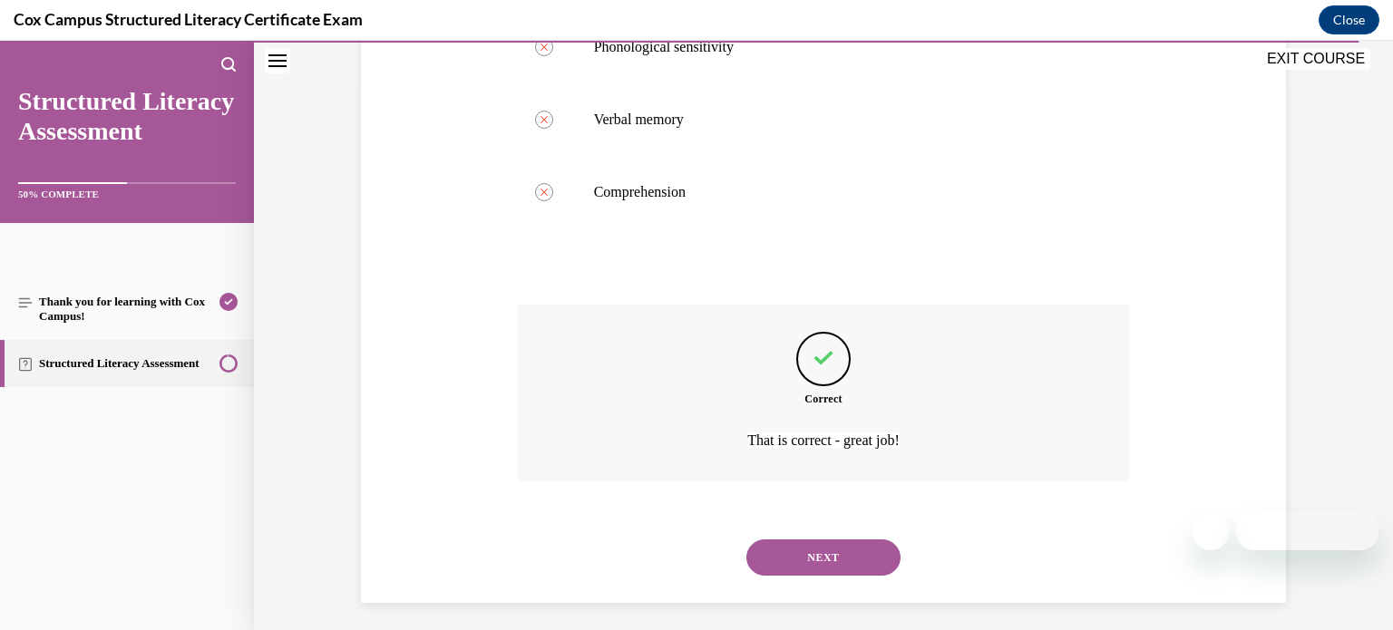
scroll to position [589, 0]
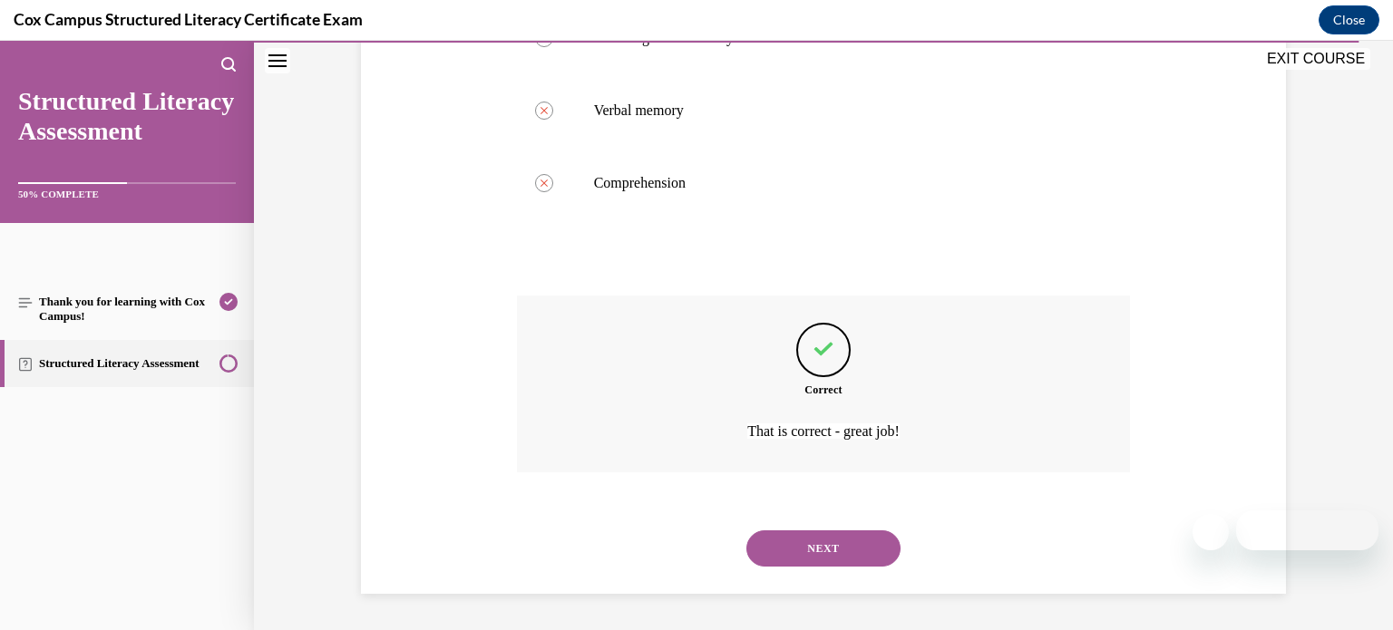
click at [831, 554] on button "NEXT" at bounding box center [823, 549] width 154 height 36
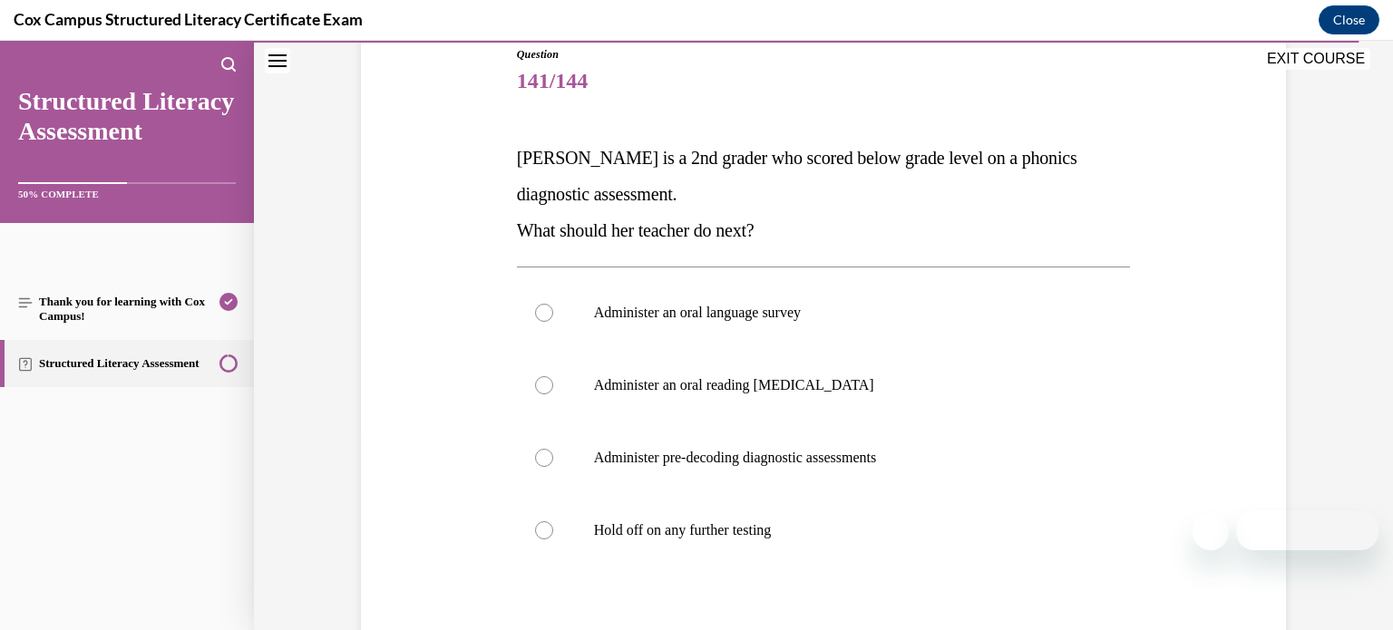
scroll to position [207, 0]
click at [836, 474] on label "Administer pre-decoding diagnostic assessments" at bounding box center [824, 457] width 614 height 73
click at [553, 466] on input "Administer pre-decoding diagnostic assessments" at bounding box center [544, 457] width 18 height 18
radio input "true"
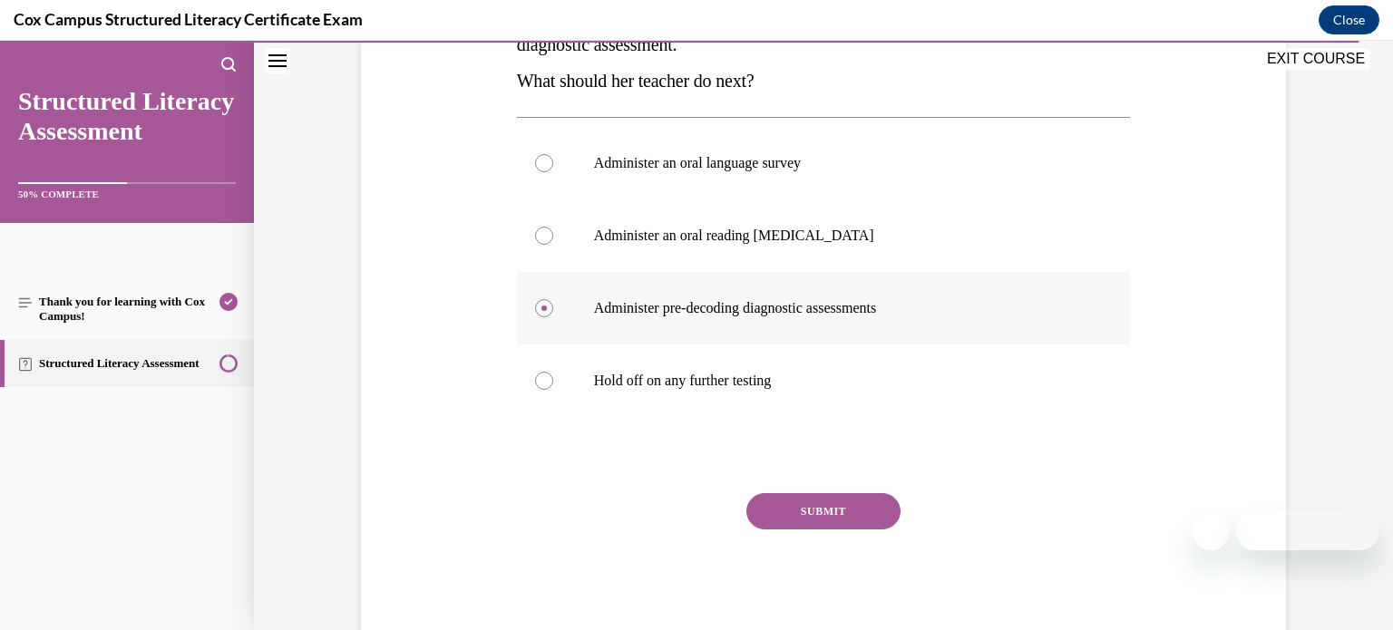
scroll to position [345, 0]
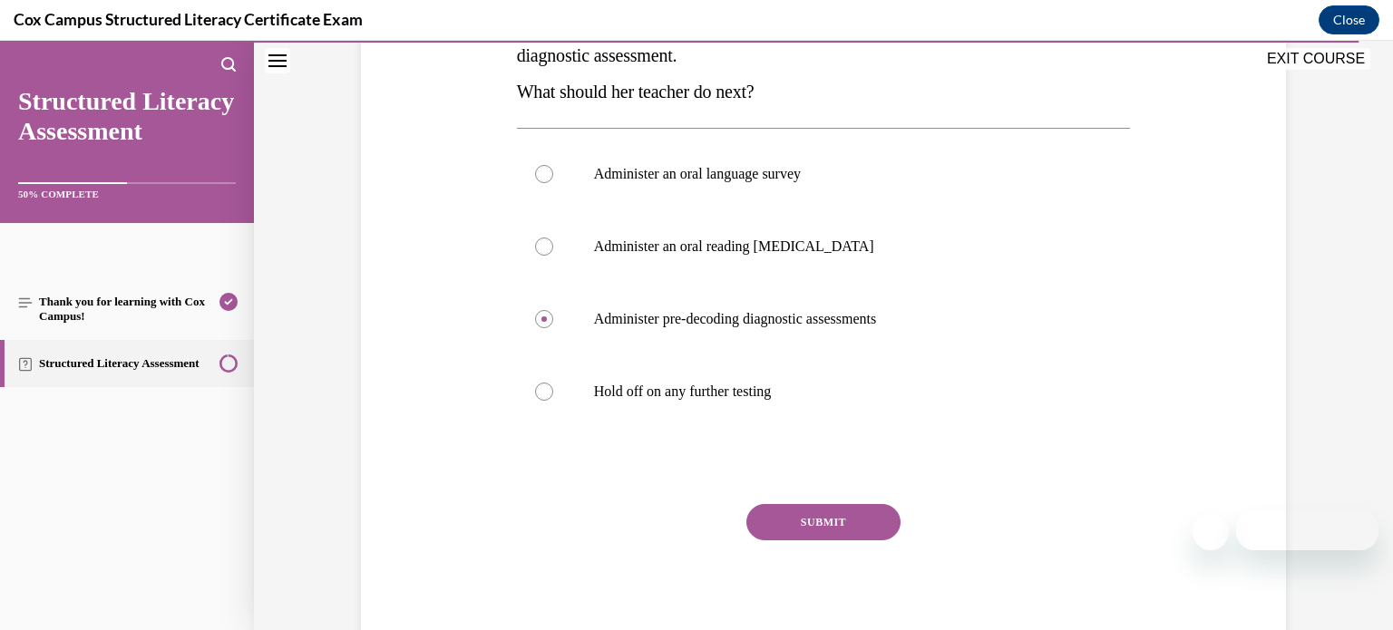
click at [836, 527] on button "SUBMIT" at bounding box center [823, 522] width 154 height 36
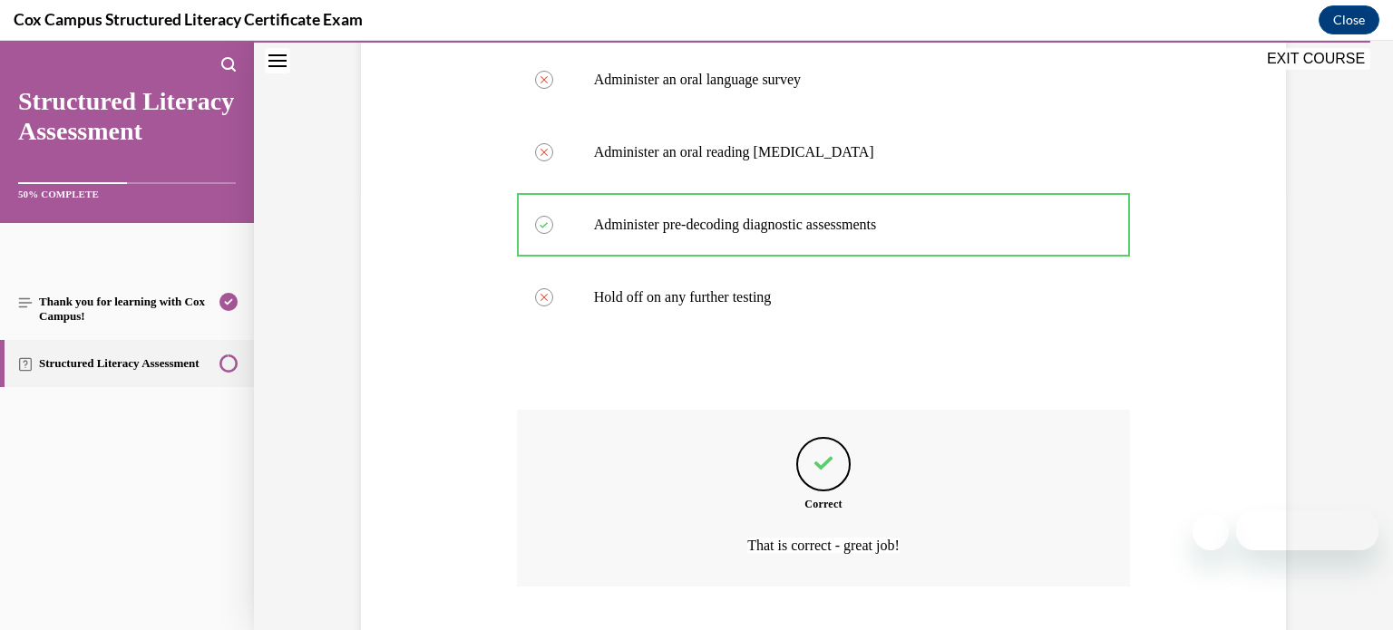
scroll to position [552, 0]
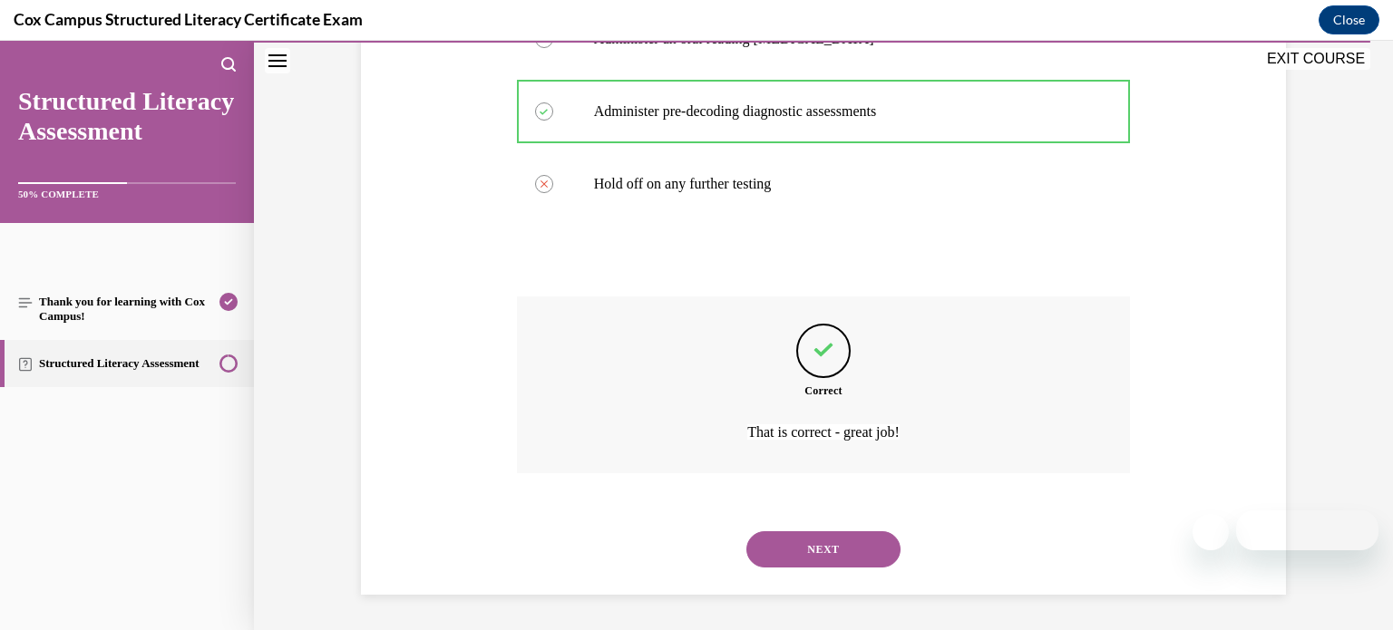
click at [842, 544] on button "NEXT" at bounding box center [823, 549] width 154 height 36
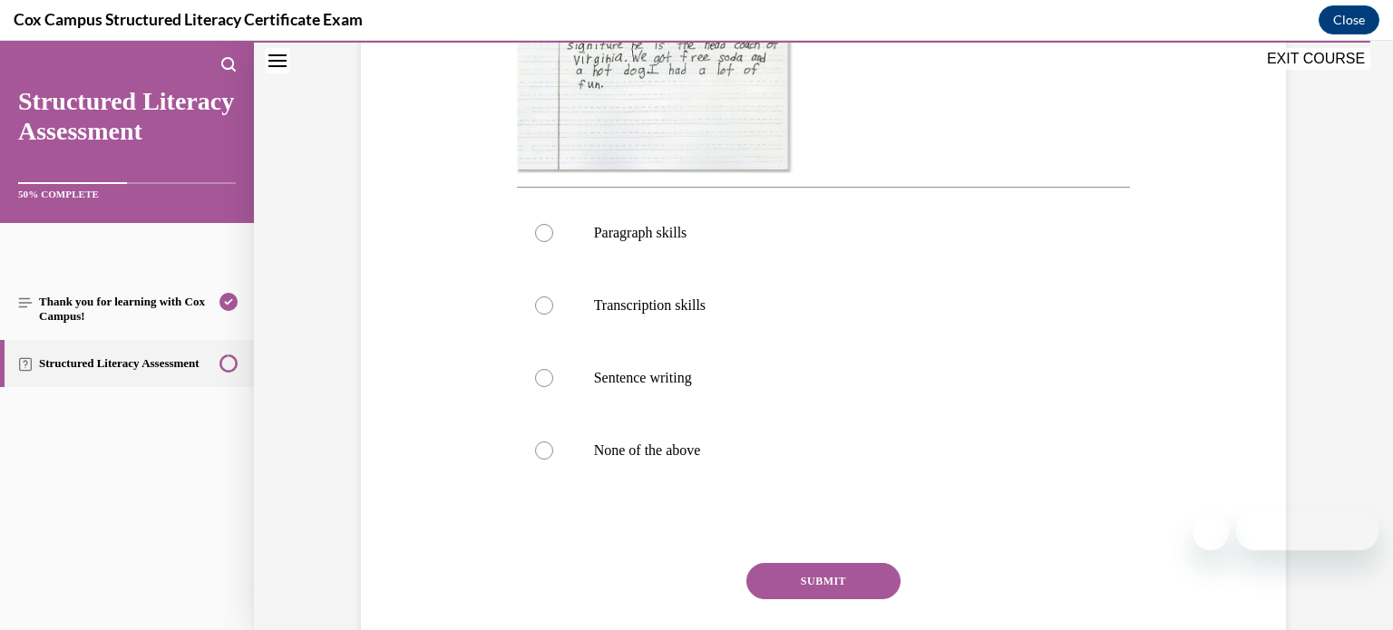
scroll to position [648, 0]
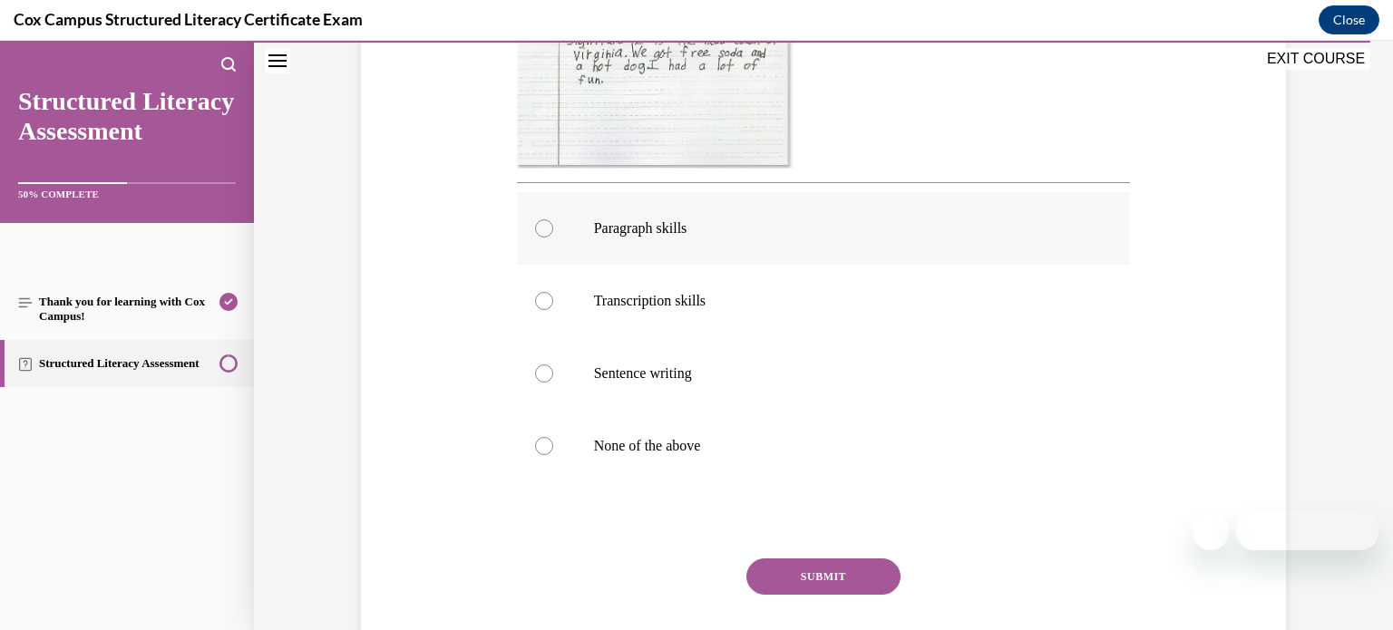
click at [777, 255] on label "Paragraph skills" at bounding box center [824, 228] width 614 height 73
click at [553, 238] on input "Paragraph skills" at bounding box center [544, 228] width 18 height 18
radio input "true"
click at [815, 573] on button "SUBMIT" at bounding box center [823, 577] width 154 height 36
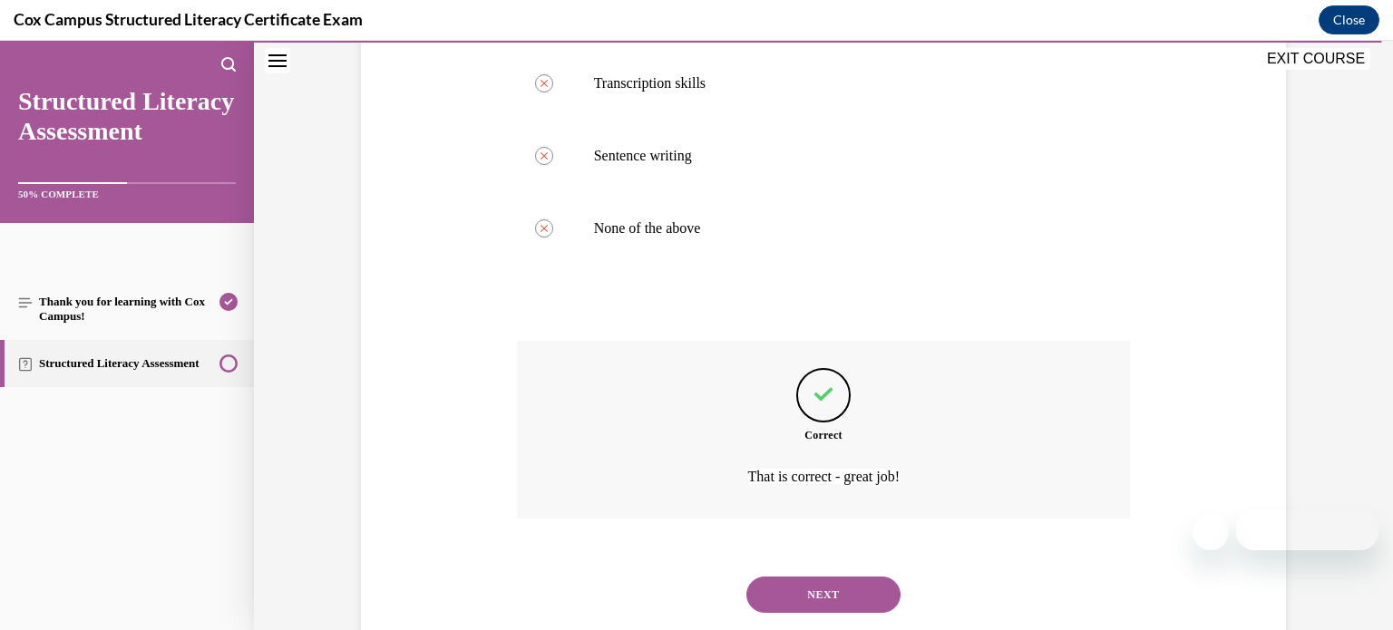
scroll to position [911, 0]
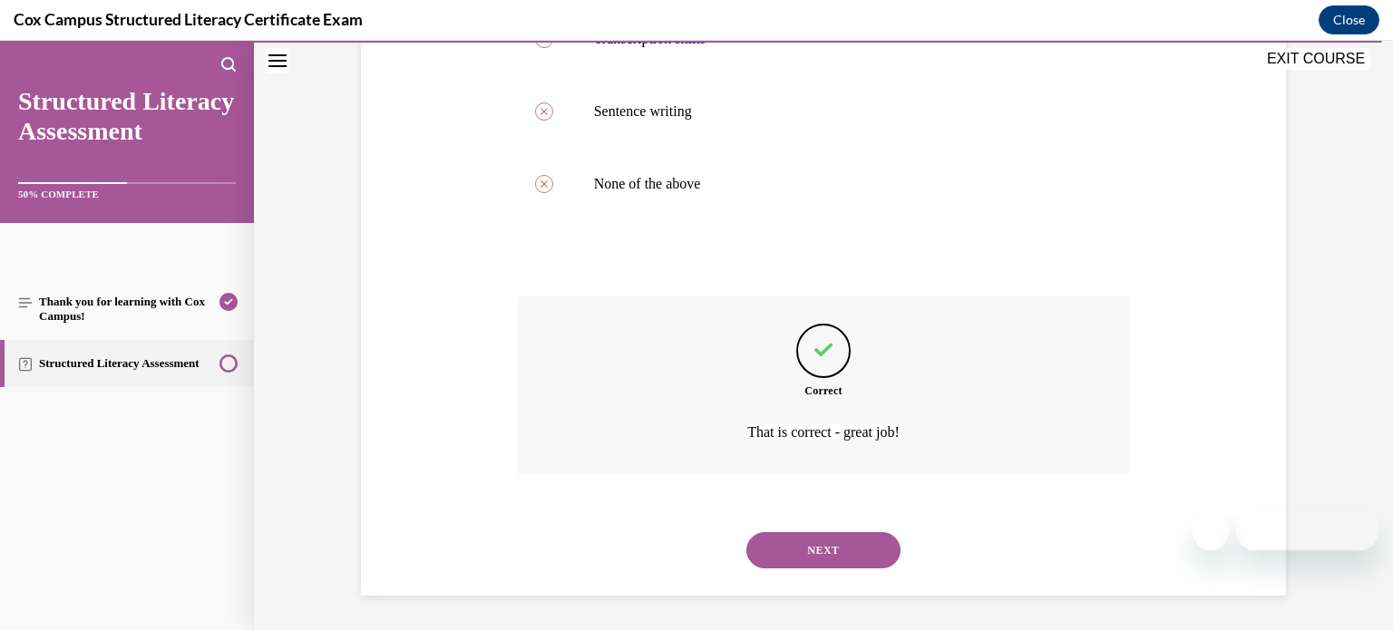
click at [807, 551] on button "NEXT" at bounding box center [823, 550] width 154 height 36
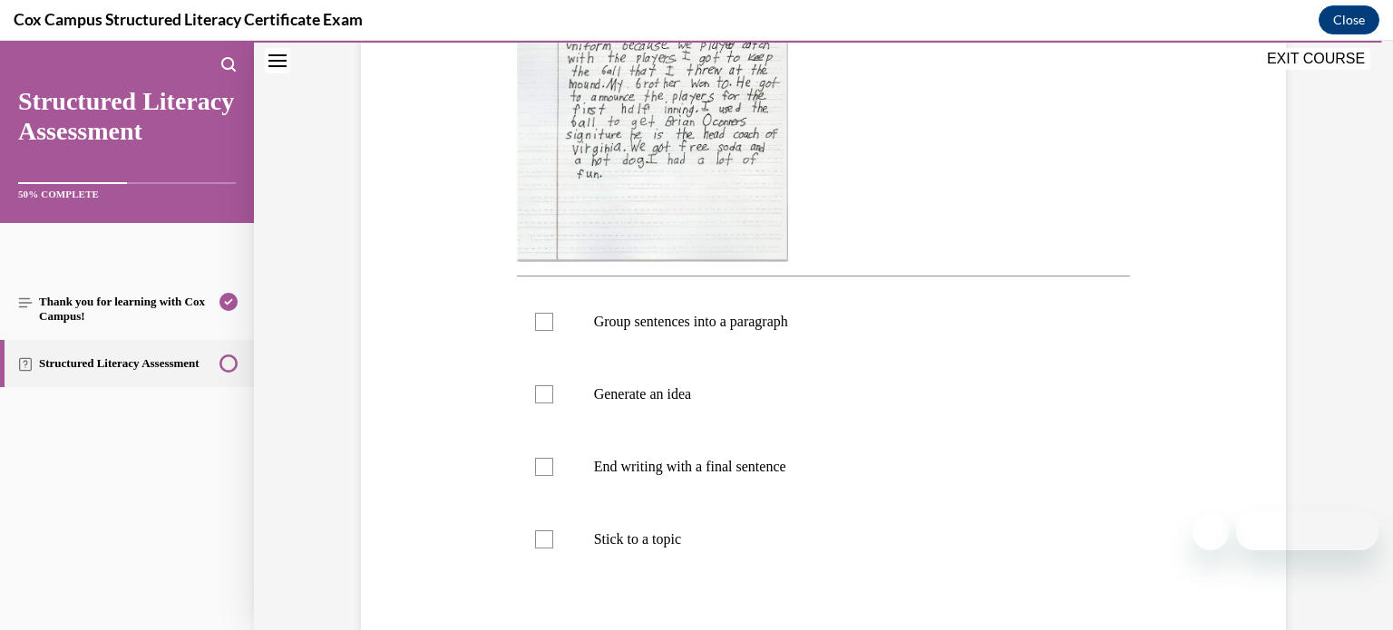
scroll to position [535, 0]
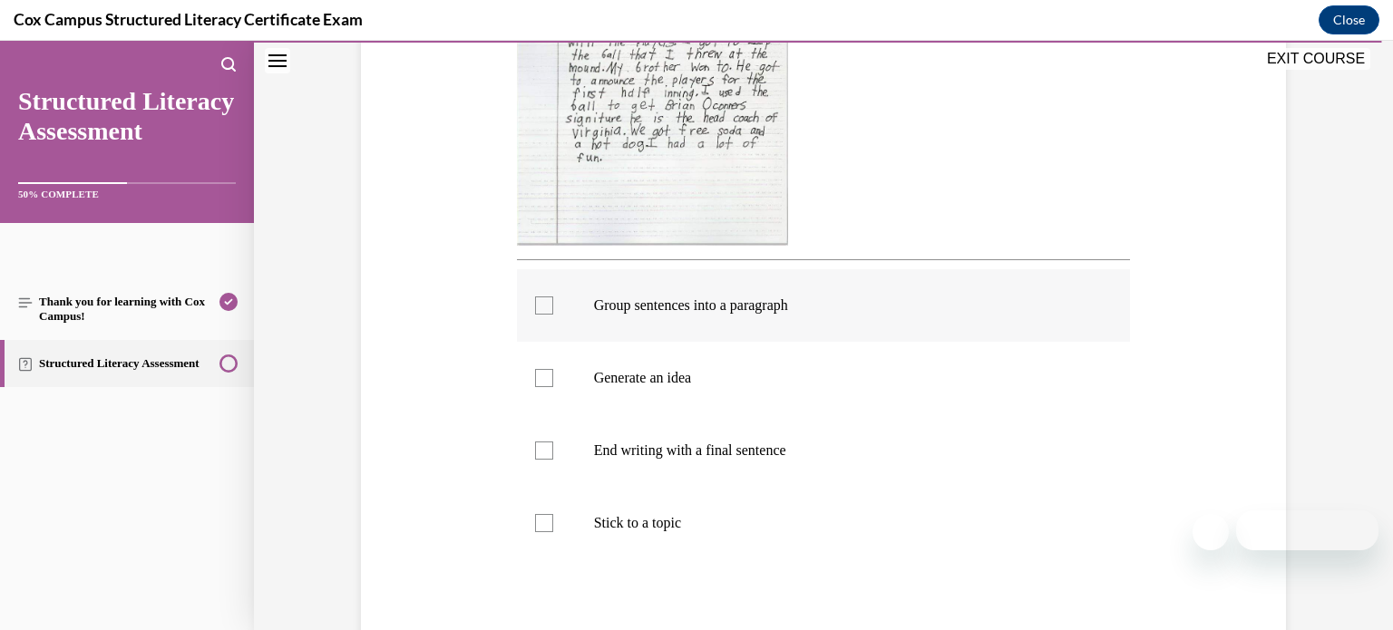
click at [546, 297] on div at bounding box center [544, 306] width 18 height 18
click at [546, 297] on input "Group sentences into a paragraph" at bounding box center [544, 306] width 18 height 18
checkbox input "true"
click at [548, 381] on div at bounding box center [544, 378] width 18 height 18
click at [548, 381] on input "Generate an idea" at bounding box center [544, 378] width 18 height 18
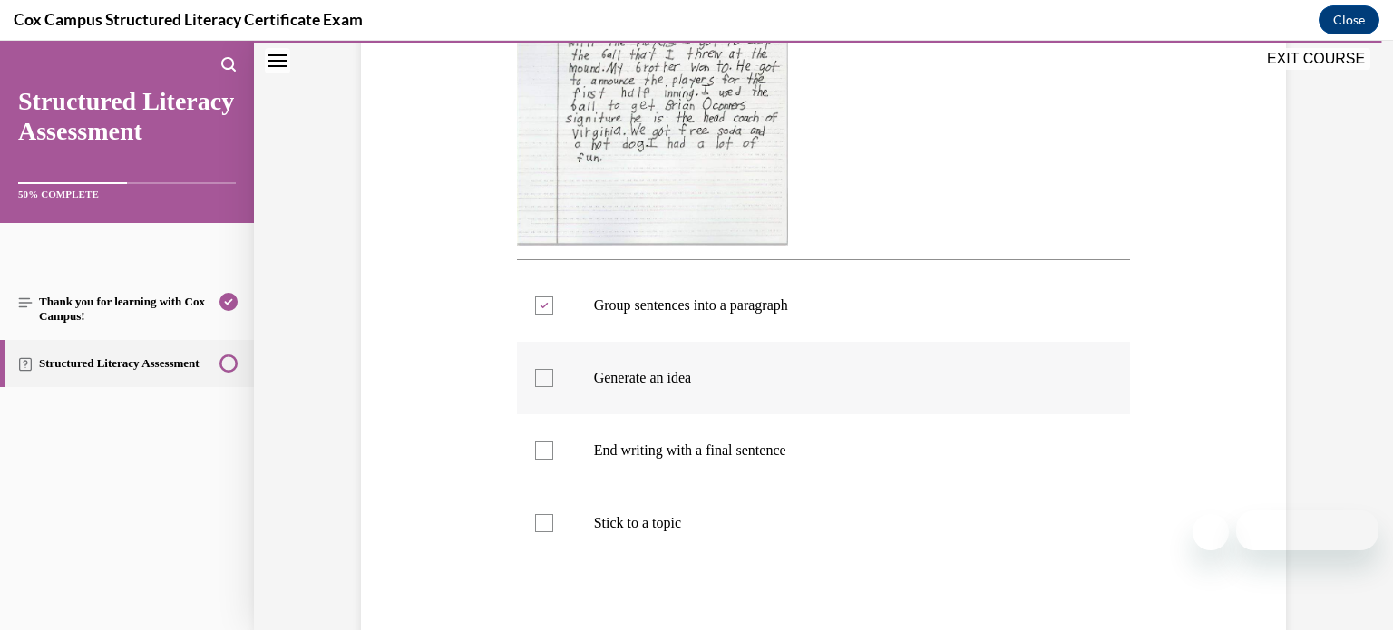
checkbox input "true"
click at [549, 456] on div at bounding box center [544, 451] width 18 height 18
click at [549, 456] on input "End writing with a final sentence" at bounding box center [544, 451] width 18 height 18
checkbox input "true"
click at [550, 530] on div at bounding box center [544, 523] width 18 height 18
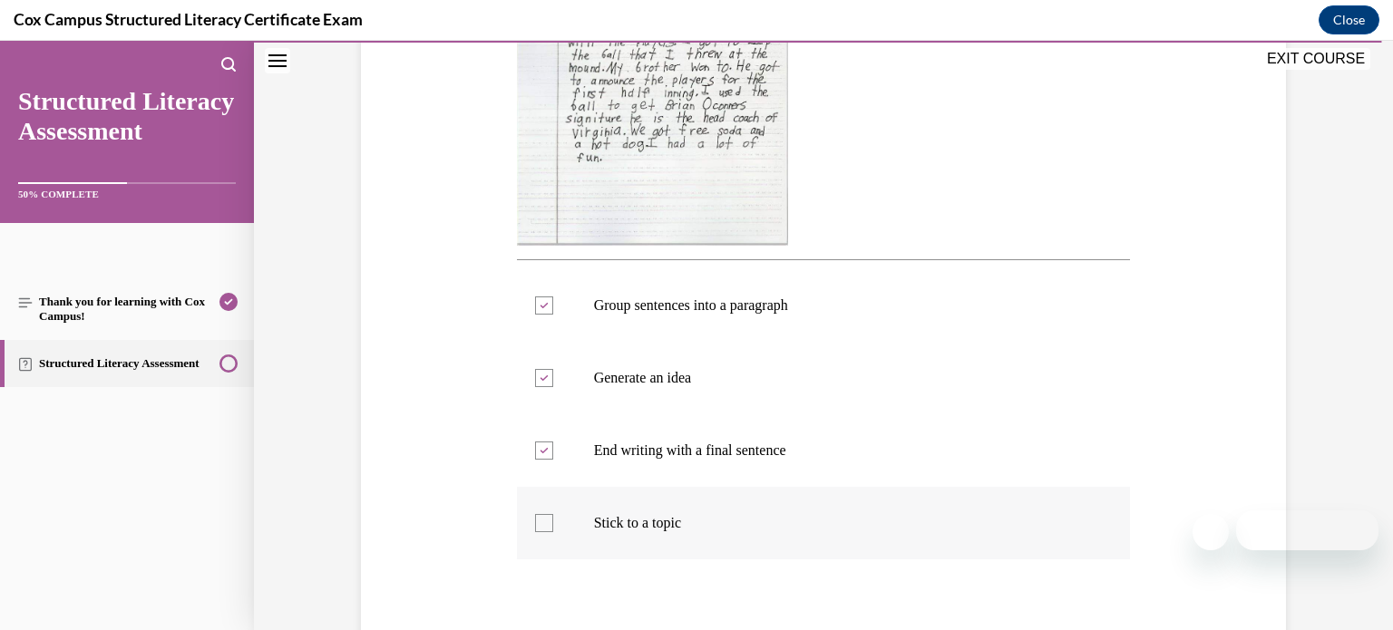
click at [550, 530] on input "Stick to a topic" at bounding box center [544, 523] width 18 height 18
checkbox input "true"
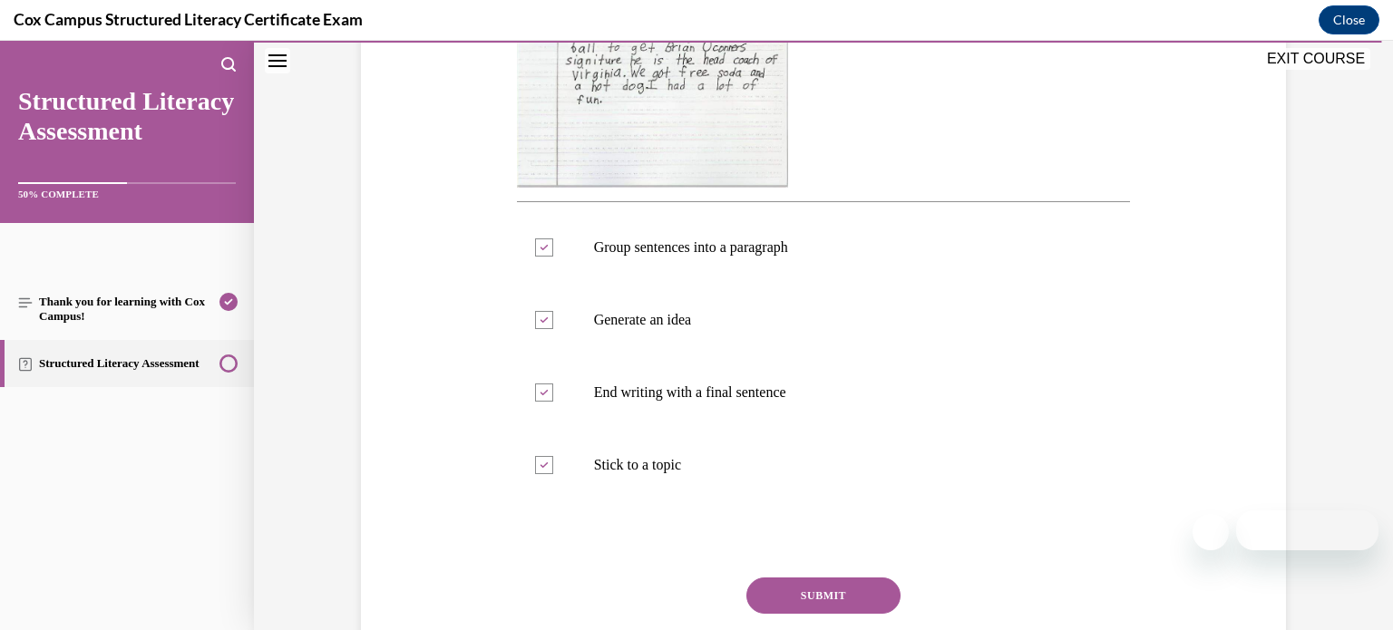
click at [762, 596] on button "SUBMIT" at bounding box center [823, 596] width 154 height 36
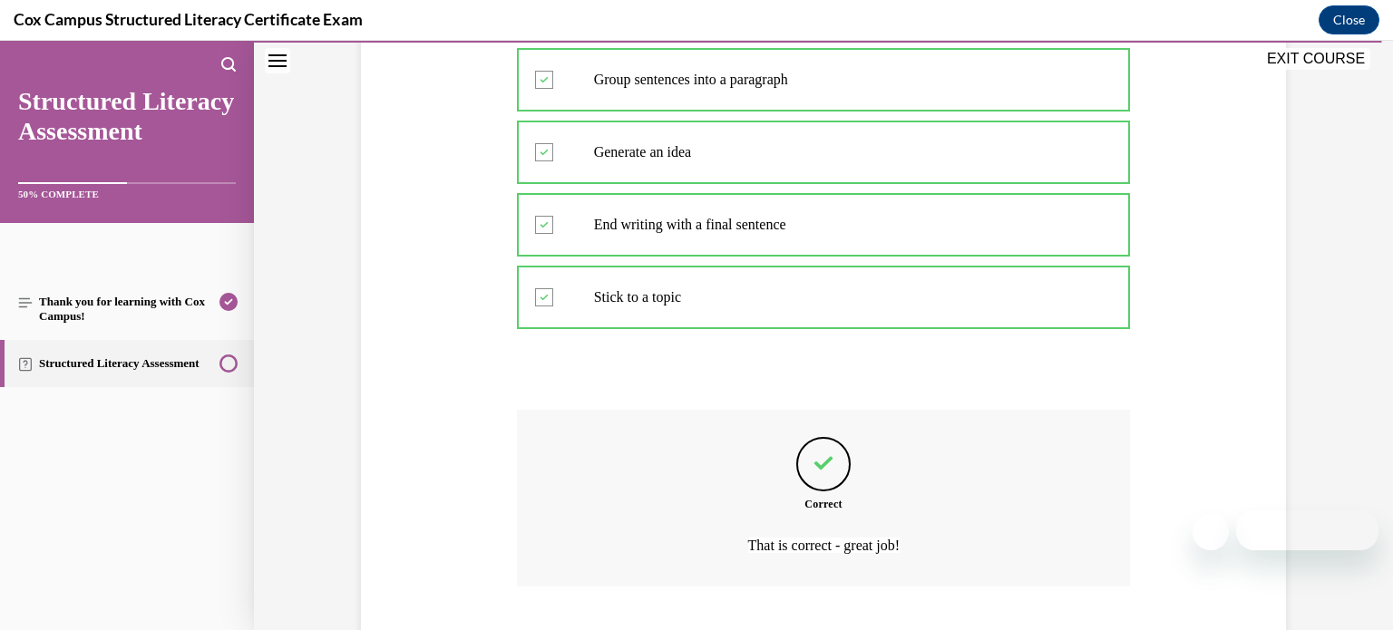
scroll to position [874, 0]
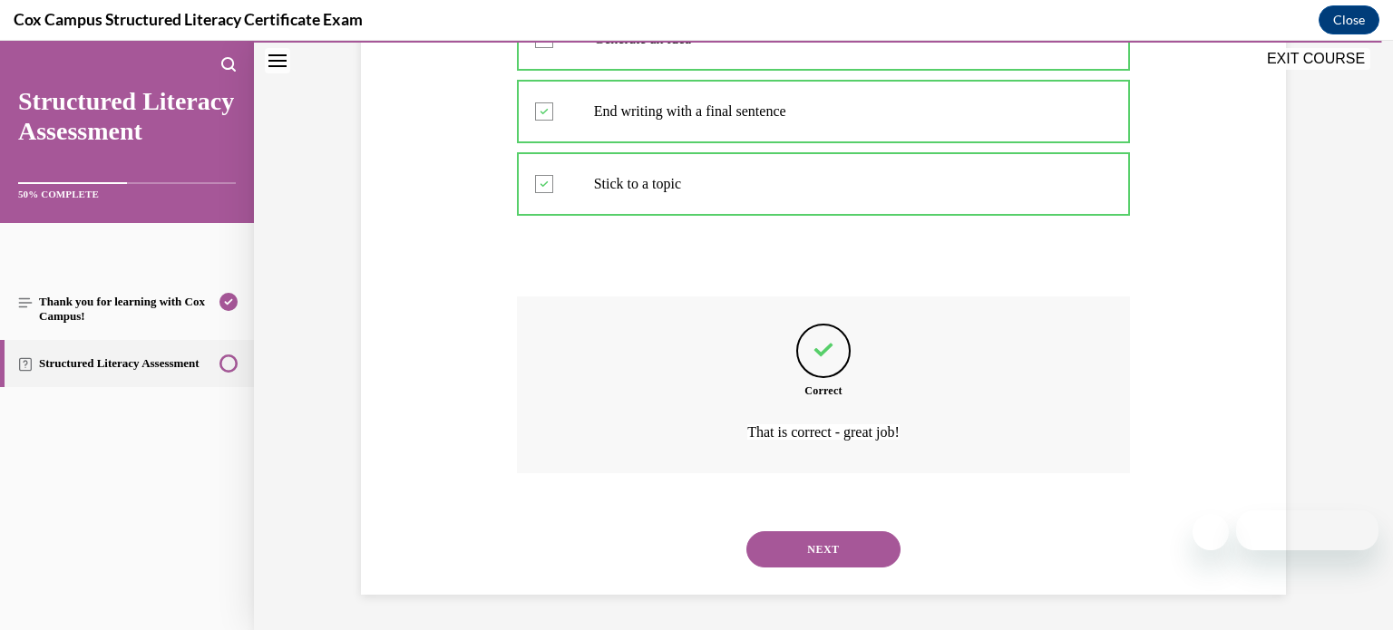
click at [807, 550] on button "NEXT" at bounding box center [823, 549] width 154 height 36
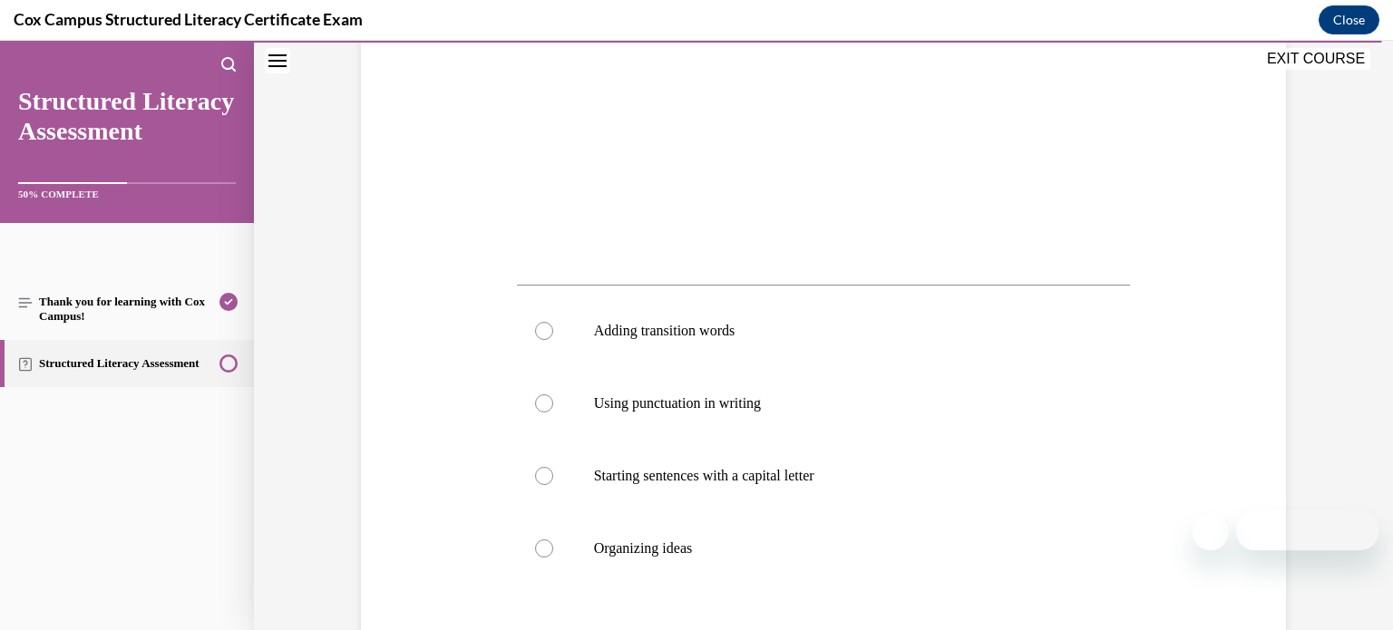
scroll to position [505, 0]
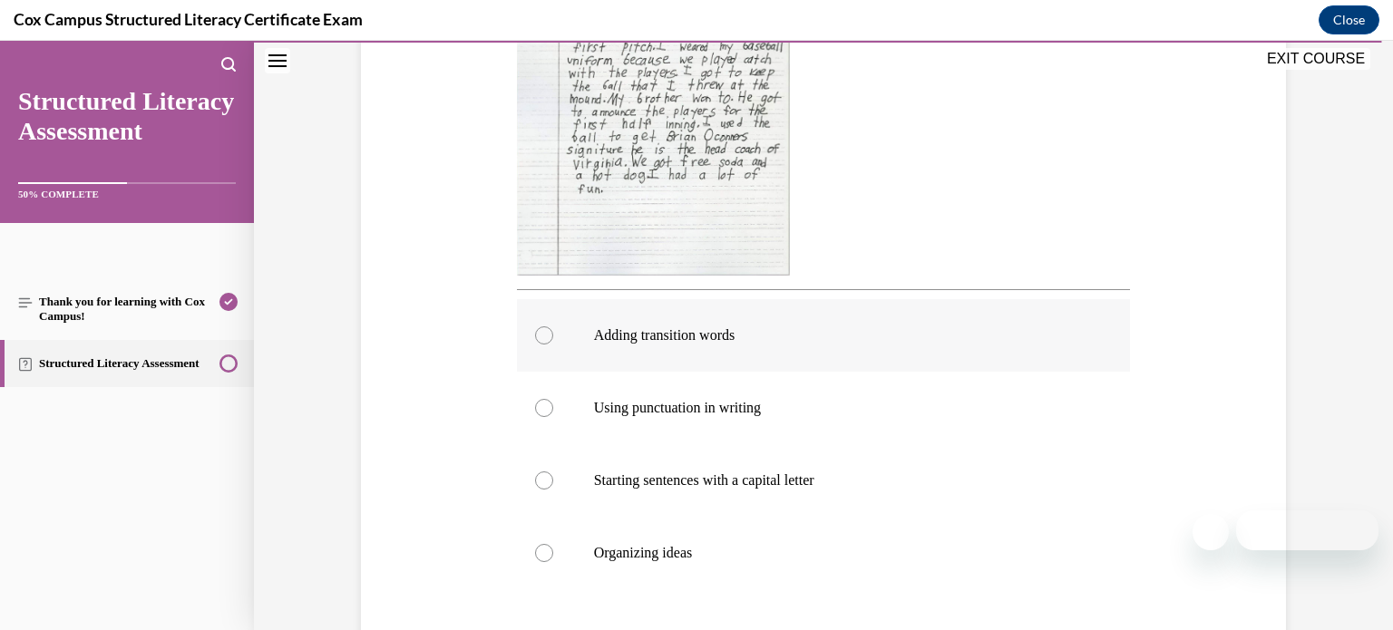
click at [821, 335] on p "Adding transition words" at bounding box center [840, 335] width 492 height 18
click at [553, 335] on input "Adding transition words" at bounding box center [544, 335] width 18 height 18
radio input "true"
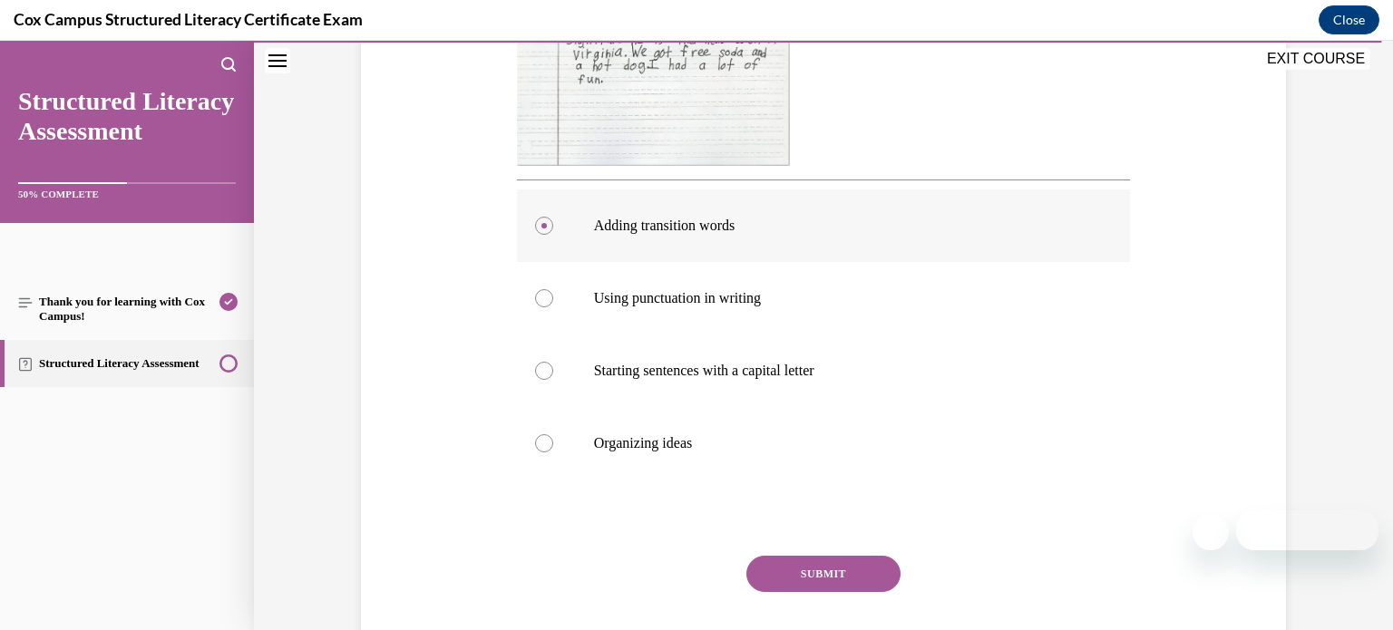
scroll to position [725, 0]
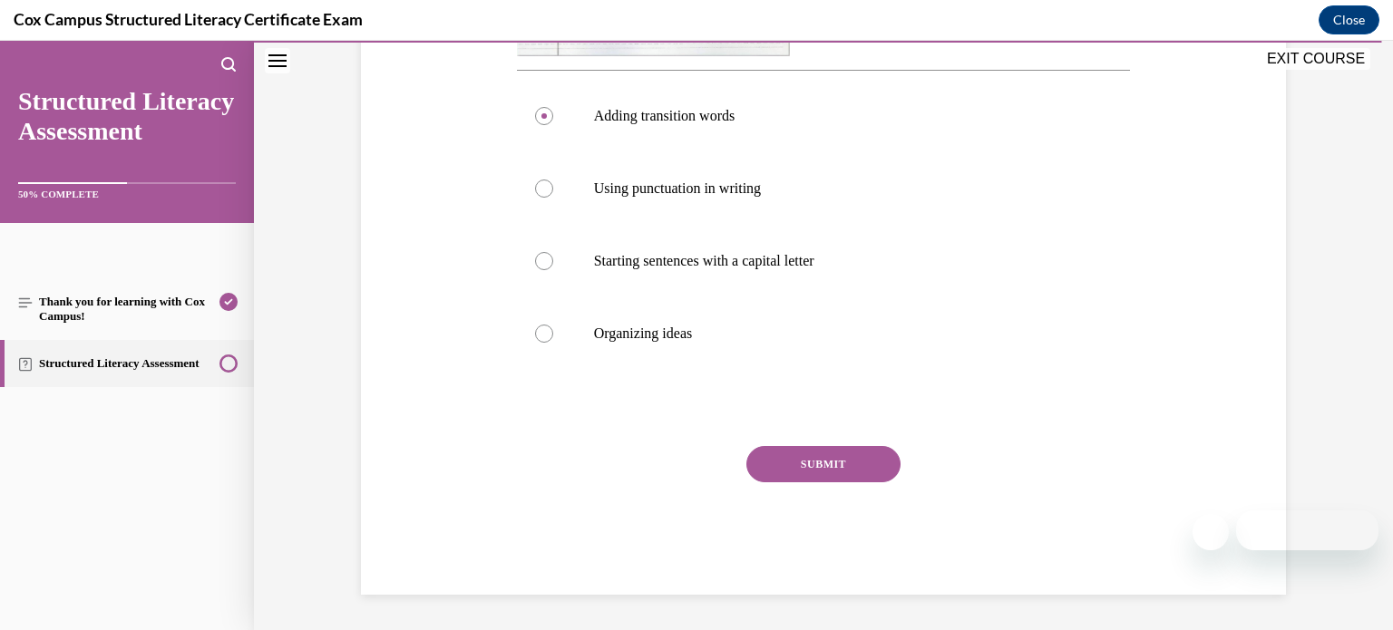
click at [835, 468] on button "SUBMIT" at bounding box center [823, 464] width 154 height 36
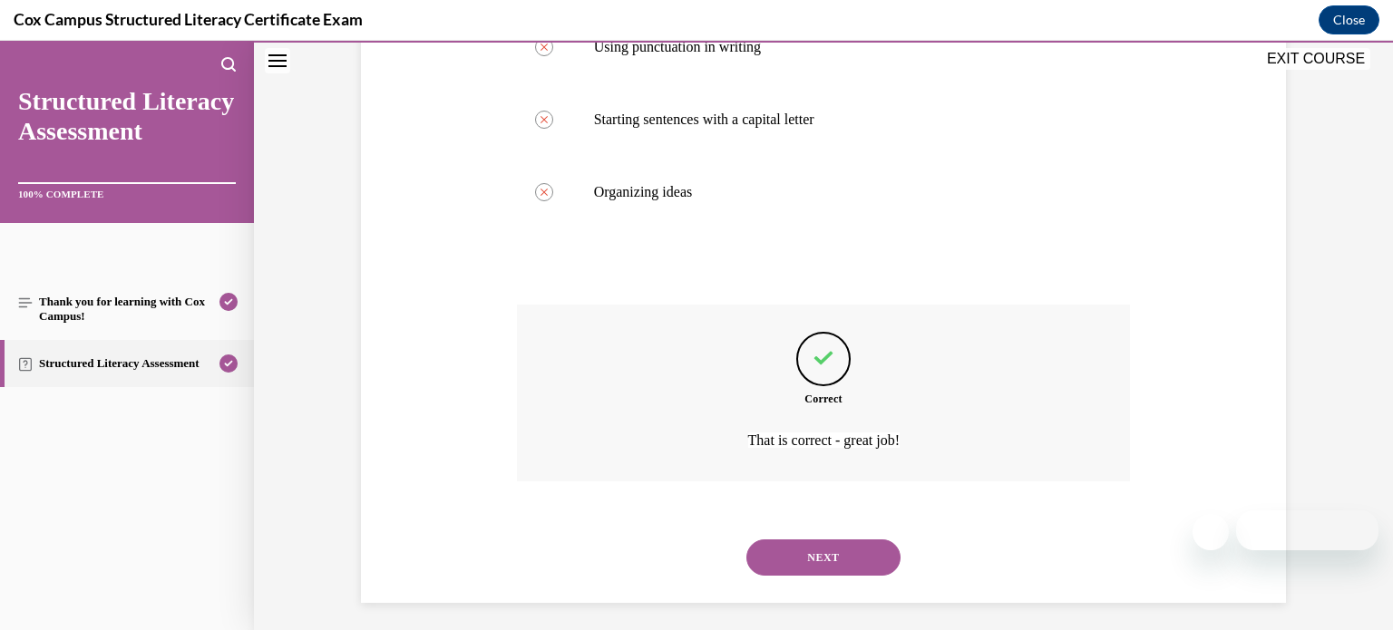
scroll to position [874, 0]
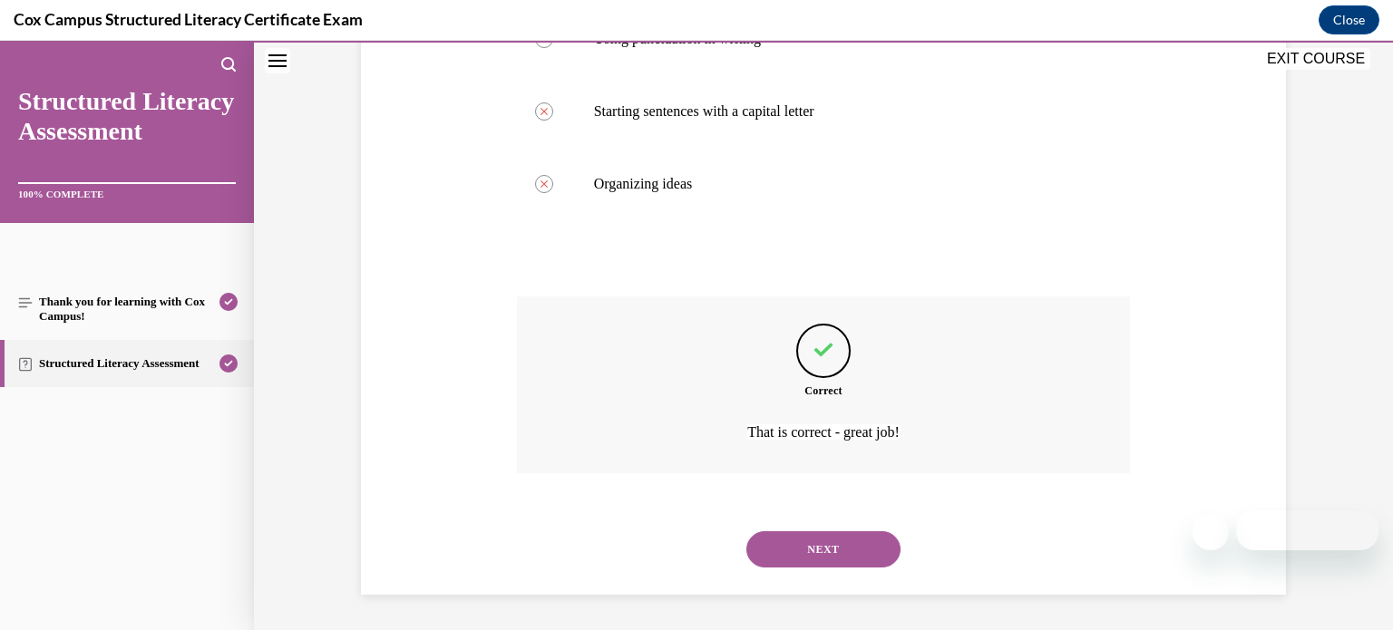
click at [842, 542] on button "NEXT" at bounding box center [823, 549] width 154 height 36
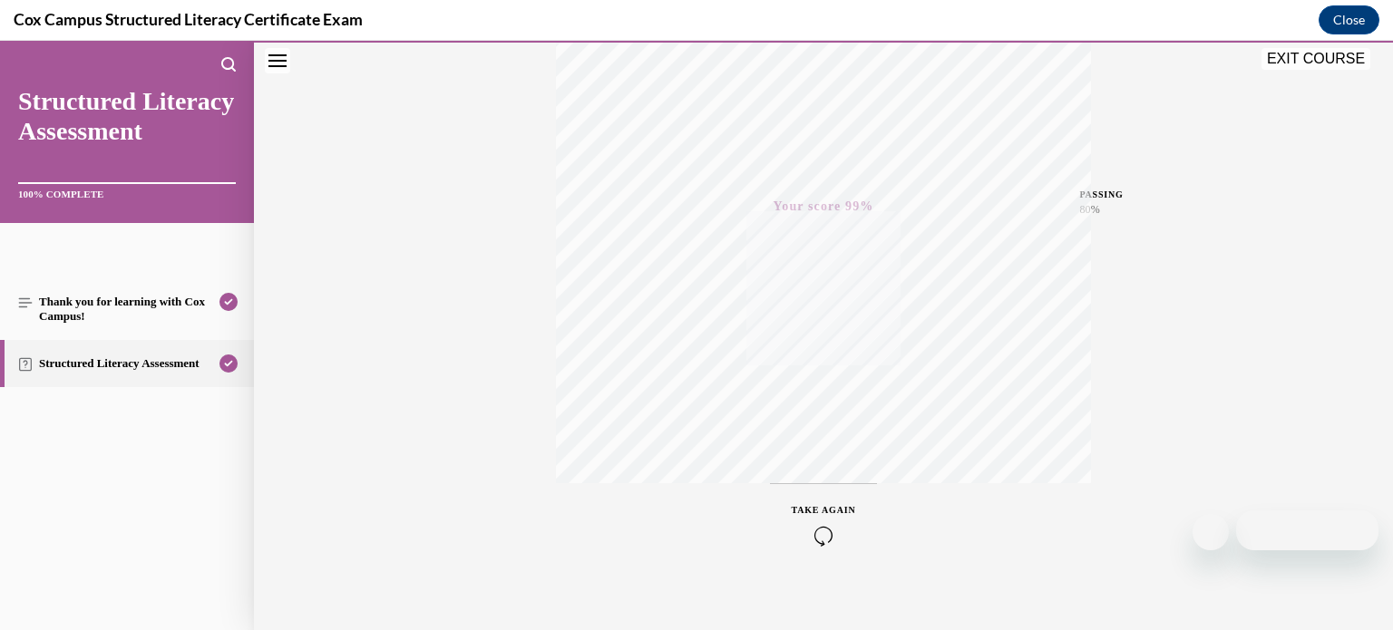
scroll to position [339, 0]
click at [1321, 67] on button "EXIT COURSE" at bounding box center [1316, 59] width 109 height 22
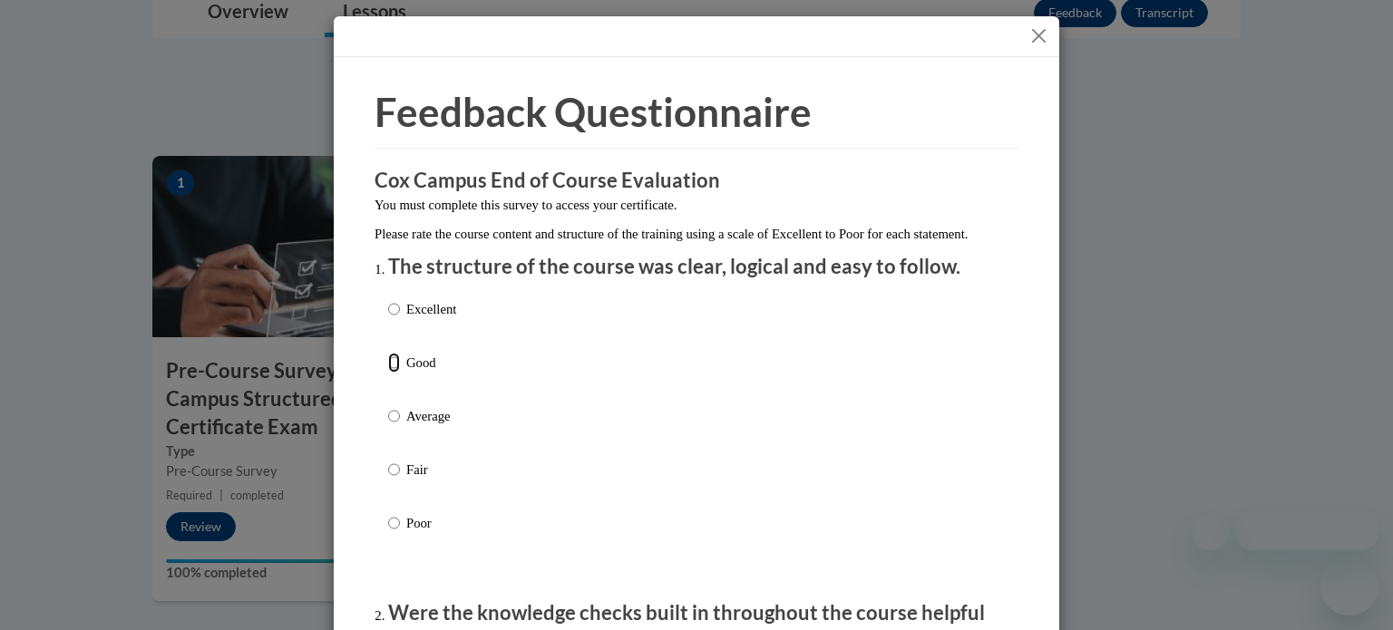
click at [396, 373] on input "Good" at bounding box center [394, 363] width 12 height 20
radio input "true"
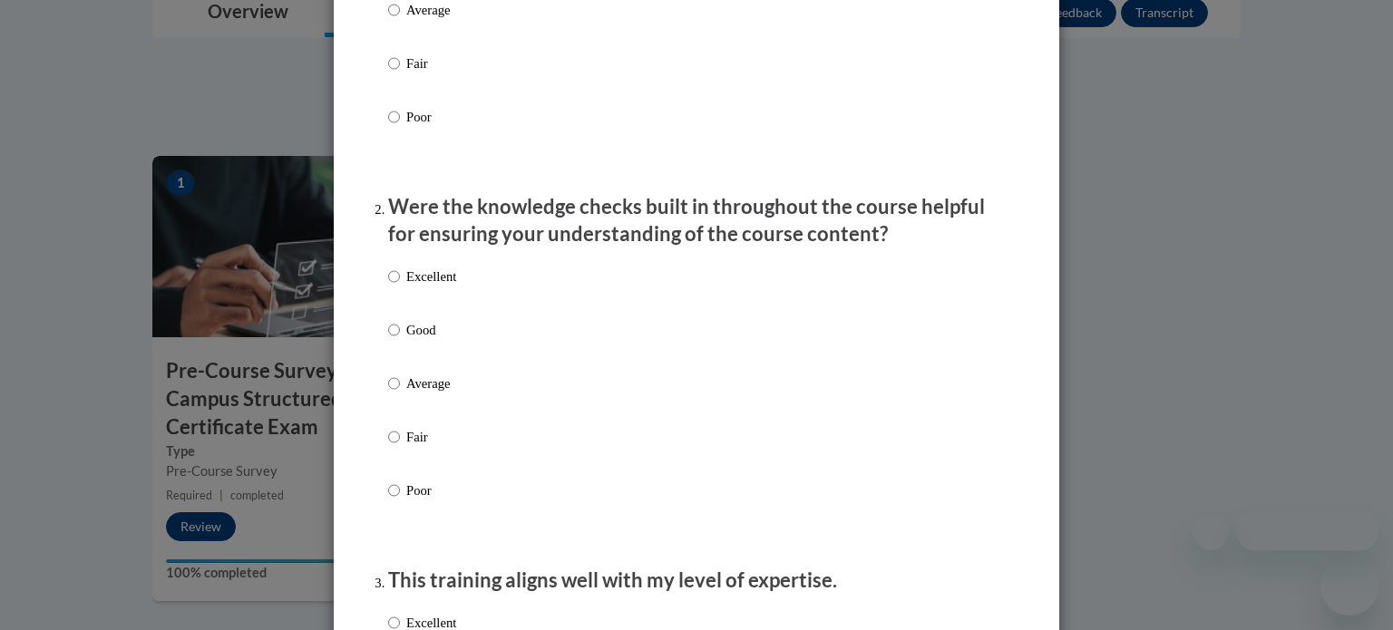
scroll to position [404, 0]
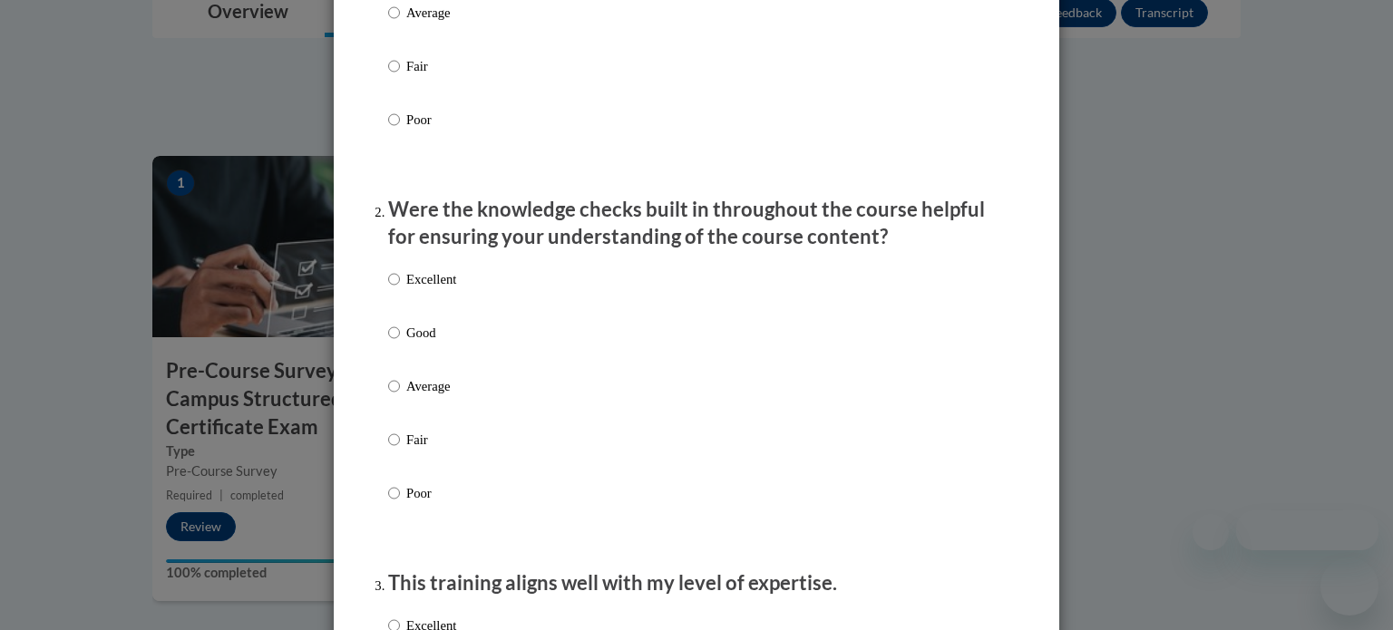
click at [449, 41] on label "Average" at bounding box center [422, 27] width 68 height 49
click at [400, 23] on input "Average" at bounding box center [394, 13] width 12 height 20
radio input "true"
click at [420, 396] on p "Average" at bounding box center [431, 386] width 50 height 20
click at [400, 396] on input "Average" at bounding box center [394, 386] width 12 height 20
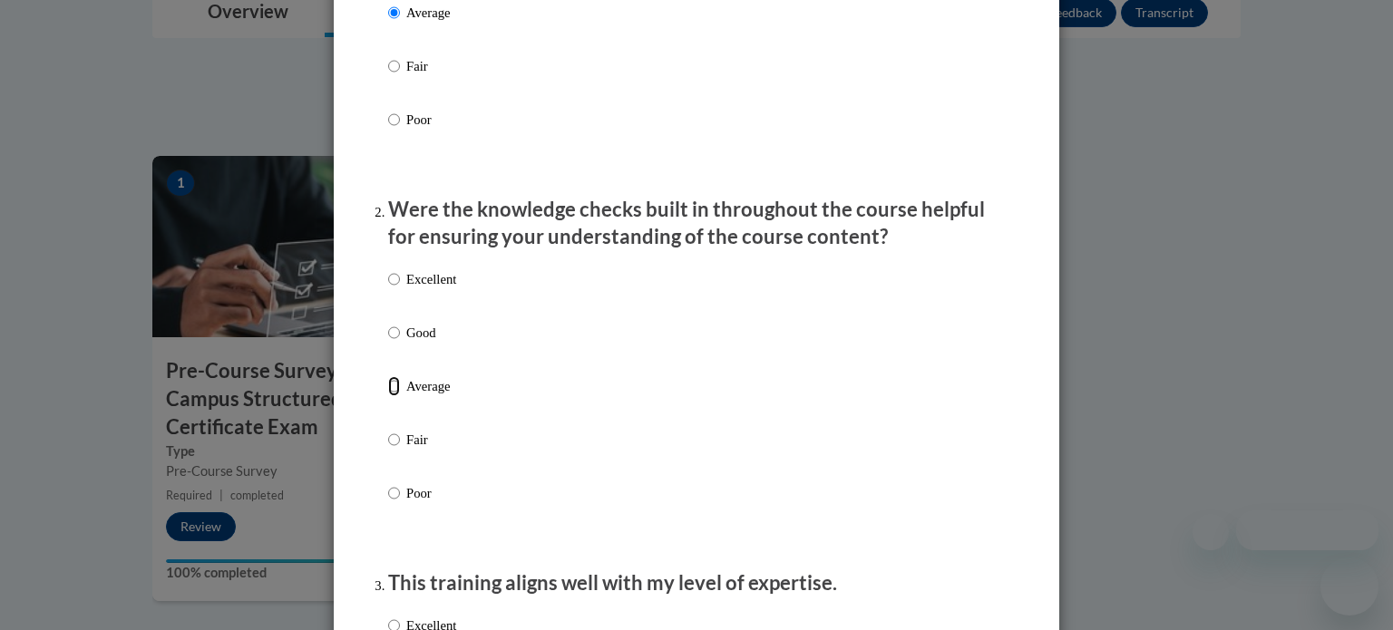
radio input "true"
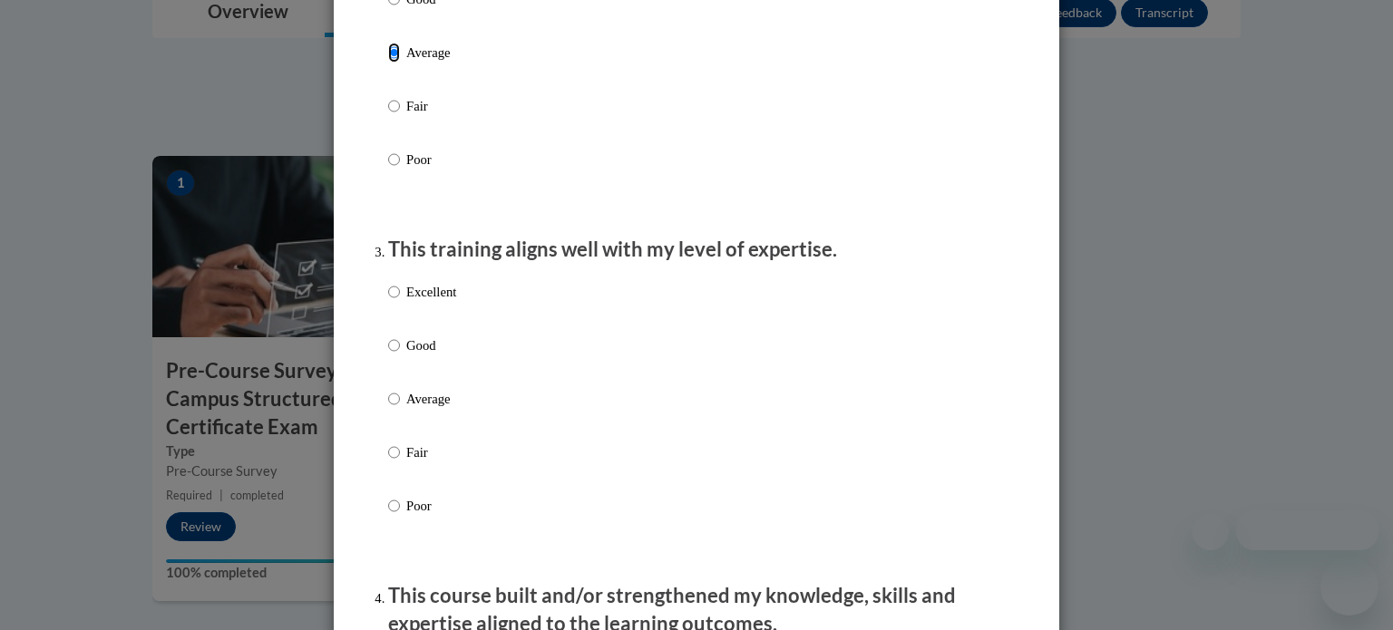
scroll to position [780, 0]
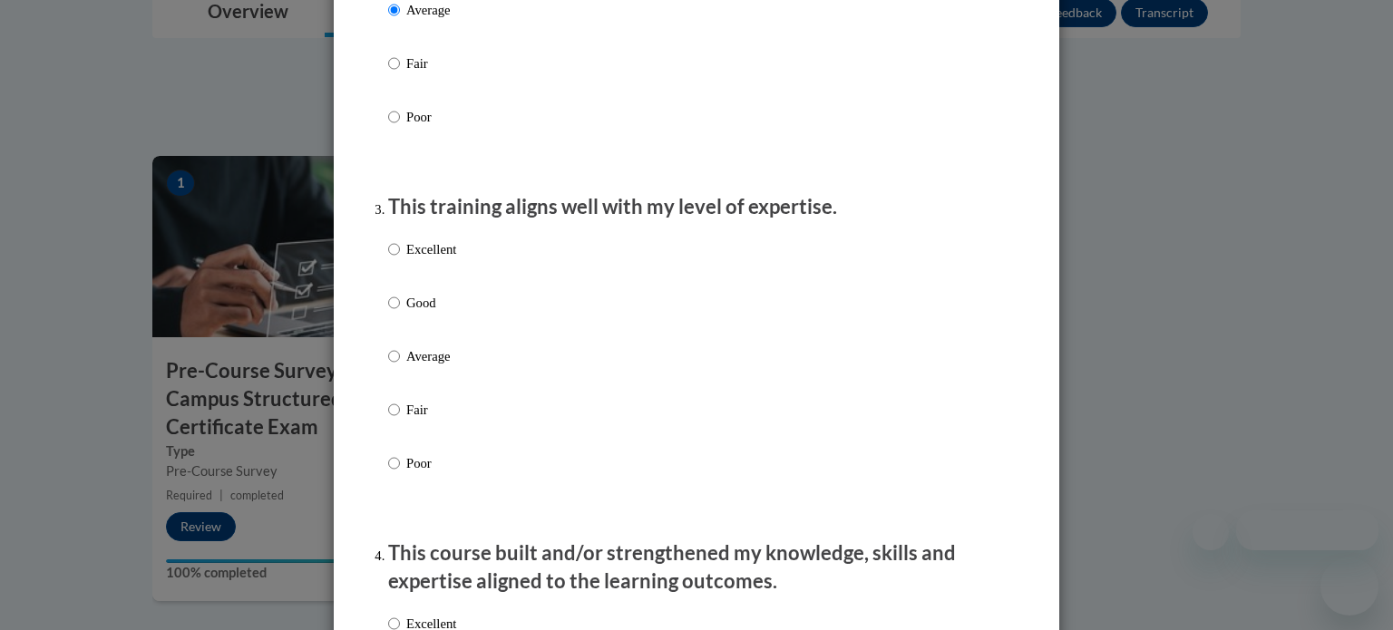
click at [407, 366] on p "Average" at bounding box center [431, 356] width 50 height 20
click at [400, 366] on input "Average" at bounding box center [394, 356] width 12 height 20
radio input "true"
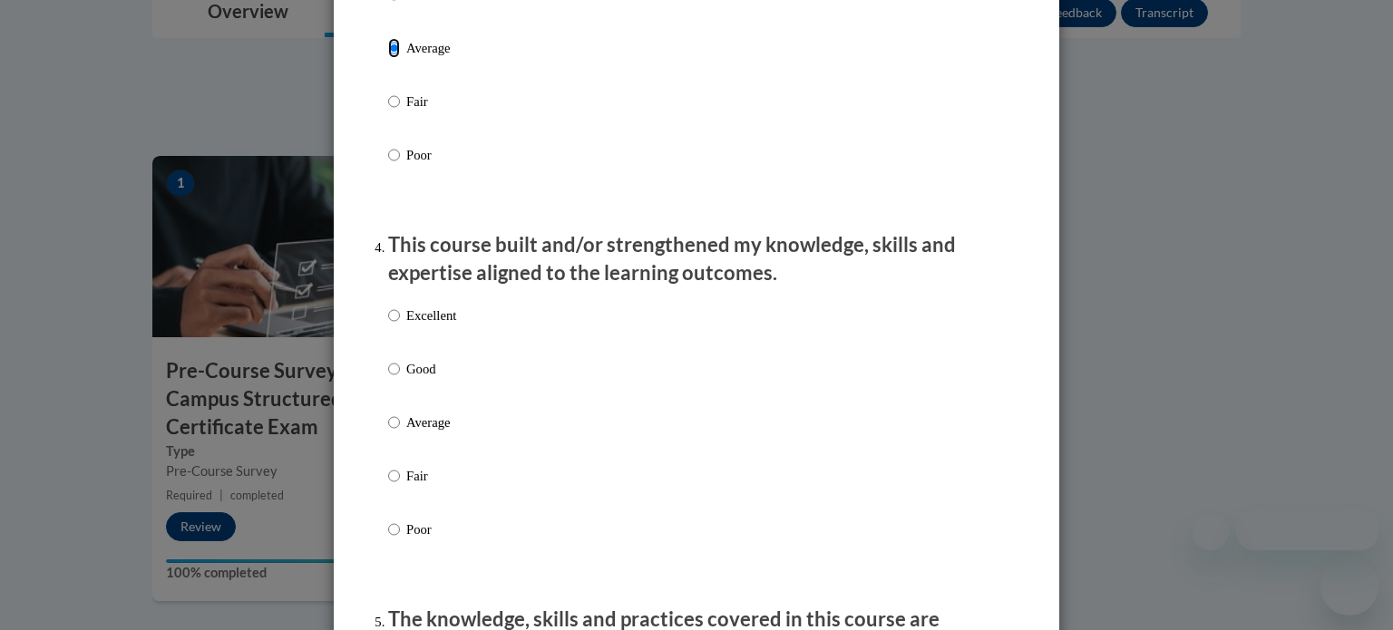
scroll to position [1228, 0]
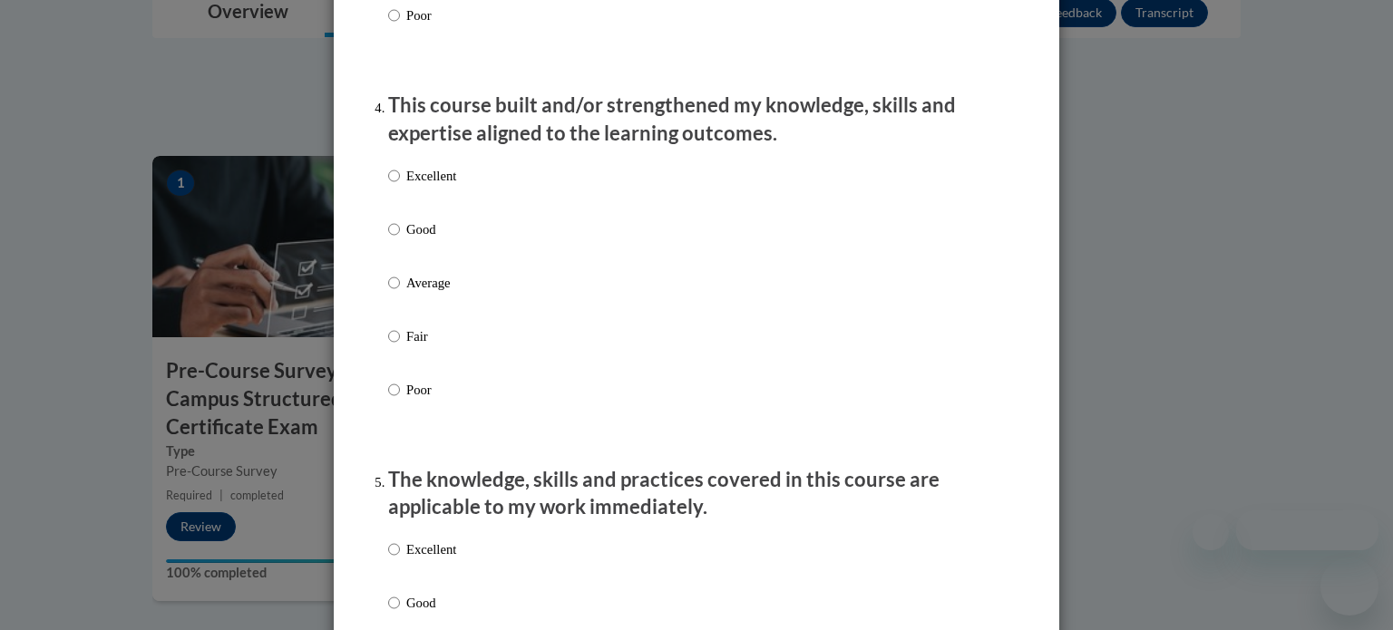
click at [427, 313] on label "Average" at bounding box center [422, 297] width 68 height 49
click at [400, 293] on input "Average" at bounding box center [394, 283] width 12 height 20
radio input "true"
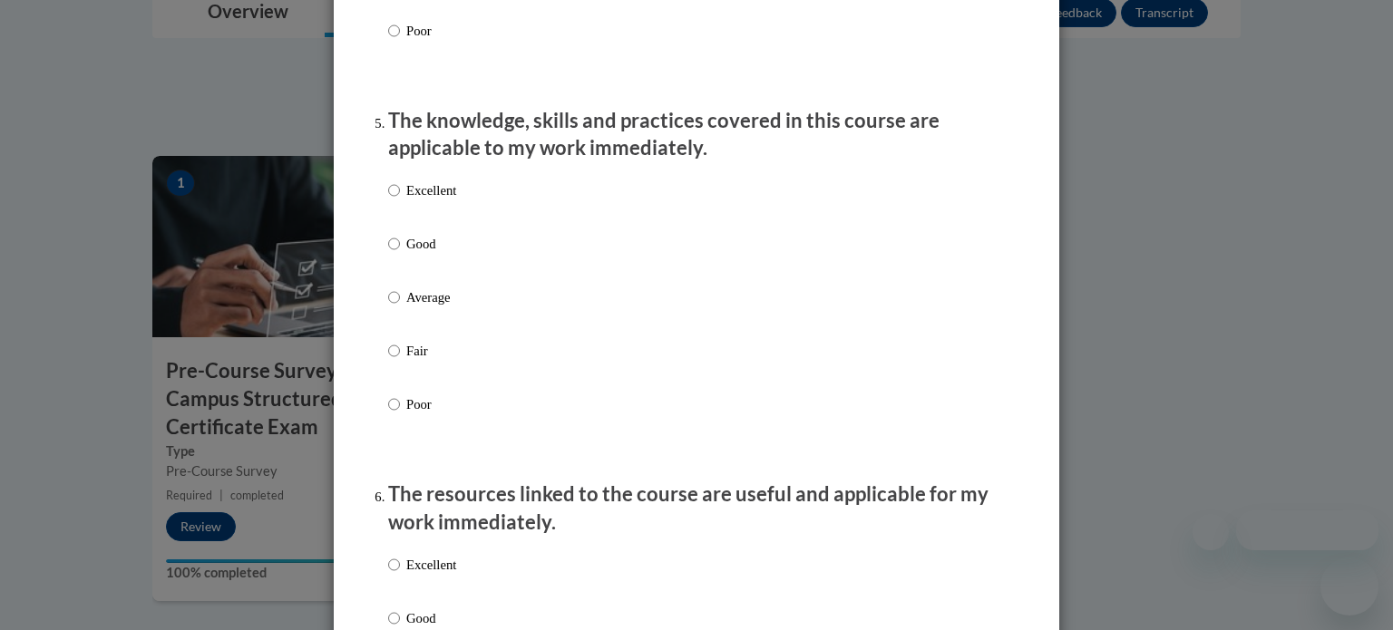
click at [427, 307] on p "Average" at bounding box center [431, 297] width 50 height 20
click at [400, 307] on input "Average" at bounding box center [394, 297] width 12 height 20
radio input "true"
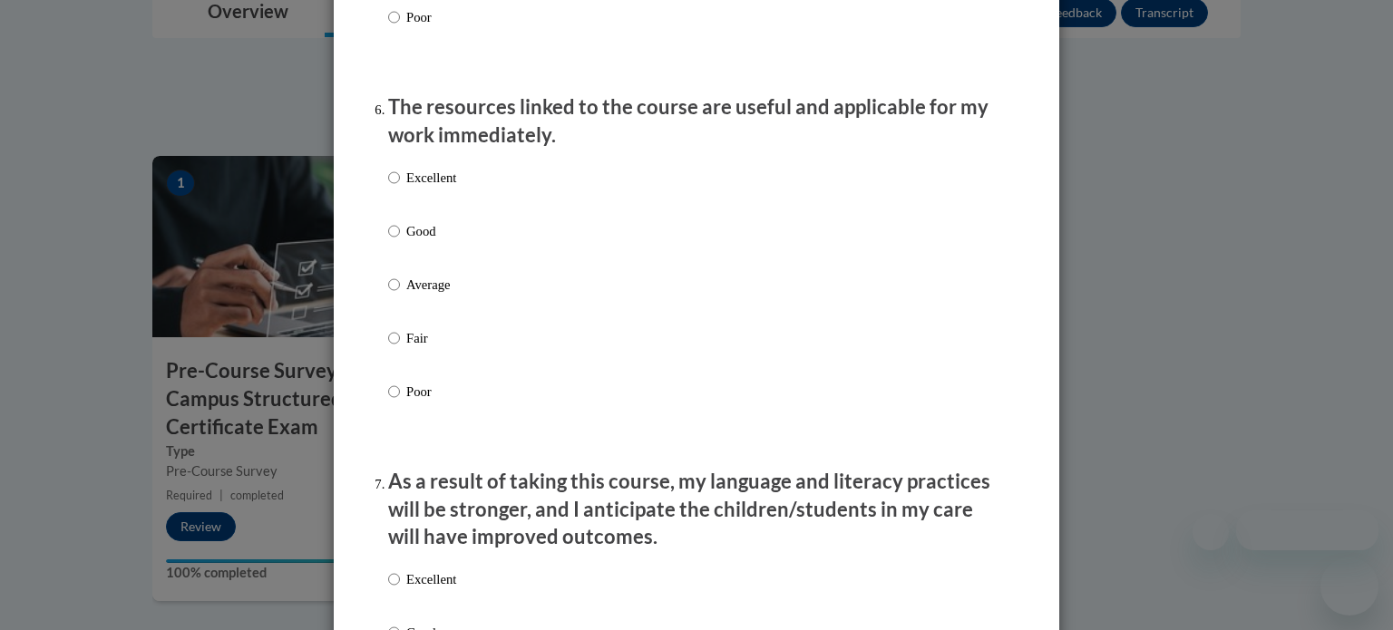
click at [427, 295] on p "Average" at bounding box center [431, 285] width 50 height 20
click at [400, 295] on input "Average" at bounding box center [394, 285] width 12 height 20
radio input "true"
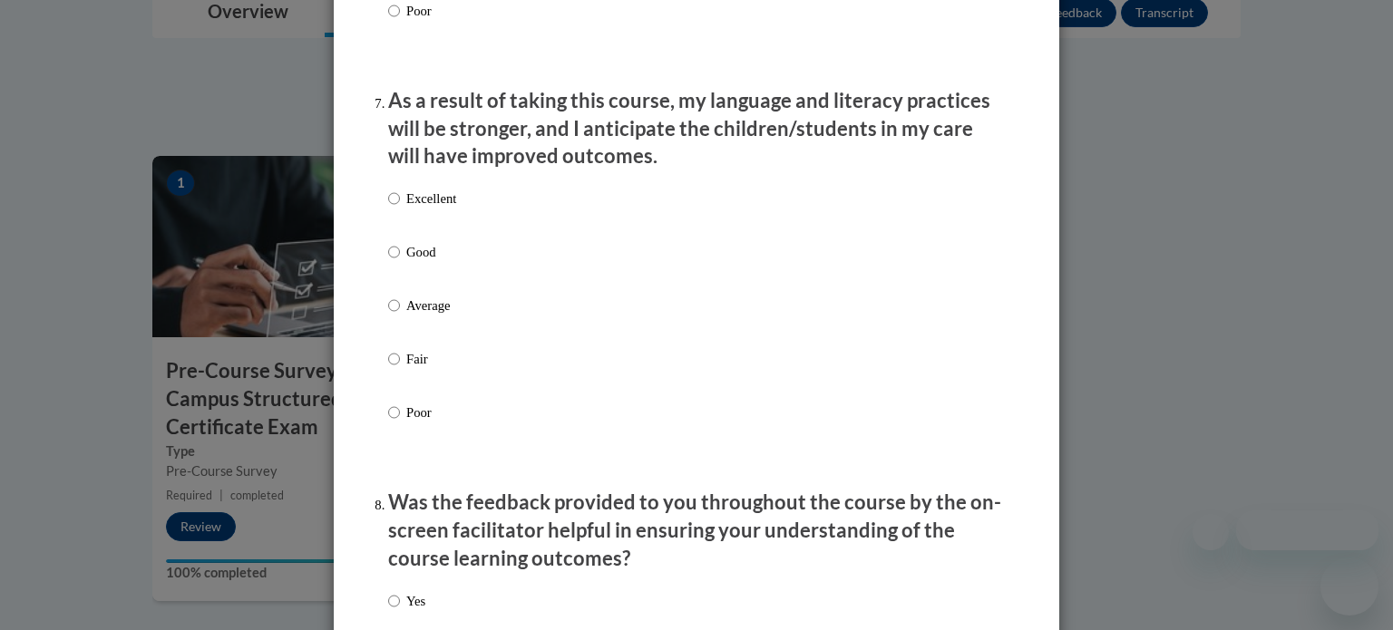
scroll to position [2369, 0]
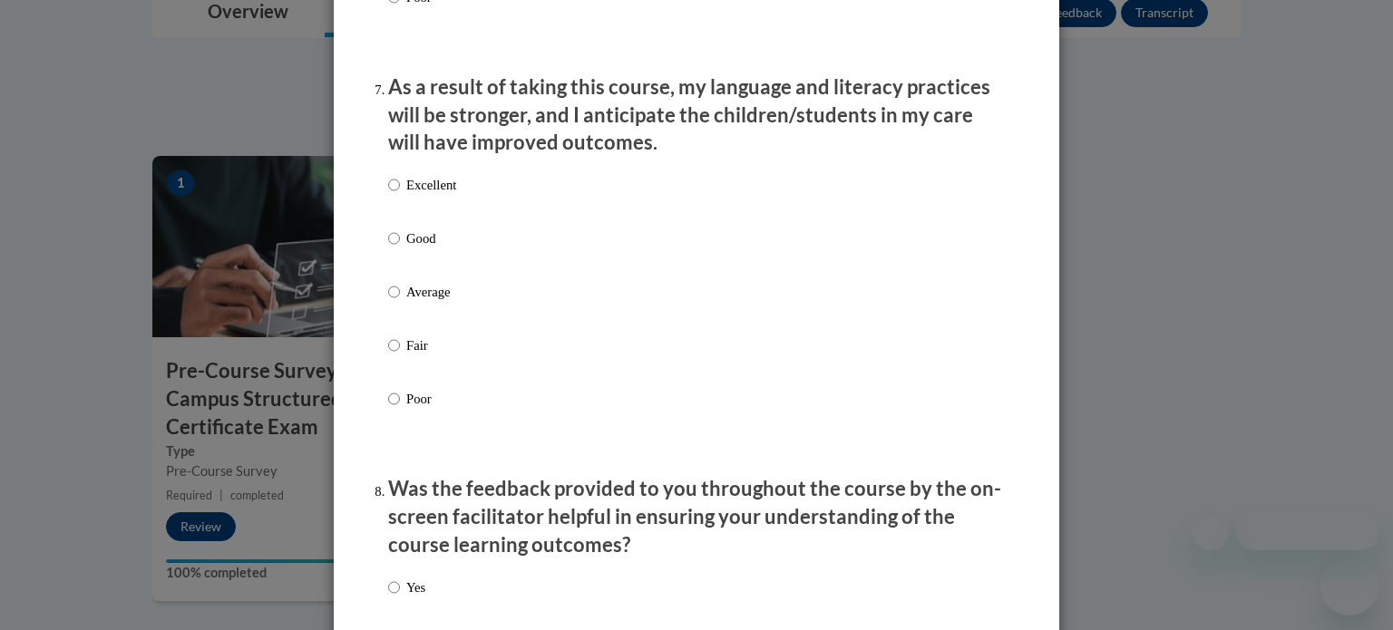
click at [427, 302] on p "Average" at bounding box center [431, 292] width 50 height 20
click at [400, 302] on input "Average" at bounding box center [394, 292] width 12 height 20
radio input "true"
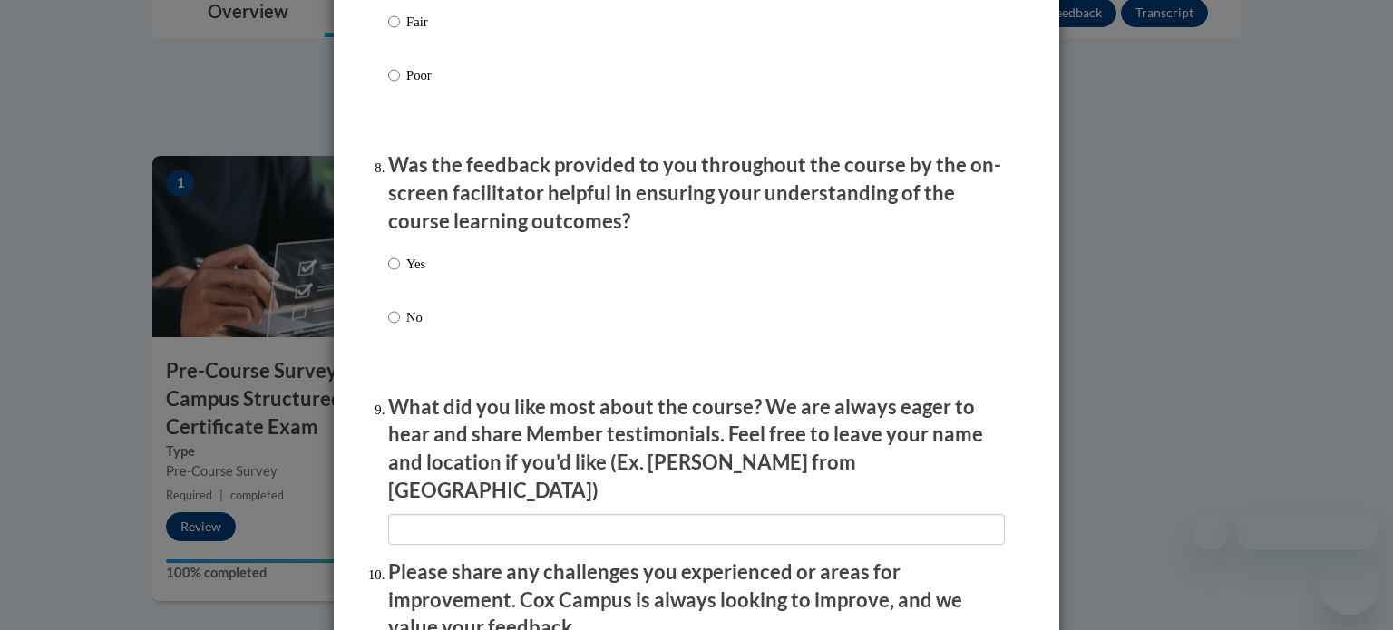
scroll to position [2706, 0]
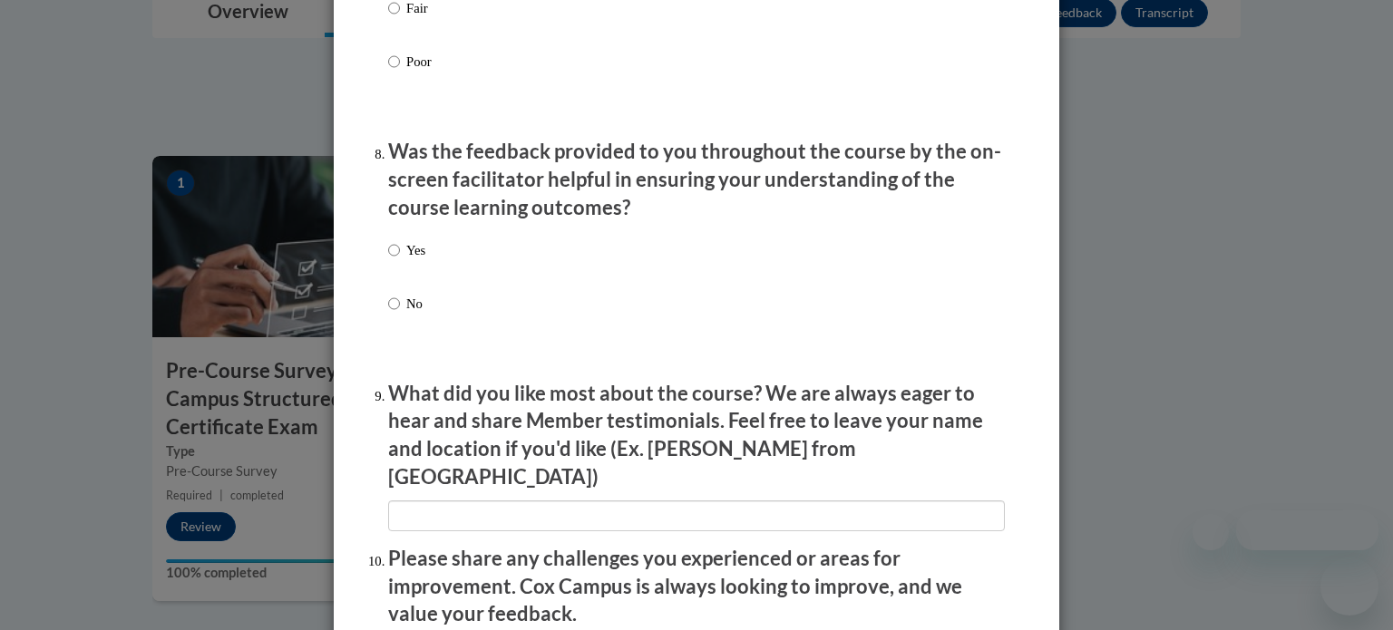
click at [415, 314] on p "No" at bounding box center [415, 304] width 19 height 20
click at [400, 314] on input "No" at bounding box center [394, 304] width 12 height 20
radio input "true"
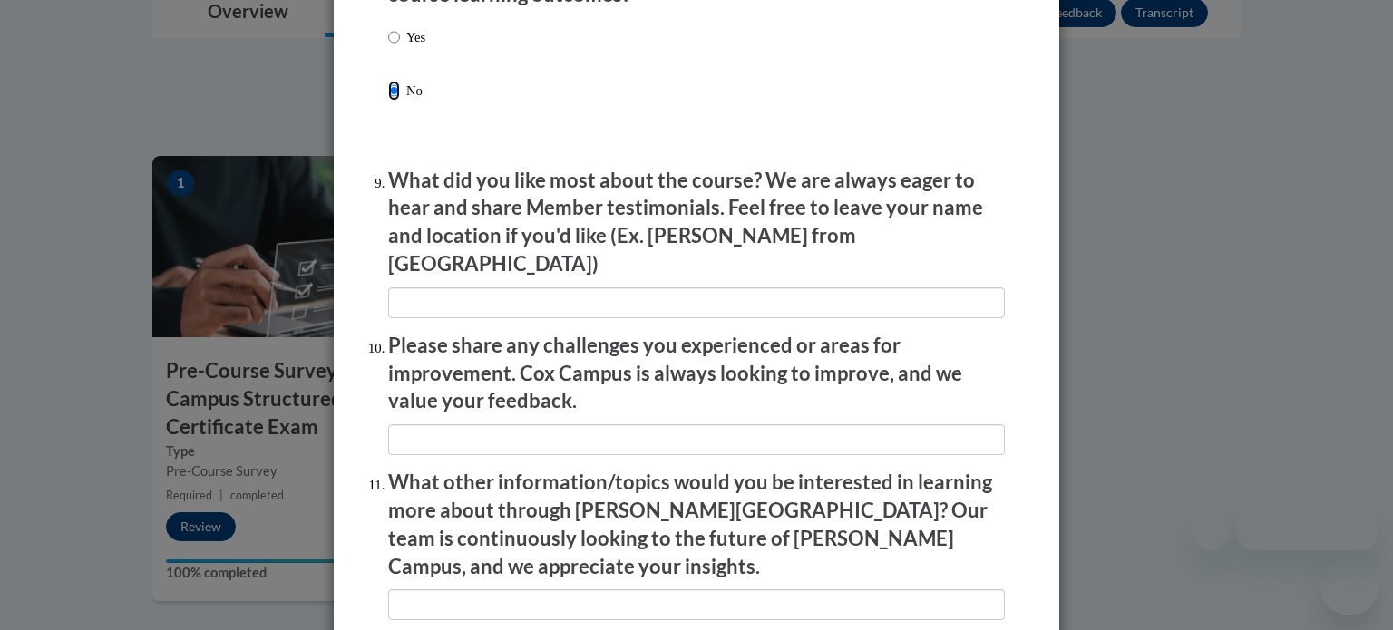
scroll to position [2907, 0]
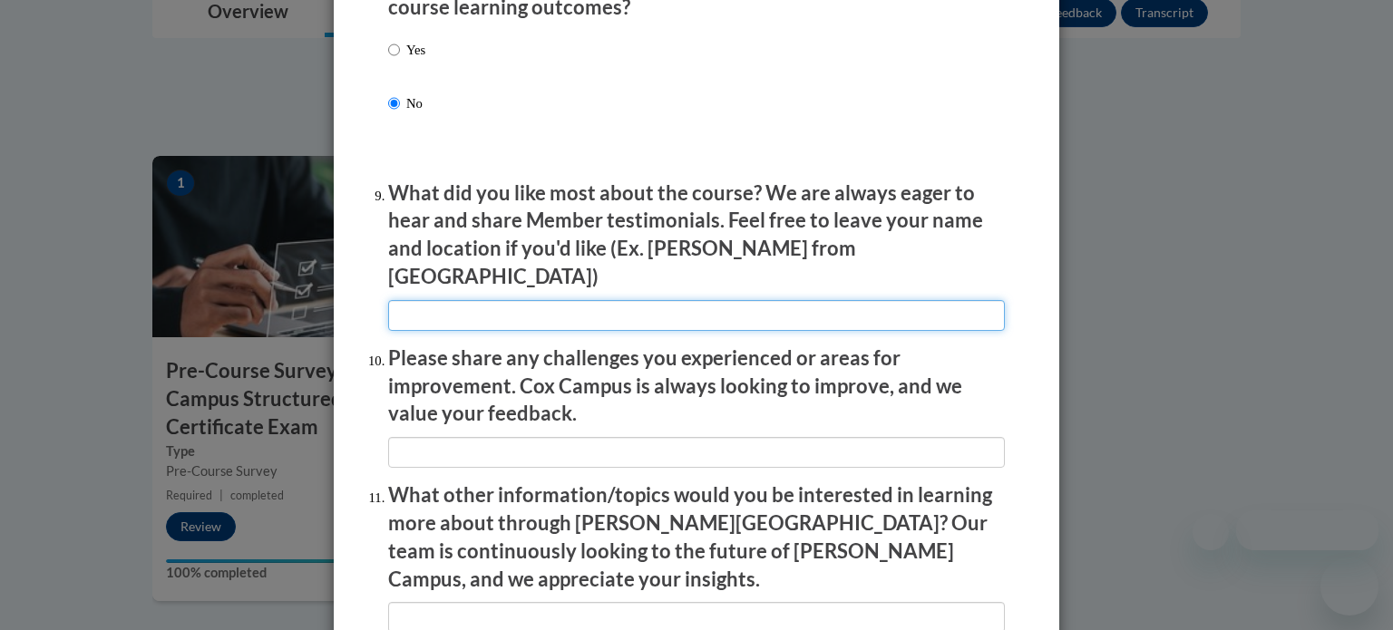
click at [408, 305] on input "textbox" at bounding box center [696, 315] width 617 height 31
type input "na"
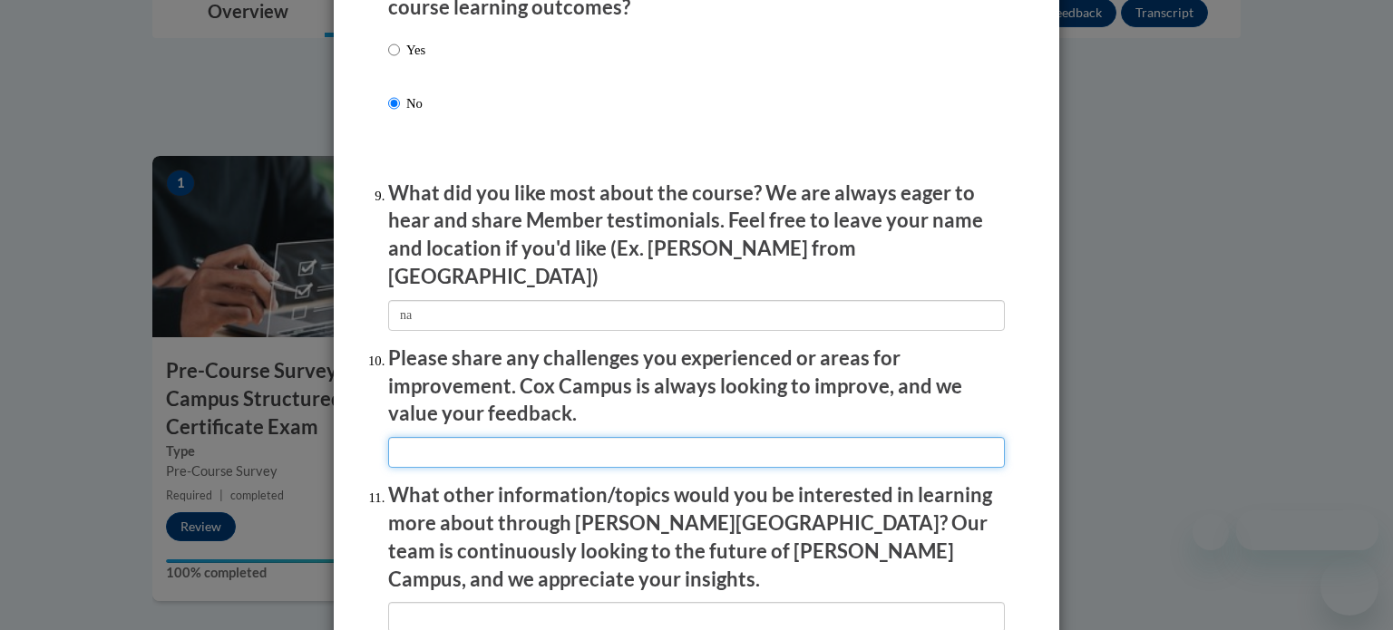
click at [428, 443] on input "textbox" at bounding box center [696, 452] width 617 height 31
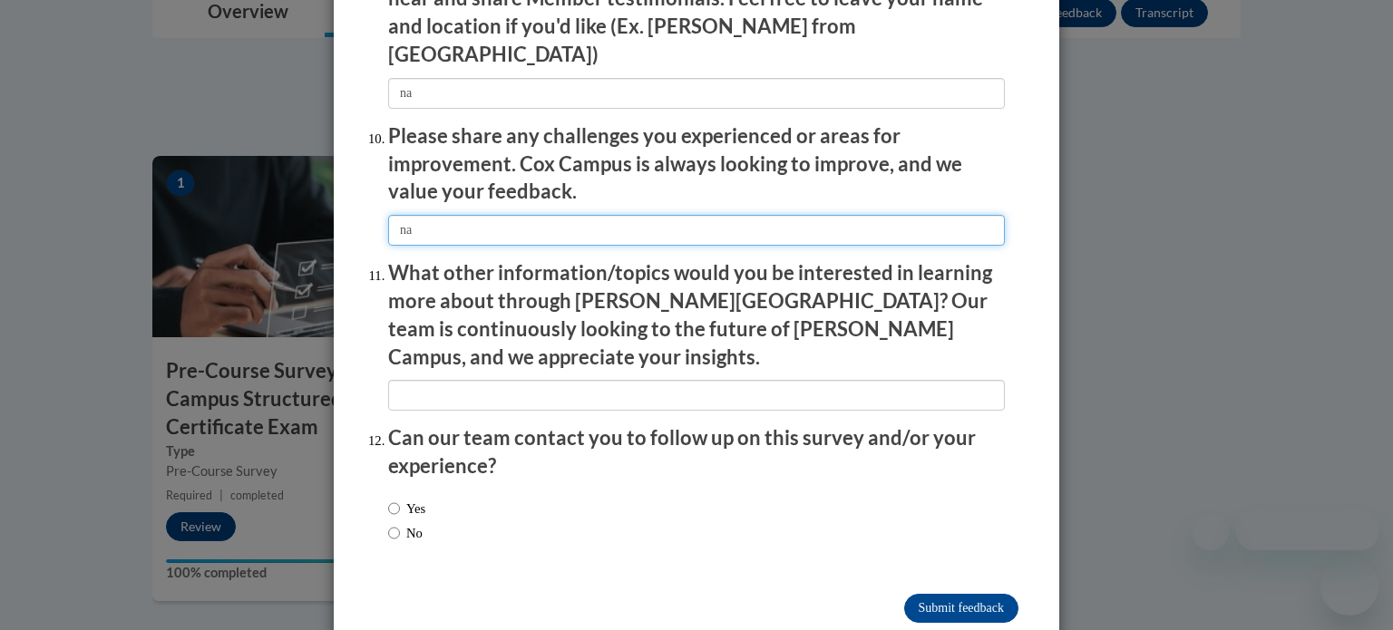
scroll to position [3146, 0]
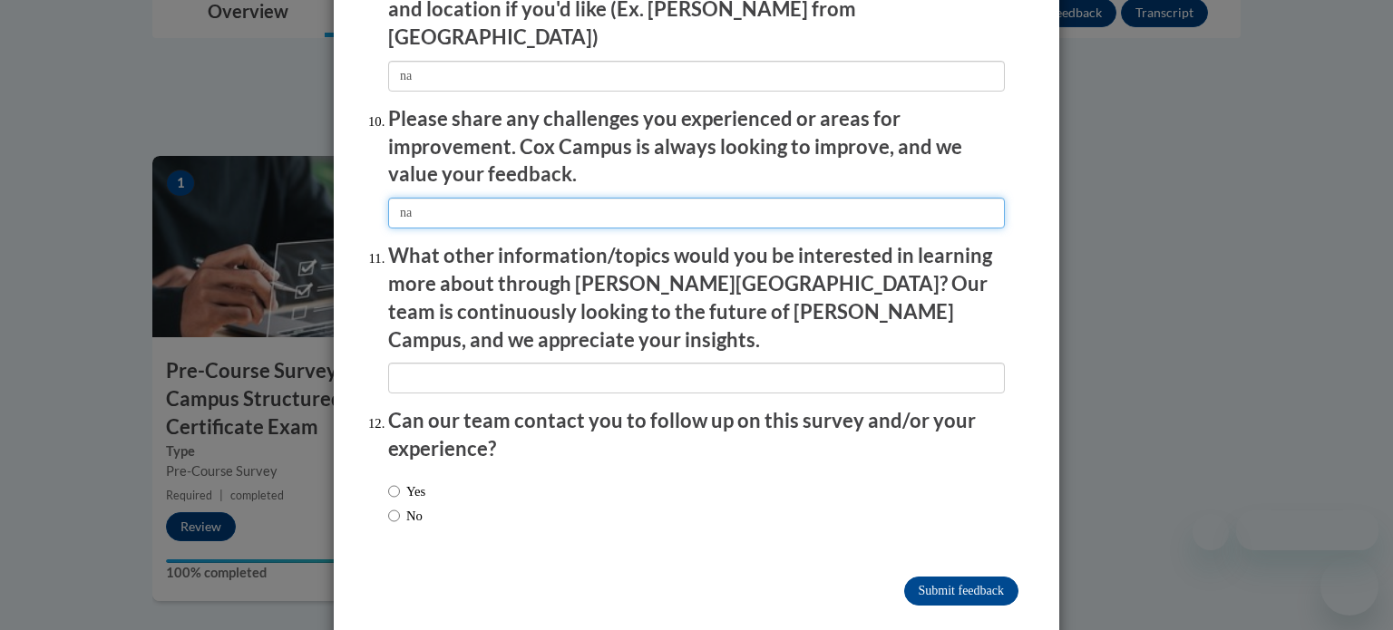
type input "na"
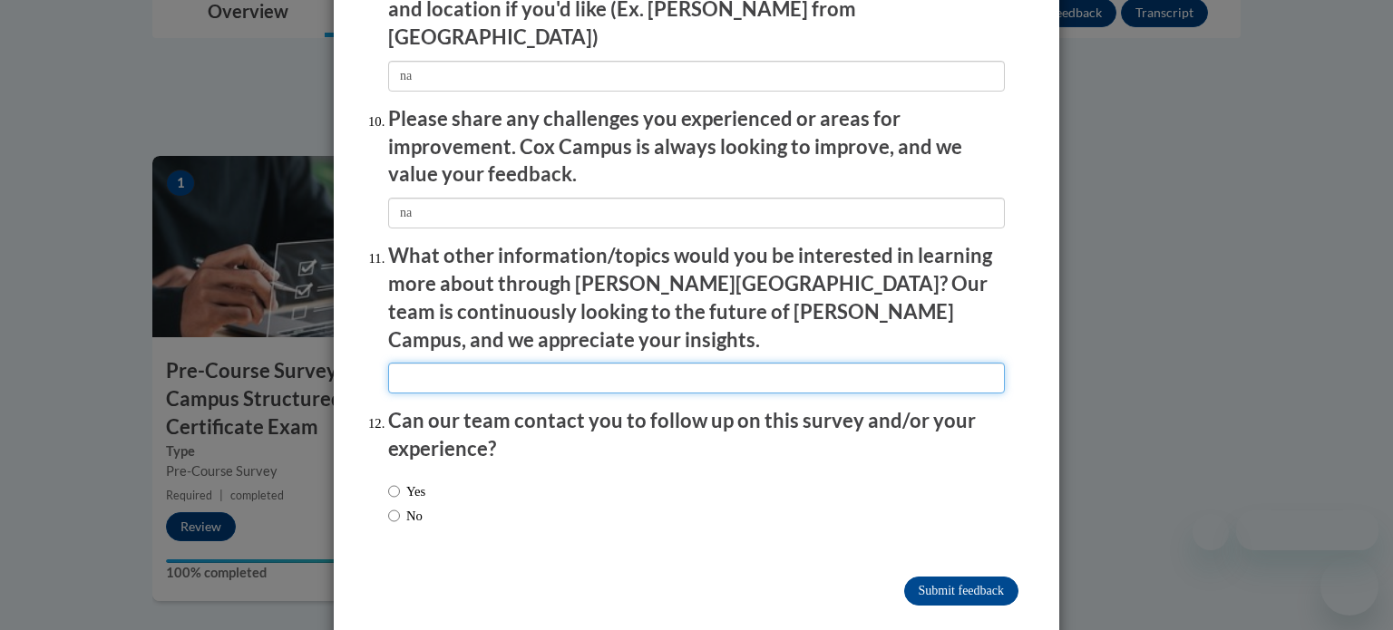
click at [490, 363] on input "textbox" at bounding box center [696, 378] width 617 height 31
type input "na"
click at [403, 506] on label "No" at bounding box center [405, 516] width 34 height 20
click at [400, 506] on input "No" at bounding box center [394, 516] width 12 height 20
radio input "true"
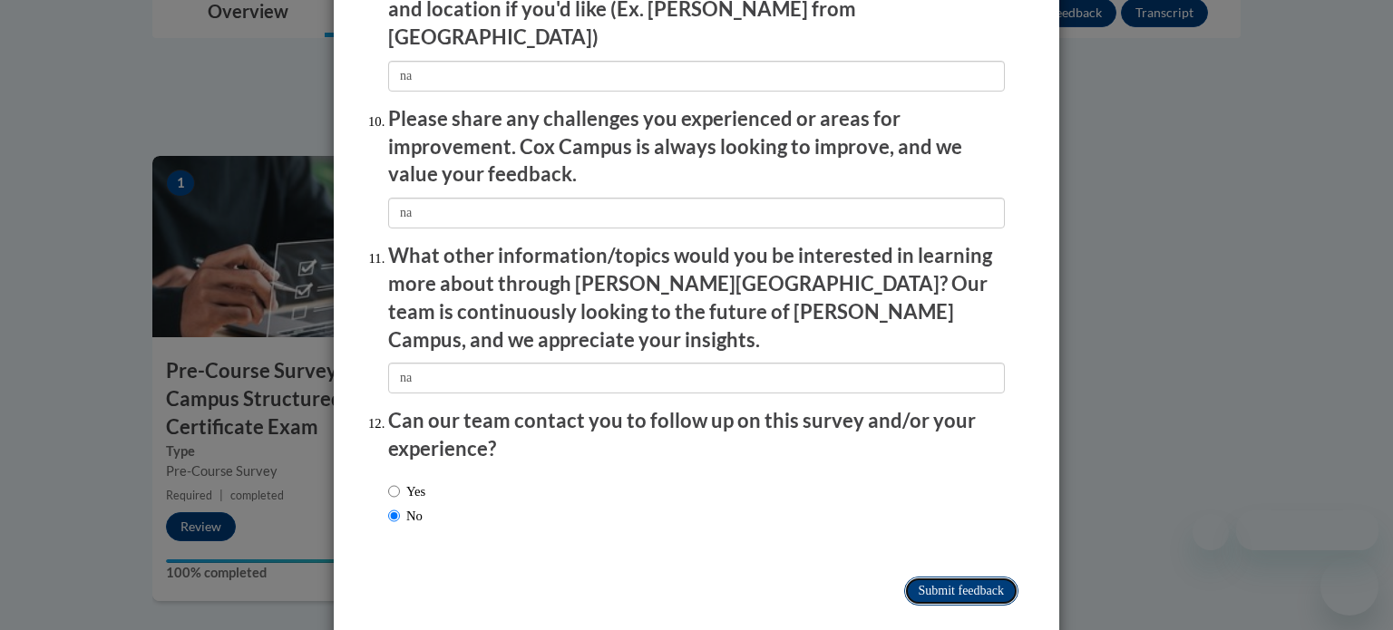
click at [992, 577] on input "Submit feedback" at bounding box center [961, 591] width 114 height 29
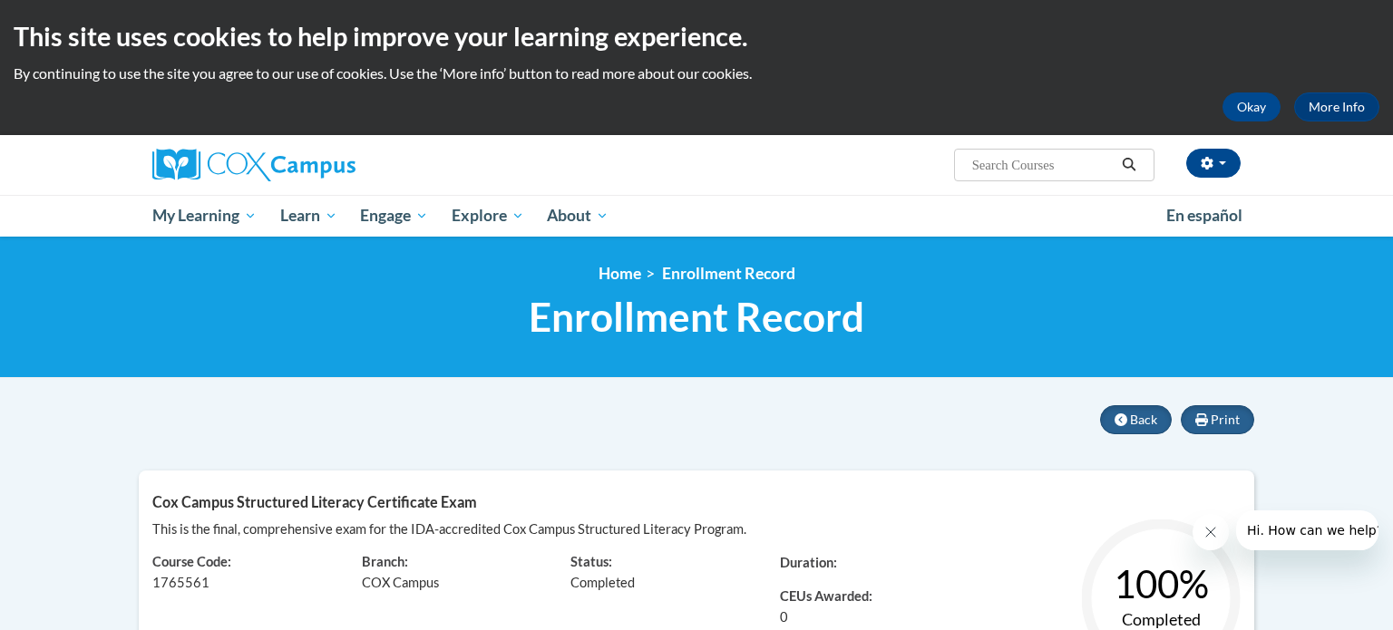
scroll to position [15, 0]
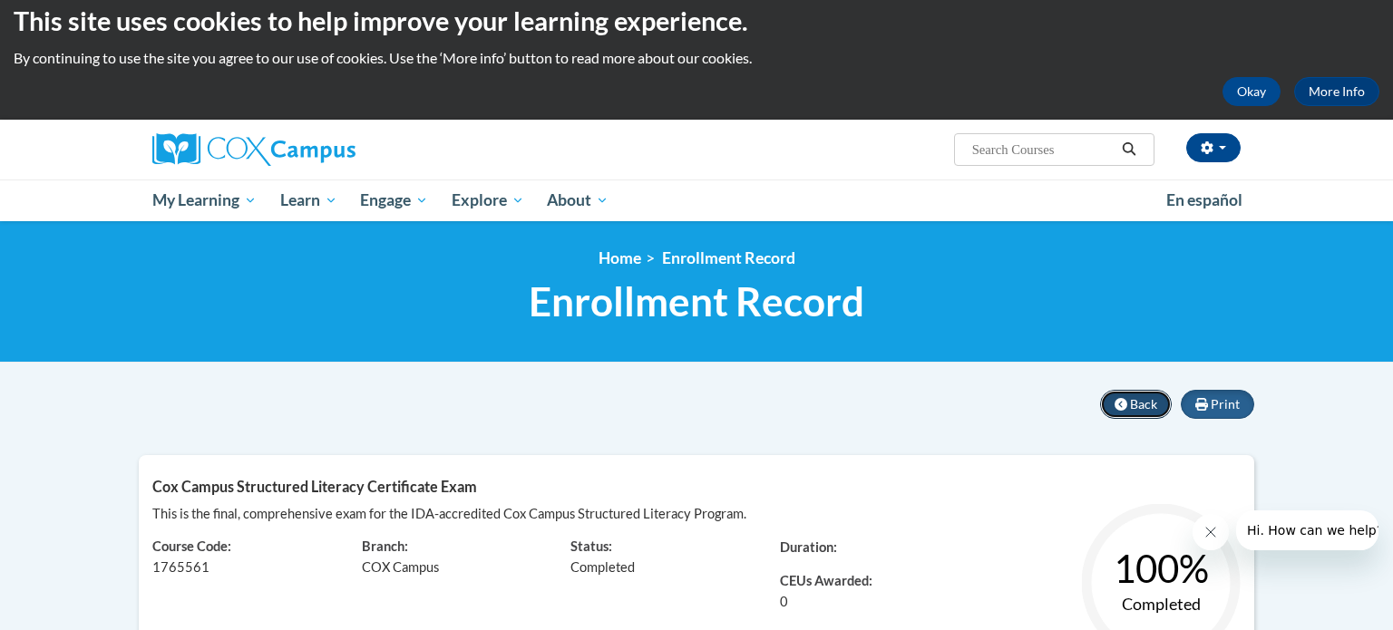
click at [1140, 402] on span "Back" at bounding box center [1143, 403] width 27 height 15
